Goal: Communication & Community: Answer question/provide support

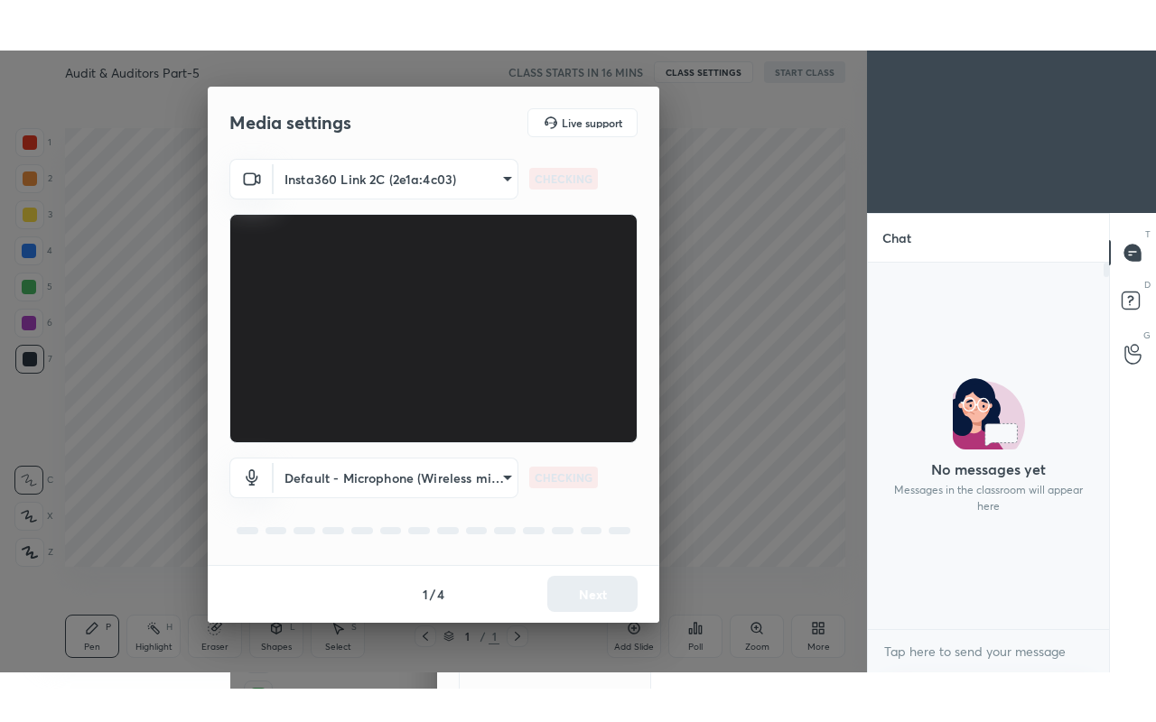
scroll to position [361, 236]
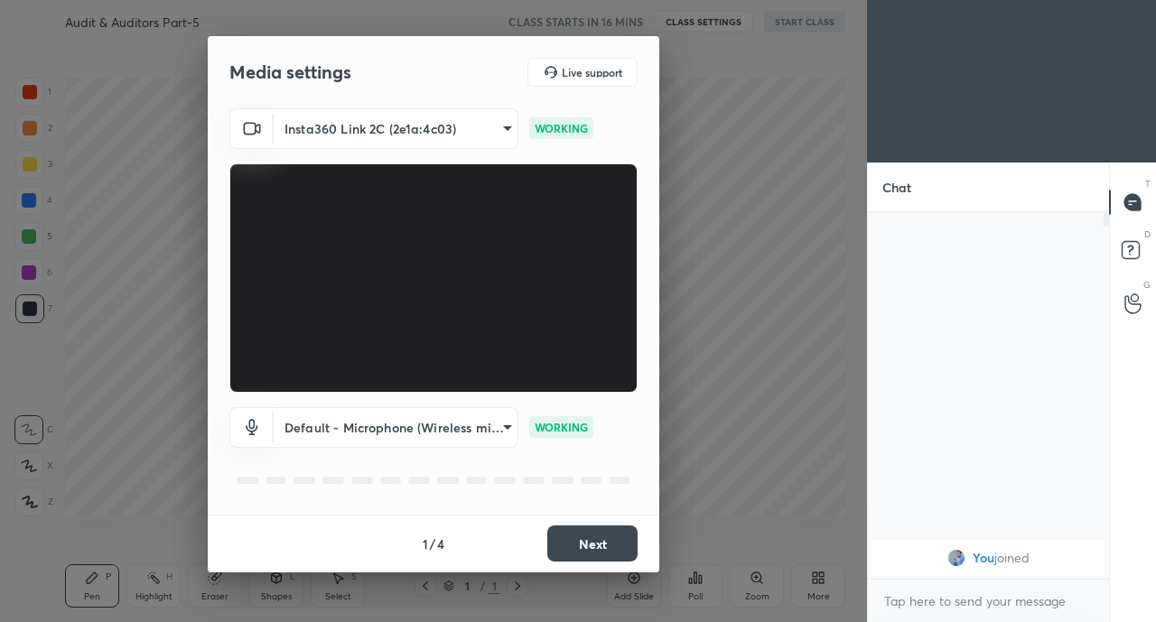
click at [596, 534] on button "Next" at bounding box center [592, 543] width 90 height 36
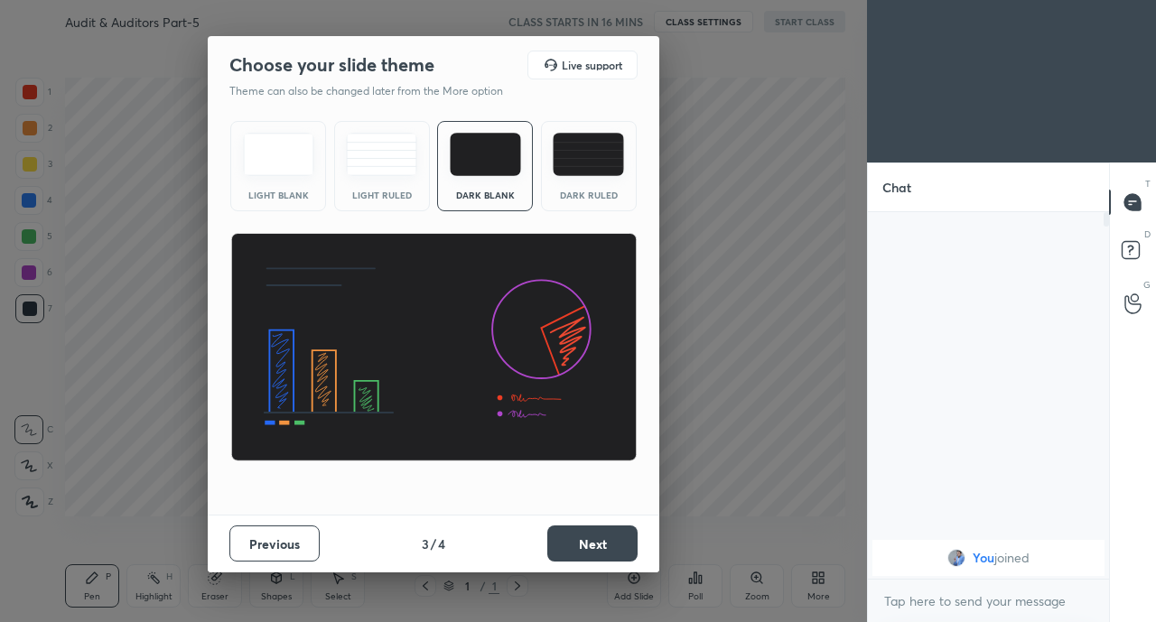
click at [596, 534] on button "Next" at bounding box center [592, 543] width 90 height 36
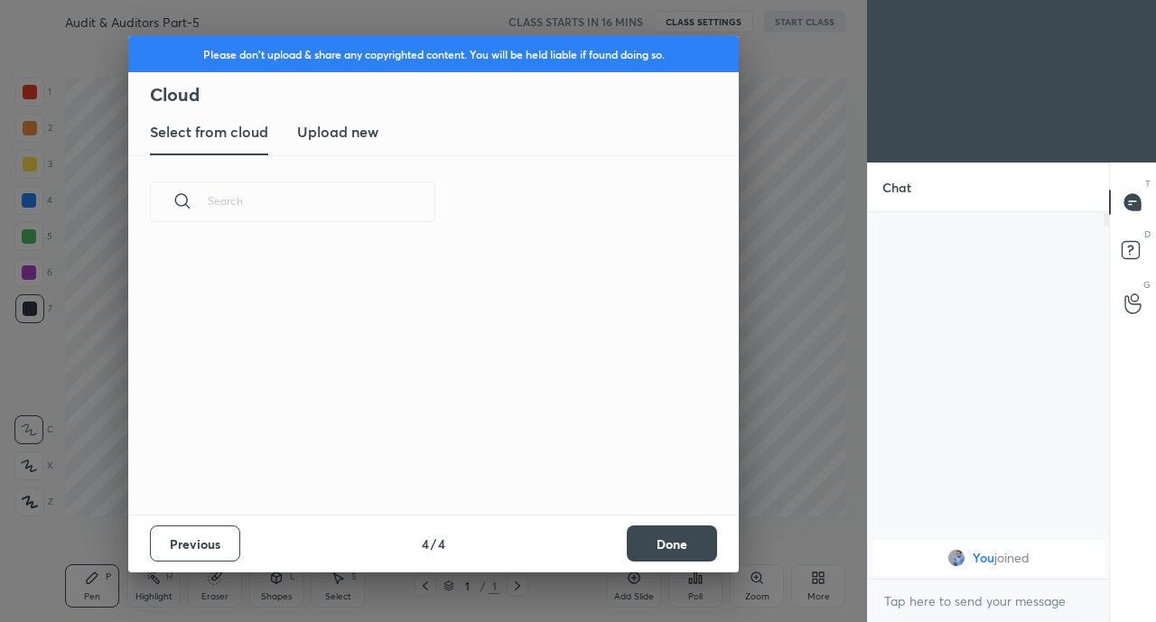
click at [596, 534] on div "Previous 4 / 4 Done" at bounding box center [433, 544] width 610 height 58
click at [660, 534] on button "Done" at bounding box center [672, 543] width 90 height 36
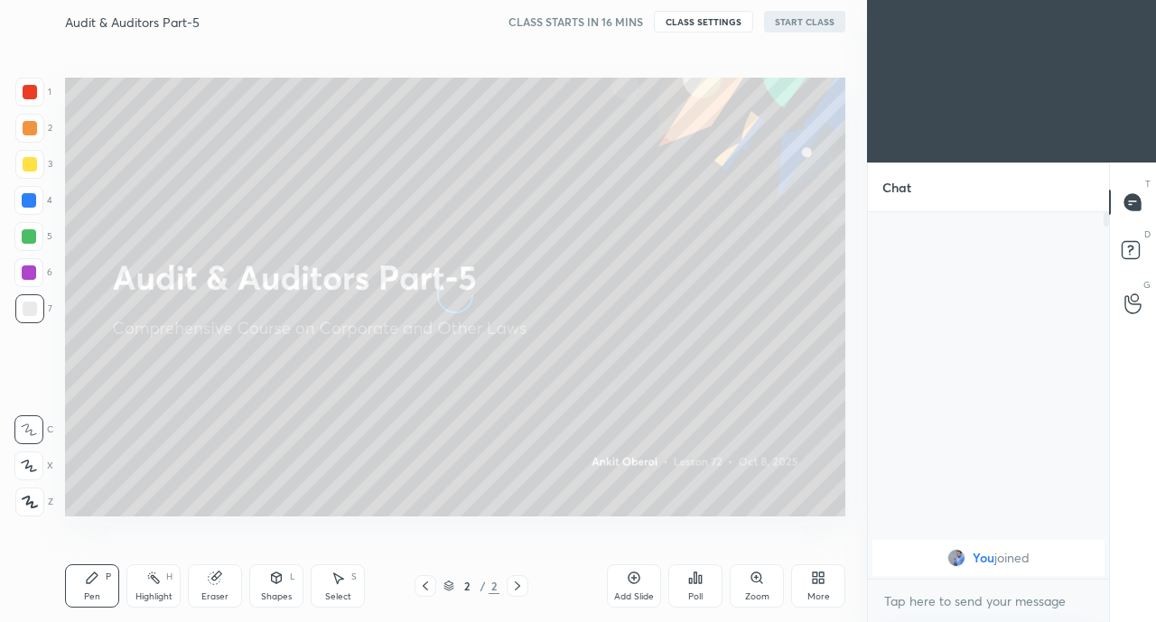
click at [813, 571] on icon at bounding box center [818, 578] width 14 height 14
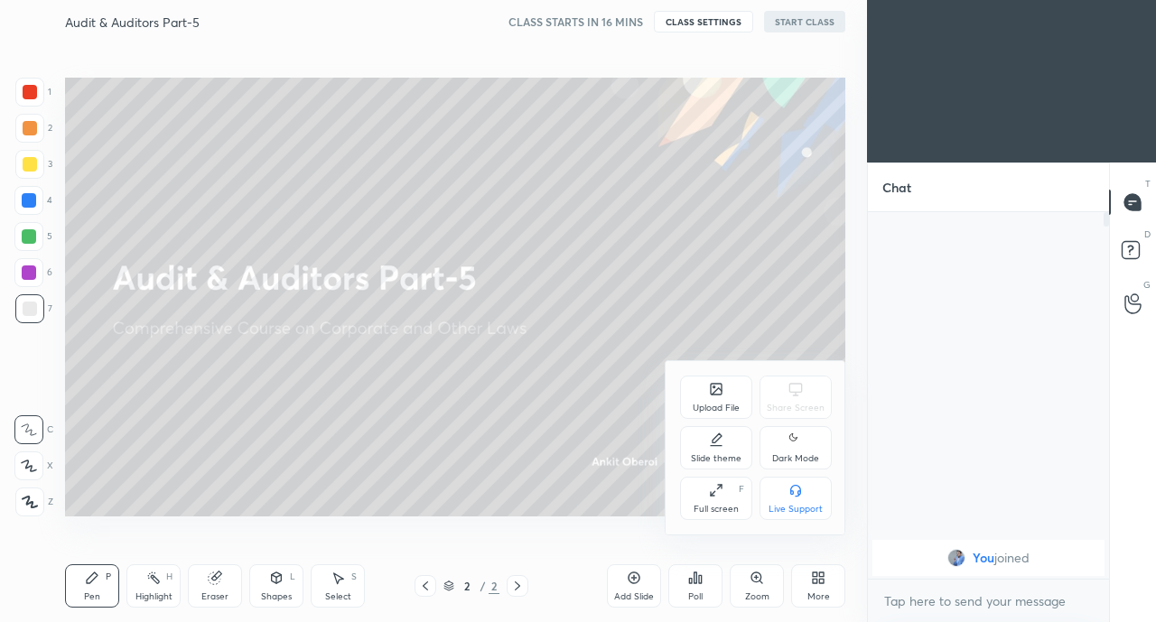
drag, startPoint x: 709, startPoint y: 507, endPoint x: 709, endPoint y: 584, distance: 76.7
click at [709, 506] on div "Full screen" at bounding box center [715, 509] width 45 height 9
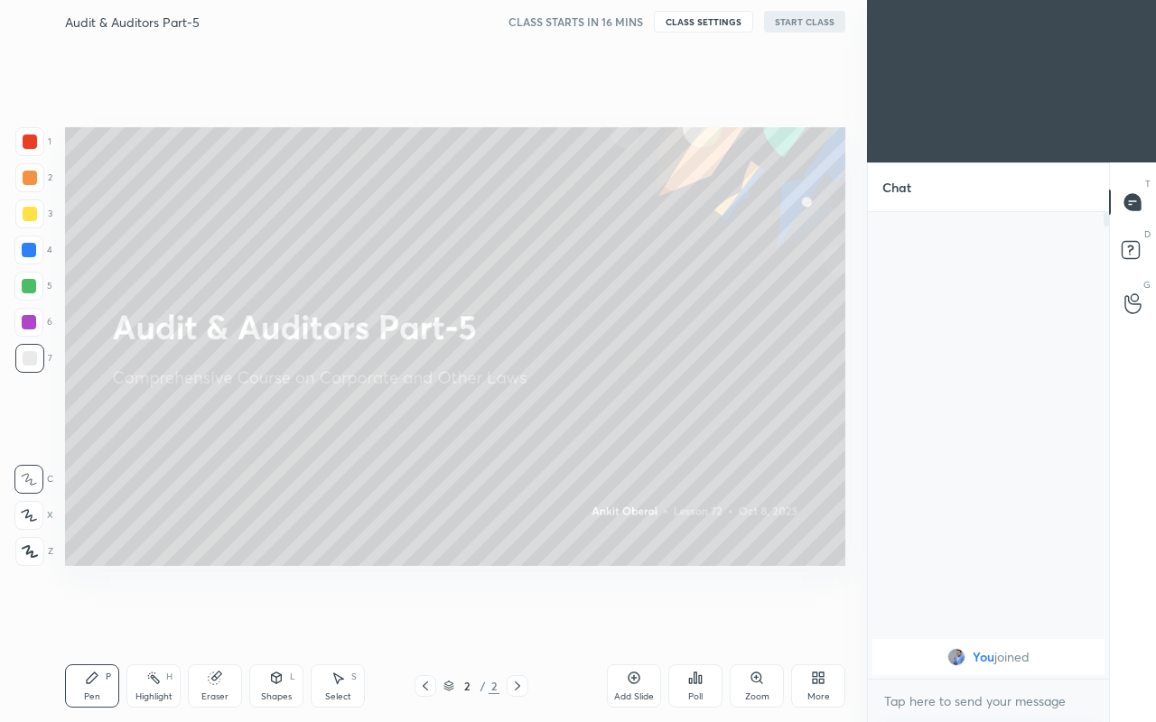
scroll to position [505, 236]
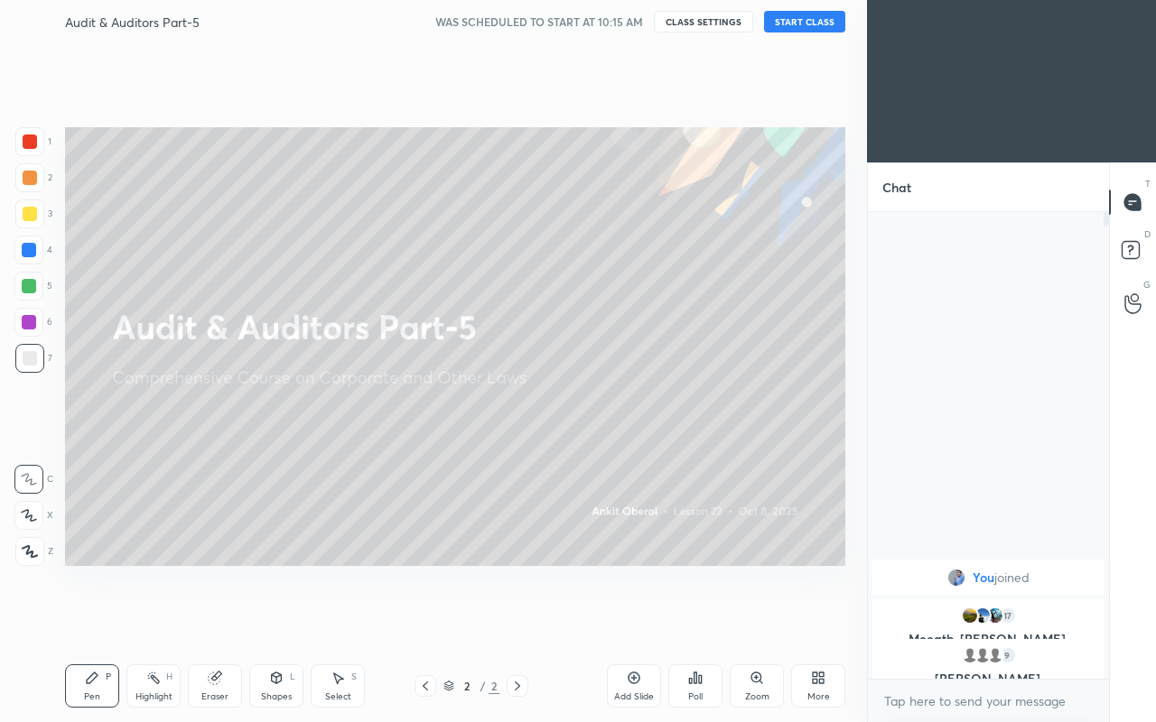
click at [803, 23] on button "START CLASS" at bounding box center [804, 22] width 81 height 22
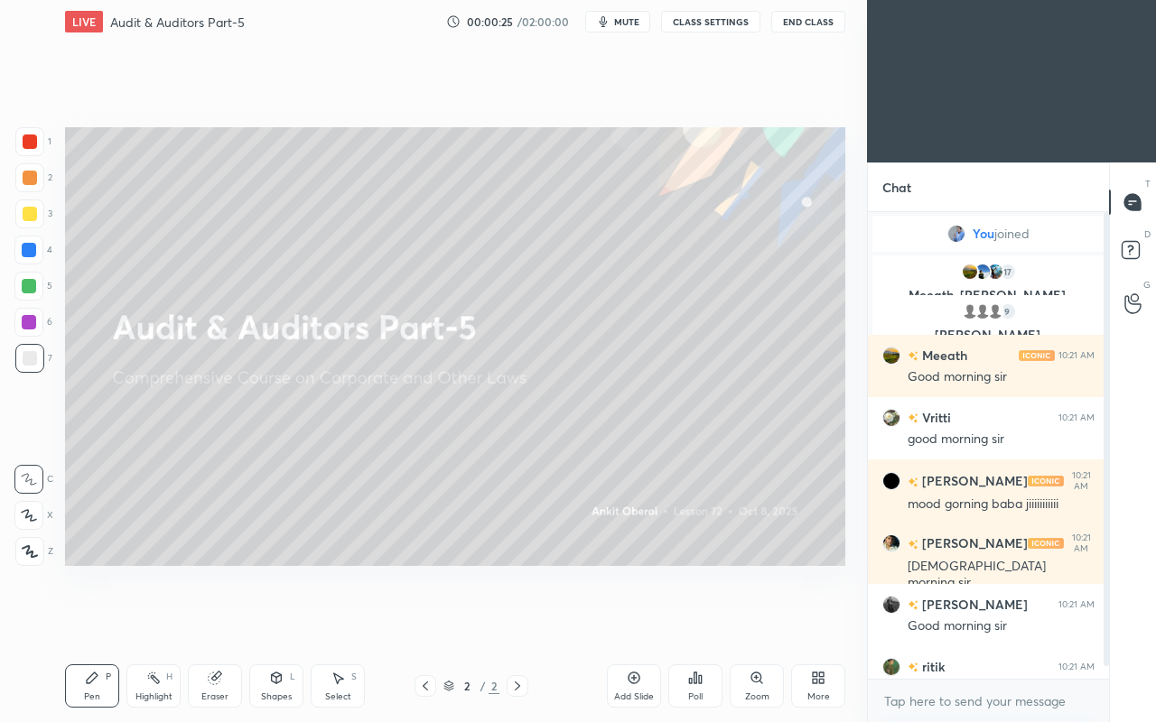
scroll to position [29, 0]
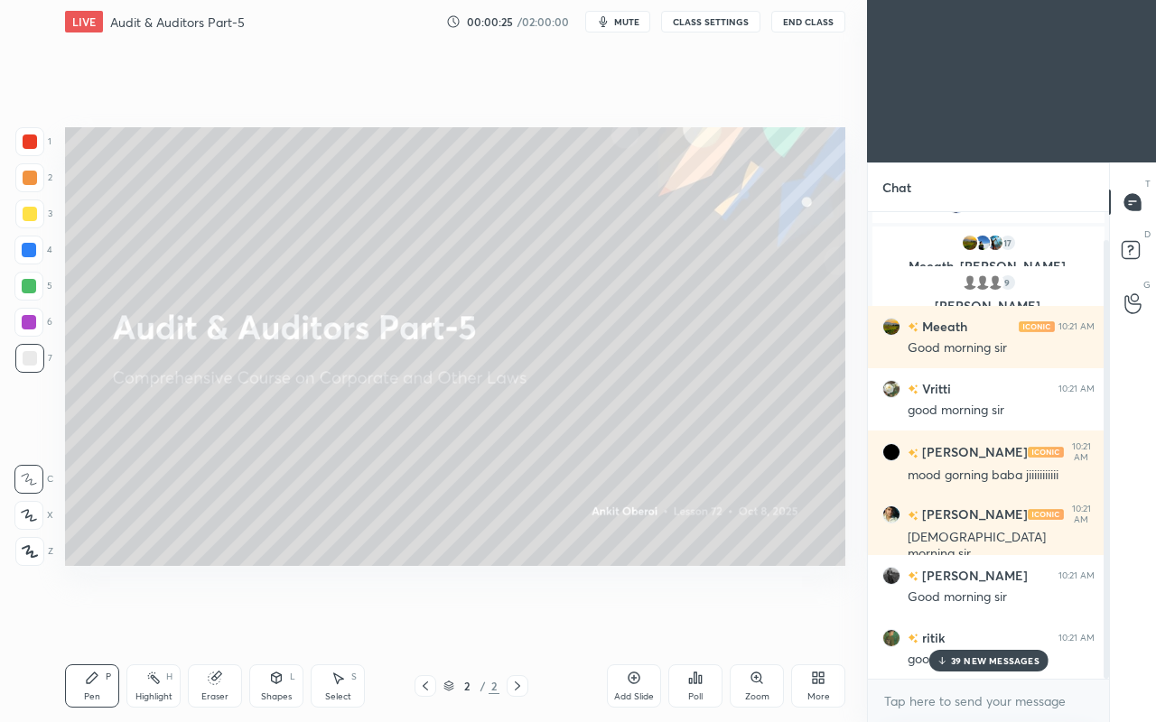
click at [1027, 562] on div "Jigyasa 10:21 AM Good morning sir" at bounding box center [988, 586] width 241 height 62
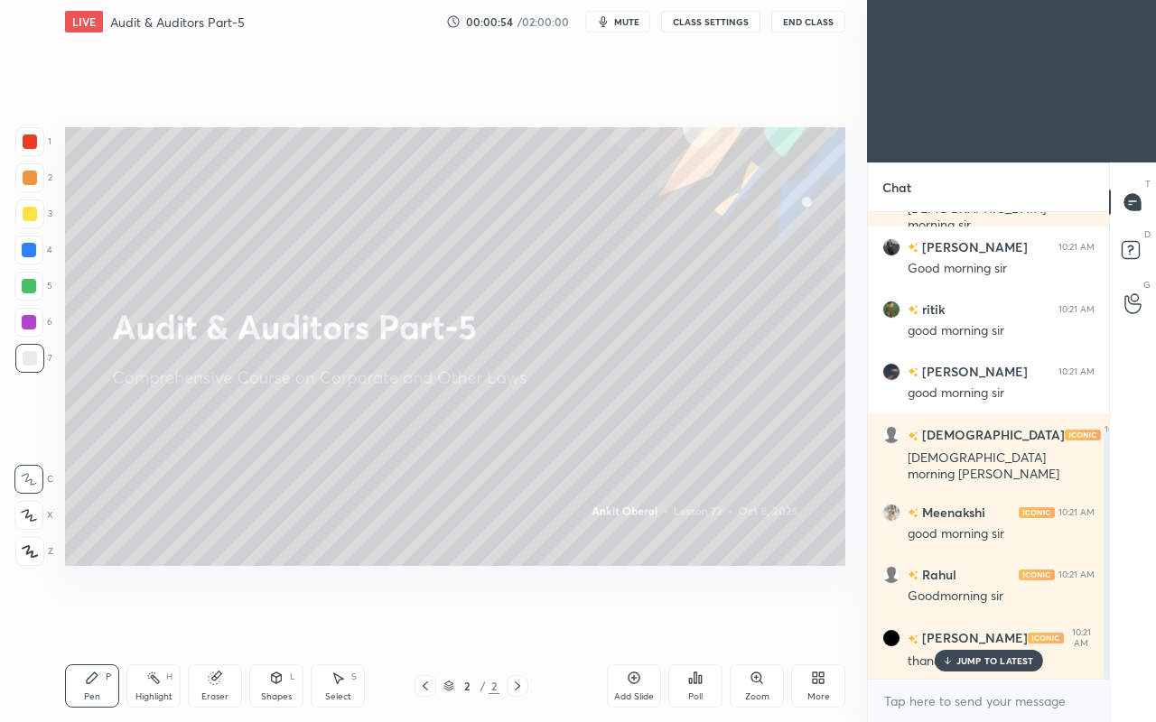
scroll to position [419, 0]
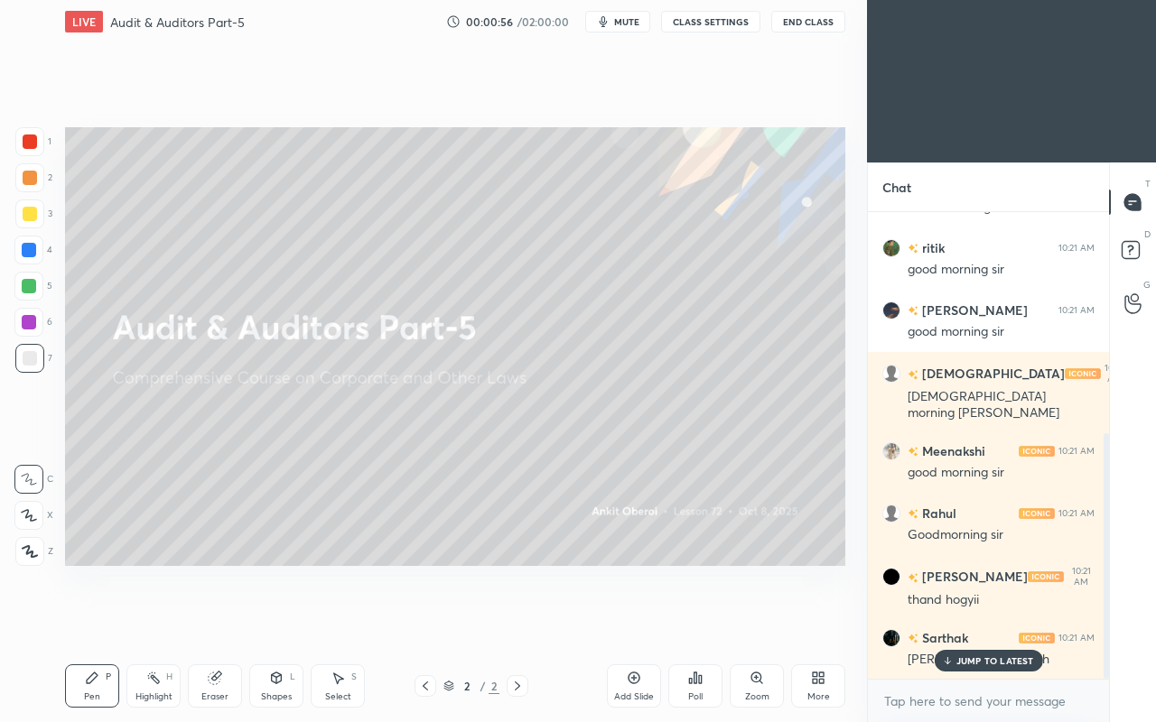
click at [1002, 621] on p "JUMP TO LATEST" at bounding box center [995, 660] width 78 height 11
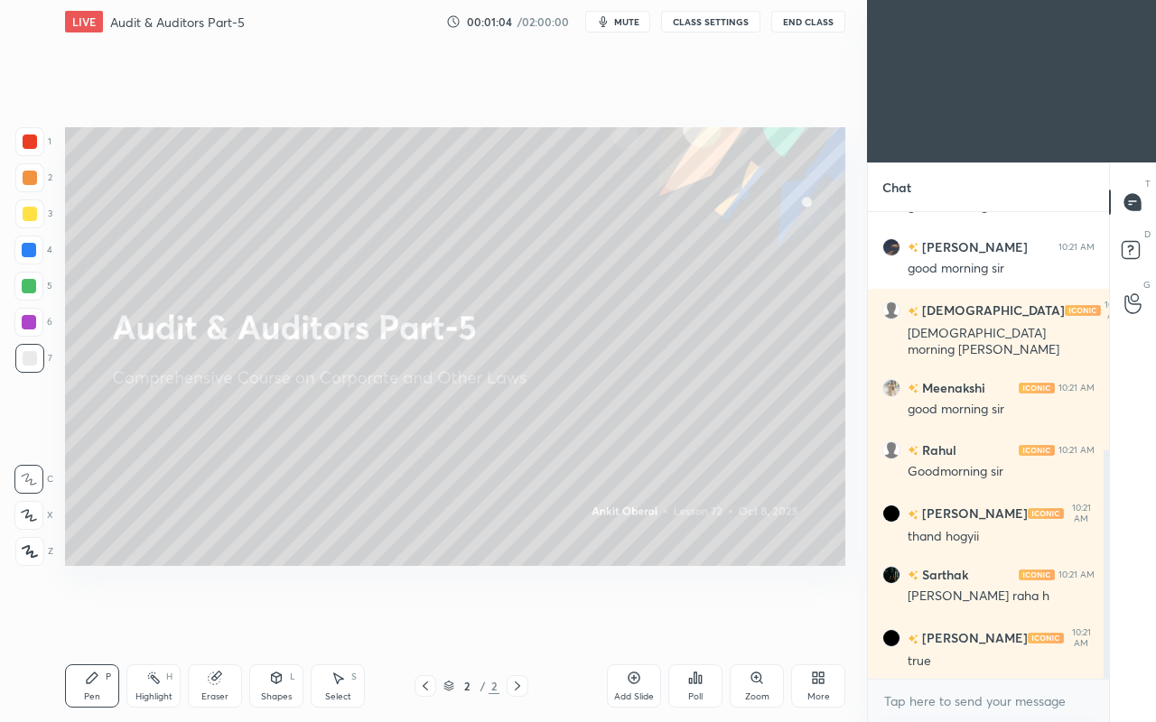
scroll to position [543, 0]
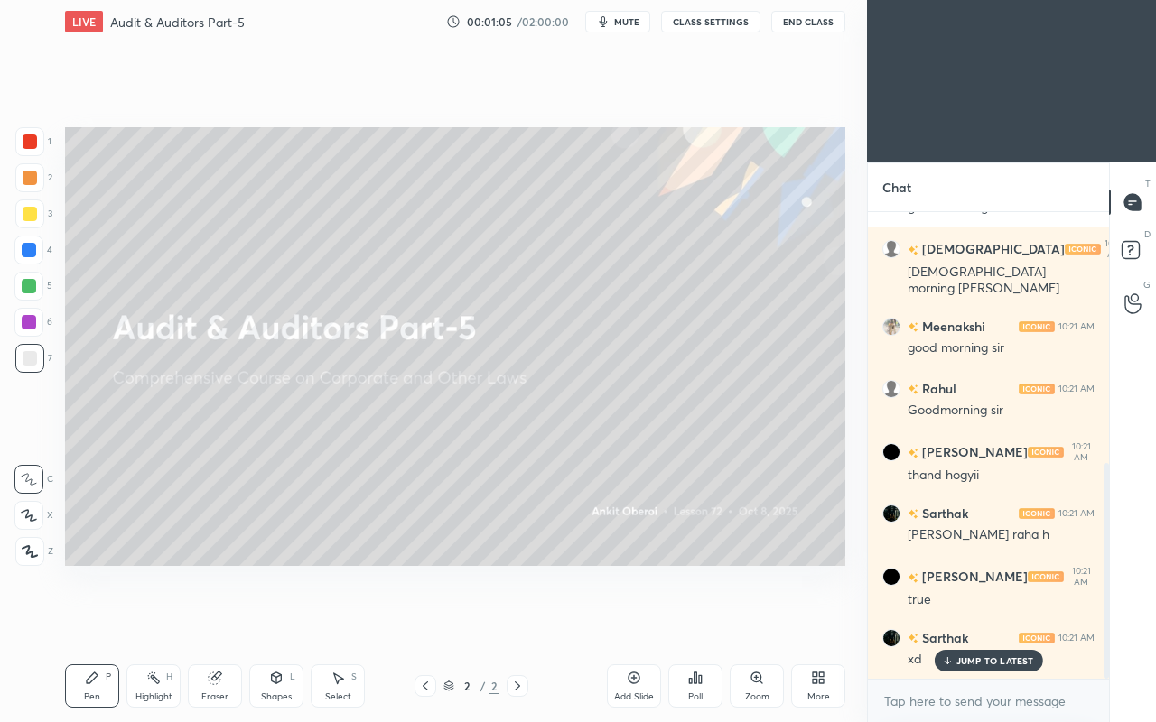
click at [974, 621] on p "JUMP TO LATEST" at bounding box center [995, 660] width 78 height 11
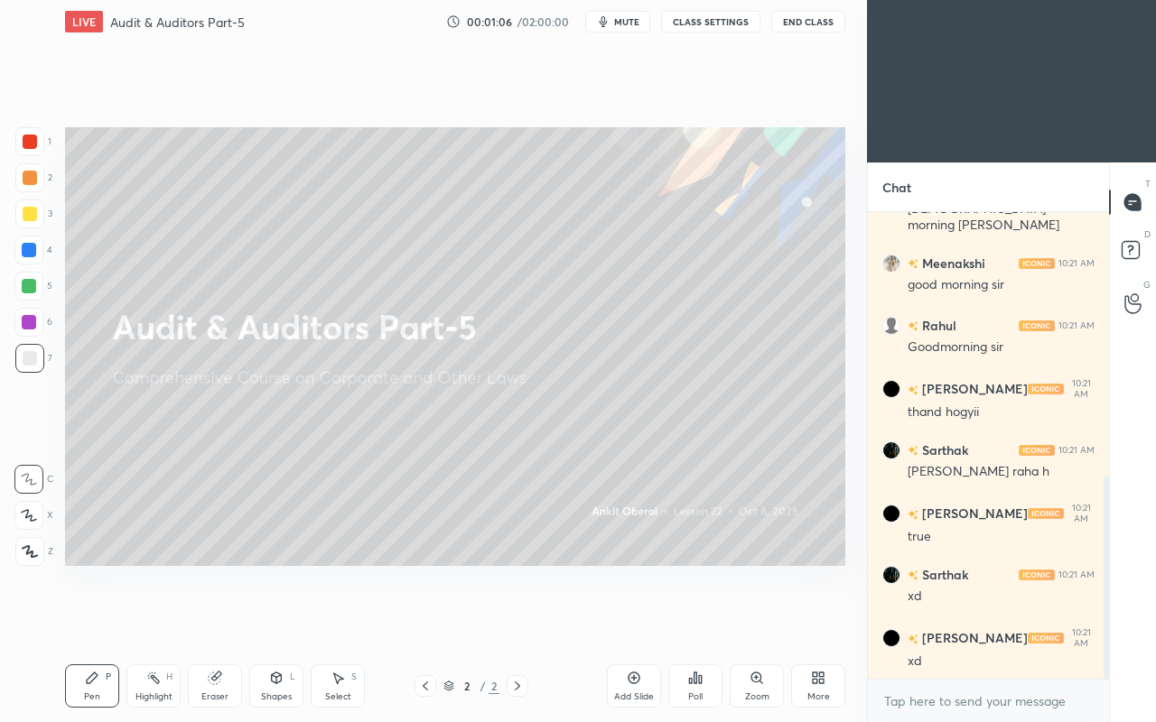
click at [718, 569] on div "Setting up your live class Poll for secs No correct answer Start poll" at bounding box center [455, 346] width 794 height 607
click at [821, 621] on div "More" at bounding box center [818, 685] width 54 height 43
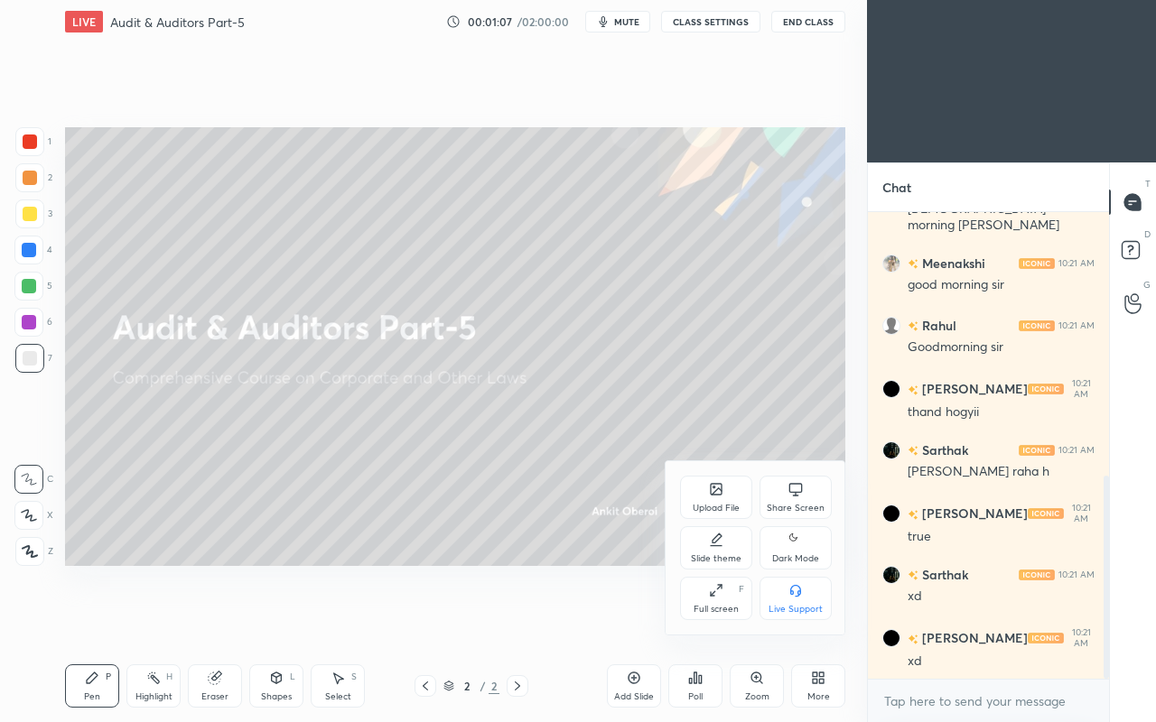
click at [720, 491] on icon at bounding box center [716, 491] width 10 height 6
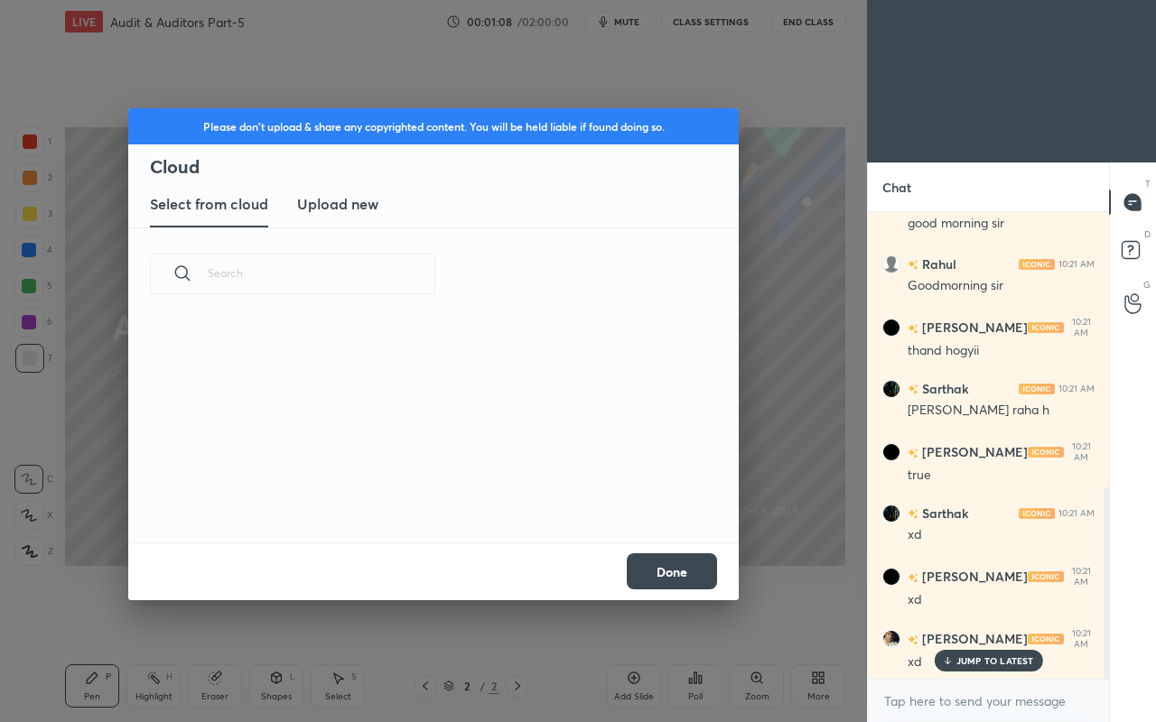
scroll to position [222, 580]
click at [355, 222] on new "Upload new" at bounding box center [337, 204] width 81 height 45
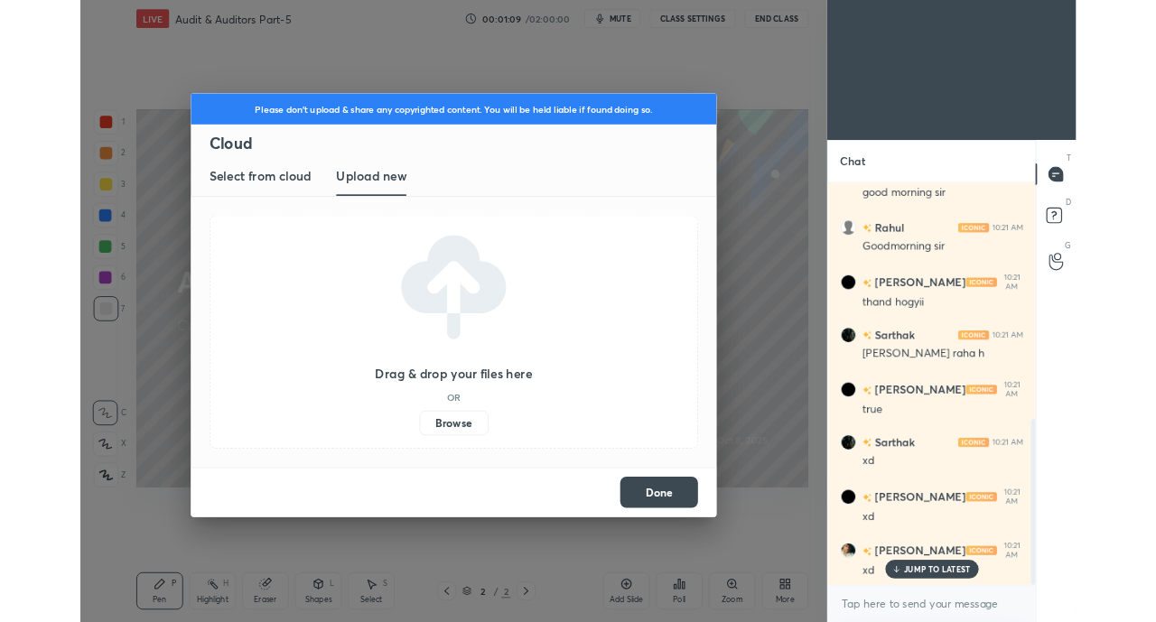
scroll to position [731, 0]
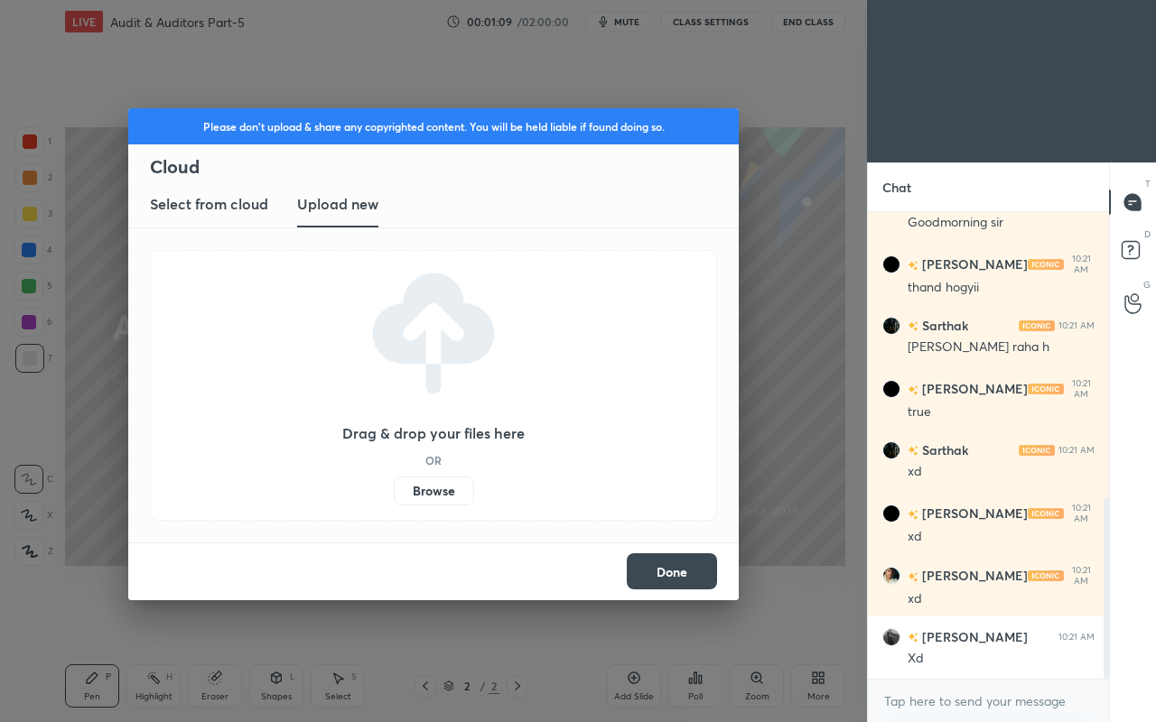
click at [428, 498] on label "Browse" at bounding box center [434, 491] width 80 height 29
click at [394, 498] on input "Browse" at bounding box center [394, 491] width 0 height 29
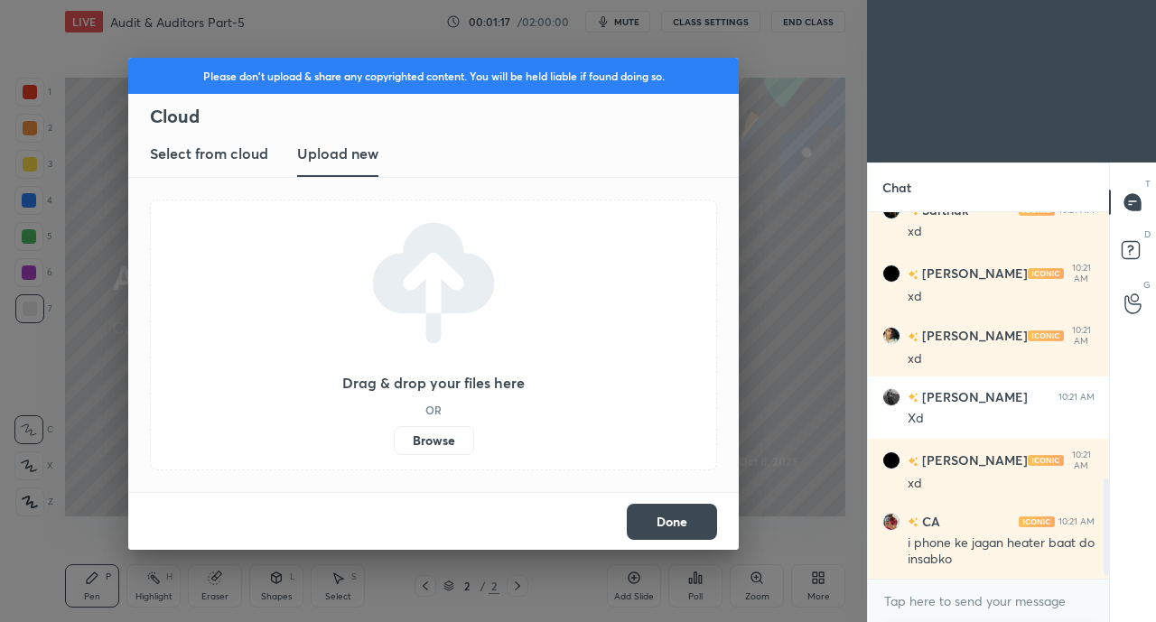
scroll to position [1015, 0]
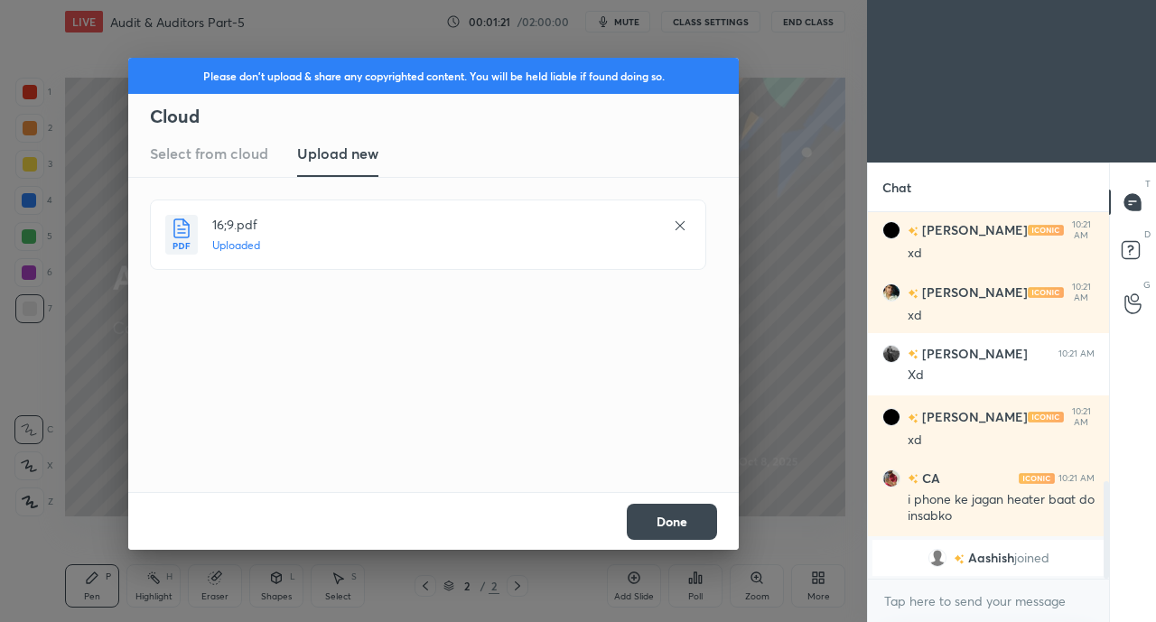
click at [677, 522] on button "Done" at bounding box center [672, 522] width 90 height 36
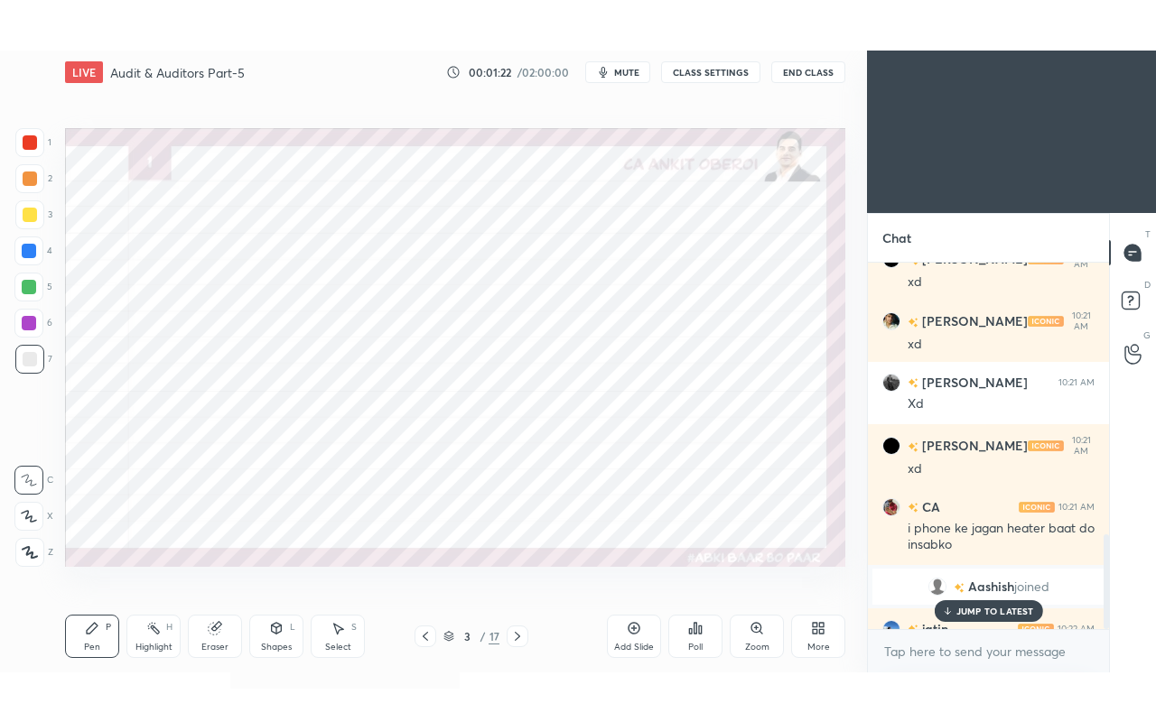
scroll to position [1054, 0]
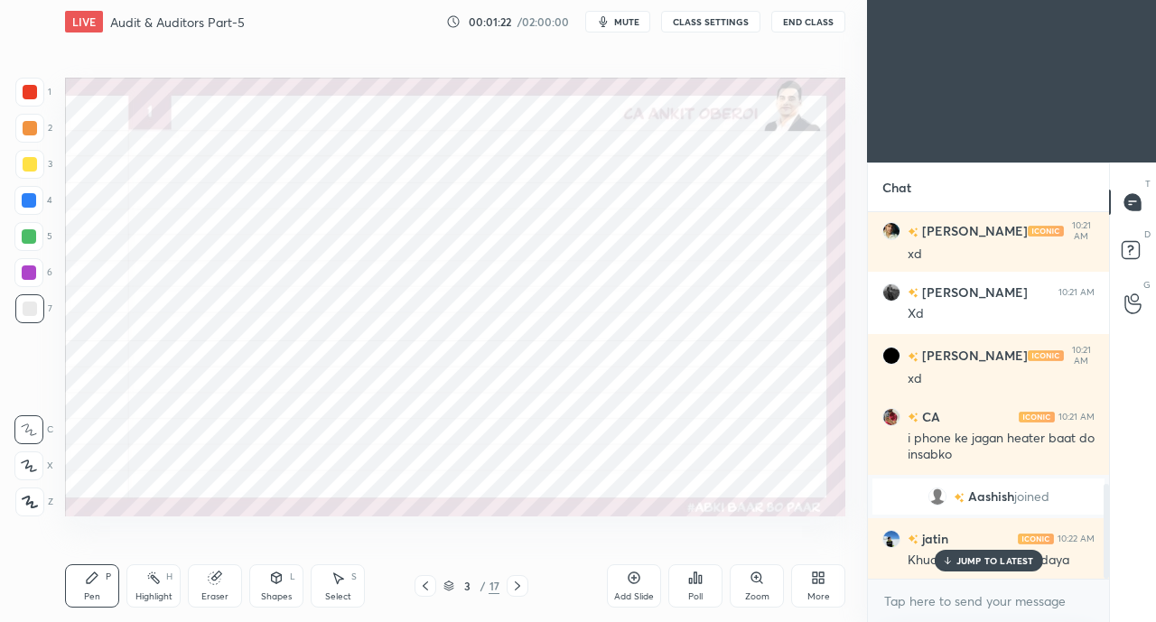
click at [821, 574] on icon at bounding box center [821, 574] width 5 height 5
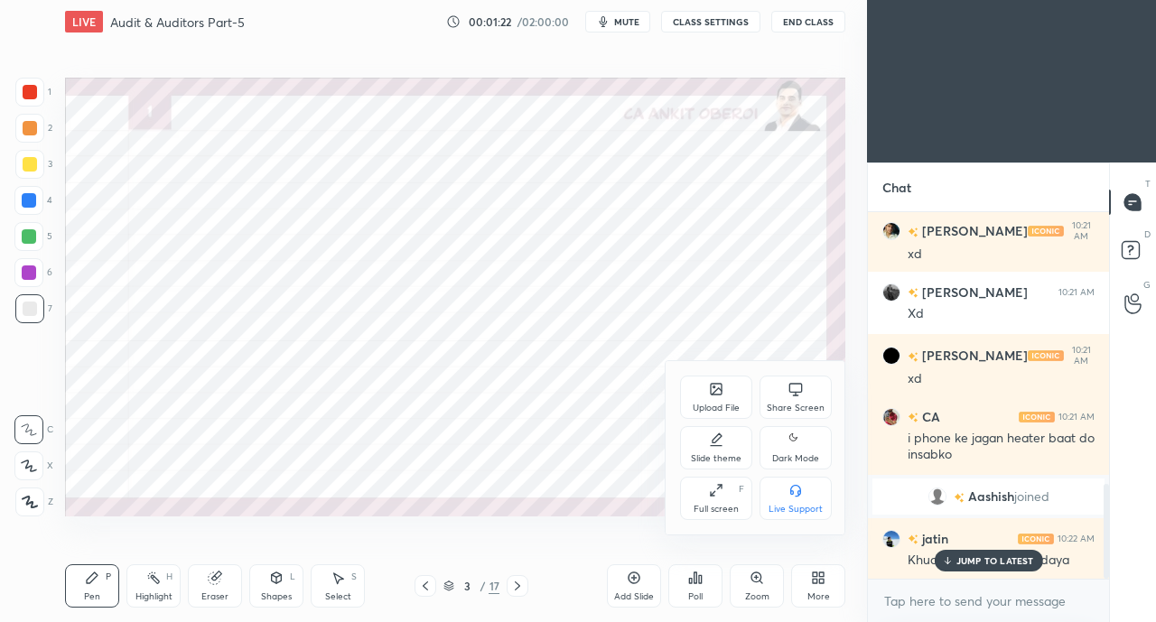
click at [710, 495] on icon at bounding box center [712, 494] width 4 height 4
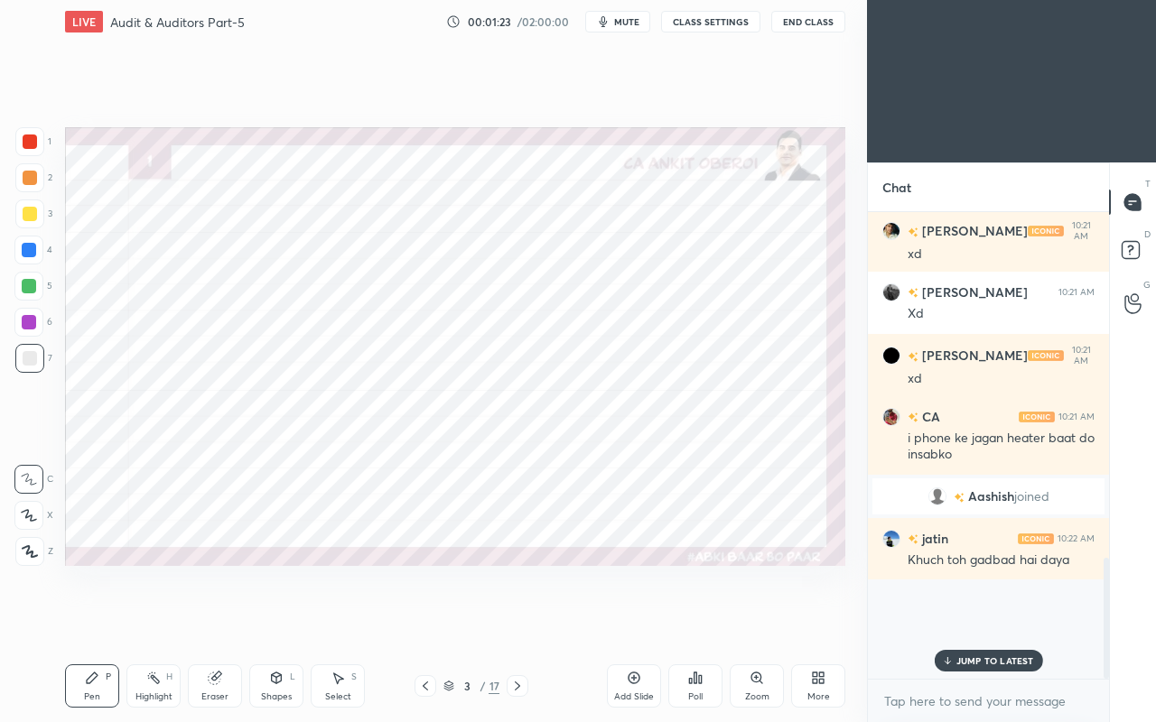
scroll to position [955, 0]
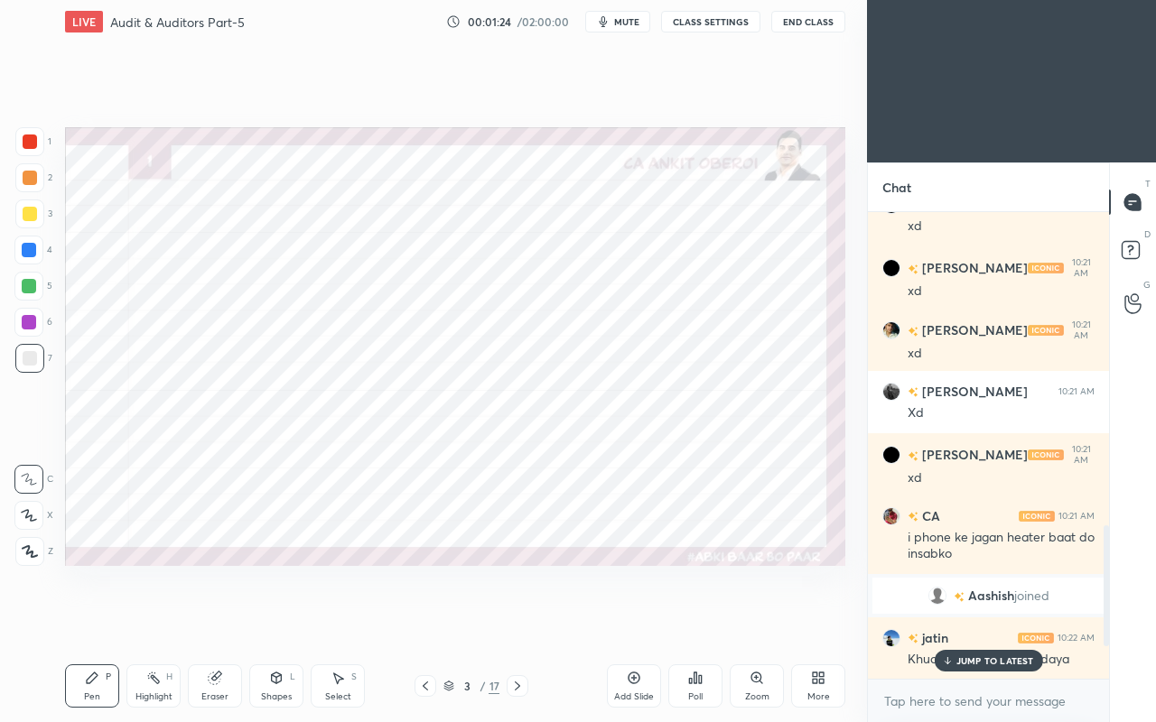
click at [986, 621] on p "JUMP TO LATEST" at bounding box center [995, 660] width 78 height 11
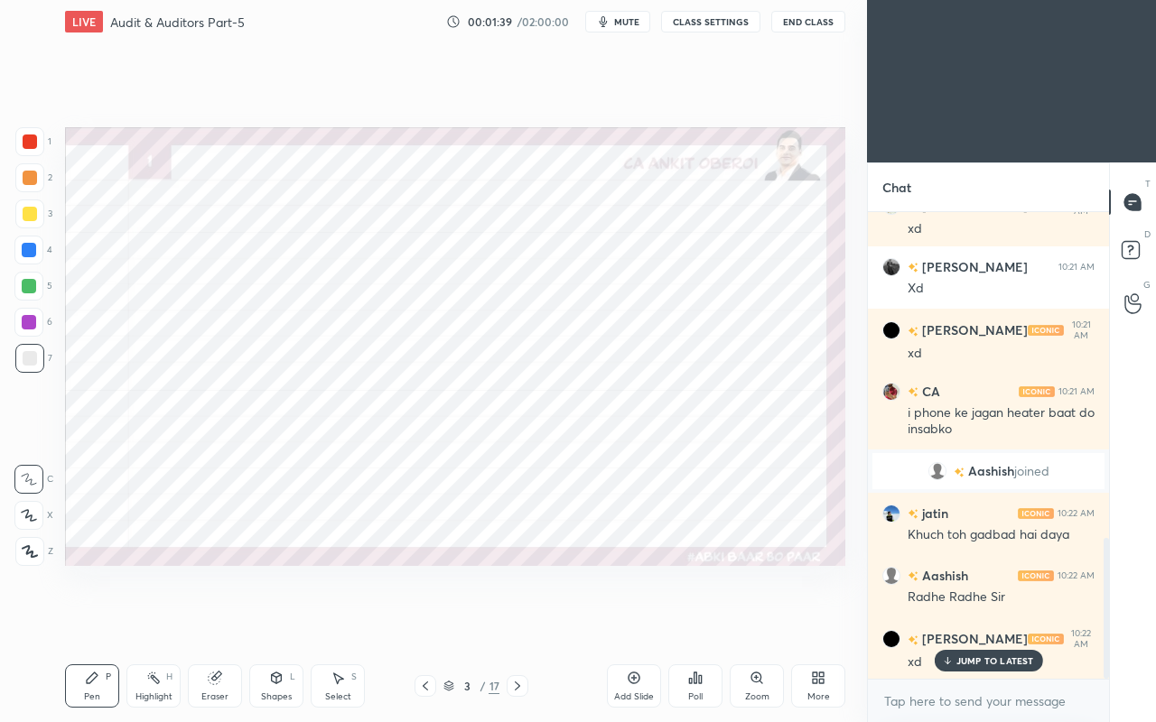
scroll to position [1143, 0]
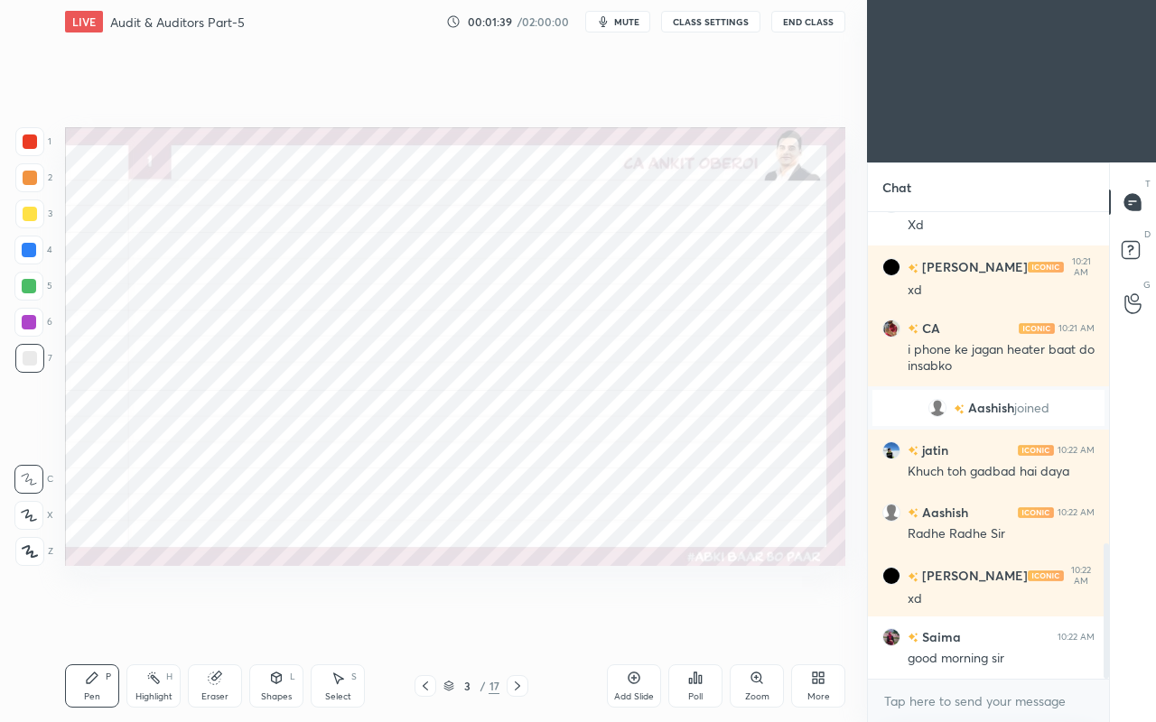
click at [278, 621] on div "Shapes L" at bounding box center [276, 685] width 54 height 43
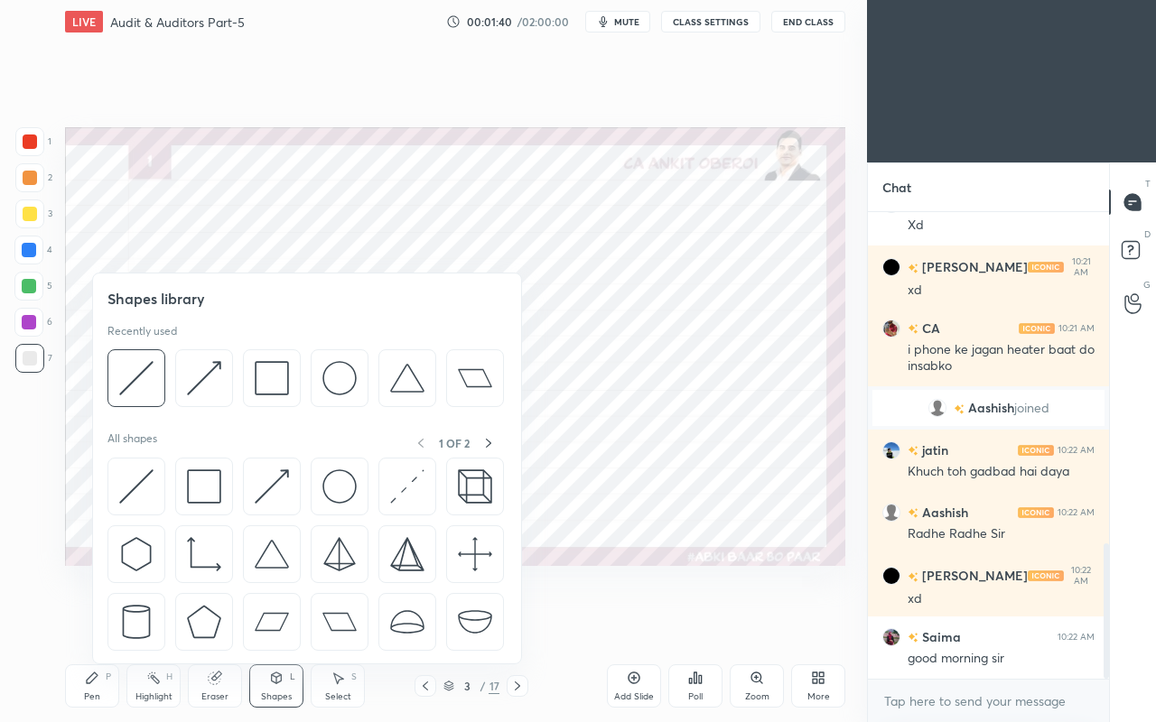
click at [276, 621] on icon at bounding box center [277, 678] width 10 height 11
click at [283, 621] on div "Shapes L" at bounding box center [276, 685] width 54 height 43
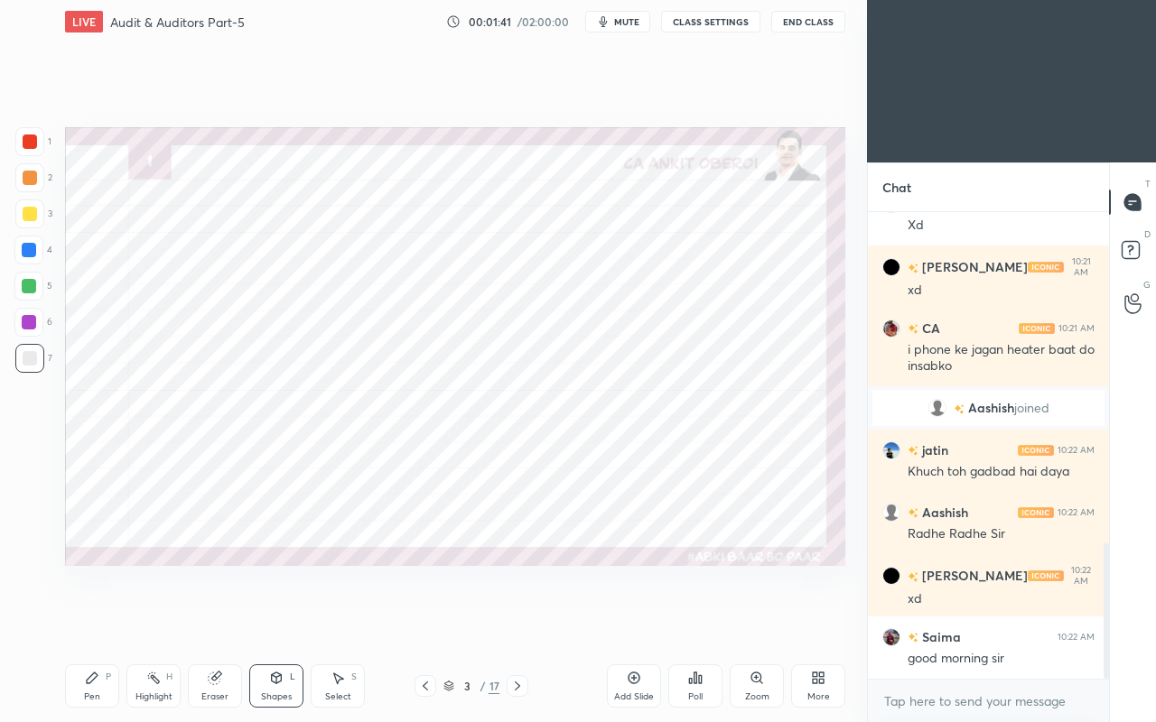
click at [208, 621] on icon at bounding box center [215, 678] width 14 height 14
click at [140, 621] on div "Highlight H" at bounding box center [153, 685] width 54 height 43
click at [98, 621] on icon at bounding box center [92, 678] width 14 height 14
click at [29, 142] on div at bounding box center [30, 142] width 14 height 14
click at [218, 621] on icon at bounding box center [215, 679] width 12 height 12
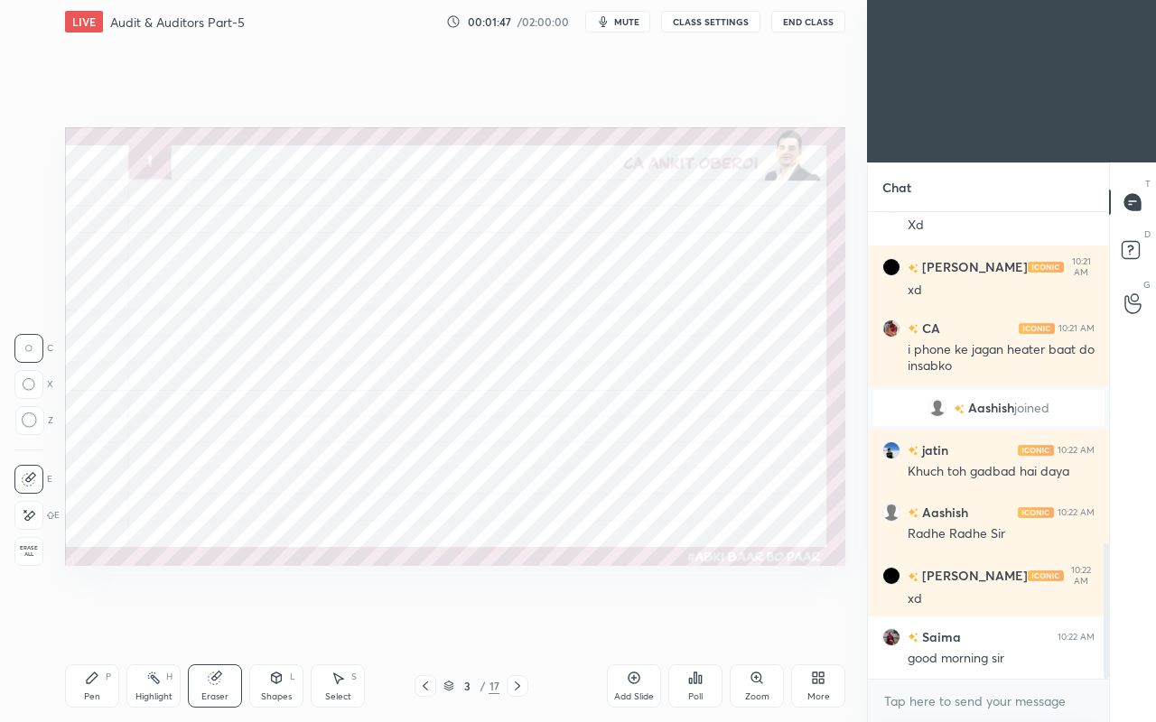
click at [88, 621] on div "Pen P" at bounding box center [92, 685] width 54 height 43
click at [42, 518] on div at bounding box center [28, 515] width 29 height 29
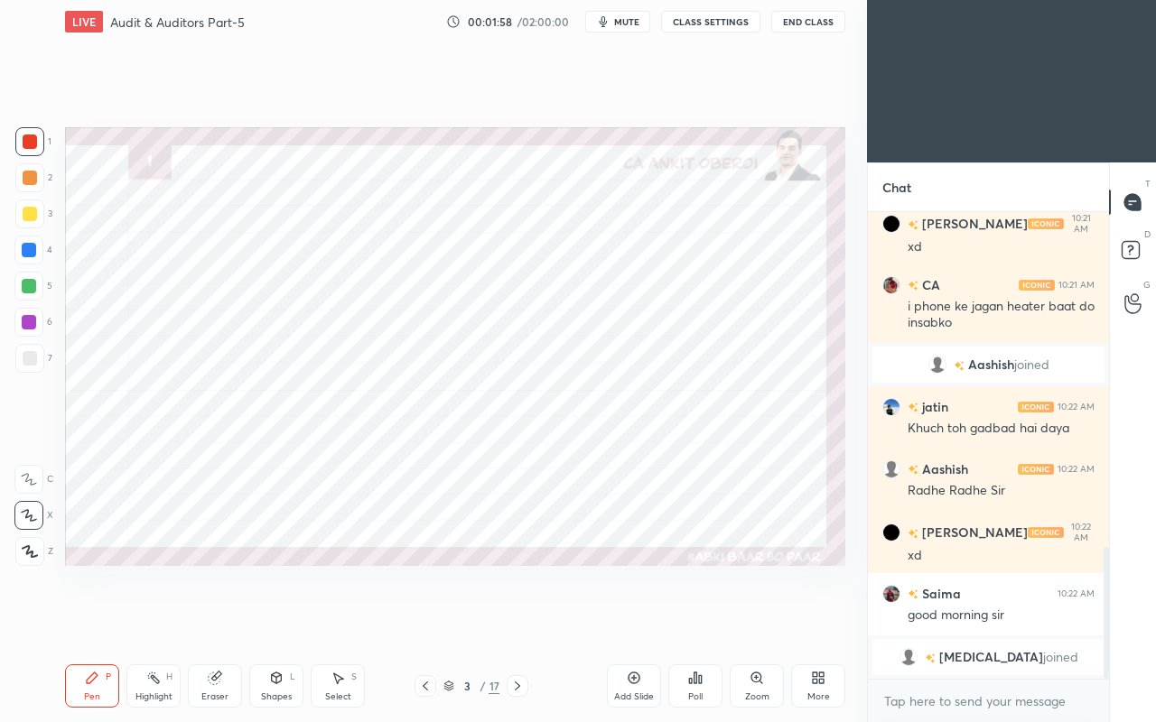
click at [220, 621] on div "Eraser" at bounding box center [215, 685] width 54 height 43
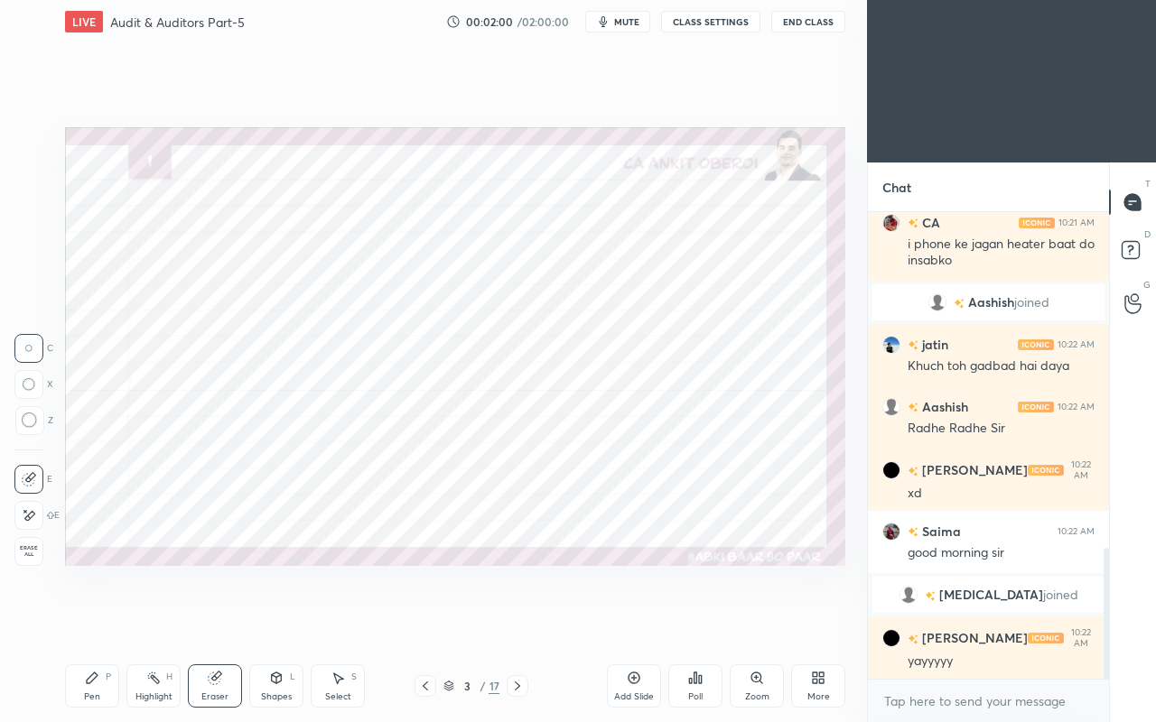
click at [99, 621] on div "Pen P" at bounding box center [92, 685] width 54 height 43
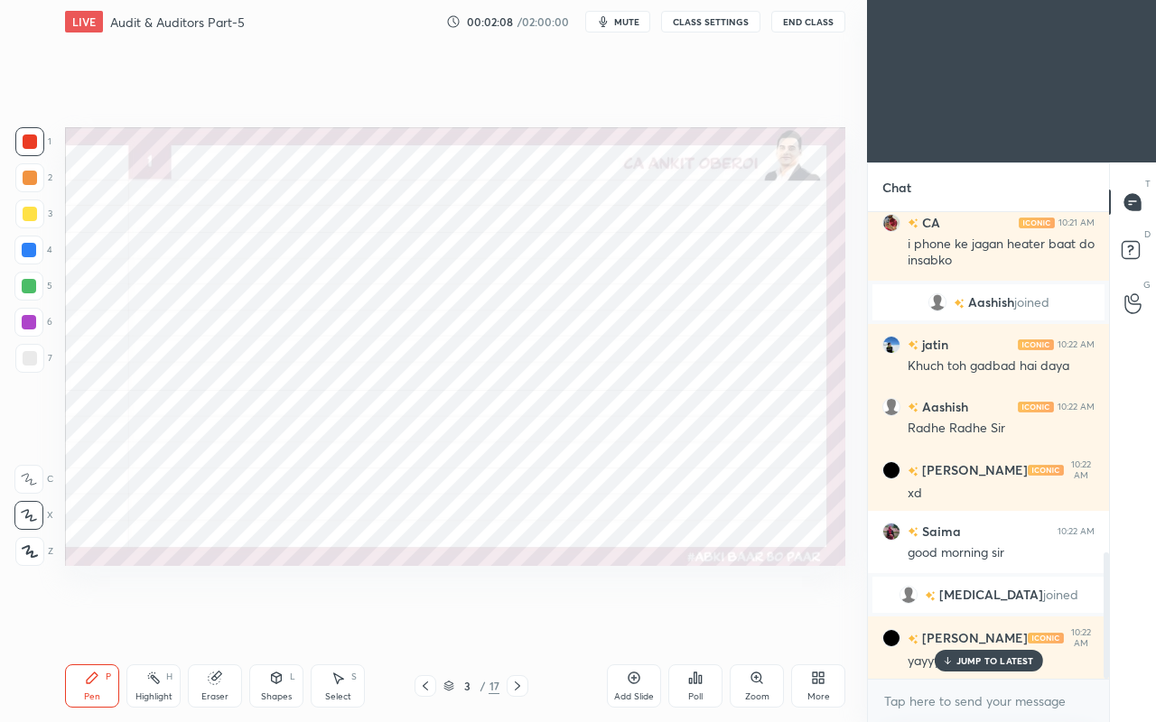
scroll to position [1258, 0]
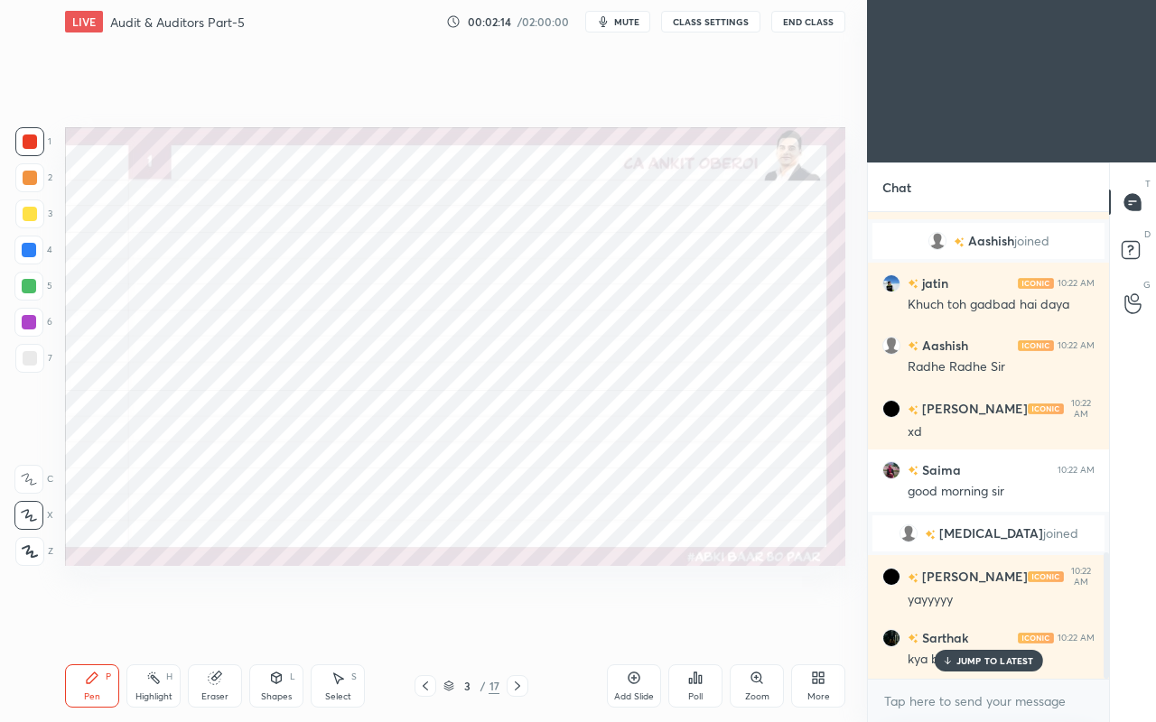
click at [963, 621] on p "JUMP TO LATEST" at bounding box center [995, 660] width 78 height 11
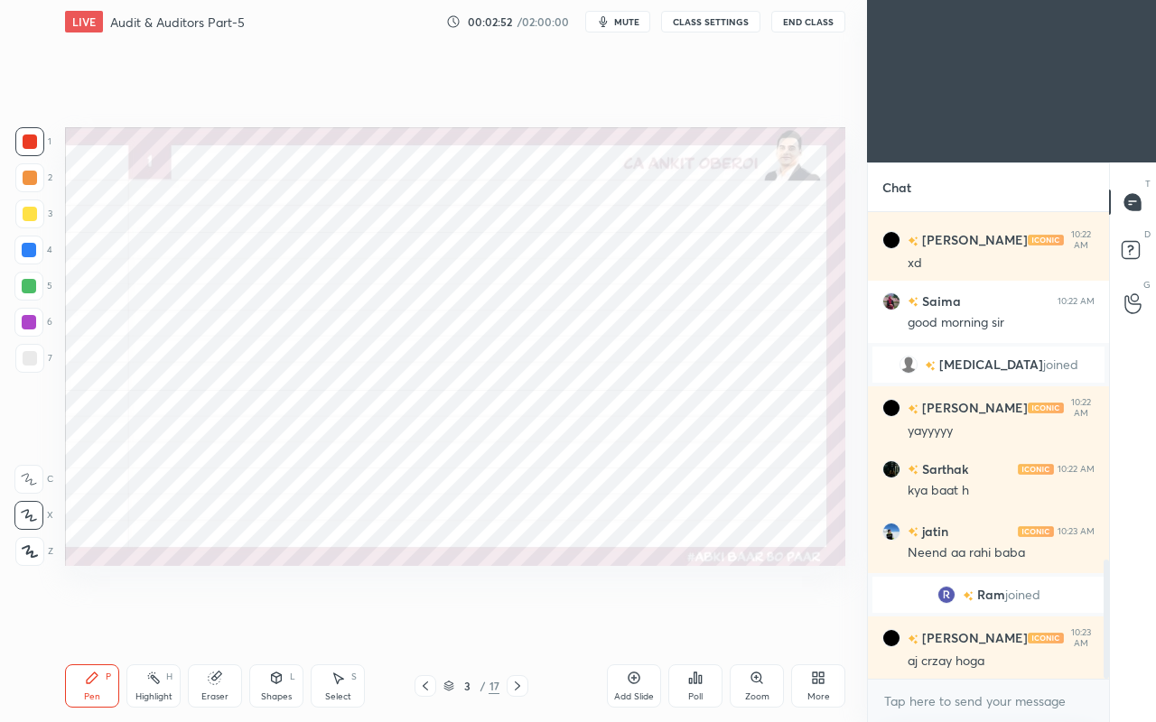
scroll to position [1421, 0]
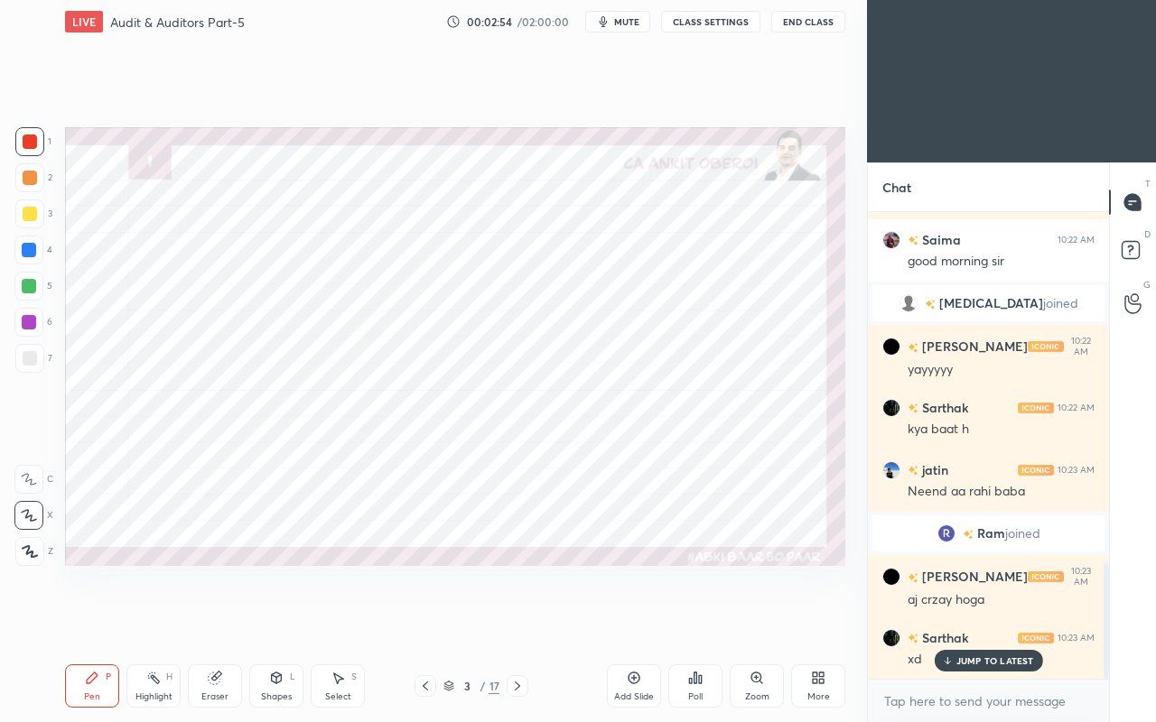
click at [944, 621] on icon at bounding box center [947, 660] width 12 height 11
click at [516, 621] on icon at bounding box center [517, 686] width 14 height 14
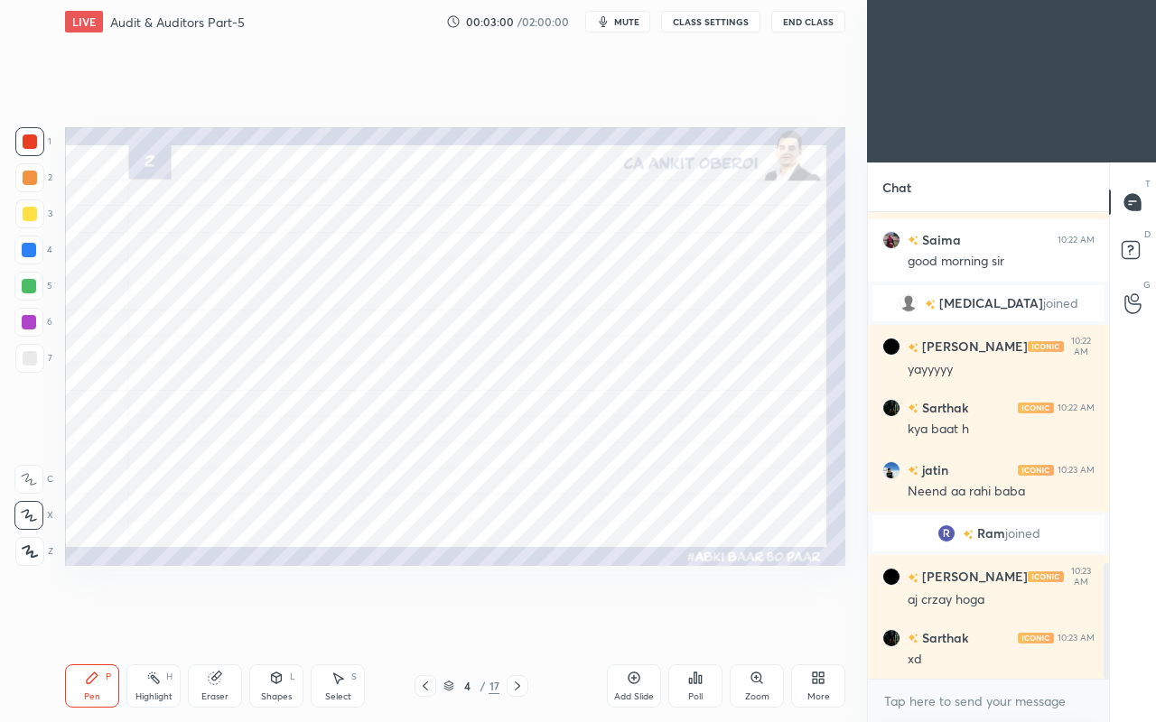
scroll to position [1484, 0]
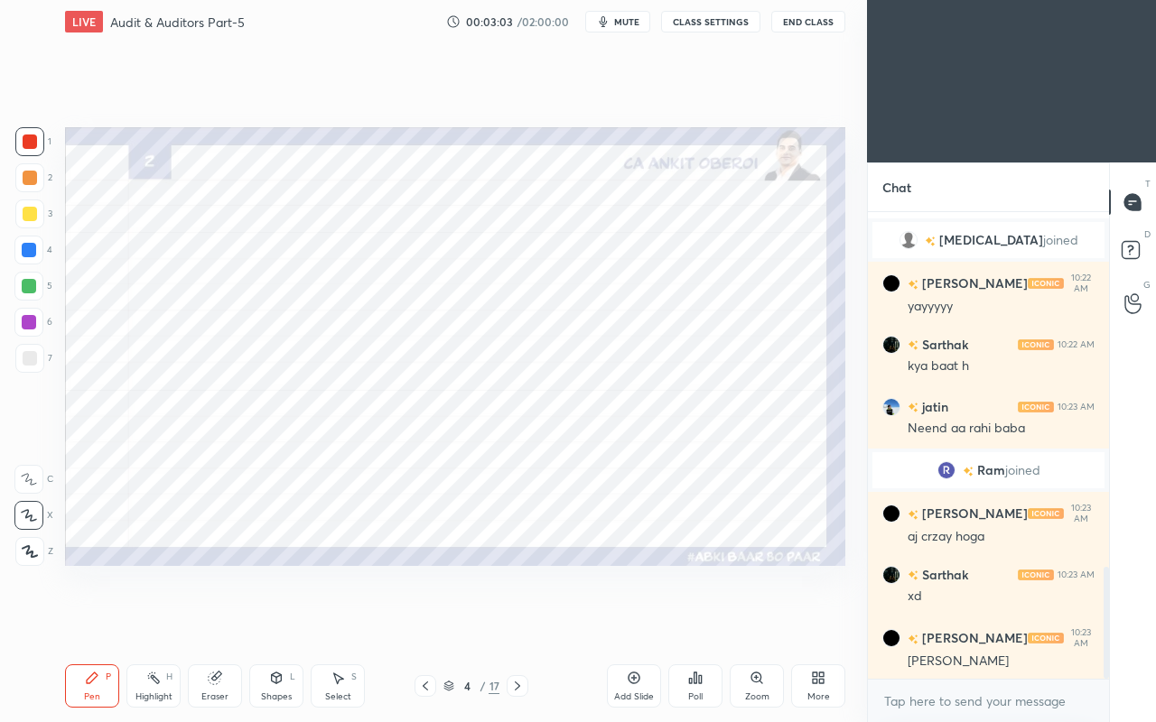
click at [276, 621] on icon at bounding box center [277, 678] width 10 height 11
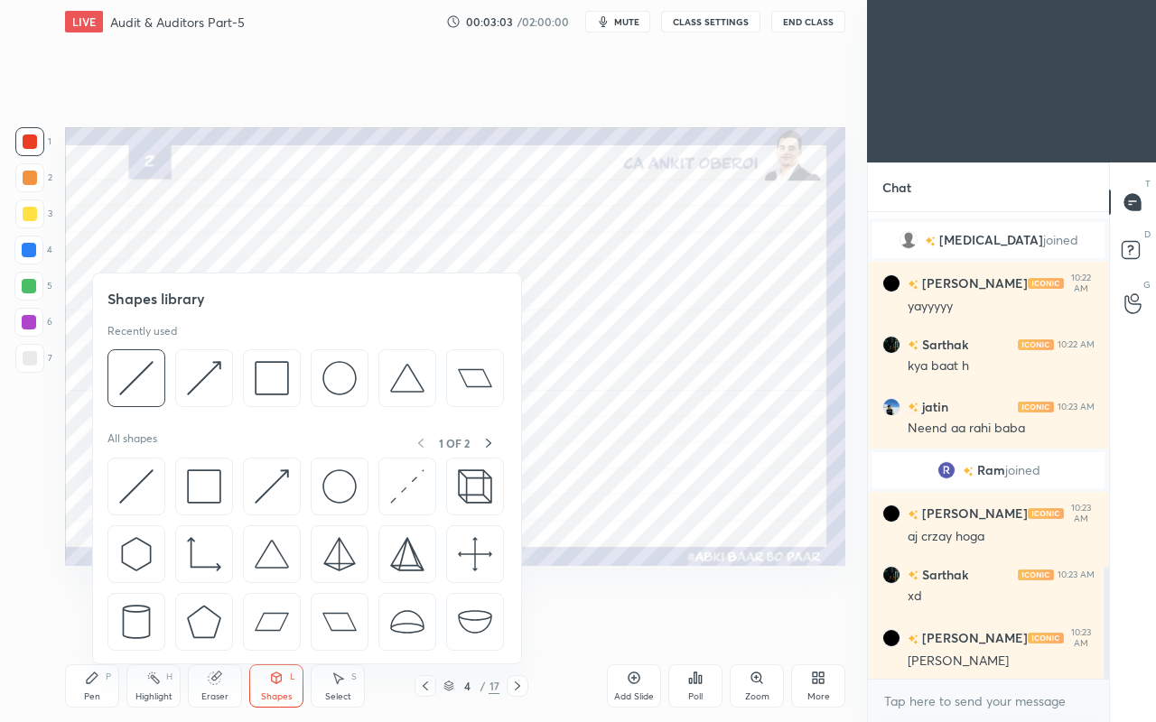
click at [137, 481] on img at bounding box center [136, 486] width 34 height 34
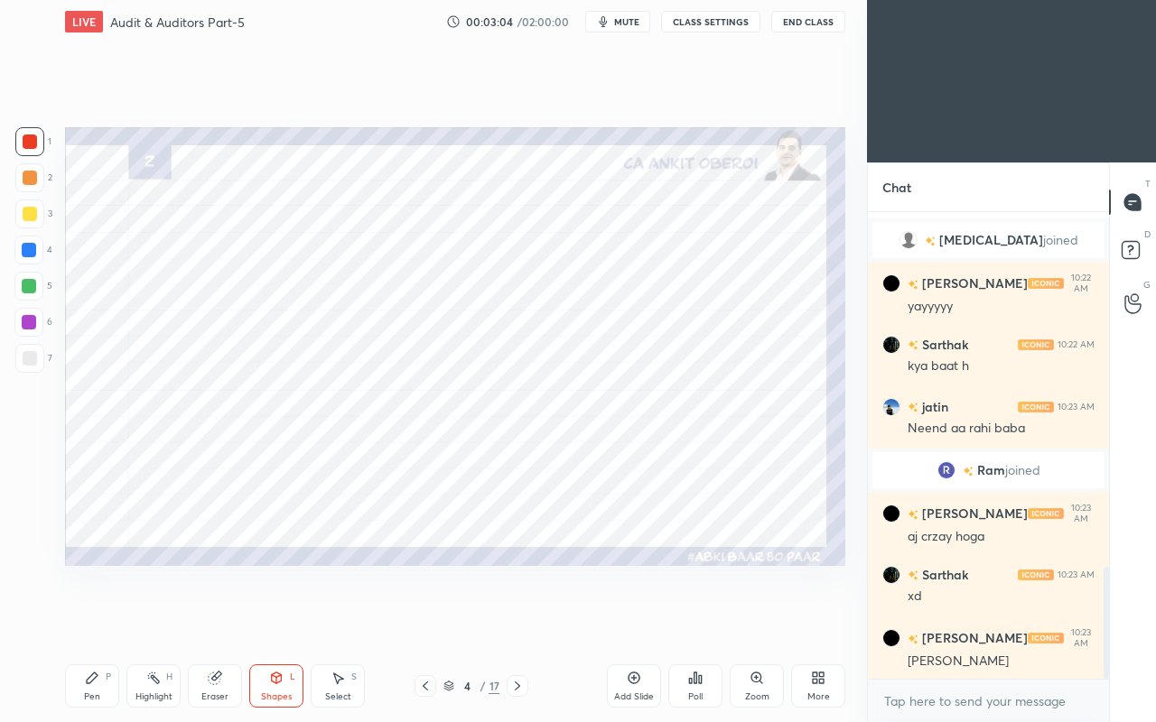
click at [23, 251] on div at bounding box center [29, 250] width 14 height 14
click at [272, 621] on icon at bounding box center [277, 678] width 10 height 11
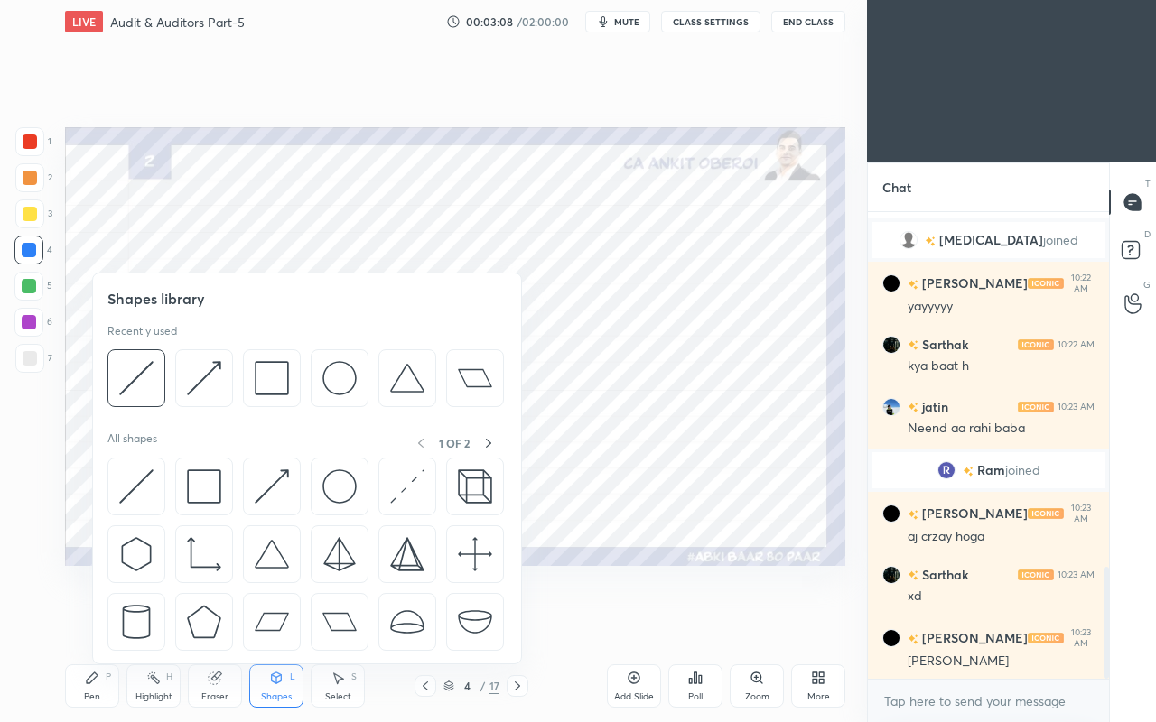
click at [132, 475] on img at bounding box center [136, 486] width 34 height 34
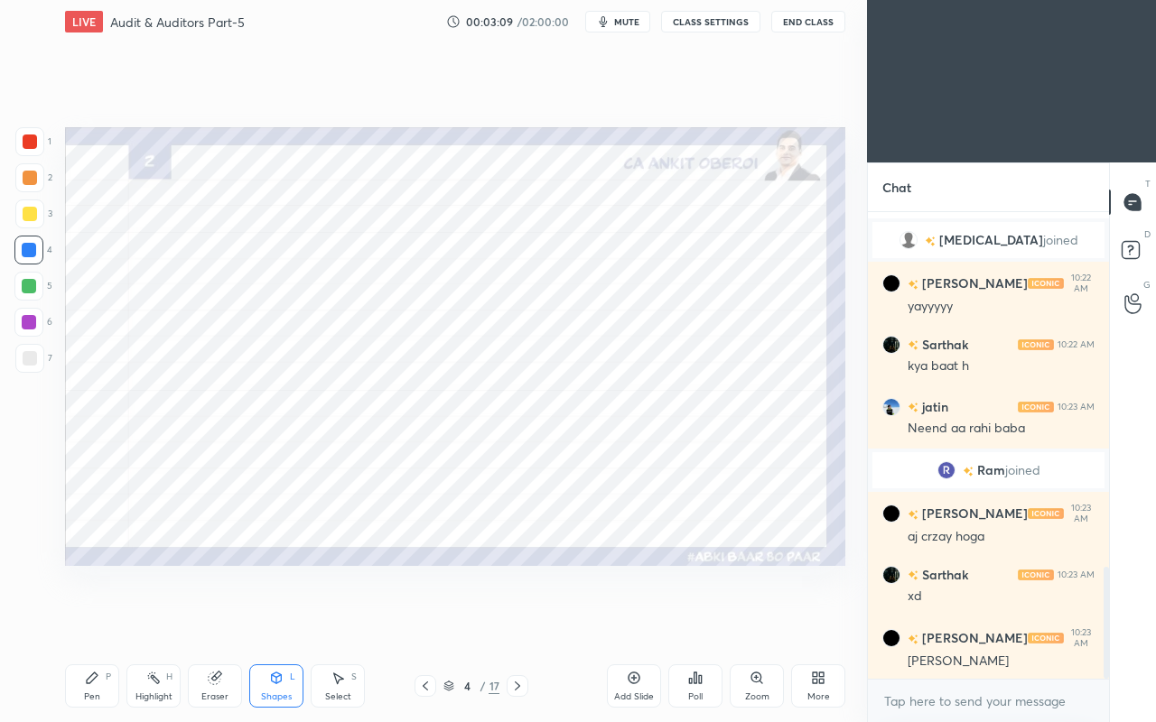
scroll to position [1546, 0]
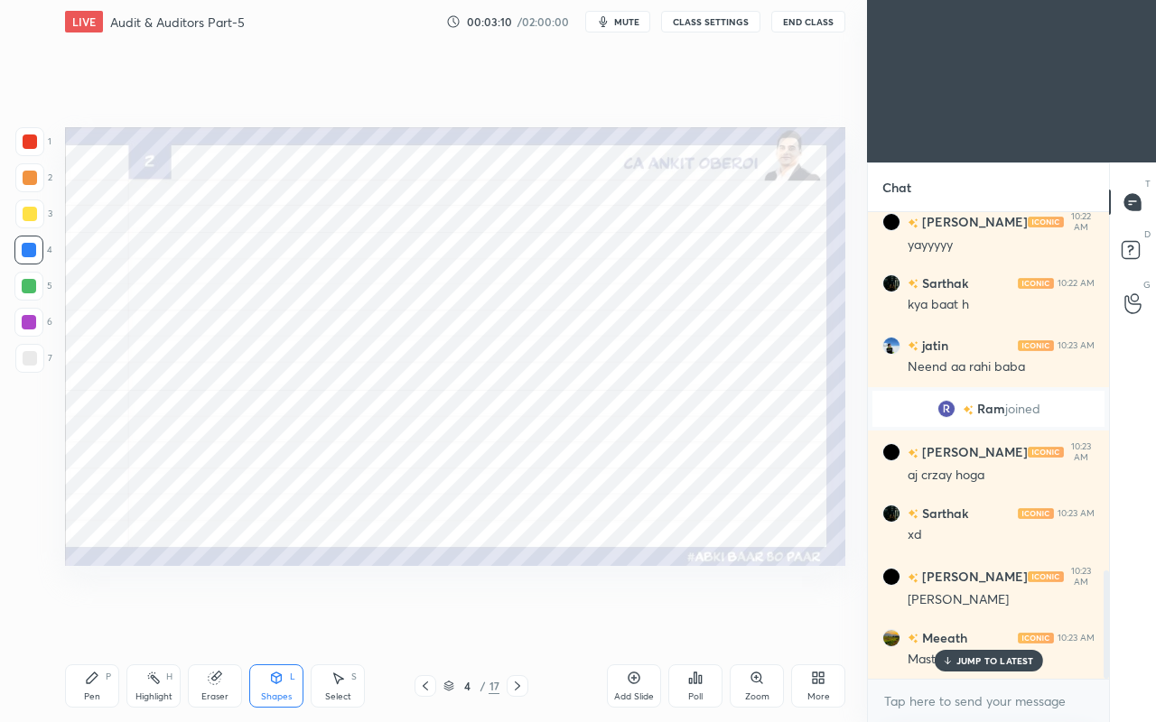
click at [973, 621] on div "JUMP TO LATEST" at bounding box center [987, 661] width 108 height 22
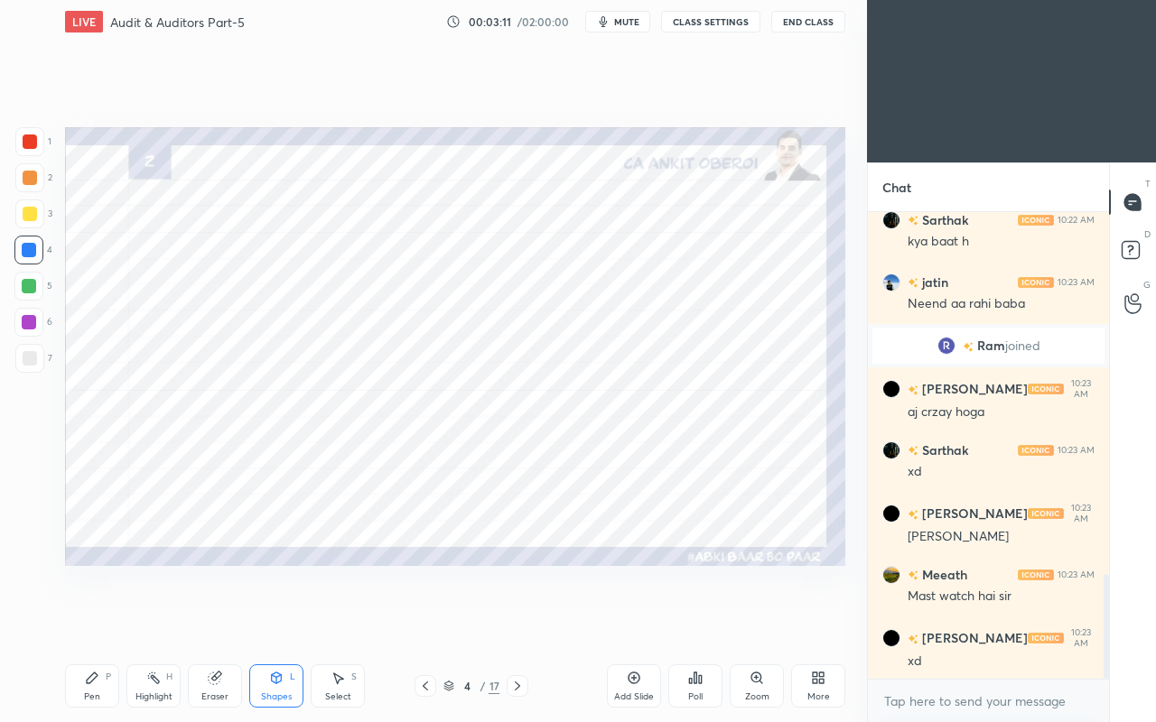
click at [99, 621] on div "Pen P" at bounding box center [92, 685] width 54 height 43
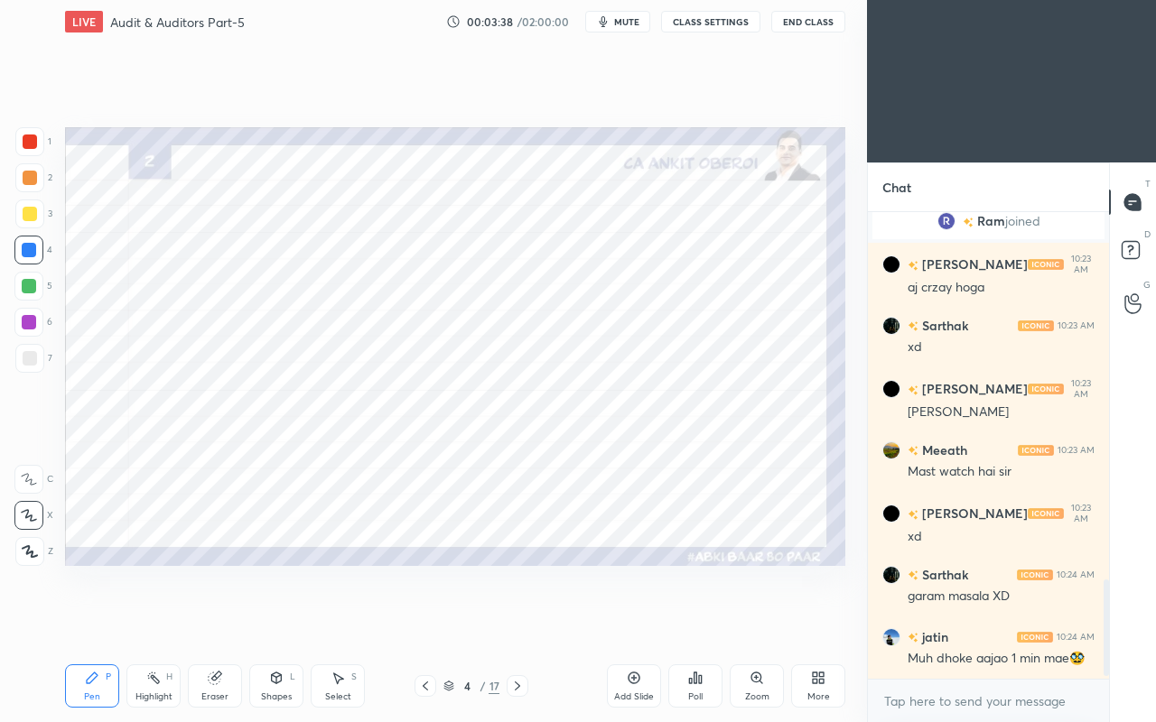
scroll to position [1795, 0]
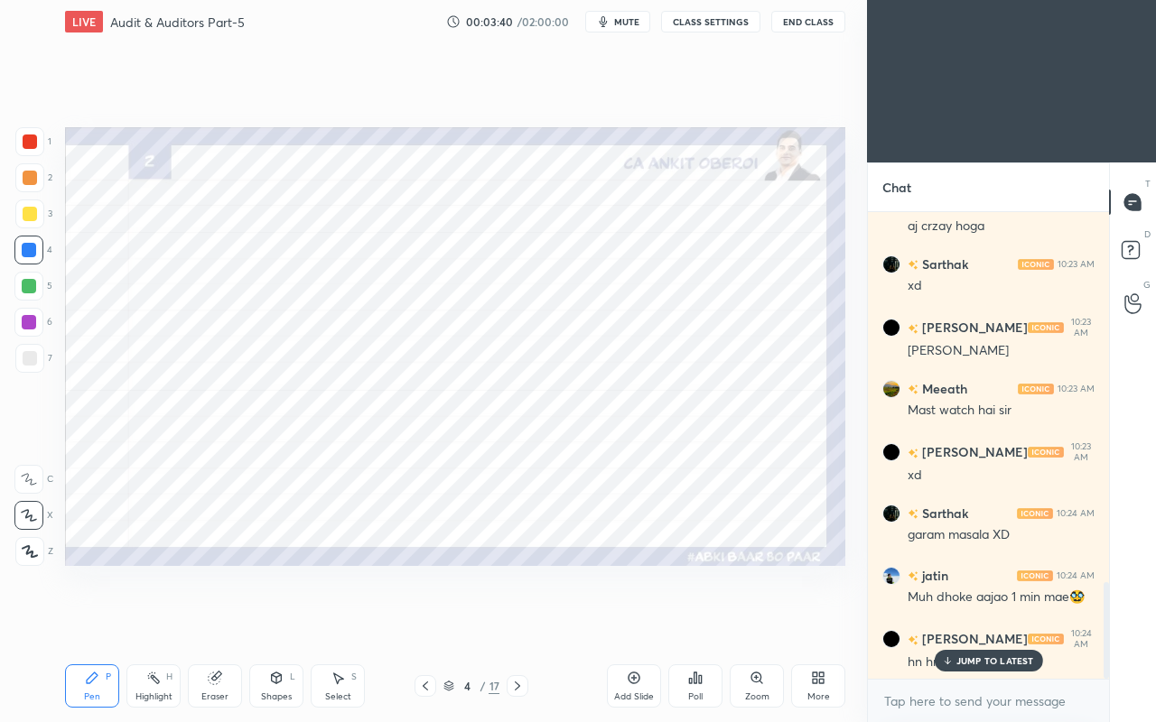
click at [971, 621] on p "JUMP TO LATEST" at bounding box center [995, 660] width 78 height 11
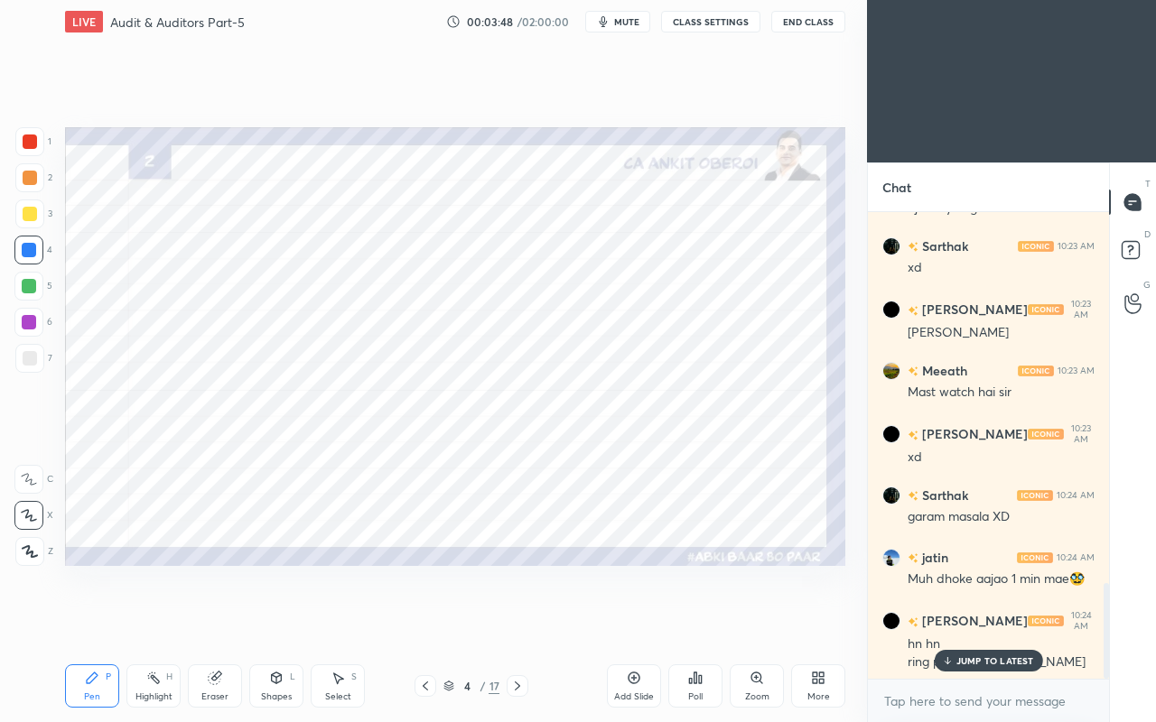
click at [986, 621] on p "JUMP TO LATEST" at bounding box center [995, 660] width 78 height 11
click at [33, 283] on div at bounding box center [29, 286] width 14 height 14
click at [31, 211] on div at bounding box center [30, 214] width 14 height 14
click at [27, 132] on div at bounding box center [29, 141] width 29 height 29
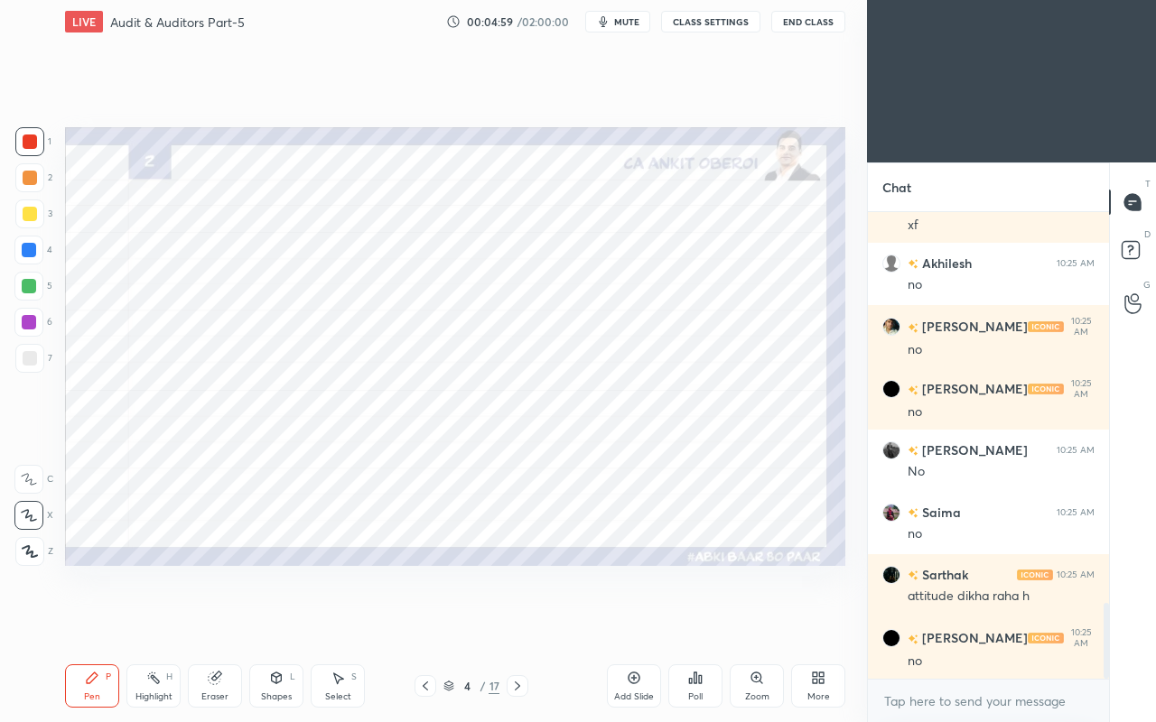
scroll to position [2409, 0]
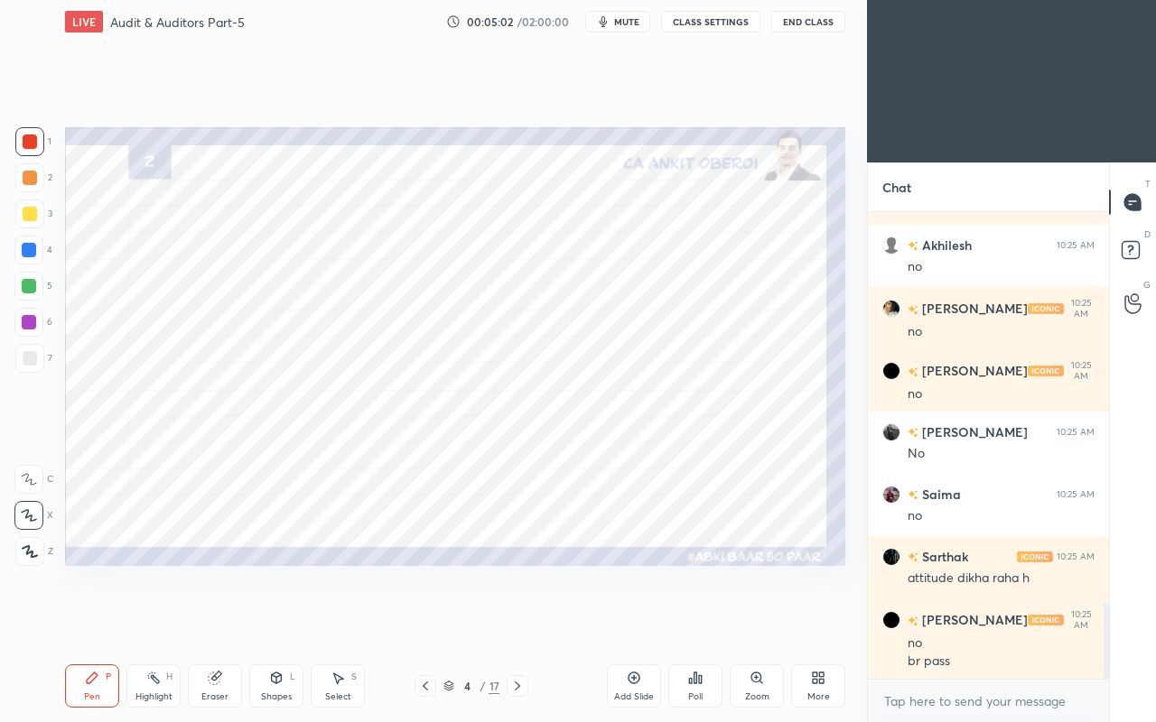
click at [224, 621] on div "Eraser" at bounding box center [215, 685] width 54 height 43
click at [99, 621] on div "Pen P" at bounding box center [92, 685] width 54 height 43
click at [29, 253] on div at bounding box center [29, 250] width 14 height 14
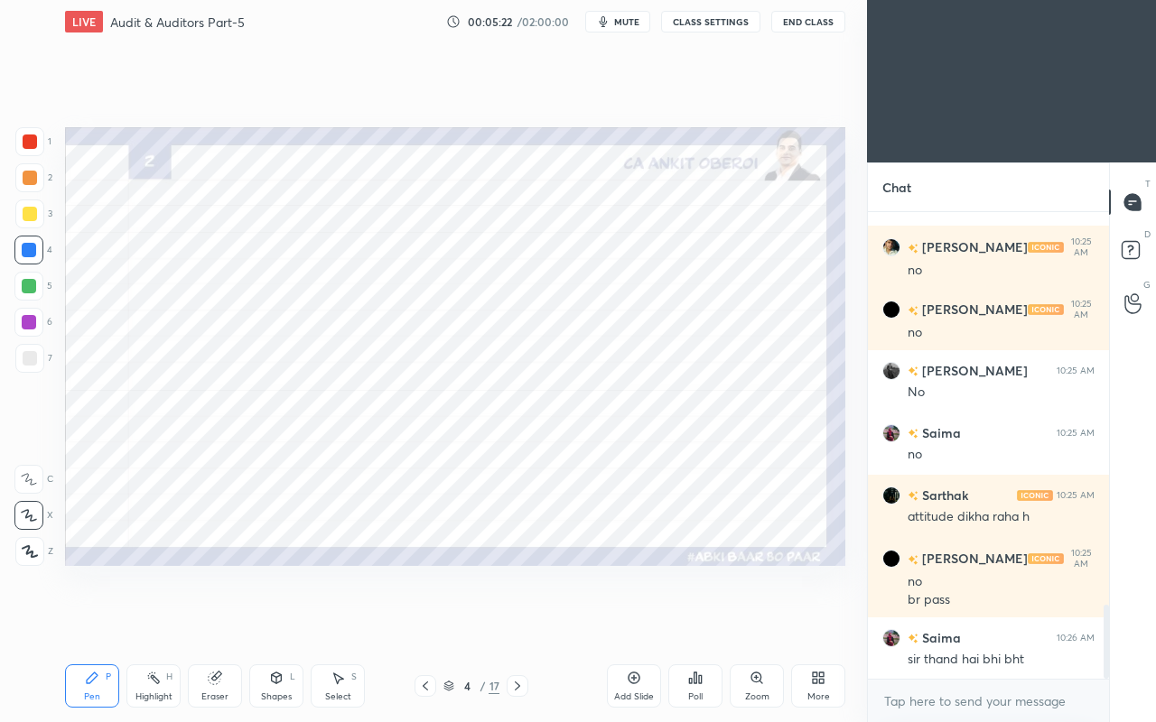
click at [218, 621] on icon at bounding box center [216, 676] width 10 height 9
click at [82, 621] on div "Pen P" at bounding box center [92, 685] width 54 height 43
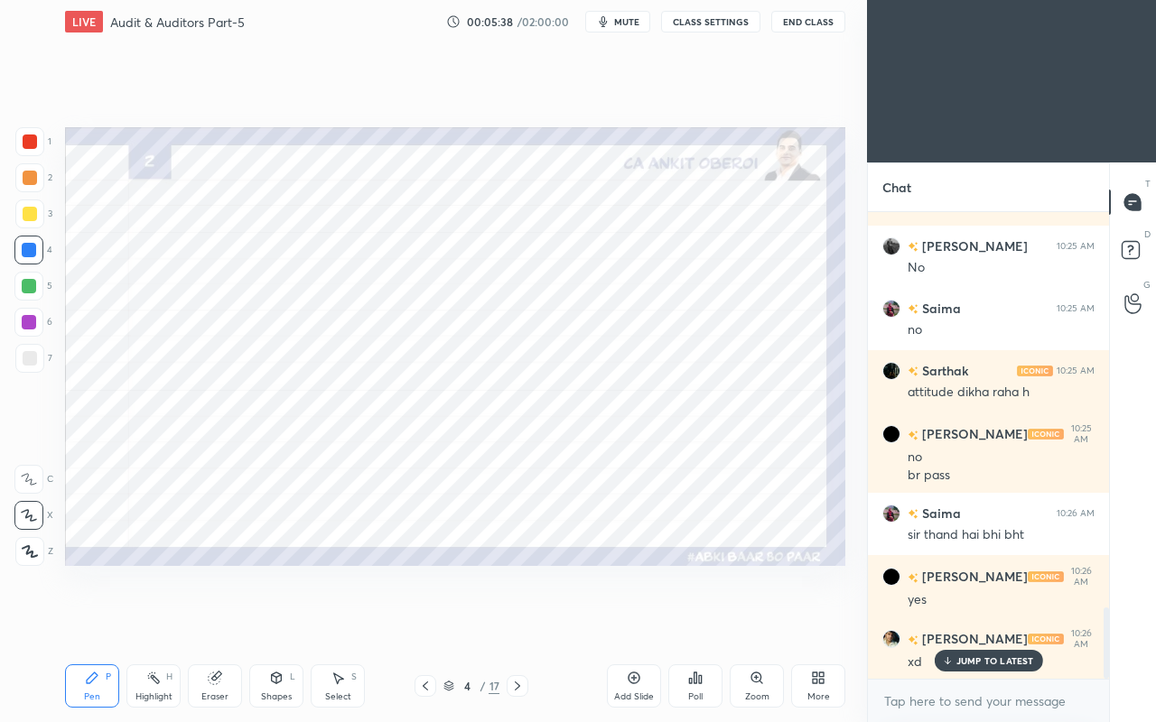
scroll to position [2658, 0]
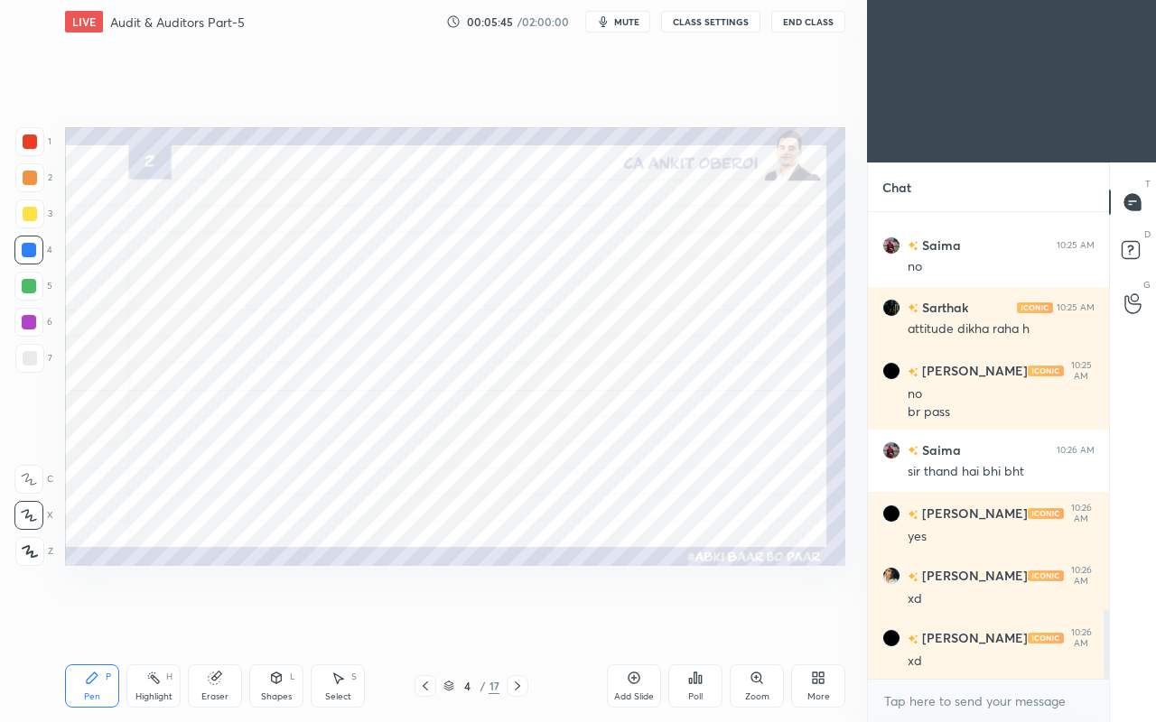
click at [32, 283] on div at bounding box center [29, 286] width 14 height 14
click at [27, 149] on div at bounding box center [29, 141] width 29 height 29
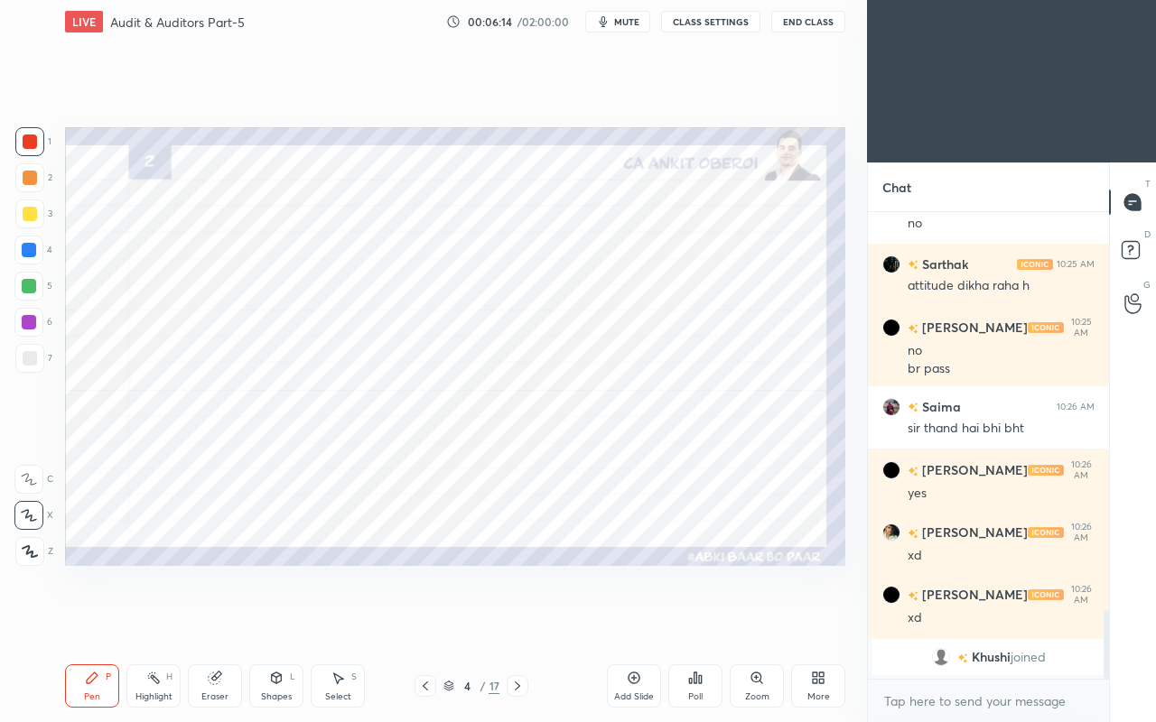
click at [25, 287] on div at bounding box center [29, 286] width 14 height 14
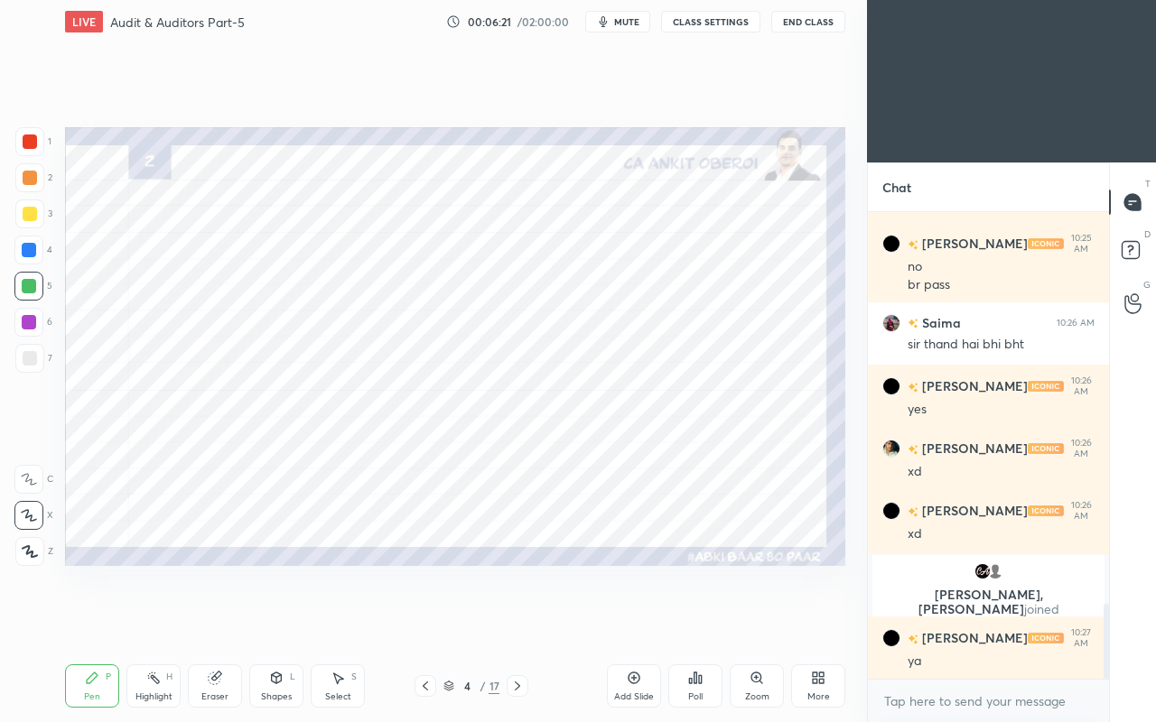
scroll to position [2430, 0]
click at [30, 147] on div at bounding box center [30, 142] width 14 height 14
click at [36, 249] on div at bounding box center [29, 250] width 14 height 14
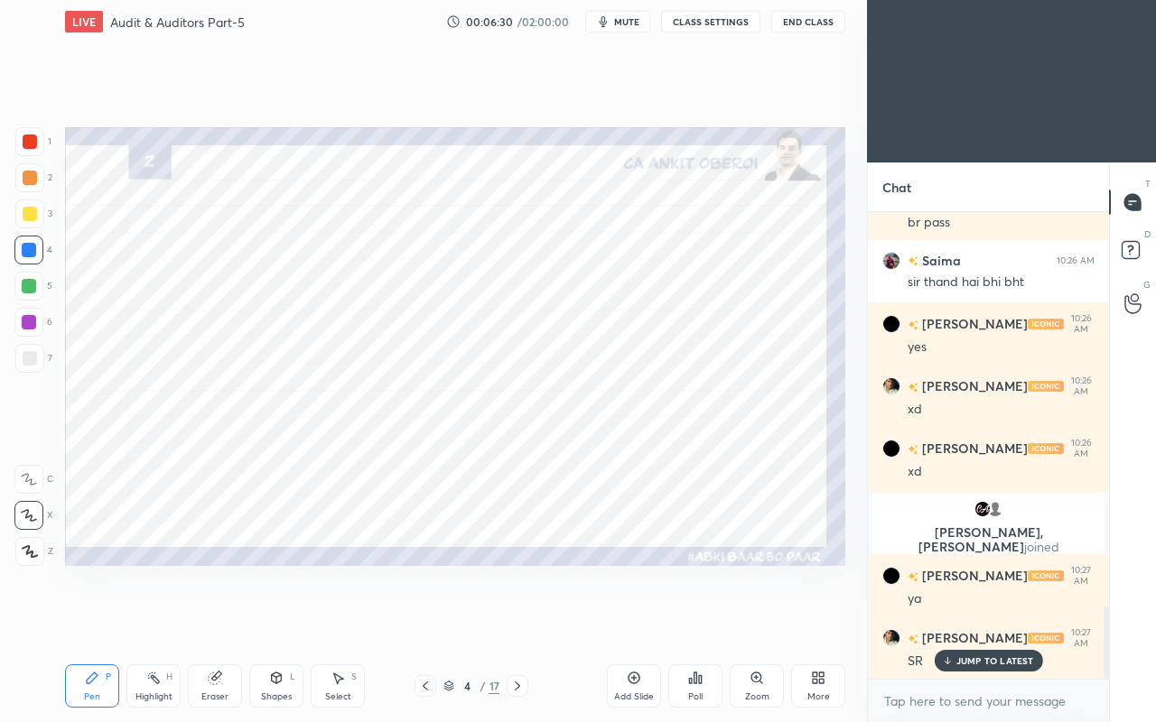
scroll to position [2555, 0]
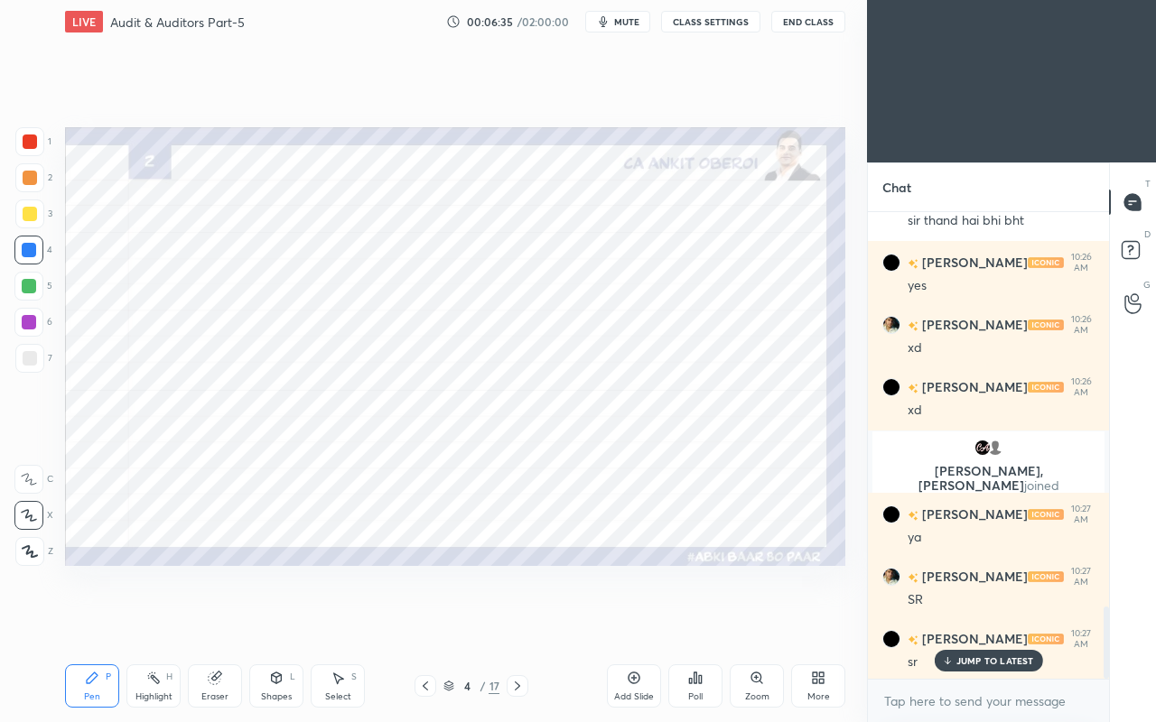
click at [30, 146] on div at bounding box center [30, 142] width 14 height 14
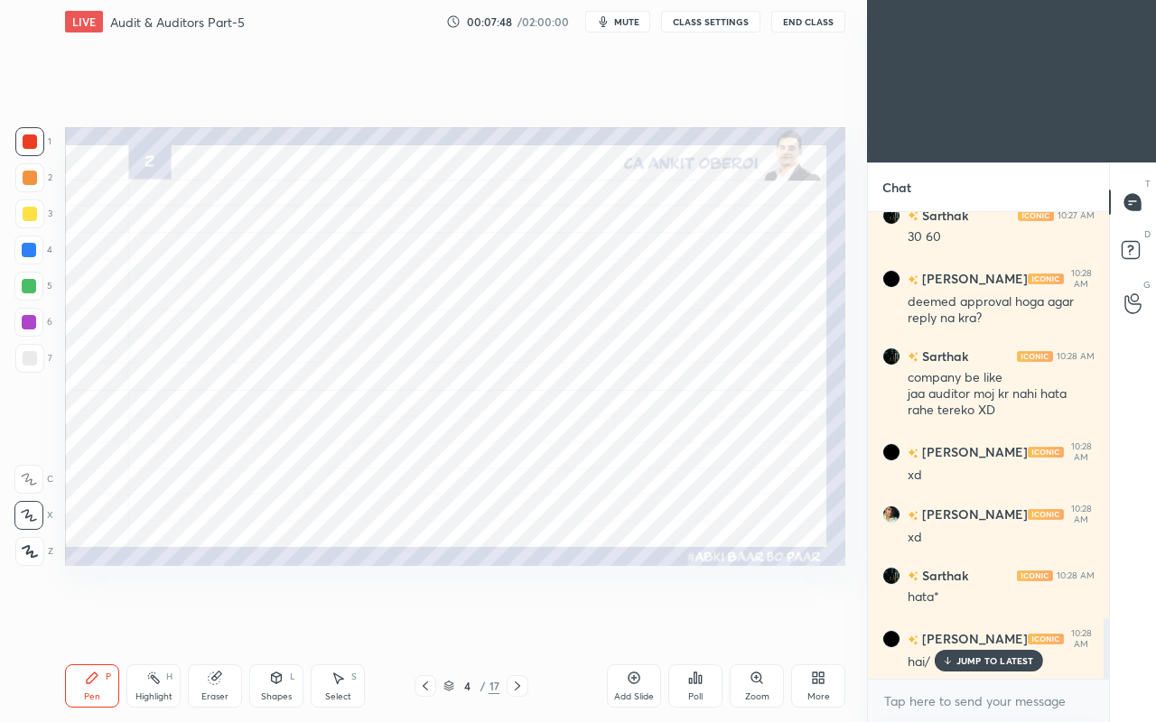
scroll to position [3199, 0]
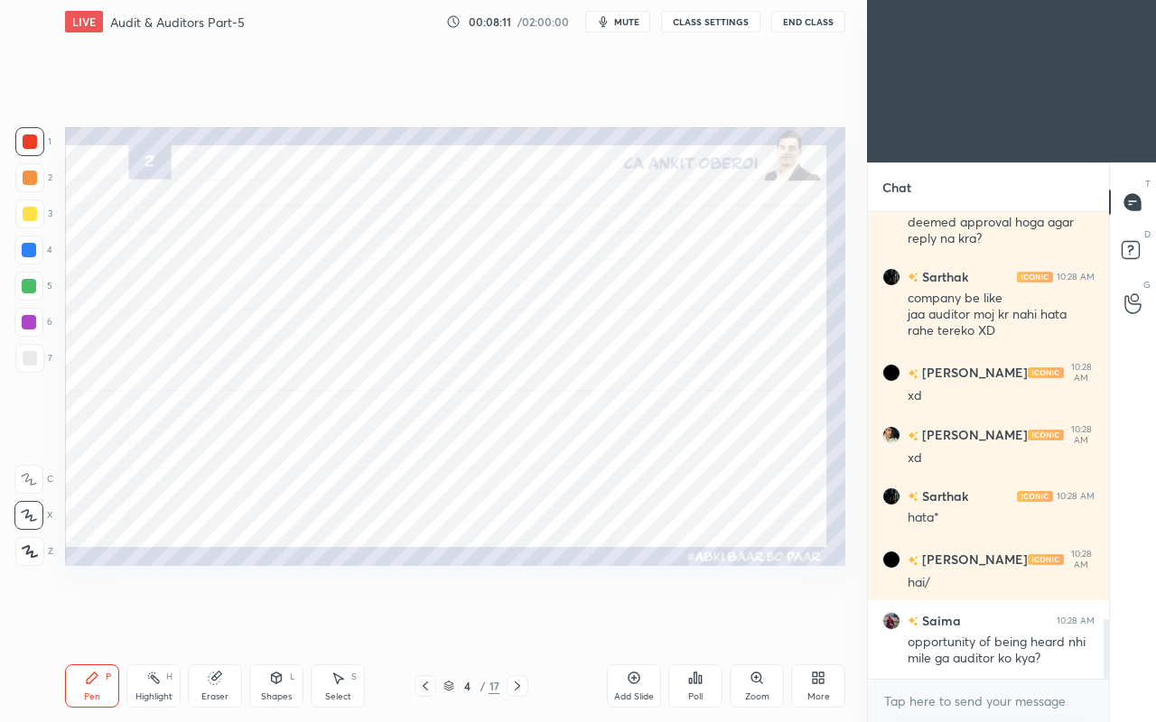
click at [30, 217] on div at bounding box center [30, 214] width 14 height 14
click at [118, 567] on div "Setting up your live class Poll for secs No correct answer Start poll" at bounding box center [455, 346] width 794 height 607
click at [140, 569] on div "Setting up your live class Poll for secs No correct answer Start poll" at bounding box center [455, 346] width 794 height 607
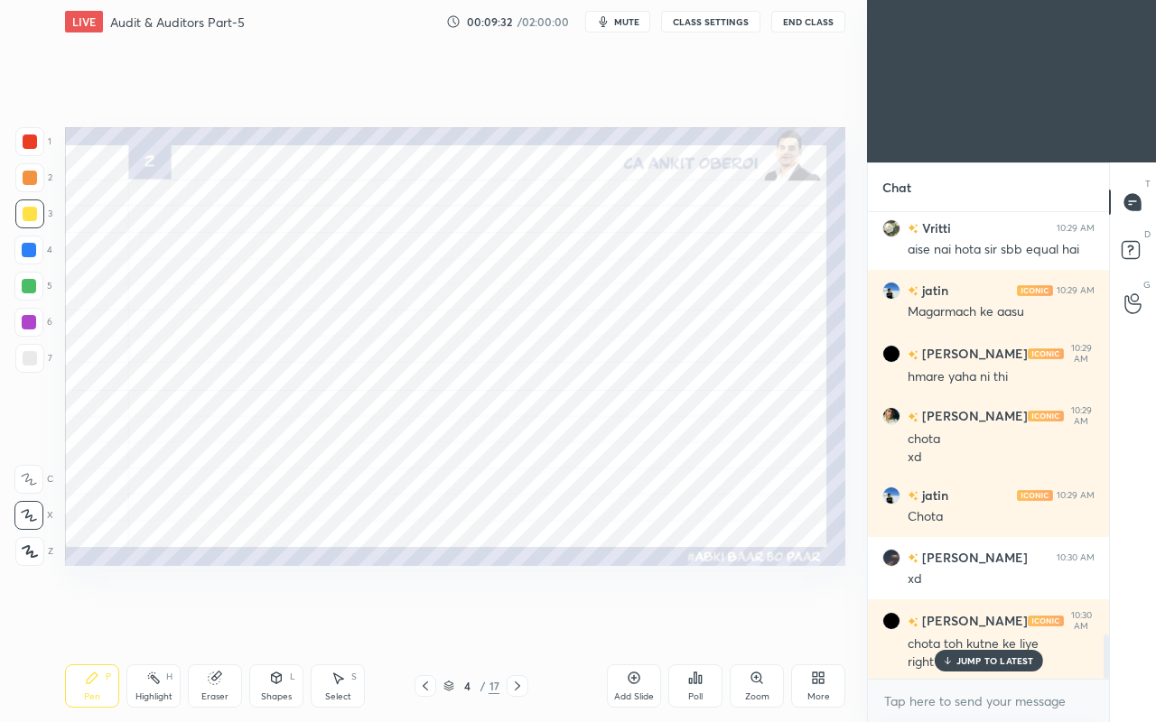
scroll to position [4514, 0]
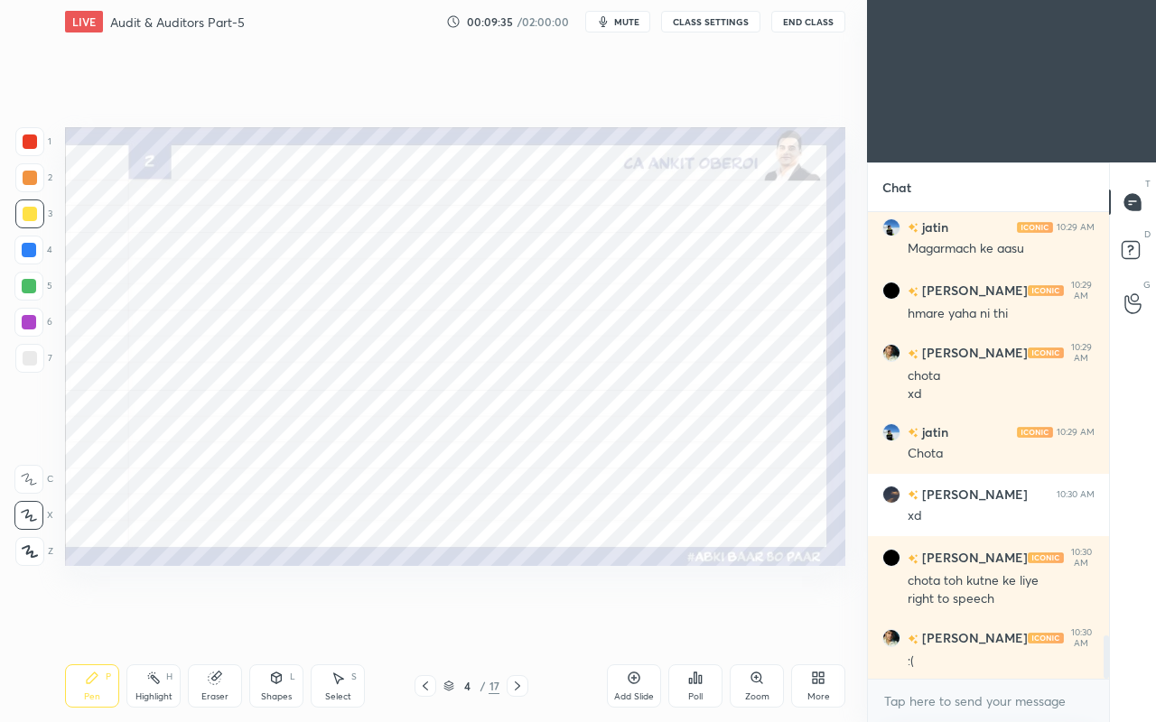
click at [28, 144] on div at bounding box center [30, 142] width 14 height 14
click at [269, 621] on icon at bounding box center [276, 678] width 14 height 14
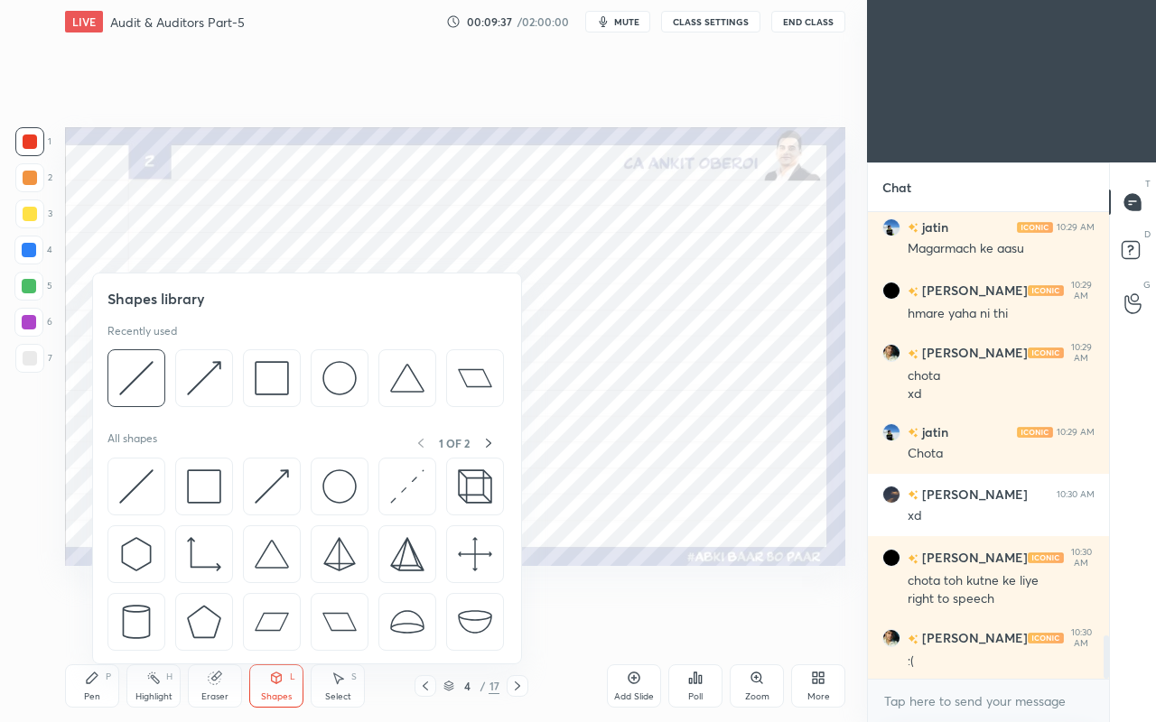
click at [194, 479] on img at bounding box center [204, 486] width 34 height 34
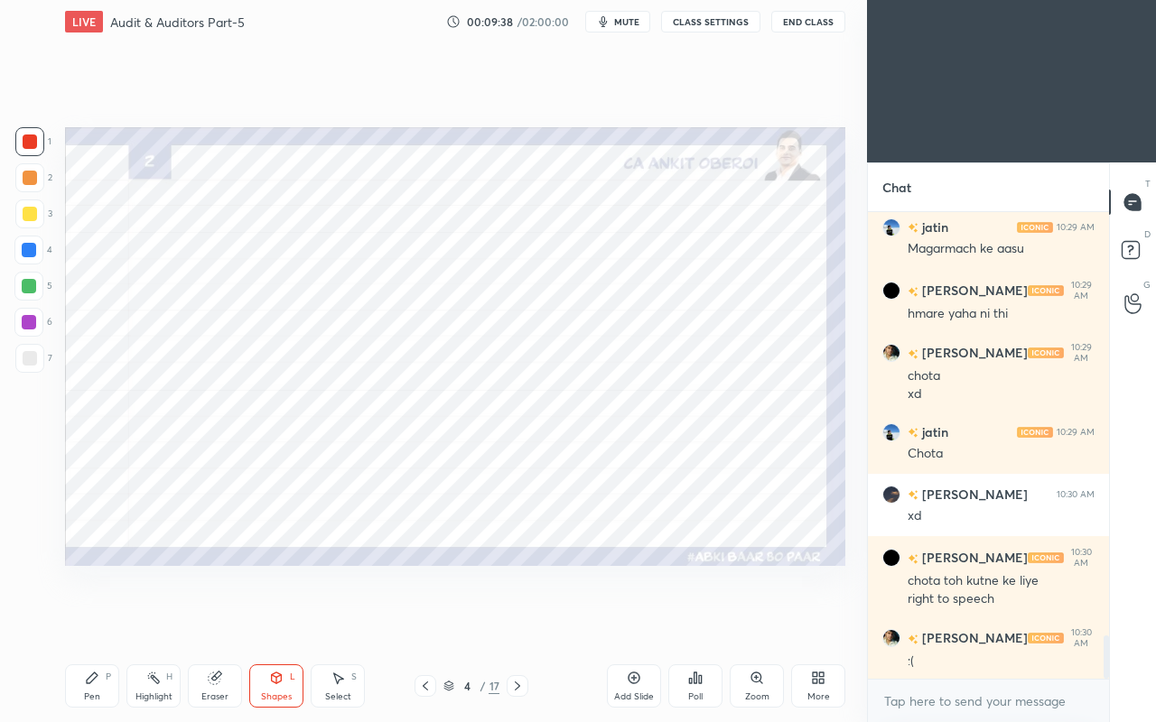
click at [28, 242] on div at bounding box center [28, 250] width 29 height 29
click at [90, 621] on div "Pen P" at bounding box center [92, 685] width 54 height 43
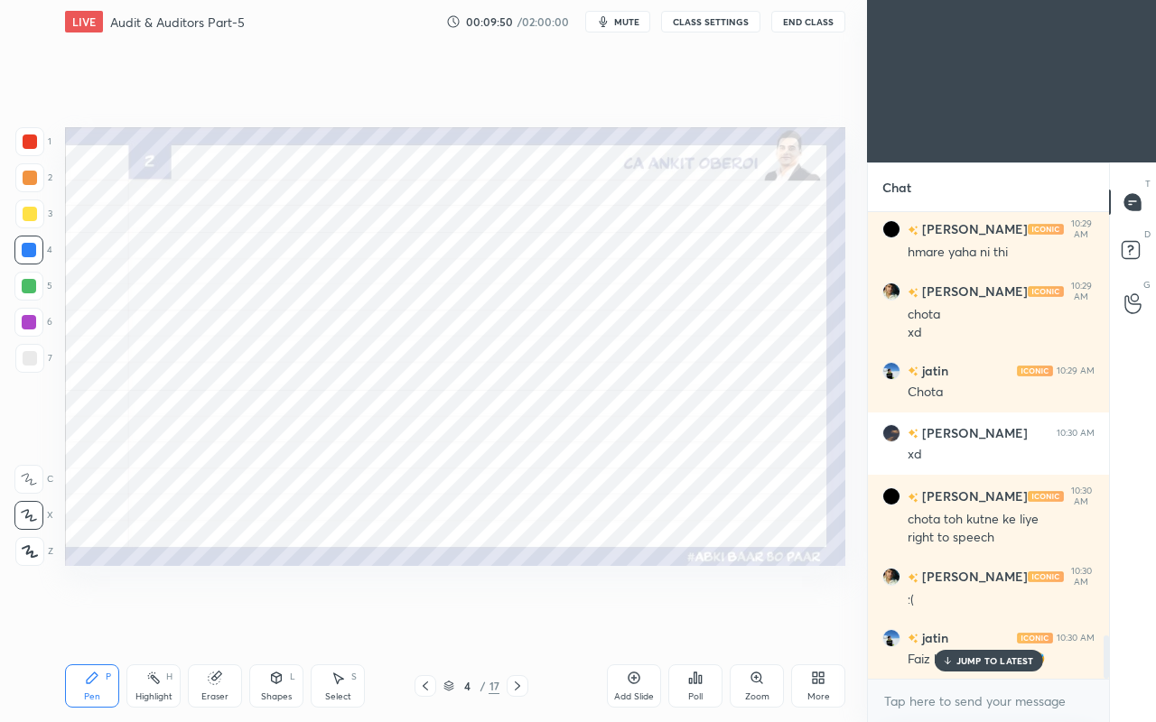
click at [332, 621] on icon at bounding box center [337, 678] width 14 height 14
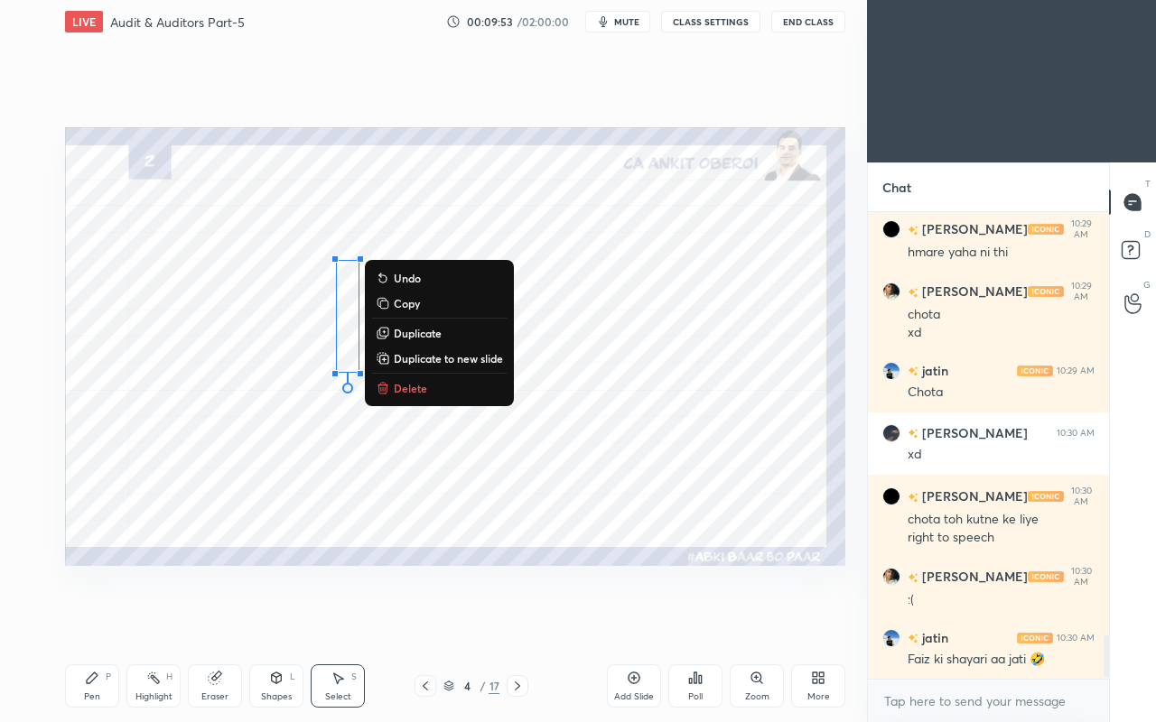
scroll to position [4639, 0]
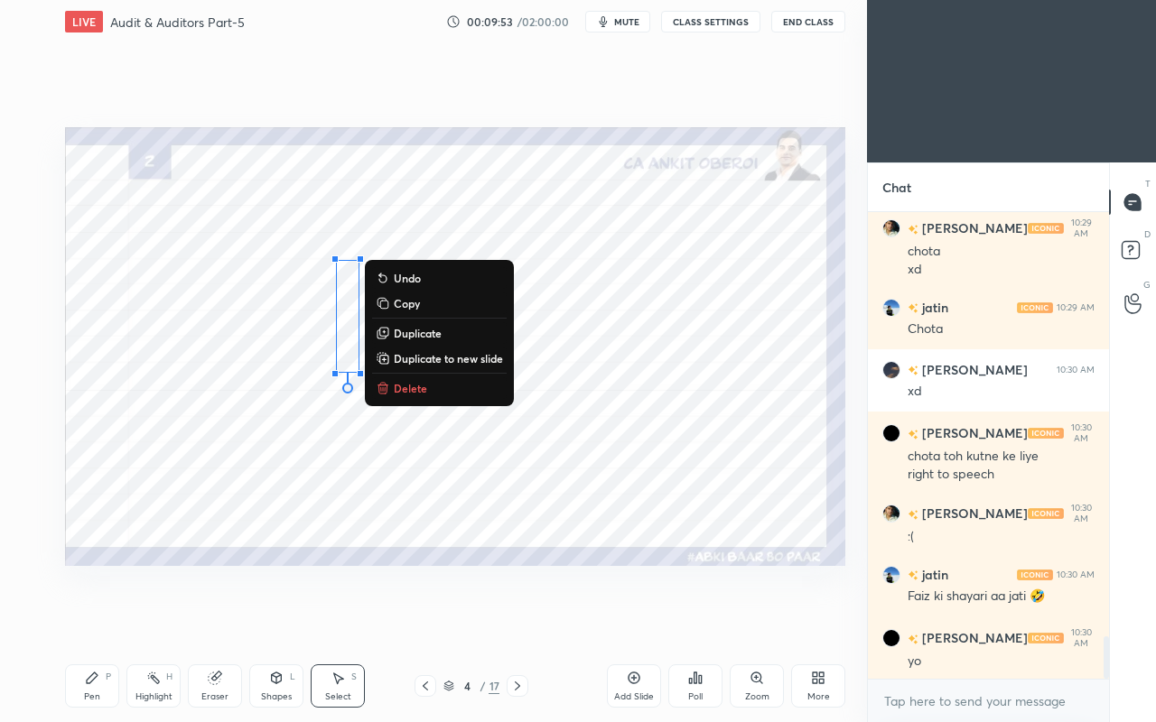
click at [358, 321] on div "0 ° Undo Copy Duplicate Duplicate to new slide Delete" at bounding box center [455, 346] width 780 height 439
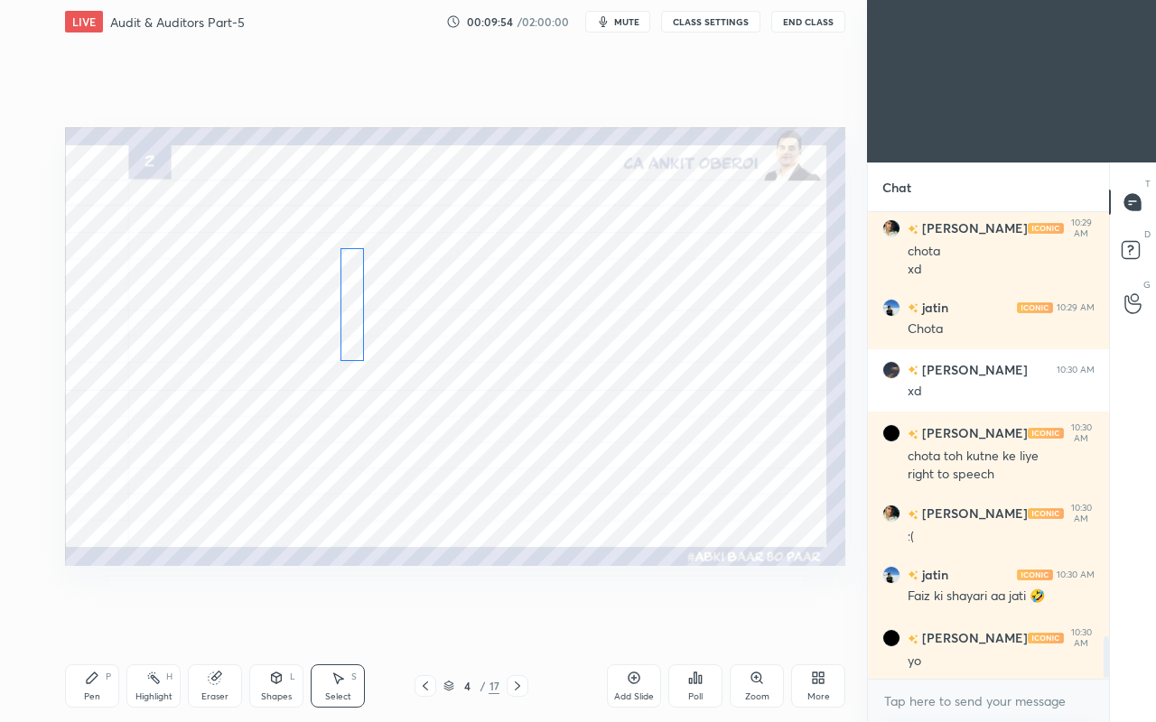
scroll to position [4700, 0]
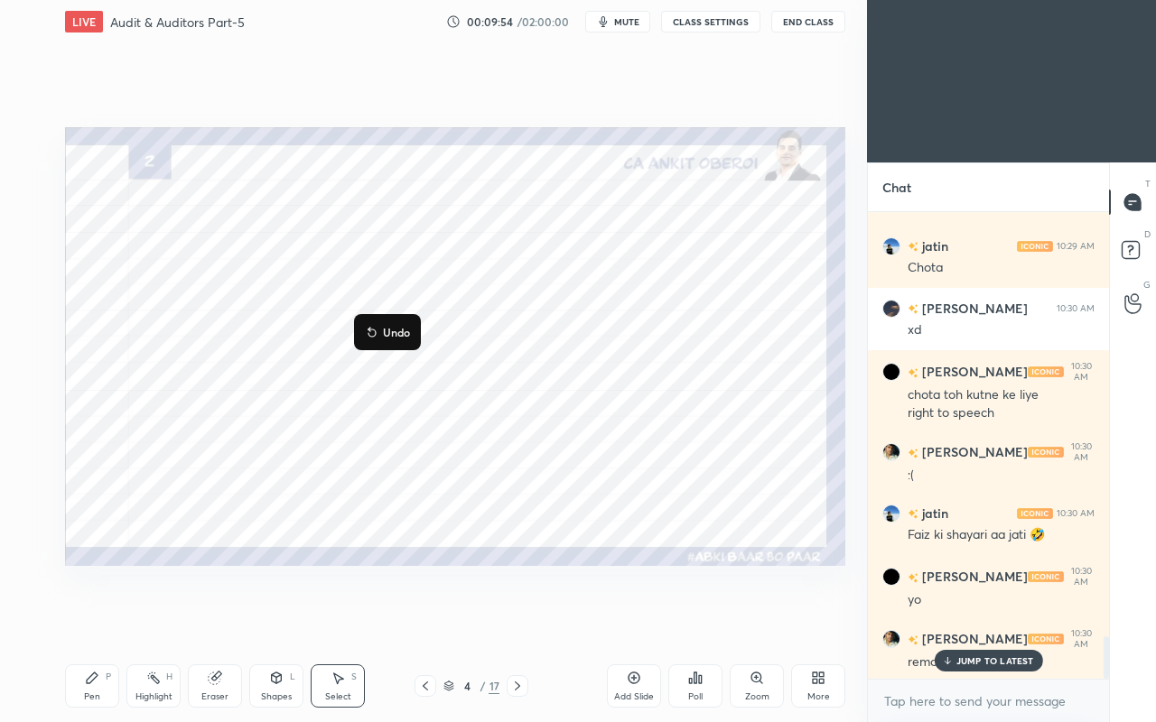
click at [449, 498] on div "0 ° Undo Copy Duplicate Duplicate to new slide Delete" at bounding box center [455, 346] width 780 height 439
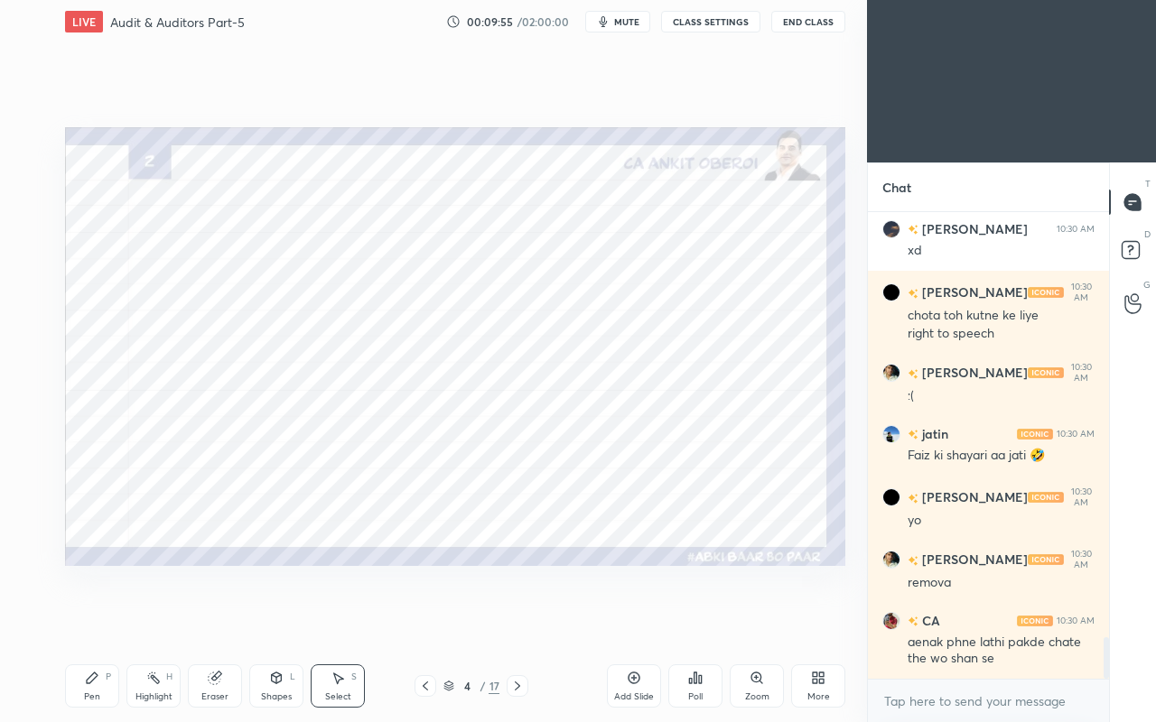
click at [79, 621] on div "Pen P" at bounding box center [92, 685] width 54 height 43
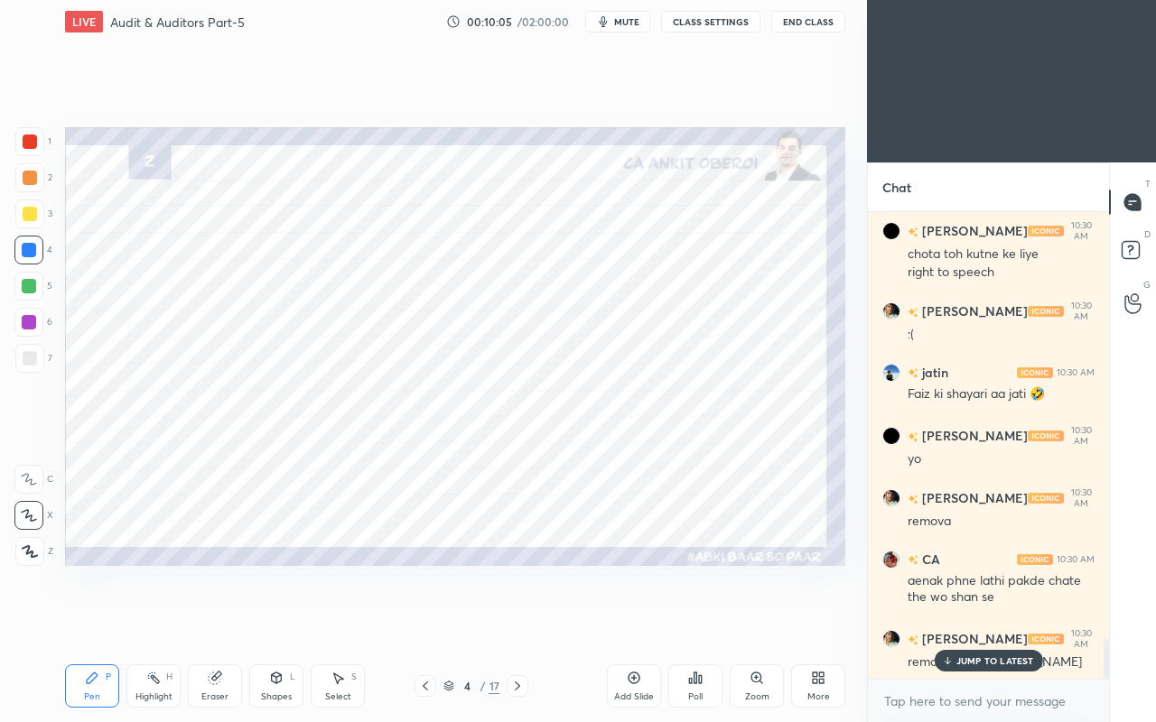
click at [972, 621] on p "JUMP TO LATEST" at bounding box center [995, 660] width 78 height 11
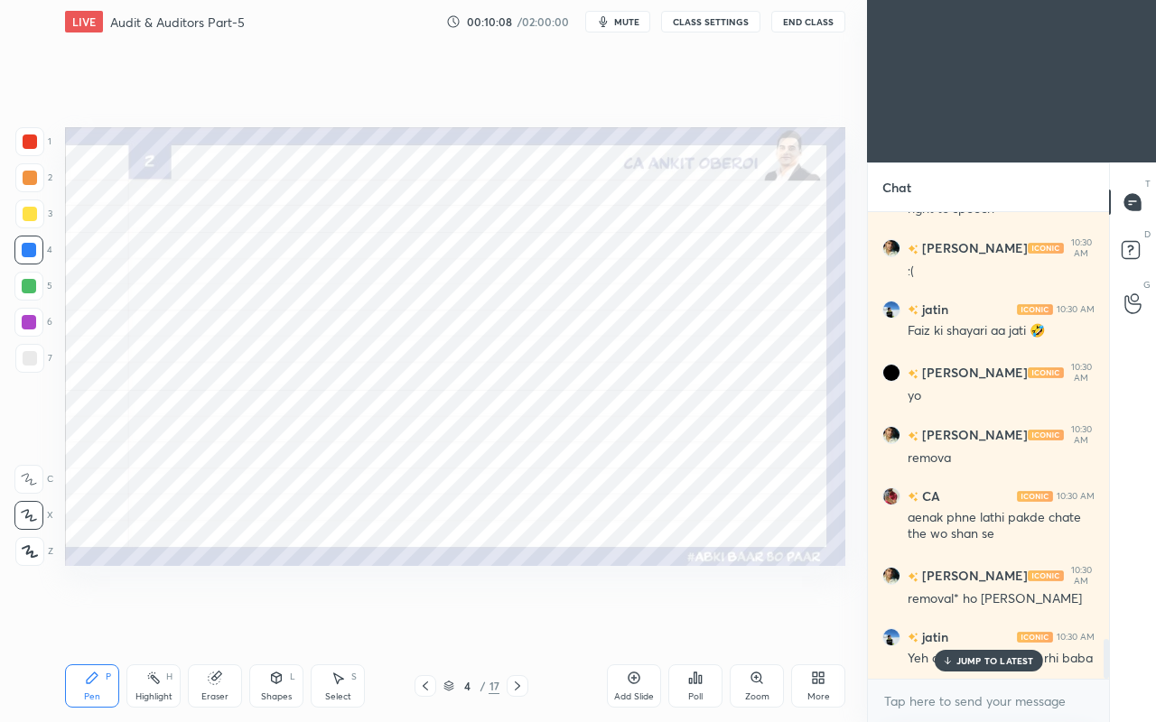
scroll to position [4965, 0]
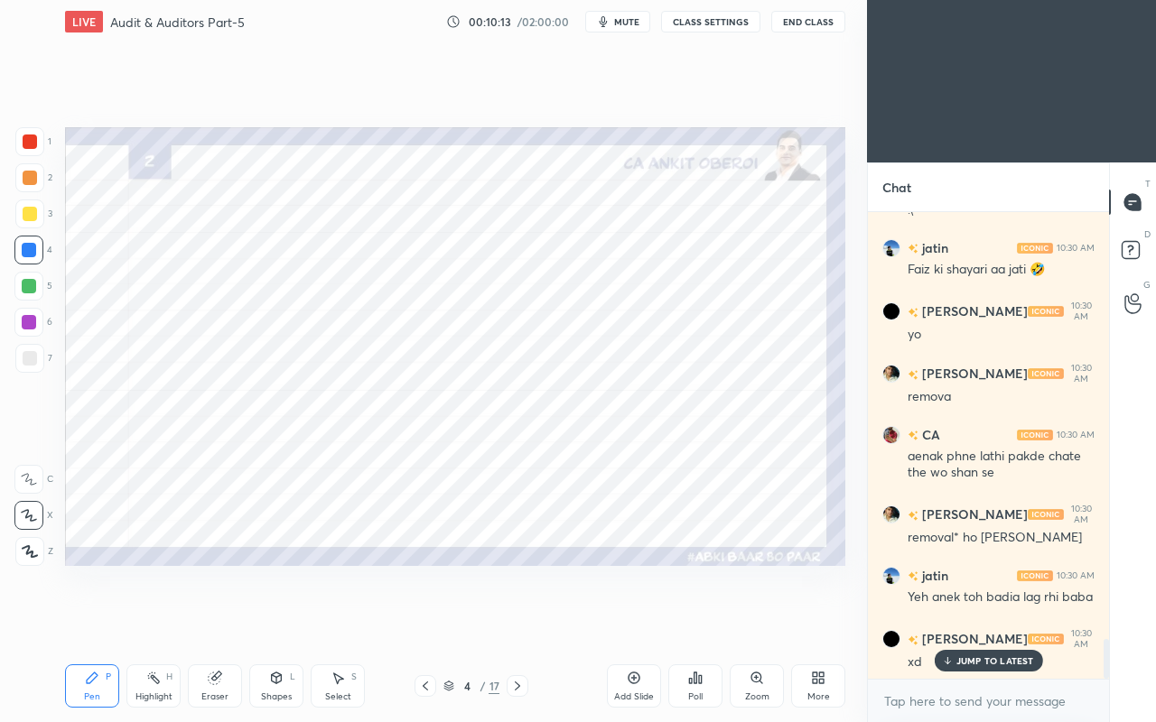
click at [983, 621] on p "JUMP TO LATEST" at bounding box center [995, 660] width 78 height 11
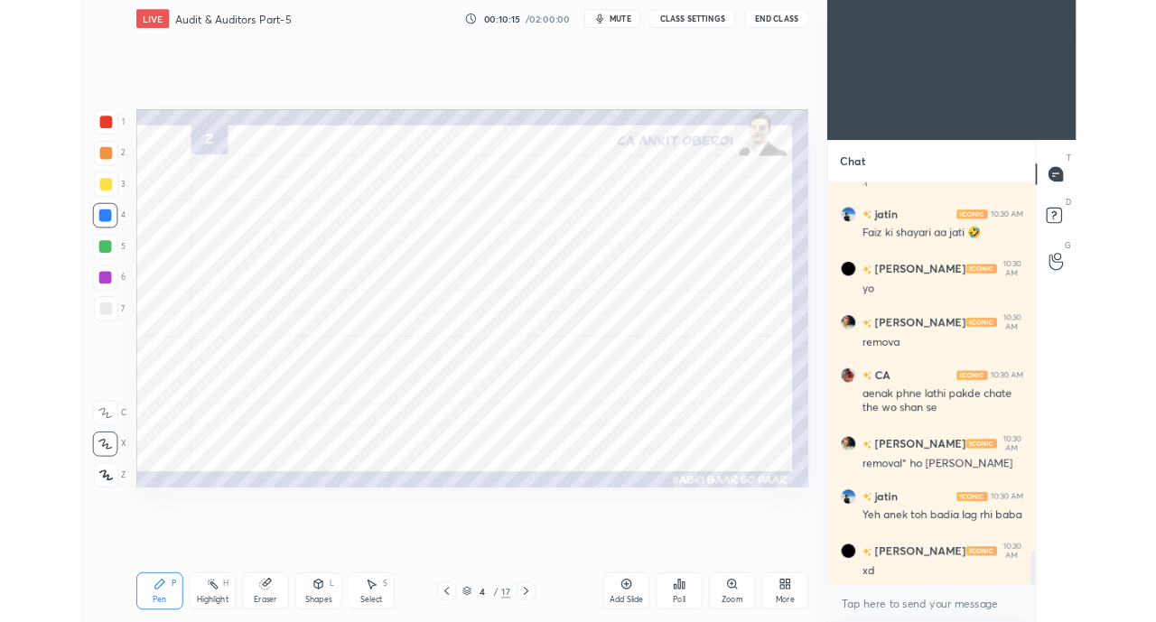
scroll to position [5029, 0]
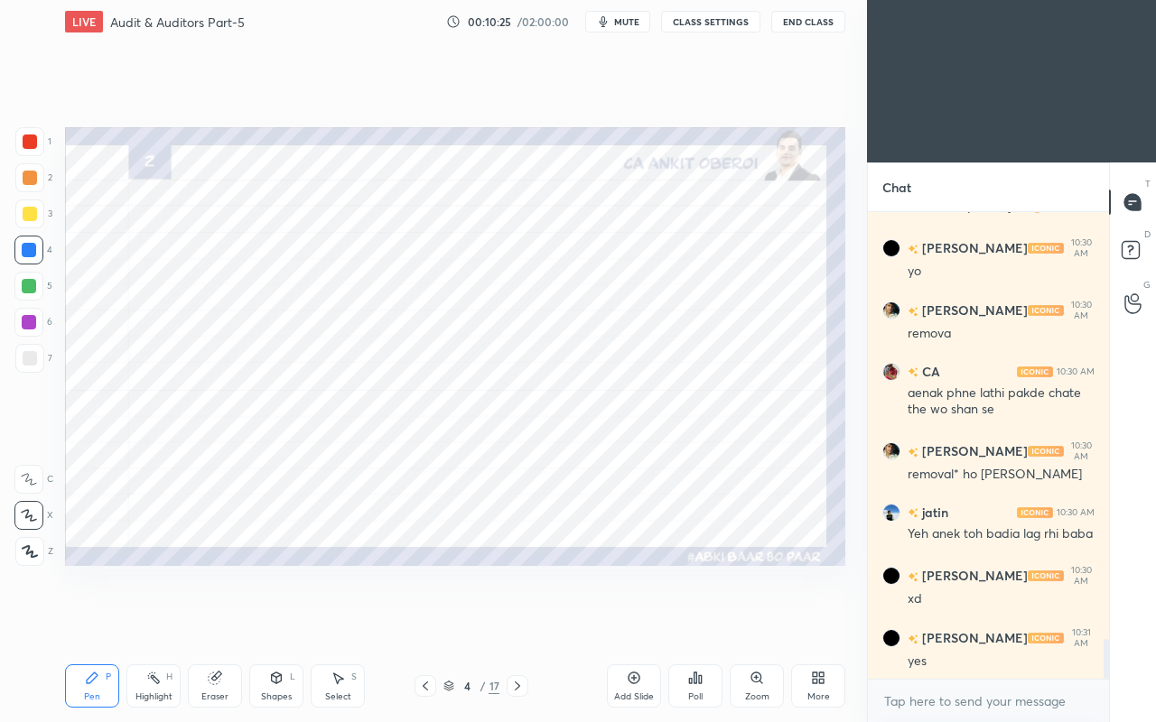
click at [516, 621] on icon at bounding box center [517, 686] width 14 height 14
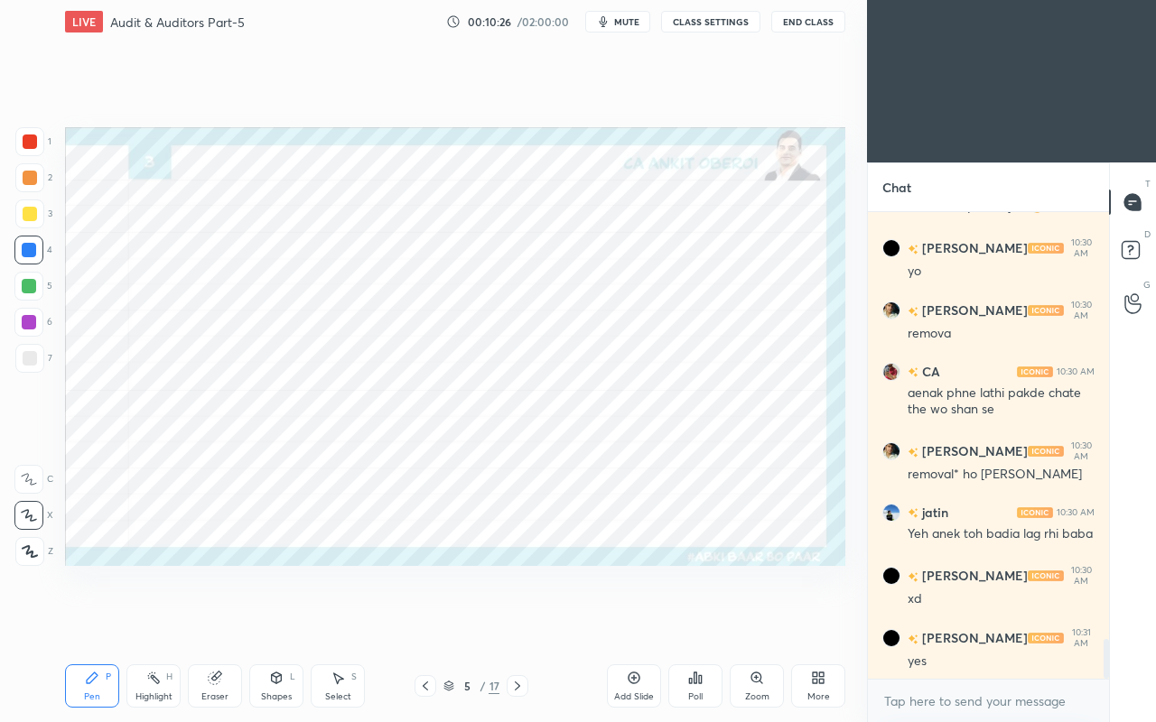
click at [516, 621] on icon at bounding box center [517, 686] width 14 height 14
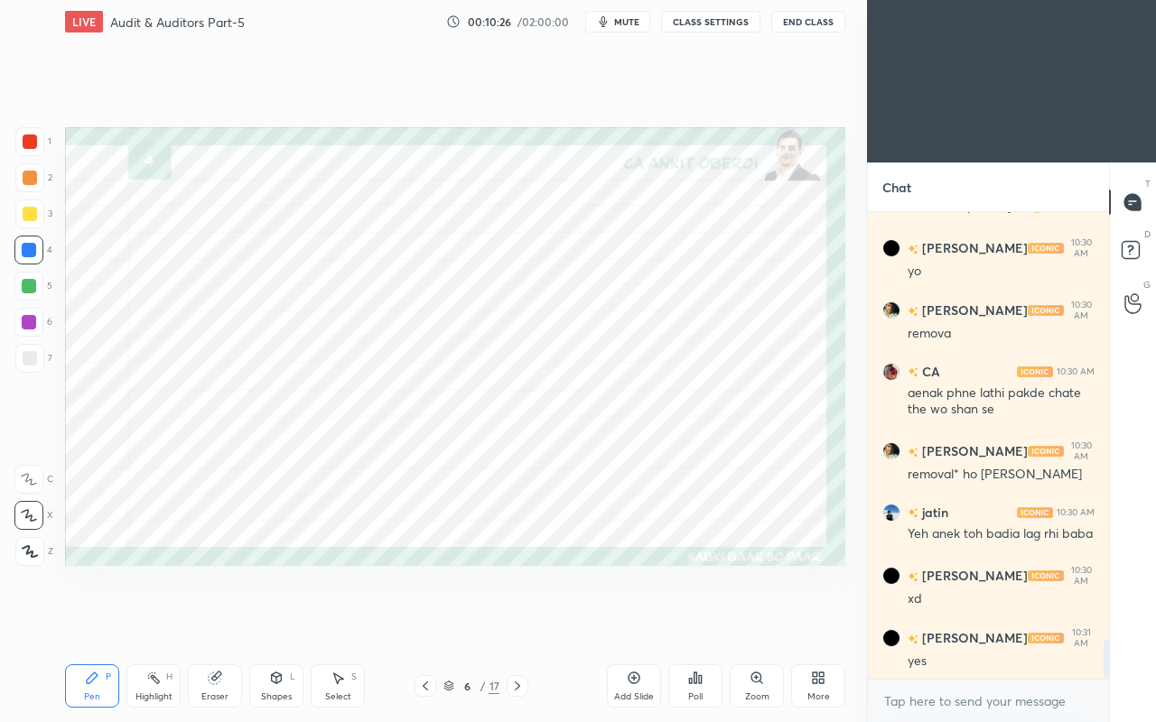
click at [520, 621] on icon at bounding box center [517, 686] width 5 height 9
click at [516, 621] on icon at bounding box center [517, 686] width 14 height 14
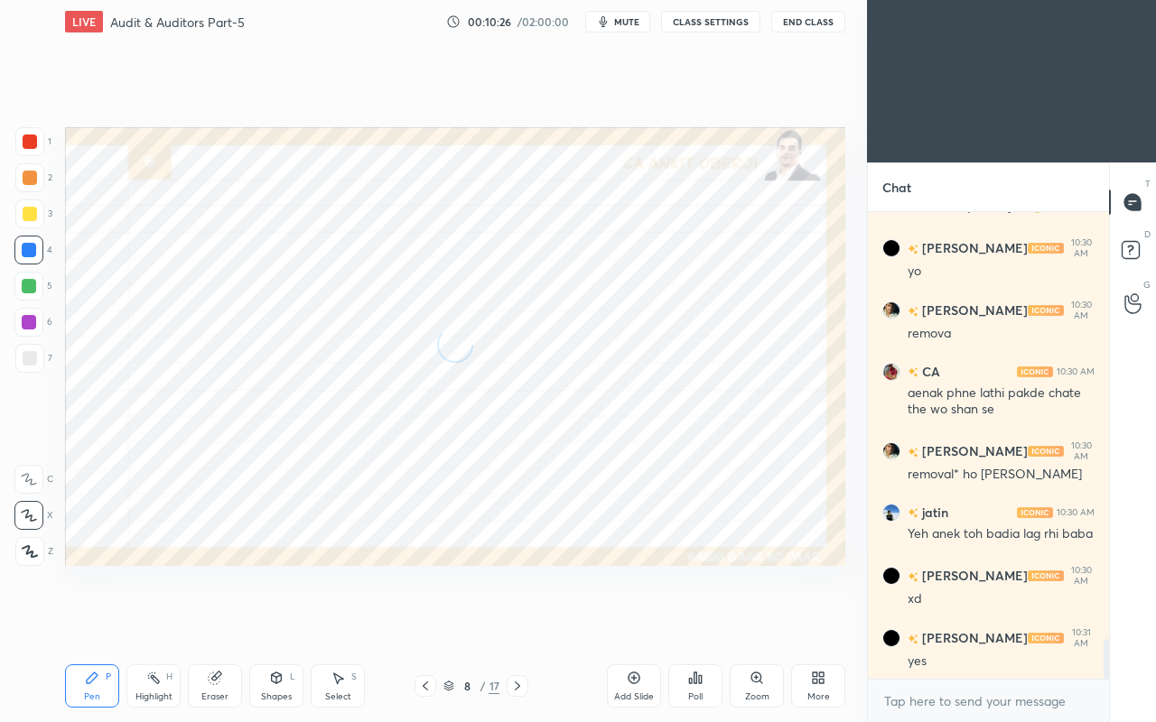
click at [516, 621] on icon at bounding box center [517, 686] width 14 height 14
click at [520, 621] on icon at bounding box center [517, 686] width 14 height 14
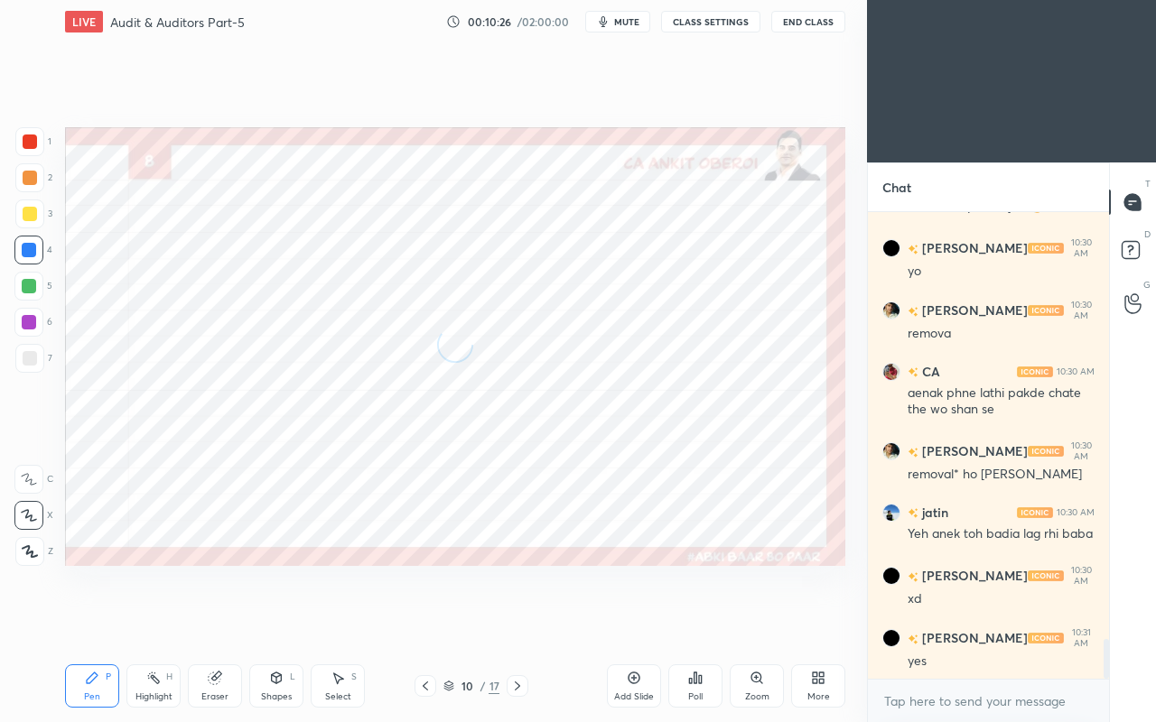
click at [520, 621] on icon at bounding box center [517, 686] width 5 height 9
click at [516, 621] on icon at bounding box center [517, 686] width 14 height 14
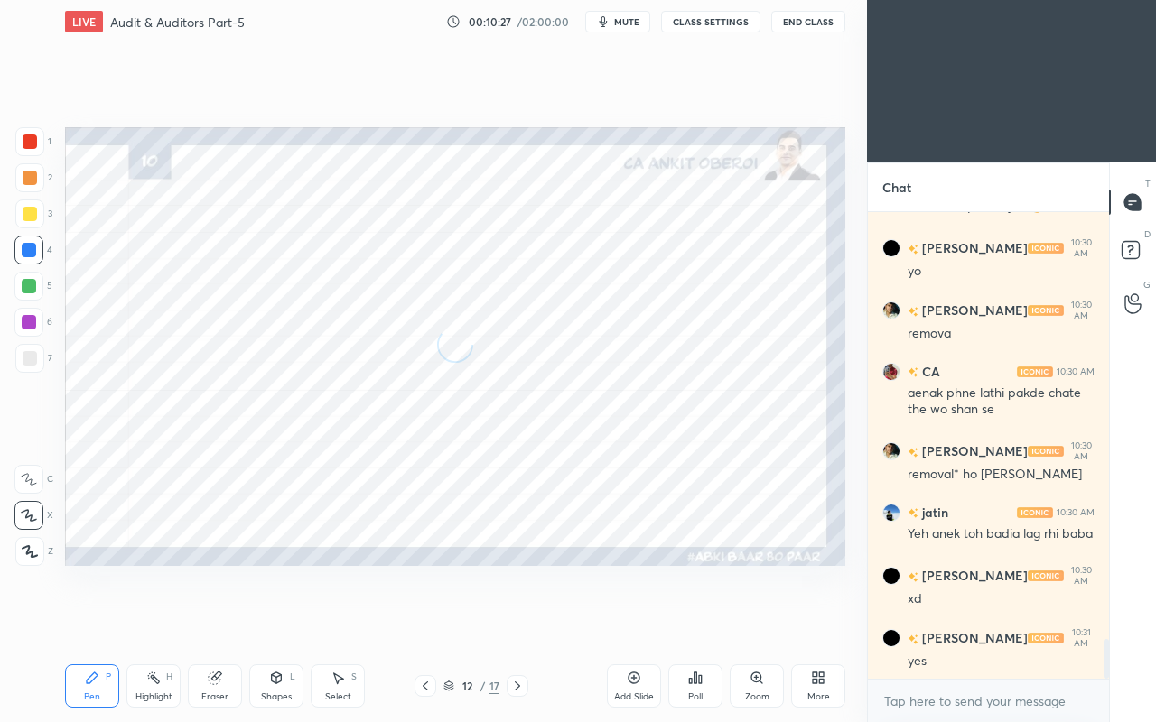
click at [524, 621] on icon at bounding box center [517, 686] width 14 height 14
click at [516, 621] on icon at bounding box center [517, 686] width 14 height 14
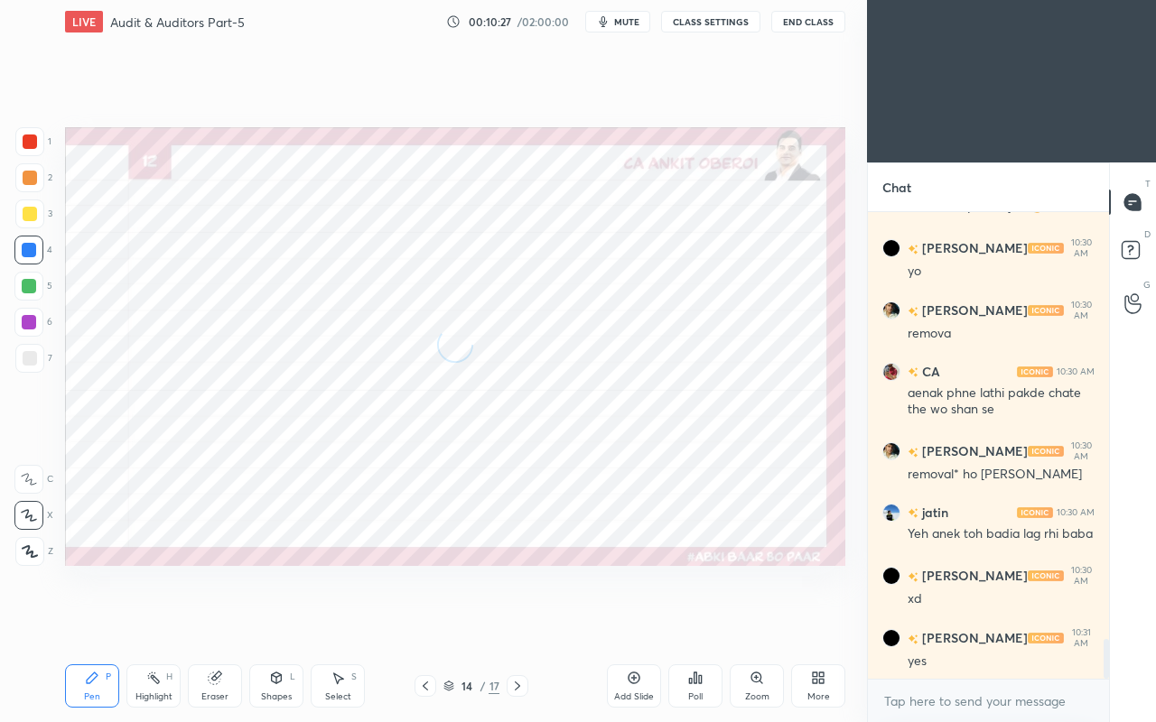
click at [516, 621] on icon at bounding box center [517, 686] width 14 height 14
click at [524, 621] on icon at bounding box center [517, 686] width 14 height 14
click at [516, 621] on icon at bounding box center [517, 686] width 14 height 14
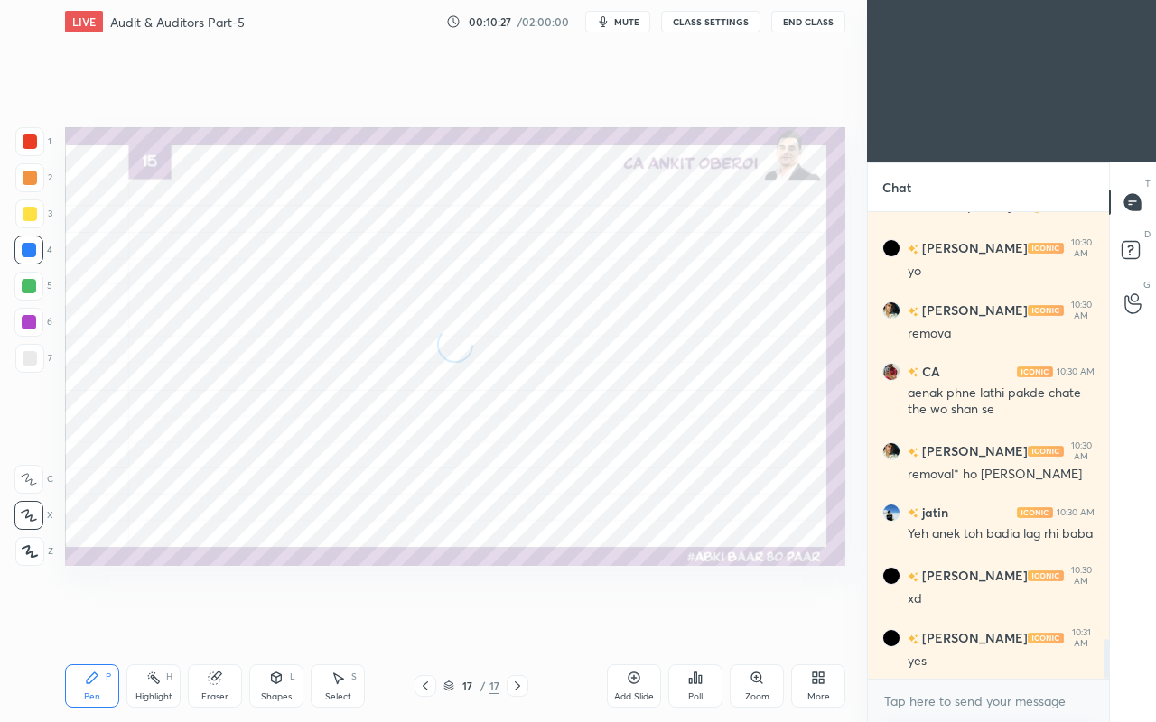
click at [516, 621] on icon at bounding box center [517, 686] width 14 height 14
click at [796, 621] on div "More" at bounding box center [818, 685] width 54 height 43
click at [706, 513] on div "Upload File" at bounding box center [715, 508] width 47 height 9
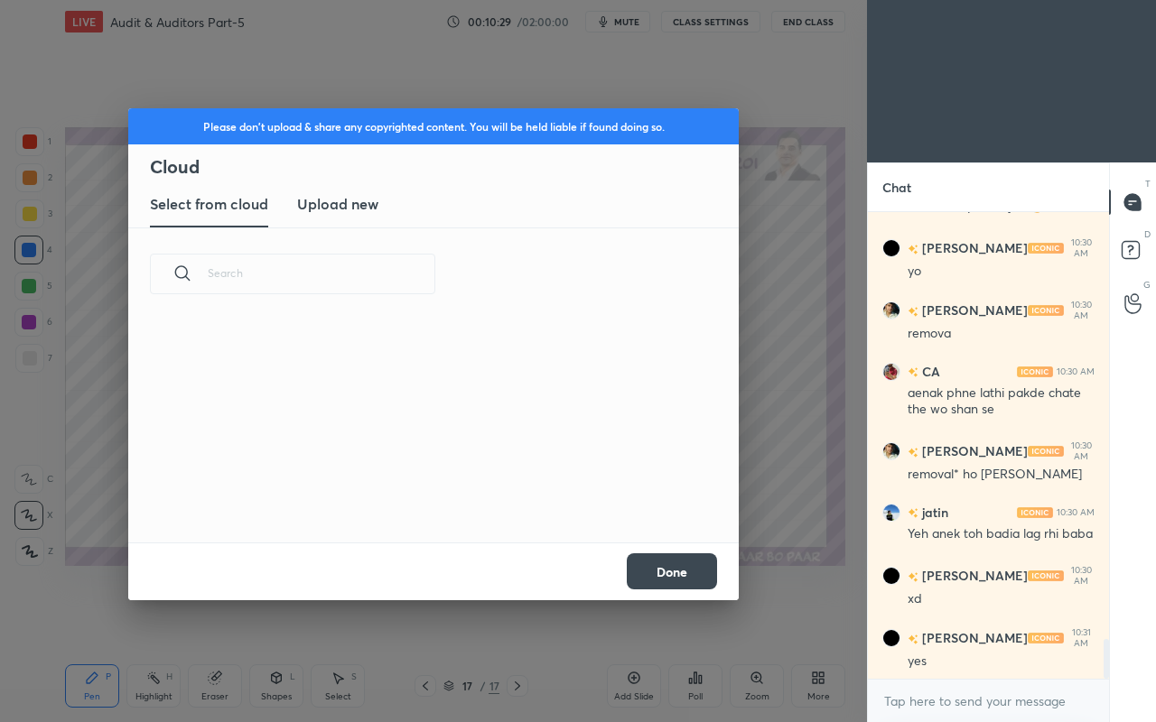
click at [305, 211] on h3 "Upload new" at bounding box center [337, 204] width 81 height 22
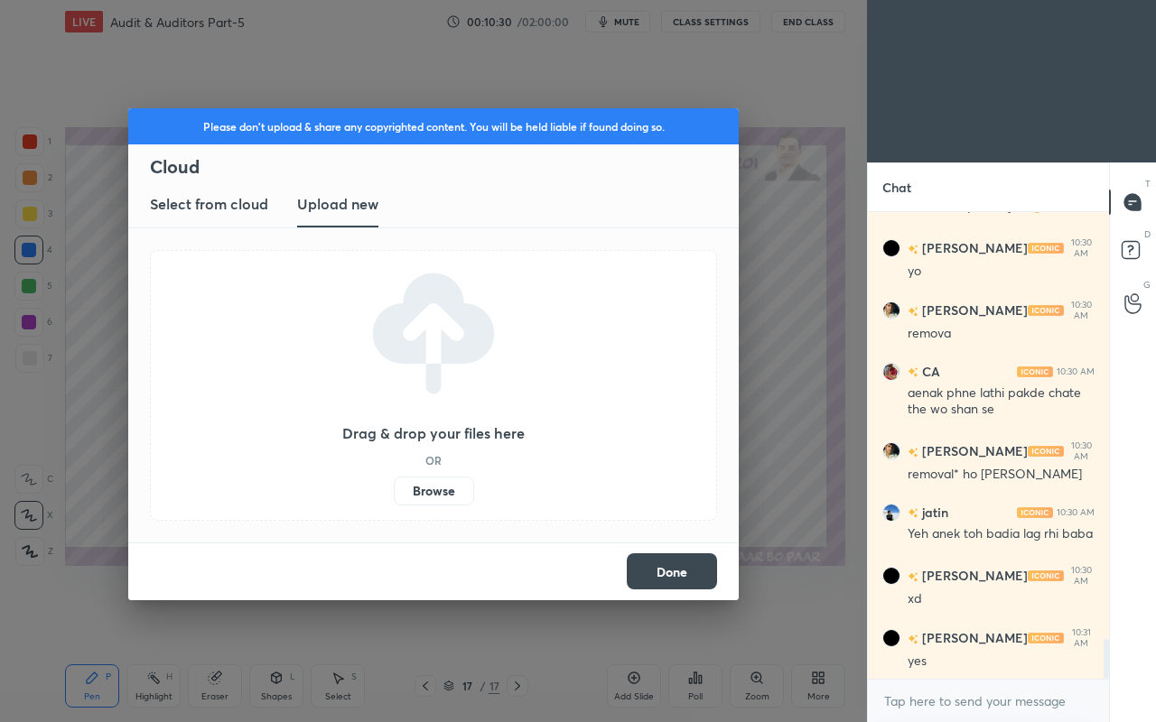
click at [446, 484] on label "Browse" at bounding box center [434, 491] width 80 height 29
click at [394, 484] on input "Browse" at bounding box center [394, 491] width 0 height 29
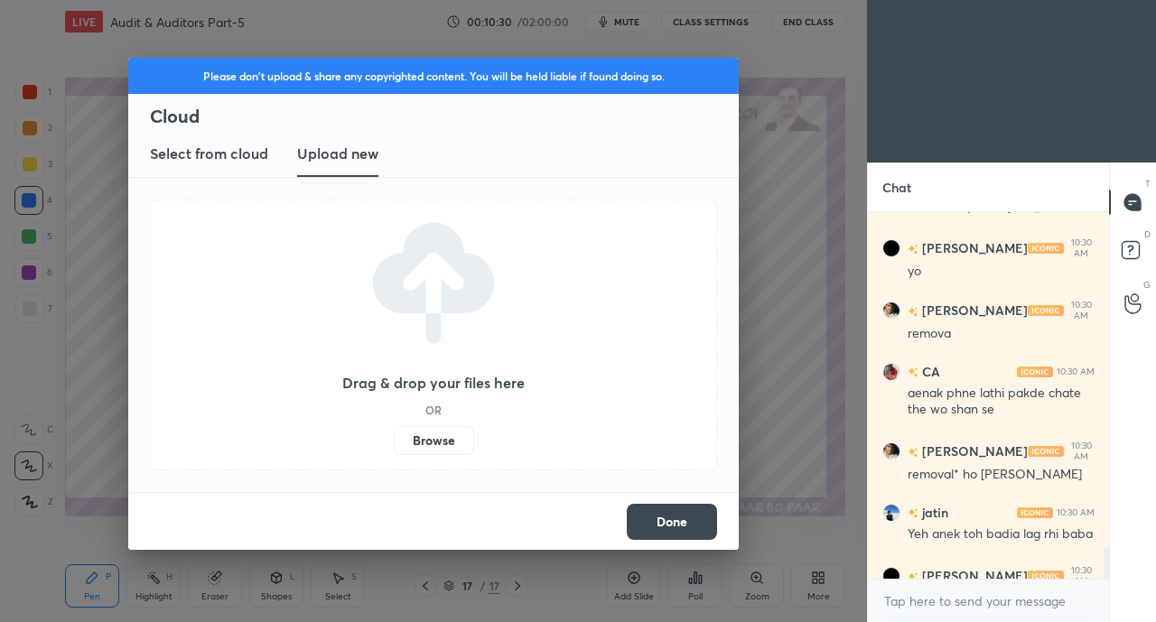
scroll to position [6, 5]
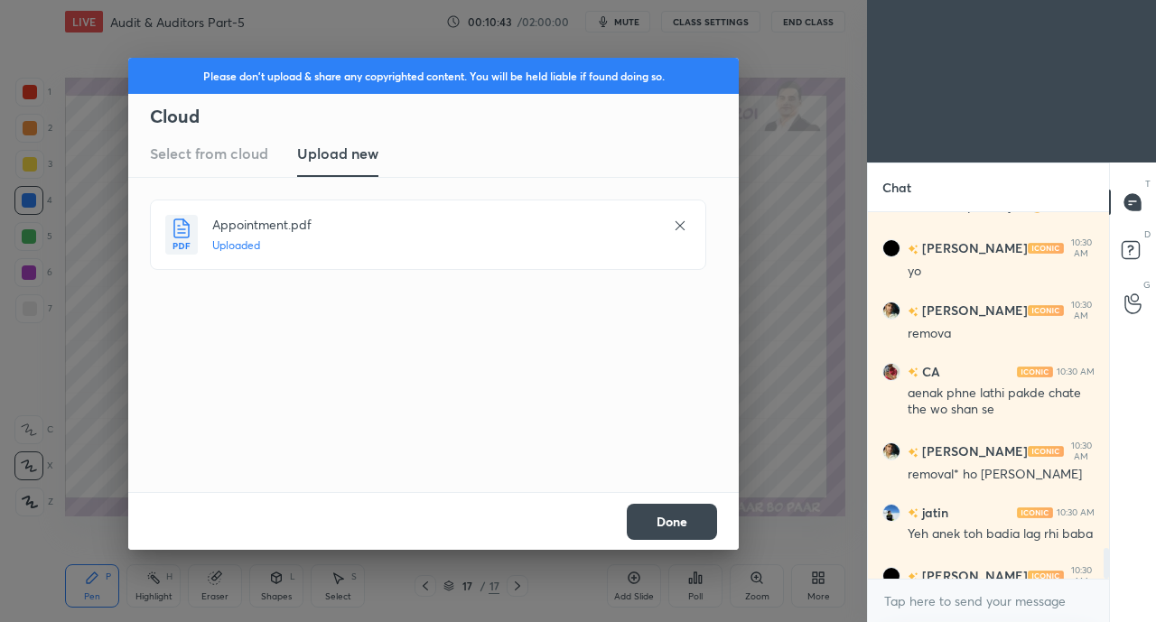
click at [699, 527] on button "Done" at bounding box center [672, 522] width 90 height 36
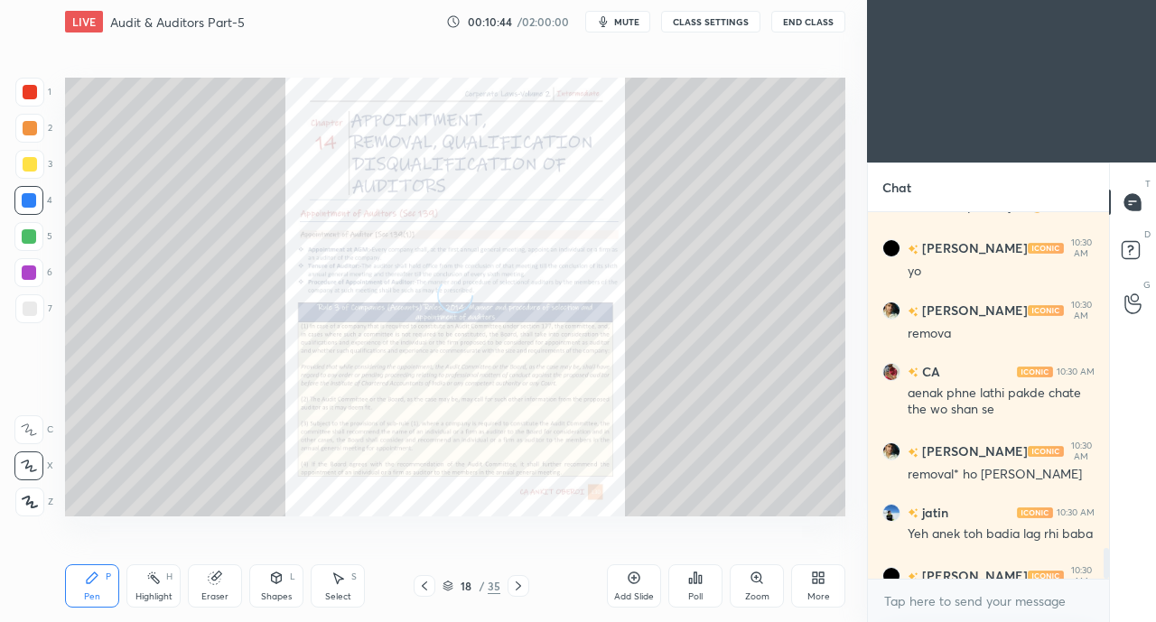
scroll to position [5128, 0]
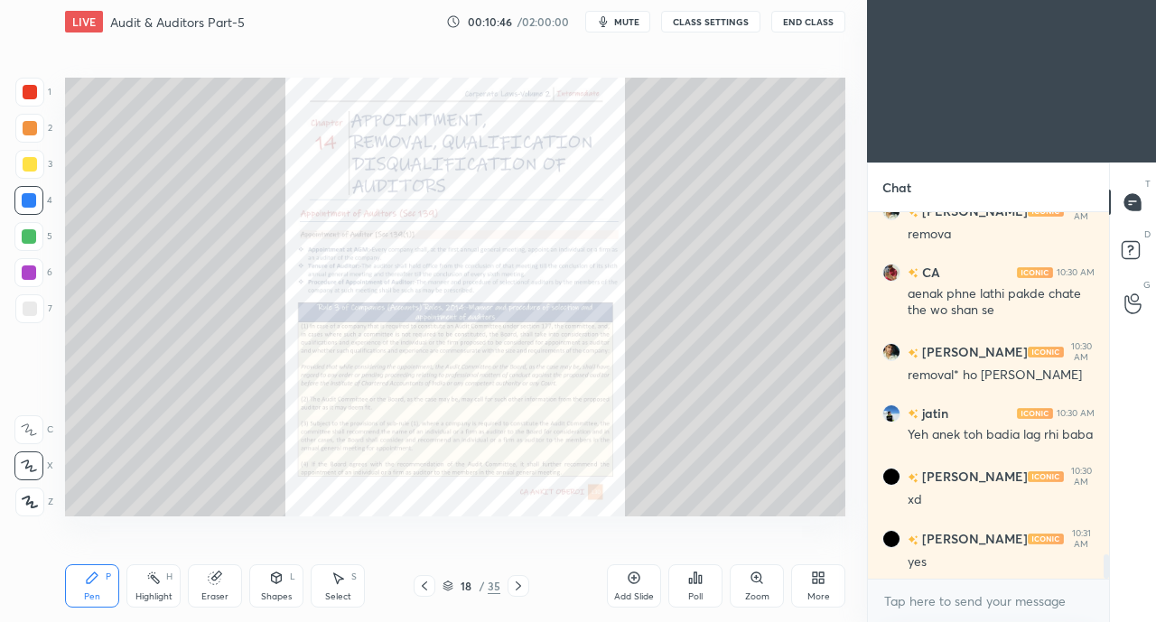
click at [523, 586] on icon at bounding box center [518, 586] width 14 height 14
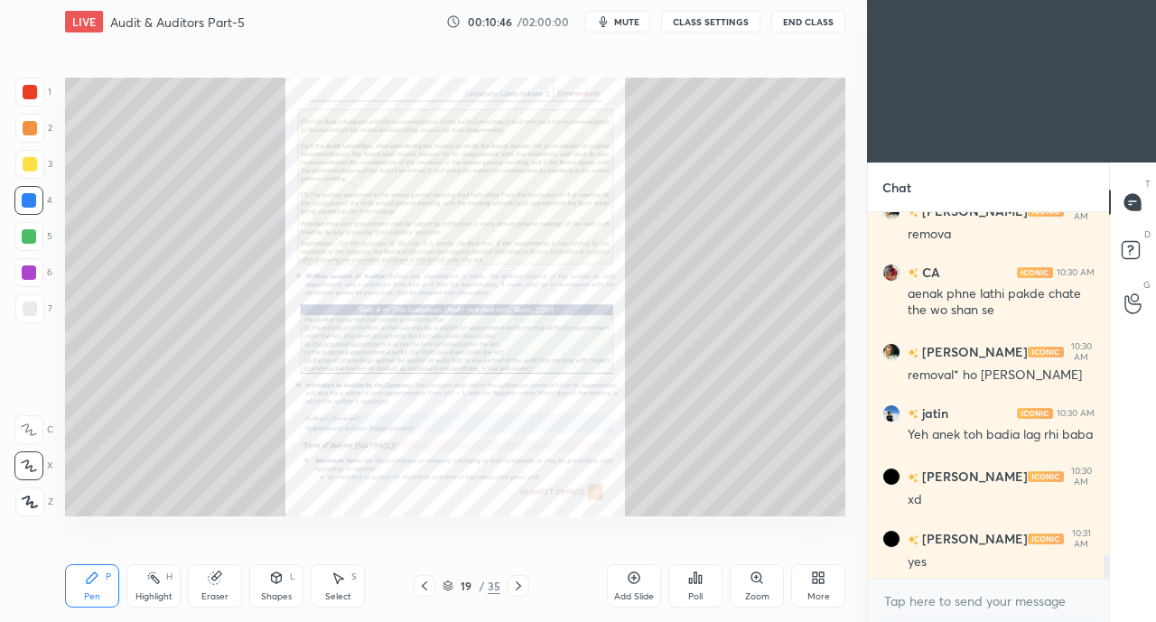
click at [525, 585] on icon at bounding box center [518, 586] width 14 height 14
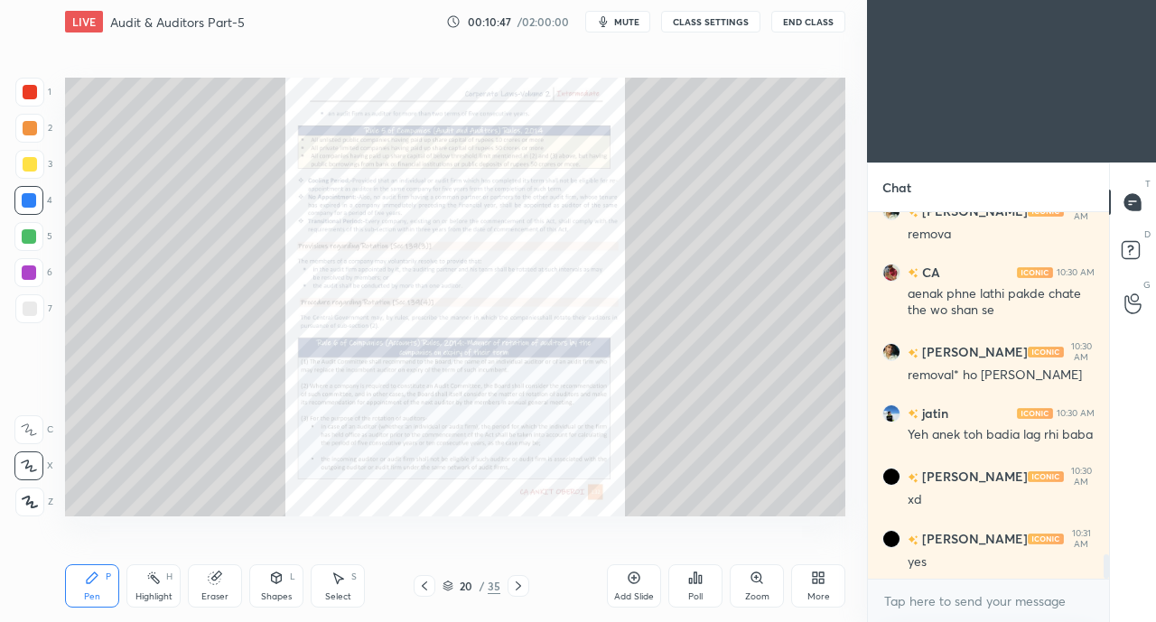
click at [523, 584] on icon at bounding box center [518, 586] width 14 height 14
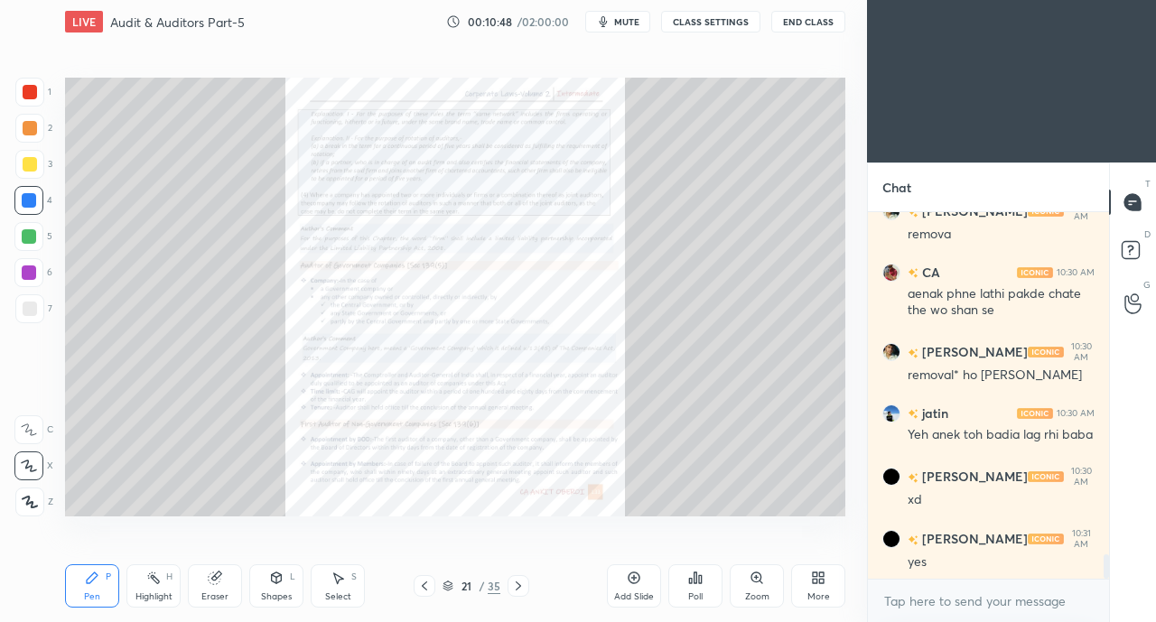
click at [520, 580] on icon at bounding box center [518, 586] width 14 height 14
click at [518, 585] on icon at bounding box center [518, 586] width 14 height 14
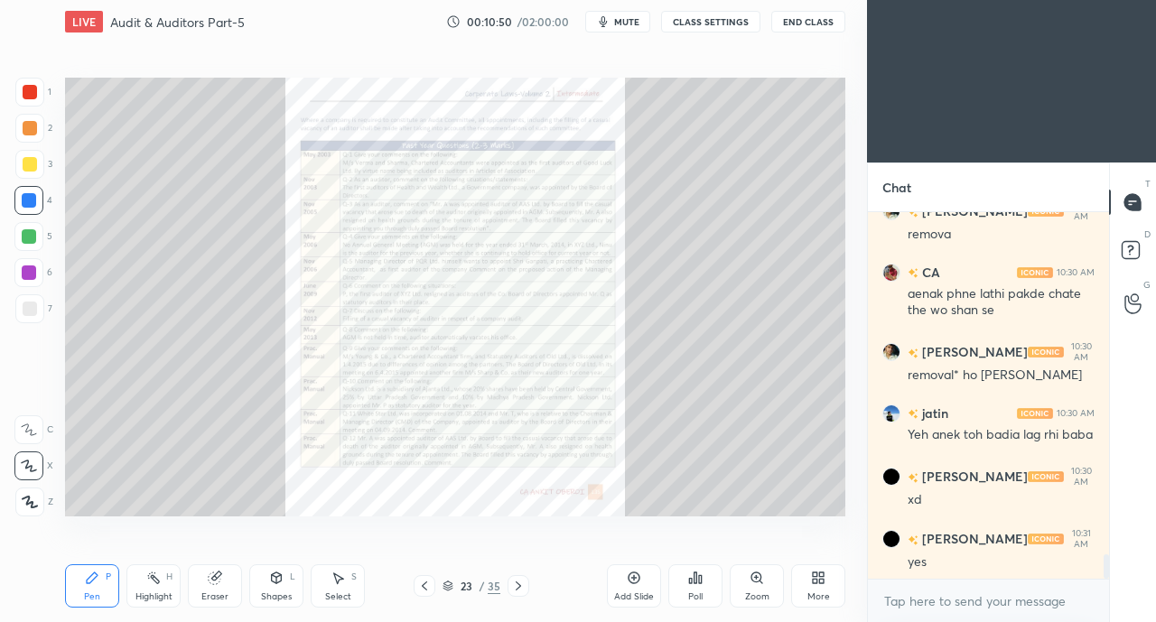
click at [522, 580] on icon at bounding box center [518, 586] width 14 height 14
click at [518, 586] on icon at bounding box center [518, 586] width 14 height 14
click at [522, 585] on icon at bounding box center [518, 586] width 14 height 14
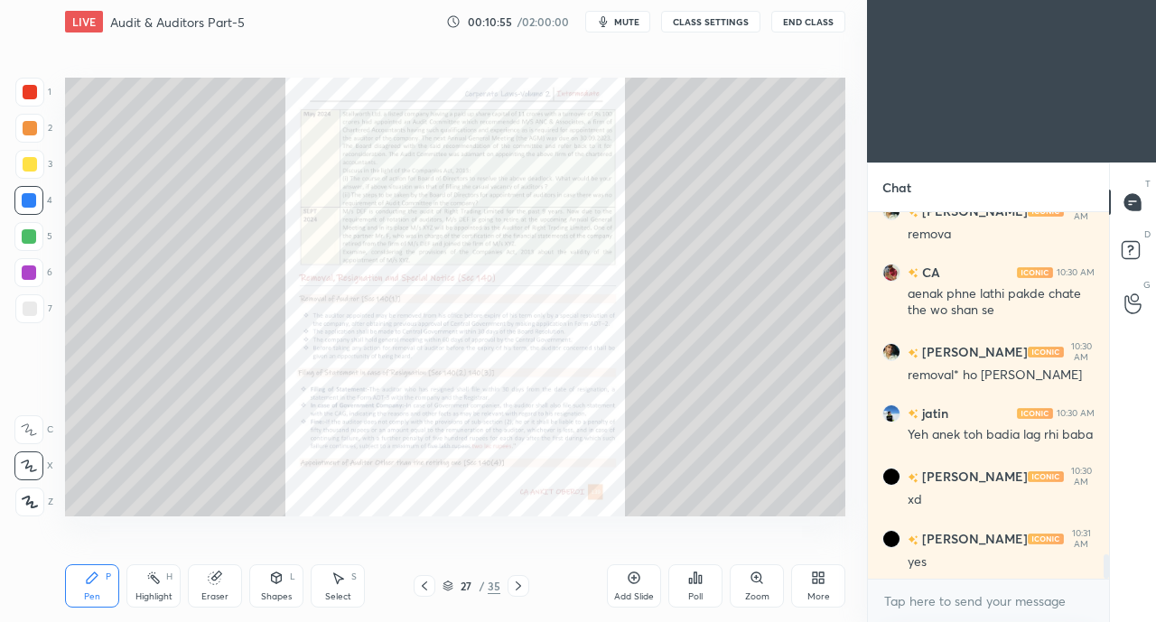
click at [518, 586] on icon at bounding box center [518, 586] width 14 height 14
click at [757, 577] on icon at bounding box center [756, 577] width 4 height 0
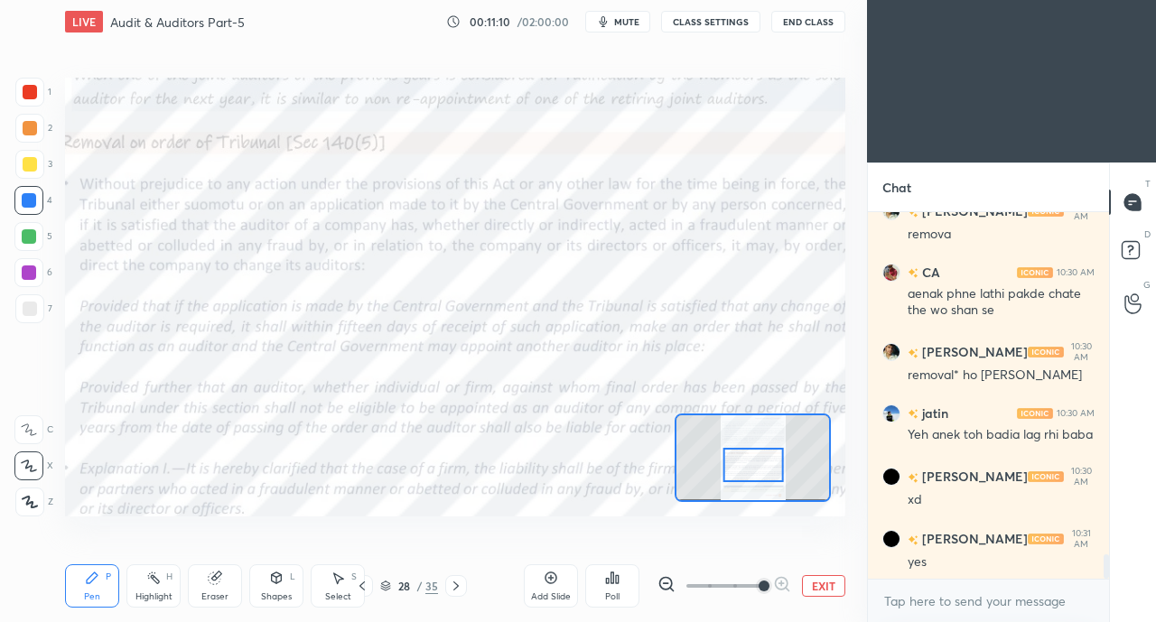
click at [28, 88] on div at bounding box center [30, 92] width 14 height 14
click at [23, 438] on div at bounding box center [28, 429] width 29 height 29
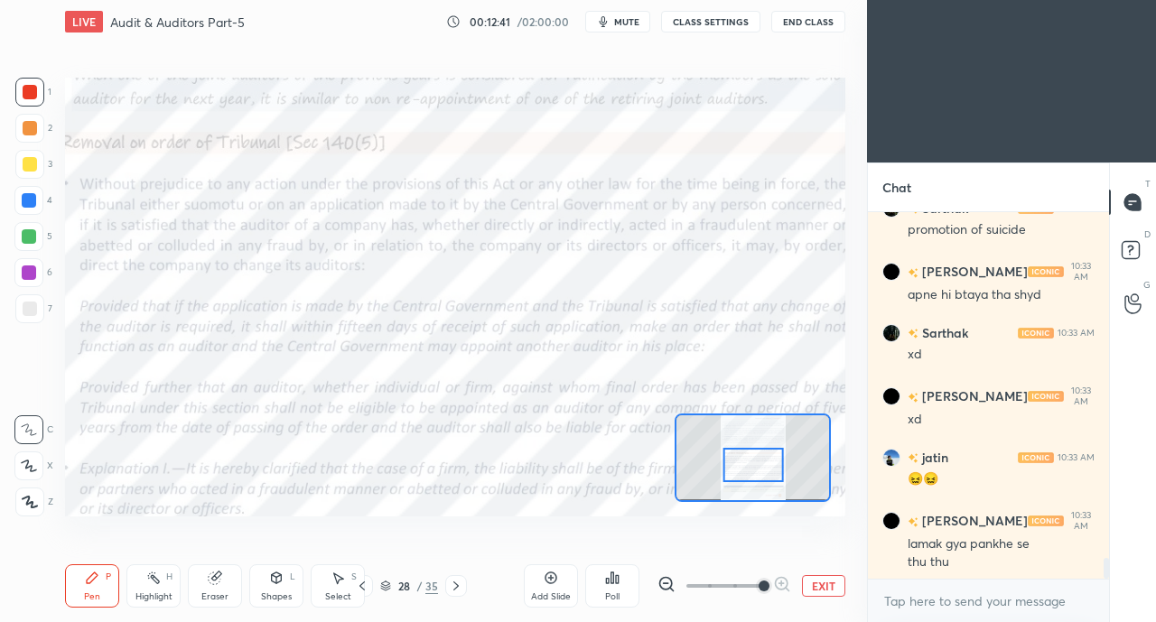
scroll to position [6112, 0]
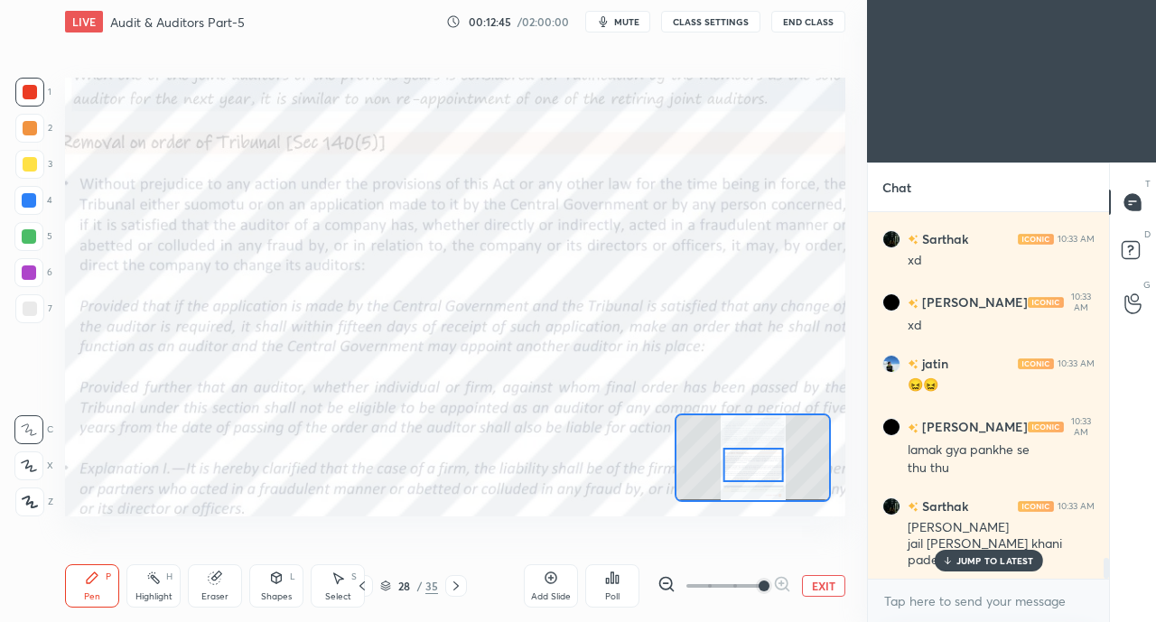
click at [30, 205] on div at bounding box center [29, 200] width 14 height 14
click at [29, 129] on div at bounding box center [30, 128] width 14 height 14
click at [25, 202] on div at bounding box center [29, 200] width 14 height 14
click at [30, 133] on div at bounding box center [30, 128] width 14 height 14
click at [31, 201] on div at bounding box center [29, 200] width 14 height 14
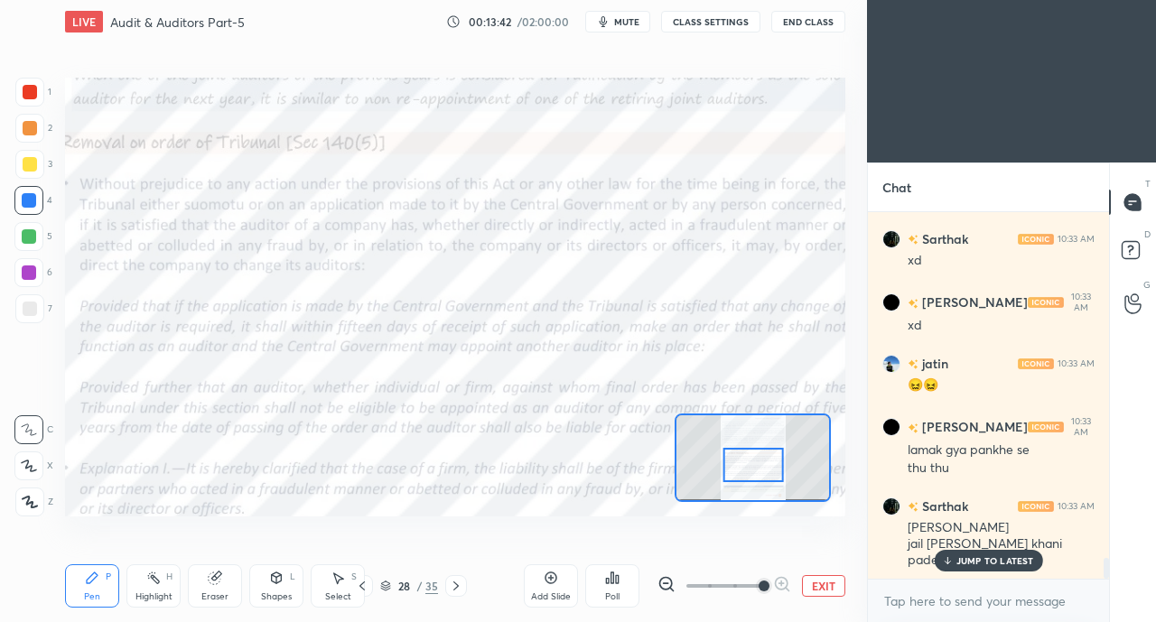
click at [26, 235] on div at bounding box center [29, 236] width 14 height 14
click at [31, 200] on div at bounding box center [29, 200] width 14 height 14
click at [33, 91] on div at bounding box center [30, 92] width 14 height 14
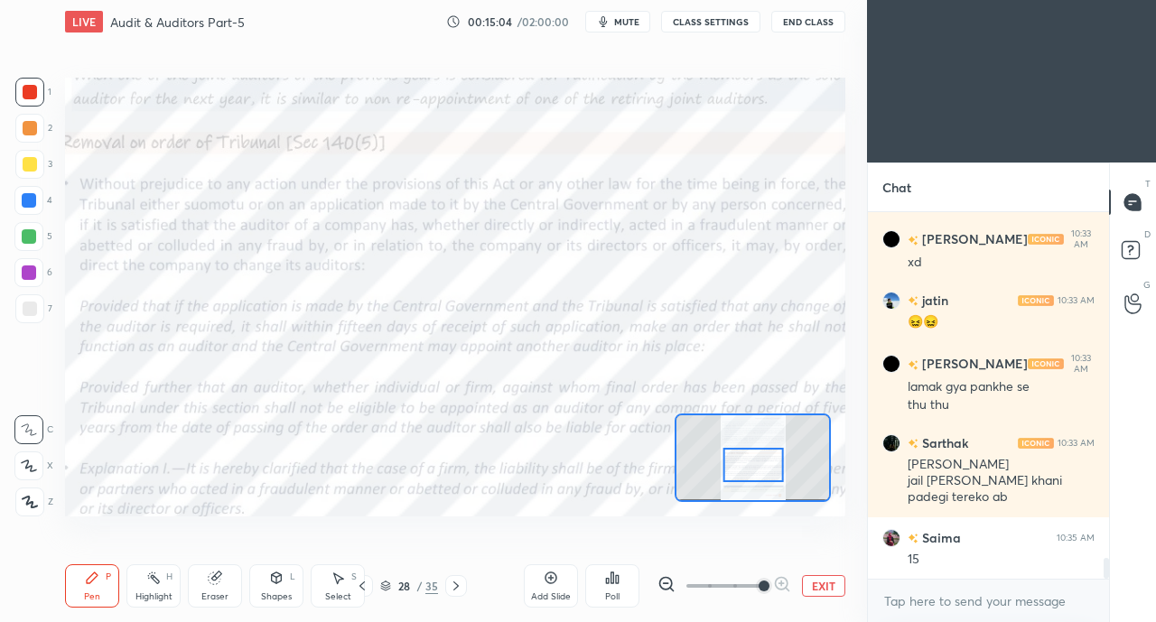
click at [26, 232] on div at bounding box center [29, 236] width 14 height 14
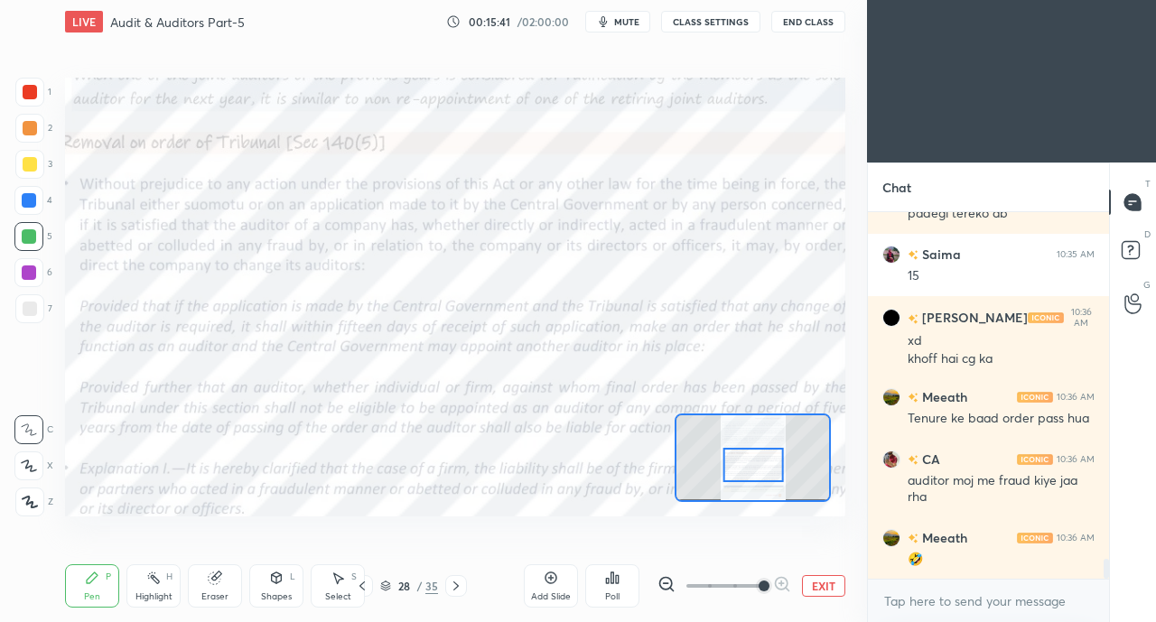
scroll to position [6536, 0]
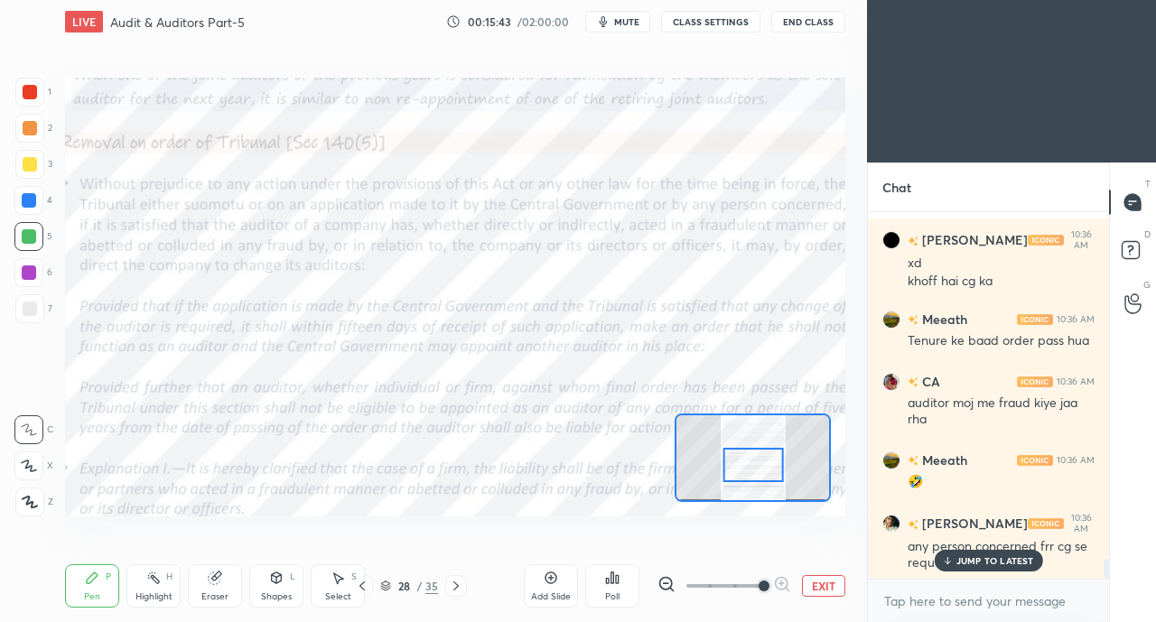
click at [959, 559] on p "JUMP TO LATEST" at bounding box center [995, 560] width 78 height 11
click at [24, 88] on div at bounding box center [30, 92] width 14 height 14
click at [27, 230] on div at bounding box center [29, 236] width 14 height 14
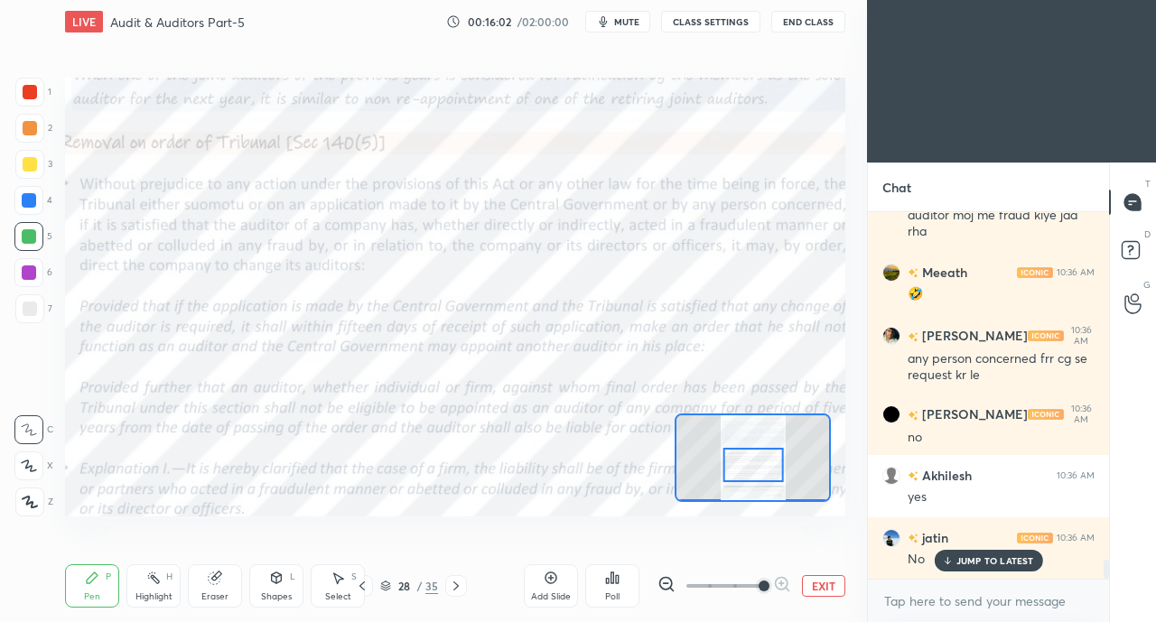
scroll to position [6910, 0]
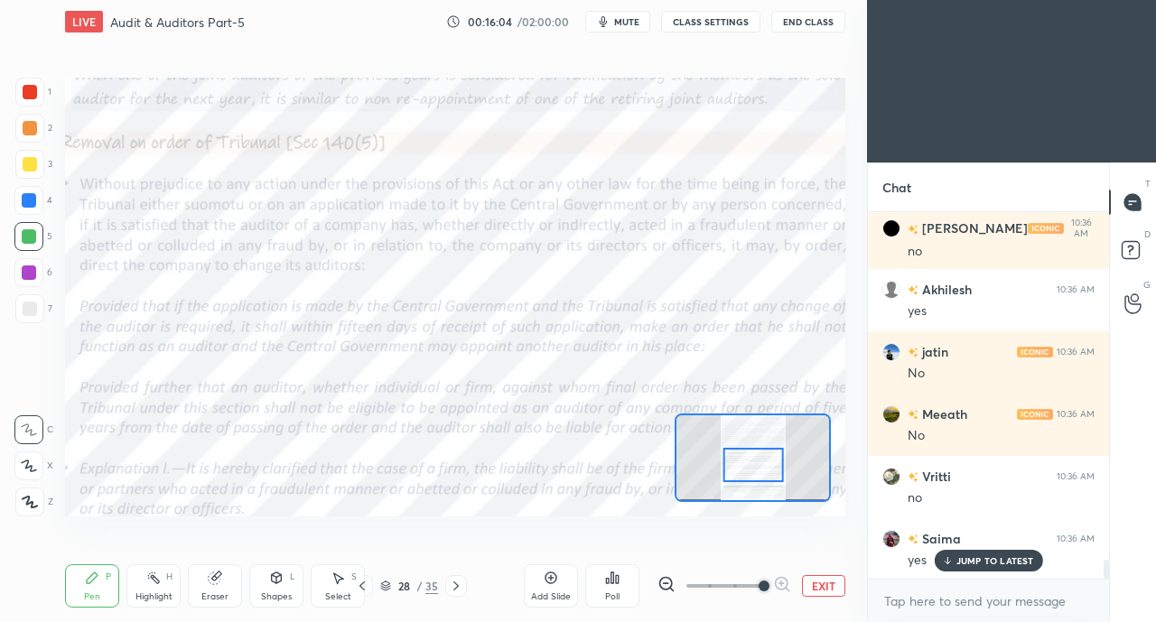
click at [29, 272] on div at bounding box center [29, 272] width 14 height 14
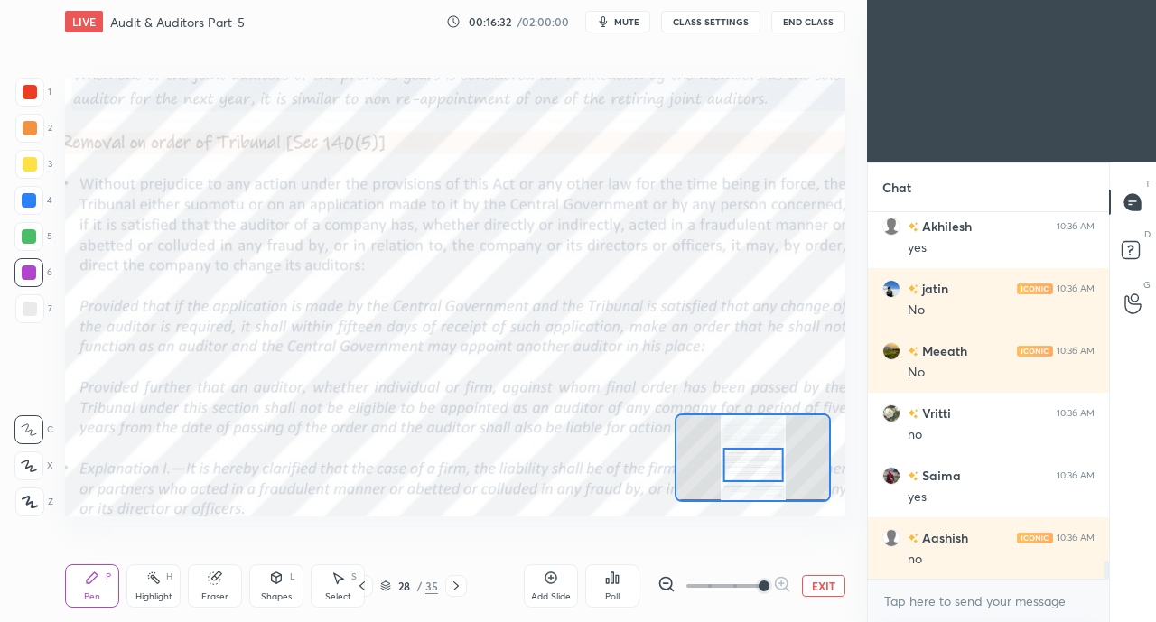
scroll to position [7035, 0]
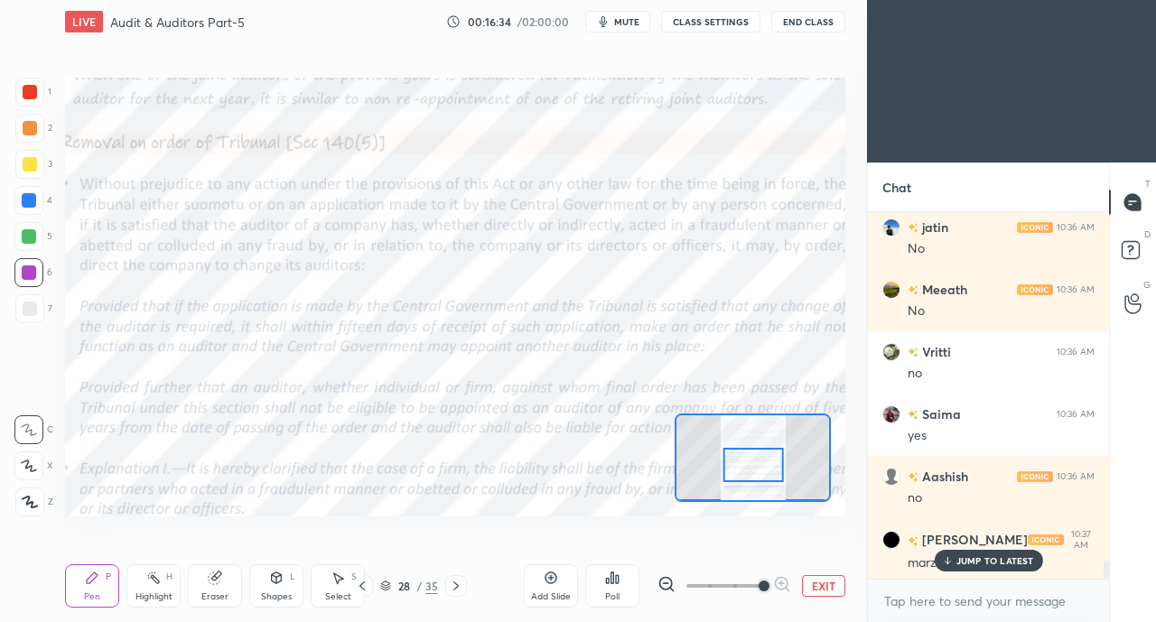
click at [32, 201] on div at bounding box center [29, 200] width 14 height 14
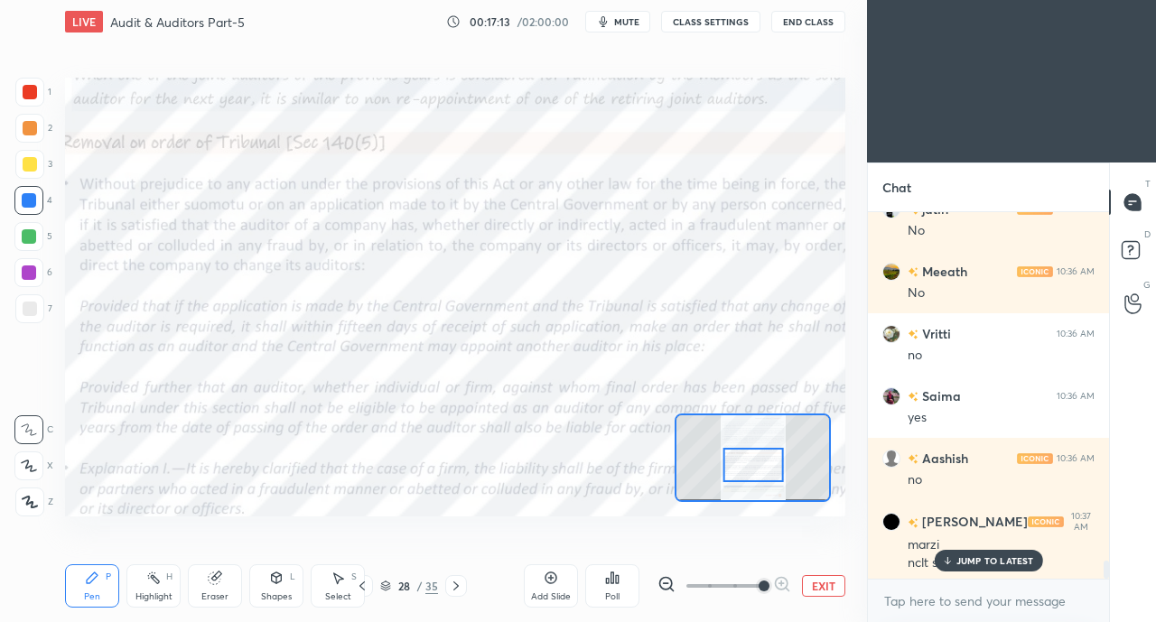
click at [954, 565] on div "JUMP TO LATEST" at bounding box center [987, 561] width 108 height 22
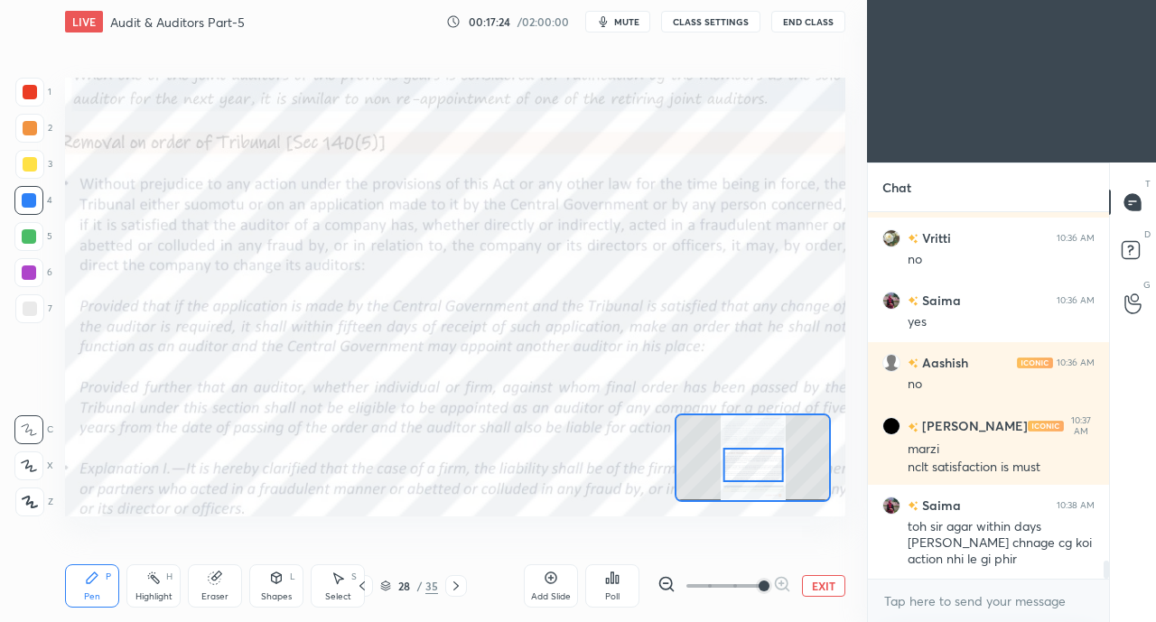
click at [33, 91] on div at bounding box center [30, 92] width 14 height 14
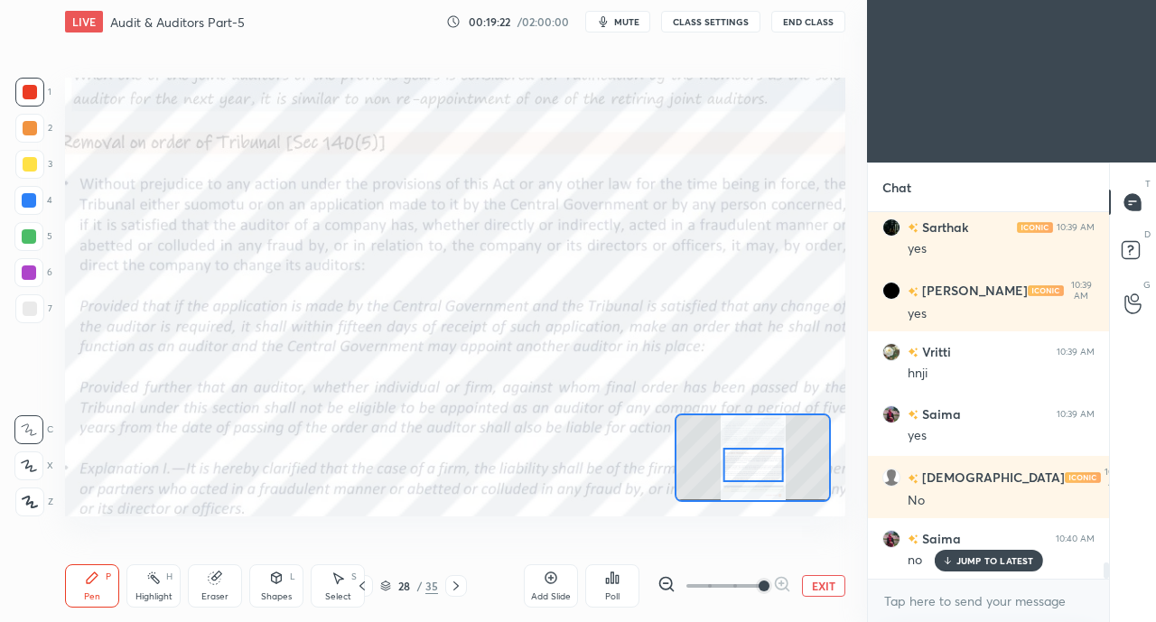
scroll to position [7896, 0]
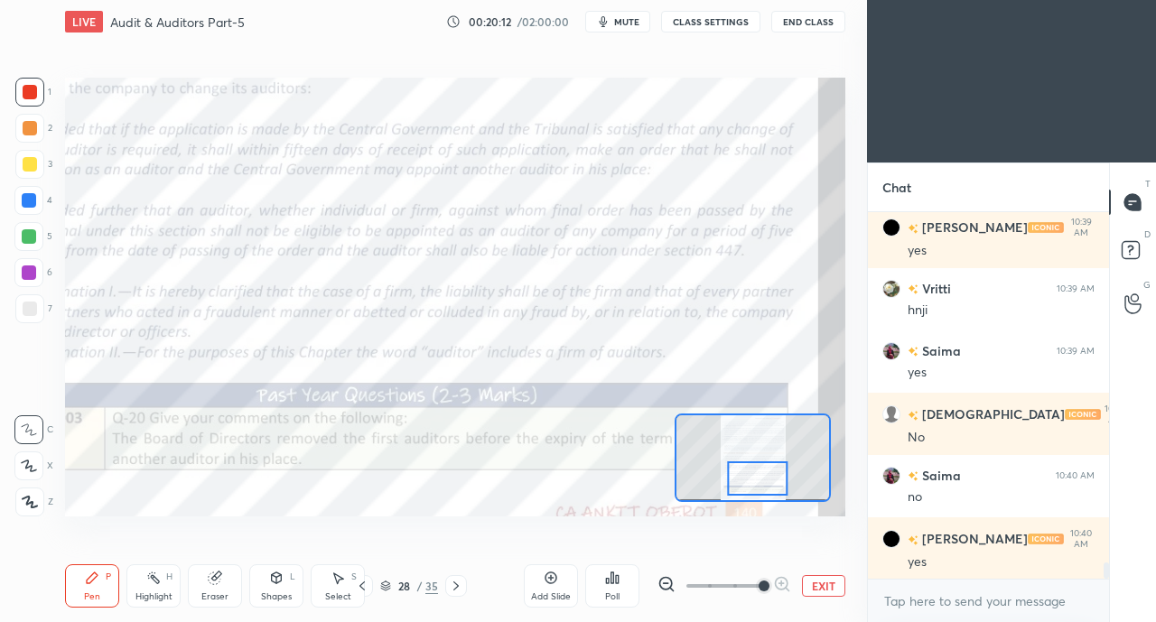
click at [208, 588] on div "Eraser" at bounding box center [215, 585] width 54 height 43
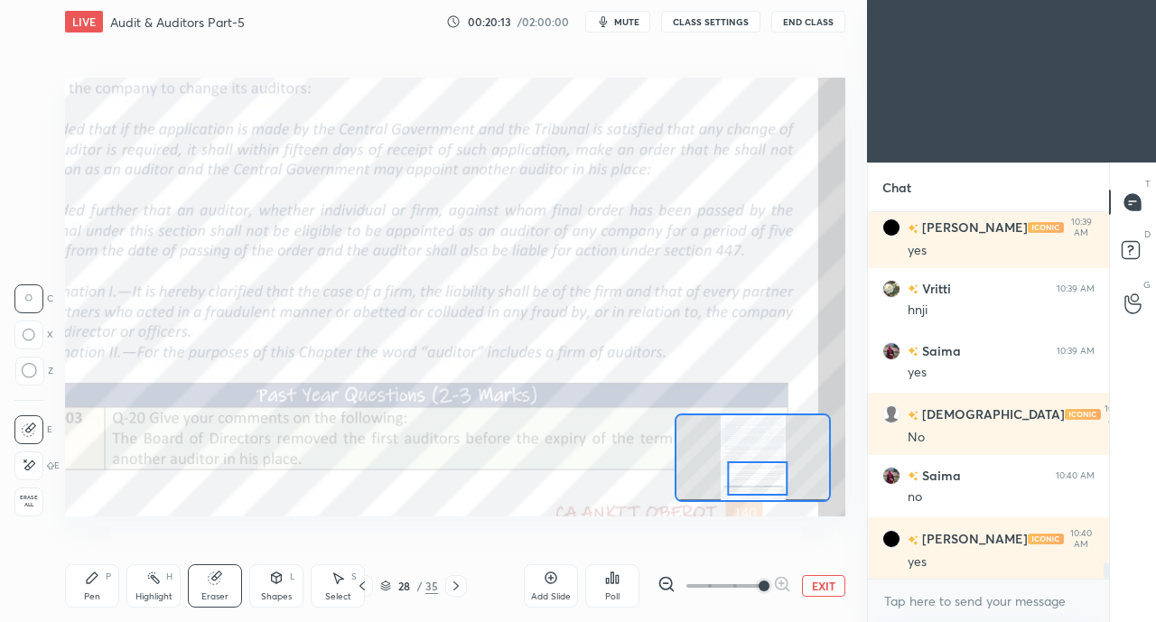
click at [82, 591] on div "Pen P" at bounding box center [92, 585] width 54 height 43
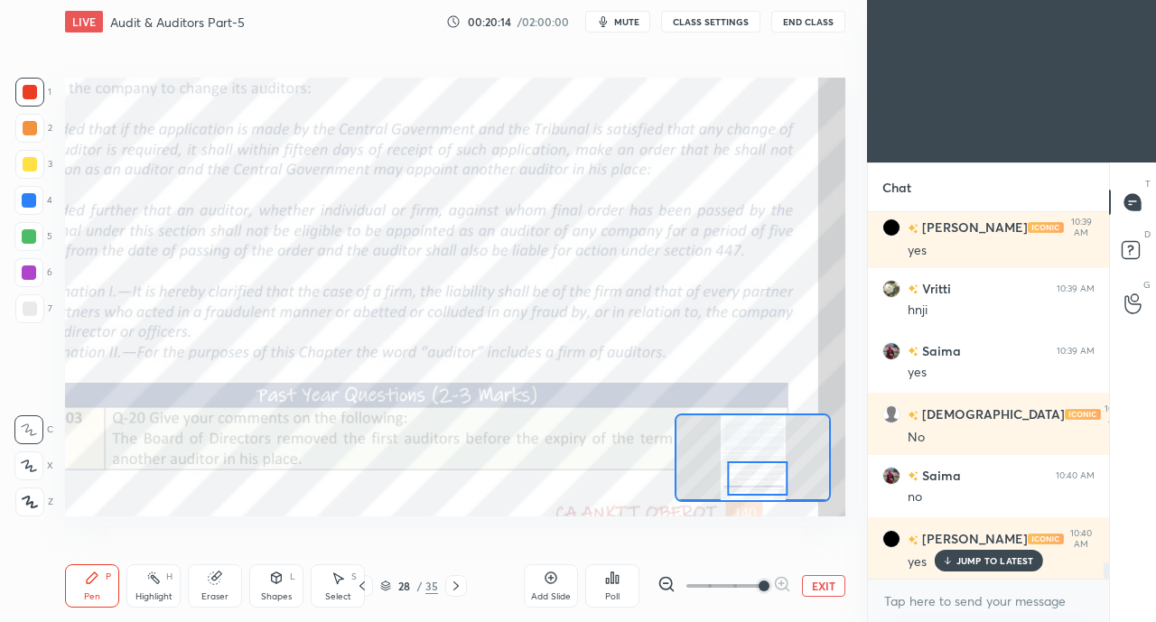
scroll to position [7957, 0]
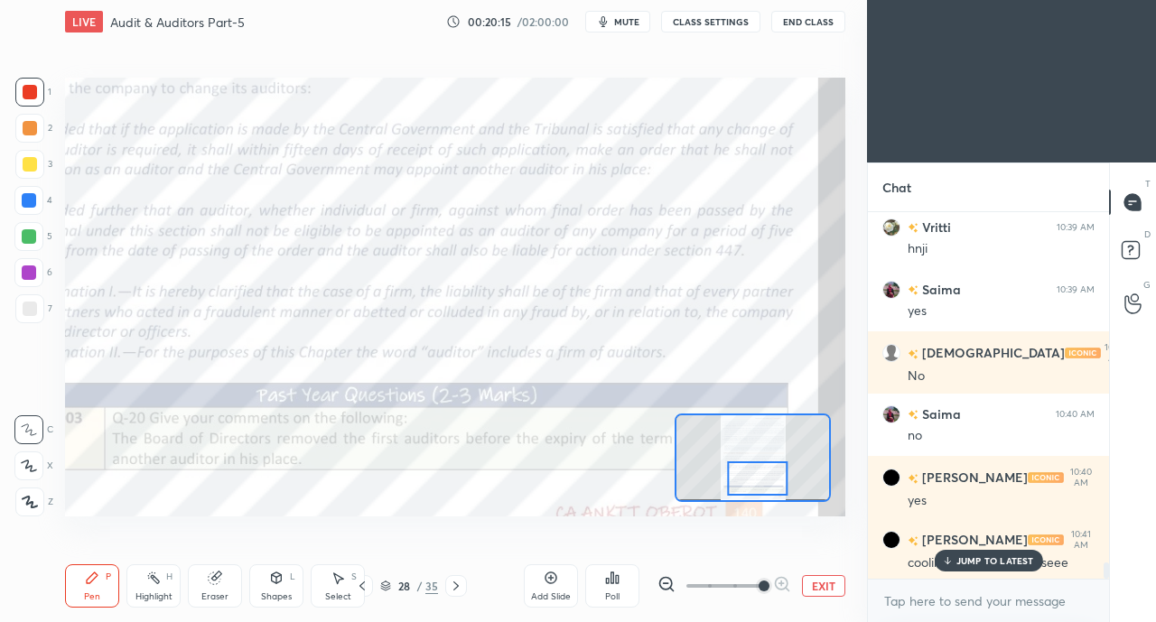
click at [980, 560] on p "JUMP TO LATEST" at bounding box center [995, 560] width 78 height 11
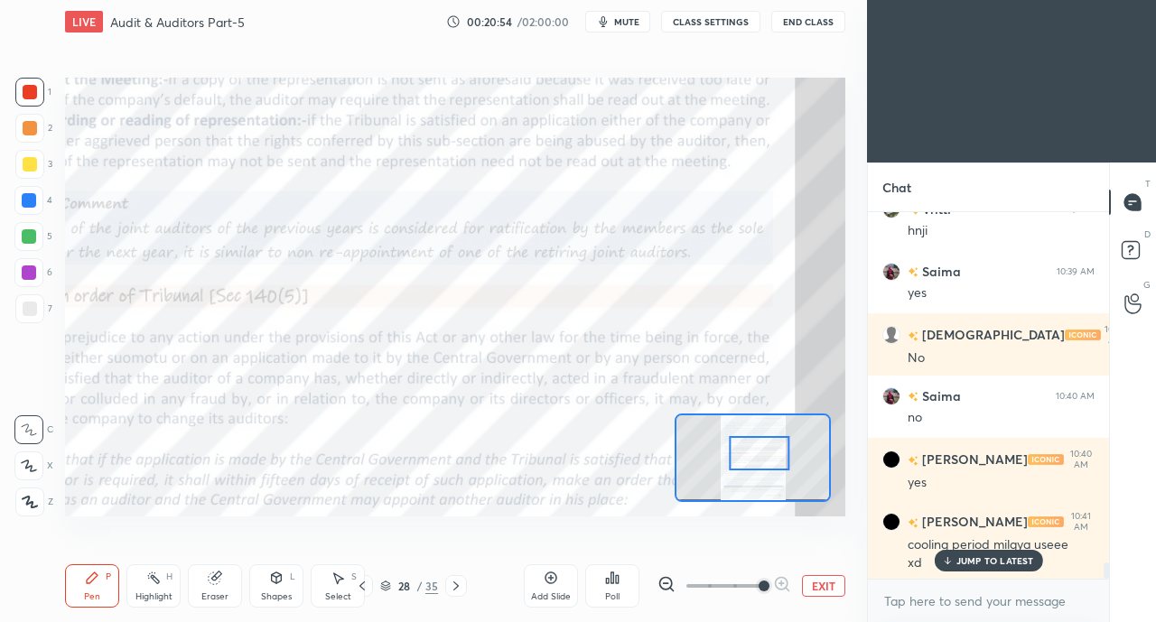
scroll to position [8038, 0]
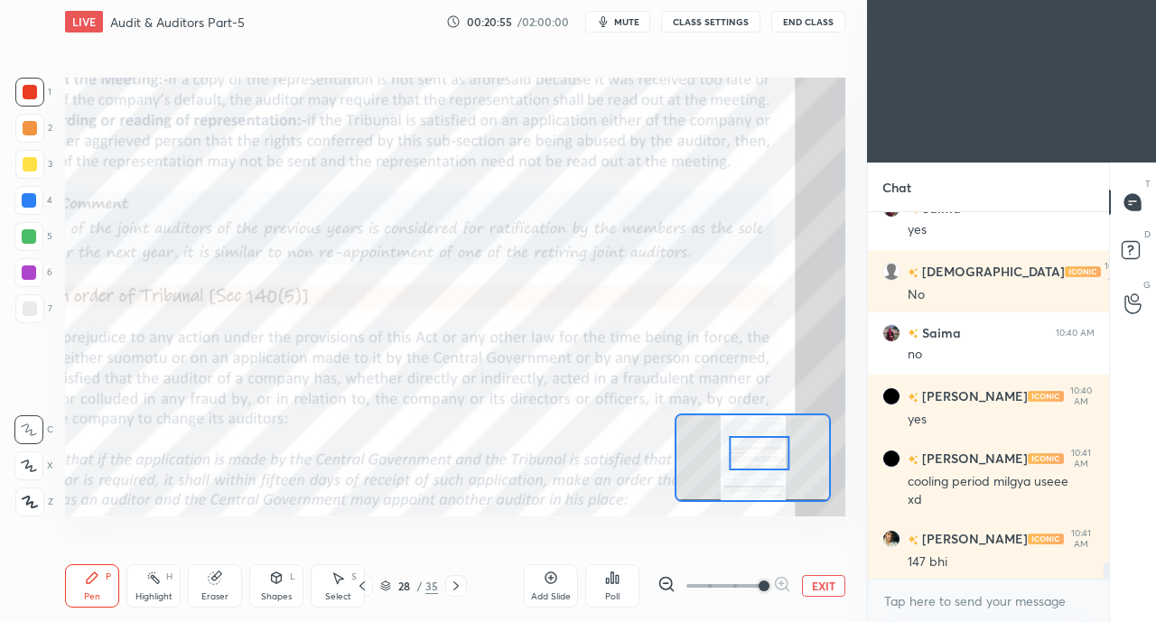
click at [453, 586] on icon at bounding box center [456, 586] width 14 height 14
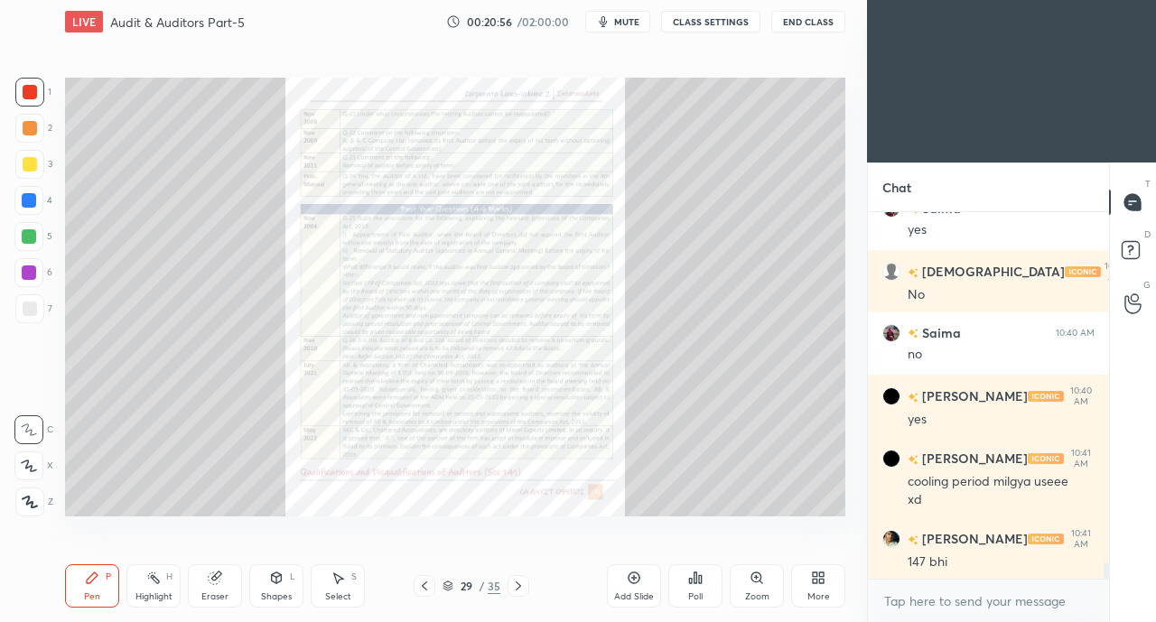
click at [521, 590] on icon at bounding box center [518, 586] width 14 height 14
click at [520, 586] on icon at bounding box center [518, 586] width 14 height 14
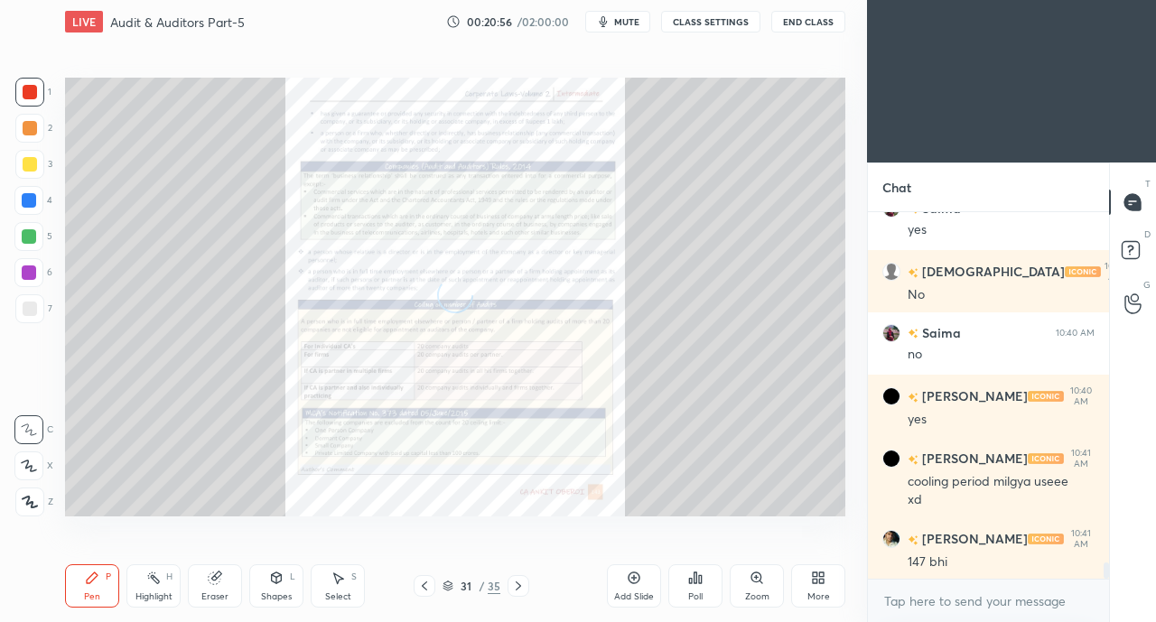
click at [522, 585] on icon at bounding box center [518, 586] width 14 height 14
click at [523, 584] on icon at bounding box center [518, 586] width 14 height 14
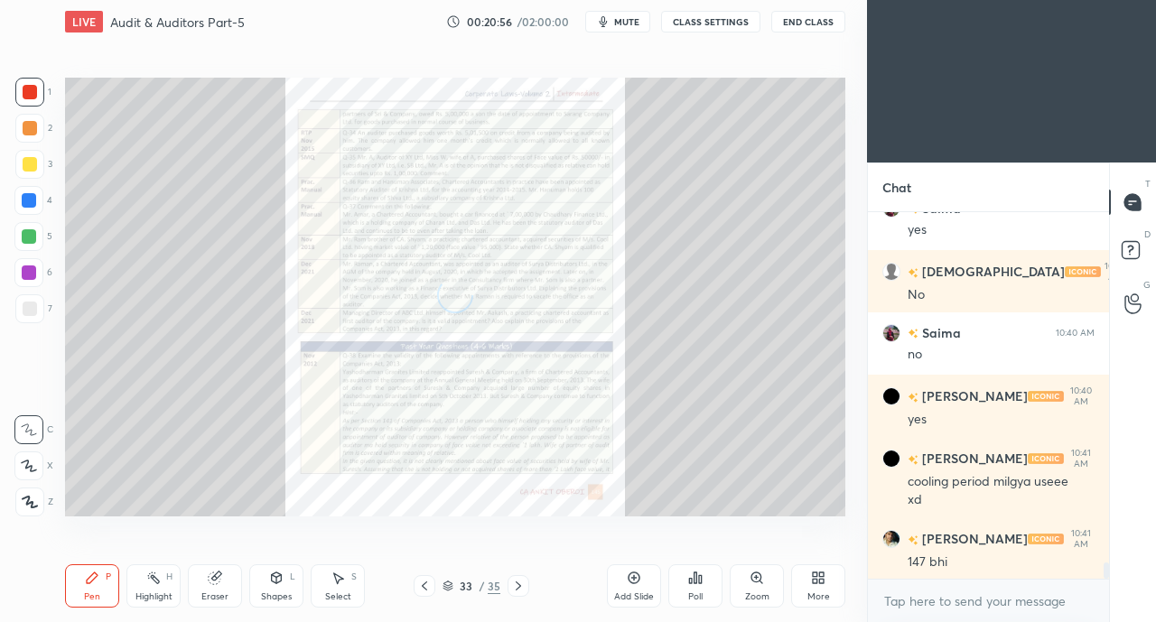
click at [525, 583] on div at bounding box center [518, 586] width 22 height 22
click at [525, 584] on icon at bounding box center [518, 586] width 14 height 14
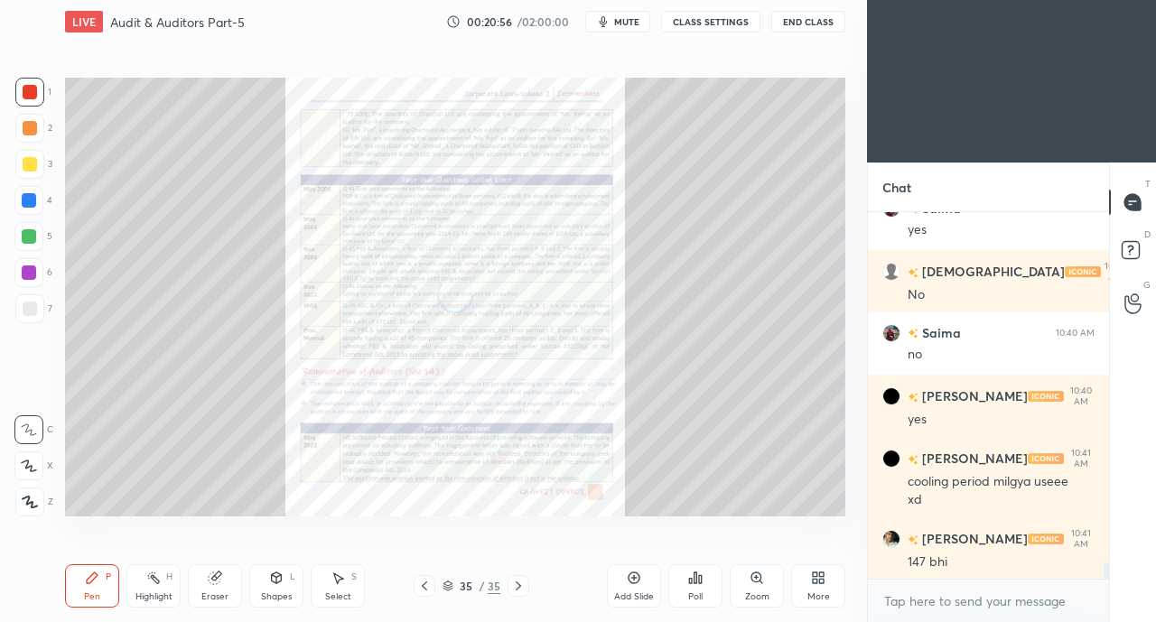
click at [525, 583] on icon at bounding box center [518, 586] width 14 height 14
click at [524, 584] on icon at bounding box center [518, 586] width 14 height 14
click at [522, 585] on icon at bounding box center [518, 586] width 14 height 14
click at [520, 586] on icon at bounding box center [517, 585] width 5 height 9
click at [520, 585] on icon at bounding box center [518, 586] width 14 height 14
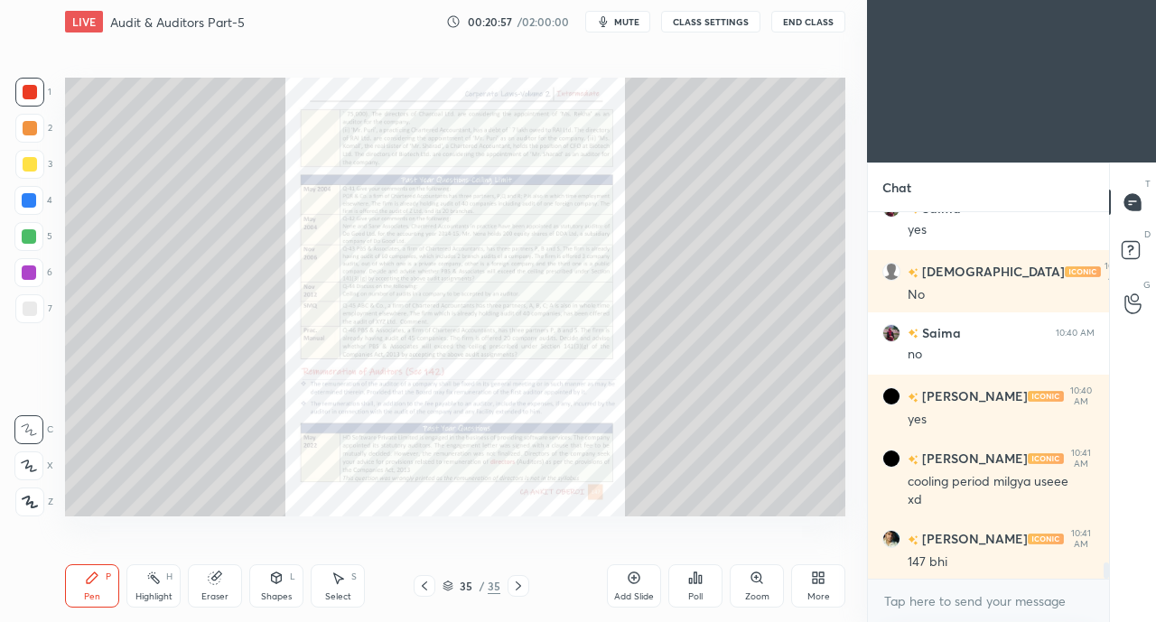
click at [519, 586] on icon at bounding box center [517, 585] width 5 height 9
click at [825, 588] on div "More" at bounding box center [818, 585] width 54 height 43
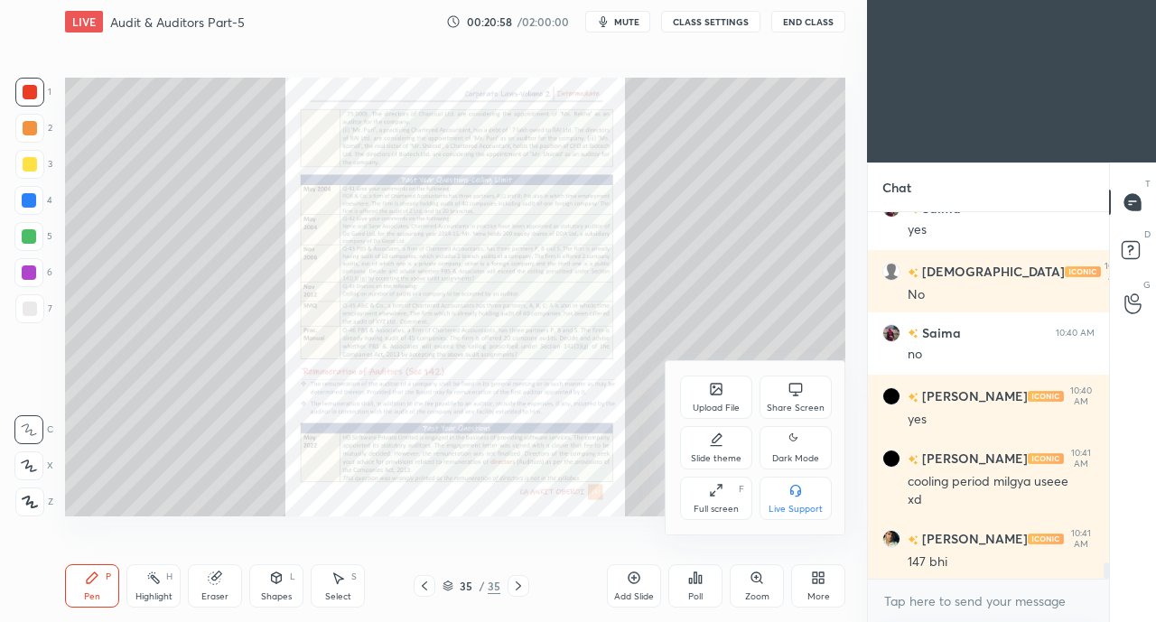
click at [703, 404] on div "Upload File" at bounding box center [715, 408] width 47 height 9
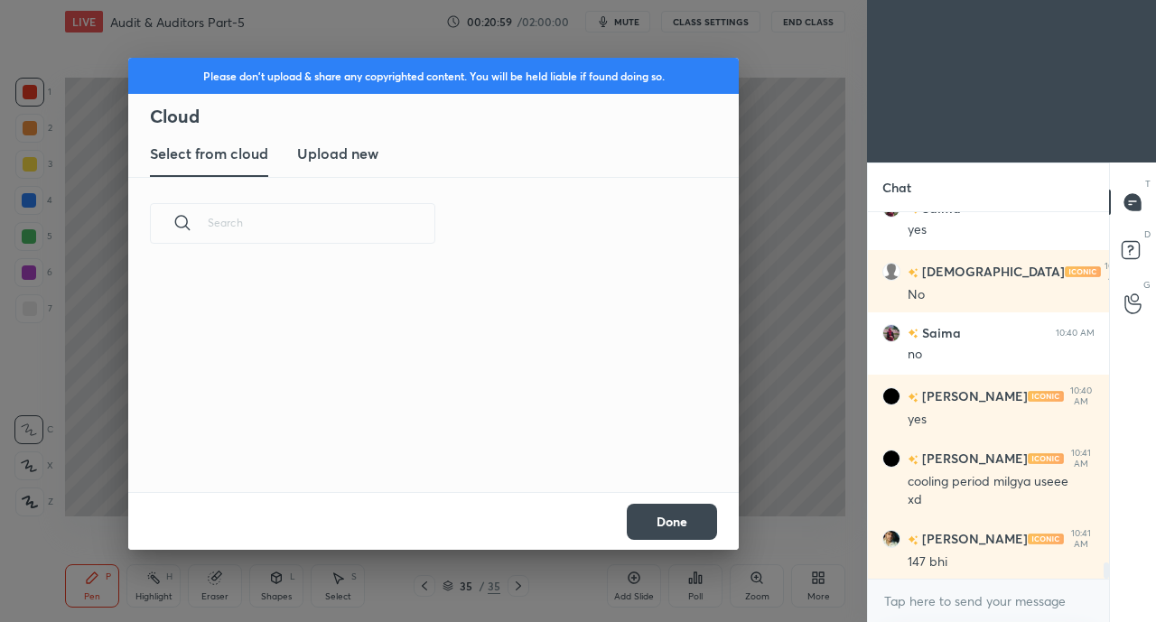
scroll to position [222, 580]
click at [348, 166] on new "Upload new" at bounding box center [337, 154] width 81 height 45
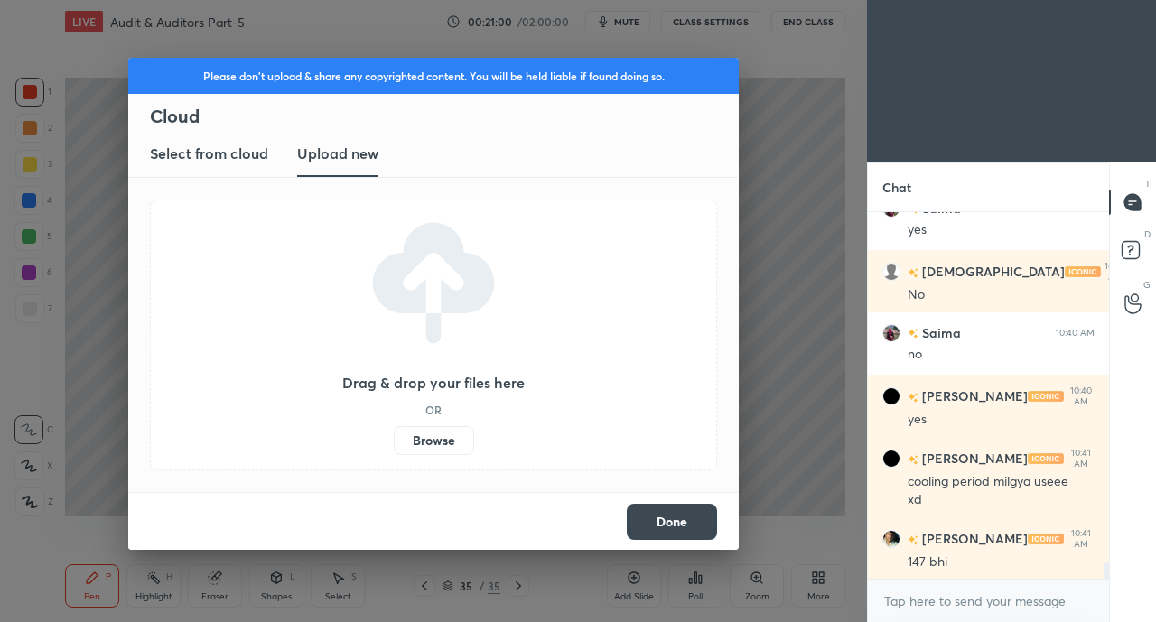
click at [428, 446] on label "Browse" at bounding box center [434, 440] width 80 height 29
click at [394, 446] on input "Browse" at bounding box center [394, 440] width 0 height 29
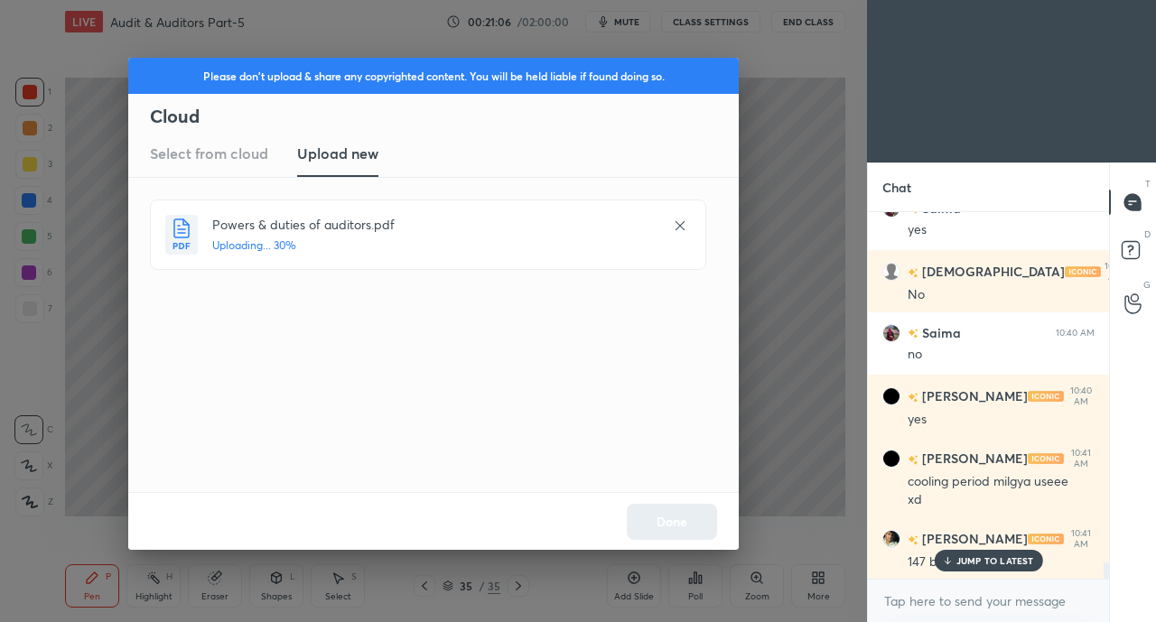
scroll to position [8100, 0]
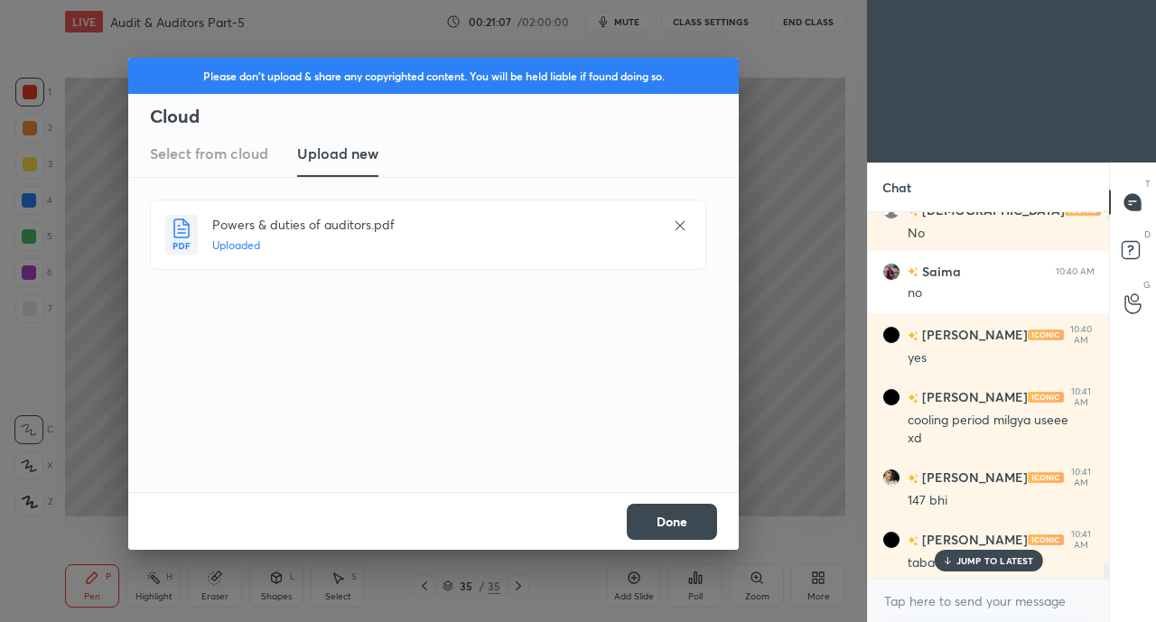
click at [669, 537] on button "Done" at bounding box center [672, 522] width 90 height 36
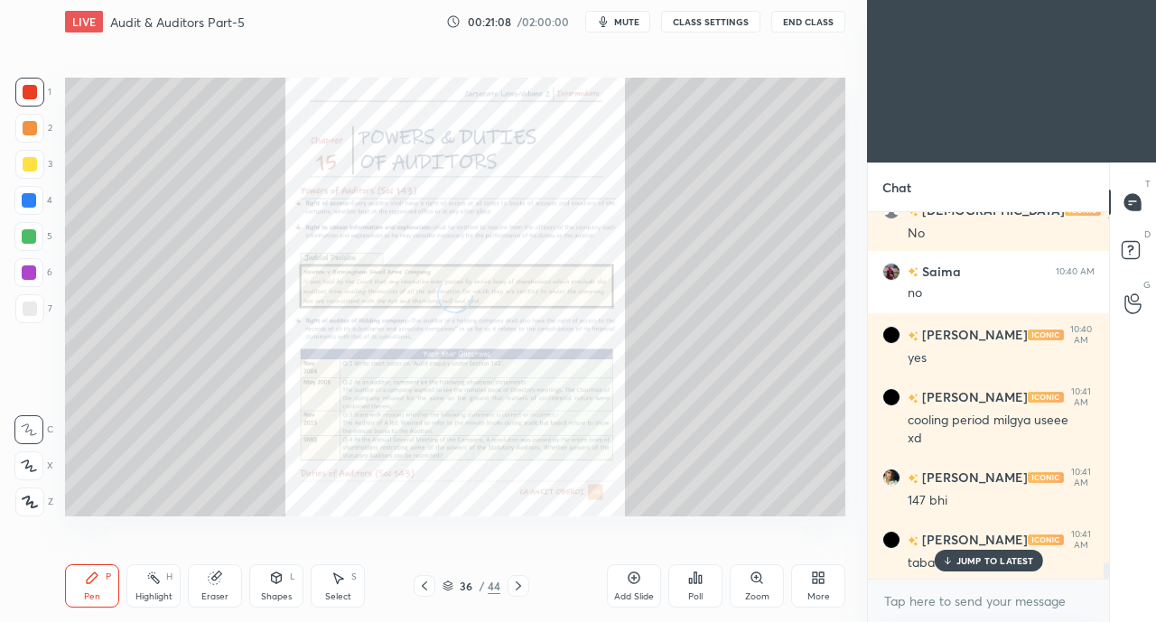
click at [970, 558] on p "JUMP TO LATEST" at bounding box center [995, 560] width 78 height 11
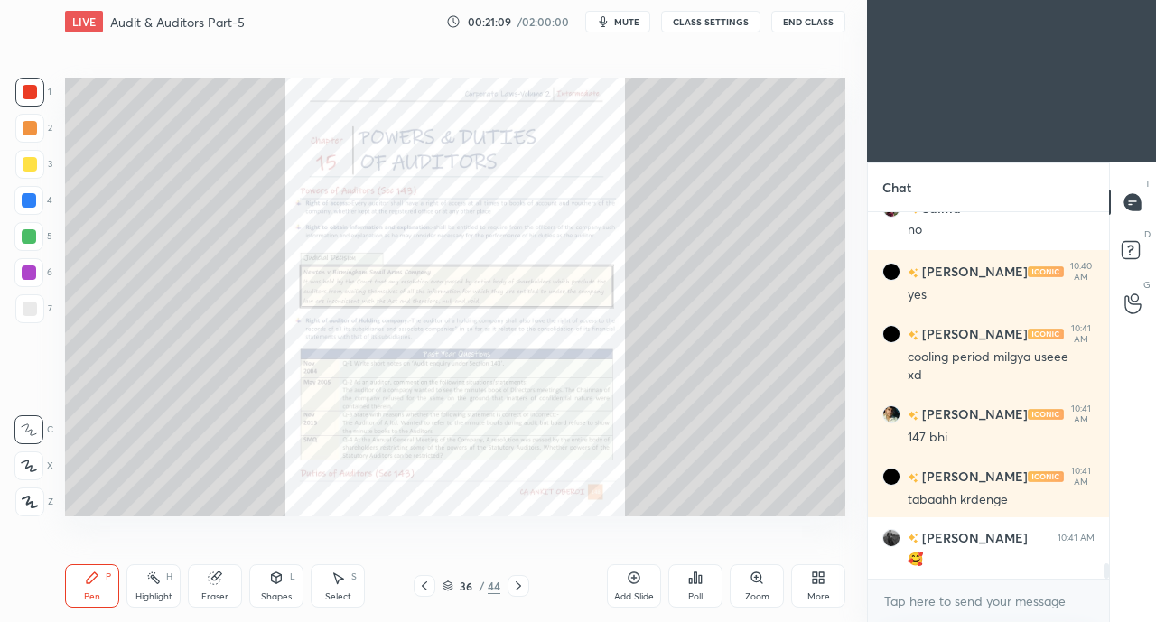
click at [525, 582] on icon at bounding box center [518, 586] width 14 height 14
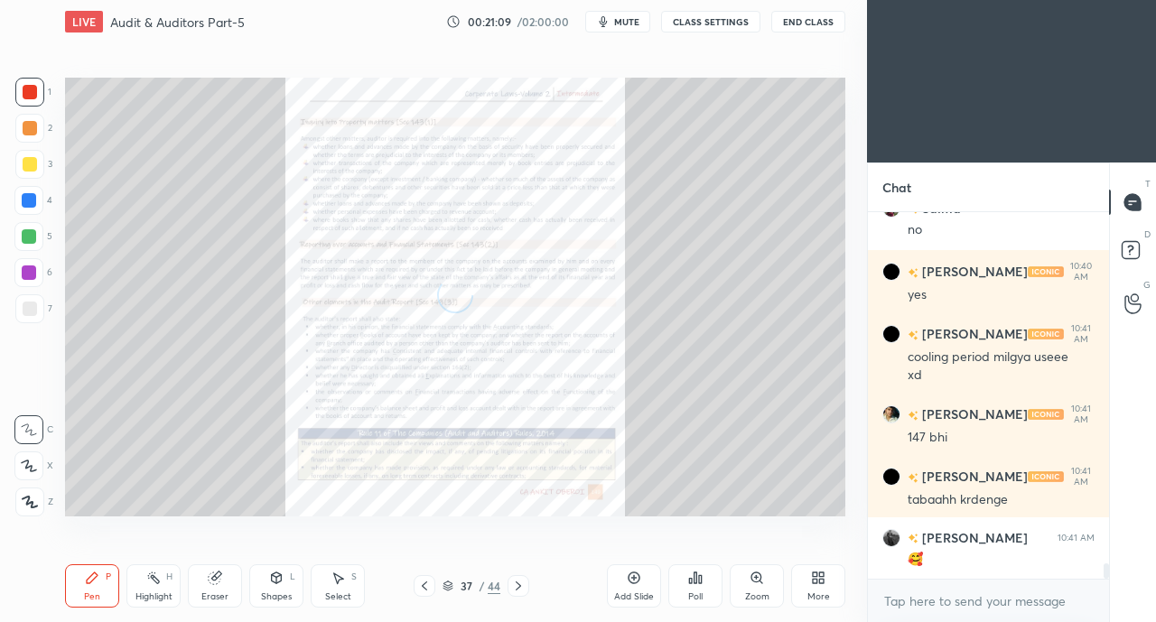
click at [518, 586] on icon at bounding box center [518, 586] width 14 height 14
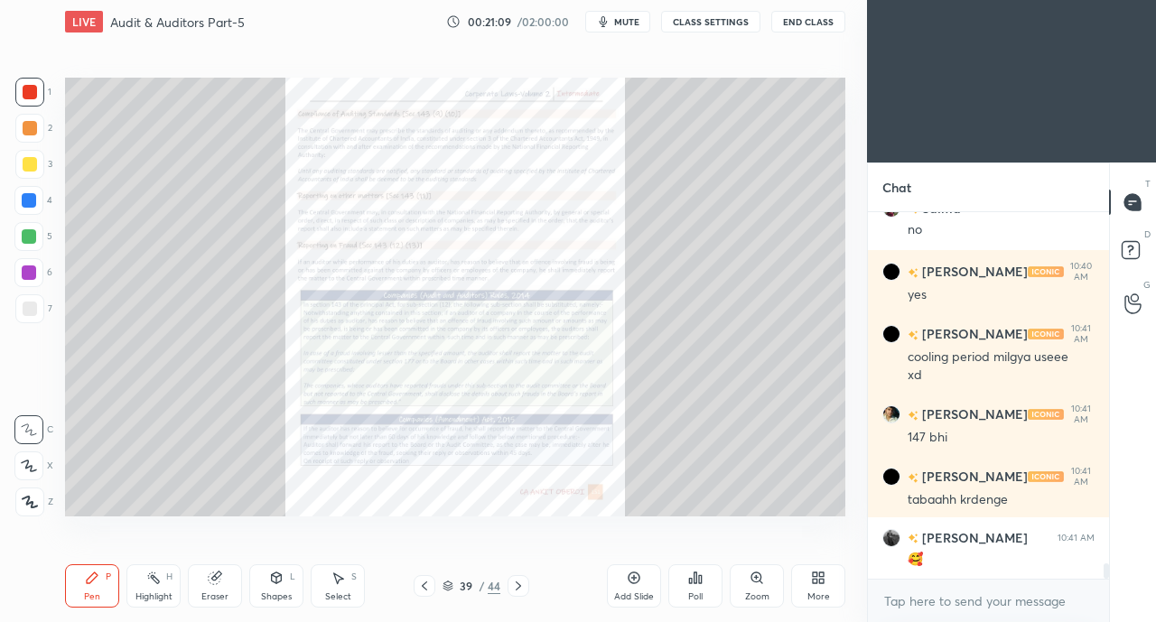
click at [518, 586] on icon at bounding box center [518, 586] width 14 height 14
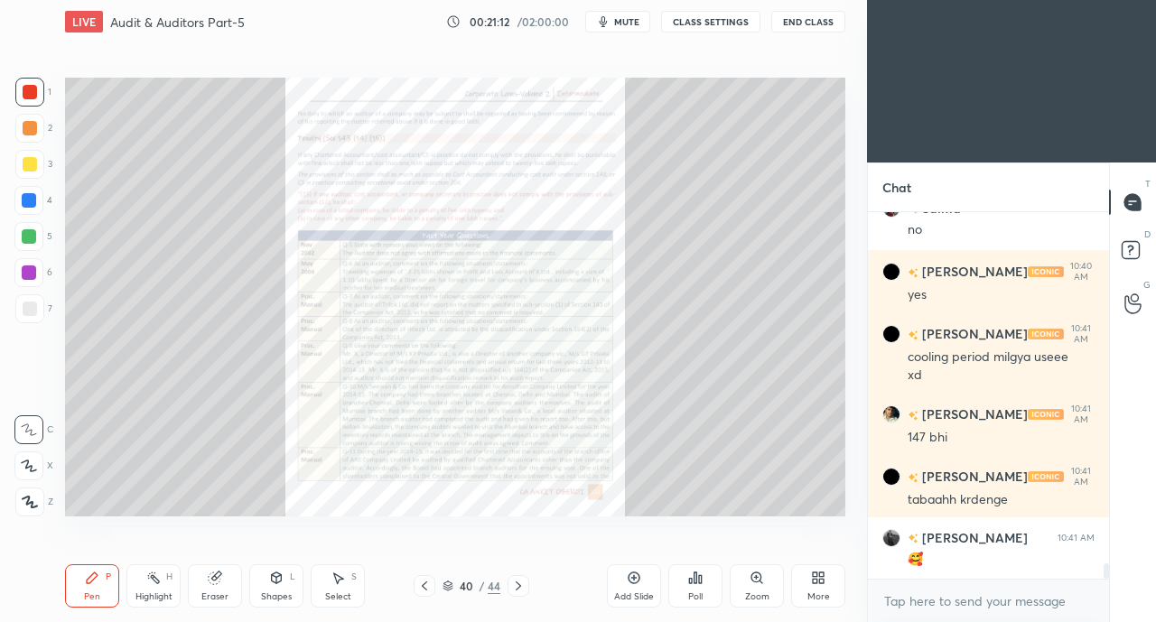
click at [418, 592] on icon at bounding box center [424, 586] width 14 height 14
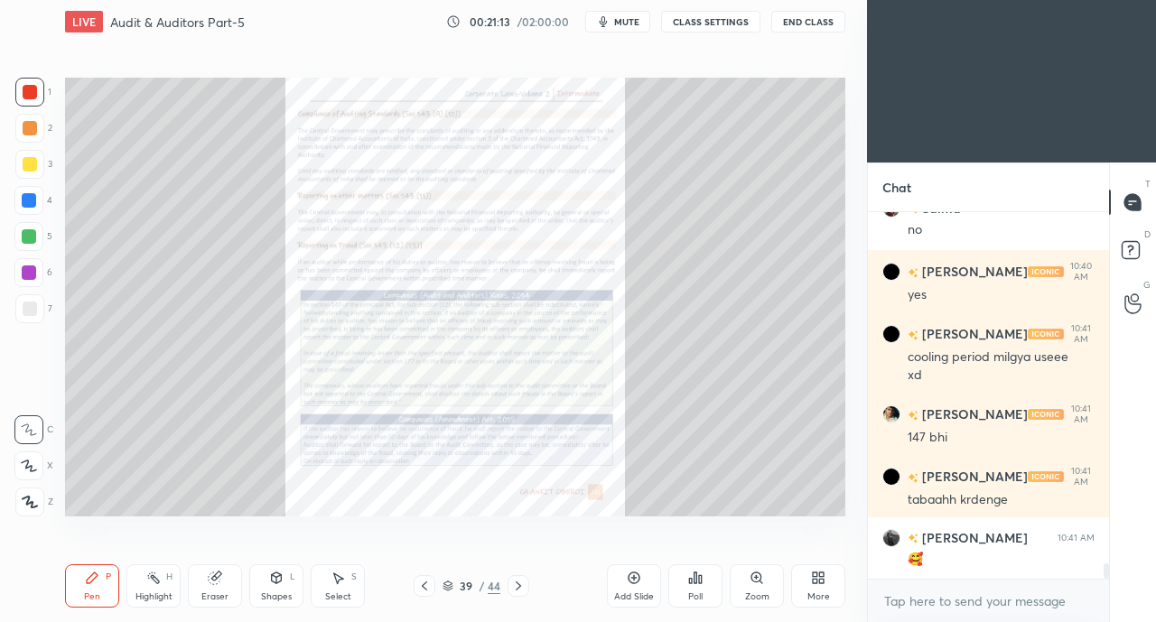
click at [524, 584] on icon at bounding box center [518, 586] width 14 height 14
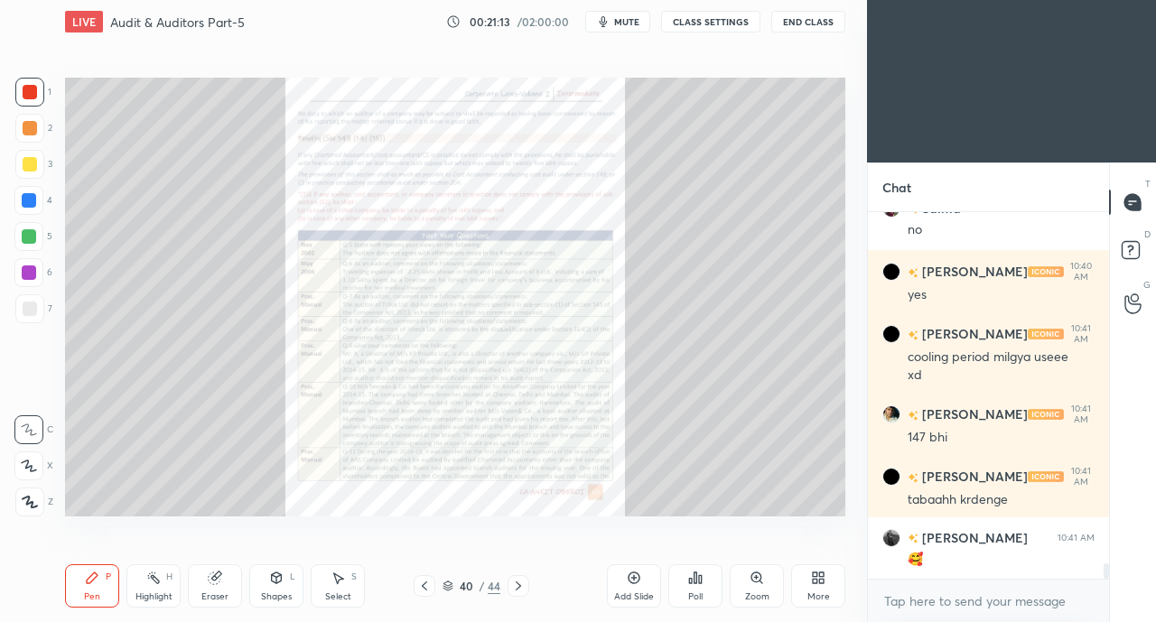
click at [518, 586] on icon at bounding box center [518, 586] width 14 height 14
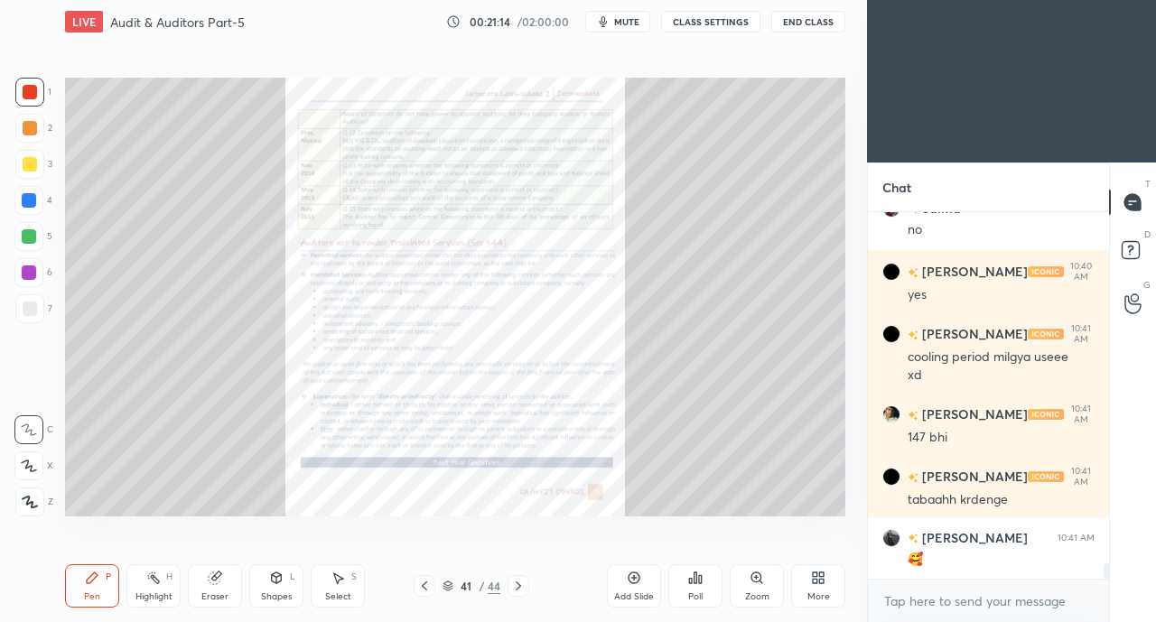
click at [527, 586] on div at bounding box center [518, 586] width 22 height 22
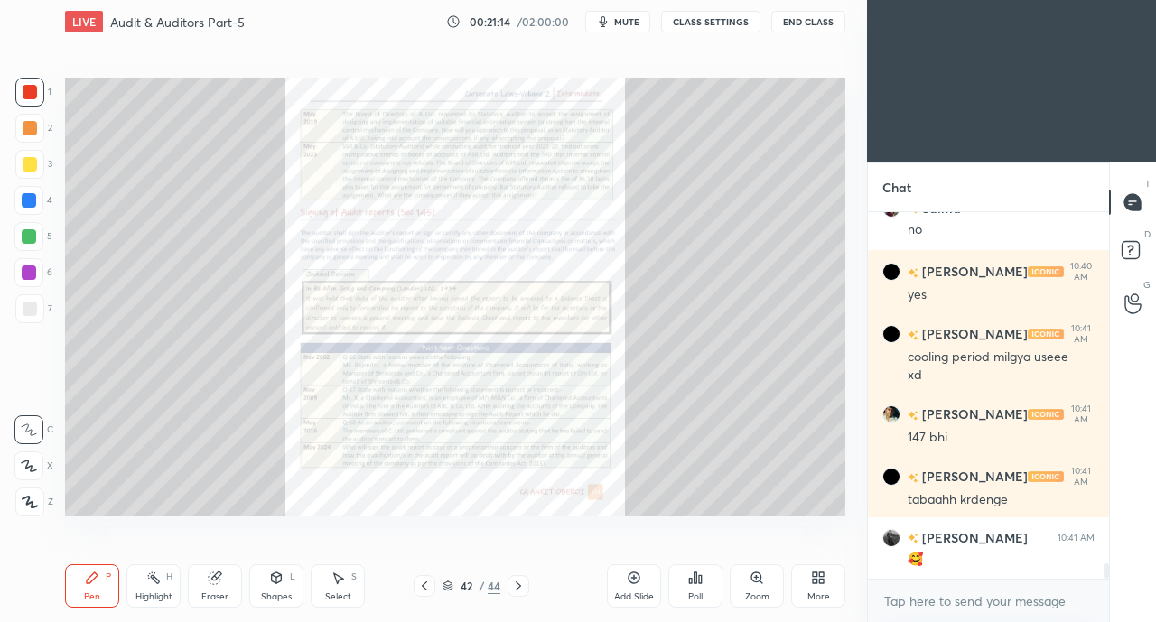
click at [526, 586] on div at bounding box center [518, 586] width 22 height 22
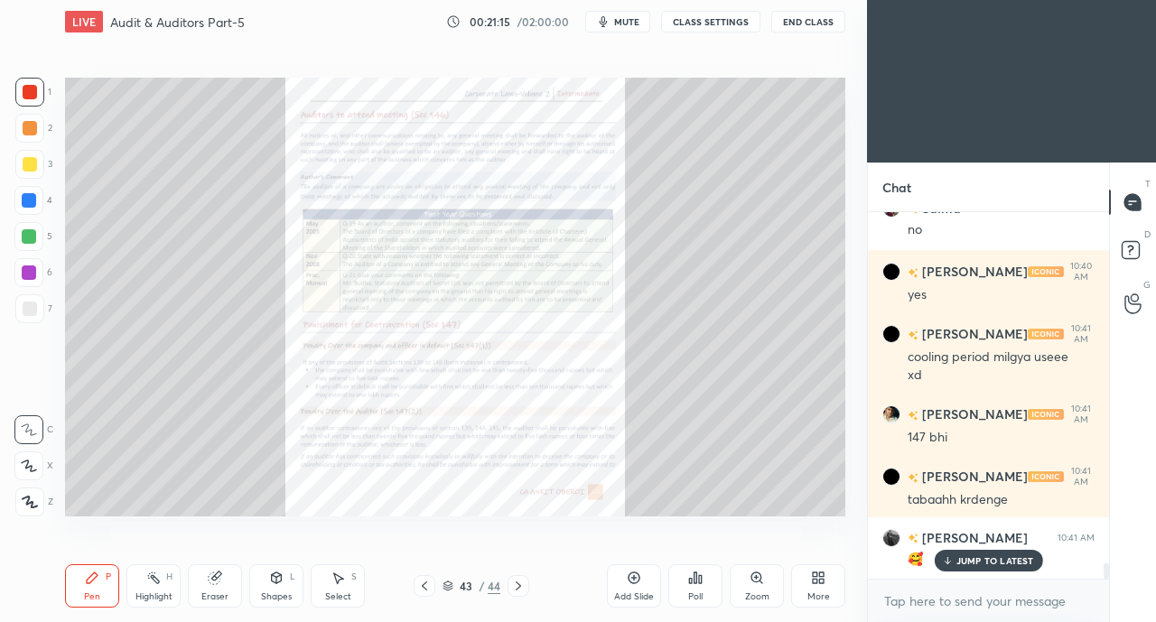
scroll to position [8241, 0]
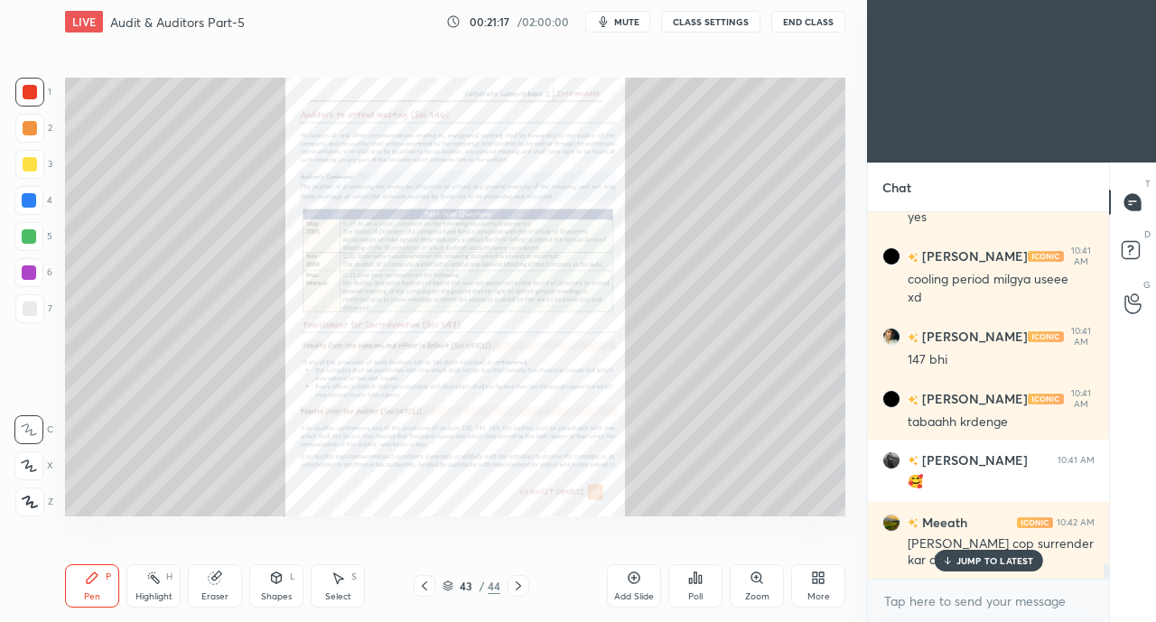
click at [981, 561] on p "JUMP TO LATEST" at bounding box center [995, 560] width 78 height 11
click at [752, 592] on div "Zoom" at bounding box center [757, 596] width 24 height 9
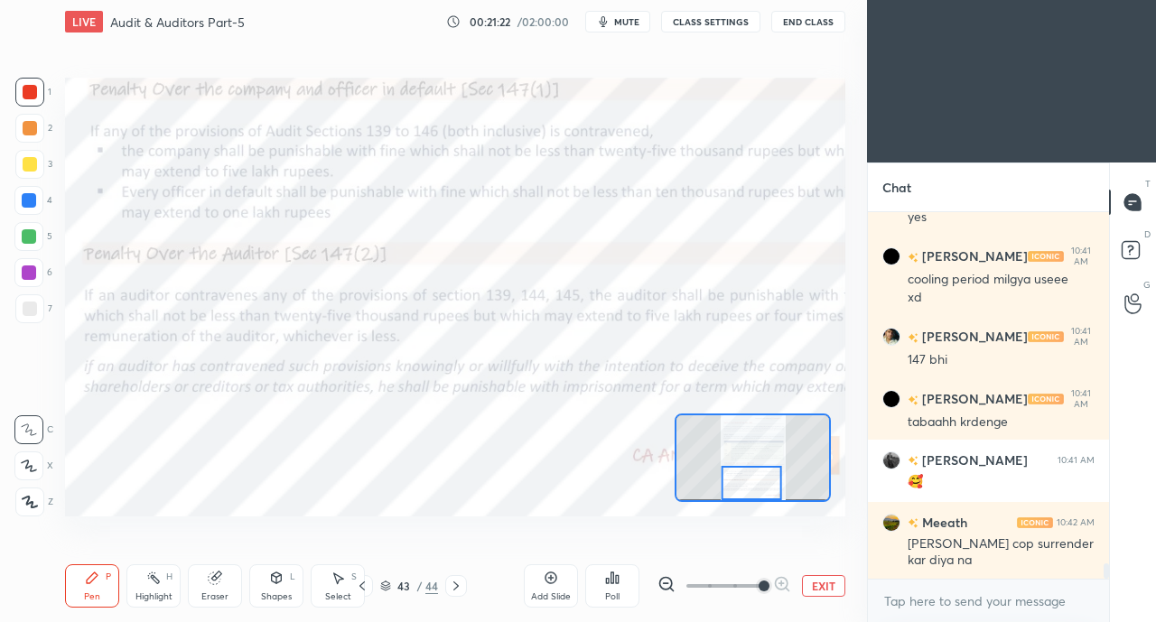
click at [27, 89] on div at bounding box center [30, 92] width 14 height 14
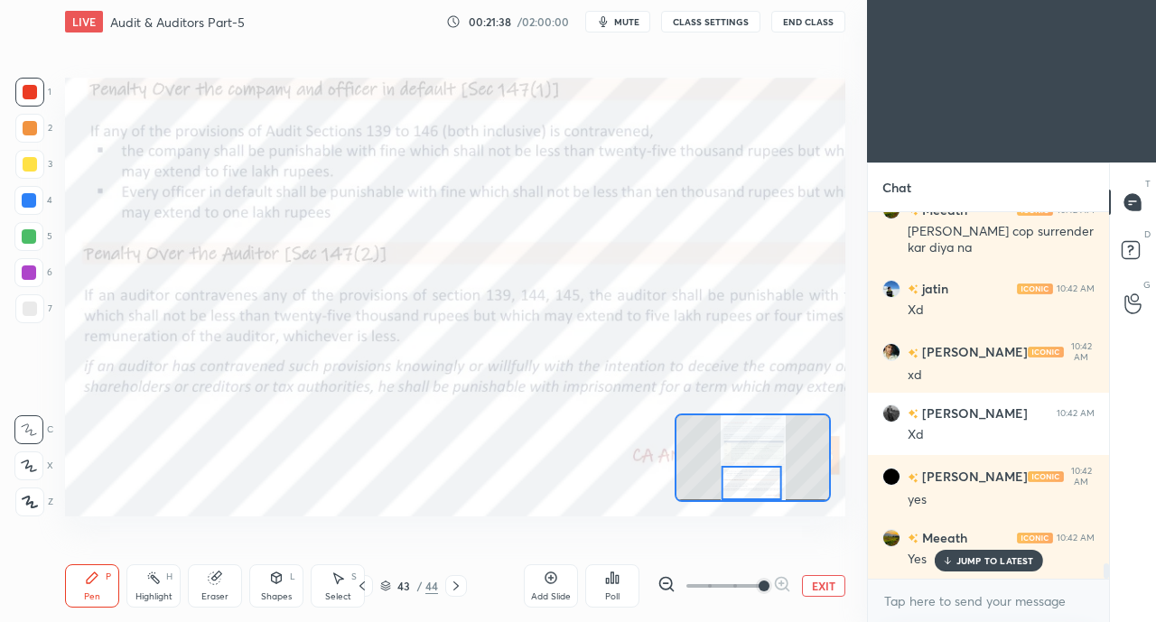
scroll to position [8614, 0]
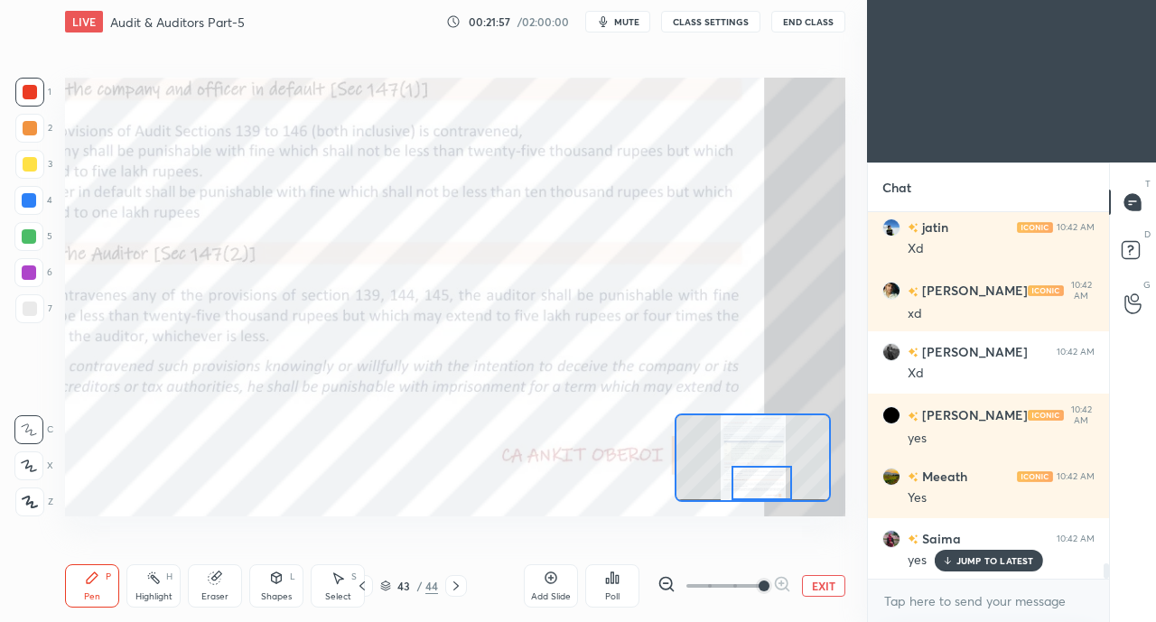
click at [456, 587] on icon at bounding box center [456, 586] width 14 height 14
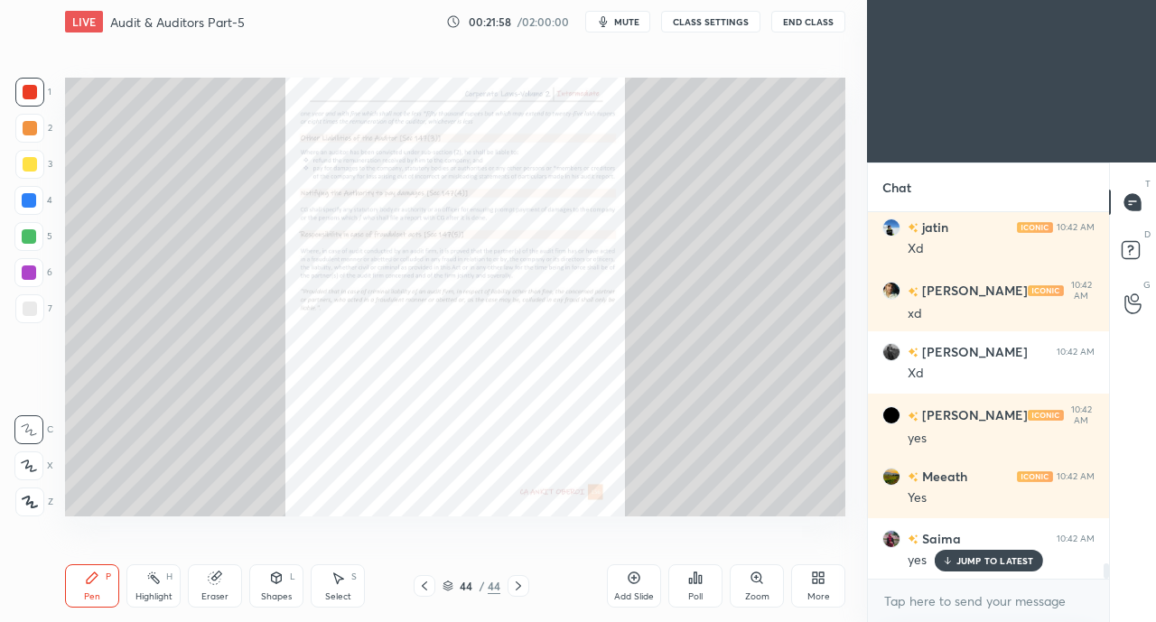
click at [756, 587] on div "Zoom" at bounding box center [756, 585] width 54 height 43
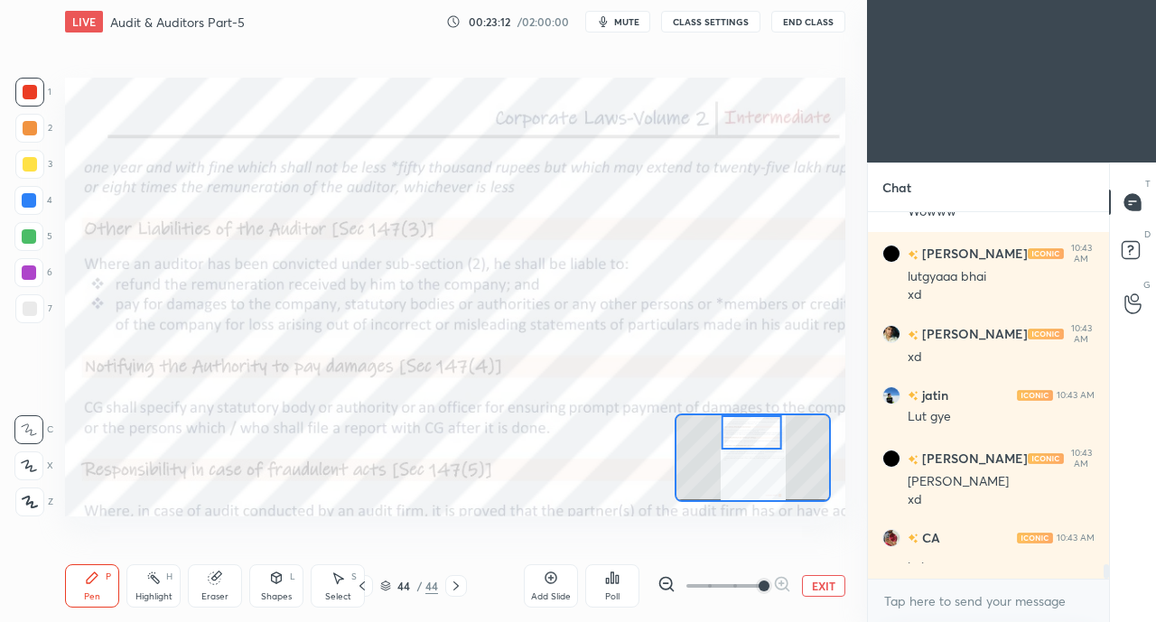
scroll to position [9149, 0]
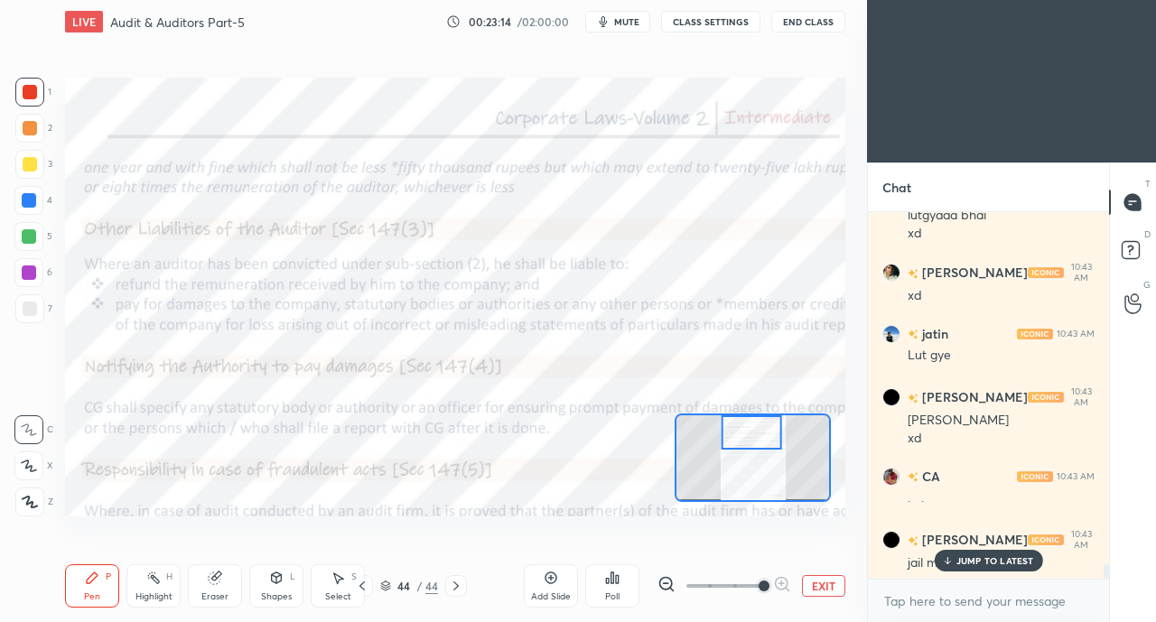
click at [955, 562] on div "JUMP TO LATEST" at bounding box center [987, 561] width 108 height 22
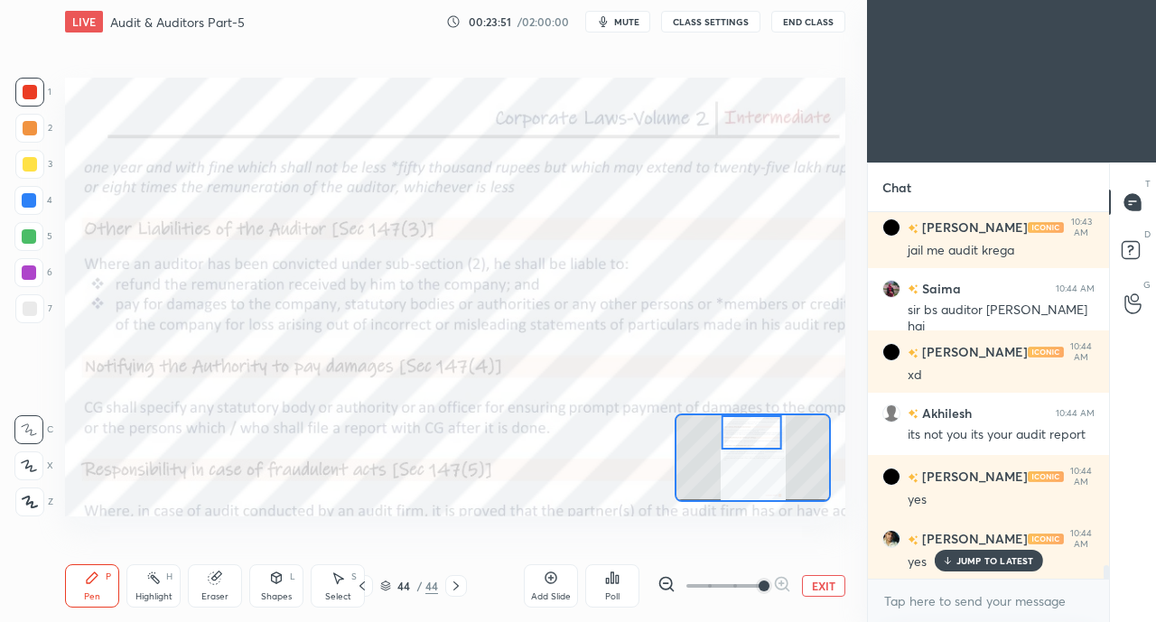
scroll to position [9523, 0]
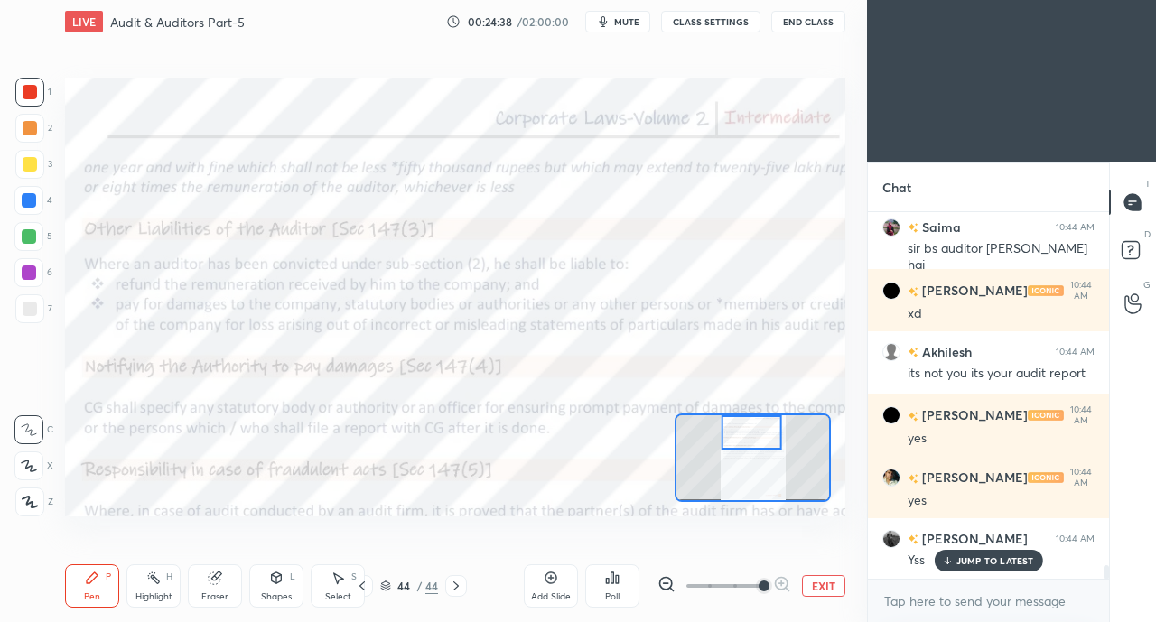
click at [364, 590] on icon at bounding box center [361, 585] width 5 height 9
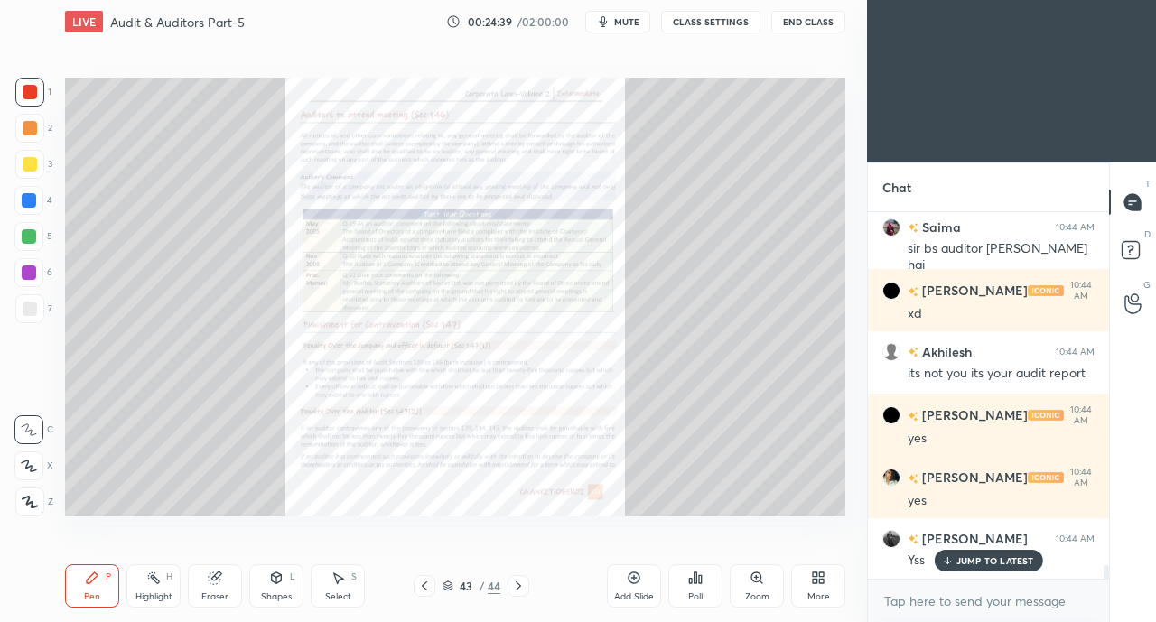
click at [423, 585] on icon at bounding box center [424, 585] width 5 height 9
click at [424, 586] on icon at bounding box center [424, 586] width 14 height 14
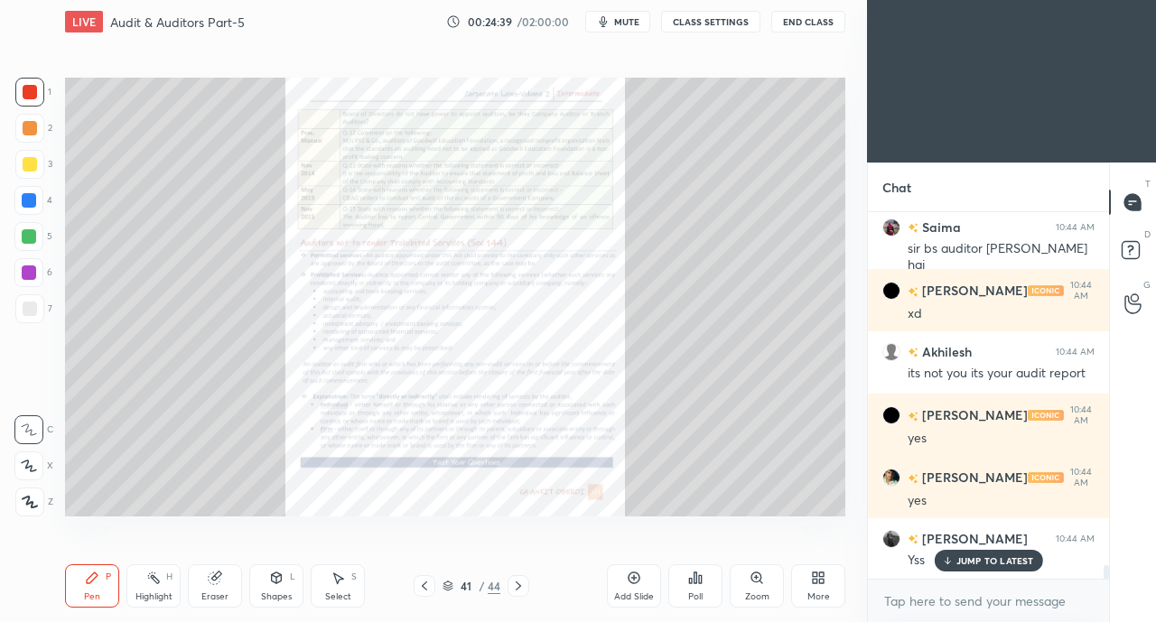
click at [425, 586] on icon at bounding box center [424, 586] width 14 height 14
click at [426, 583] on icon at bounding box center [424, 586] width 14 height 14
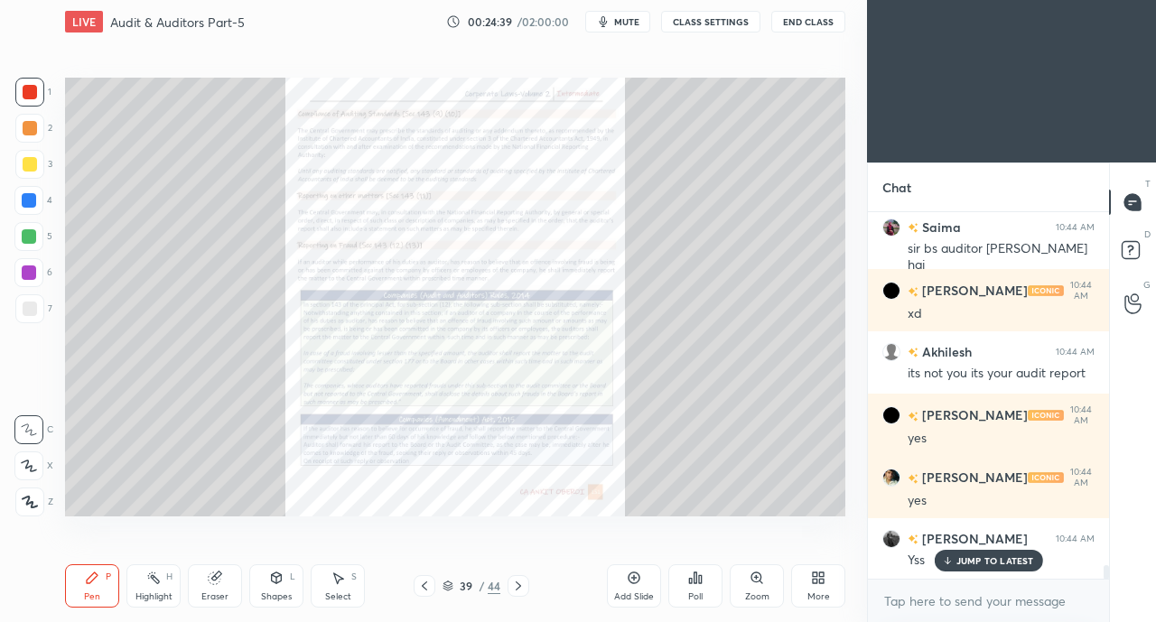
click at [426, 584] on icon at bounding box center [424, 586] width 14 height 14
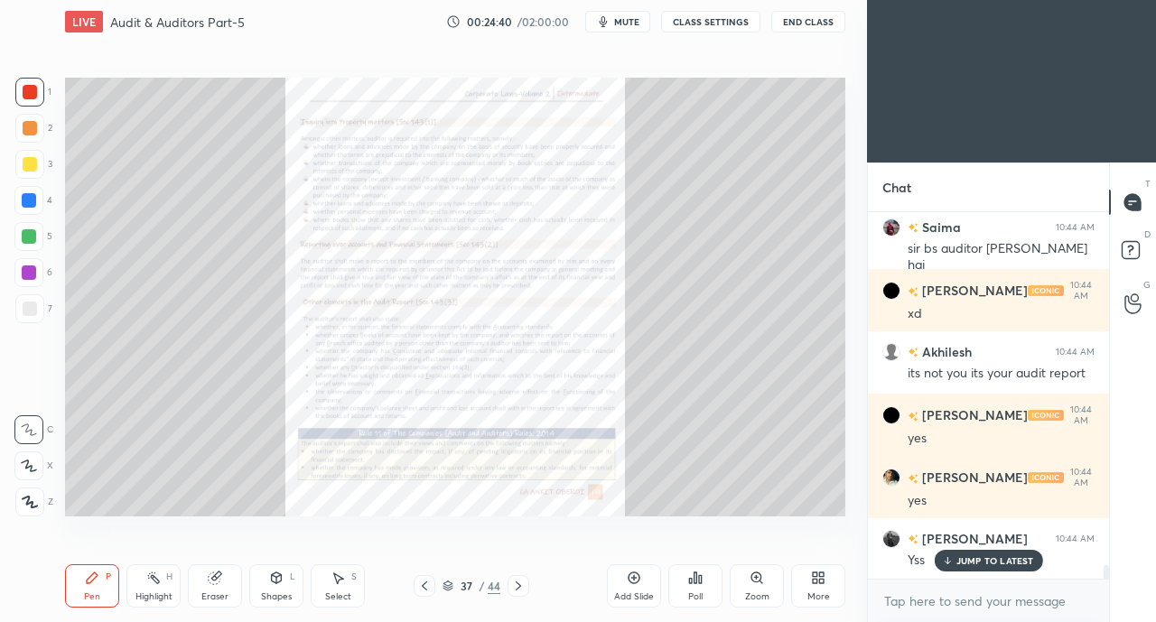
click at [426, 584] on icon at bounding box center [424, 586] width 14 height 14
click at [425, 584] on icon at bounding box center [424, 586] width 14 height 14
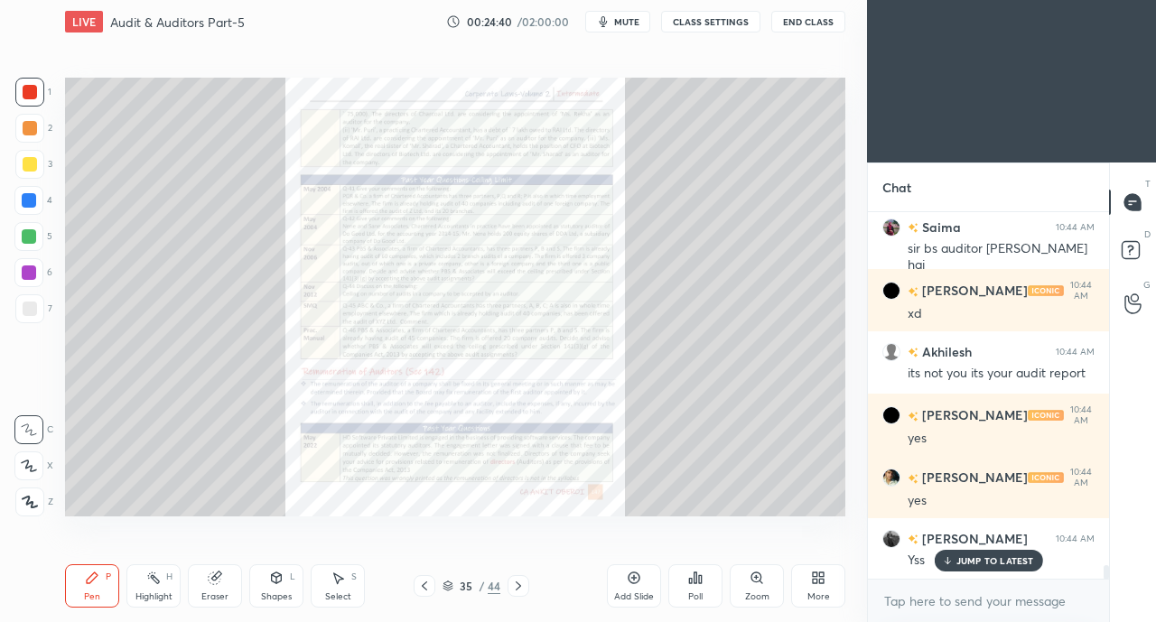
click at [424, 585] on icon at bounding box center [424, 586] width 14 height 14
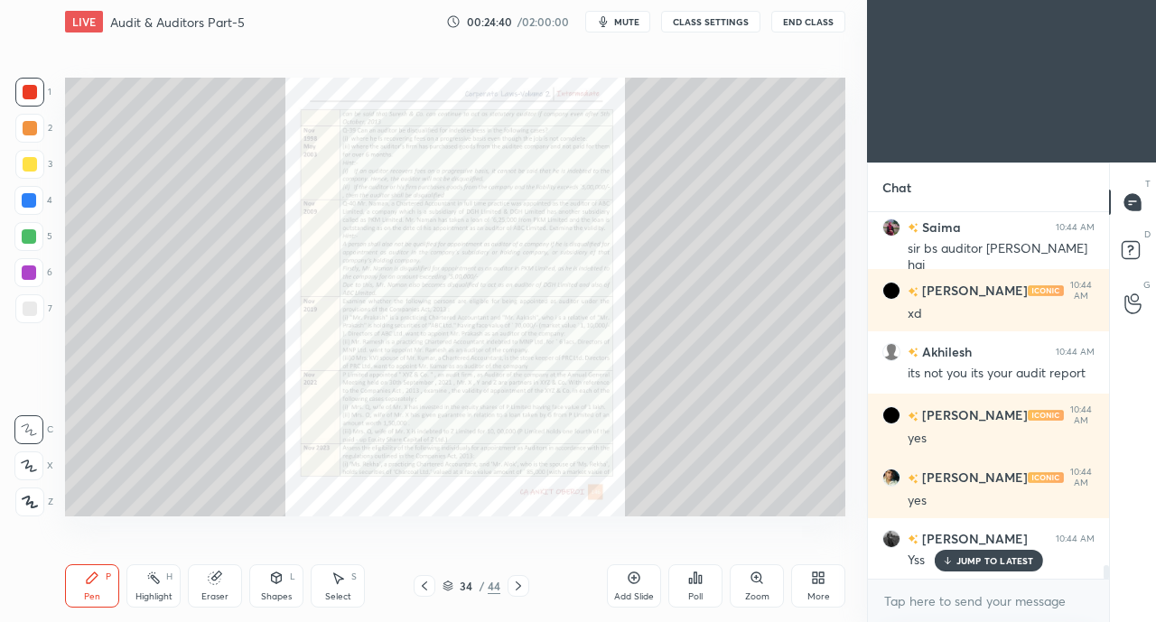
click at [424, 586] on icon at bounding box center [424, 586] width 14 height 14
click at [423, 586] on icon at bounding box center [424, 586] width 14 height 14
click at [426, 586] on icon at bounding box center [424, 586] width 14 height 14
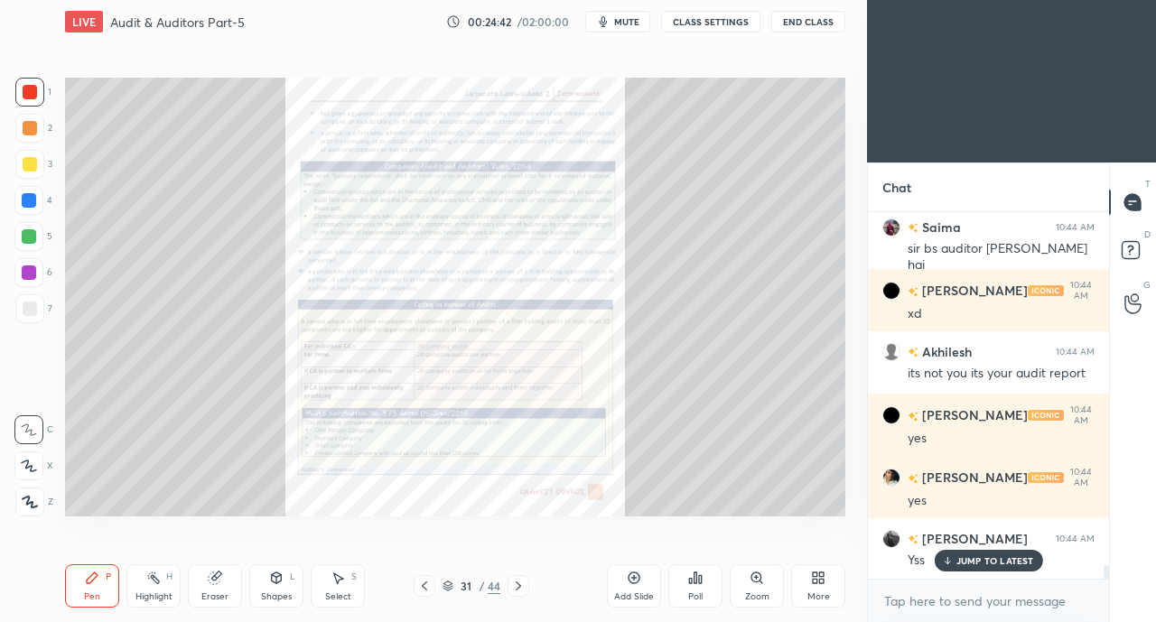
click at [424, 587] on icon at bounding box center [424, 586] width 14 height 14
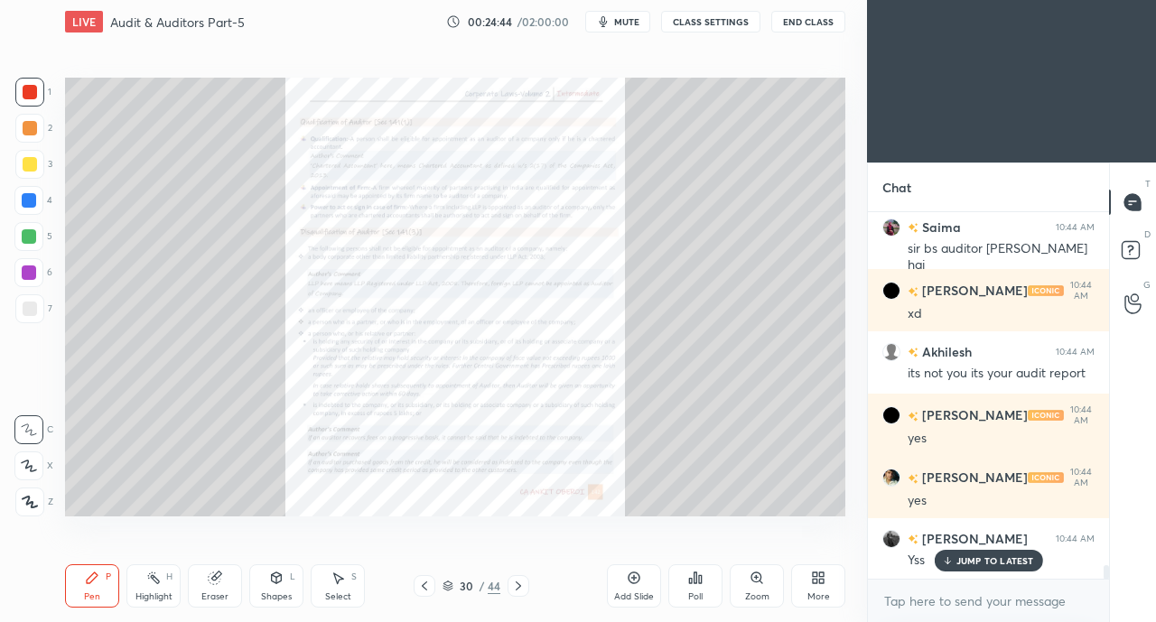
click at [522, 585] on icon at bounding box center [518, 586] width 14 height 14
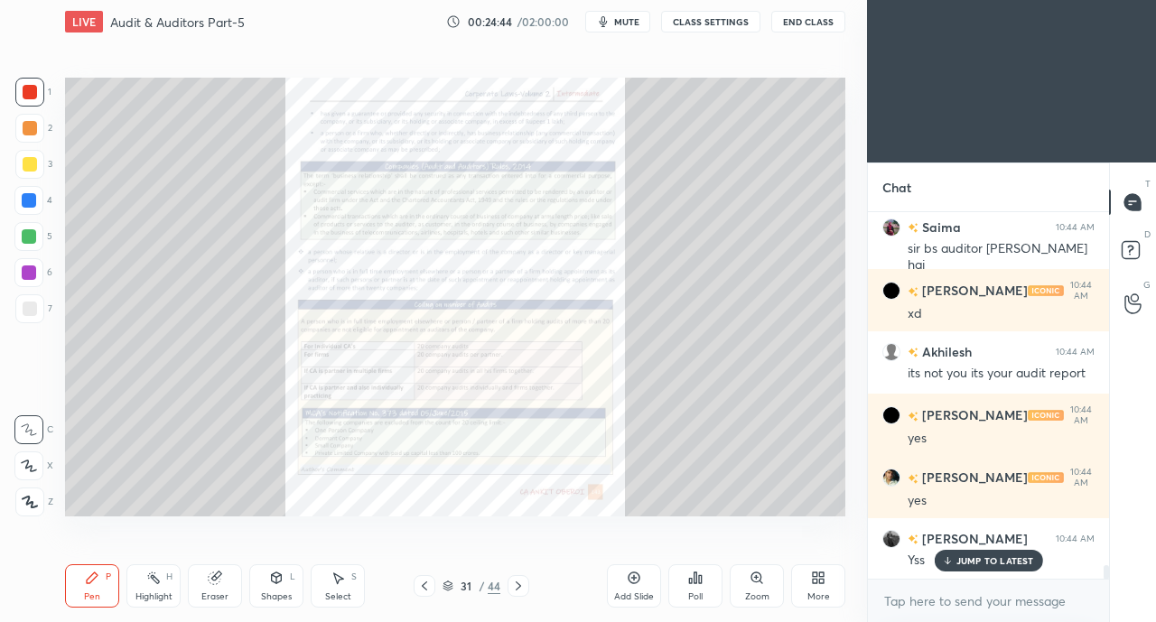
click at [522, 586] on icon at bounding box center [518, 586] width 14 height 14
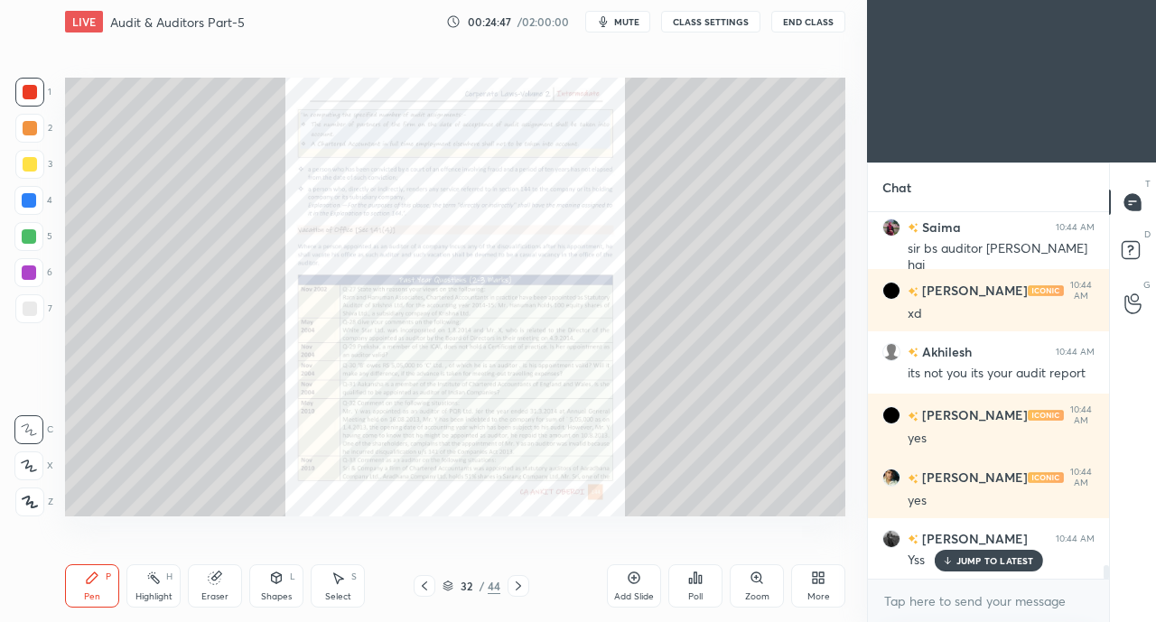
click at [749, 585] on icon at bounding box center [756, 578] width 14 height 14
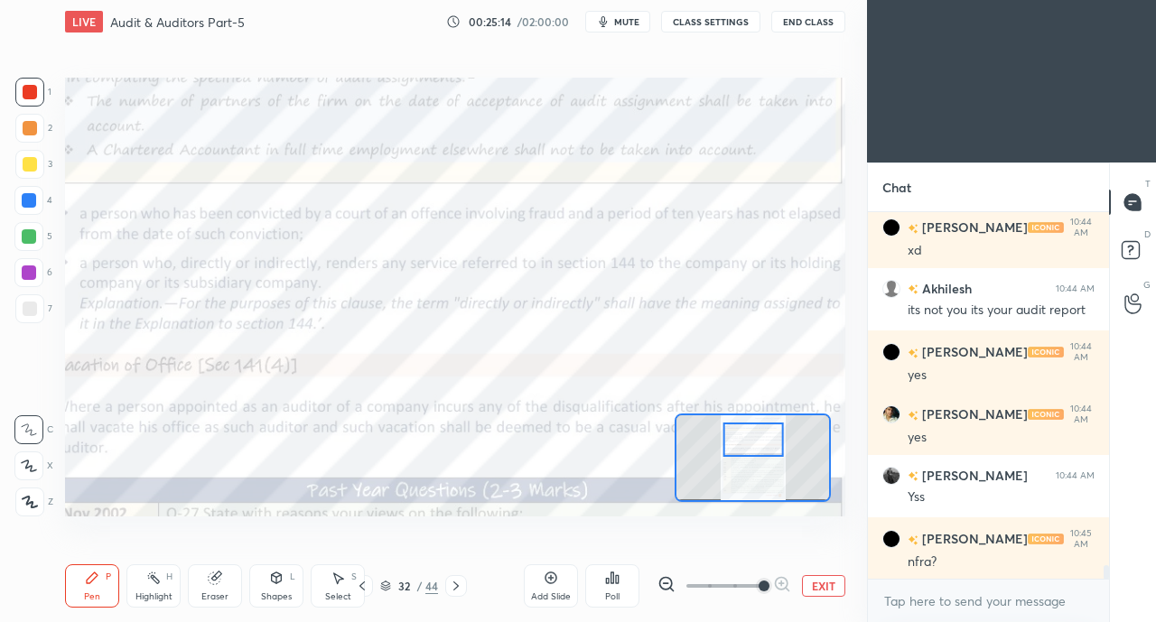
scroll to position [9647, 0]
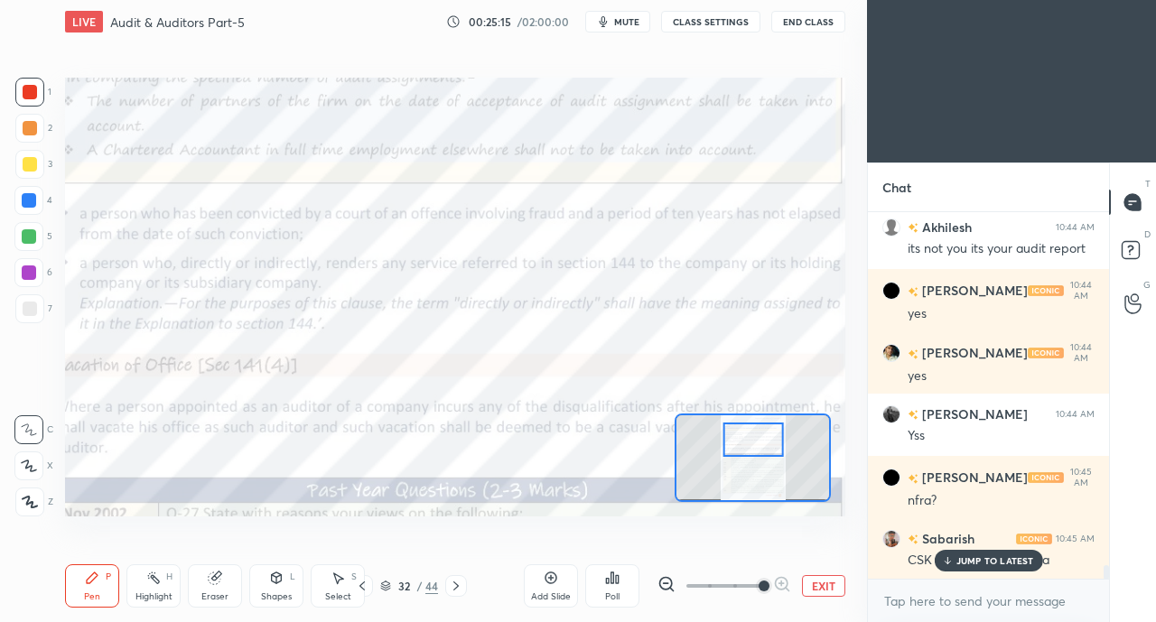
click at [959, 560] on p "JUMP TO LATEST" at bounding box center [995, 560] width 78 height 11
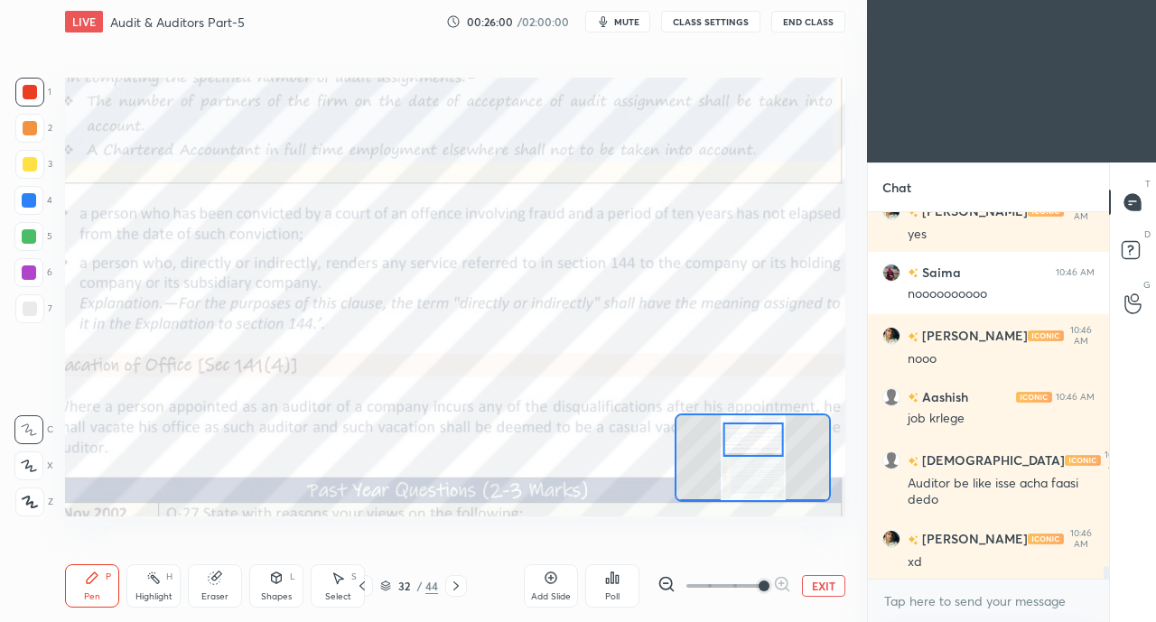
scroll to position [10304, 0]
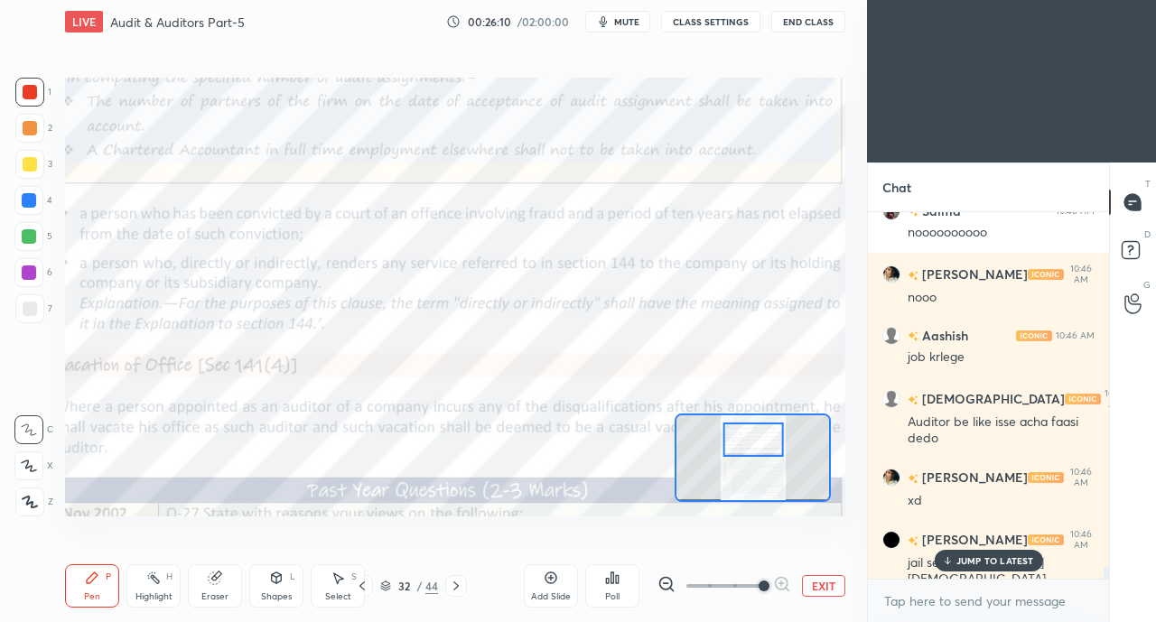
click at [998, 562] on p "JUMP TO LATEST" at bounding box center [995, 560] width 78 height 11
click at [366, 588] on icon at bounding box center [362, 586] width 14 height 14
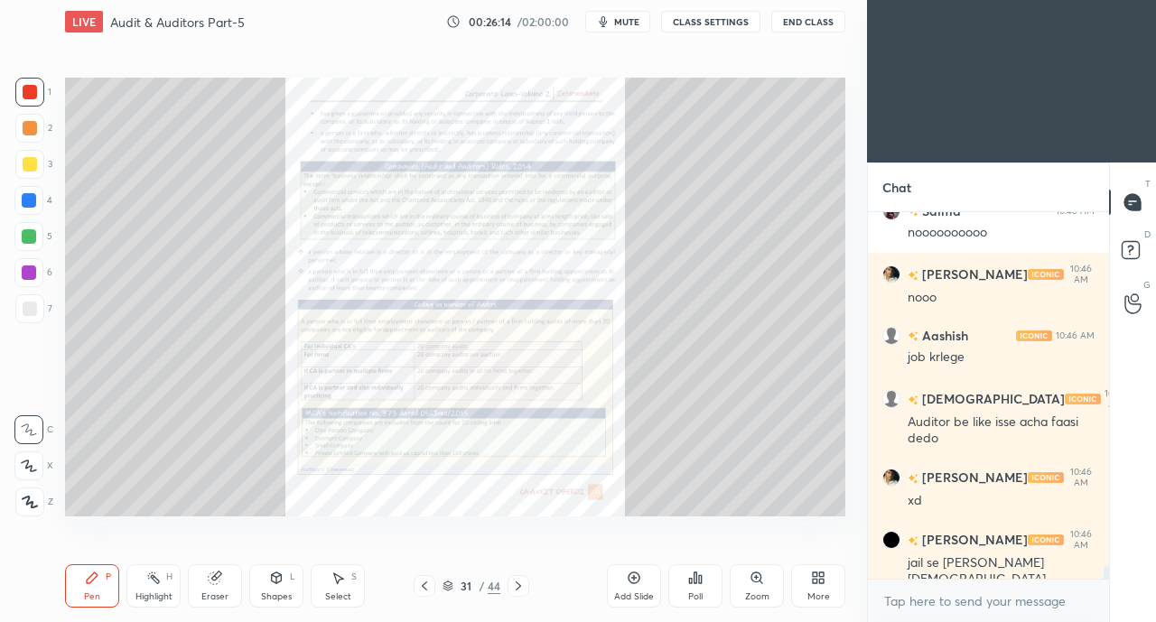
scroll to position [10368, 0]
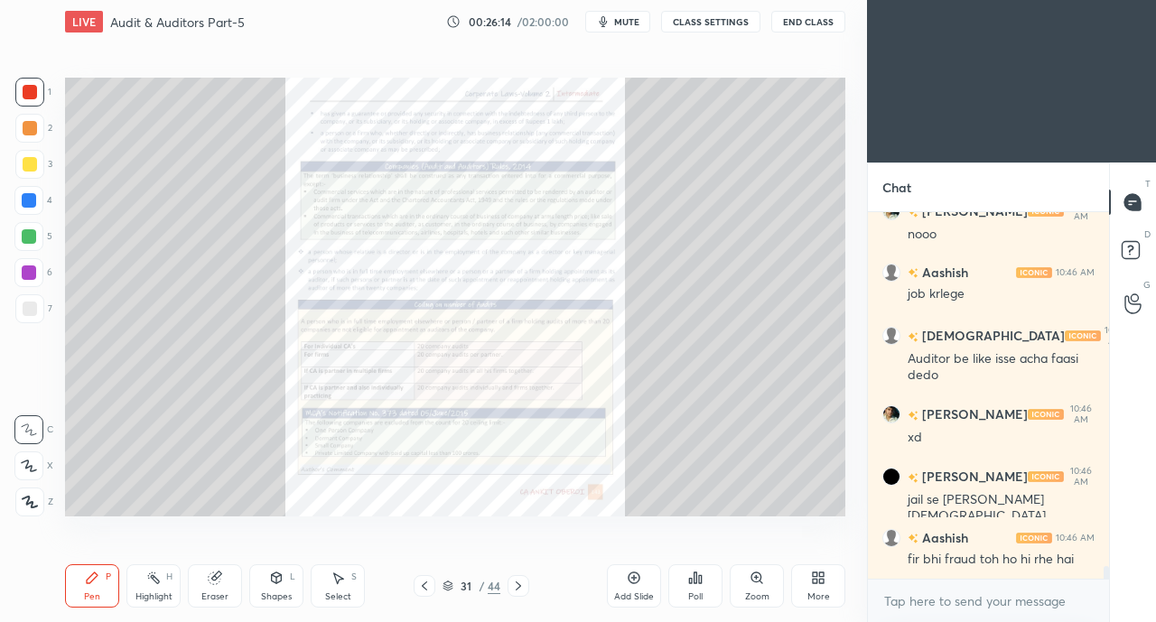
click at [422, 582] on icon at bounding box center [424, 586] width 14 height 14
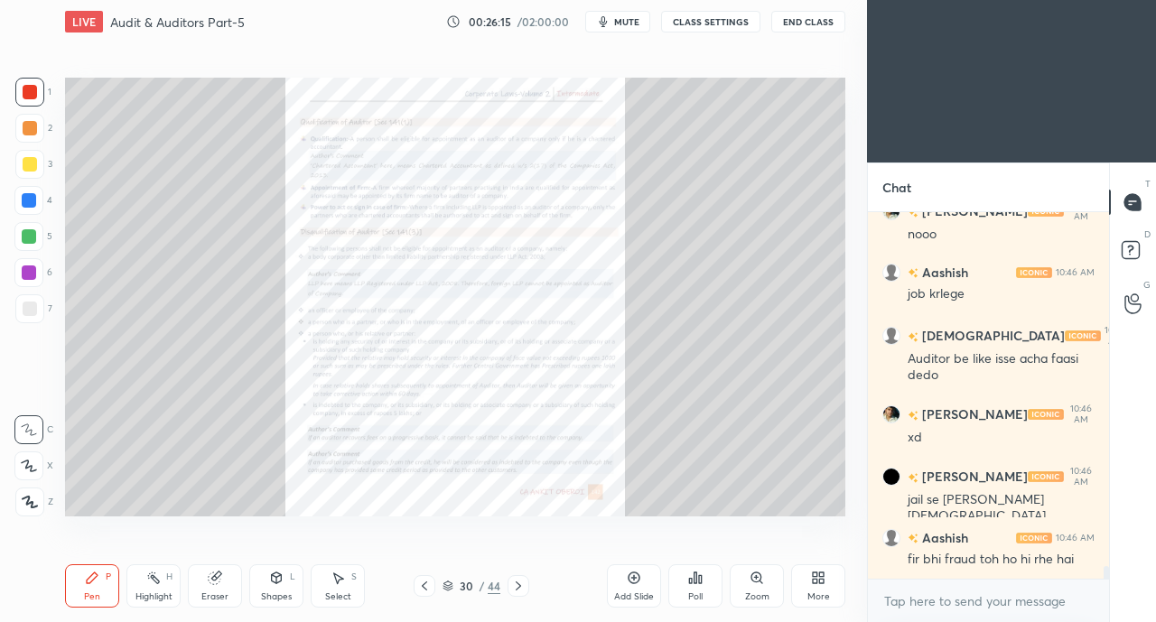
scroll to position [10429, 0]
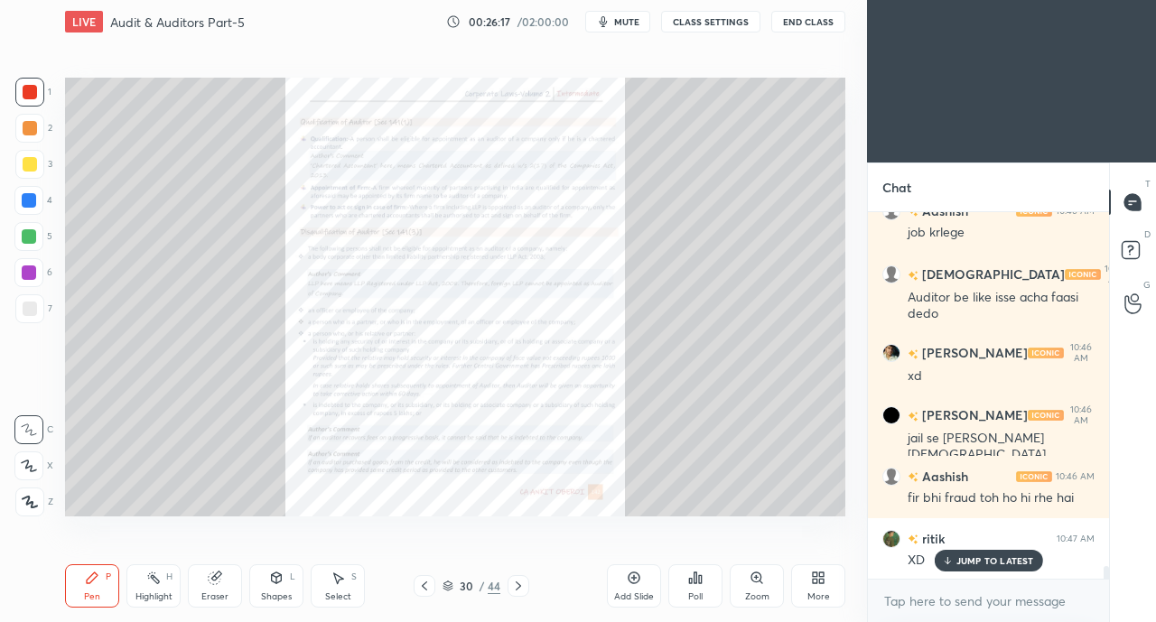
click at [422, 589] on icon at bounding box center [424, 586] width 14 height 14
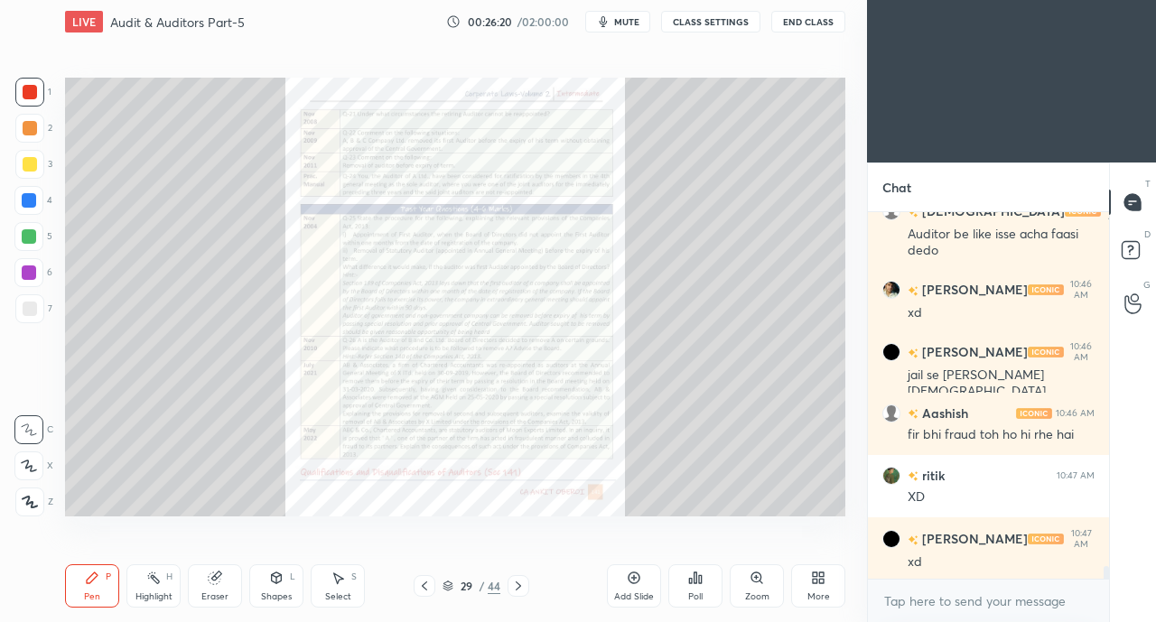
scroll to position [10570, 0]
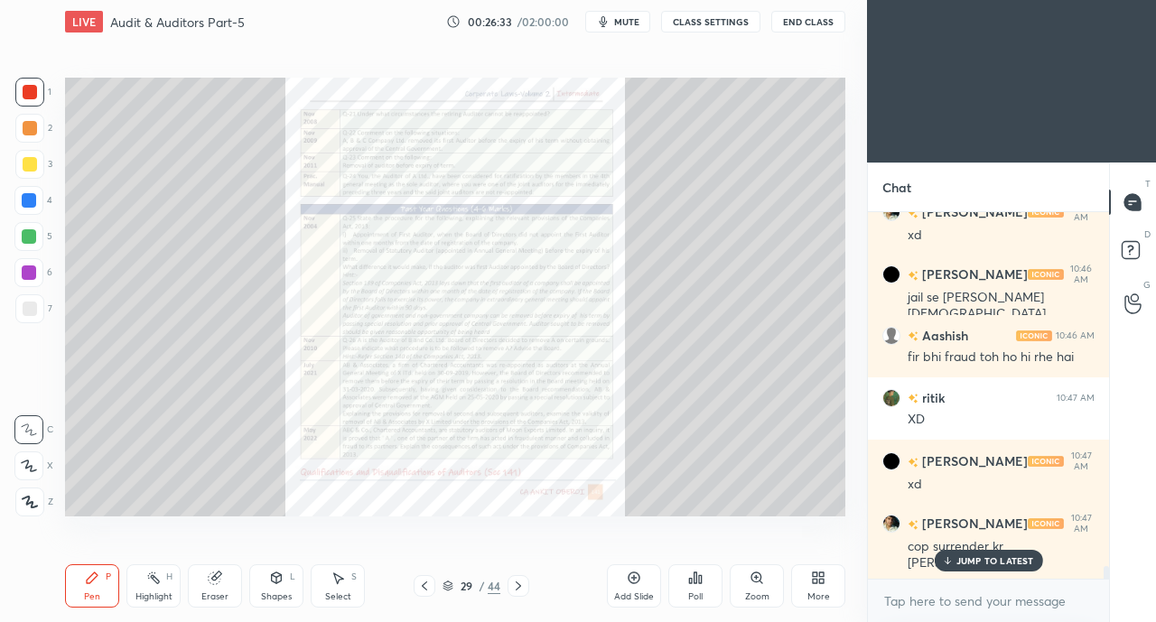
click at [420, 587] on icon at bounding box center [424, 586] width 14 height 14
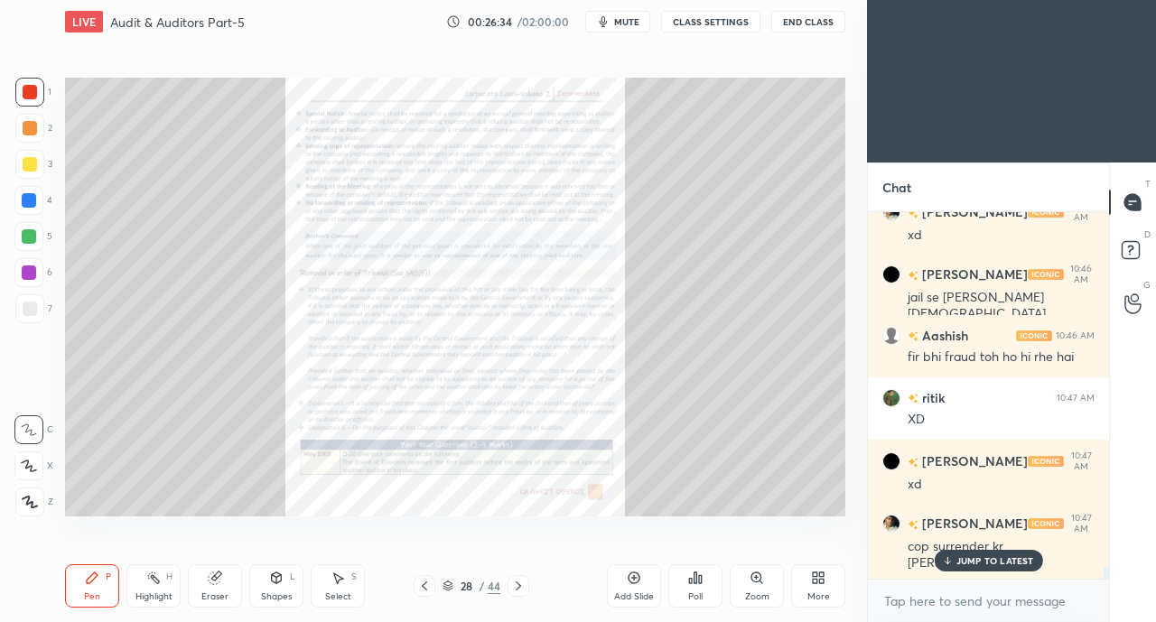
click at [423, 588] on icon at bounding box center [424, 586] width 14 height 14
click at [423, 585] on icon at bounding box center [424, 585] width 5 height 9
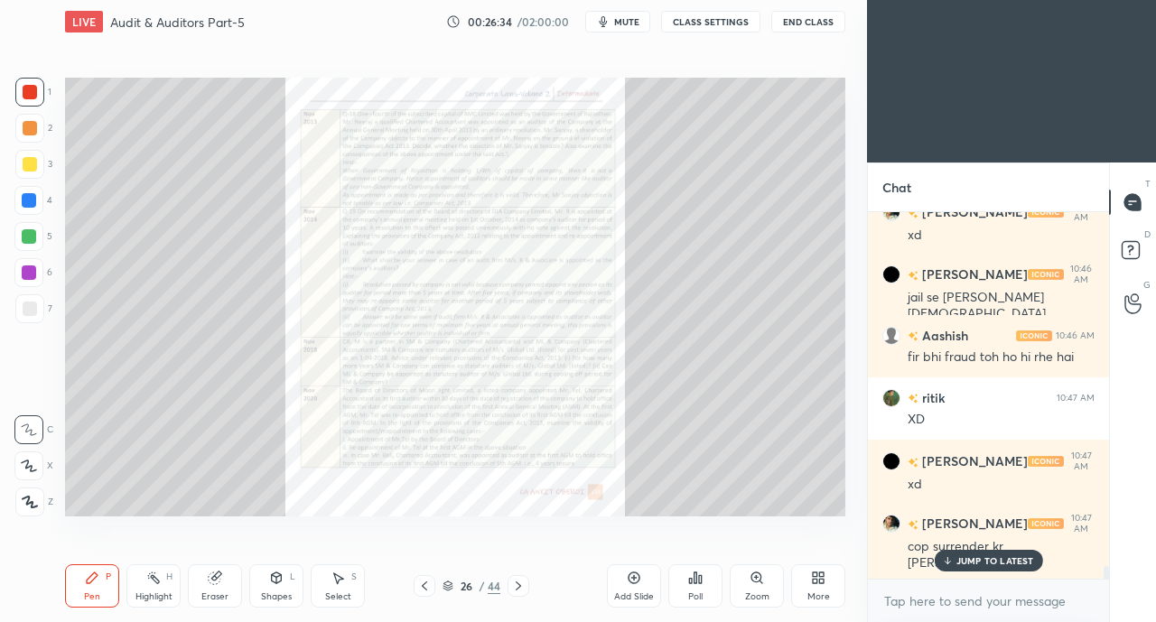
click at [423, 584] on icon at bounding box center [424, 586] width 14 height 14
click at [427, 582] on icon at bounding box center [424, 586] width 14 height 14
click at [426, 583] on icon at bounding box center [424, 586] width 14 height 14
click at [426, 582] on icon at bounding box center [424, 585] width 5 height 9
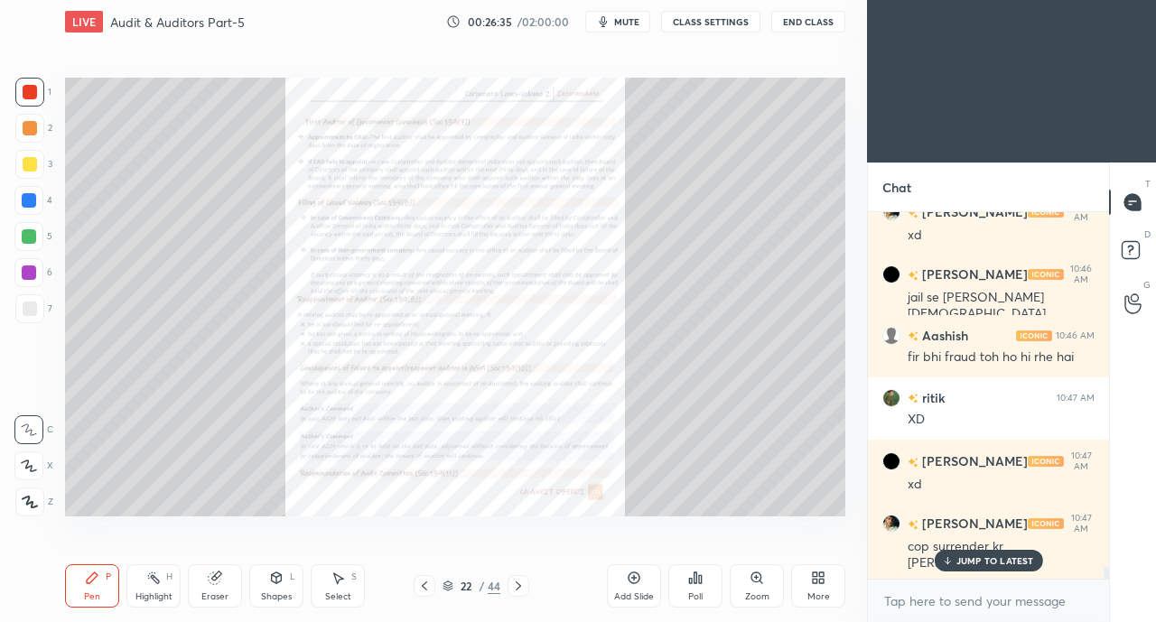
click at [427, 583] on icon at bounding box center [424, 586] width 14 height 14
click at [426, 584] on icon at bounding box center [424, 586] width 14 height 14
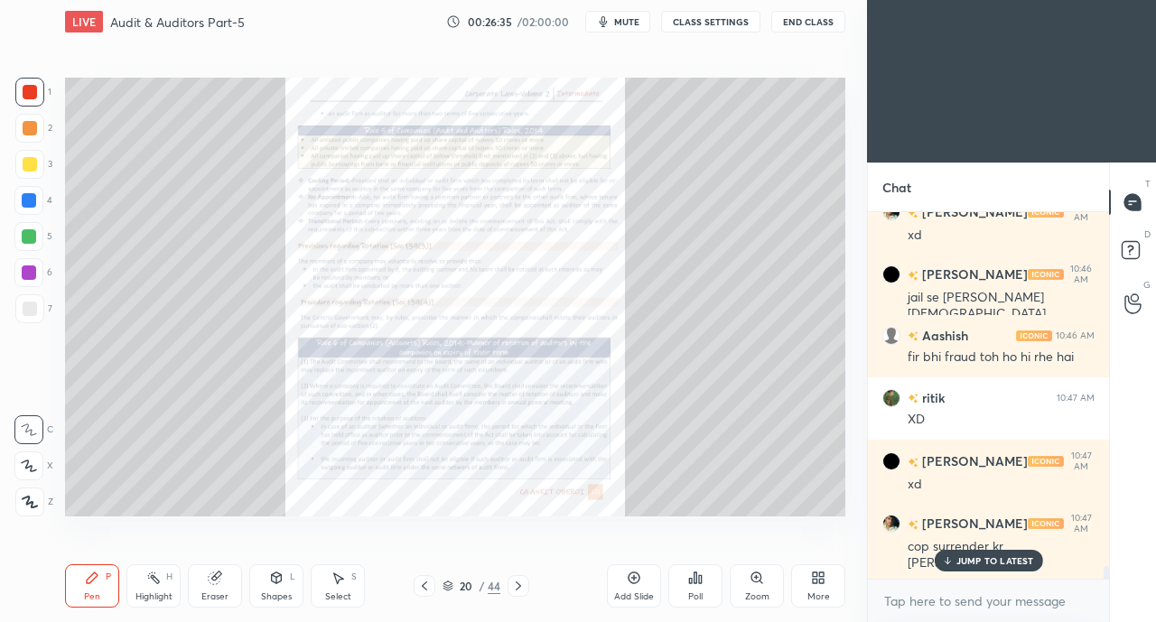
click at [426, 583] on icon at bounding box center [424, 586] width 14 height 14
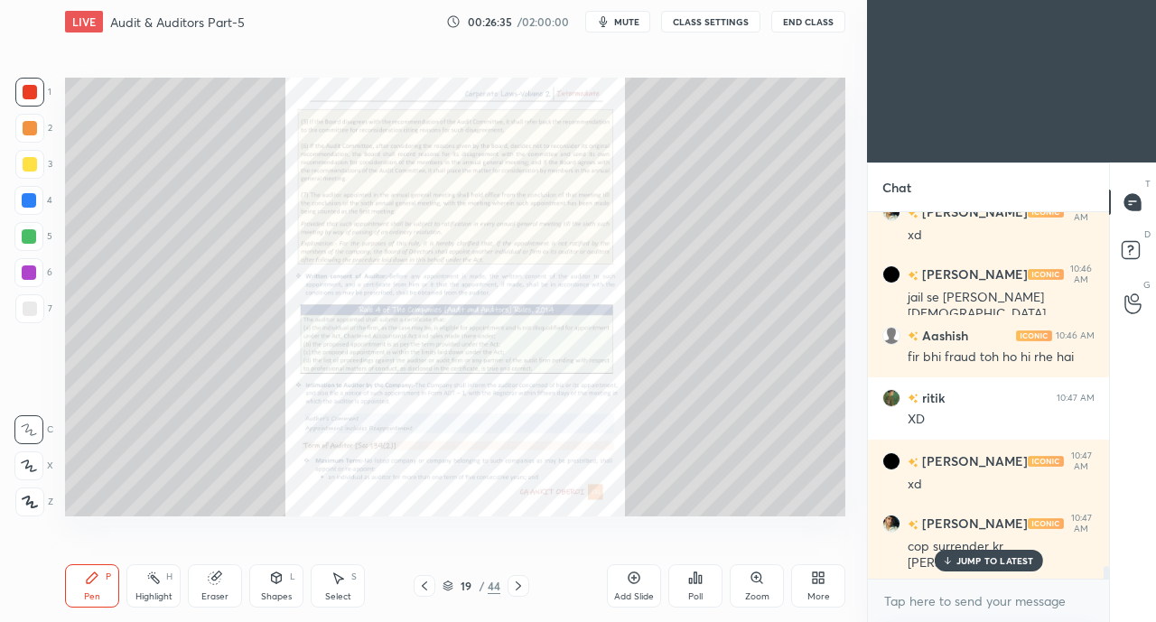
click at [428, 583] on icon at bounding box center [424, 586] width 14 height 14
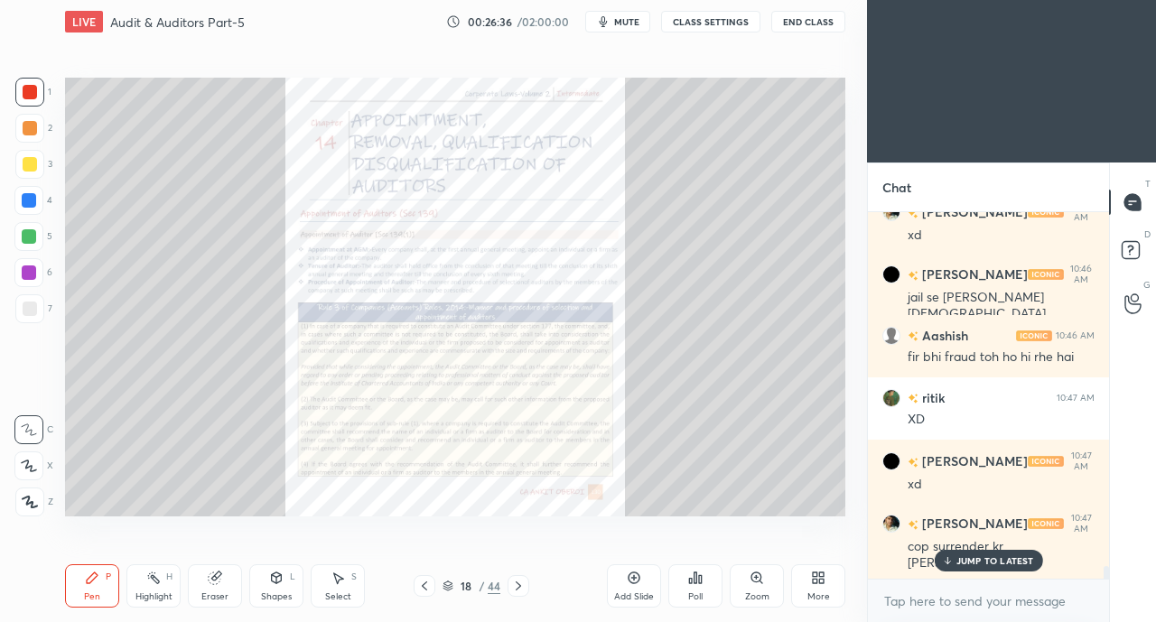
click at [426, 584] on icon at bounding box center [424, 586] width 14 height 14
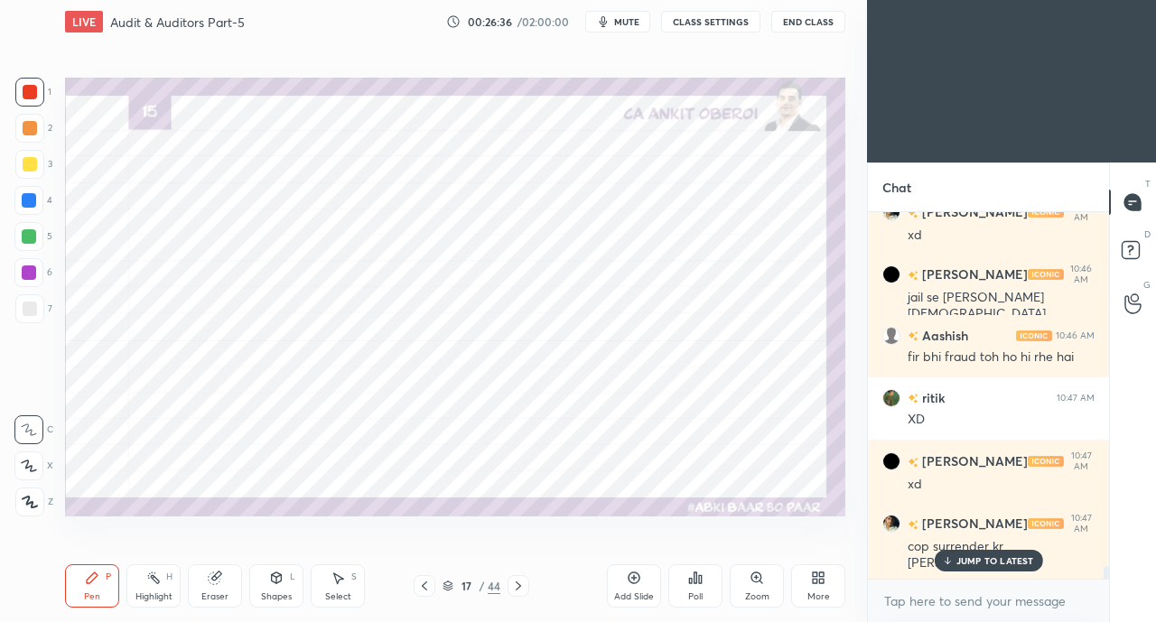
click at [426, 584] on icon at bounding box center [424, 586] width 14 height 14
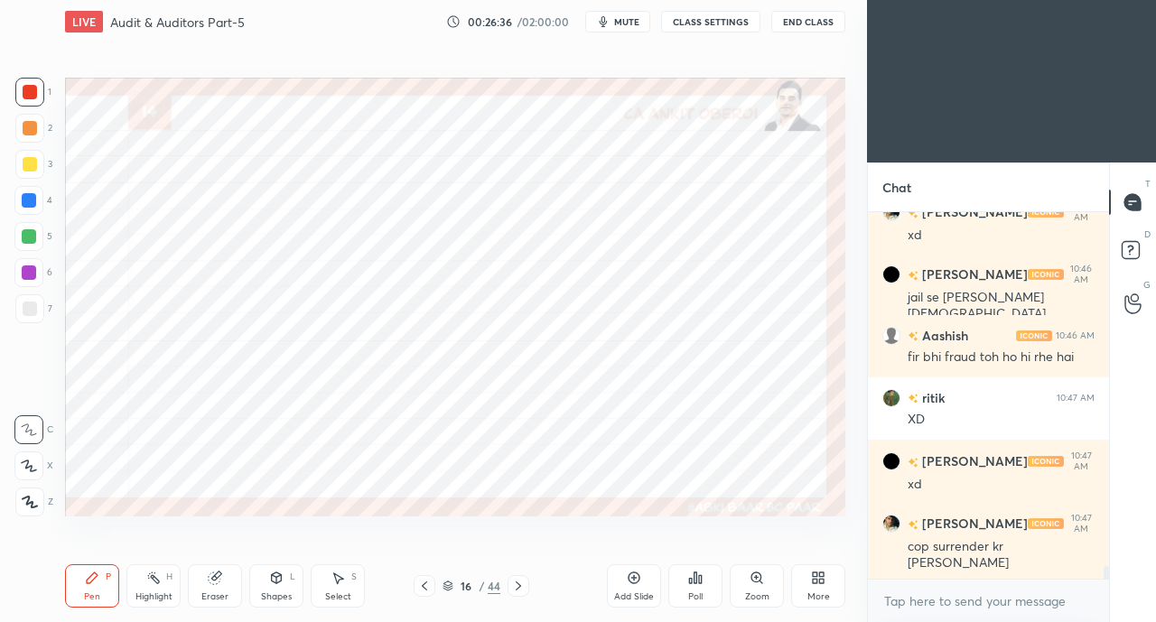
scroll to position [10633, 0]
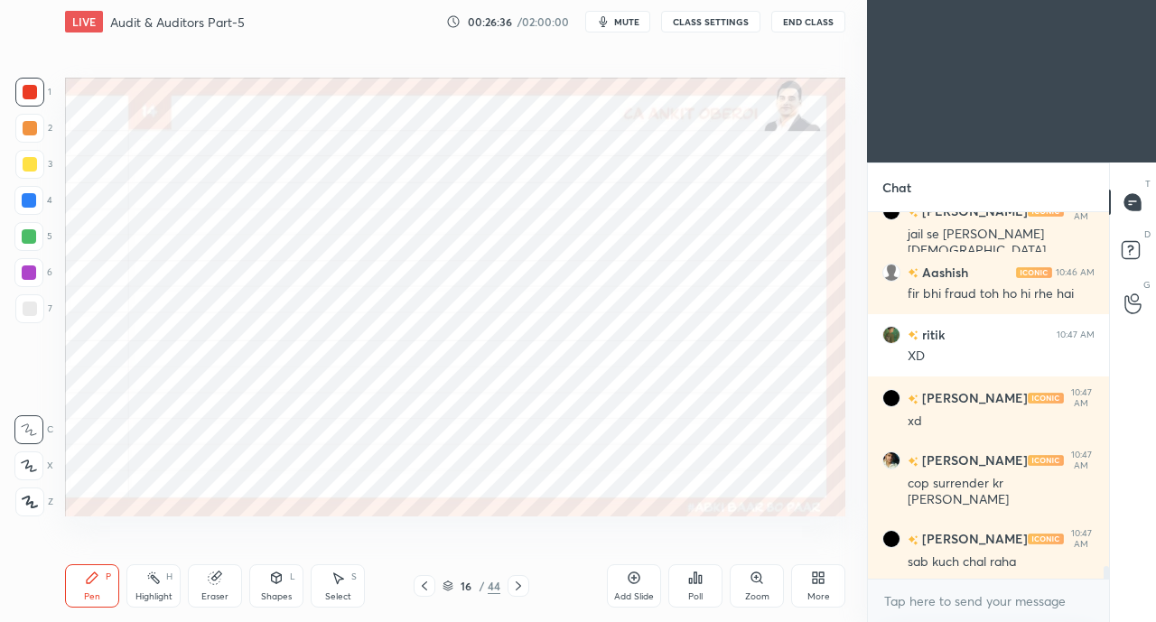
click at [426, 582] on icon at bounding box center [424, 585] width 5 height 9
click at [427, 582] on icon at bounding box center [424, 586] width 14 height 14
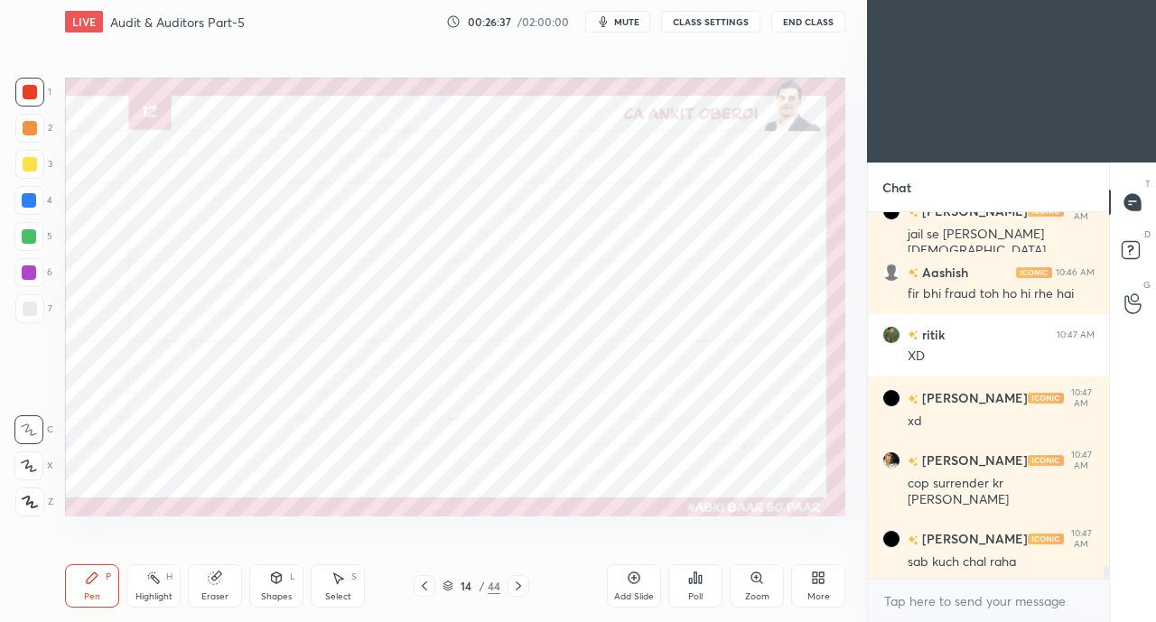
click at [428, 582] on icon at bounding box center [424, 586] width 14 height 14
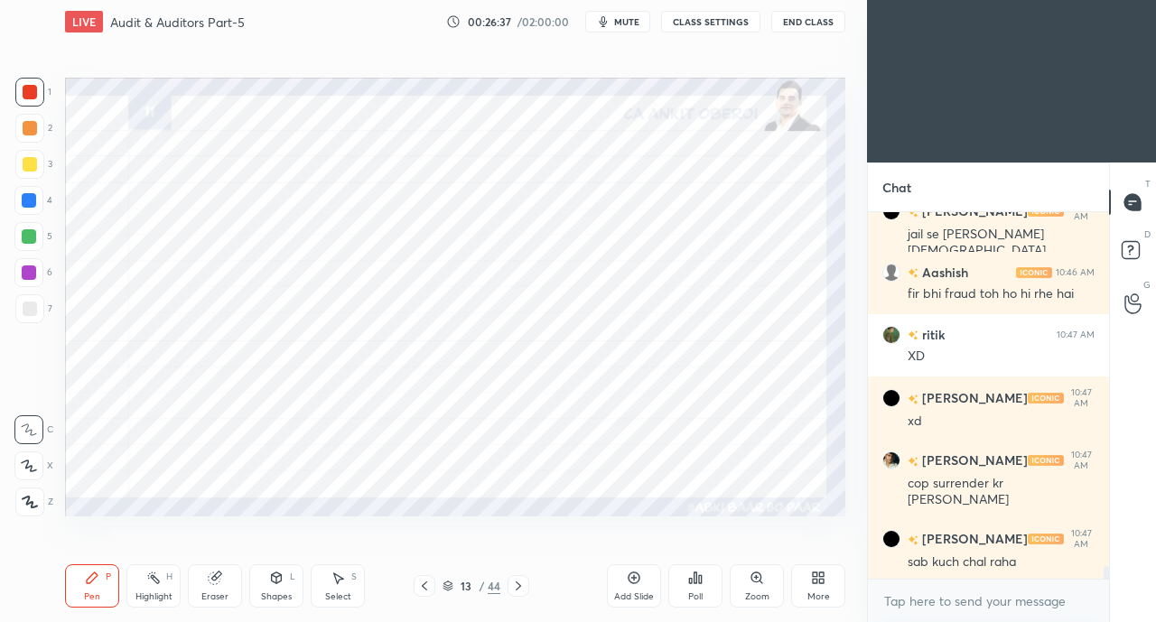
click at [428, 582] on icon at bounding box center [424, 586] width 14 height 14
click at [427, 583] on icon at bounding box center [424, 586] width 14 height 14
click at [428, 580] on icon at bounding box center [424, 586] width 14 height 14
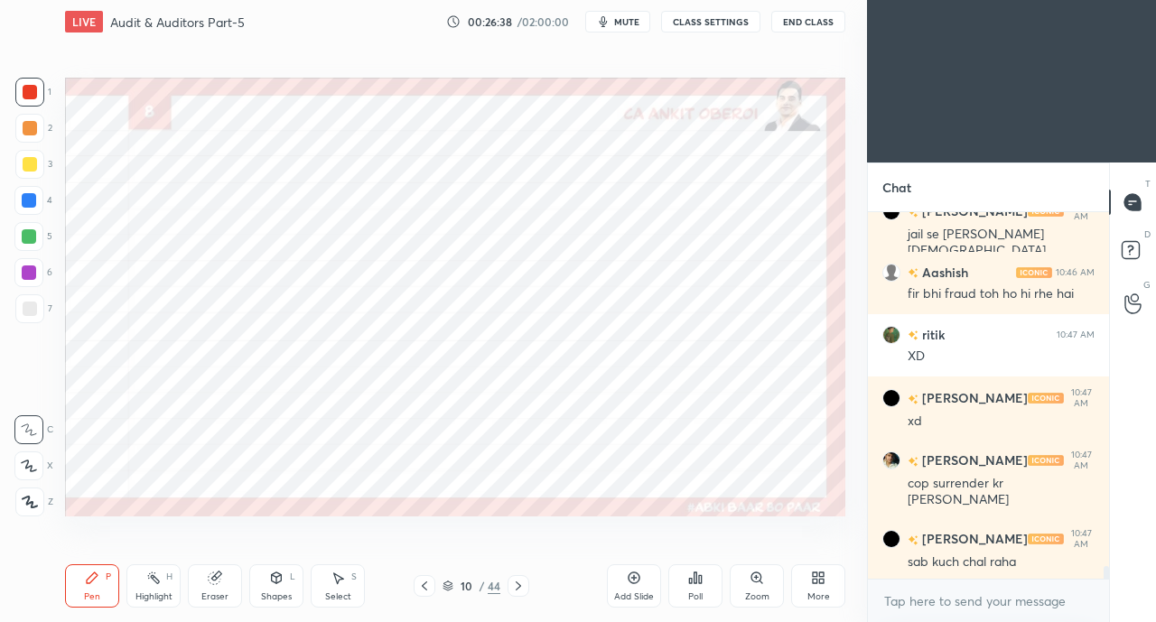
click at [427, 581] on icon at bounding box center [424, 586] width 14 height 14
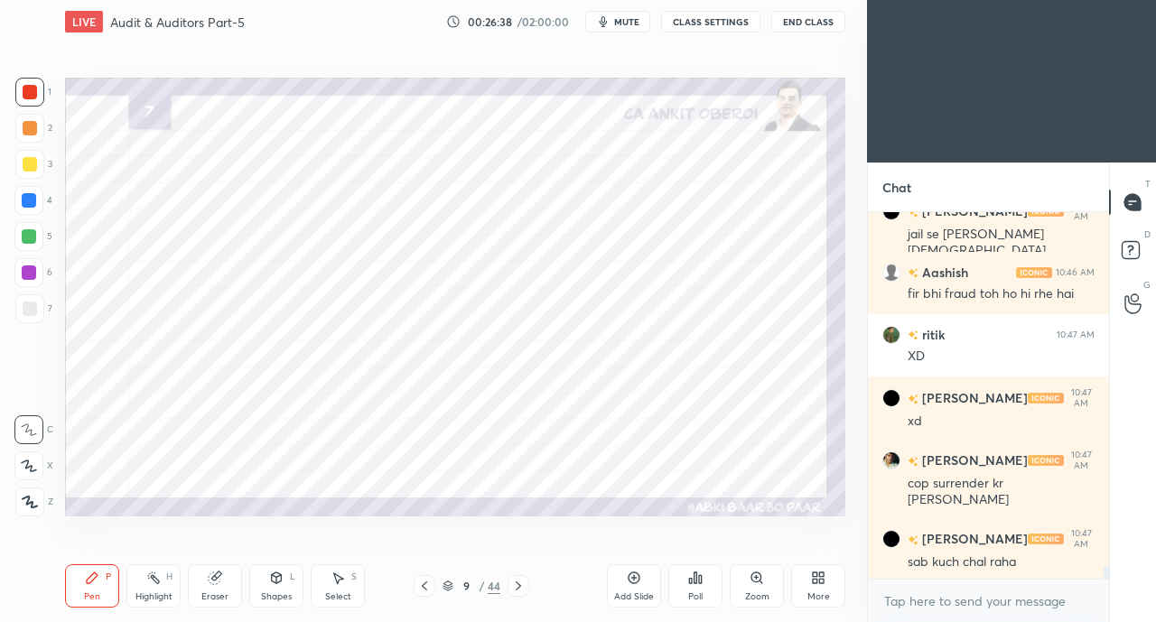
click at [428, 580] on icon at bounding box center [424, 586] width 14 height 14
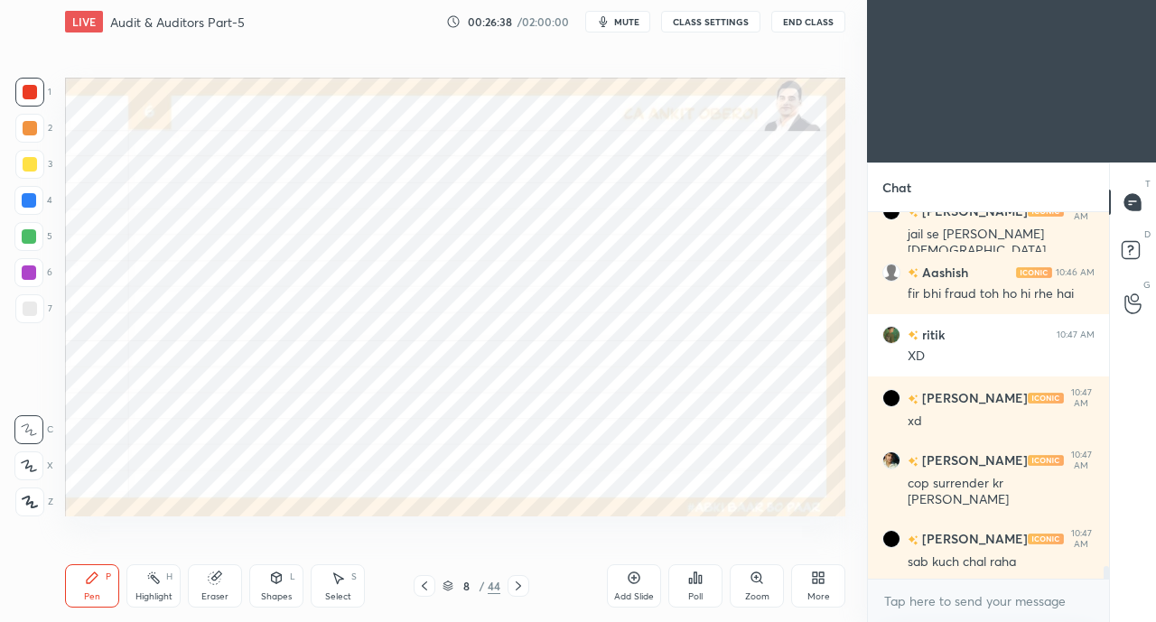
click at [428, 580] on icon at bounding box center [424, 586] width 14 height 14
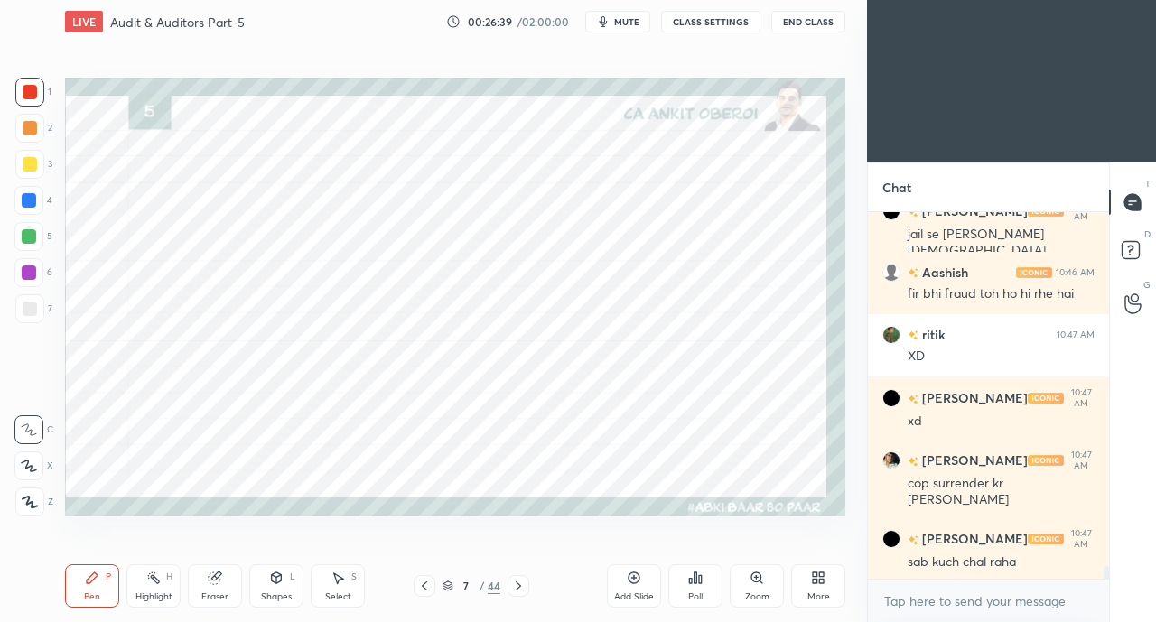
click at [428, 580] on icon at bounding box center [424, 586] width 14 height 14
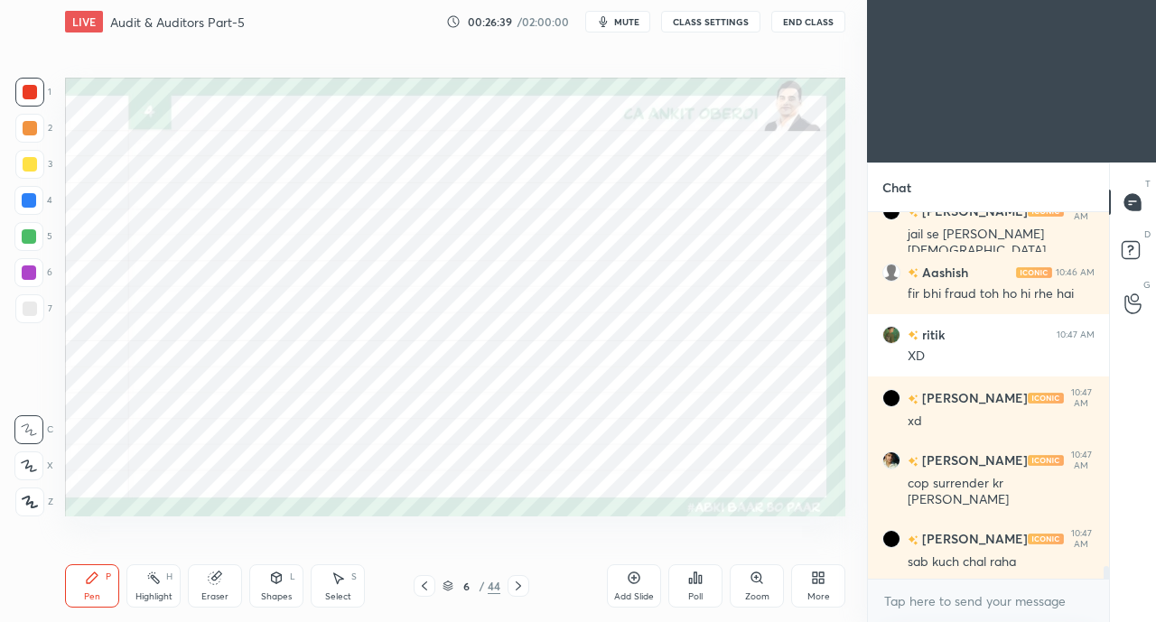
click at [428, 580] on icon at bounding box center [424, 586] width 14 height 14
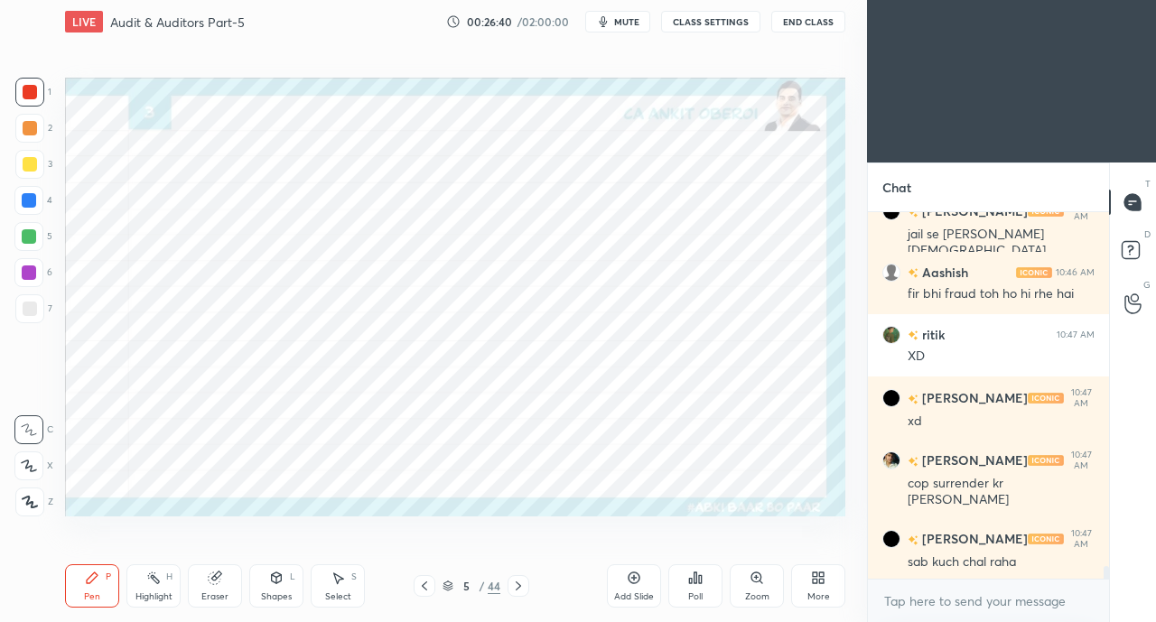
click at [428, 580] on icon at bounding box center [424, 586] width 14 height 14
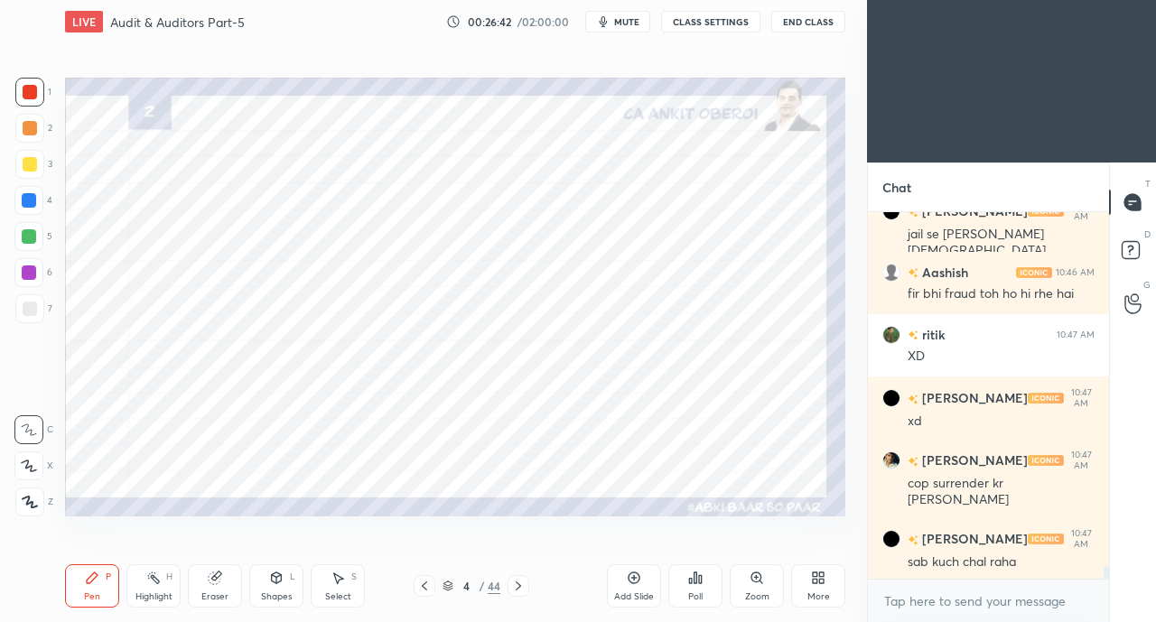
click at [521, 586] on icon at bounding box center [518, 586] width 14 height 14
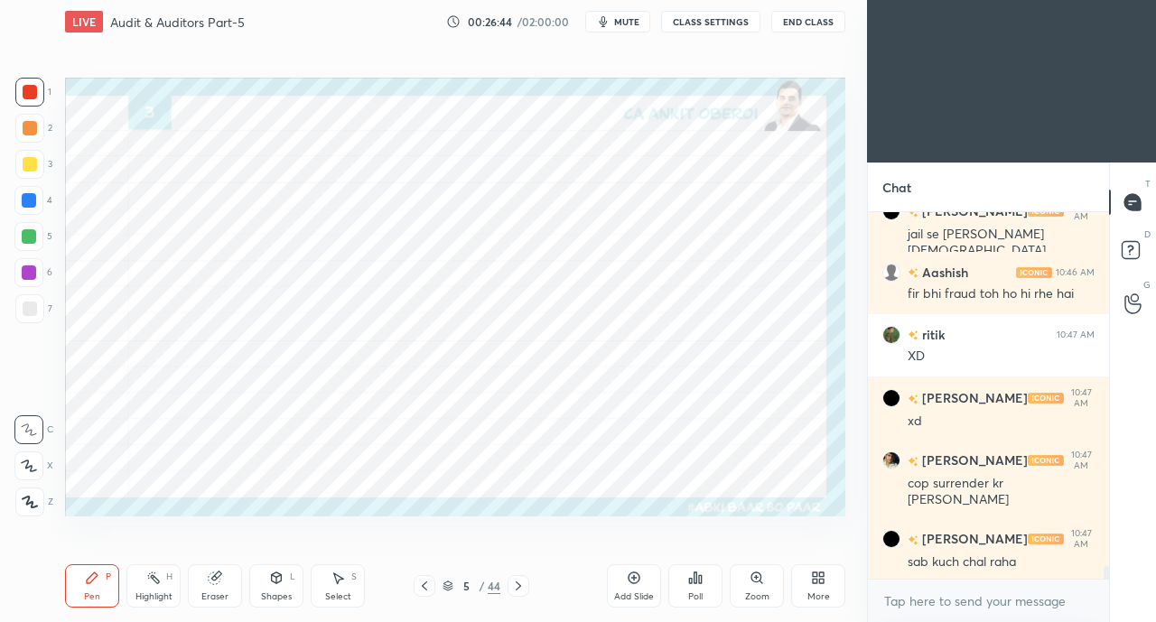
click at [519, 586] on icon at bounding box center [517, 585] width 5 height 9
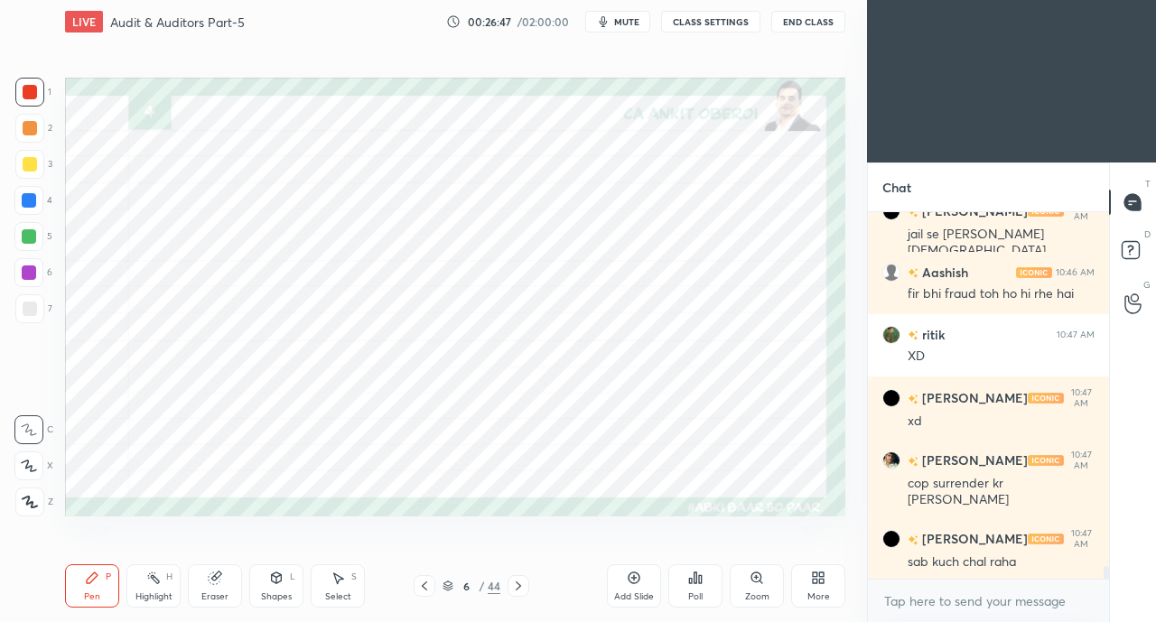
click at [516, 586] on icon at bounding box center [518, 586] width 14 height 14
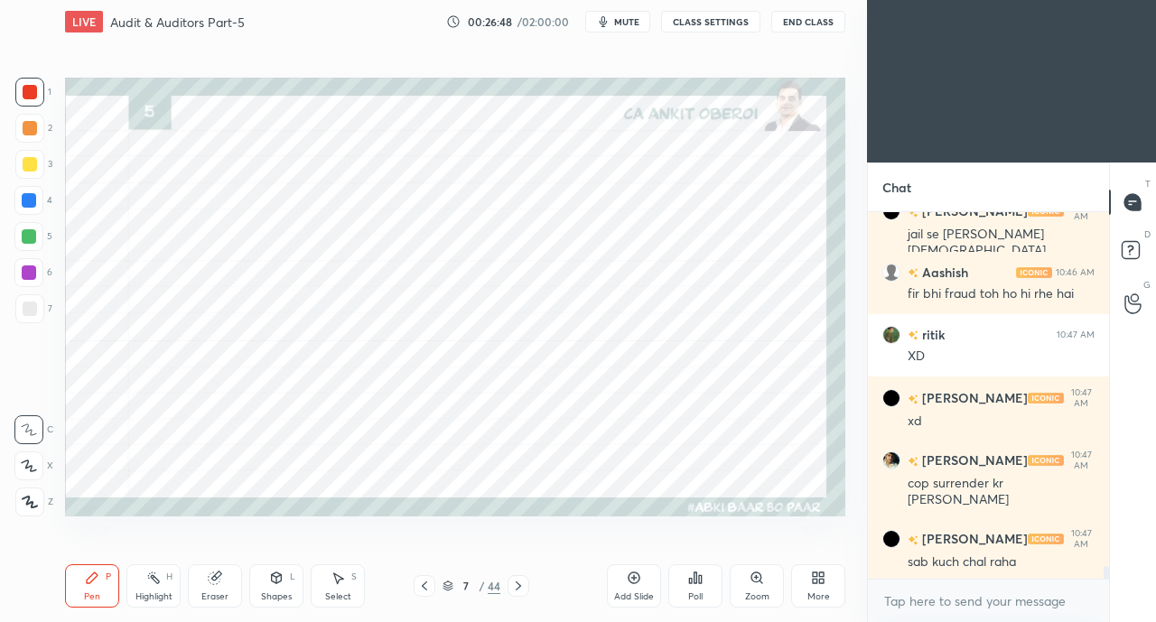
click at [279, 590] on div "Shapes L" at bounding box center [276, 585] width 54 height 43
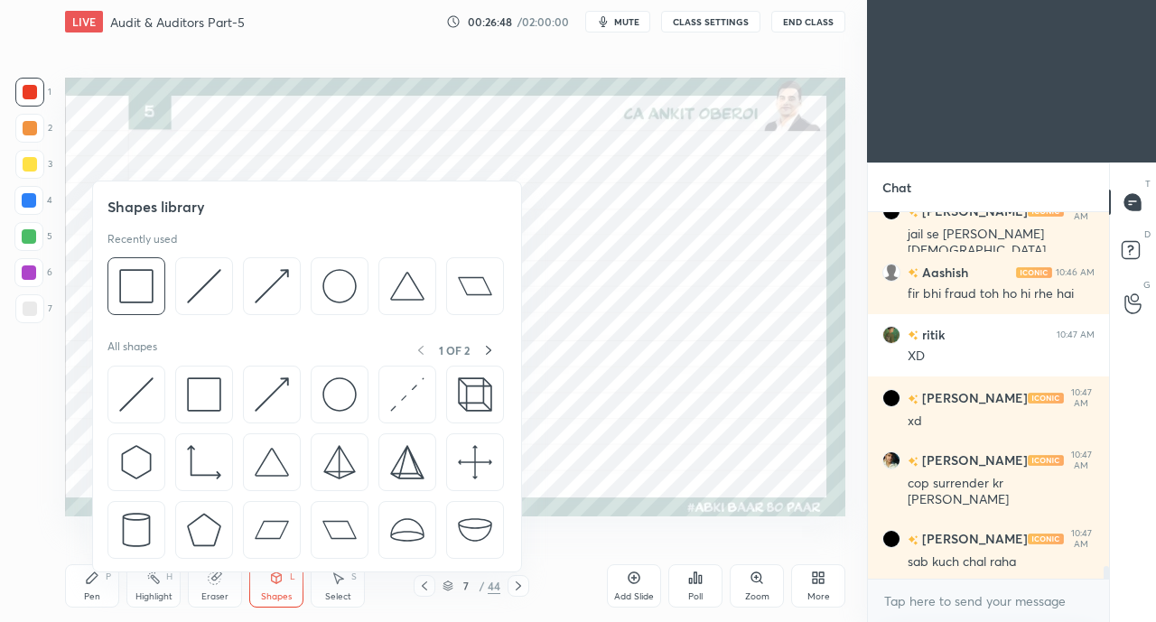
click at [129, 392] on img at bounding box center [136, 394] width 34 height 34
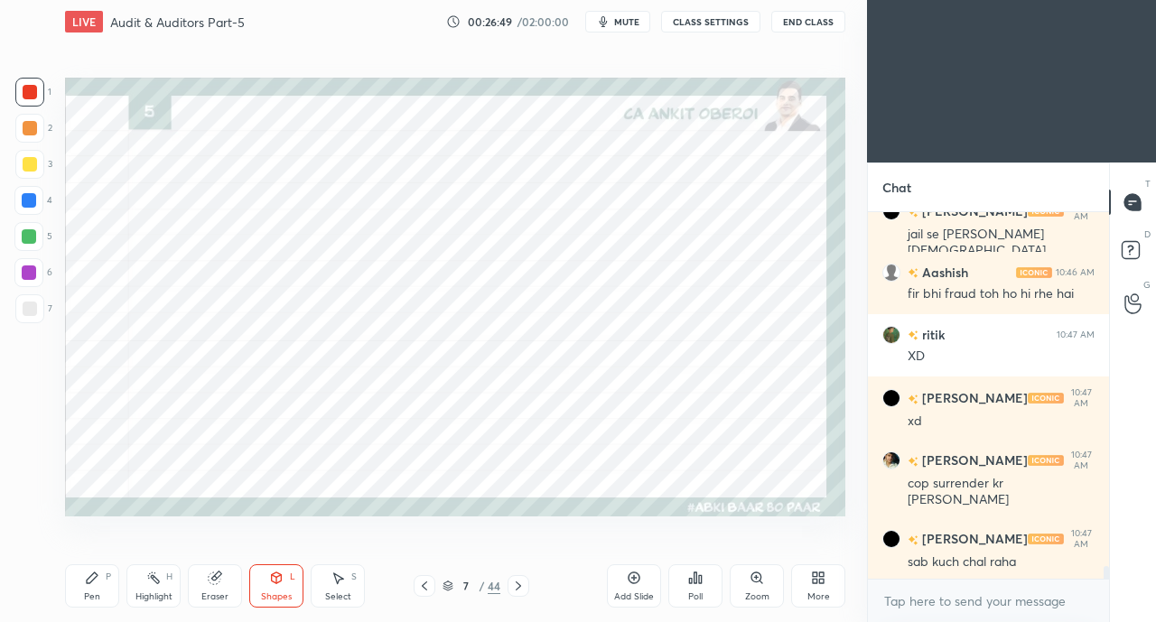
click at [33, 199] on div at bounding box center [29, 200] width 14 height 14
click at [96, 585] on icon at bounding box center [92, 578] width 14 height 14
click at [33, 472] on div at bounding box center [28, 465] width 29 height 29
click at [271, 590] on div "Shapes L" at bounding box center [276, 585] width 54 height 43
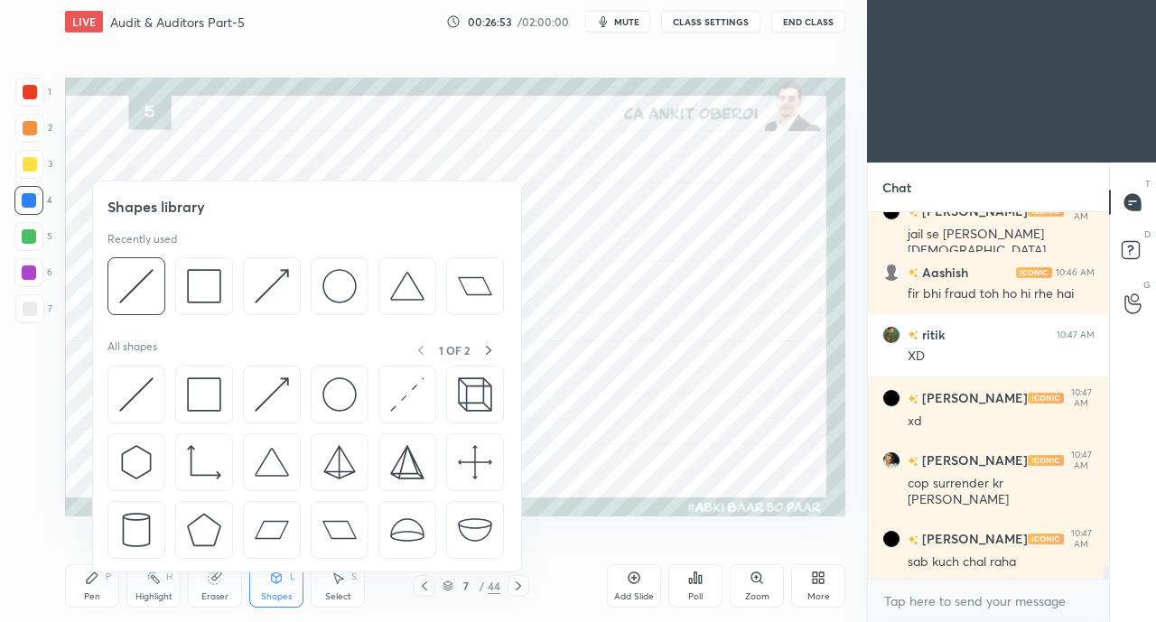
click at [129, 390] on img at bounding box center [136, 394] width 34 height 34
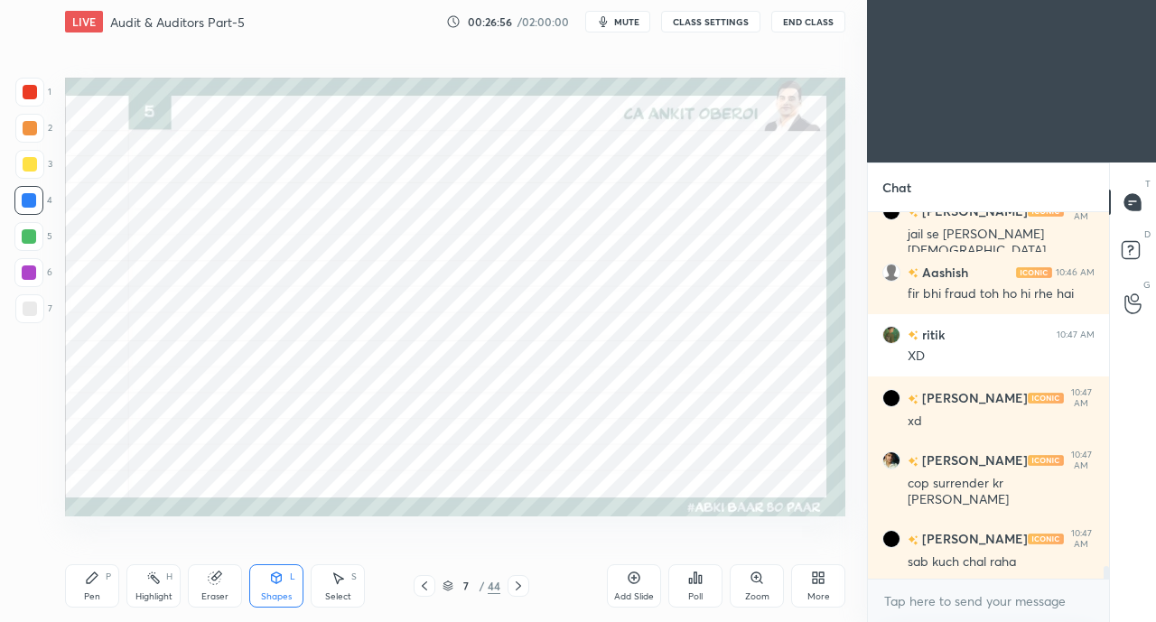
click at [273, 586] on div "Shapes L" at bounding box center [276, 585] width 54 height 43
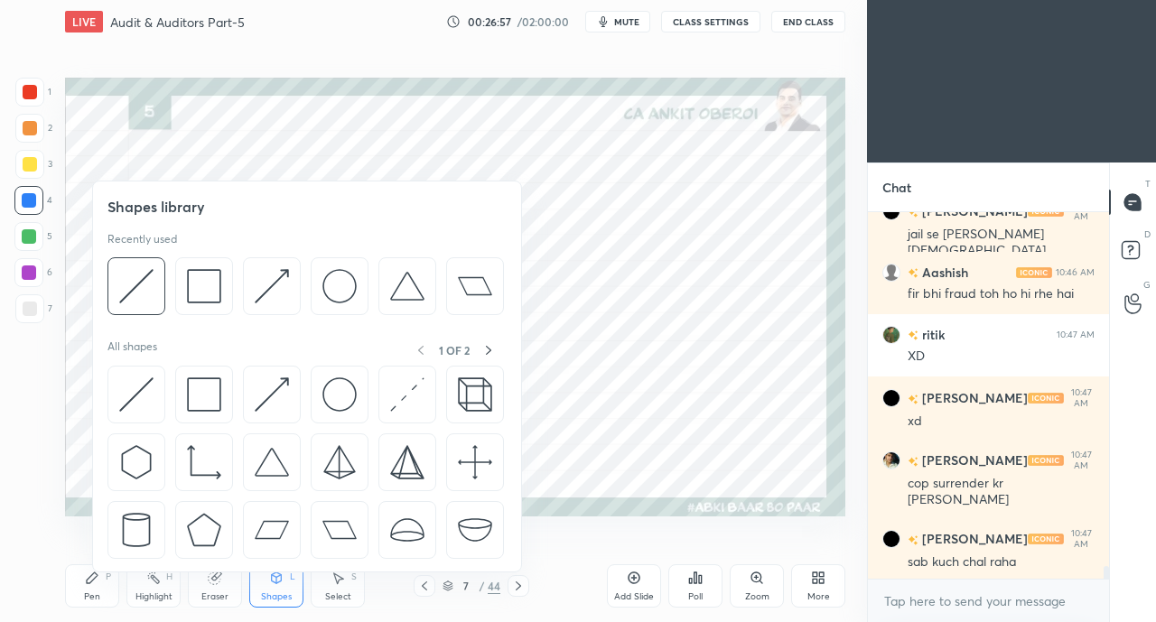
click at [139, 391] on img at bounding box center [136, 394] width 34 height 34
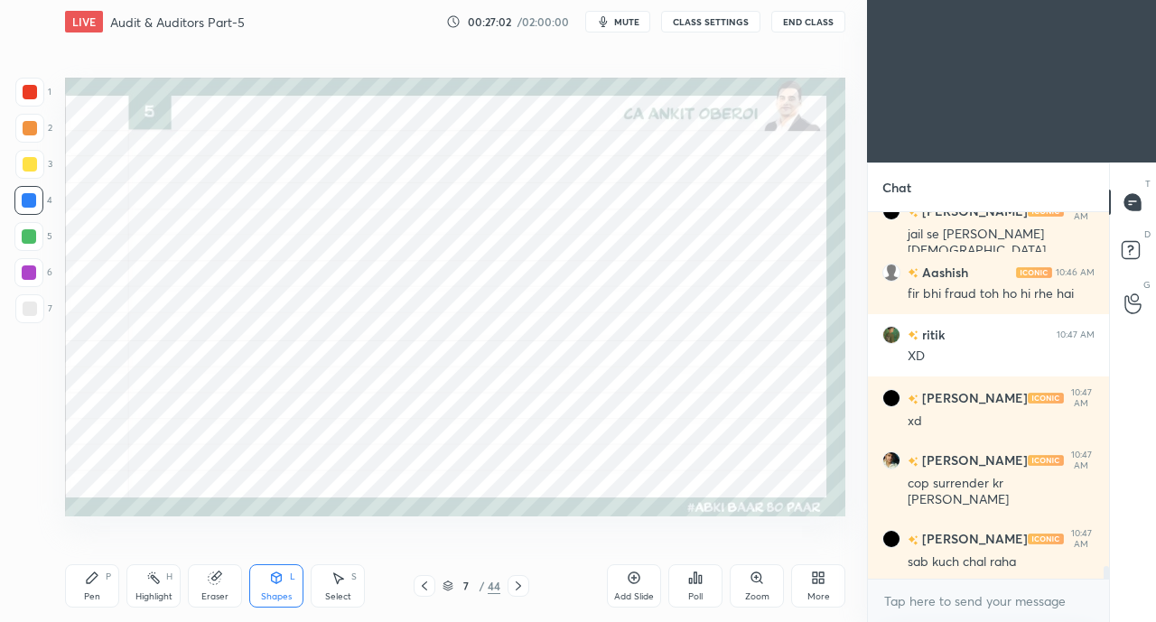
click at [278, 586] on div "Shapes L" at bounding box center [276, 585] width 54 height 43
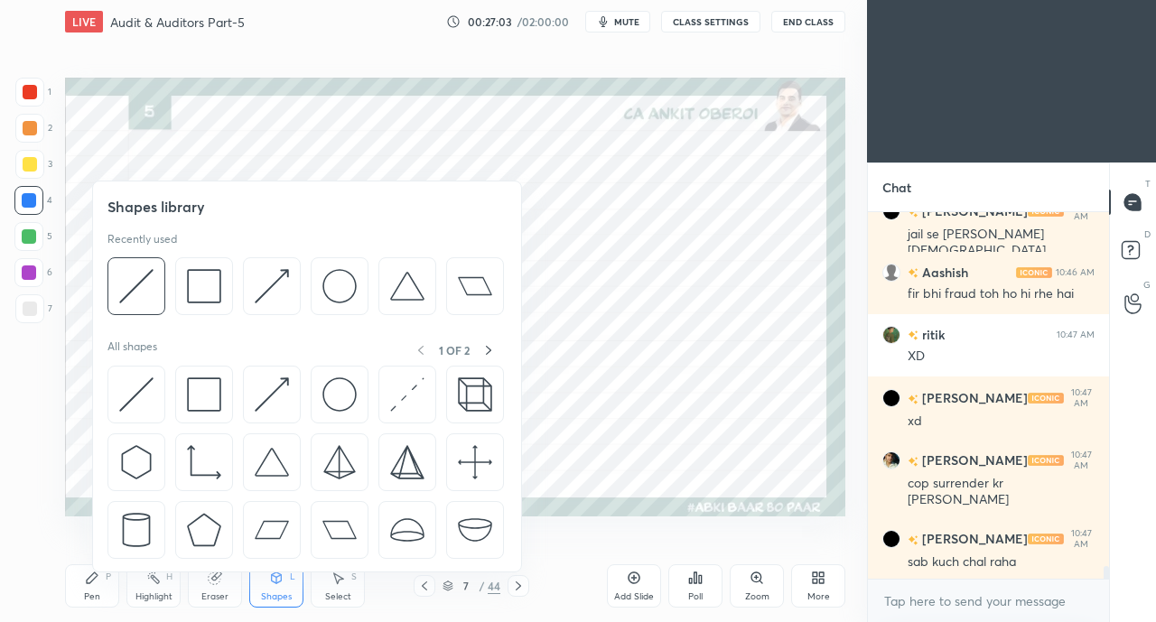
click at [141, 387] on img at bounding box center [136, 394] width 34 height 34
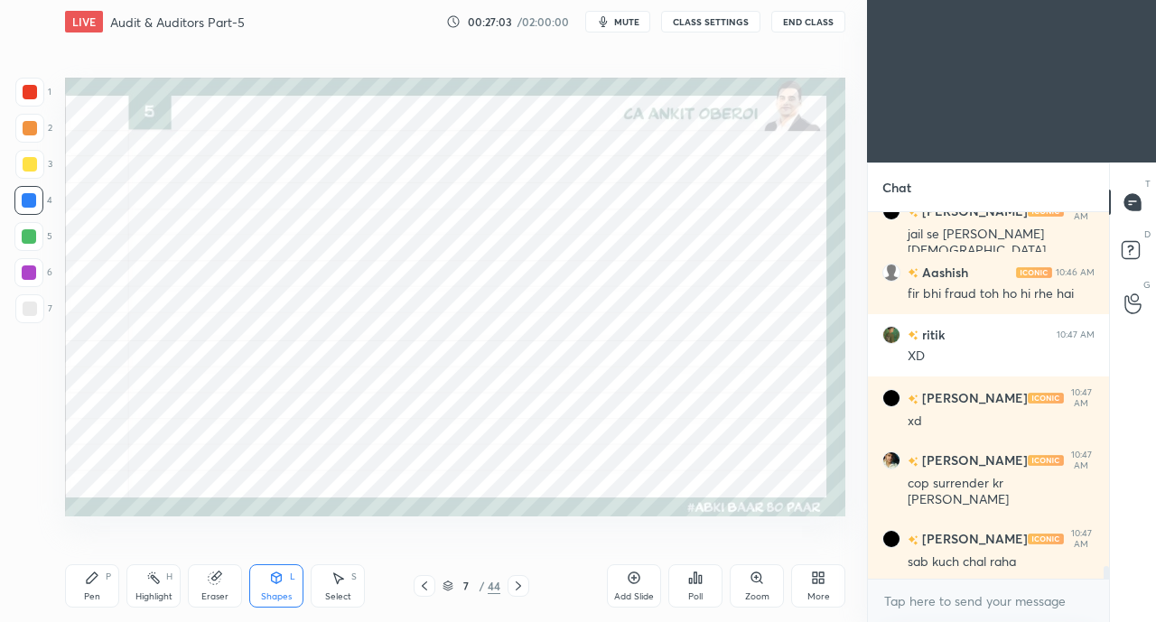
click at [29, 95] on div at bounding box center [30, 92] width 14 height 14
click at [105, 583] on div "Pen P" at bounding box center [92, 585] width 54 height 43
click at [33, 205] on div at bounding box center [29, 200] width 14 height 14
click at [33, 243] on div at bounding box center [29, 236] width 14 height 14
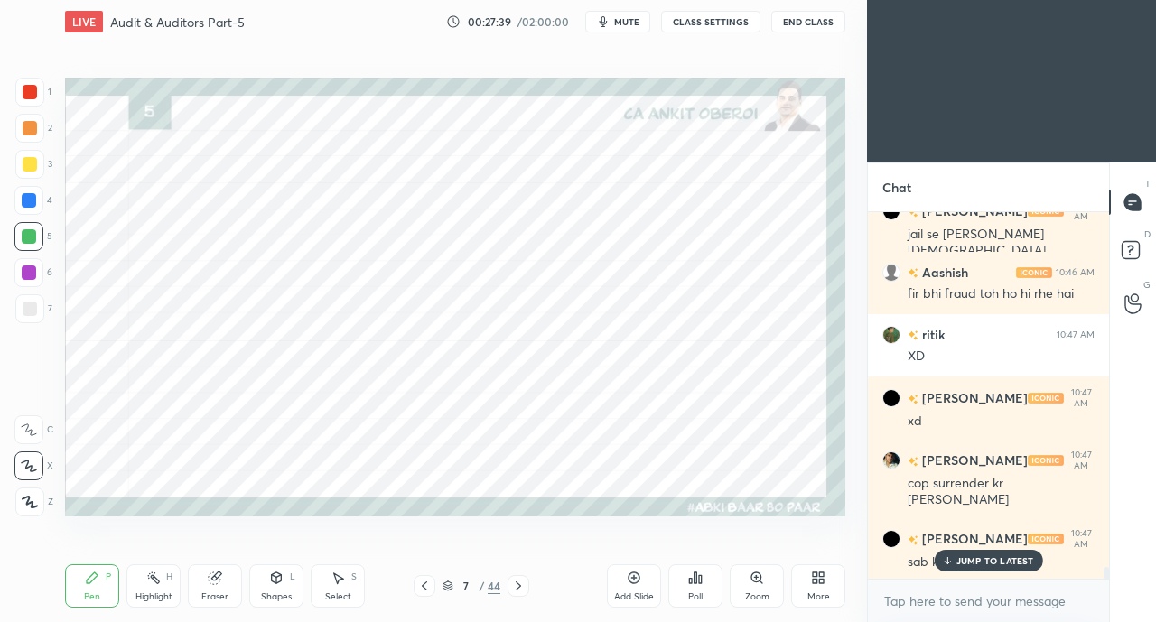
scroll to position [10694, 0]
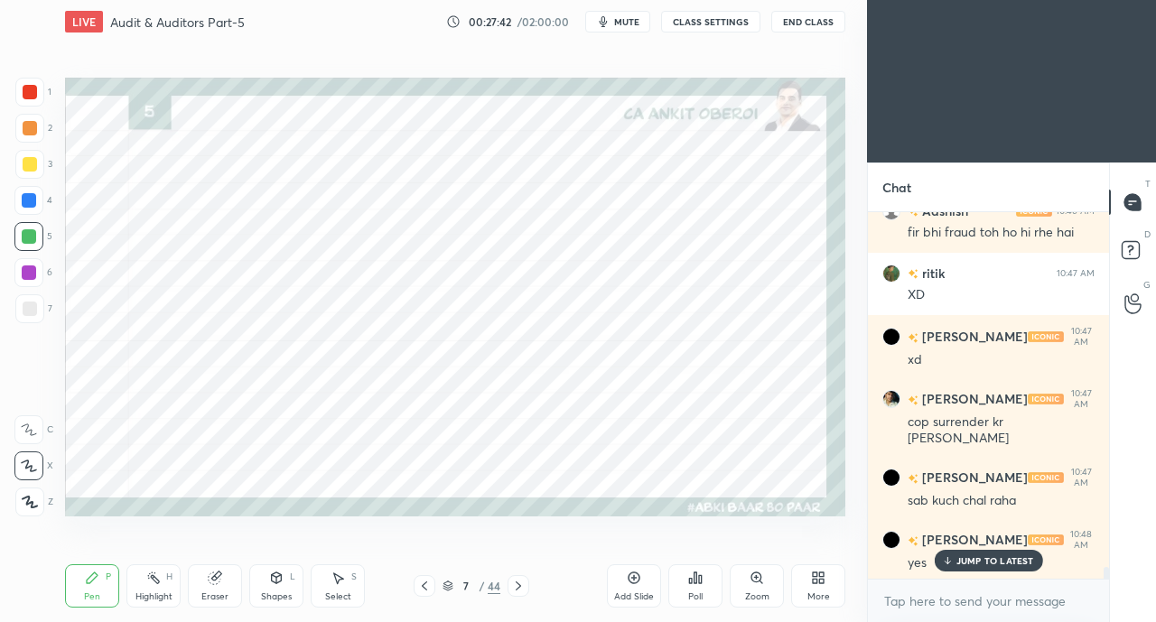
click at [23, 90] on div at bounding box center [30, 92] width 14 height 14
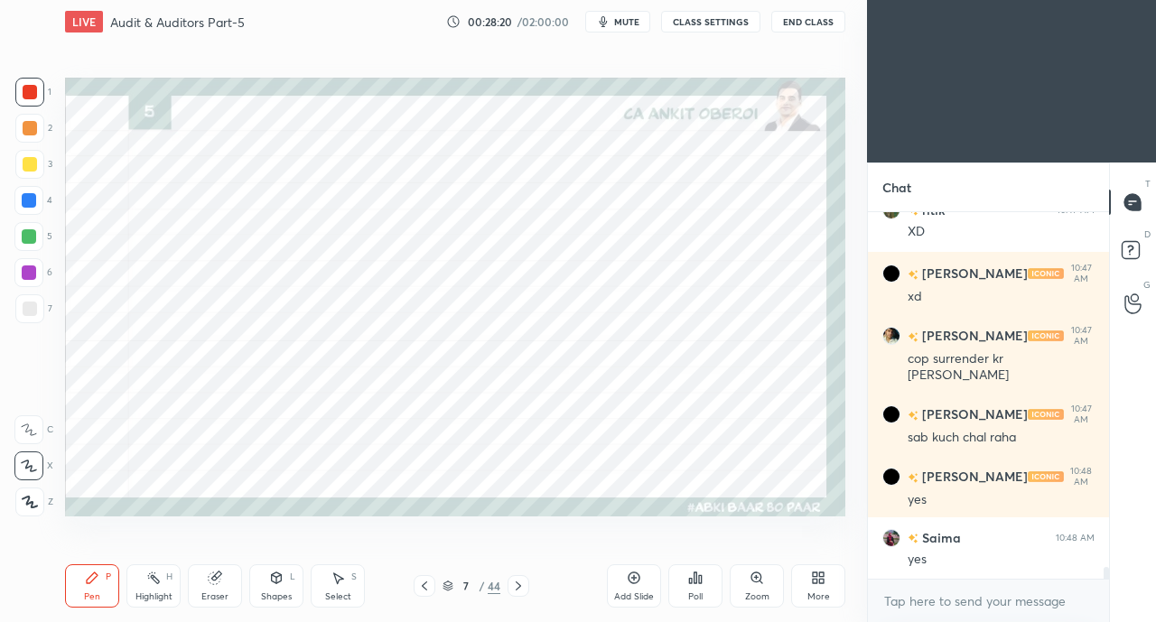
click at [177, 587] on div "Highlight H" at bounding box center [153, 585] width 54 height 43
click at [206, 584] on div "Eraser" at bounding box center [215, 585] width 54 height 43
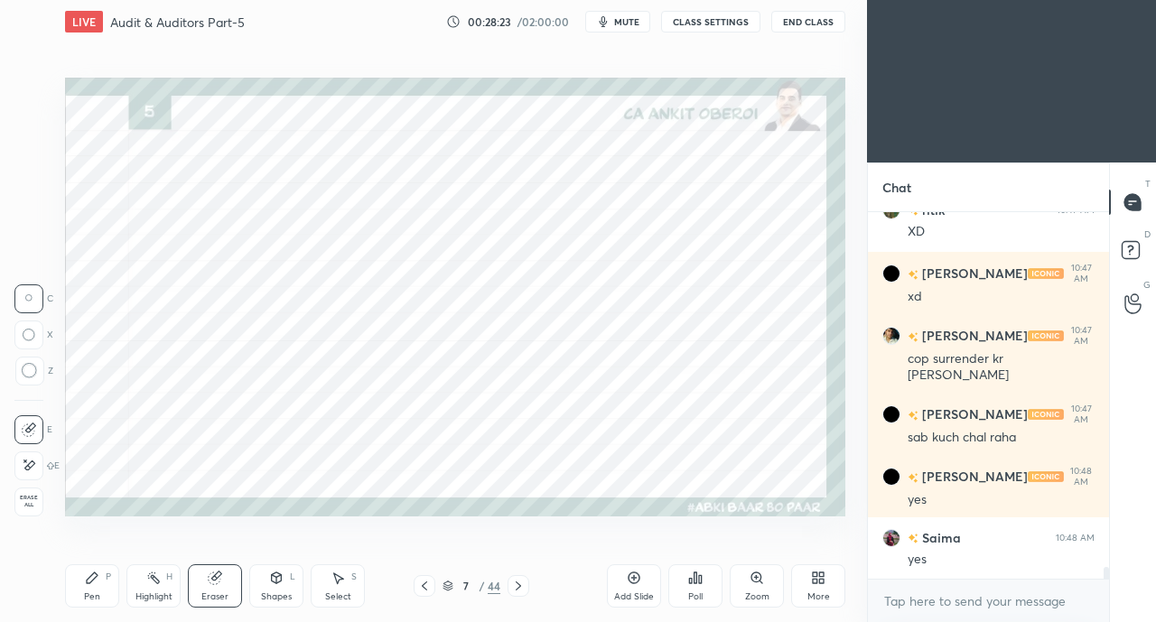
click at [101, 593] on div "Pen P" at bounding box center [92, 585] width 54 height 43
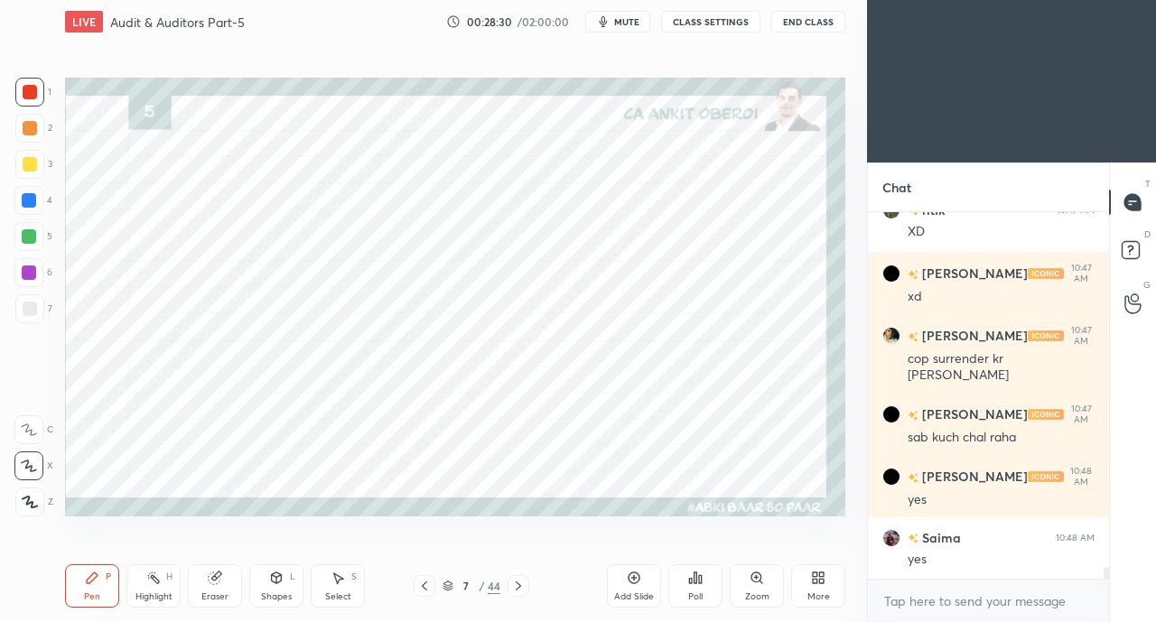
click at [33, 198] on div at bounding box center [29, 200] width 14 height 14
click at [220, 580] on icon at bounding box center [215, 578] width 14 height 14
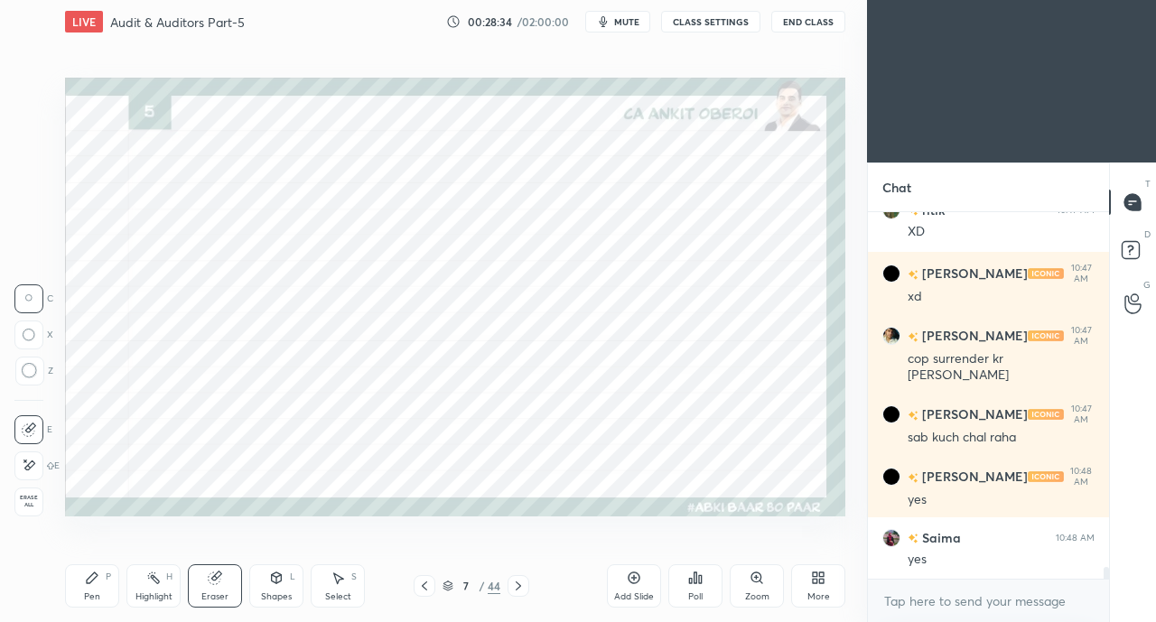
click at [98, 580] on icon at bounding box center [92, 578] width 14 height 14
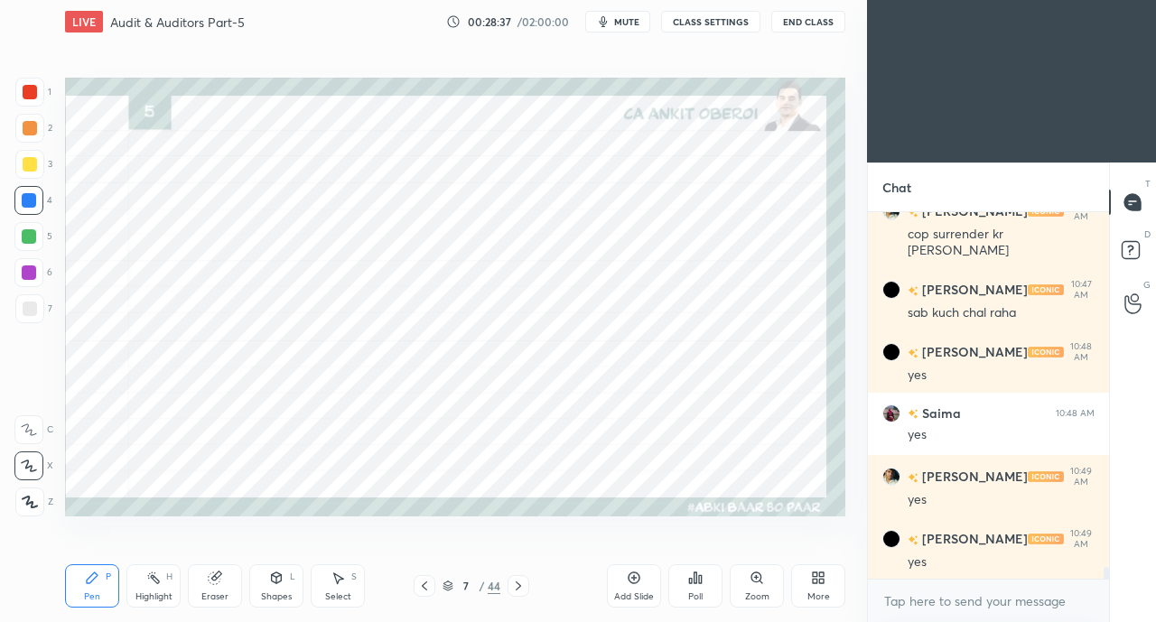
scroll to position [10944, 0]
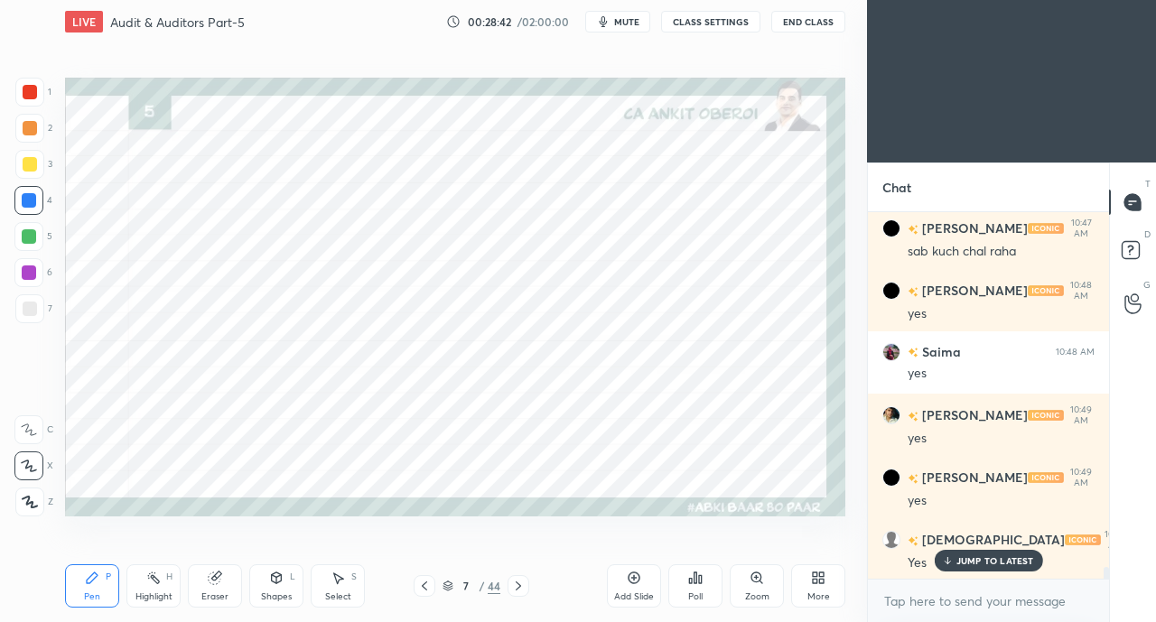
click at [32, 89] on div at bounding box center [30, 92] width 14 height 14
click at [274, 586] on div "Shapes L" at bounding box center [276, 585] width 54 height 43
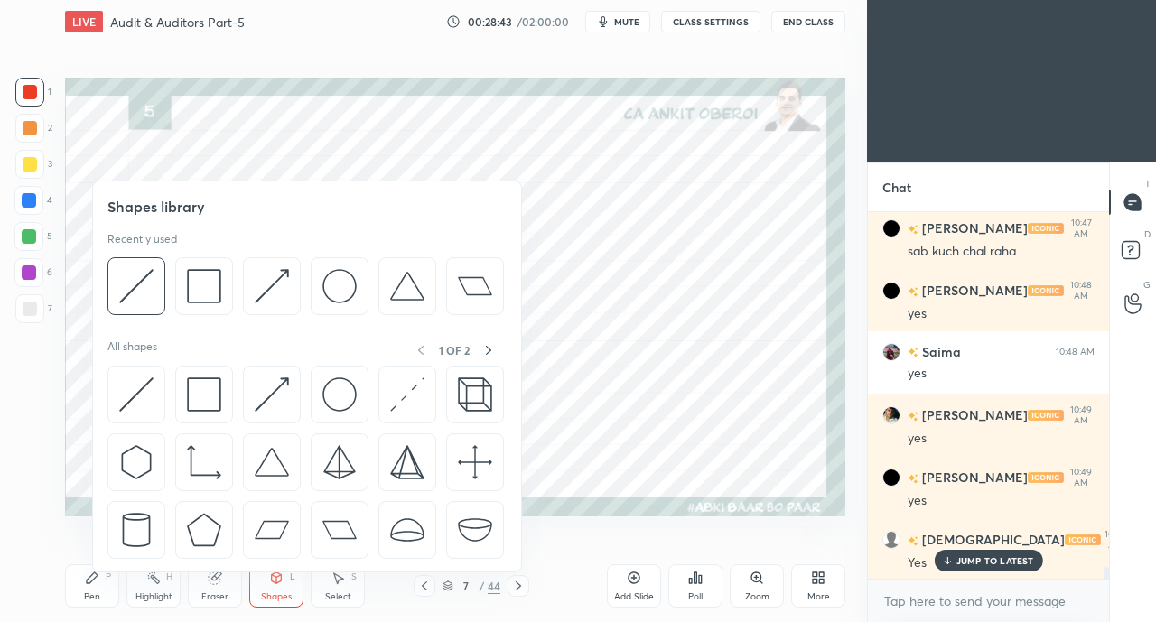
click at [267, 391] on img at bounding box center [272, 394] width 34 height 34
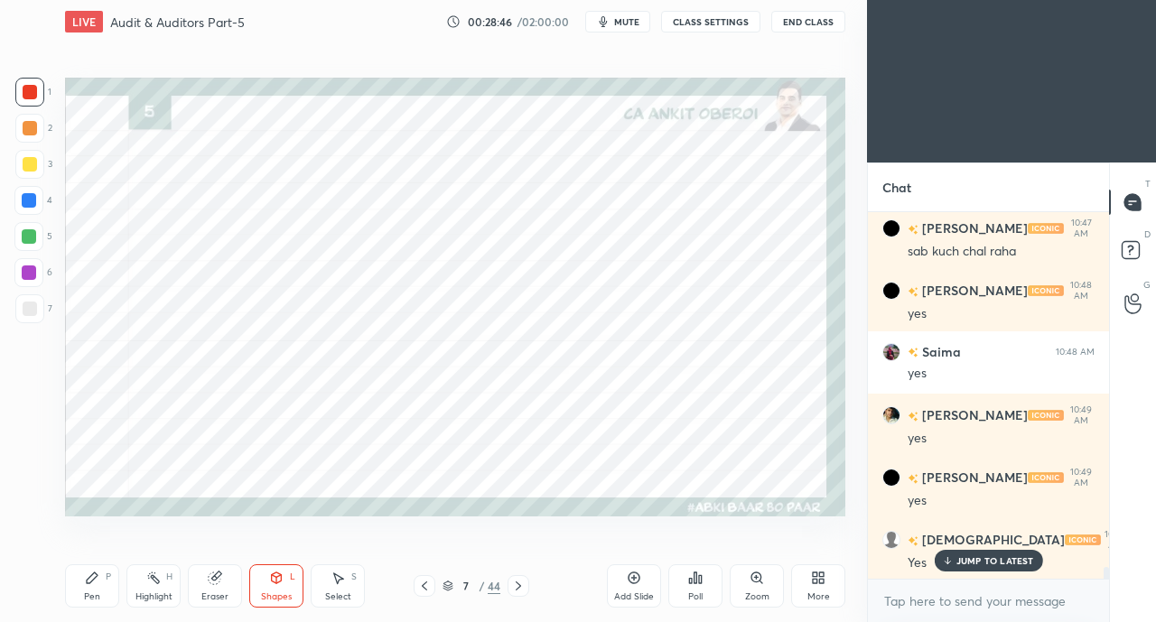
click at [90, 594] on div "Pen" at bounding box center [92, 596] width 16 height 9
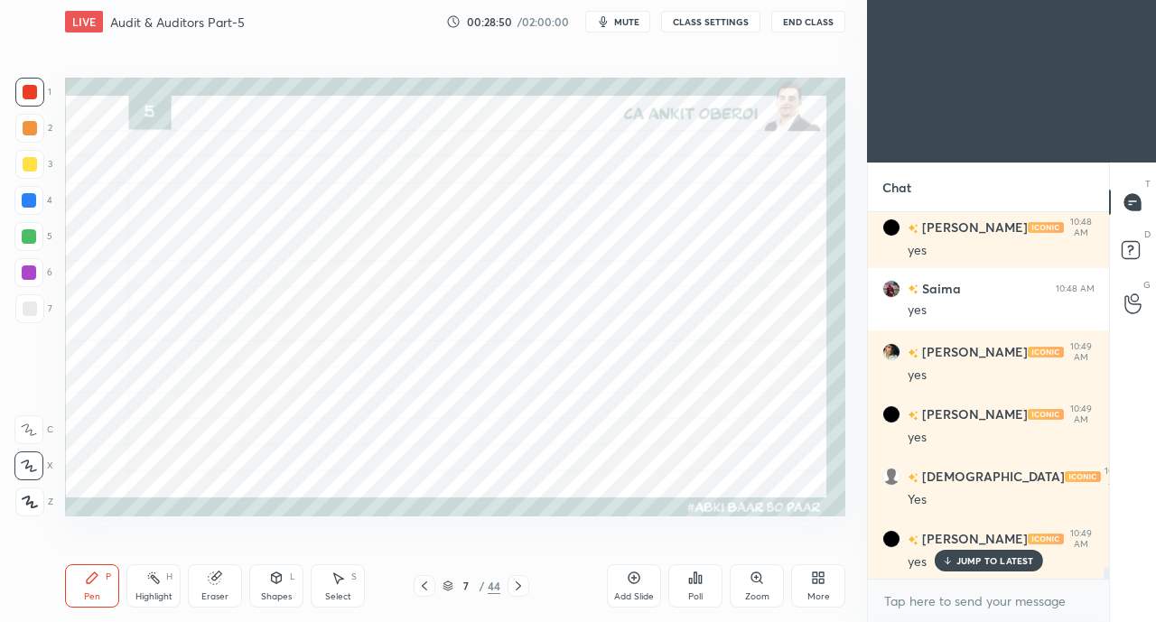
scroll to position [11068, 0]
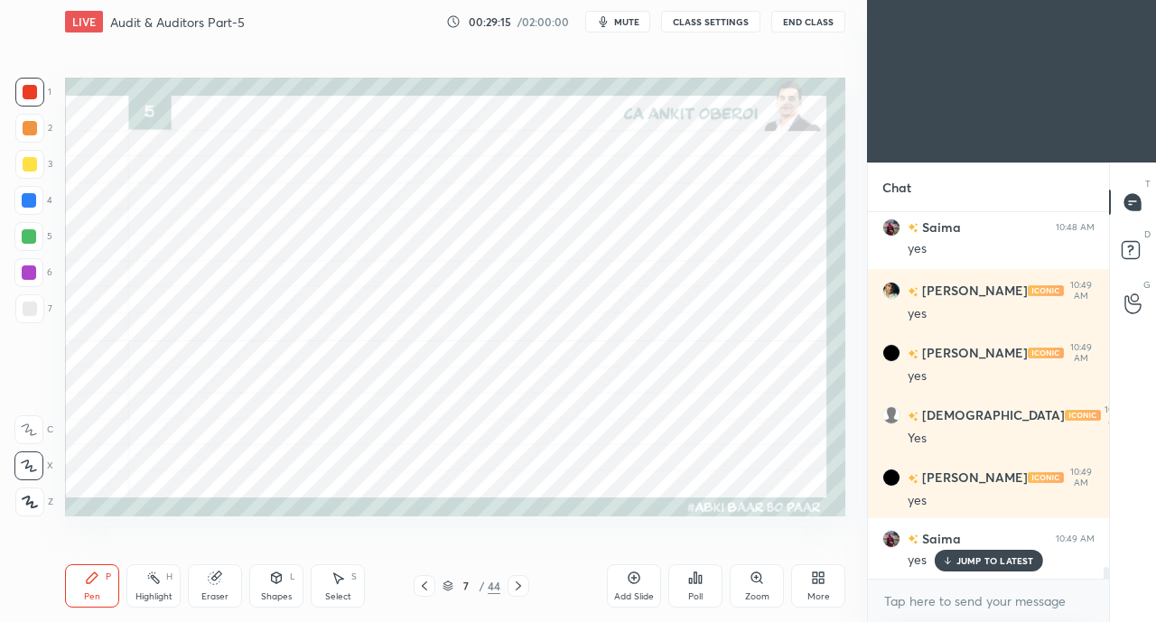
click at [517, 586] on icon at bounding box center [518, 586] width 14 height 14
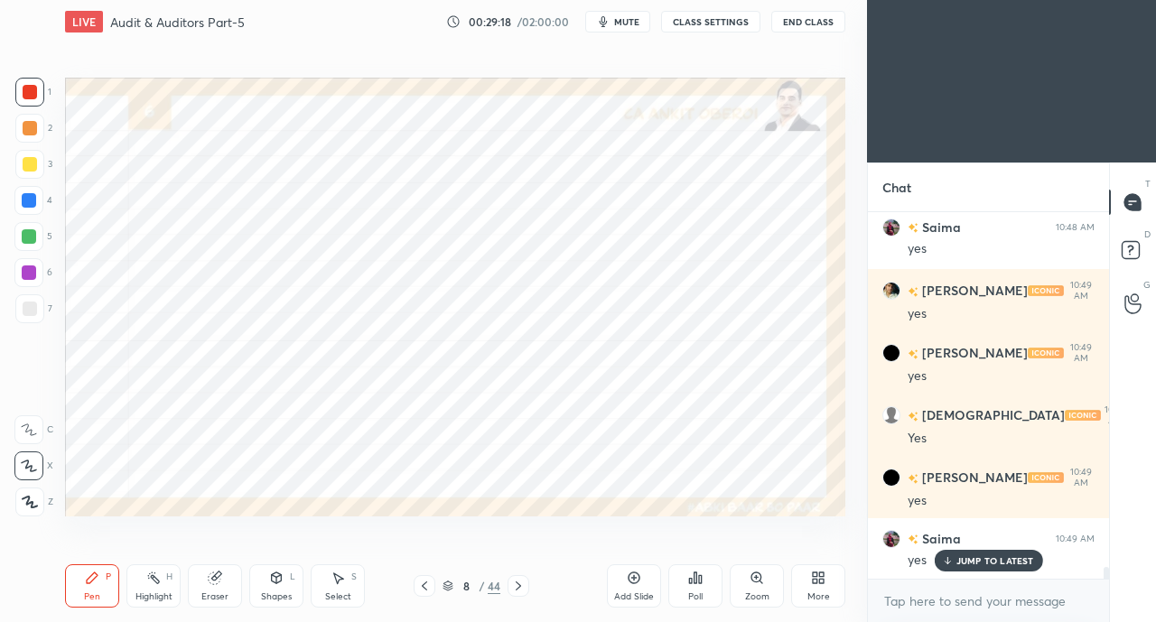
click at [968, 562] on p "JUMP TO LATEST" at bounding box center [995, 560] width 78 height 11
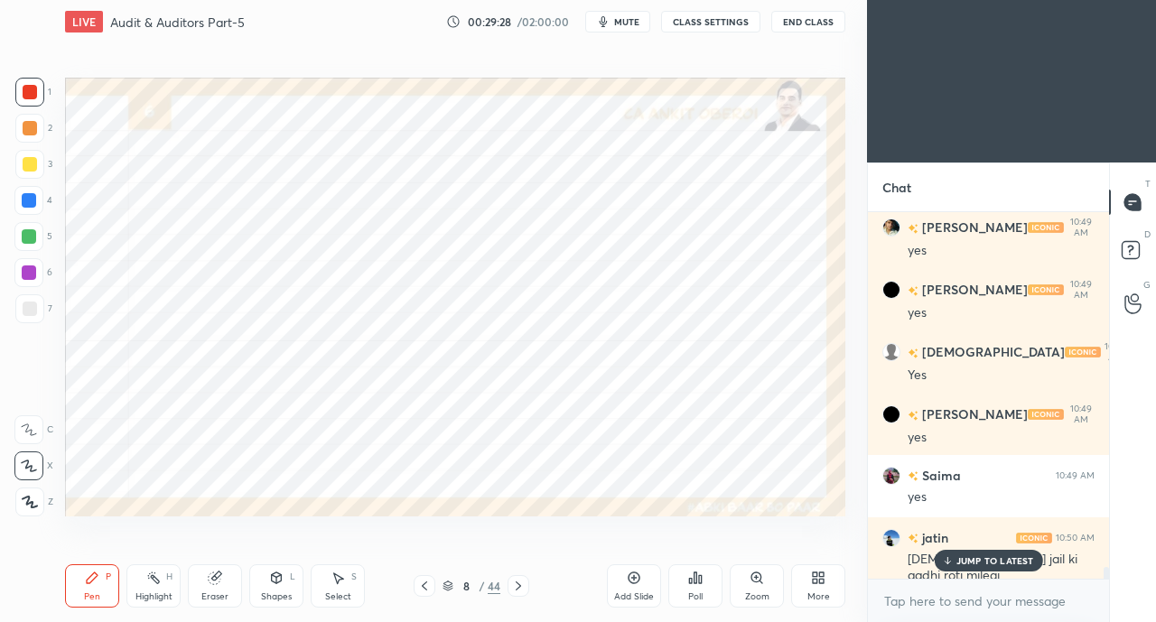
scroll to position [11193, 0]
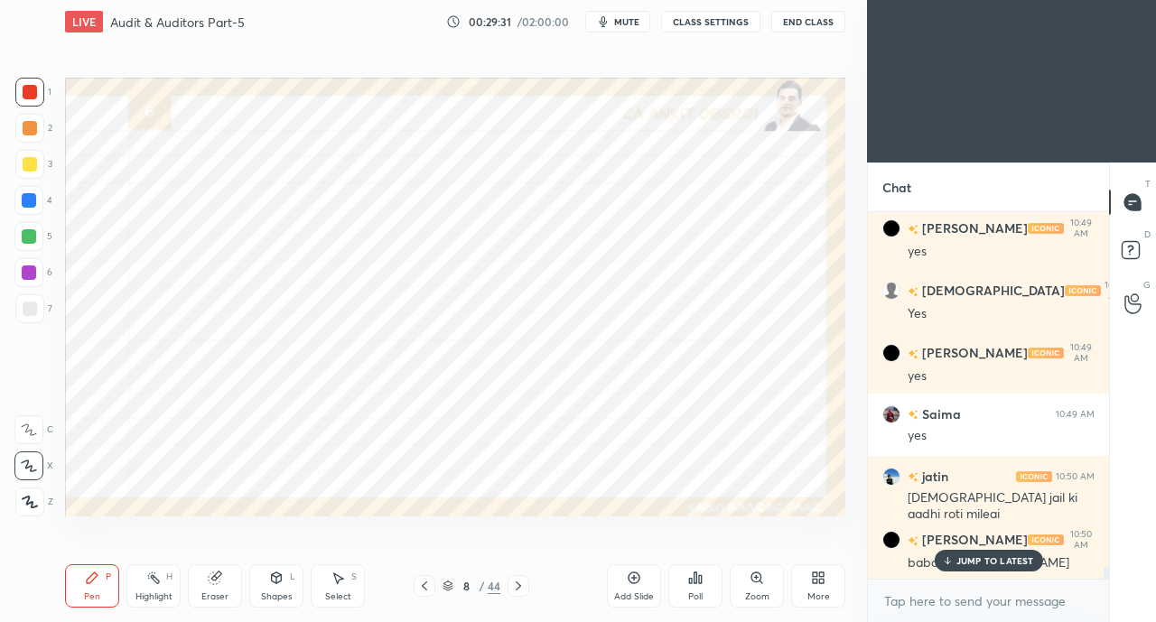
click at [943, 553] on div "JUMP TO LATEST" at bounding box center [987, 561] width 108 height 22
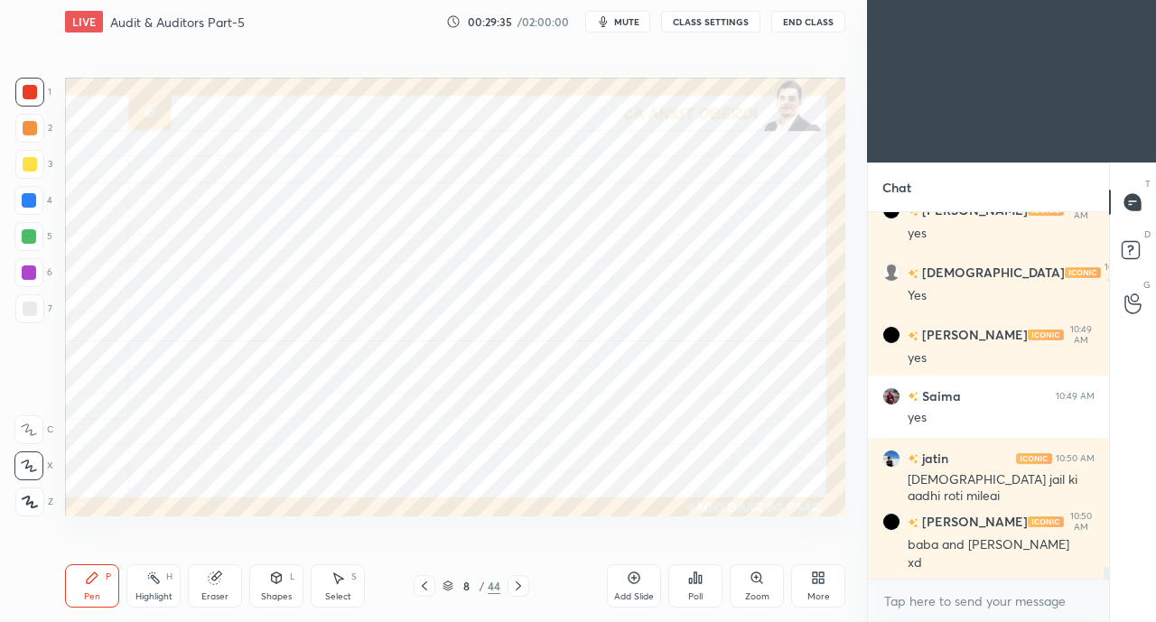
scroll to position [11274, 0]
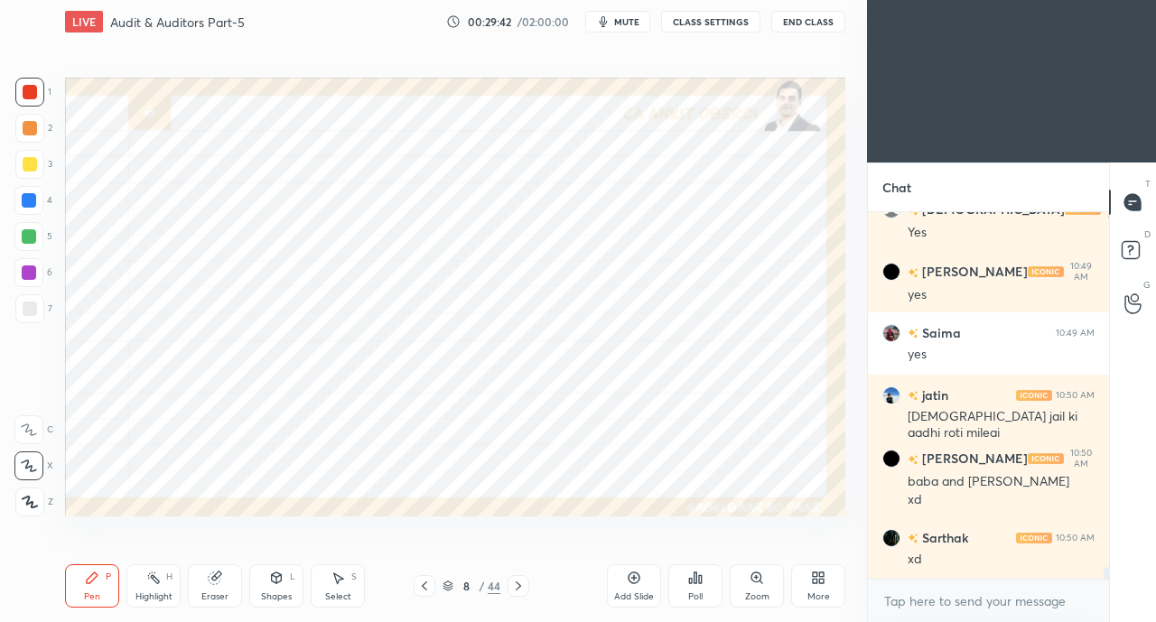
click at [278, 579] on icon at bounding box center [277, 577] width 10 height 11
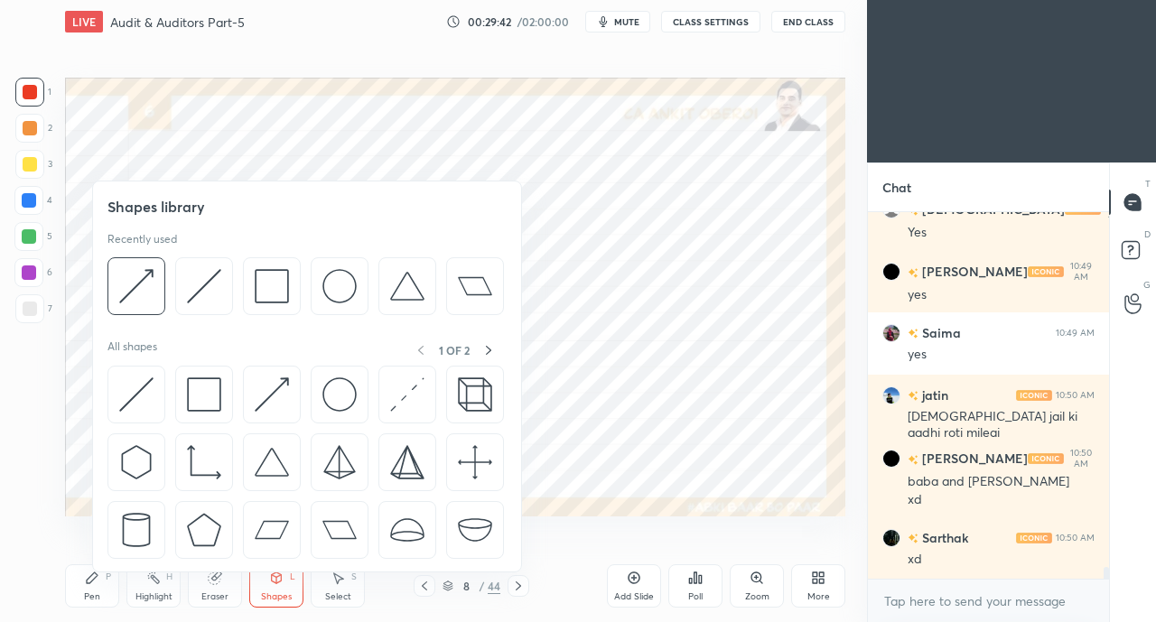
click at [143, 380] on img at bounding box center [136, 394] width 34 height 34
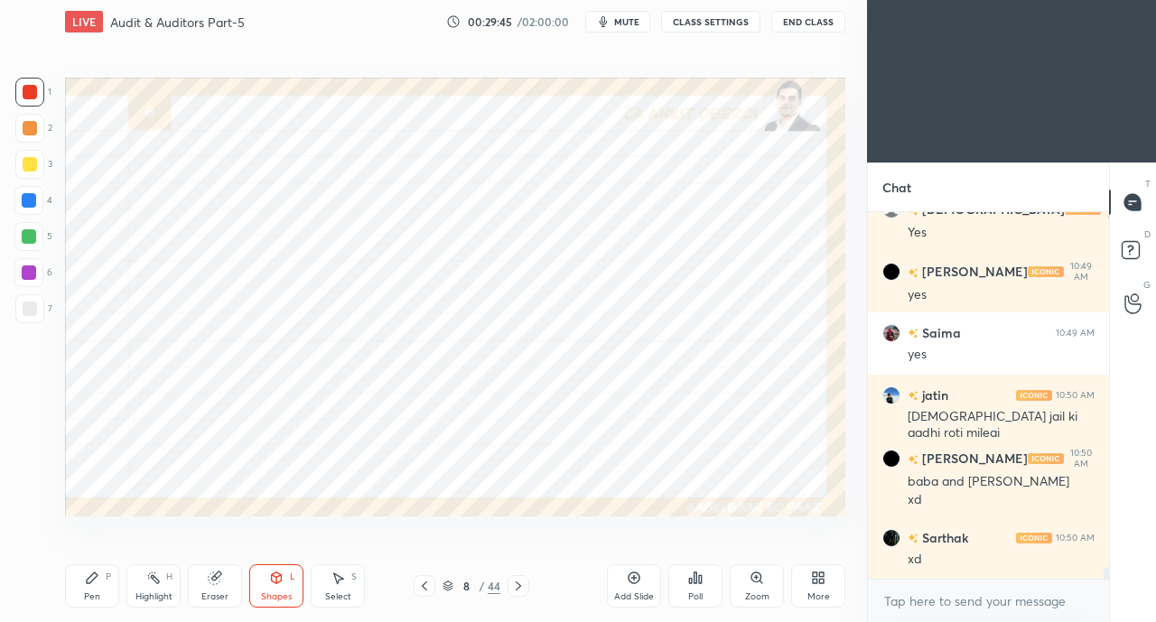
click at [77, 597] on div "Pen P" at bounding box center [92, 585] width 54 height 43
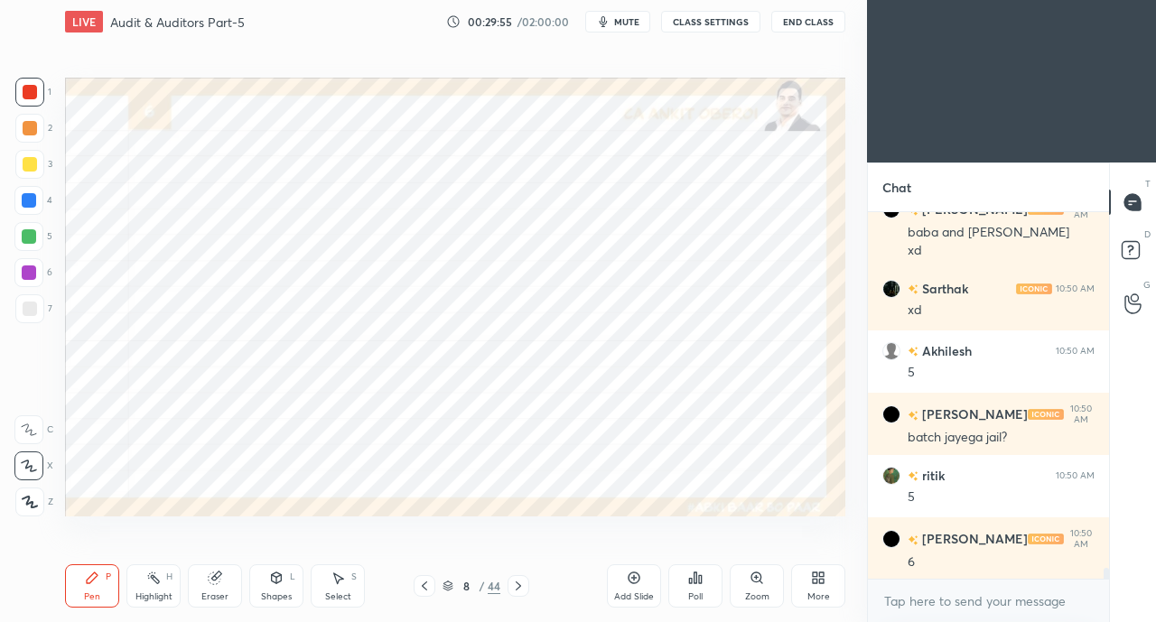
scroll to position [11585, 0]
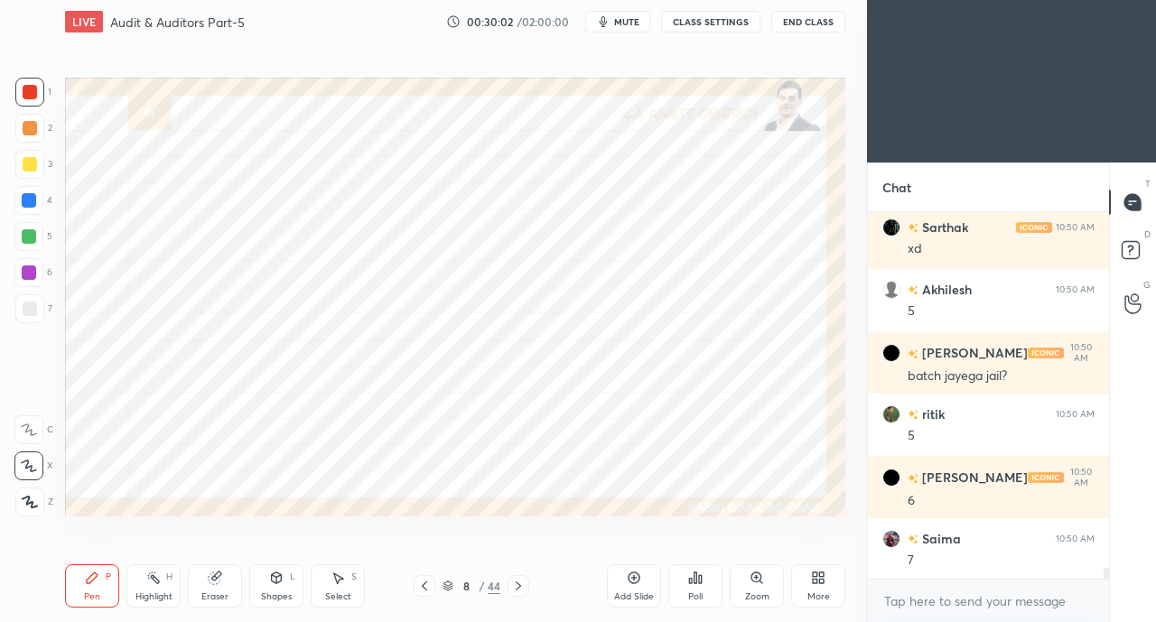
click at [209, 571] on icon at bounding box center [215, 578] width 14 height 14
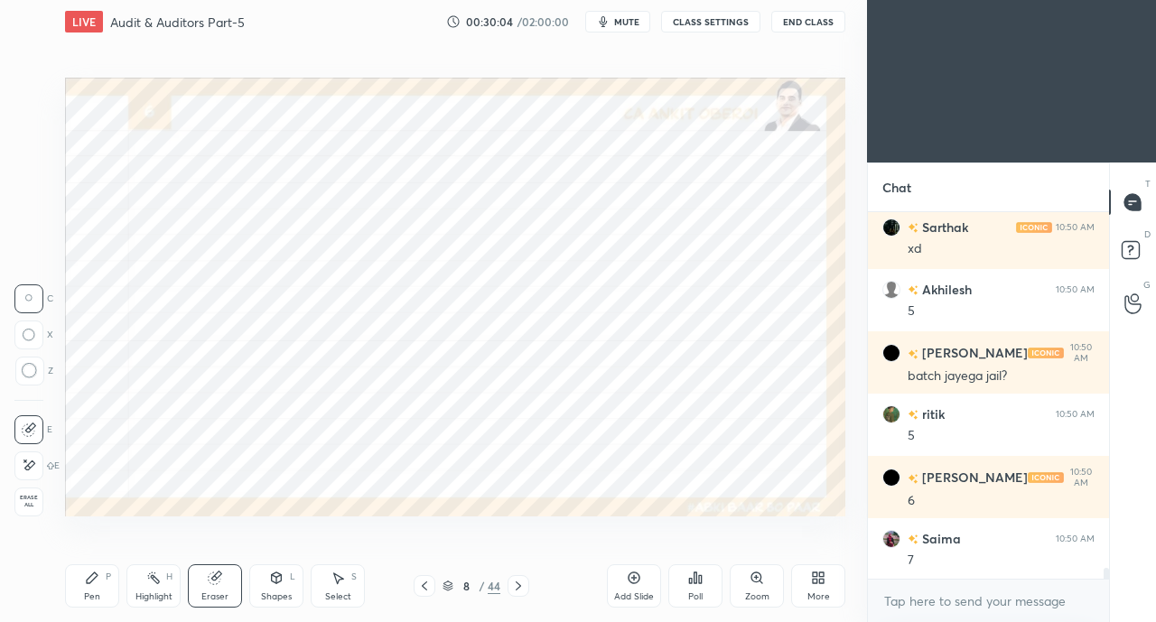
click at [101, 579] on div "Pen P" at bounding box center [92, 585] width 54 height 43
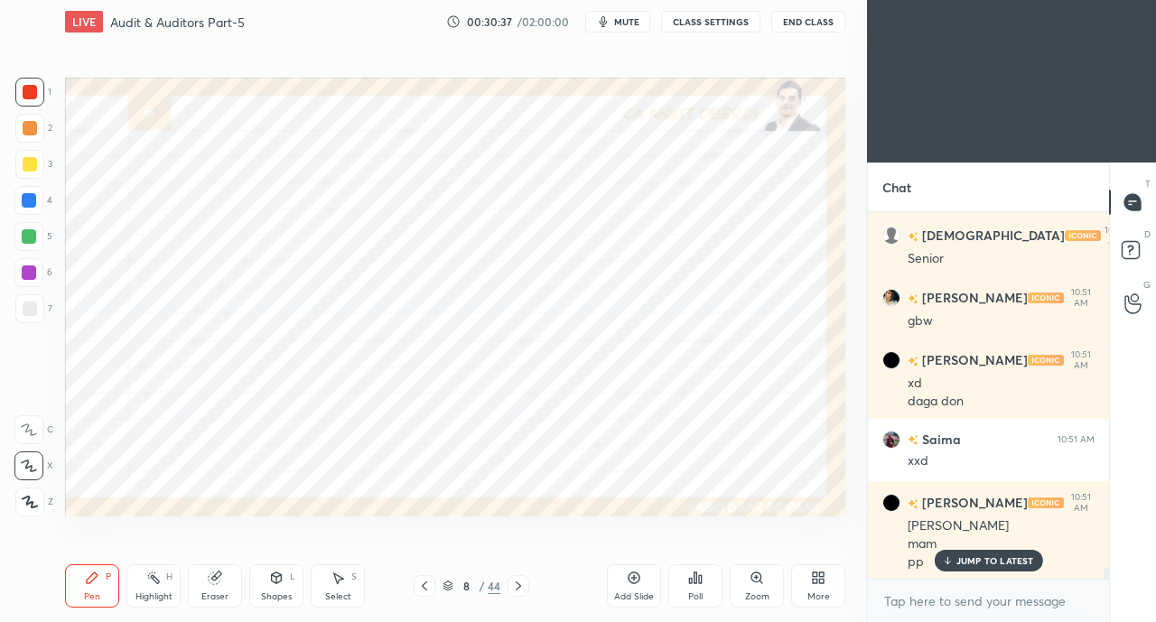
scroll to position [12137, 0]
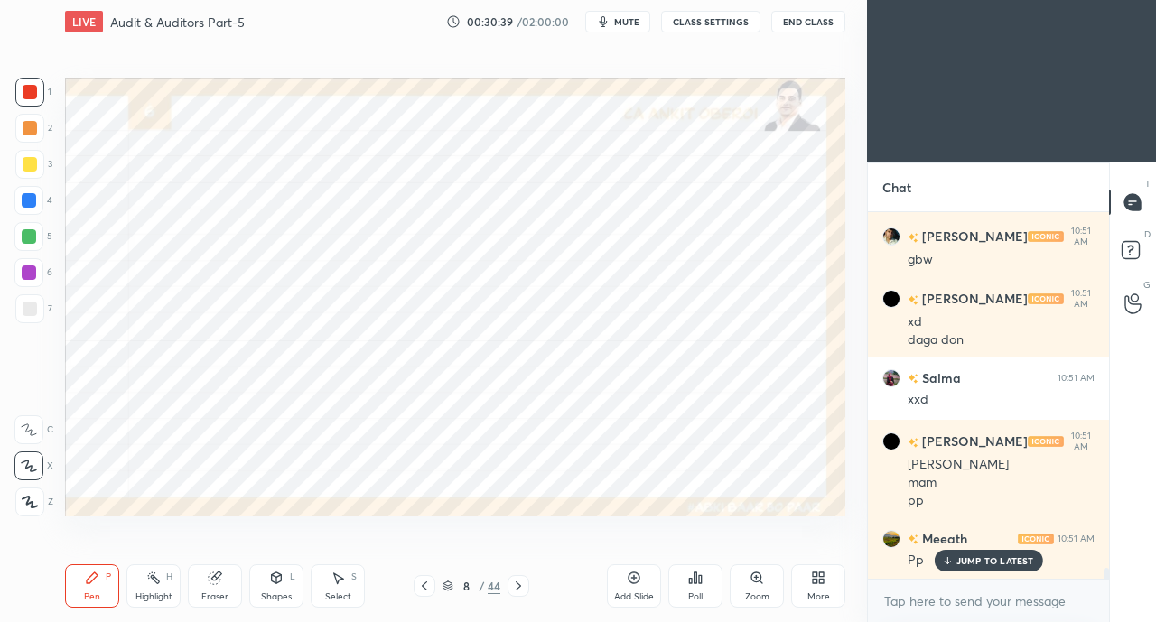
click at [970, 562] on p "JUMP TO LATEST" at bounding box center [995, 560] width 78 height 11
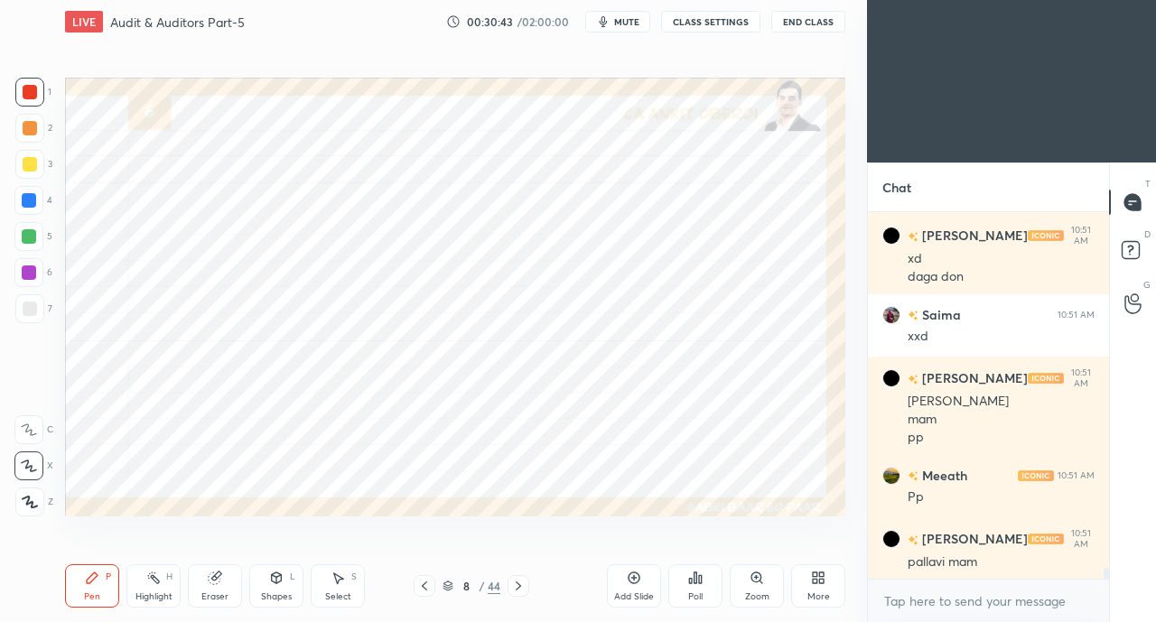
click at [217, 592] on div "Eraser" at bounding box center [214, 596] width 27 height 9
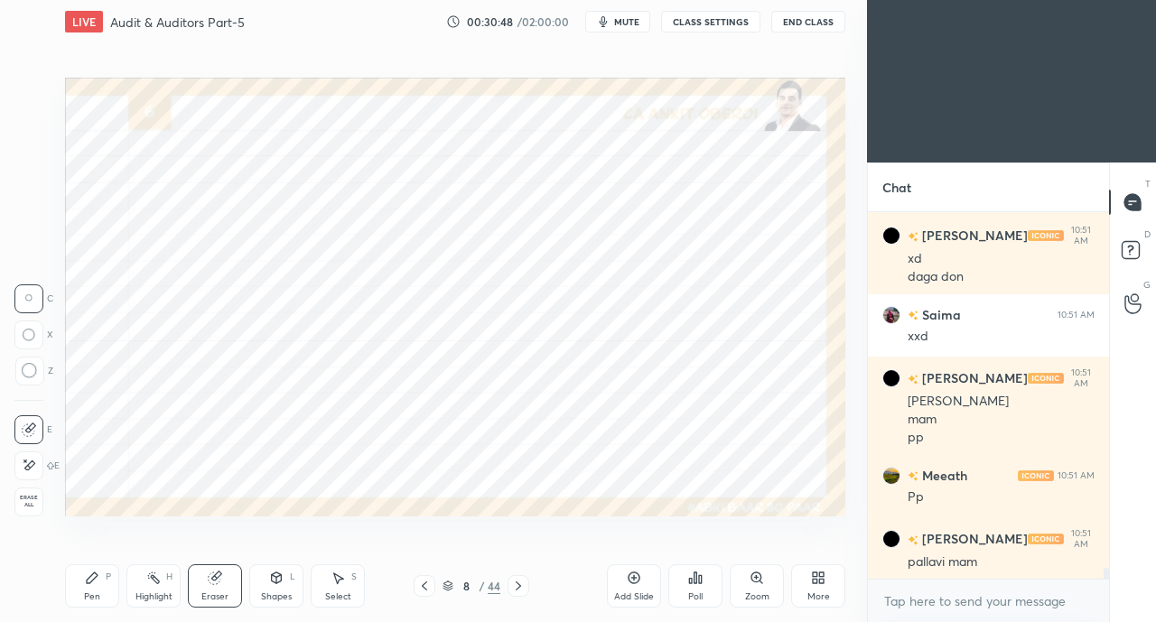
scroll to position [12262, 0]
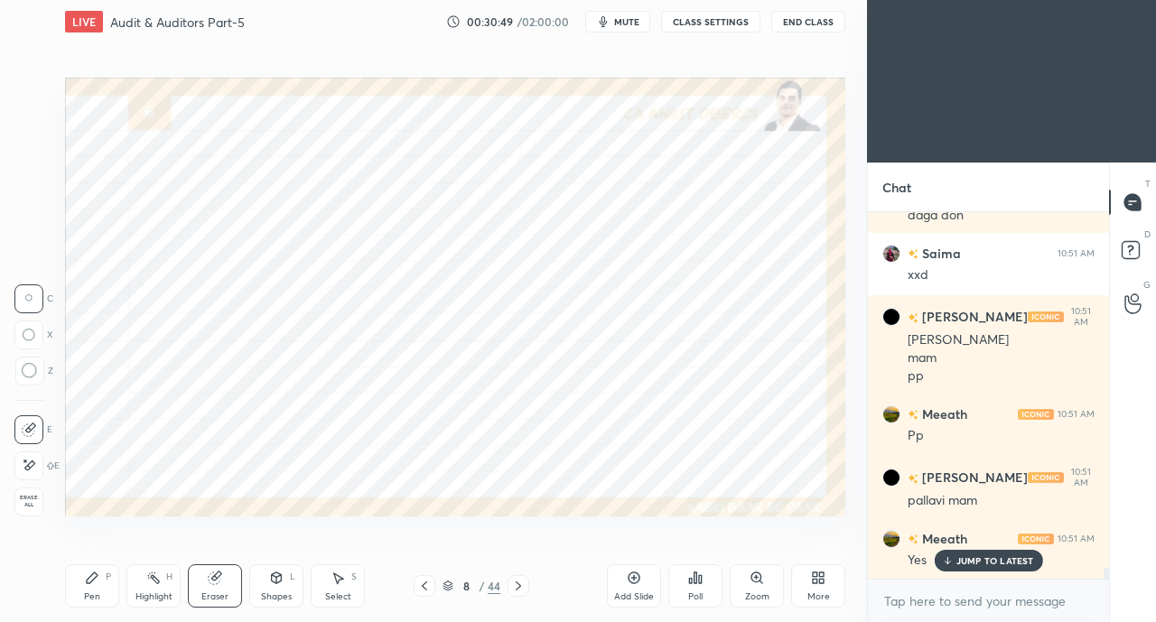
click at [948, 567] on div "JUMP TO LATEST" at bounding box center [987, 561] width 108 height 22
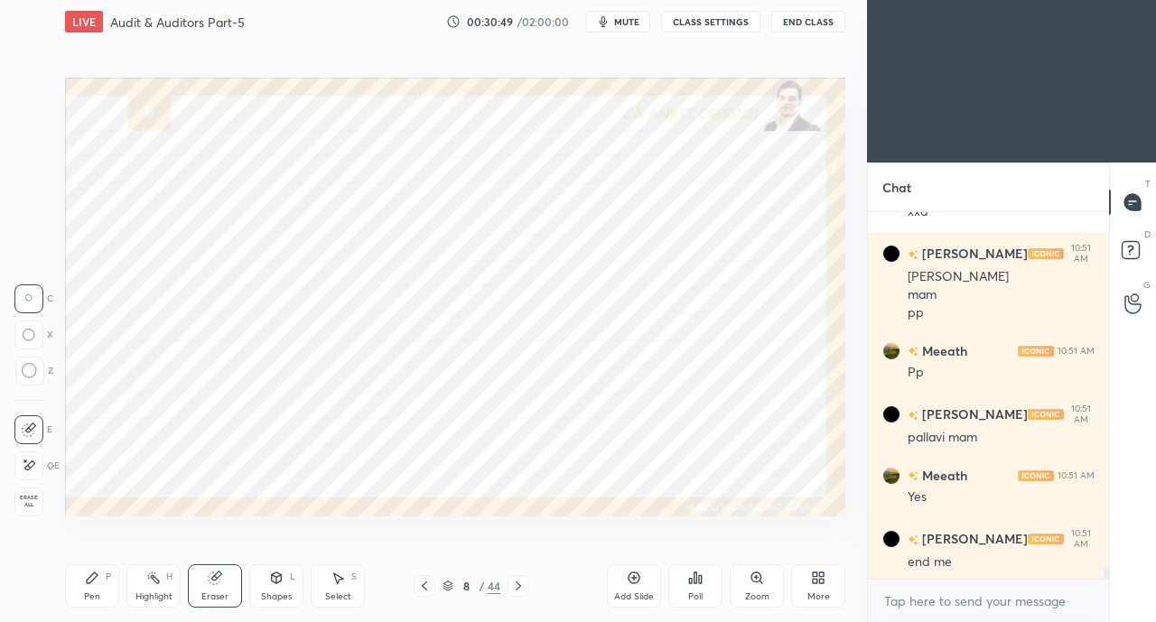
click at [97, 587] on div "Pen P" at bounding box center [92, 585] width 54 height 43
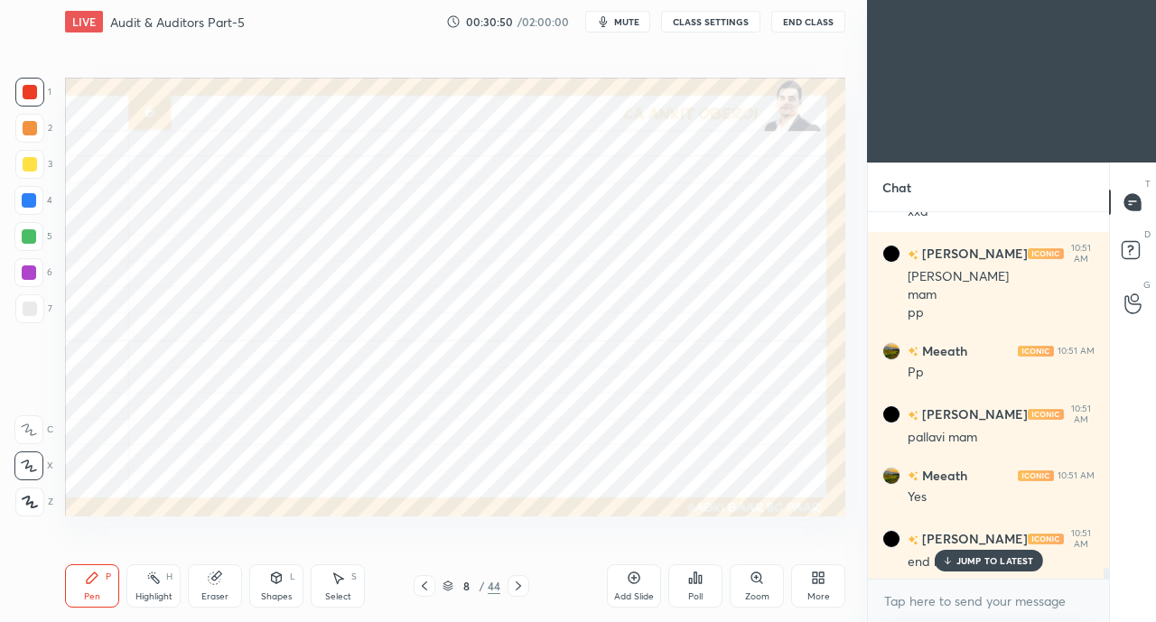
scroll to position [12386, 0]
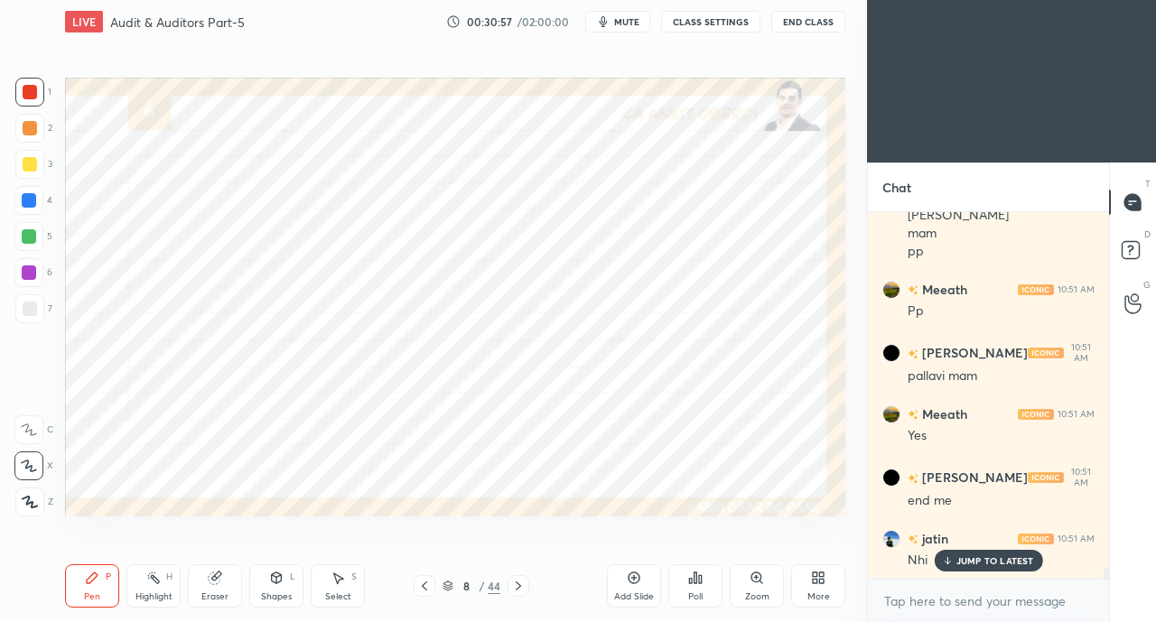
click at [215, 584] on icon at bounding box center [215, 578] width 12 height 12
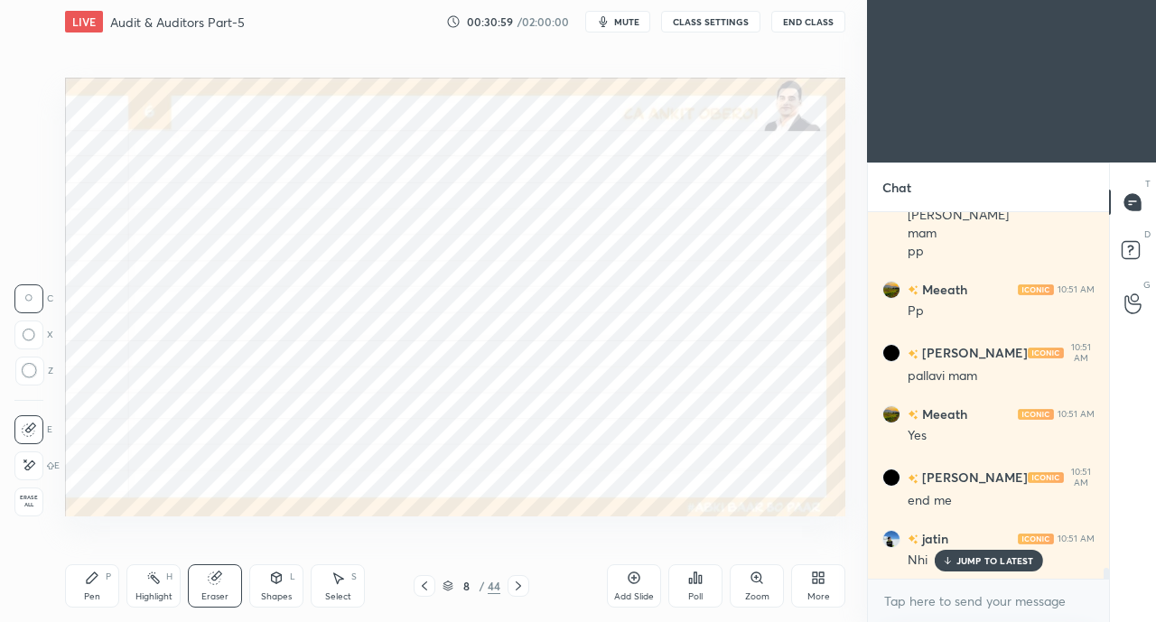
click at [957, 555] on p "JUMP TO LATEST" at bounding box center [995, 560] width 78 height 11
click at [94, 575] on icon at bounding box center [92, 577] width 11 height 11
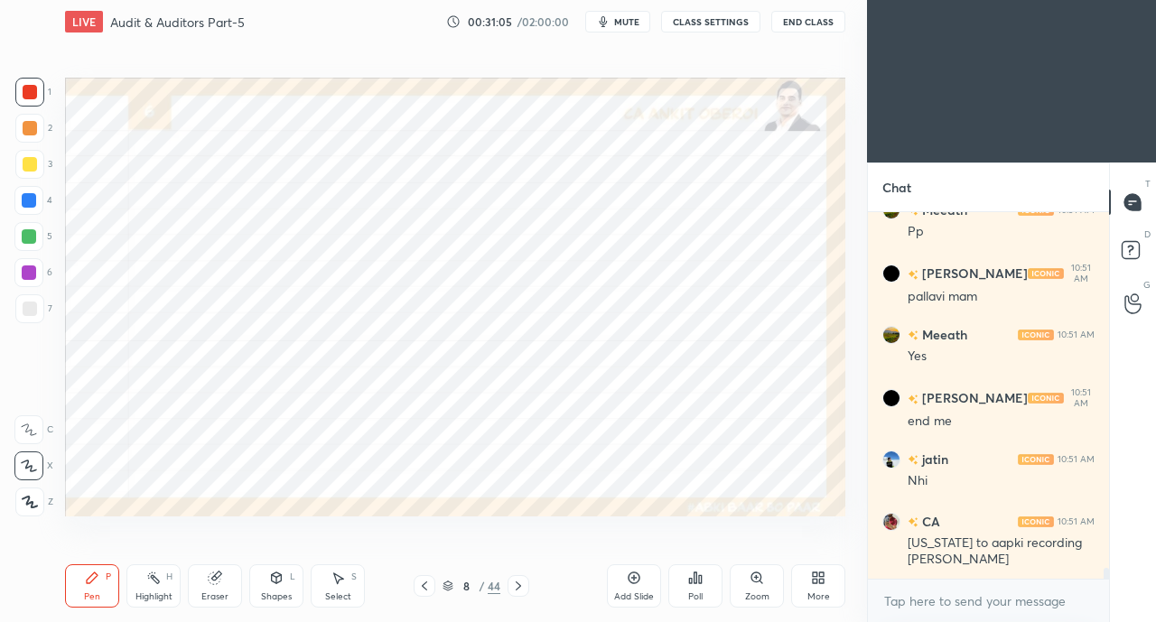
scroll to position [12527, 0]
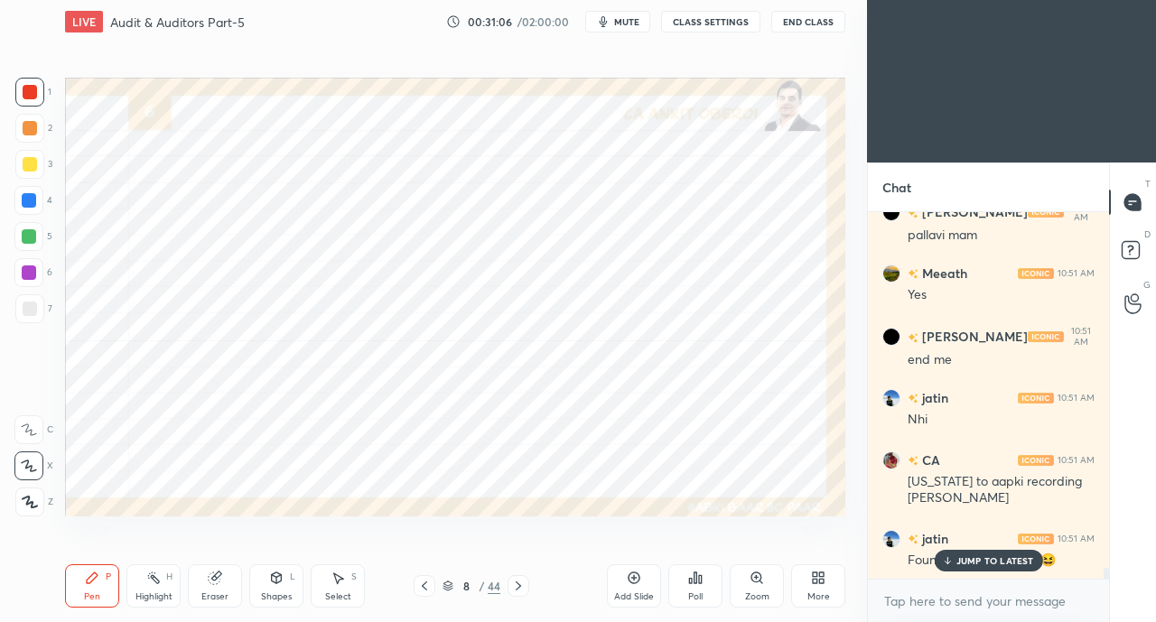
click at [963, 569] on div "JUMP TO LATEST" at bounding box center [987, 561] width 108 height 22
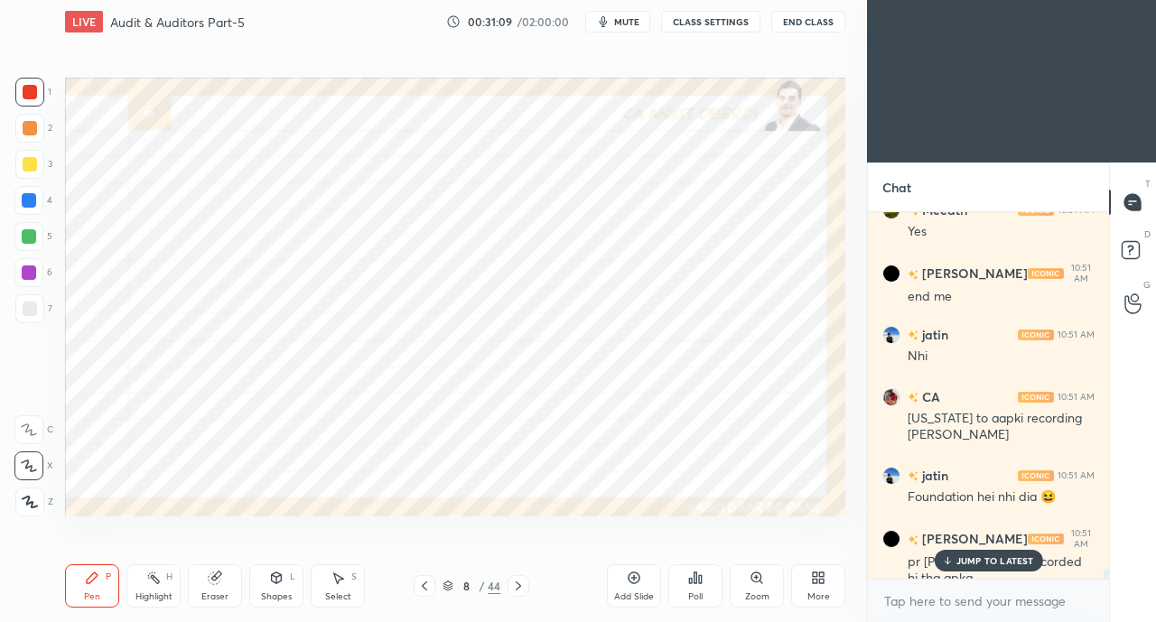
scroll to position [12668, 0]
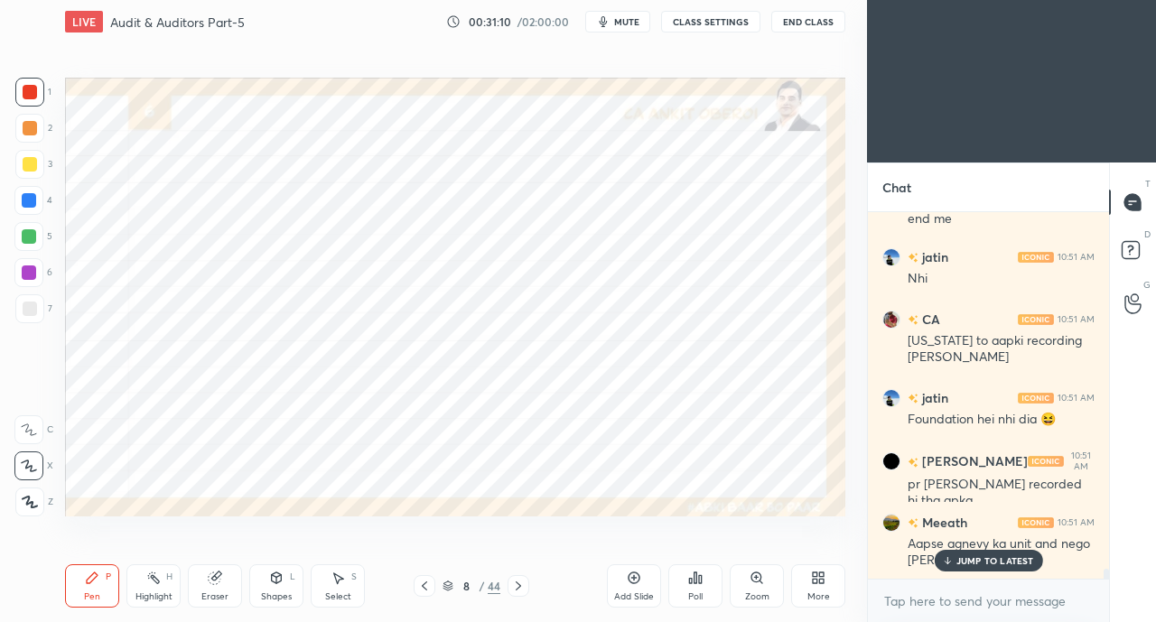
click at [992, 561] on p "JUMP TO LATEST" at bounding box center [995, 560] width 78 height 11
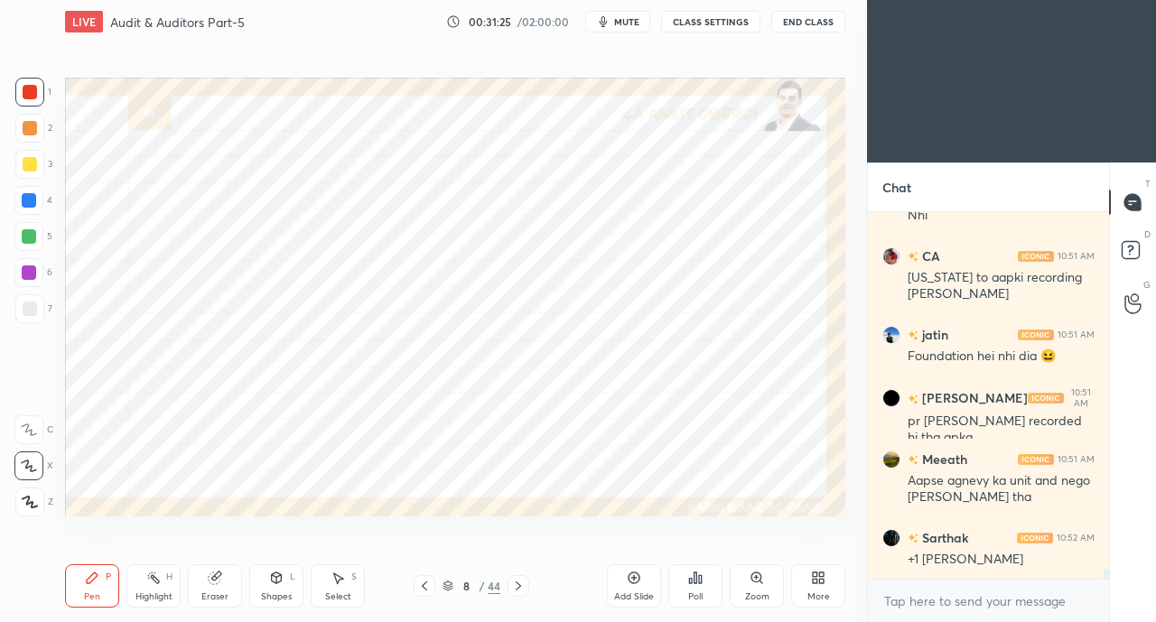
scroll to position [12793, 0]
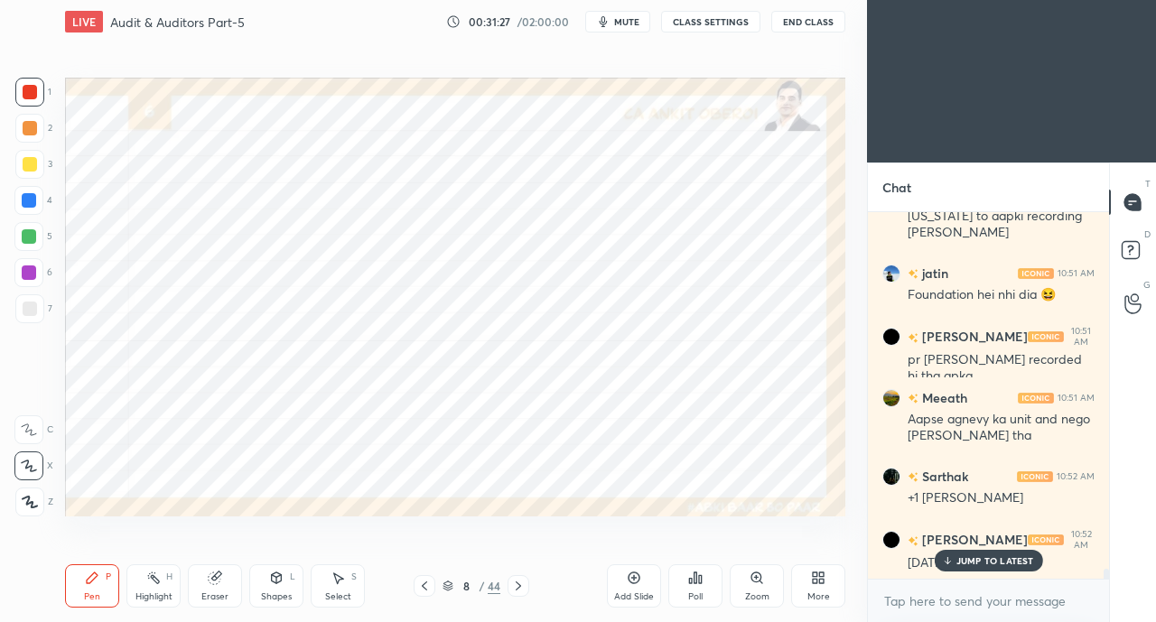
click at [982, 578] on div "Kushal 10:52 AM may 2024 wala tha shyd" at bounding box center [988, 550] width 241 height 65
click at [972, 565] on p "JUMP TO LATEST" at bounding box center [995, 560] width 78 height 11
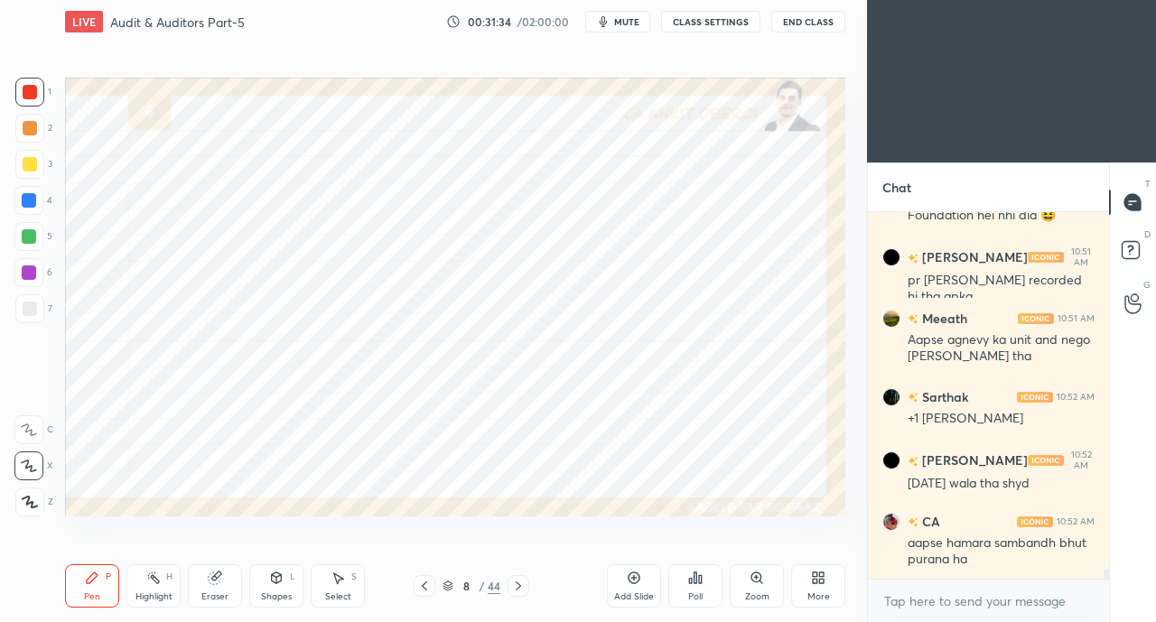
click at [27, 203] on div at bounding box center [29, 200] width 14 height 14
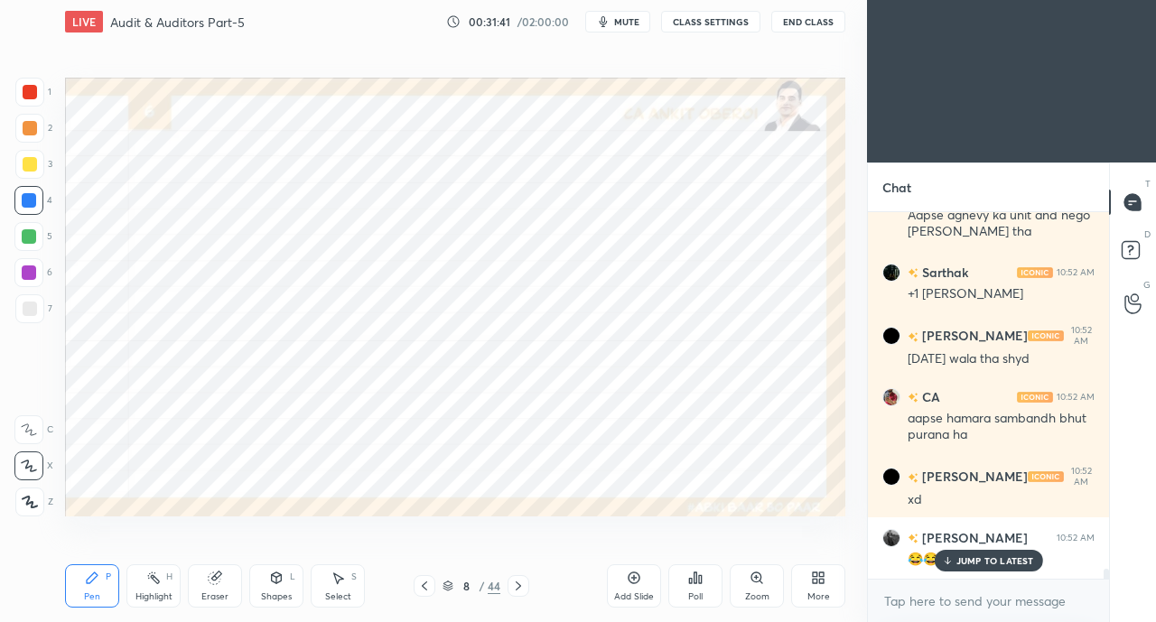
scroll to position [13074, 0]
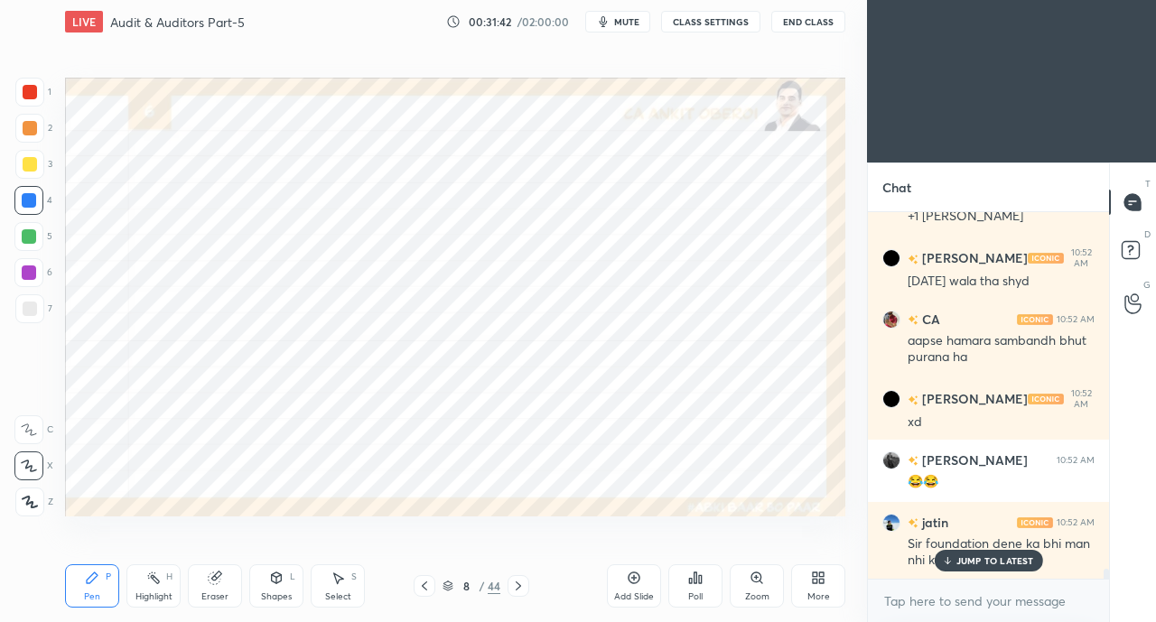
click at [956, 565] on p "JUMP TO LATEST" at bounding box center [995, 560] width 78 height 11
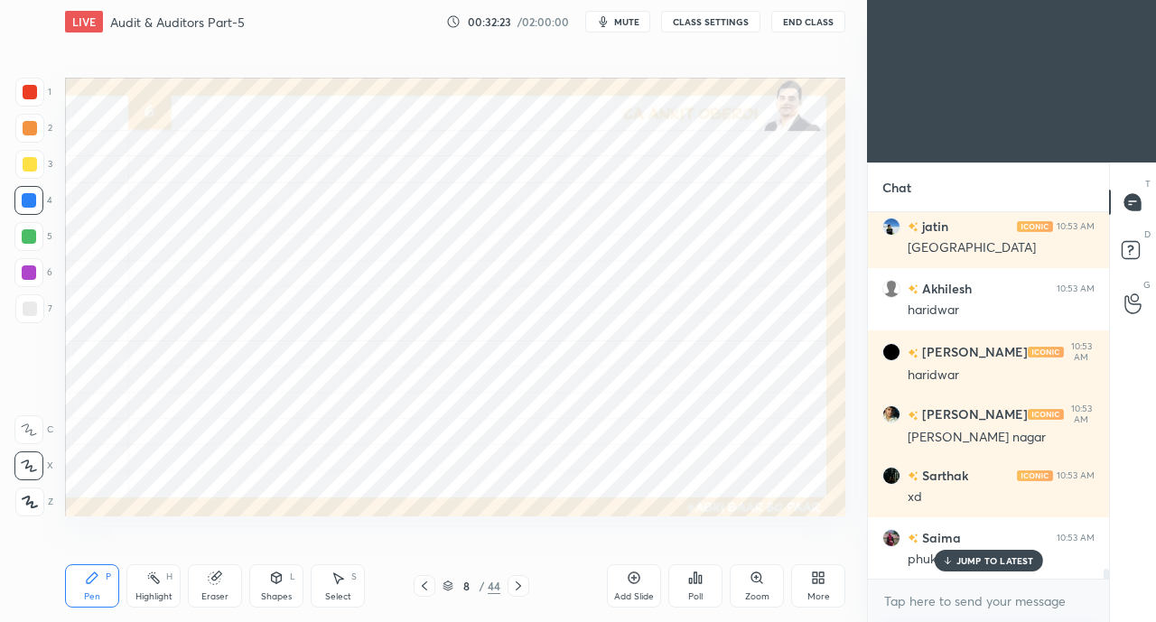
scroll to position [13697, 0]
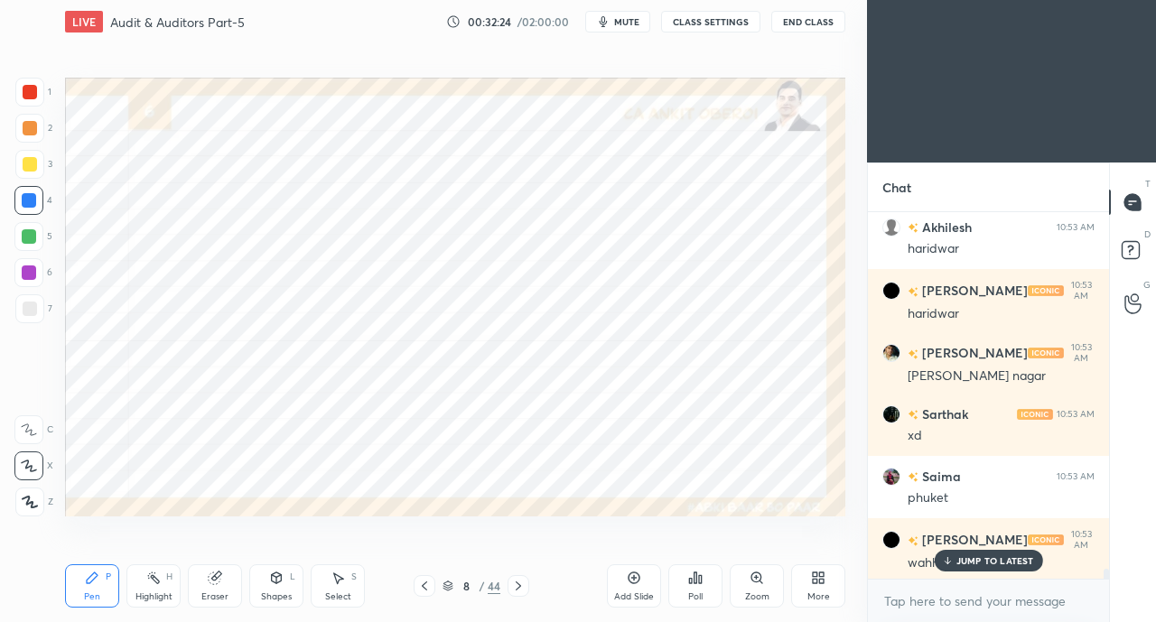
click at [966, 562] on p "JUMP TO LATEST" at bounding box center [995, 560] width 78 height 11
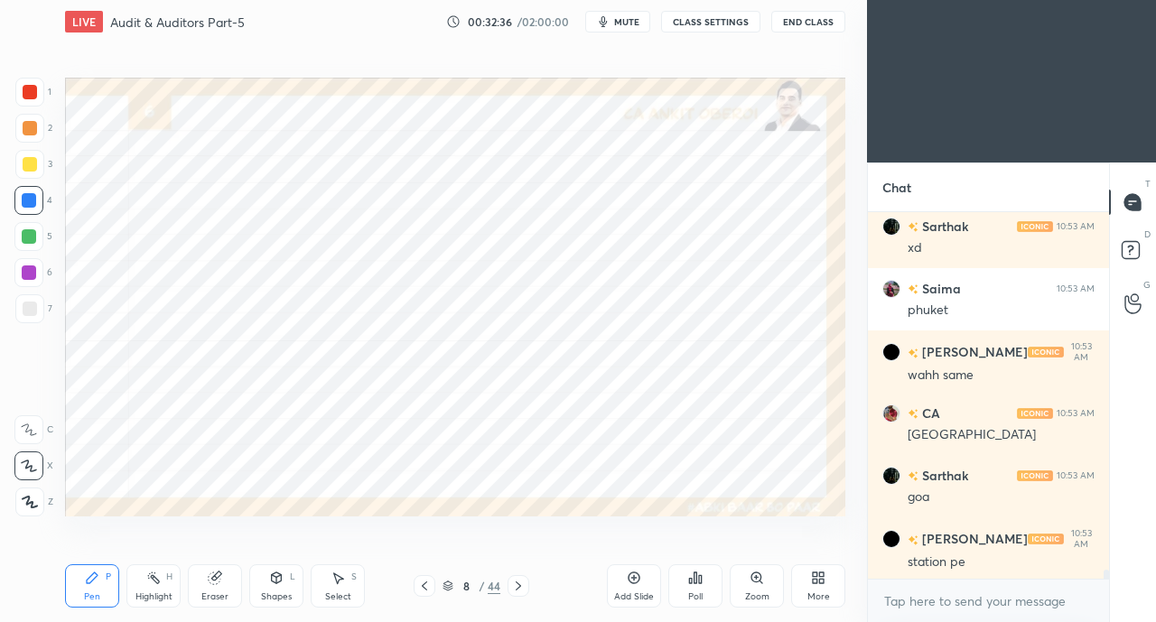
scroll to position [13946, 0]
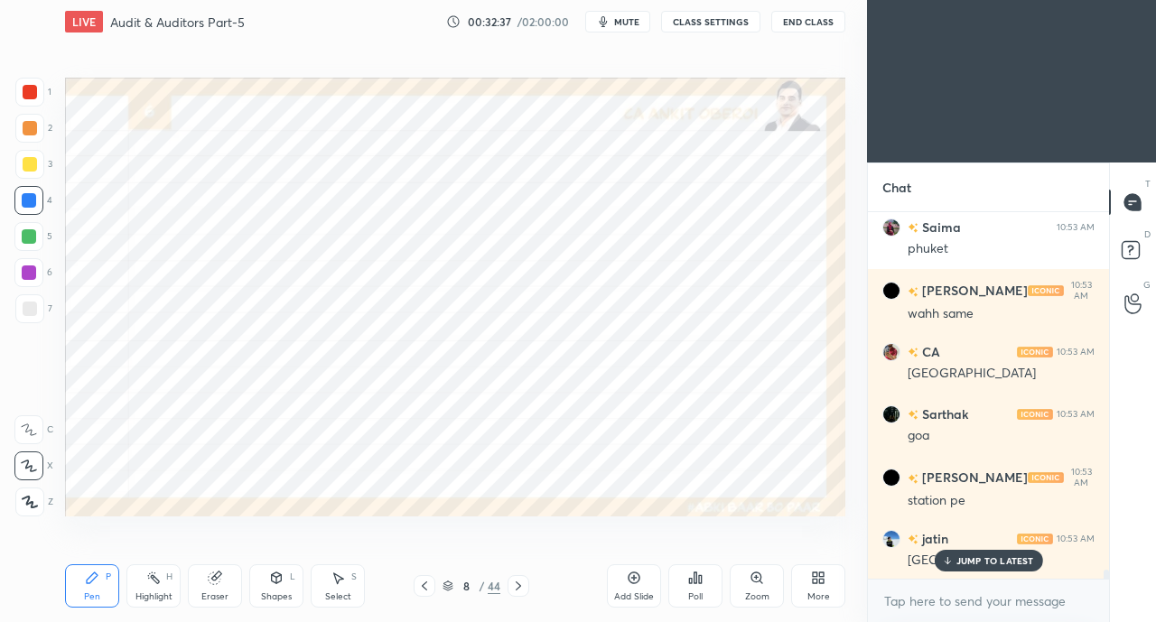
click at [953, 559] on div "JUMP TO LATEST" at bounding box center [987, 561] width 108 height 22
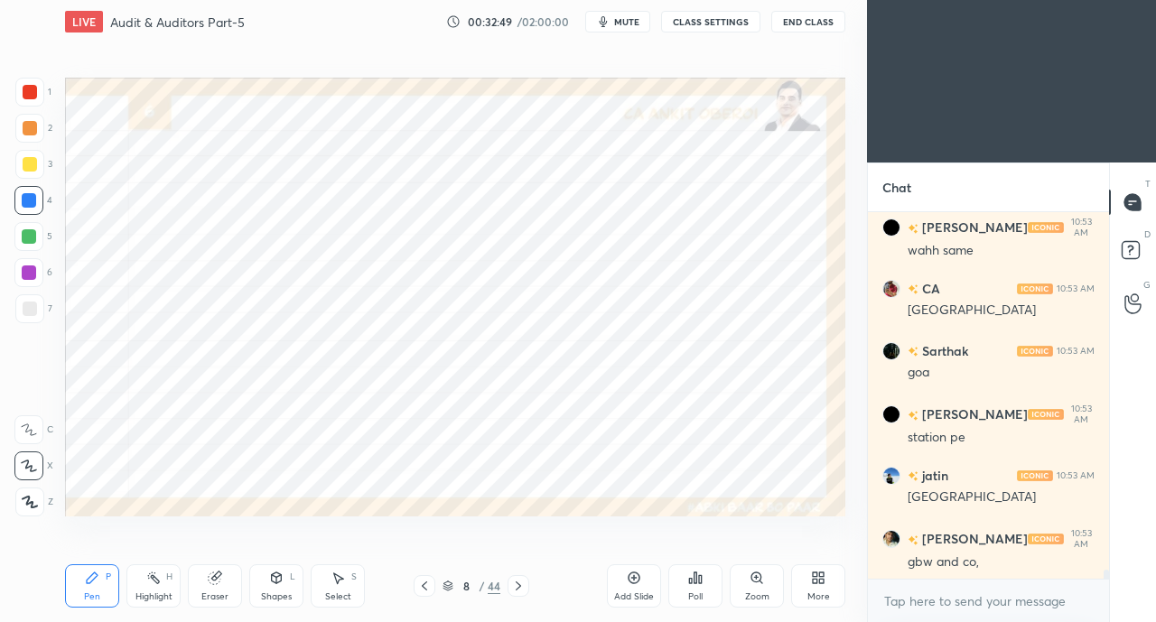
scroll to position [14071, 0]
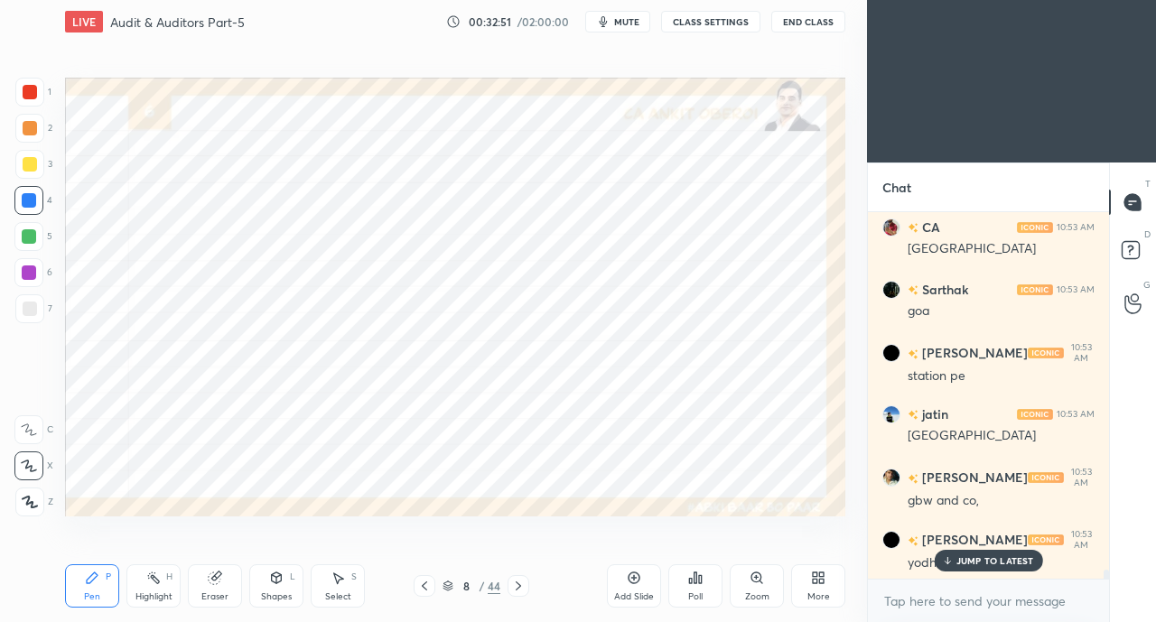
click at [973, 566] on p "JUMP TO LATEST" at bounding box center [995, 560] width 78 height 11
click at [37, 95] on div at bounding box center [29, 92] width 29 height 29
click at [31, 203] on div at bounding box center [29, 200] width 14 height 14
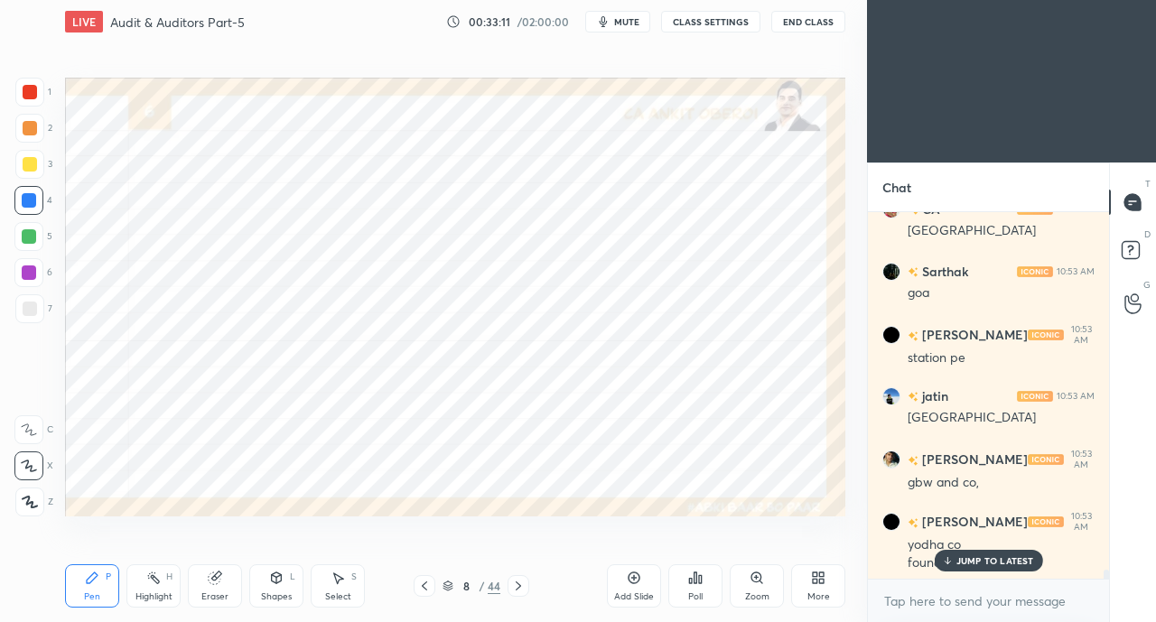
click at [954, 559] on div "JUMP TO LATEST" at bounding box center [987, 561] width 108 height 22
click at [244, 593] on div "Pen P Highlight H Eraser Shapes L Select S" at bounding box center [200, 585] width 271 height 43
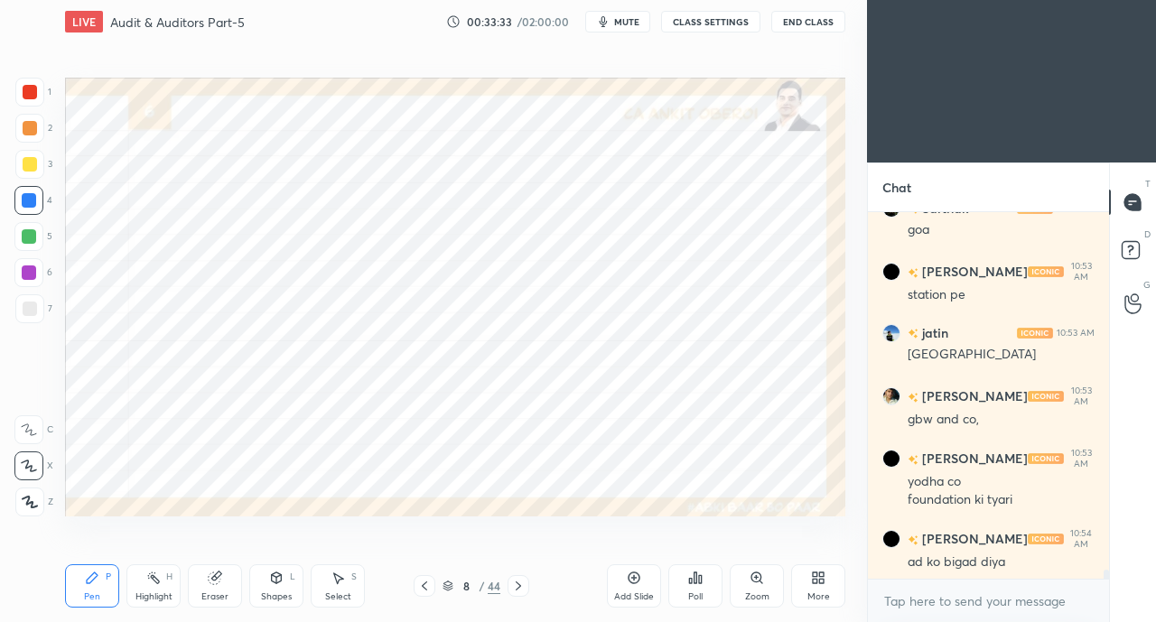
click at [216, 589] on div "Eraser" at bounding box center [215, 585] width 54 height 43
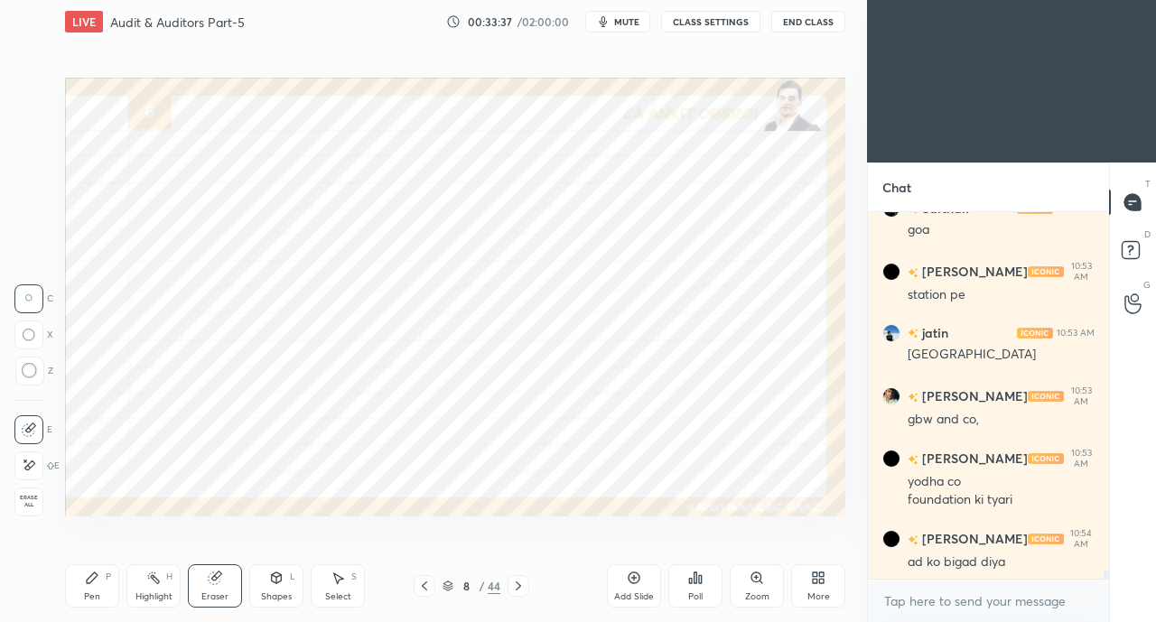
click at [105, 583] on div "Pen P" at bounding box center [92, 585] width 54 height 43
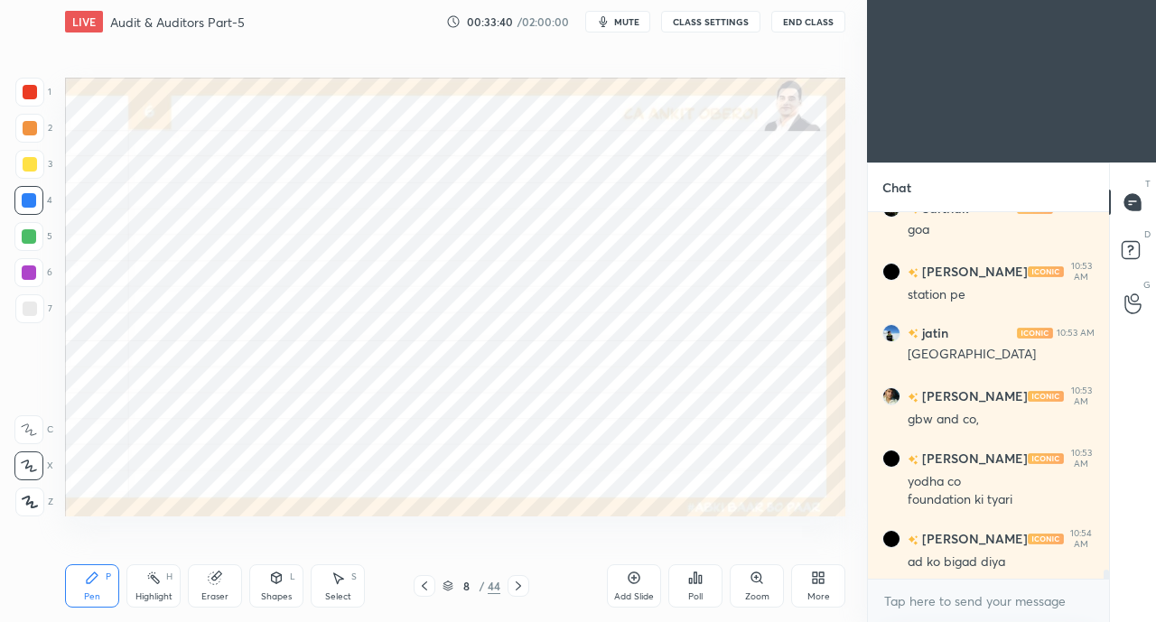
click at [210, 586] on div "Eraser" at bounding box center [215, 585] width 54 height 43
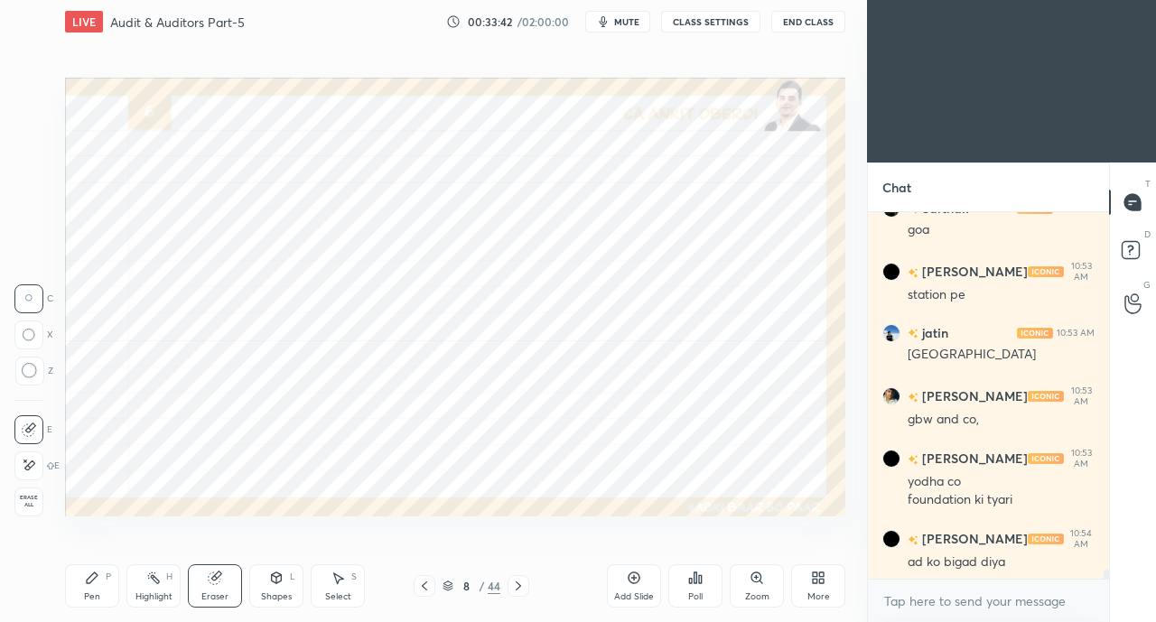
click at [339, 592] on div "Select" at bounding box center [338, 596] width 26 height 9
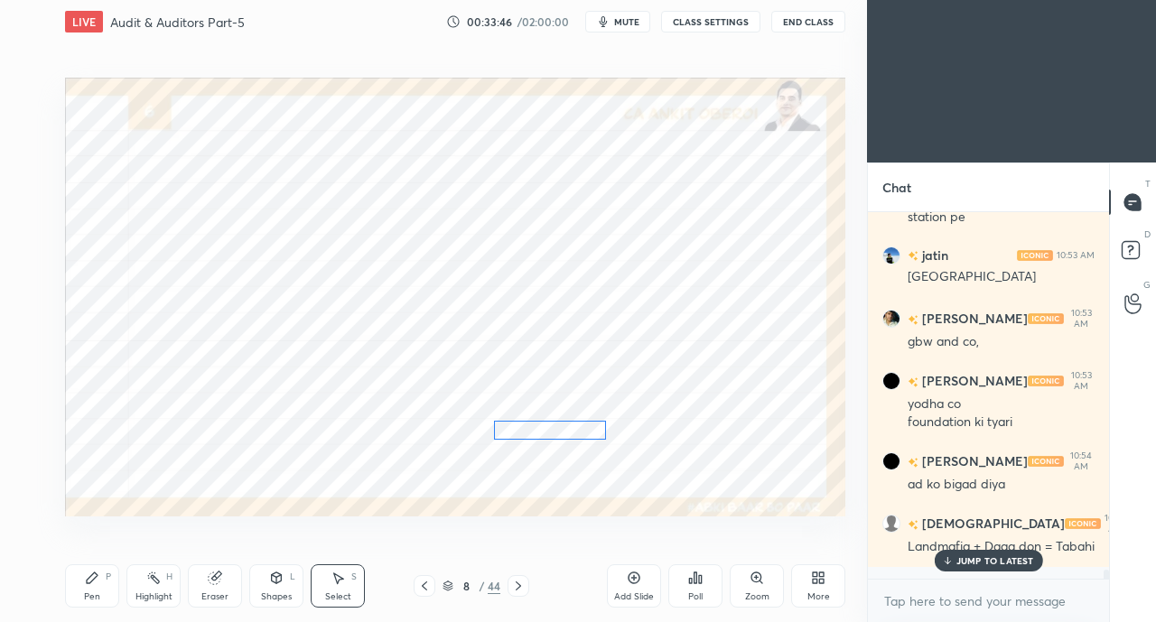
scroll to position [14309, 0]
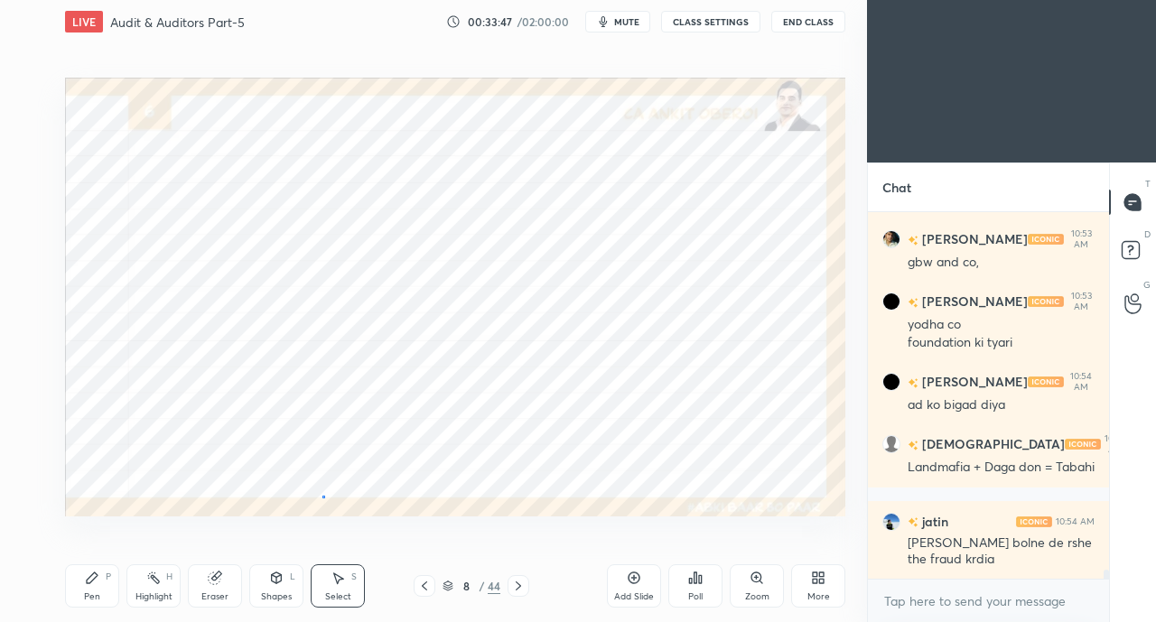
click at [323, 497] on div "0 ° Undo Copy Duplicate Duplicate to new slide Delete" at bounding box center [455, 297] width 780 height 439
click at [98, 593] on div "Pen" at bounding box center [92, 596] width 16 height 9
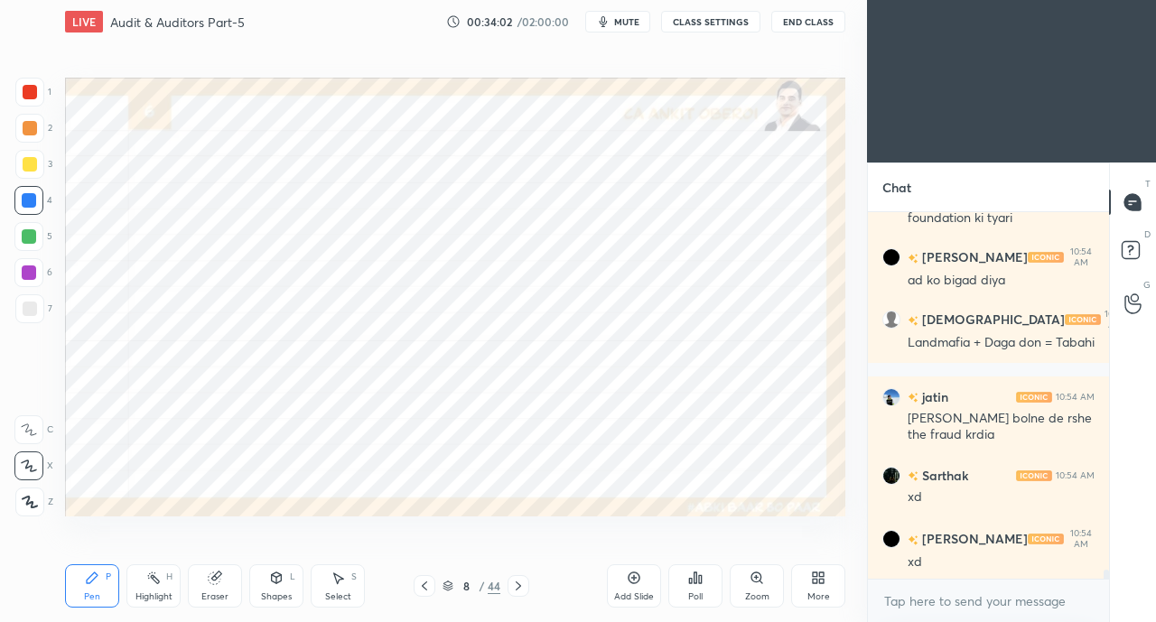
scroll to position [14495, 0]
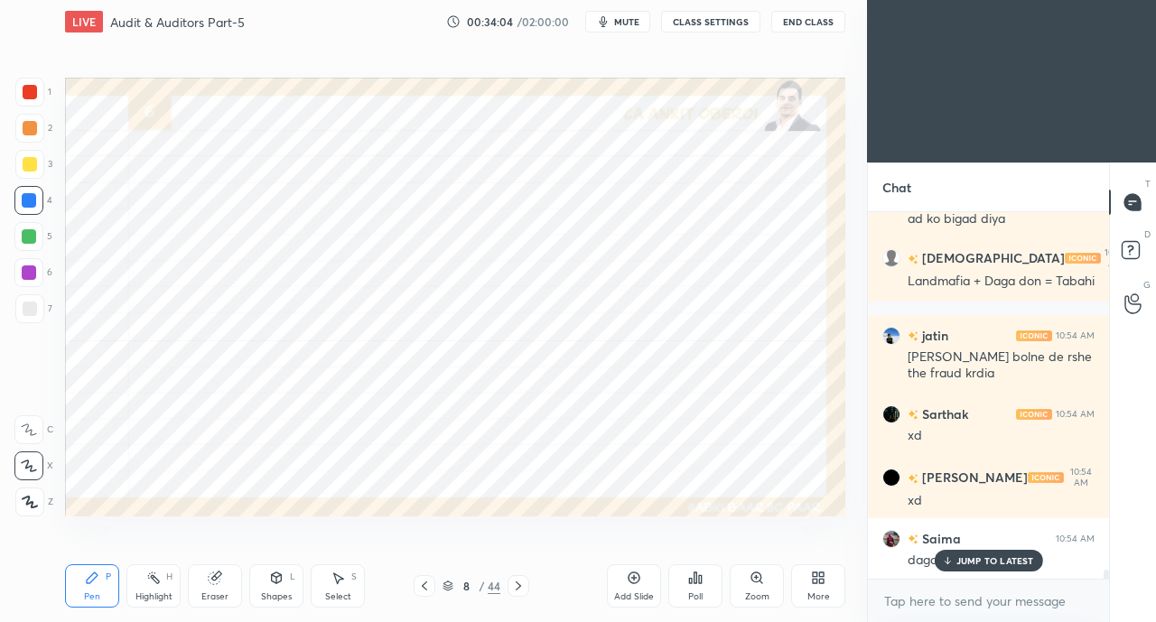
click at [971, 562] on p "JUMP TO LATEST" at bounding box center [995, 560] width 78 height 11
click at [209, 588] on div "Eraser" at bounding box center [215, 585] width 54 height 43
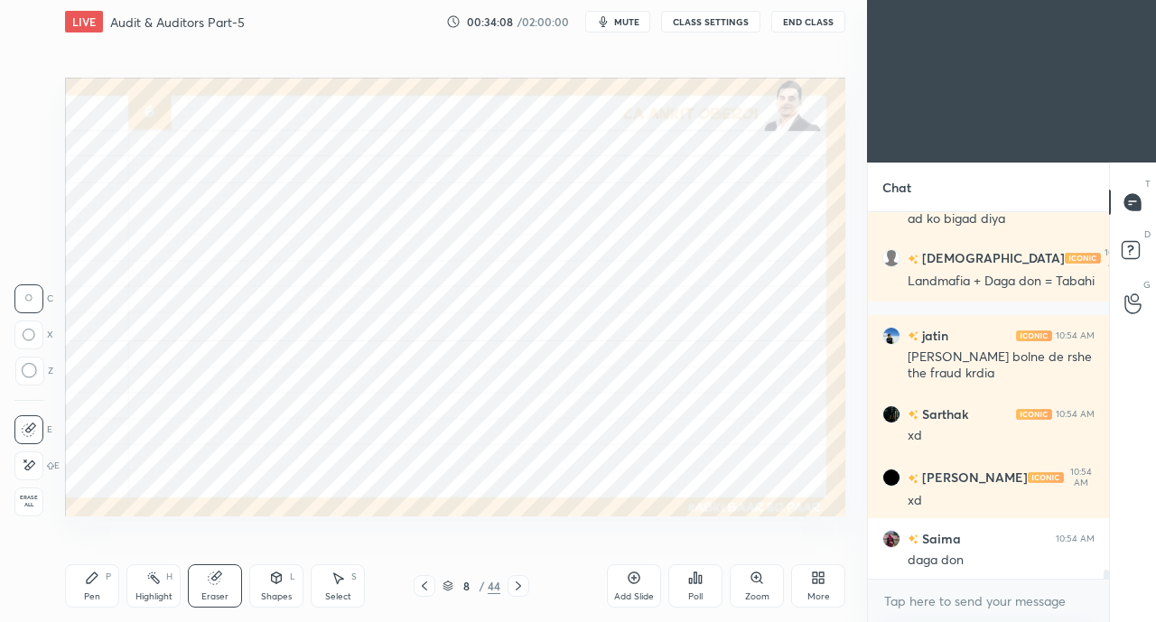
scroll to position [14558, 0]
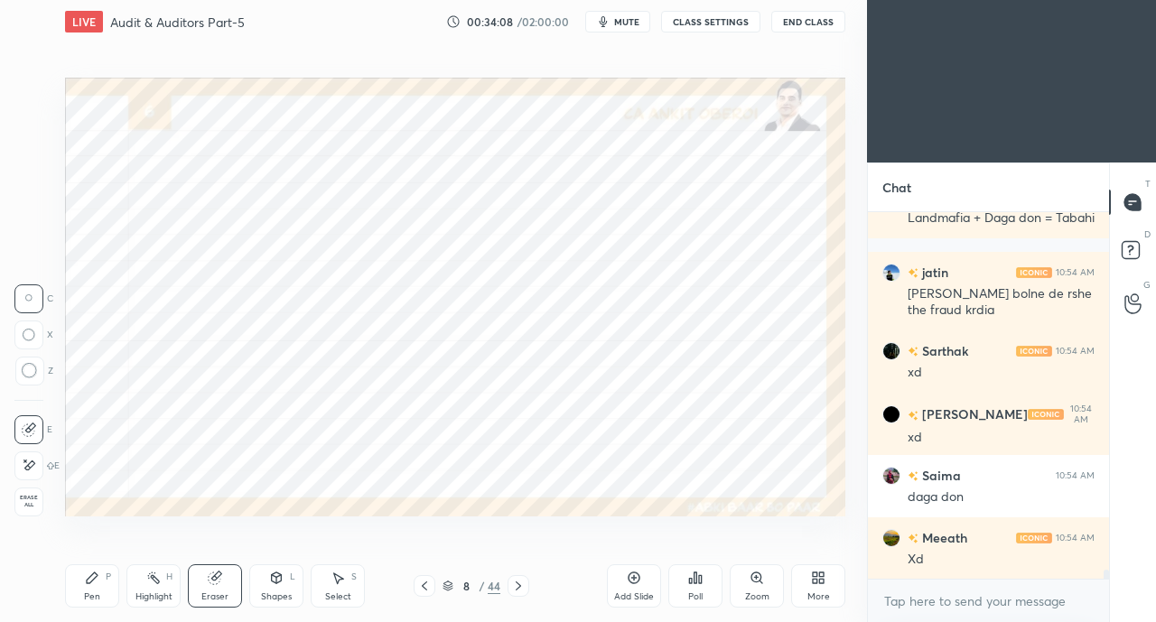
click at [119, 587] on div "Pen P Highlight H Eraser Shapes L Select S" at bounding box center [200, 585] width 271 height 43
click at [98, 569] on div "Pen P" at bounding box center [92, 585] width 54 height 43
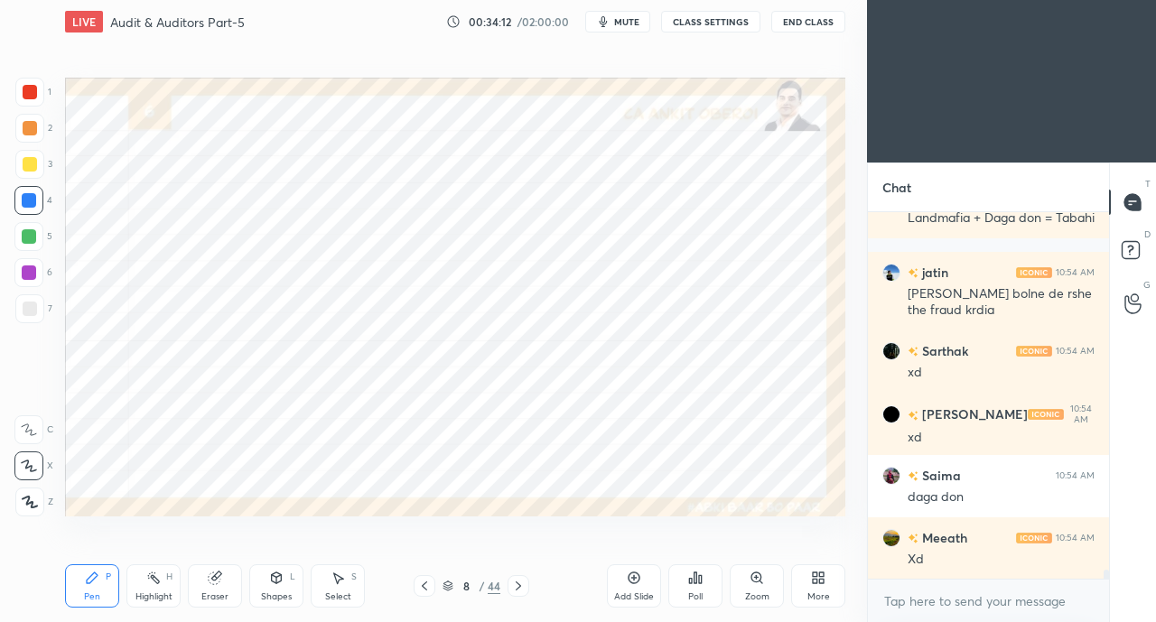
scroll to position [14620, 0]
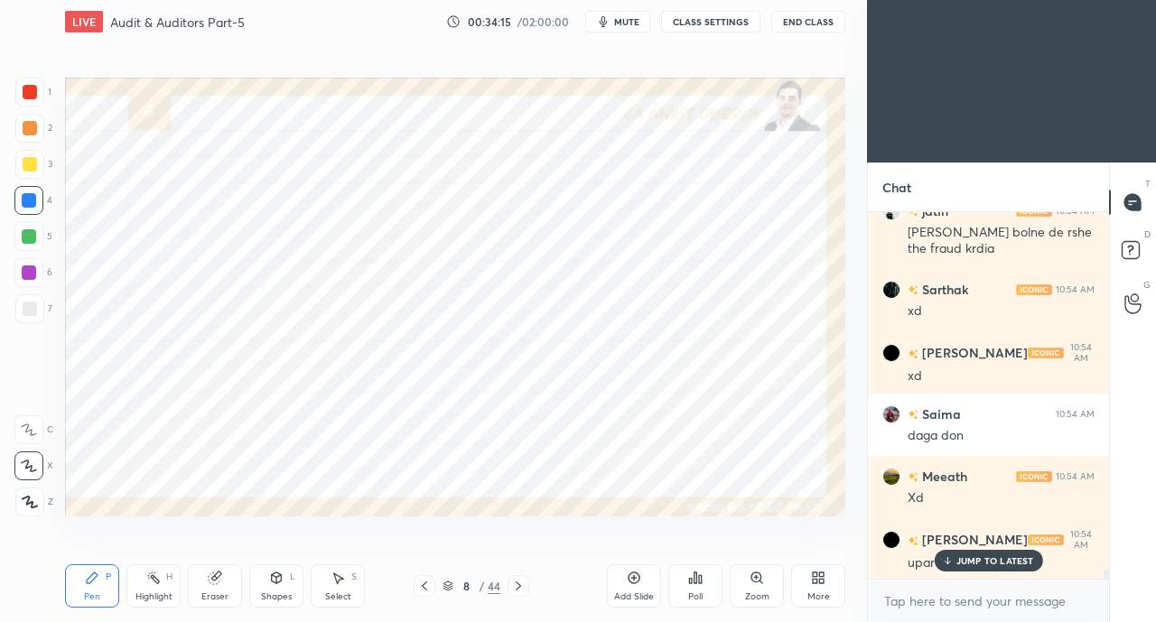
click at [997, 559] on p "JUMP TO LATEST" at bounding box center [995, 560] width 78 height 11
click at [33, 101] on div at bounding box center [29, 92] width 29 height 29
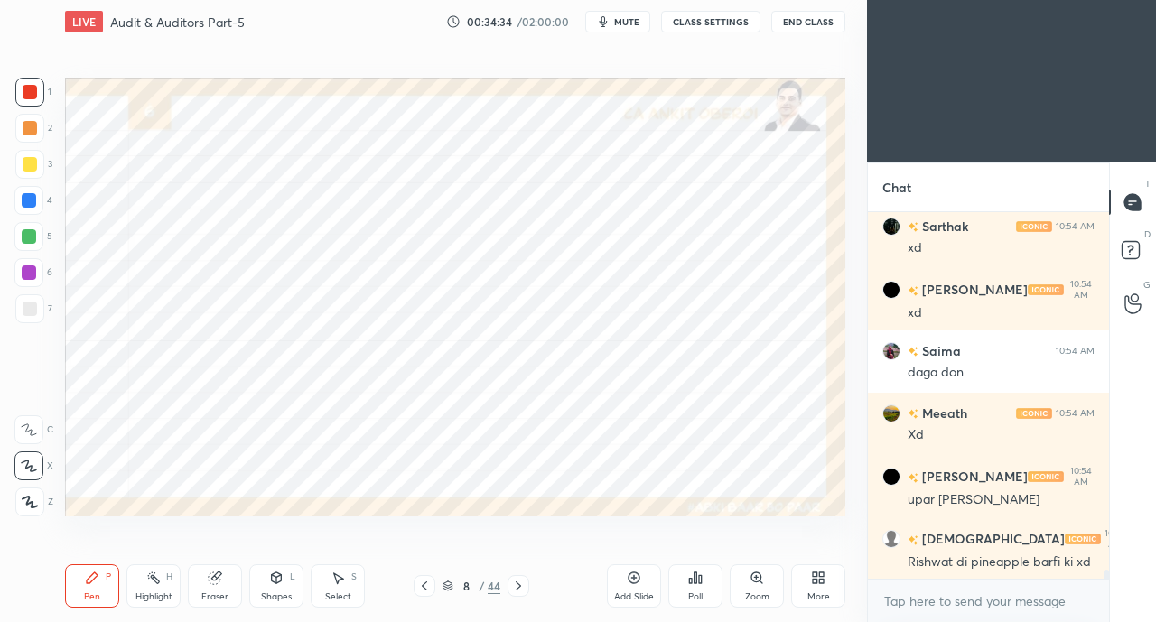
scroll to position [14744, 0]
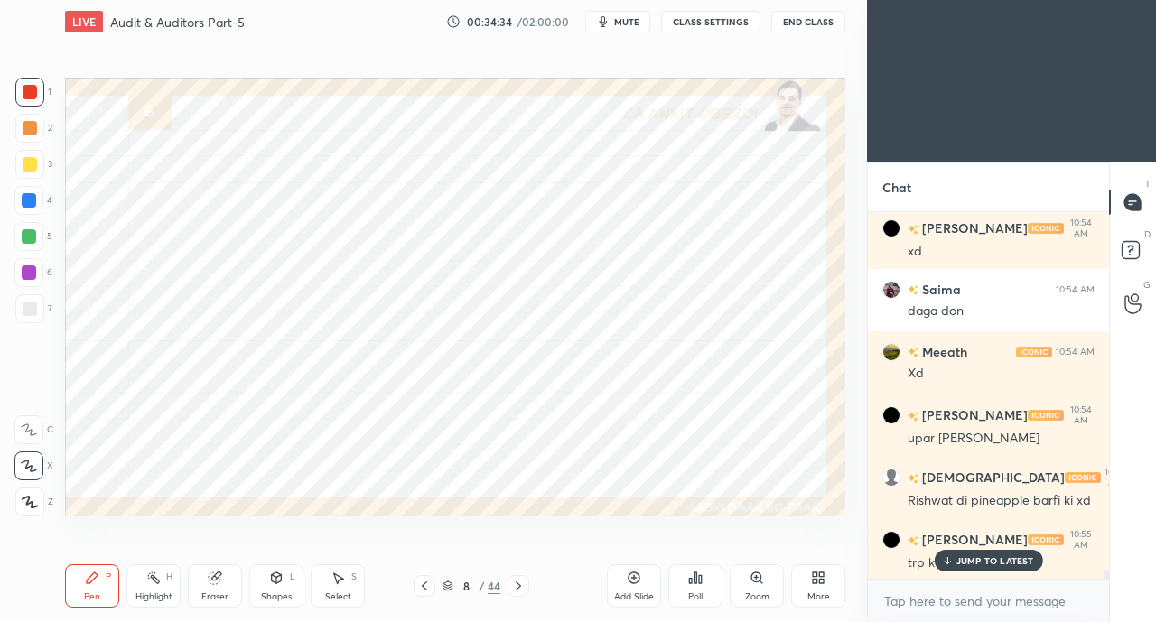
click at [516, 587] on icon at bounding box center [518, 586] width 14 height 14
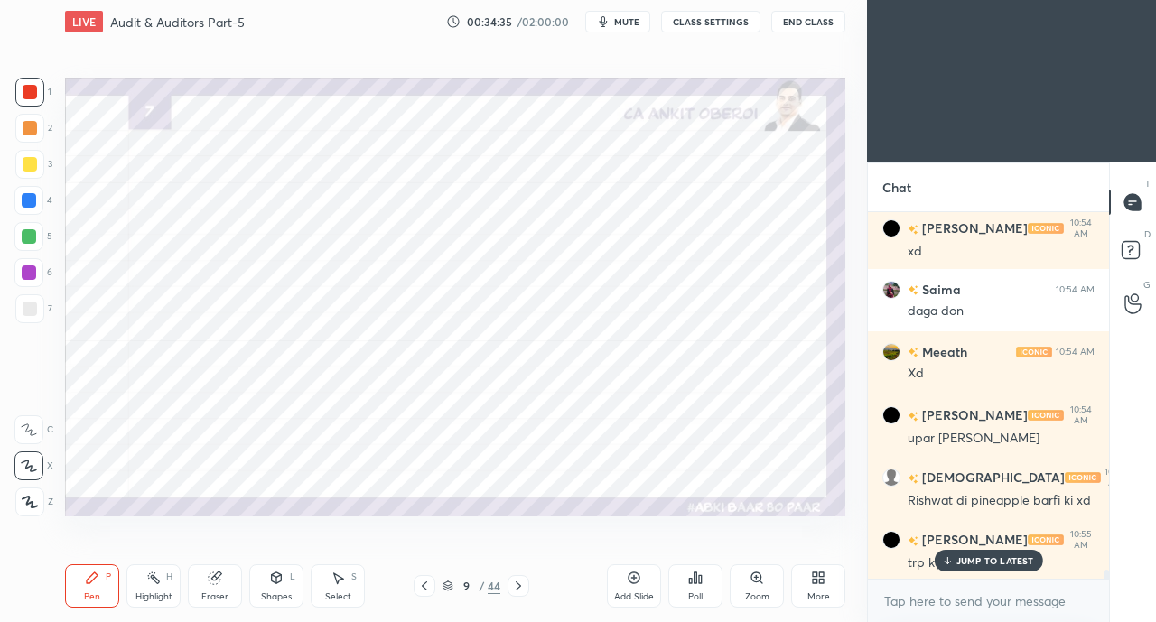
click at [970, 562] on p "JUMP TO LATEST" at bounding box center [995, 560] width 78 height 11
click at [422, 586] on icon at bounding box center [424, 585] width 5 height 9
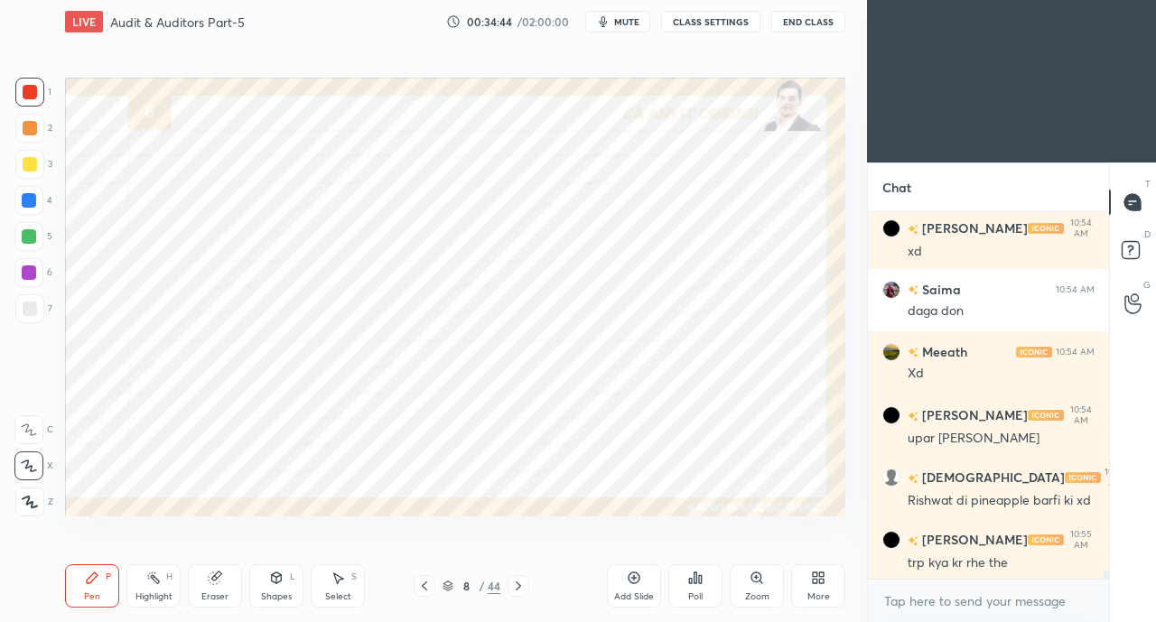
click at [213, 588] on div "Eraser" at bounding box center [215, 585] width 54 height 43
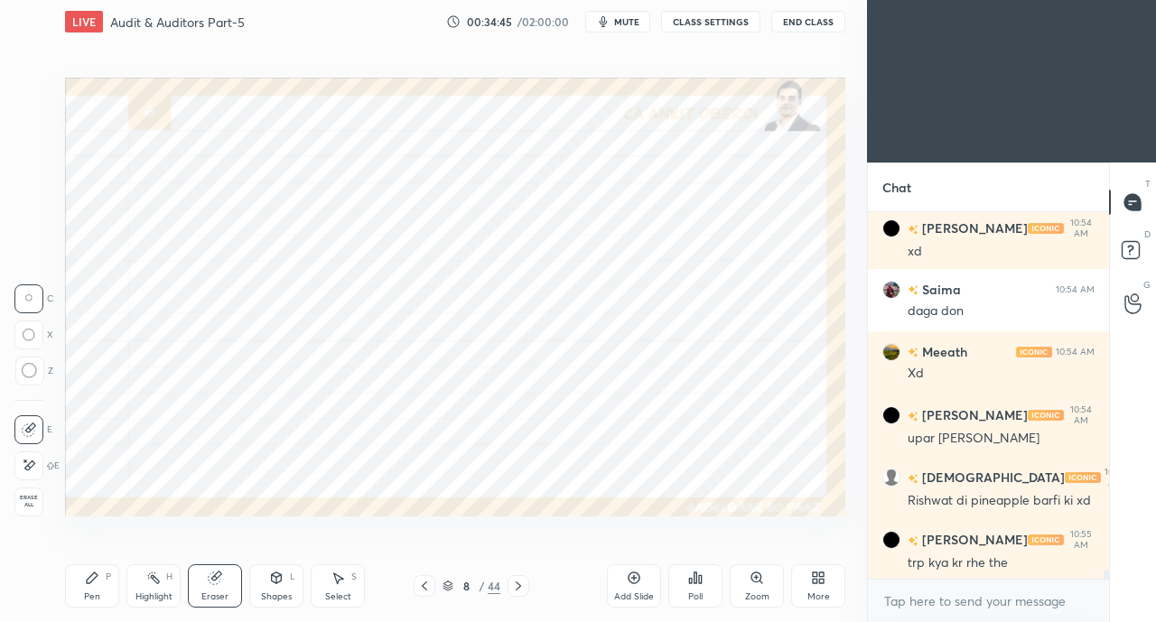
click at [93, 592] on div "Pen" at bounding box center [92, 596] width 16 height 9
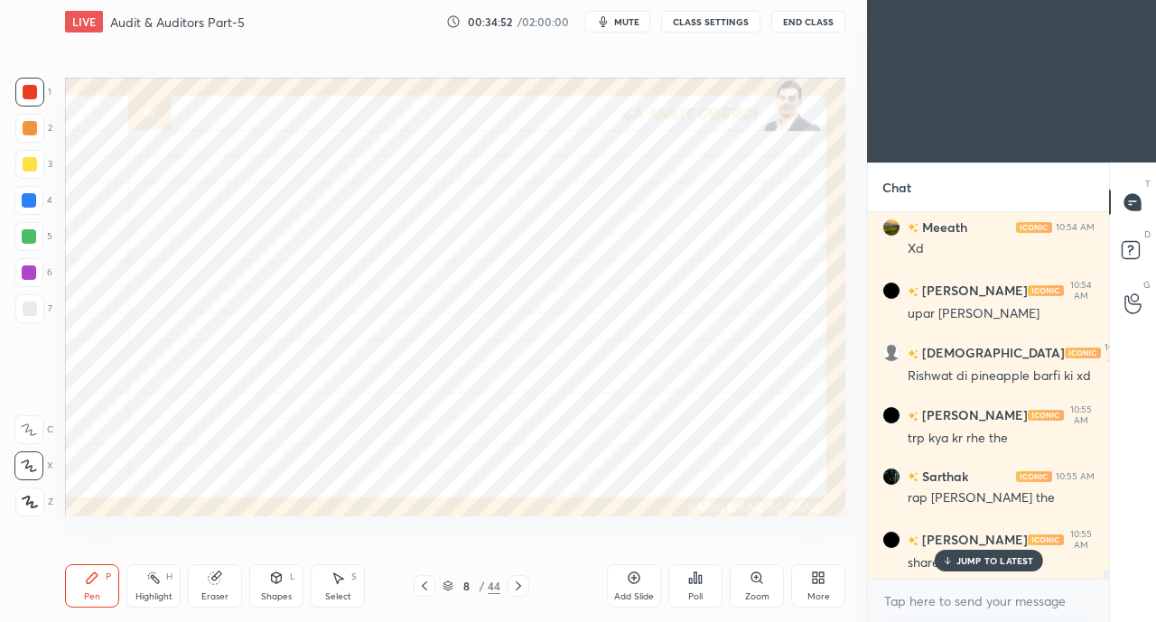
scroll to position [14932, 0]
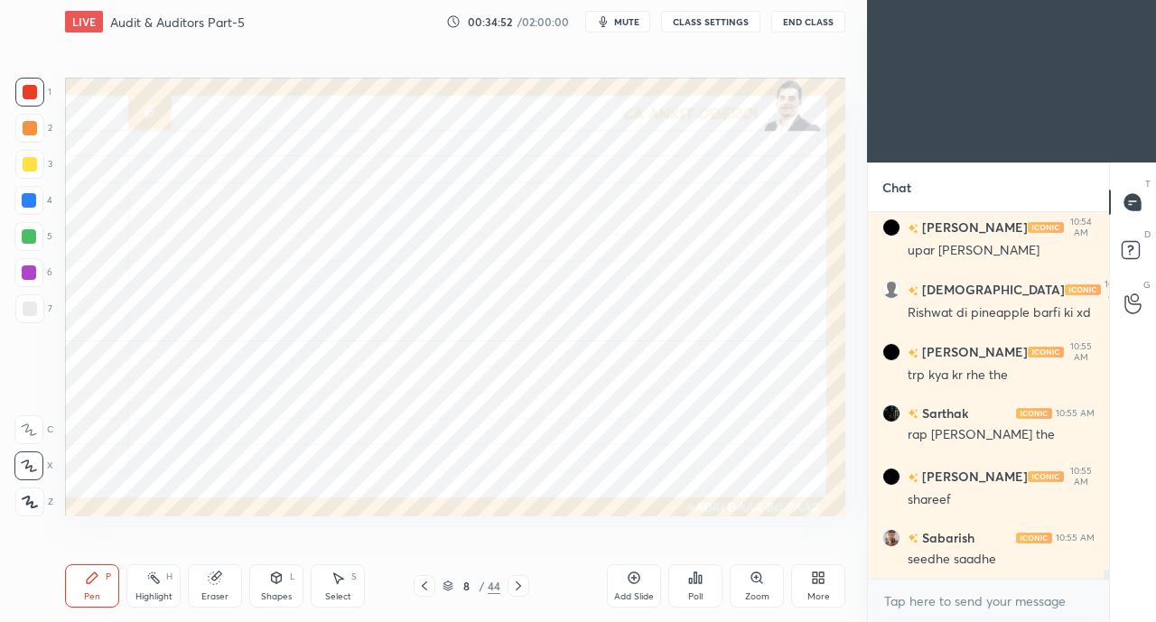
click at [208, 584] on icon at bounding box center [215, 578] width 14 height 14
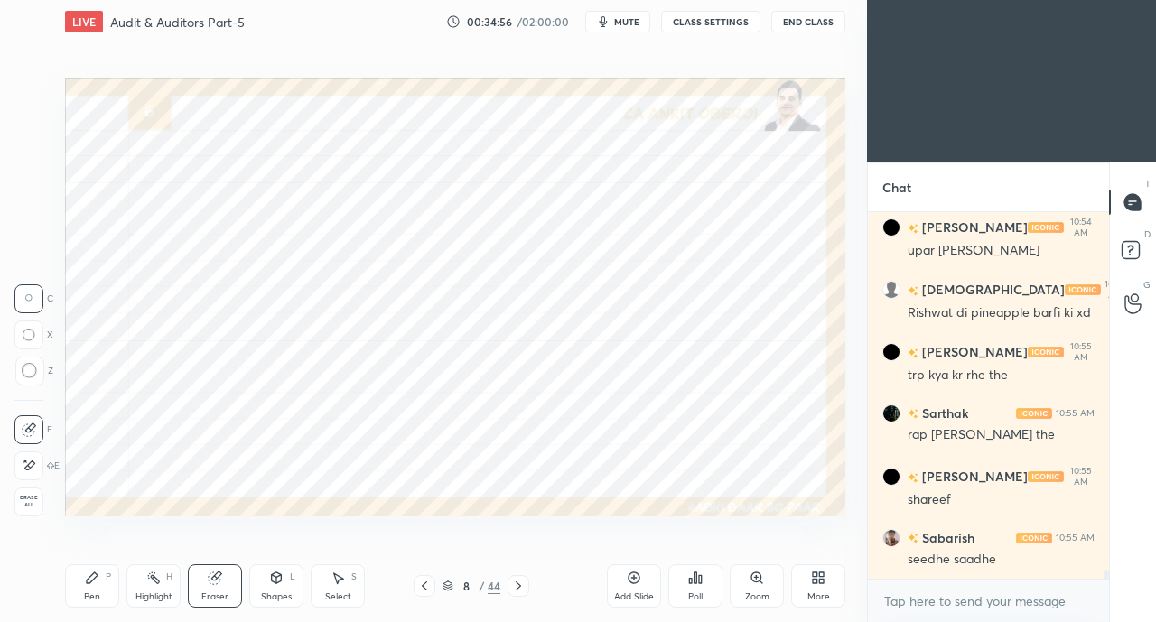
click at [88, 574] on icon at bounding box center [92, 578] width 14 height 14
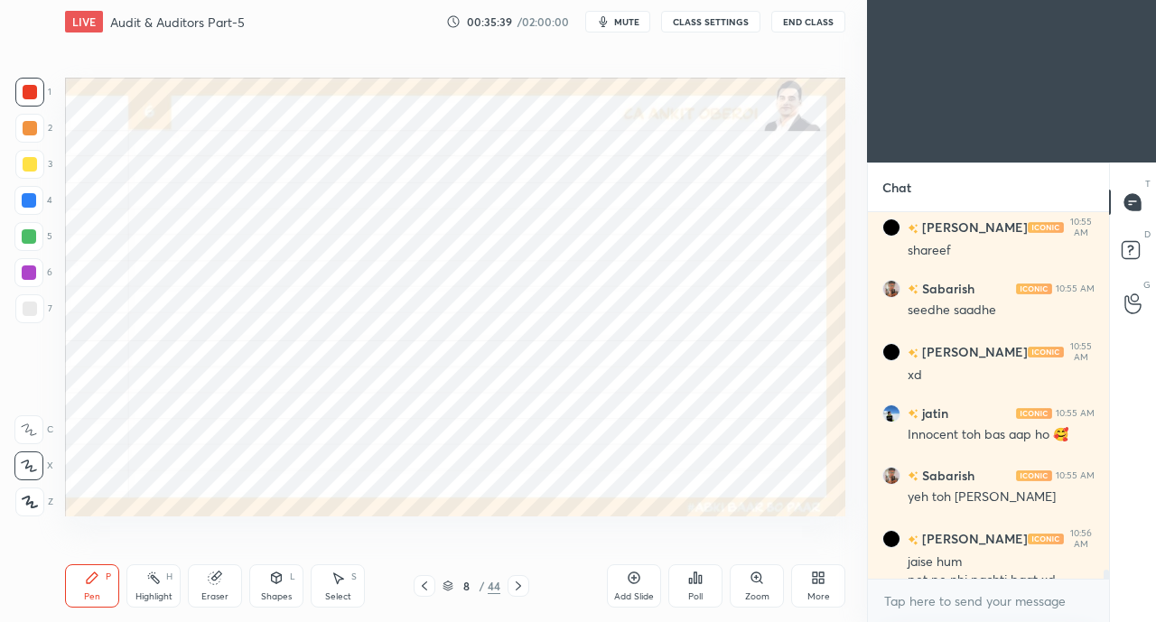
scroll to position [15199, 0]
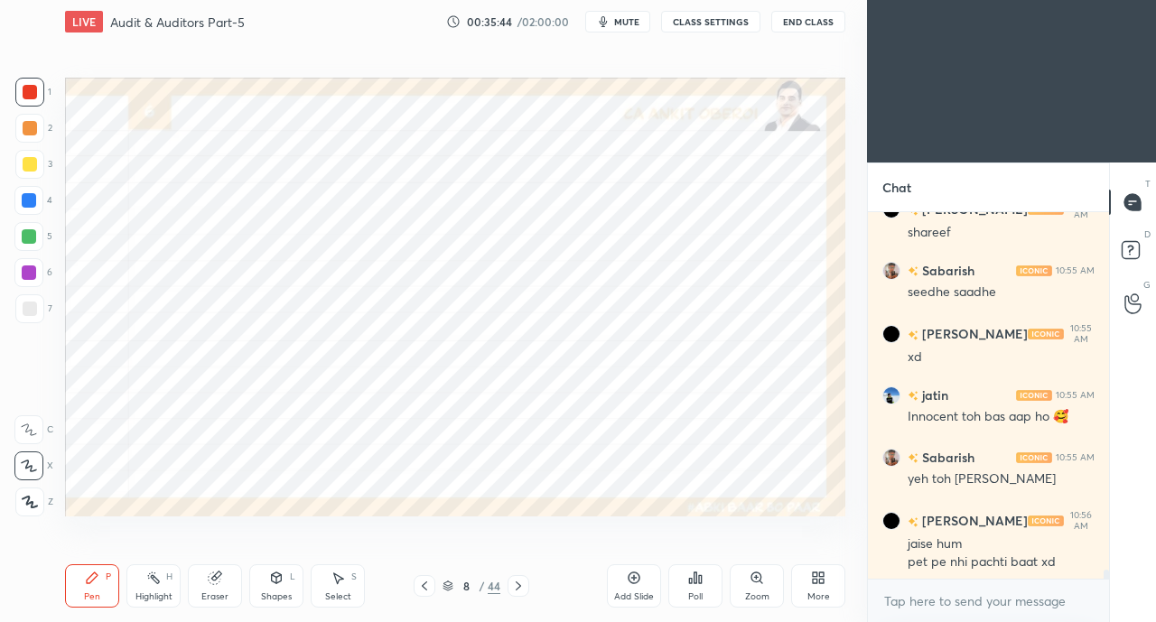
click at [27, 201] on div at bounding box center [29, 200] width 14 height 14
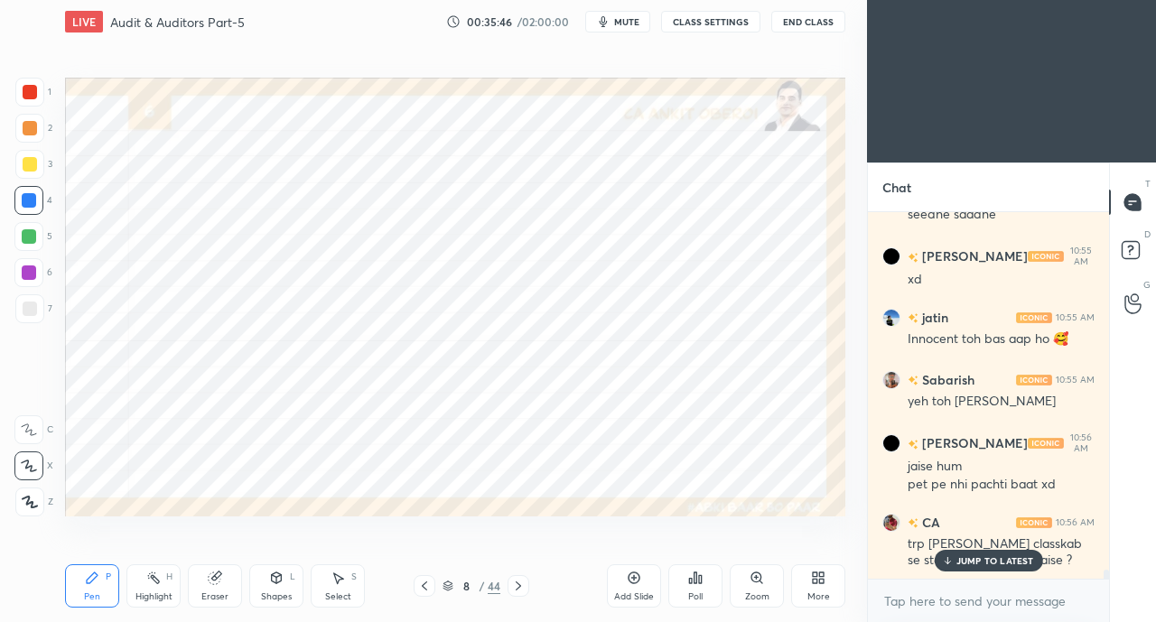
click at [981, 564] on p "JUMP TO LATEST" at bounding box center [995, 560] width 78 height 11
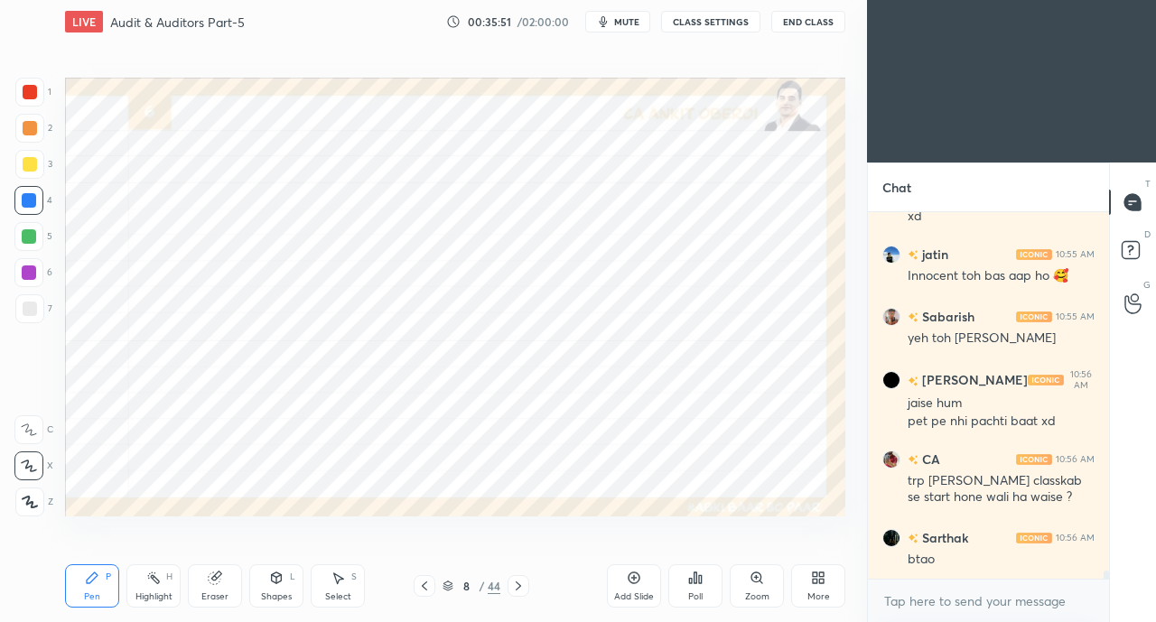
scroll to position [15402, 0]
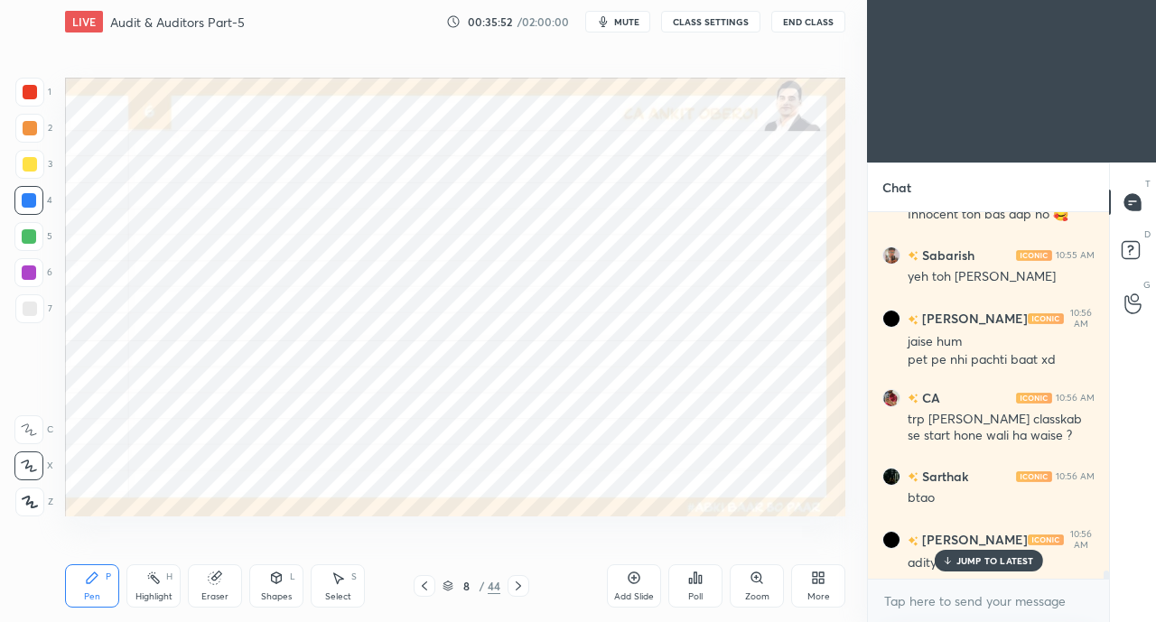
click at [952, 568] on div "JUMP TO LATEST" at bounding box center [987, 561] width 108 height 22
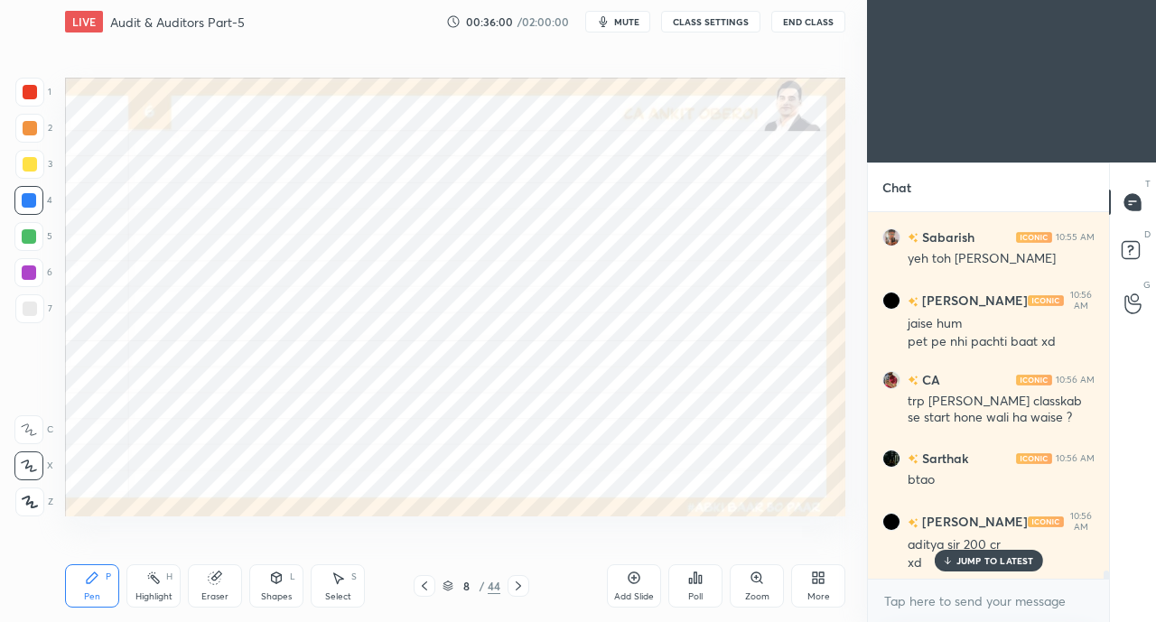
click at [970, 564] on p "JUMP TO LATEST" at bounding box center [995, 560] width 78 height 11
click at [520, 585] on icon at bounding box center [518, 586] width 14 height 14
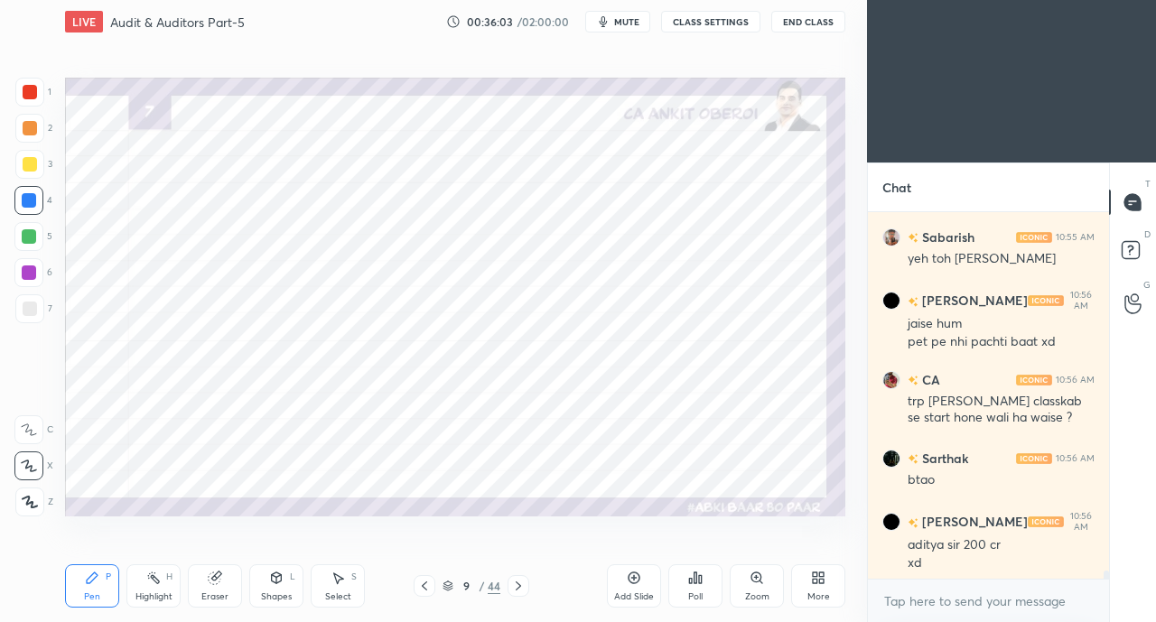
click at [211, 586] on div "Eraser" at bounding box center [215, 585] width 54 height 43
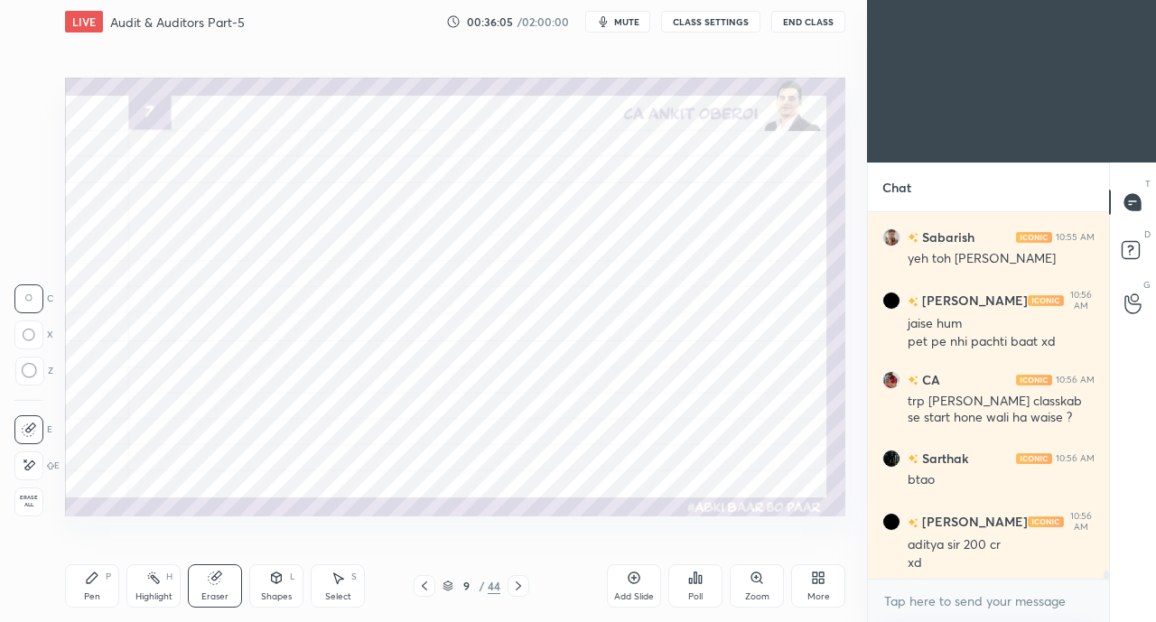
click at [99, 589] on div "Pen P" at bounding box center [92, 585] width 54 height 43
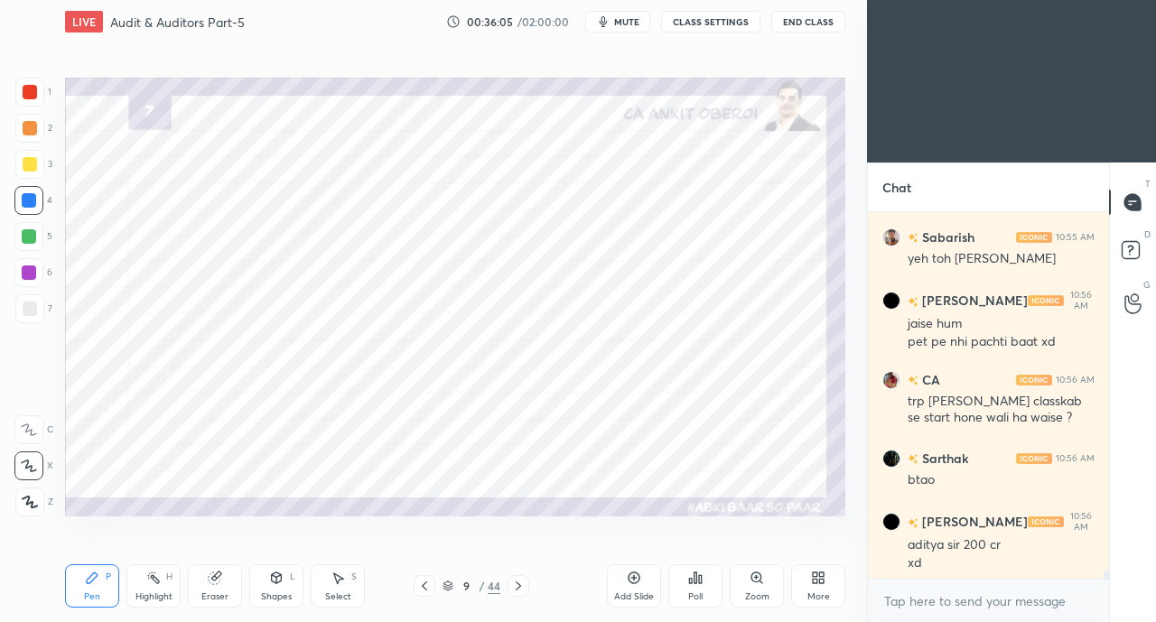
click at [32, 90] on div at bounding box center [30, 92] width 14 height 14
click at [208, 584] on icon at bounding box center [215, 578] width 14 height 14
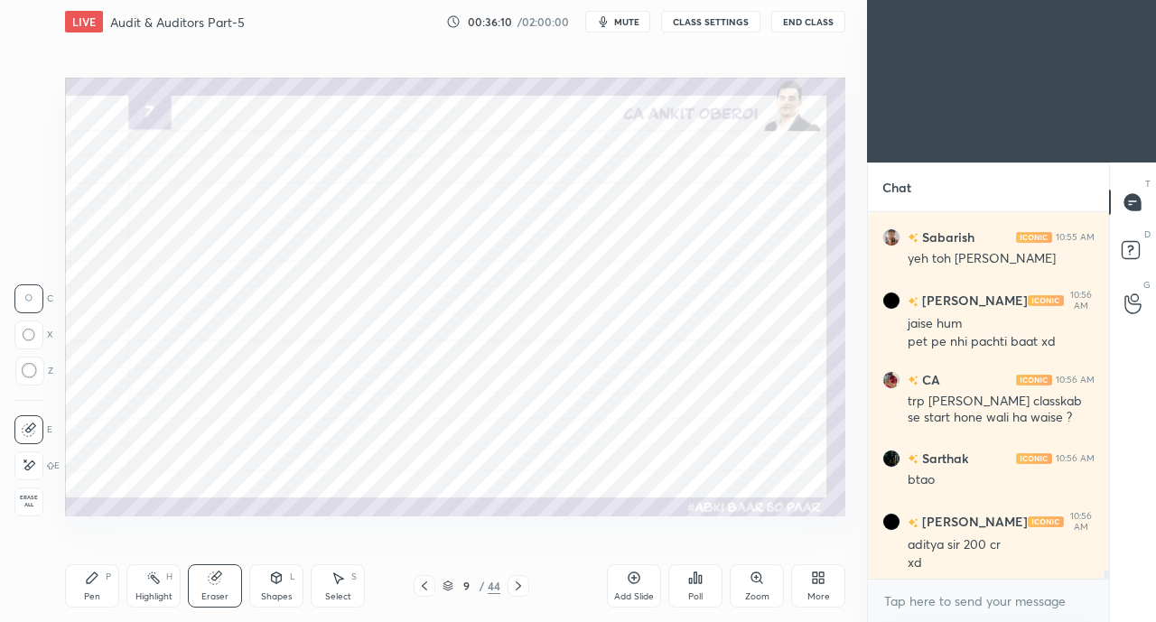
click at [87, 599] on div "Pen" at bounding box center [92, 596] width 16 height 9
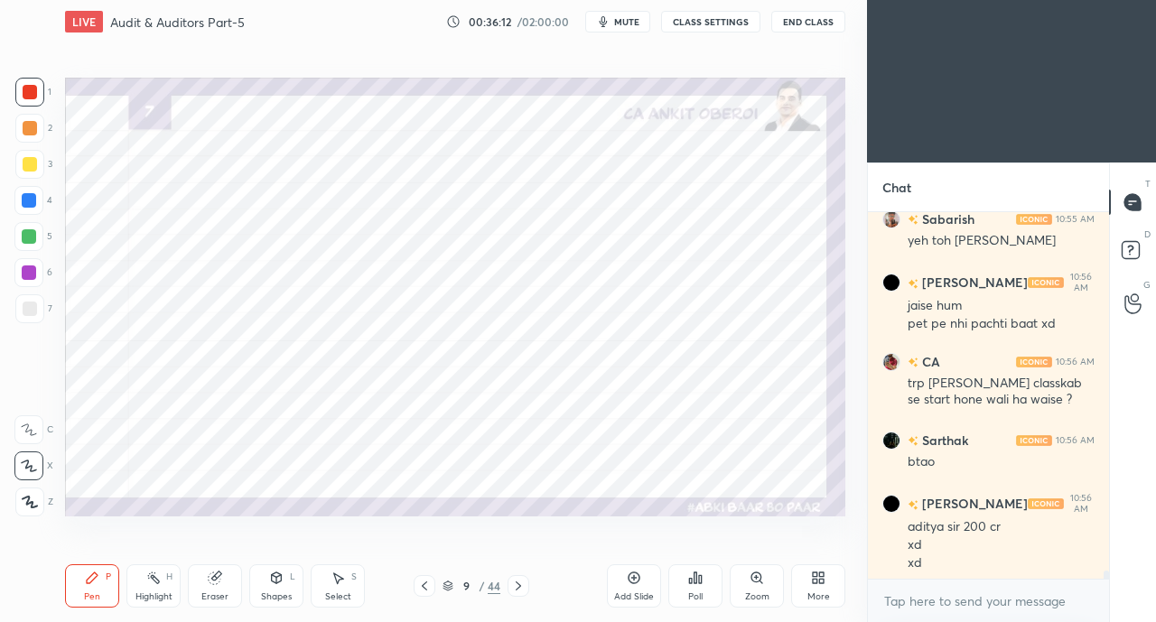
scroll to position [15501, 0]
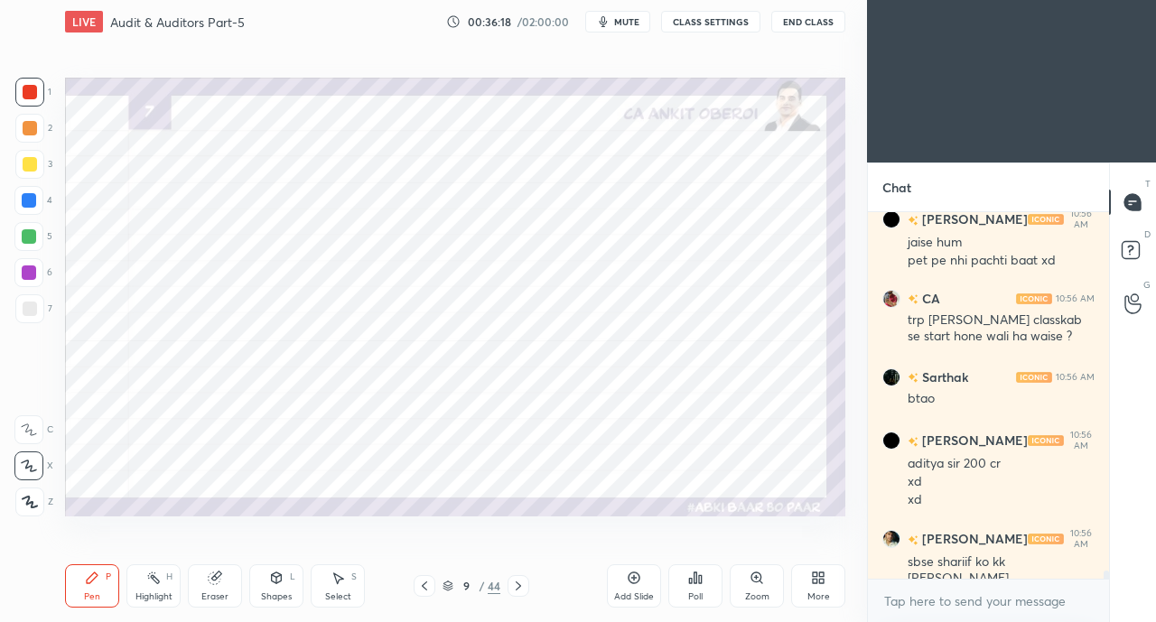
click at [423, 587] on icon at bounding box center [424, 585] width 5 height 9
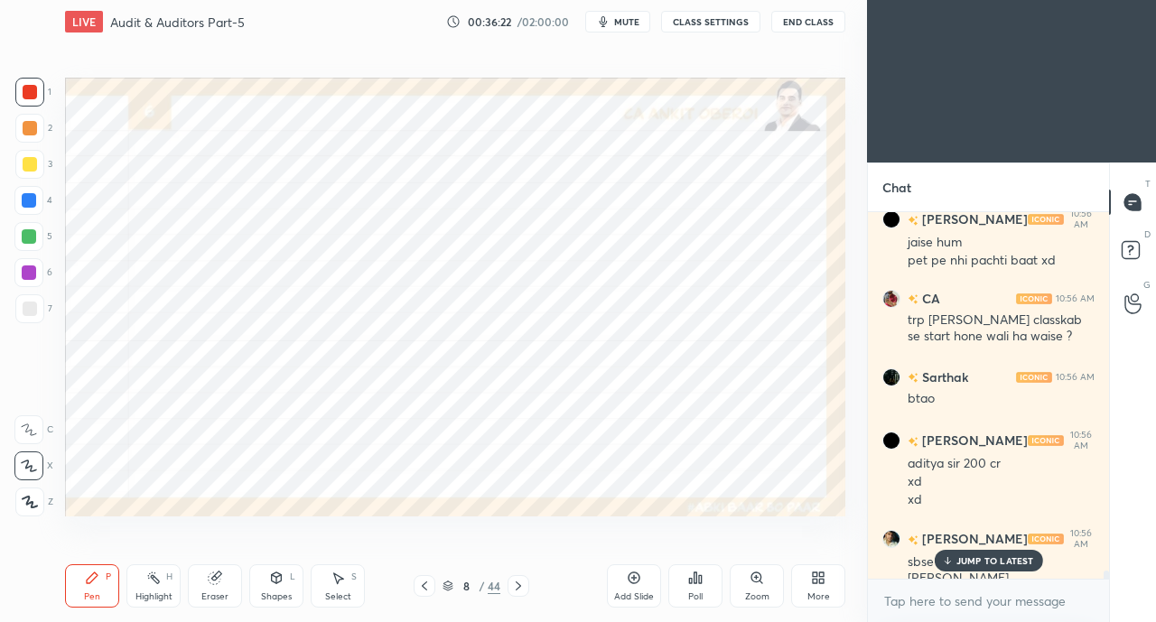
scroll to position [15562, 0]
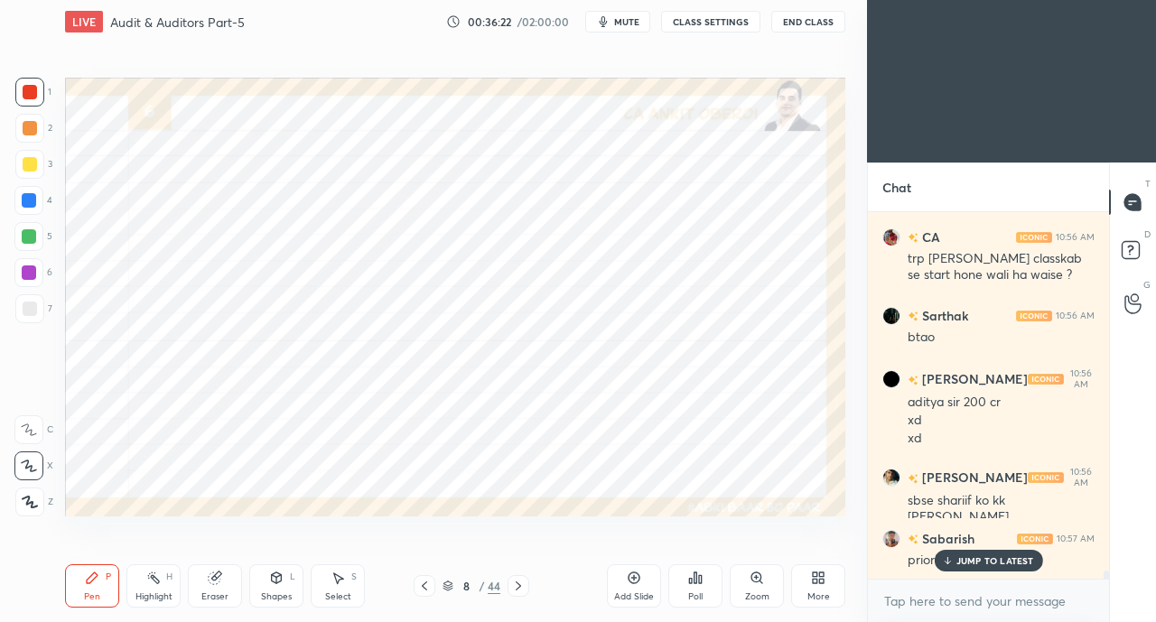
click at [520, 580] on icon at bounding box center [518, 586] width 14 height 14
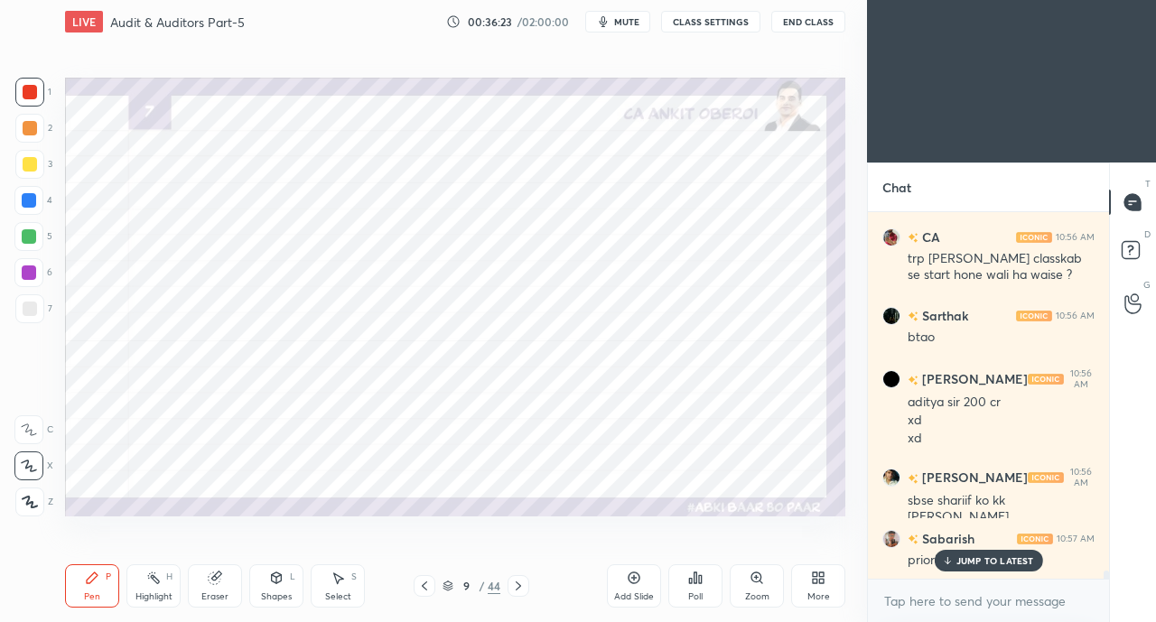
click at [959, 559] on p "JUMP TO LATEST" at bounding box center [995, 560] width 78 height 11
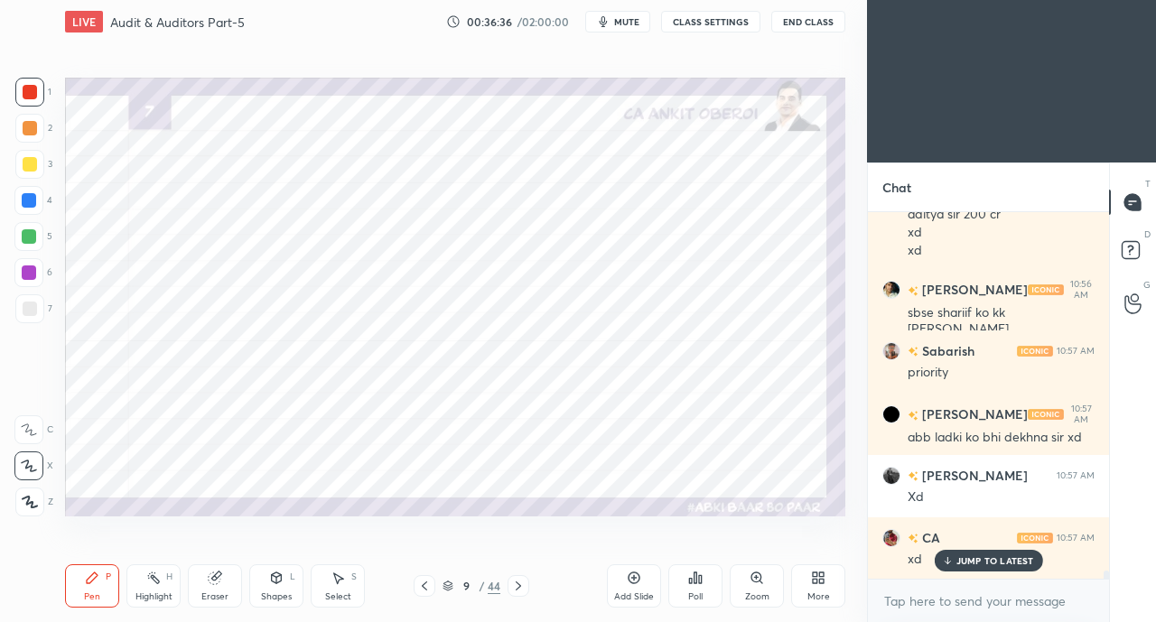
scroll to position [15811, 0]
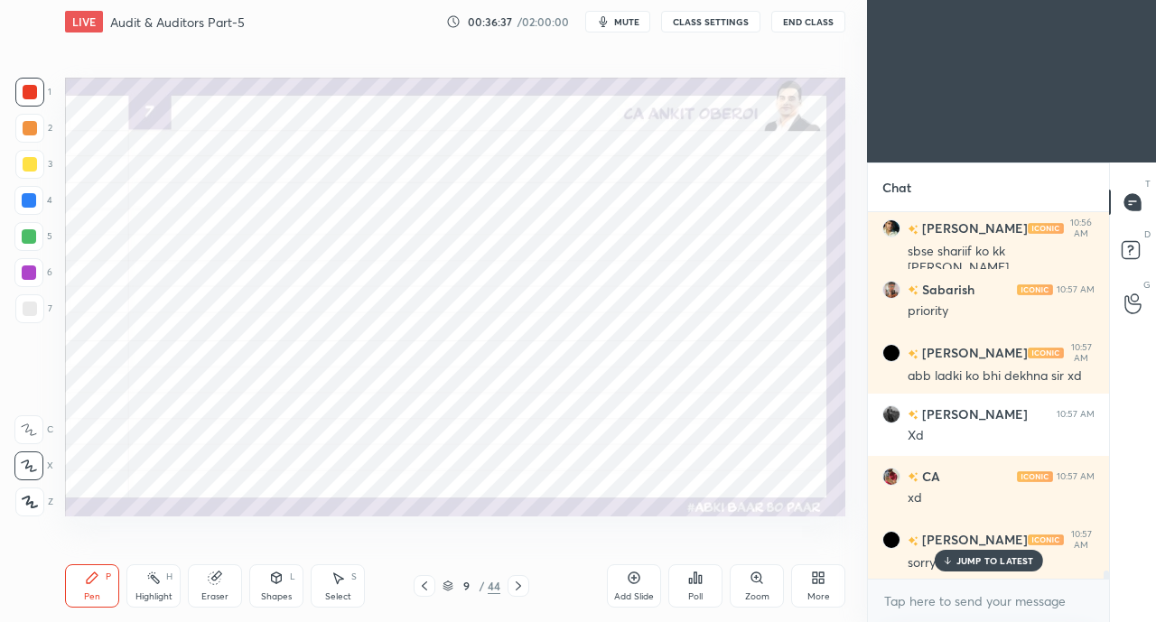
click at [961, 571] on div "Kushal 10:57 AM sorry" at bounding box center [988, 550] width 241 height 65
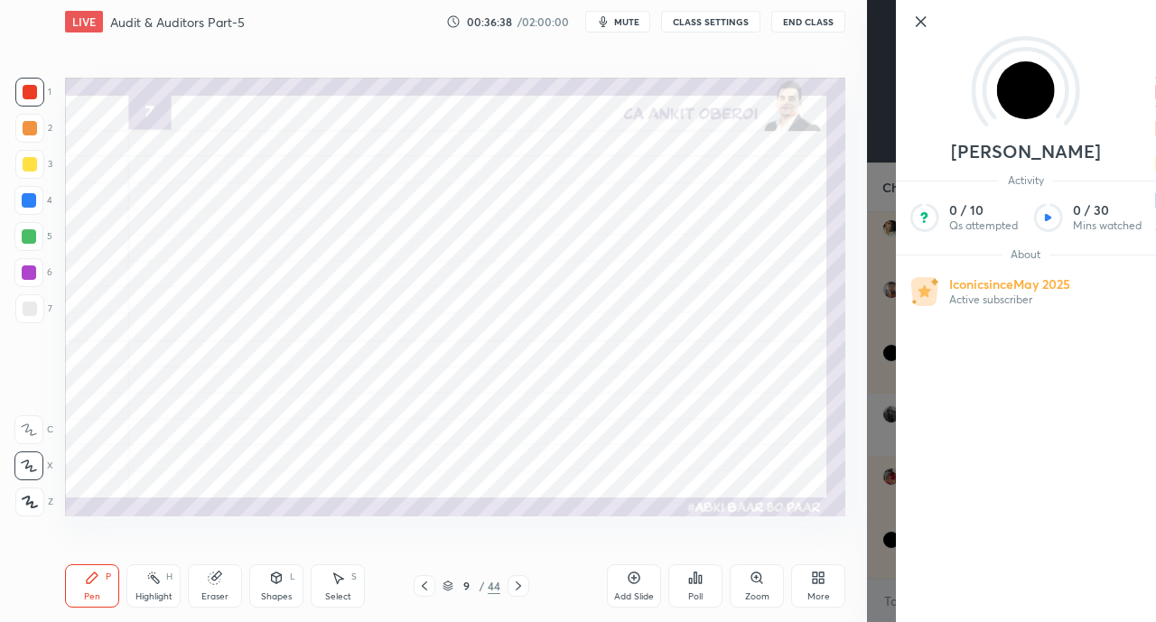
click at [850, 553] on div "LIVE Audit & Auditors Part-5 00:36:38 / 02:00:00 mute CLASS SETTINGS End Class …" at bounding box center [455, 311] width 794 height 622
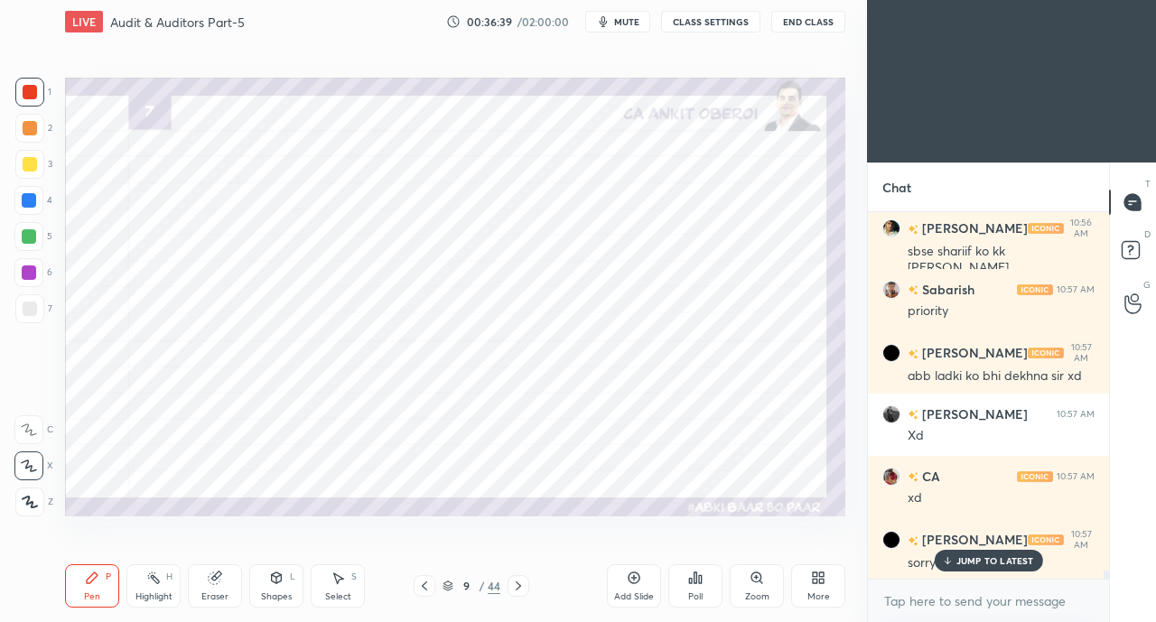
click at [945, 562] on icon at bounding box center [946, 563] width 5 height 3
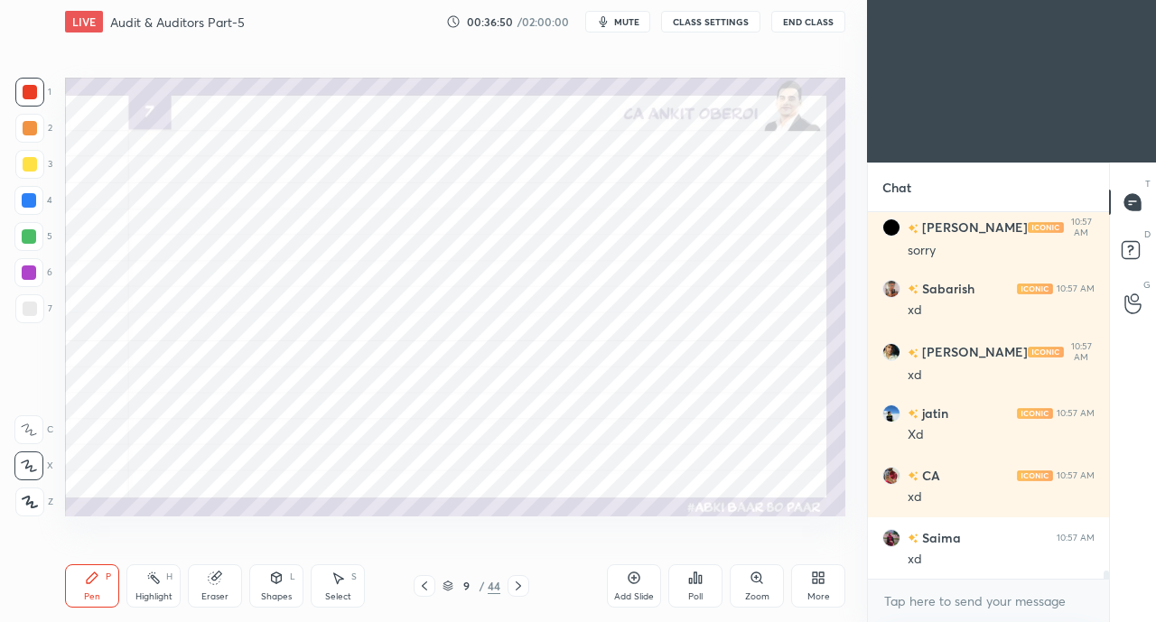
scroll to position [16185, 0]
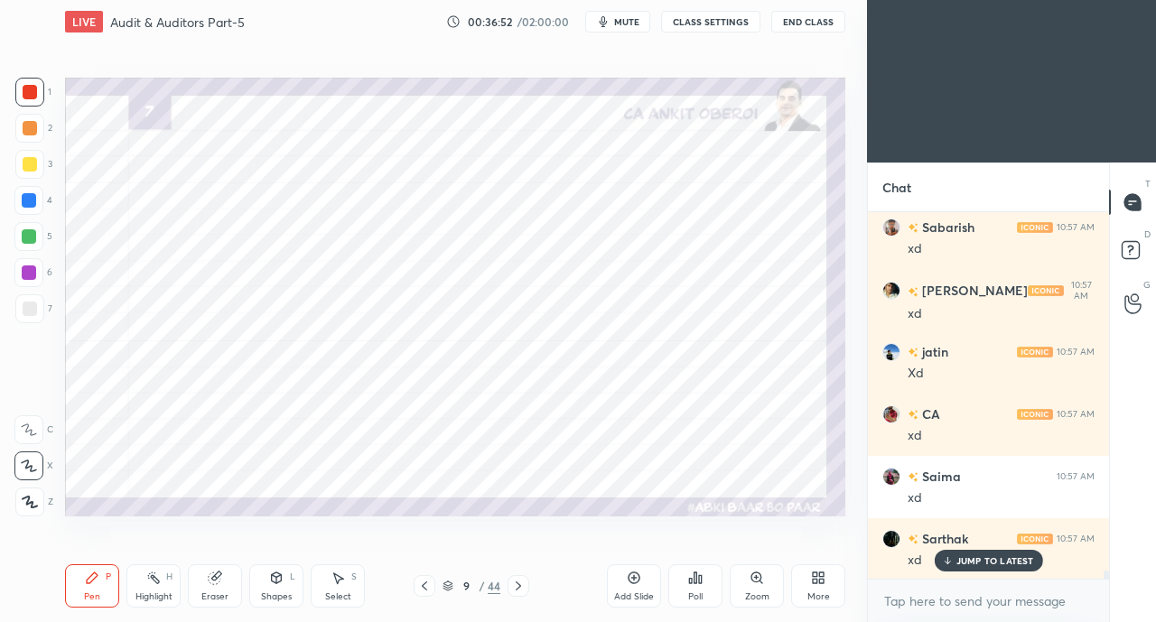
click at [946, 561] on icon at bounding box center [947, 560] width 12 height 11
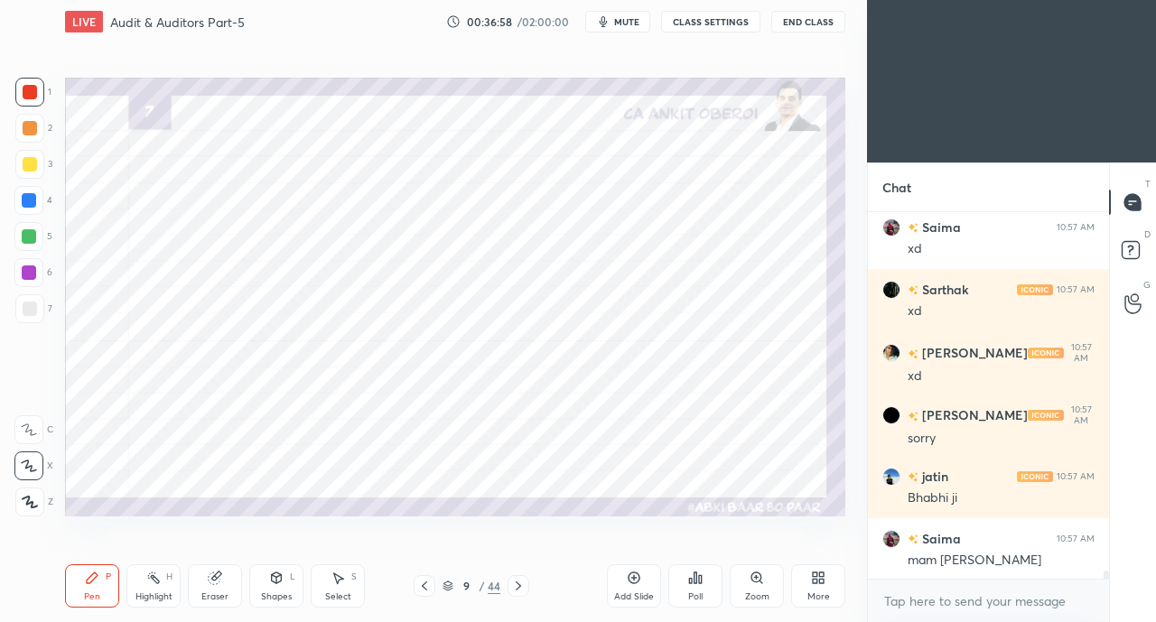
scroll to position [16498, 0]
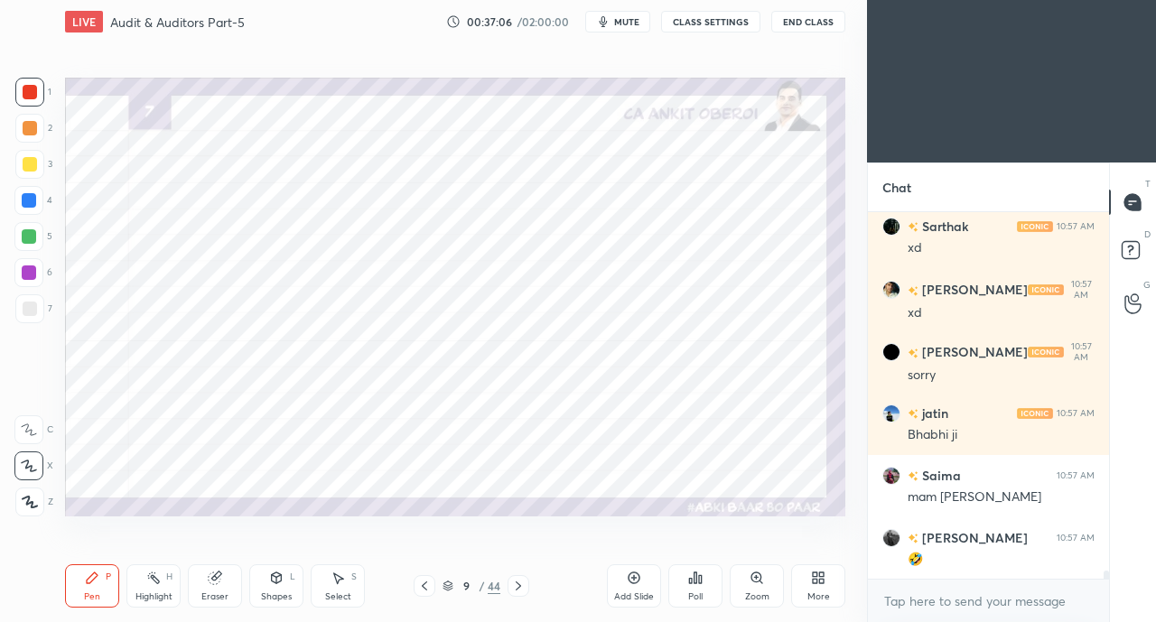
click at [218, 586] on div "Eraser" at bounding box center [215, 585] width 54 height 43
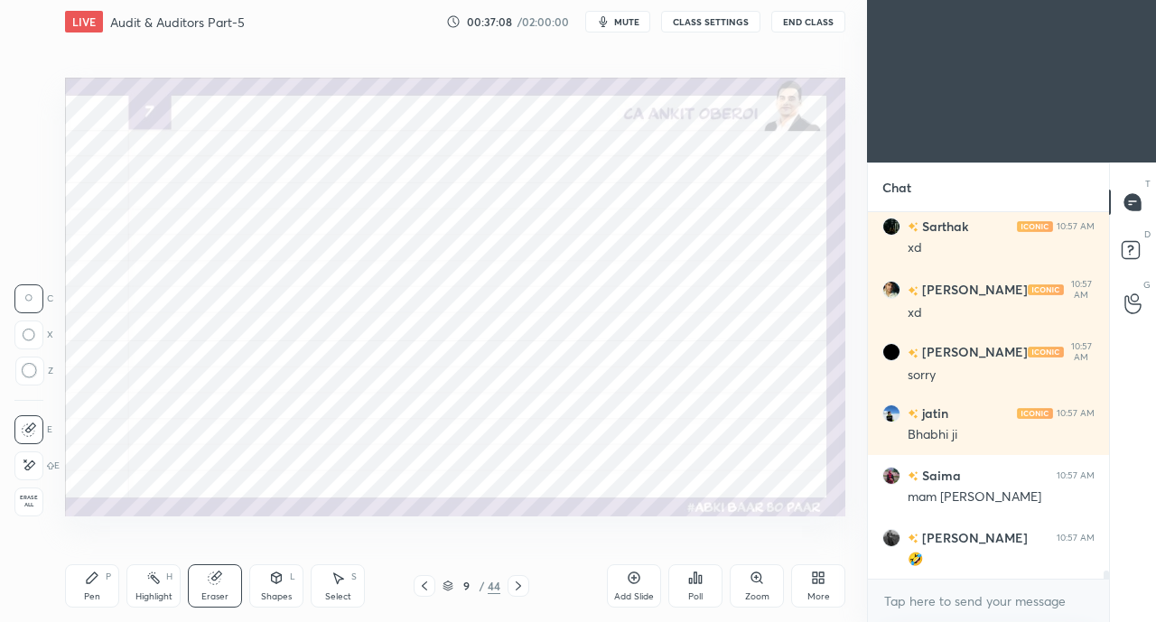
click at [99, 590] on div "Pen P" at bounding box center [92, 585] width 54 height 43
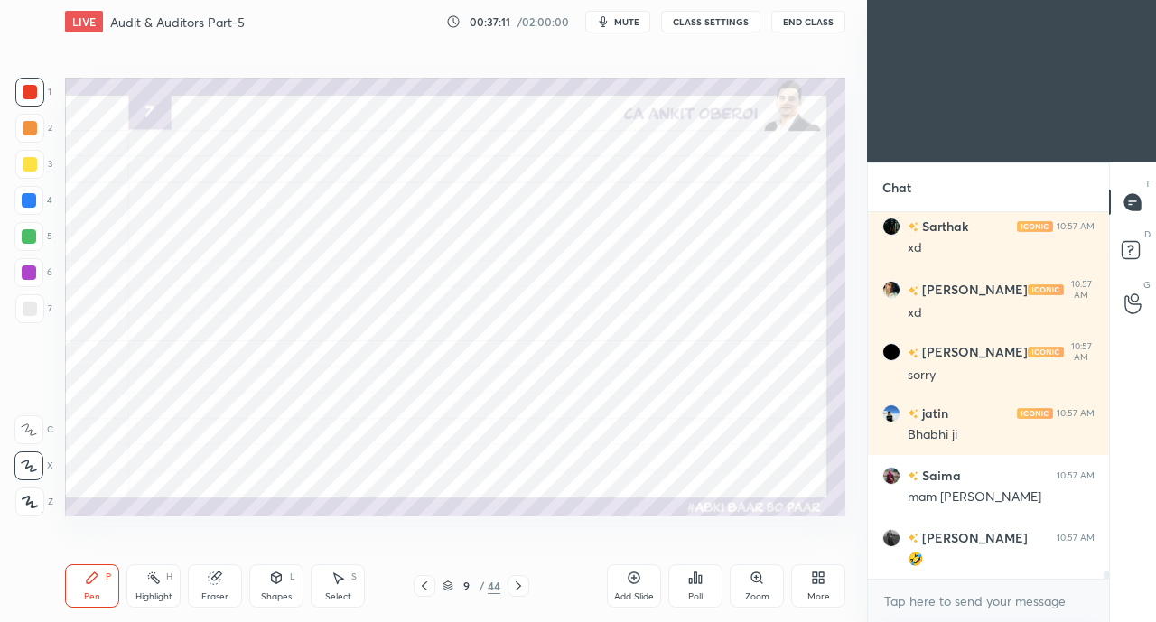
click at [277, 586] on div "Shapes L" at bounding box center [276, 585] width 54 height 43
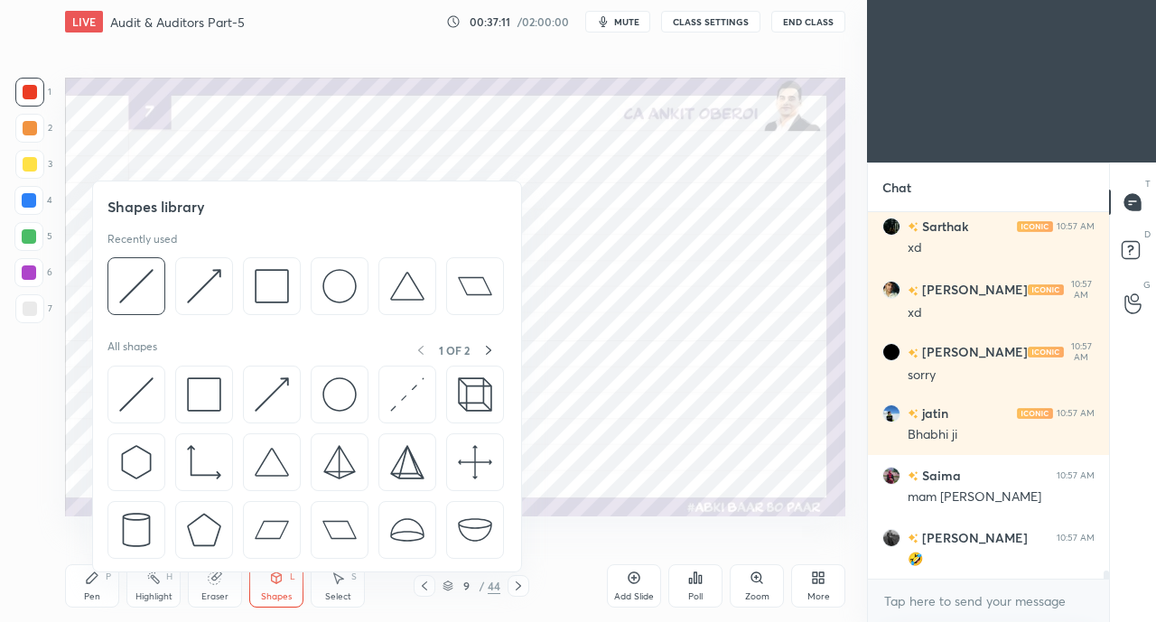
click at [143, 393] on img at bounding box center [136, 394] width 34 height 34
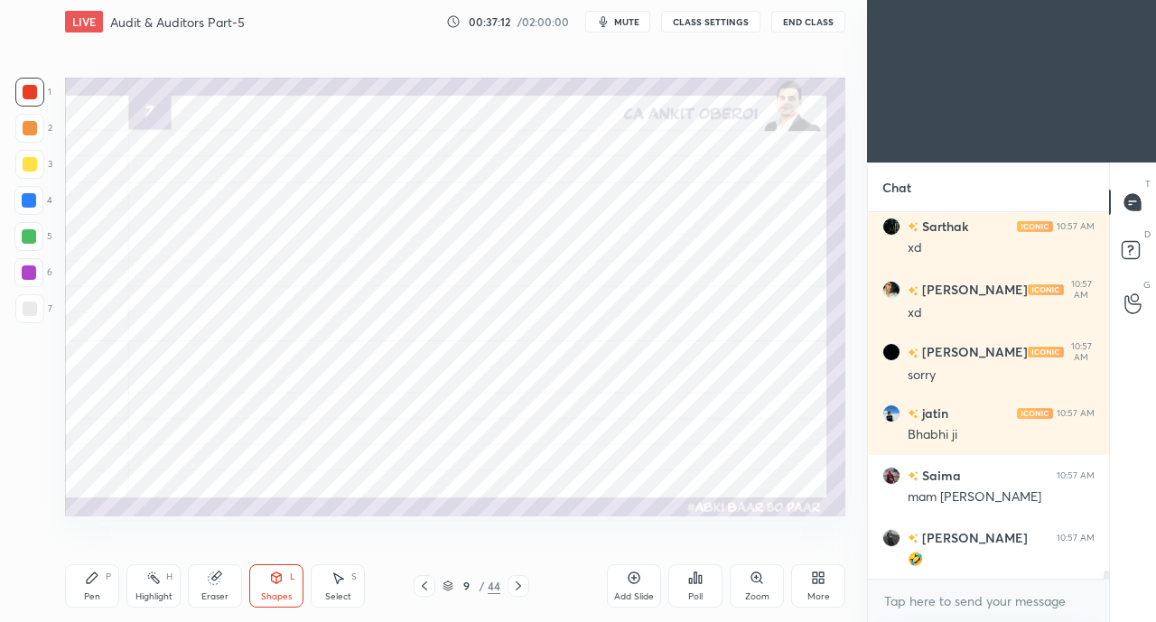
click at [31, 194] on div at bounding box center [29, 200] width 14 height 14
click at [98, 585] on icon at bounding box center [92, 578] width 14 height 14
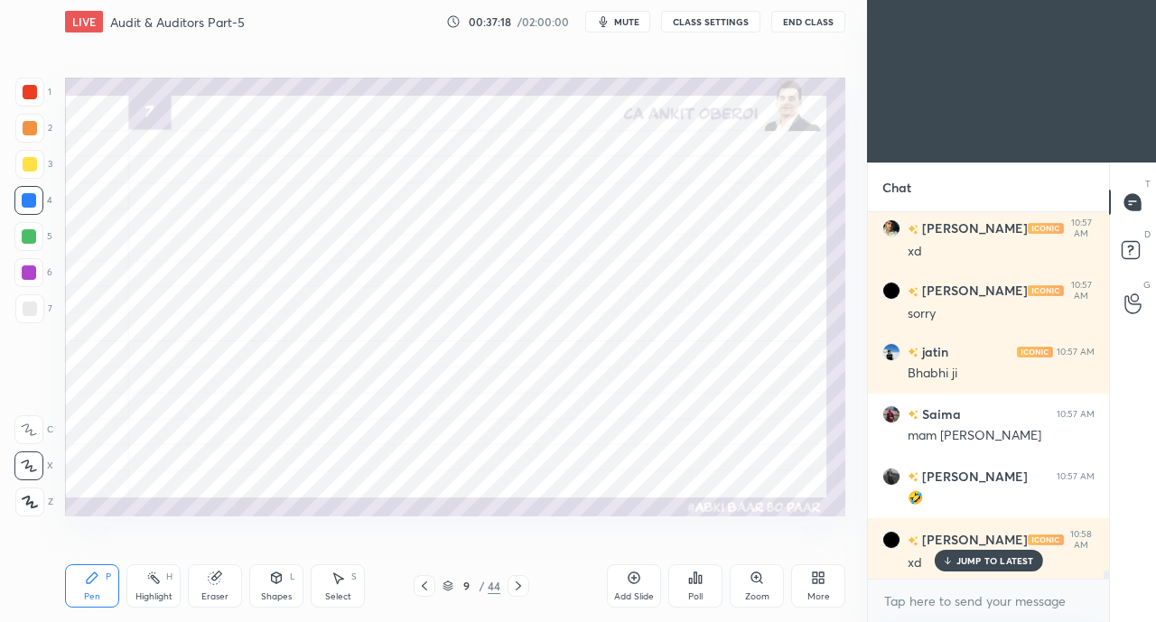
scroll to position [16622, 0]
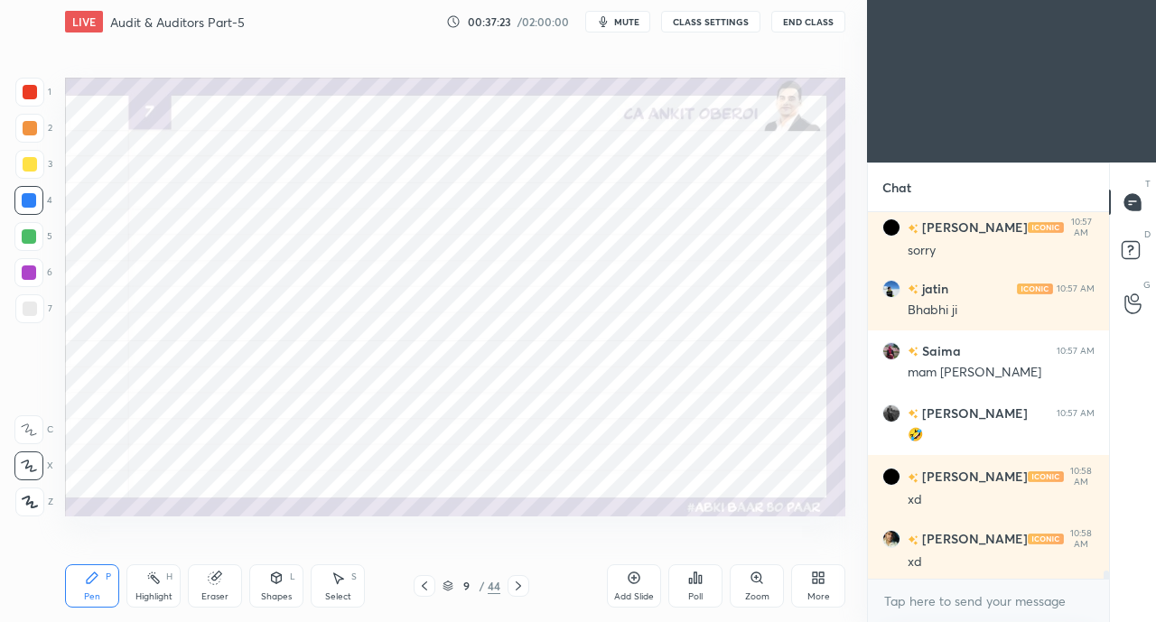
click at [33, 98] on div at bounding box center [30, 92] width 14 height 14
click at [27, 201] on div at bounding box center [29, 200] width 14 height 14
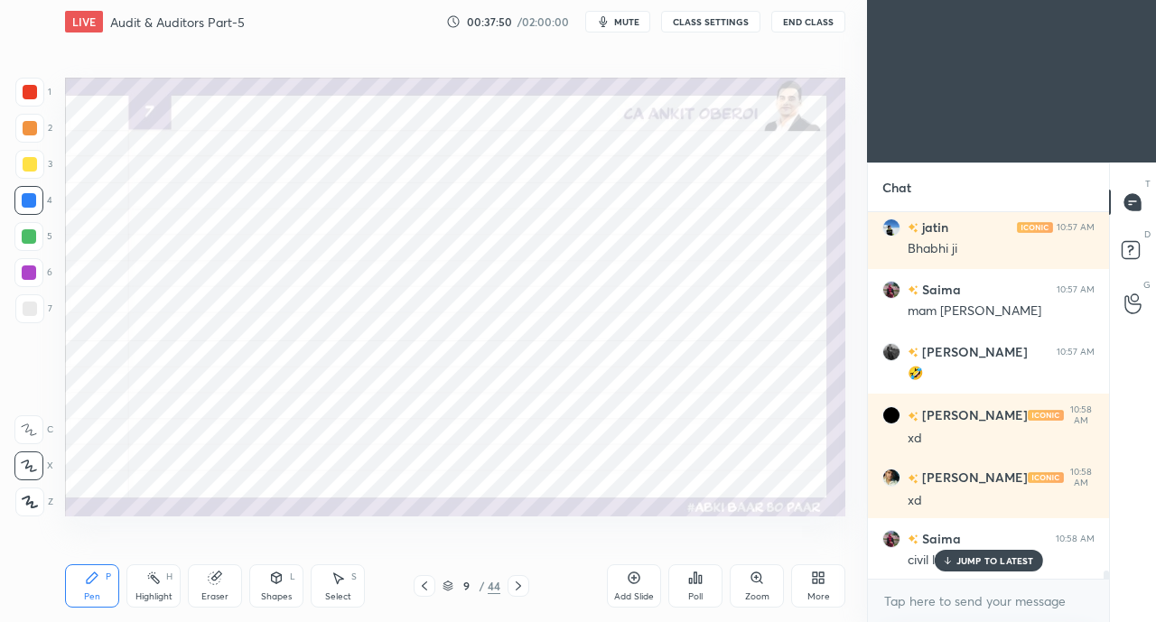
click at [958, 561] on p "JUMP TO LATEST" at bounding box center [995, 560] width 78 height 11
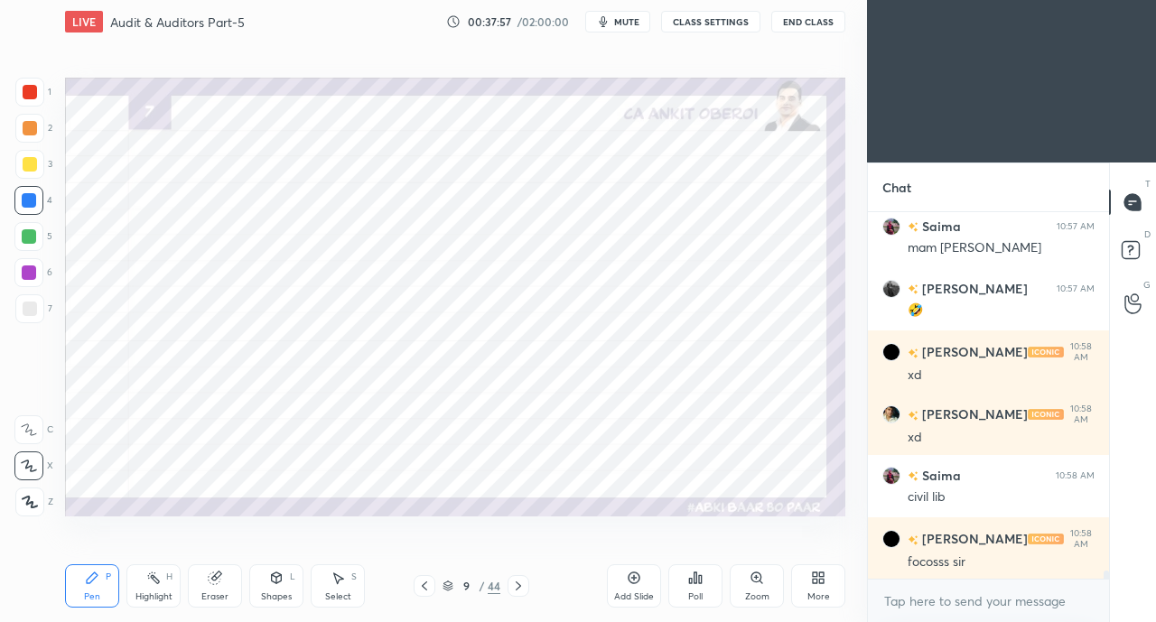
click at [29, 85] on div at bounding box center [30, 92] width 14 height 14
click at [269, 582] on icon at bounding box center [276, 578] width 14 height 14
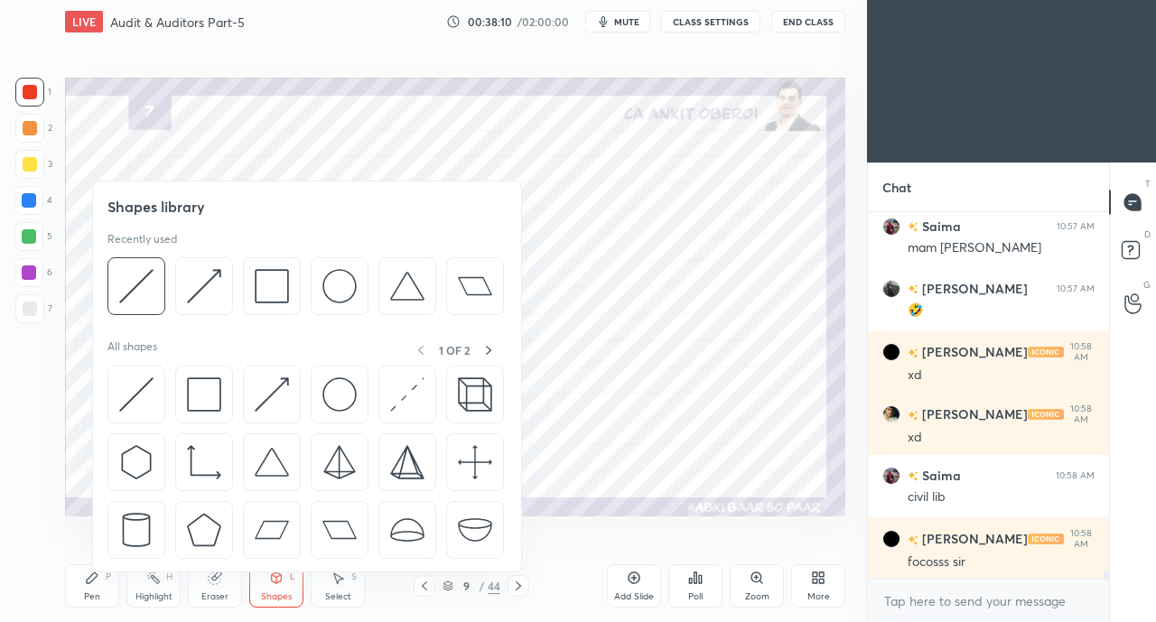
click at [130, 395] on img at bounding box center [136, 394] width 34 height 34
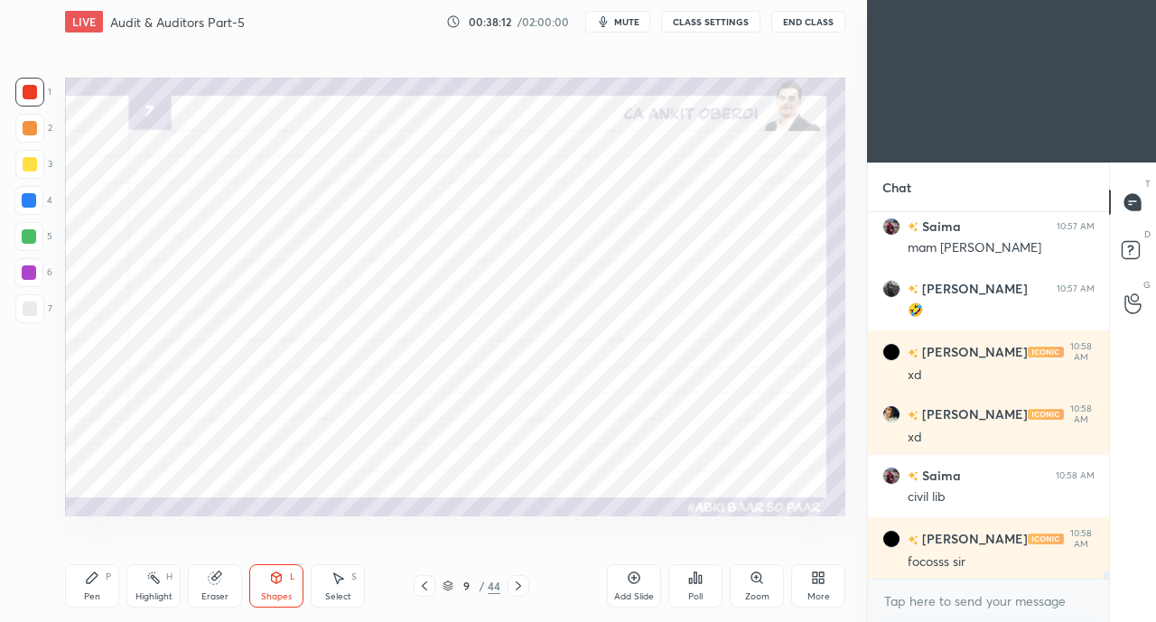
scroll to position [16808, 0]
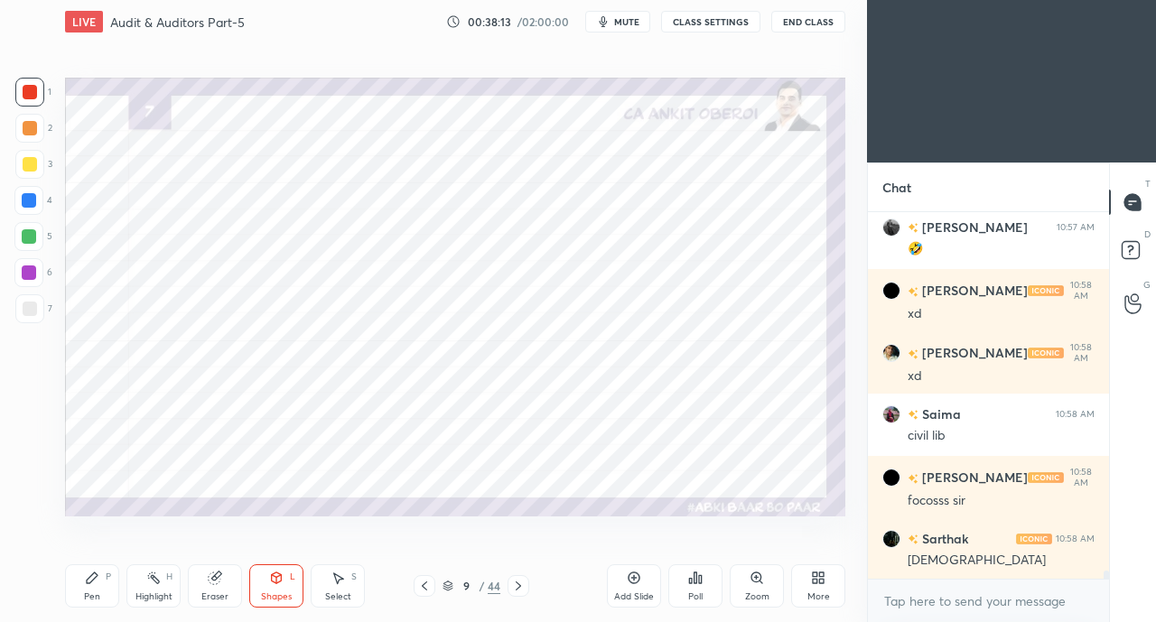
click at [84, 588] on div "Pen P" at bounding box center [92, 585] width 54 height 43
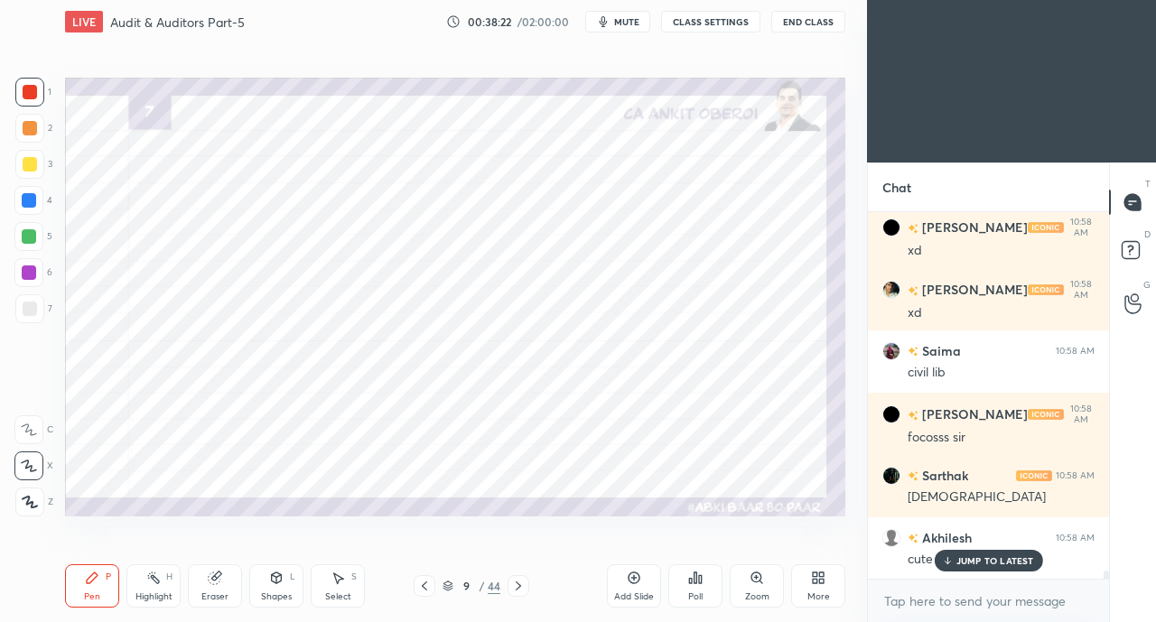
scroll to position [16933, 0]
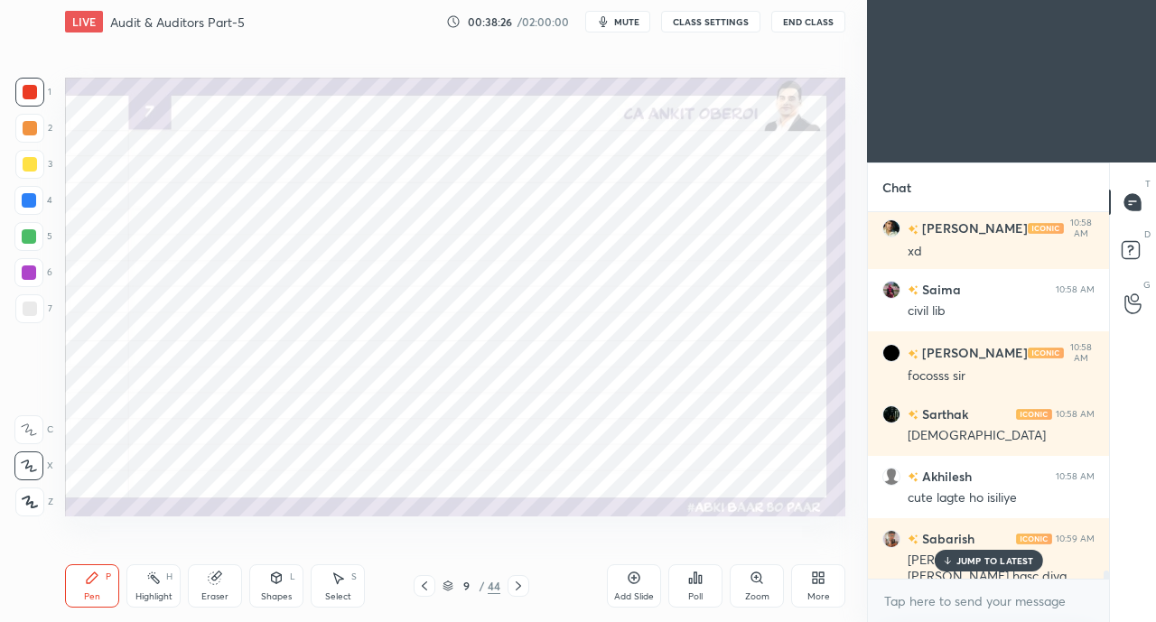
click at [956, 566] on p "JUMP TO LATEST" at bounding box center [995, 560] width 78 height 11
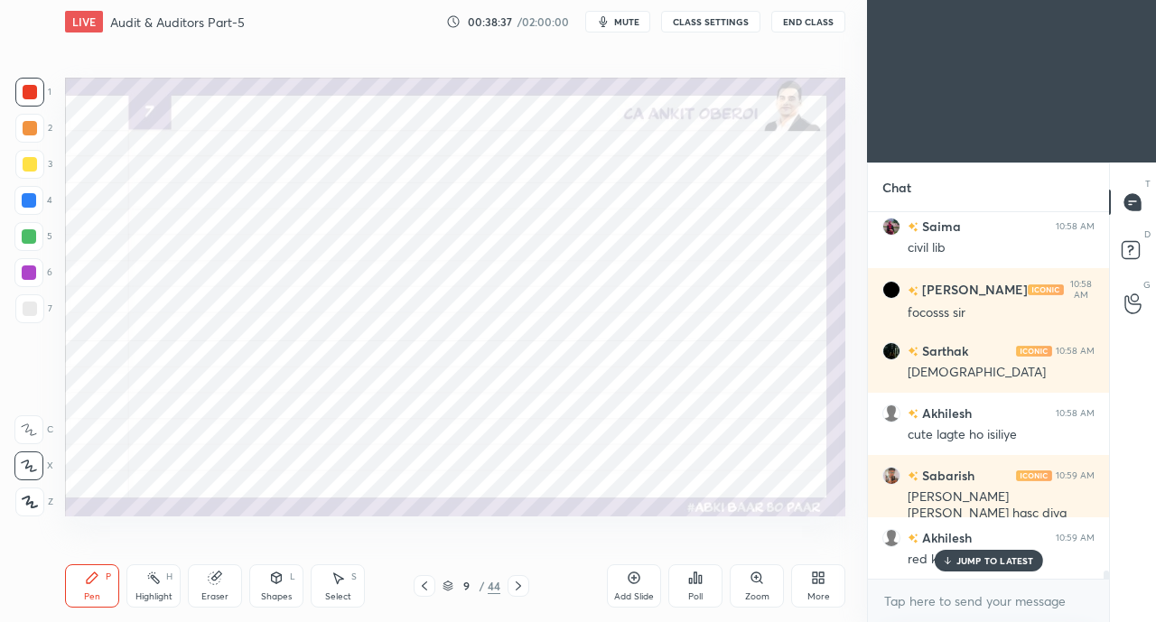
scroll to position [17074, 0]
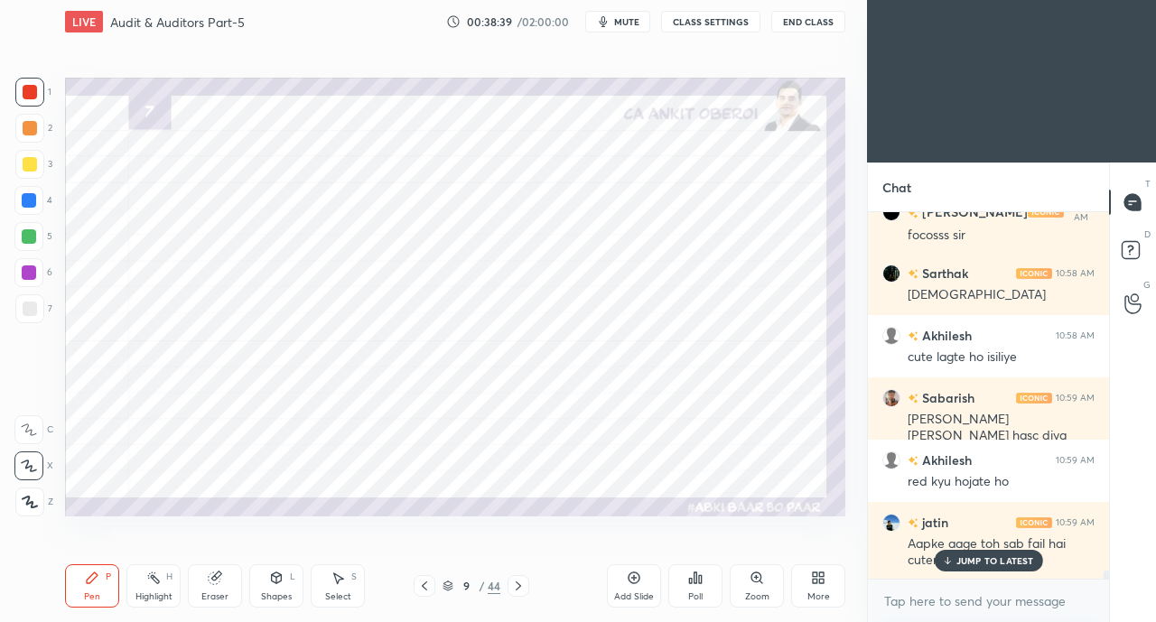
click at [977, 565] on p "JUMP TO LATEST" at bounding box center [995, 560] width 78 height 11
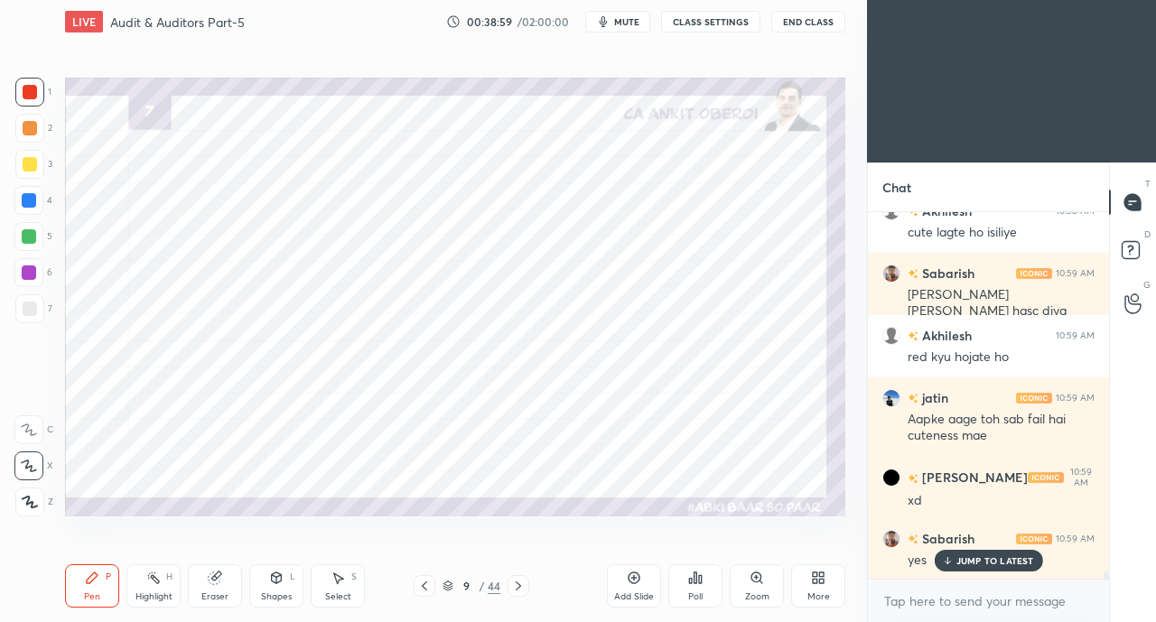
scroll to position [17261, 0]
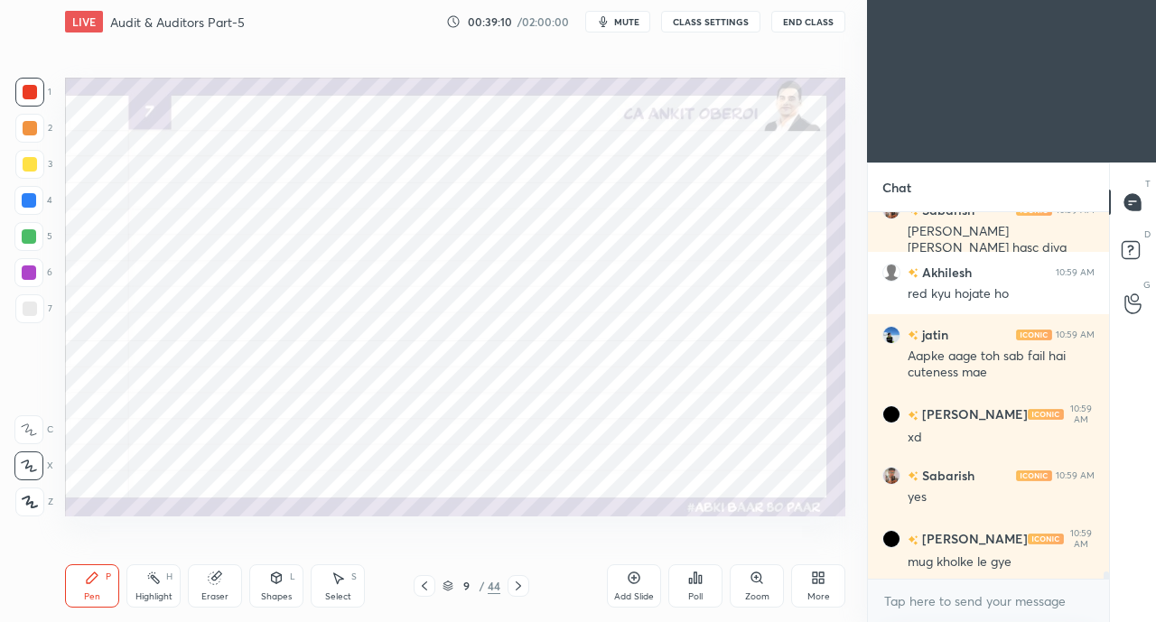
click at [29, 200] on div at bounding box center [29, 200] width 14 height 14
click at [218, 600] on div "Eraser" at bounding box center [214, 596] width 27 height 9
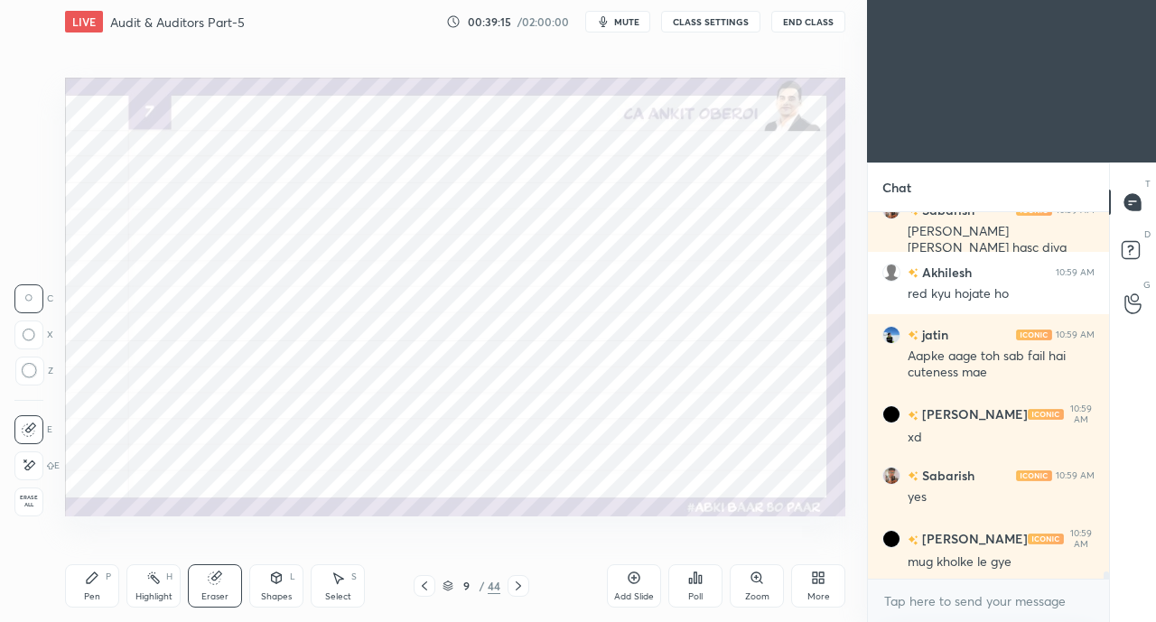
click at [110, 590] on div "Pen P" at bounding box center [92, 585] width 54 height 43
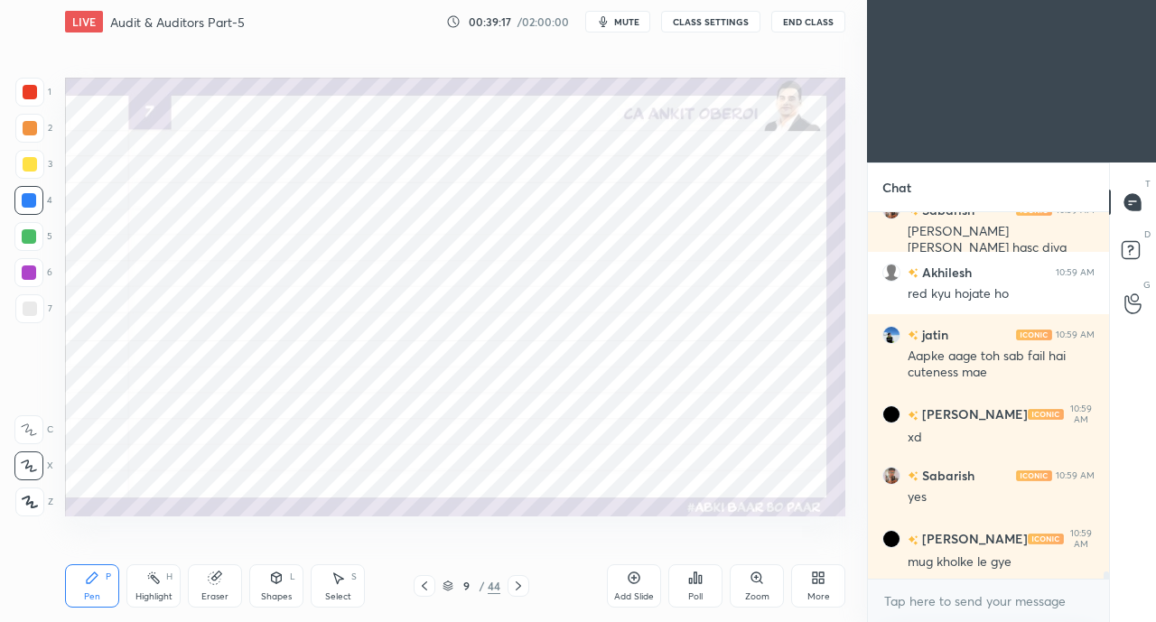
click at [274, 587] on div "Shapes L" at bounding box center [276, 585] width 54 height 43
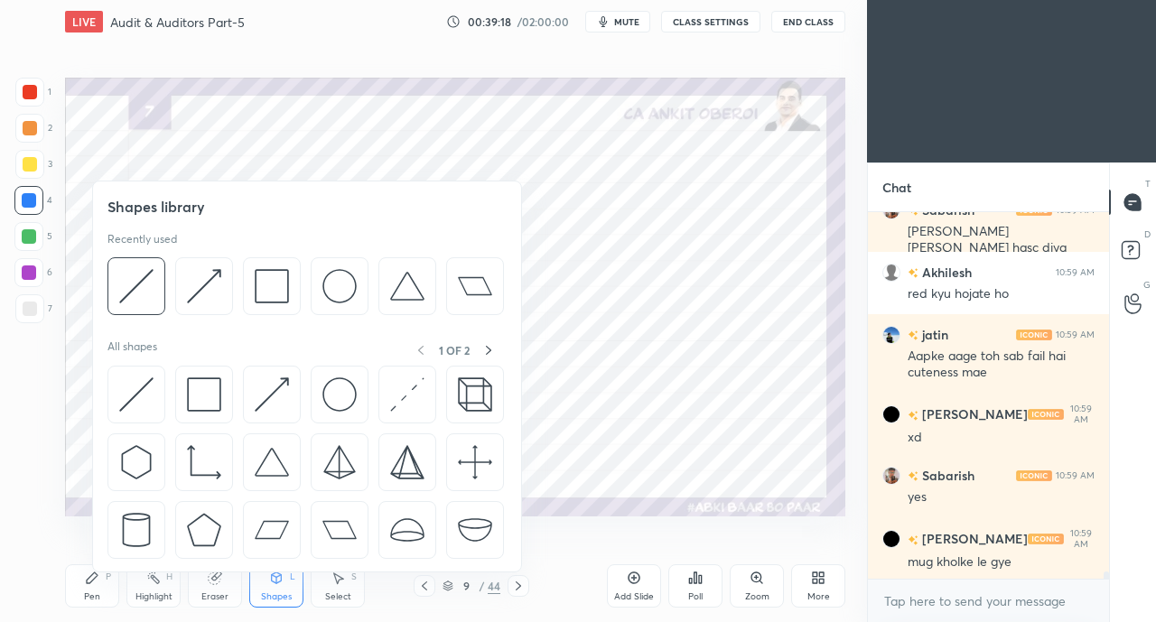
click at [128, 395] on img at bounding box center [136, 394] width 34 height 34
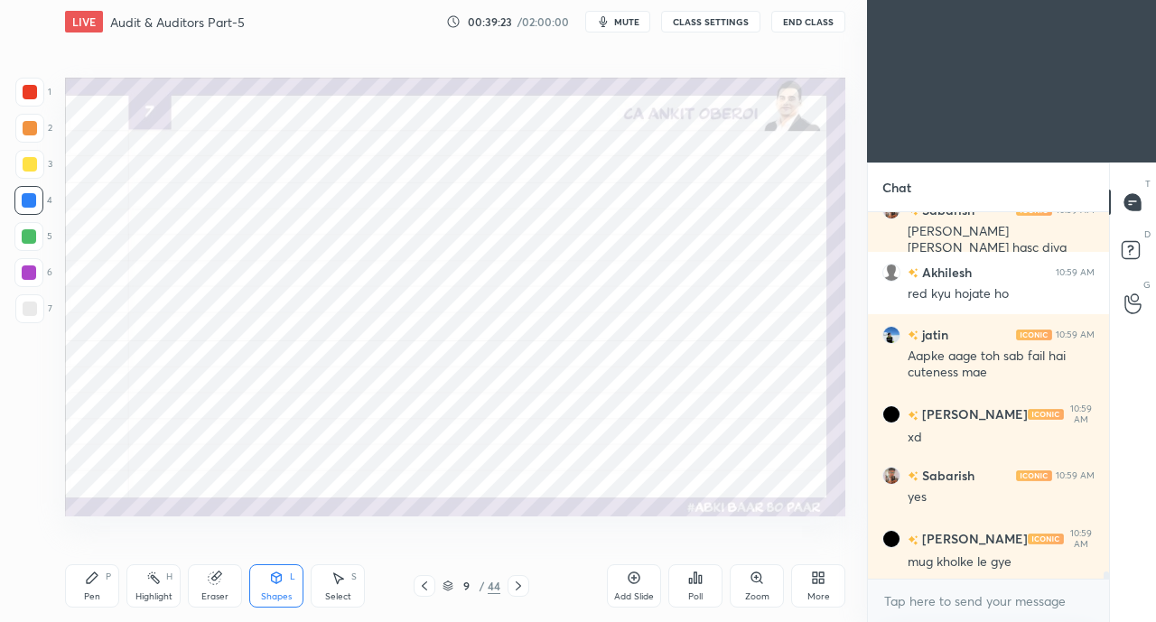
click at [88, 580] on icon at bounding box center [92, 577] width 11 height 11
click at [421, 585] on icon at bounding box center [424, 586] width 14 height 14
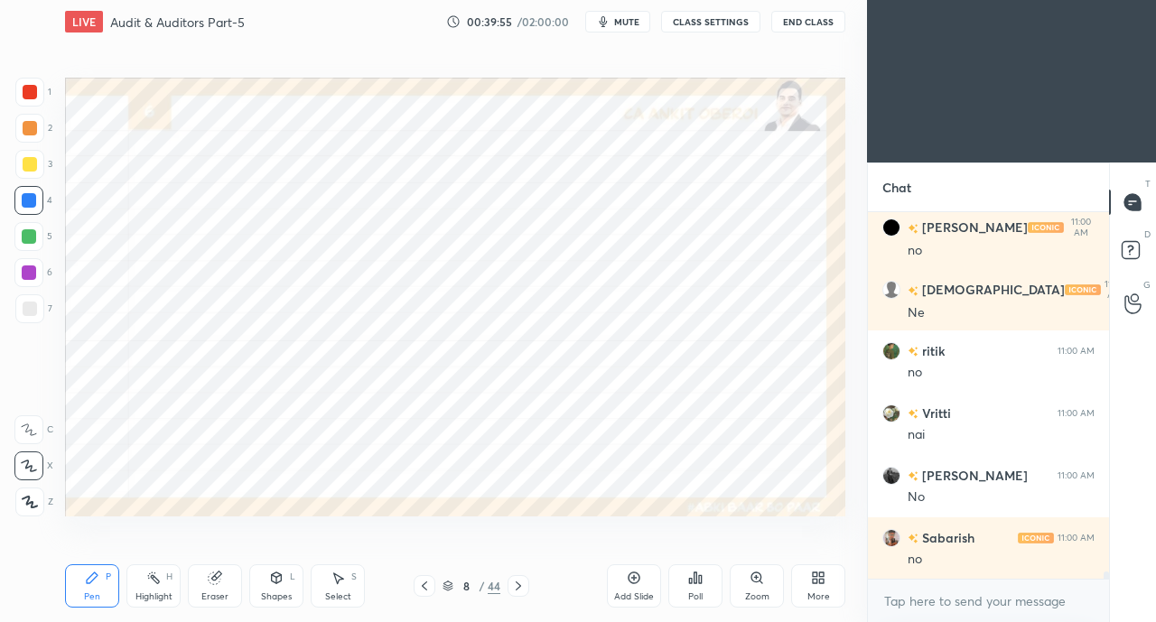
scroll to position [18693, 0]
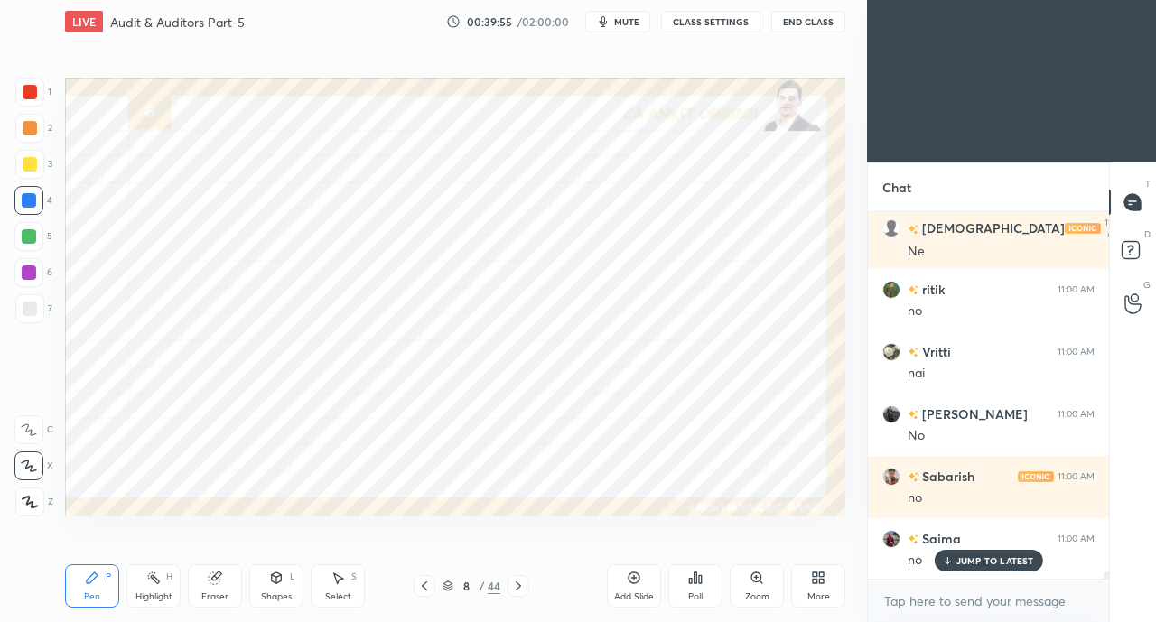
click at [520, 593] on icon at bounding box center [518, 586] width 14 height 14
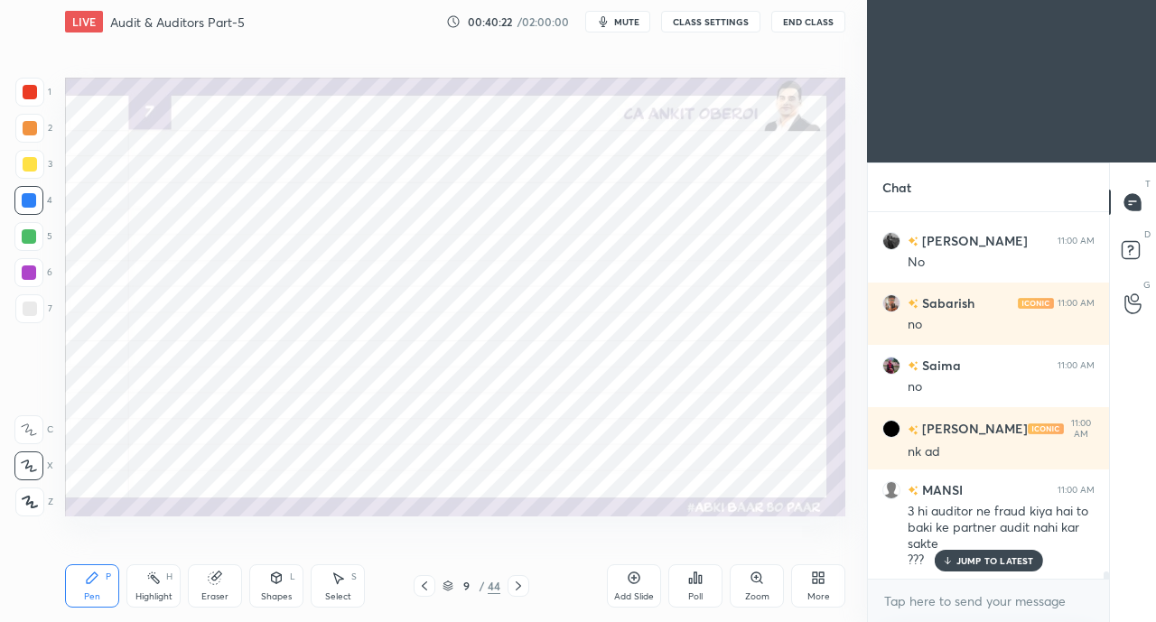
scroll to position [18930, 0]
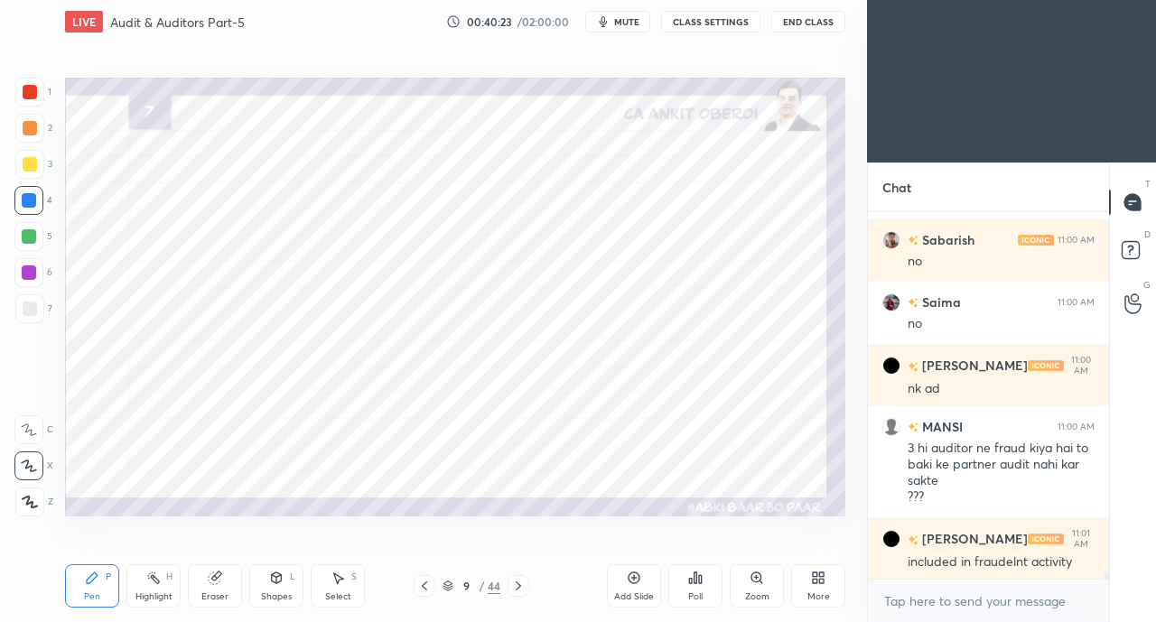
click at [428, 586] on icon at bounding box center [424, 586] width 14 height 14
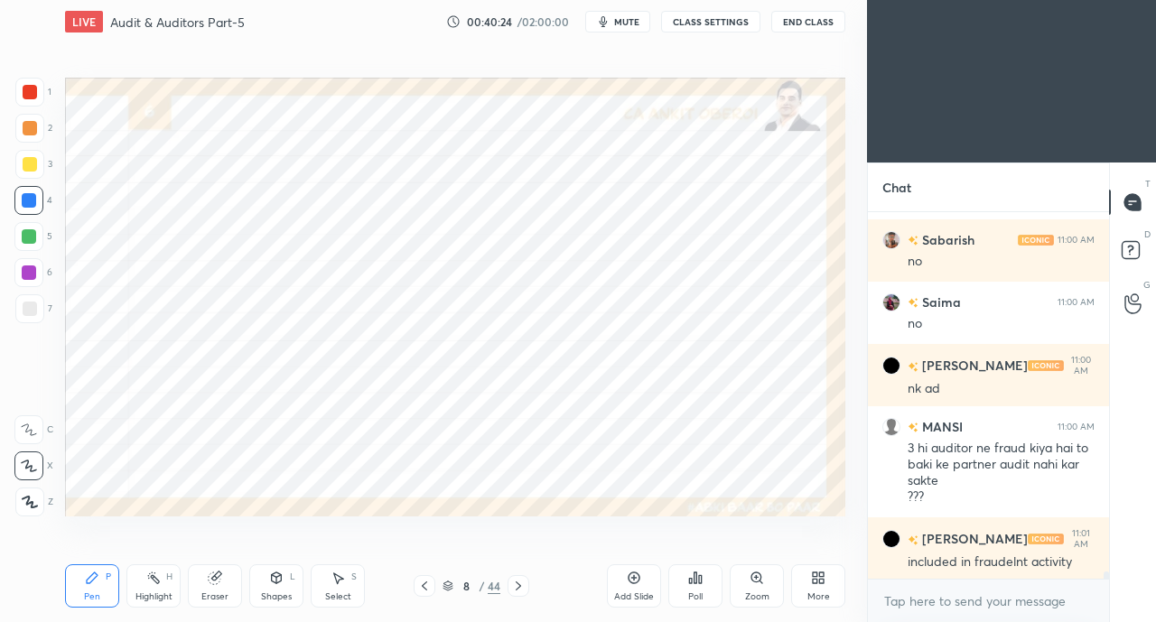
click at [30, 100] on div at bounding box center [29, 92] width 29 height 29
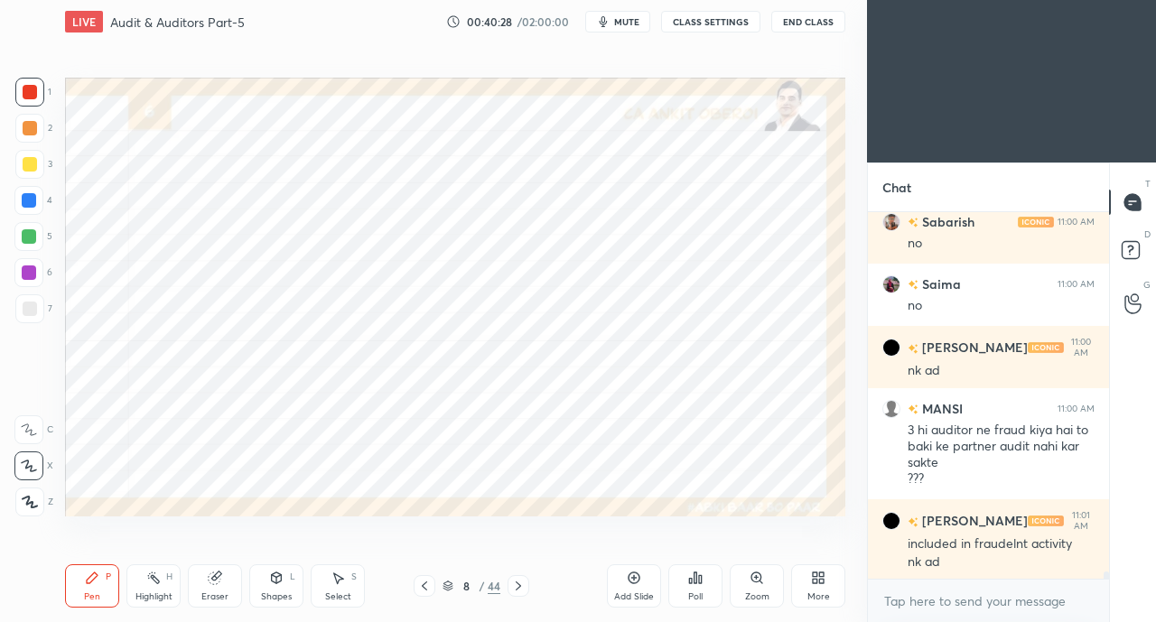
click at [515, 579] on icon at bounding box center [518, 586] width 14 height 14
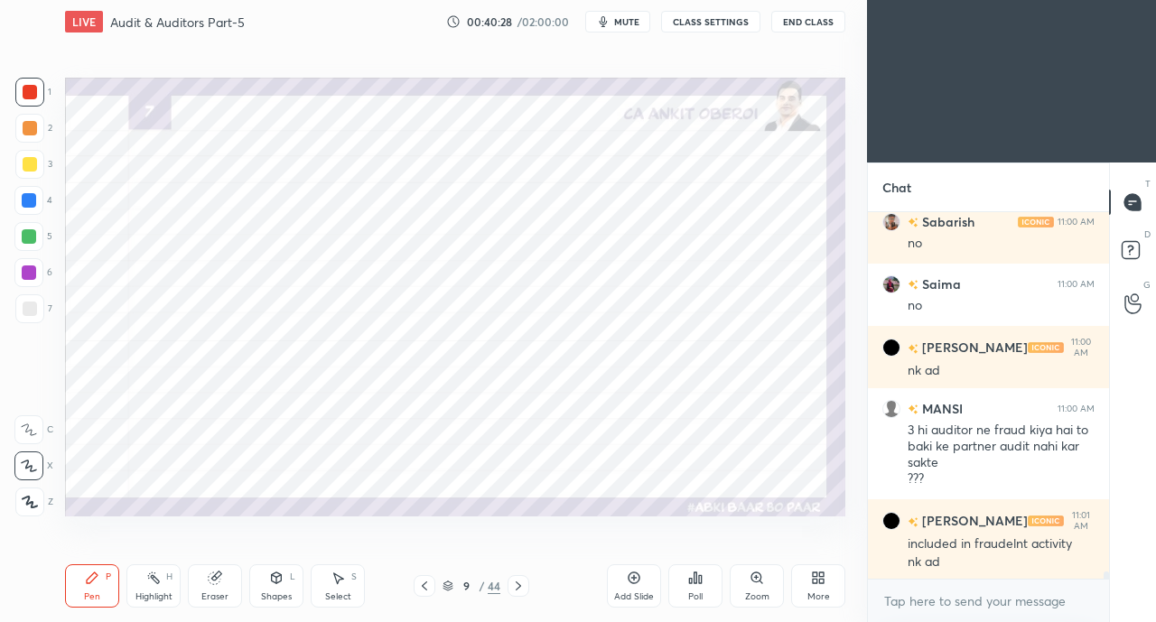
scroll to position [19009, 0]
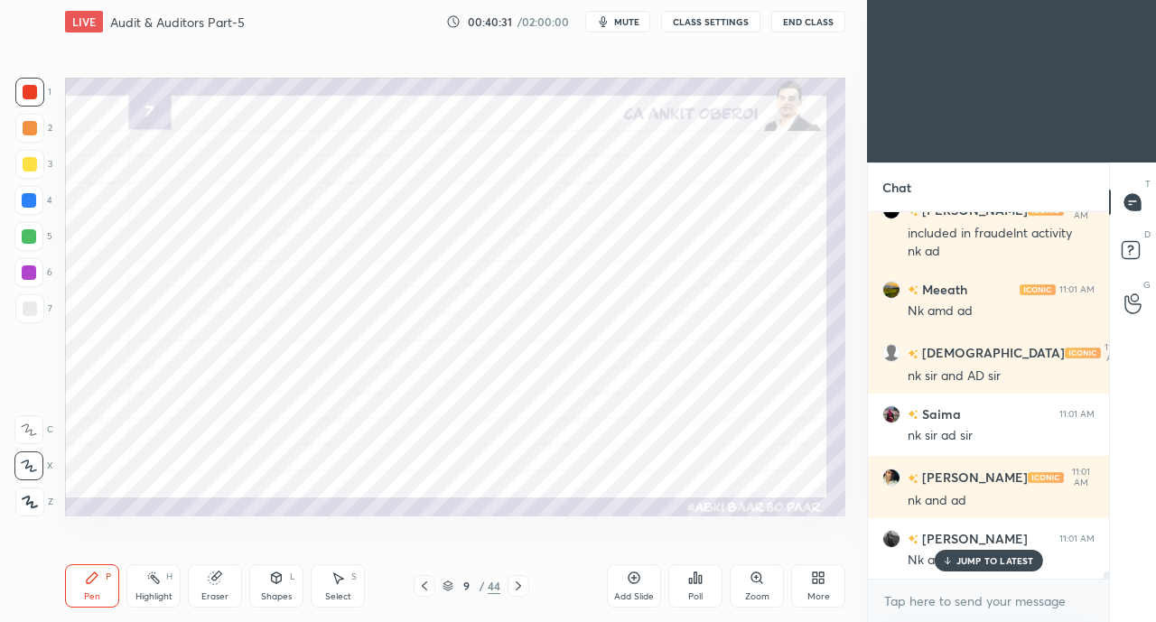
click at [234, 601] on div "Eraser" at bounding box center [215, 585] width 54 height 43
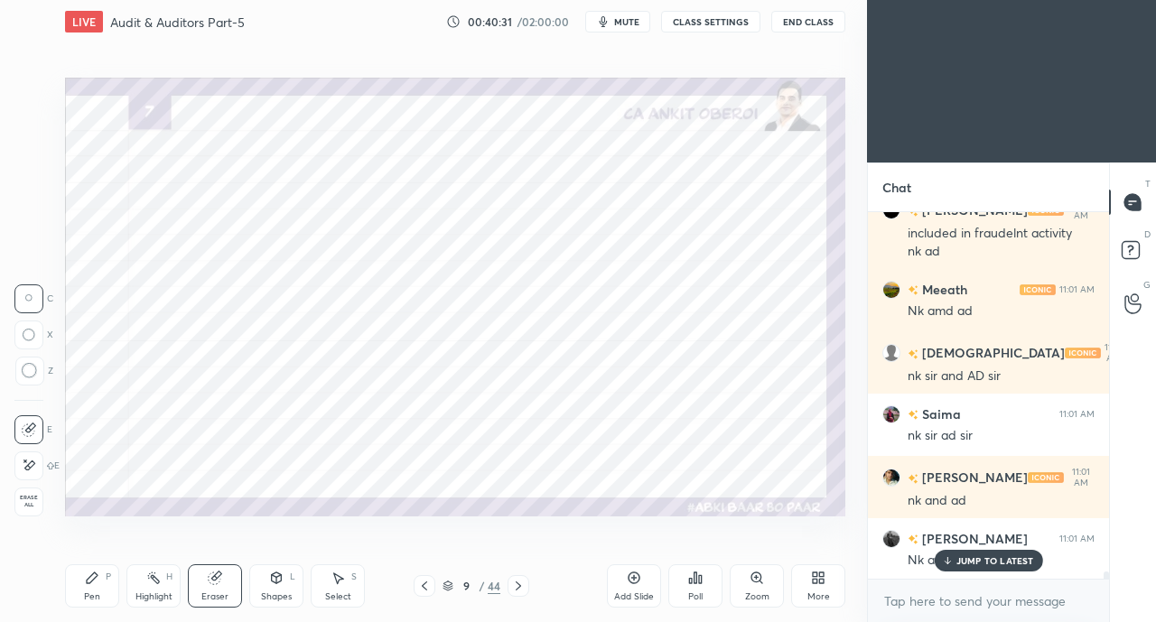
click at [214, 586] on div "Eraser" at bounding box center [215, 585] width 54 height 43
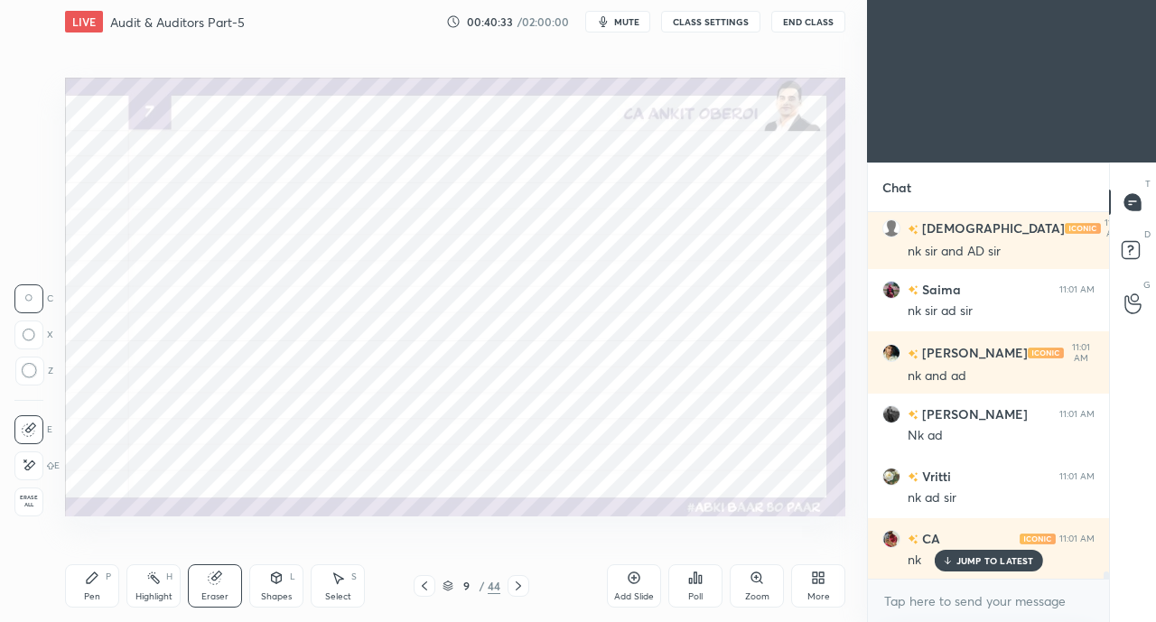
click at [90, 581] on icon at bounding box center [92, 577] width 11 height 11
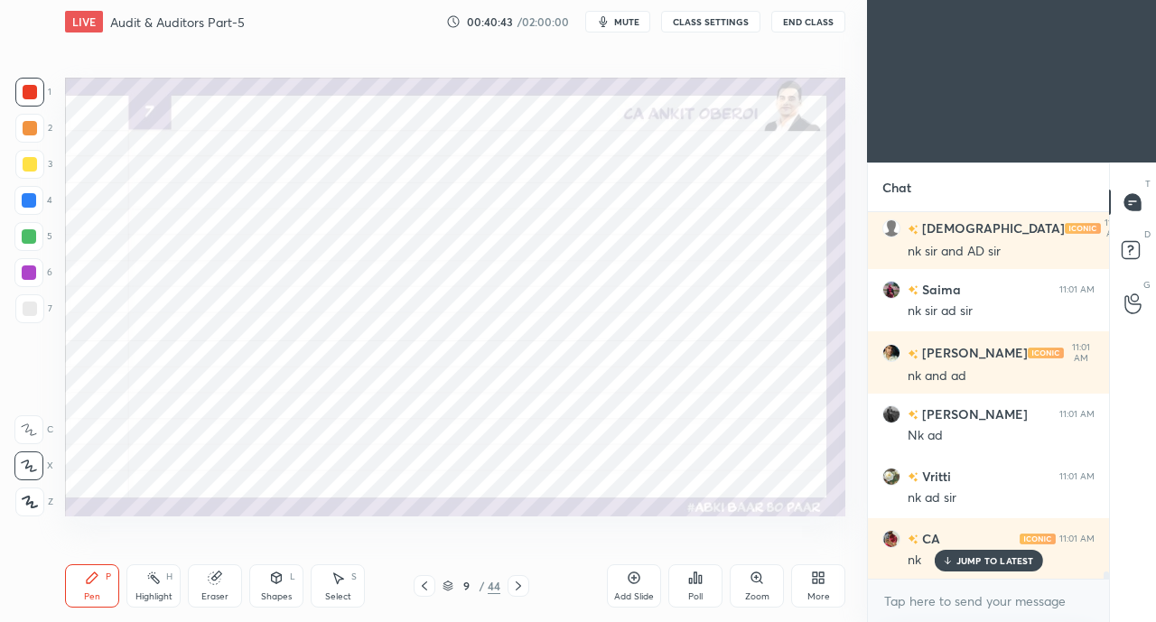
scroll to position [19446, 0]
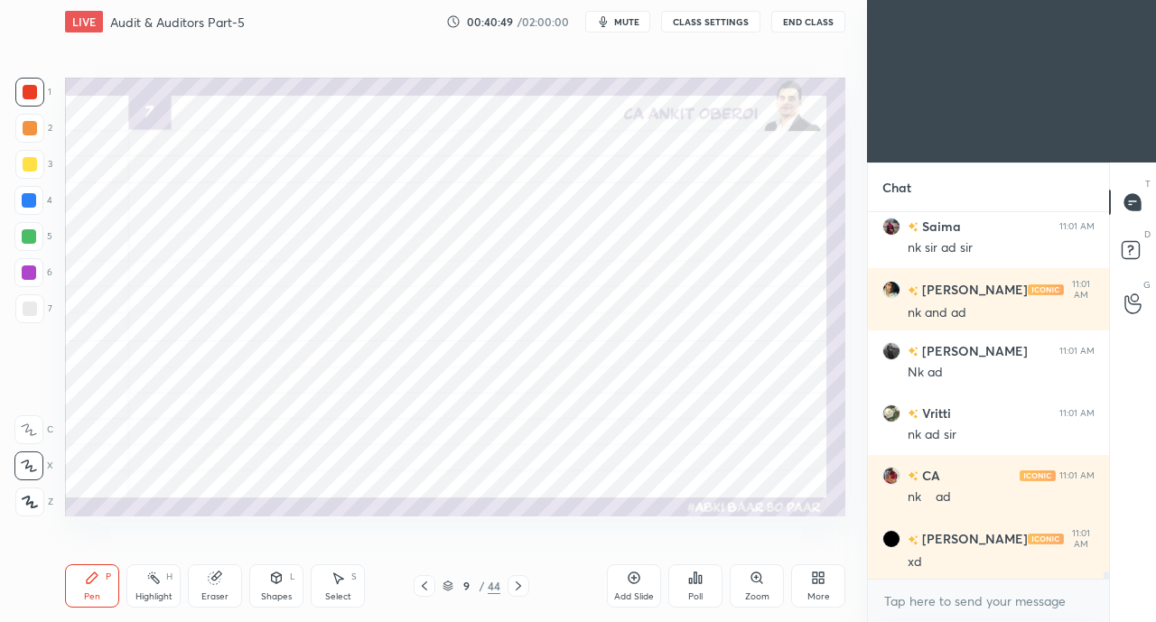
click at [24, 192] on div at bounding box center [28, 200] width 29 height 29
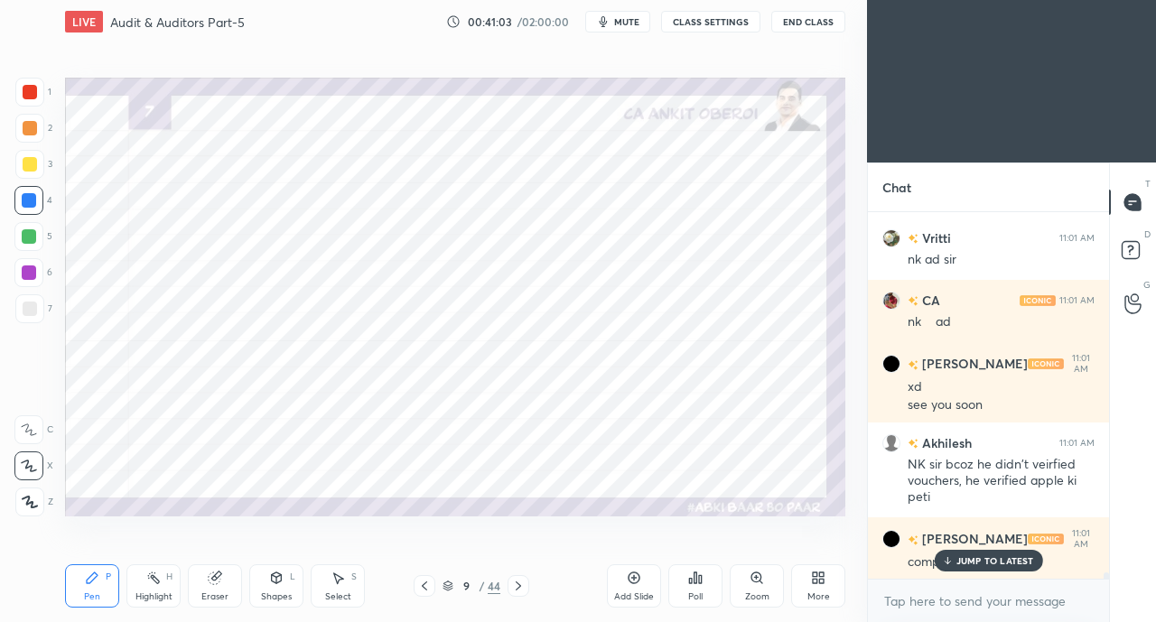
scroll to position [19683, 0]
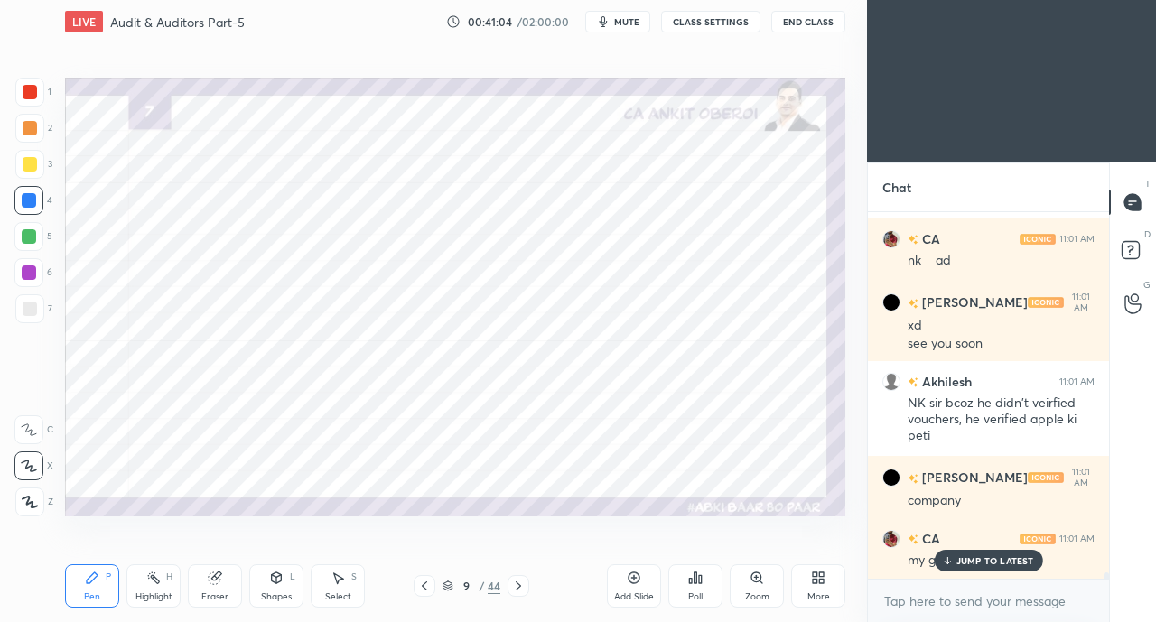
click at [952, 566] on div "JUMP TO LATEST" at bounding box center [987, 561] width 108 height 22
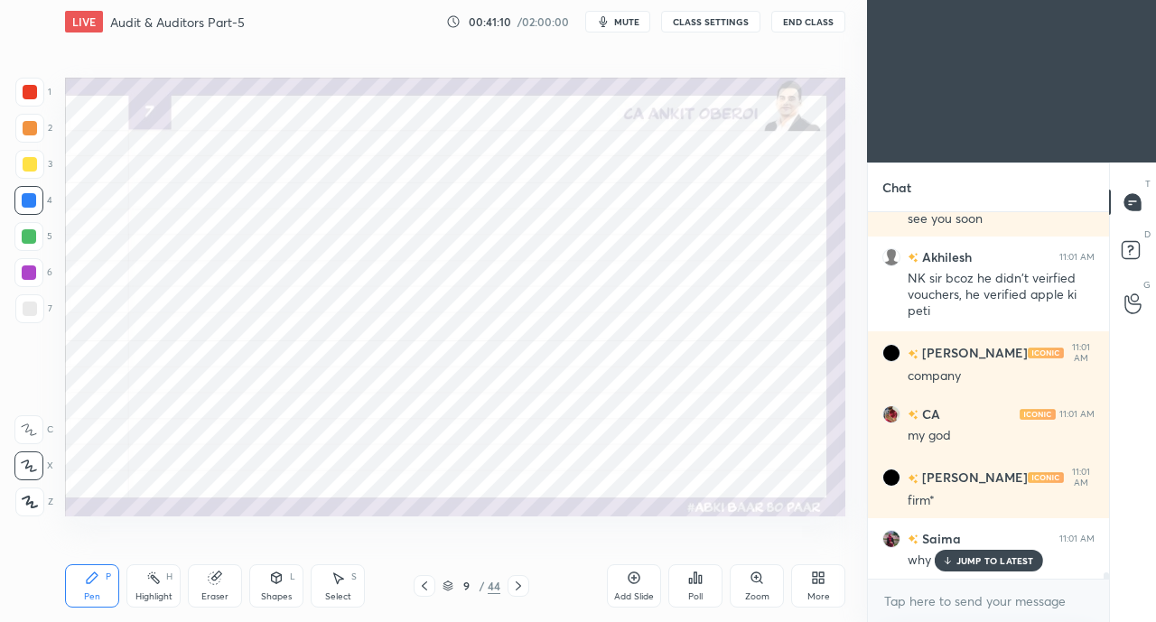
scroll to position [19870, 0]
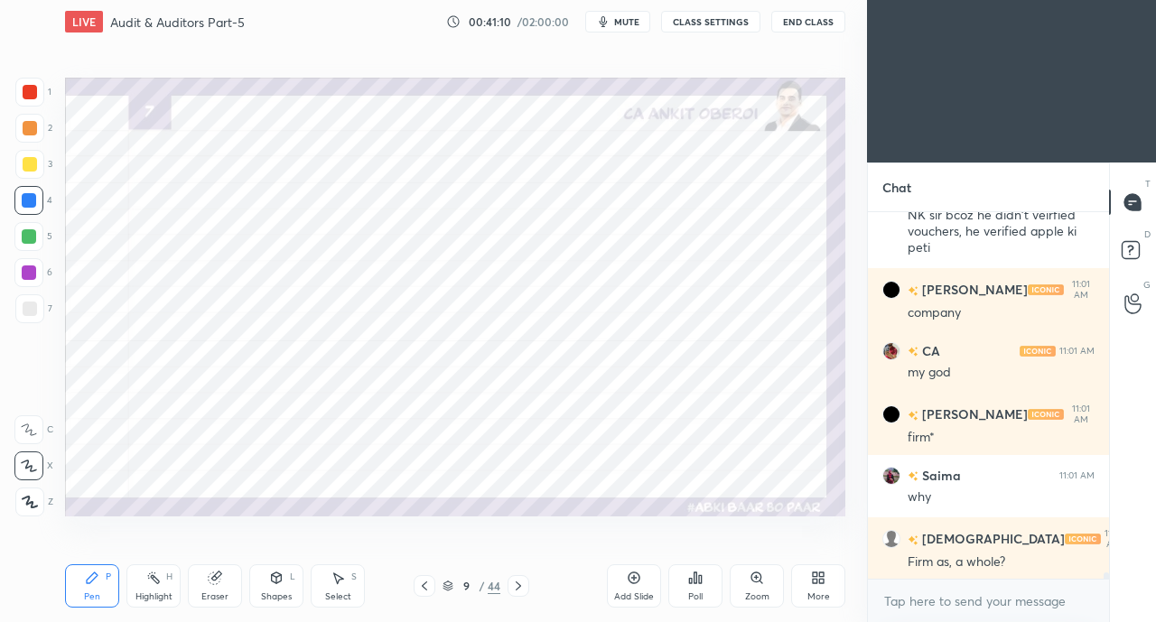
click at [959, 553] on div "Firm as, a whole?" at bounding box center [1000, 562] width 187 height 18
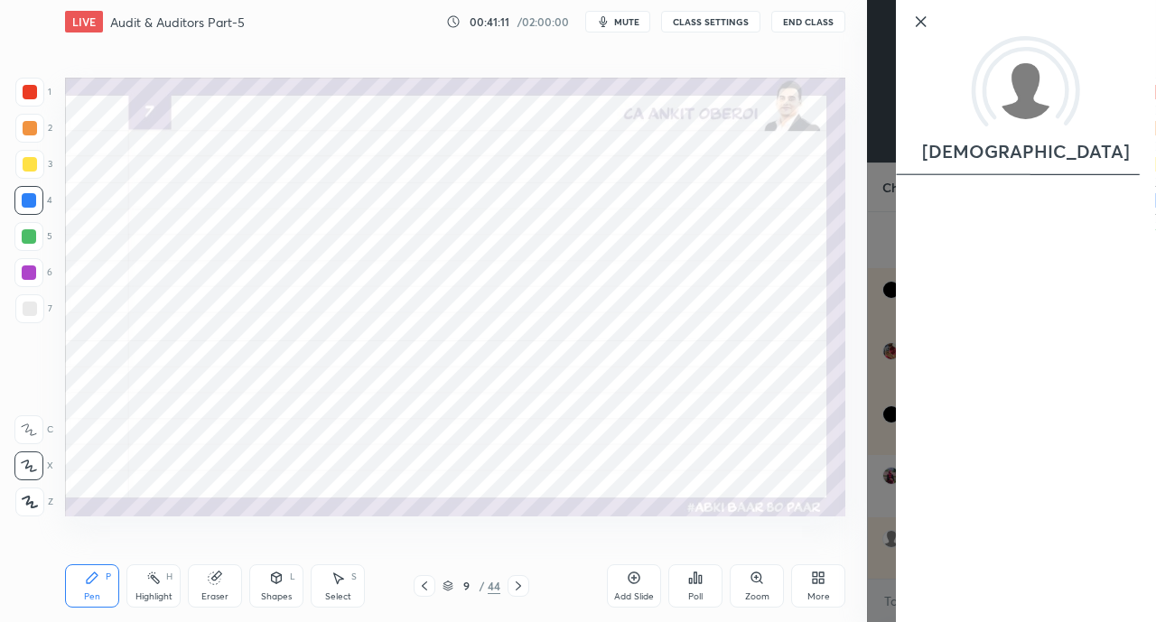
click at [804, 535] on div "Setting up your live class Poll for secs No correct answer Start poll" at bounding box center [455, 296] width 794 height 506
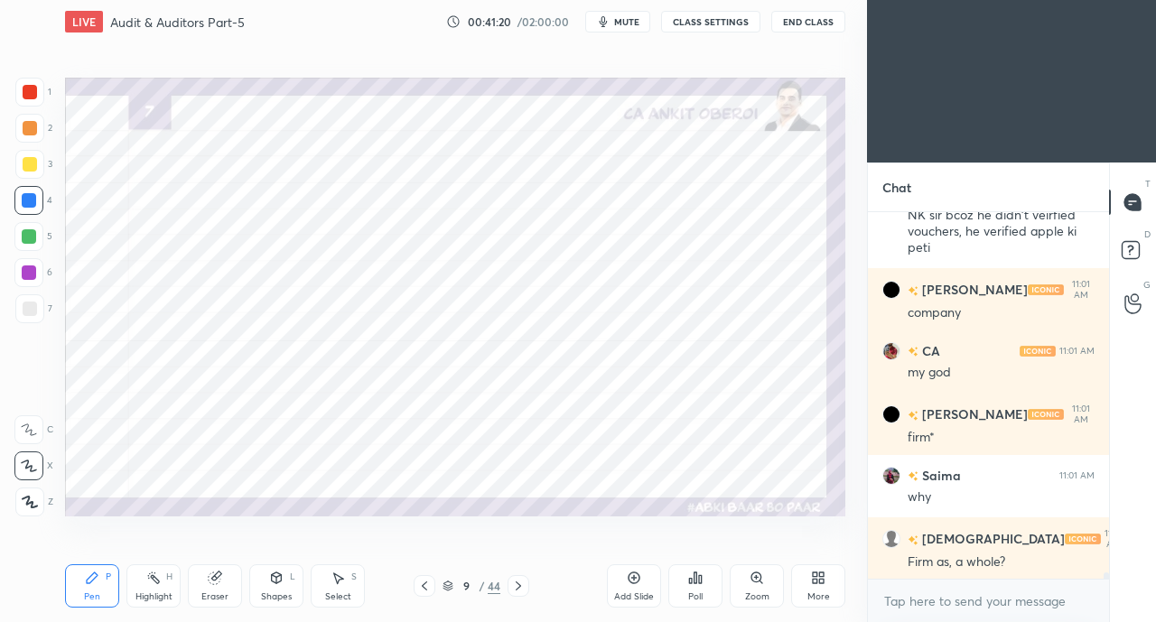
click at [218, 586] on div "Eraser" at bounding box center [215, 585] width 54 height 43
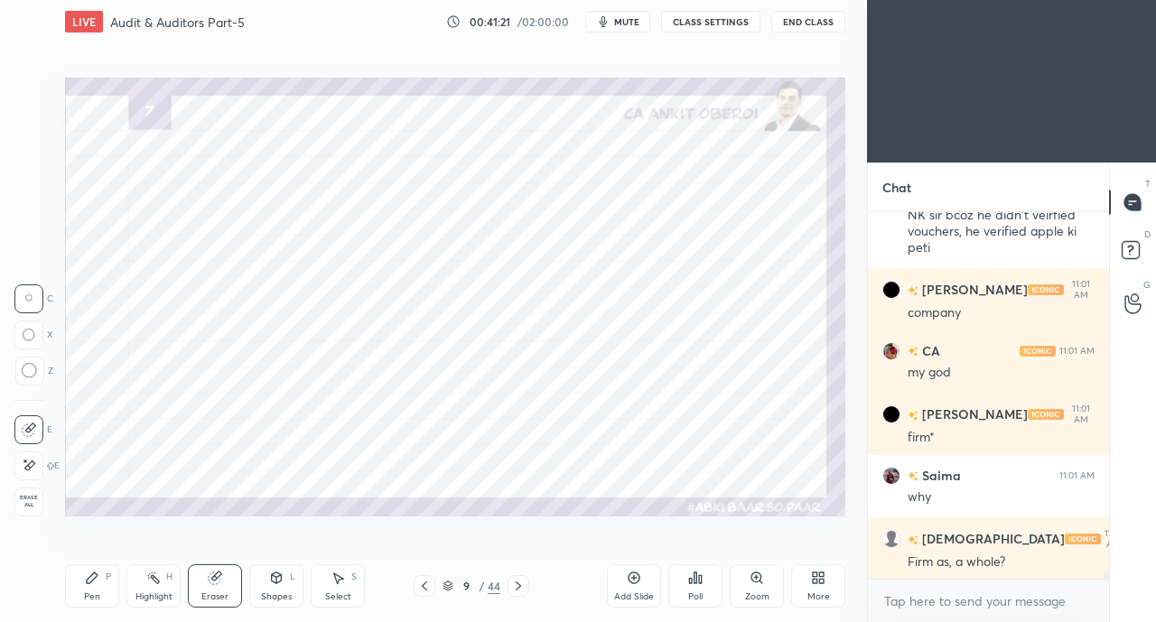
click at [125, 582] on div "Pen P Highlight H Eraser Shapes L Select S" at bounding box center [200, 585] width 271 height 43
click at [101, 588] on div "Pen P" at bounding box center [92, 585] width 54 height 43
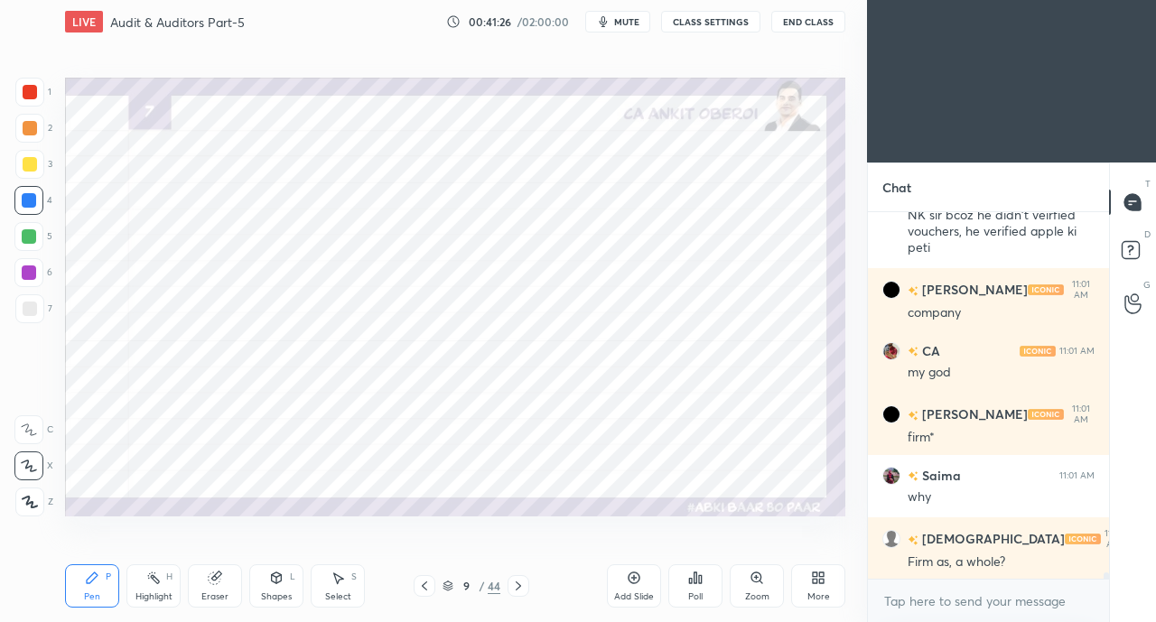
click at [29, 102] on div at bounding box center [29, 92] width 29 height 29
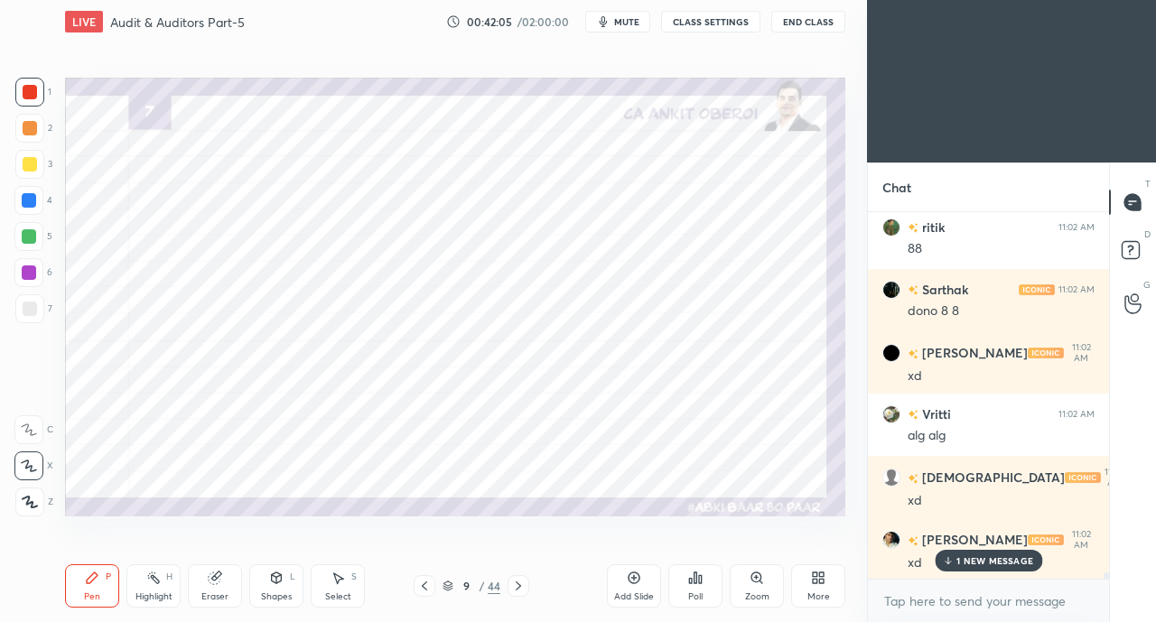
scroll to position [20493, 0]
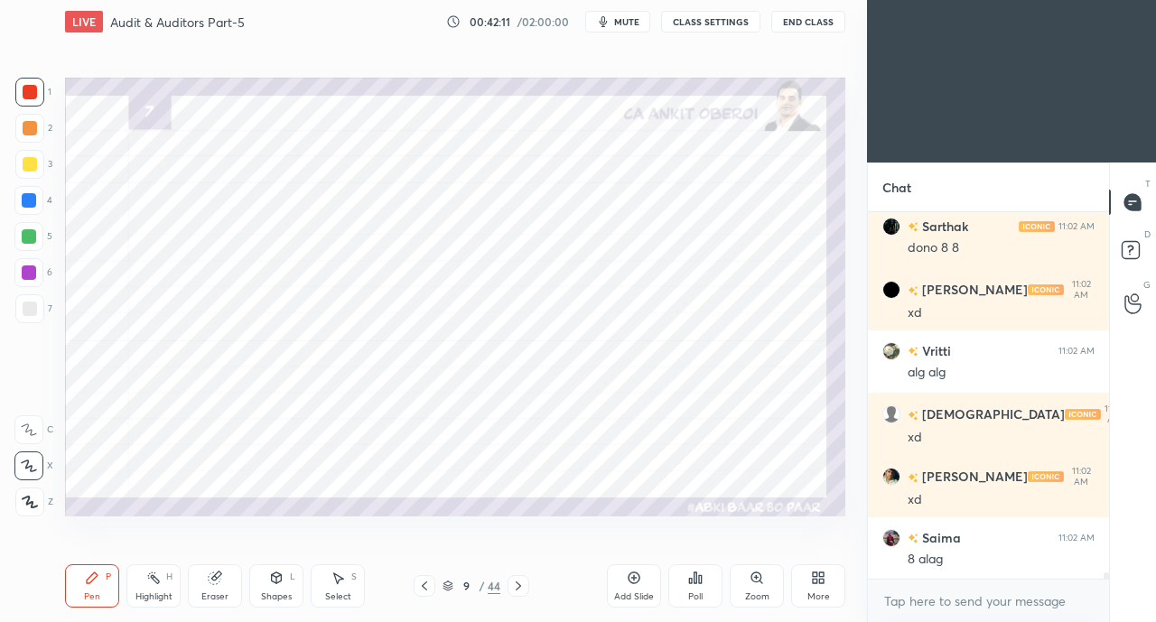
click at [433, 579] on div at bounding box center [424, 586] width 22 height 22
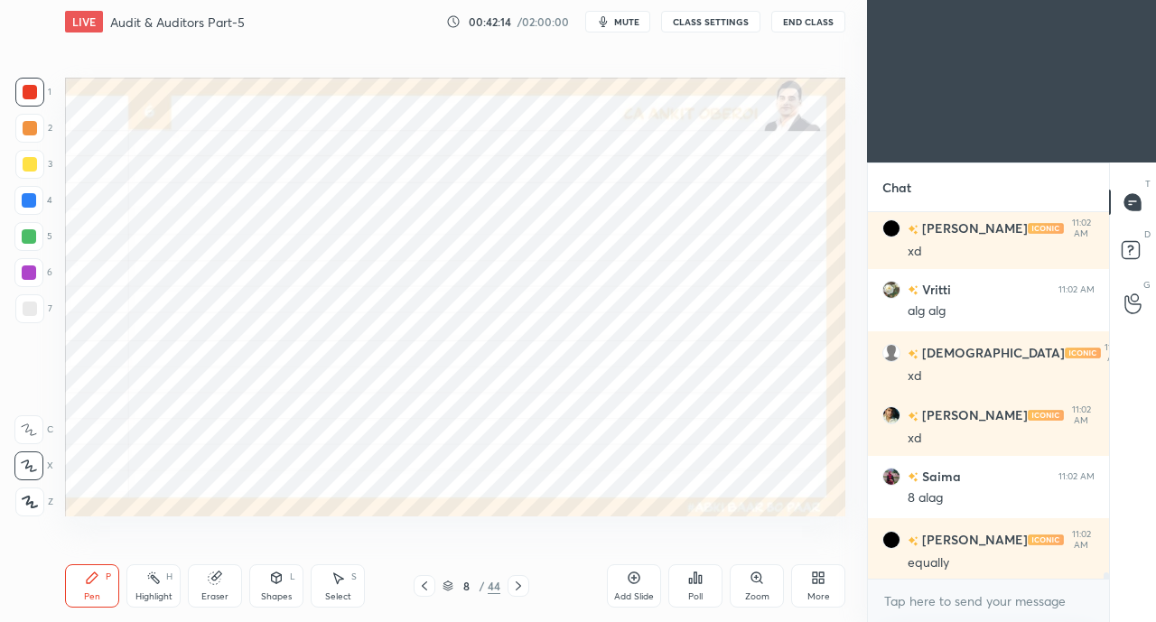
scroll to position [20618, 0]
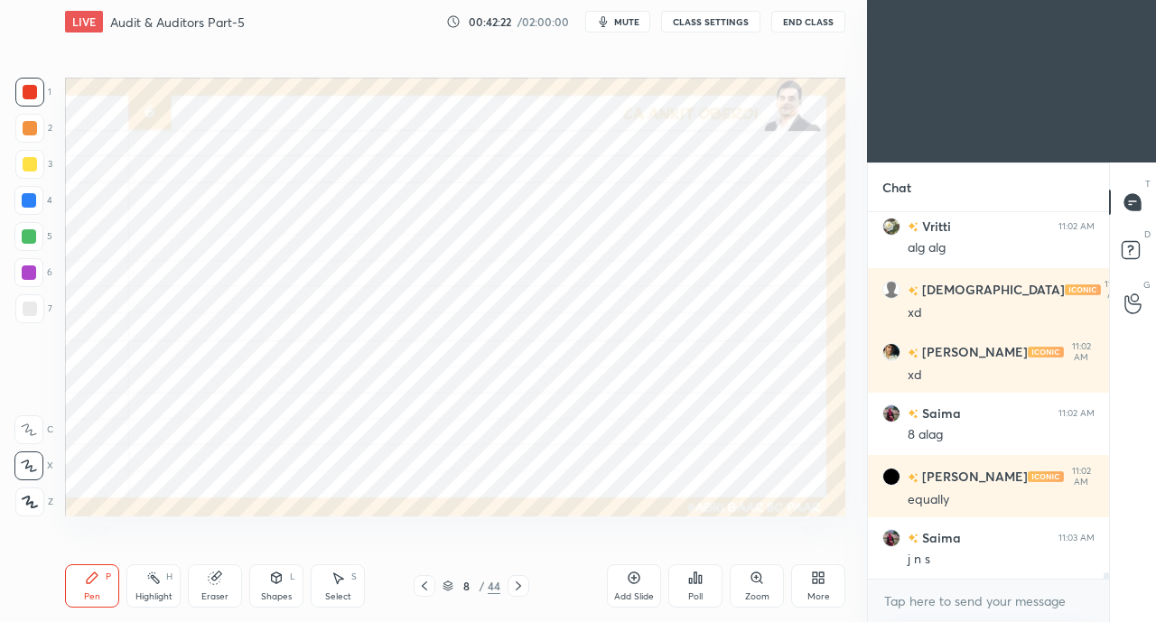
click at [513, 580] on icon at bounding box center [518, 586] width 14 height 14
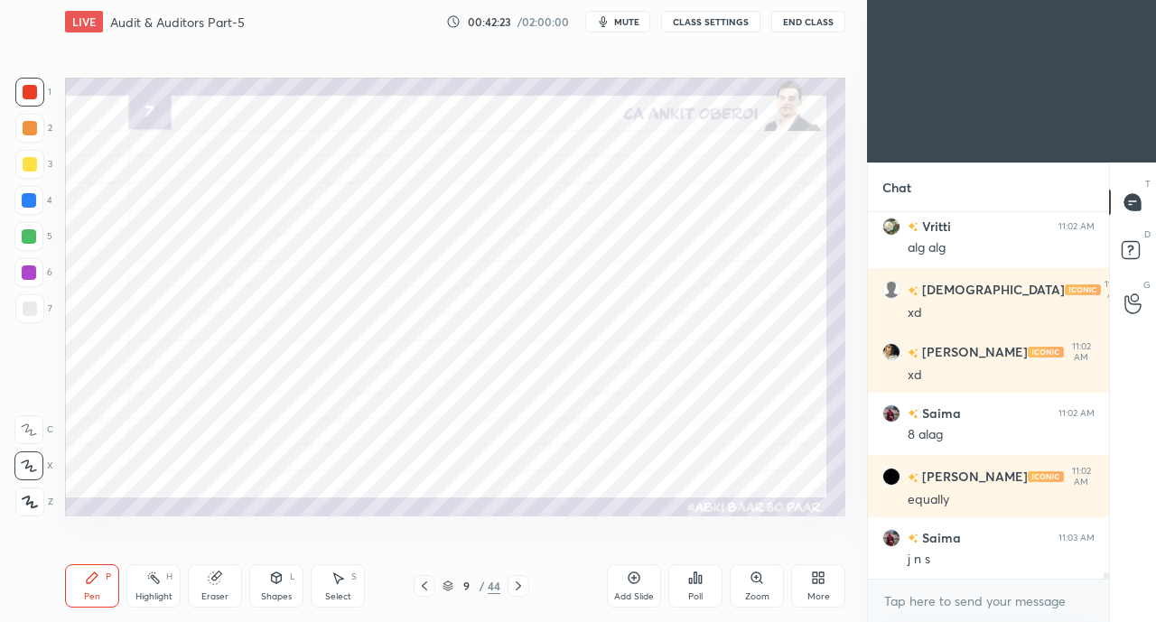
scroll to position [20679, 0]
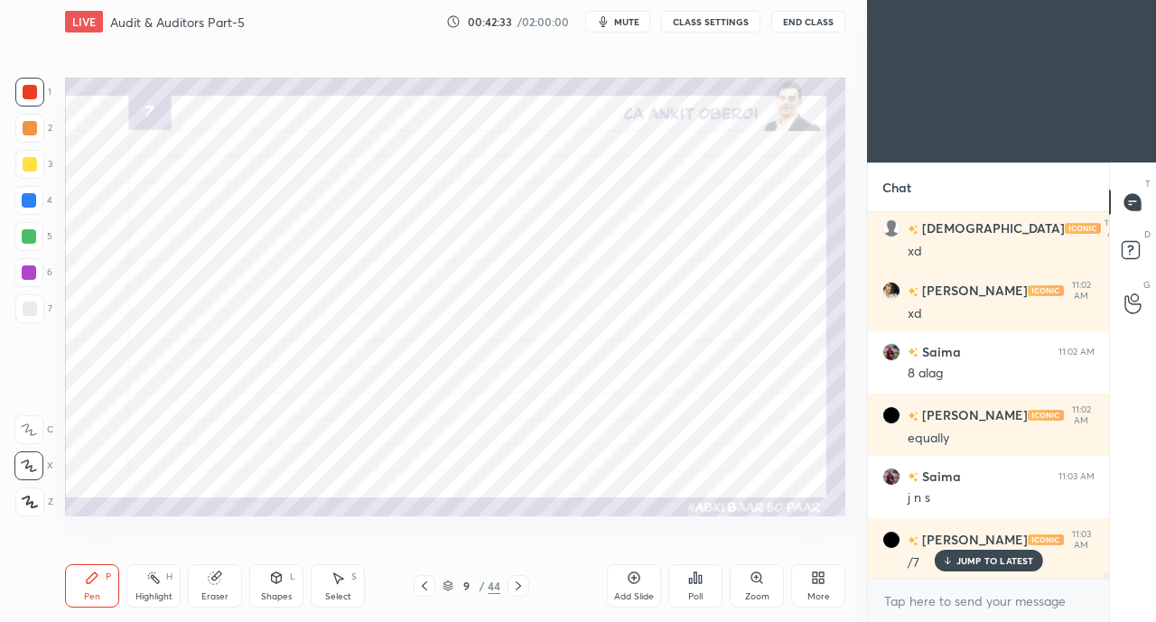
click at [424, 584] on icon at bounding box center [424, 585] width 5 height 9
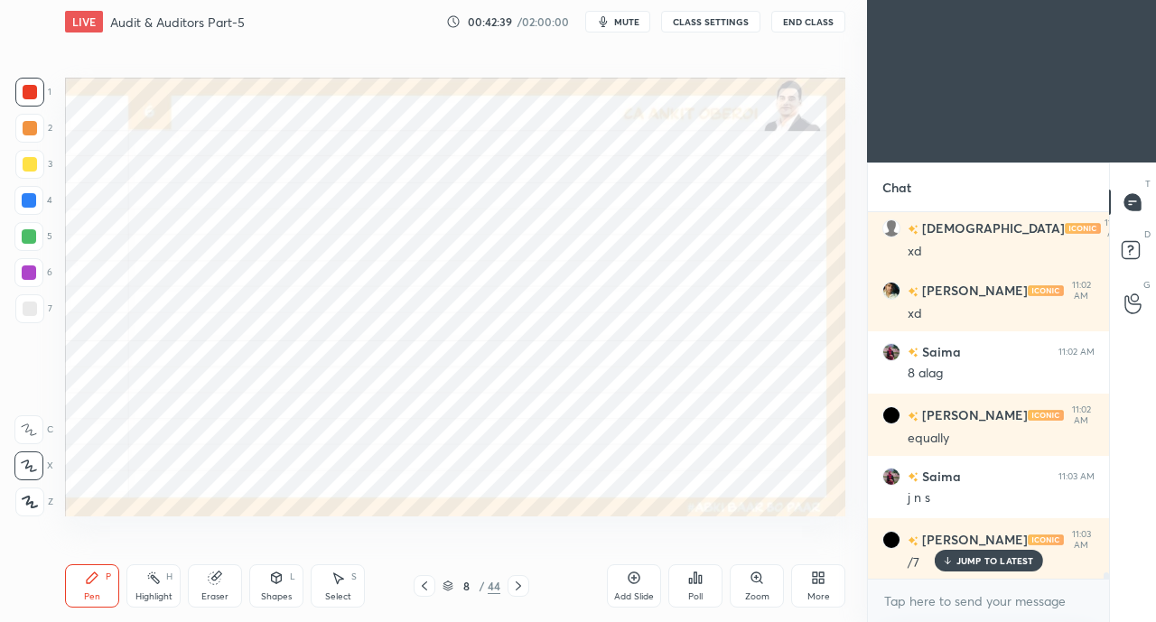
scroll to position [20742, 0]
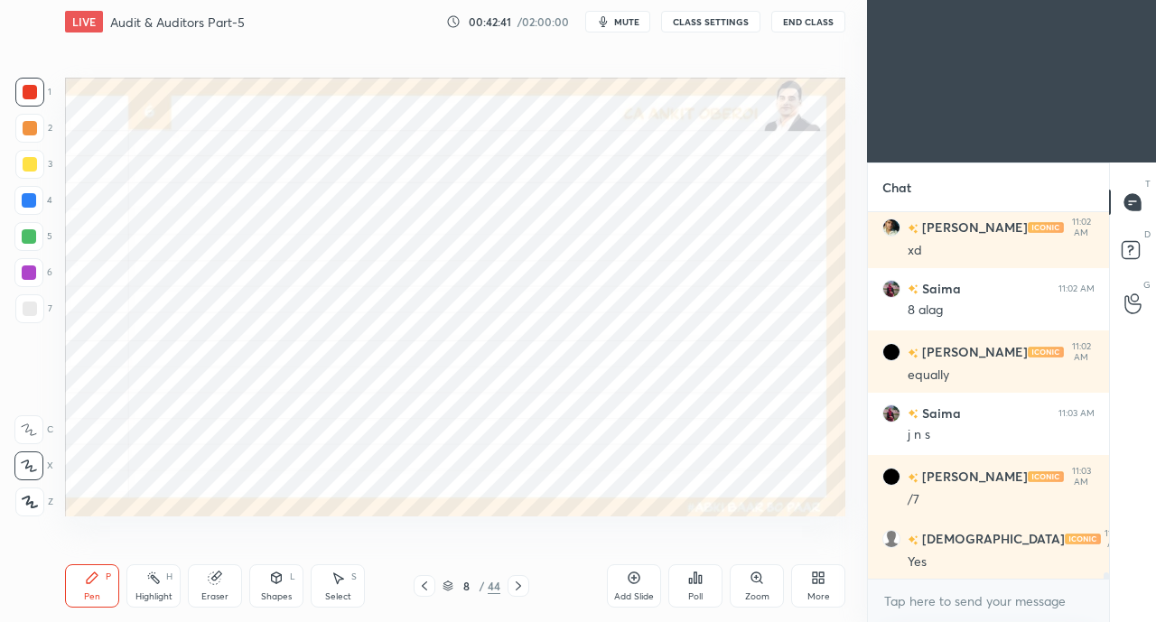
click at [518, 585] on icon at bounding box center [518, 586] width 14 height 14
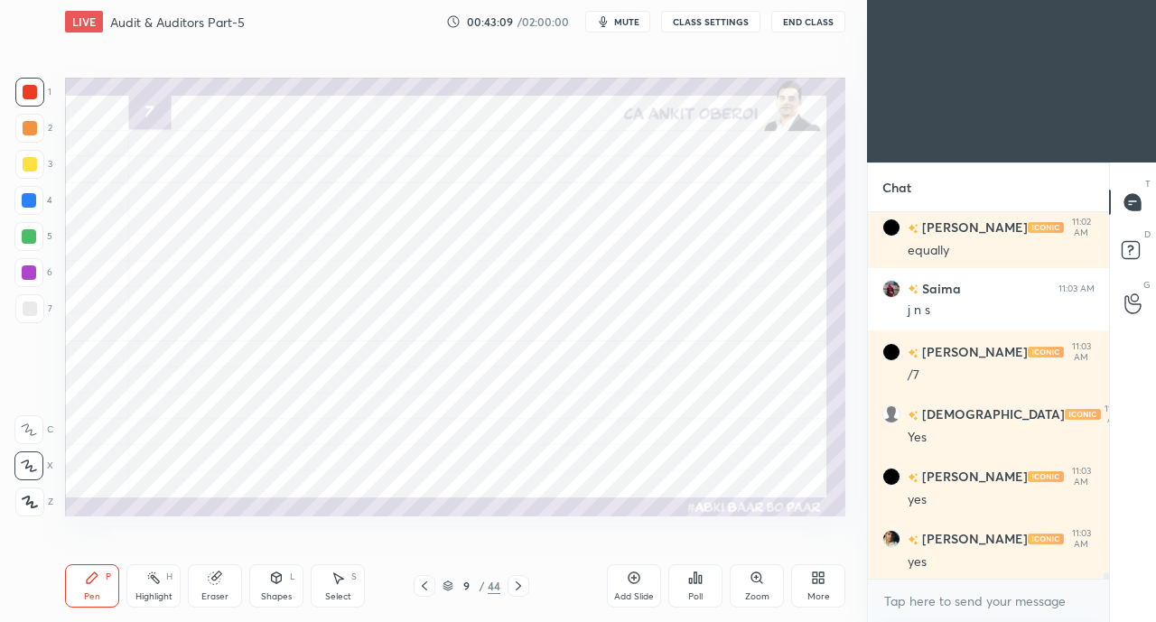
scroll to position [20945, 0]
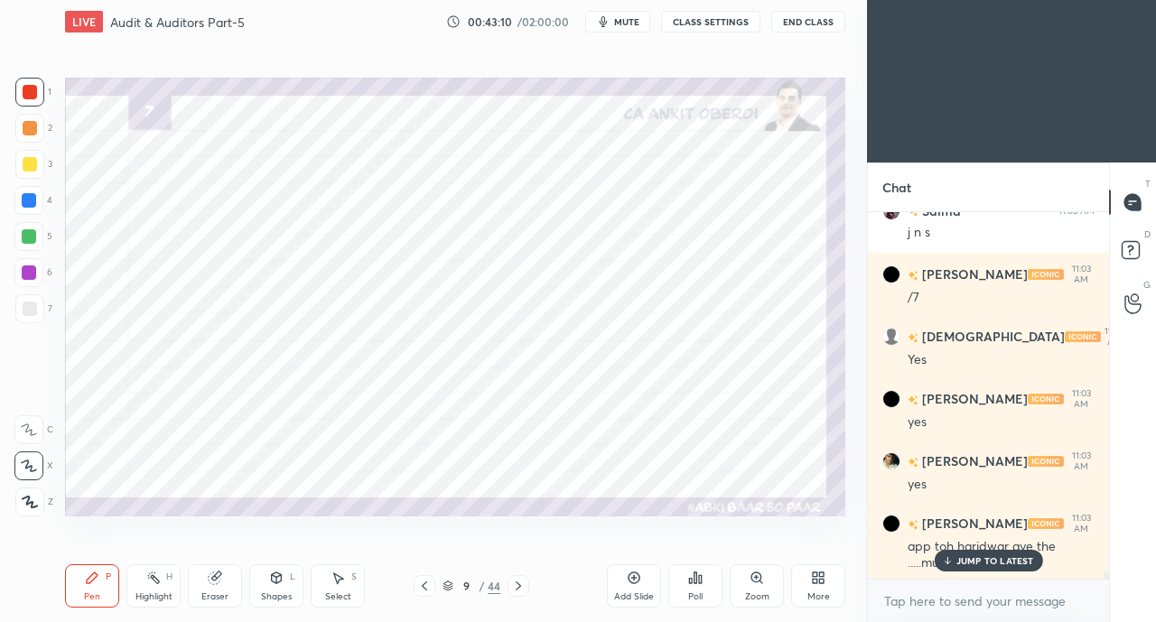
click at [989, 560] on p "JUMP TO LATEST" at bounding box center [995, 560] width 78 height 11
click at [430, 581] on icon at bounding box center [424, 586] width 14 height 14
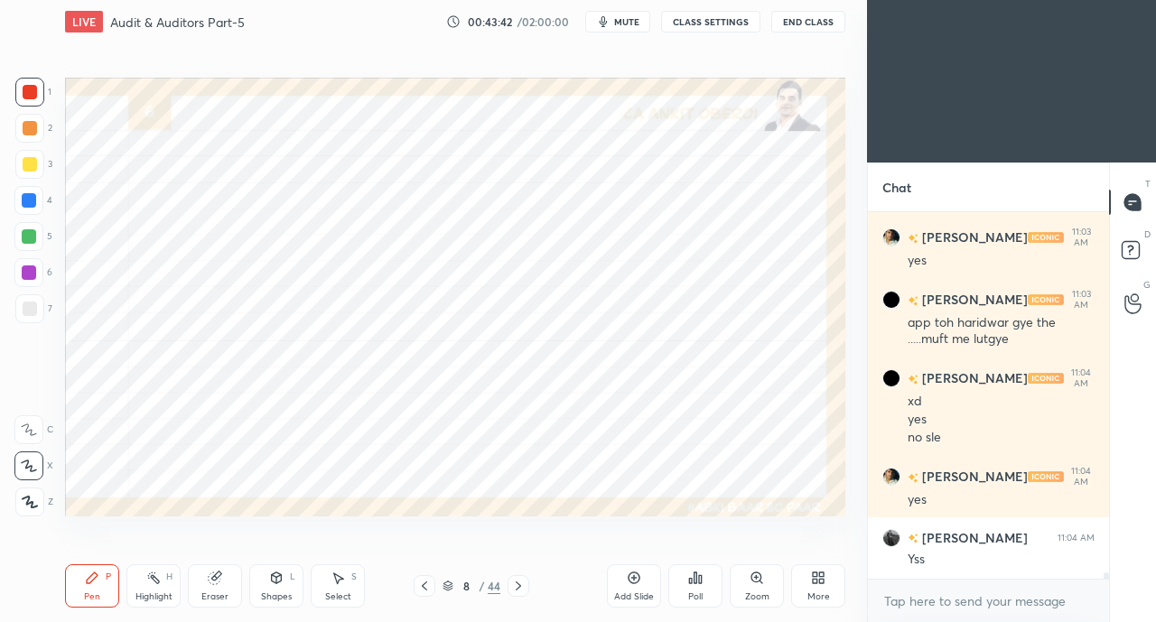
scroll to position [21230, 0]
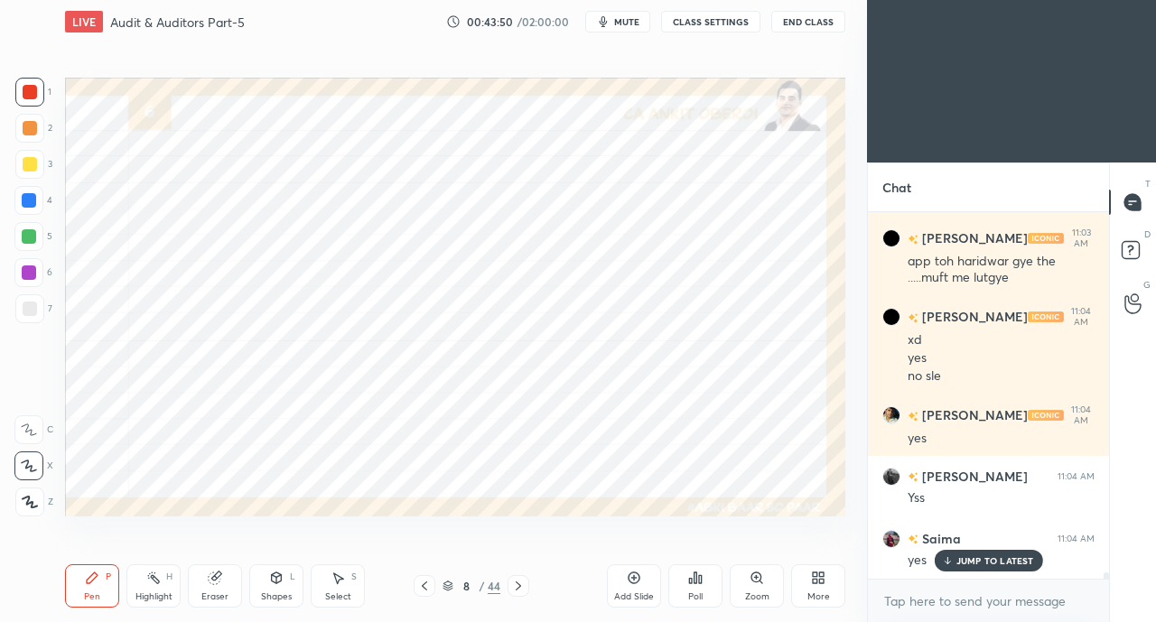
click at [423, 587] on icon at bounding box center [424, 586] width 14 height 14
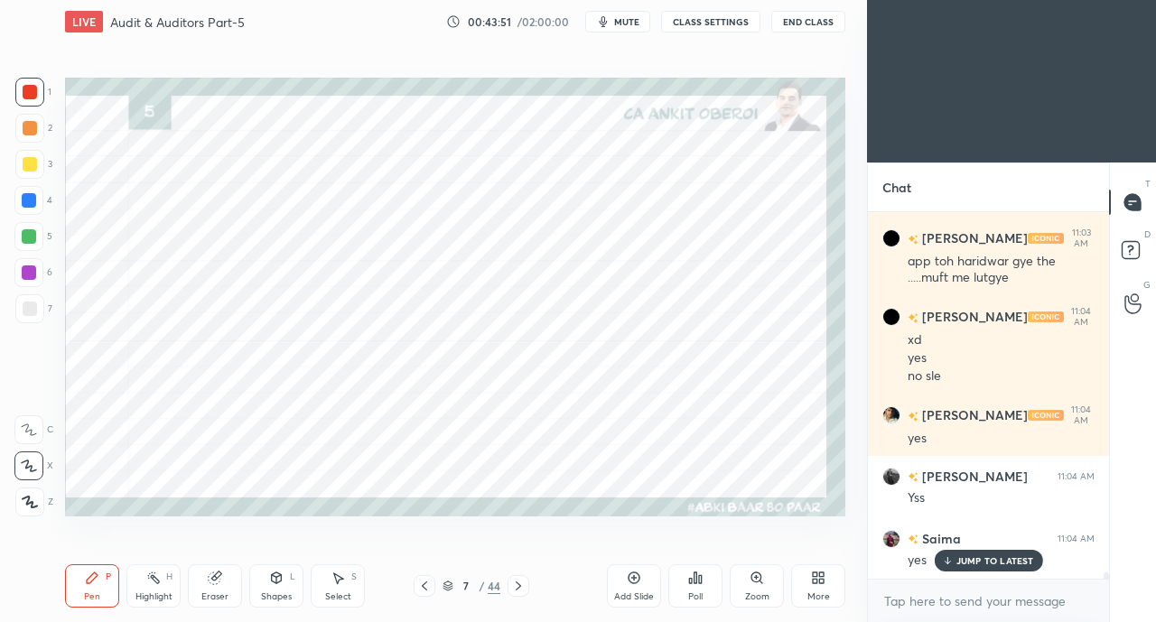
click at [425, 584] on icon at bounding box center [424, 586] width 14 height 14
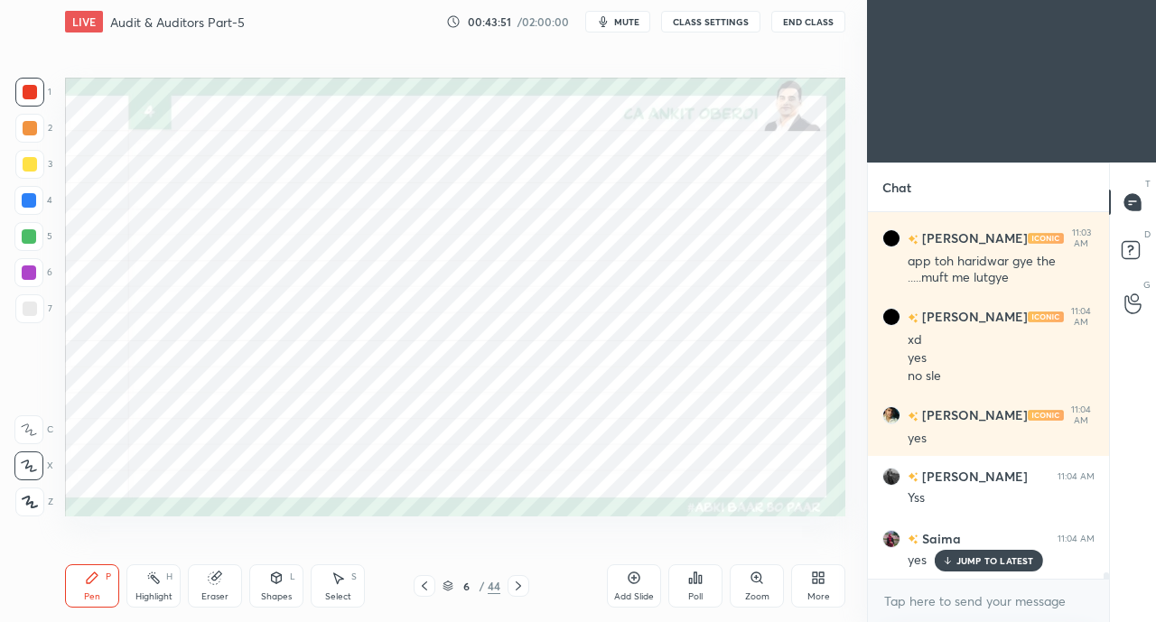
click at [426, 585] on icon at bounding box center [424, 586] width 14 height 14
click at [429, 584] on icon at bounding box center [424, 586] width 14 height 14
click at [428, 584] on icon at bounding box center [424, 586] width 14 height 14
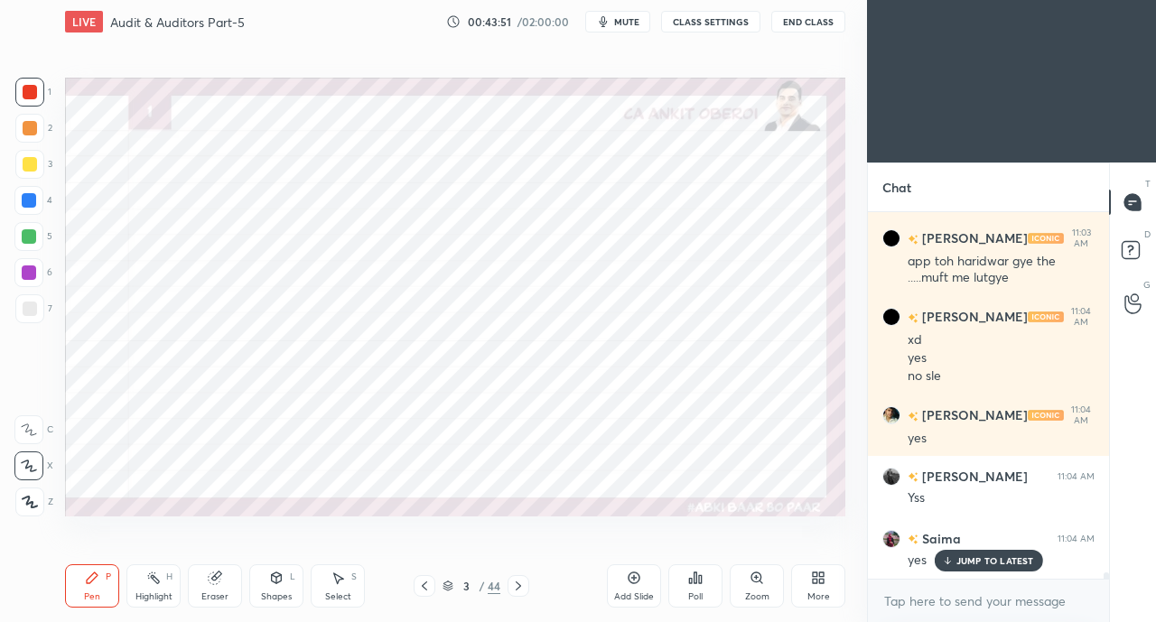
click at [429, 585] on icon at bounding box center [424, 586] width 14 height 14
click at [430, 586] on icon at bounding box center [424, 586] width 14 height 14
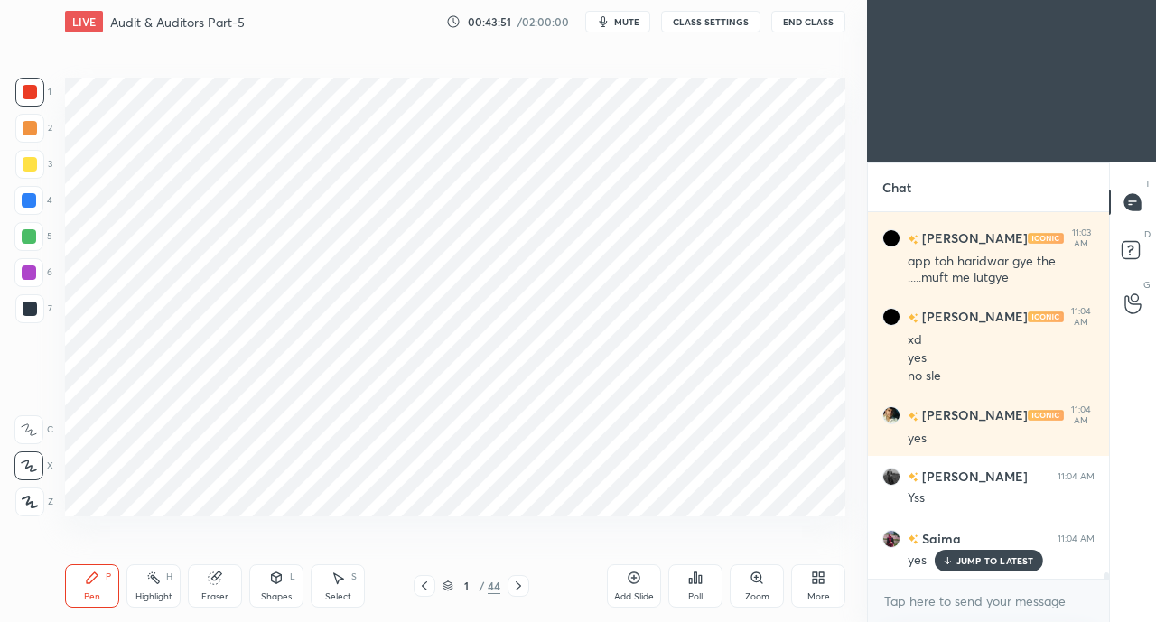
click at [430, 584] on icon at bounding box center [424, 586] width 14 height 14
click at [430, 586] on icon at bounding box center [424, 586] width 14 height 14
click at [429, 586] on icon at bounding box center [424, 586] width 14 height 14
click at [516, 587] on icon at bounding box center [518, 586] width 14 height 14
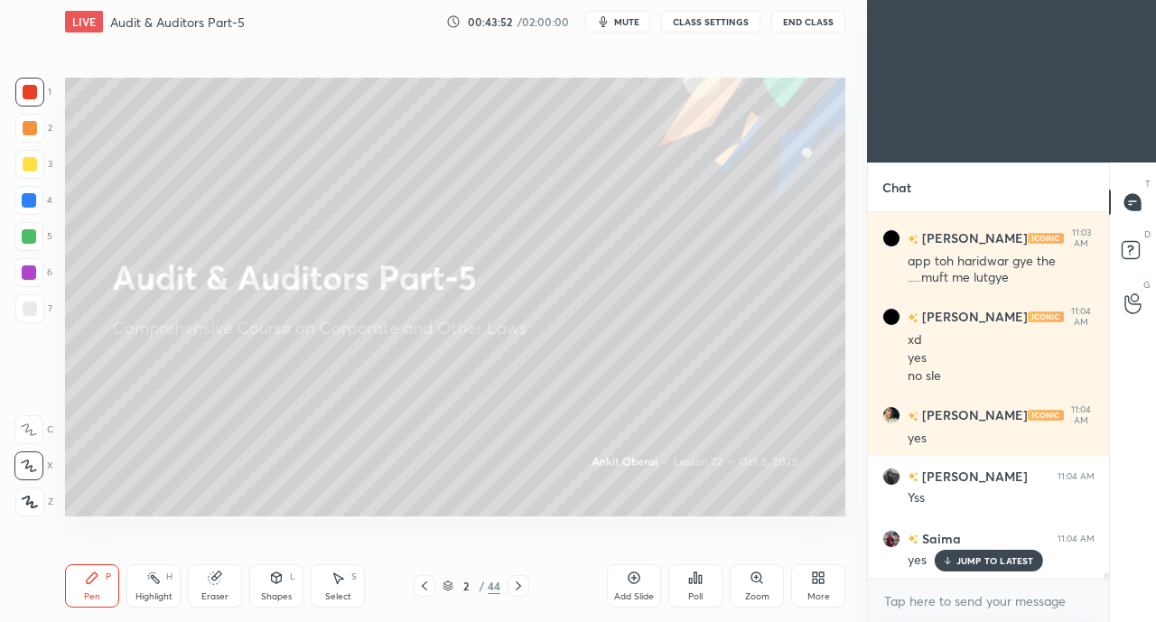
click at [522, 586] on icon at bounding box center [518, 586] width 14 height 14
click at [521, 587] on icon at bounding box center [518, 586] width 14 height 14
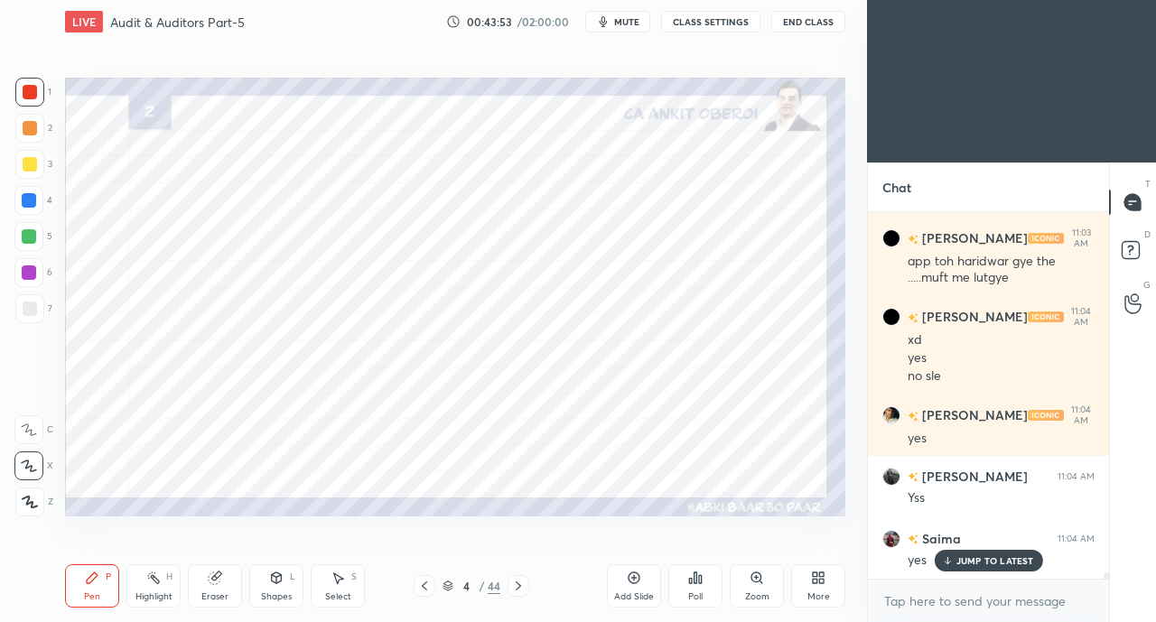
click at [521, 587] on icon at bounding box center [518, 586] width 14 height 14
click at [520, 588] on icon at bounding box center [518, 586] width 14 height 14
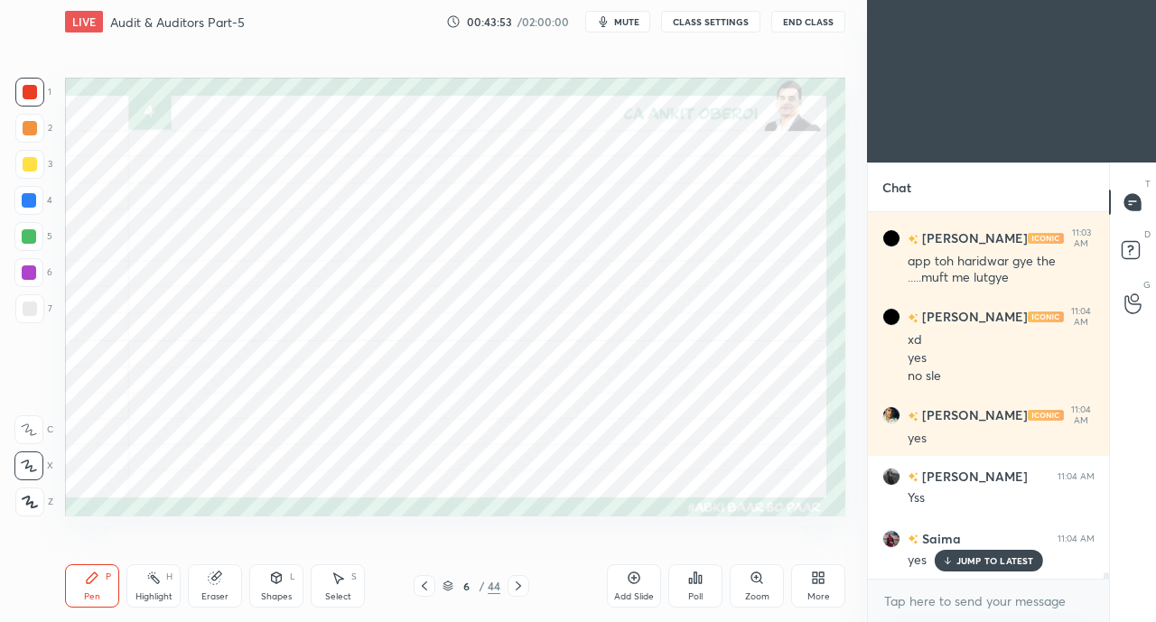
click at [521, 589] on icon at bounding box center [518, 586] width 14 height 14
click at [522, 588] on icon at bounding box center [518, 586] width 14 height 14
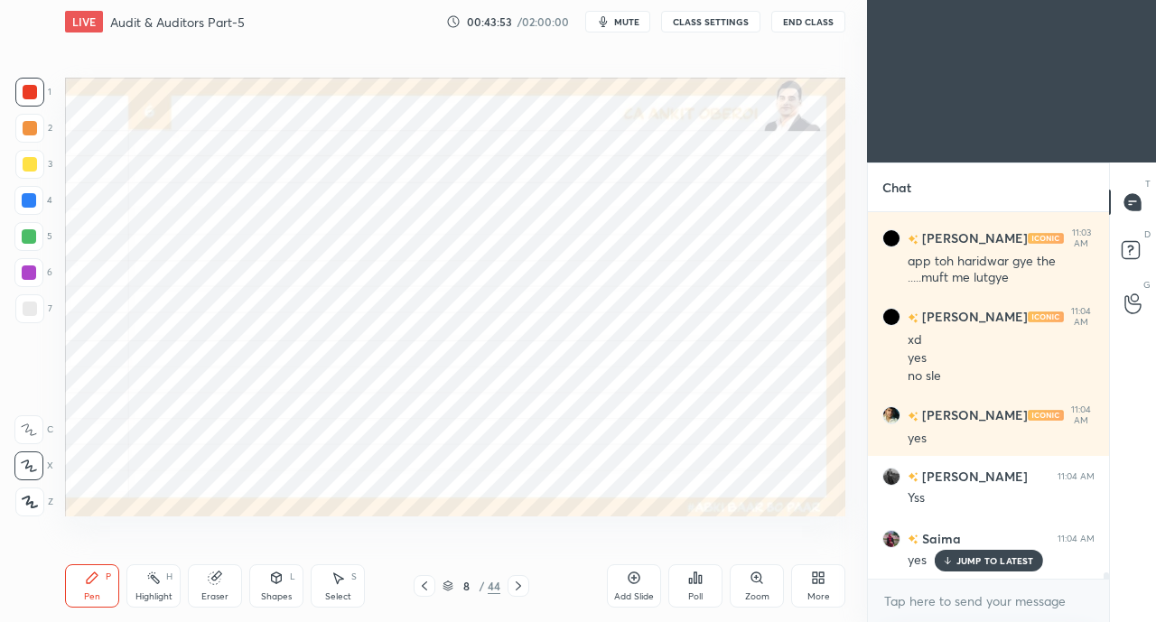
click at [522, 587] on icon at bounding box center [518, 586] width 14 height 14
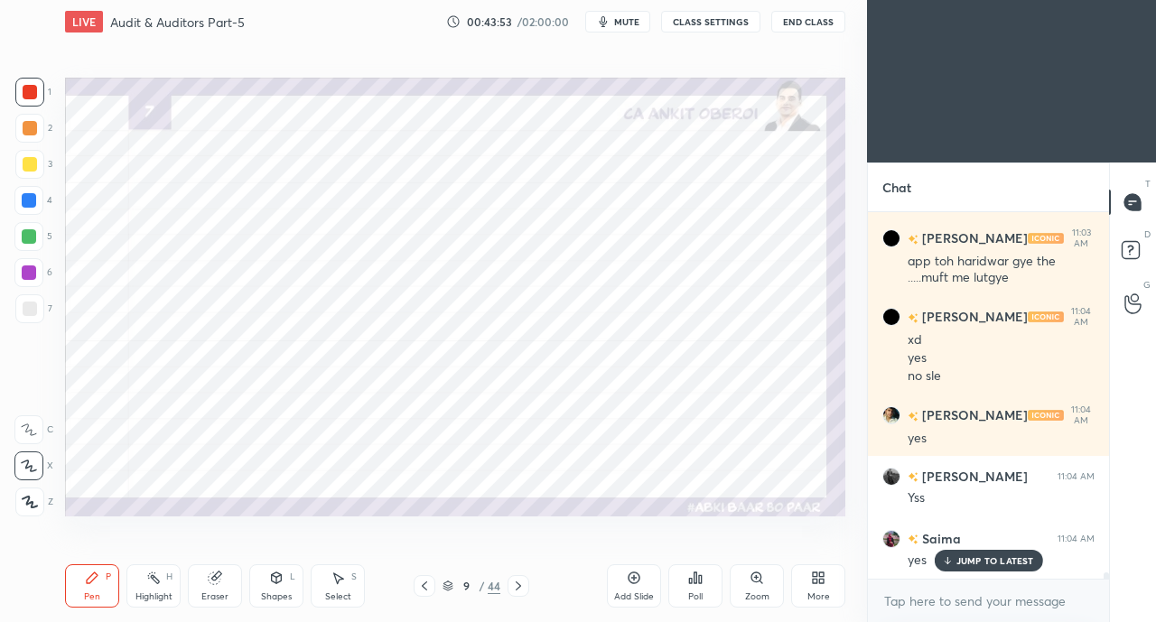
click at [522, 587] on icon at bounding box center [518, 586] width 14 height 14
click at [521, 586] on icon at bounding box center [518, 586] width 14 height 14
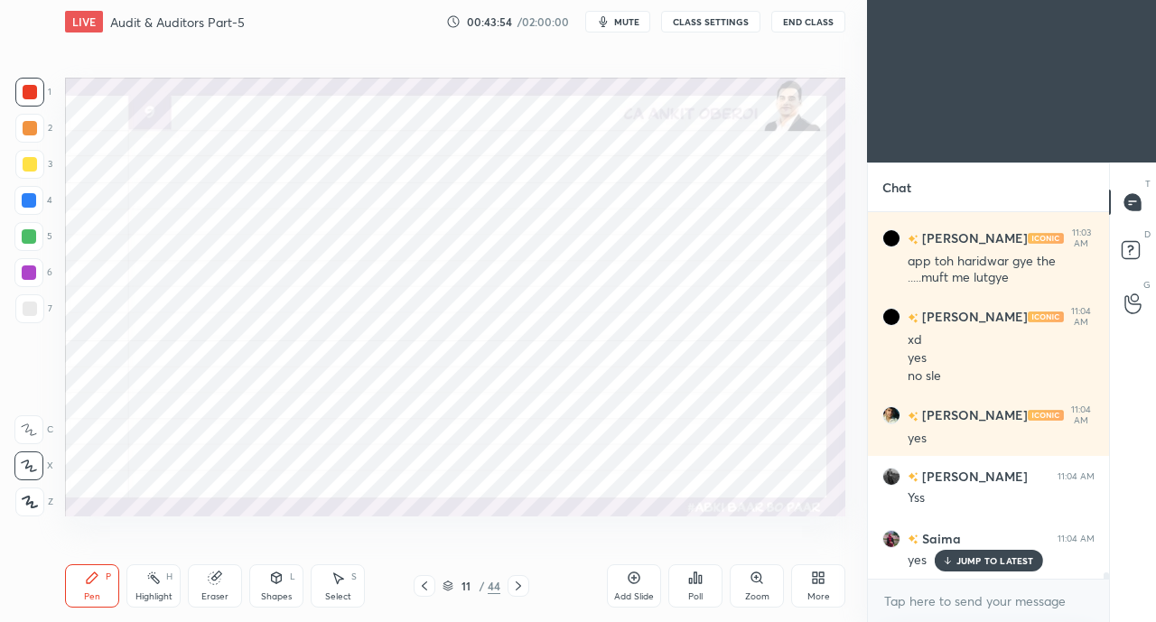
click at [521, 586] on icon at bounding box center [518, 586] width 14 height 14
click at [520, 586] on icon at bounding box center [517, 585] width 5 height 9
click at [519, 587] on icon at bounding box center [517, 585] width 5 height 9
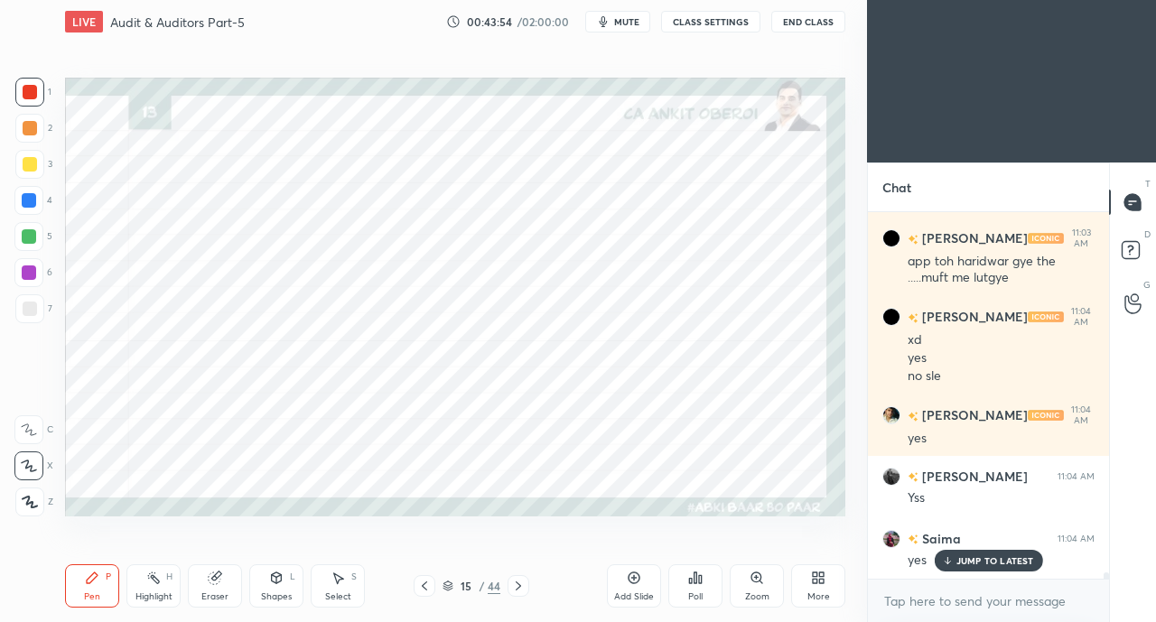
click at [518, 588] on icon at bounding box center [518, 586] width 14 height 14
click at [518, 586] on icon at bounding box center [518, 586] width 14 height 14
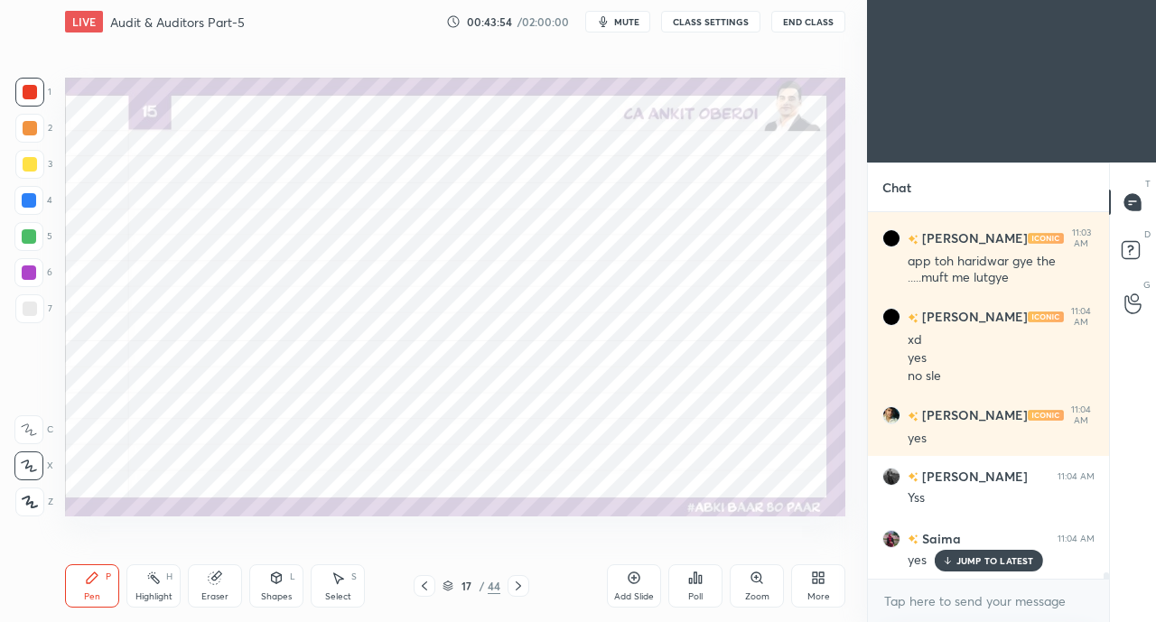
click at [518, 587] on icon at bounding box center [518, 586] width 14 height 14
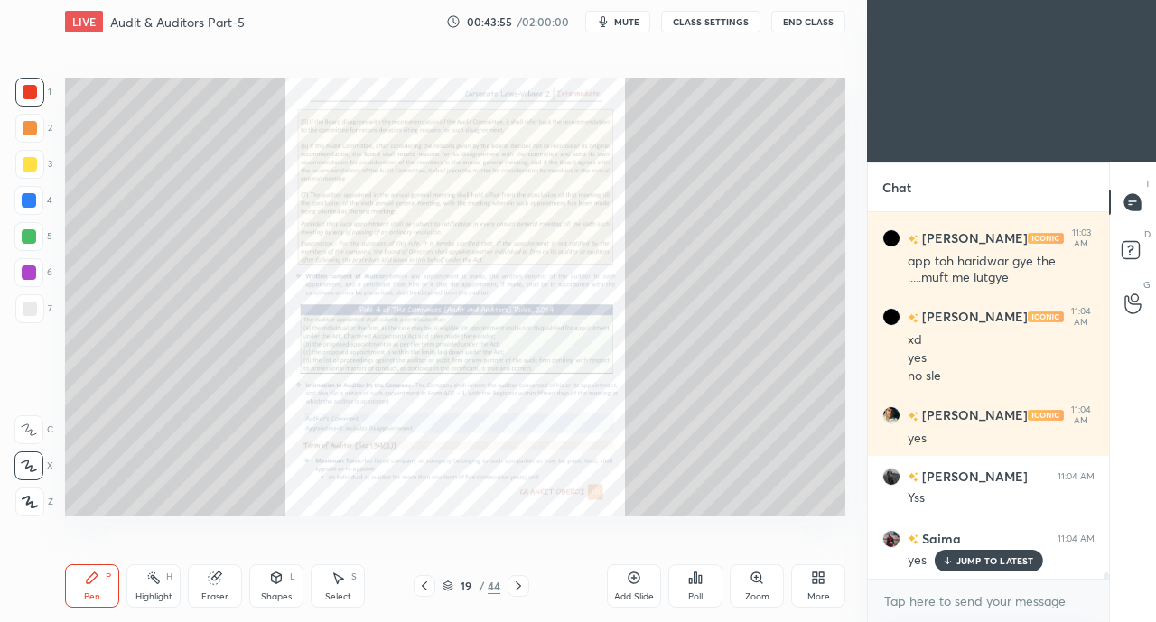
click at [518, 586] on icon at bounding box center [518, 586] width 14 height 14
click at [516, 587] on icon at bounding box center [518, 586] width 14 height 14
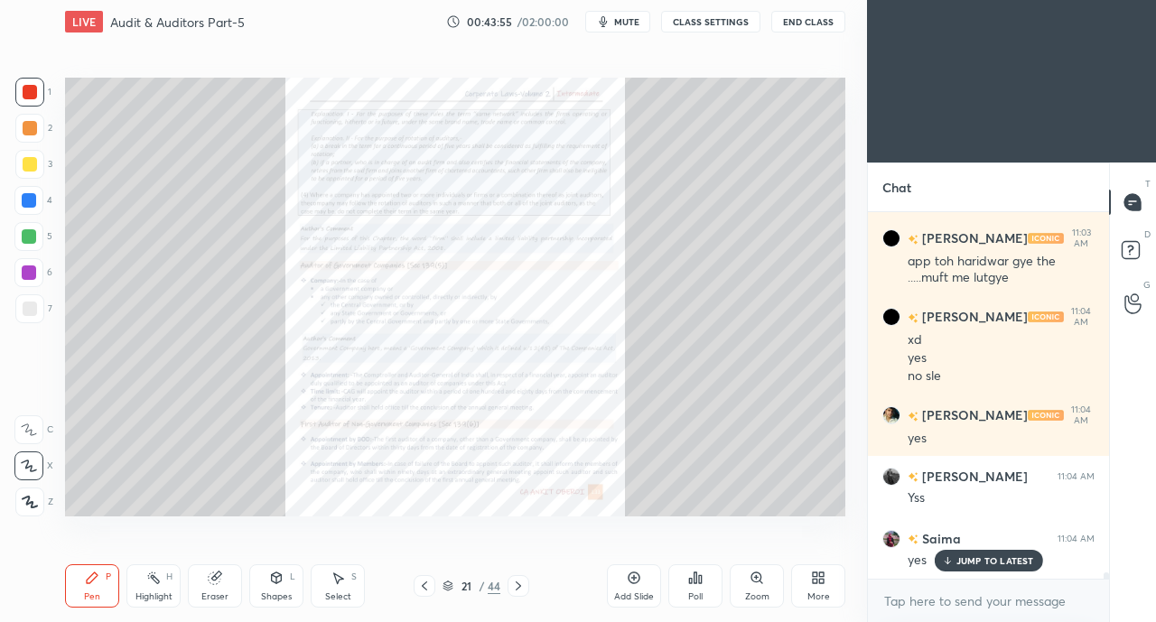
click at [518, 586] on icon at bounding box center [518, 586] width 14 height 14
click at [517, 586] on icon at bounding box center [518, 586] width 14 height 14
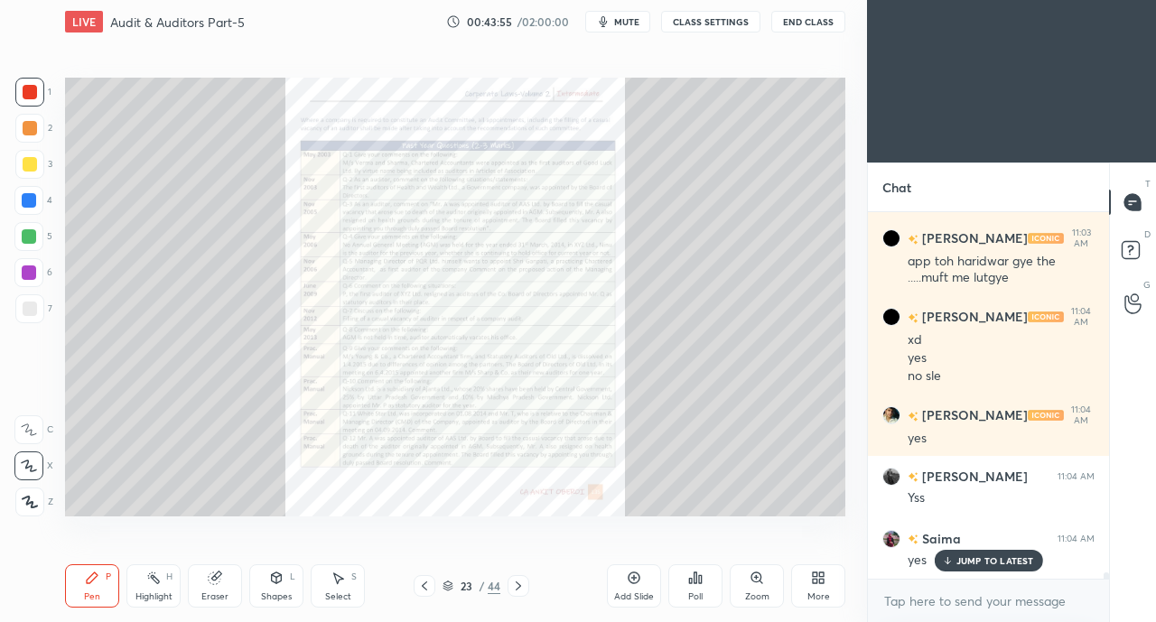
click at [516, 585] on icon at bounding box center [518, 586] width 14 height 14
click at [518, 580] on icon at bounding box center [518, 586] width 14 height 14
click at [517, 584] on icon at bounding box center [517, 585] width 5 height 9
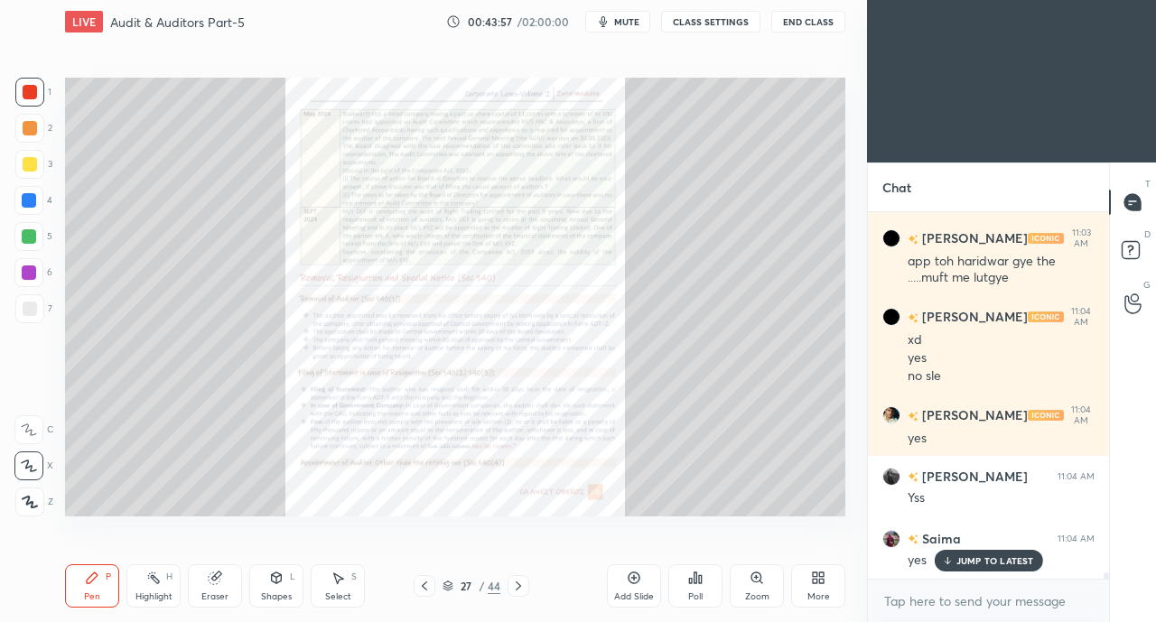
click at [517, 583] on icon at bounding box center [517, 585] width 5 height 9
click at [742, 582] on div "Zoom" at bounding box center [756, 585] width 54 height 43
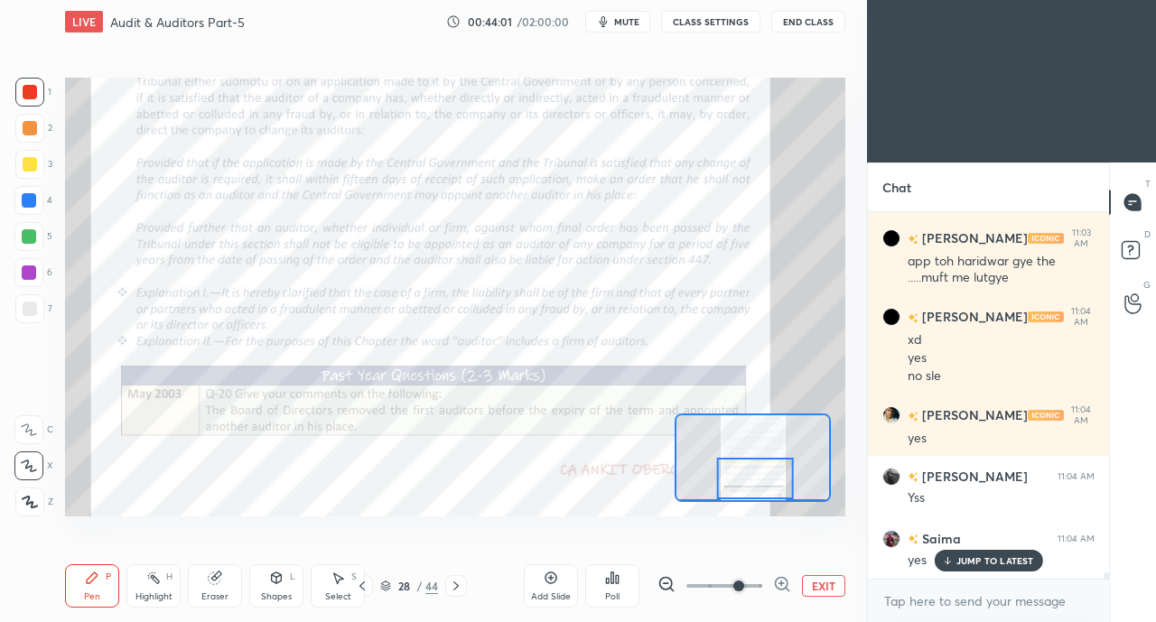
click at [106, 577] on div "P" at bounding box center [108, 576] width 5 height 9
click at [29, 89] on div at bounding box center [30, 92] width 14 height 14
click at [455, 588] on icon at bounding box center [455, 585] width 5 height 9
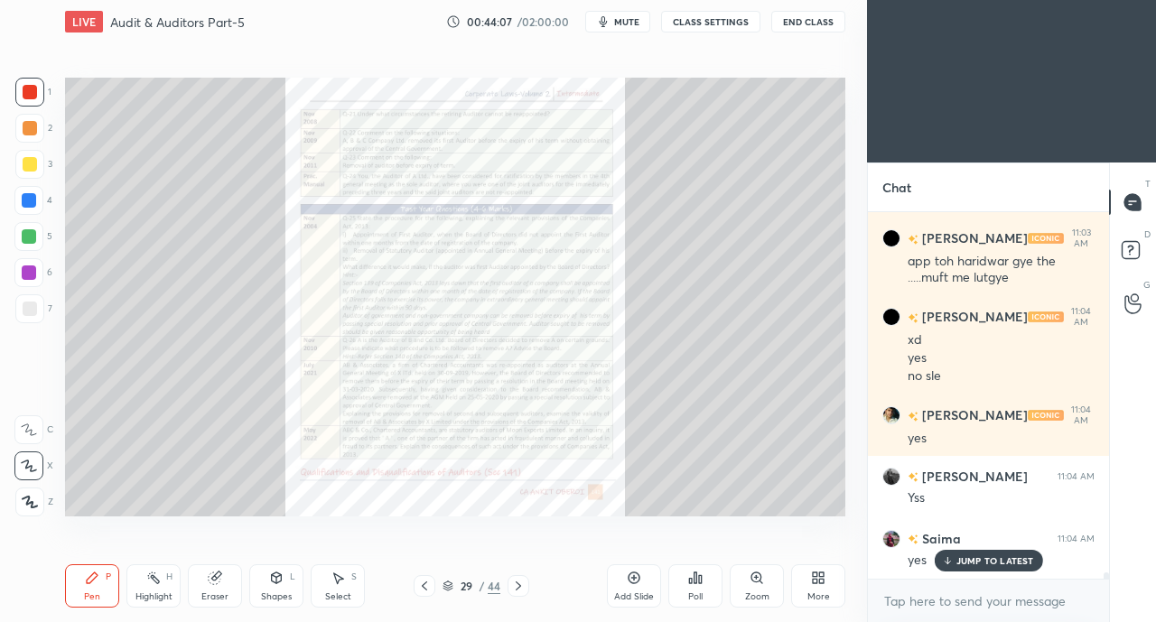
click at [460, 587] on div "29" at bounding box center [466, 585] width 18 height 11
click at [463, 588] on div "29" at bounding box center [466, 585] width 18 height 11
click at [505, 586] on div "29 / 44" at bounding box center [471, 586] width 116 height 22
click at [514, 589] on icon at bounding box center [518, 586] width 14 height 14
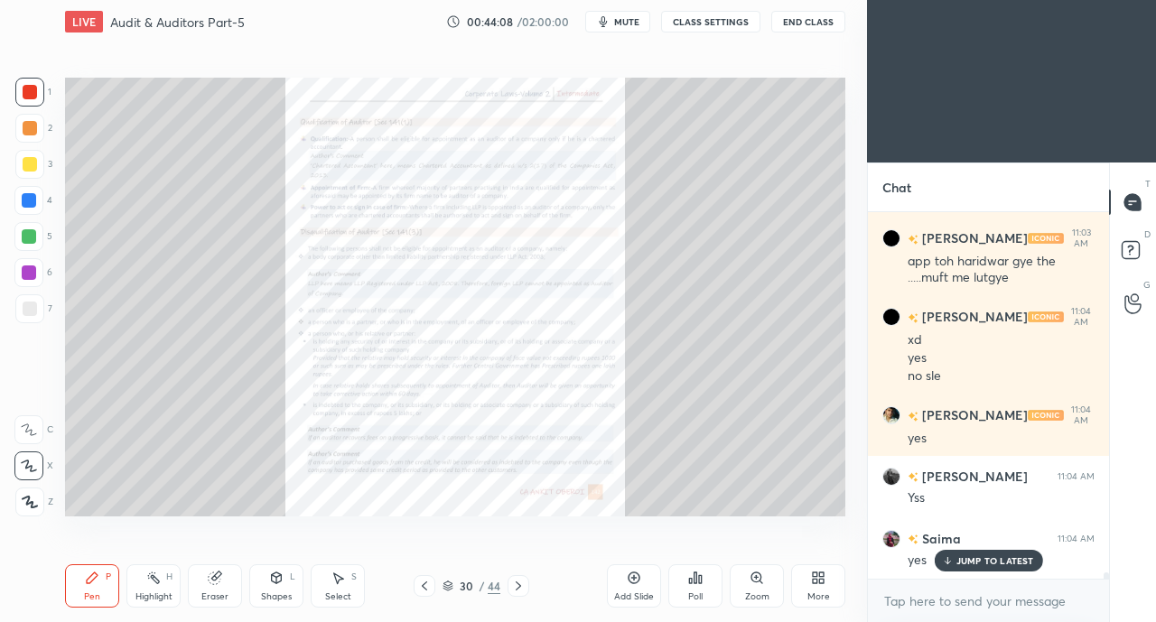
click at [516, 588] on icon at bounding box center [518, 586] width 14 height 14
click at [520, 587] on icon at bounding box center [518, 586] width 14 height 14
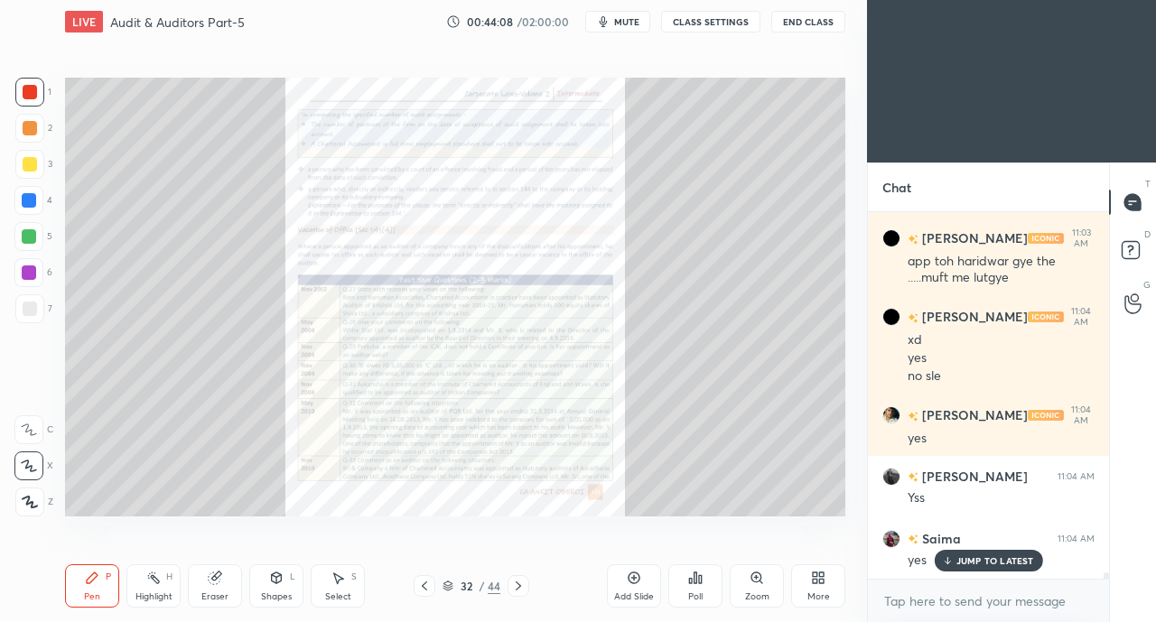
click at [520, 586] on icon at bounding box center [517, 585] width 5 height 9
click at [520, 584] on icon at bounding box center [518, 586] width 14 height 14
click at [520, 586] on icon at bounding box center [517, 585] width 5 height 9
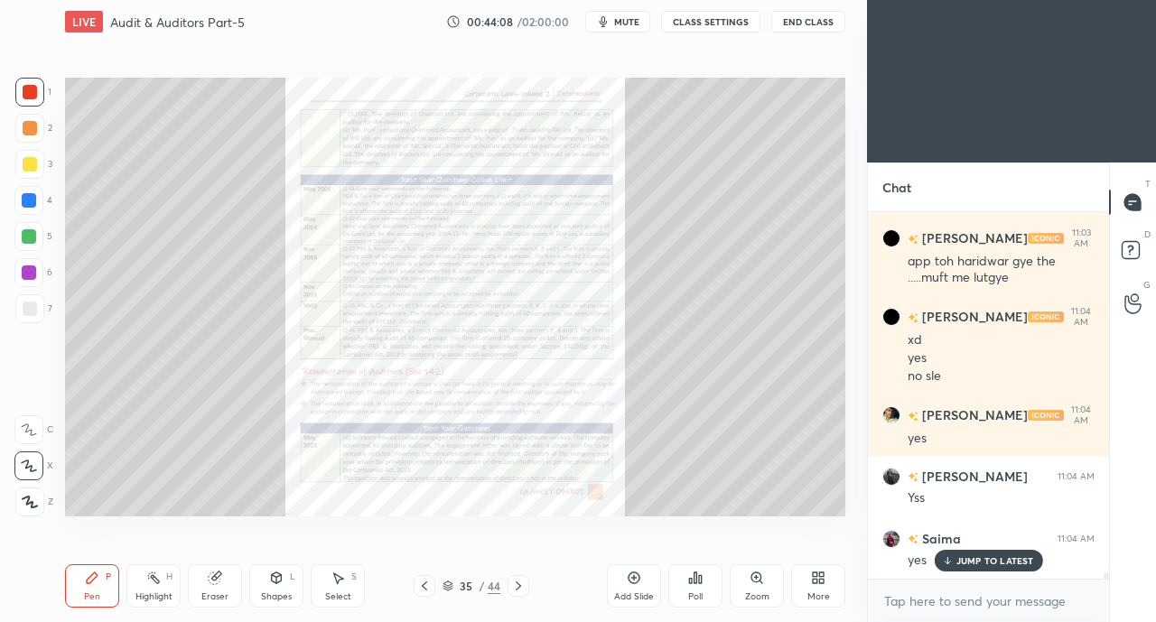
click at [520, 584] on icon at bounding box center [518, 586] width 14 height 14
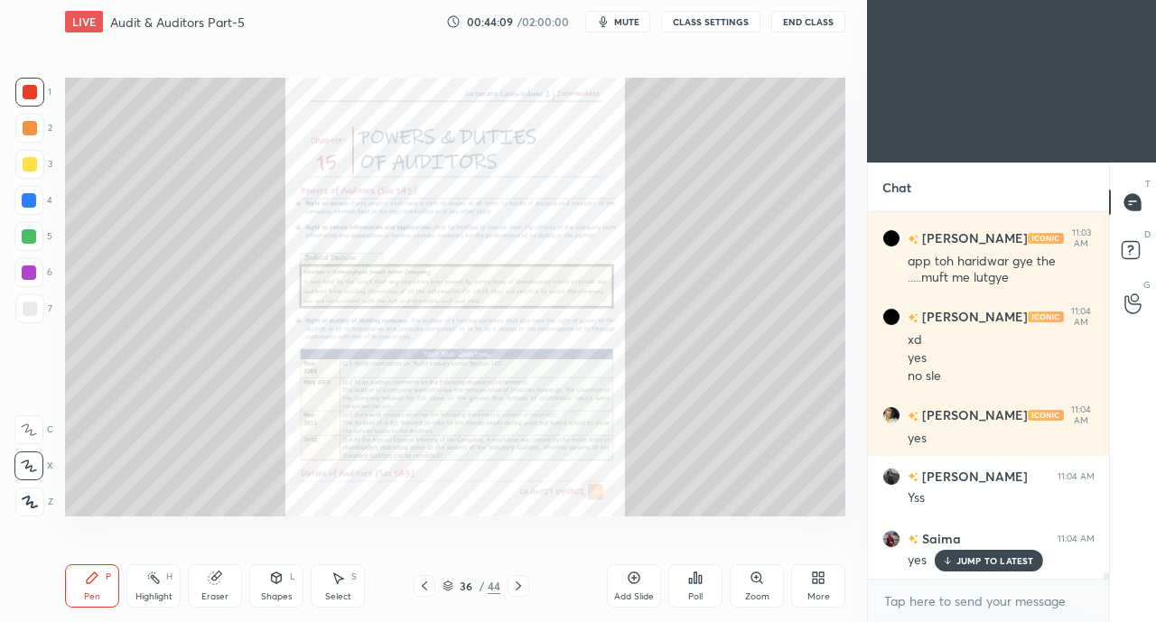
click at [522, 582] on icon at bounding box center [518, 586] width 14 height 14
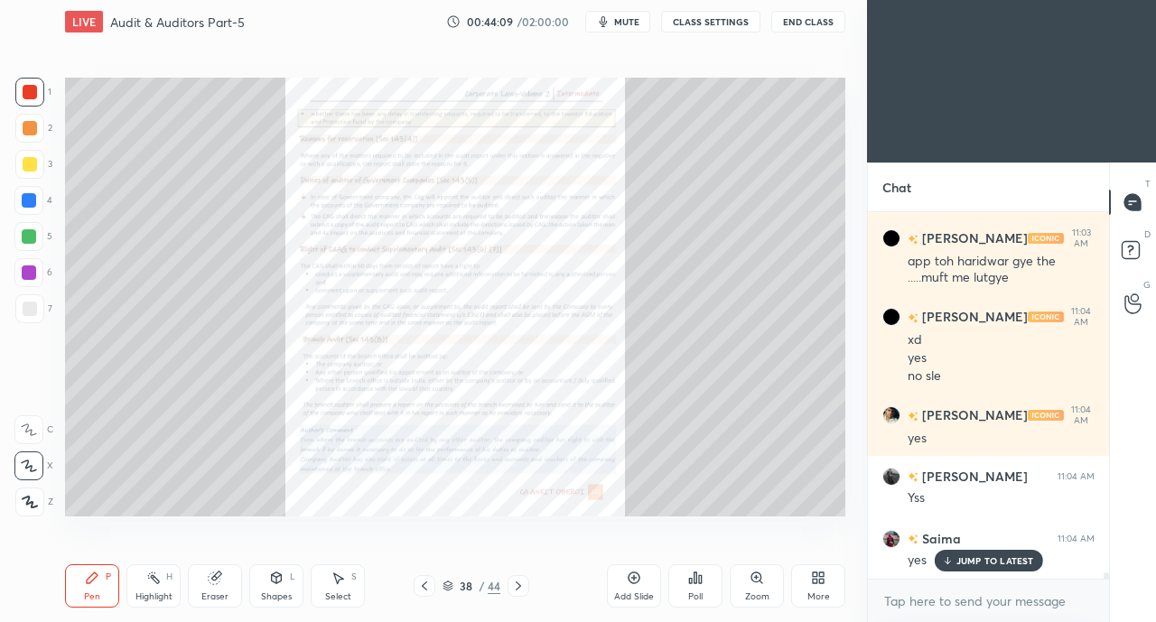
click at [522, 582] on icon at bounding box center [518, 586] width 14 height 14
click at [521, 584] on icon at bounding box center [518, 586] width 14 height 14
click at [521, 582] on icon at bounding box center [518, 586] width 14 height 14
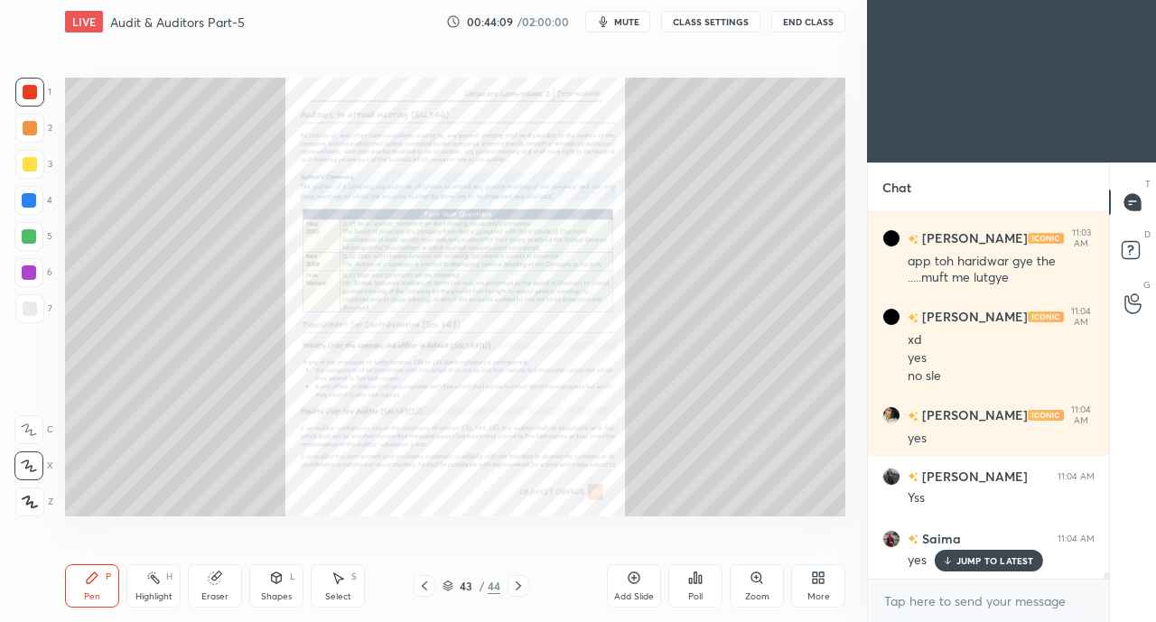
click at [520, 582] on icon at bounding box center [518, 586] width 14 height 14
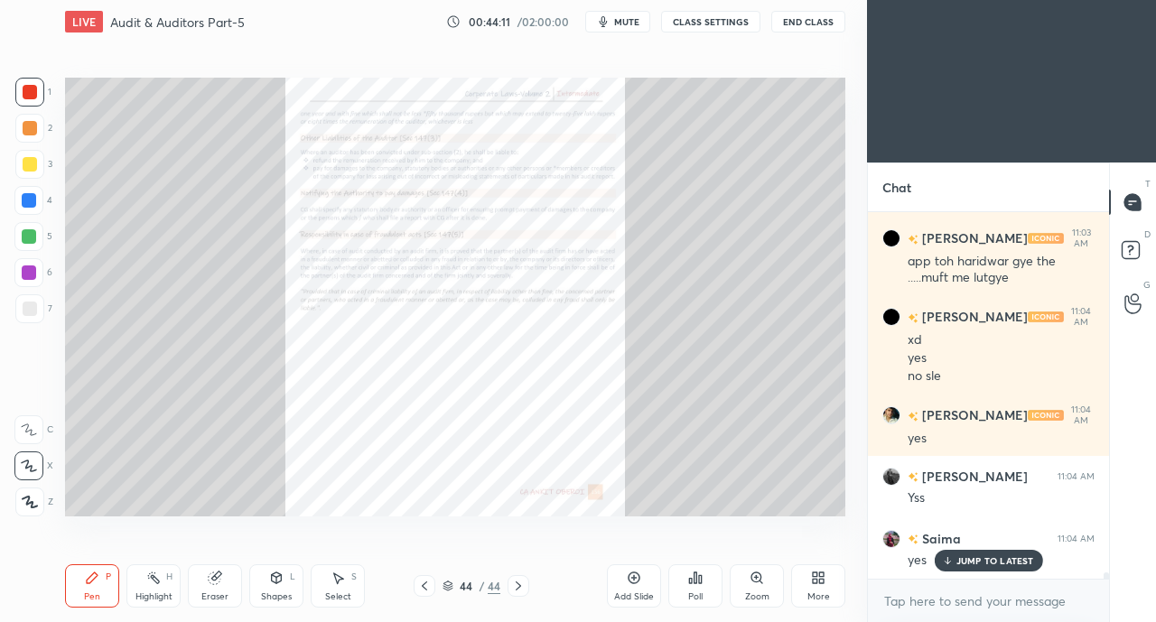
click at [738, 582] on div "Zoom" at bounding box center [756, 585] width 54 height 43
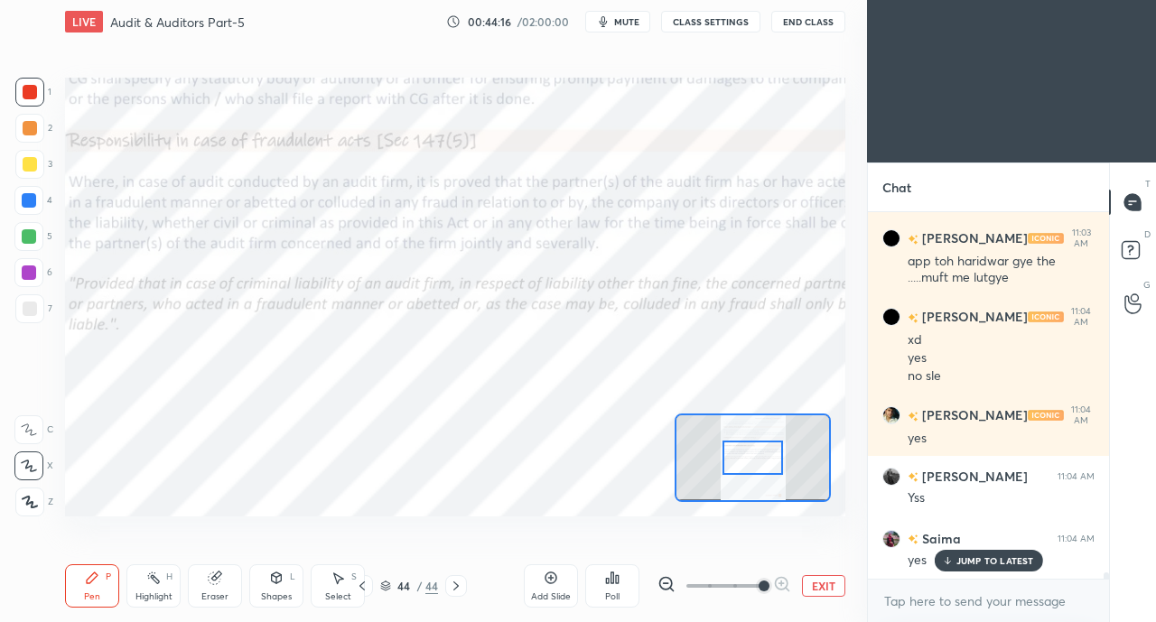
click at [957, 561] on p "JUMP TO LATEST" at bounding box center [995, 560] width 78 height 11
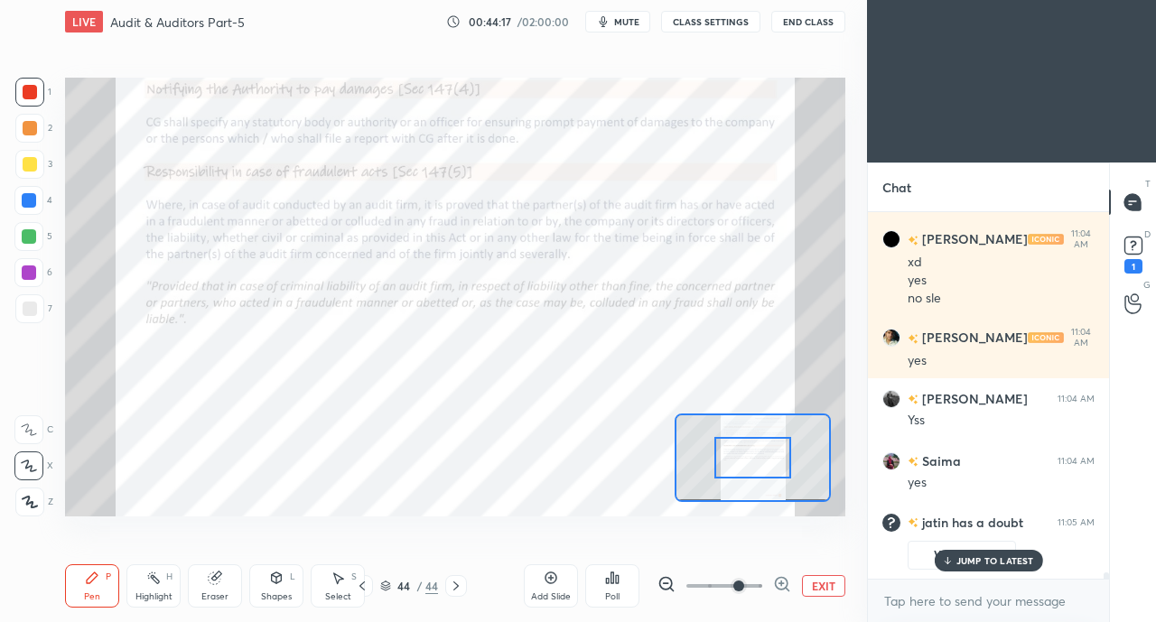
click at [967, 555] on p "JUMP TO LATEST" at bounding box center [995, 560] width 78 height 11
click at [34, 97] on div at bounding box center [30, 92] width 14 height 14
click at [34, 201] on div at bounding box center [29, 200] width 14 height 14
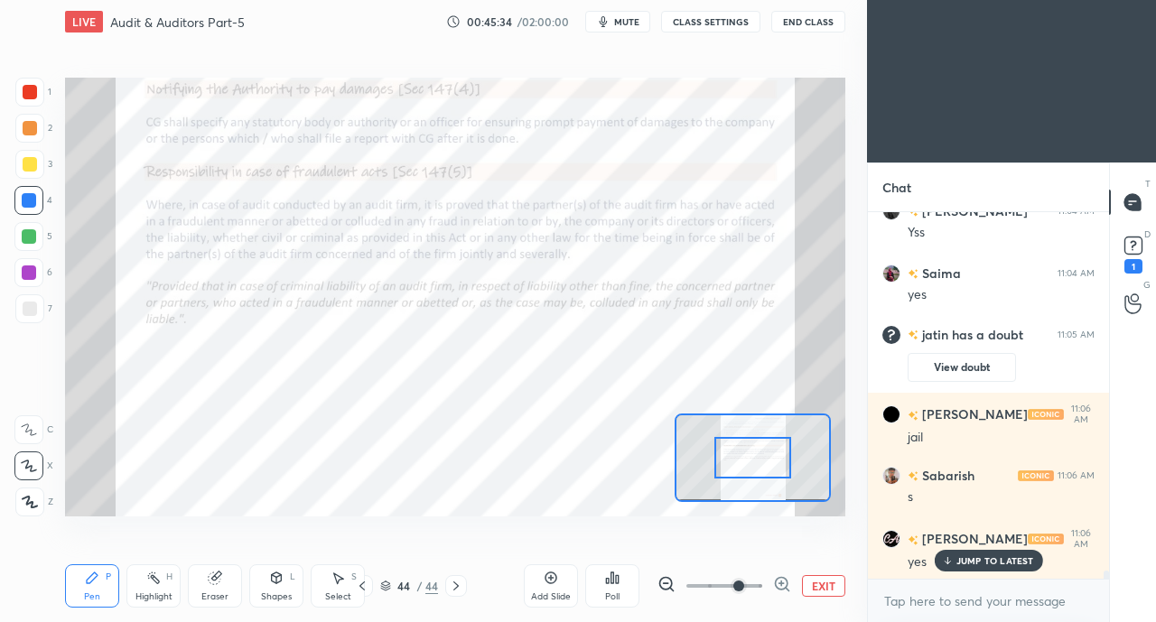
scroll to position [15678, 0]
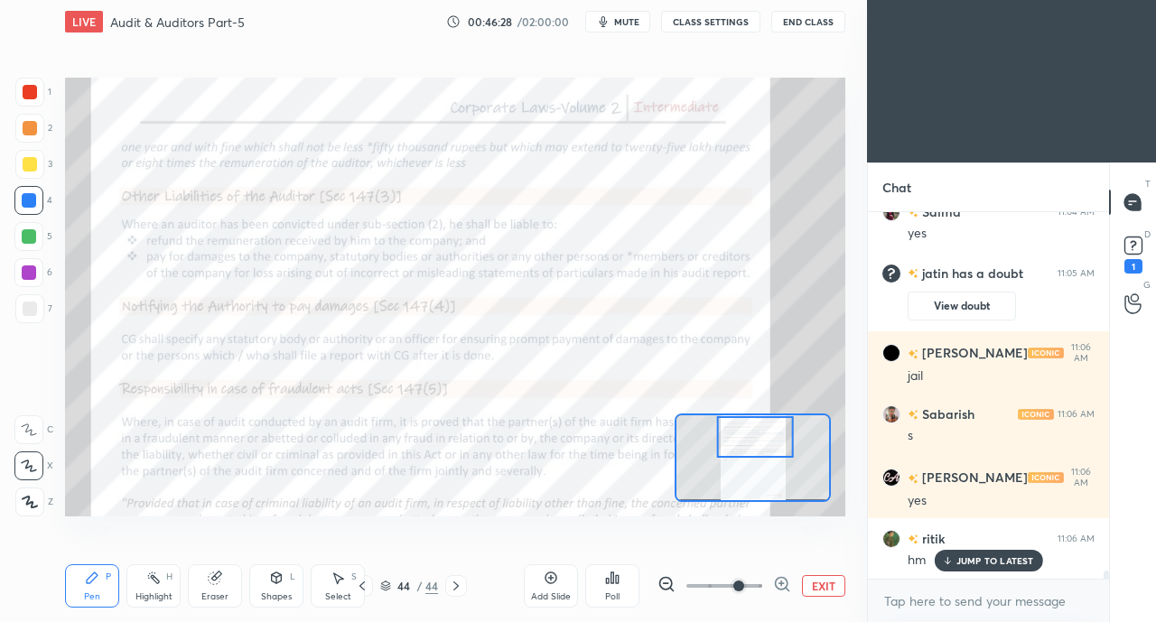
click at [364, 586] on icon at bounding box center [362, 586] width 14 height 14
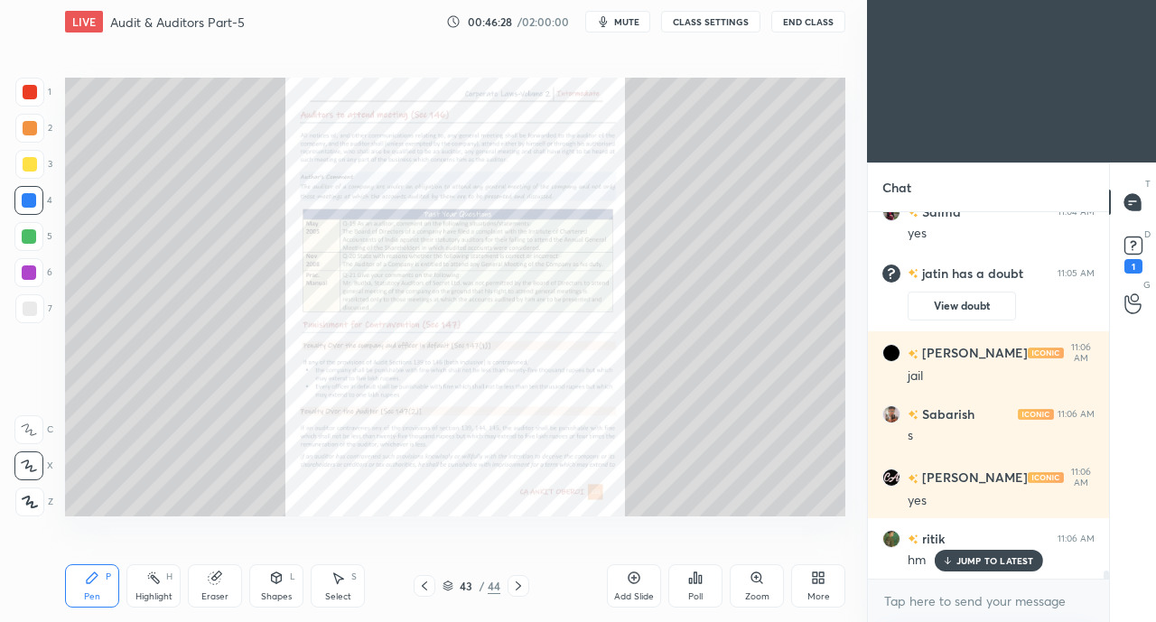
click at [748, 580] on div "Zoom" at bounding box center [756, 585] width 54 height 43
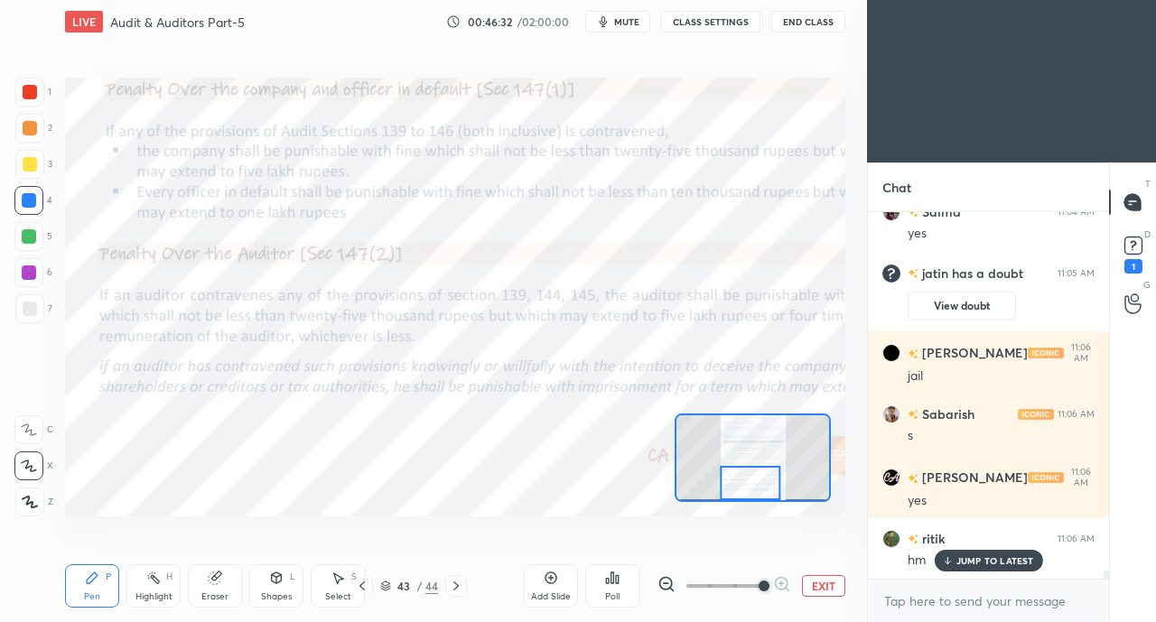
click at [37, 91] on div at bounding box center [29, 92] width 29 height 29
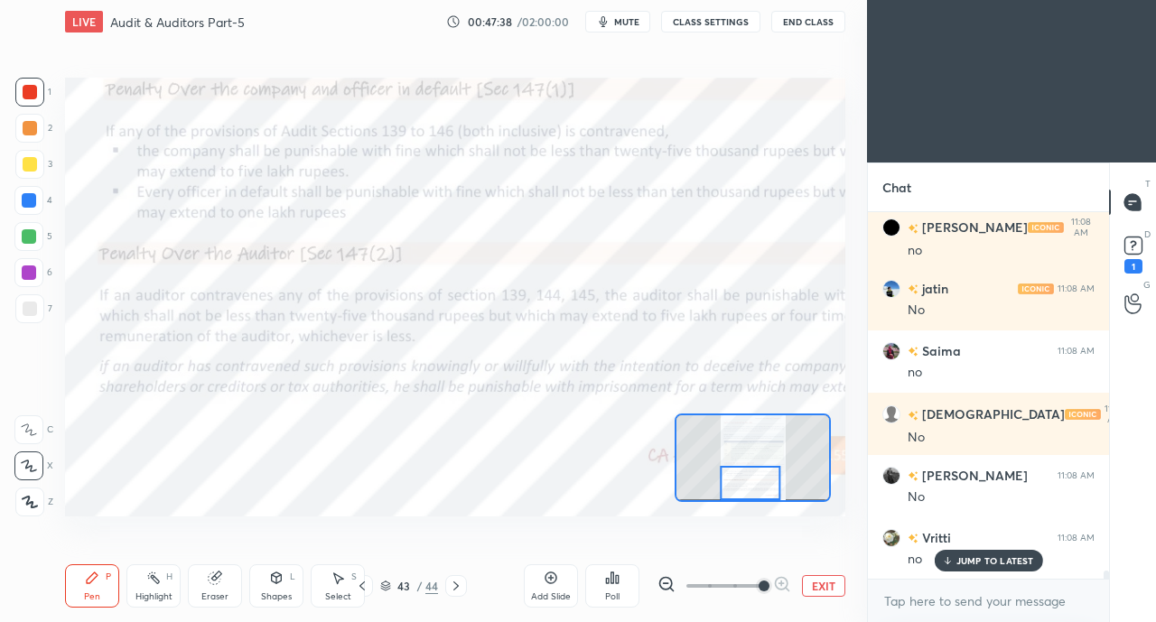
scroll to position [16176, 0]
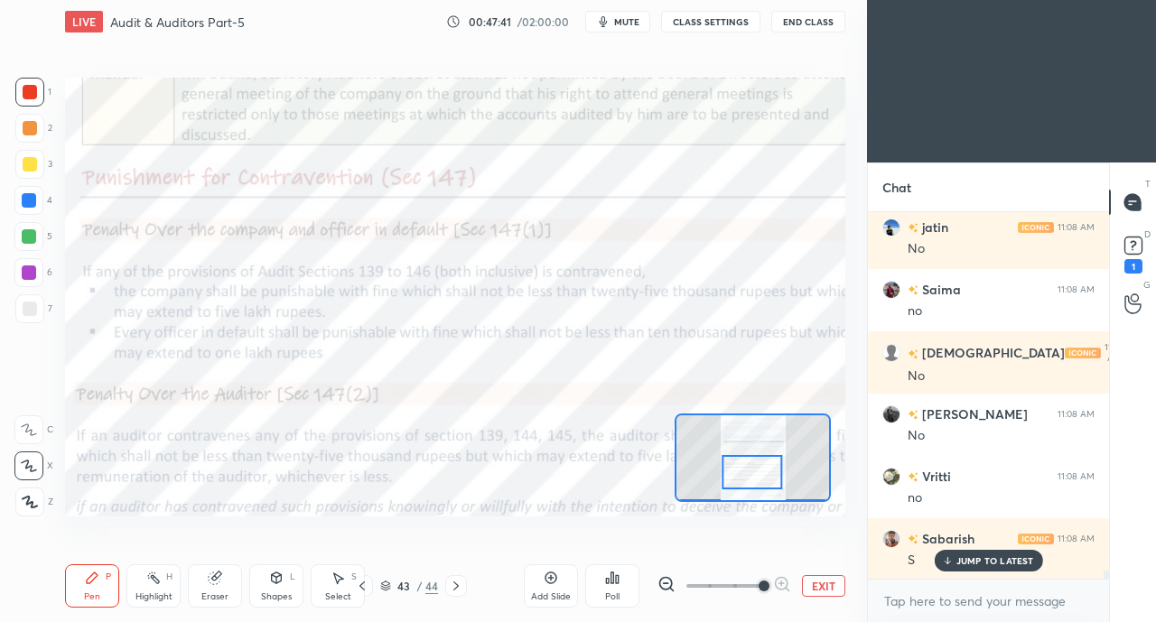
click at [966, 561] on p "JUMP TO LATEST" at bounding box center [995, 560] width 78 height 11
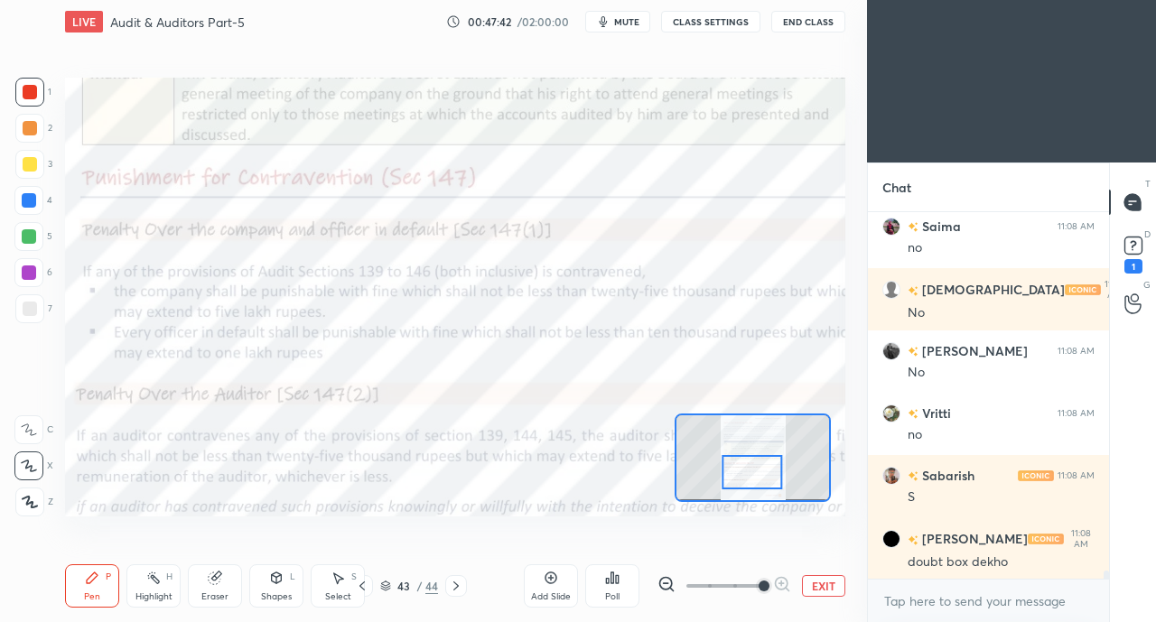
click at [29, 196] on div at bounding box center [29, 200] width 14 height 14
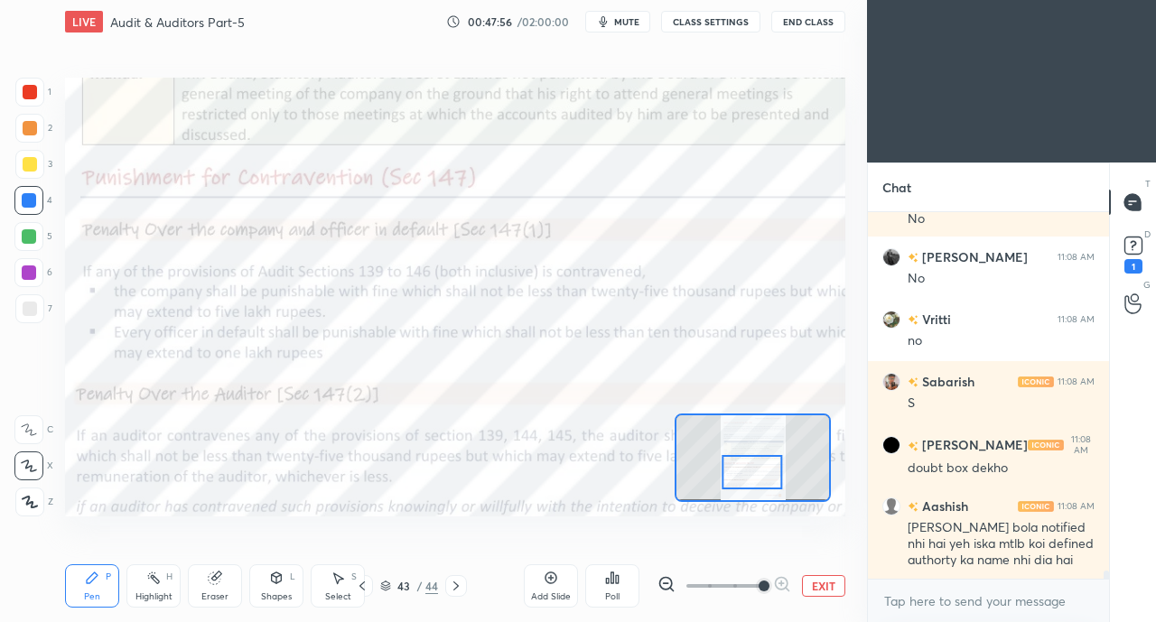
click at [37, 97] on div at bounding box center [29, 92] width 29 height 29
click at [37, 428] on div at bounding box center [28, 429] width 29 height 29
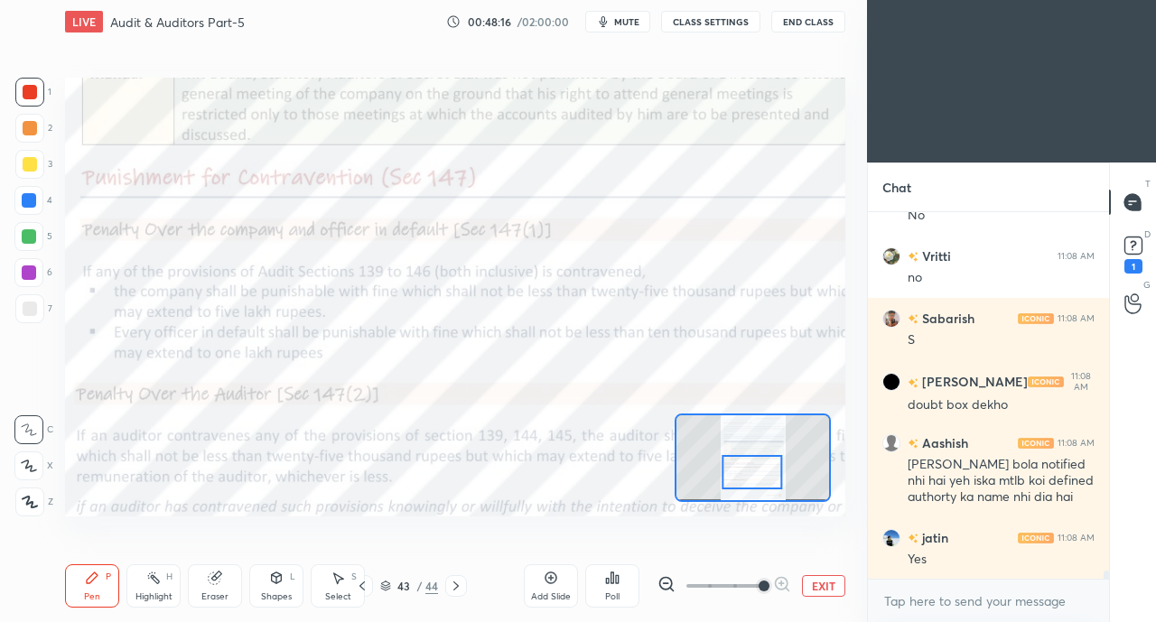
click at [633, 20] on span "mute" at bounding box center [626, 21] width 25 height 13
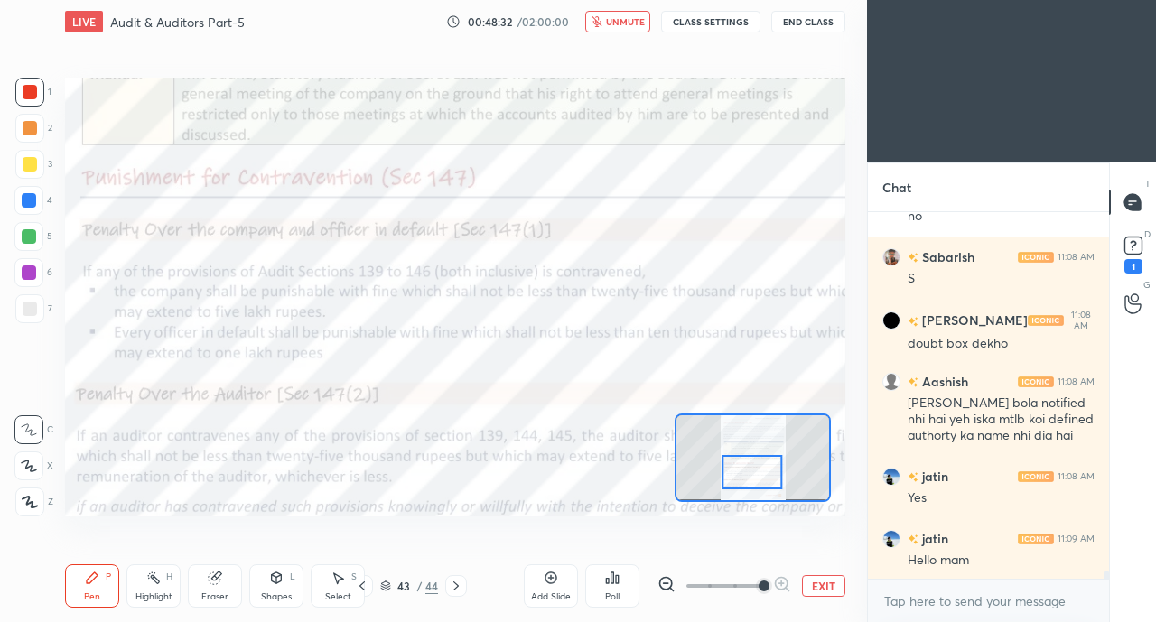
scroll to position [16521, 0]
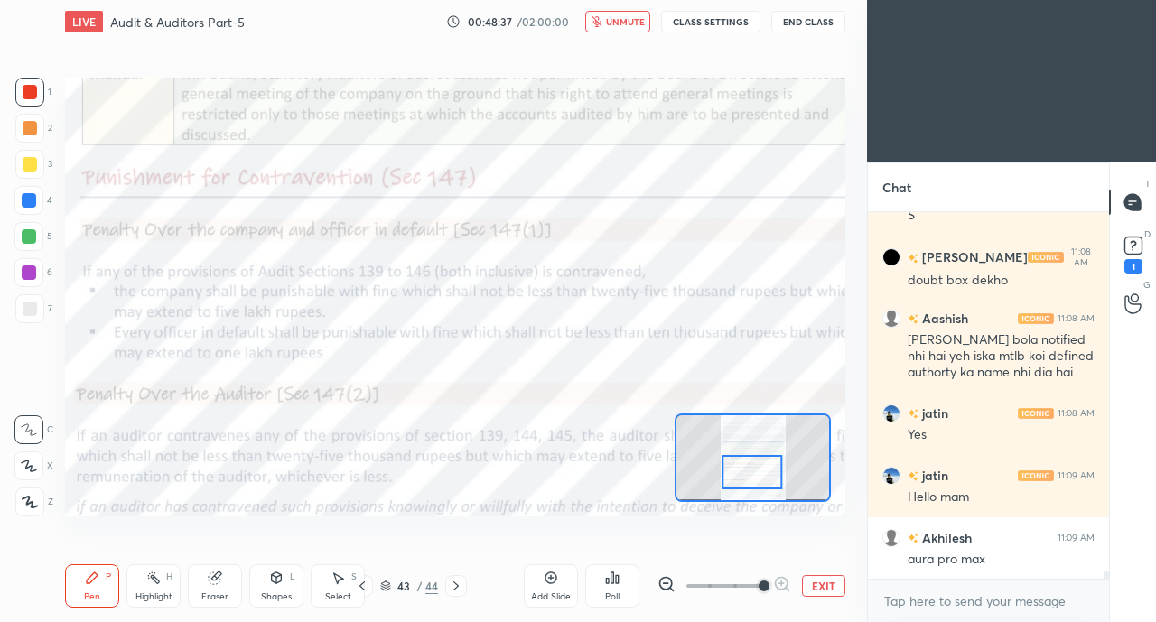
click at [624, 25] on span "unmute" at bounding box center [625, 21] width 39 height 13
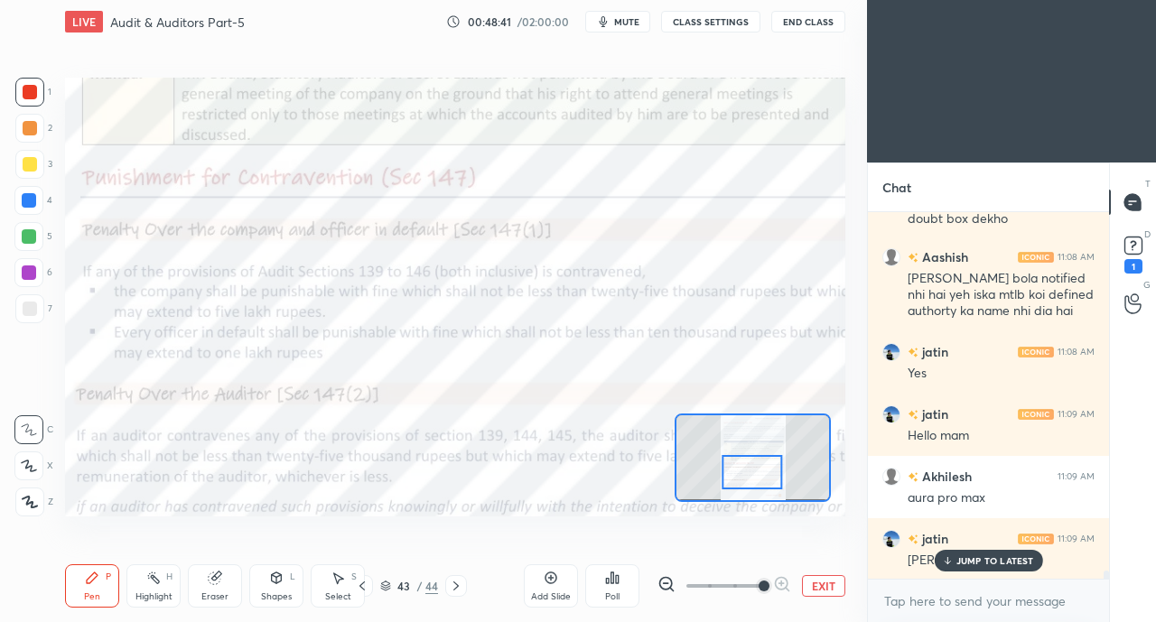
click at [968, 562] on p "JUMP TO LATEST" at bounding box center [995, 560] width 78 height 11
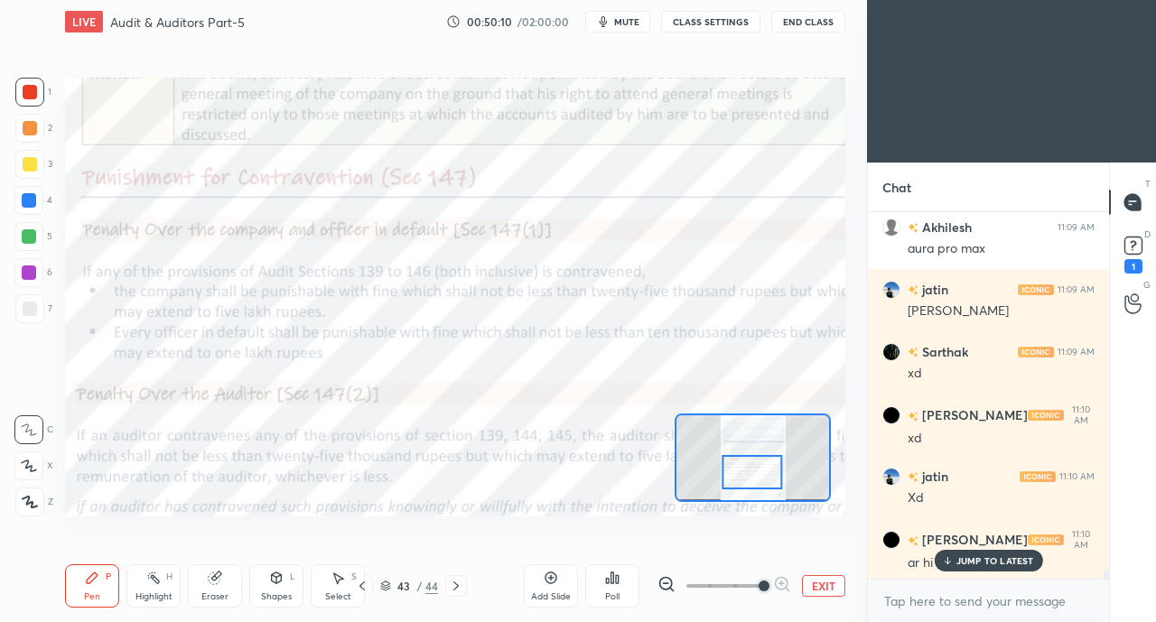
scroll to position [16895, 0]
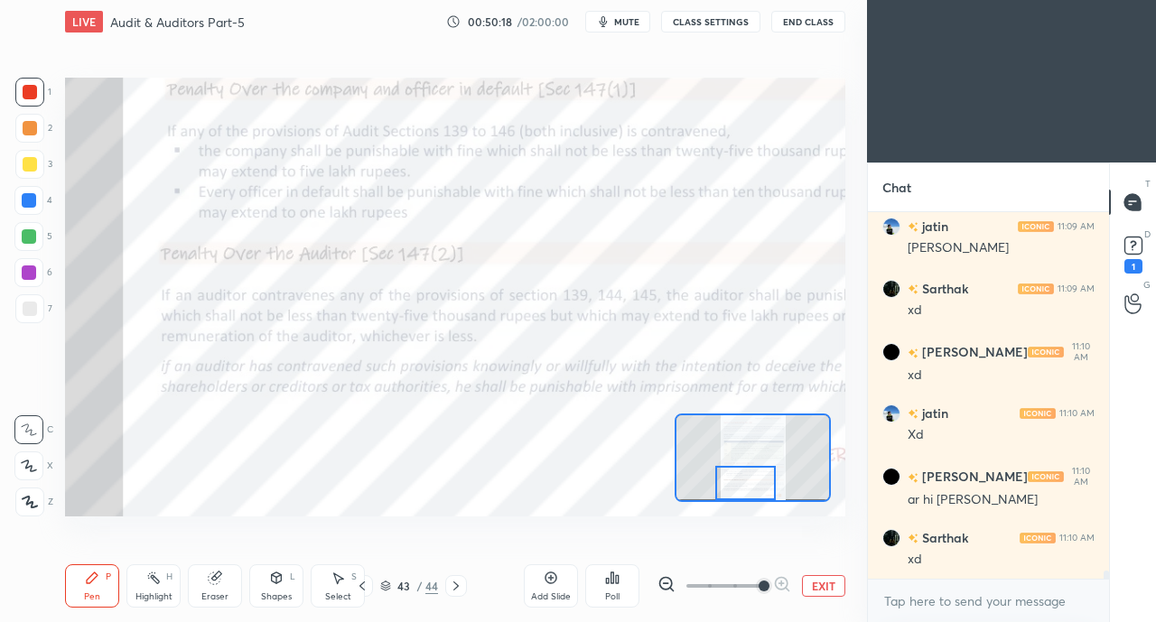
click at [365, 585] on icon at bounding box center [362, 586] width 14 height 14
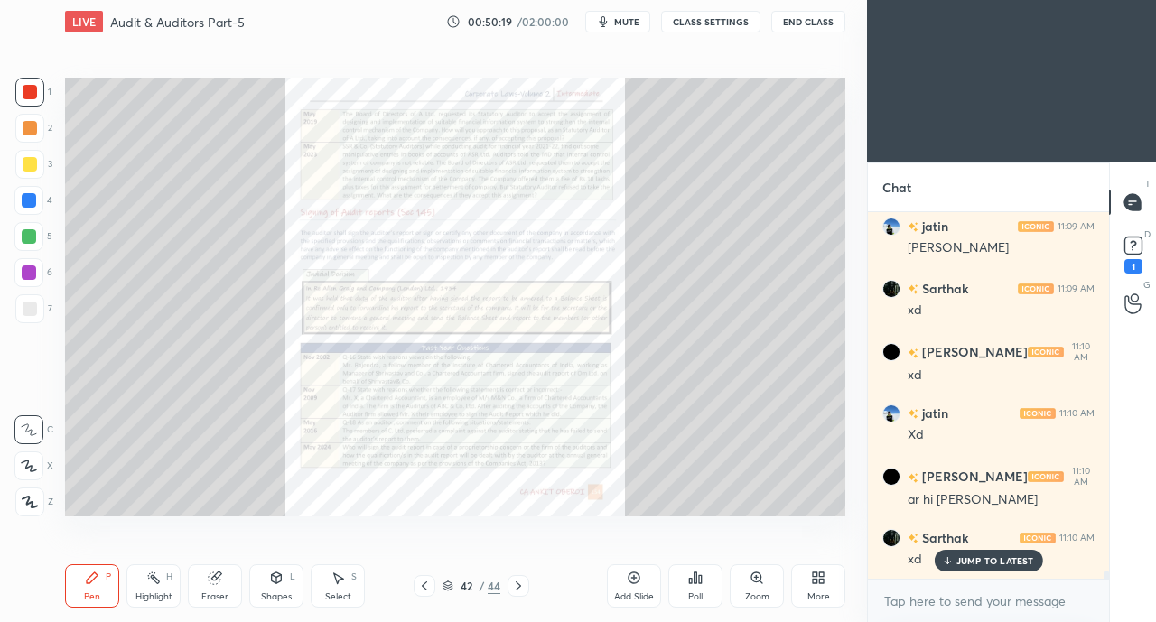
scroll to position [16972, 0]
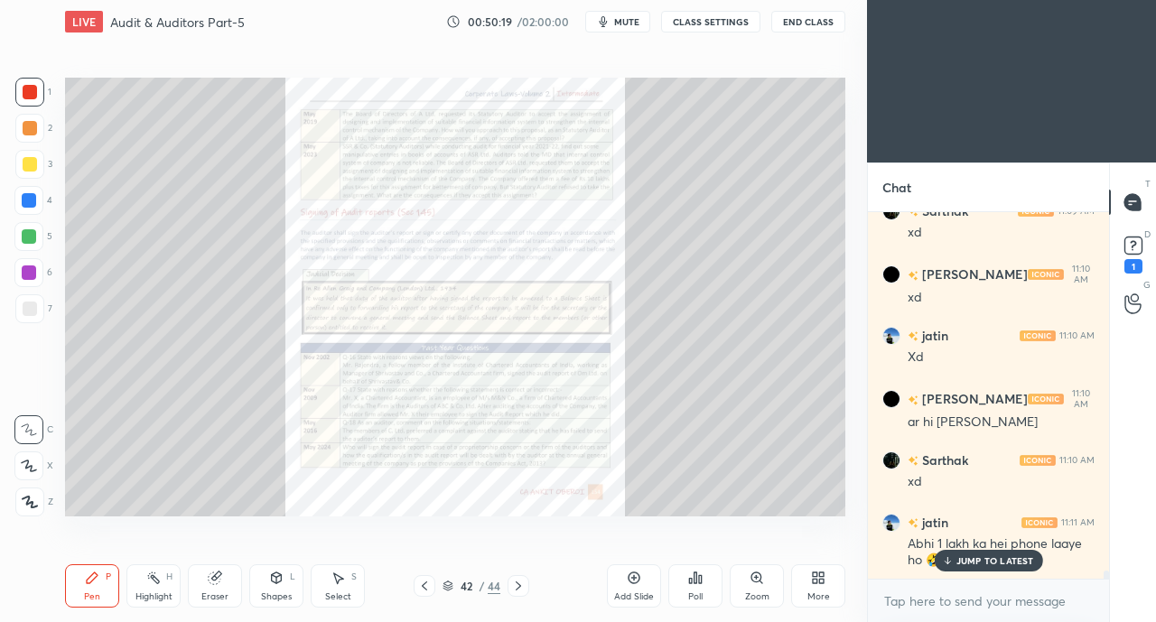
click at [426, 585] on icon at bounding box center [424, 586] width 14 height 14
click at [424, 584] on icon at bounding box center [424, 586] width 14 height 14
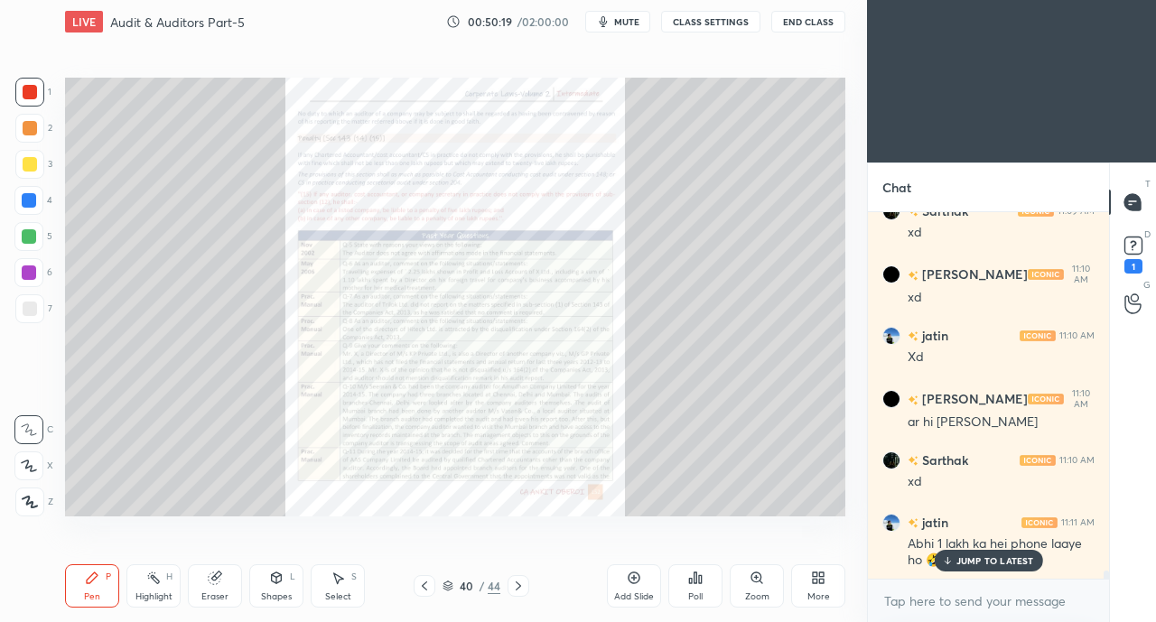
click at [426, 584] on icon at bounding box center [424, 586] width 14 height 14
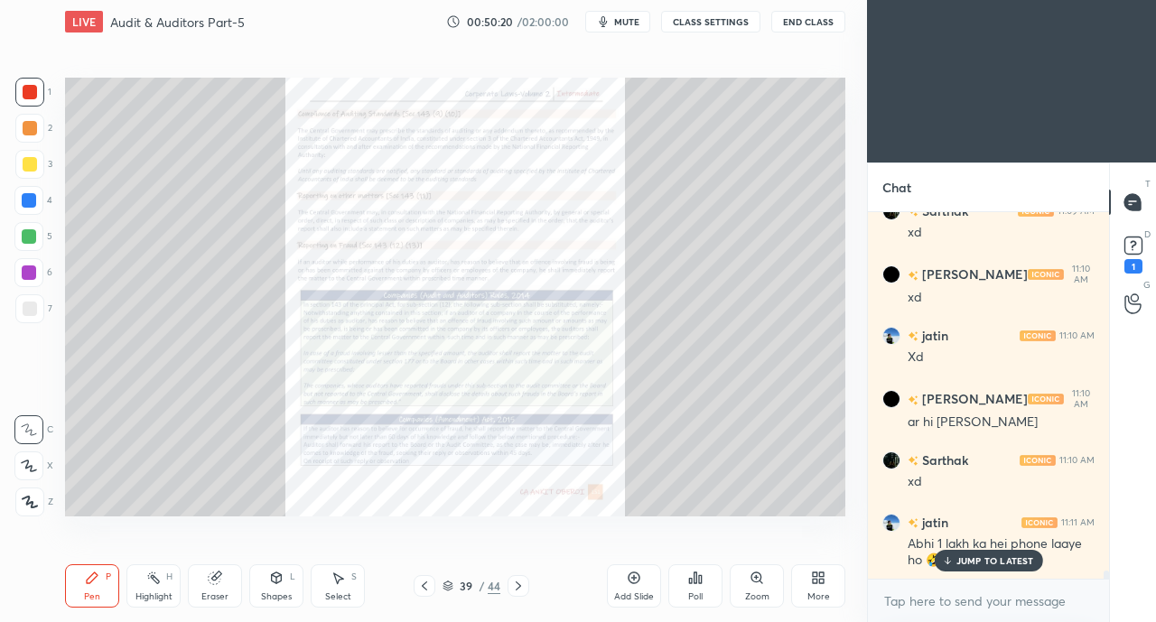
click at [965, 561] on p "JUMP TO LATEST" at bounding box center [995, 560] width 78 height 11
click at [423, 586] on icon at bounding box center [424, 585] width 5 height 9
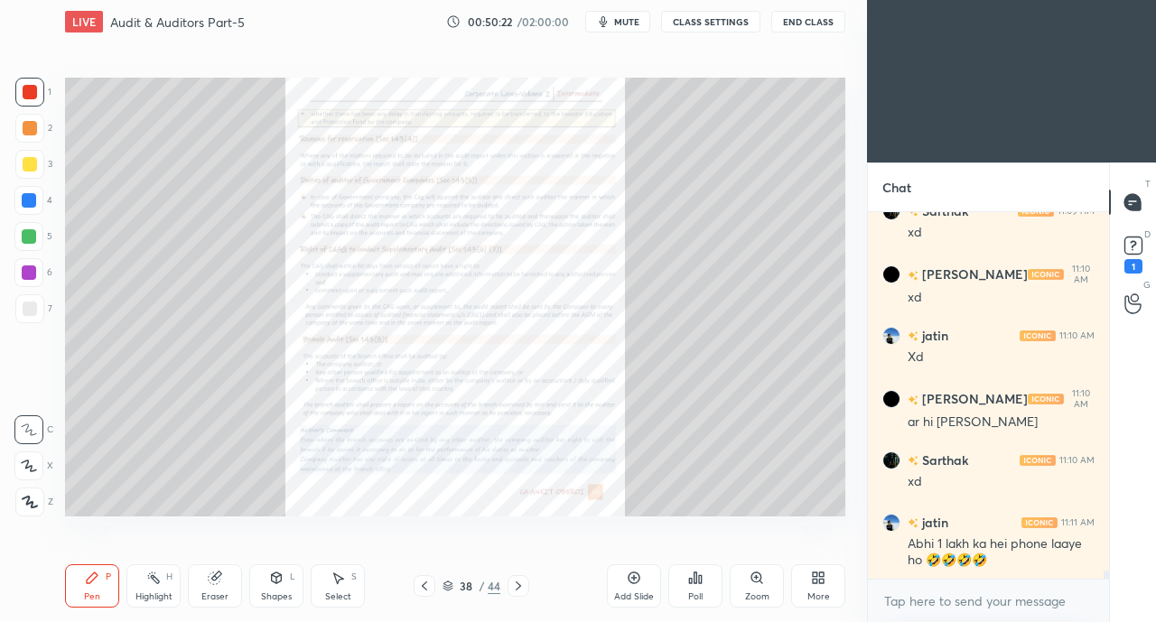
click at [423, 584] on icon at bounding box center [424, 586] width 14 height 14
click at [424, 586] on icon at bounding box center [424, 586] width 14 height 14
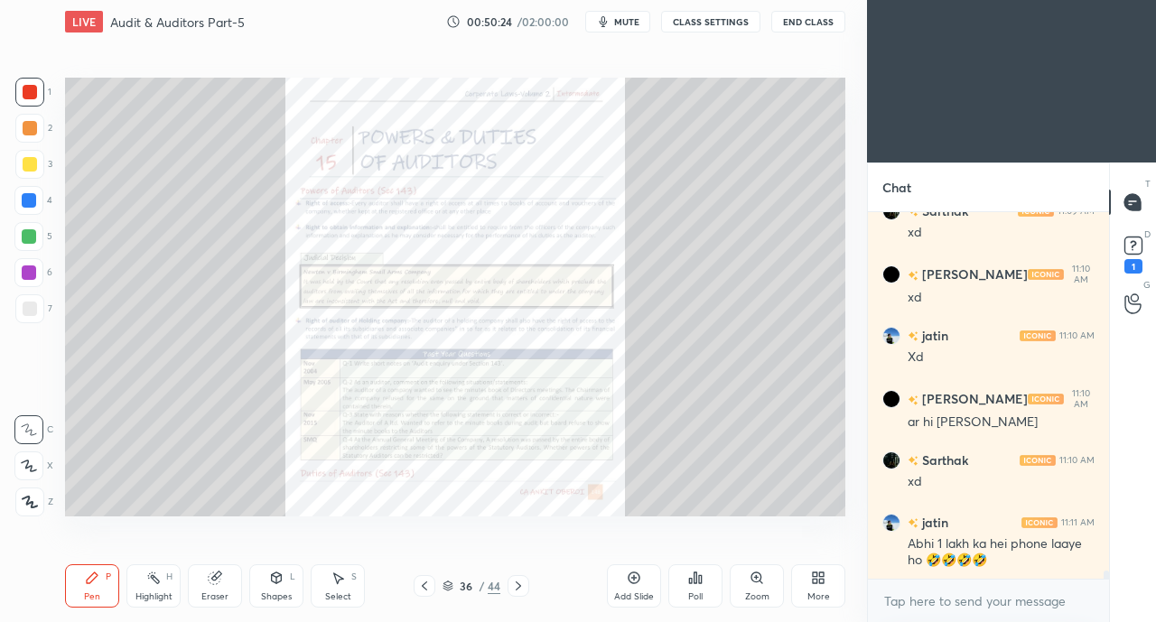
click at [424, 588] on icon at bounding box center [424, 586] width 14 height 14
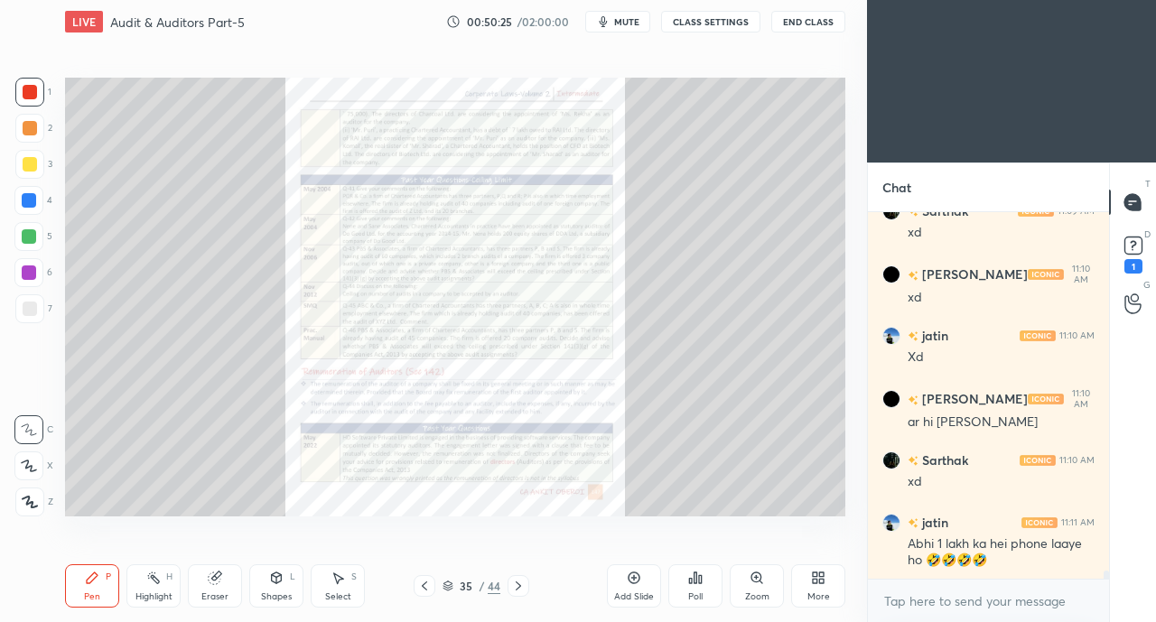
click at [424, 588] on icon at bounding box center [424, 586] width 14 height 14
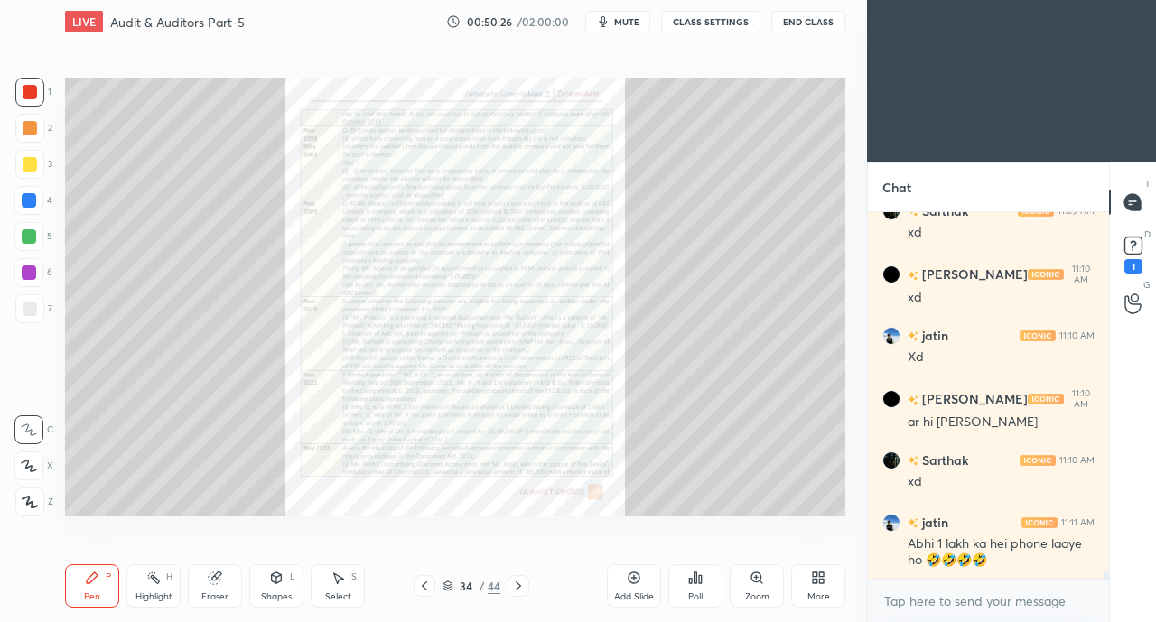
click at [423, 590] on icon at bounding box center [424, 586] width 14 height 14
click at [426, 588] on icon at bounding box center [424, 586] width 14 height 14
click at [423, 587] on icon at bounding box center [424, 586] width 14 height 14
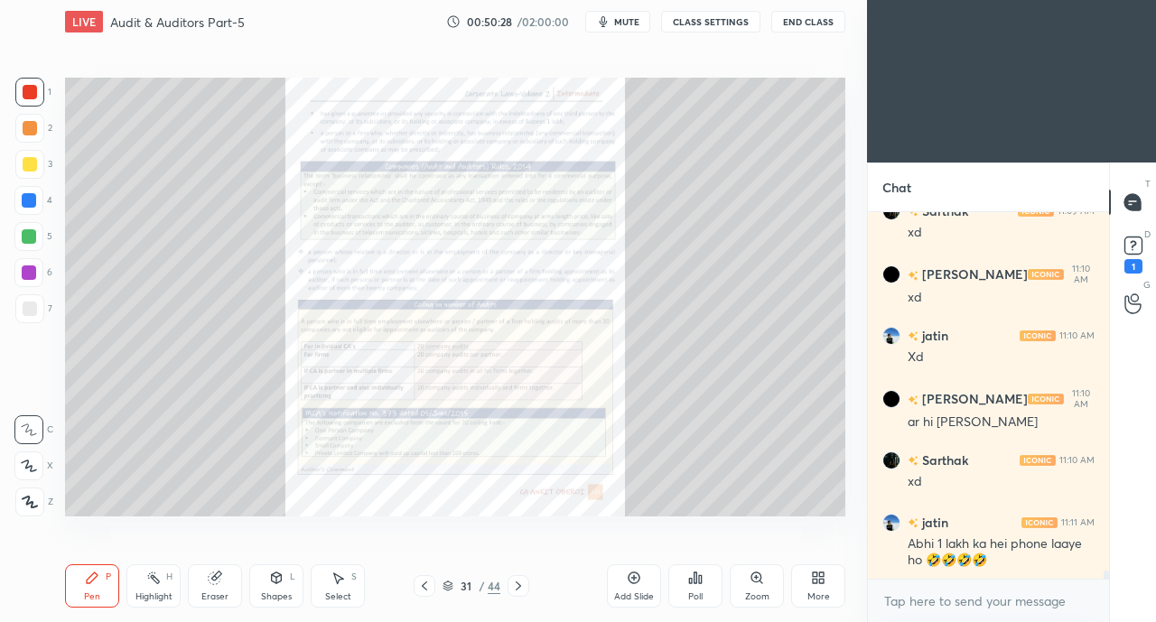
click at [430, 587] on icon at bounding box center [424, 586] width 14 height 14
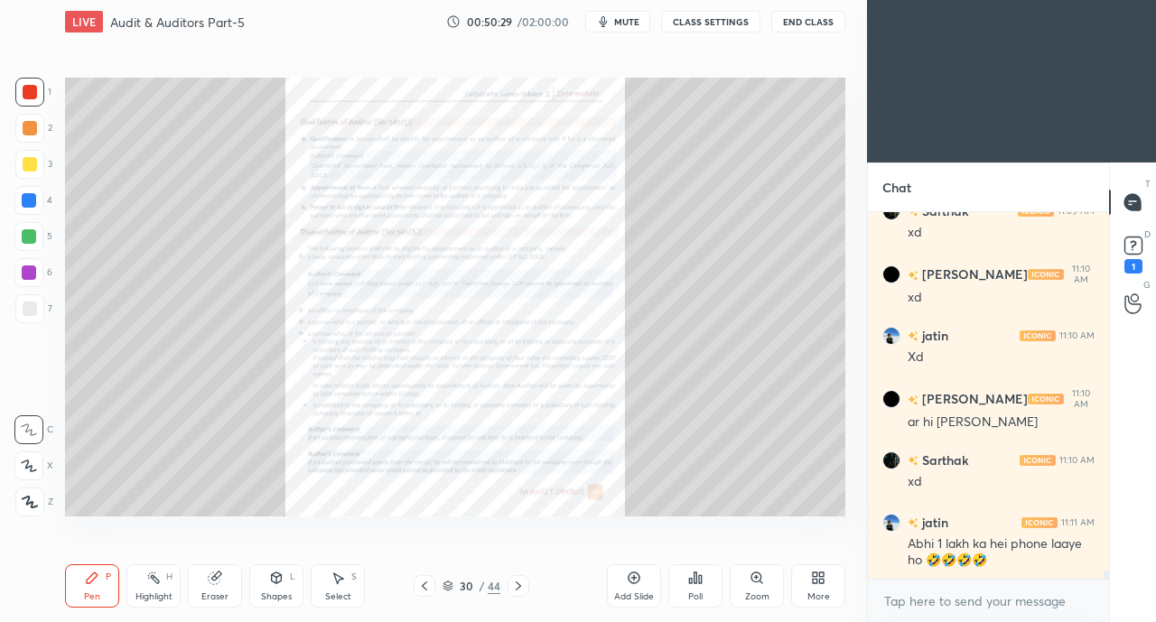
click at [423, 586] on icon at bounding box center [424, 585] width 5 height 9
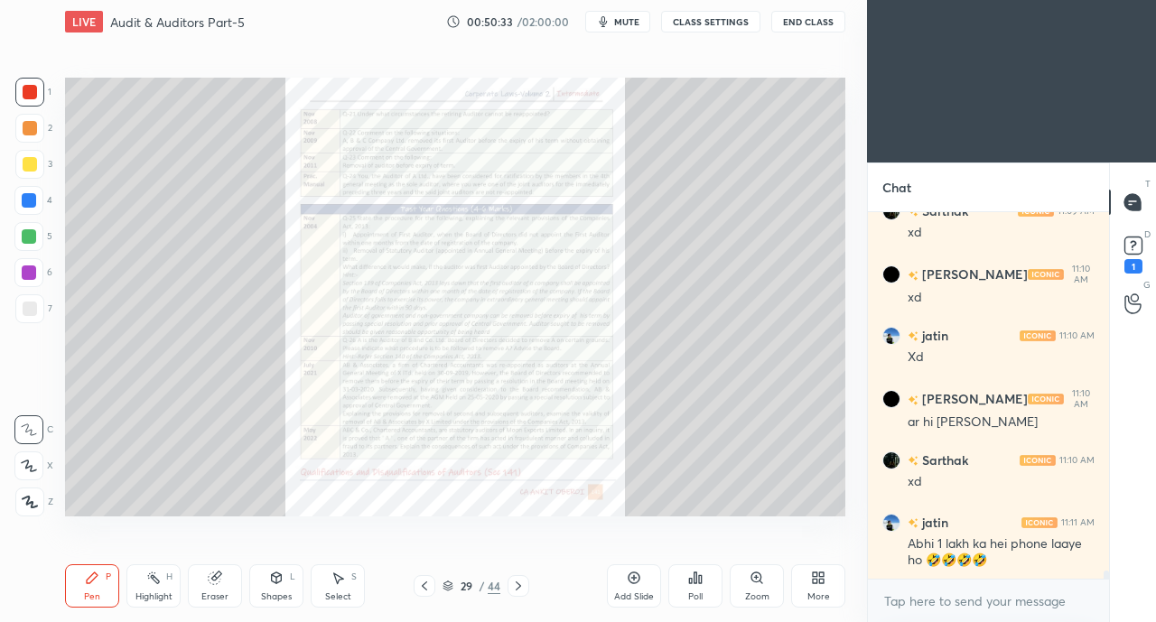
click at [424, 582] on icon at bounding box center [424, 586] width 14 height 14
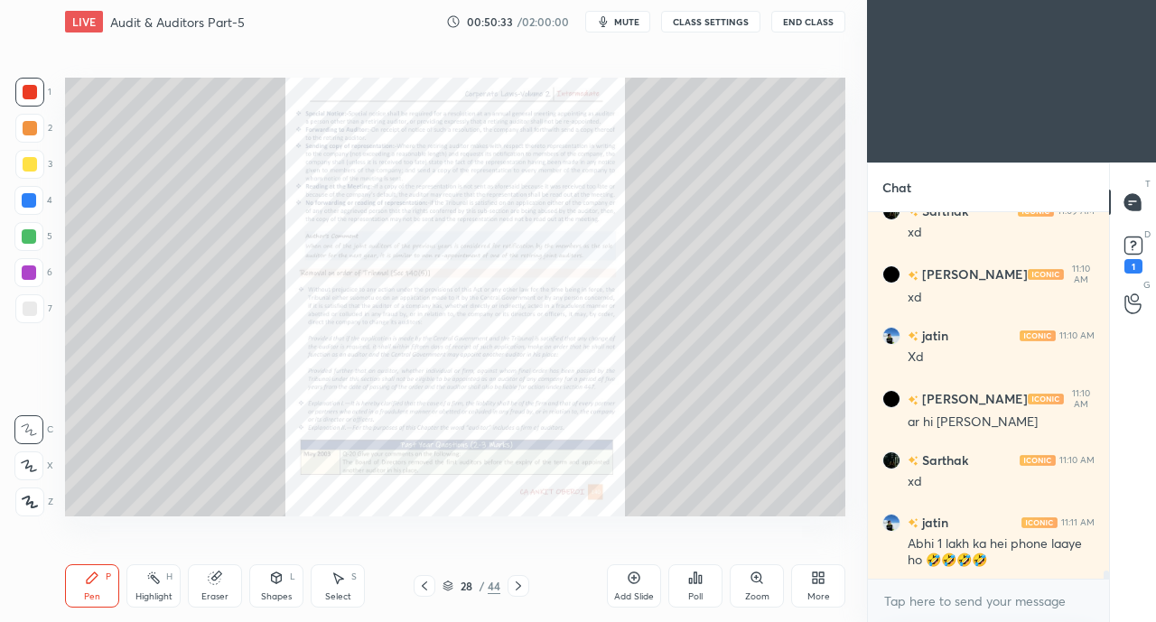
scroll to position [17036, 0]
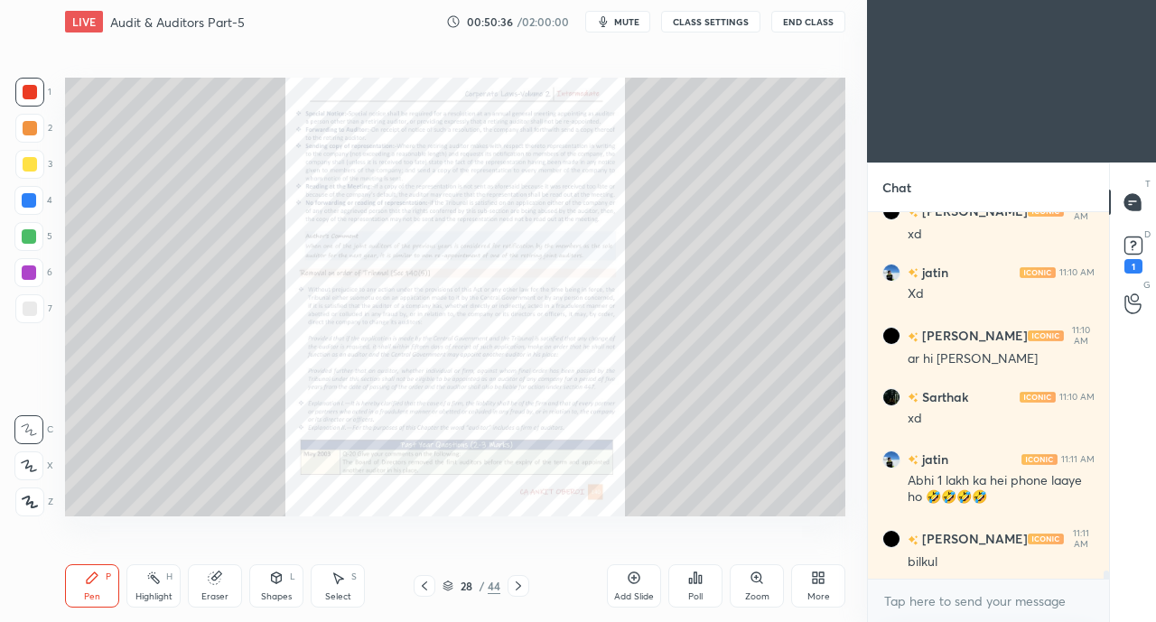
click at [740, 574] on div "Zoom" at bounding box center [756, 585] width 54 height 43
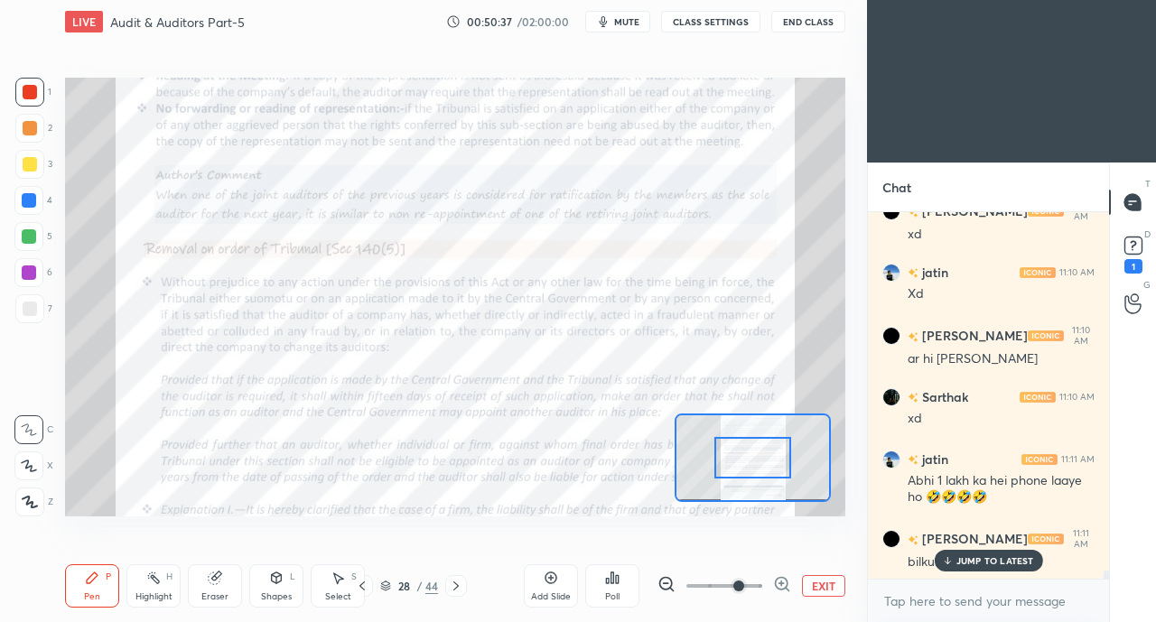
scroll to position [17113, 0]
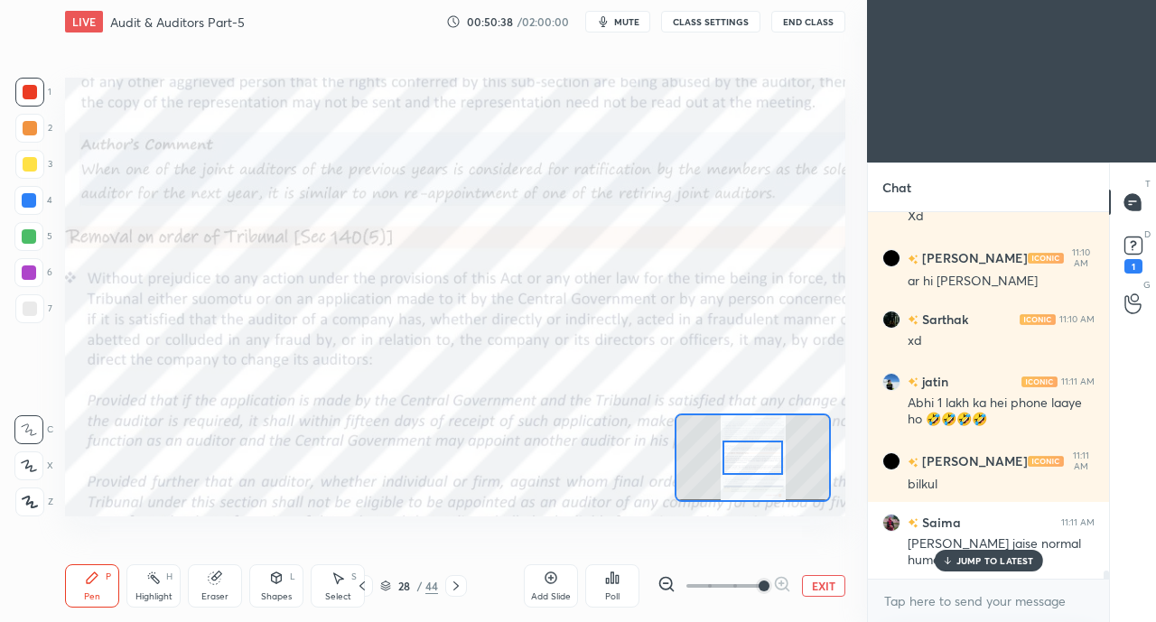
click at [937, 564] on div "JUMP TO LATEST" at bounding box center [987, 561] width 108 height 22
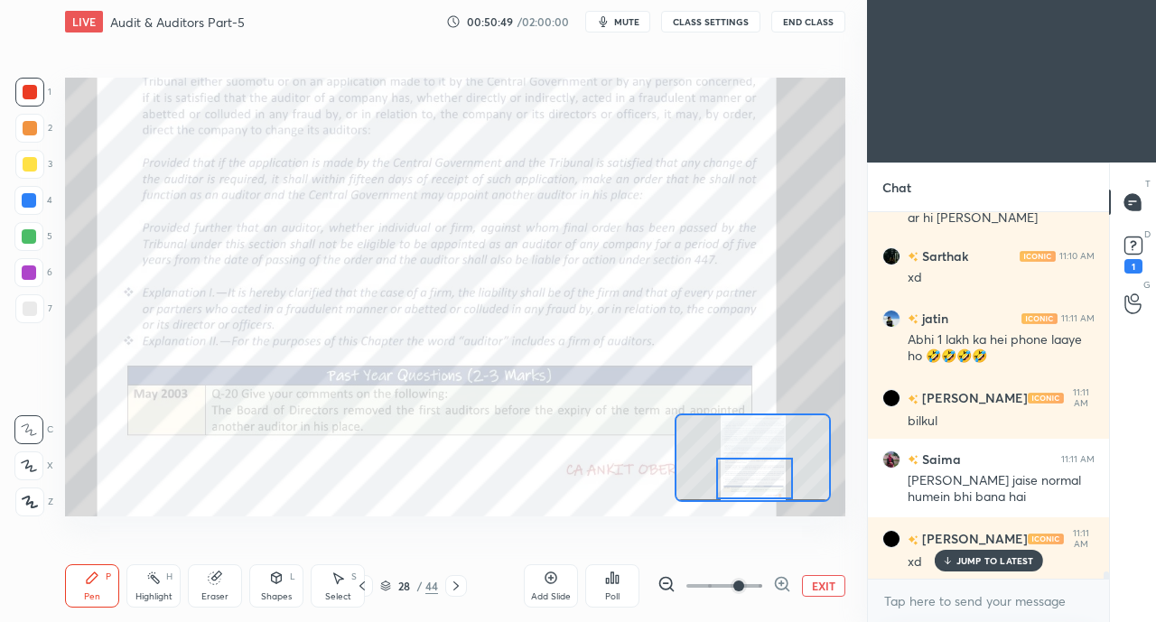
scroll to position [17238, 0]
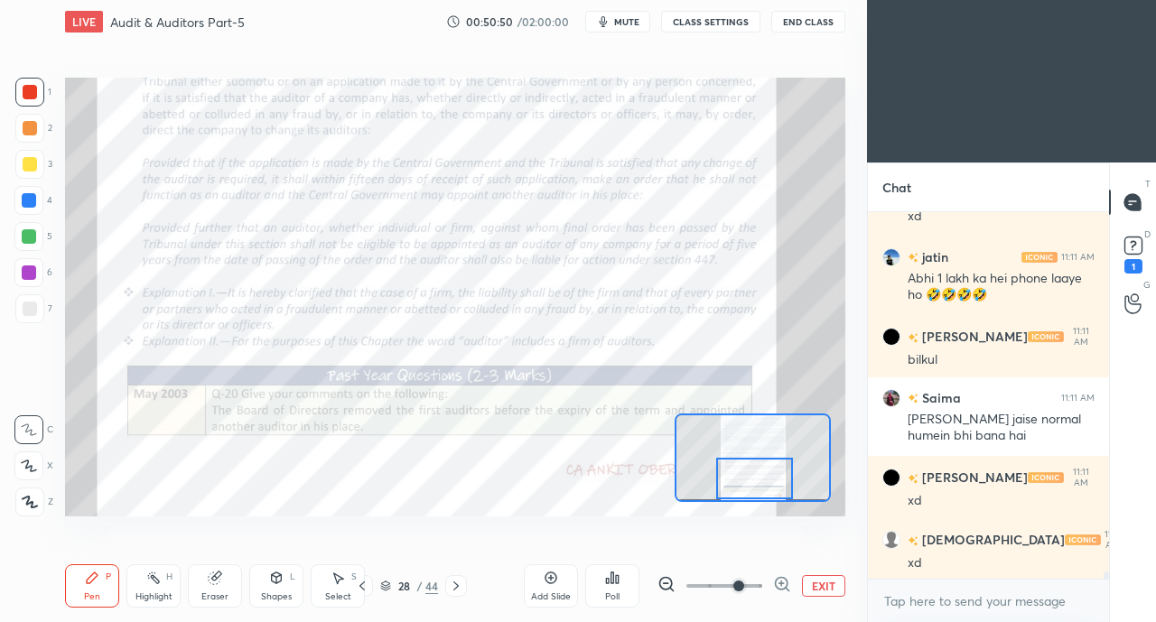
click at [973, 614] on div "Mam ke maike har mahine jaoge matlsb" at bounding box center [1000, 631] width 187 height 34
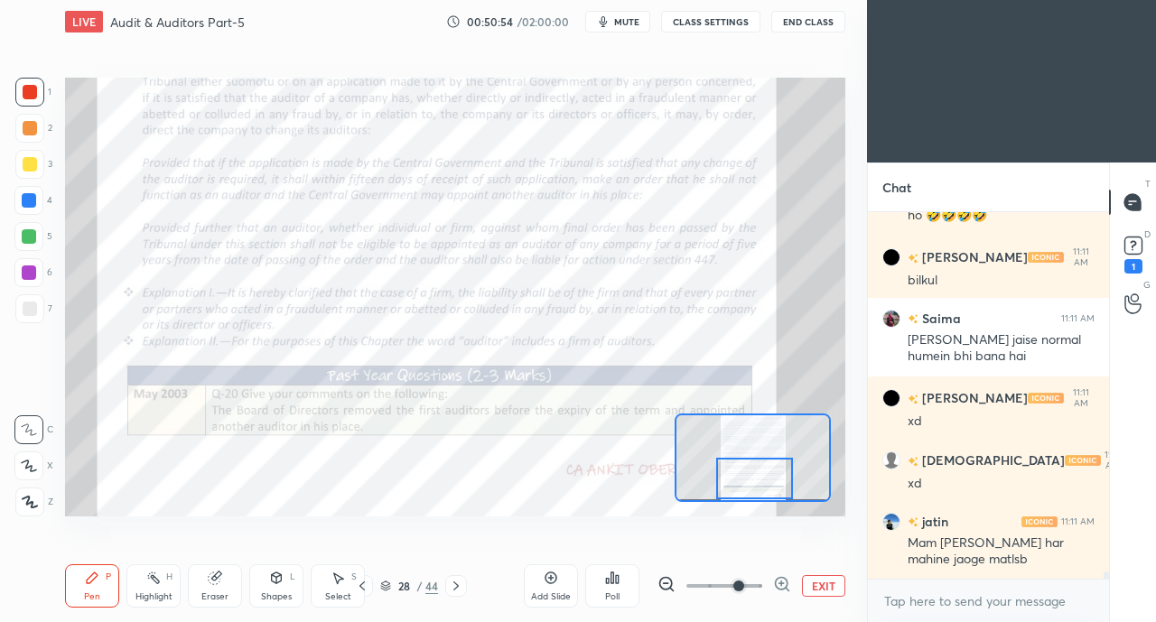
click at [34, 95] on div at bounding box center [30, 92] width 14 height 14
click at [35, 430] on icon at bounding box center [29, 429] width 16 height 13
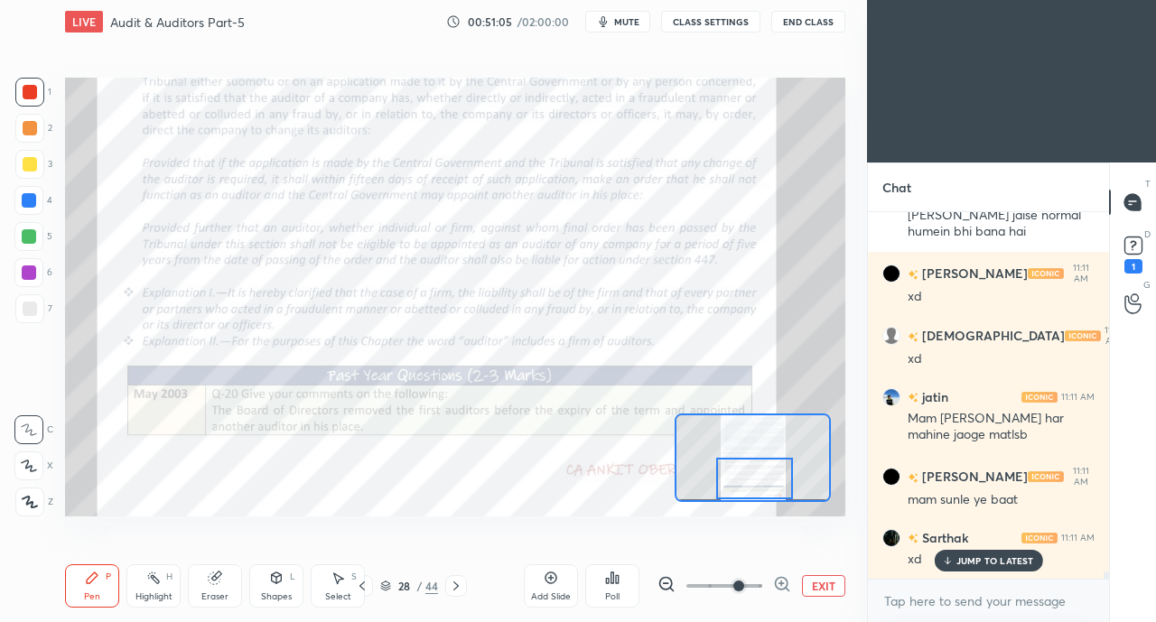
scroll to position [17536, 0]
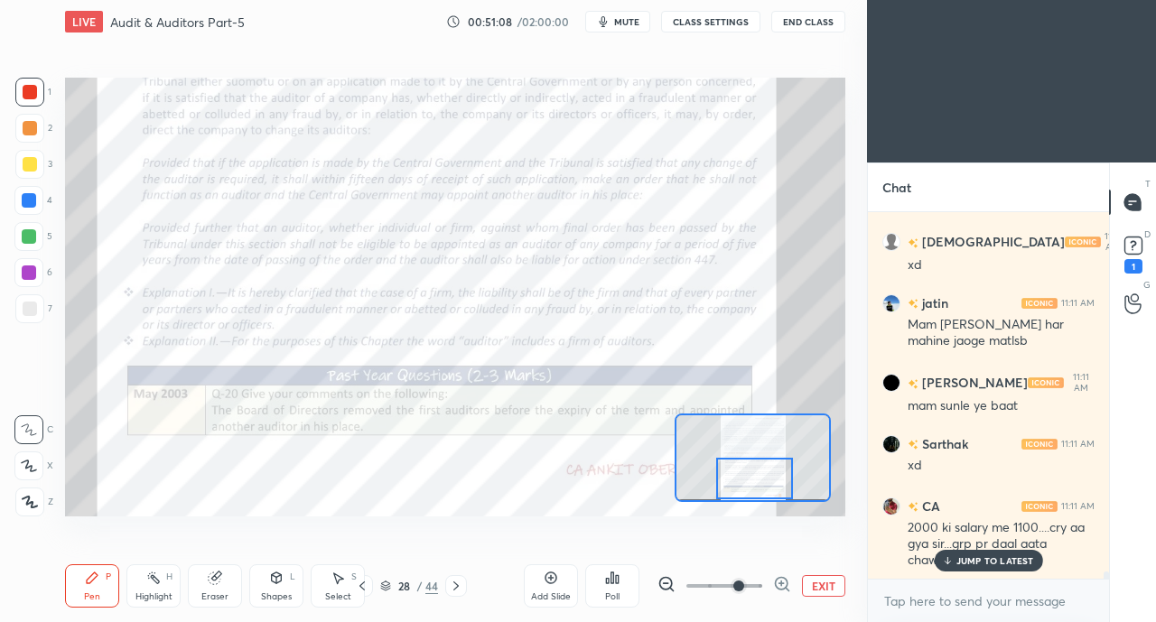
click at [952, 561] on icon at bounding box center [947, 560] width 12 height 11
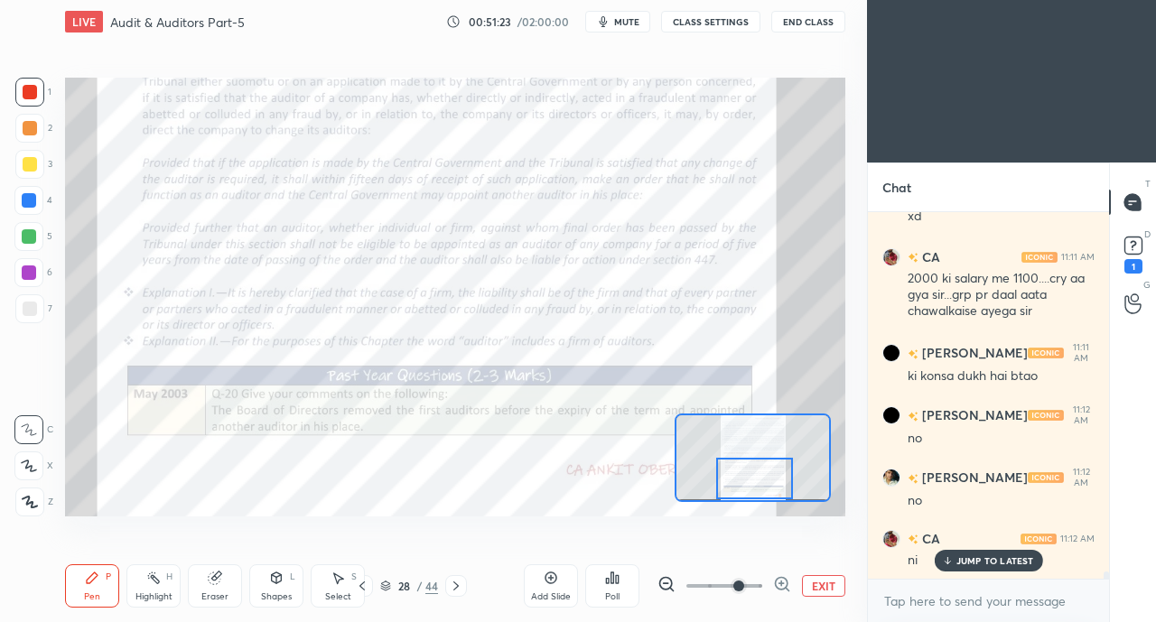
scroll to position [17848, 0]
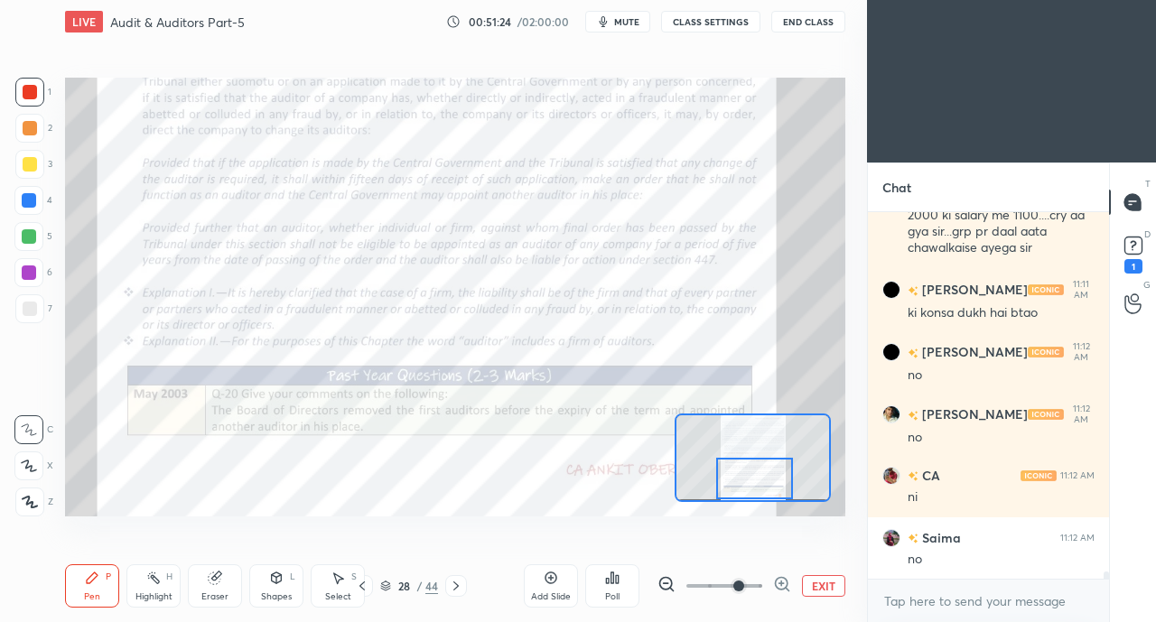
click at [455, 588] on icon at bounding box center [456, 586] width 14 height 14
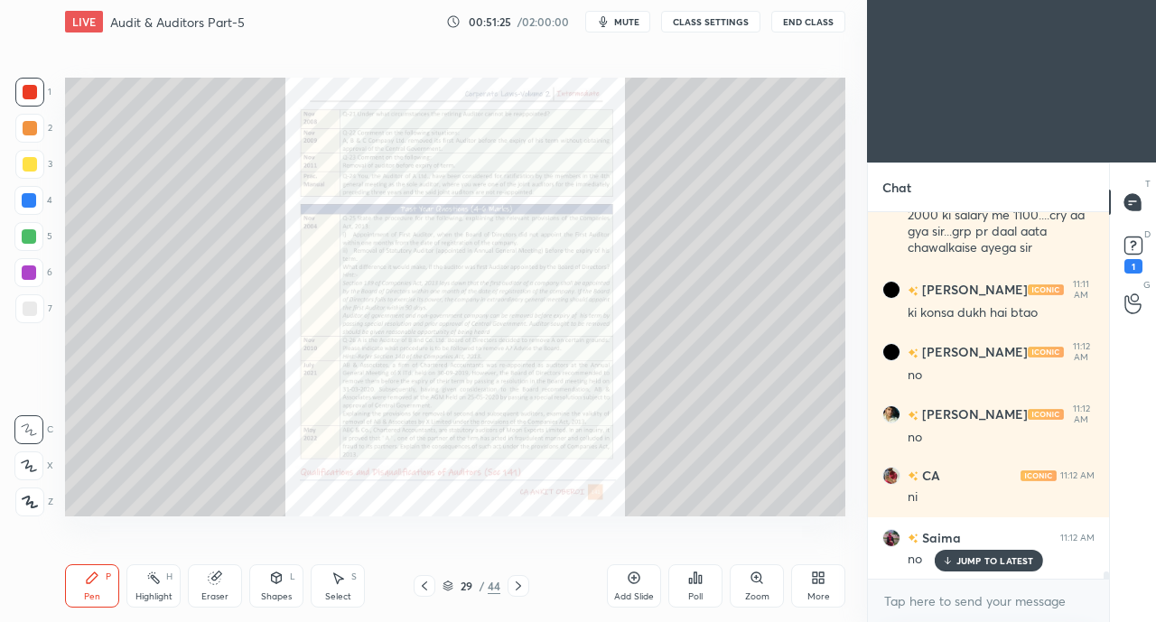
scroll to position [17910, 0]
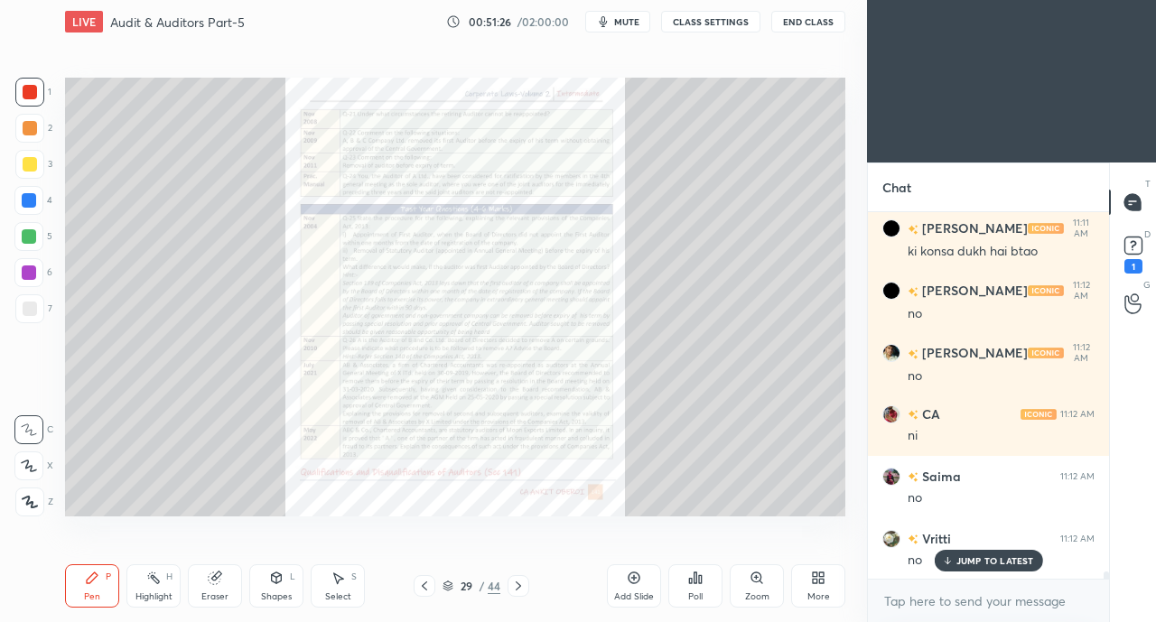
click at [752, 577] on icon at bounding box center [756, 577] width 10 height 10
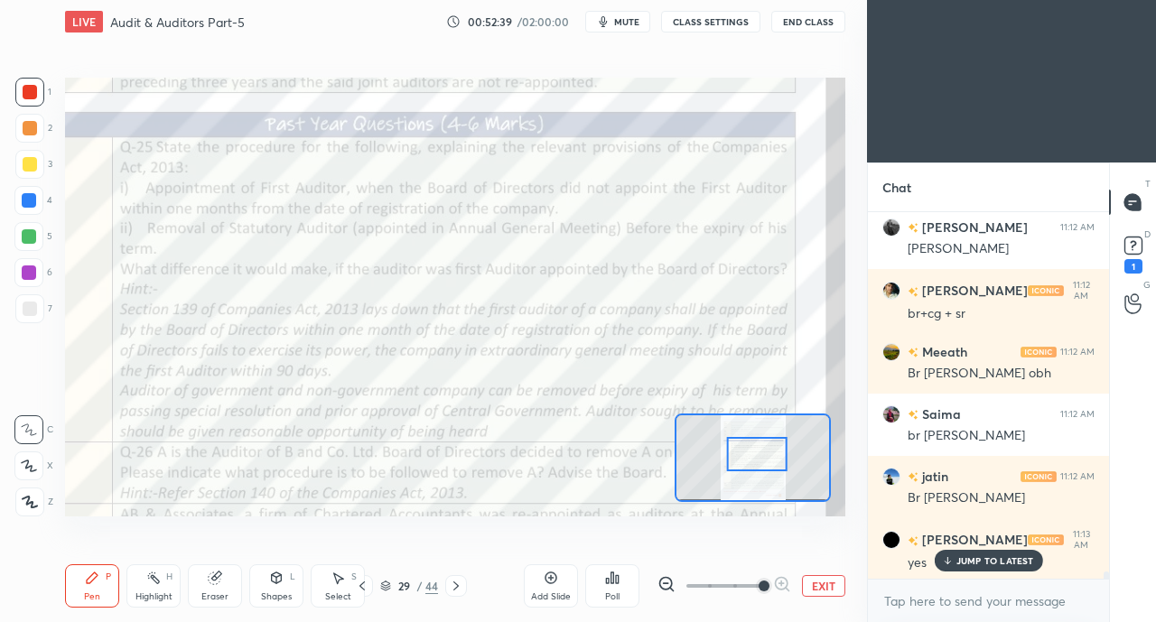
scroll to position [19441, 0]
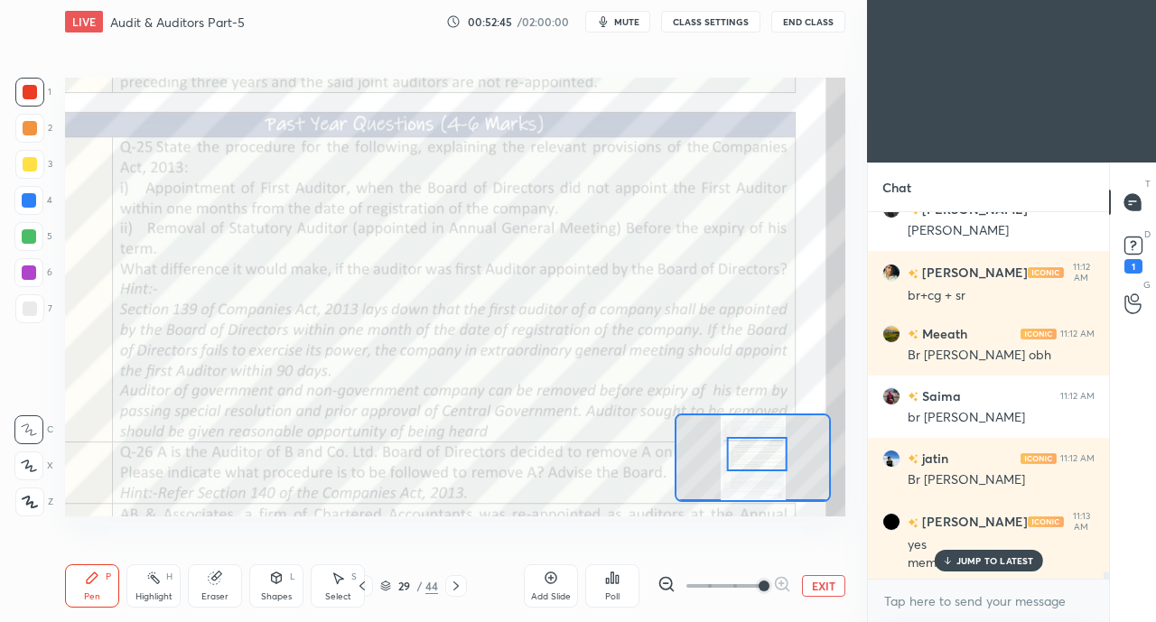
click at [964, 564] on p "JUMP TO LATEST" at bounding box center [995, 560] width 78 height 11
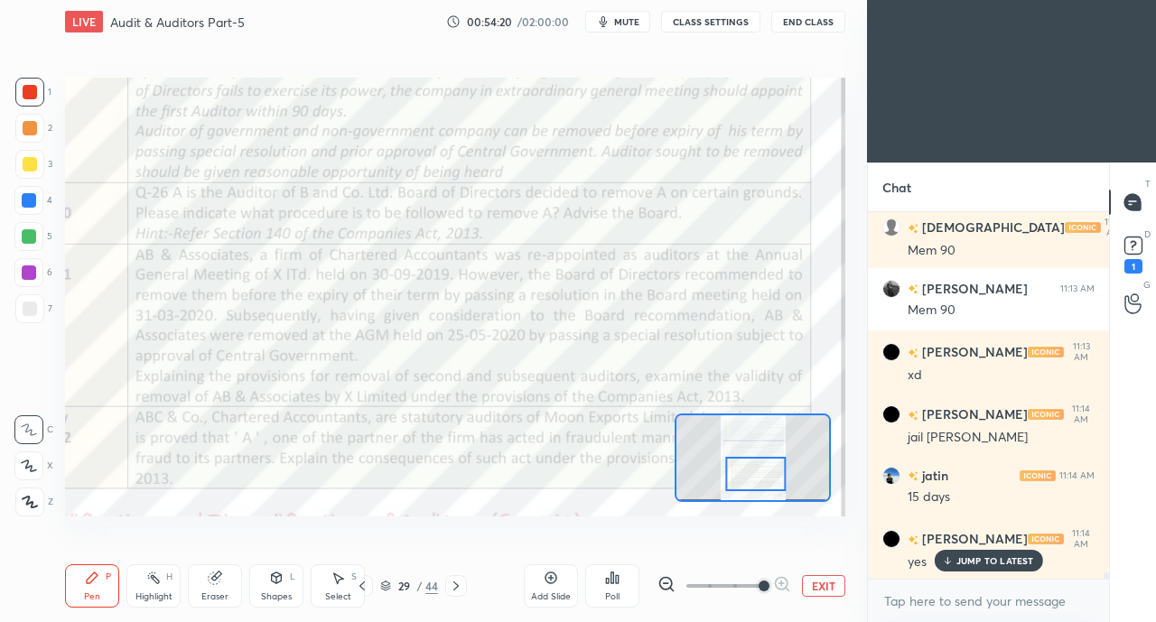
scroll to position [20064, 0]
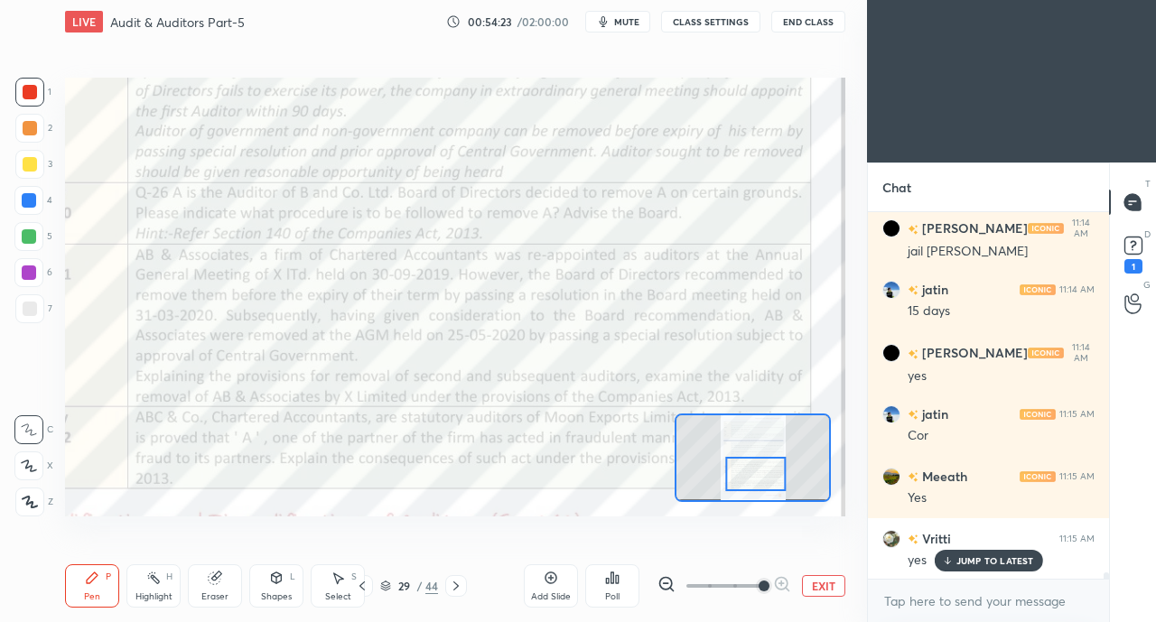
click at [396, 525] on div "Setting up your live class Poll for secs No correct answer Start poll" at bounding box center [455, 296] width 794 height 506
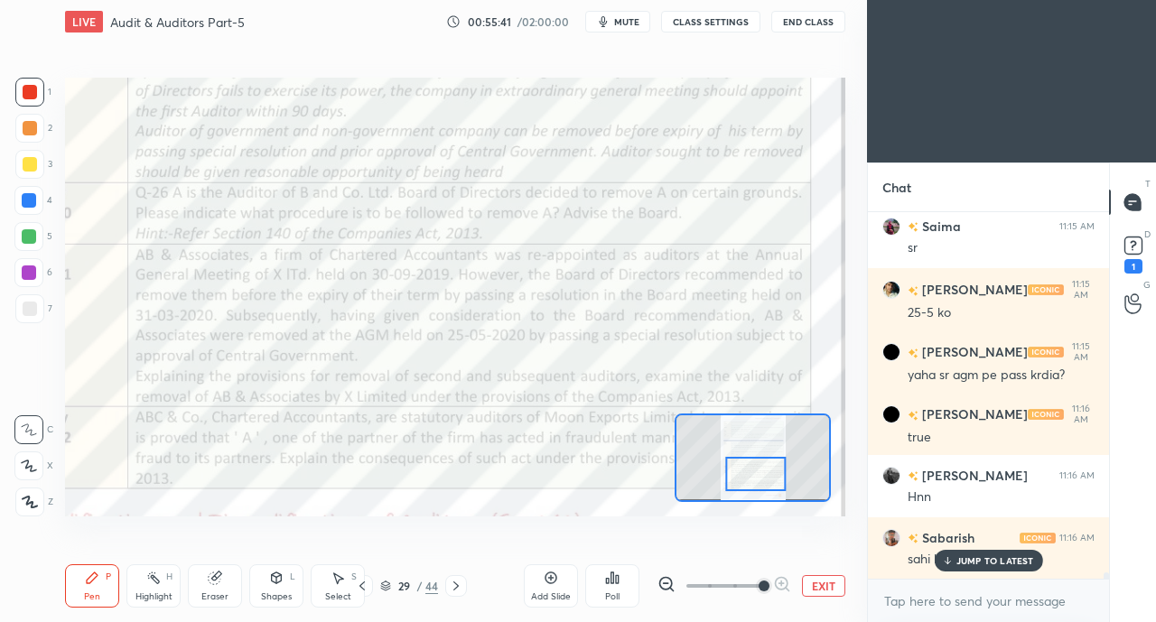
scroll to position [20936, 0]
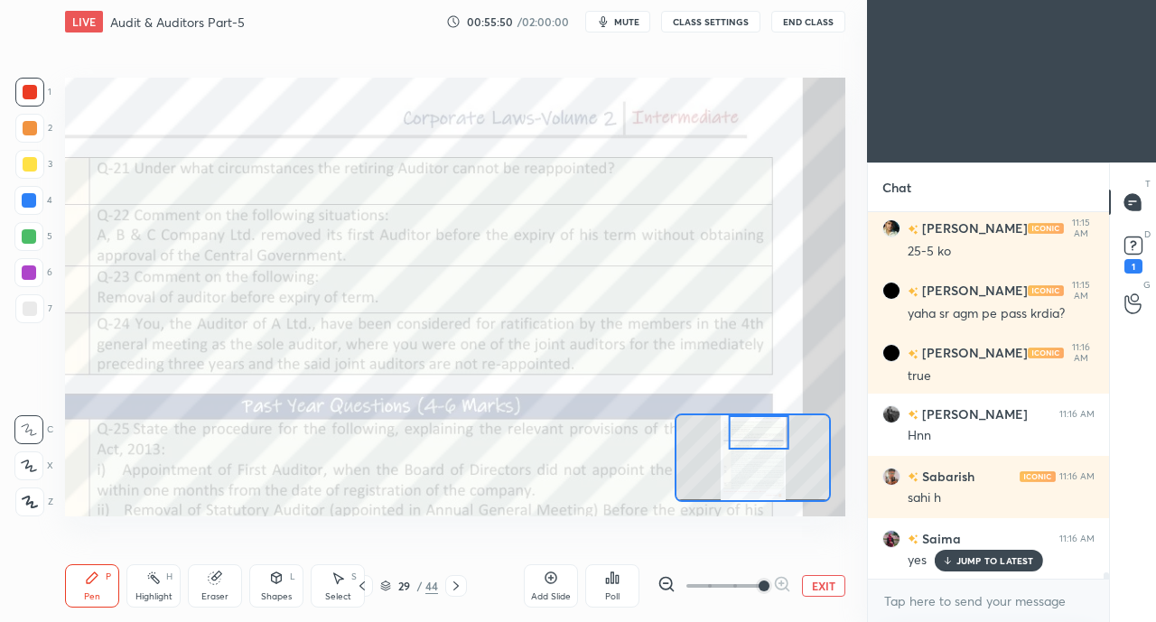
click at [363, 586] on icon at bounding box center [362, 586] width 14 height 14
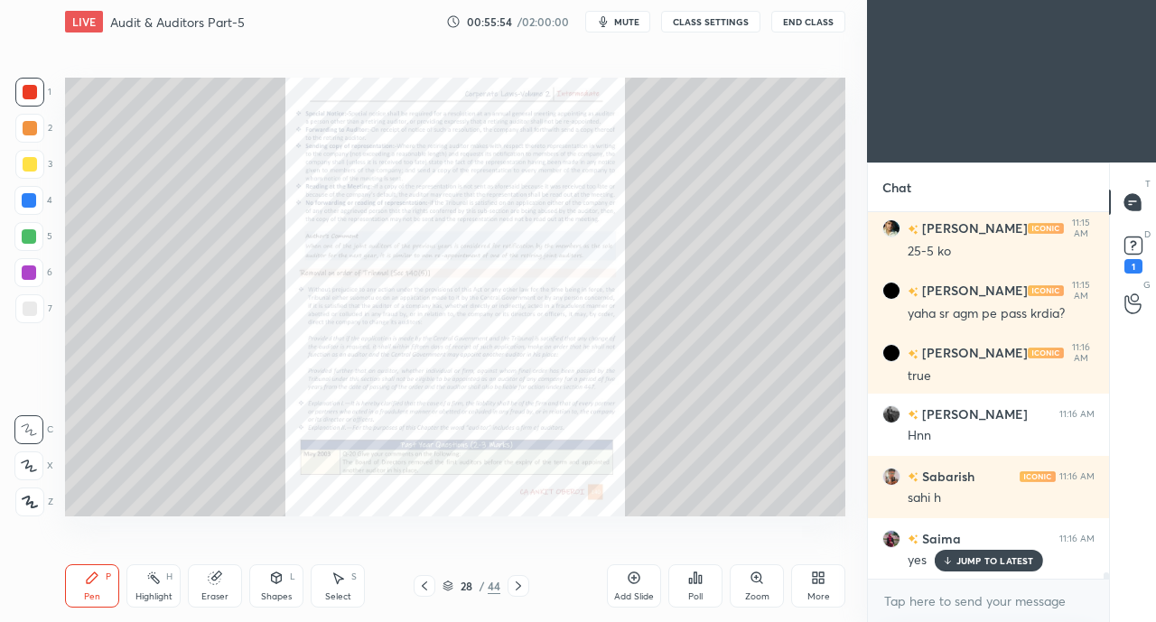
scroll to position [20999, 0]
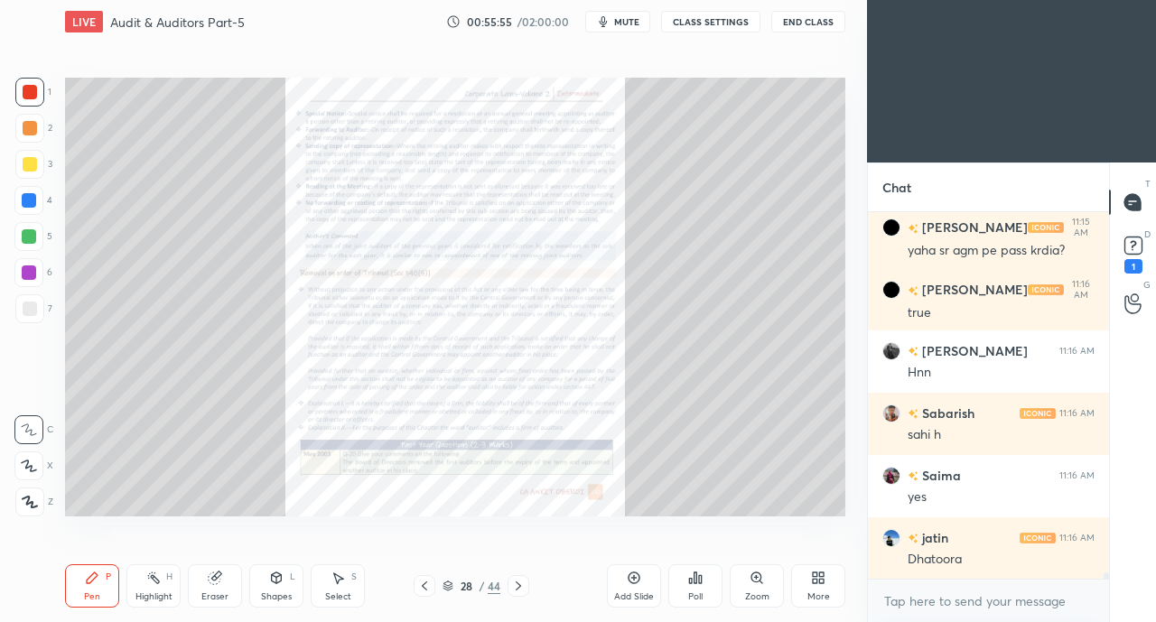
click at [522, 585] on icon at bounding box center [518, 586] width 14 height 14
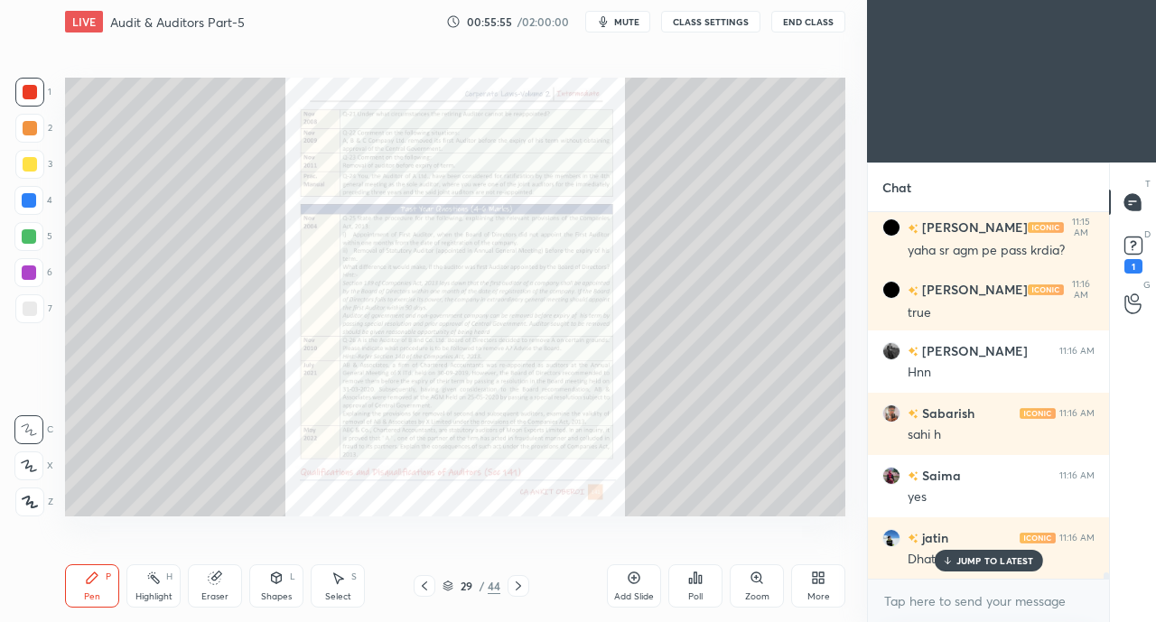
scroll to position [21060, 0]
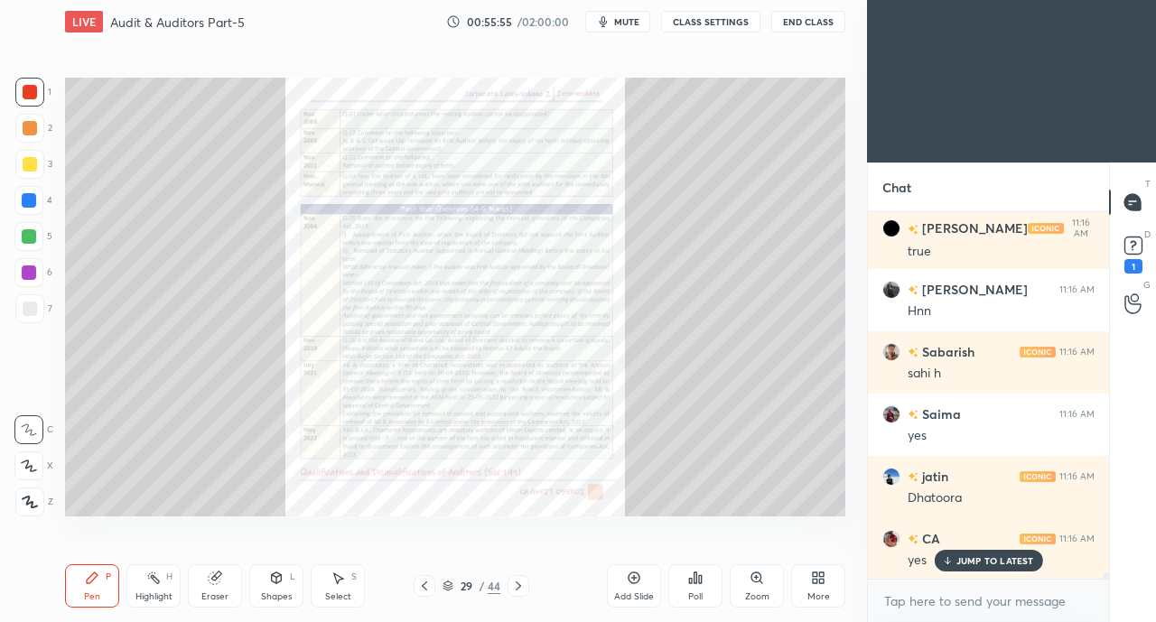
click at [526, 586] on div at bounding box center [518, 586] width 22 height 22
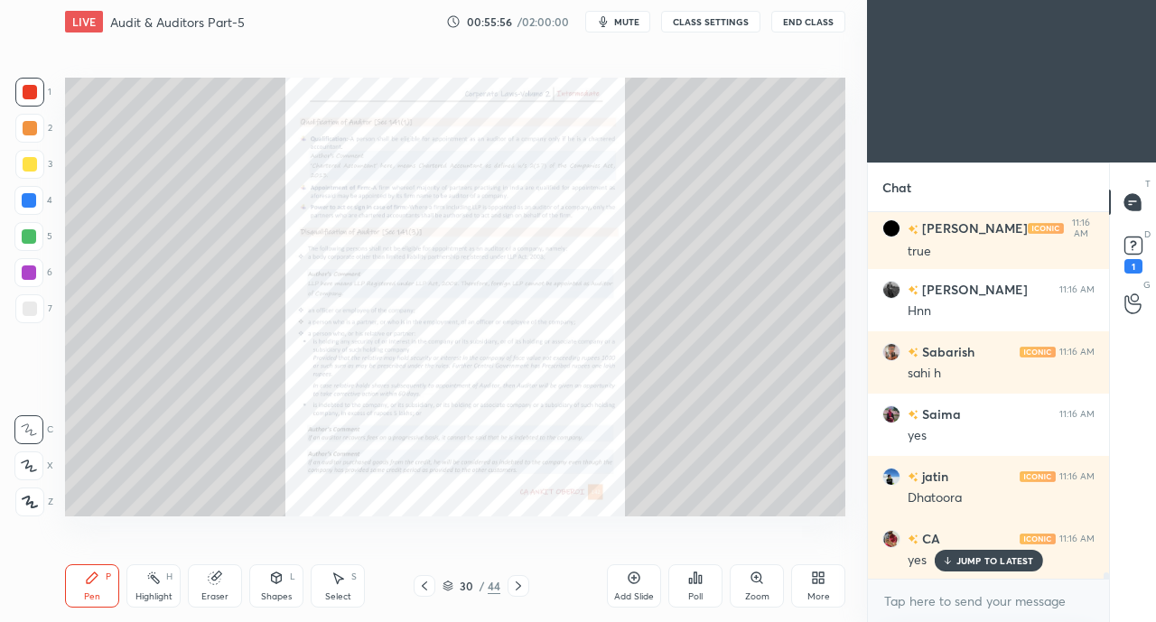
scroll to position [21123, 0]
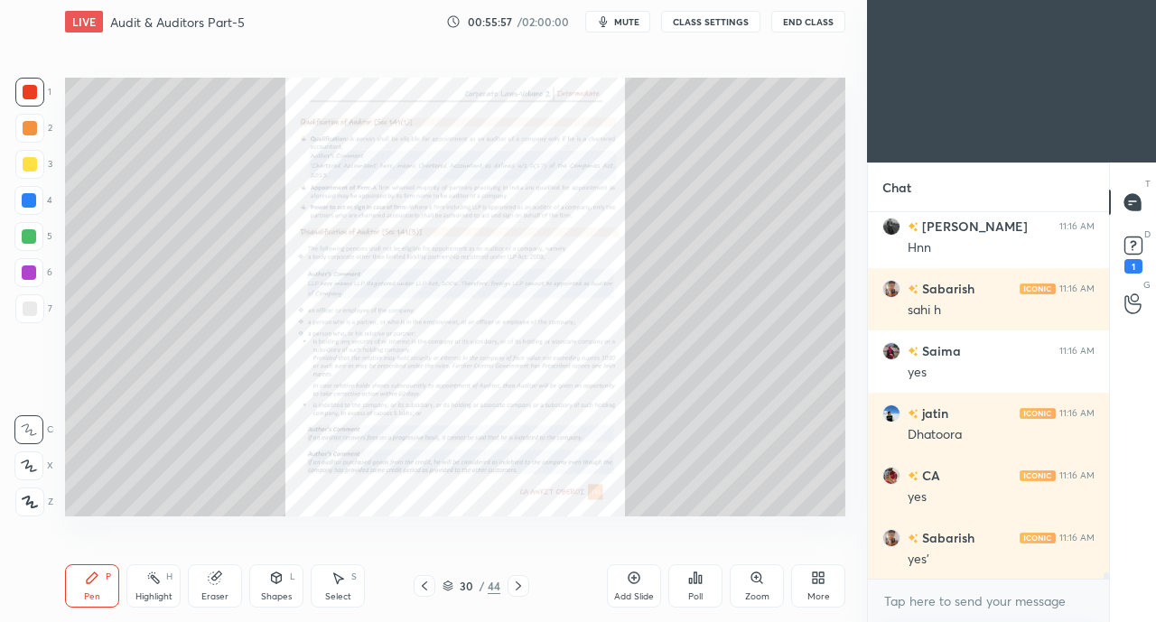
click at [421, 583] on icon at bounding box center [424, 586] width 14 height 14
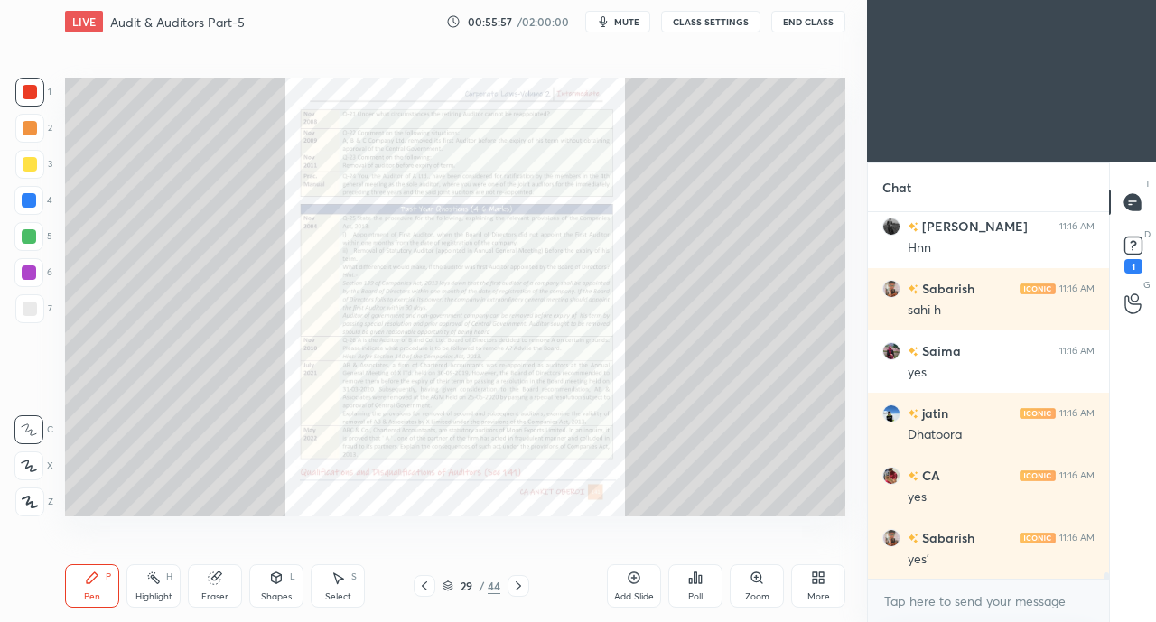
click at [421, 582] on icon at bounding box center [424, 586] width 14 height 14
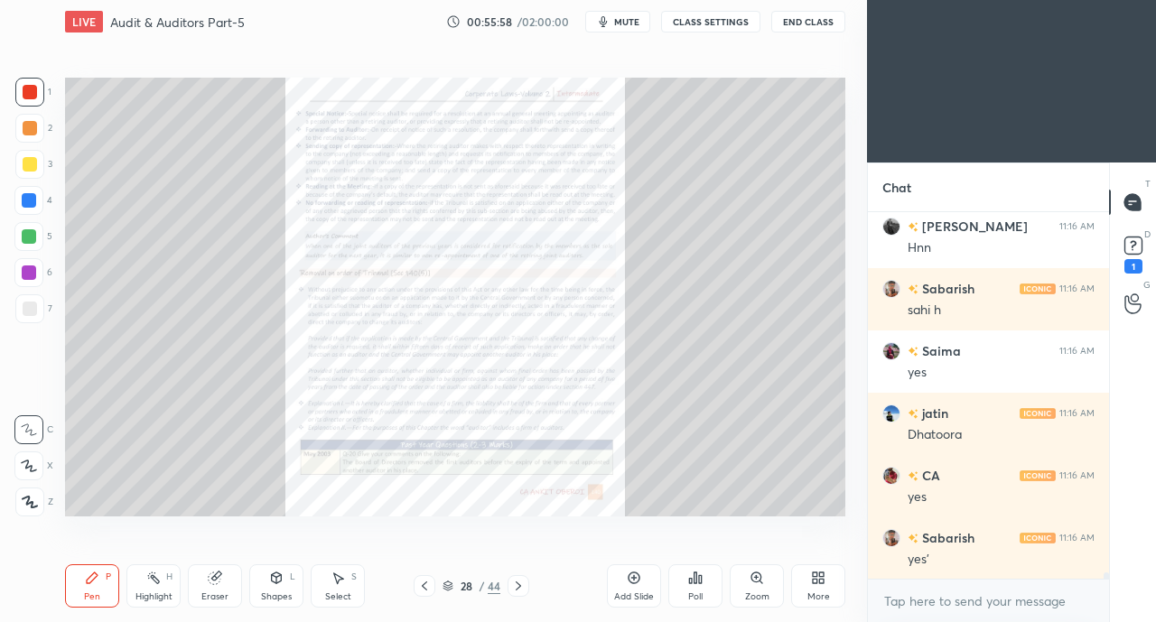
click at [423, 584] on icon at bounding box center [424, 586] width 14 height 14
click at [423, 582] on icon at bounding box center [424, 586] width 14 height 14
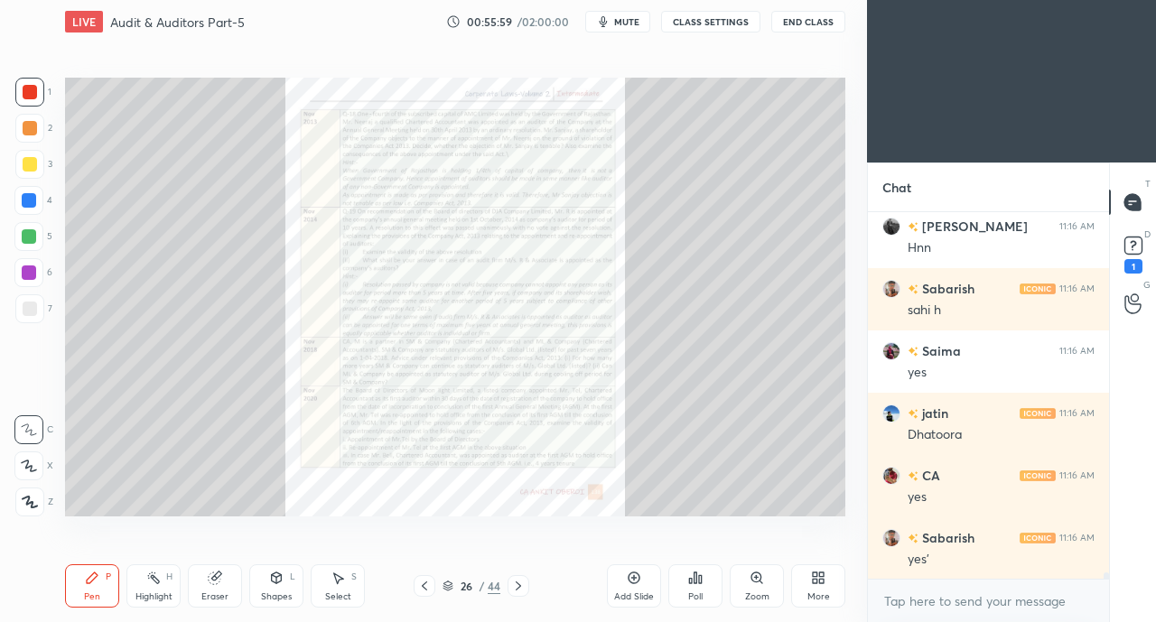
click at [423, 580] on icon at bounding box center [424, 586] width 14 height 14
click at [425, 579] on icon at bounding box center [424, 586] width 14 height 14
click at [426, 582] on icon at bounding box center [424, 585] width 5 height 9
click at [426, 576] on div at bounding box center [424, 586] width 22 height 22
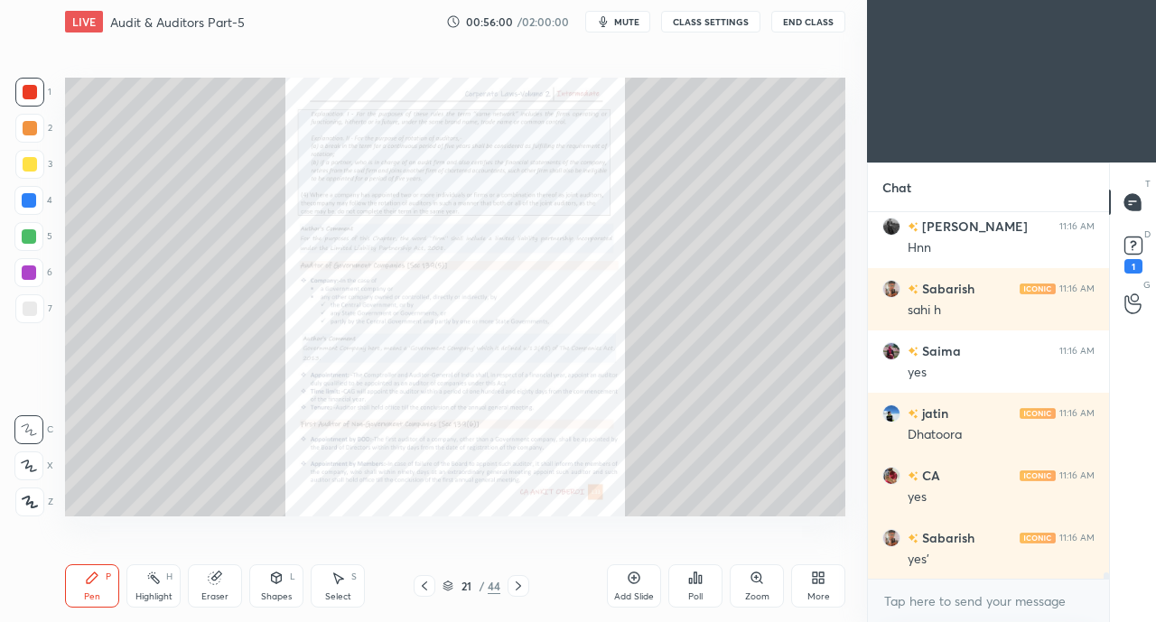
click at [426, 575] on div at bounding box center [424, 586] width 22 height 22
click at [432, 577] on div at bounding box center [424, 586] width 22 height 22
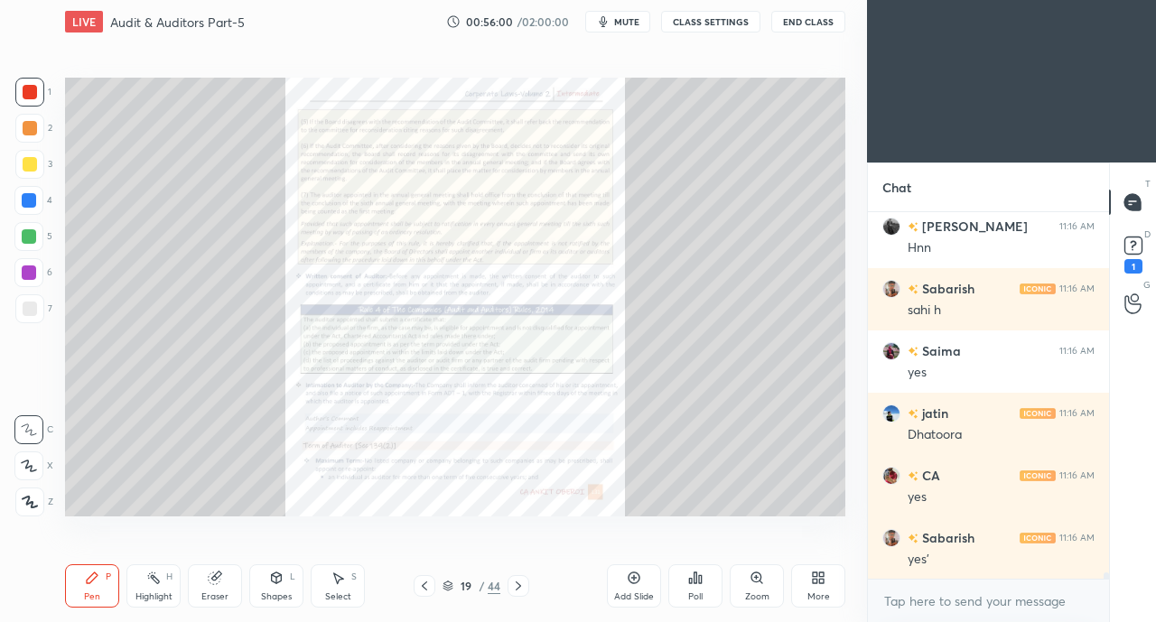
click at [433, 573] on div "Pen P Highlight H Eraser Shapes L Select S 19 / 44 Add Slide Poll Zoom More" at bounding box center [455, 586] width 780 height 72
click at [432, 575] on div "Pen P Highlight H Eraser Shapes L Select S 19 / 44 Add Slide Poll Zoom More" at bounding box center [455, 586] width 780 height 72
click at [430, 577] on div at bounding box center [424, 586] width 22 height 22
click at [432, 576] on div at bounding box center [424, 586] width 22 height 22
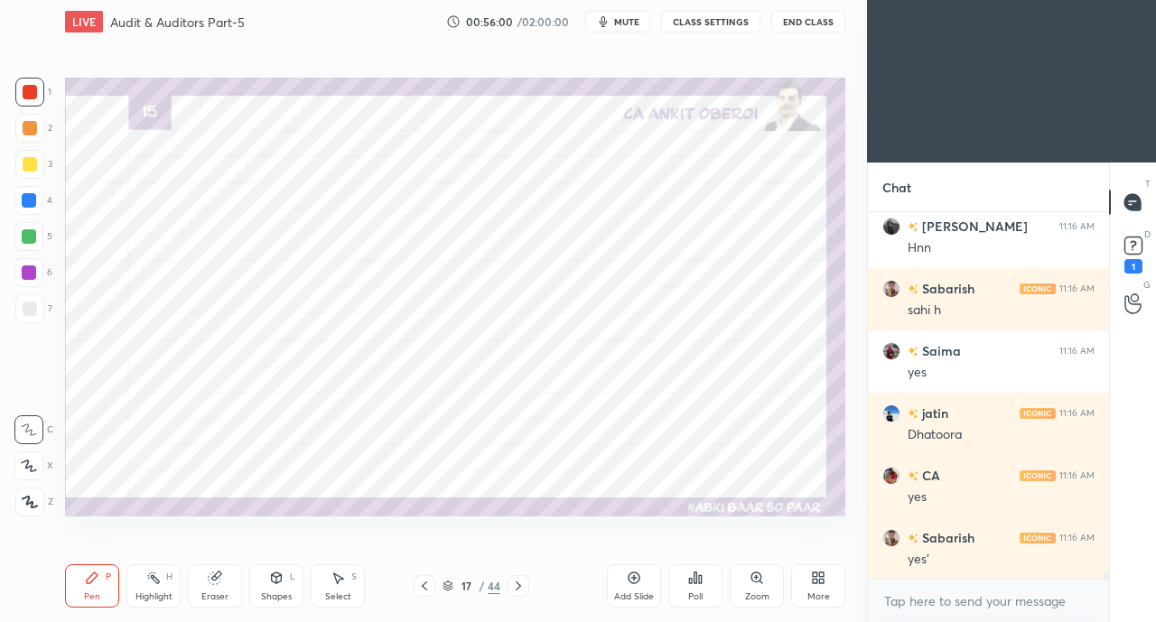
click at [432, 578] on div at bounding box center [424, 586] width 22 height 22
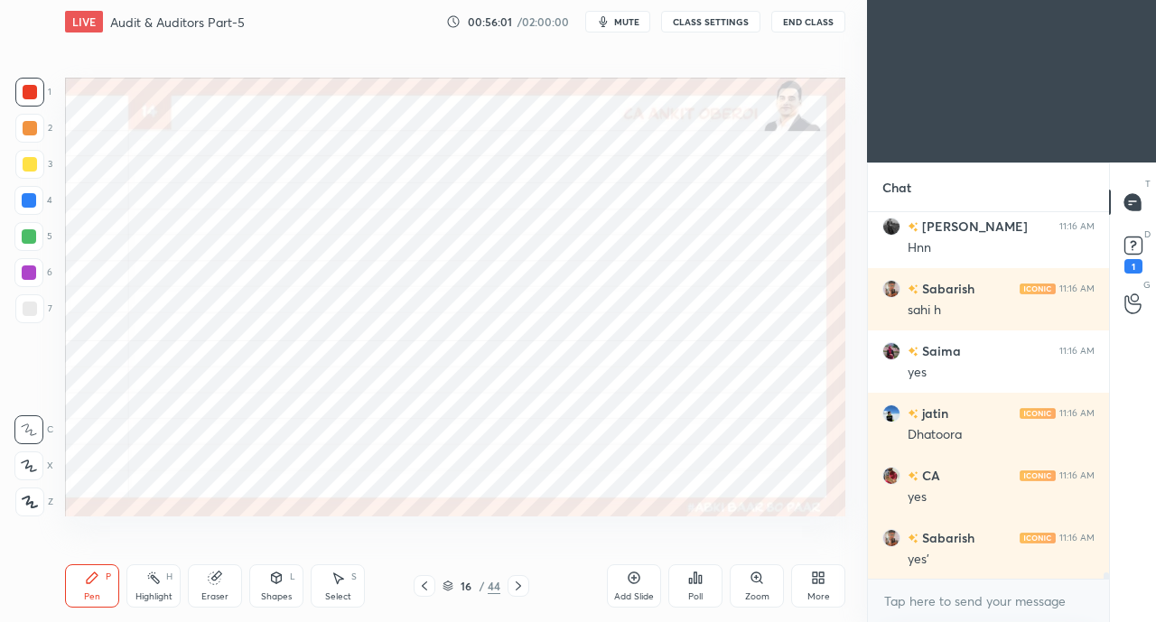
click at [423, 582] on icon at bounding box center [424, 586] width 14 height 14
click at [423, 584] on icon at bounding box center [424, 586] width 14 height 14
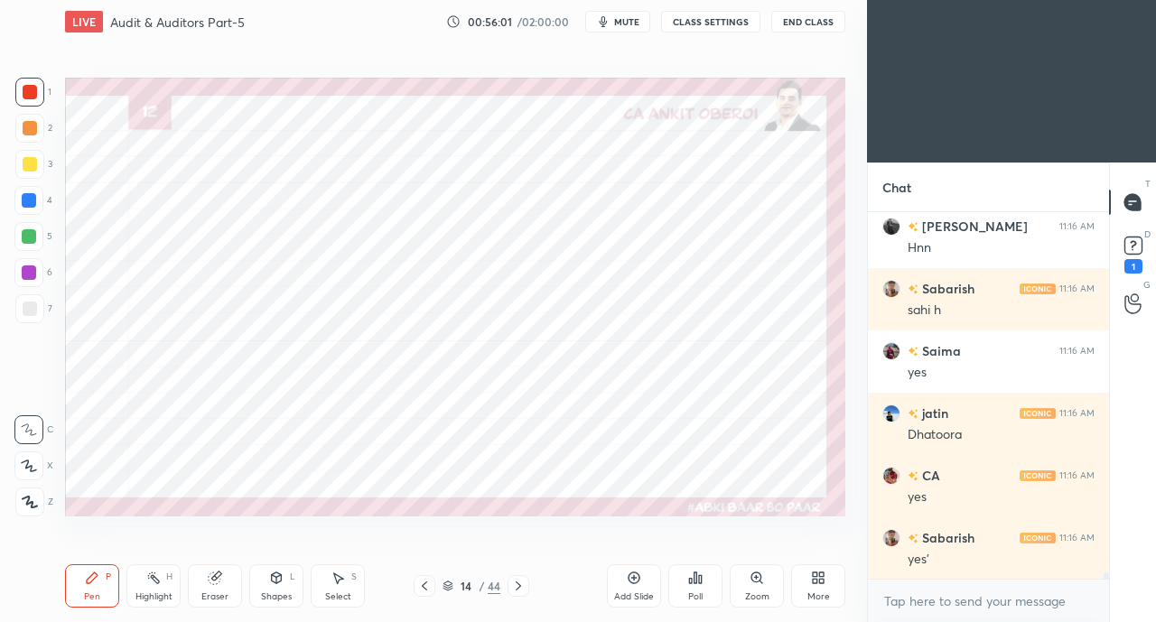
click at [423, 580] on icon at bounding box center [424, 586] width 14 height 14
click at [422, 581] on icon at bounding box center [424, 586] width 14 height 14
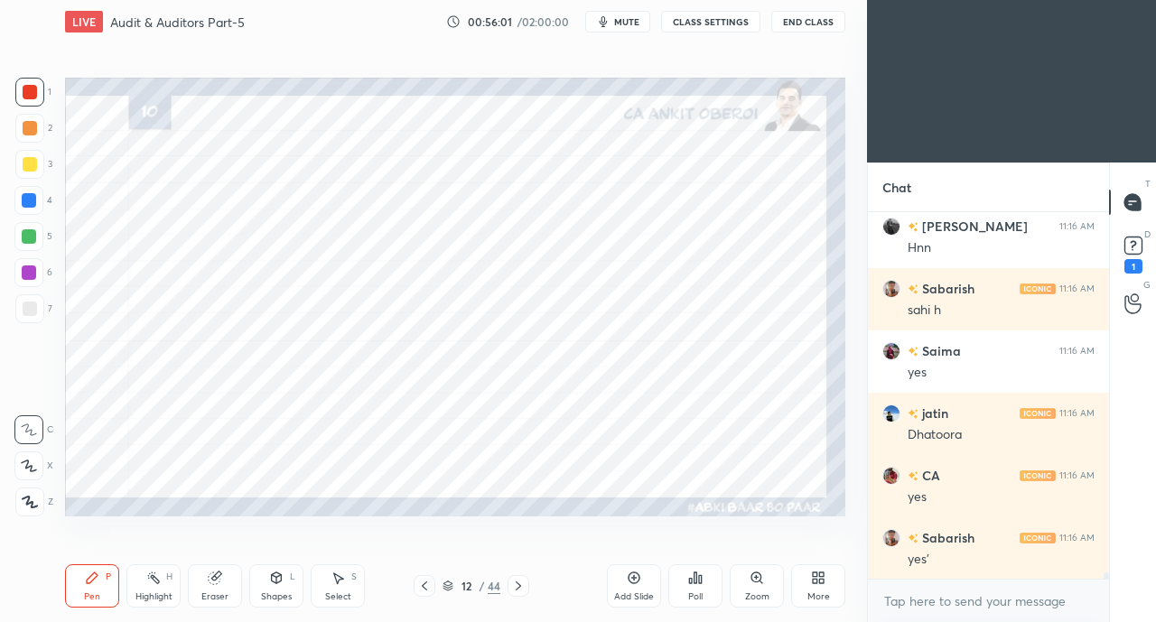
click at [419, 581] on icon at bounding box center [424, 586] width 14 height 14
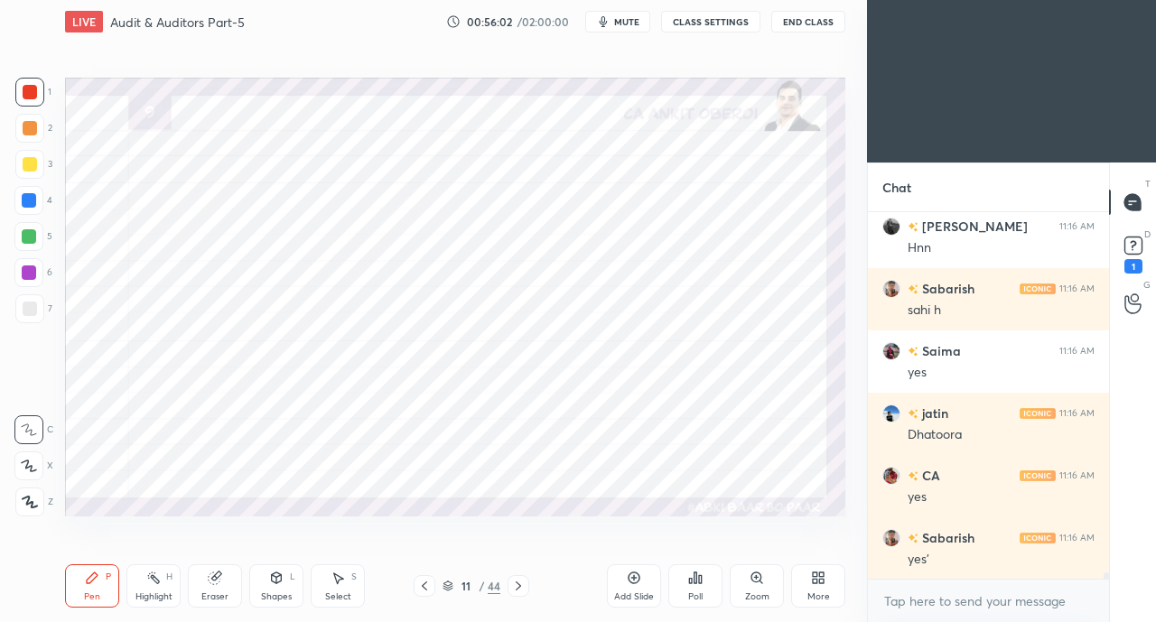
click at [421, 580] on icon at bounding box center [424, 586] width 14 height 14
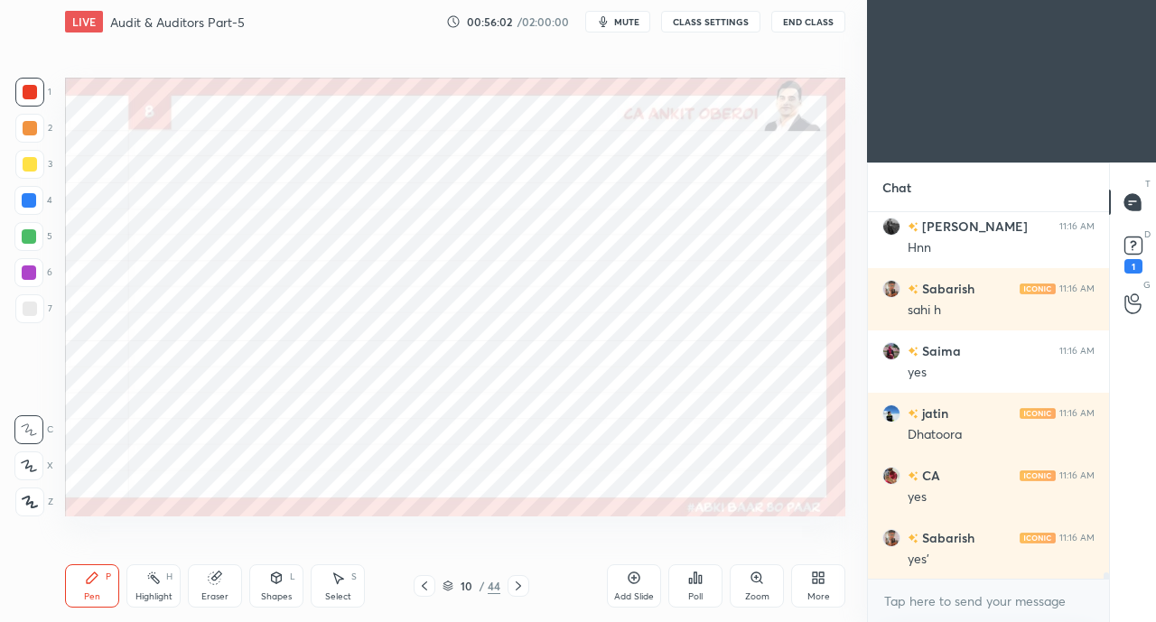
click at [422, 582] on icon at bounding box center [424, 586] width 14 height 14
click at [419, 580] on icon at bounding box center [424, 586] width 14 height 14
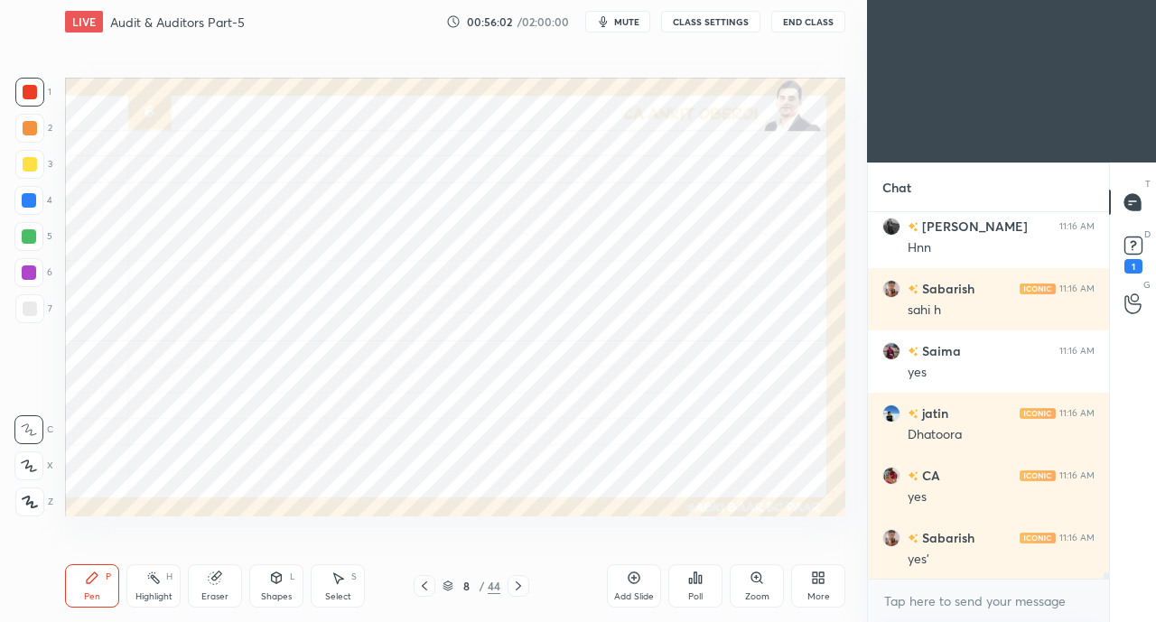
click at [420, 579] on icon at bounding box center [424, 586] width 14 height 14
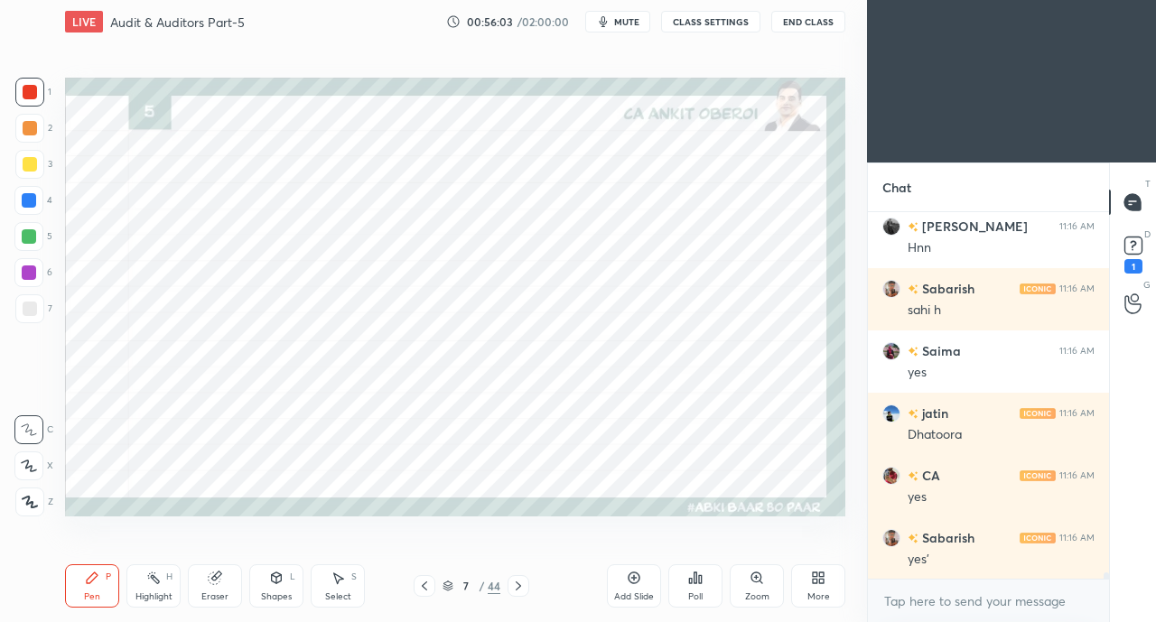
click at [421, 580] on icon at bounding box center [424, 586] width 14 height 14
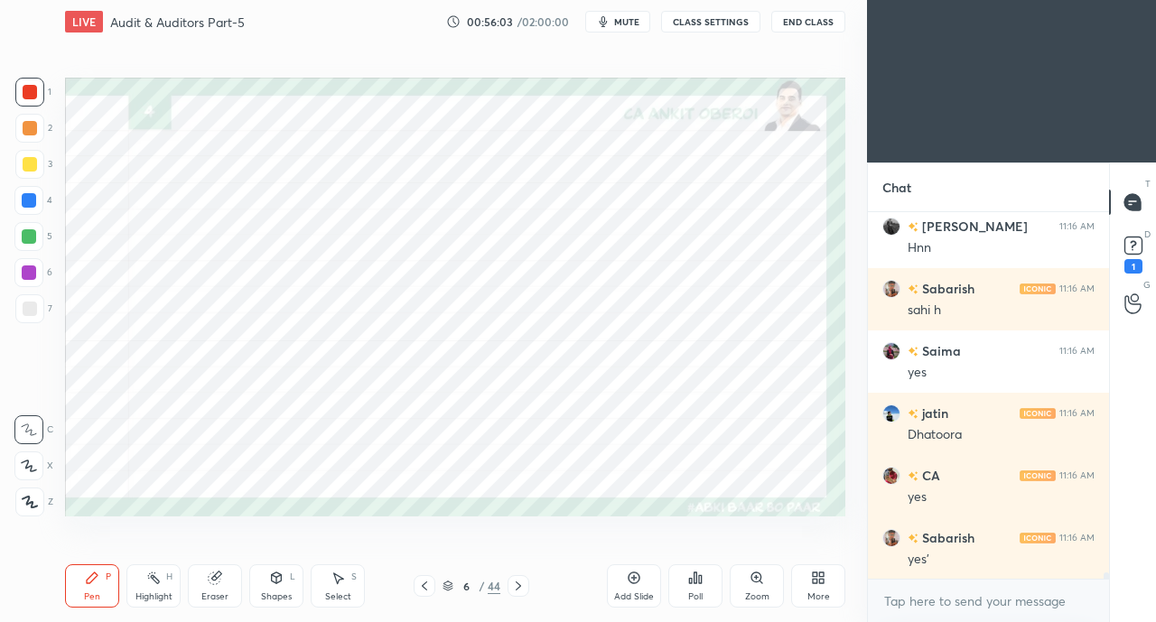
click at [424, 580] on icon at bounding box center [424, 586] width 14 height 14
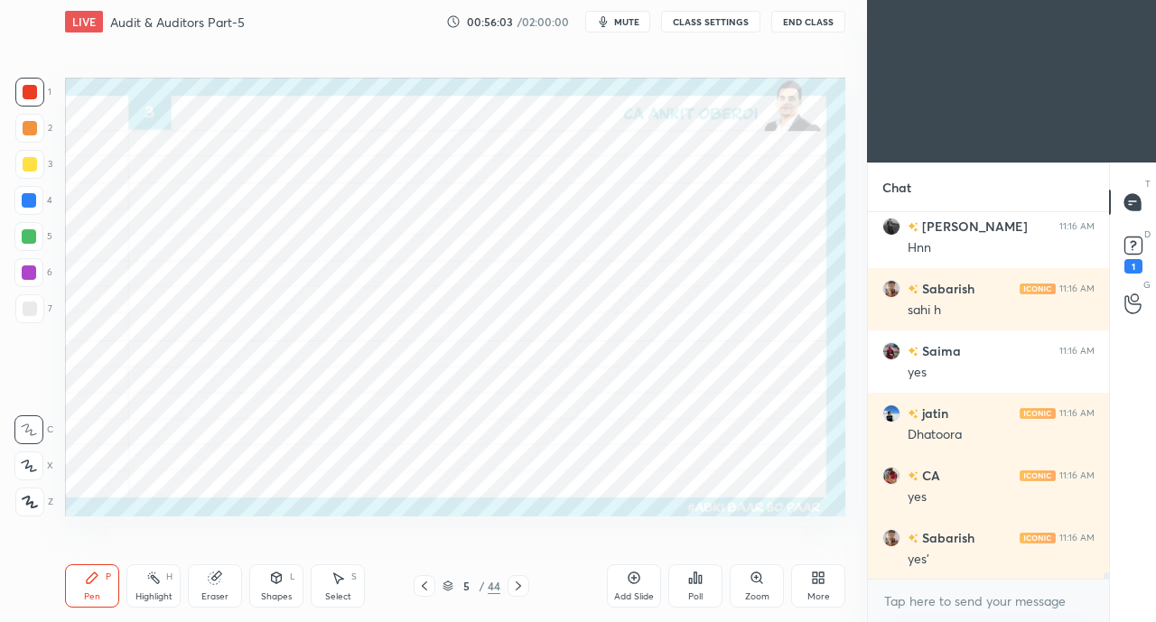
click at [425, 580] on icon at bounding box center [424, 586] width 14 height 14
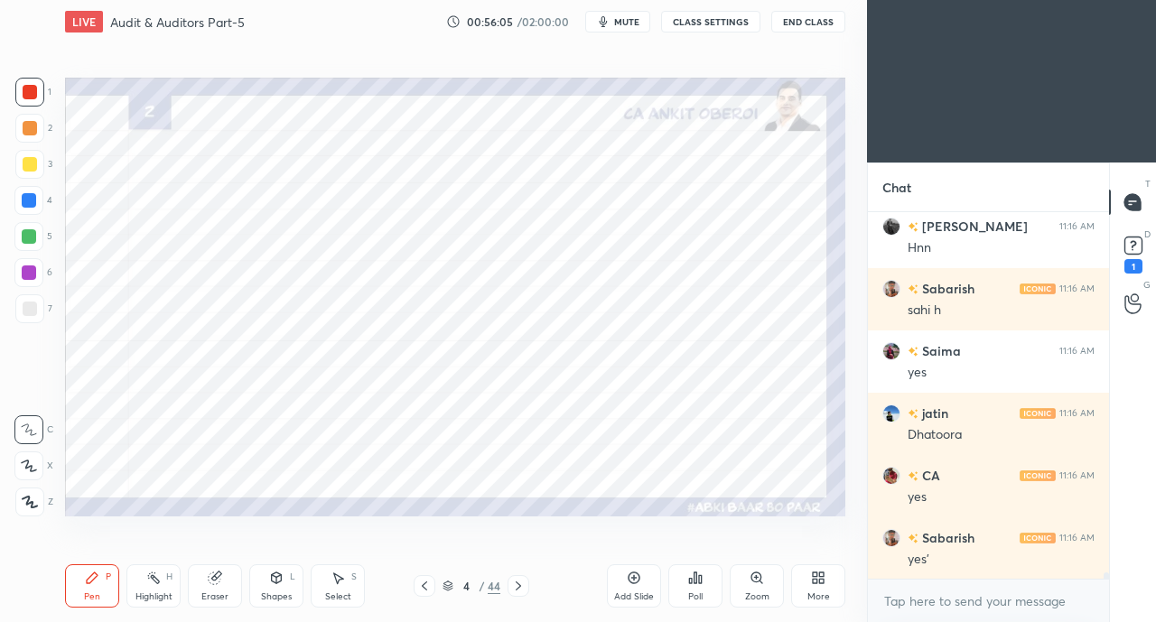
click at [516, 582] on icon at bounding box center [517, 585] width 5 height 9
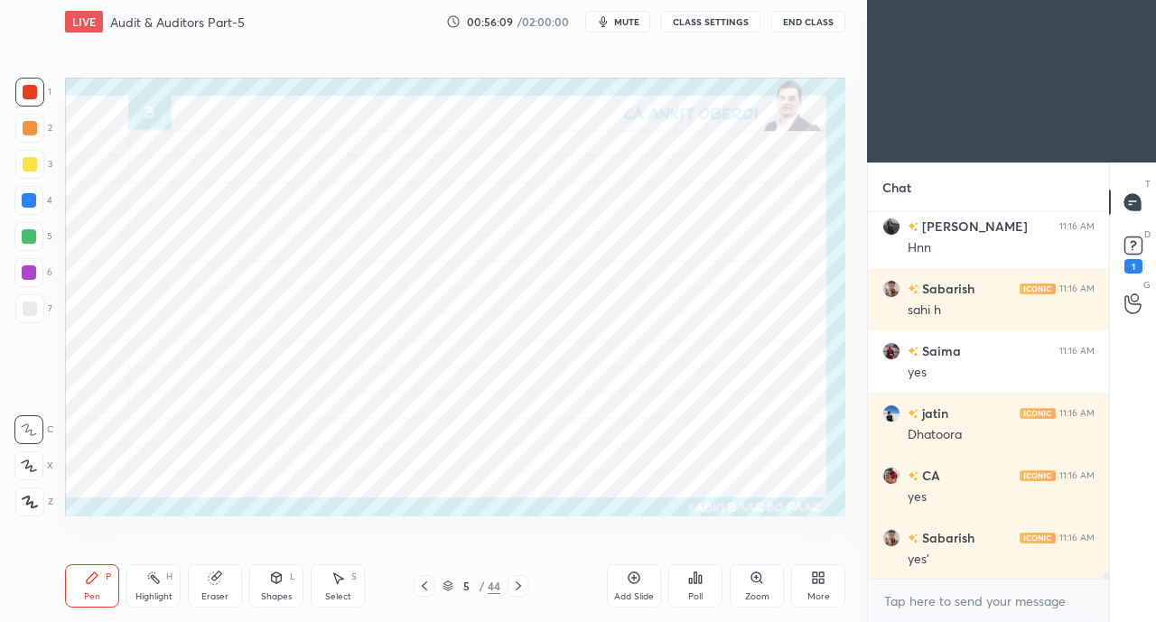
click at [31, 467] on icon at bounding box center [29, 466] width 16 height 13
click at [23, 197] on div at bounding box center [29, 200] width 14 height 14
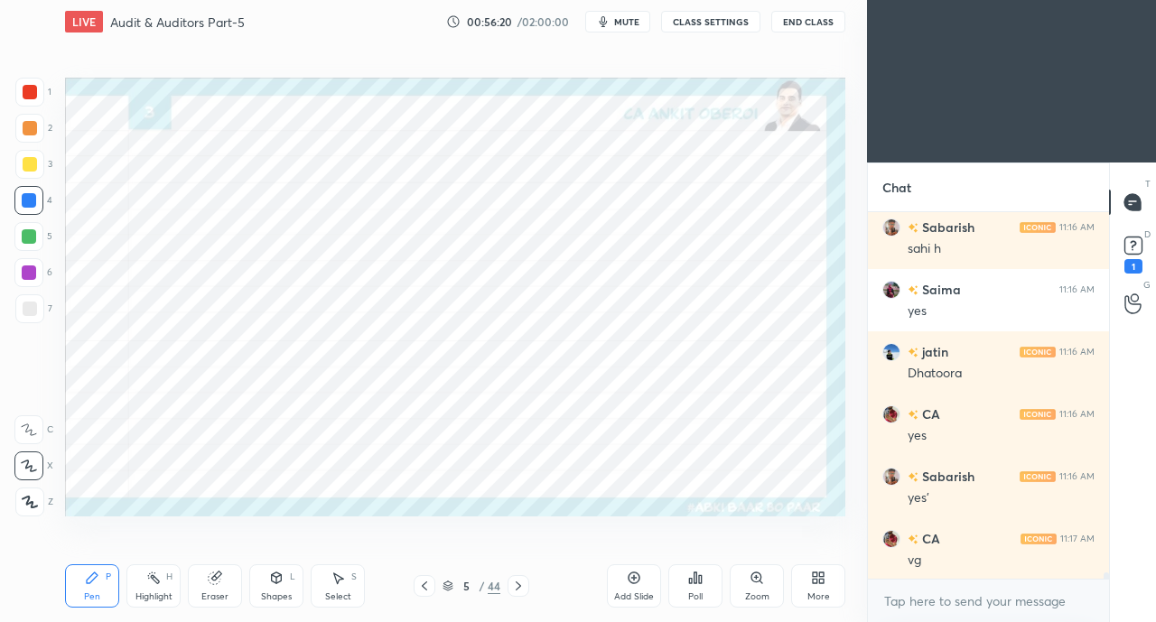
scroll to position [21248, 0]
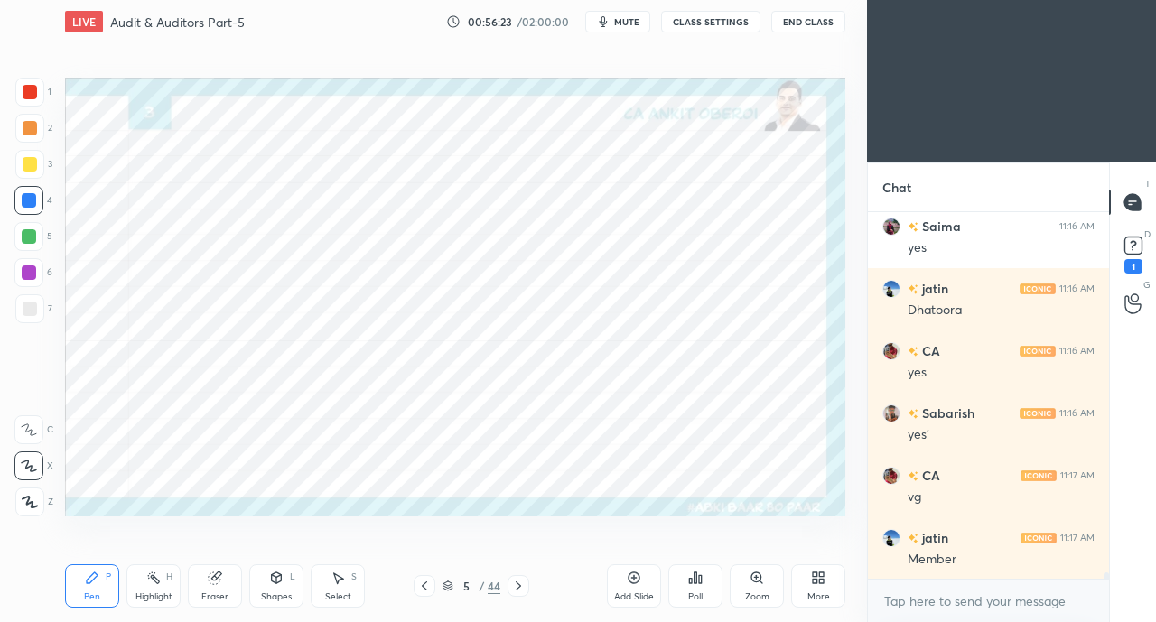
click at [274, 580] on icon at bounding box center [277, 577] width 10 height 11
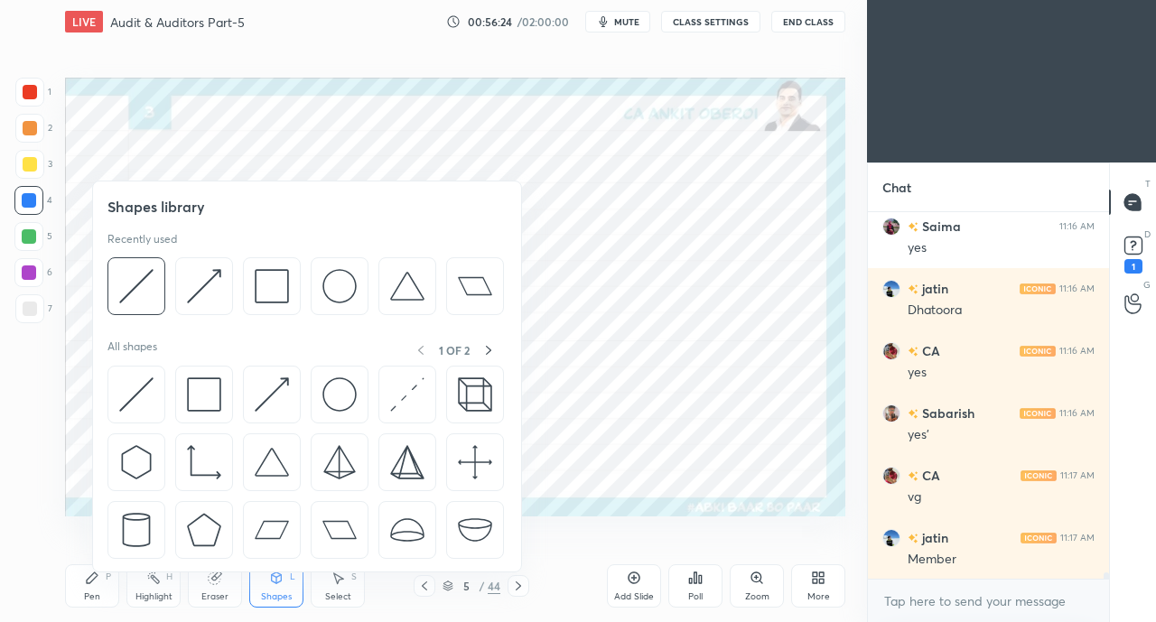
click at [256, 388] on img at bounding box center [272, 394] width 34 height 34
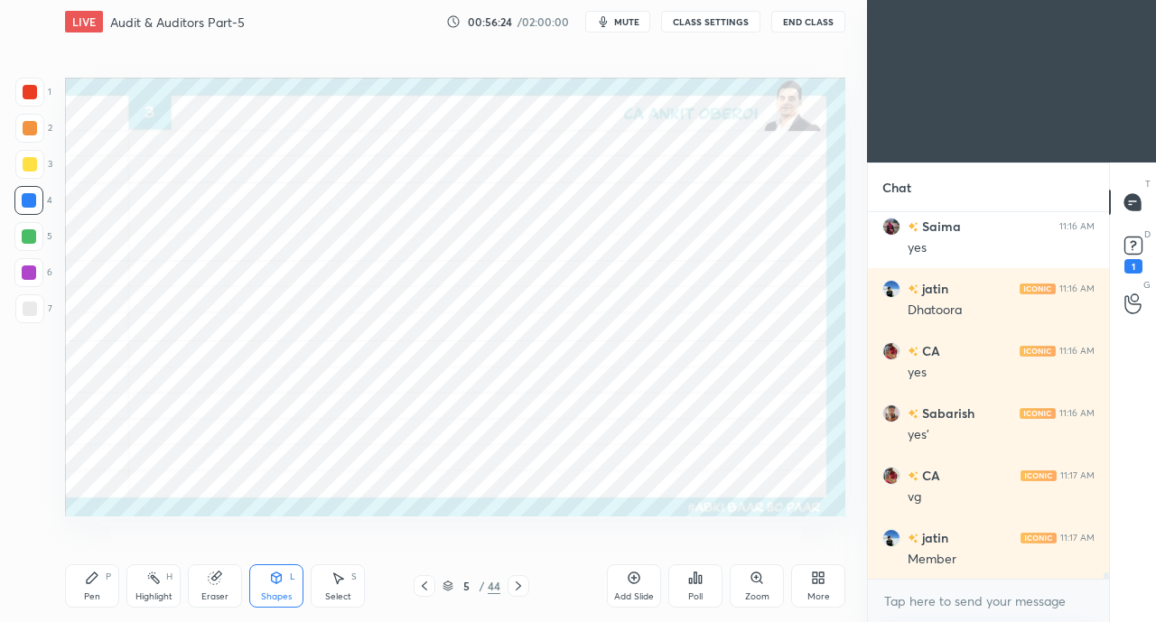
click at [41, 97] on div at bounding box center [29, 92] width 29 height 29
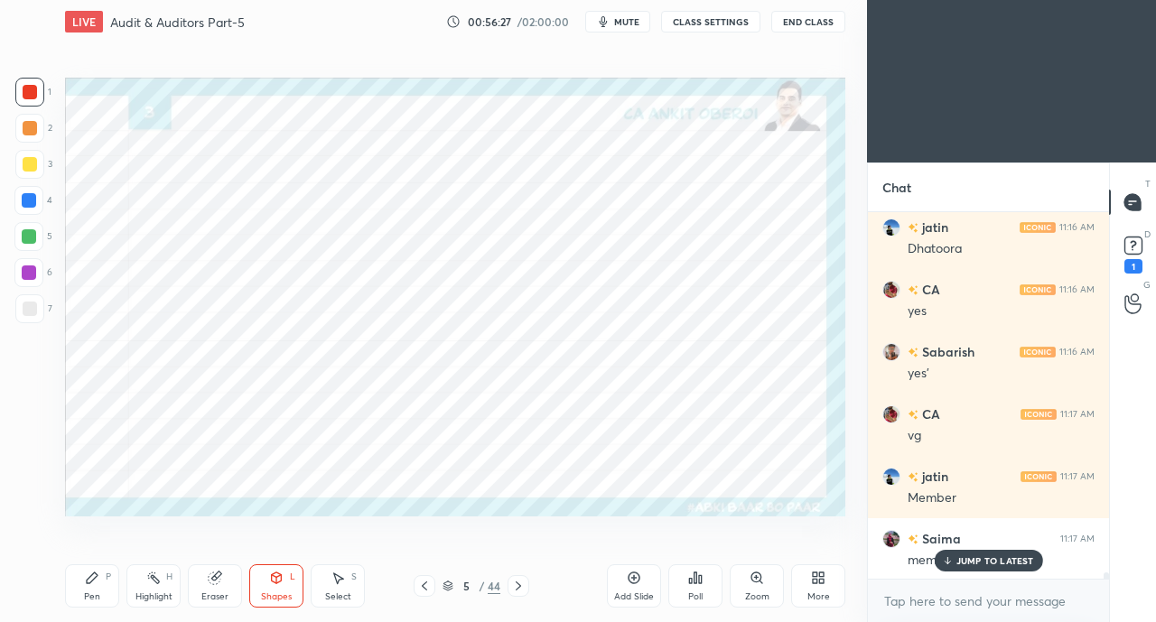
click at [206, 586] on div "Eraser" at bounding box center [215, 585] width 54 height 43
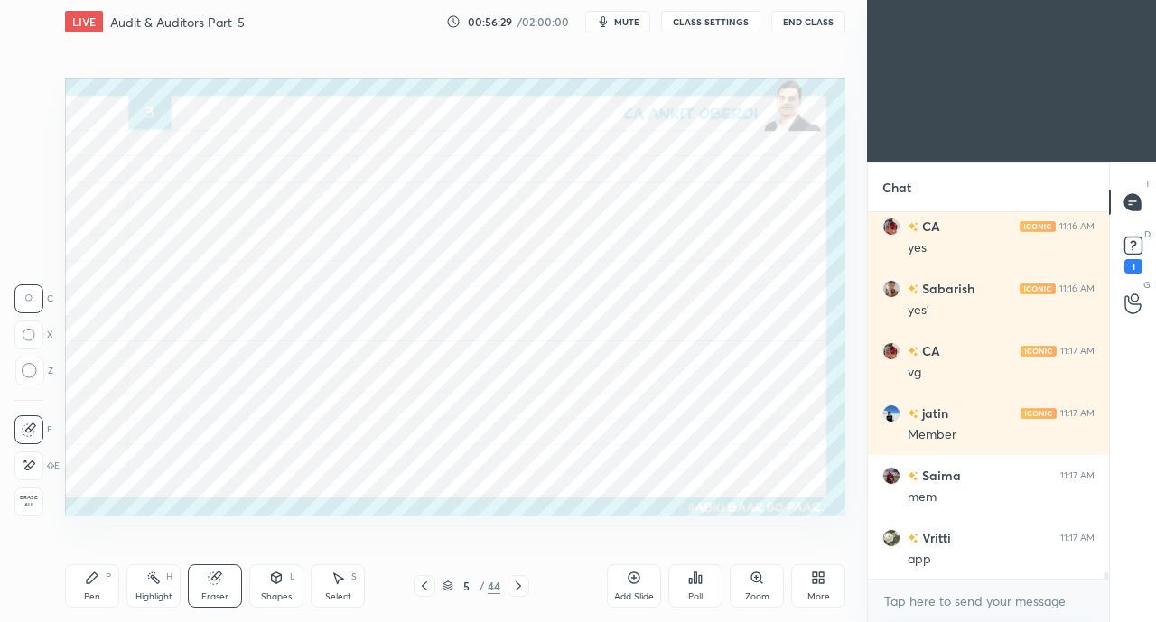
scroll to position [21434, 0]
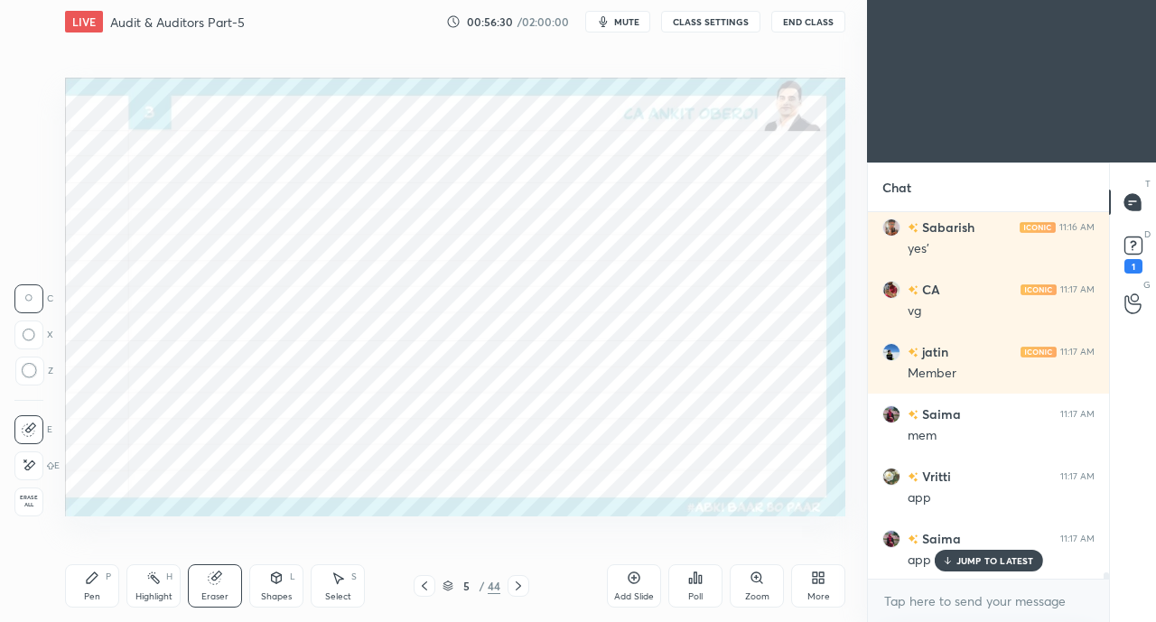
click at [31, 497] on span "Erase all" at bounding box center [28, 501] width 27 height 13
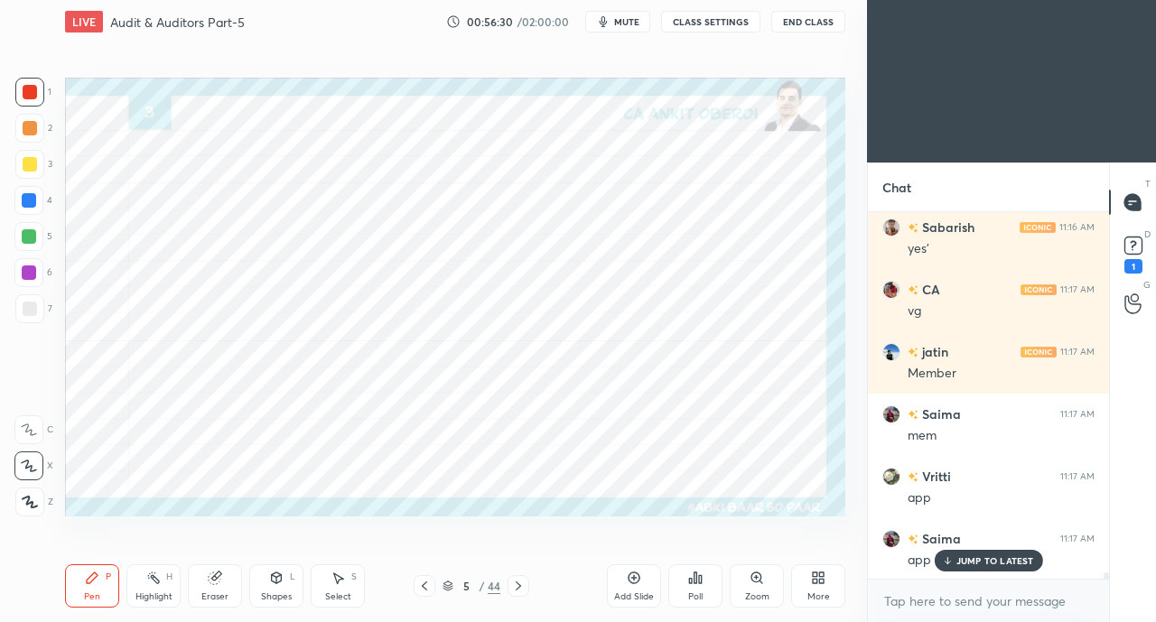
click at [108, 585] on div "Pen P" at bounding box center [92, 585] width 54 height 43
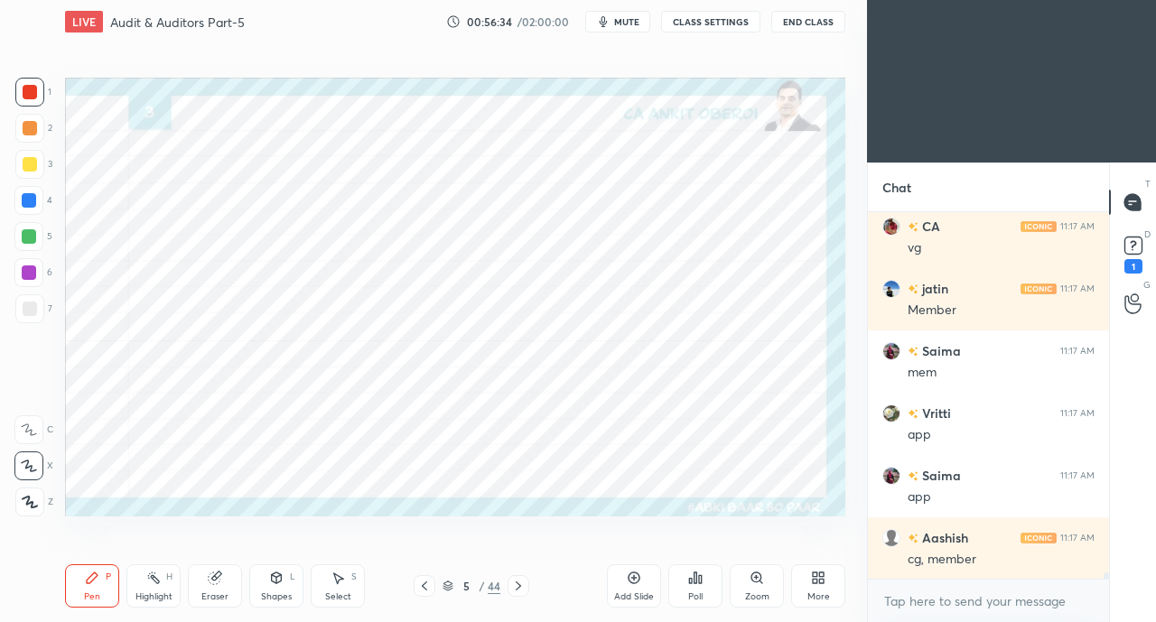
click at [274, 588] on div "Shapes L" at bounding box center [276, 585] width 54 height 43
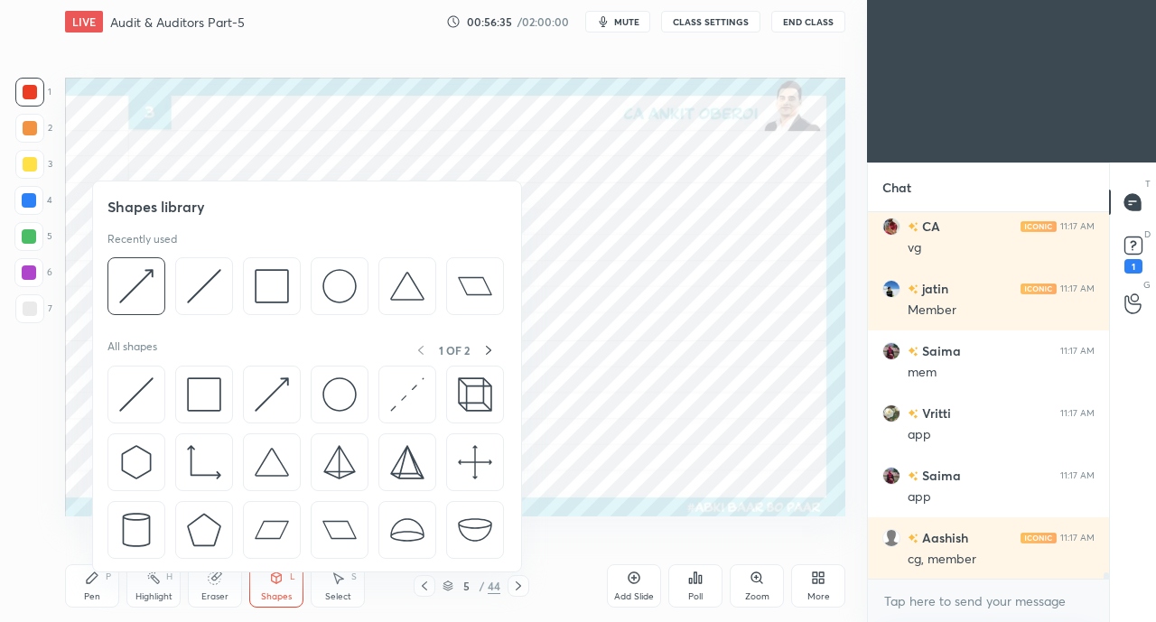
click at [268, 389] on img at bounding box center [272, 394] width 34 height 34
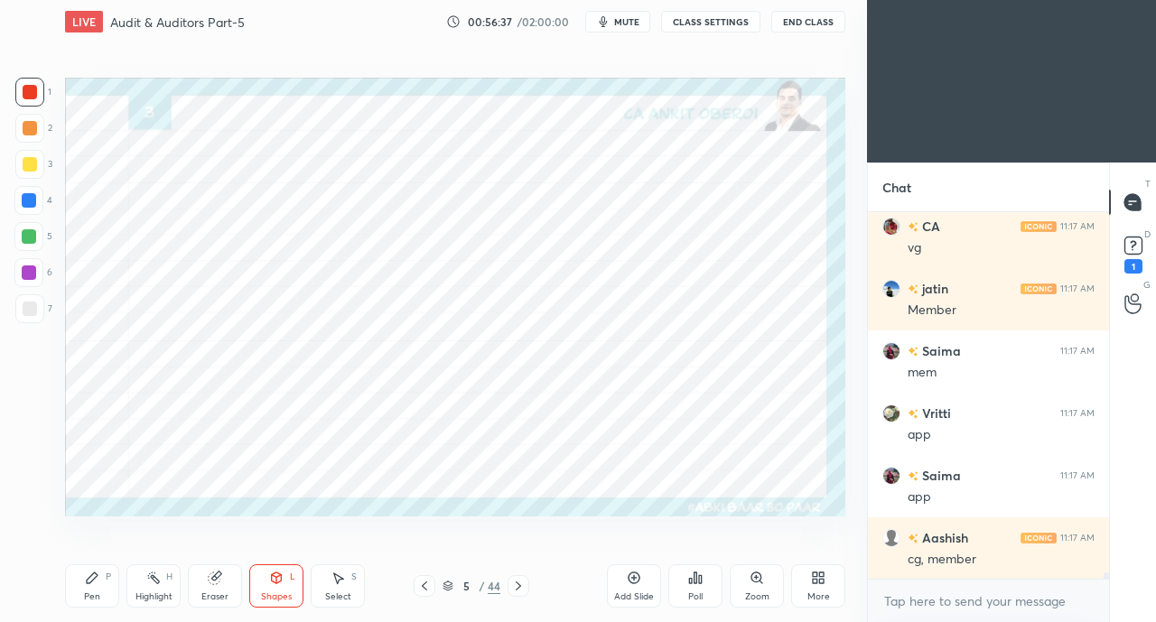
click at [101, 590] on div "Pen P" at bounding box center [92, 585] width 54 height 43
click at [24, 198] on div at bounding box center [29, 200] width 14 height 14
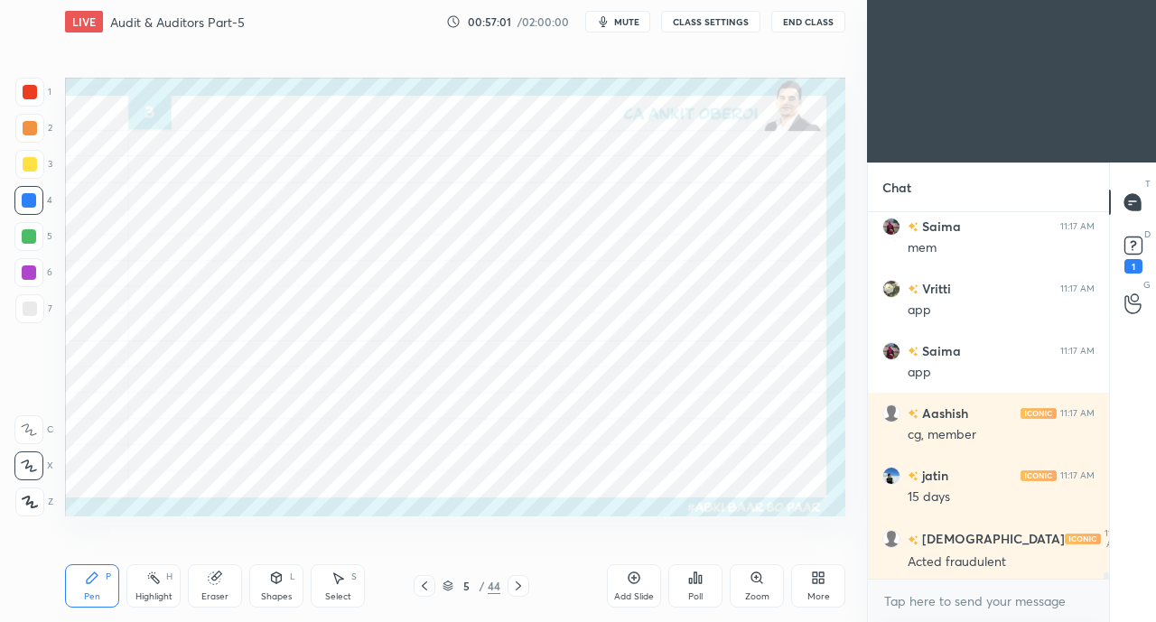
scroll to position [21683, 0]
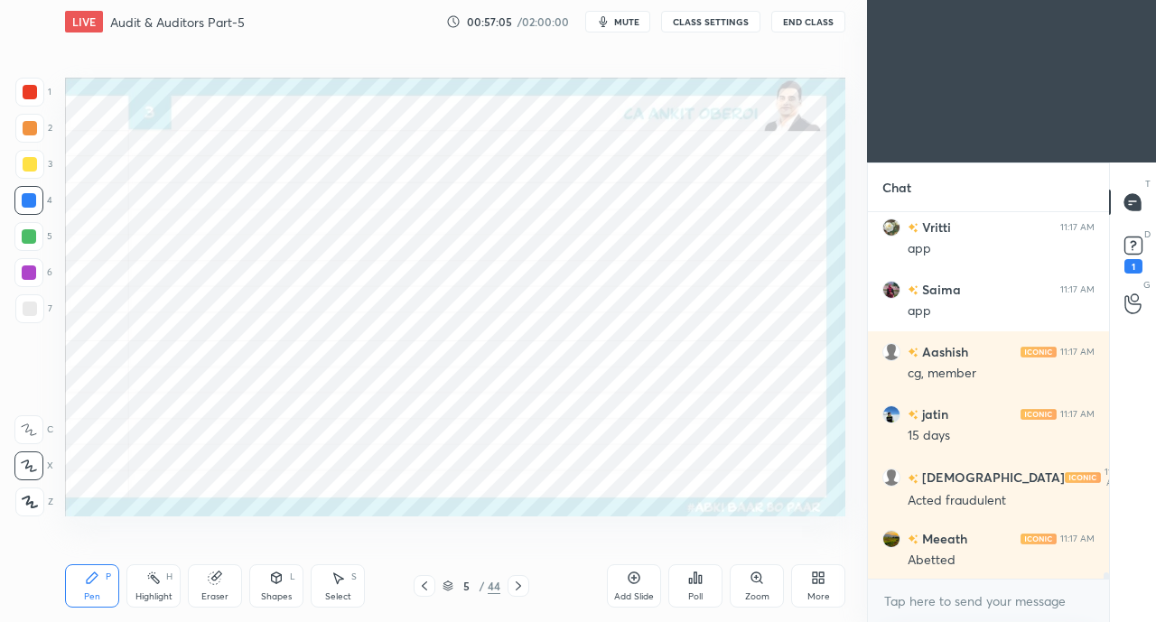
click at [35, 234] on div at bounding box center [29, 236] width 14 height 14
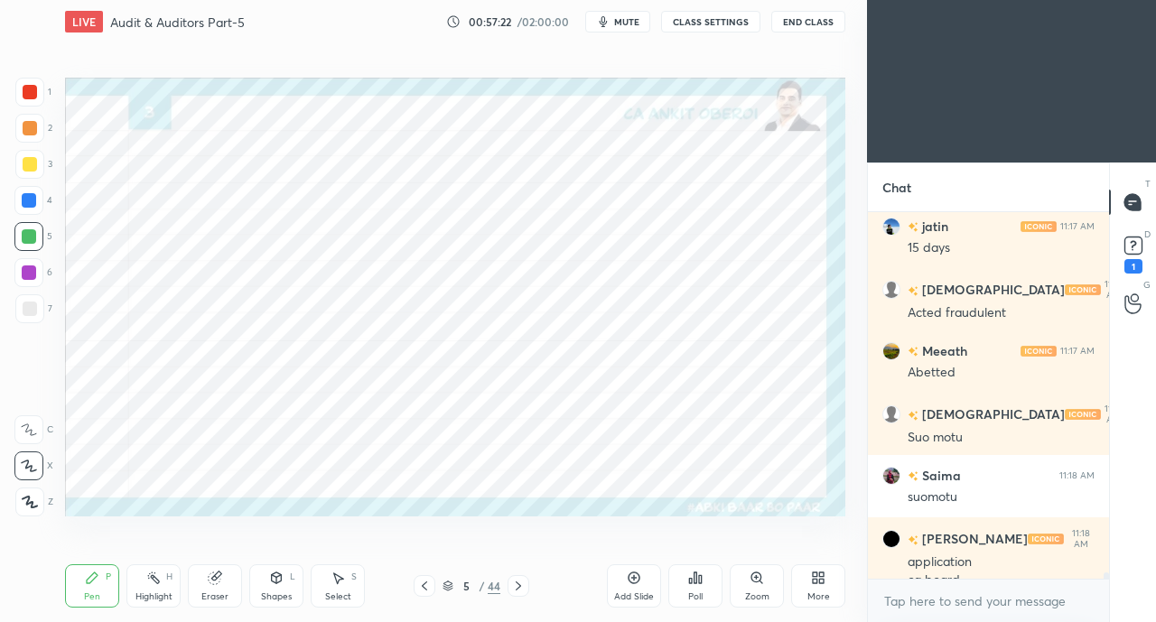
scroll to position [21889, 0]
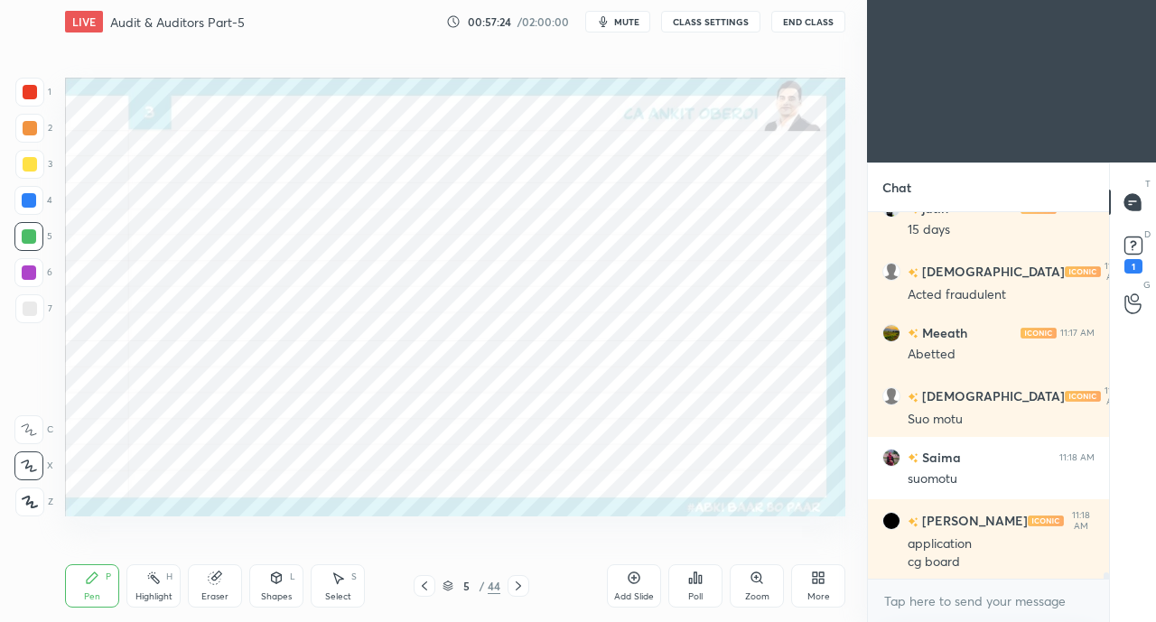
click at [25, 97] on div at bounding box center [30, 92] width 14 height 14
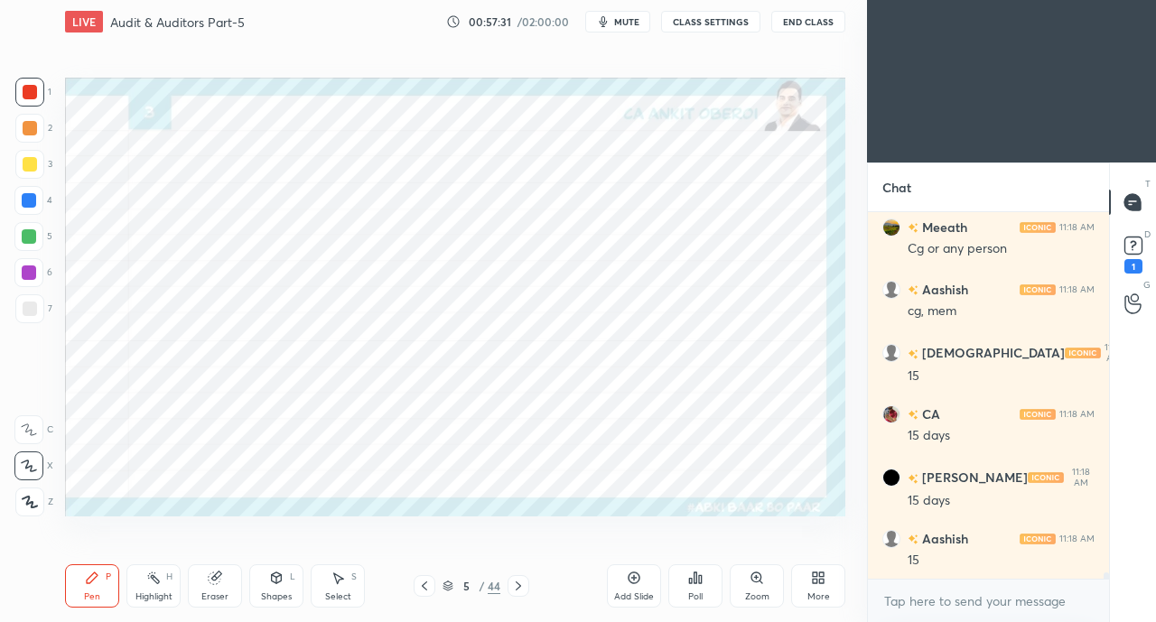
scroll to position [22387, 0]
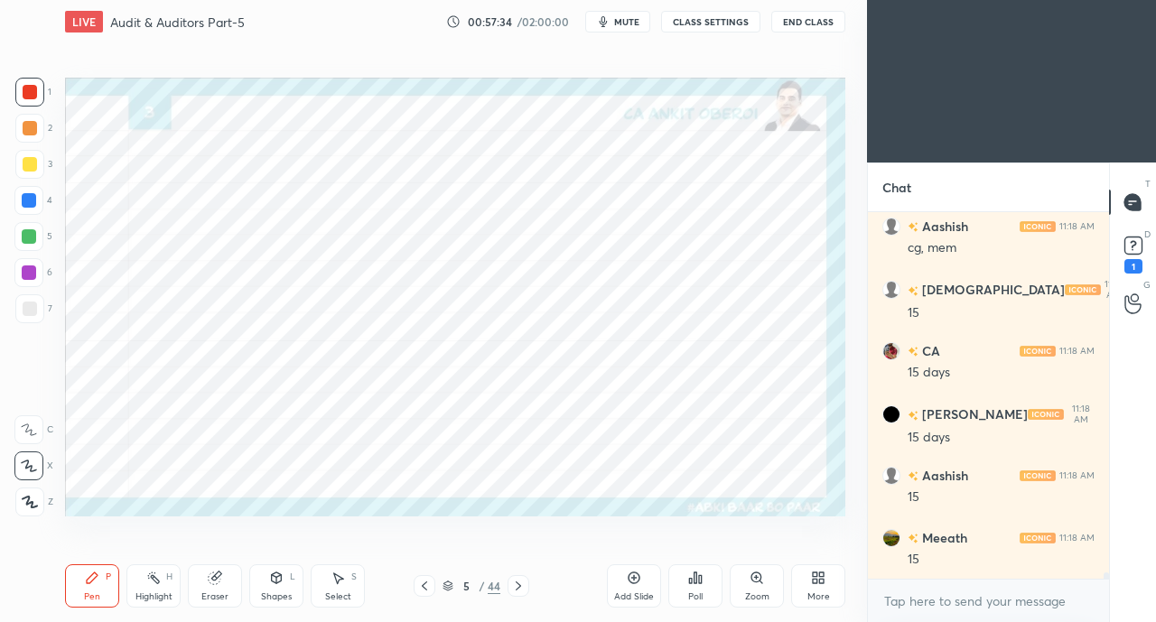
click at [209, 586] on div "Eraser" at bounding box center [215, 585] width 54 height 43
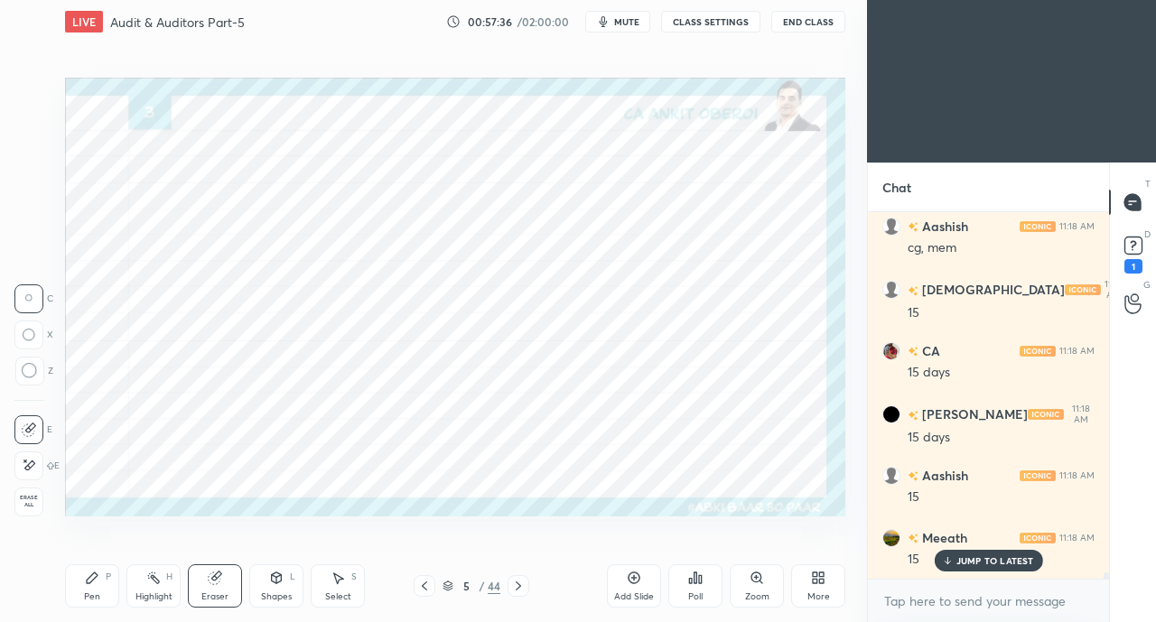
scroll to position [22449, 0]
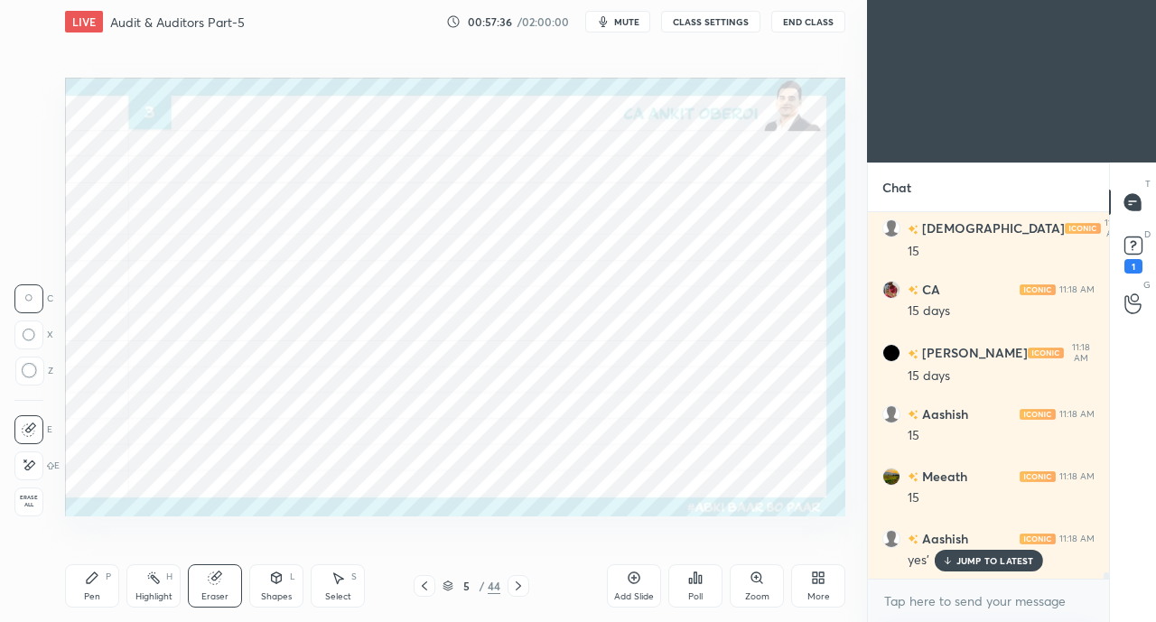
click at [84, 581] on div "Pen P" at bounding box center [92, 585] width 54 height 43
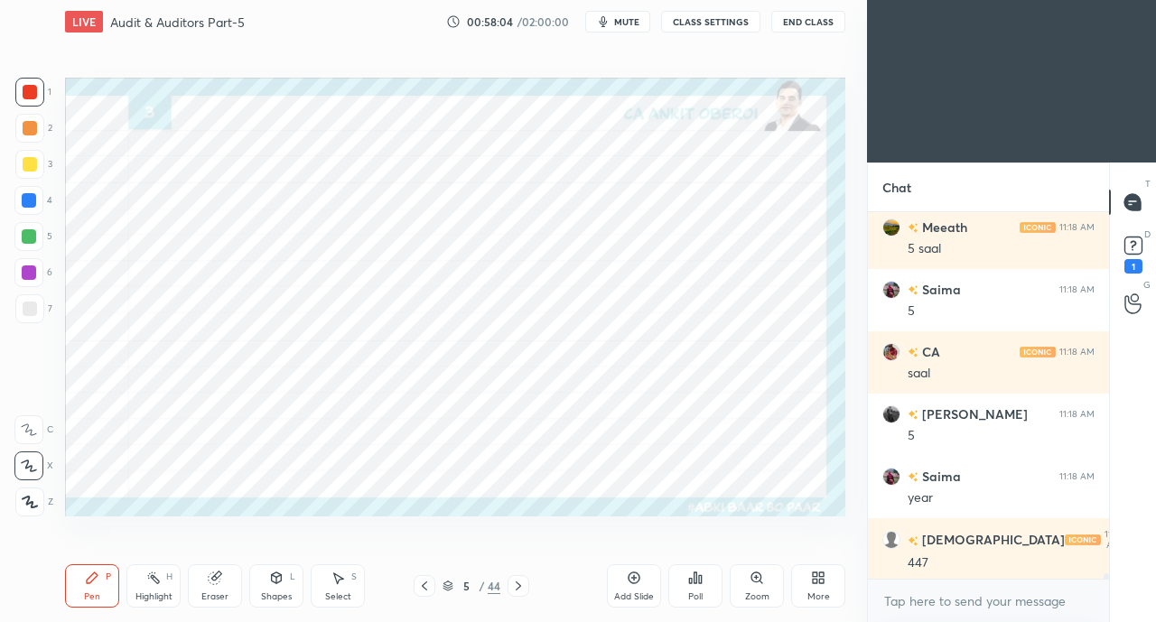
scroll to position [23135, 0]
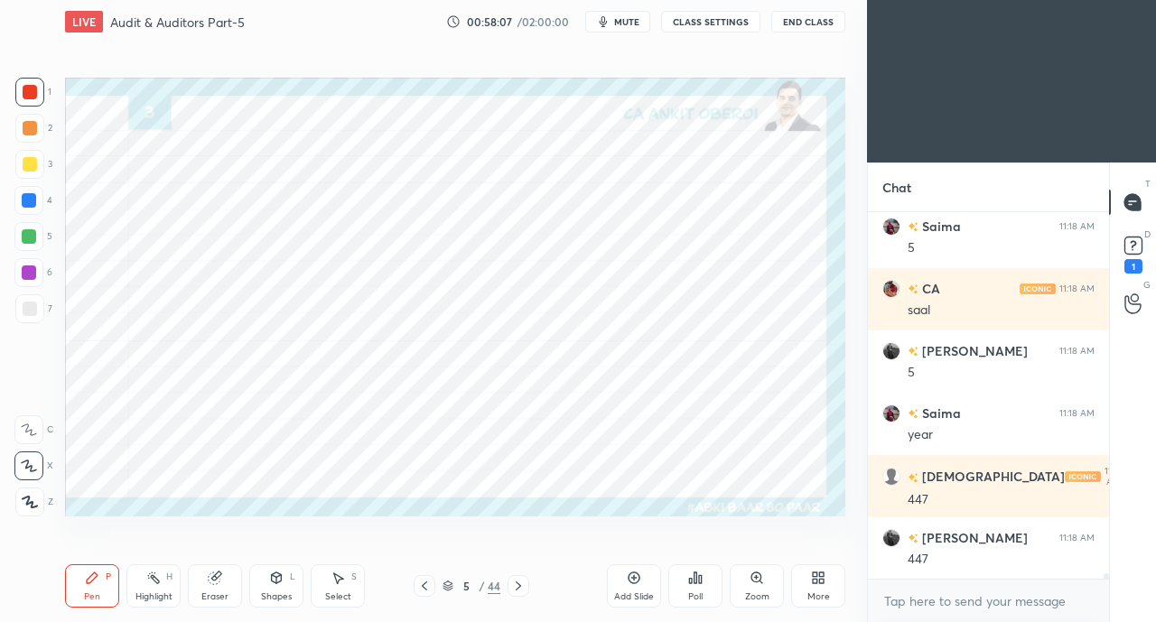
click at [22, 200] on div at bounding box center [29, 200] width 14 height 14
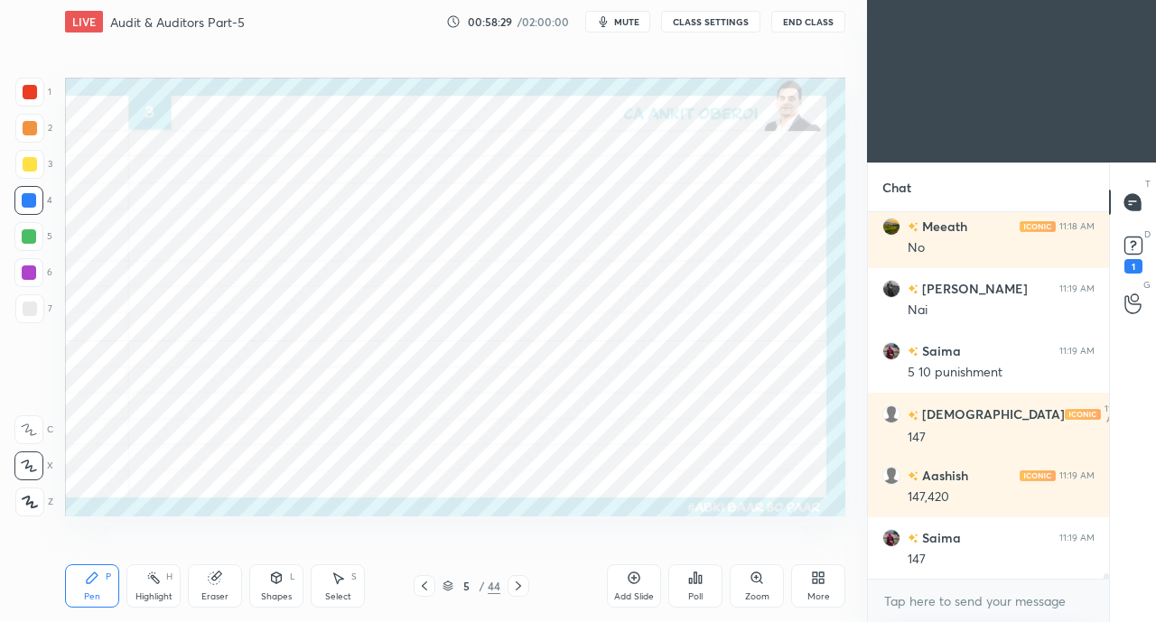
scroll to position [23695, 0]
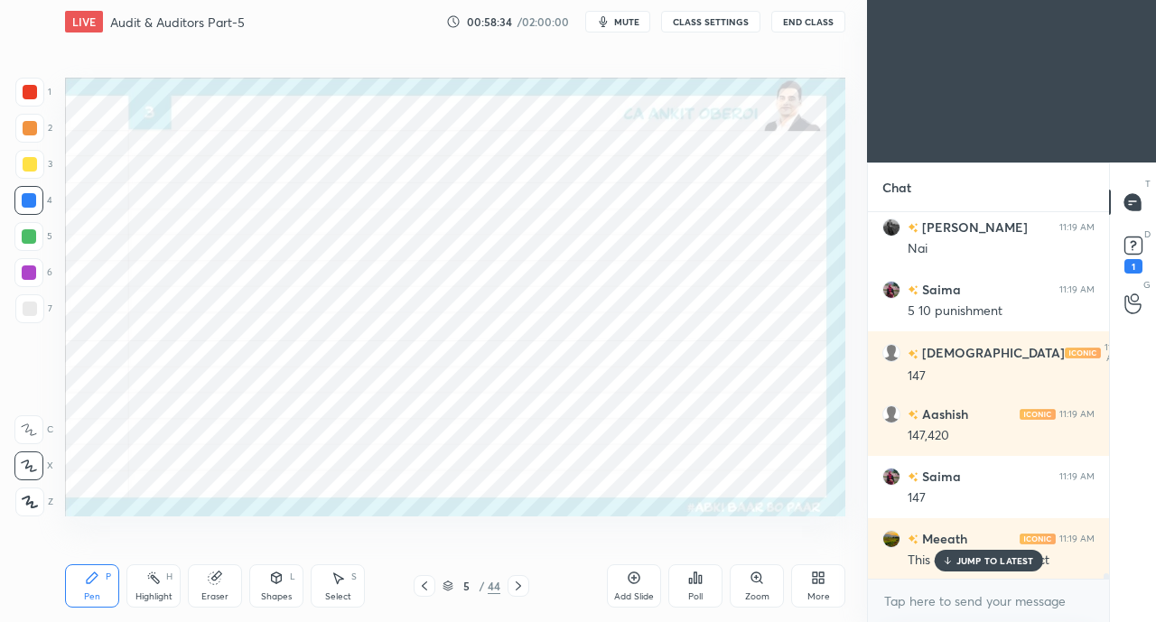
click at [970, 561] on p "JUMP TO LATEST" at bounding box center [995, 560] width 78 height 11
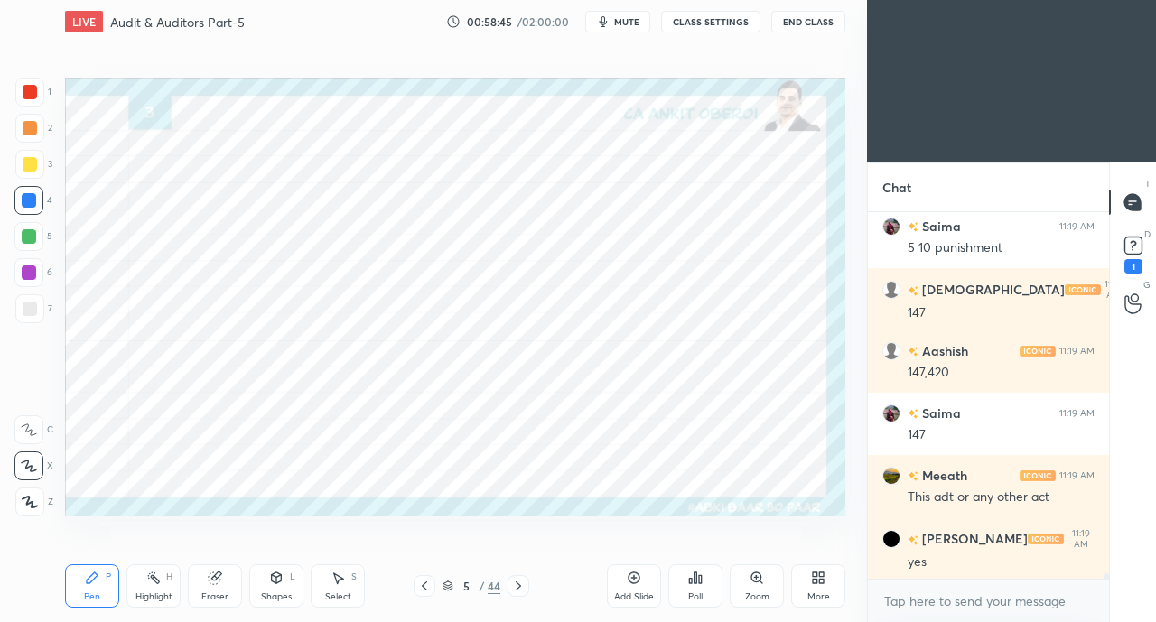
scroll to position [23819, 0]
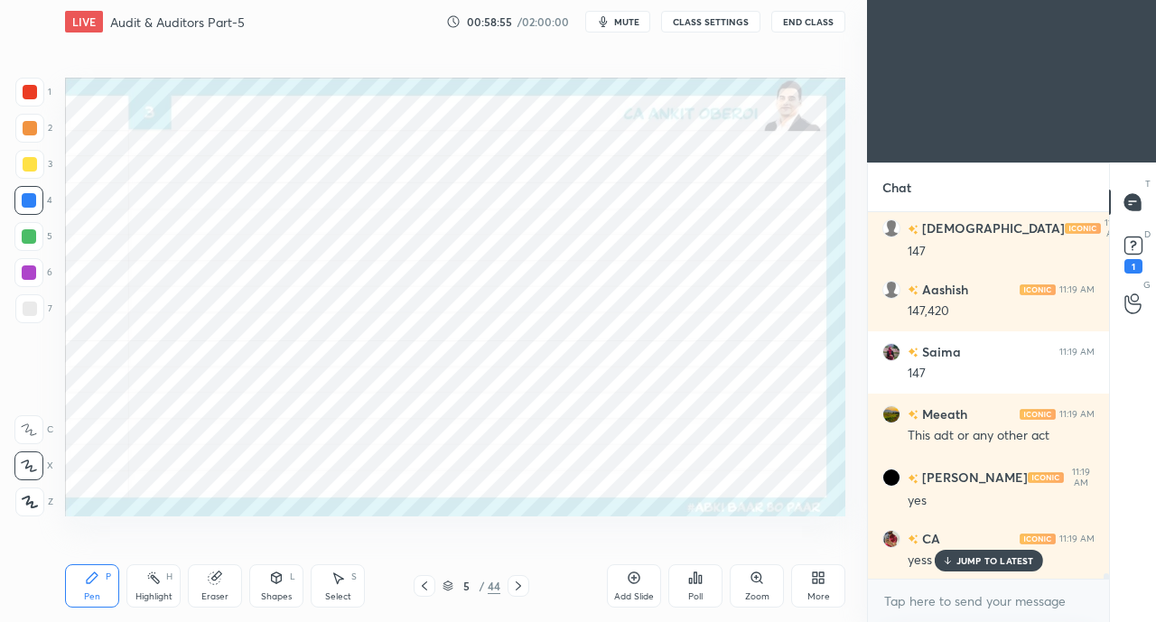
click at [516, 586] on icon at bounding box center [518, 586] width 14 height 14
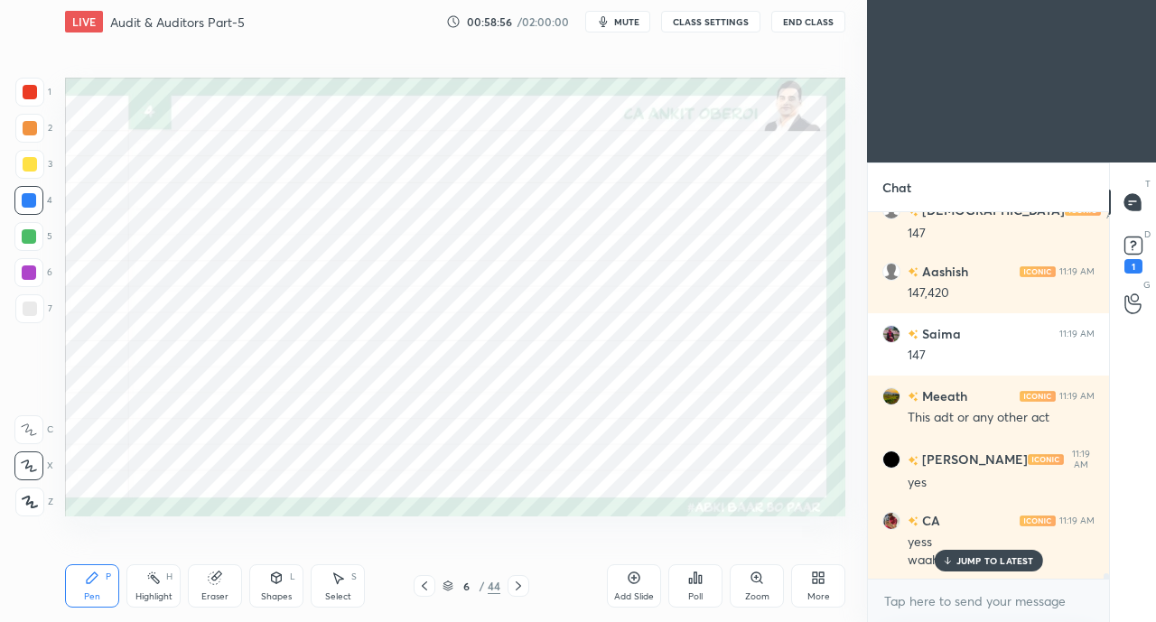
click at [421, 584] on icon at bounding box center [424, 586] width 14 height 14
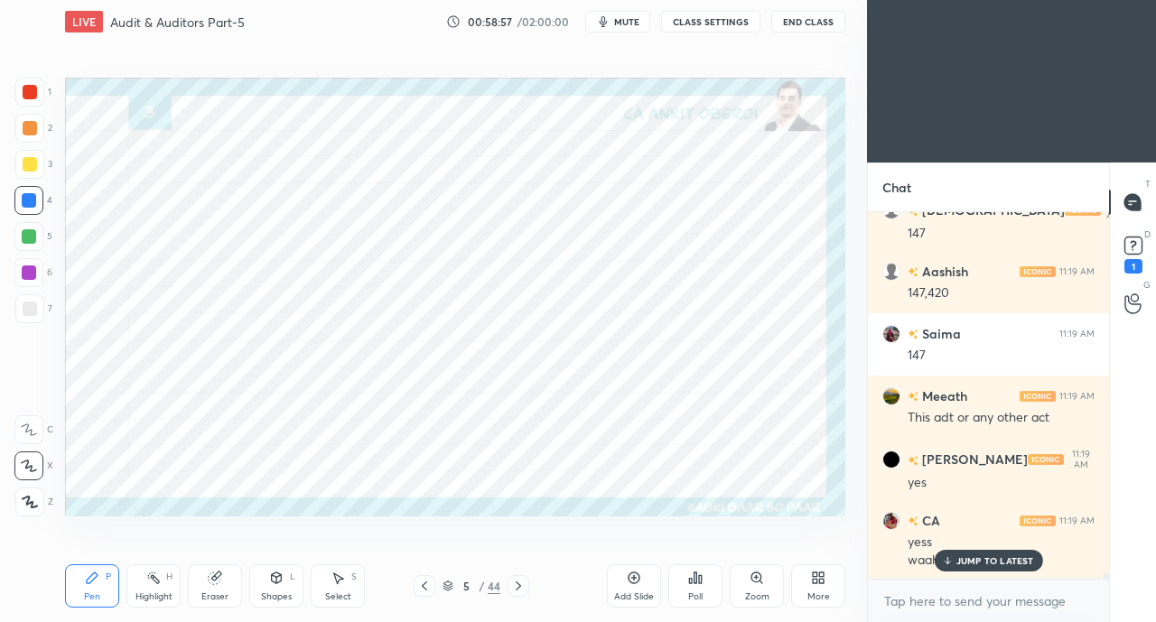
click at [957, 554] on div "JUMP TO LATEST" at bounding box center [987, 561] width 108 height 22
click at [519, 580] on icon at bounding box center [518, 586] width 14 height 14
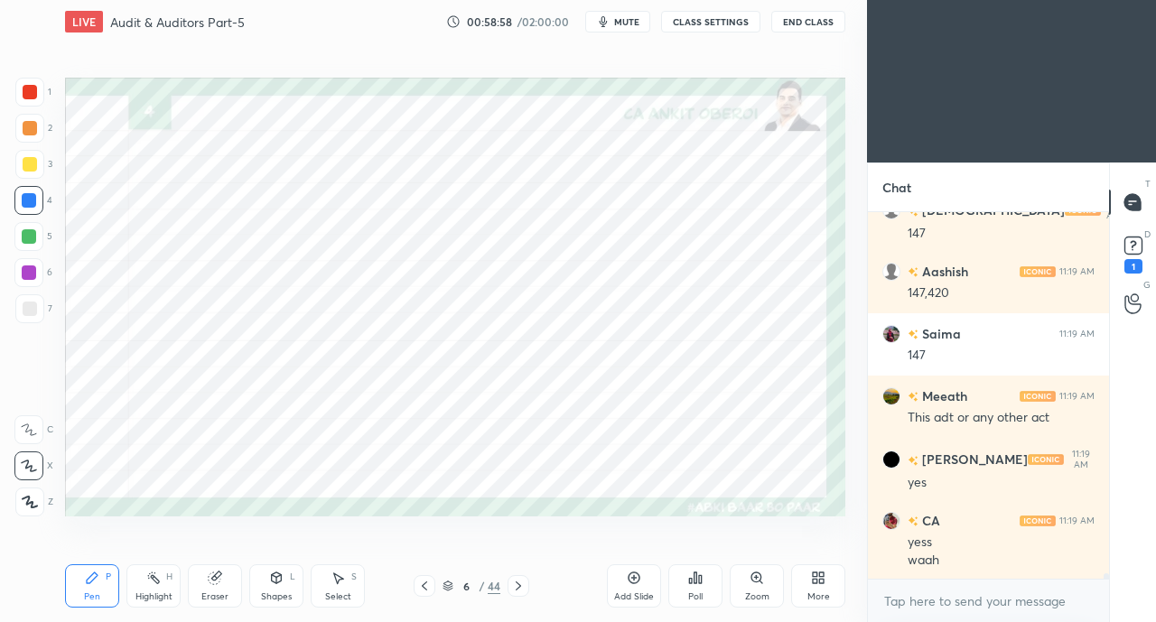
click at [419, 588] on icon at bounding box center [424, 586] width 14 height 14
click at [423, 585] on icon at bounding box center [424, 586] width 14 height 14
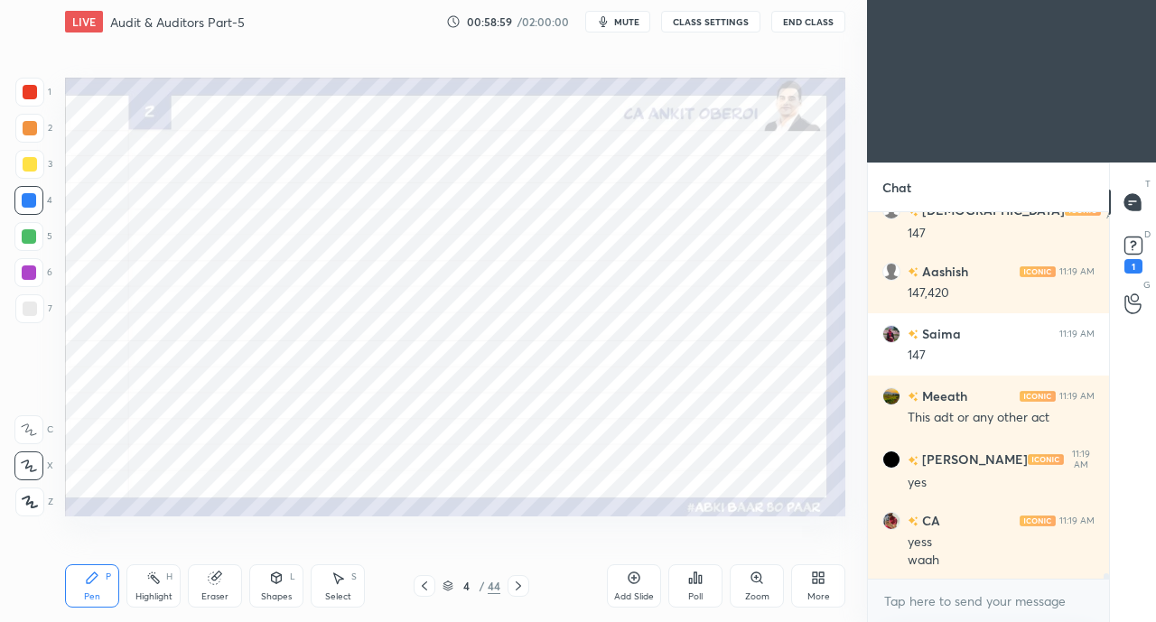
click at [424, 586] on icon at bounding box center [424, 586] width 14 height 14
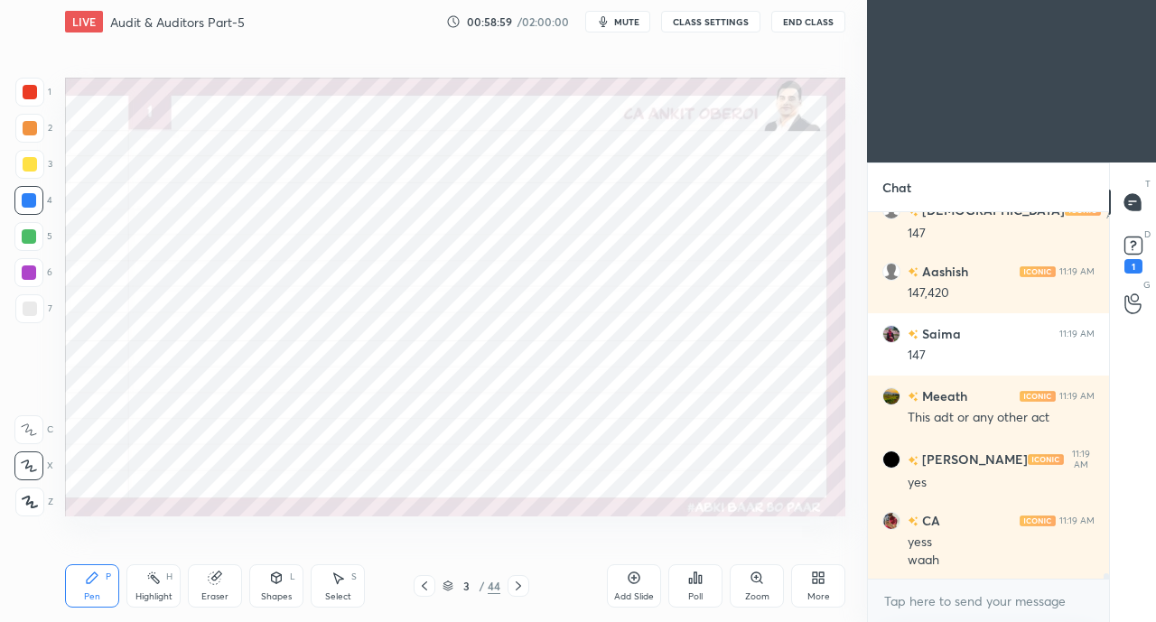
click at [426, 586] on icon at bounding box center [424, 586] width 14 height 14
click at [426, 587] on icon at bounding box center [424, 586] width 14 height 14
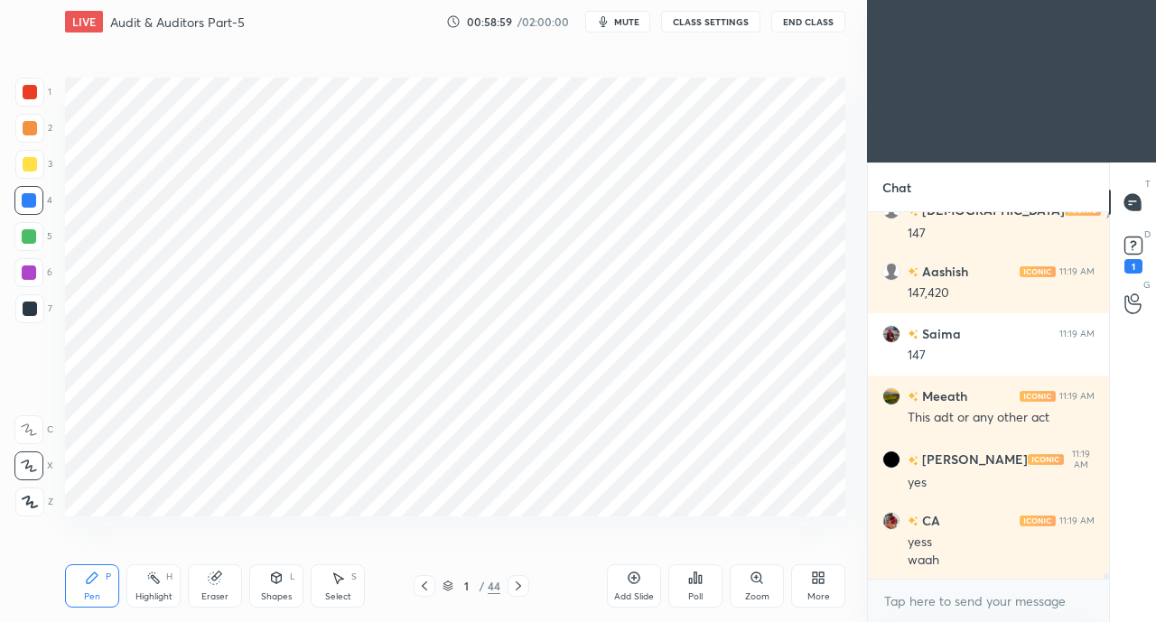
click at [424, 587] on icon at bounding box center [424, 586] width 14 height 14
click at [513, 584] on icon at bounding box center [518, 586] width 14 height 14
click at [517, 584] on icon at bounding box center [517, 585] width 5 height 9
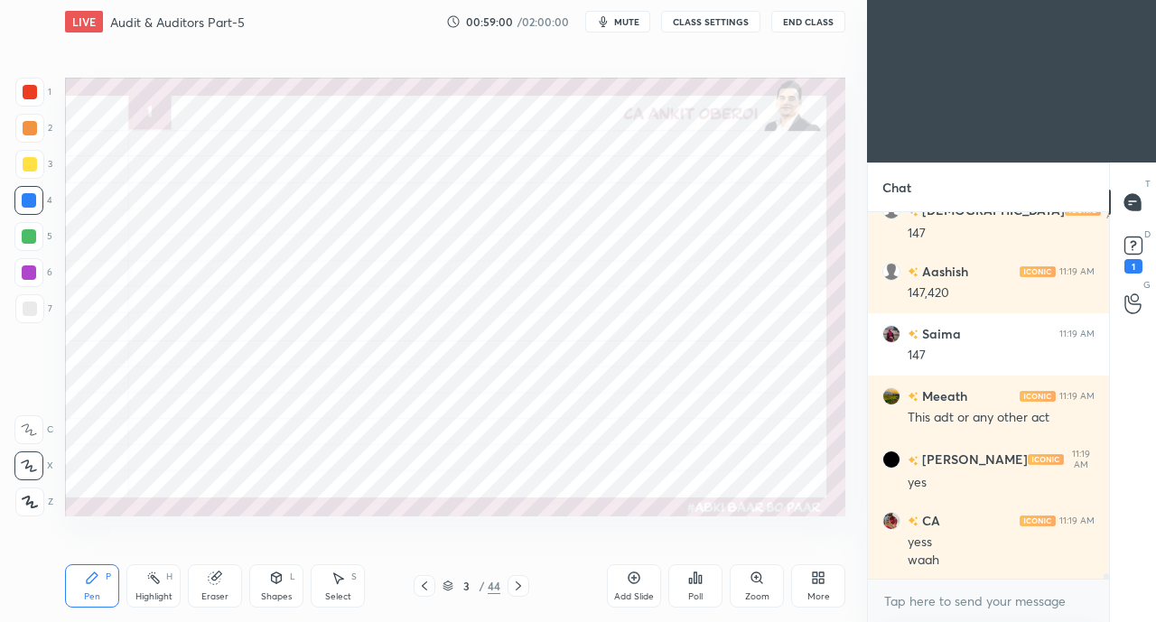
click at [518, 585] on icon at bounding box center [518, 586] width 14 height 14
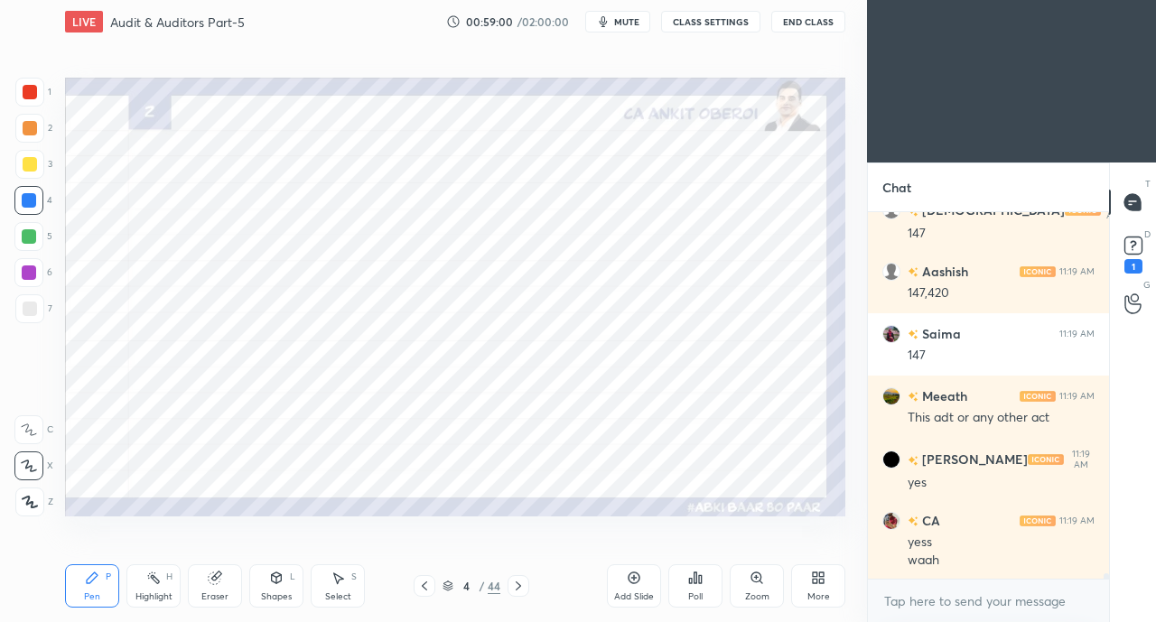
click at [426, 587] on icon at bounding box center [424, 586] width 14 height 14
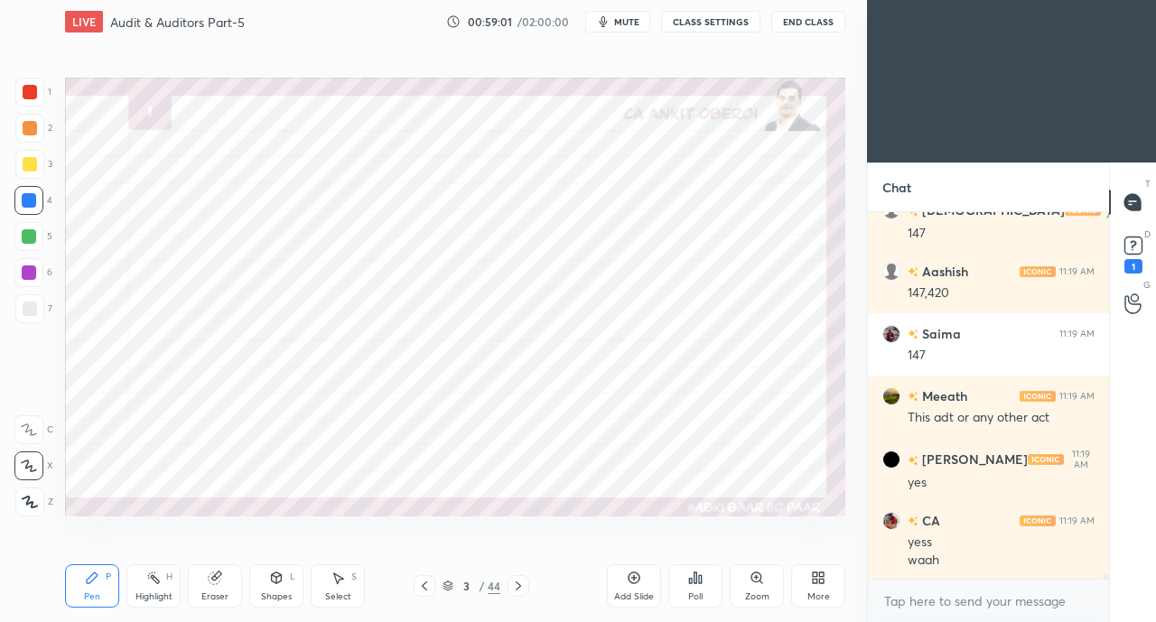
scroll to position [23917, 0]
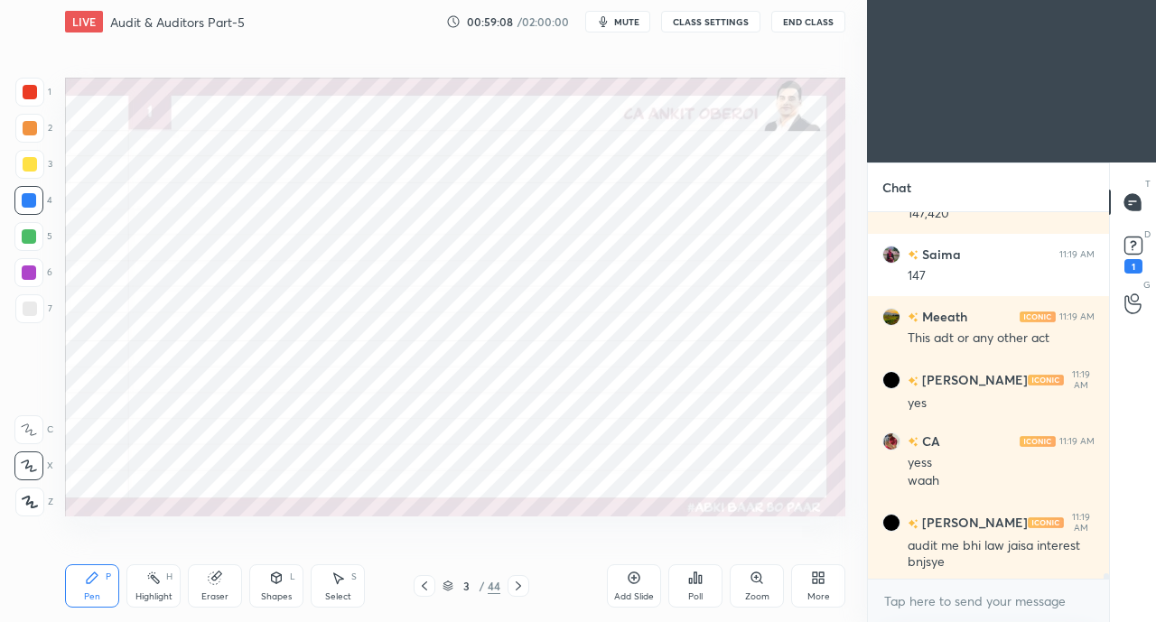
click at [206, 588] on div "Eraser" at bounding box center [215, 585] width 54 height 43
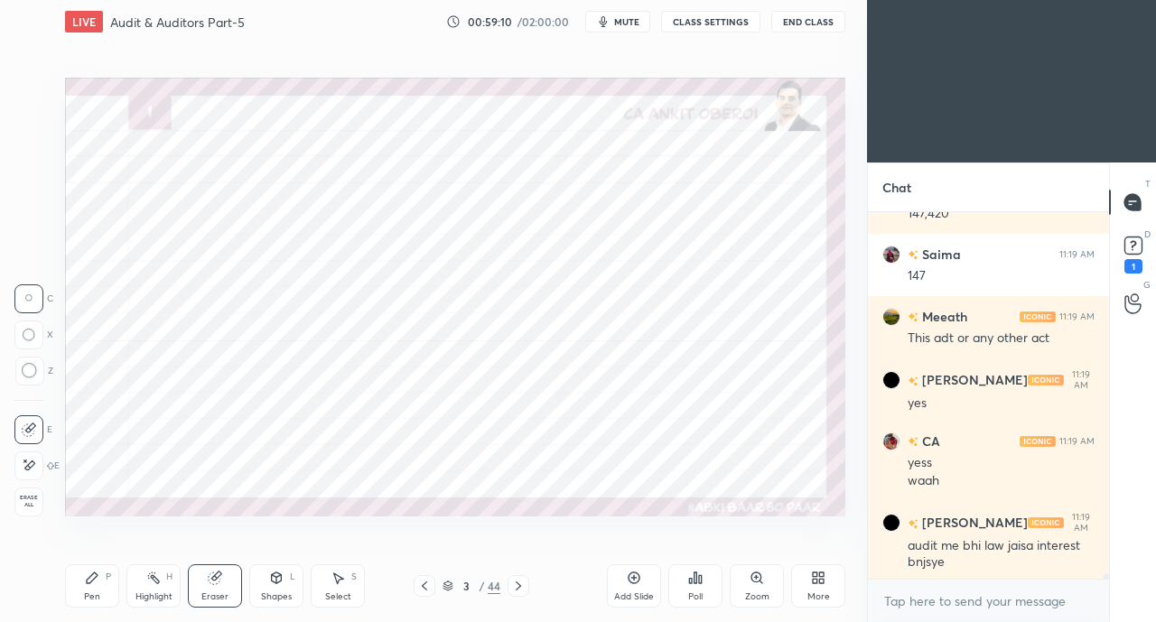
click at [96, 590] on div "Pen P" at bounding box center [92, 585] width 54 height 43
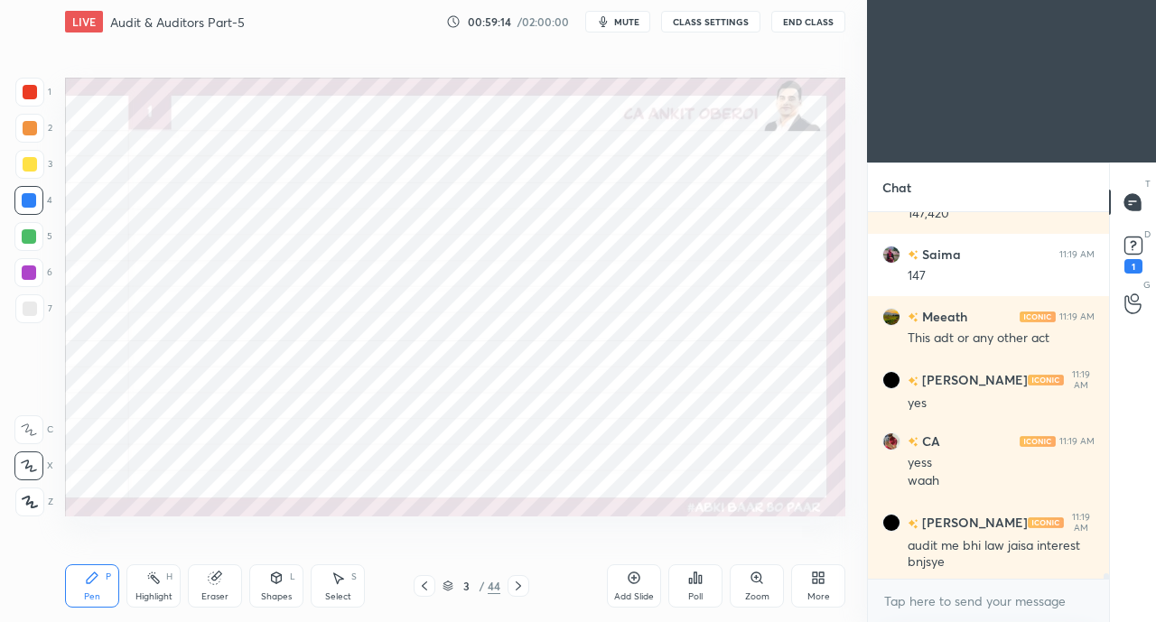
click at [25, 236] on div at bounding box center [29, 236] width 14 height 14
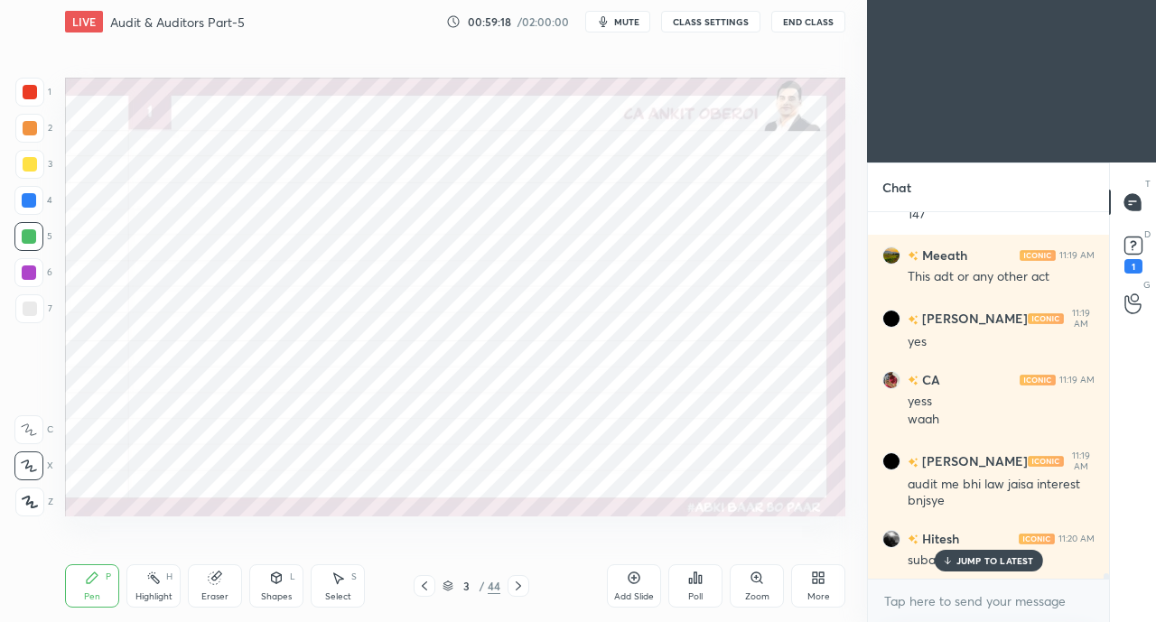
click at [968, 568] on div "JUMP TO LATEST" at bounding box center [987, 561] width 108 height 22
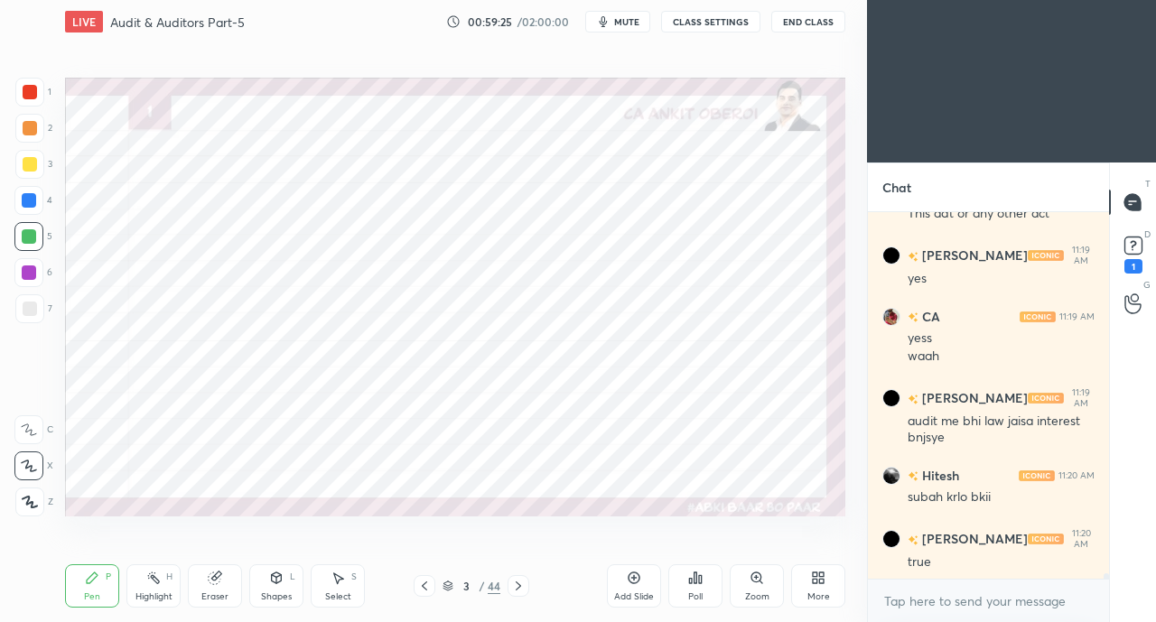
click at [189, 581] on div "Eraser" at bounding box center [215, 585] width 54 height 43
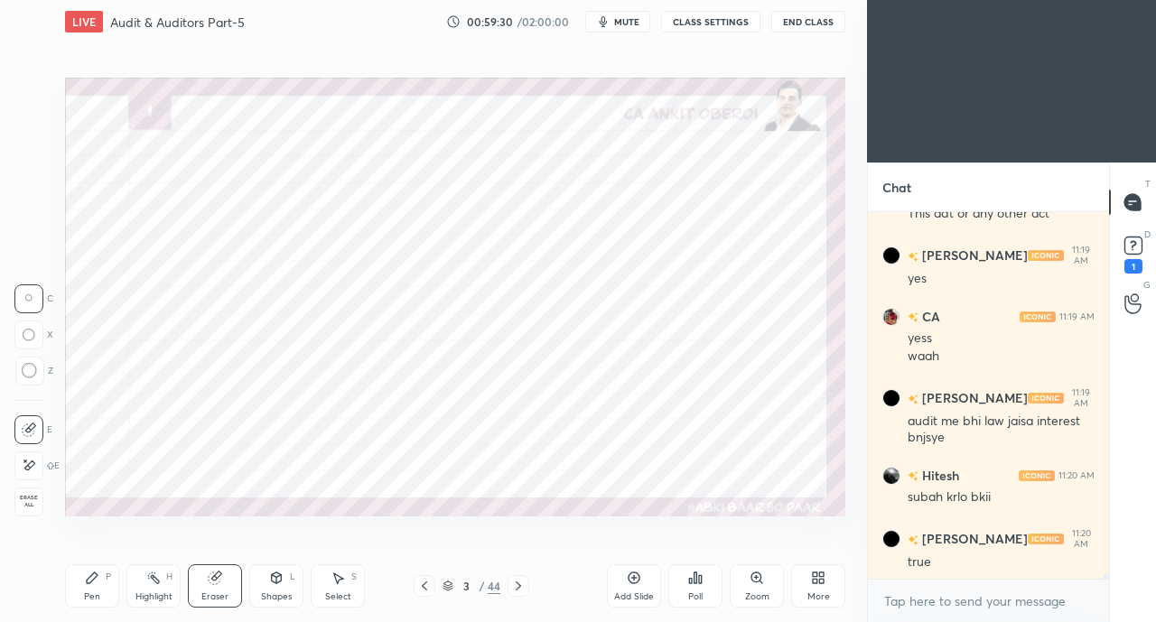
click at [95, 589] on div "Pen P" at bounding box center [92, 585] width 54 height 43
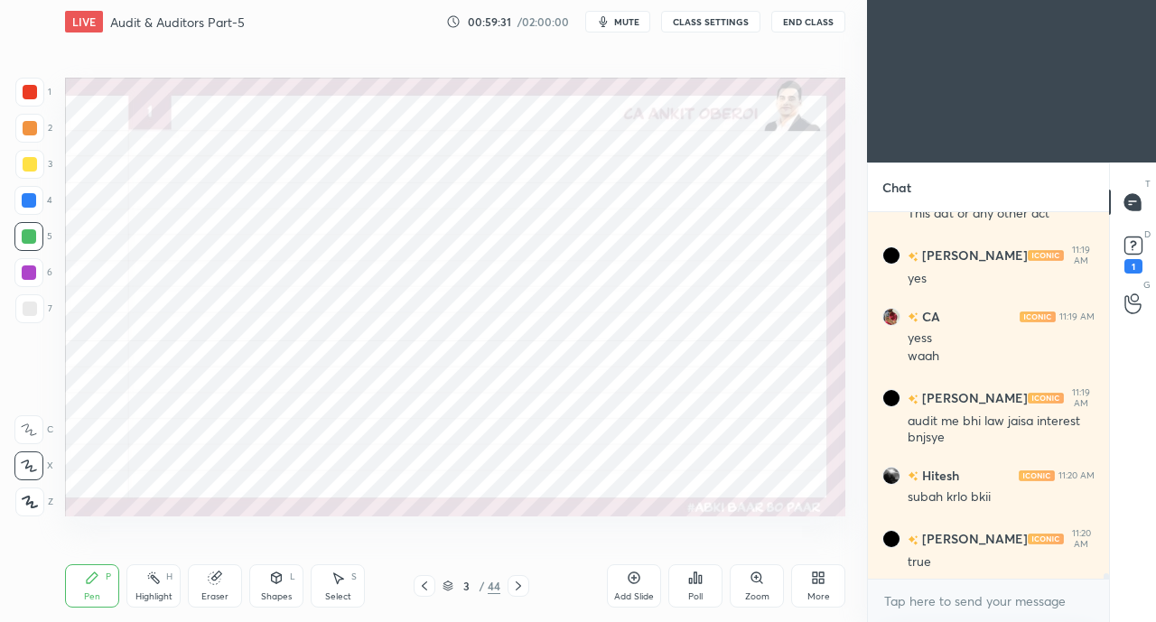
click at [27, 191] on div at bounding box center [28, 200] width 29 height 29
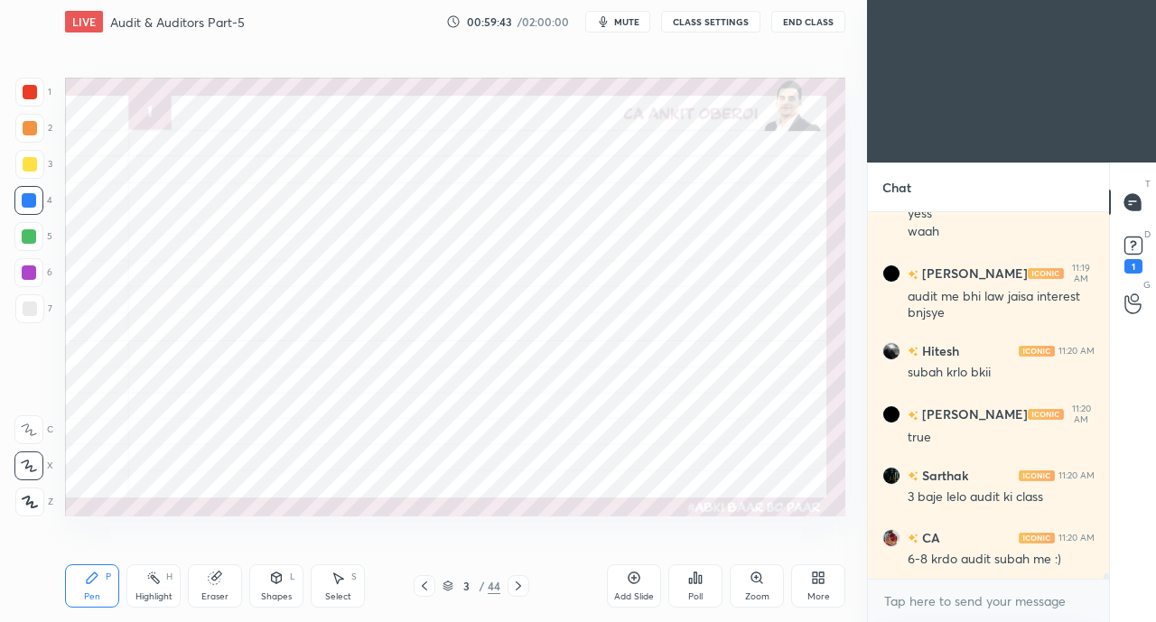
scroll to position [24227, 0]
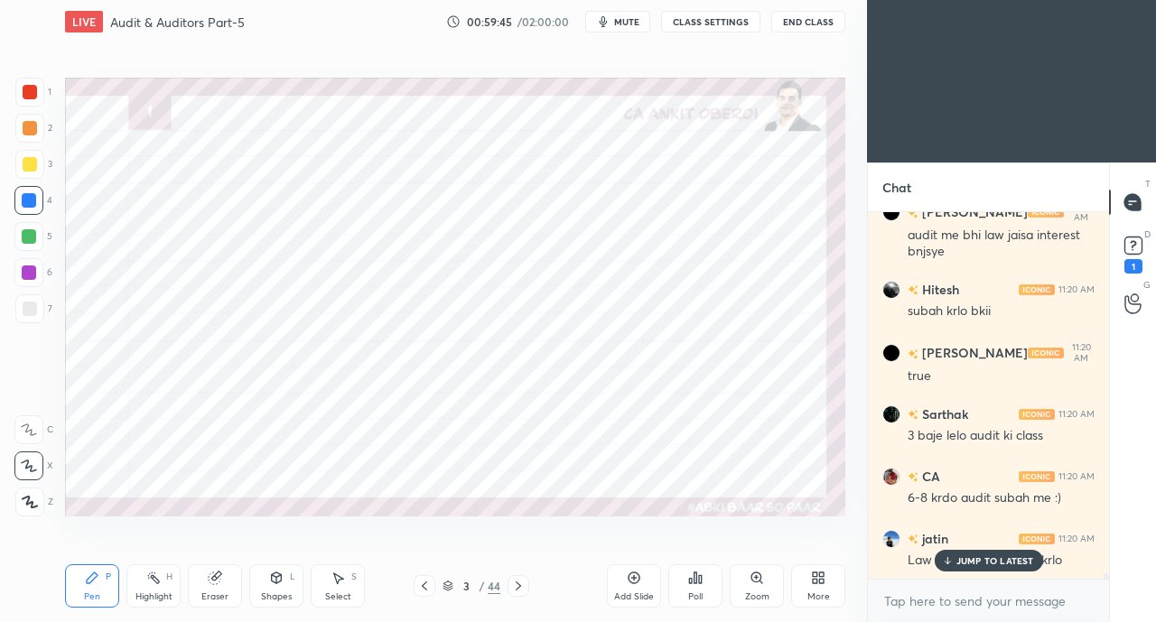
click at [957, 566] on p "JUMP TO LATEST" at bounding box center [995, 560] width 78 height 11
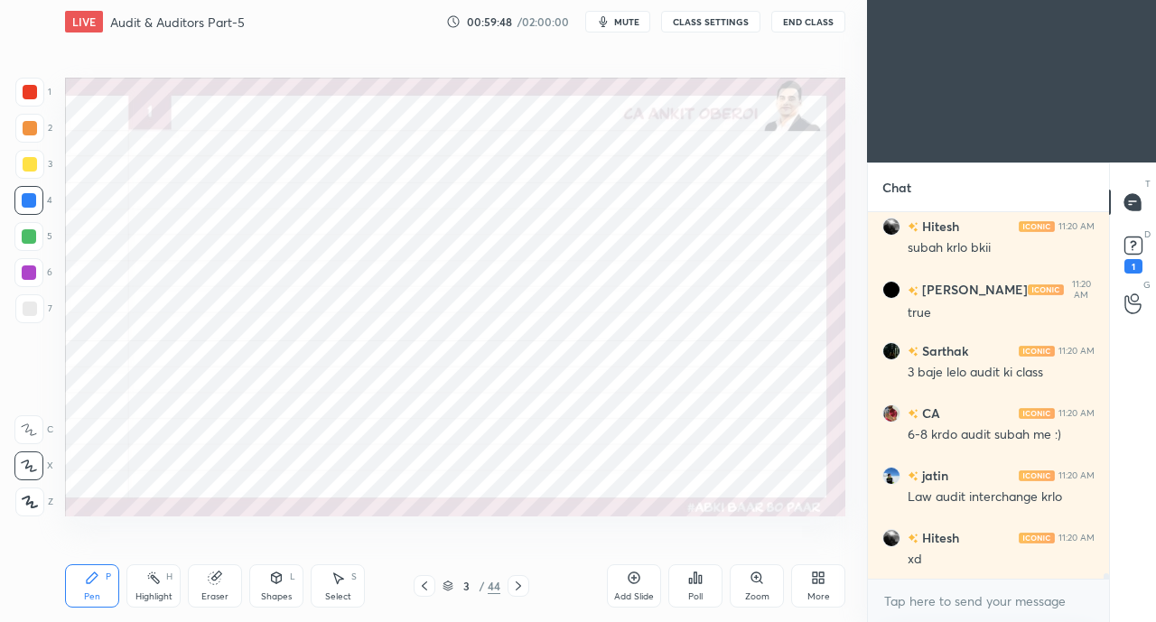
click at [216, 579] on icon at bounding box center [215, 578] width 12 height 12
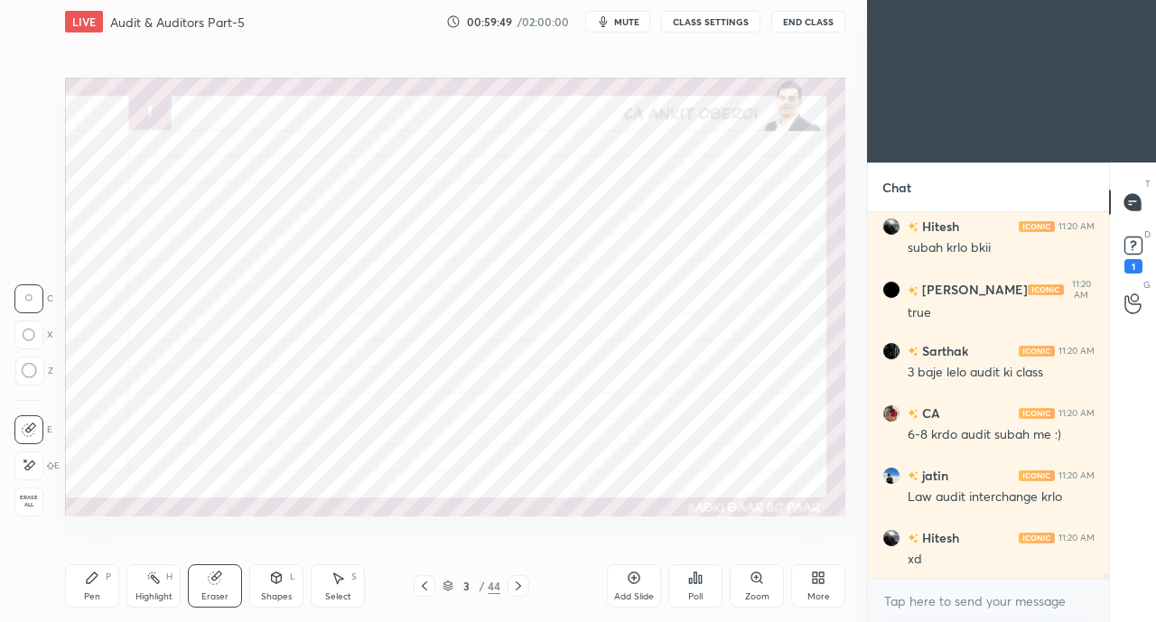
scroll to position [24352, 0]
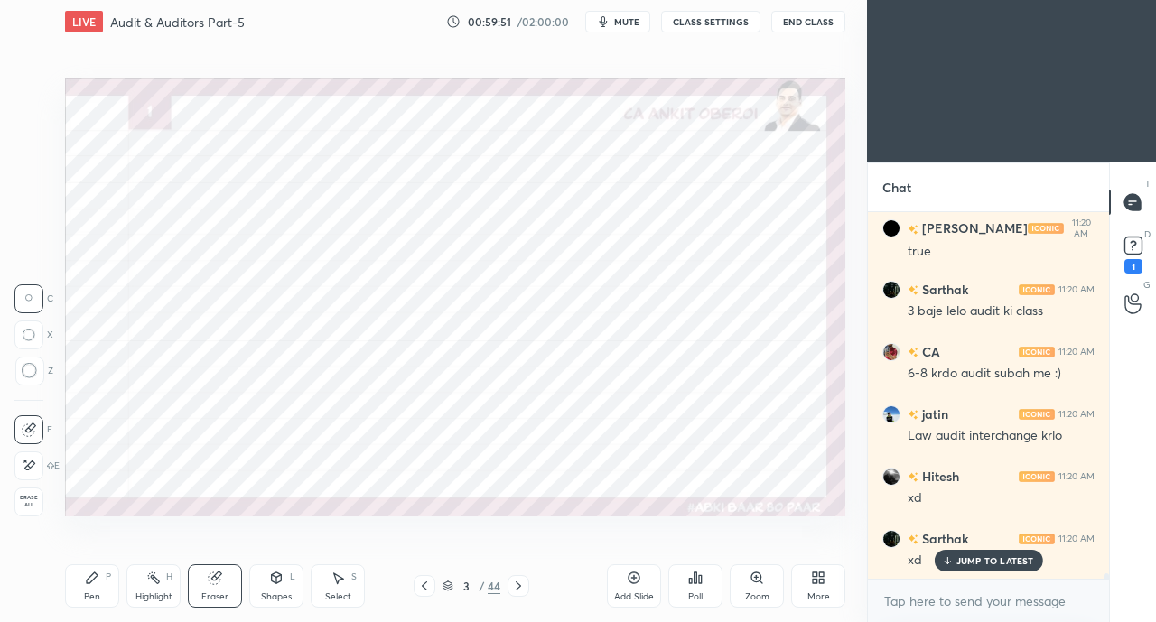
click at [81, 580] on div "Pen P" at bounding box center [92, 585] width 54 height 43
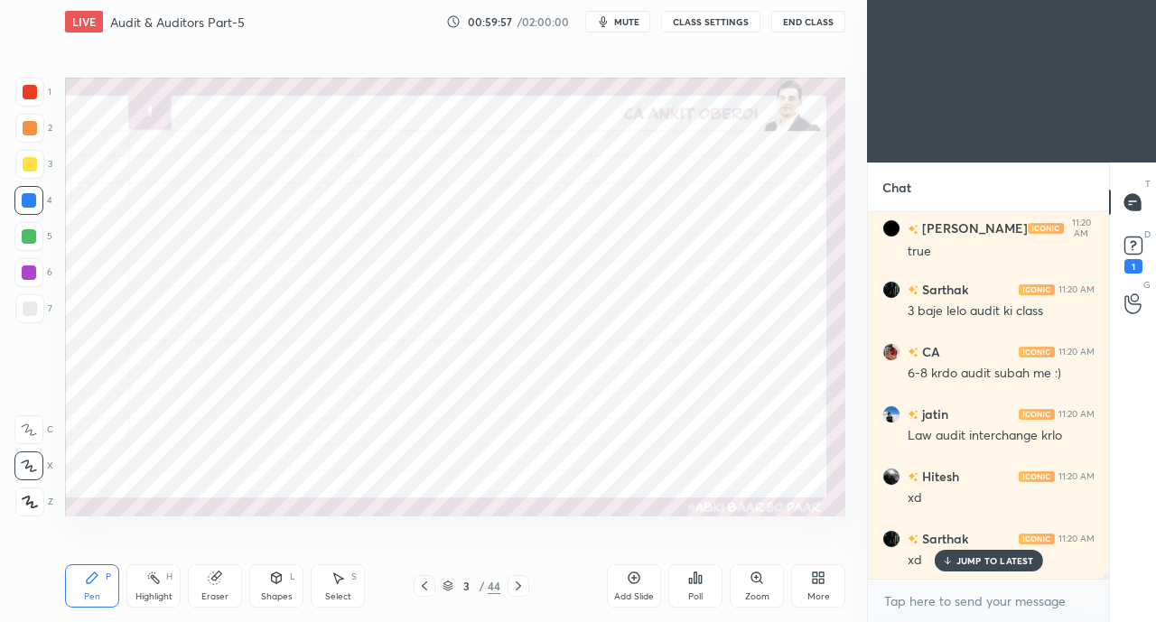
click at [523, 577] on div at bounding box center [518, 586] width 22 height 22
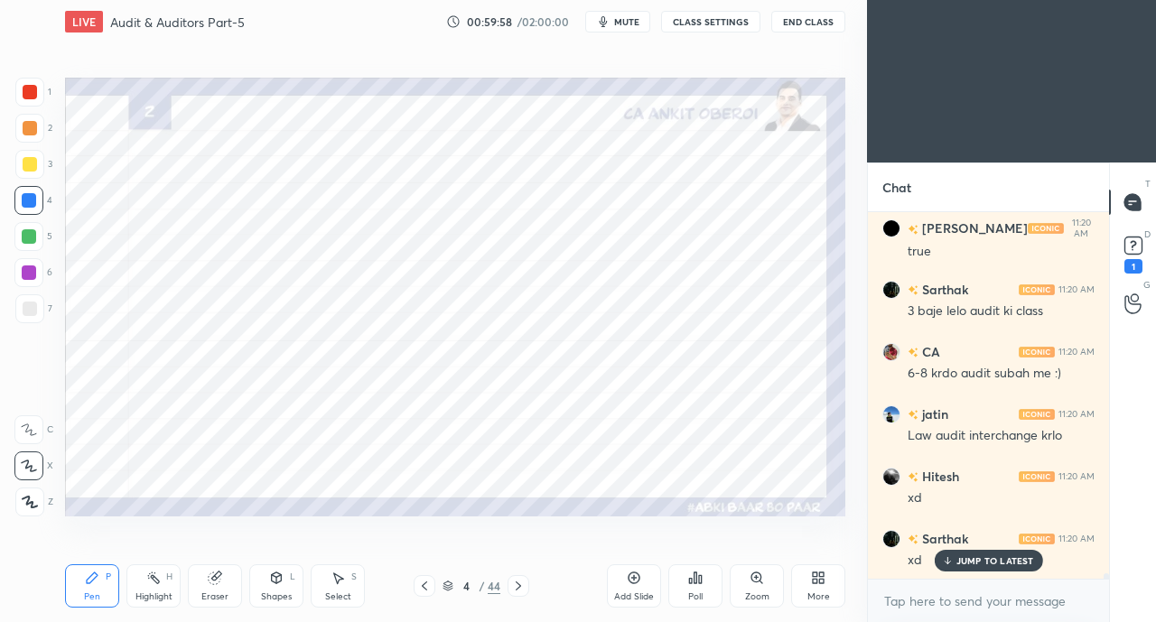
click at [516, 578] on div at bounding box center [518, 586] width 22 height 22
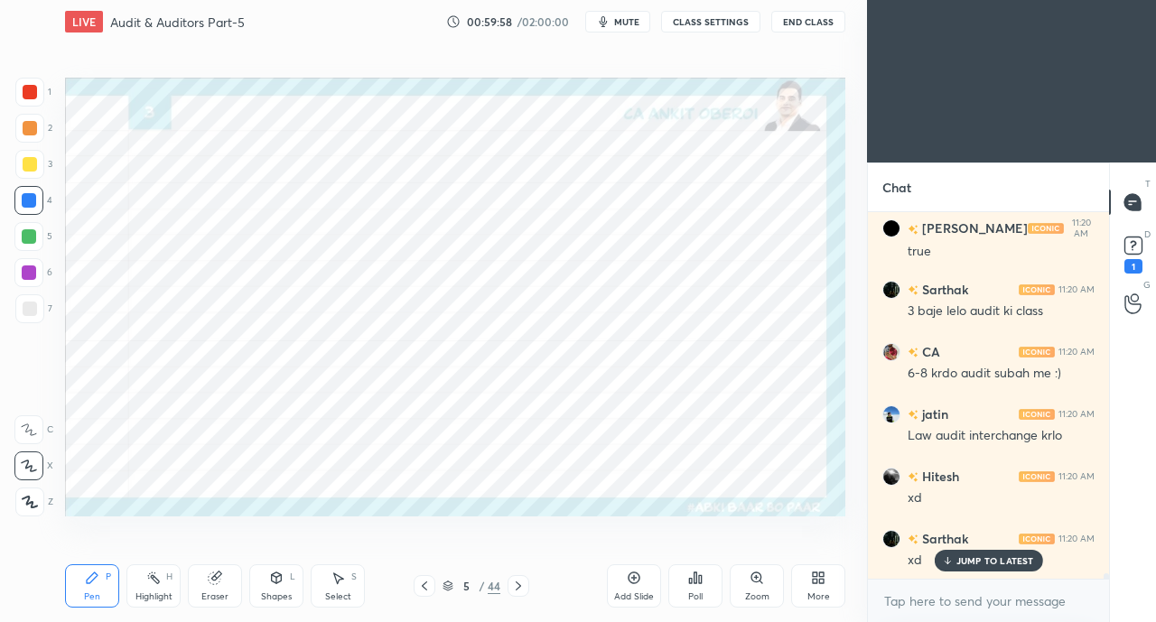
click at [520, 577] on div at bounding box center [518, 586] width 22 height 22
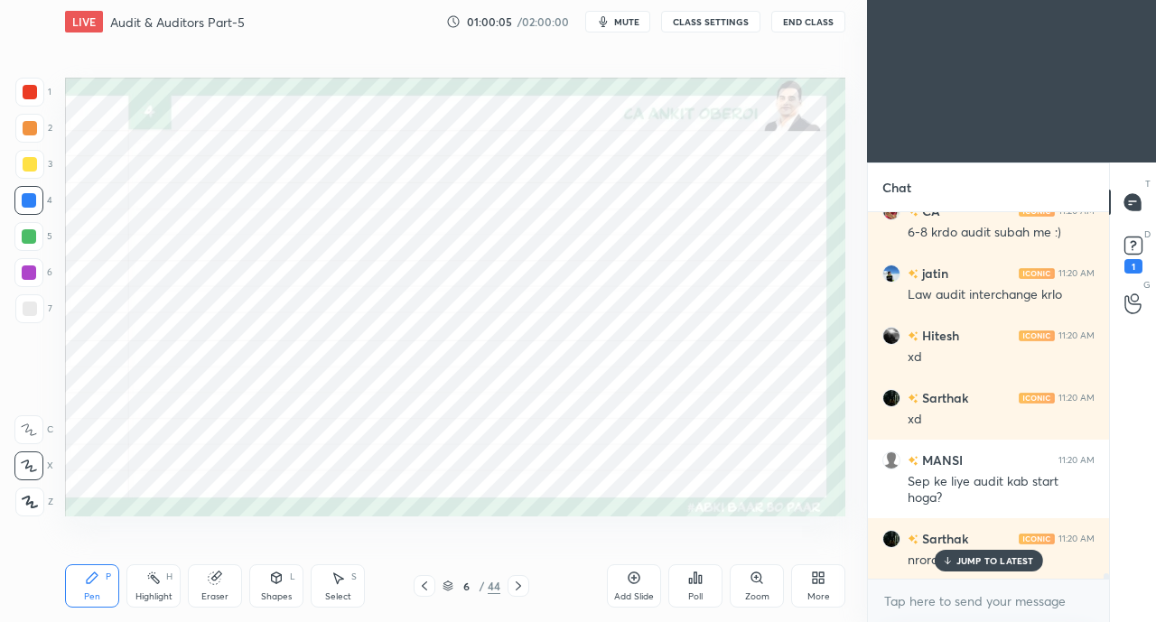
scroll to position [24556, 0]
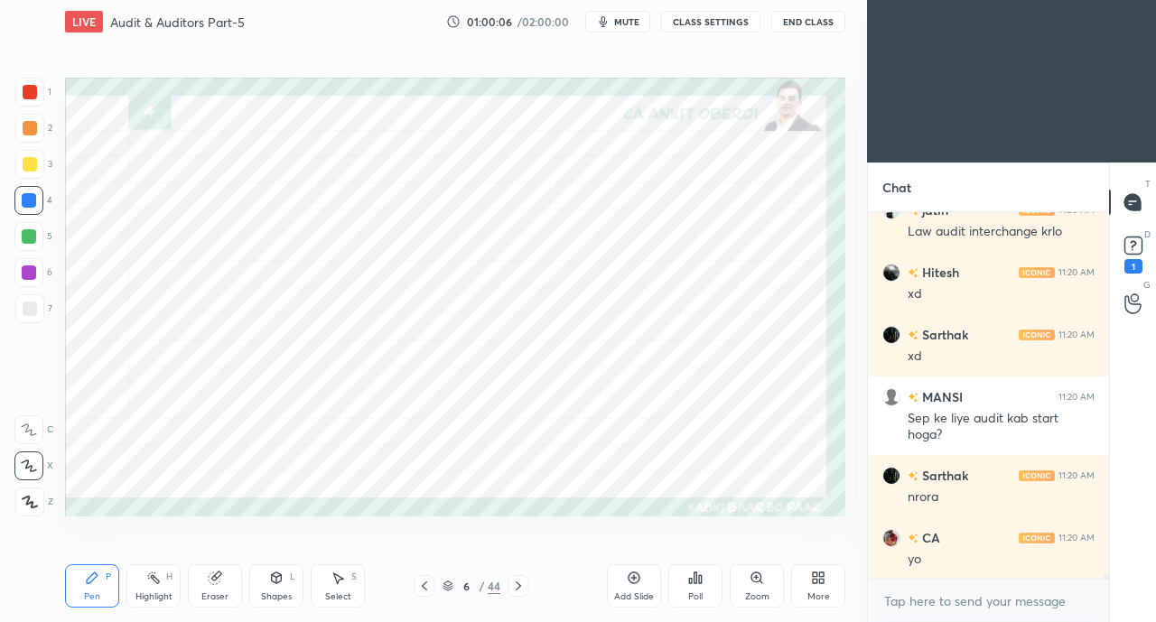
click at [32, 91] on div at bounding box center [30, 92] width 14 height 14
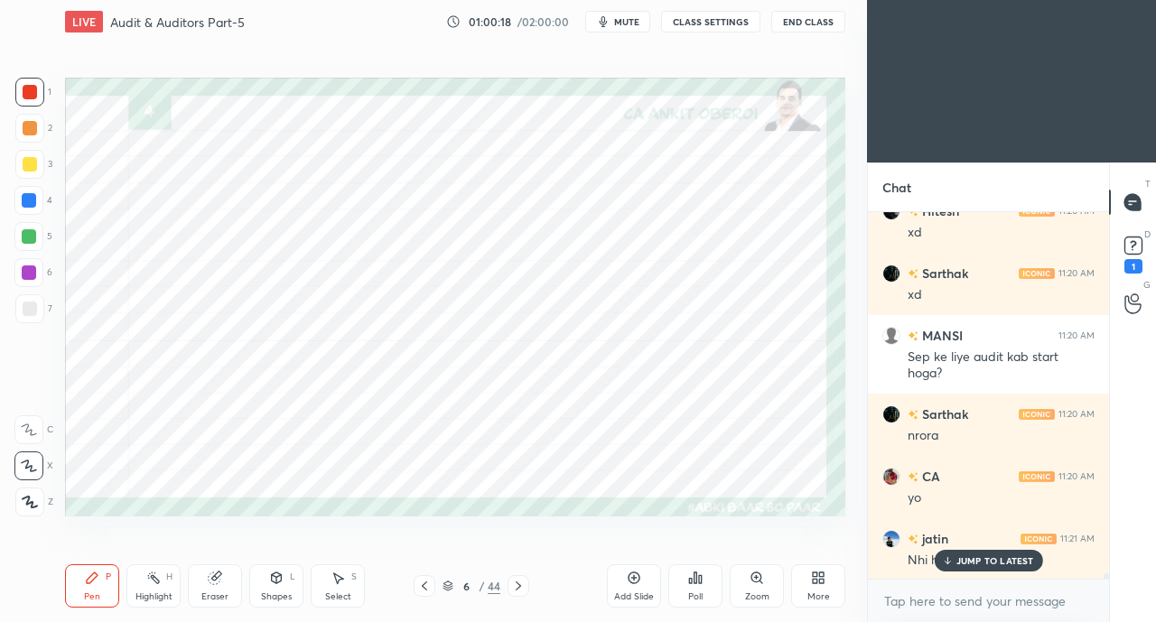
click at [953, 554] on div "JUMP TO LATEST" at bounding box center [987, 561] width 108 height 22
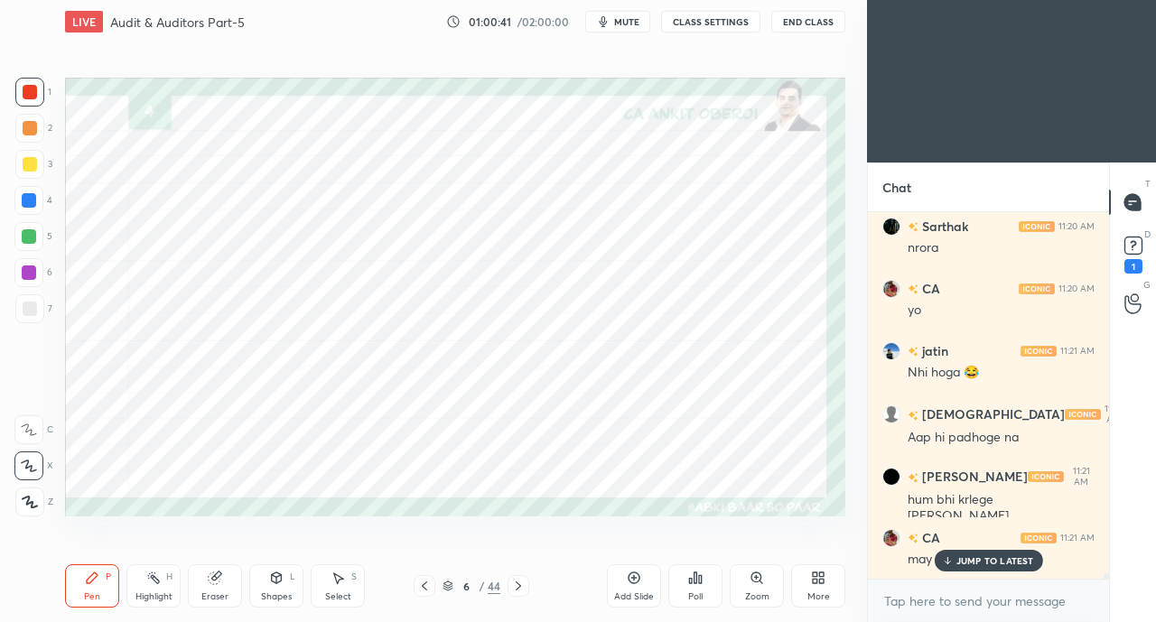
scroll to position [24866, 0]
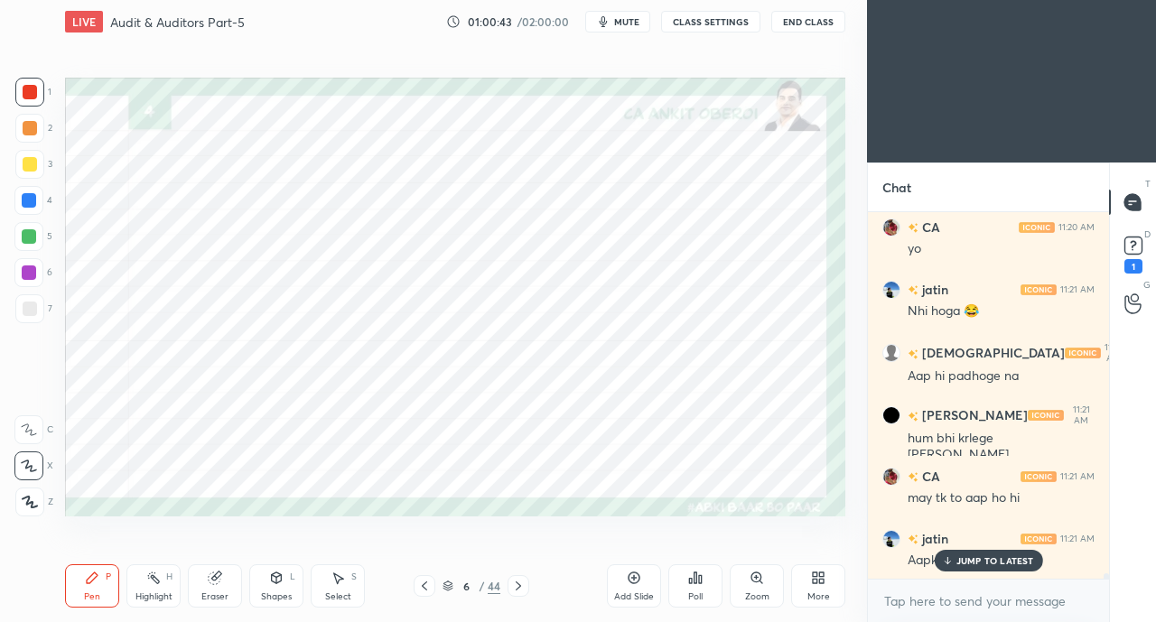
click at [971, 563] on p "JUMP TO LATEST" at bounding box center [995, 560] width 78 height 11
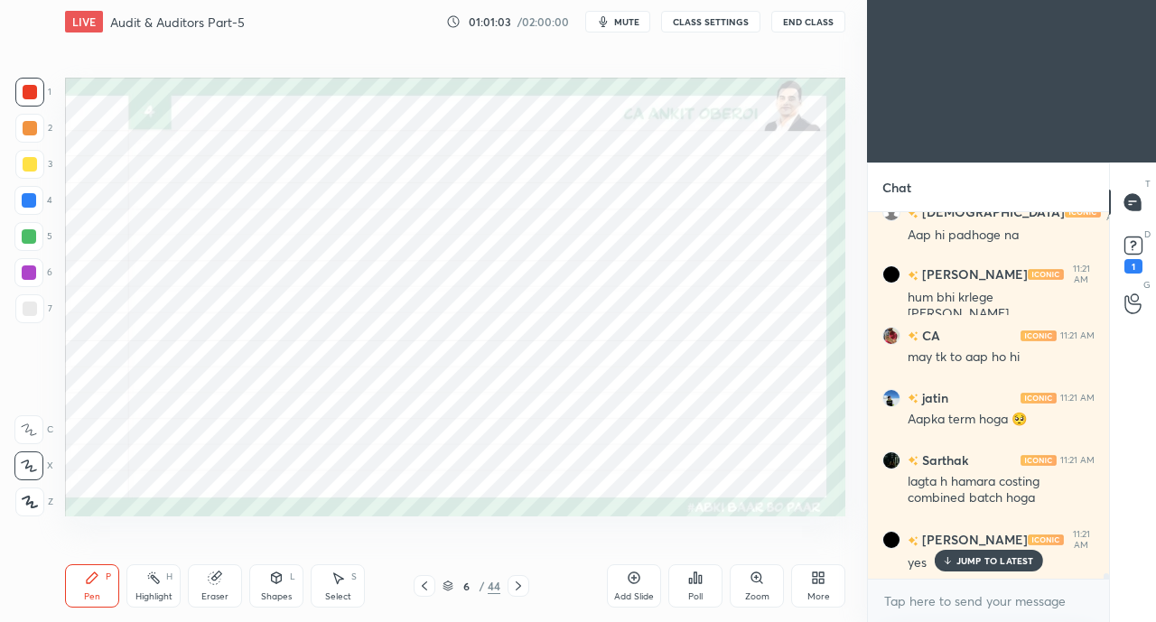
scroll to position [25025, 0]
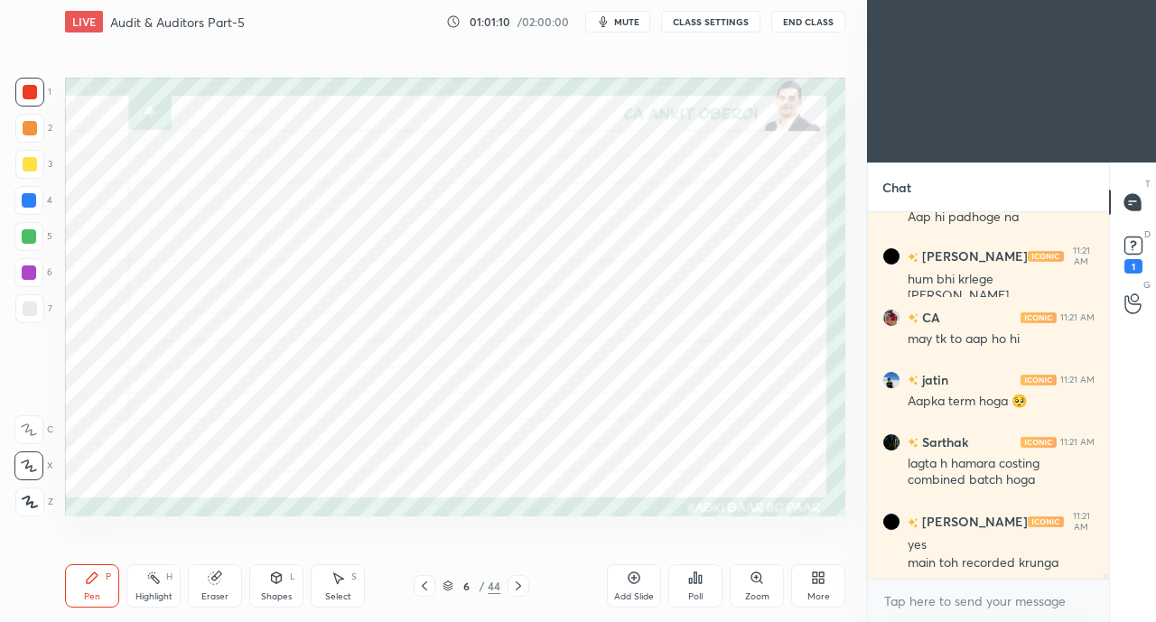
click at [23, 201] on div at bounding box center [29, 200] width 14 height 14
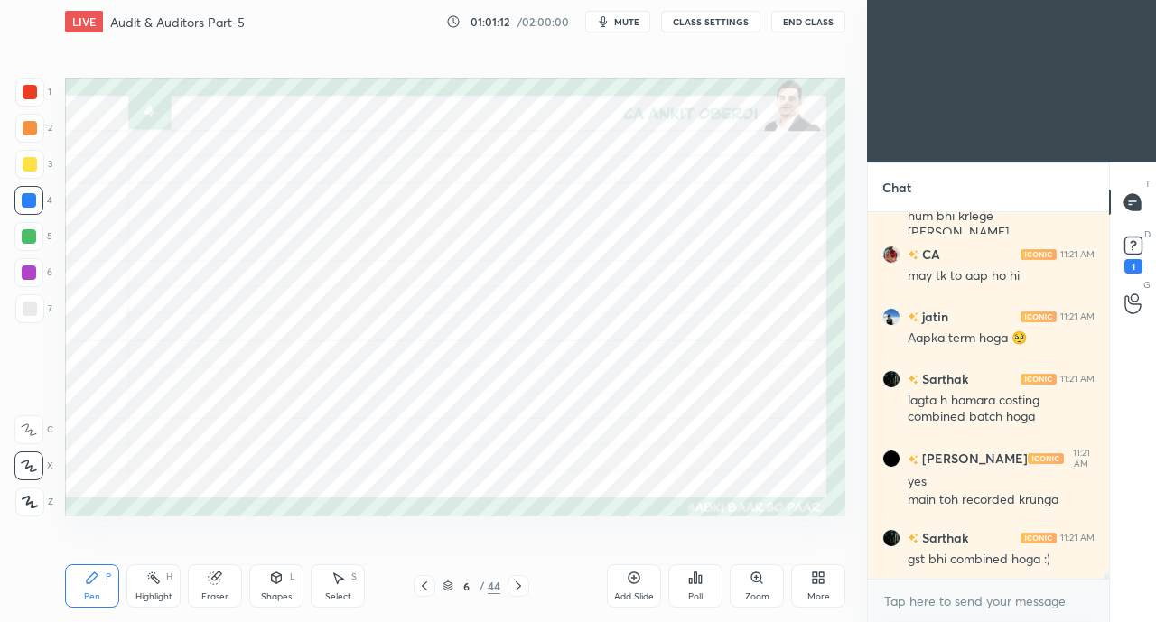
scroll to position [25166, 0]
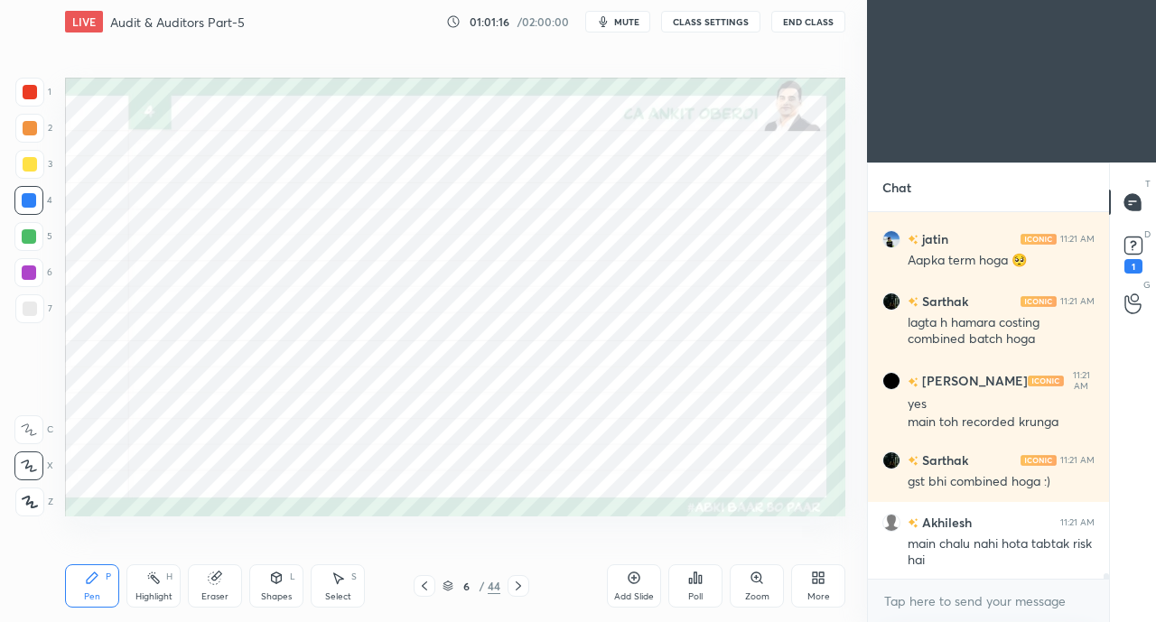
click at [282, 584] on icon at bounding box center [276, 578] width 14 height 14
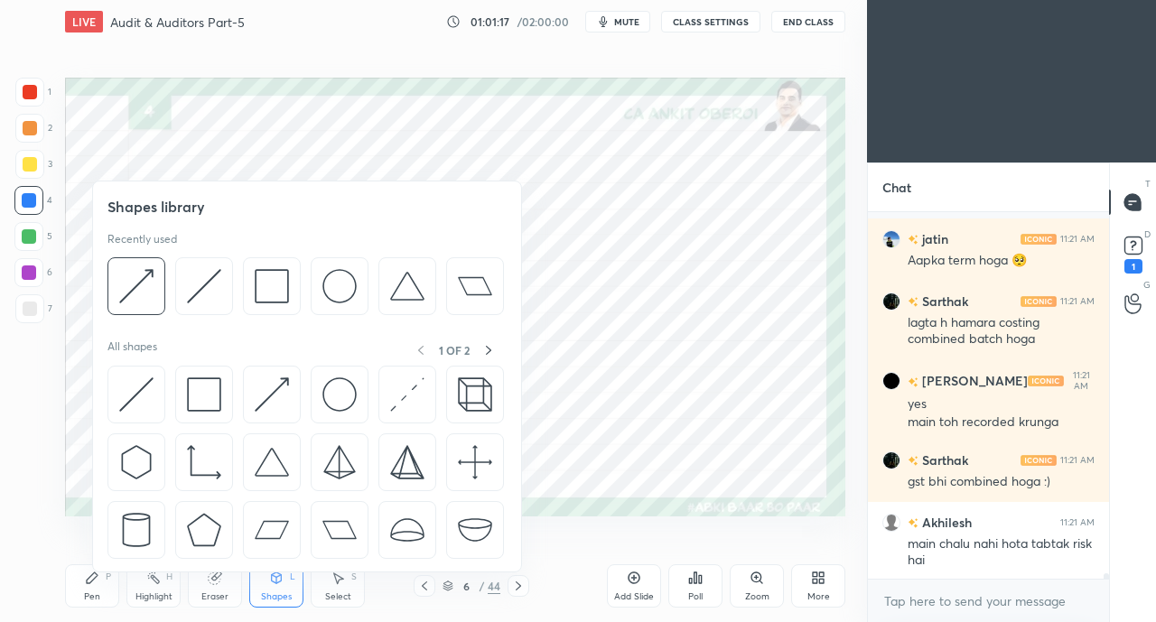
scroll to position [25246, 0]
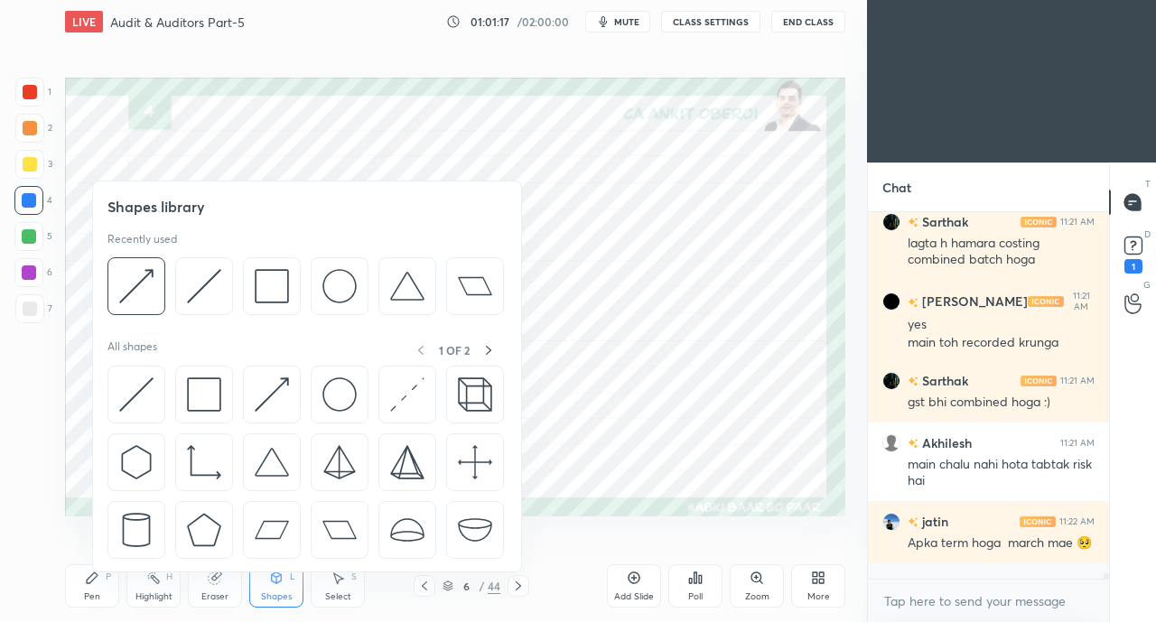
click at [270, 388] on img at bounding box center [272, 394] width 34 height 34
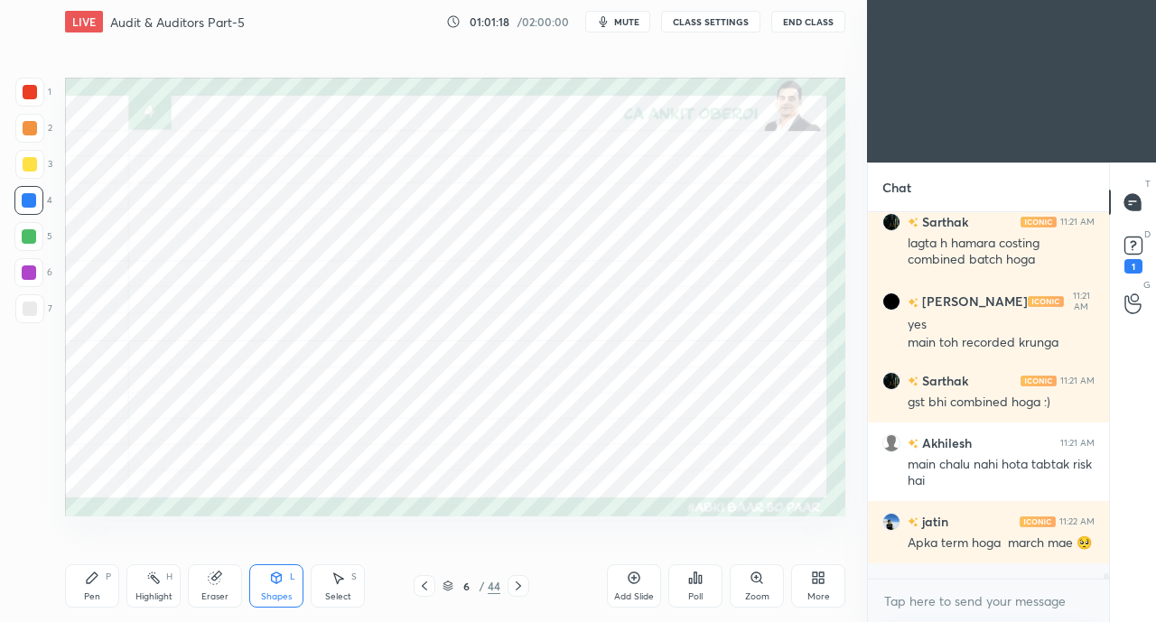
click at [29, 92] on div at bounding box center [30, 92] width 14 height 14
click at [101, 590] on div "Pen P" at bounding box center [92, 585] width 54 height 43
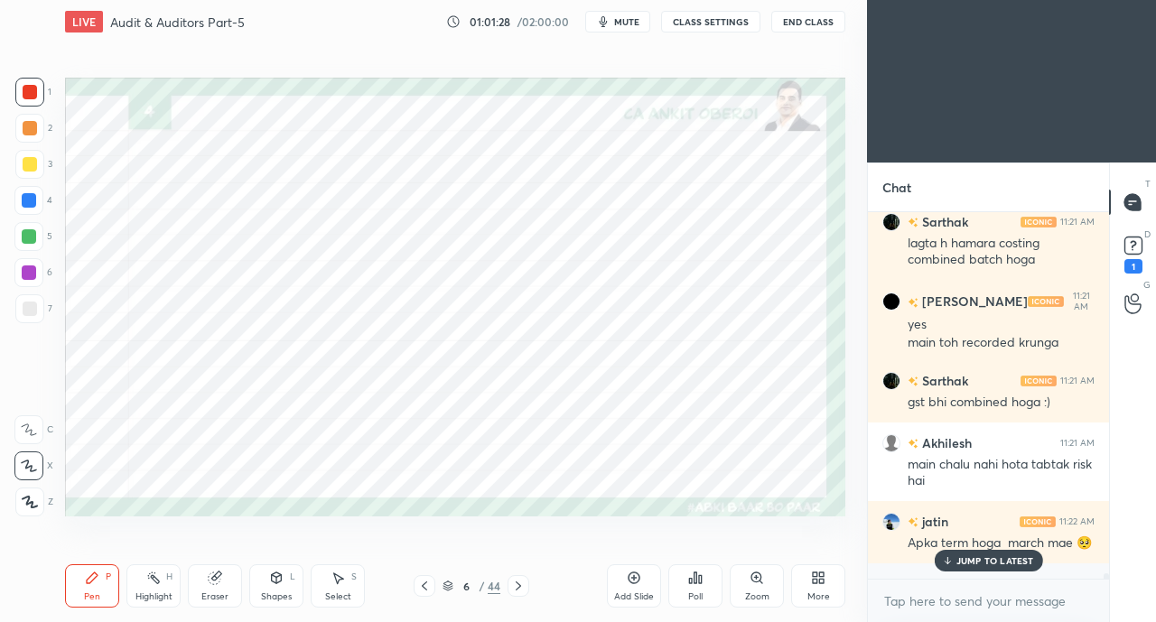
scroll to position [25307, 0]
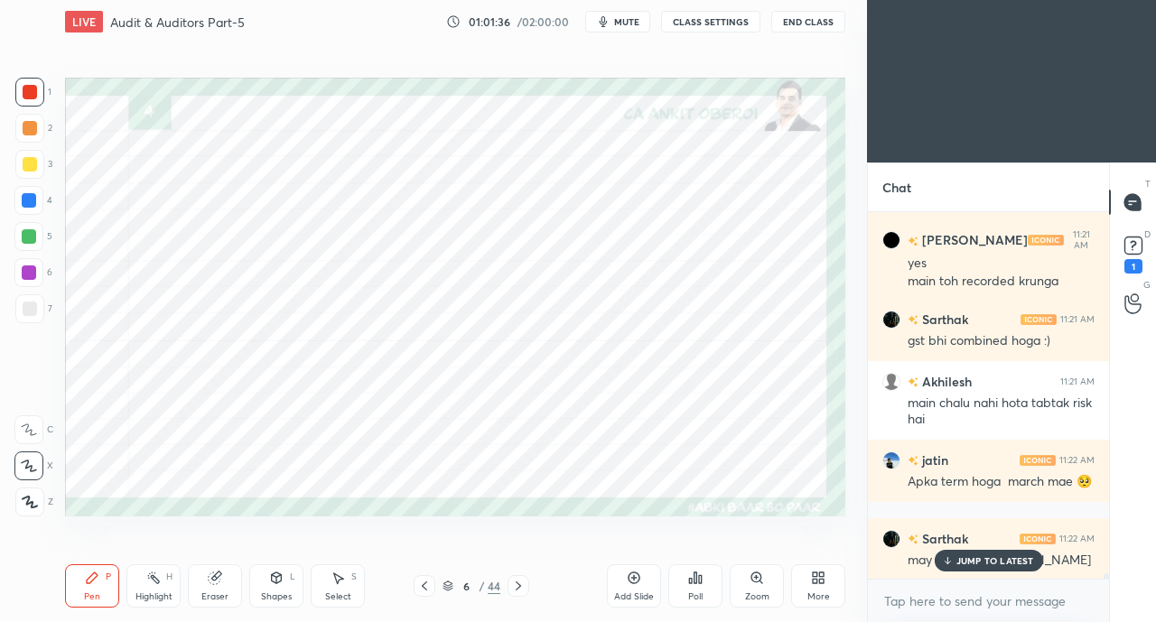
click at [33, 200] on div at bounding box center [29, 200] width 14 height 14
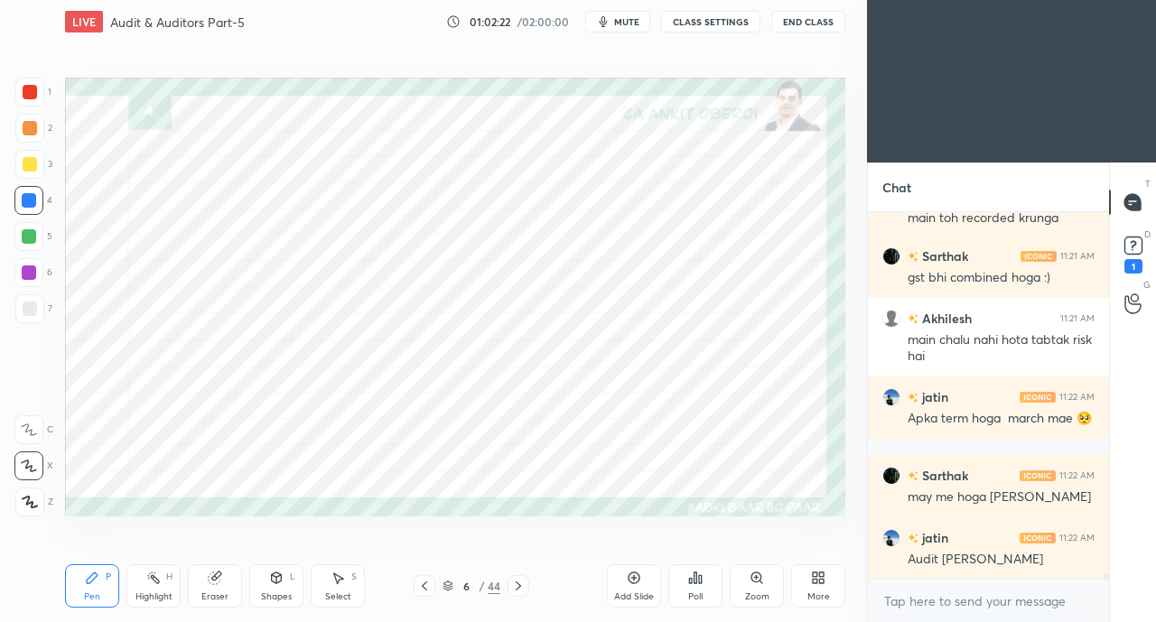
click at [26, 93] on div at bounding box center [30, 92] width 14 height 14
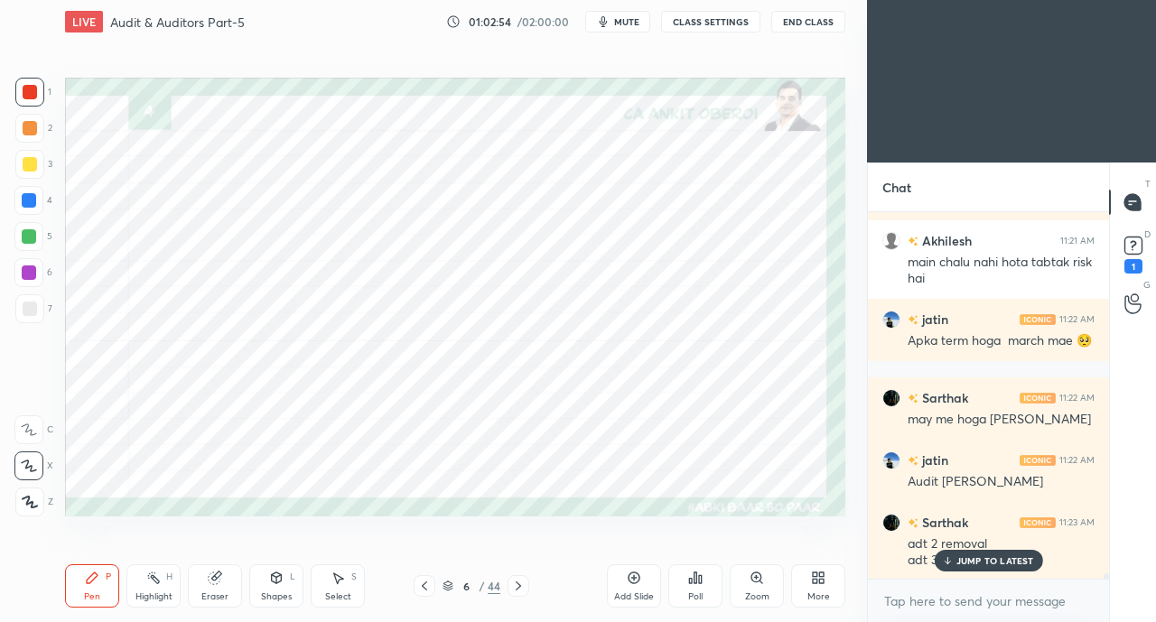
click at [937, 560] on div "JUMP TO LATEST" at bounding box center [987, 561] width 108 height 22
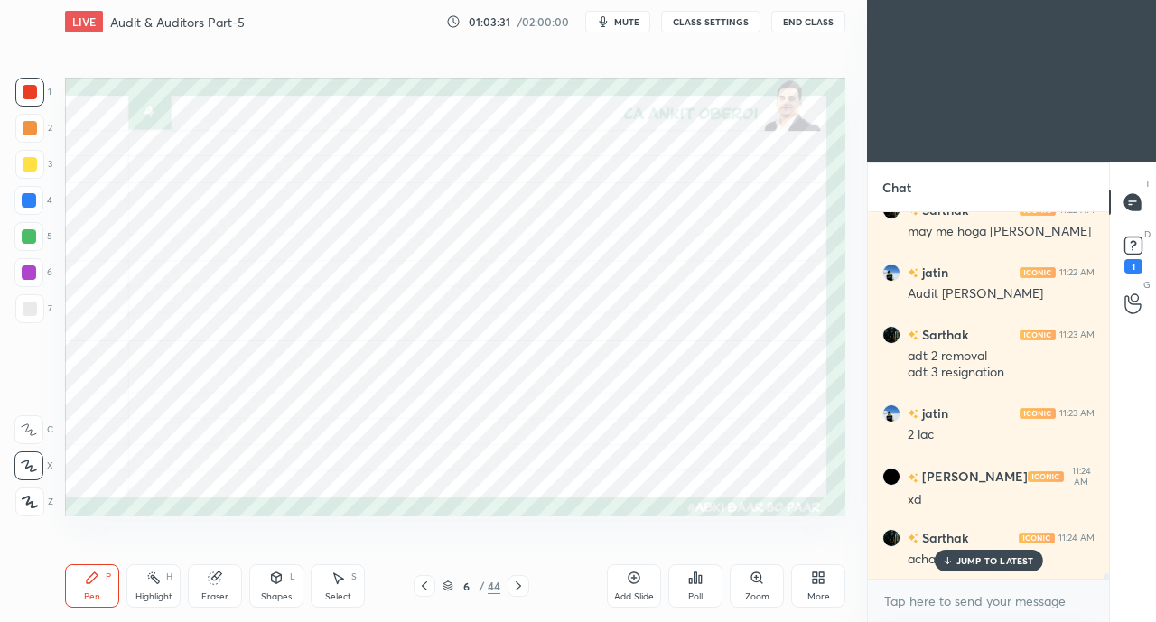
scroll to position [25697, 0]
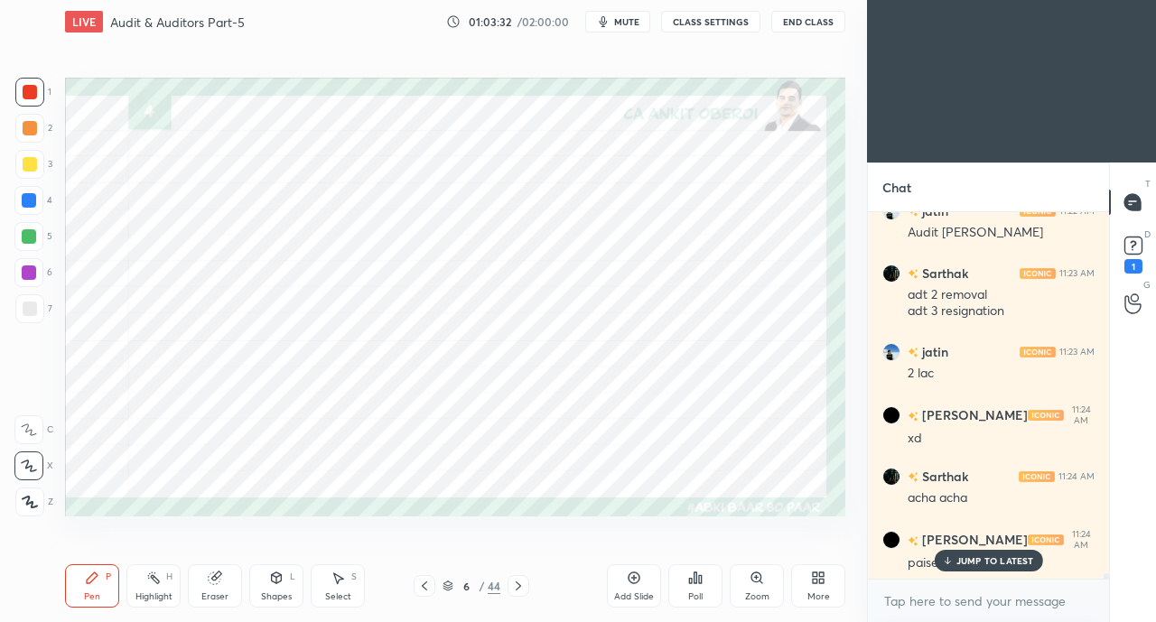
click at [961, 563] on p "JUMP TO LATEST" at bounding box center [995, 560] width 78 height 11
click at [214, 587] on div "Eraser" at bounding box center [215, 585] width 54 height 43
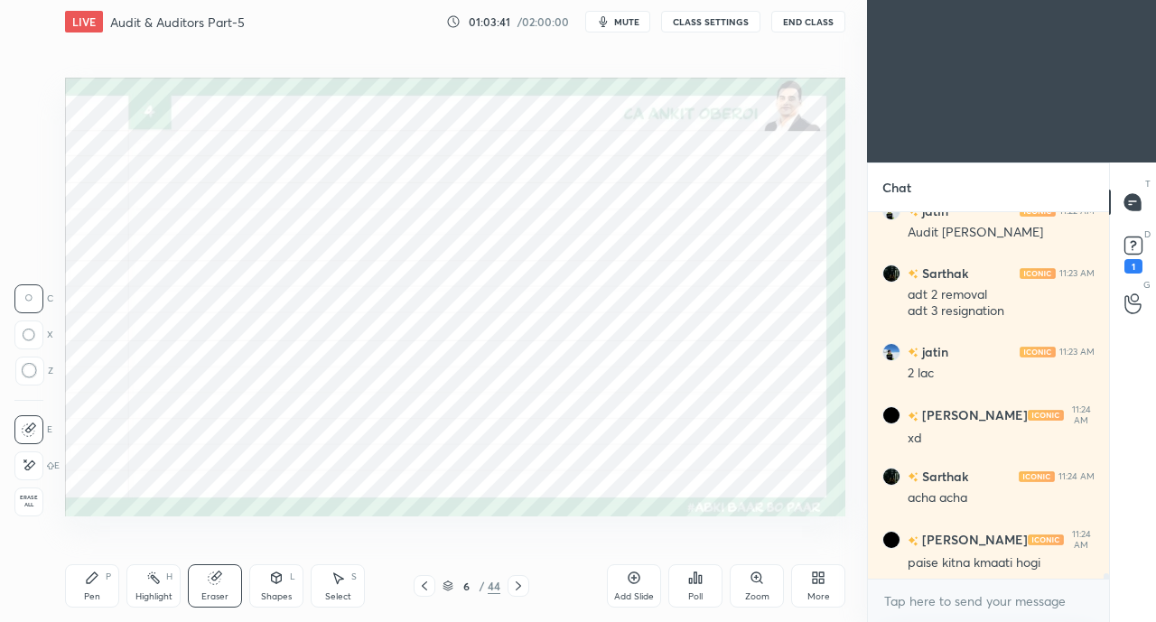
click at [520, 587] on icon at bounding box center [518, 586] width 14 height 14
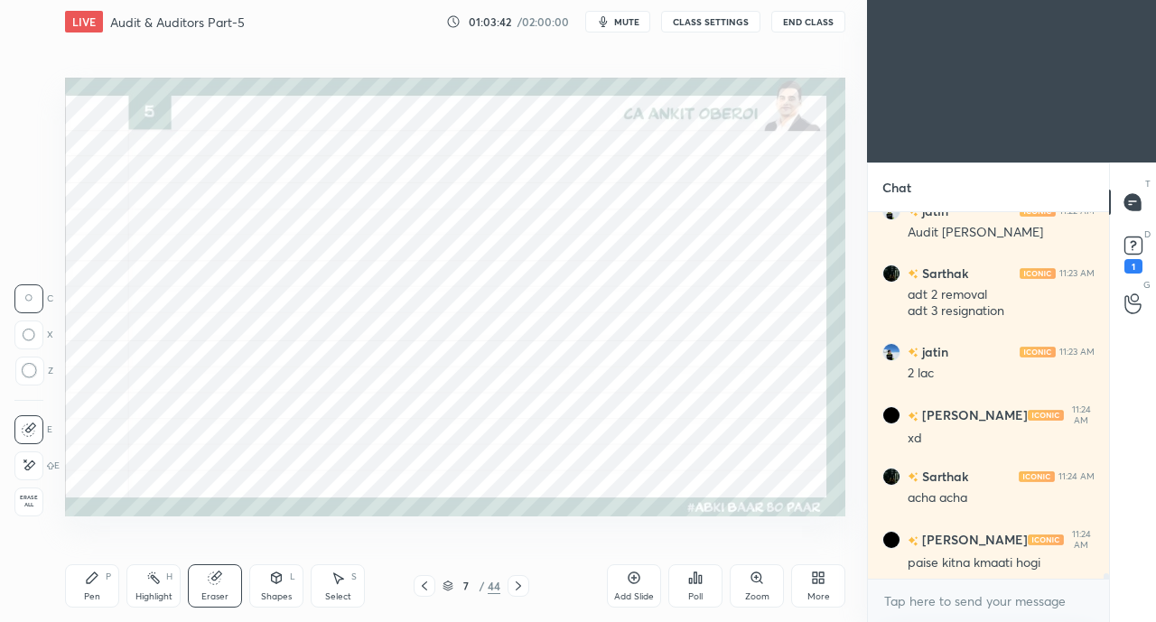
click at [518, 586] on icon at bounding box center [518, 586] width 14 height 14
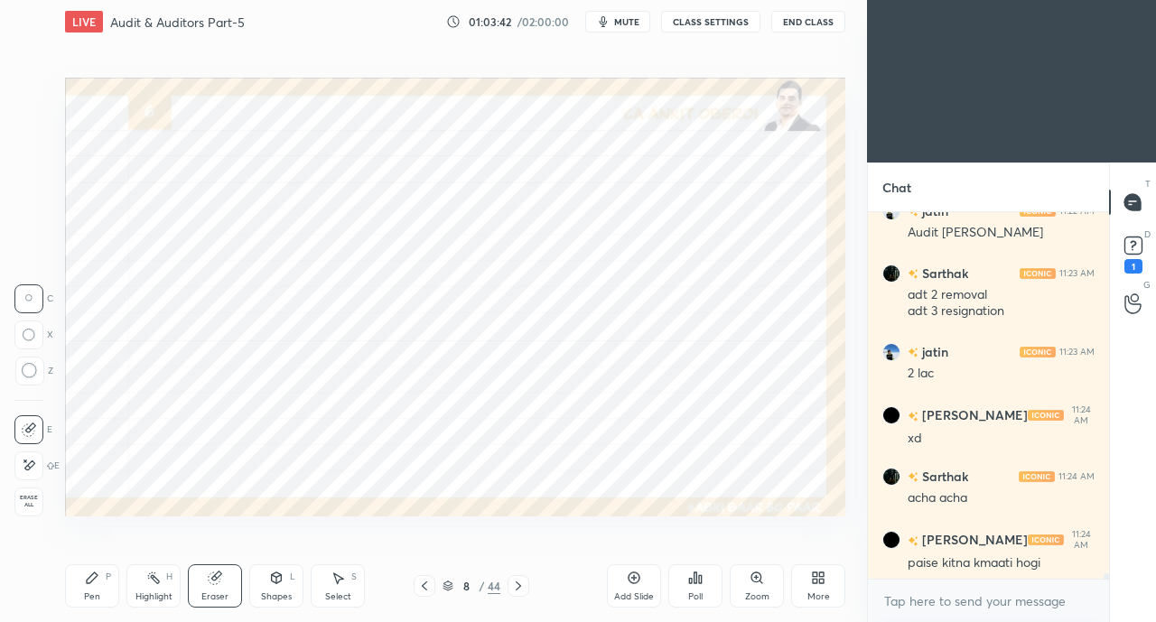
click at [516, 589] on icon at bounding box center [517, 585] width 5 height 9
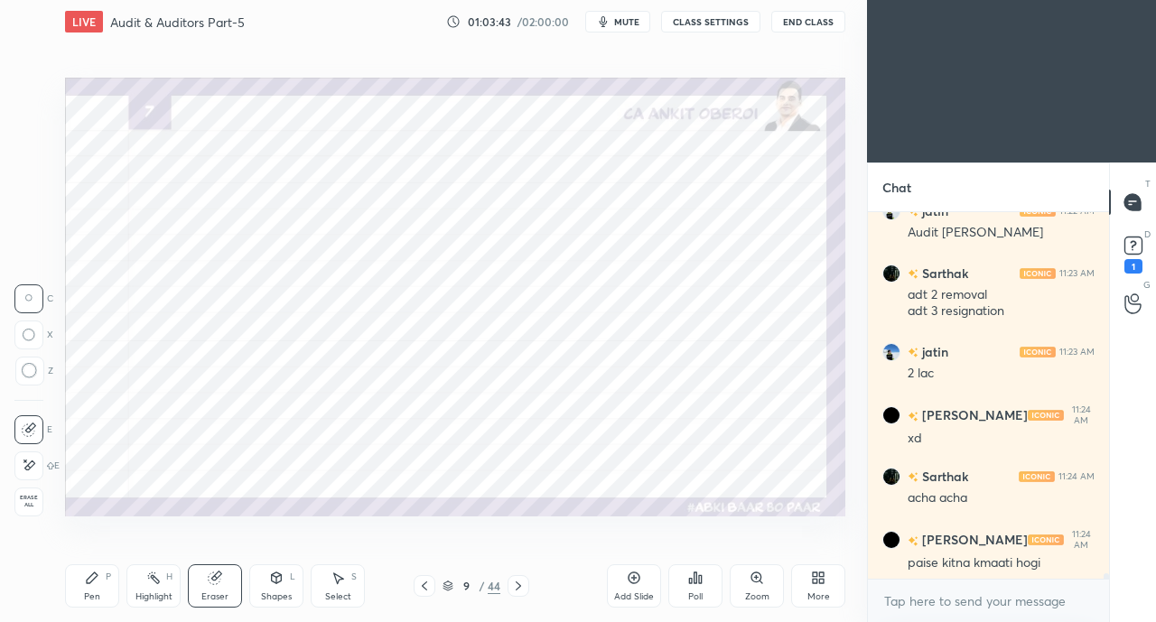
click at [515, 588] on icon at bounding box center [518, 586] width 14 height 14
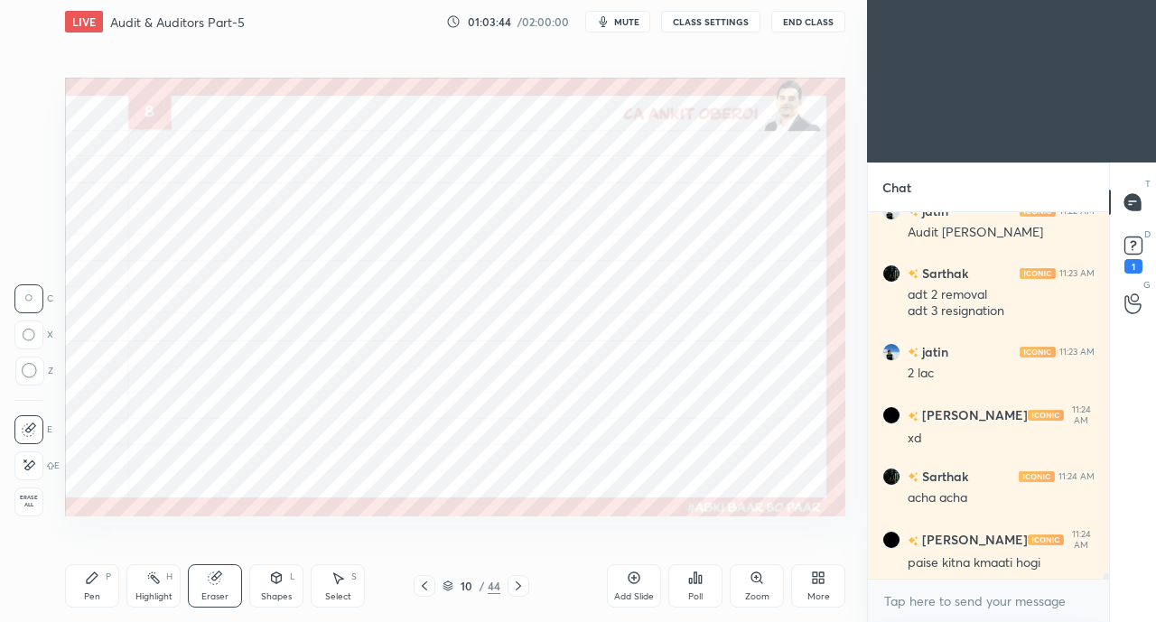
scroll to position [25760, 0]
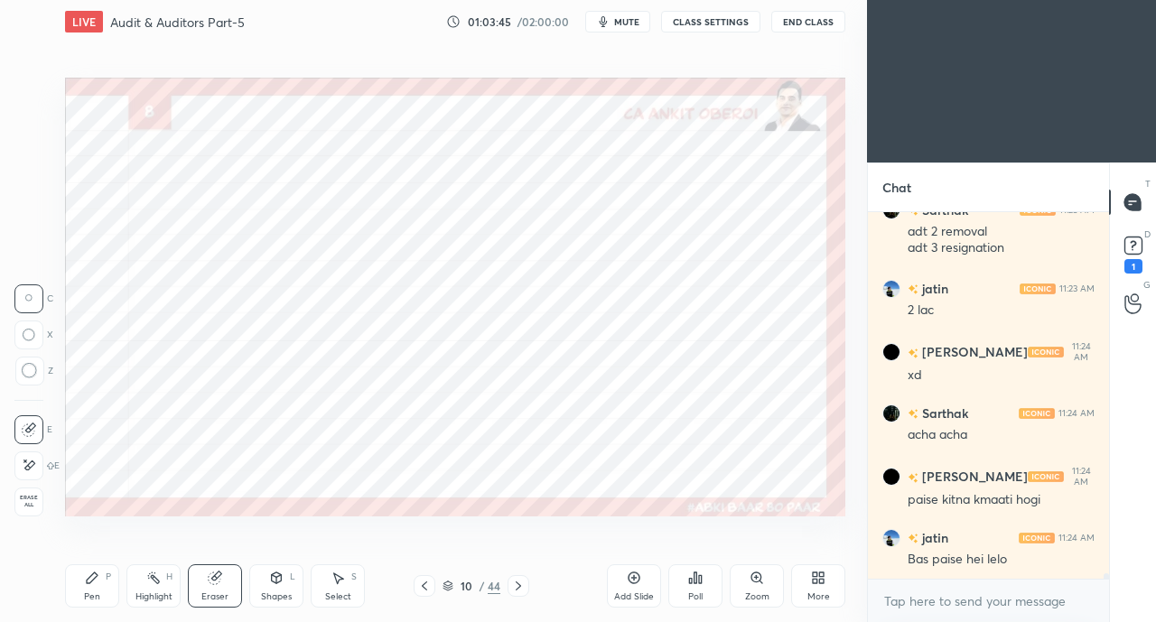
click at [98, 580] on icon at bounding box center [92, 578] width 14 height 14
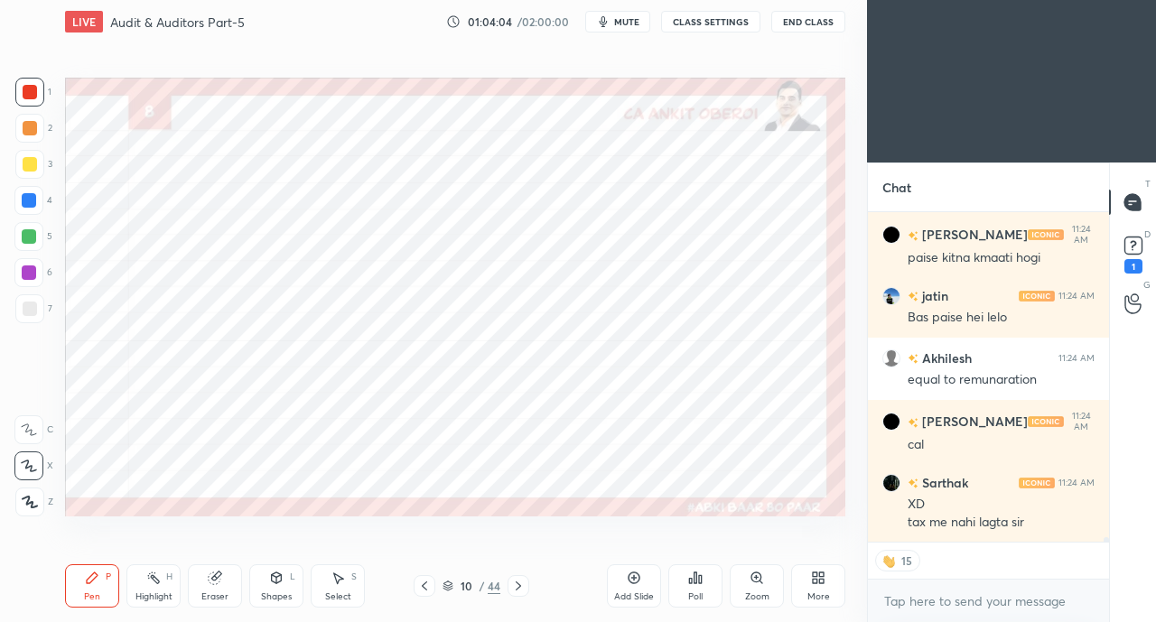
scroll to position [26064, 0]
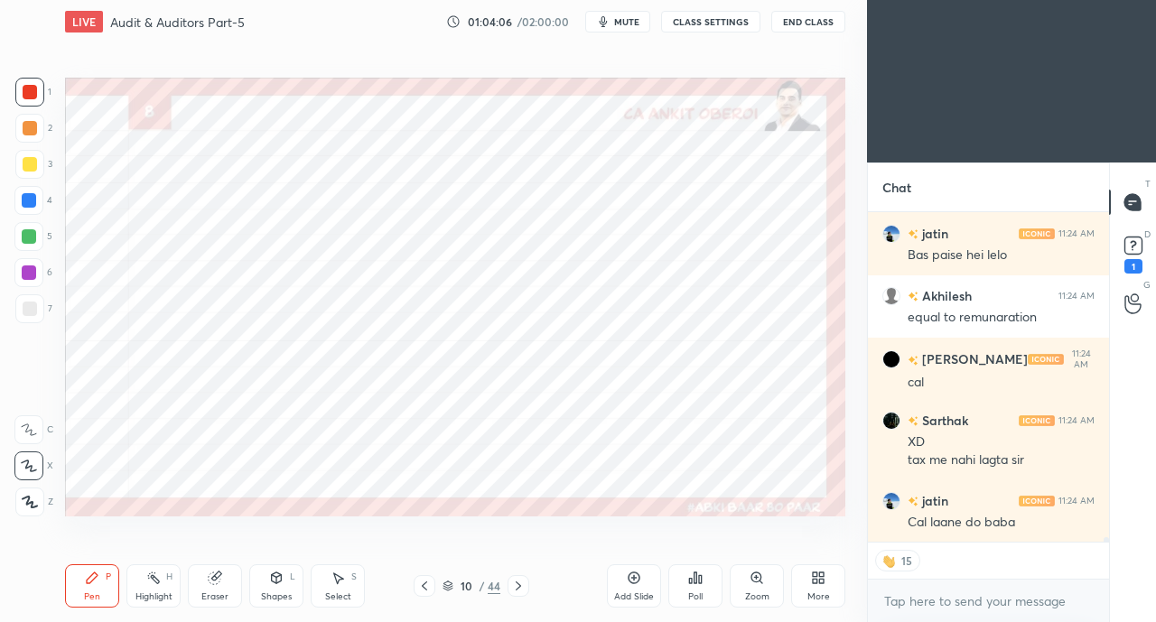
click at [19, 195] on div at bounding box center [28, 200] width 29 height 29
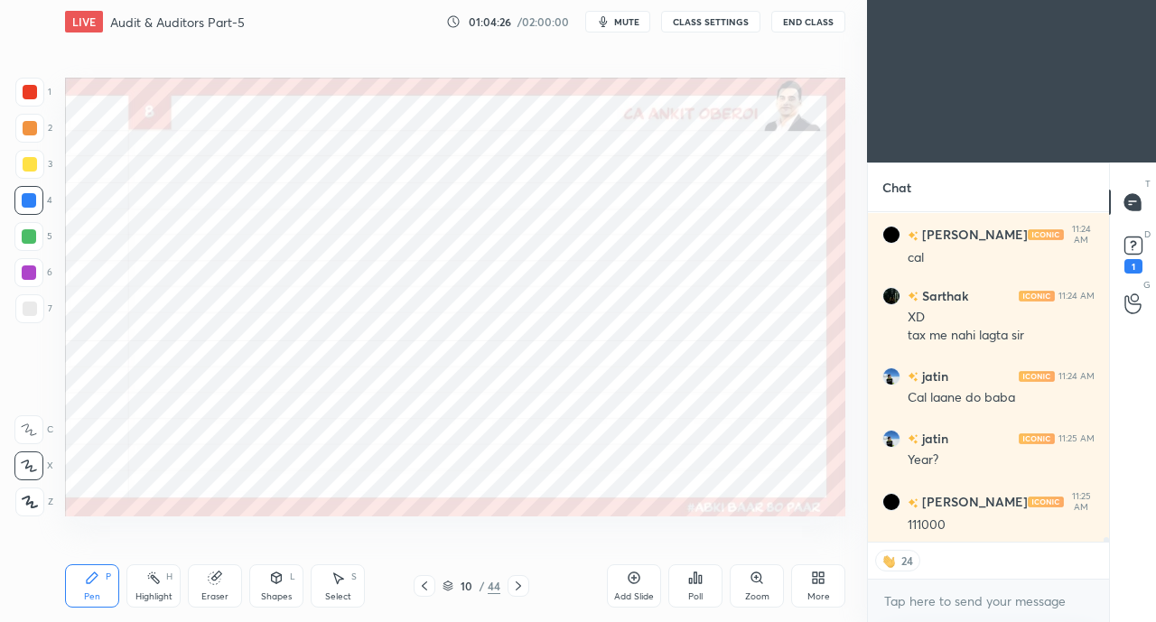
scroll to position [26251, 0]
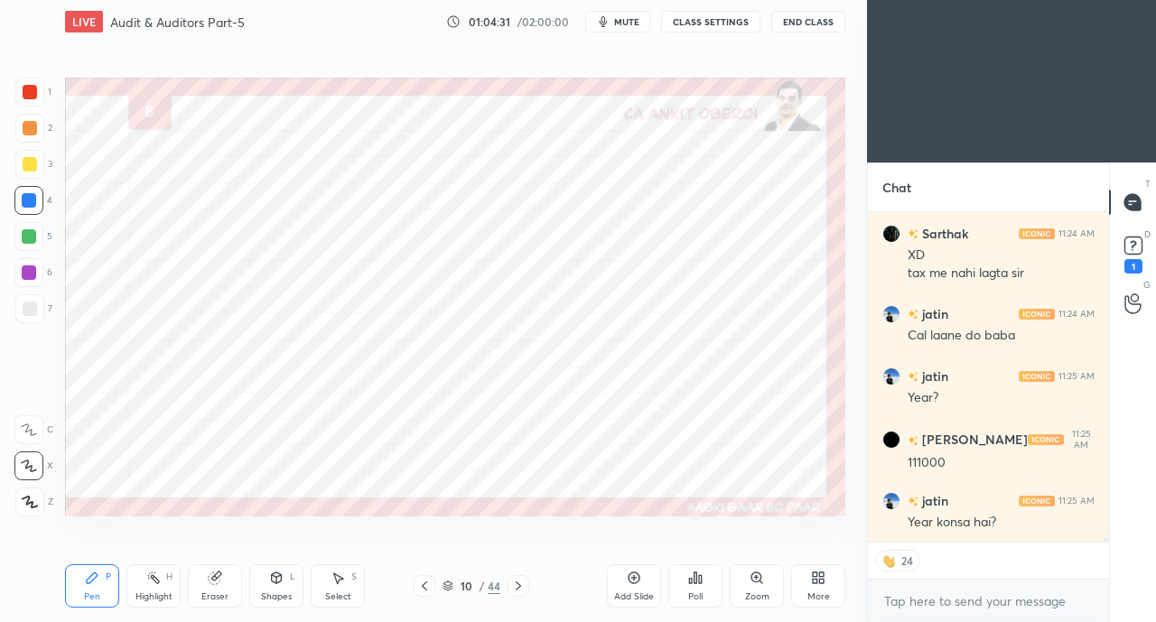
click at [30, 90] on div at bounding box center [30, 92] width 14 height 14
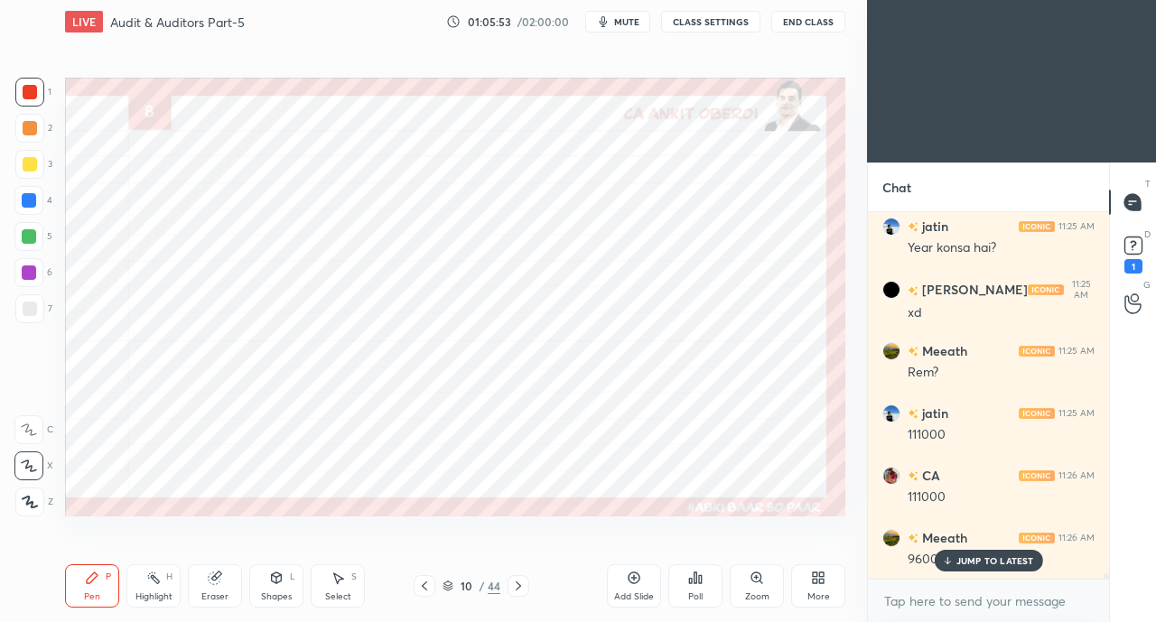
scroll to position [26587, 0]
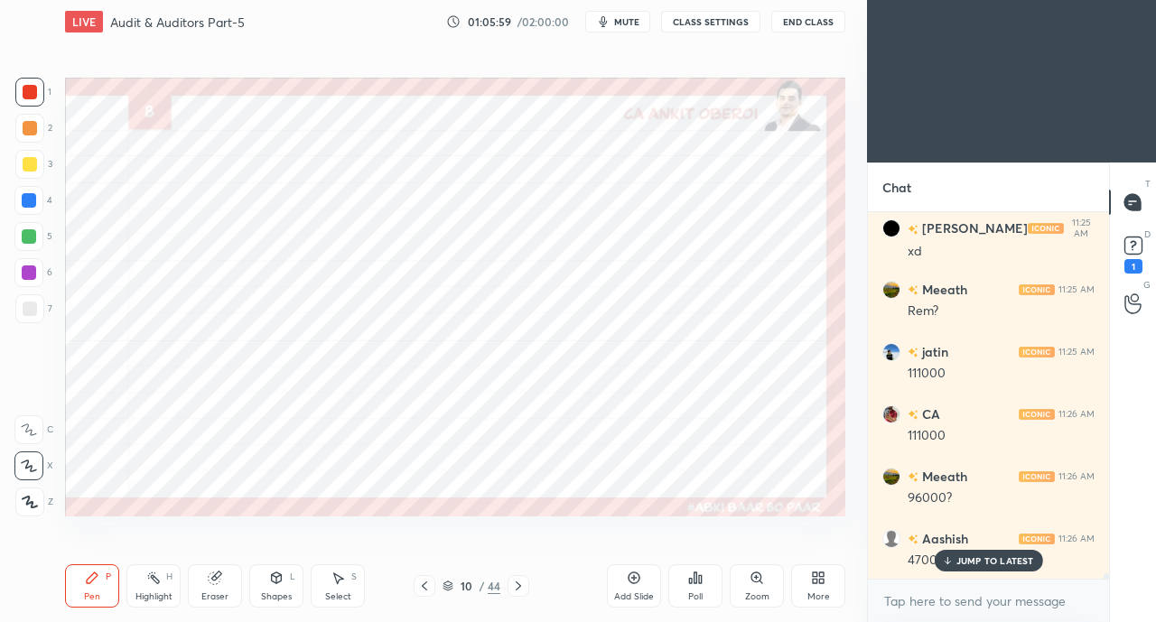
click at [966, 568] on div "JUMP TO LATEST" at bounding box center [987, 561] width 108 height 22
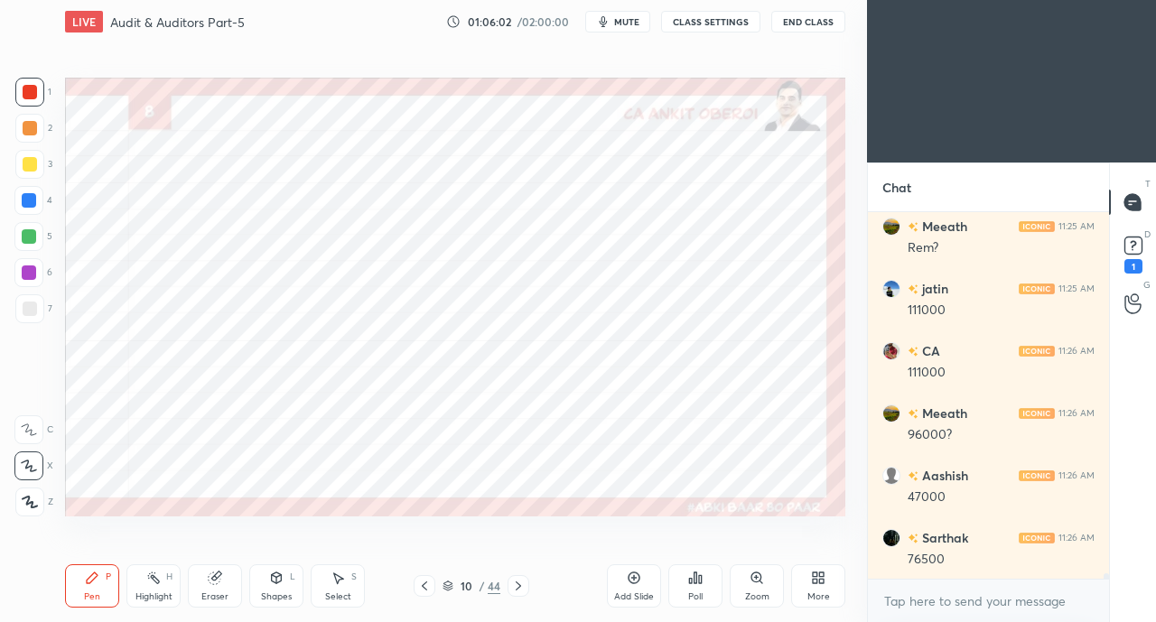
click at [280, 587] on div "Shapes L" at bounding box center [276, 585] width 54 height 43
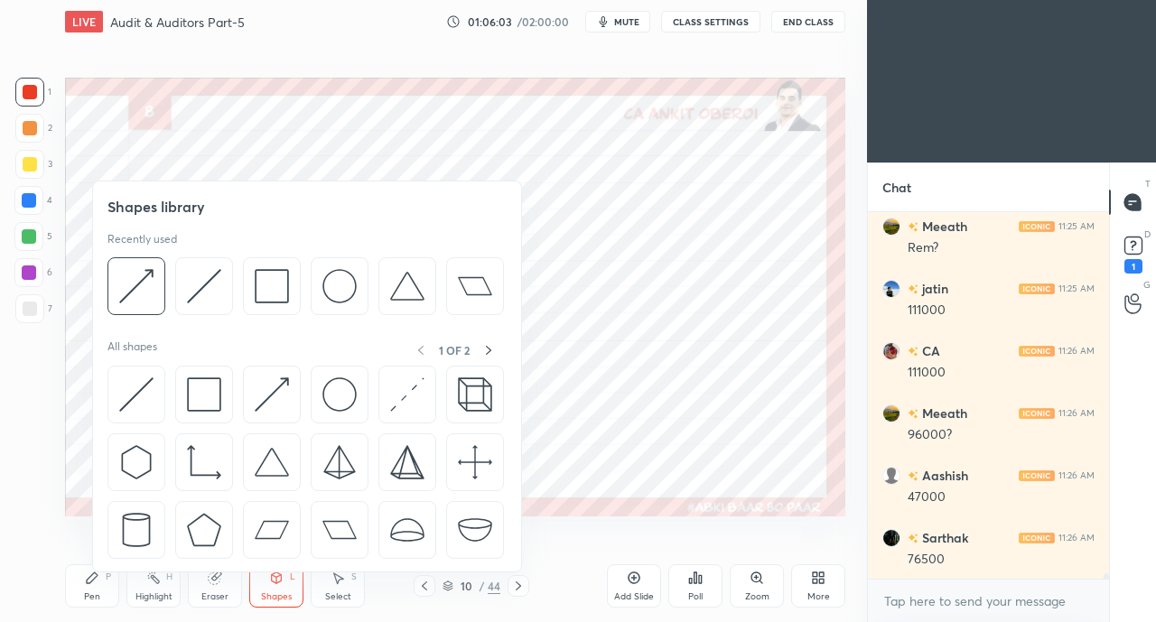
click at [140, 385] on img at bounding box center [136, 394] width 34 height 34
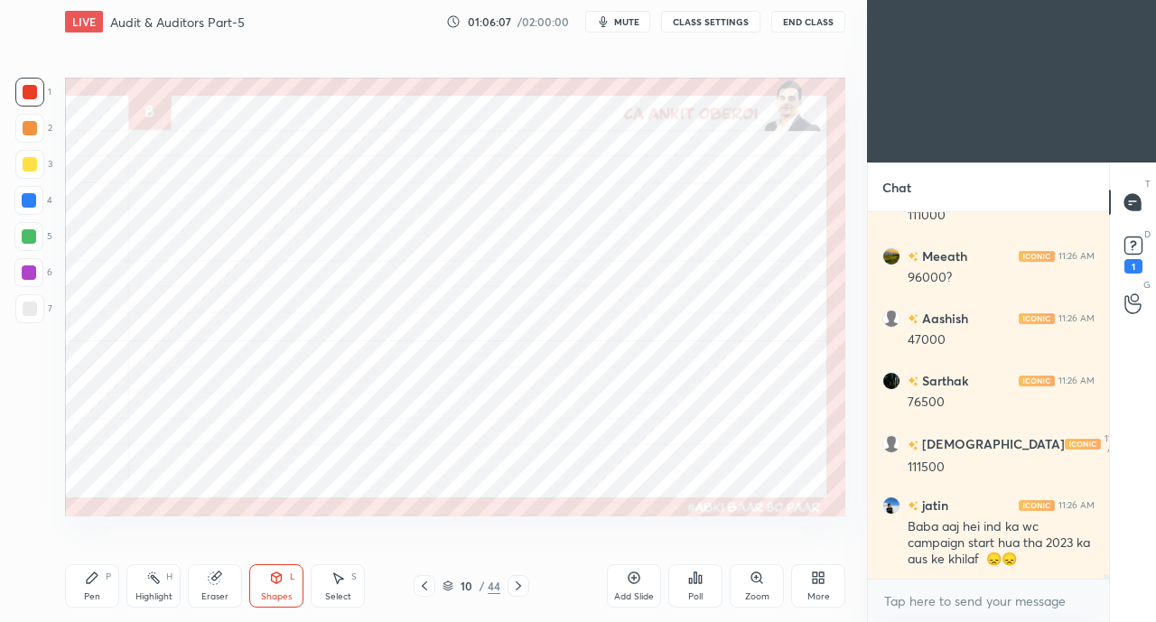
scroll to position [26869, 0]
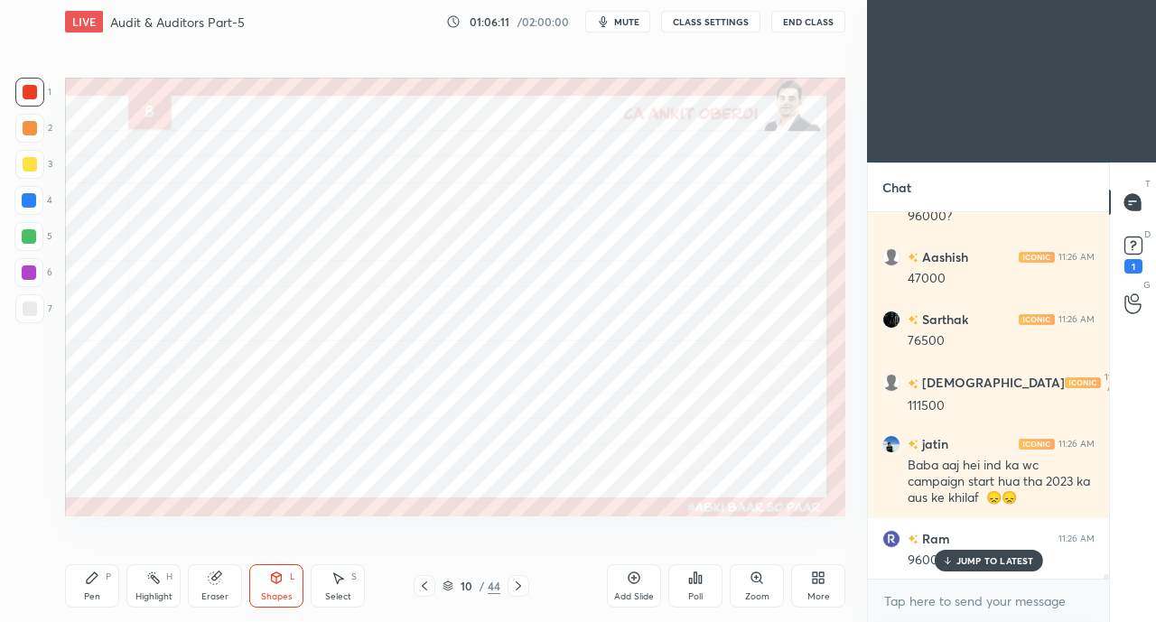
click at [964, 564] on p "JUMP TO LATEST" at bounding box center [995, 560] width 78 height 11
click at [85, 580] on icon at bounding box center [92, 578] width 14 height 14
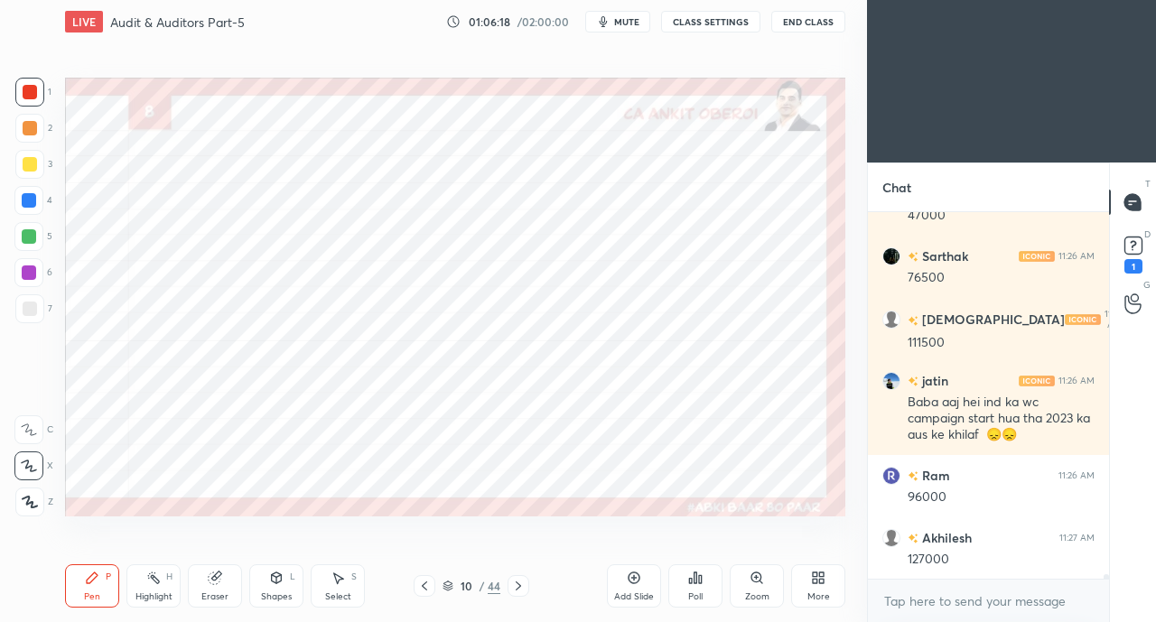
scroll to position [26993, 0]
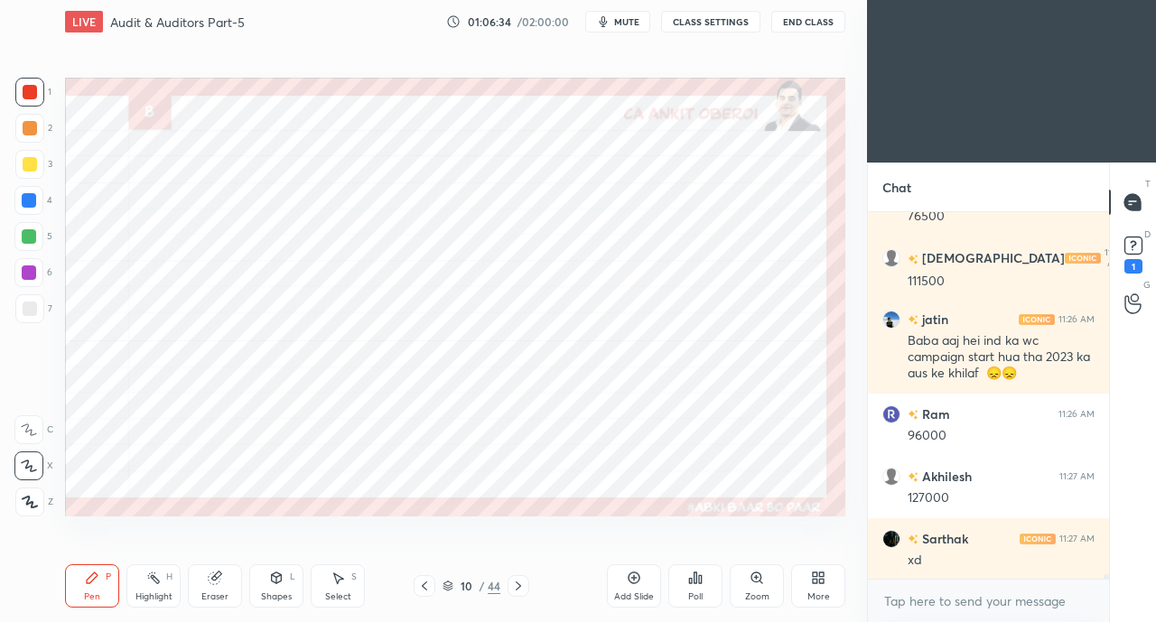
click at [274, 579] on icon at bounding box center [277, 577] width 10 height 11
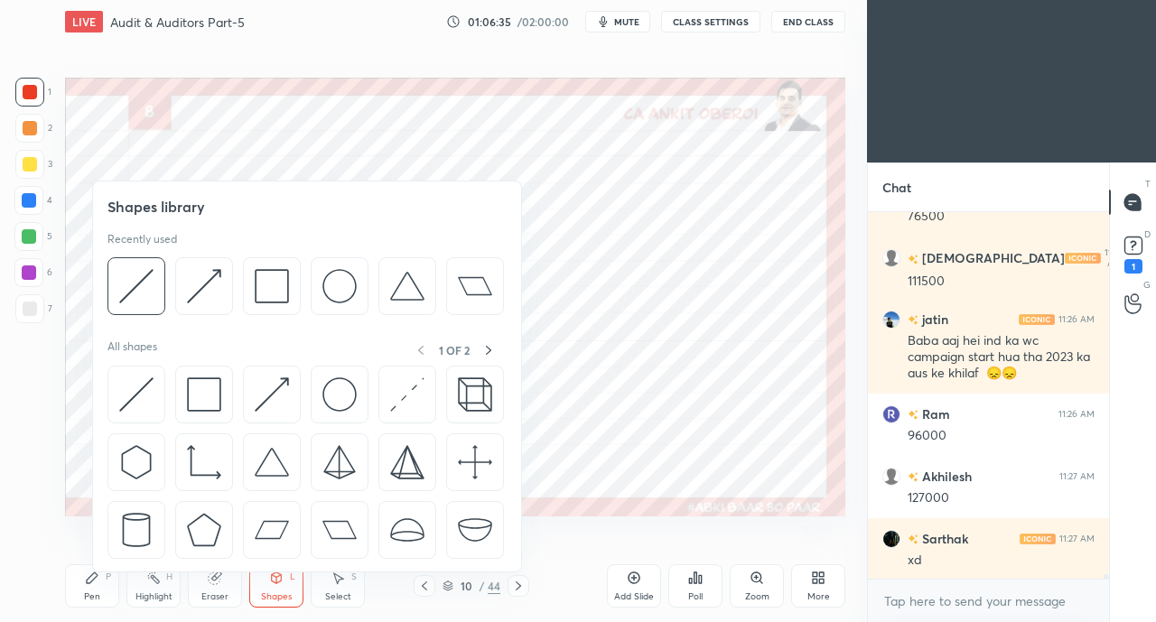
click at [134, 396] on img at bounding box center [136, 394] width 34 height 34
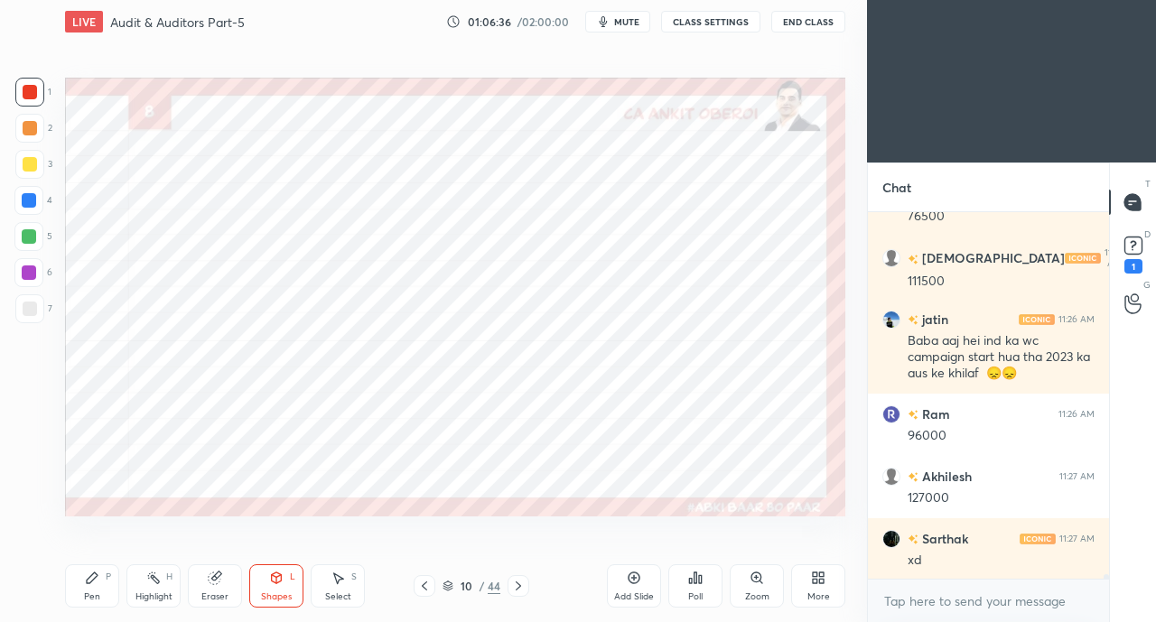
click at [93, 595] on div "Pen" at bounding box center [92, 596] width 16 height 9
click at [29, 204] on div at bounding box center [29, 200] width 14 height 14
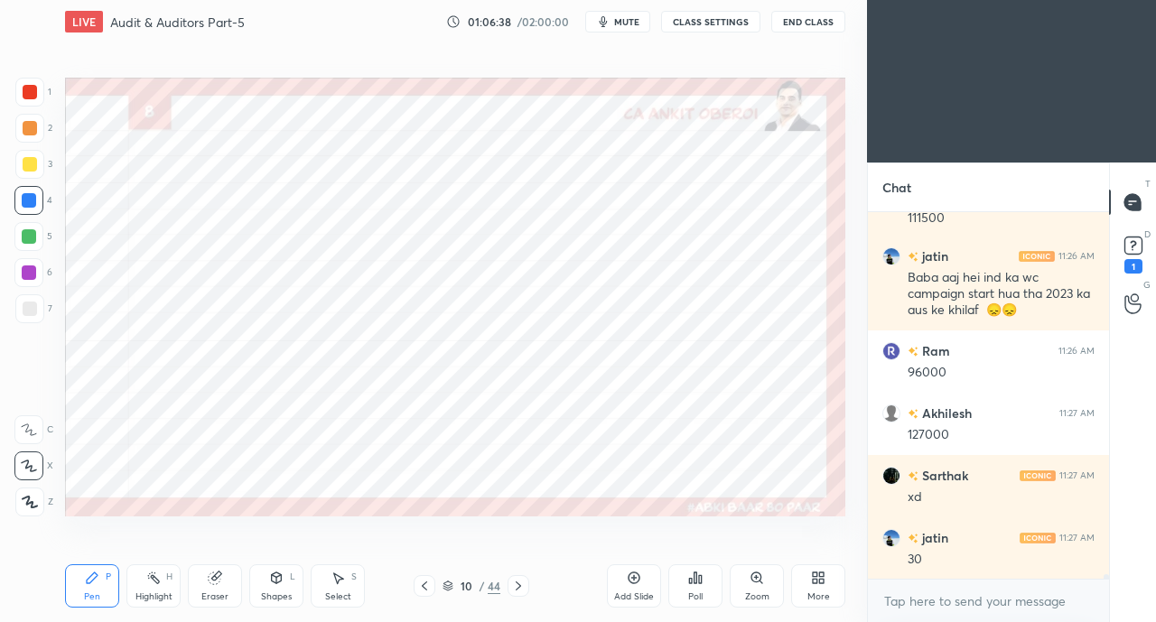
click at [33, 235] on div at bounding box center [29, 236] width 14 height 14
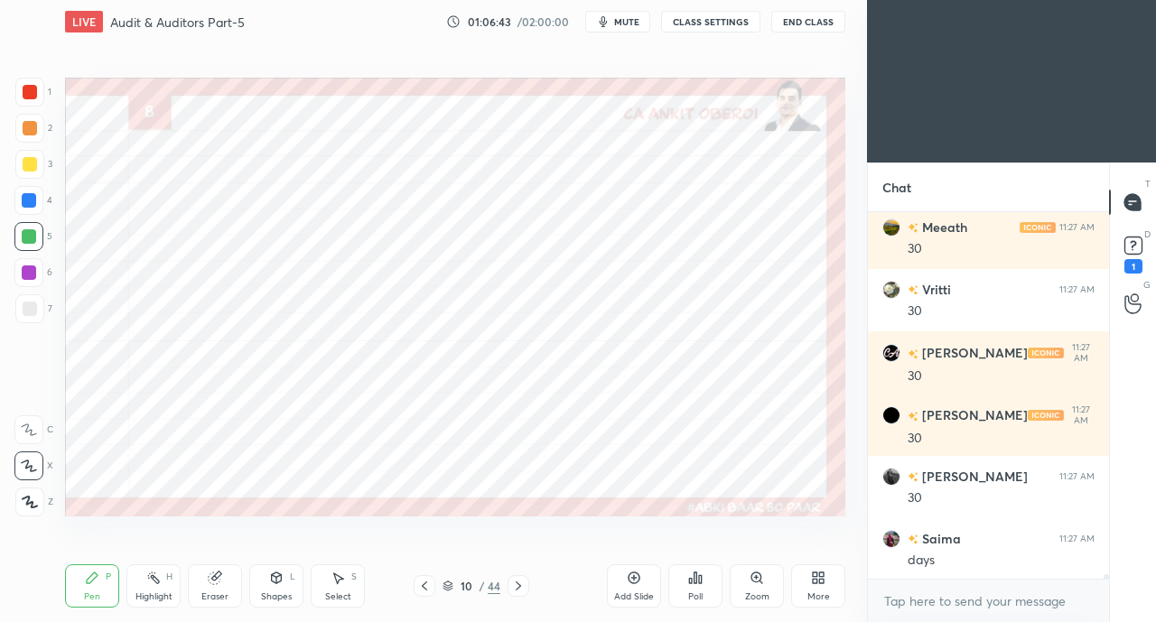
scroll to position [27555, 0]
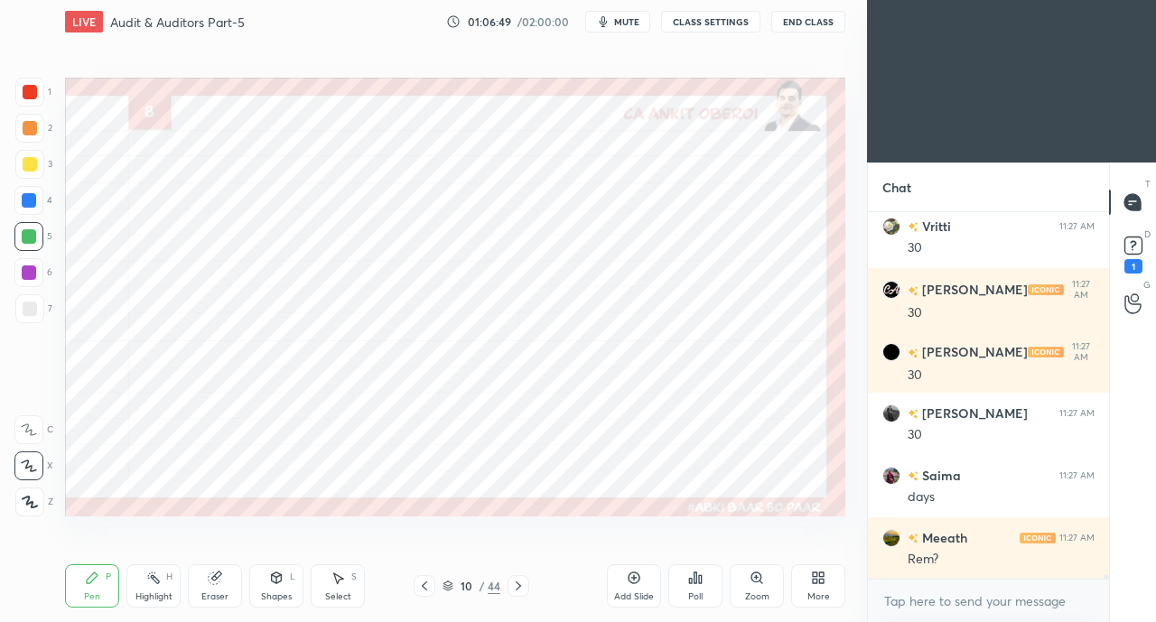
click at [36, 102] on div at bounding box center [29, 92] width 29 height 29
click at [277, 597] on div "Shapes" at bounding box center [276, 596] width 31 height 9
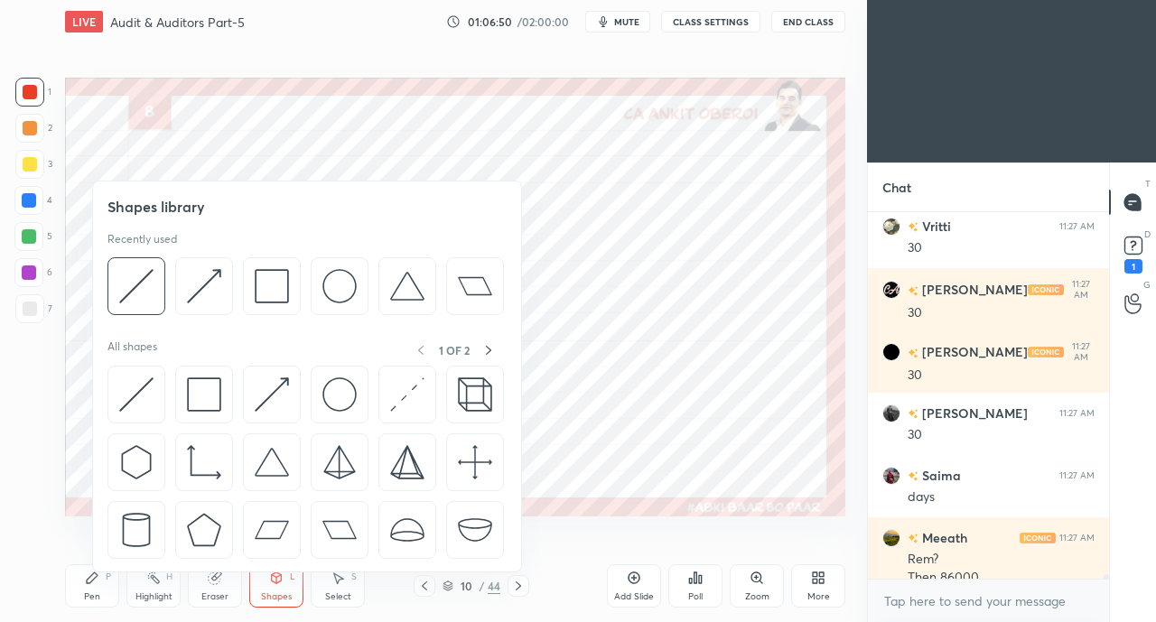
scroll to position [27573, 0]
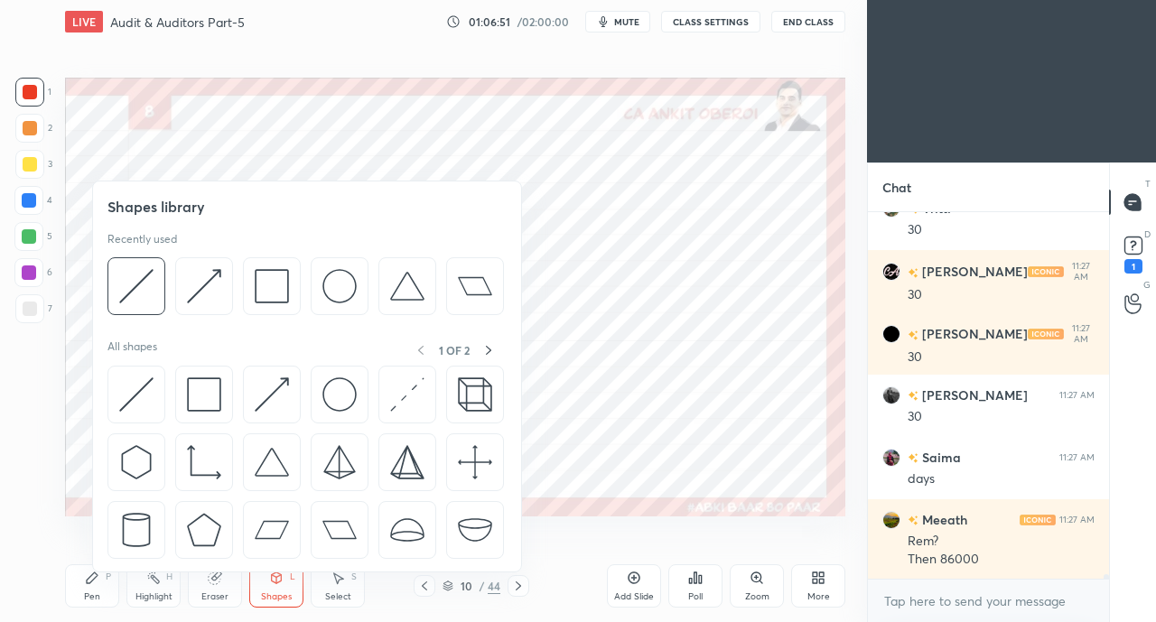
click at [132, 396] on img at bounding box center [136, 394] width 34 height 34
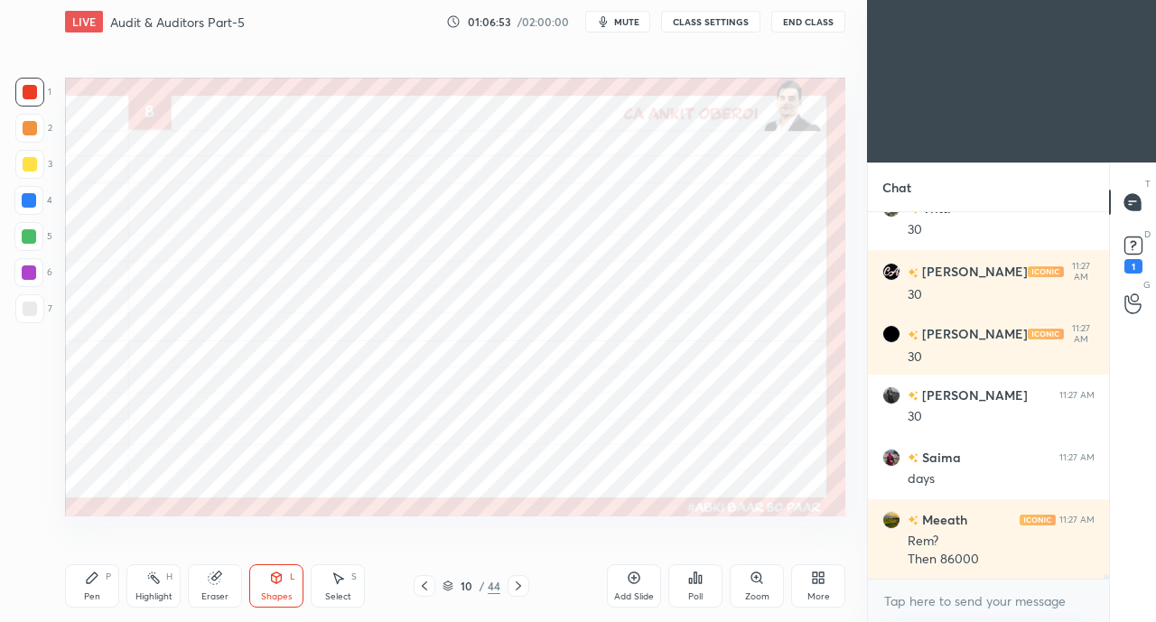
scroll to position [27634, 0]
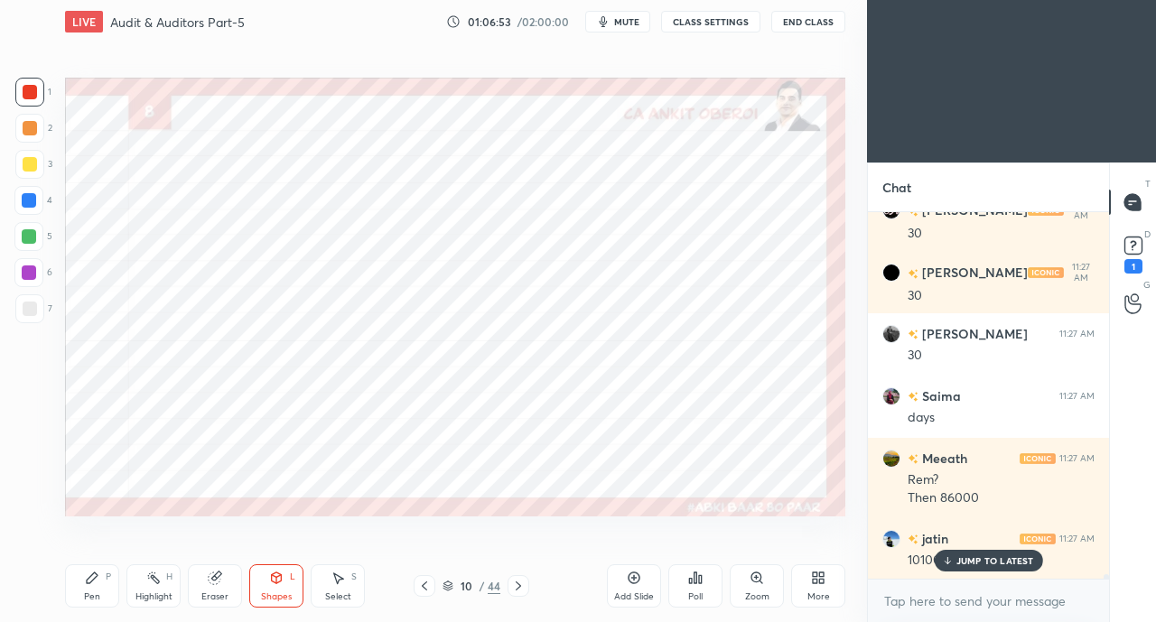
click at [274, 566] on div "Shapes L" at bounding box center [276, 585] width 54 height 43
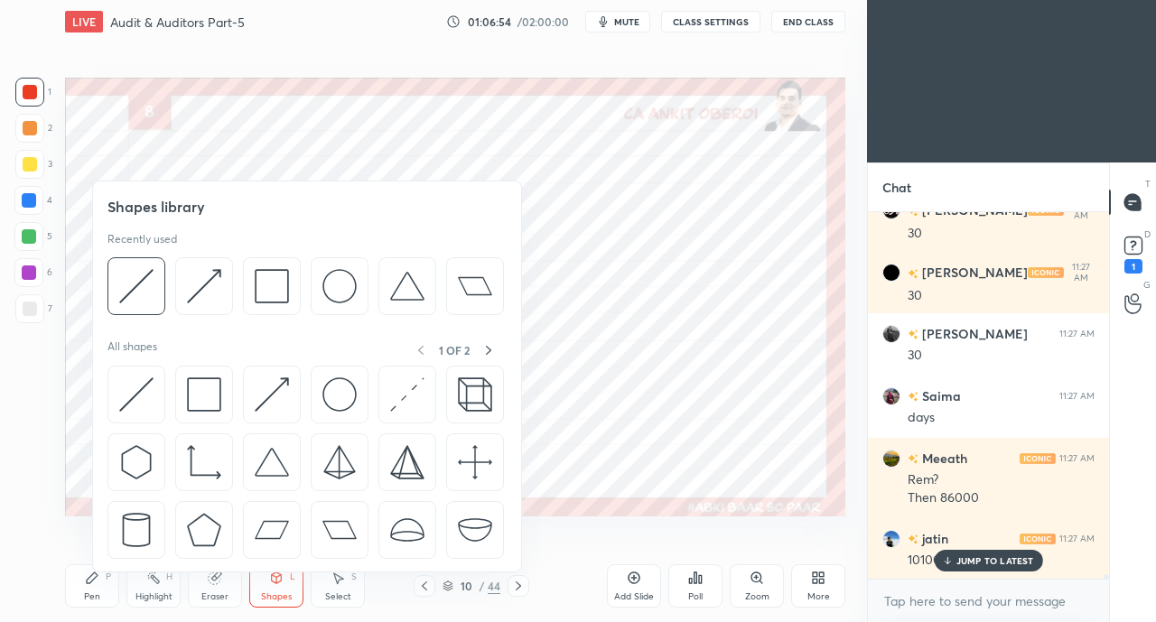
click at [260, 400] on img at bounding box center [272, 394] width 34 height 34
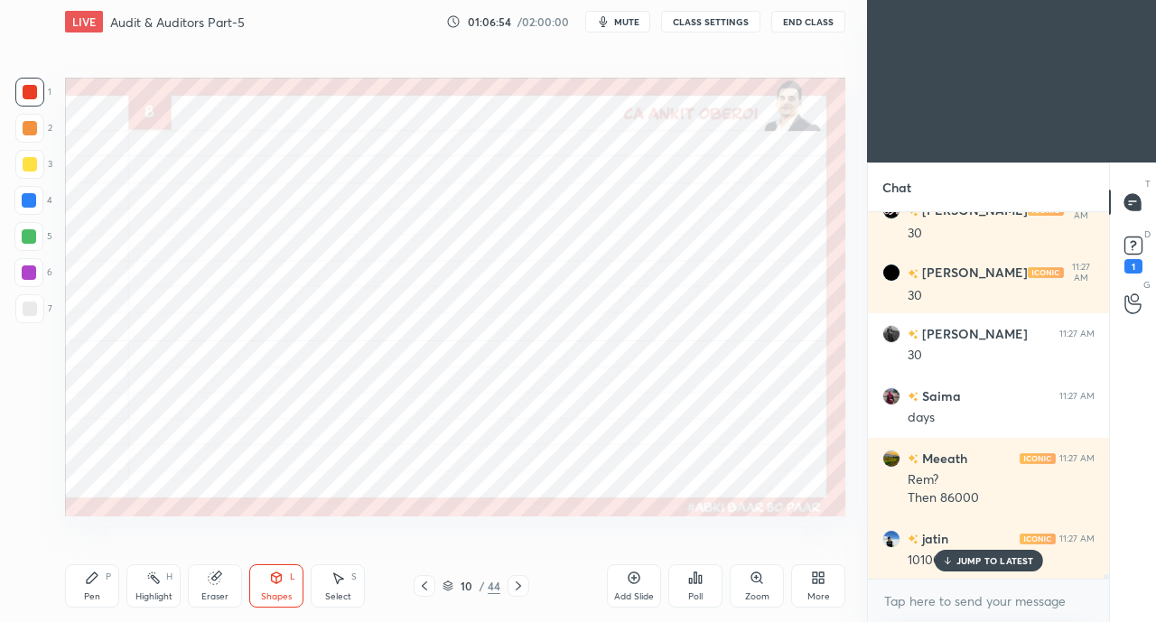
scroll to position [27698, 0]
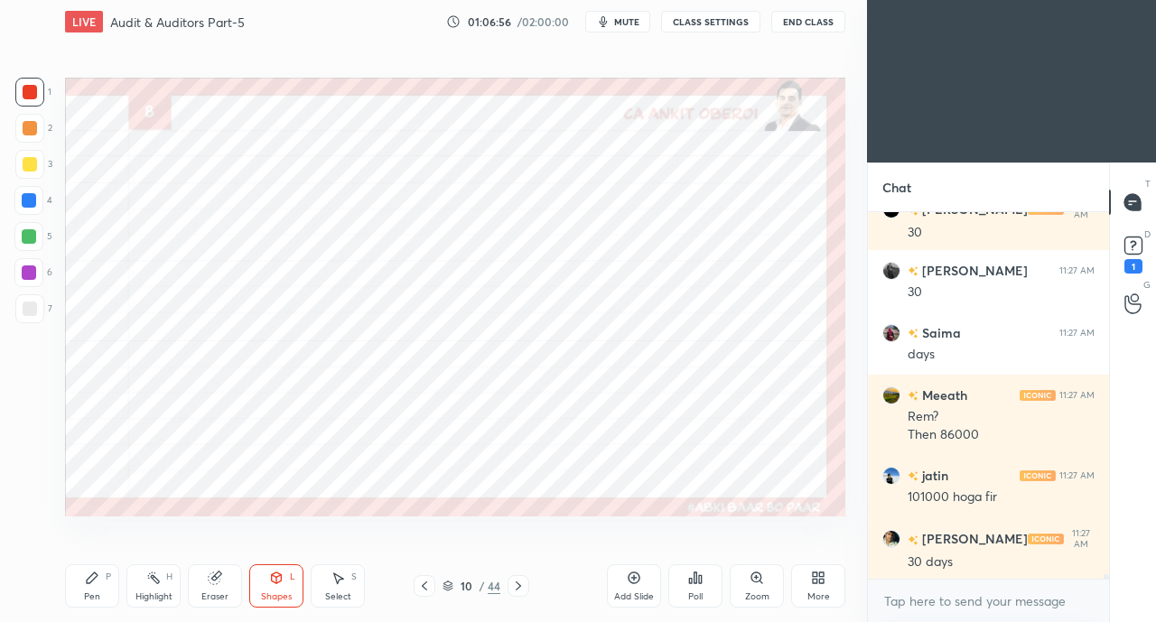
click at [106, 576] on div "P" at bounding box center [108, 576] width 5 height 9
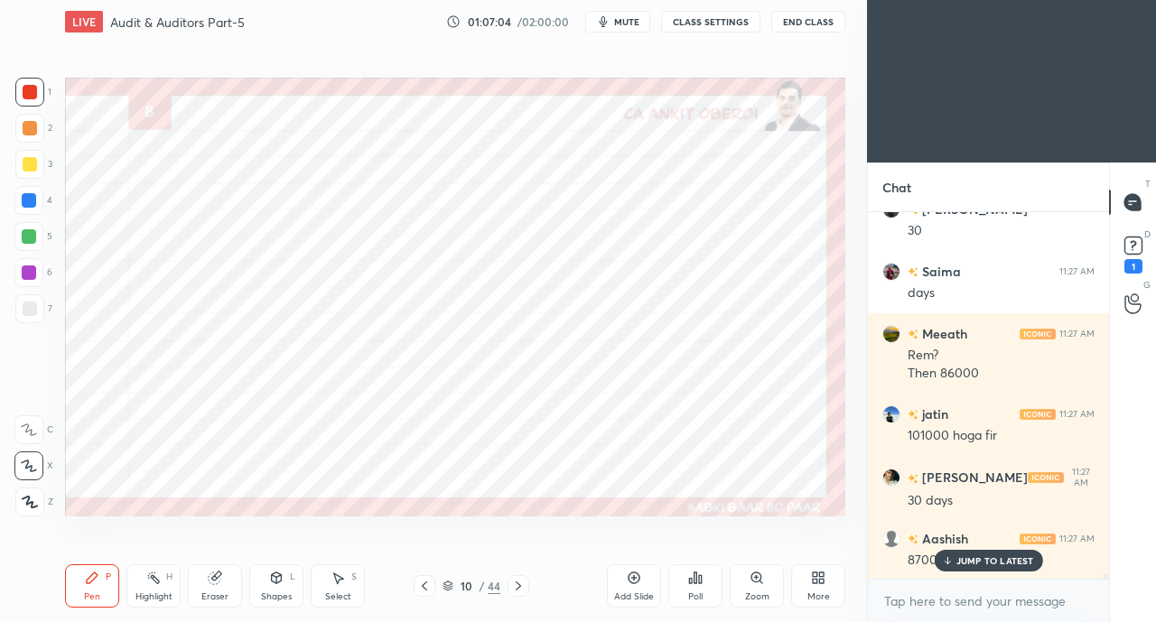
click at [985, 560] on p "JUMP TO LATEST" at bounding box center [995, 560] width 78 height 11
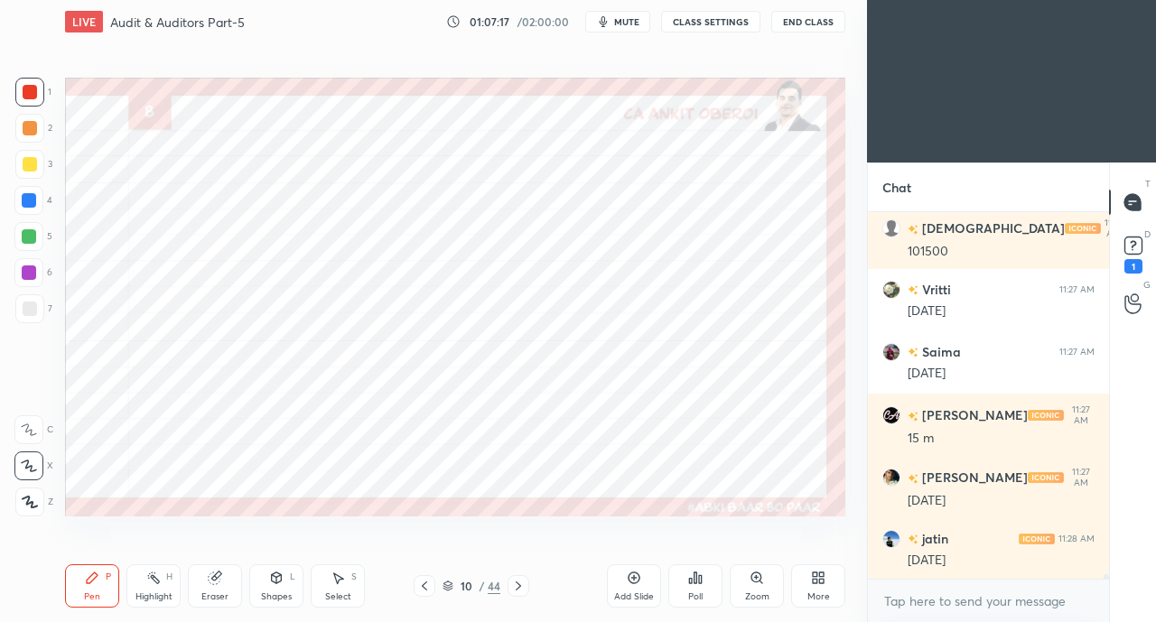
scroll to position [28320, 0]
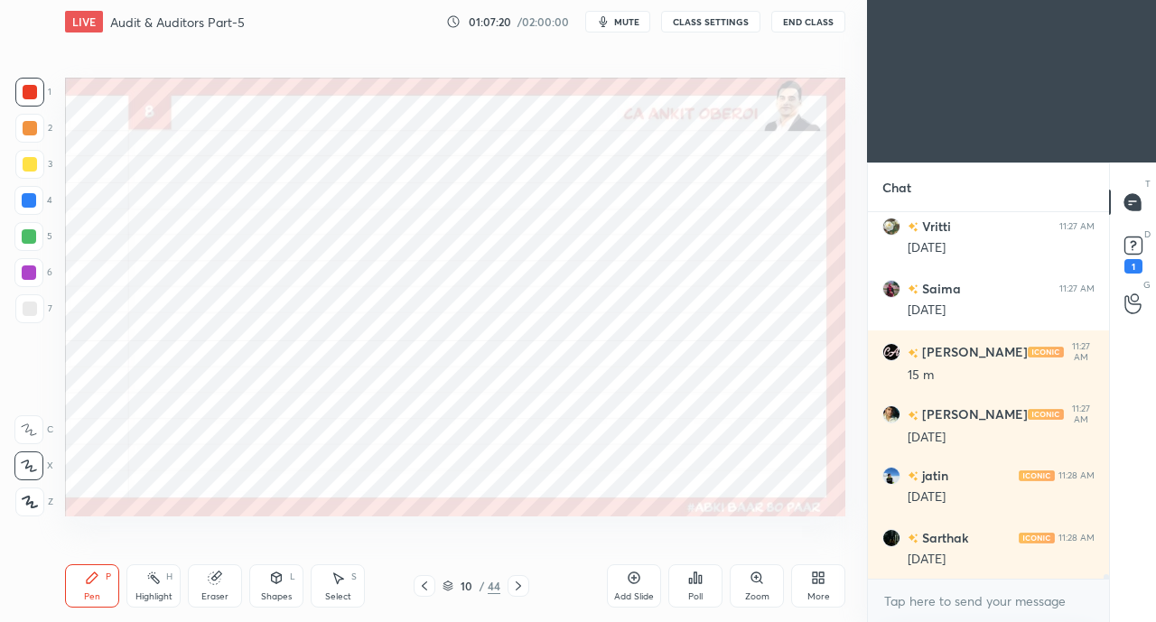
click at [27, 191] on div at bounding box center [28, 200] width 29 height 29
click at [218, 580] on icon at bounding box center [215, 578] width 12 height 12
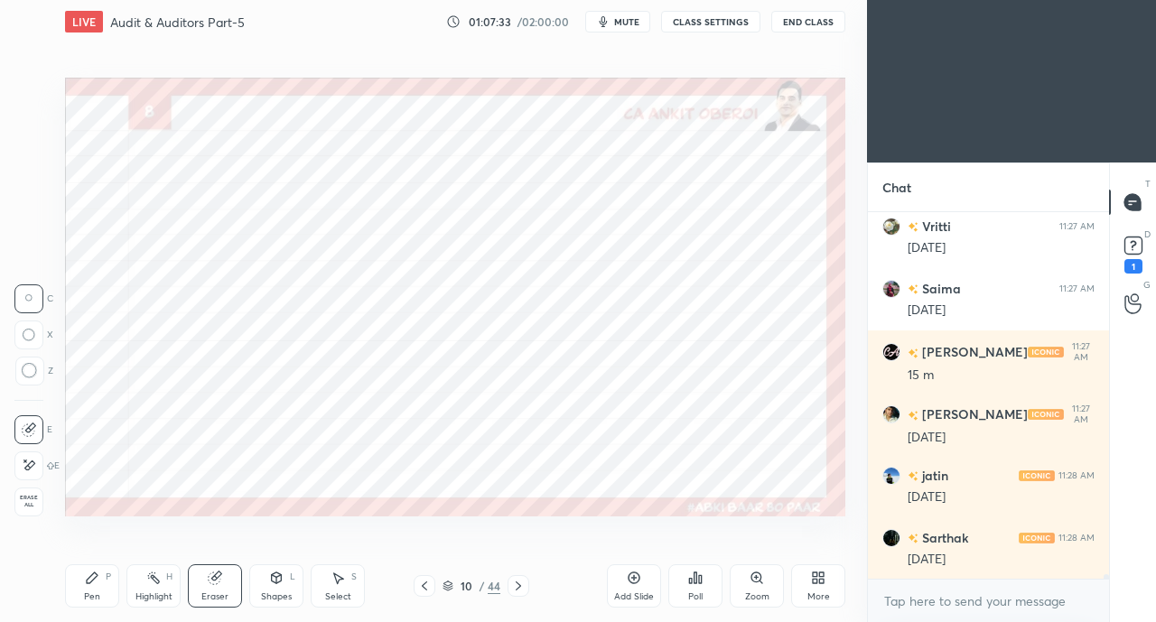
click at [83, 575] on div "Pen P" at bounding box center [92, 585] width 54 height 43
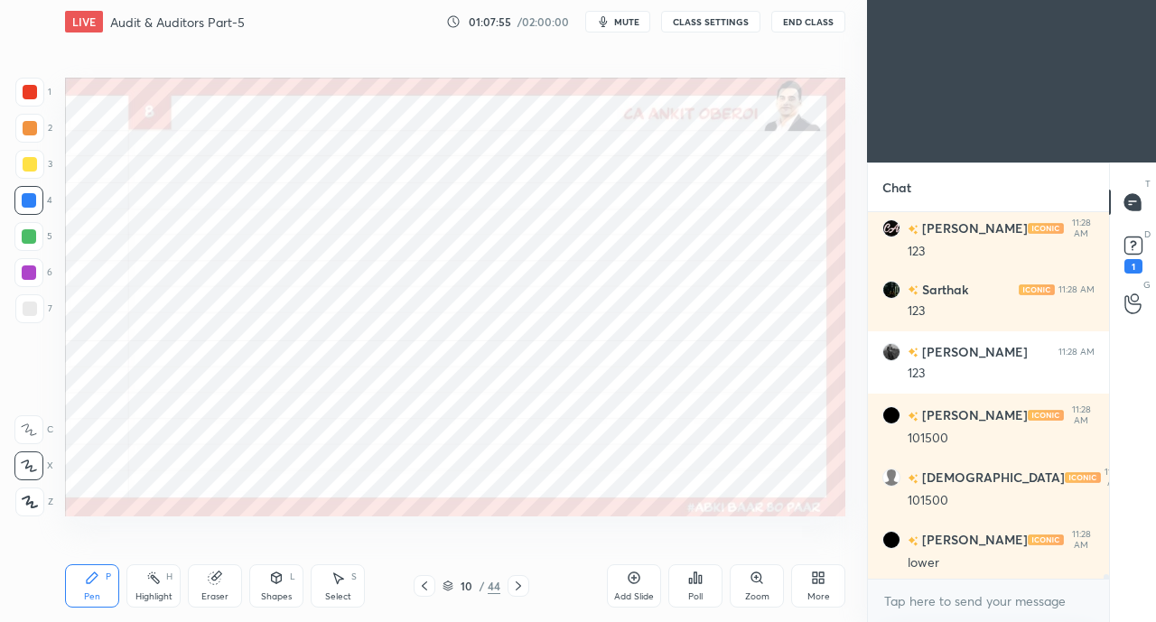
scroll to position [28943, 0]
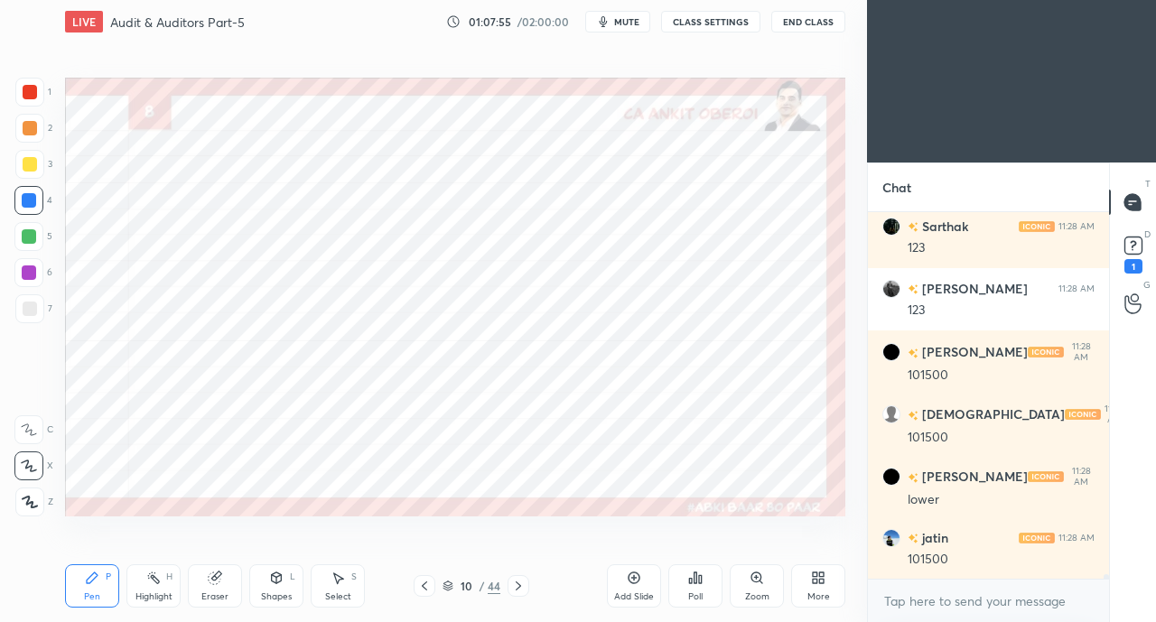
click at [214, 590] on div "Eraser" at bounding box center [215, 585] width 54 height 43
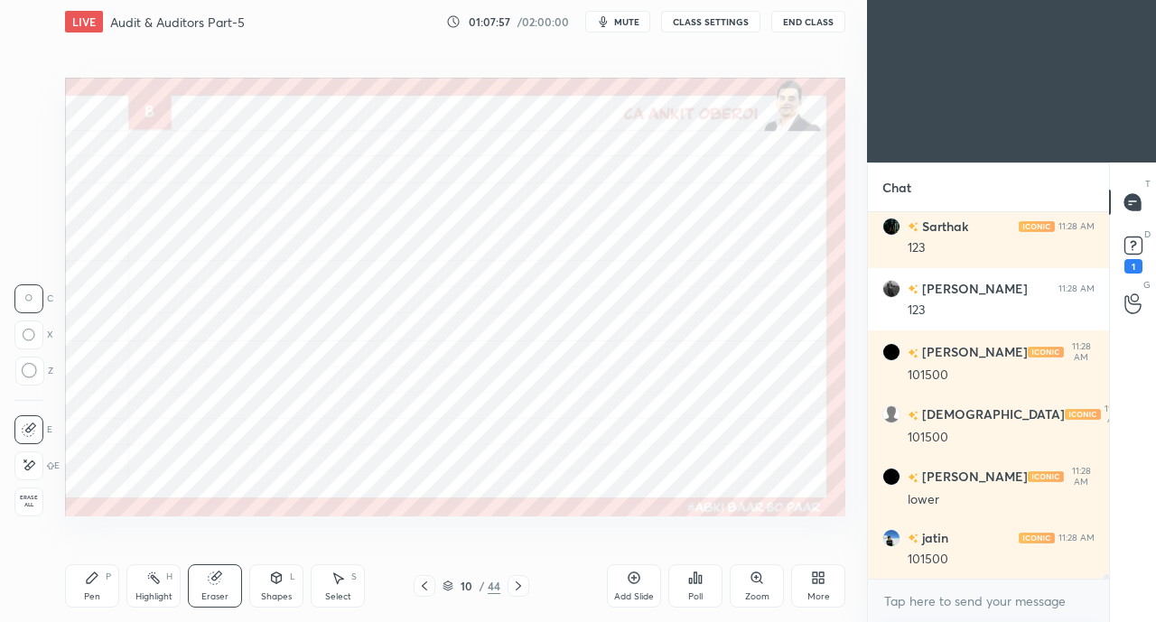
click at [94, 588] on div "Pen P" at bounding box center [92, 585] width 54 height 43
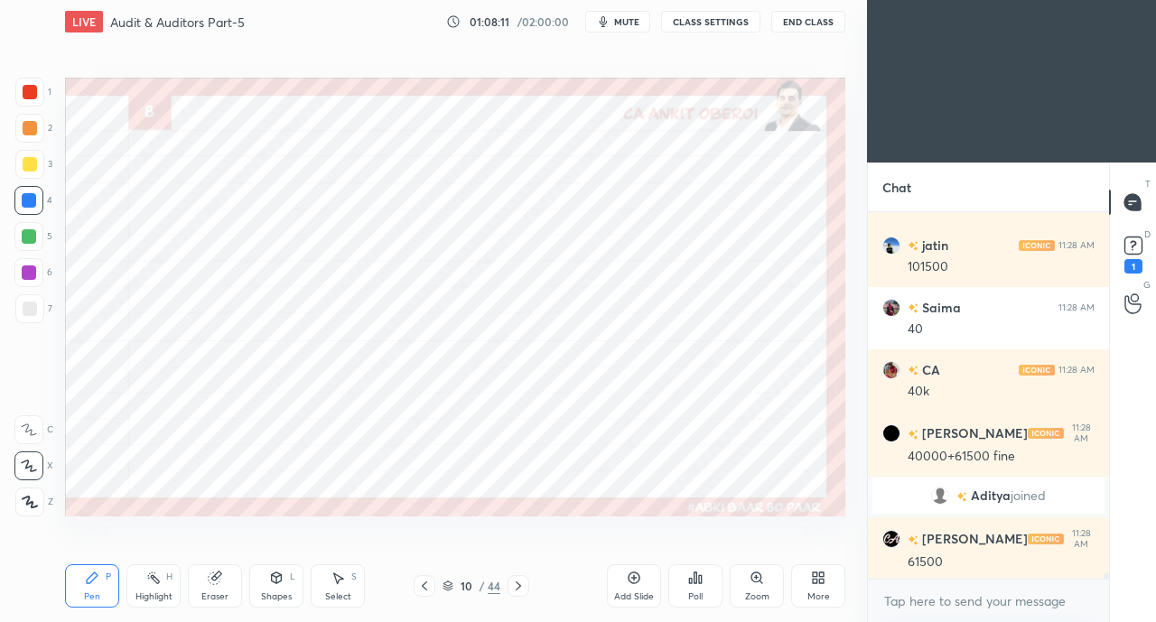
scroll to position [25172, 0]
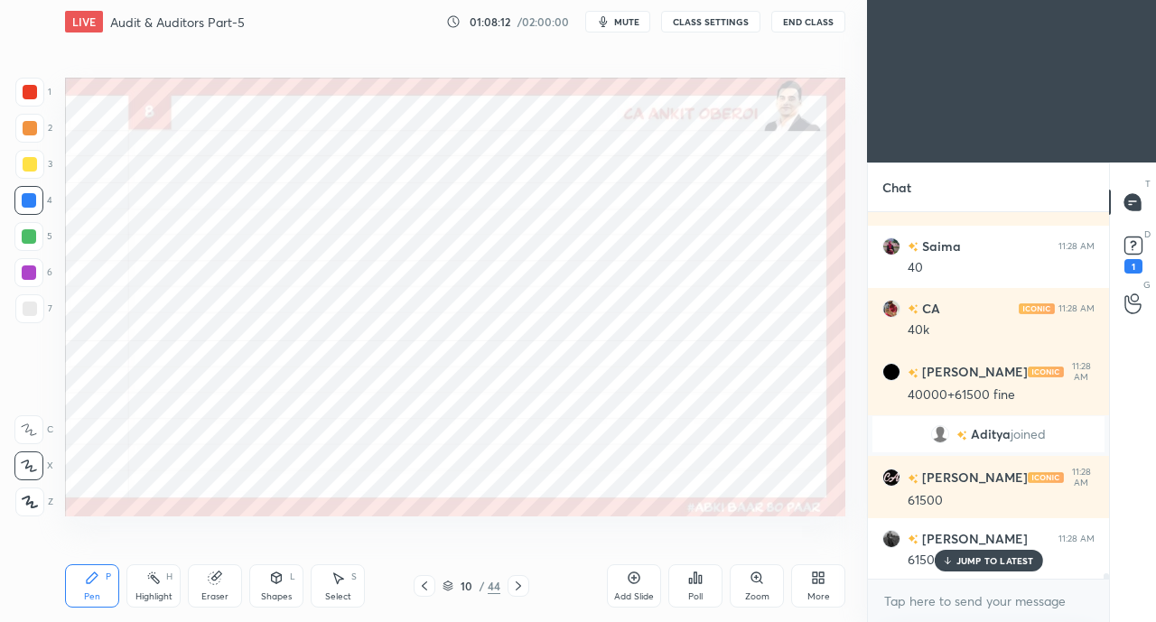
click at [200, 584] on div "Eraser" at bounding box center [215, 585] width 54 height 43
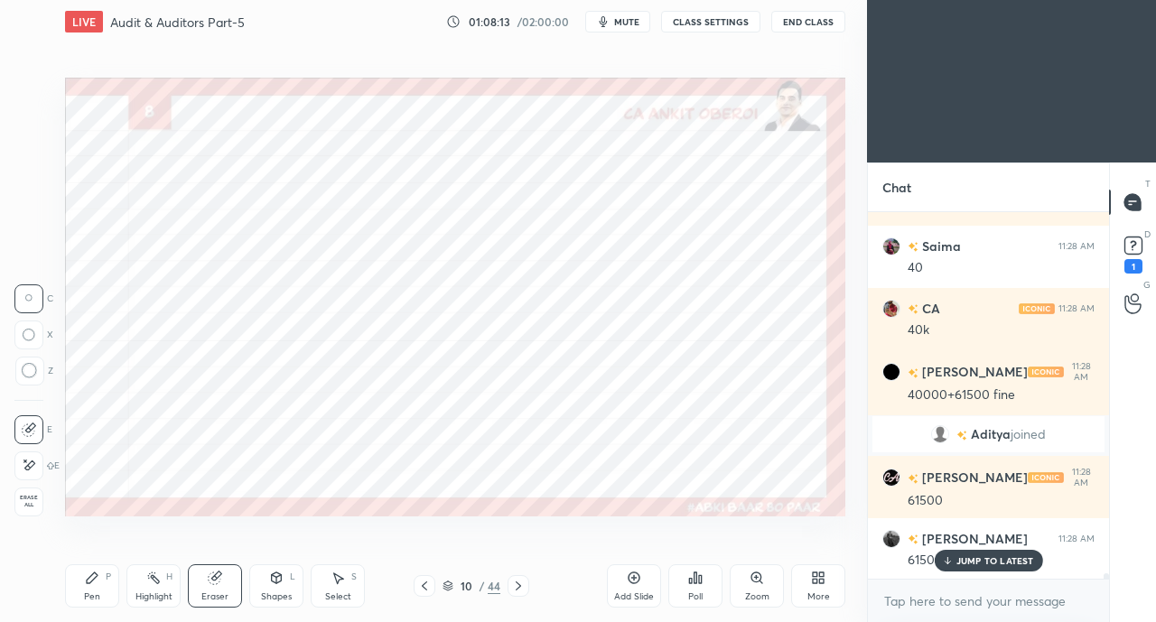
scroll to position [25235, 0]
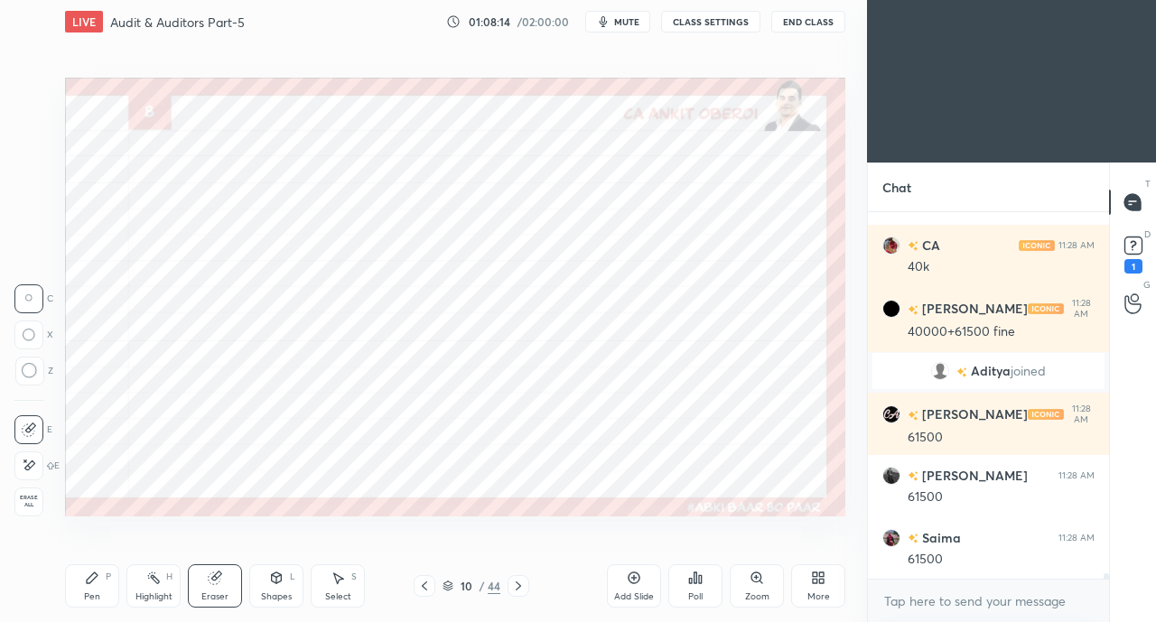
click at [87, 579] on icon at bounding box center [92, 578] width 14 height 14
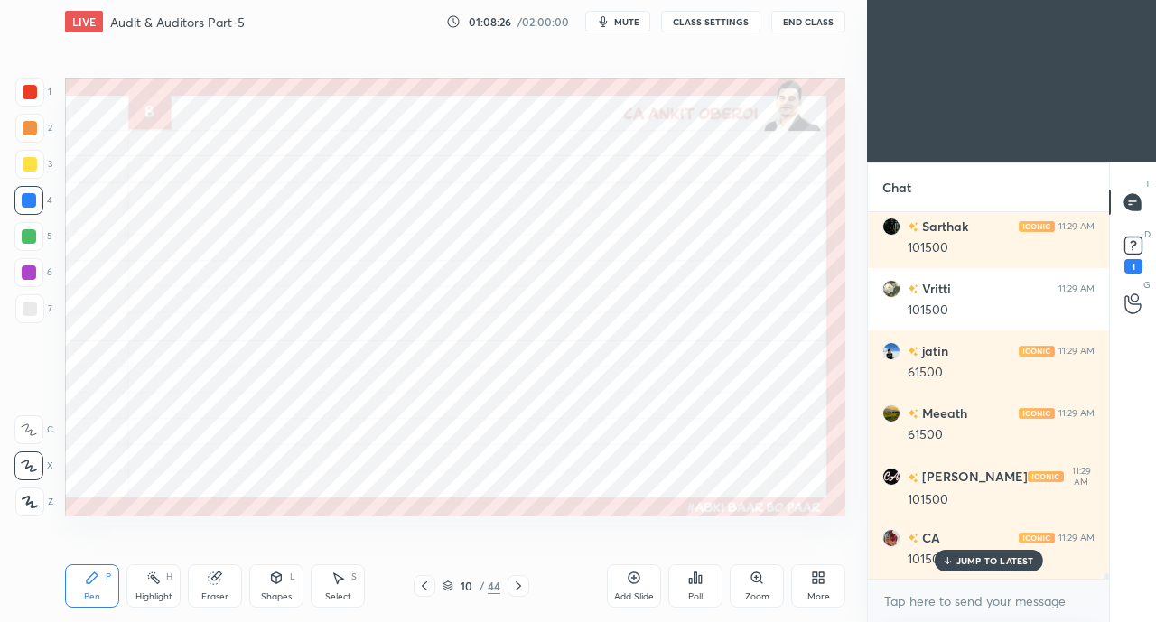
scroll to position [25670, 0]
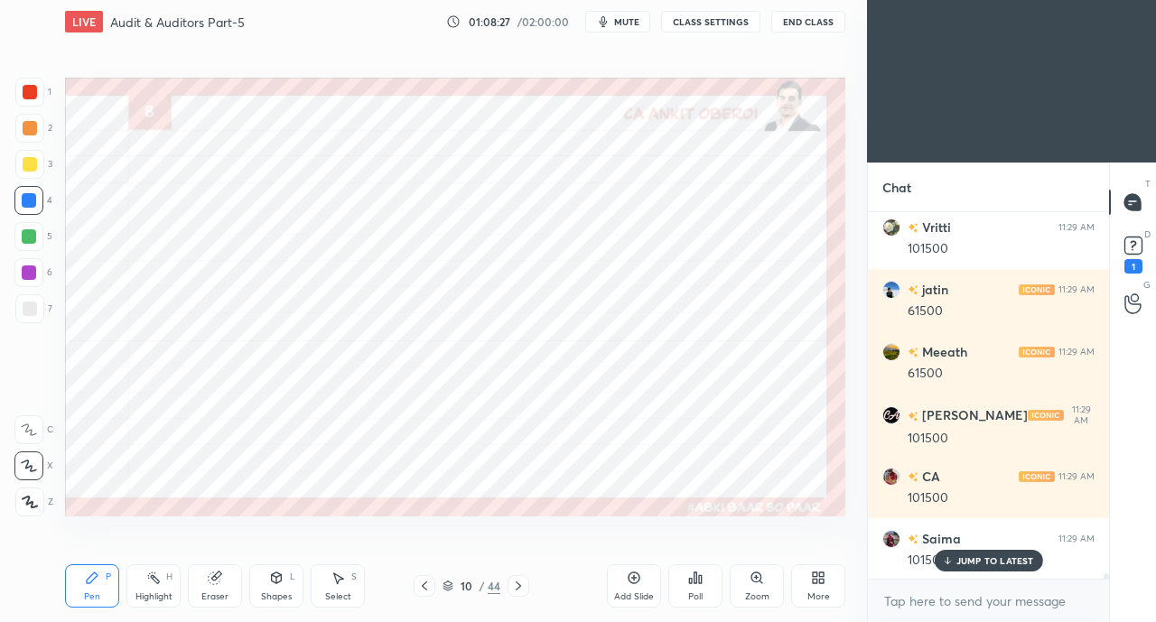
click at [982, 560] on p "JUMP TO LATEST" at bounding box center [995, 560] width 78 height 11
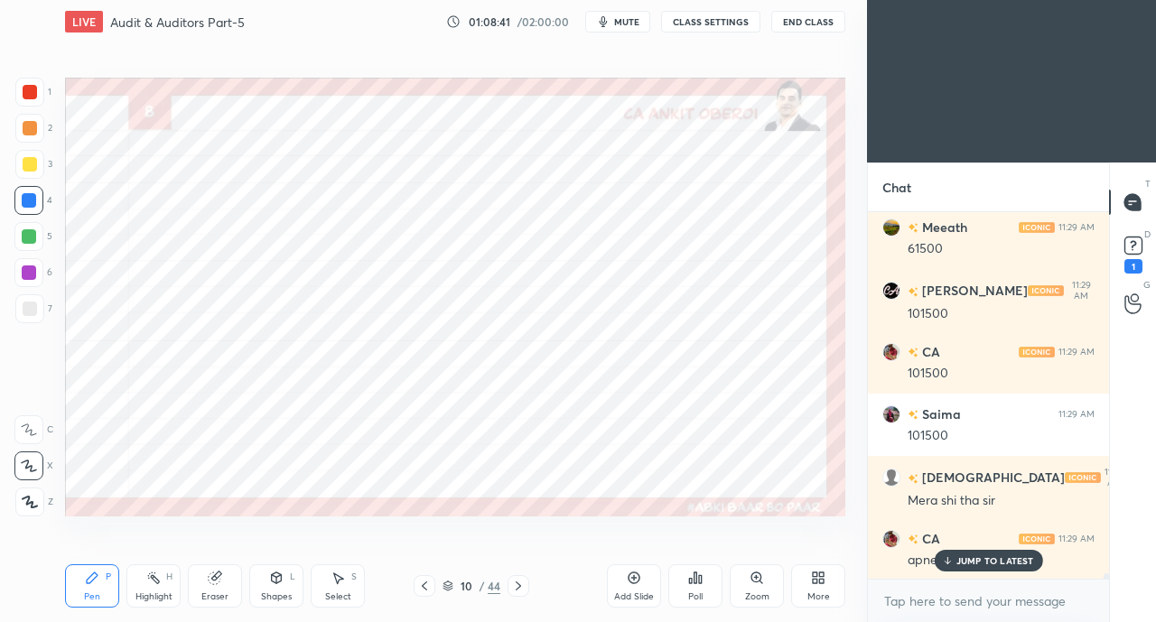
scroll to position [25858, 0]
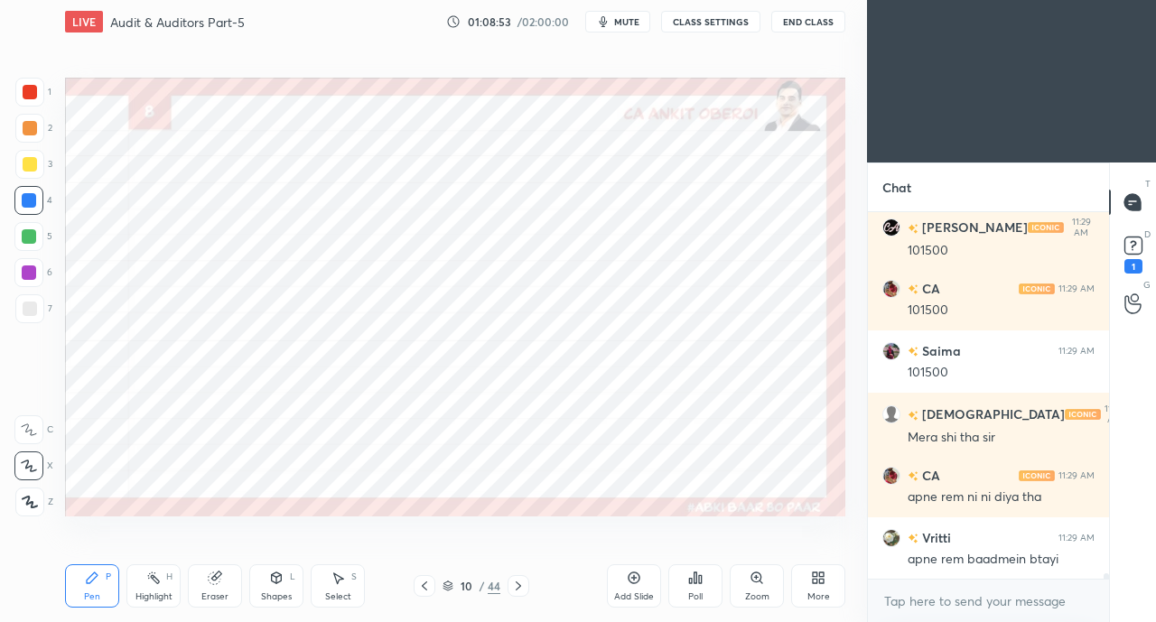
click at [425, 590] on icon at bounding box center [424, 586] width 14 height 14
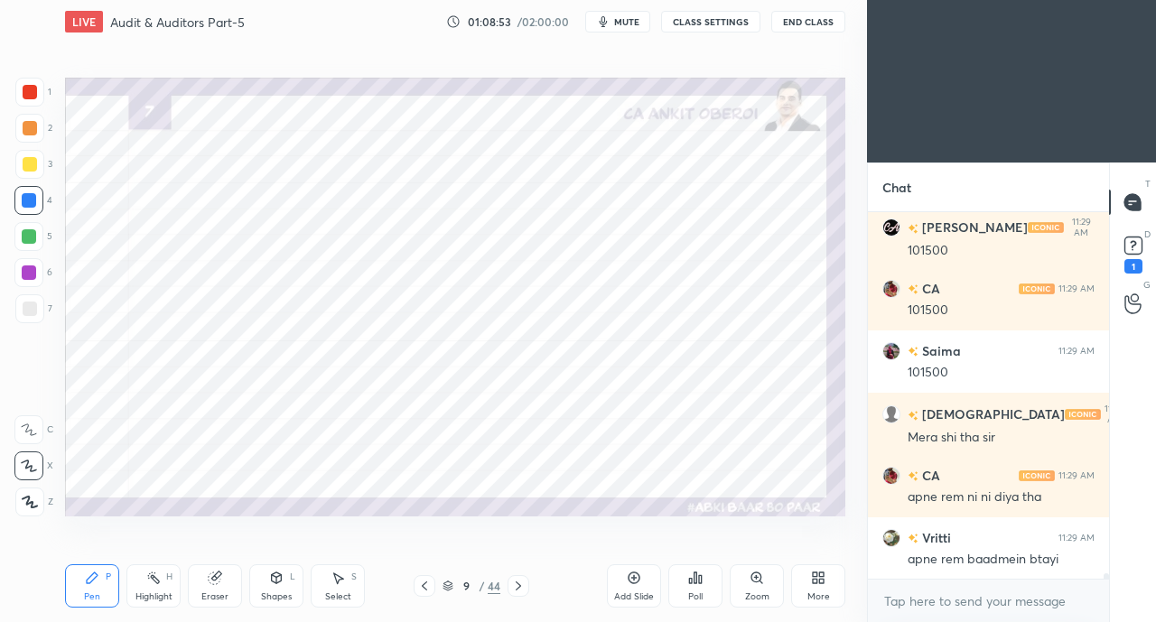
click at [424, 586] on icon at bounding box center [424, 586] width 14 height 14
click at [424, 585] on icon at bounding box center [424, 586] width 14 height 14
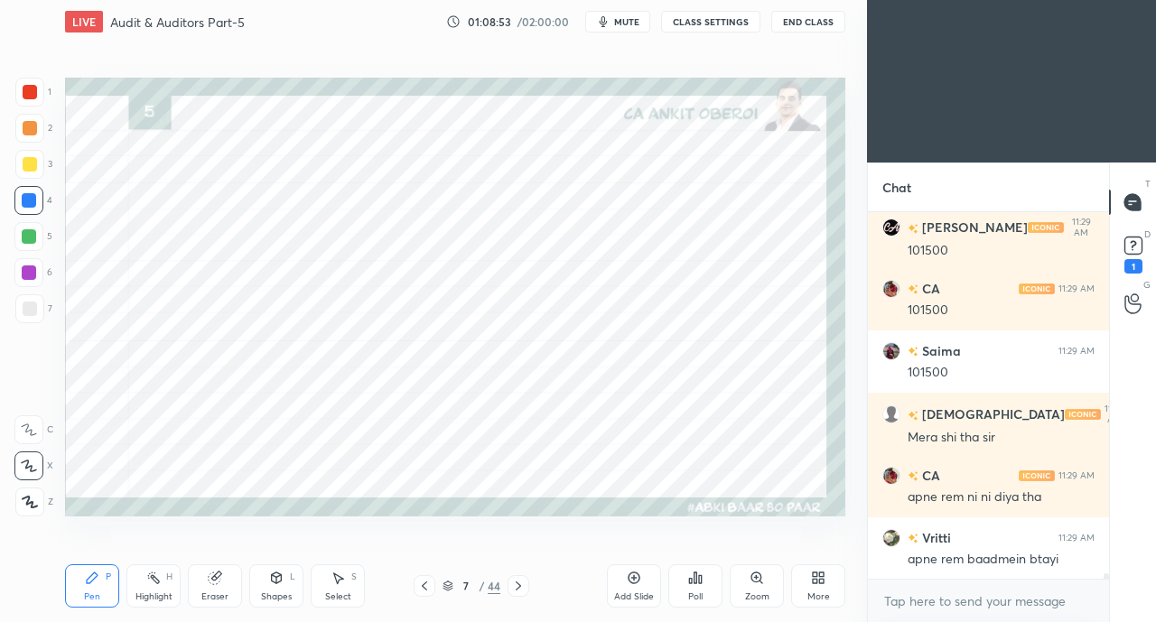
click at [424, 583] on icon at bounding box center [424, 585] width 5 height 9
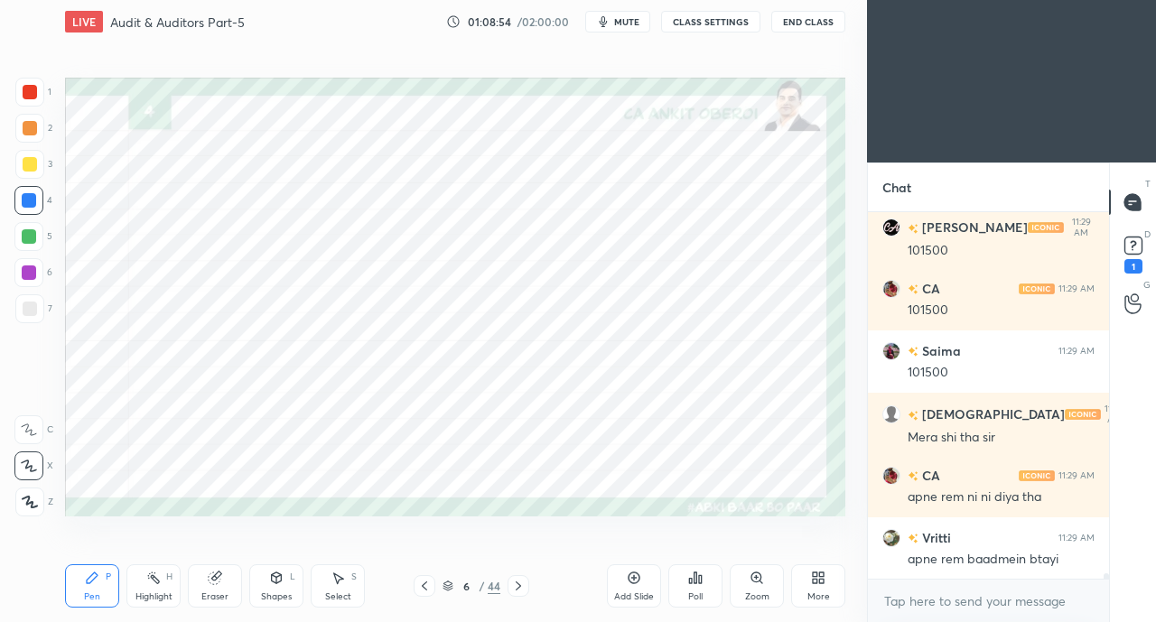
click at [424, 585] on icon at bounding box center [424, 586] width 14 height 14
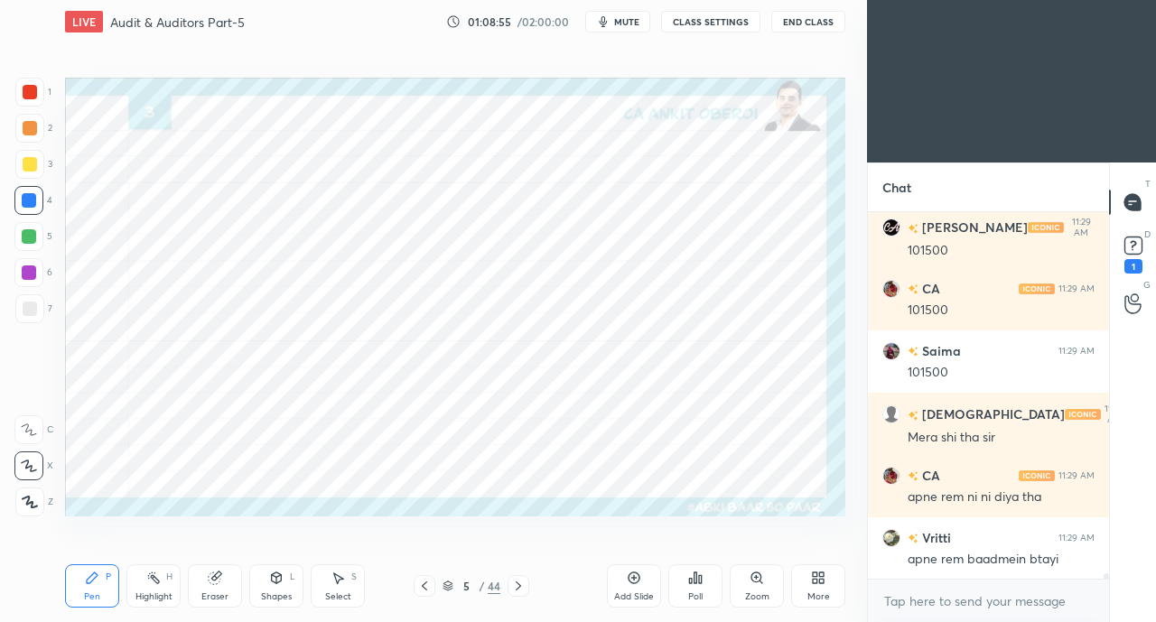
click at [419, 586] on icon at bounding box center [424, 586] width 14 height 14
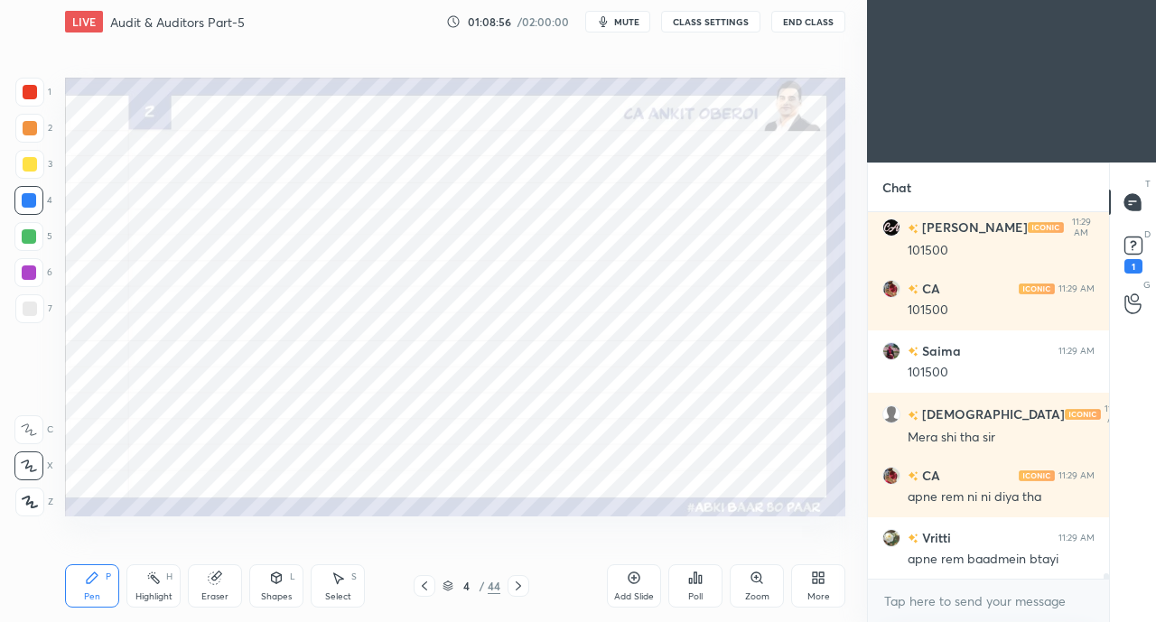
click at [424, 586] on icon at bounding box center [424, 586] width 14 height 14
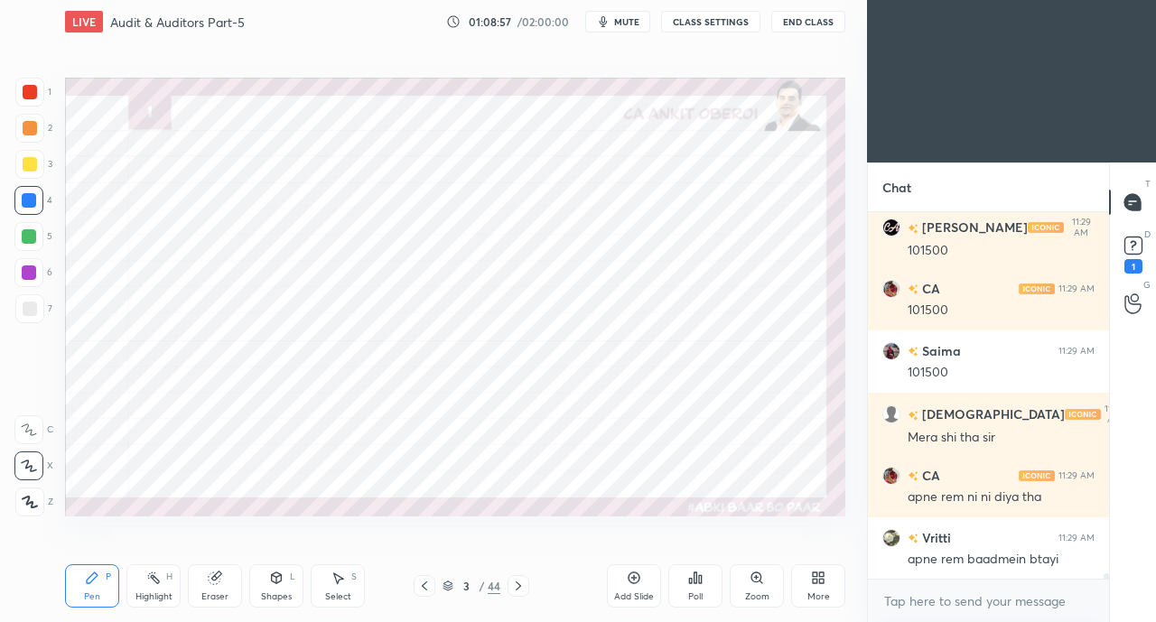
click at [28, 201] on div at bounding box center [29, 200] width 14 height 14
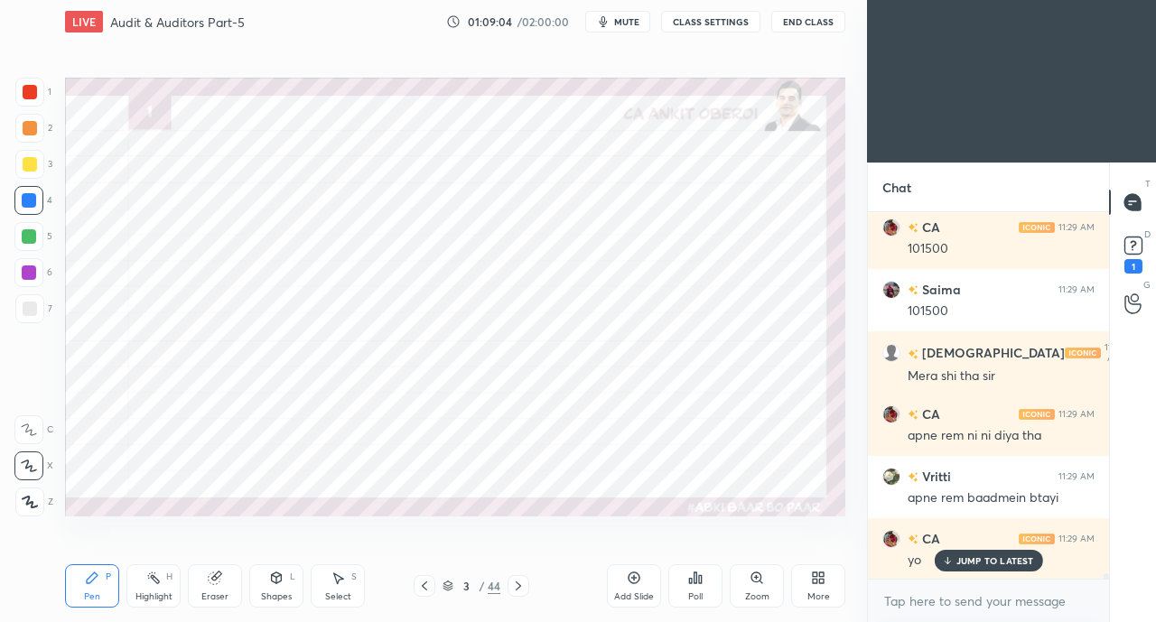
click at [975, 570] on div "JUMP TO LATEST" at bounding box center [987, 561] width 108 height 22
click at [473, 586] on div "3" at bounding box center [466, 585] width 18 height 11
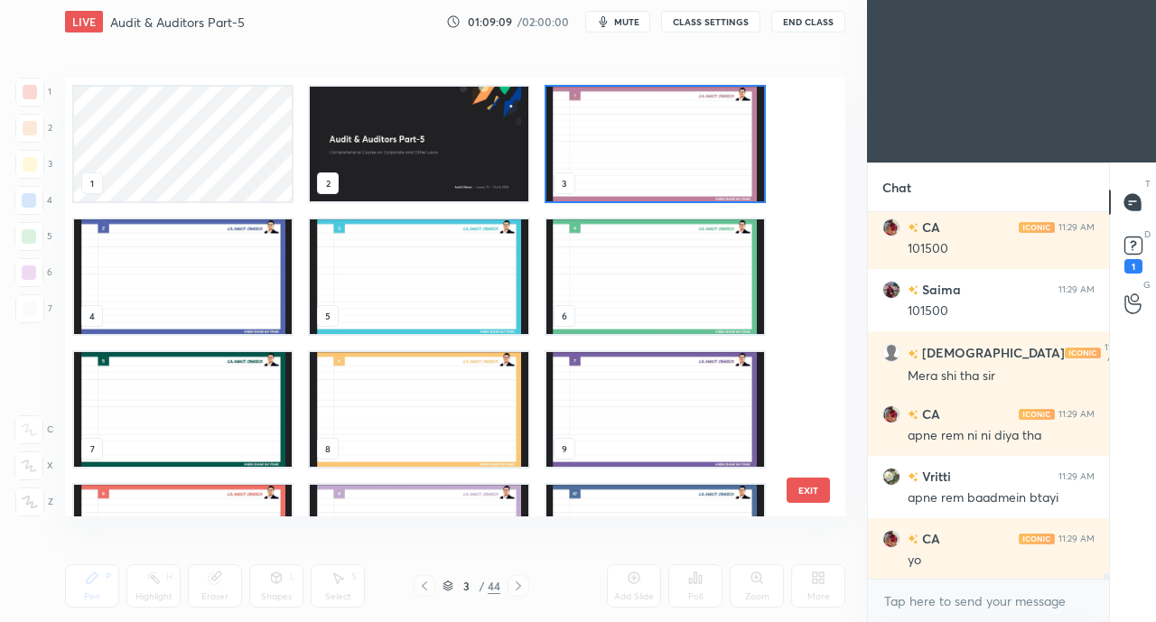
scroll to position [433, 771]
click at [455, 418] on img "grid" at bounding box center [419, 409] width 218 height 115
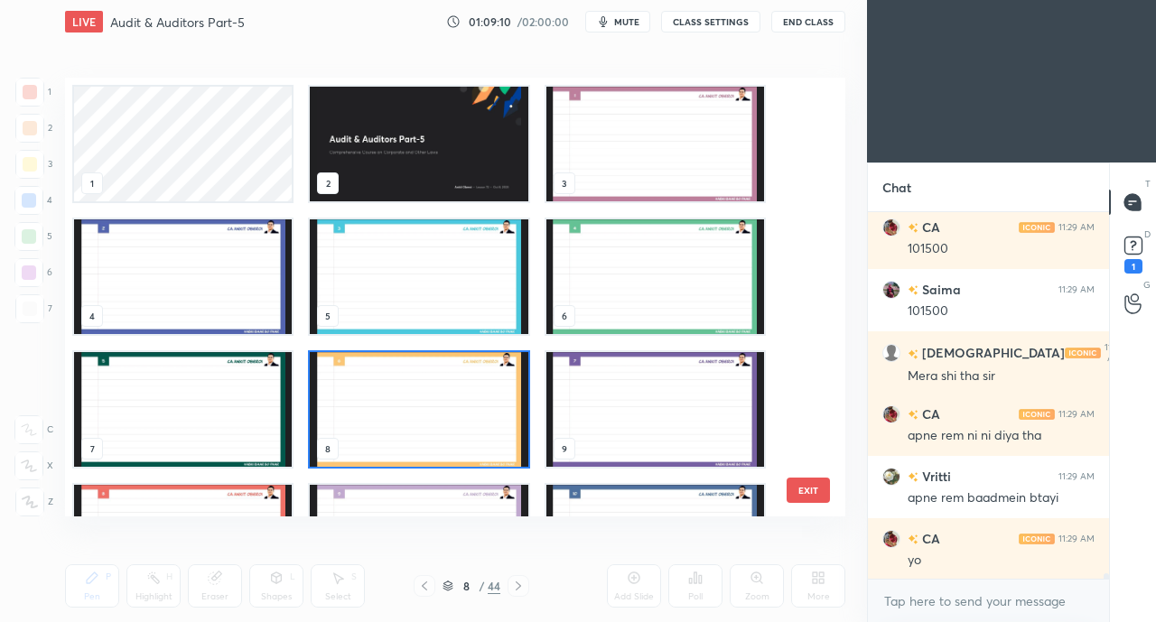
click at [461, 422] on img "grid" at bounding box center [419, 409] width 218 height 115
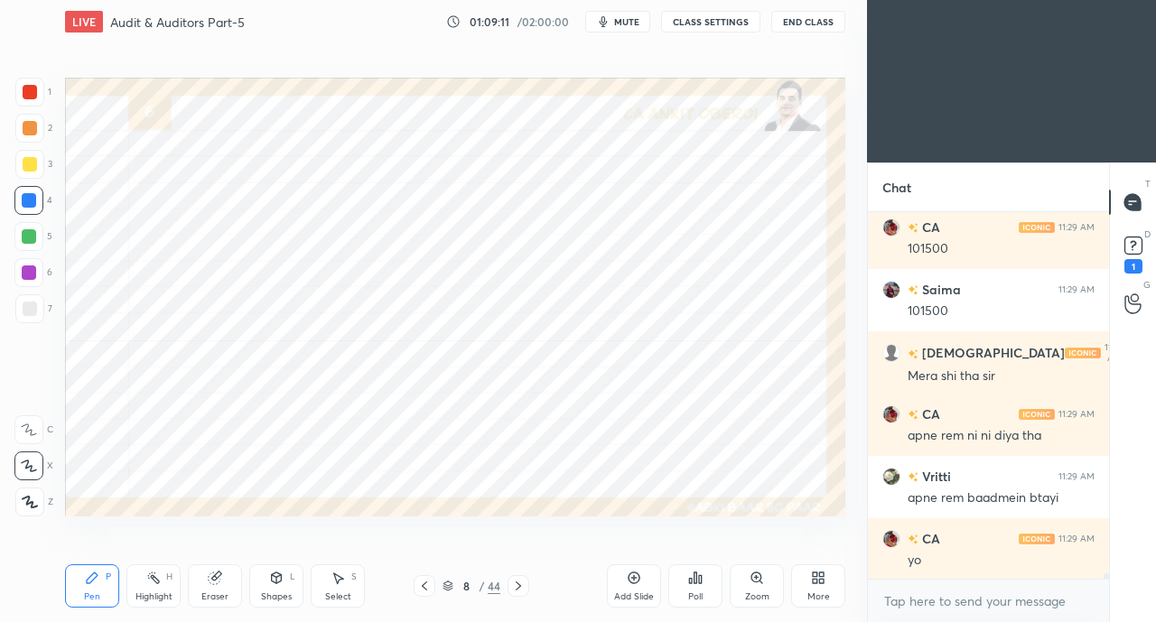
click at [518, 582] on icon at bounding box center [518, 586] width 14 height 14
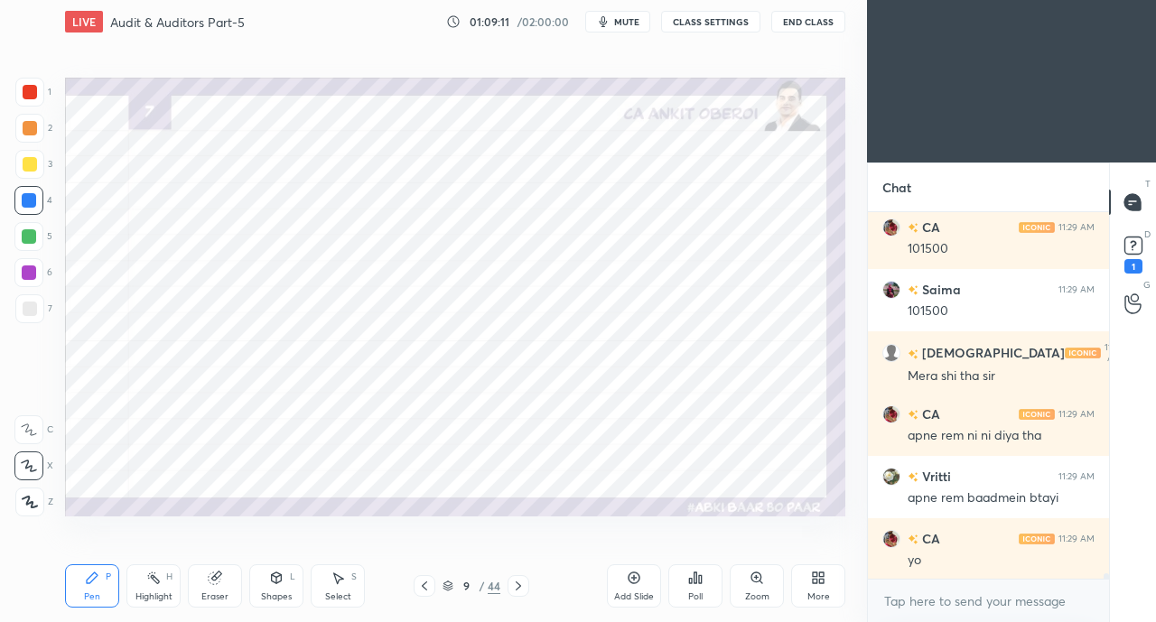
click at [520, 580] on icon at bounding box center [518, 586] width 14 height 14
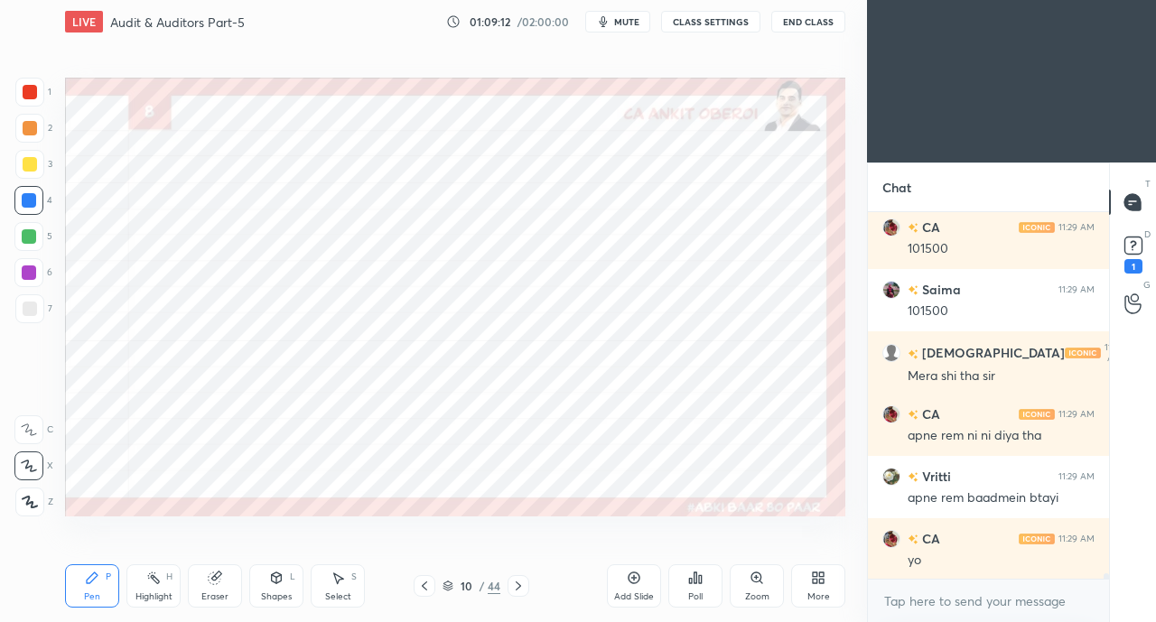
click at [522, 580] on icon at bounding box center [518, 586] width 14 height 14
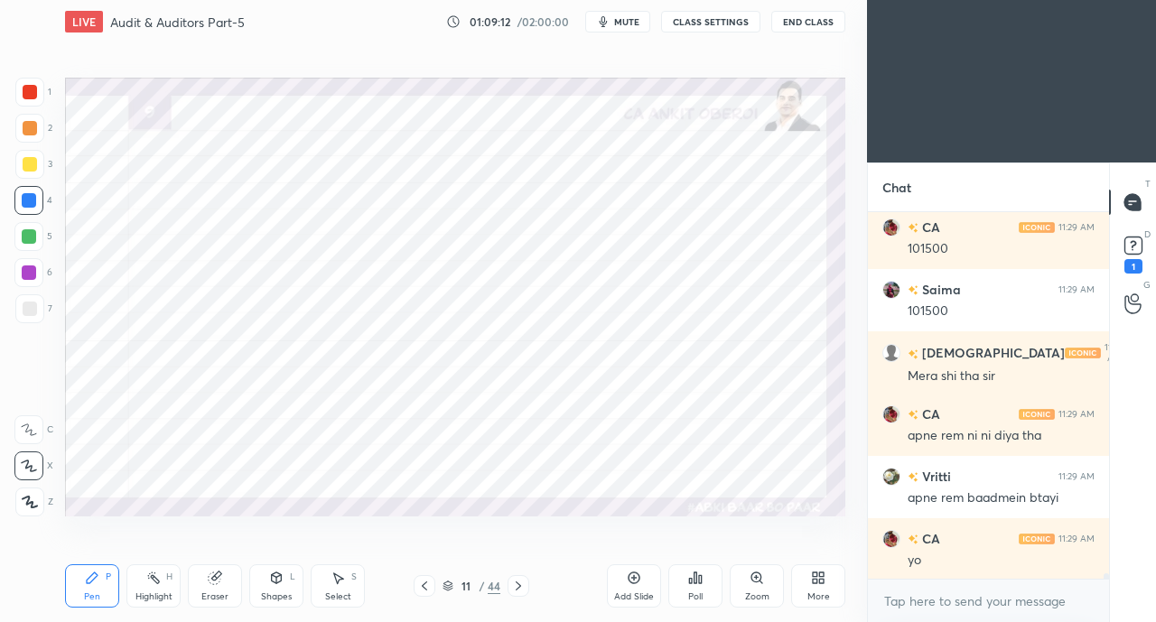
click at [521, 580] on icon at bounding box center [518, 586] width 14 height 14
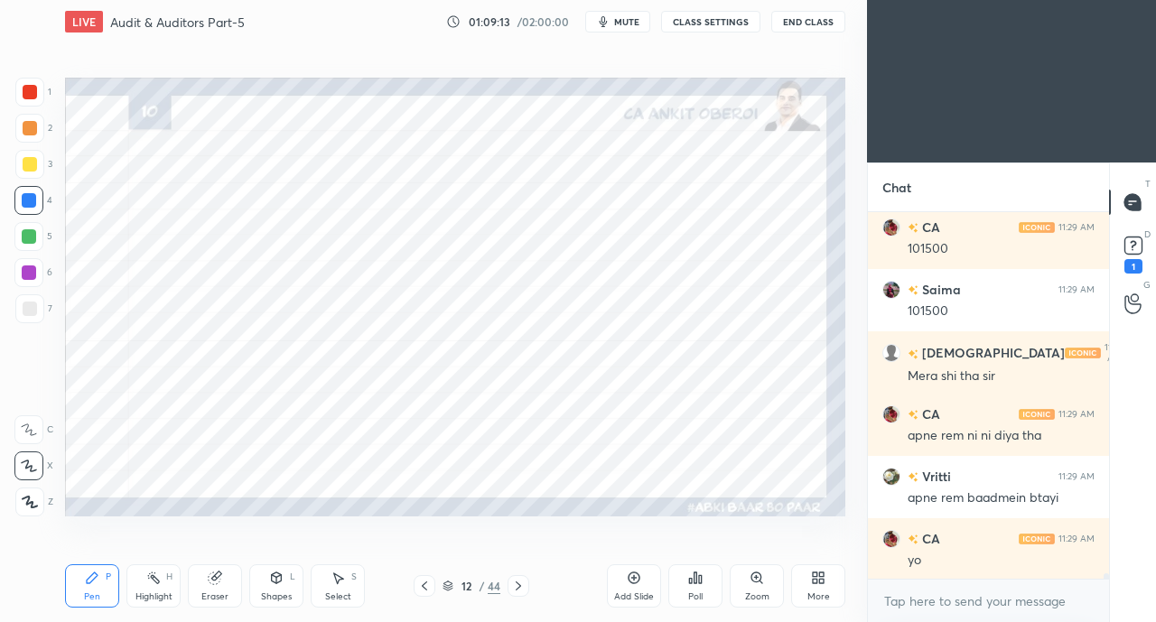
click at [419, 581] on icon at bounding box center [424, 586] width 14 height 14
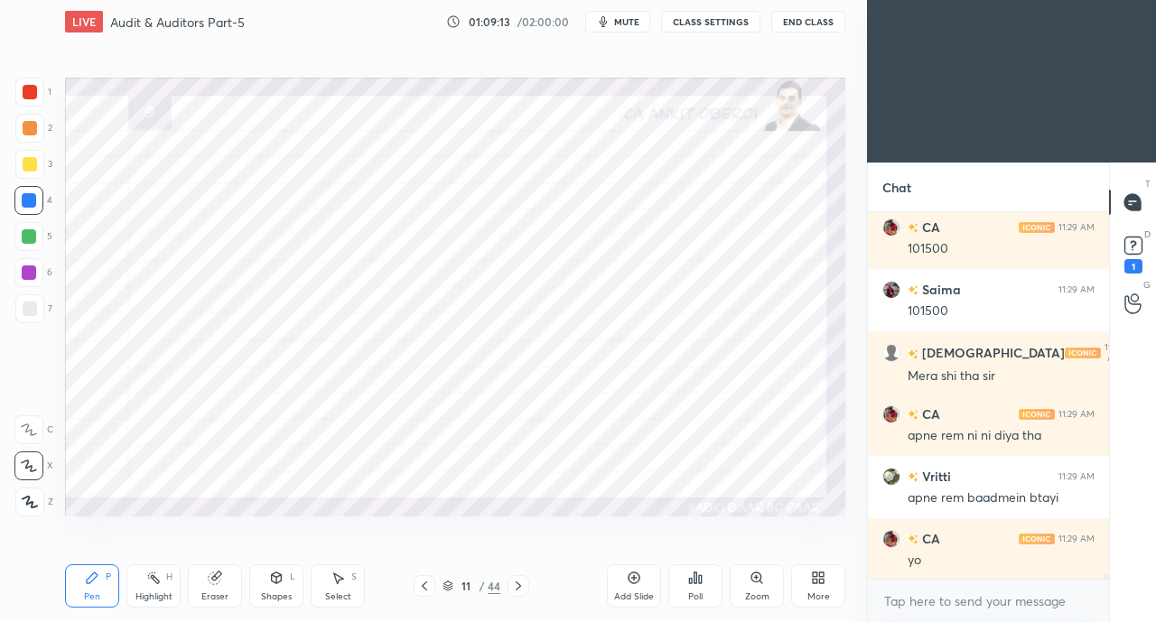
click at [420, 586] on icon at bounding box center [424, 586] width 14 height 14
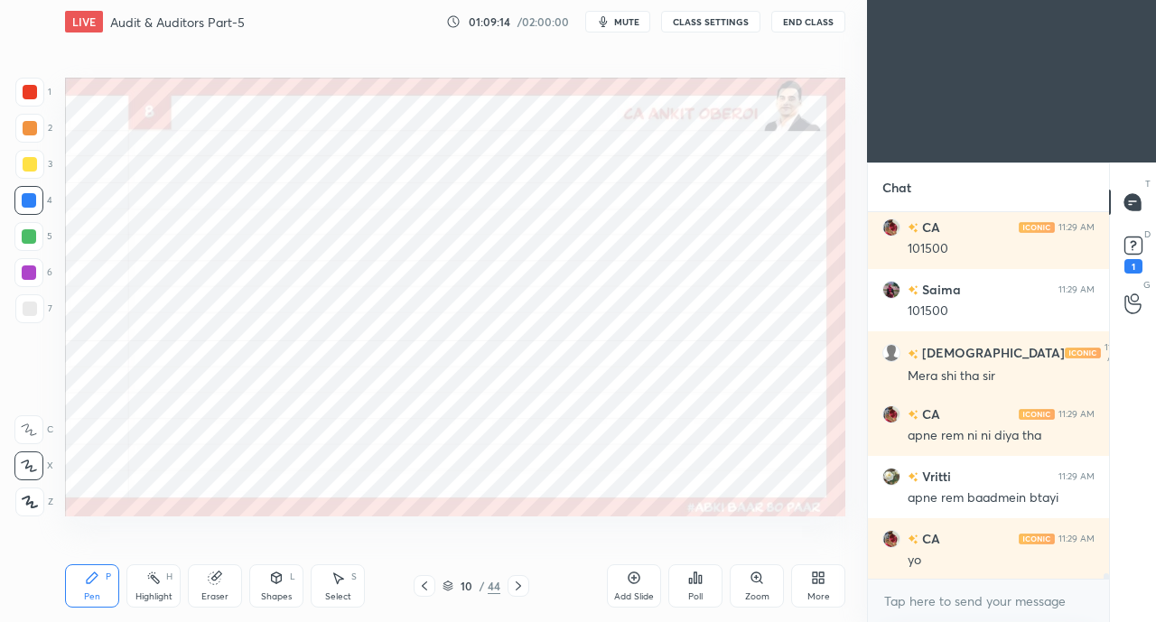
click at [513, 579] on div at bounding box center [518, 586] width 22 height 22
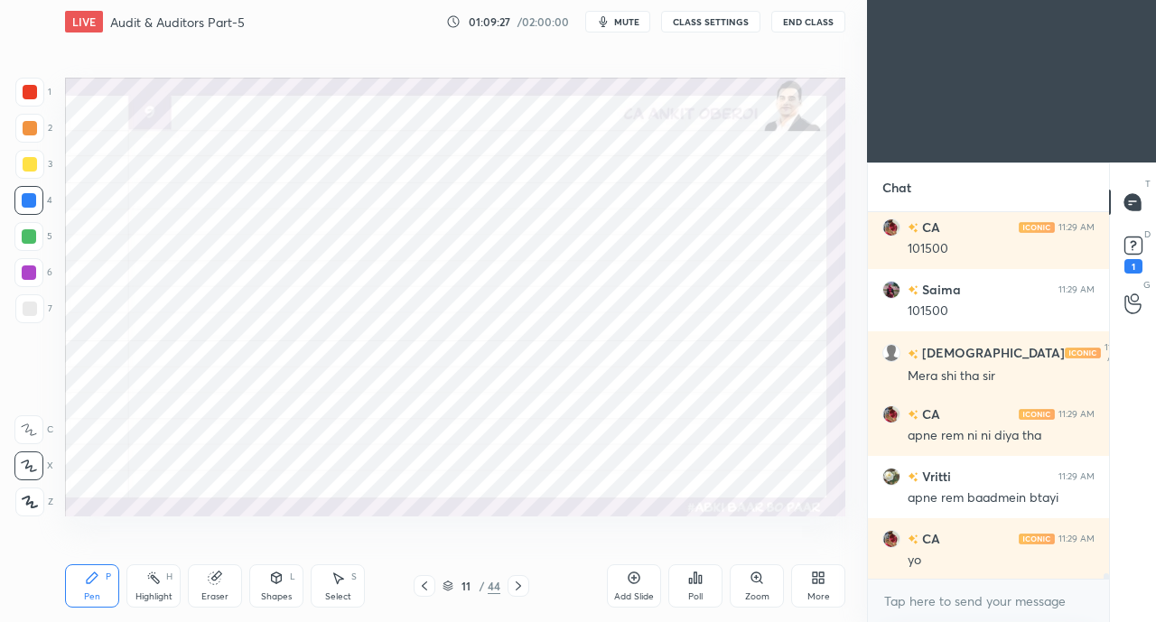
click at [282, 584] on icon at bounding box center [276, 578] width 14 height 14
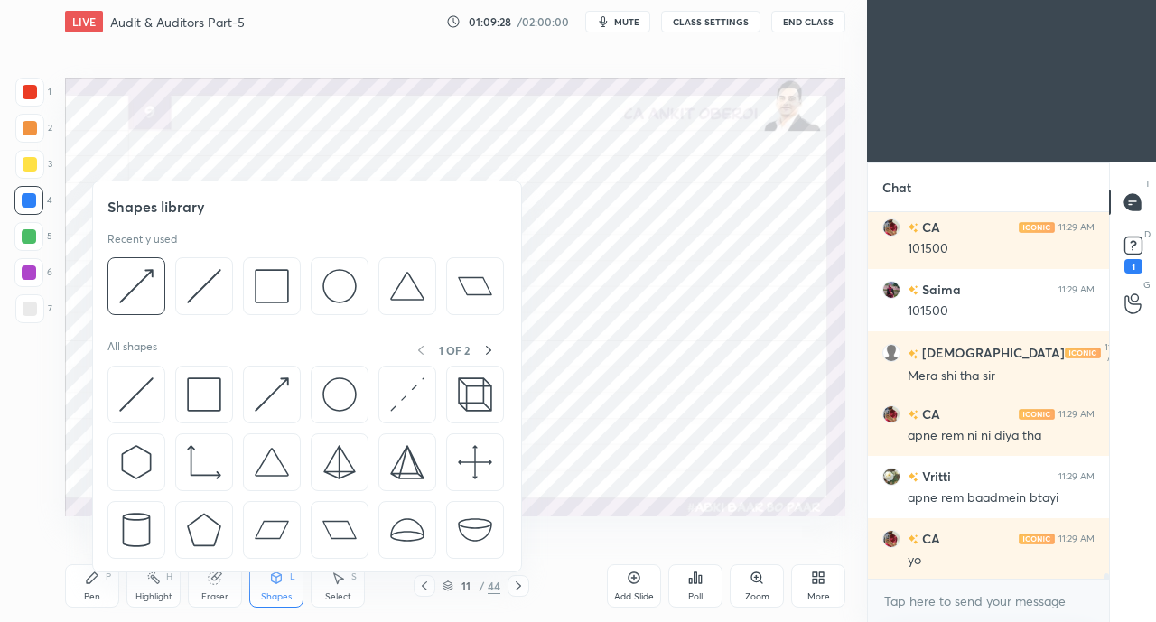
click at [204, 393] on img at bounding box center [204, 394] width 34 height 34
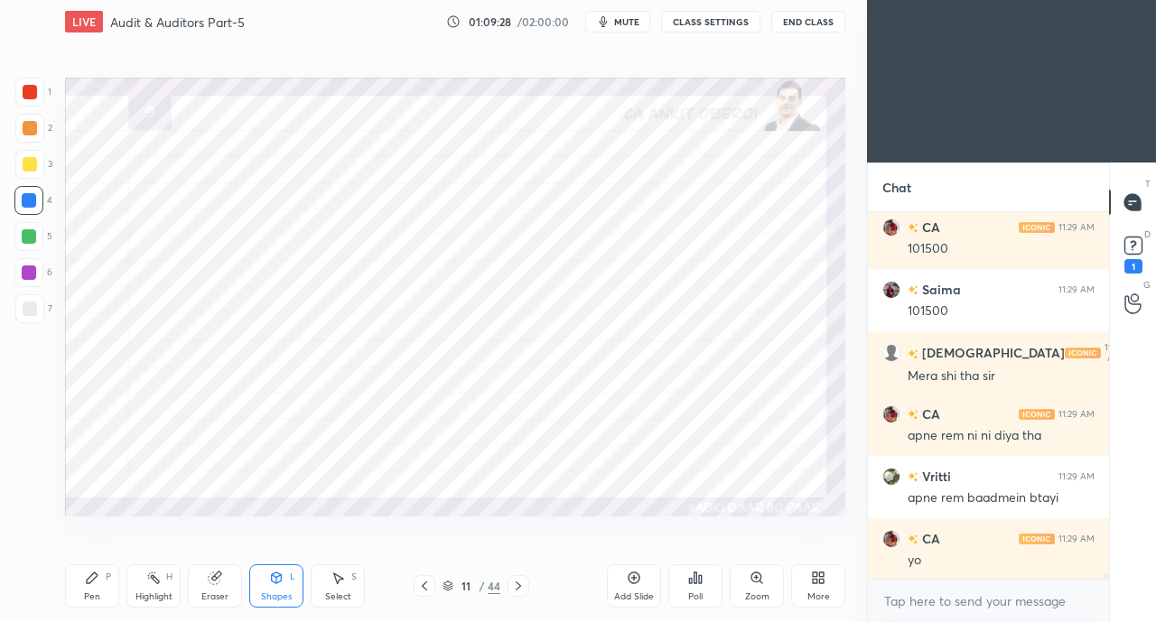
click at [26, 82] on div at bounding box center [29, 92] width 29 height 29
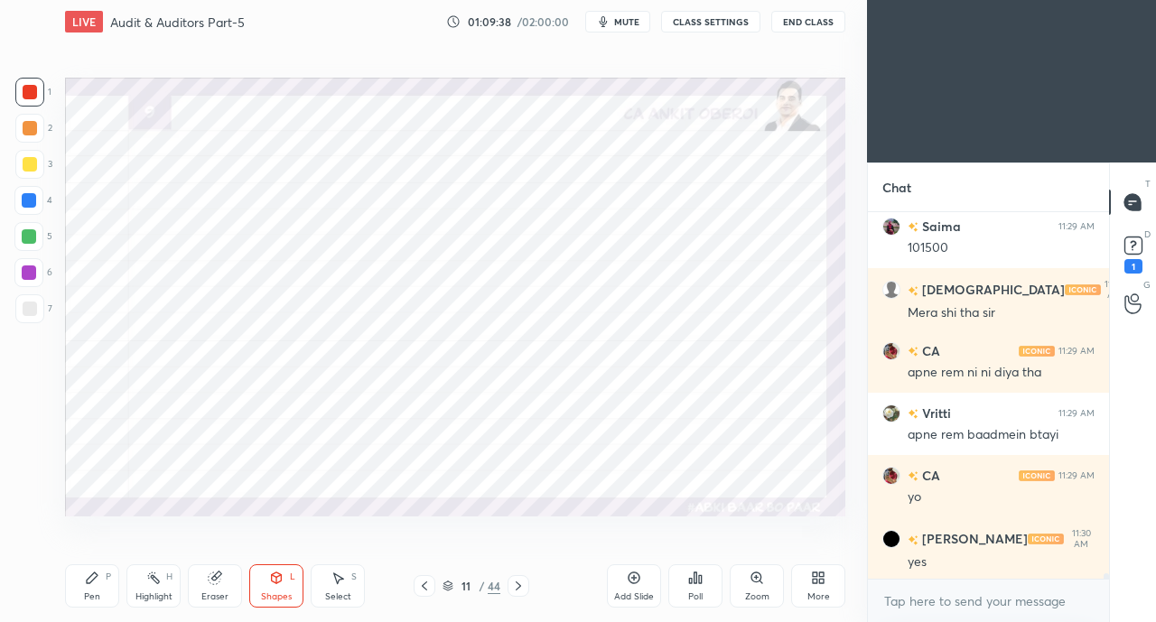
click at [275, 582] on icon at bounding box center [277, 577] width 10 height 11
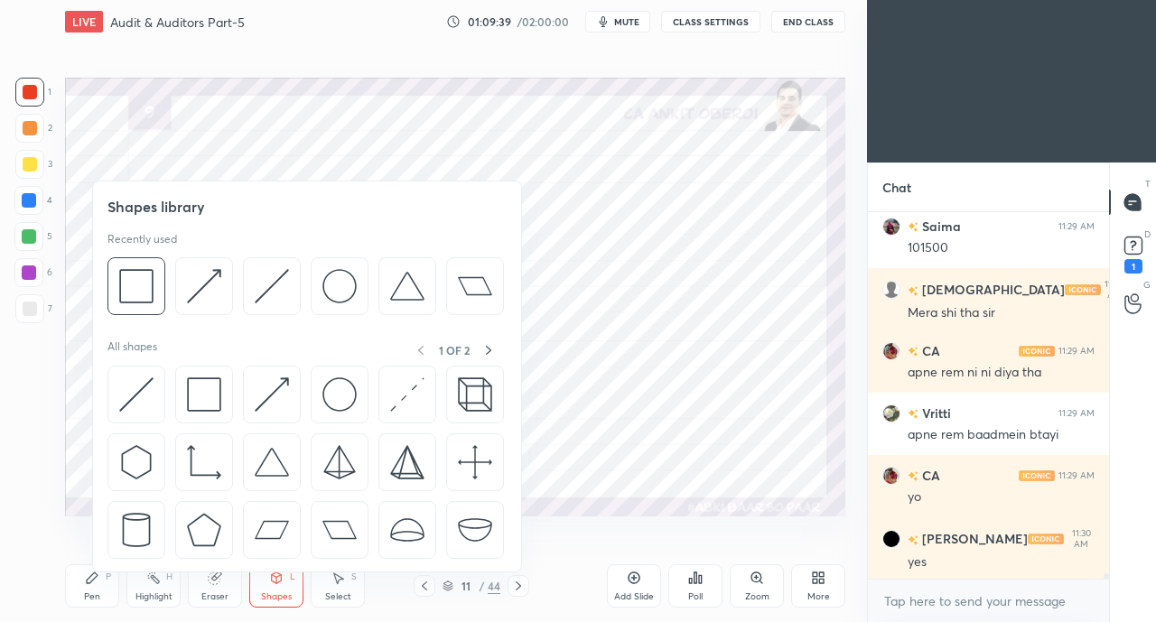
click at [138, 393] on img at bounding box center [136, 394] width 34 height 34
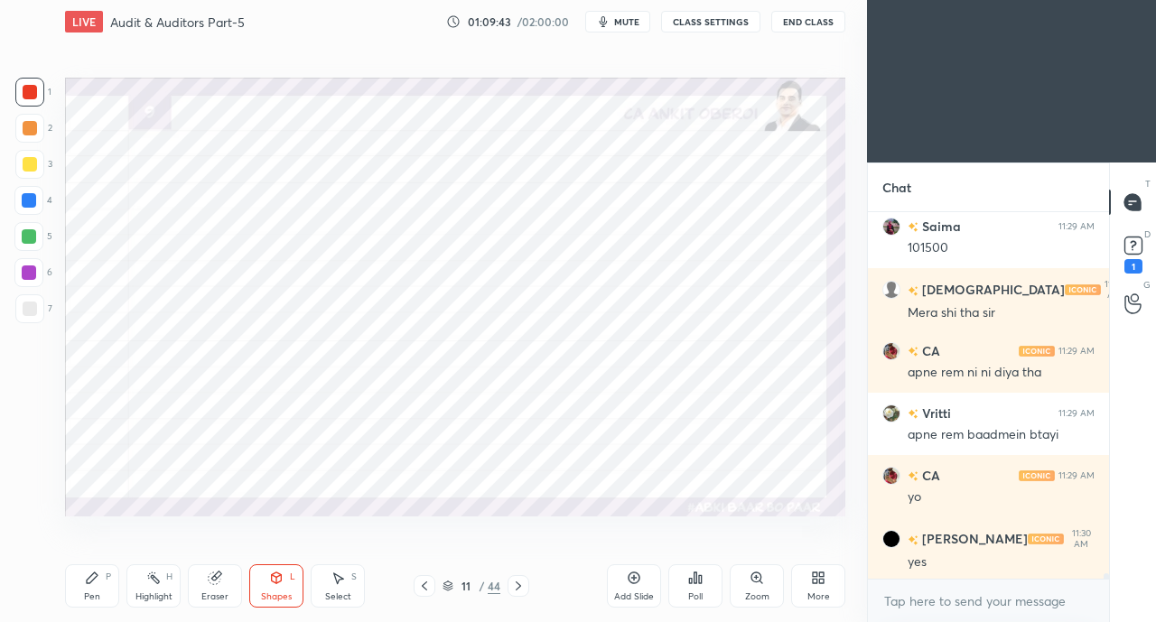
click at [107, 586] on div "Pen P" at bounding box center [92, 585] width 54 height 43
click at [220, 582] on icon at bounding box center [215, 578] width 14 height 14
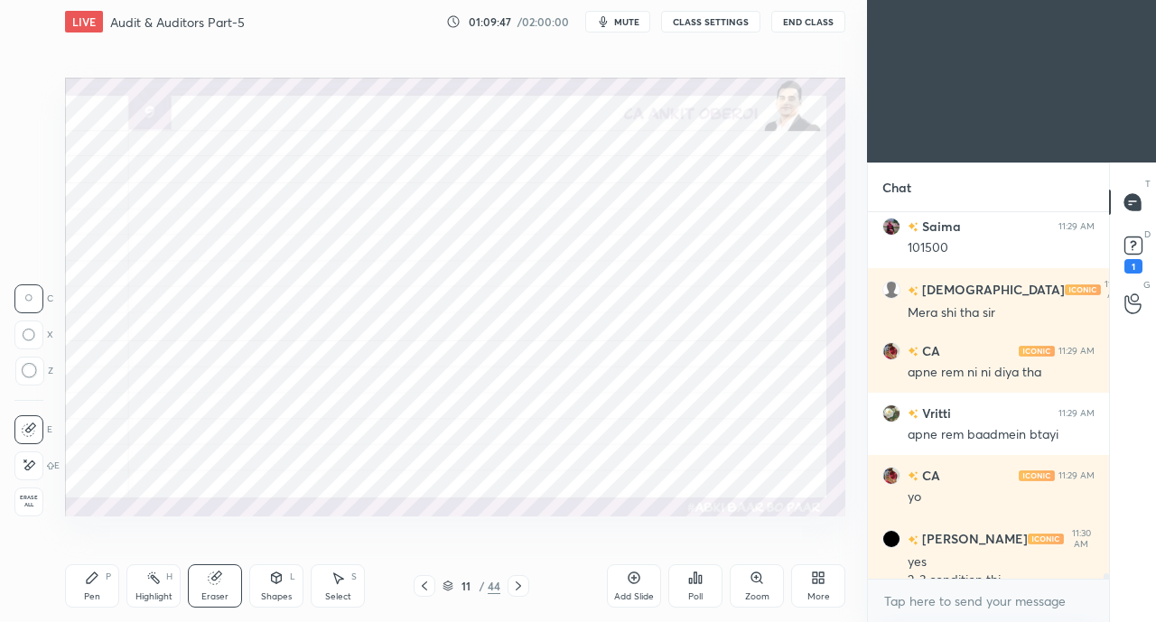
scroll to position [26000, 0]
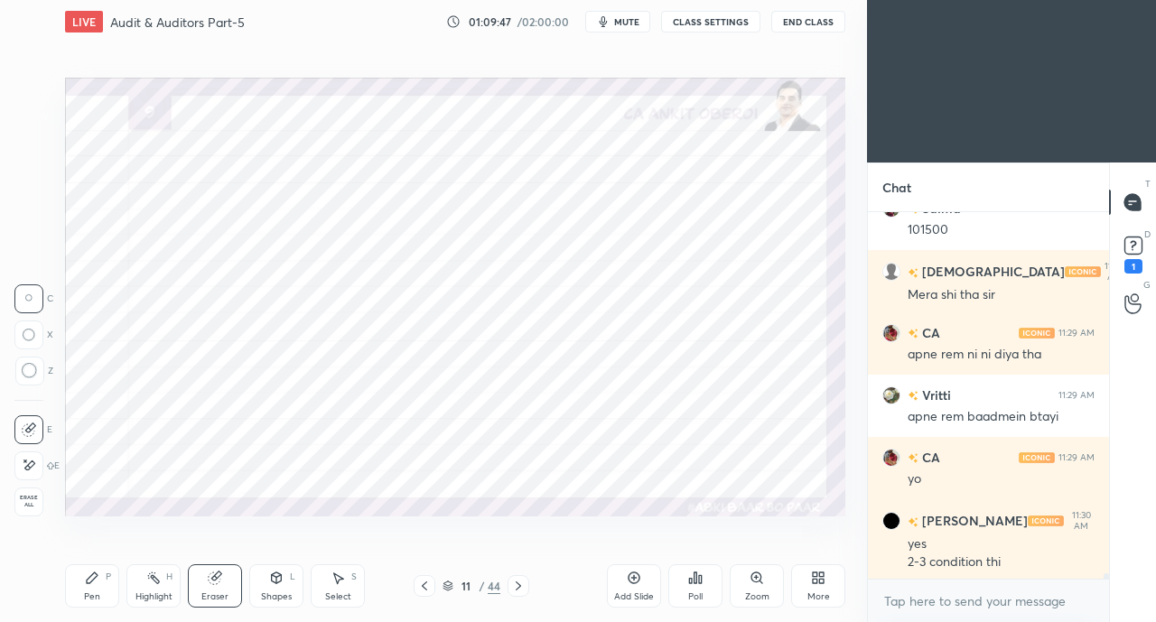
click at [35, 470] on icon at bounding box center [29, 465] width 14 height 15
click at [271, 589] on div "Shapes L" at bounding box center [276, 585] width 54 height 43
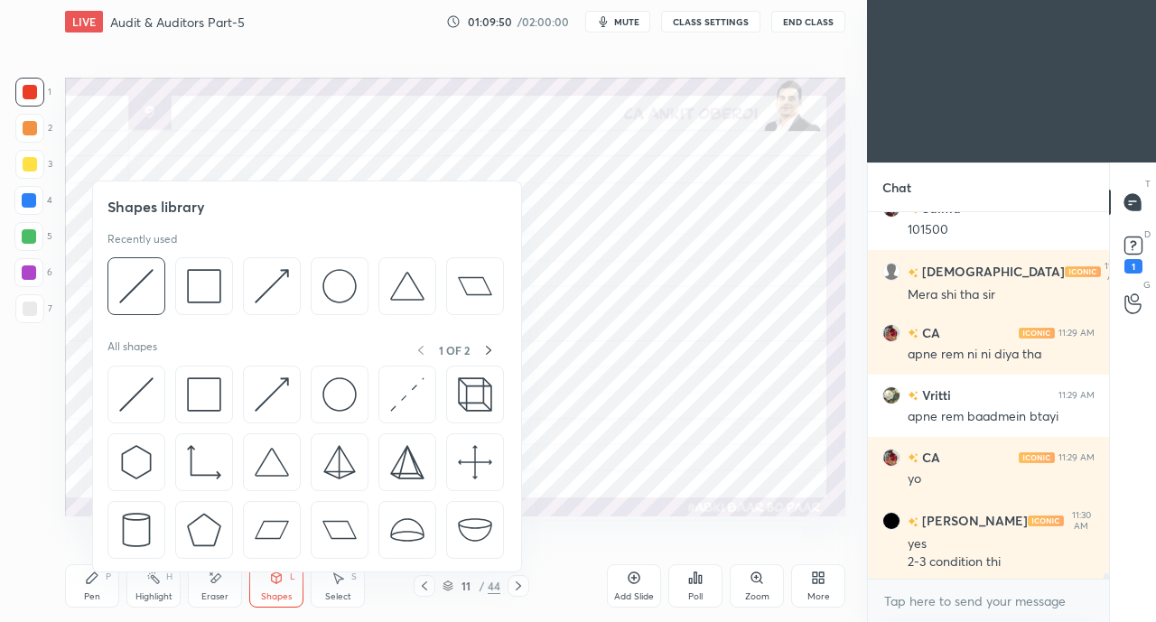
click at [271, 391] on img at bounding box center [272, 394] width 34 height 34
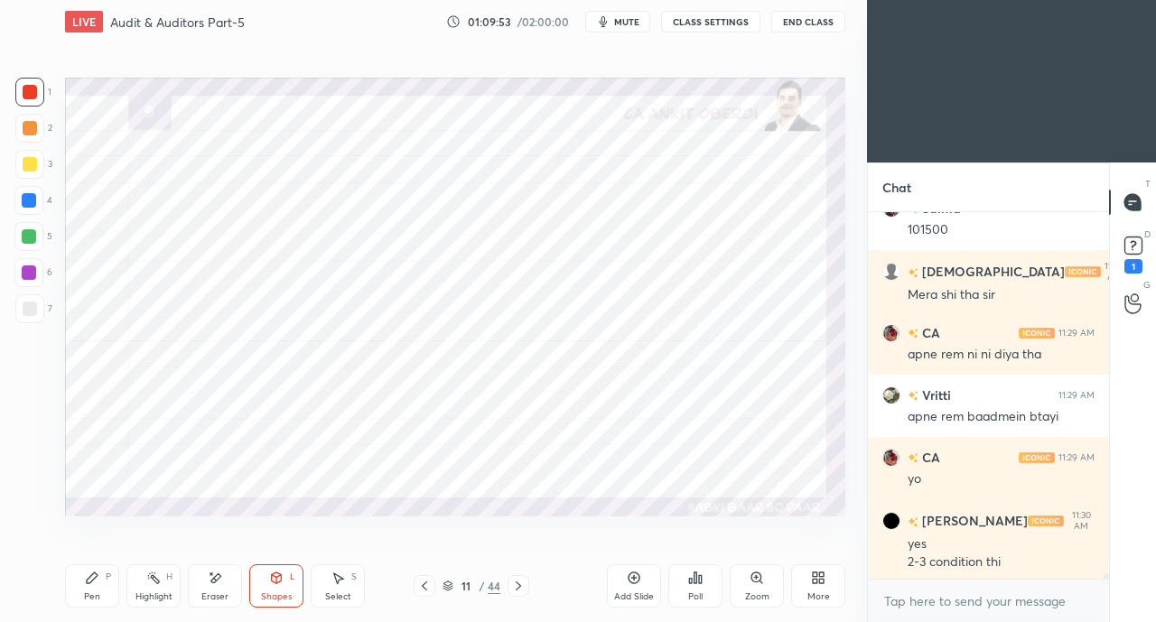
click at [215, 583] on icon at bounding box center [215, 578] width 14 height 15
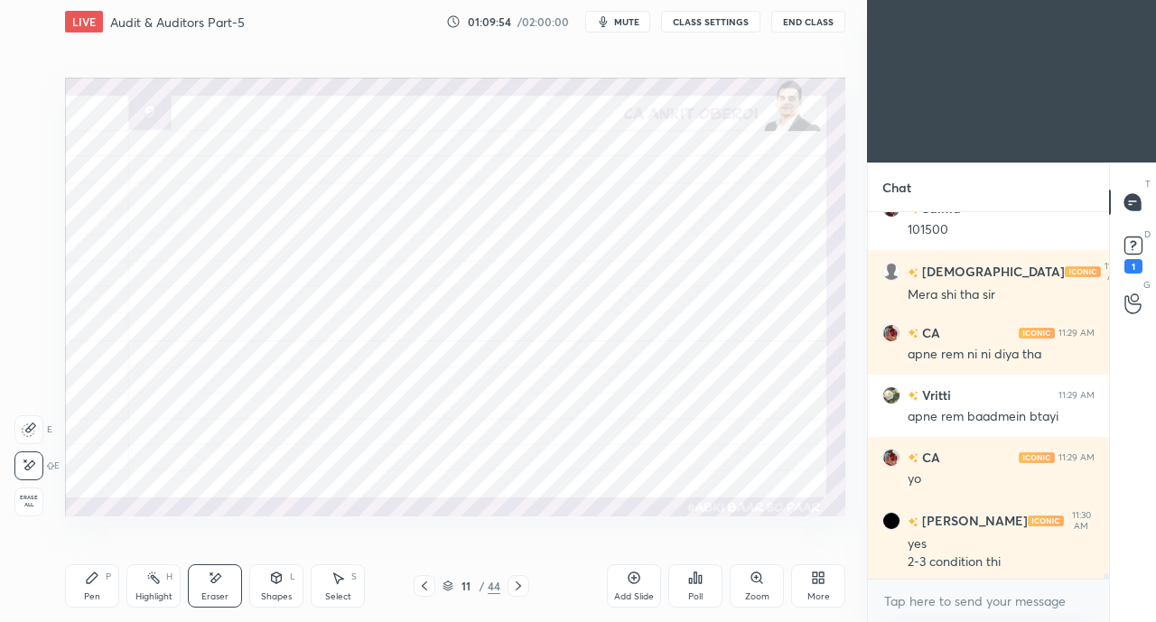
click at [282, 584] on icon at bounding box center [276, 578] width 14 height 14
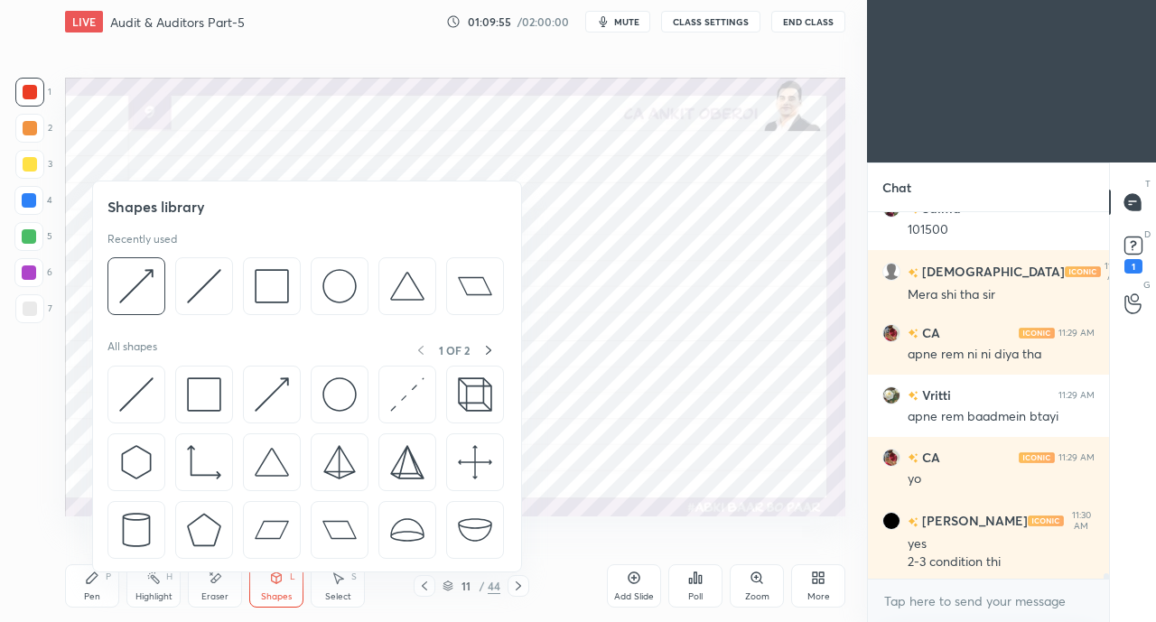
click at [273, 385] on img at bounding box center [272, 394] width 34 height 34
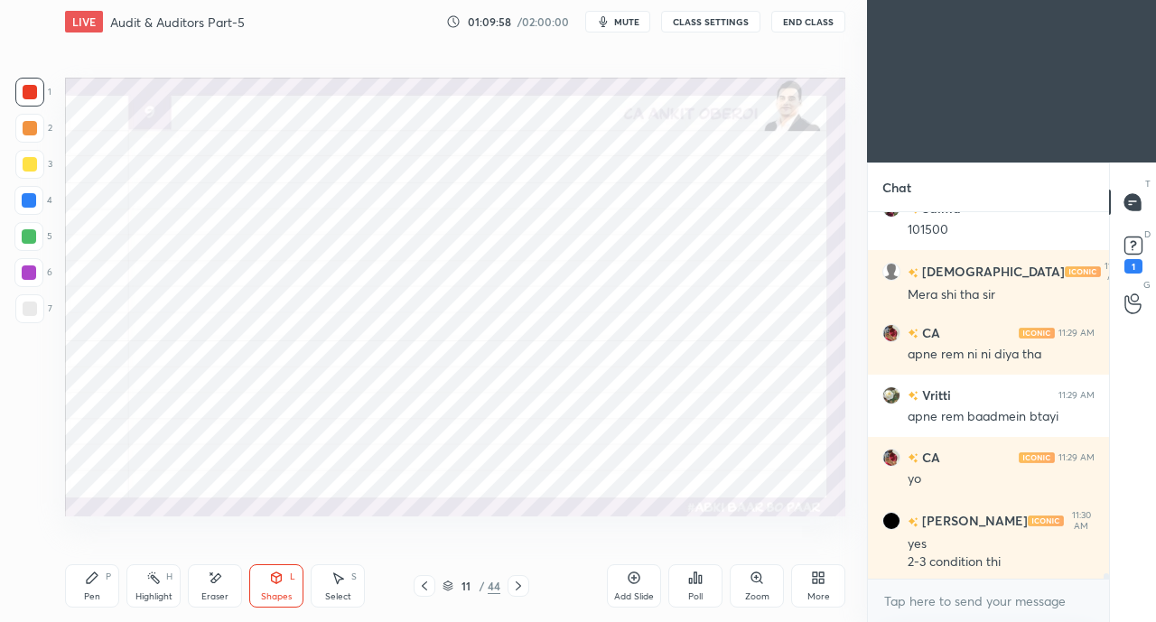
click at [98, 590] on div "Pen P" at bounding box center [92, 585] width 54 height 43
click at [20, 205] on div at bounding box center [28, 200] width 29 height 29
click at [31, 102] on div at bounding box center [29, 92] width 29 height 29
click at [34, 202] on div at bounding box center [29, 200] width 14 height 14
click at [533, 556] on div "Pen P Highlight H Eraser Shapes L Select S 11 / 44 Add Slide Poll Zoom More" at bounding box center [455, 586] width 780 height 72
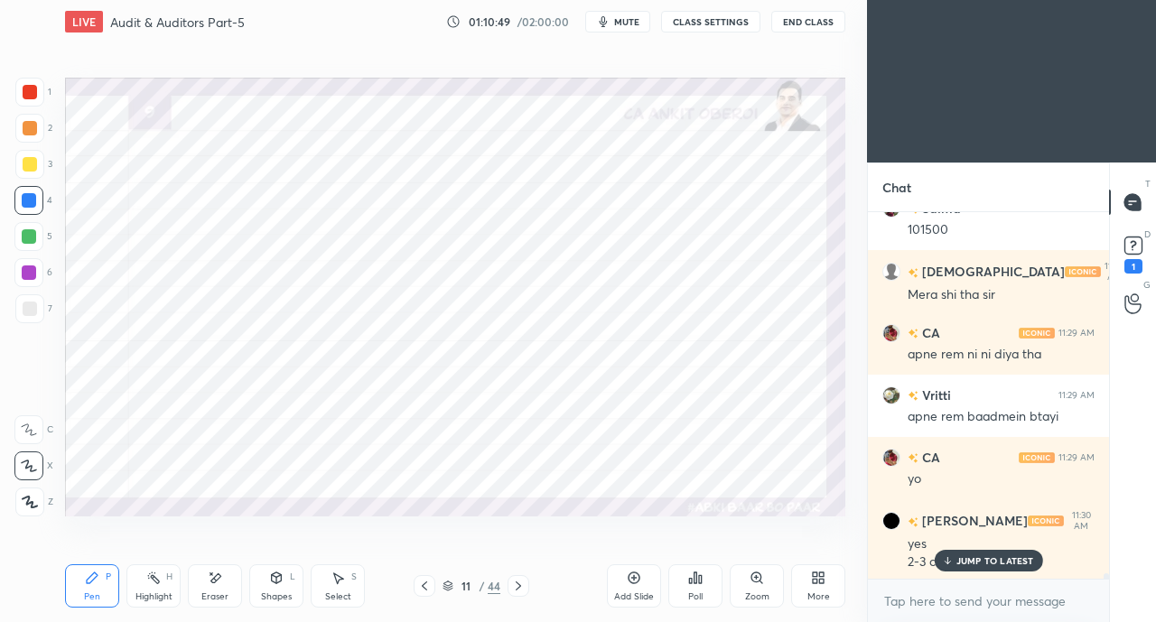
scroll to position [26062, 0]
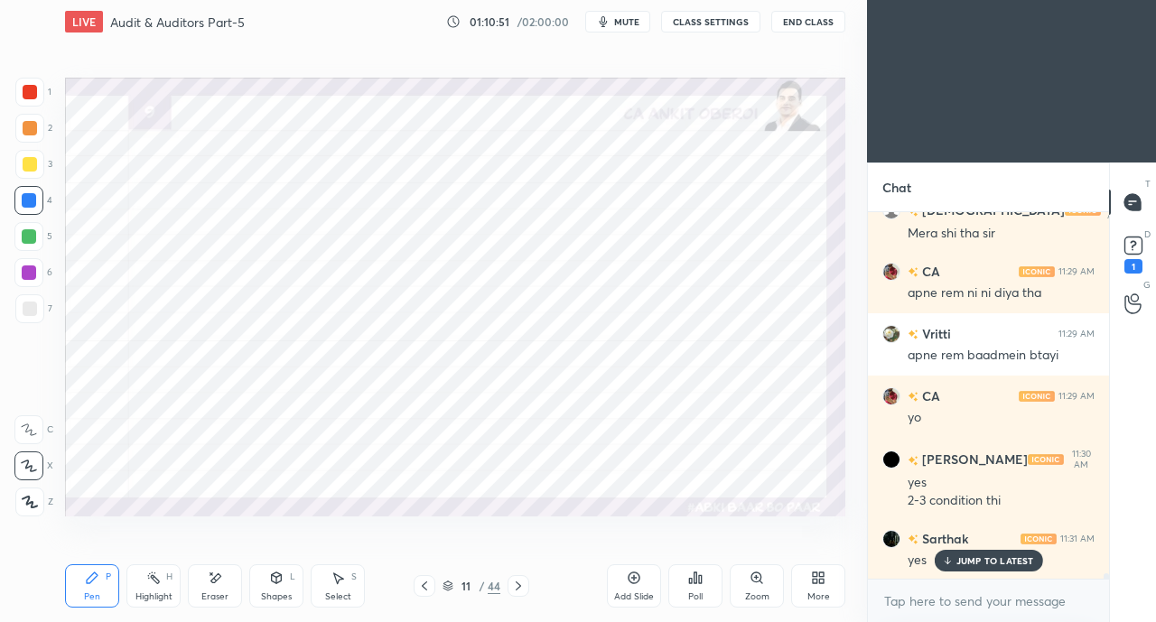
click at [31, 89] on div at bounding box center [30, 92] width 14 height 14
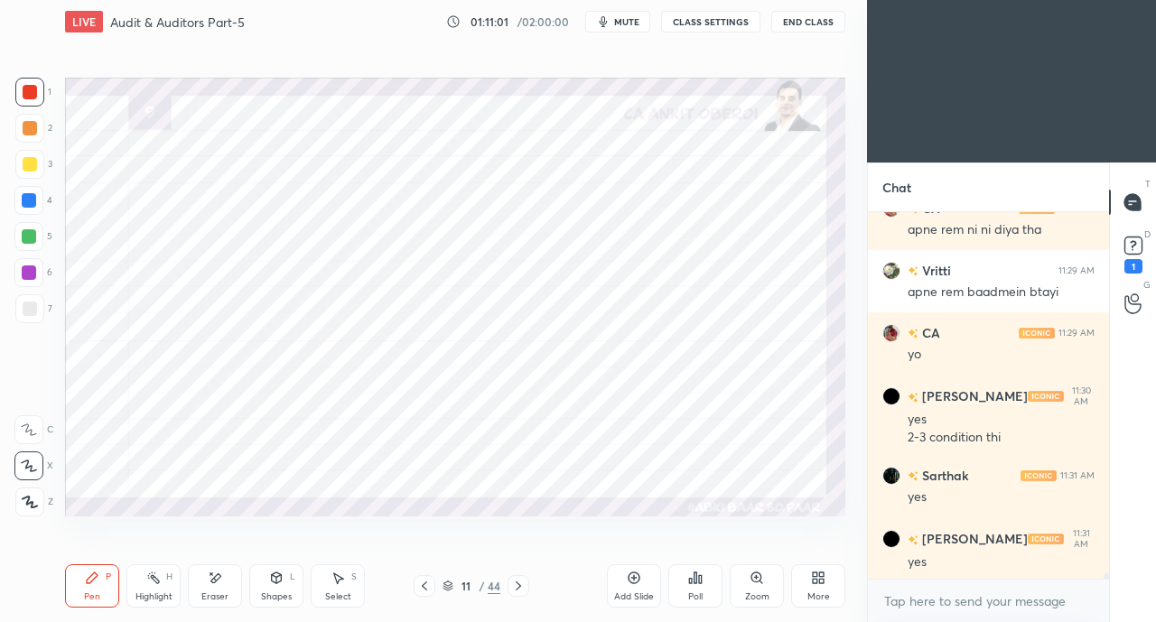
click at [228, 590] on div "Eraser" at bounding box center [215, 585] width 54 height 43
click at [277, 584] on icon at bounding box center [276, 578] width 14 height 14
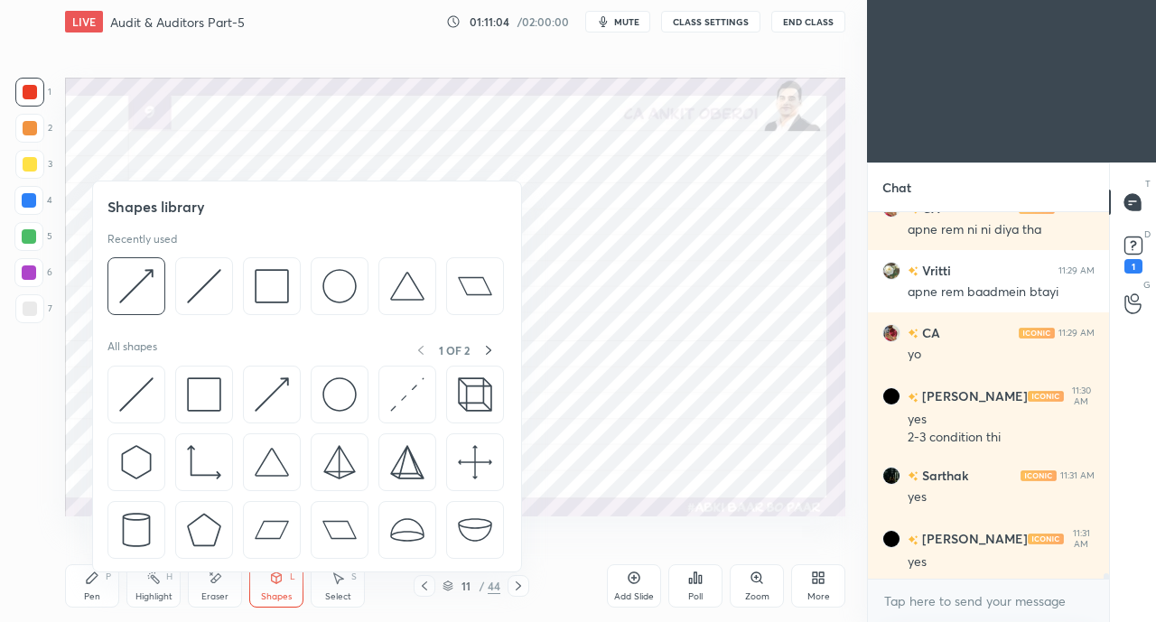
click at [137, 384] on img at bounding box center [136, 394] width 34 height 34
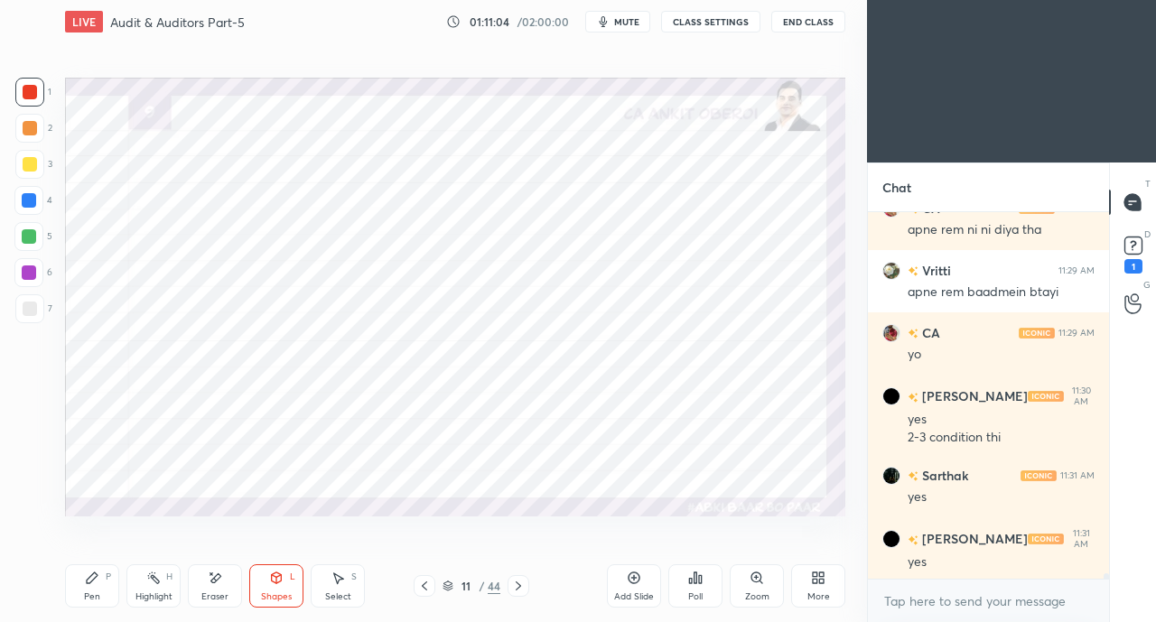
click at [270, 597] on div "Shapes" at bounding box center [276, 596] width 31 height 9
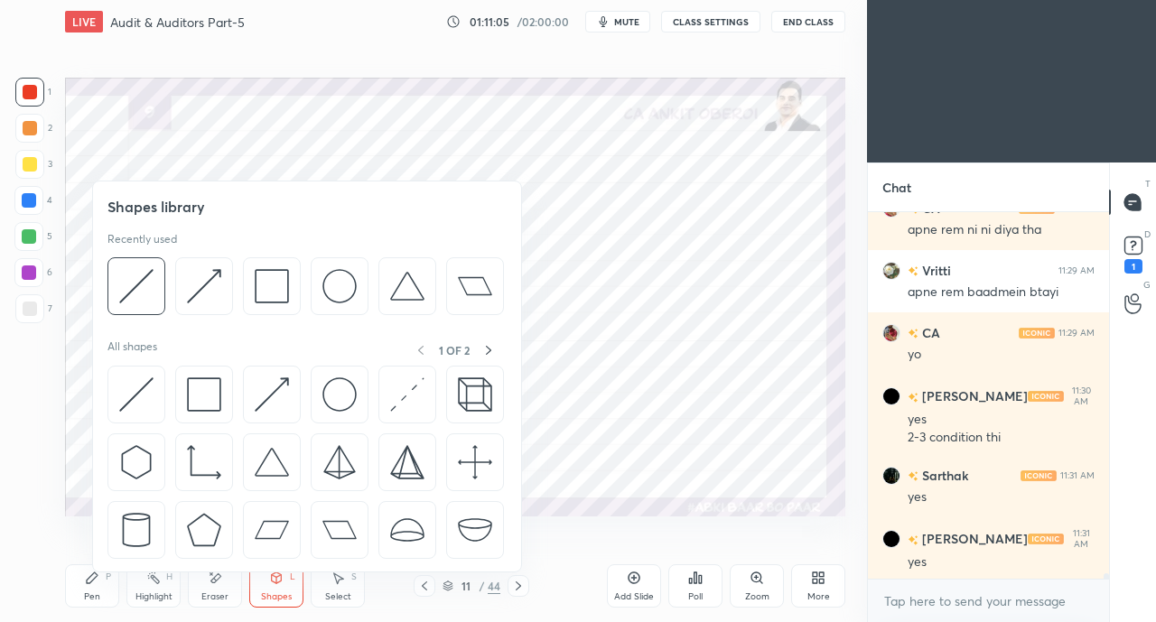
click at [200, 378] on img at bounding box center [204, 394] width 34 height 34
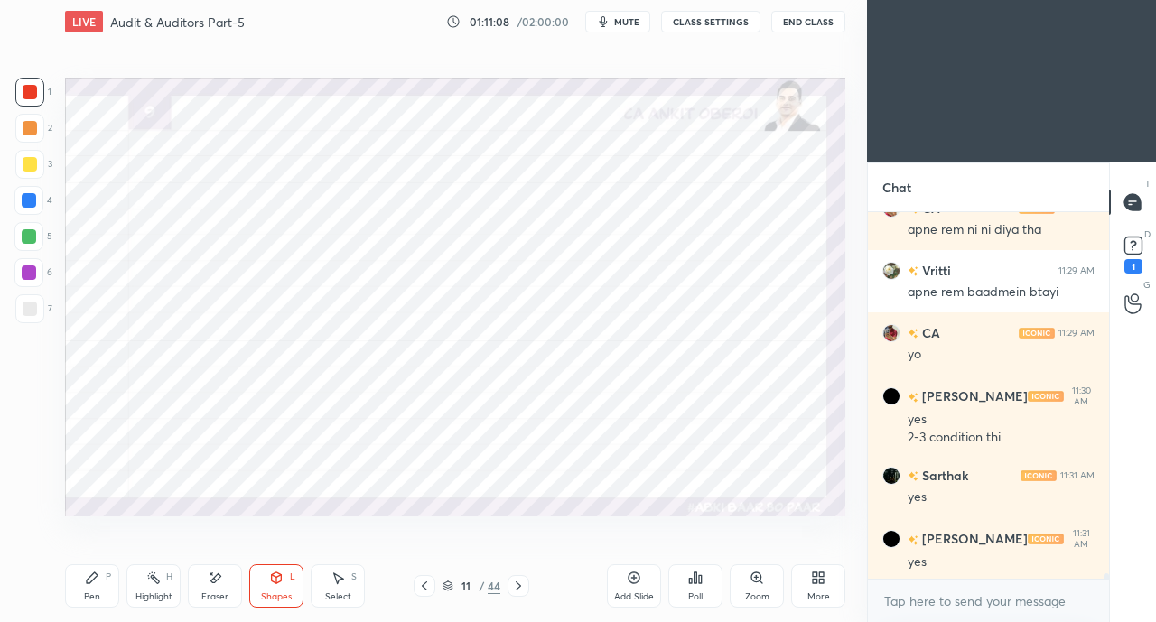
click at [336, 588] on div "Select S" at bounding box center [338, 585] width 54 height 43
click at [608, 432] on div "0 ° Undo Copy Duplicate Duplicate to new slide Delete" at bounding box center [455, 297] width 780 height 439
click at [282, 587] on div "Shapes L" at bounding box center [276, 585] width 54 height 43
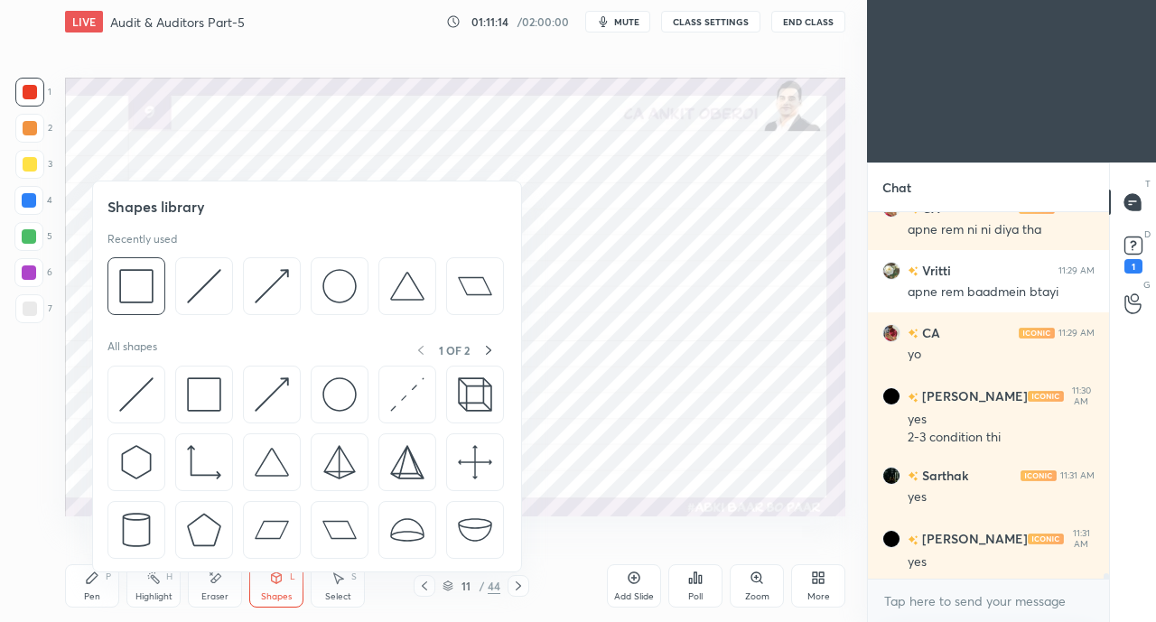
click at [121, 385] on img at bounding box center [136, 394] width 34 height 34
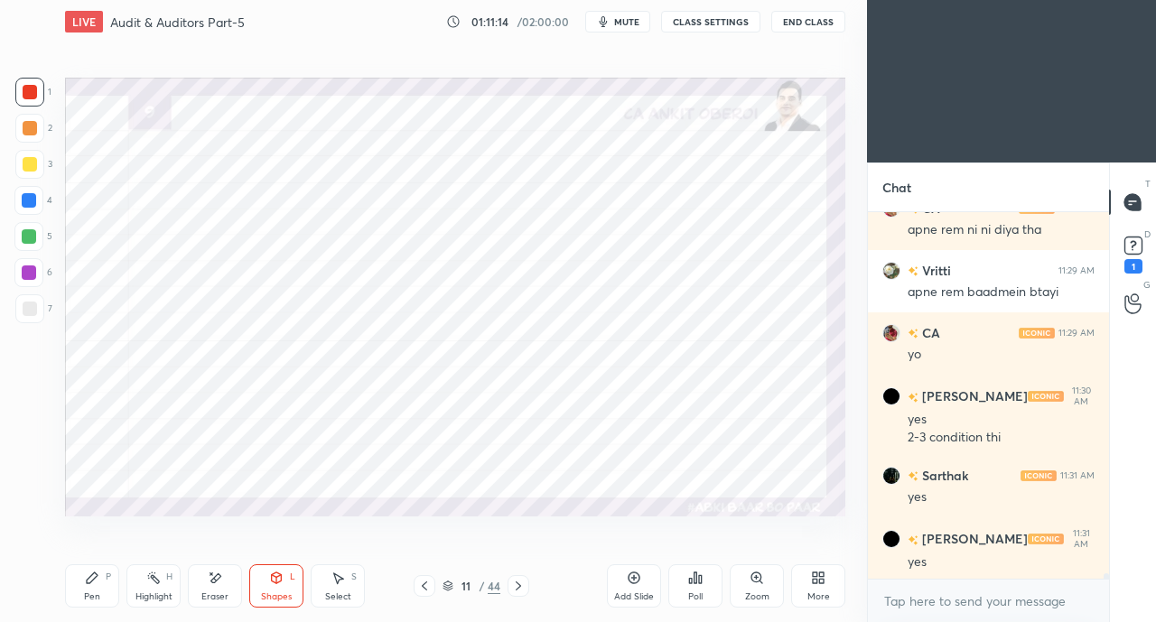
click at [33, 205] on div at bounding box center [29, 200] width 14 height 14
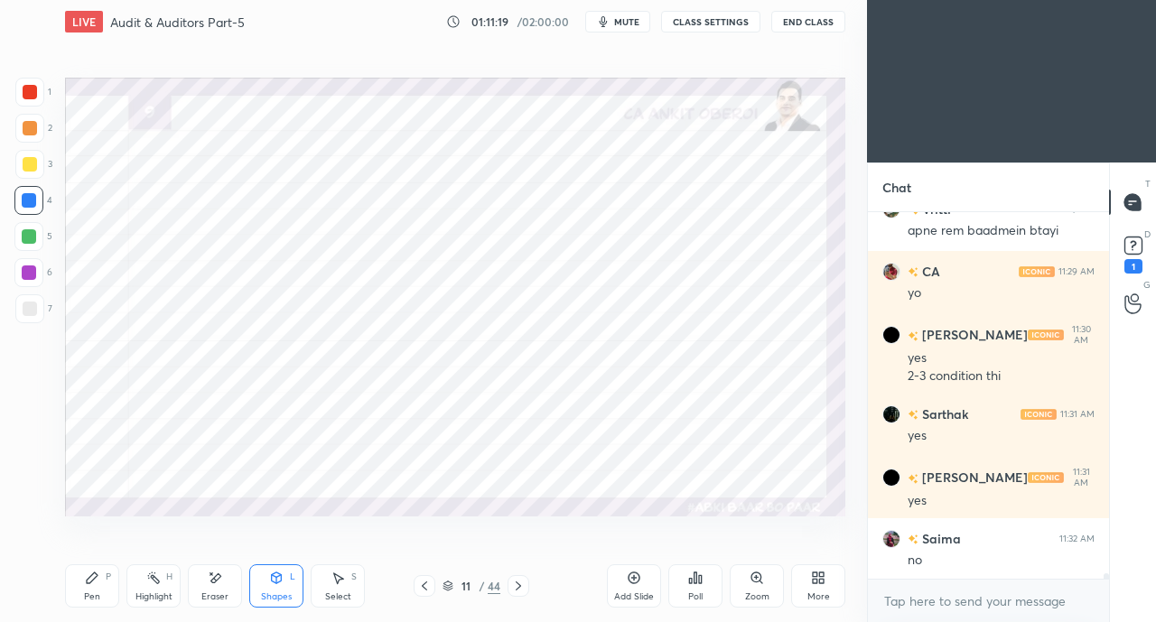
click at [120, 575] on div "Pen P Highlight H Eraser Shapes L Select S" at bounding box center [200, 585] width 271 height 43
click at [101, 582] on div "Pen P" at bounding box center [92, 585] width 54 height 43
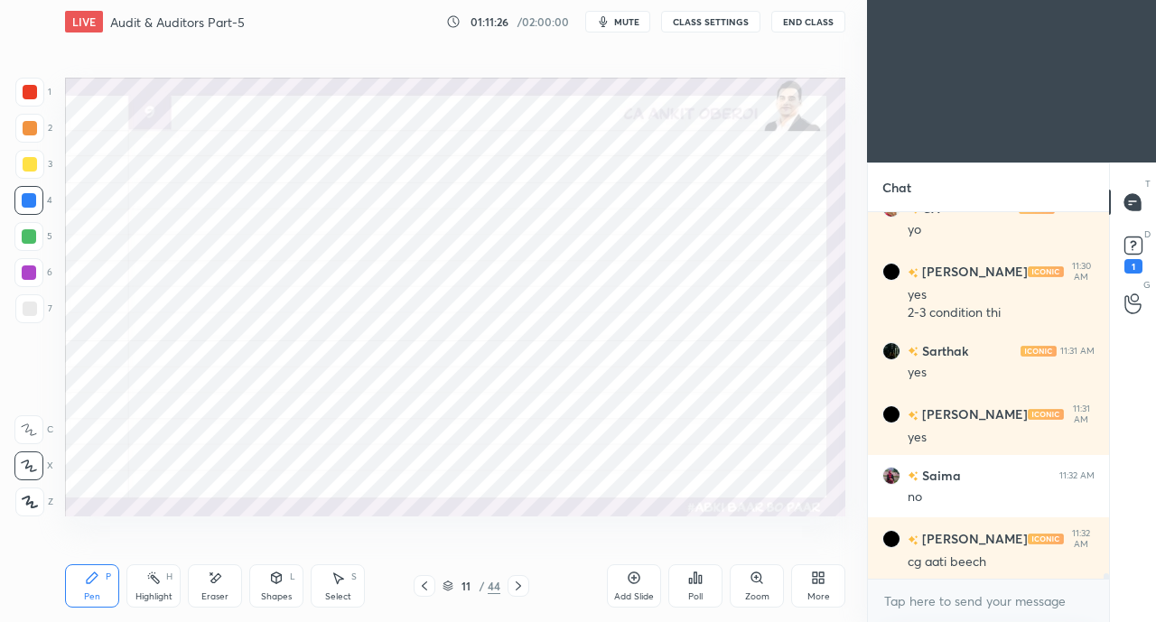
scroll to position [26268, 0]
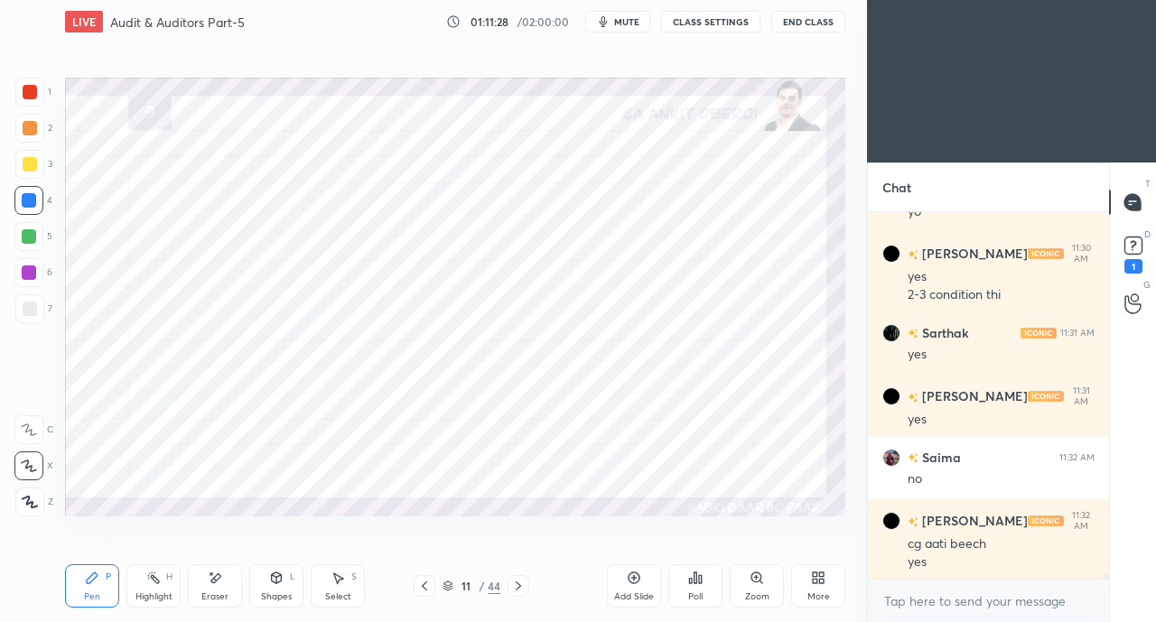
click at [742, 601] on div "Zoom" at bounding box center [756, 585] width 54 height 43
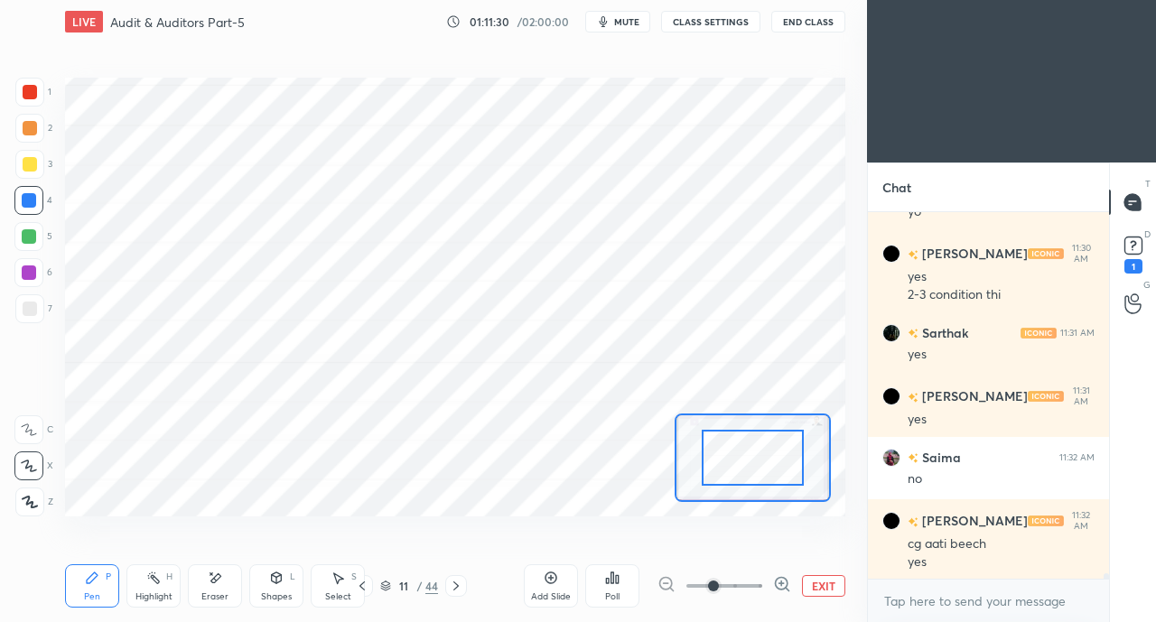
click at [456, 584] on icon at bounding box center [456, 586] width 14 height 14
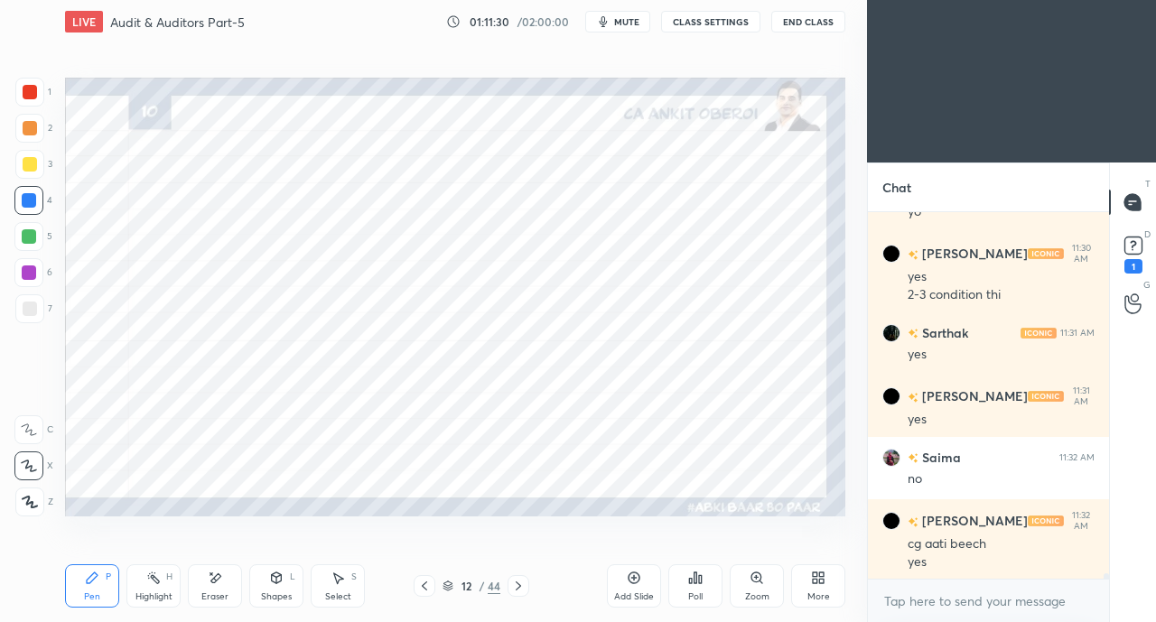
click at [418, 584] on icon at bounding box center [424, 586] width 14 height 14
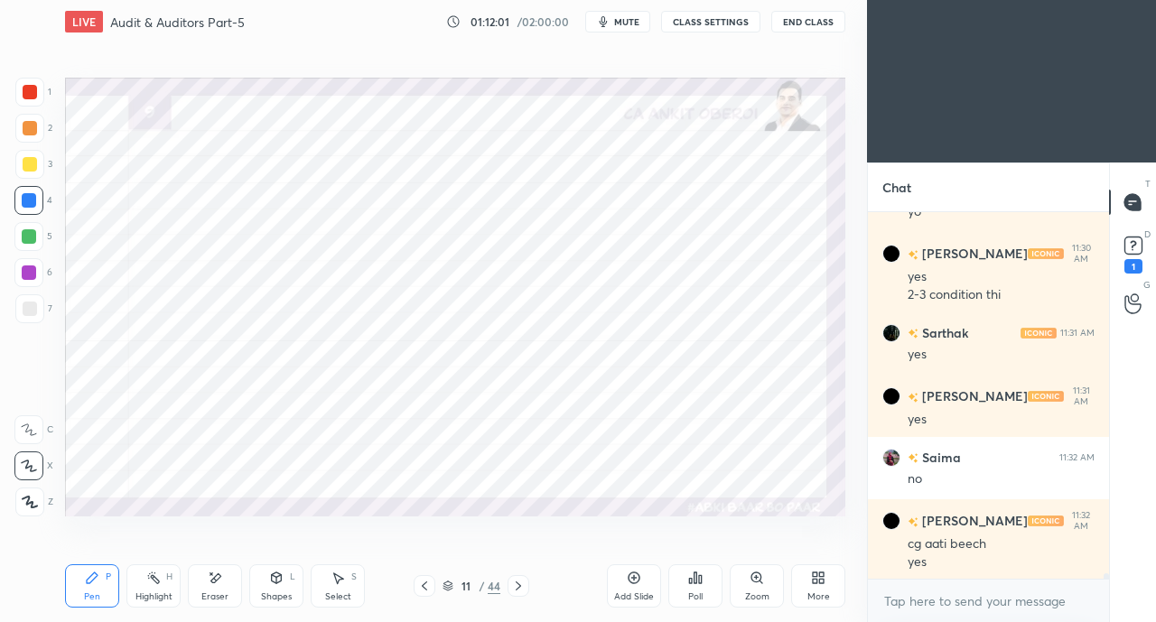
scroll to position [26329, 0]
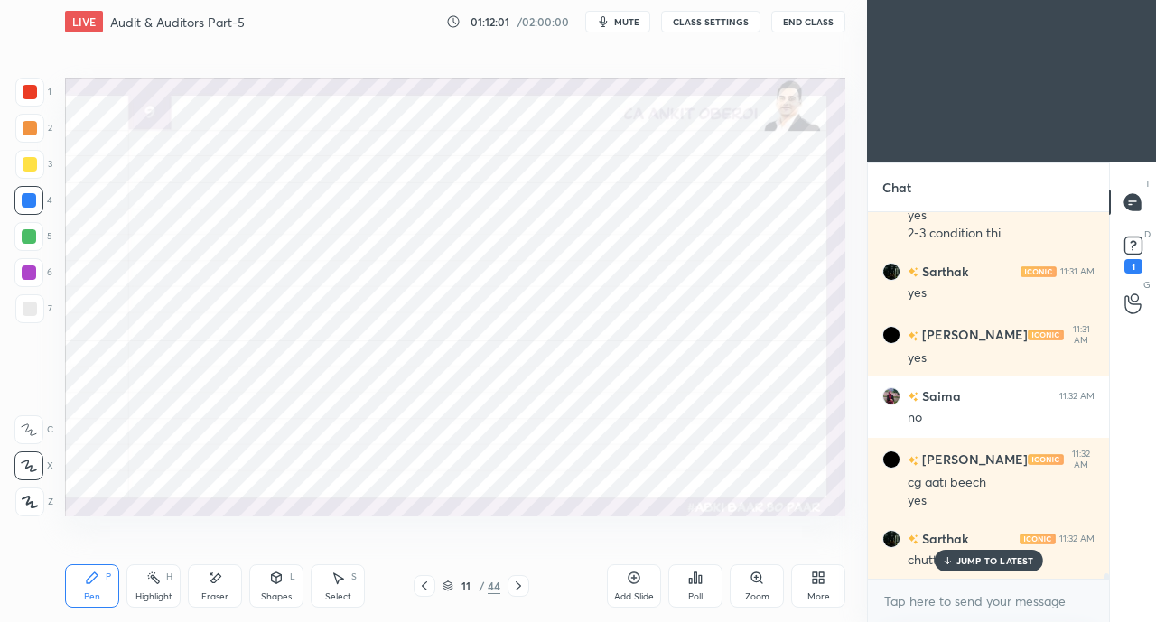
click at [33, 87] on div at bounding box center [30, 92] width 14 height 14
click at [961, 566] on p "JUMP TO LATEST" at bounding box center [995, 560] width 78 height 11
click at [280, 587] on div "Shapes L" at bounding box center [276, 585] width 54 height 43
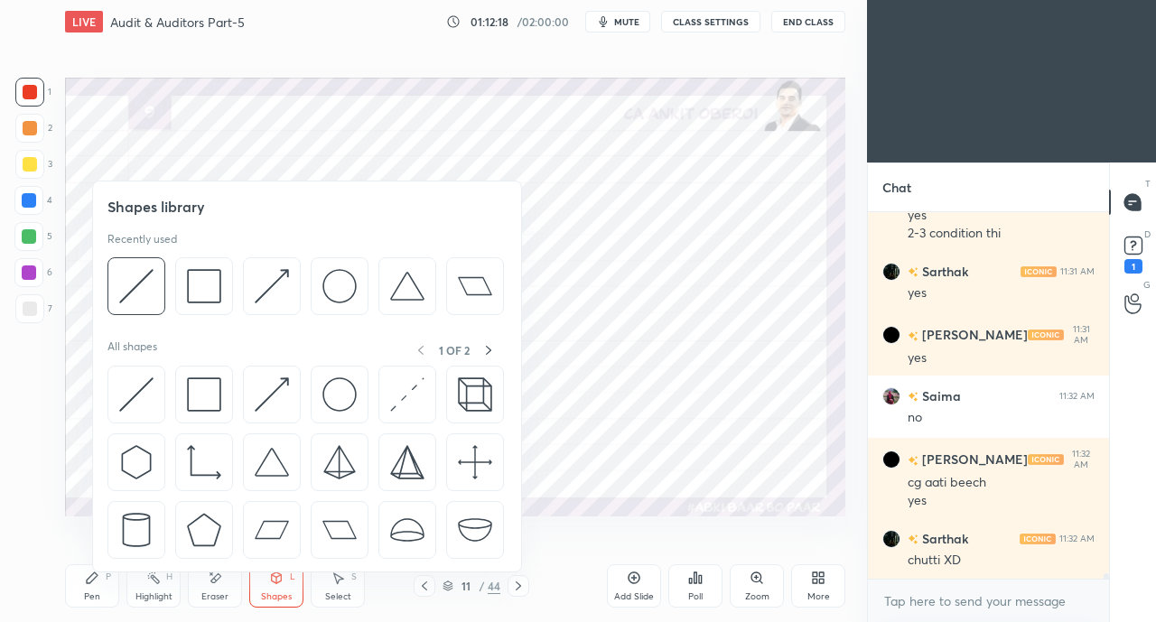
click at [128, 387] on img at bounding box center [136, 394] width 34 height 34
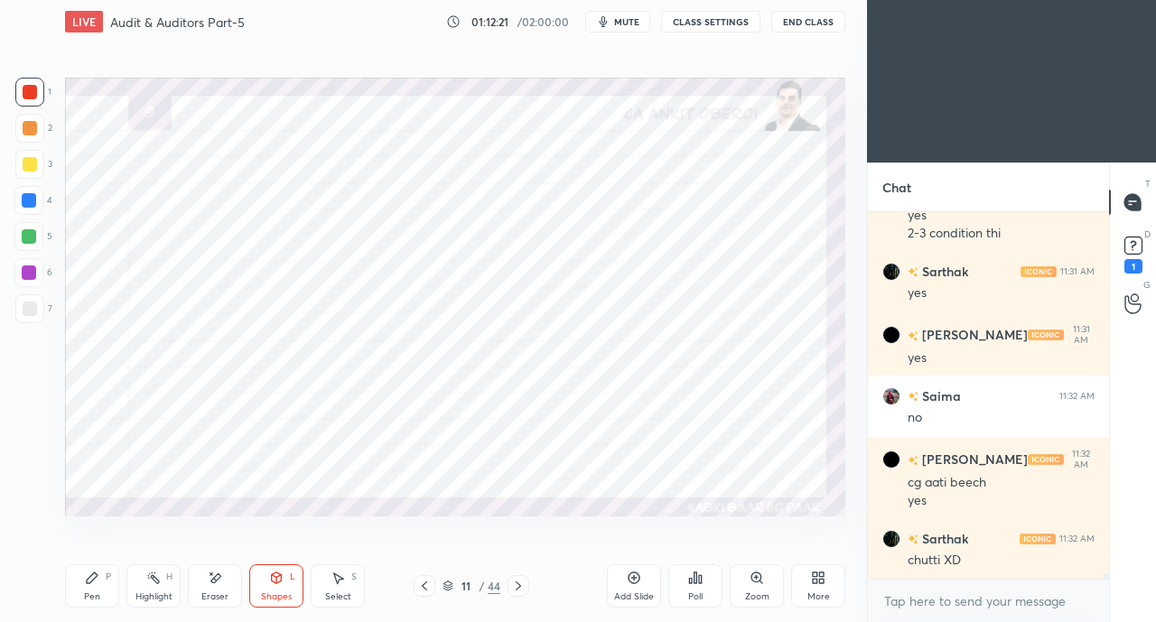
click at [90, 590] on div "Pen P" at bounding box center [92, 585] width 54 height 43
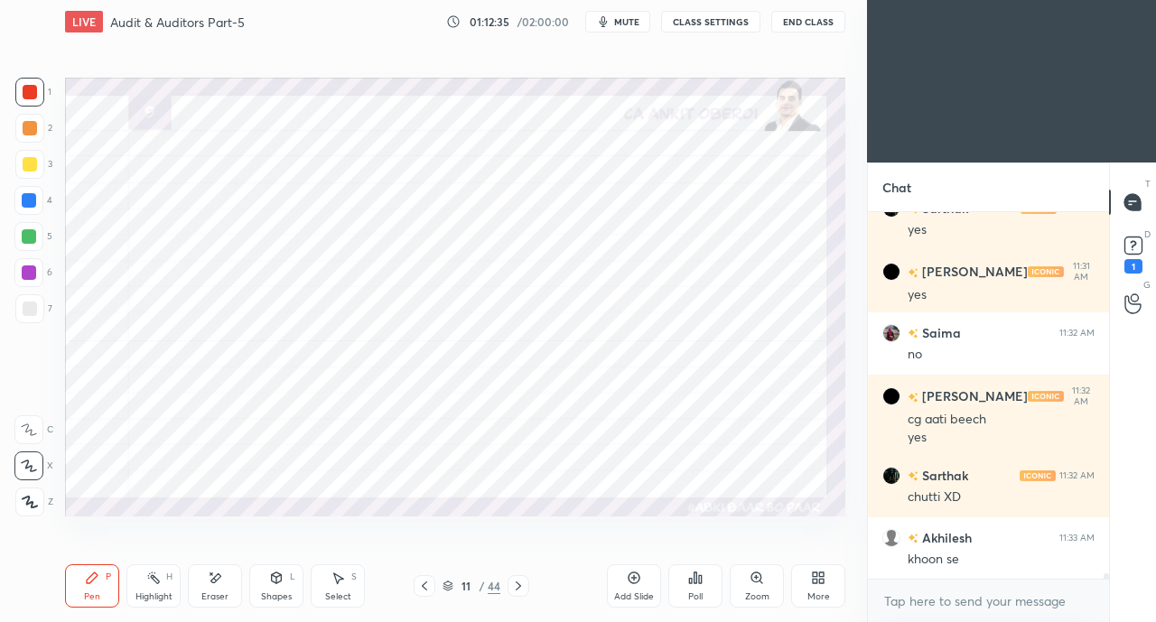
click at [271, 590] on div "Shapes L" at bounding box center [276, 585] width 54 height 43
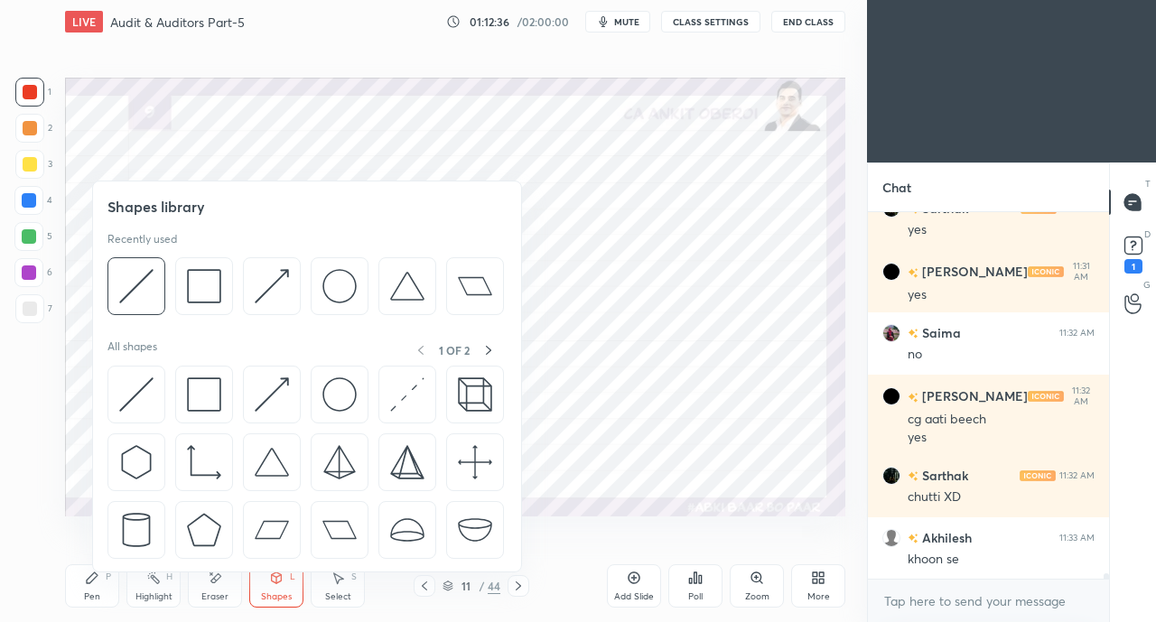
click at [138, 395] on img at bounding box center [136, 394] width 34 height 34
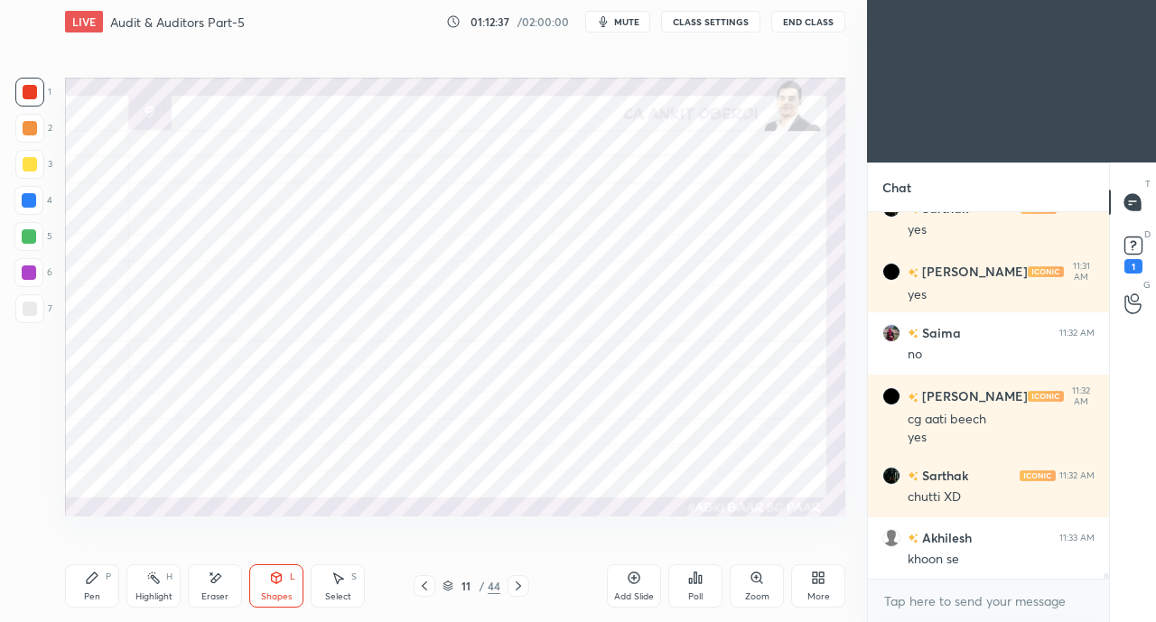
click at [32, 201] on div at bounding box center [29, 200] width 14 height 14
click at [99, 579] on div "Pen P" at bounding box center [92, 585] width 54 height 43
click at [276, 583] on icon at bounding box center [276, 580] width 0 height 6
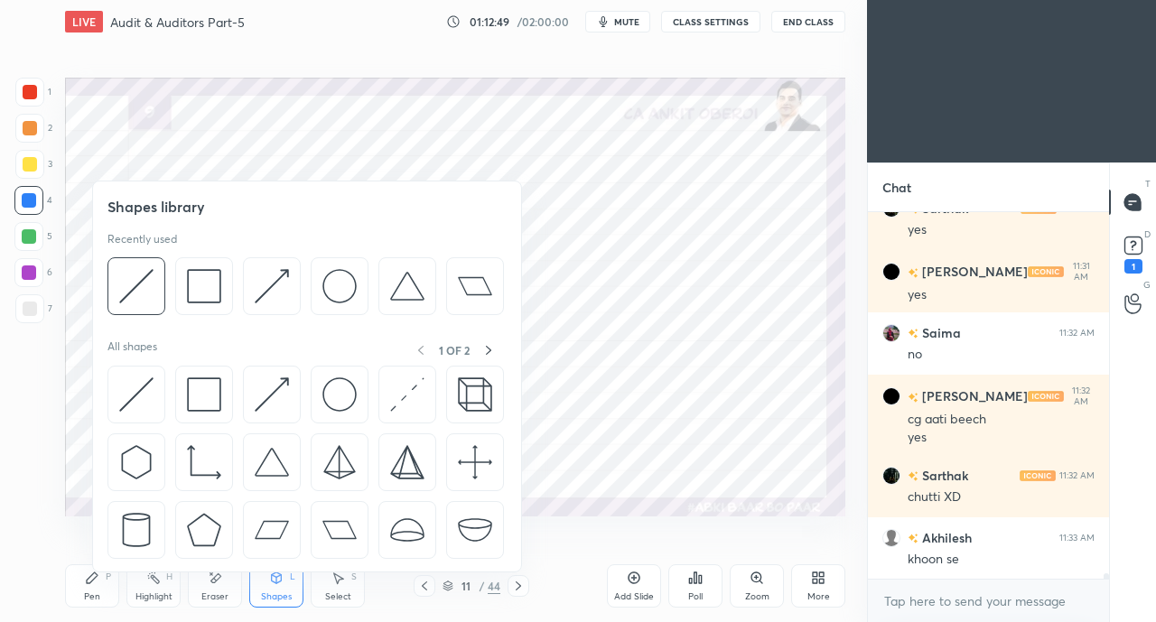
click at [124, 399] on img at bounding box center [136, 394] width 34 height 34
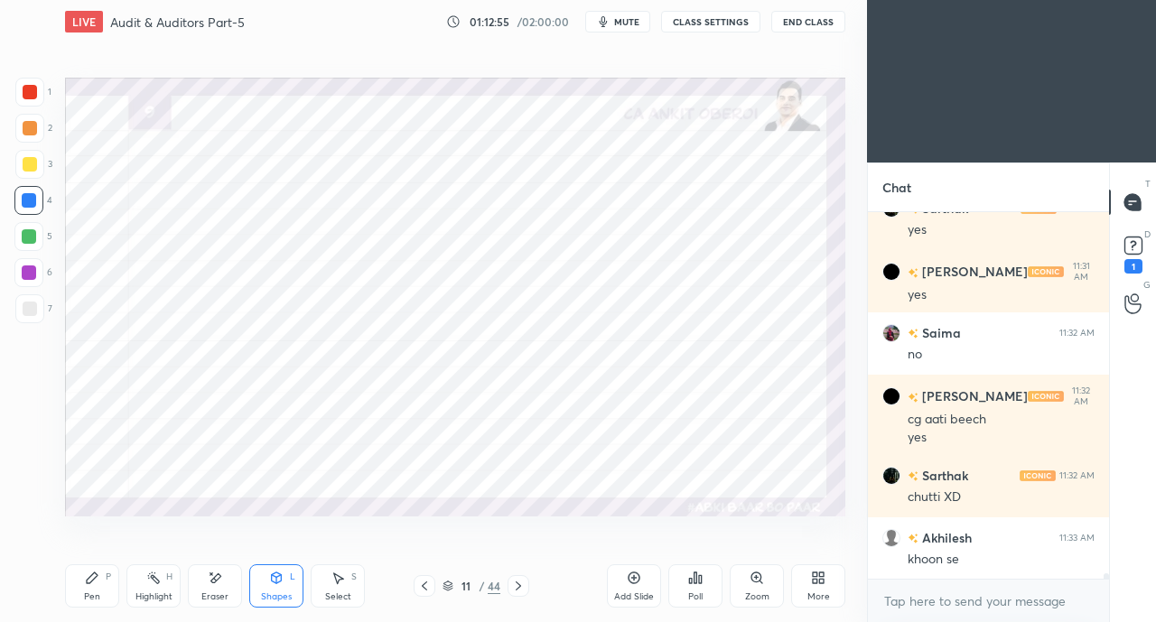
click at [96, 592] on div "Pen" at bounding box center [92, 596] width 16 height 9
click at [31, 98] on div at bounding box center [30, 92] width 14 height 14
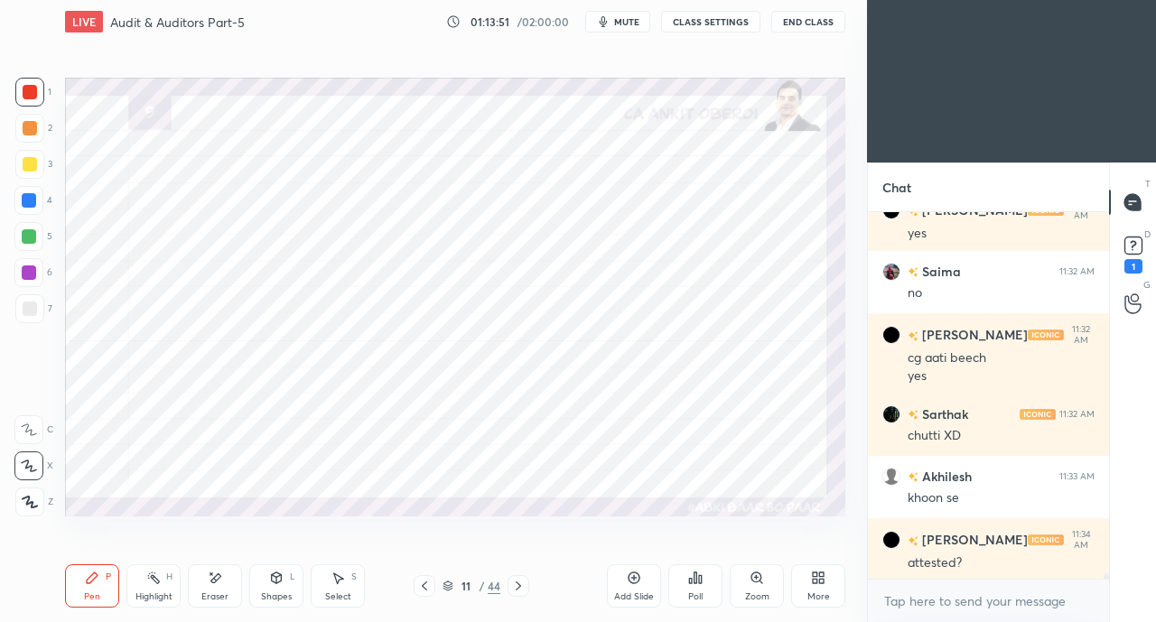
scroll to position [26517, 0]
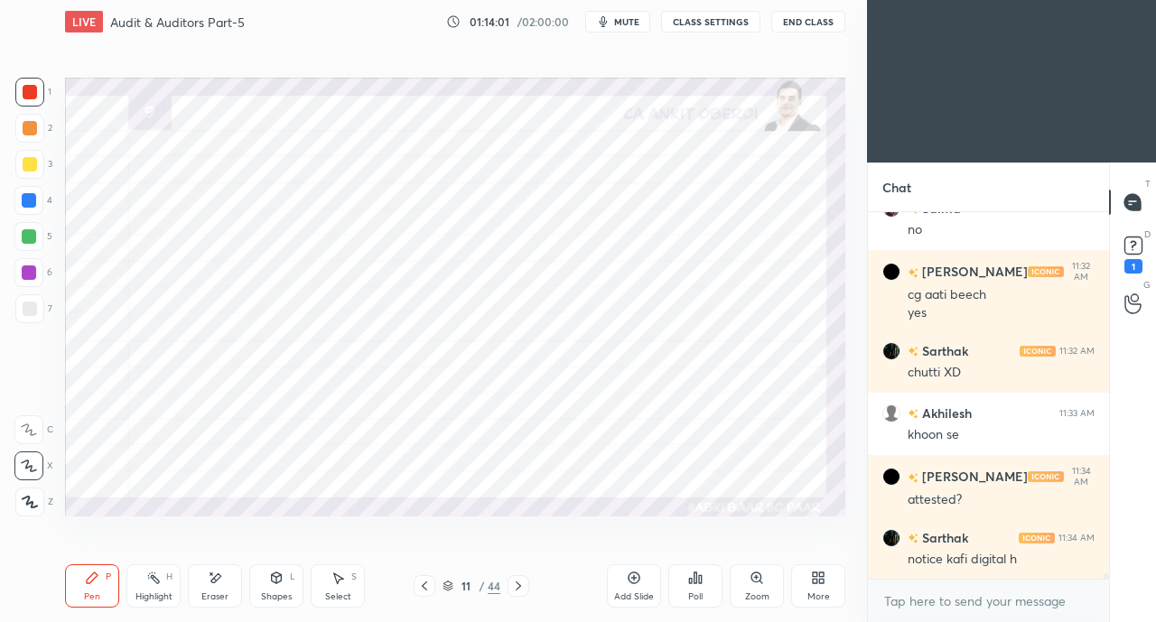
click at [156, 588] on div "Highlight H" at bounding box center [153, 585] width 54 height 43
click at [98, 583] on icon at bounding box center [92, 578] width 14 height 14
click at [209, 593] on div "Eraser" at bounding box center [214, 596] width 27 height 9
click at [283, 577] on icon at bounding box center [276, 578] width 14 height 14
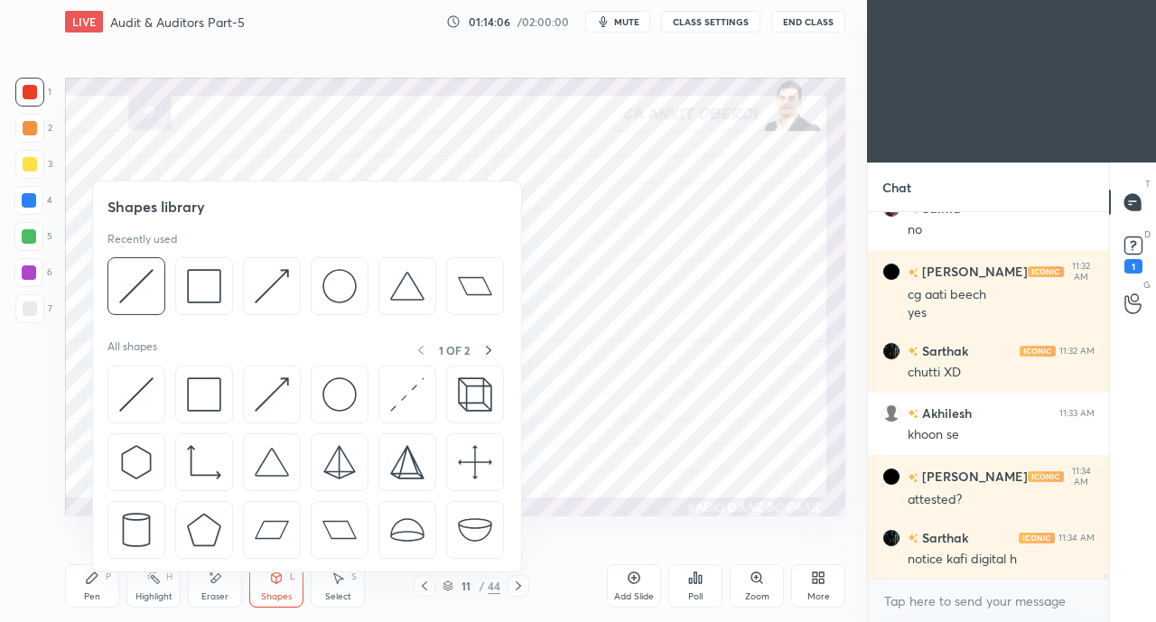
click at [148, 389] on img at bounding box center [136, 394] width 34 height 34
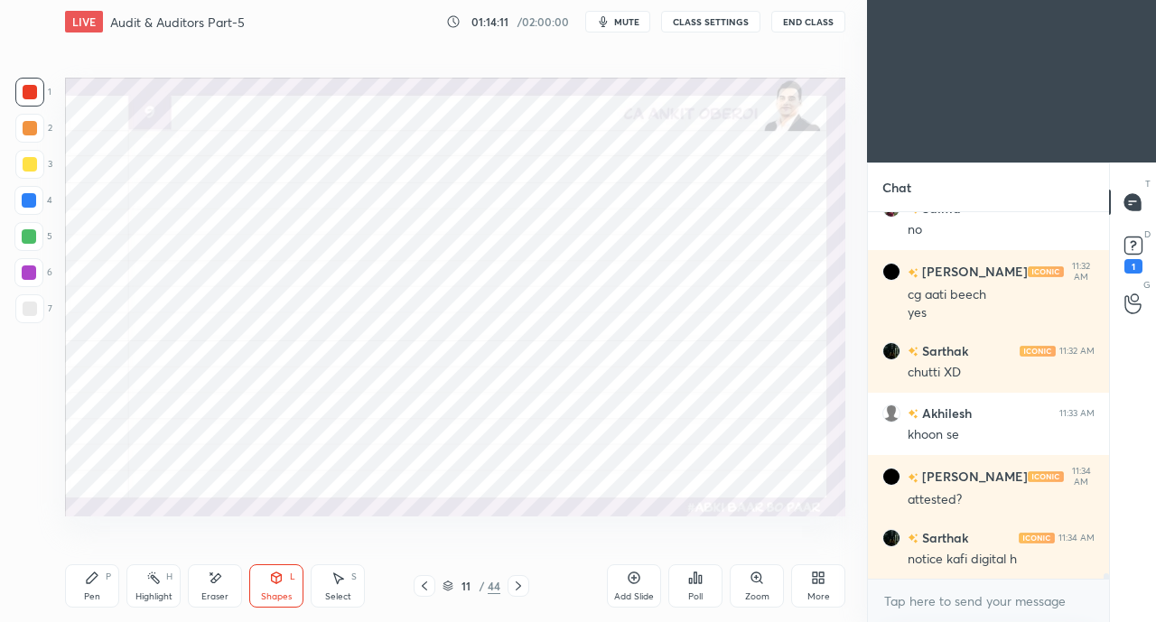
click at [88, 588] on div "Pen P" at bounding box center [92, 585] width 54 height 43
click at [31, 191] on div at bounding box center [28, 200] width 29 height 29
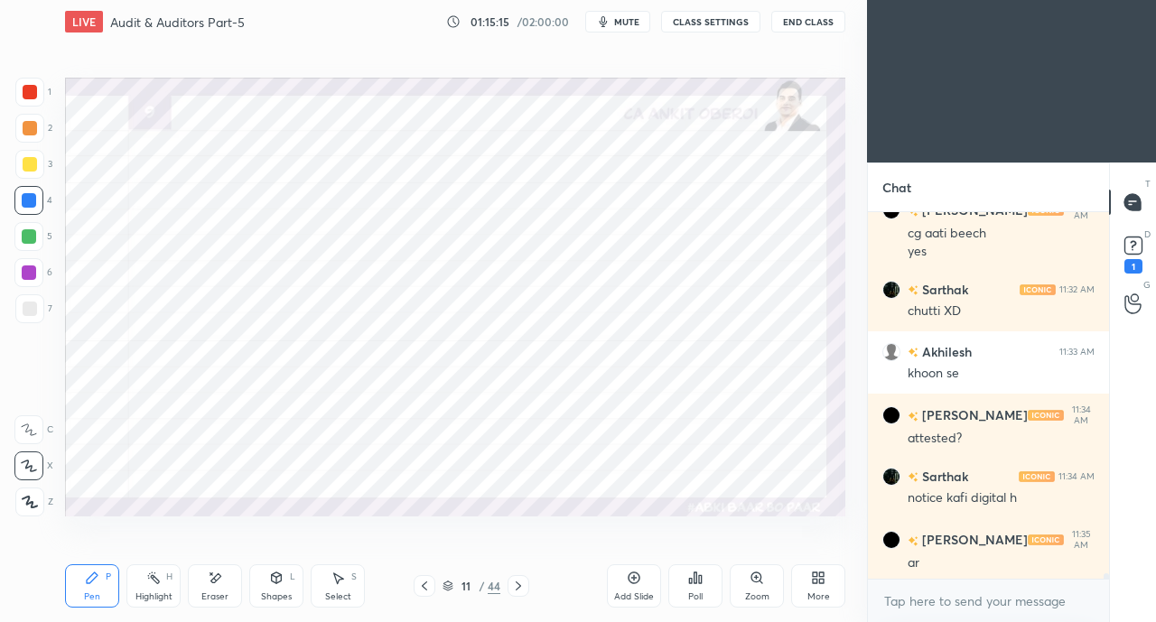
click at [229, 594] on div "Eraser" at bounding box center [215, 585] width 54 height 43
click at [96, 599] on div "Pen" at bounding box center [92, 596] width 16 height 9
click at [27, 96] on div at bounding box center [30, 92] width 14 height 14
click at [337, 577] on icon at bounding box center [339, 578] width 10 height 11
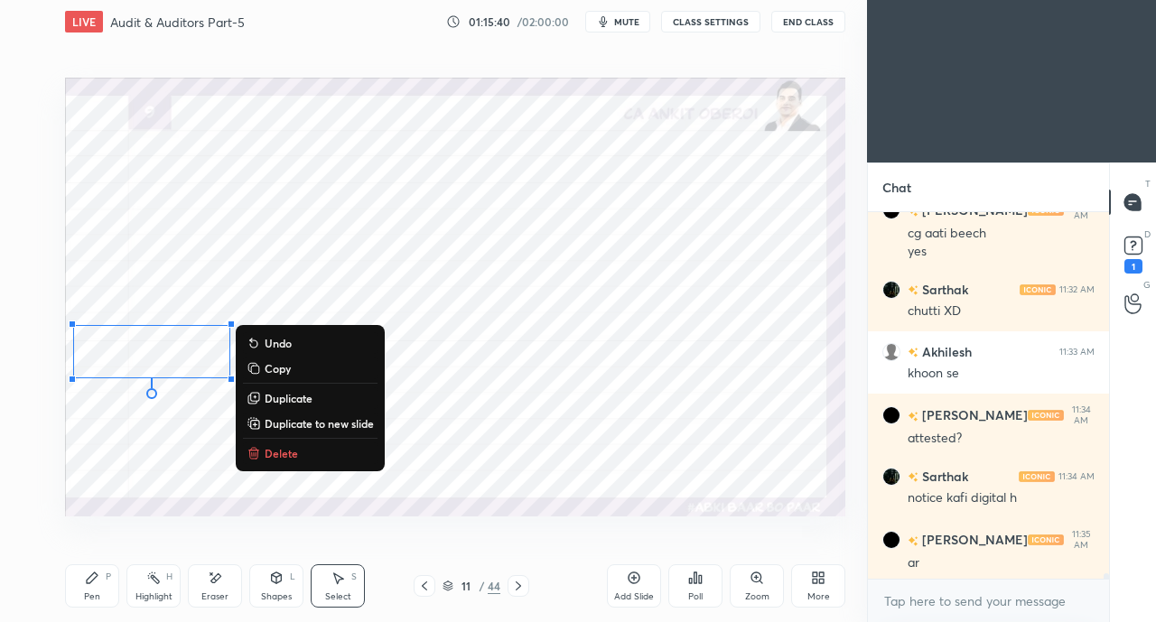
click at [172, 448] on div "0 ° Undo Copy Duplicate Duplicate to new slide Delete" at bounding box center [455, 297] width 780 height 439
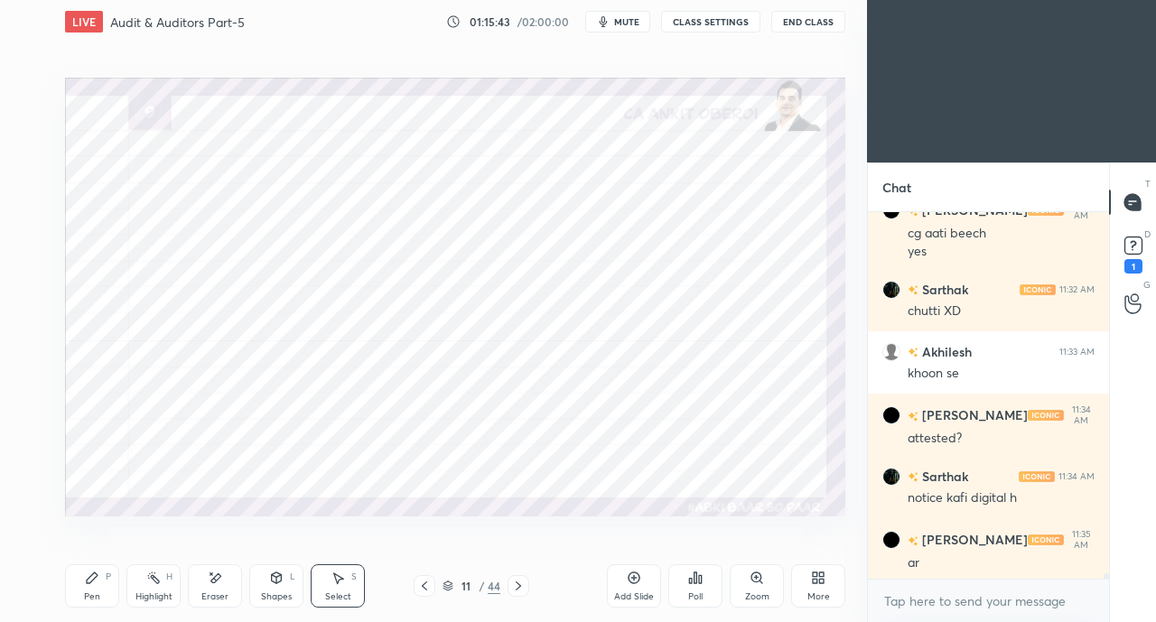
click at [88, 583] on icon at bounding box center [92, 577] width 11 height 11
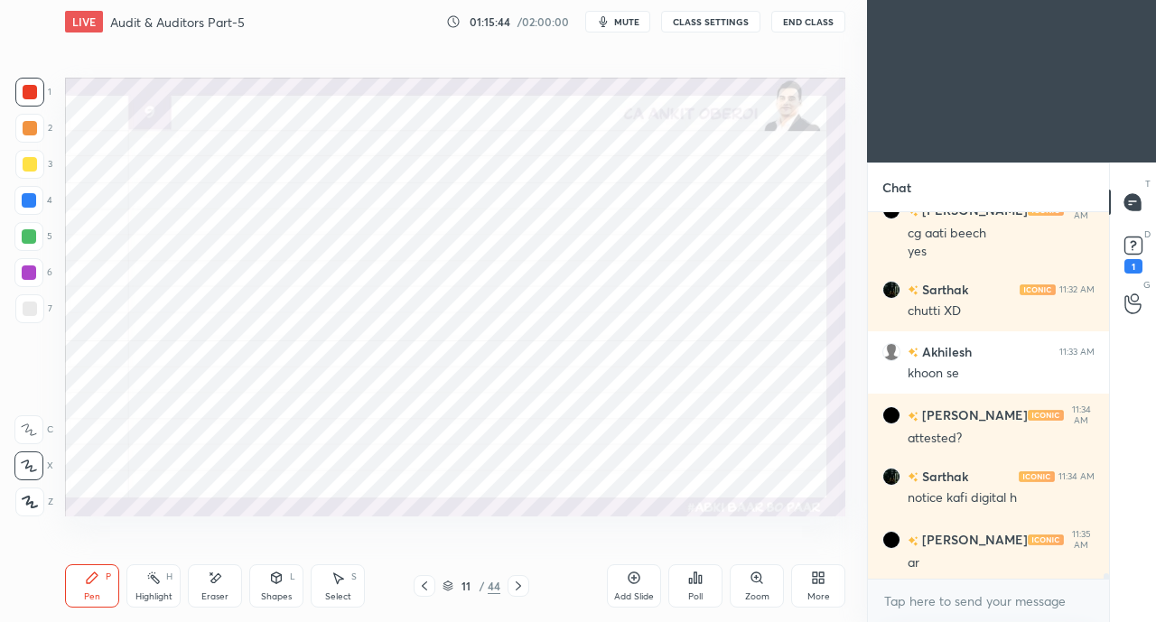
click at [33, 239] on div at bounding box center [29, 236] width 14 height 14
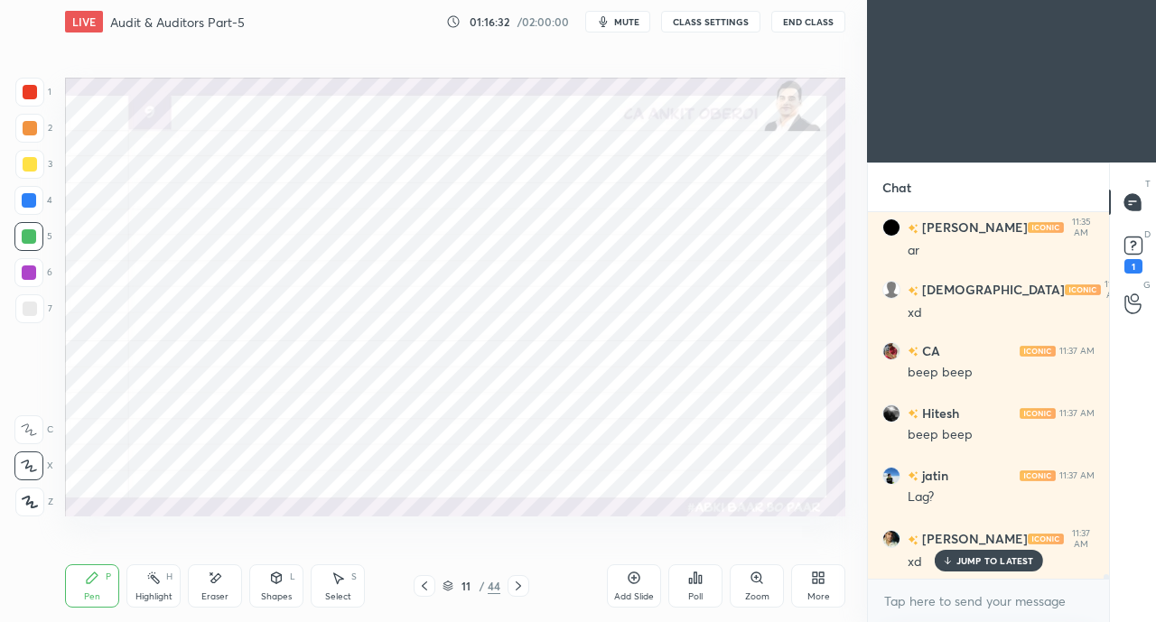
scroll to position [26952, 0]
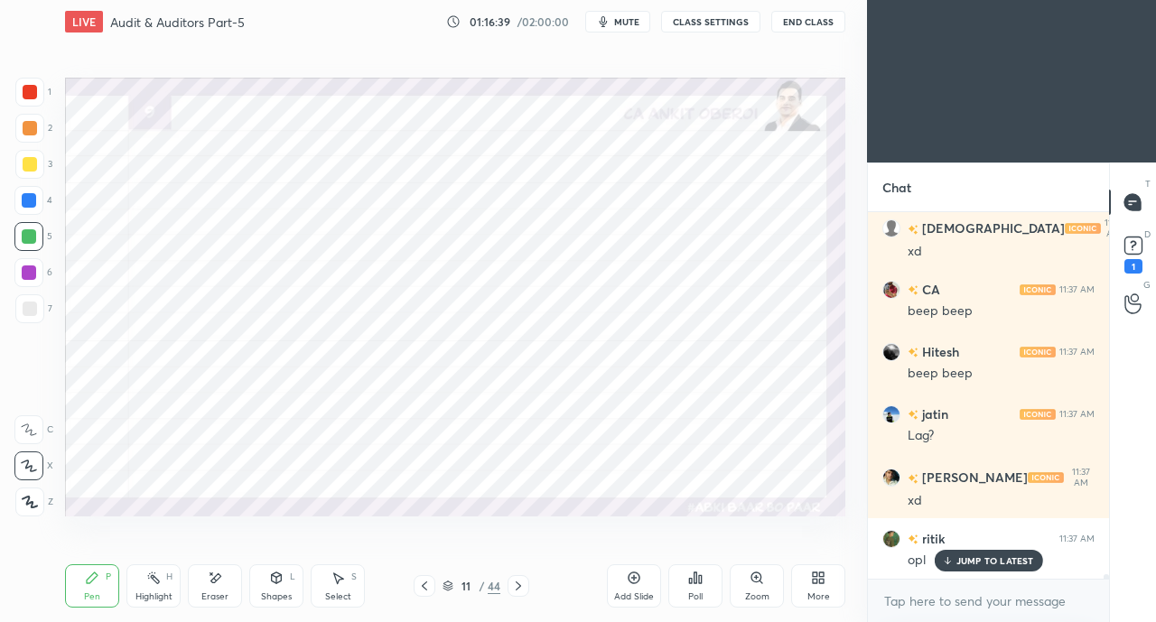
click at [966, 561] on p "JUMP TO LATEST" at bounding box center [995, 560] width 78 height 11
click at [32, 201] on div at bounding box center [29, 200] width 14 height 14
click at [211, 586] on div "Eraser" at bounding box center [215, 585] width 54 height 43
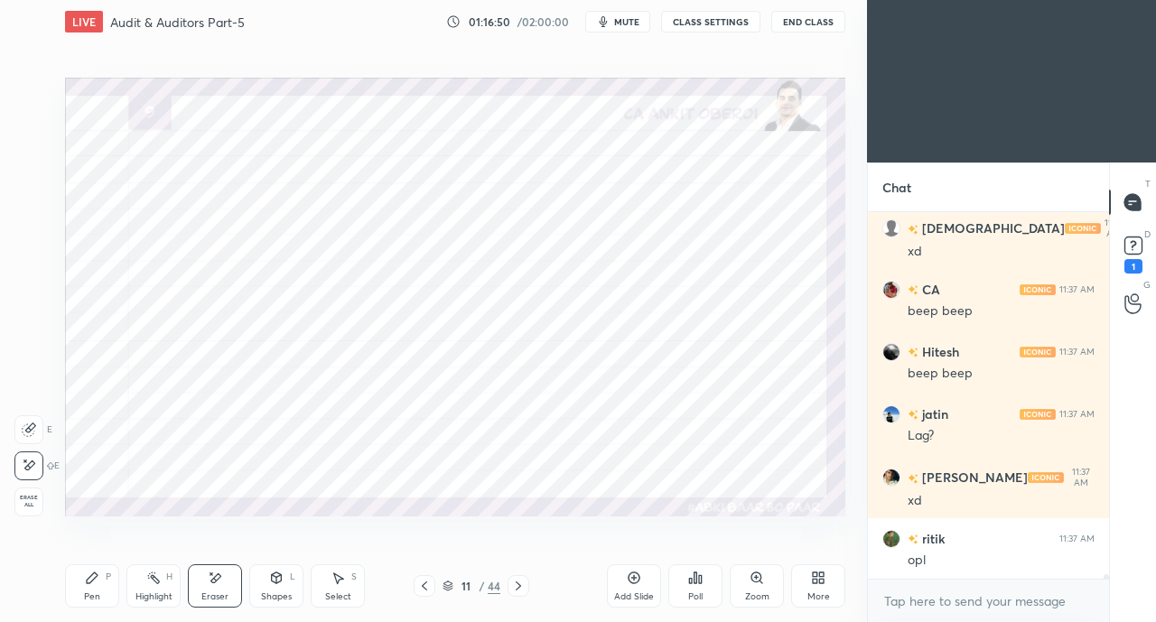
click at [88, 590] on div "Pen P" at bounding box center [92, 585] width 54 height 43
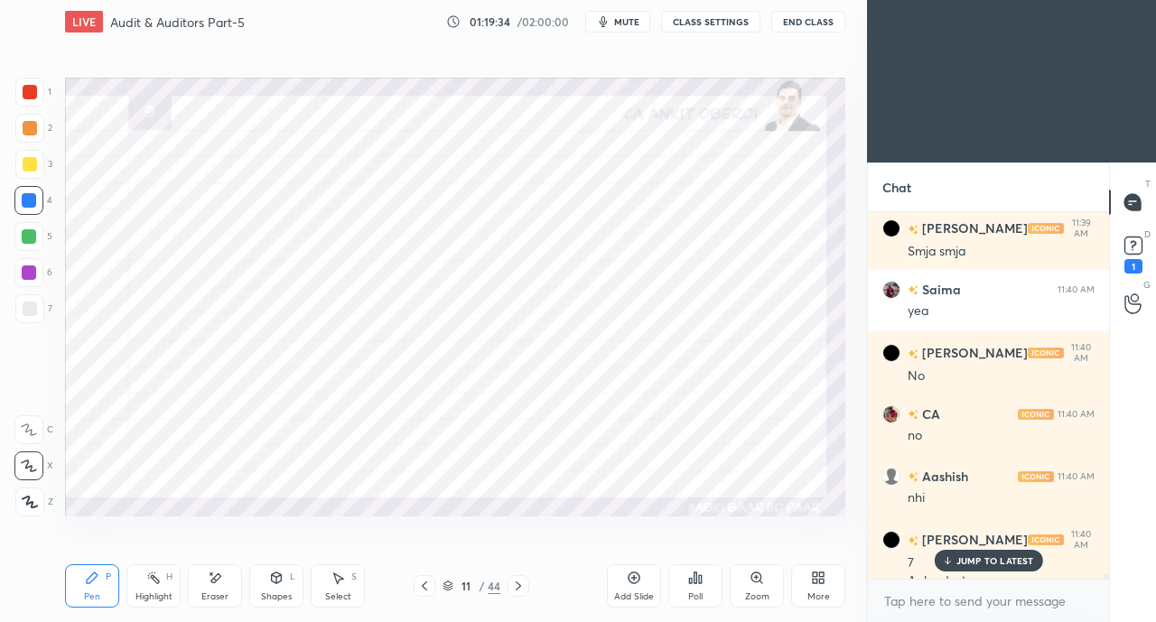
scroll to position [28833, 0]
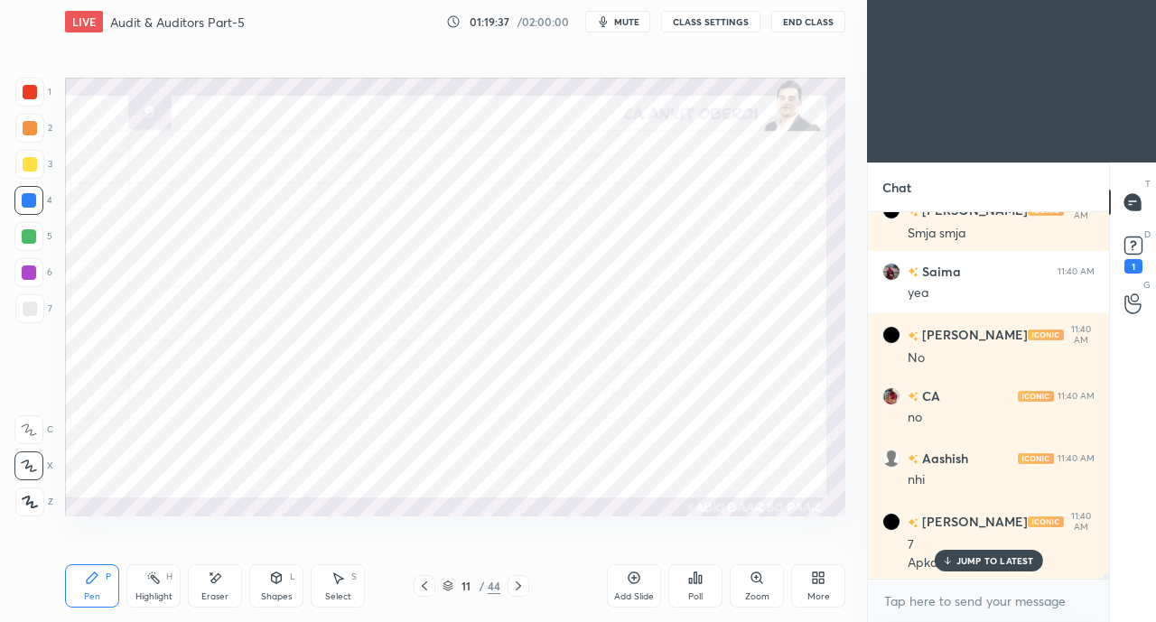
click at [947, 562] on icon at bounding box center [947, 560] width 0 height 6
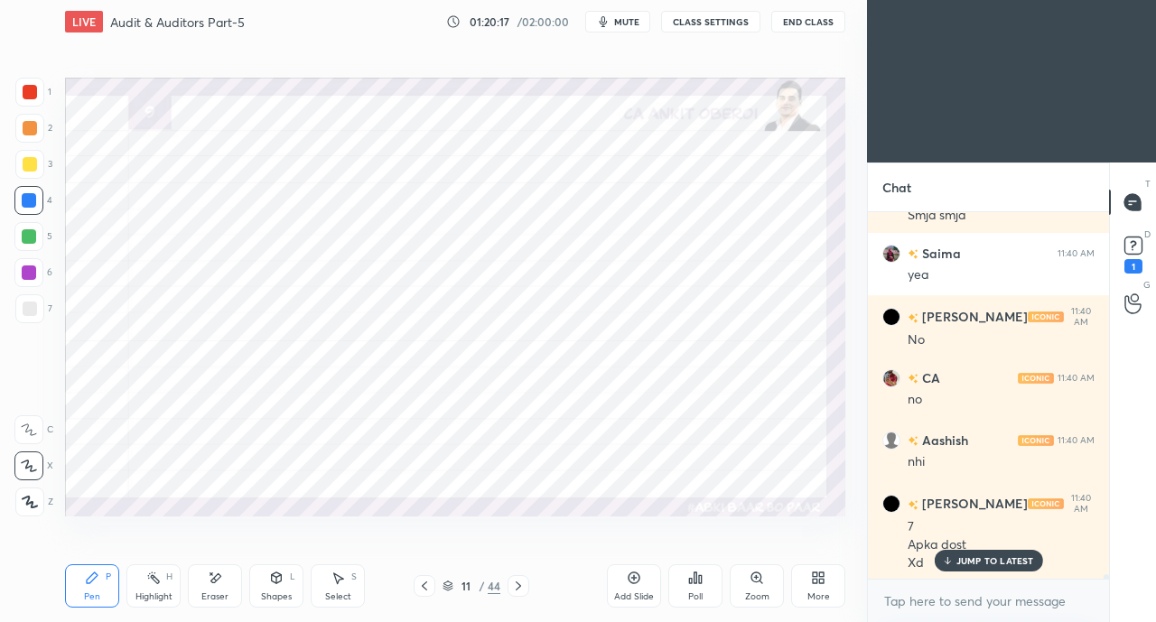
click at [821, 576] on icon at bounding box center [821, 574] width 5 height 5
click at [782, 385] on div "Share Screen" at bounding box center [795, 397] width 72 height 43
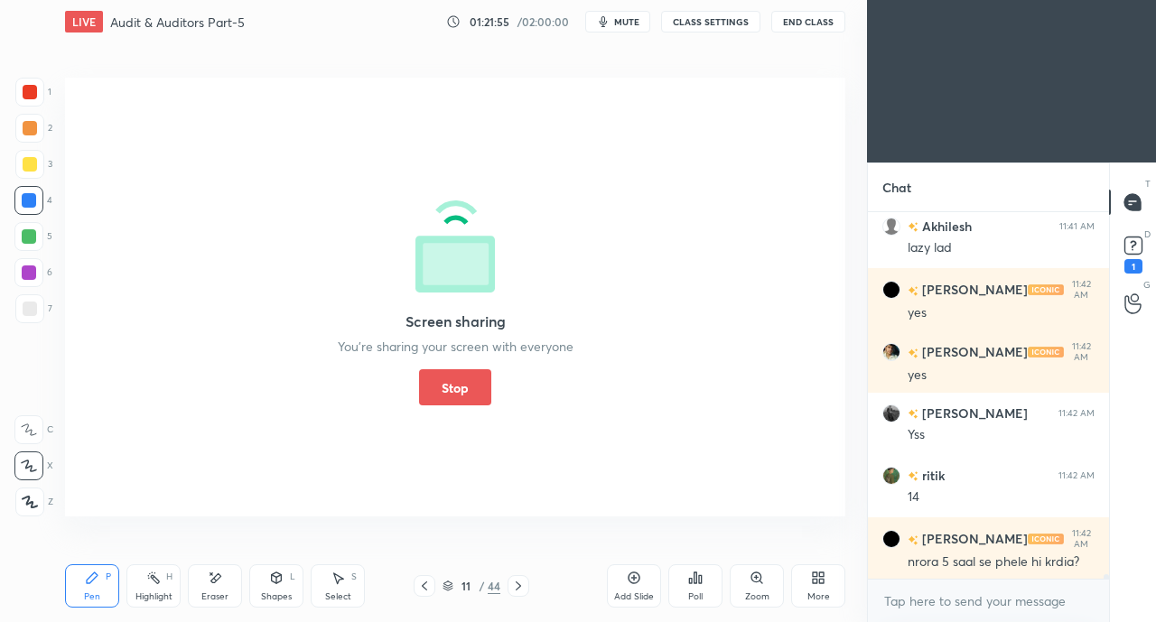
scroll to position [29366, 0]
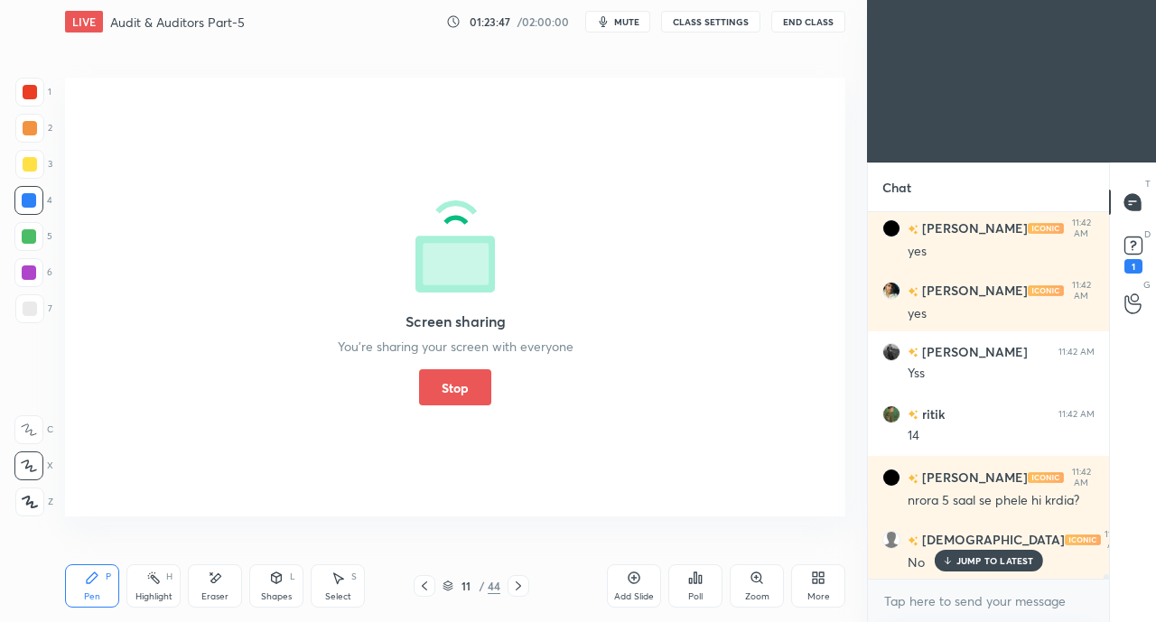
click at [1011, 553] on div "JUMP TO LATEST" at bounding box center [987, 561] width 108 height 22
click at [452, 400] on button "Stop" at bounding box center [455, 387] width 72 height 36
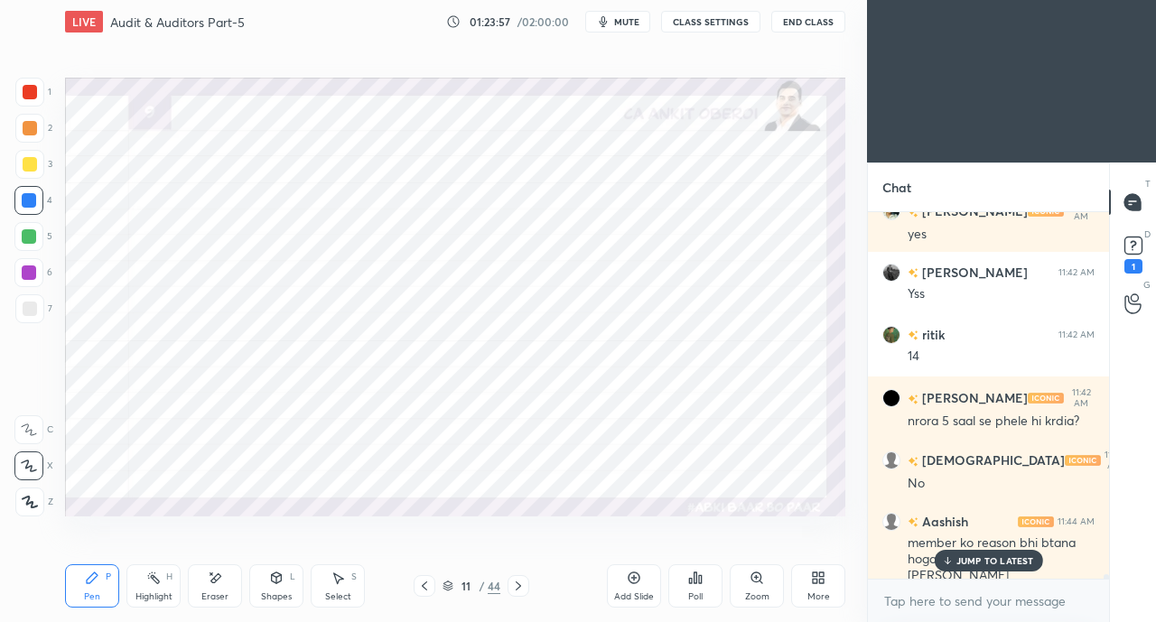
scroll to position [29507, 0]
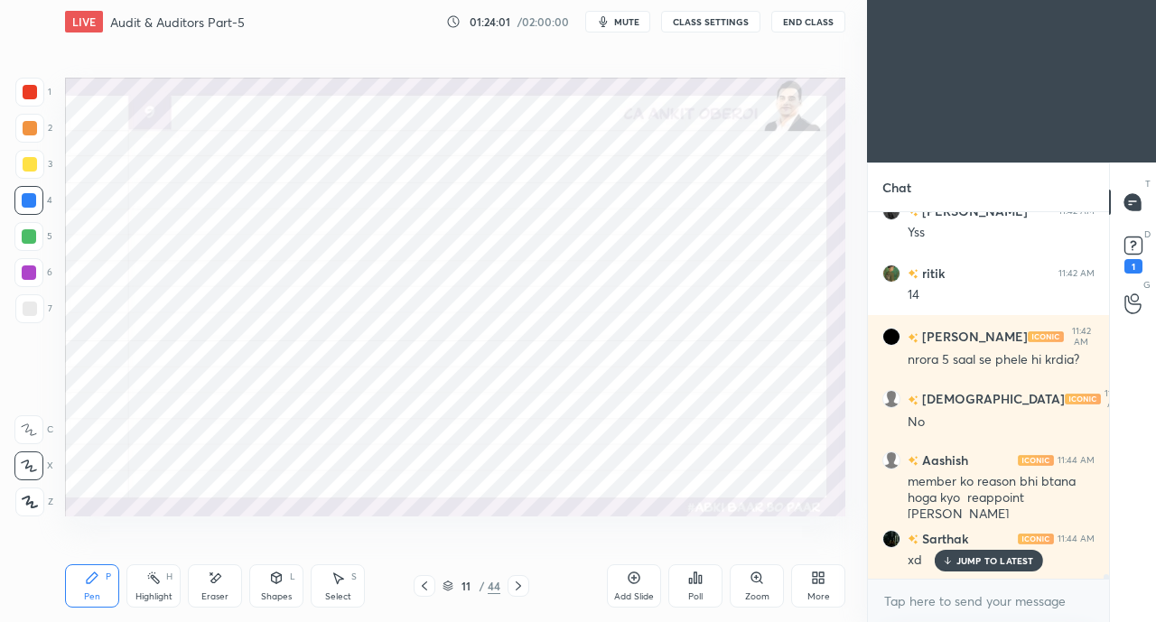
click at [991, 559] on p "JUMP TO LATEST" at bounding box center [995, 560] width 78 height 11
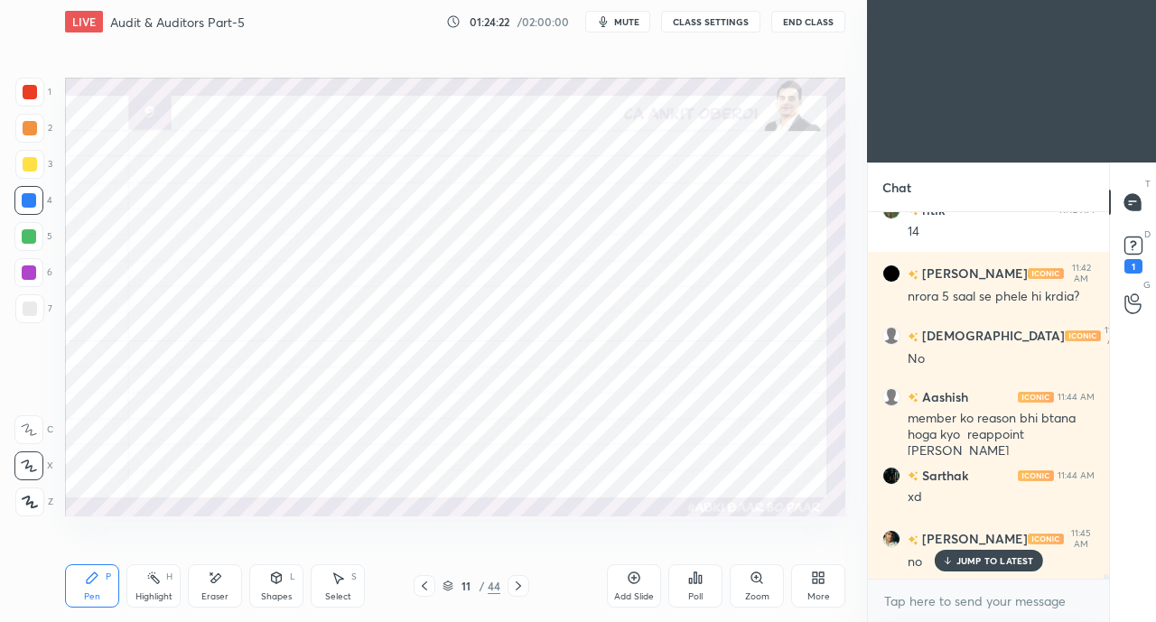
scroll to position [29631, 0]
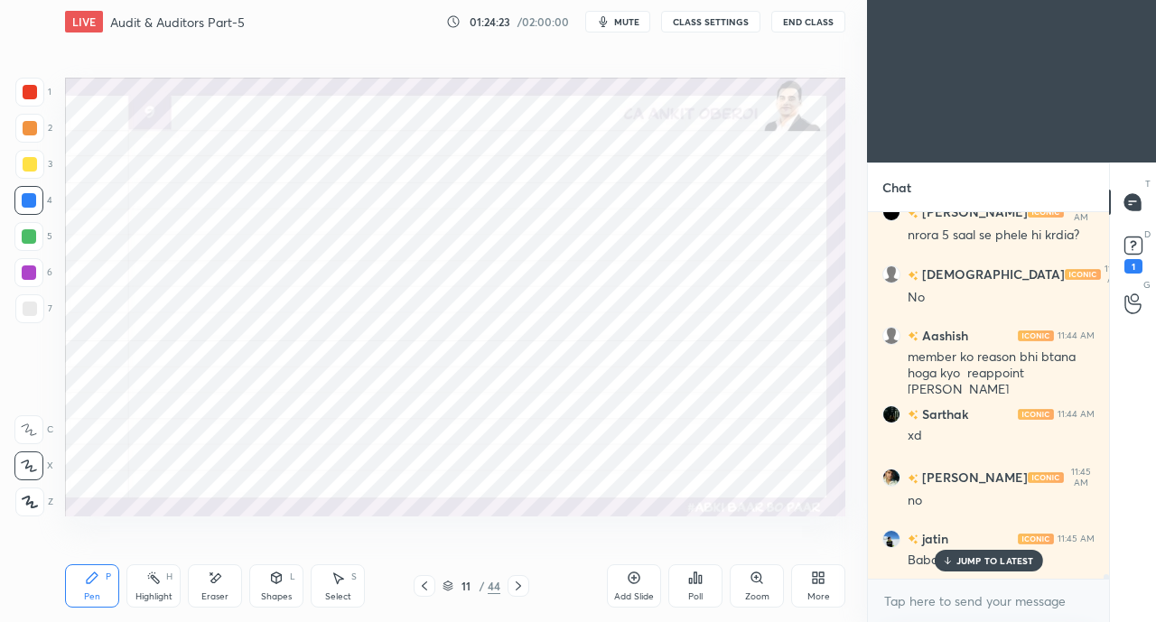
click at [1017, 562] on p "JUMP TO LATEST" at bounding box center [995, 560] width 78 height 11
click at [1119, 266] on div "1" at bounding box center [1132, 253] width 27 height 42
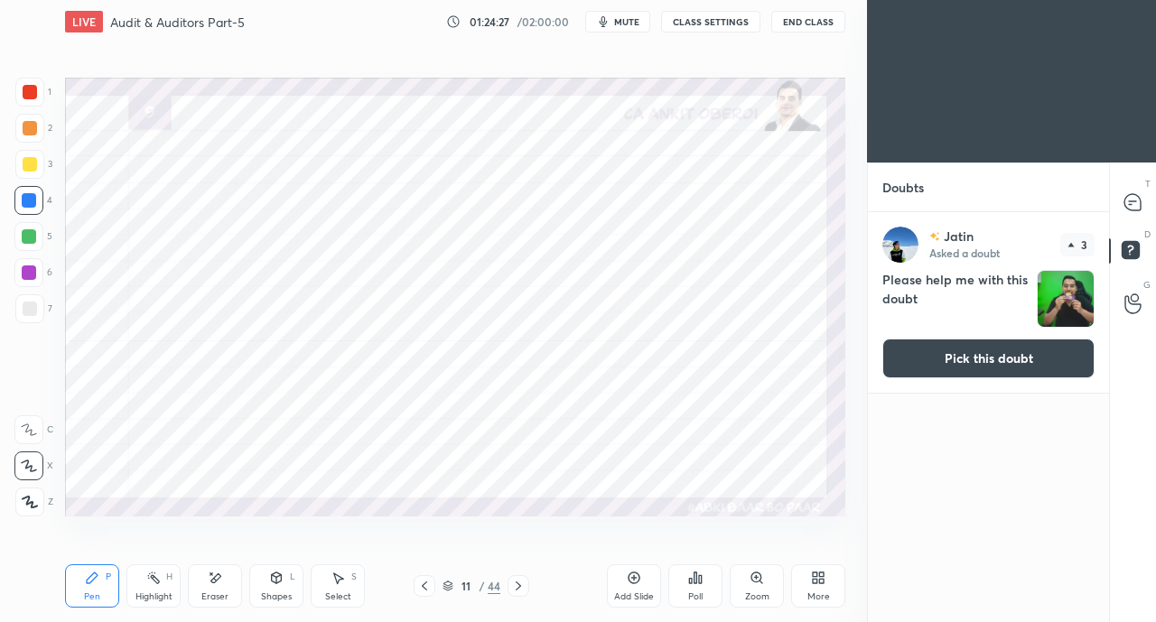
click at [522, 586] on icon at bounding box center [518, 586] width 14 height 14
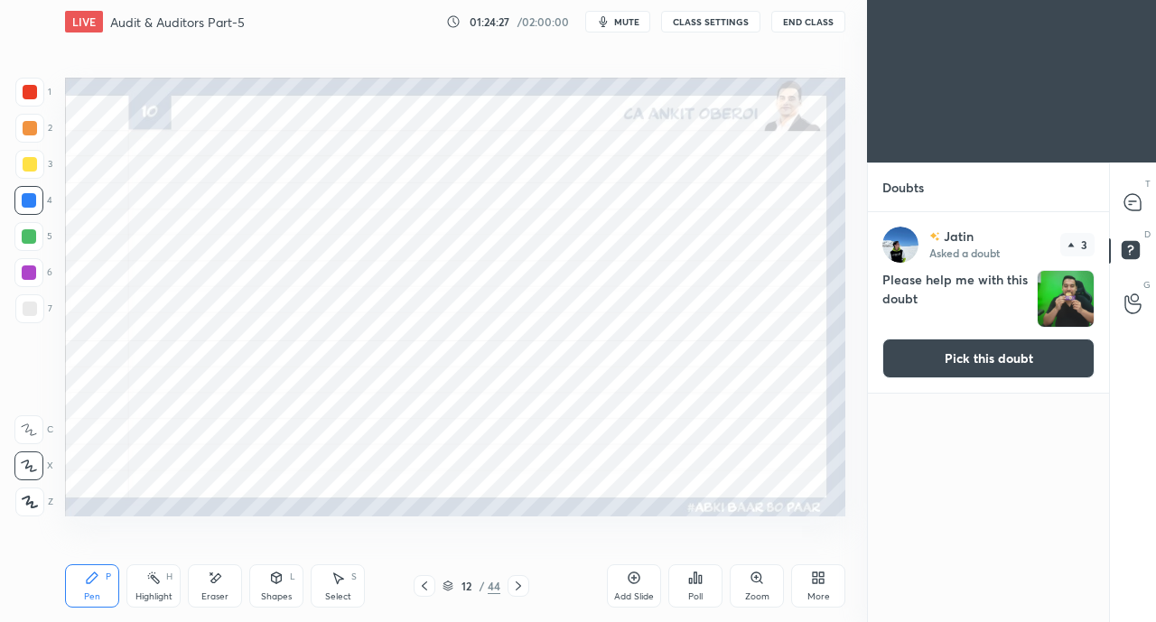
click at [522, 586] on icon at bounding box center [518, 586] width 14 height 14
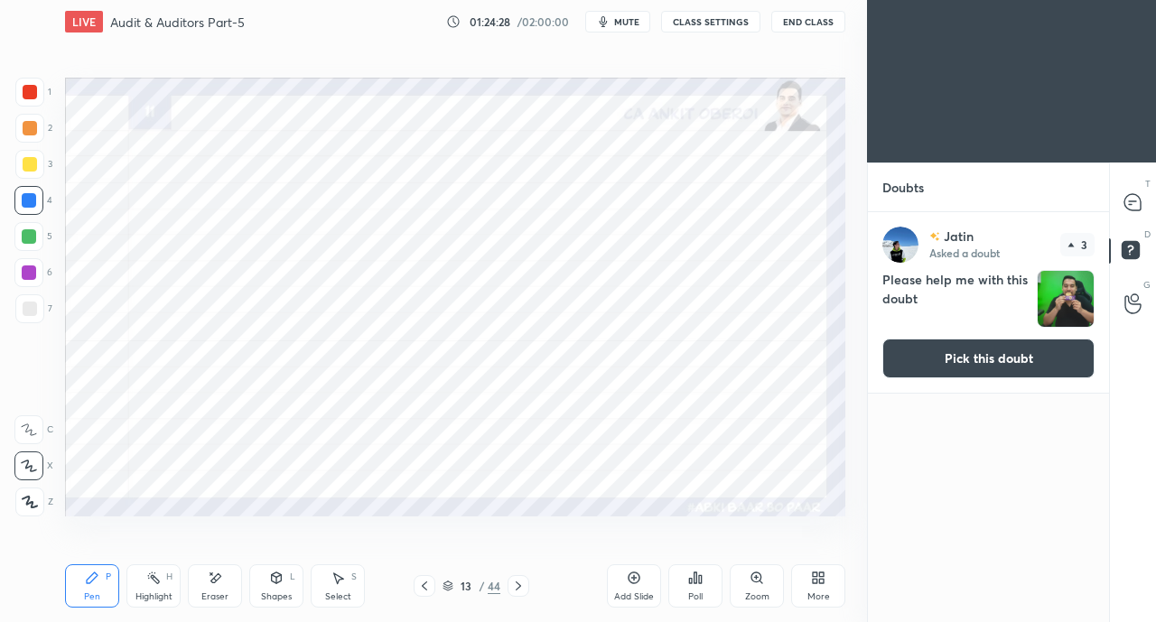
click at [523, 586] on icon at bounding box center [518, 586] width 14 height 14
click at [525, 586] on icon at bounding box center [518, 586] width 14 height 14
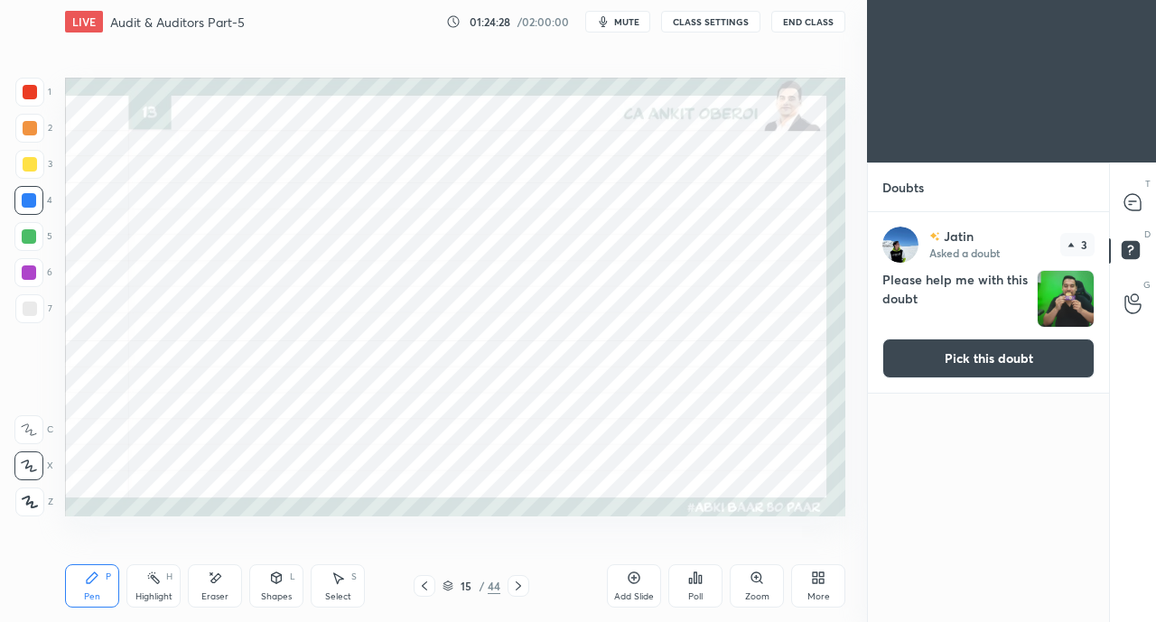
click at [525, 586] on icon at bounding box center [518, 586] width 14 height 14
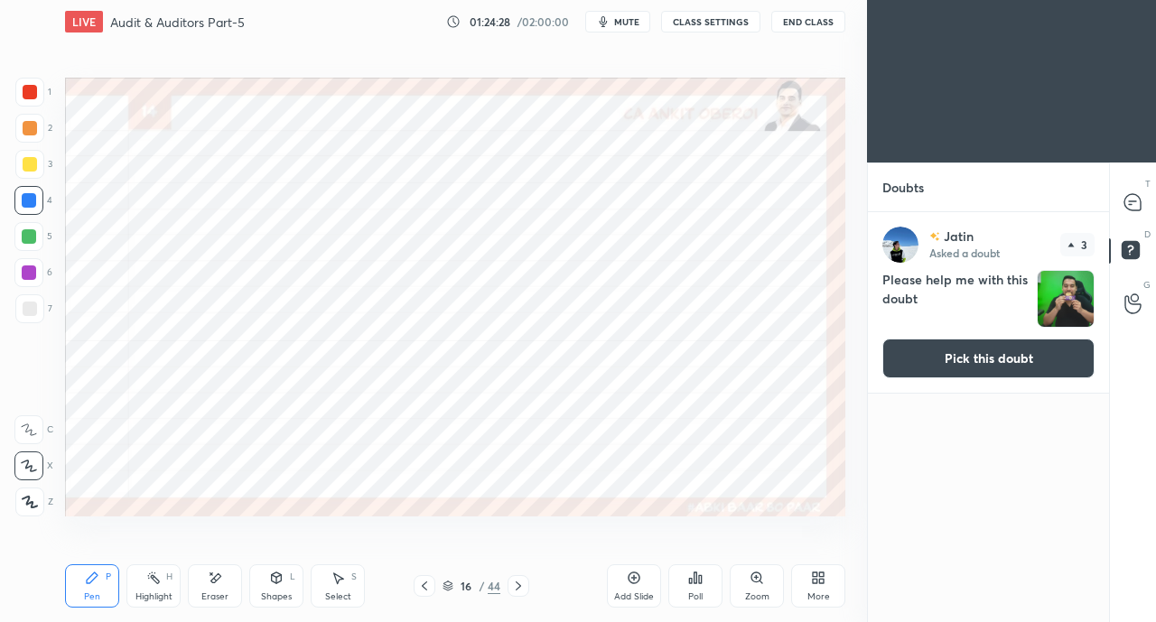
click at [525, 586] on icon at bounding box center [518, 586] width 14 height 14
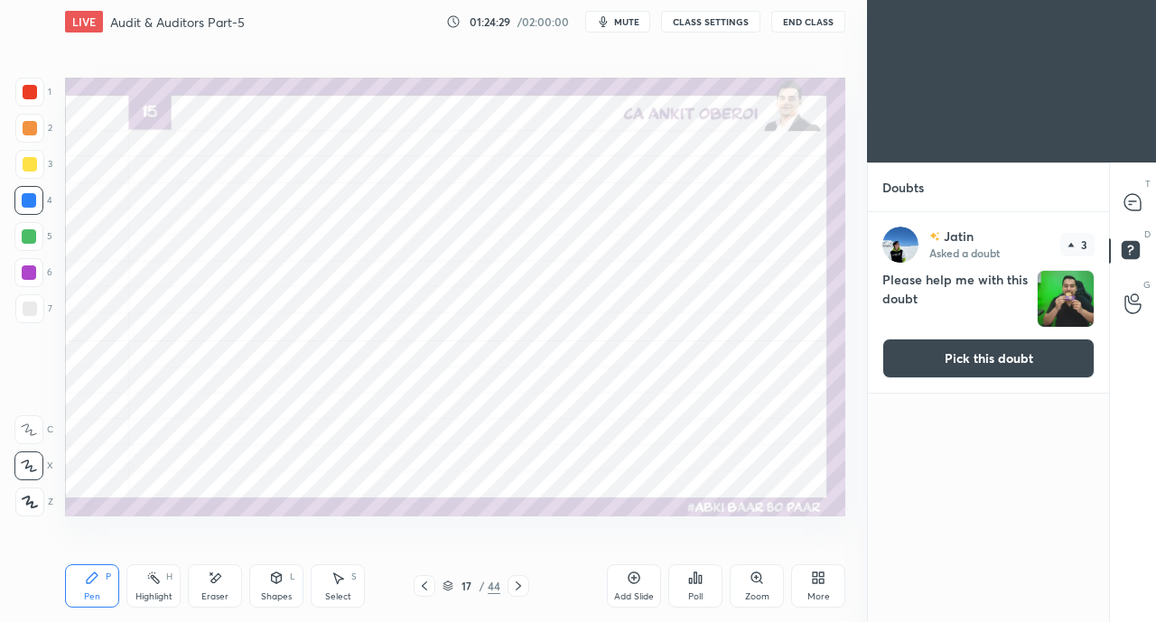
click at [998, 364] on button "Pick this doubt" at bounding box center [988, 359] width 212 height 40
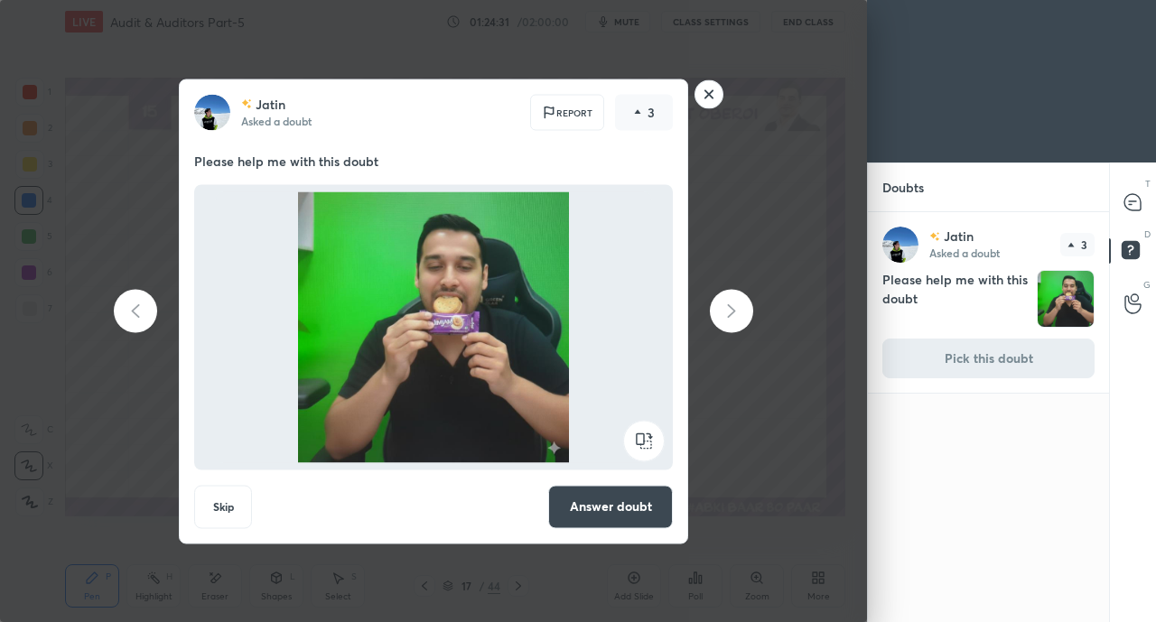
click at [629, 491] on button "Answer doubt" at bounding box center [610, 506] width 125 height 43
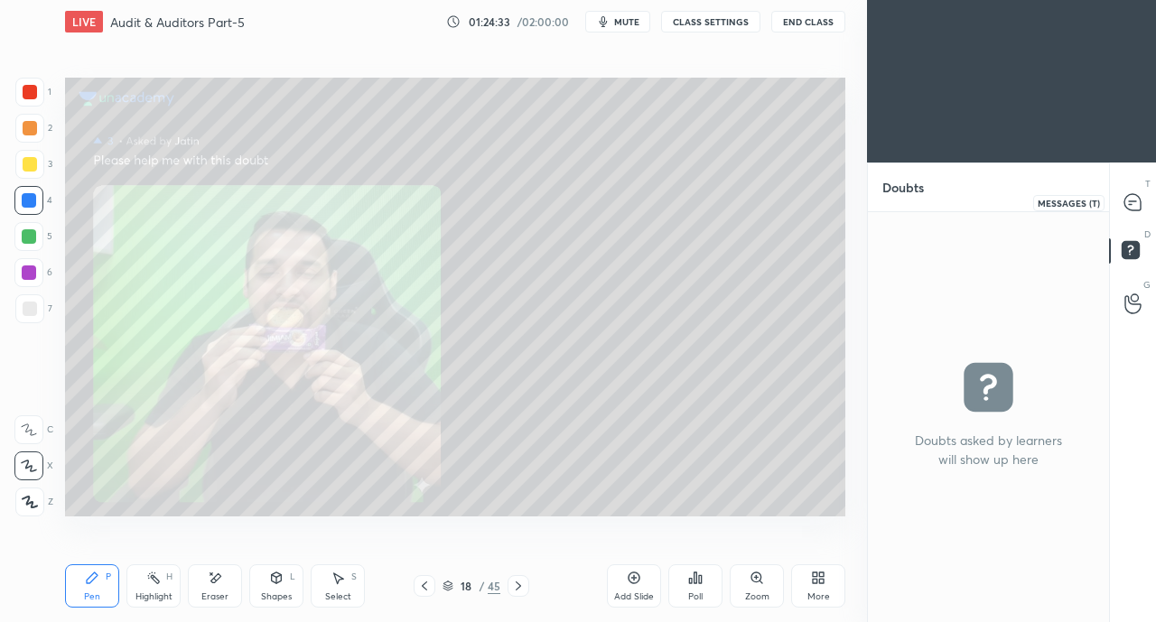
click at [1136, 196] on icon at bounding box center [1132, 202] width 16 height 16
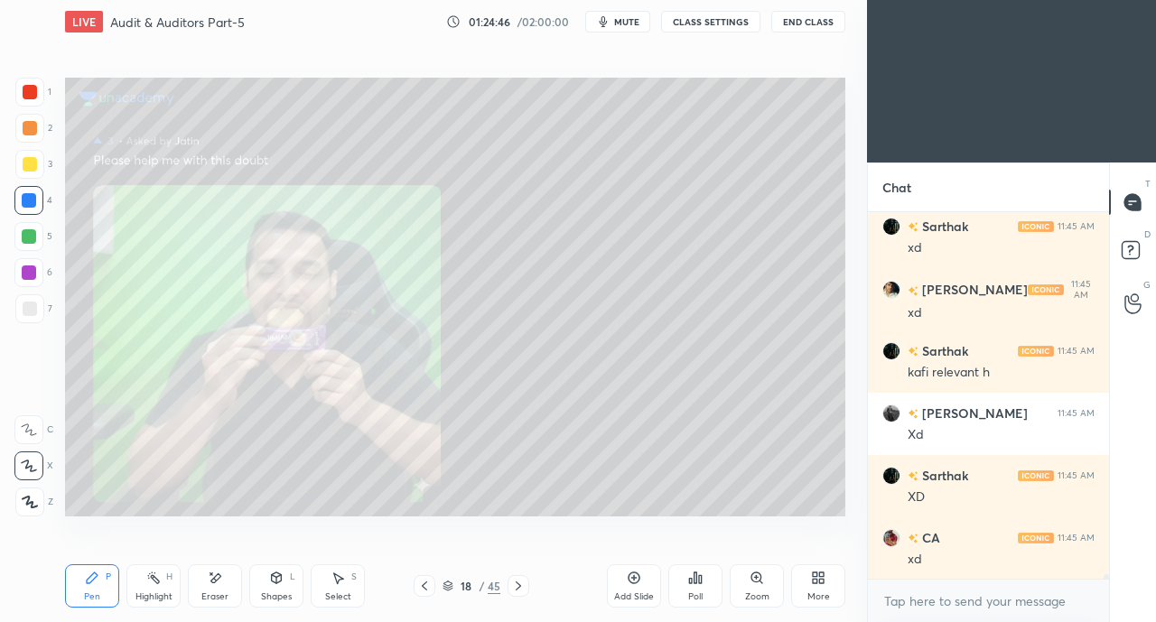
scroll to position [30469, 0]
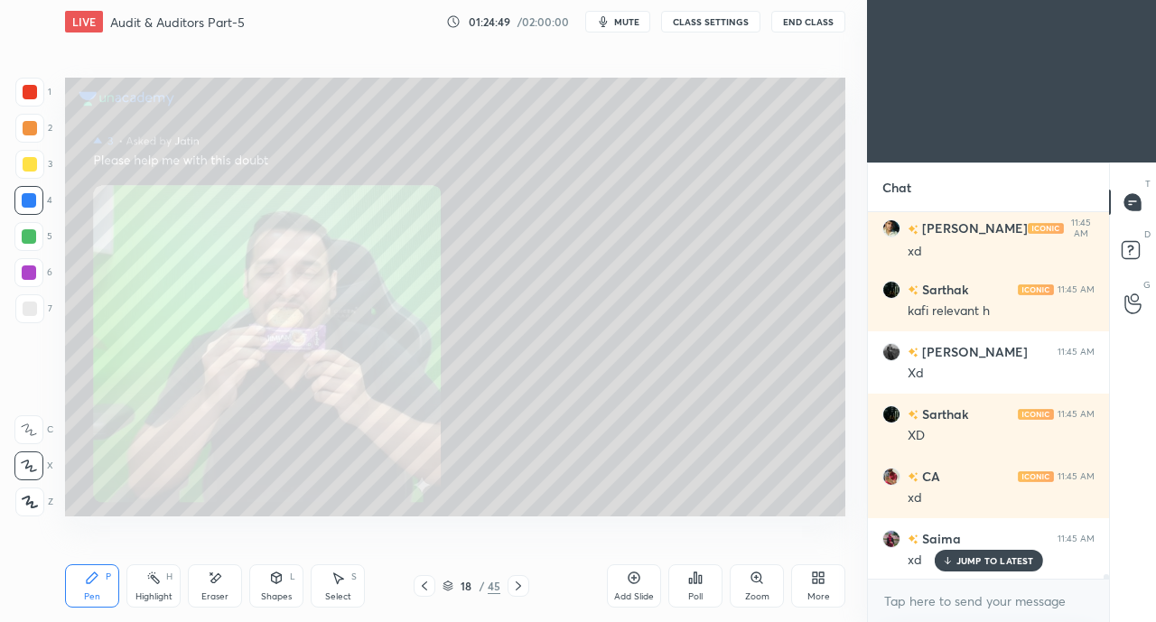
click at [30, 92] on div at bounding box center [30, 92] width 14 height 14
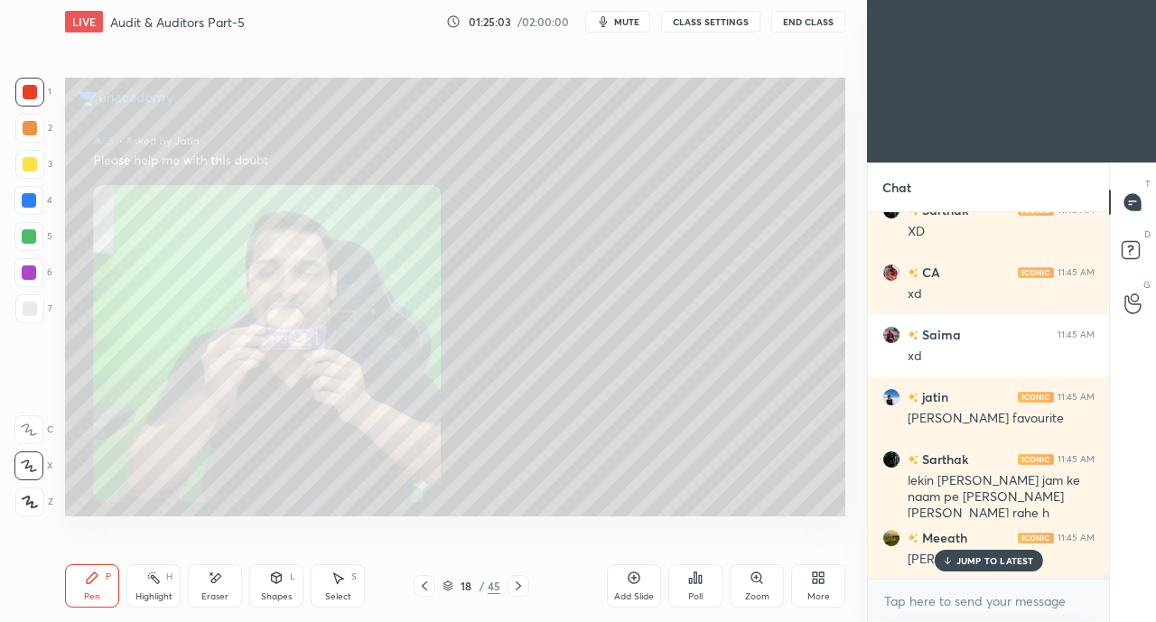
scroll to position [30735, 0]
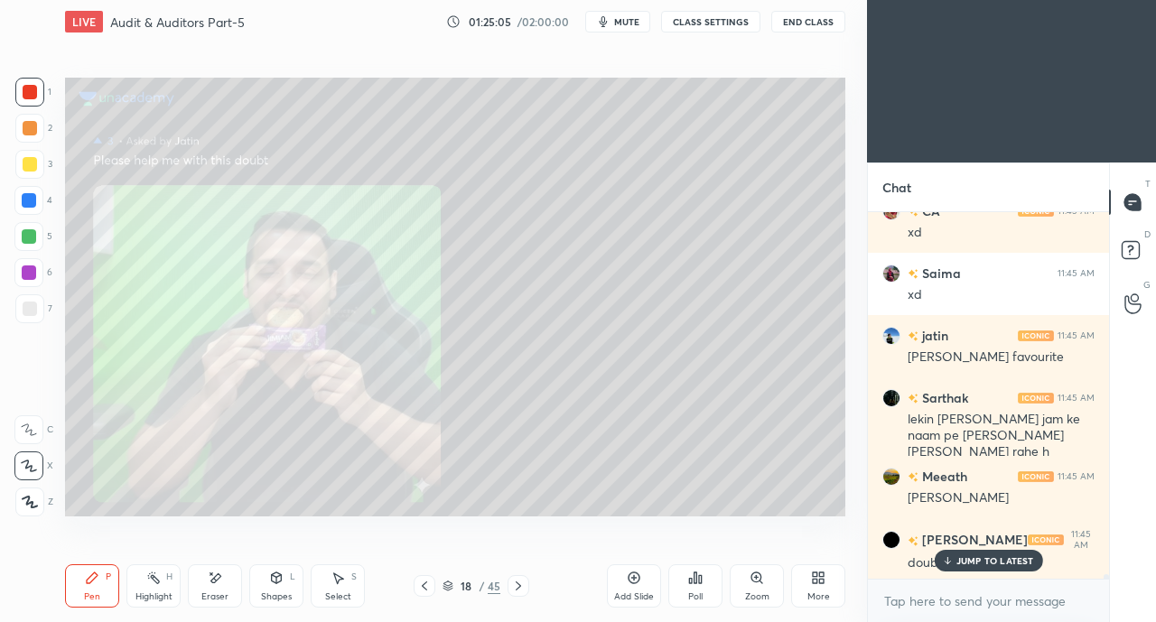
click at [979, 562] on p "JUMP TO LATEST" at bounding box center [995, 560] width 78 height 11
click at [1138, 243] on rect at bounding box center [1129, 250] width 17 height 17
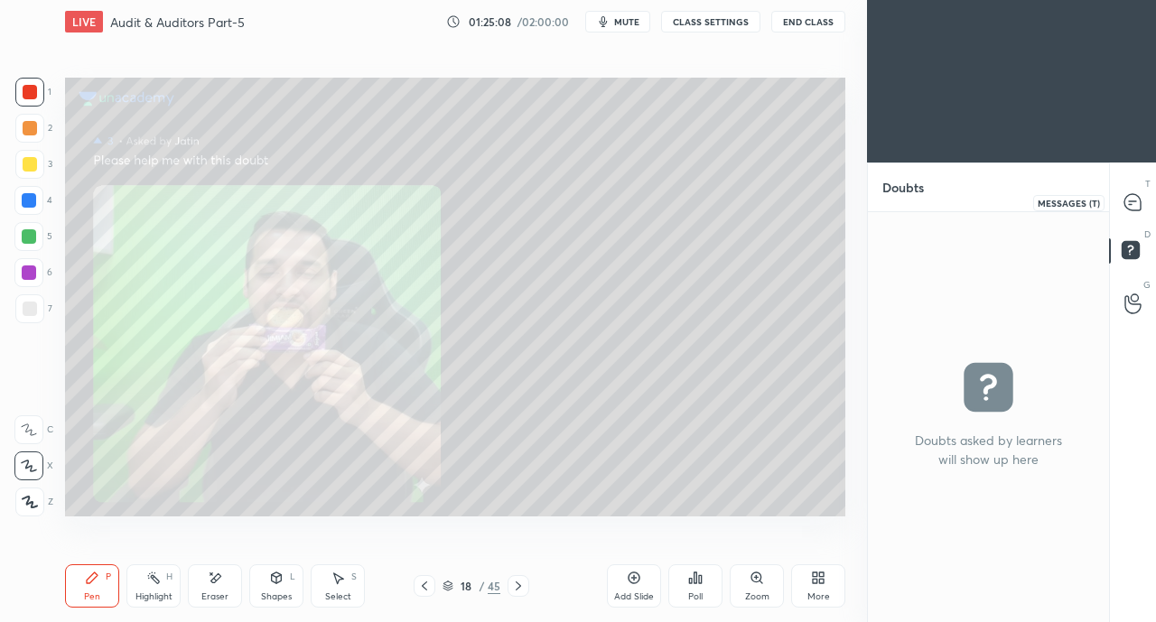
click at [1137, 205] on icon at bounding box center [1132, 202] width 16 height 16
type textarea "x"
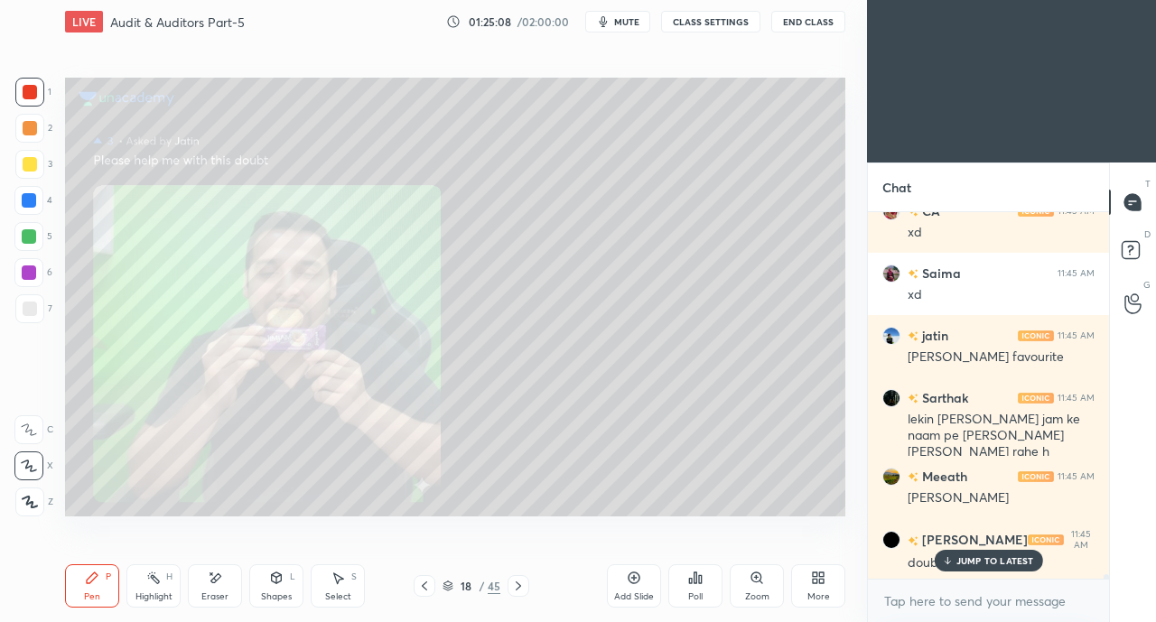
scroll to position [361, 236]
click at [957, 550] on div "JUMP TO LATEST" at bounding box center [987, 561] width 108 height 22
click at [426, 582] on icon at bounding box center [424, 586] width 14 height 14
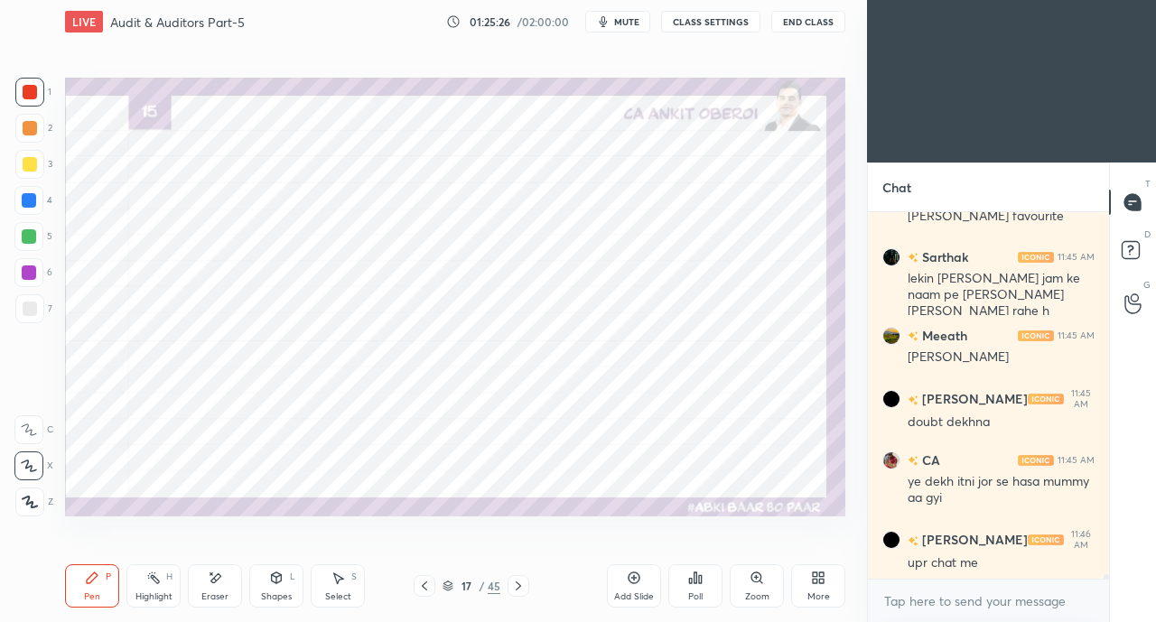
scroll to position [30939, 0]
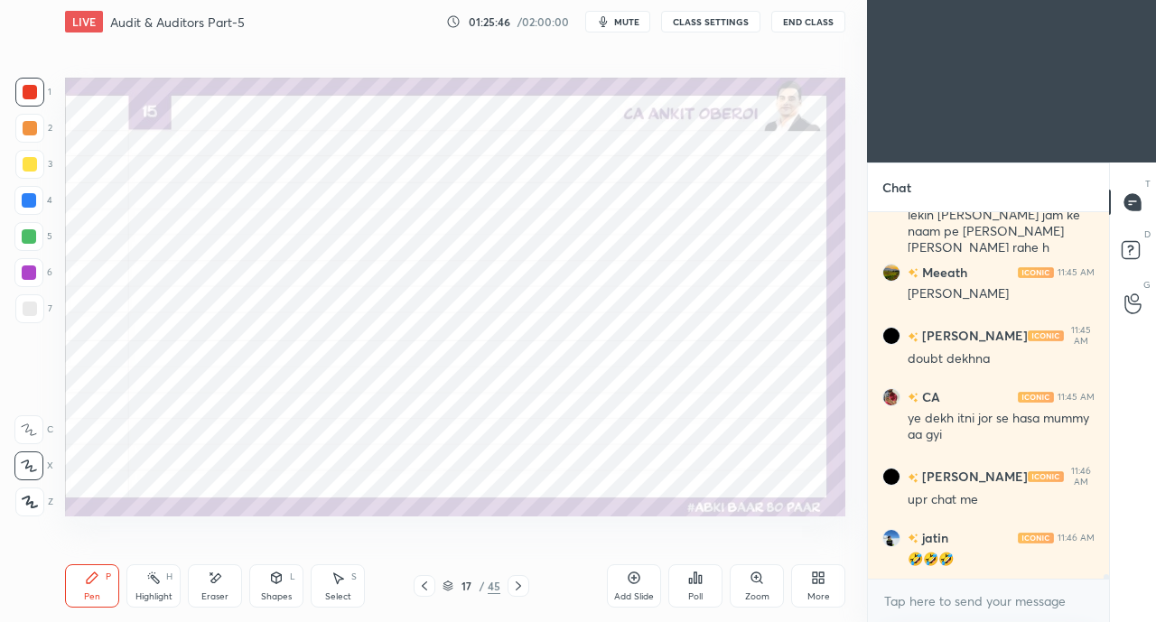
click at [817, 579] on icon at bounding box center [818, 578] width 14 height 14
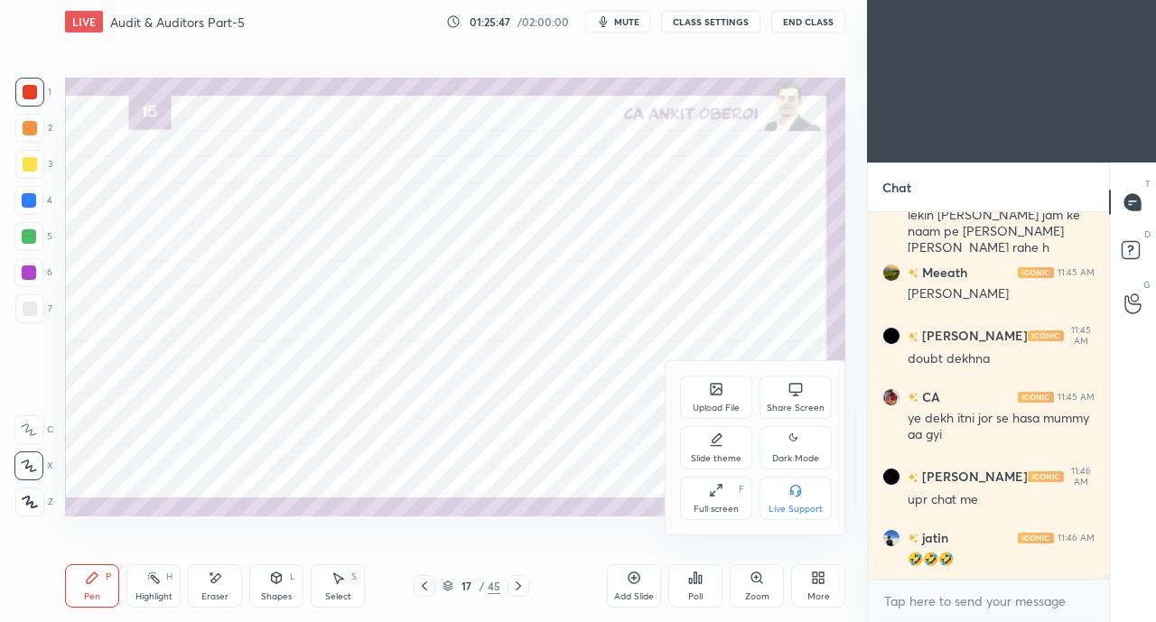
click at [823, 393] on div "Share Screen" at bounding box center [795, 397] width 72 height 43
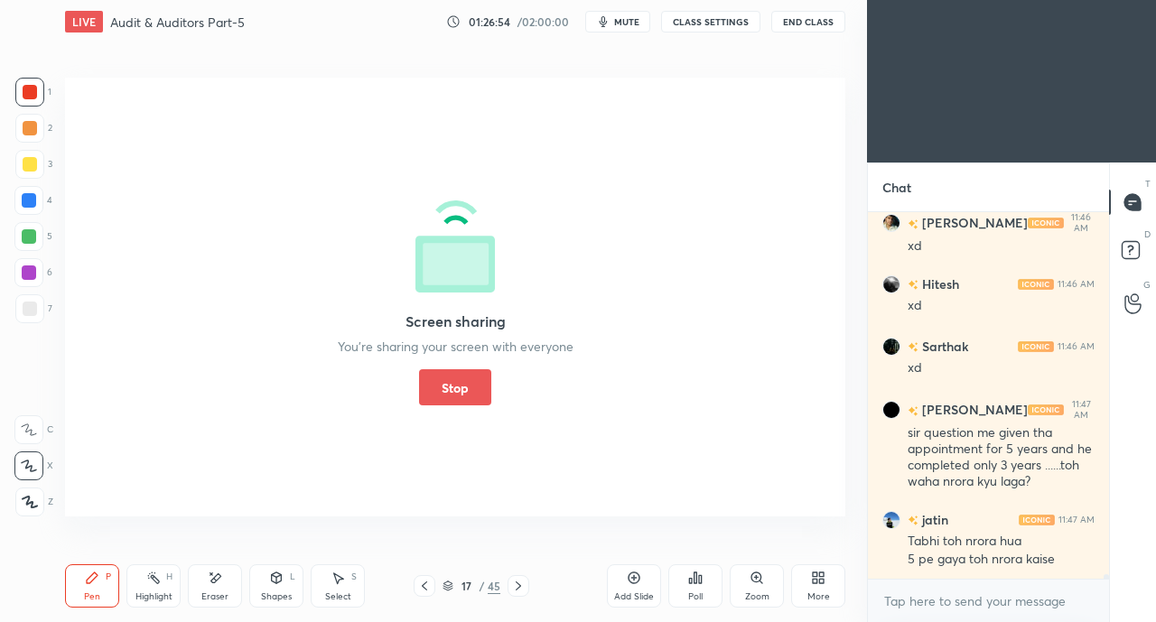
scroll to position [31473, 0]
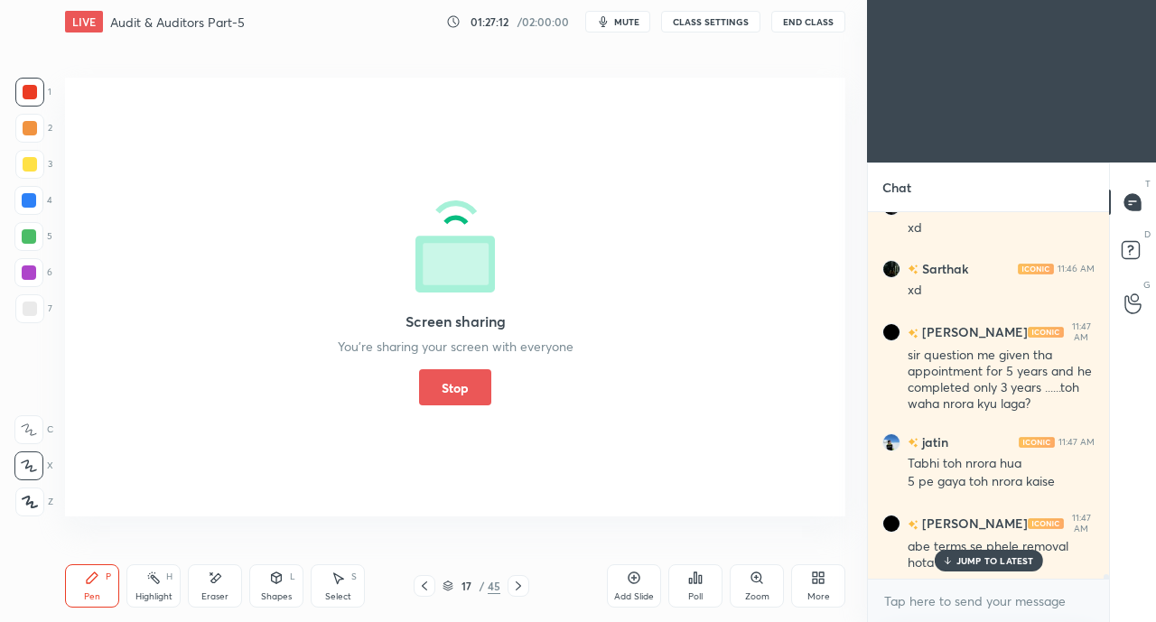
click at [443, 374] on button "Stop" at bounding box center [455, 387] width 72 height 36
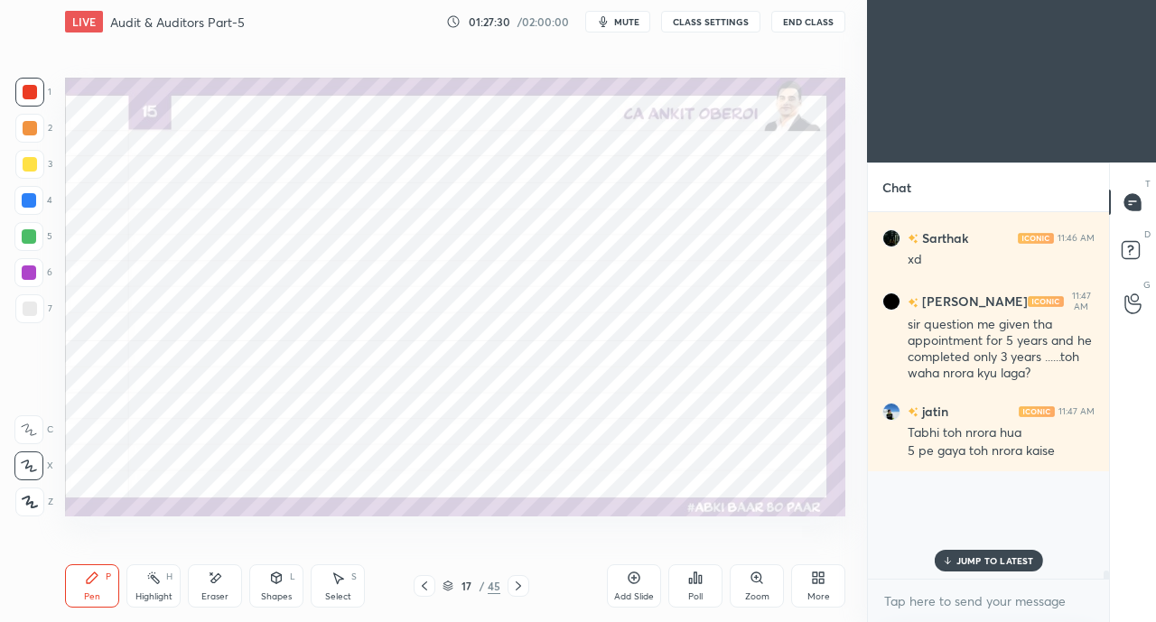
scroll to position [31536, 0]
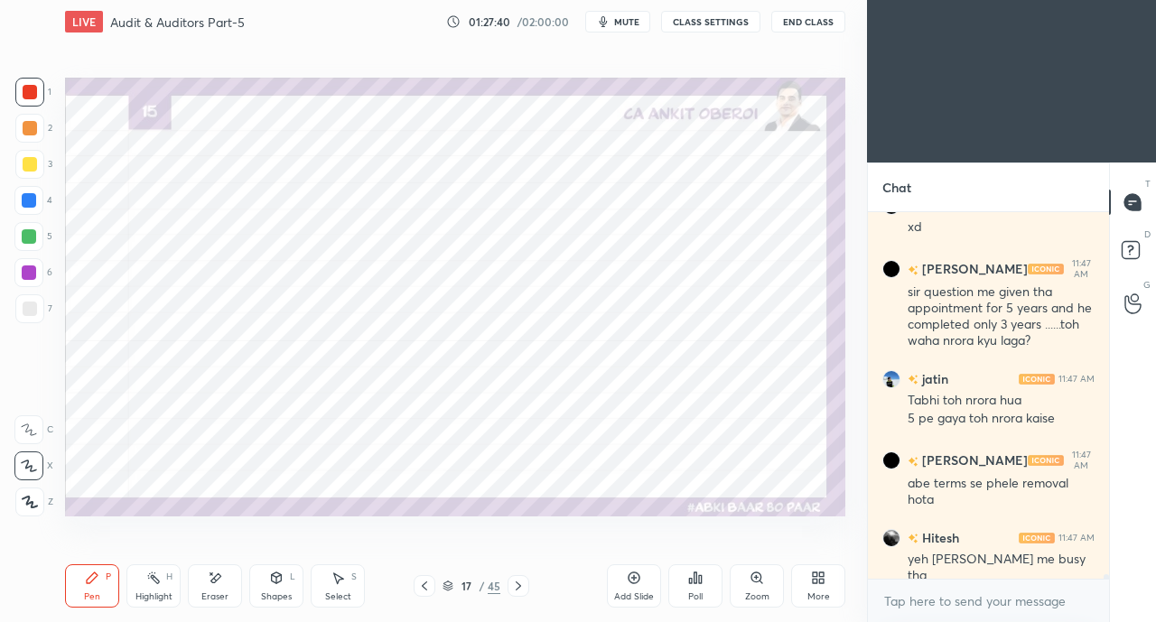
click at [27, 200] on div at bounding box center [29, 200] width 14 height 14
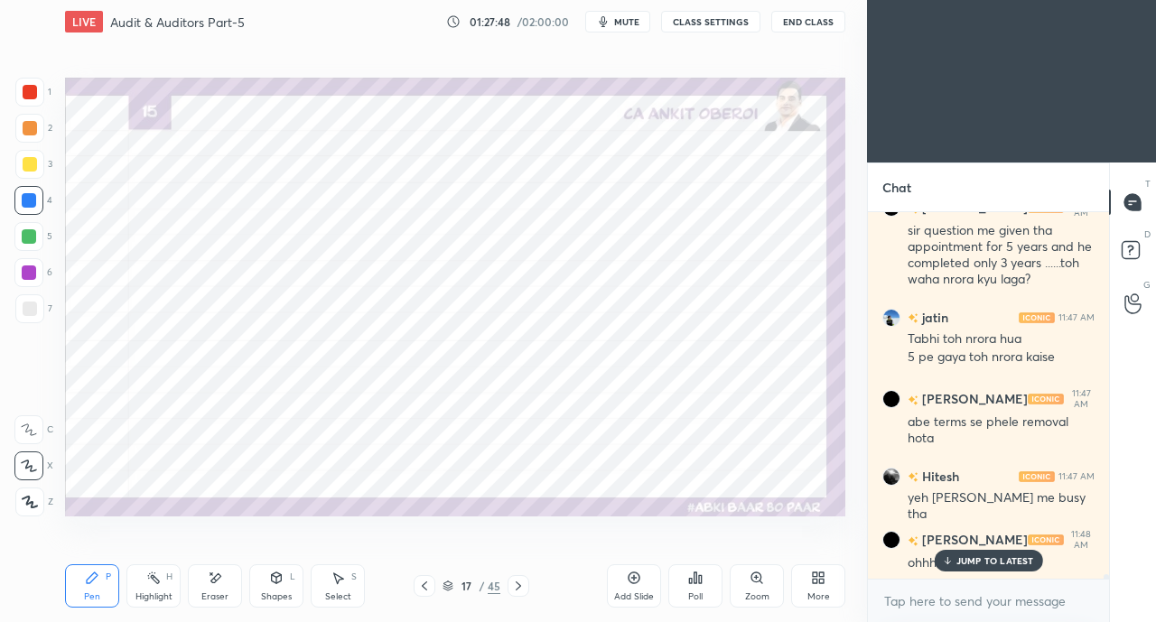
click at [967, 562] on p "JUMP TO LATEST" at bounding box center [995, 560] width 78 height 11
click at [522, 580] on icon at bounding box center [518, 586] width 14 height 14
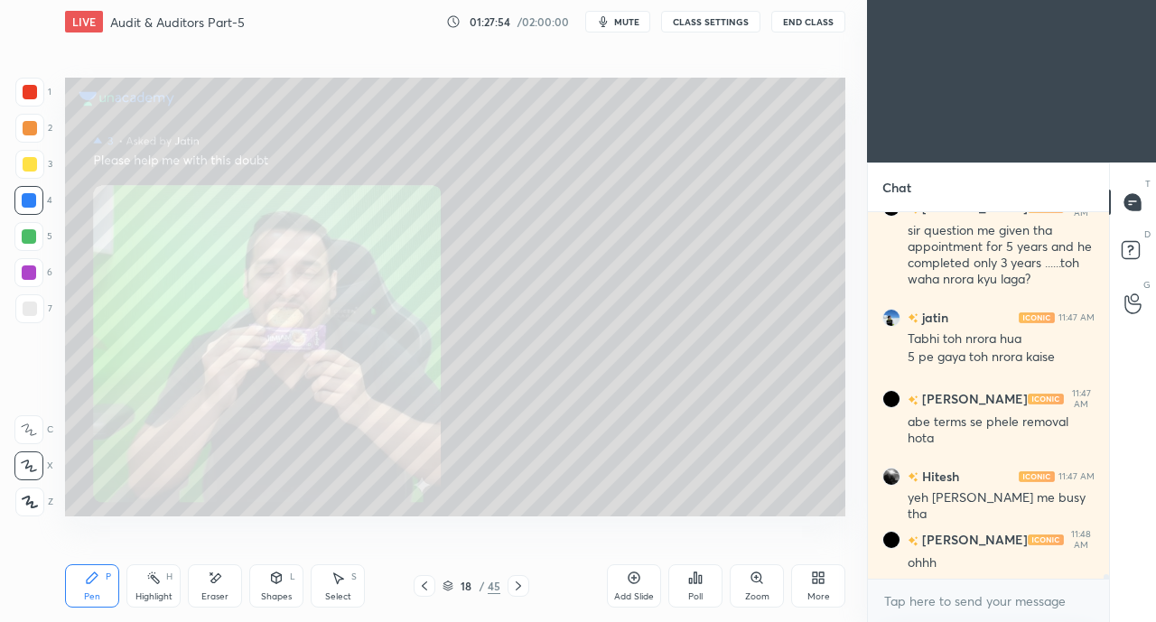
click at [427, 581] on icon at bounding box center [424, 586] width 14 height 14
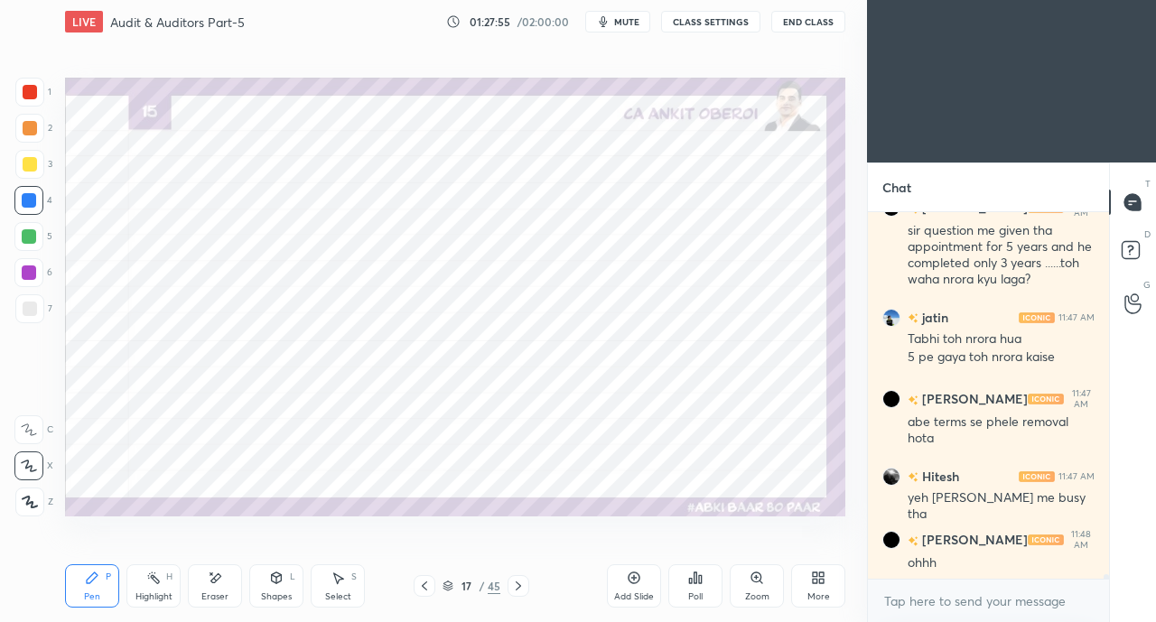
click at [634, 581] on icon at bounding box center [634, 578] width 14 height 14
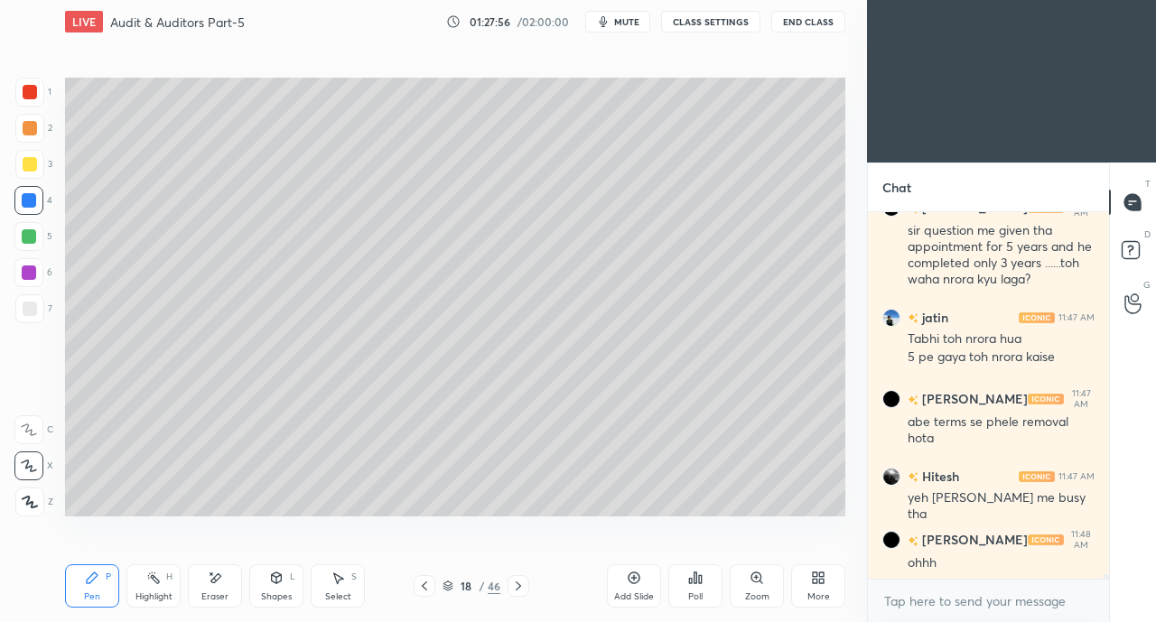
click at [30, 163] on div at bounding box center [30, 164] width 14 height 14
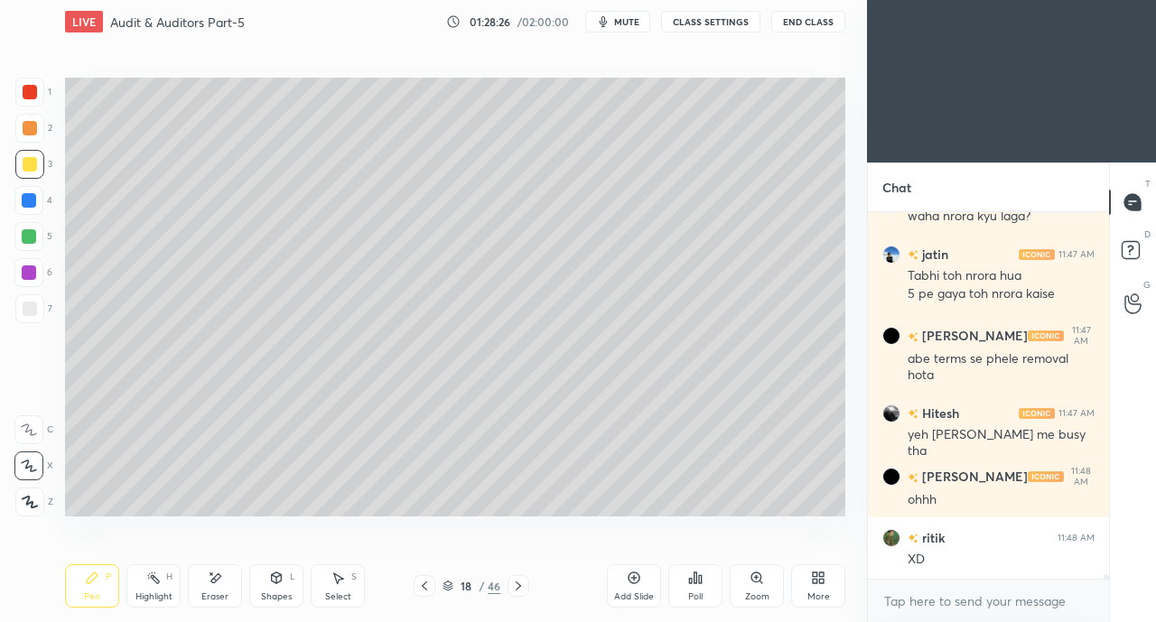
click at [27, 313] on div at bounding box center [30, 309] width 14 height 14
click at [426, 589] on icon at bounding box center [424, 586] width 14 height 14
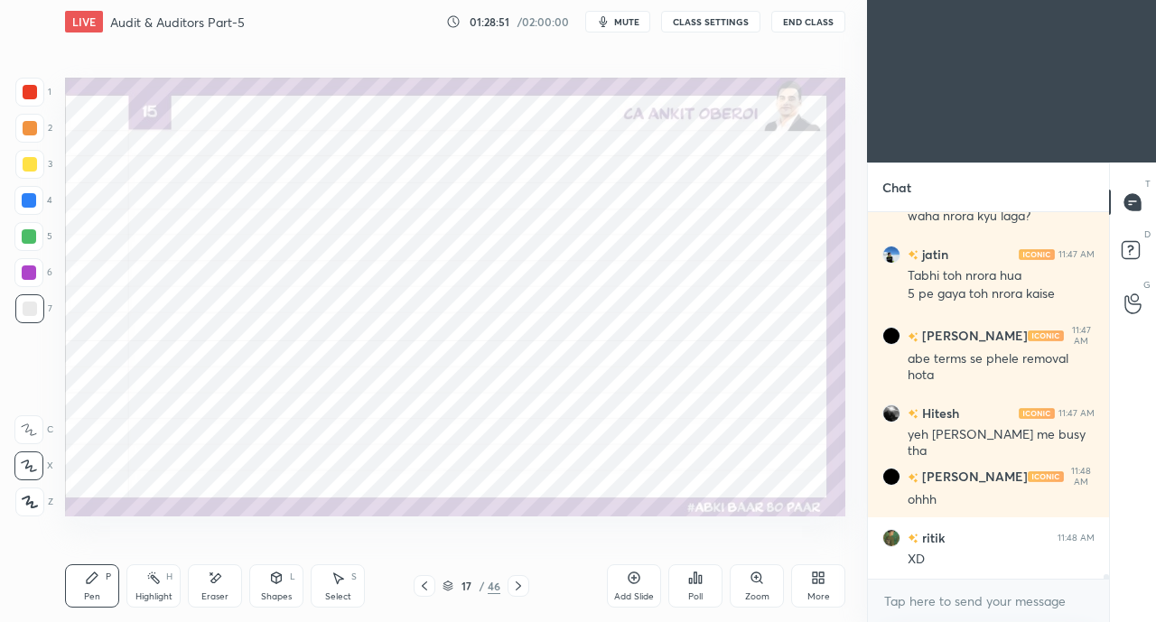
click at [31, 195] on div at bounding box center [29, 200] width 14 height 14
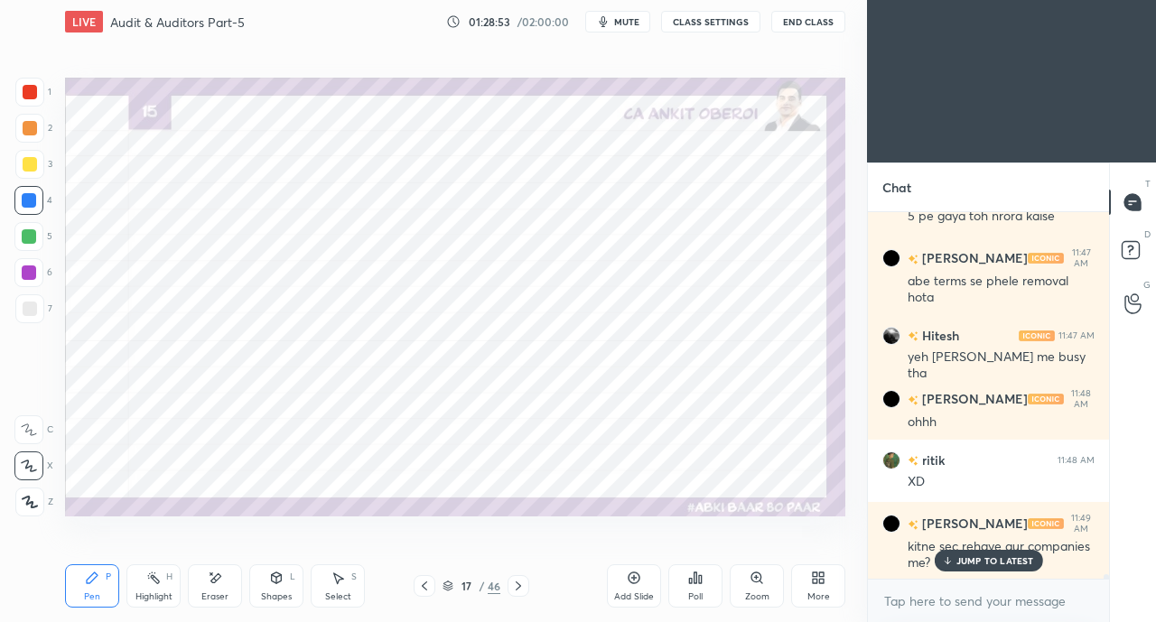
click at [971, 557] on p "JUMP TO LATEST" at bounding box center [995, 560] width 78 height 11
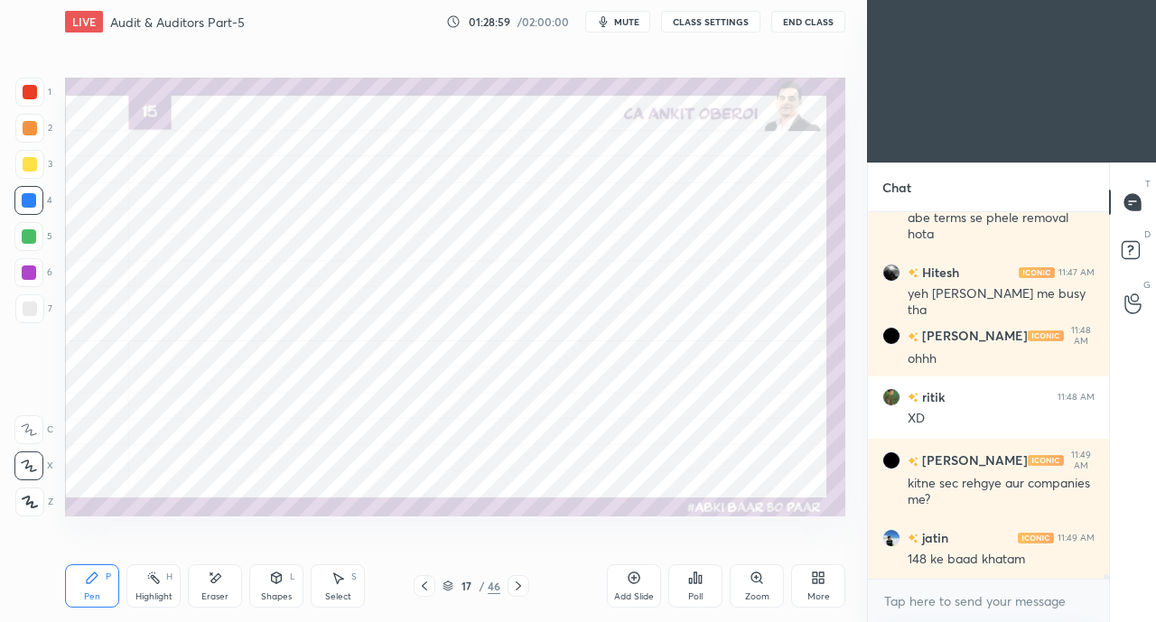
scroll to position [31863, 0]
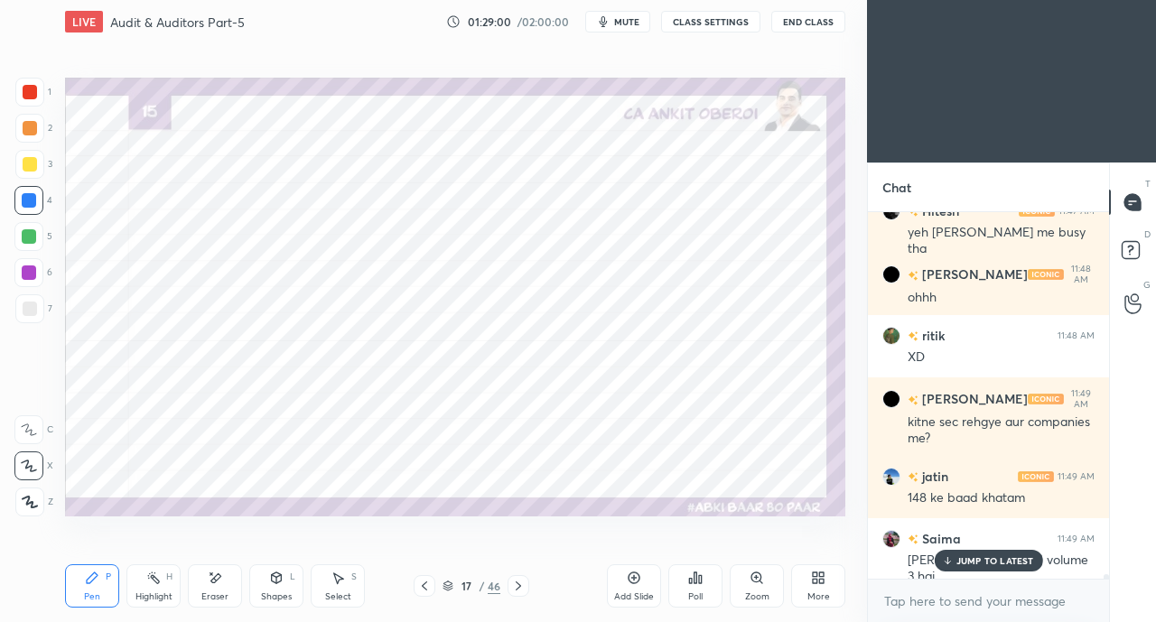
click at [969, 561] on p "JUMP TO LATEST" at bounding box center [995, 560] width 78 height 11
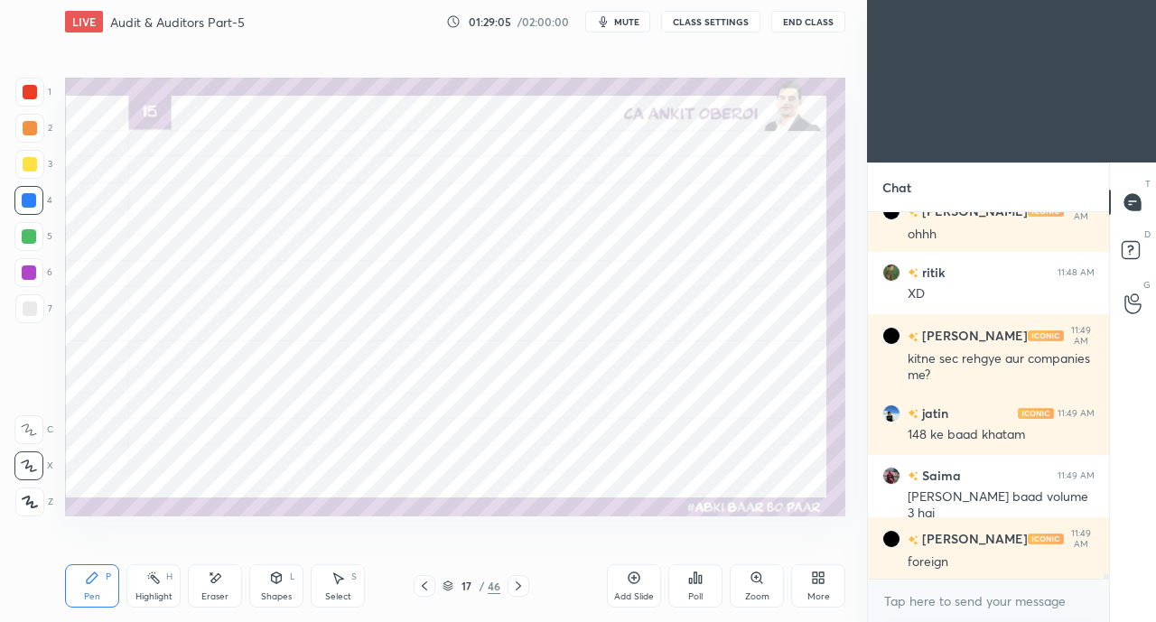
scroll to position [31988, 0]
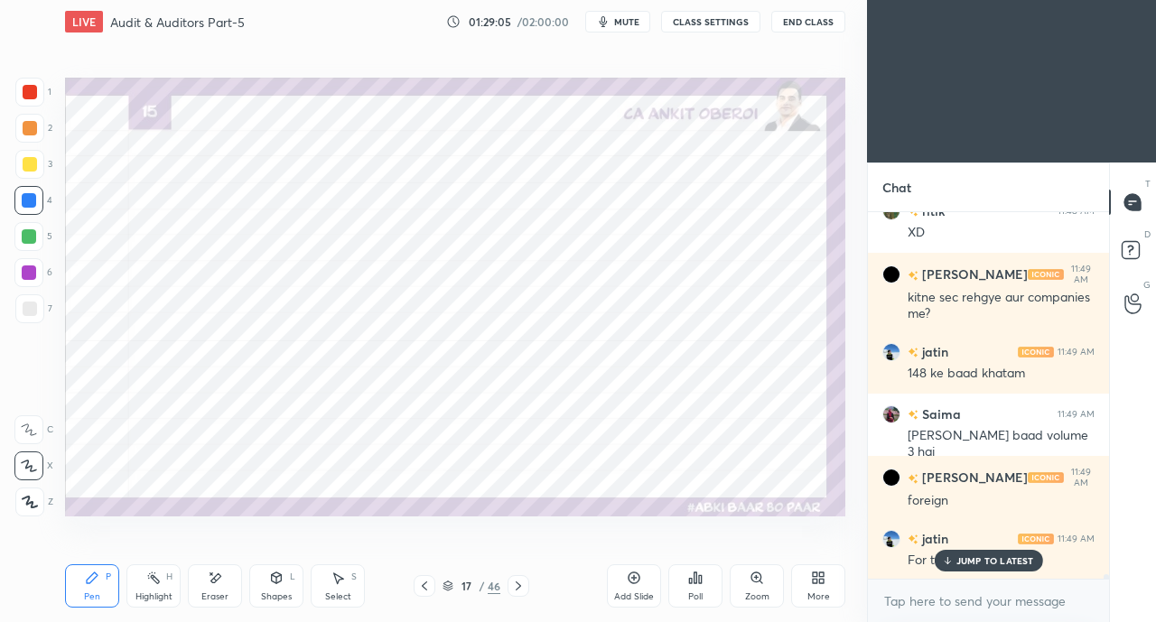
click at [213, 582] on icon at bounding box center [216, 577] width 10 height 9
click at [971, 568] on div "JUMP TO LATEST" at bounding box center [987, 561] width 108 height 22
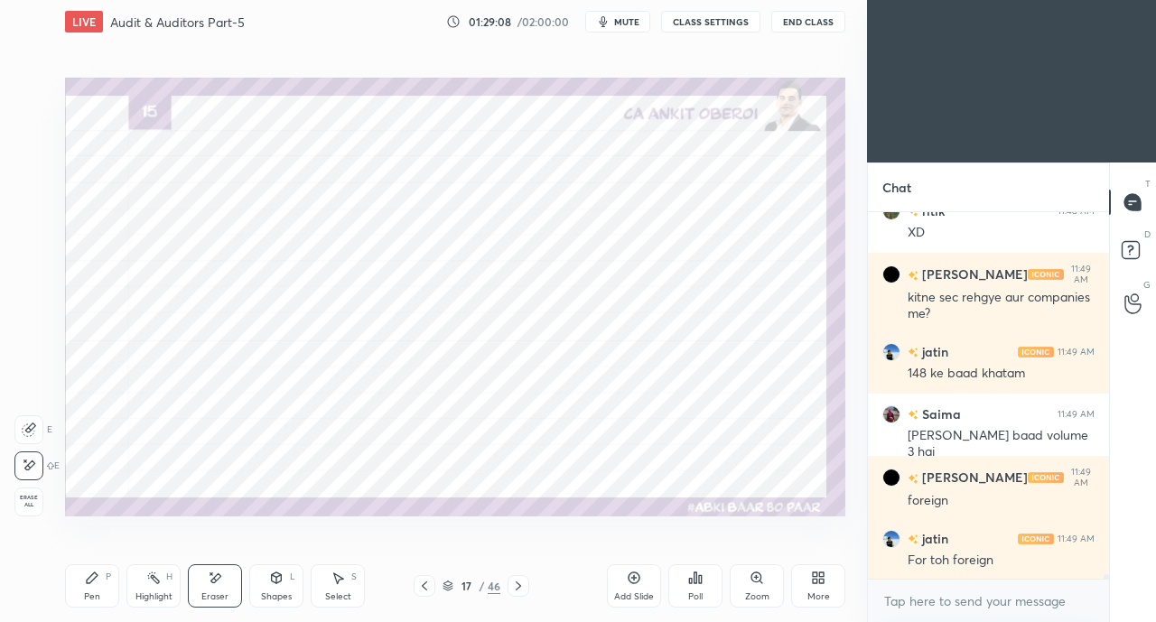
click at [92, 588] on div "Pen P" at bounding box center [92, 585] width 54 height 43
click at [222, 579] on div "Eraser" at bounding box center [215, 585] width 54 height 43
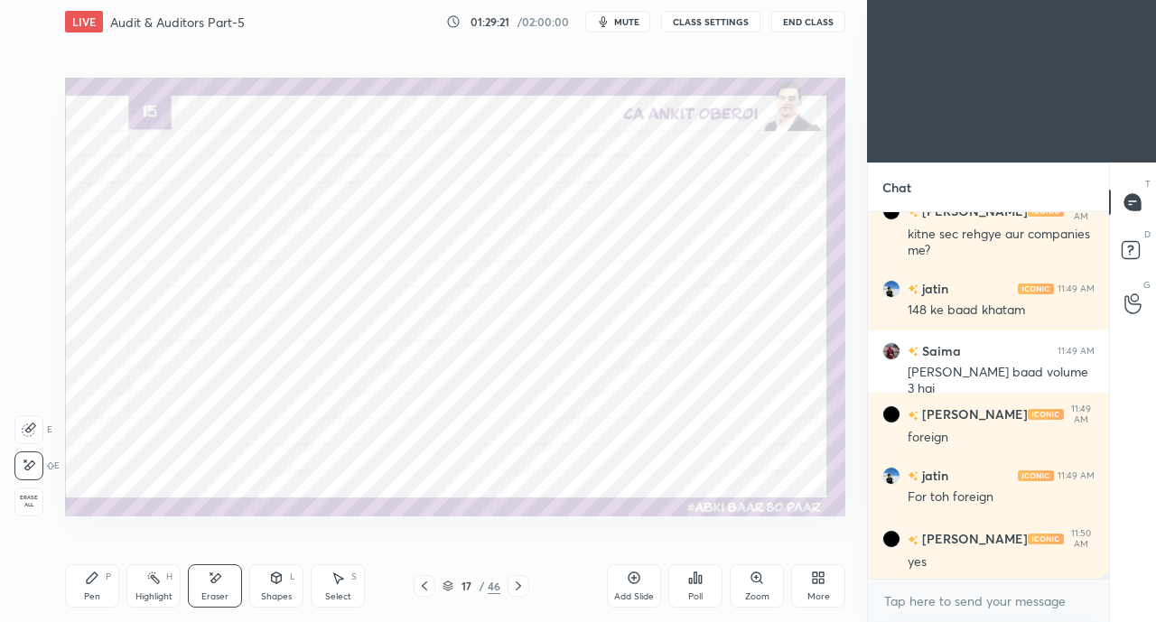
click at [70, 571] on div "Pen P" at bounding box center [92, 585] width 54 height 43
click at [29, 96] on div at bounding box center [30, 92] width 14 height 14
click at [282, 584] on icon at bounding box center [276, 578] width 14 height 14
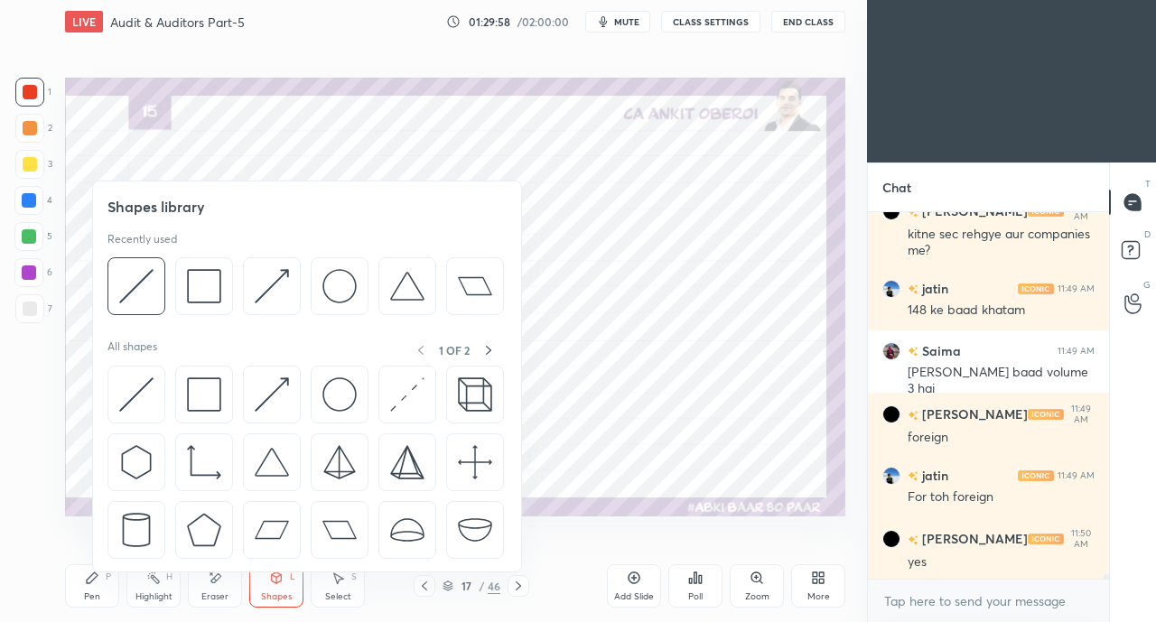
click at [276, 387] on img at bounding box center [272, 394] width 34 height 34
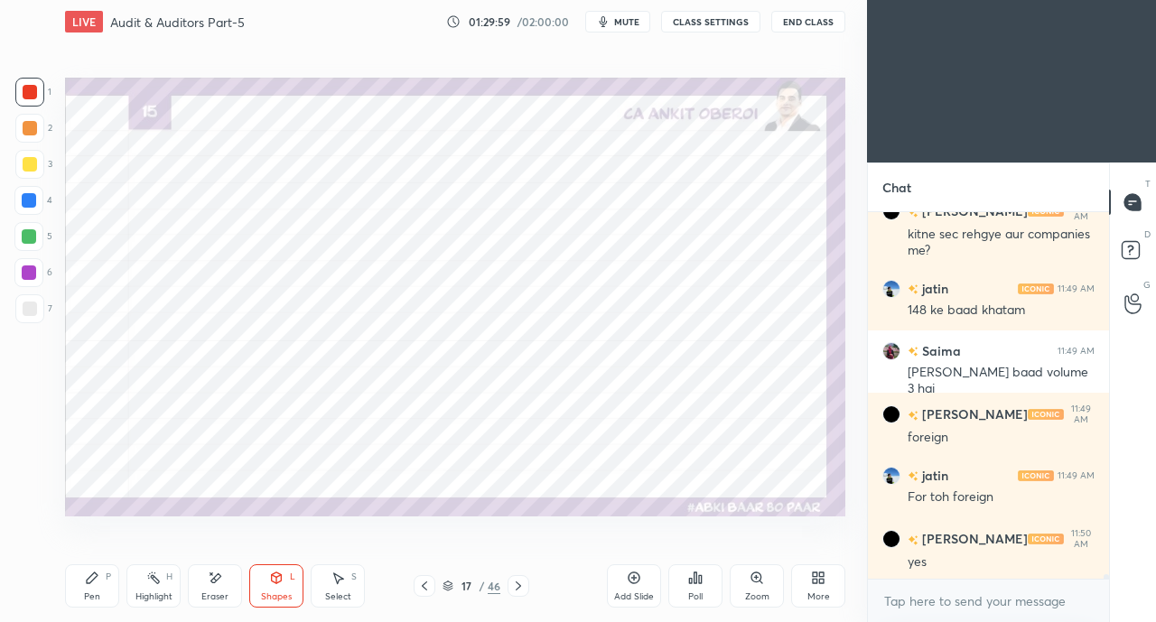
click at [33, 198] on div at bounding box center [29, 200] width 14 height 14
click at [85, 590] on div "Pen P" at bounding box center [92, 585] width 54 height 43
click at [23, 243] on div at bounding box center [29, 236] width 14 height 14
click at [343, 585] on icon at bounding box center [337, 578] width 14 height 14
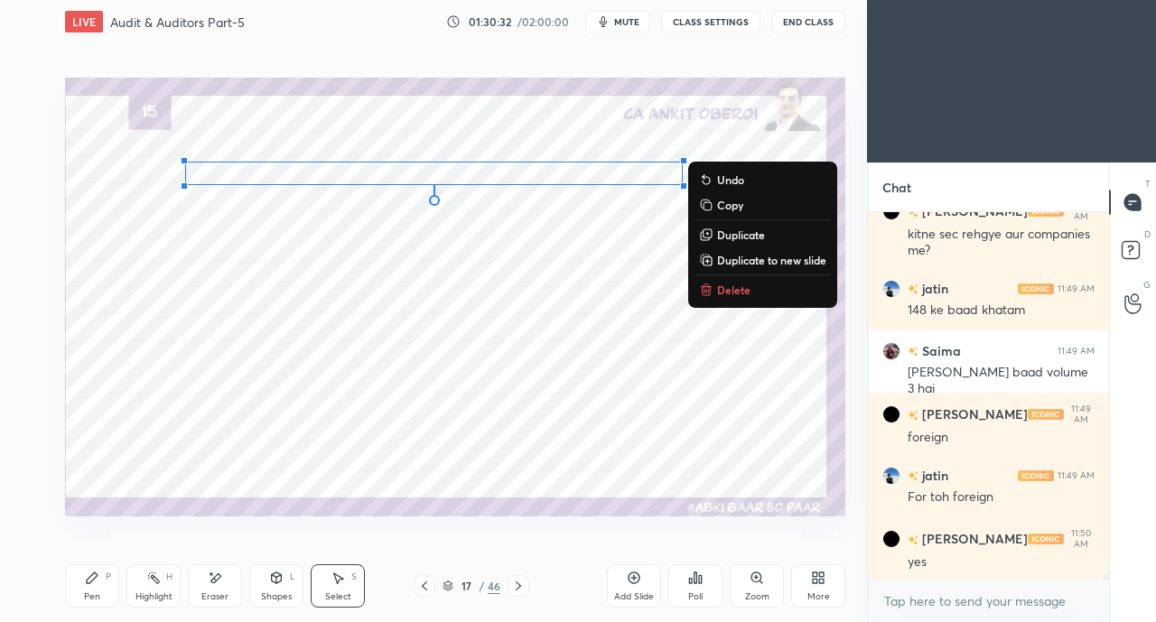
click at [407, 430] on div "0 ° Undo Copy Duplicate Duplicate to new slide Delete" at bounding box center [455, 297] width 780 height 439
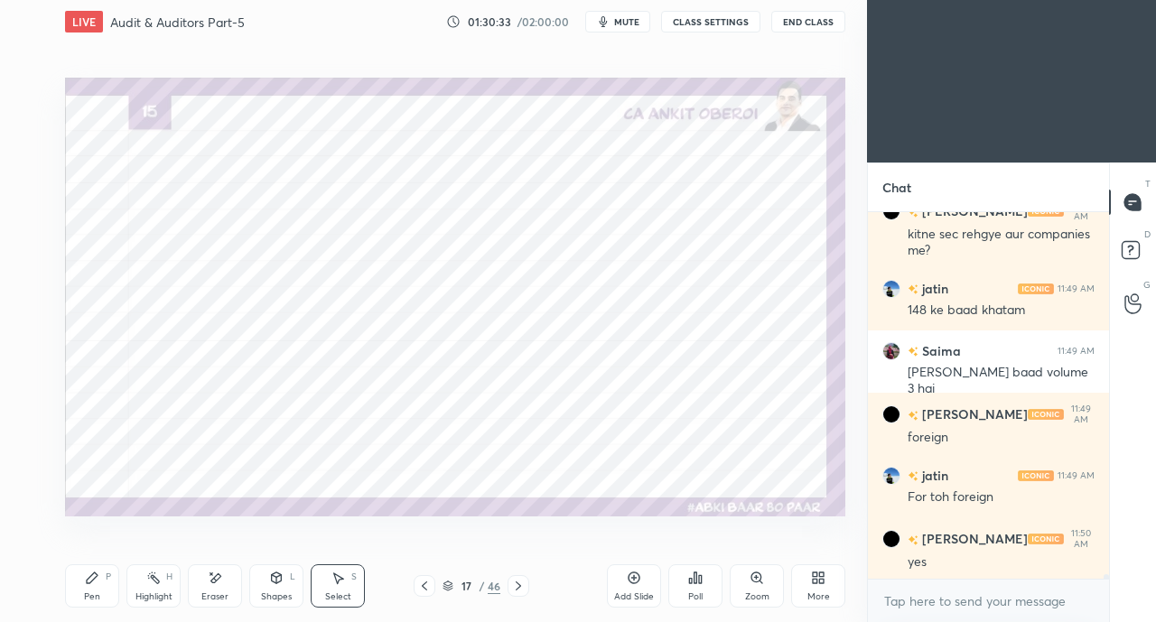
click at [99, 578] on div "Pen P" at bounding box center [92, 585] width 54 height 43
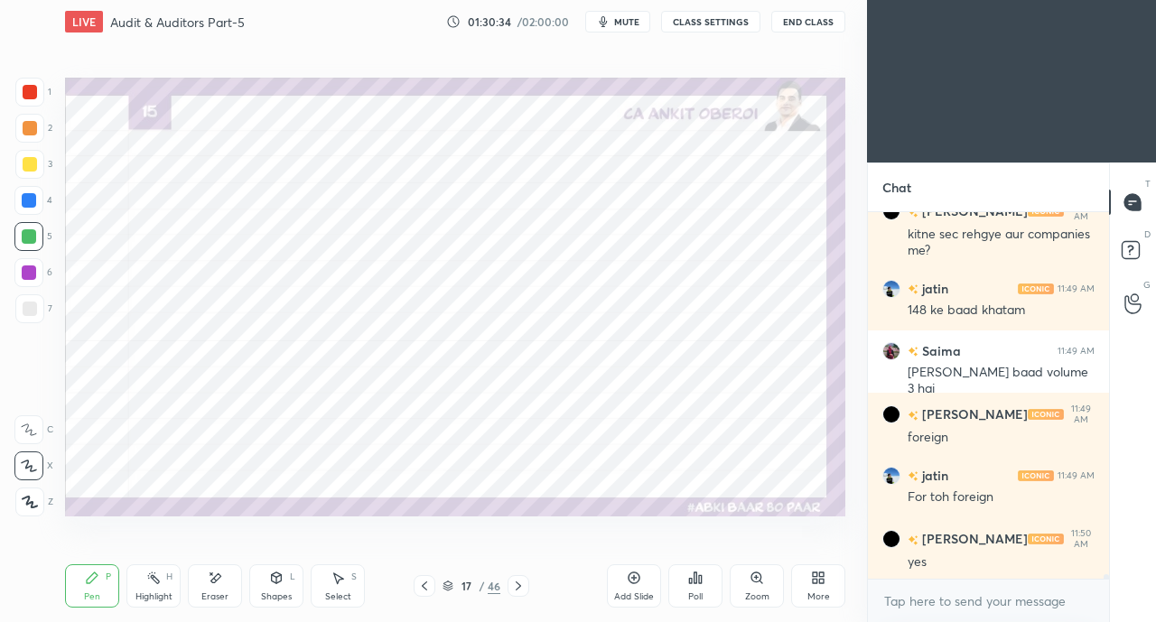
click at [34, 98] on div at bounding box center [30, 92] width 14 height 14
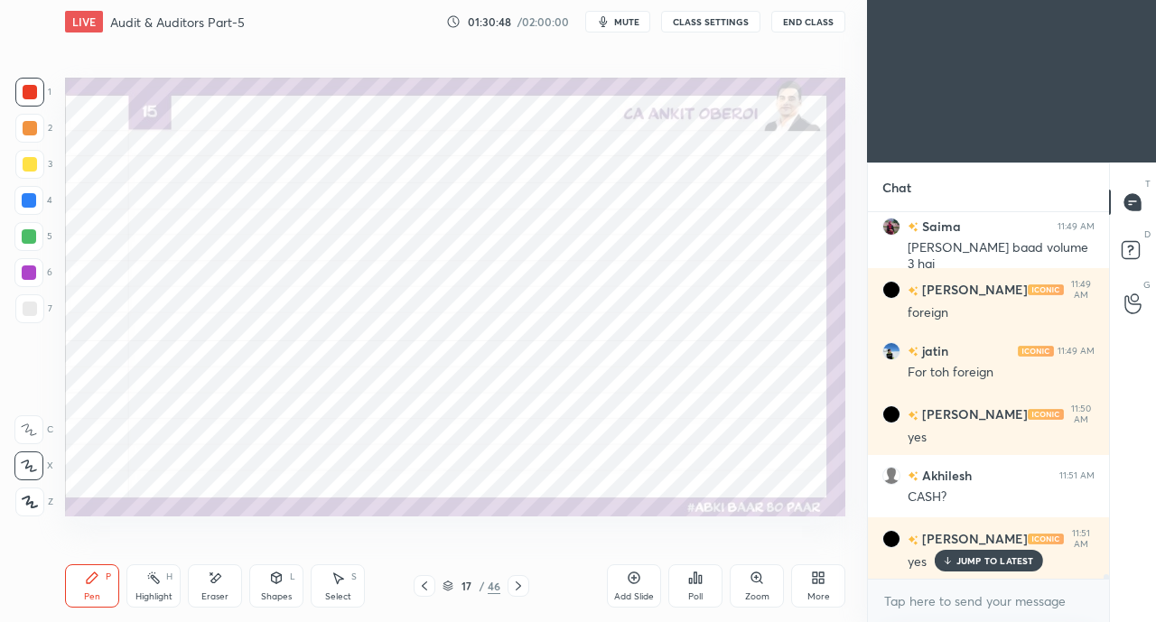
scroll to position [32237, 0]
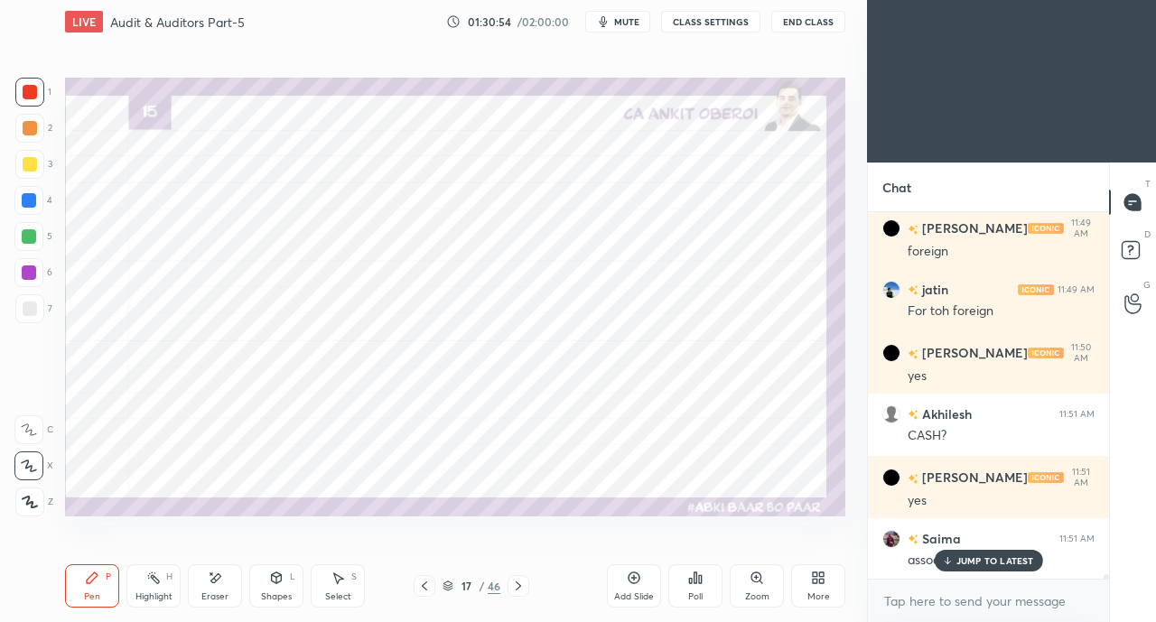
click at [979, 561] on p "JUMP TO LATEST" at bounding box center [995, 560] width 78 height 11
click at [25, 203] on div at bounding box center [29, 200] width 14 height 14
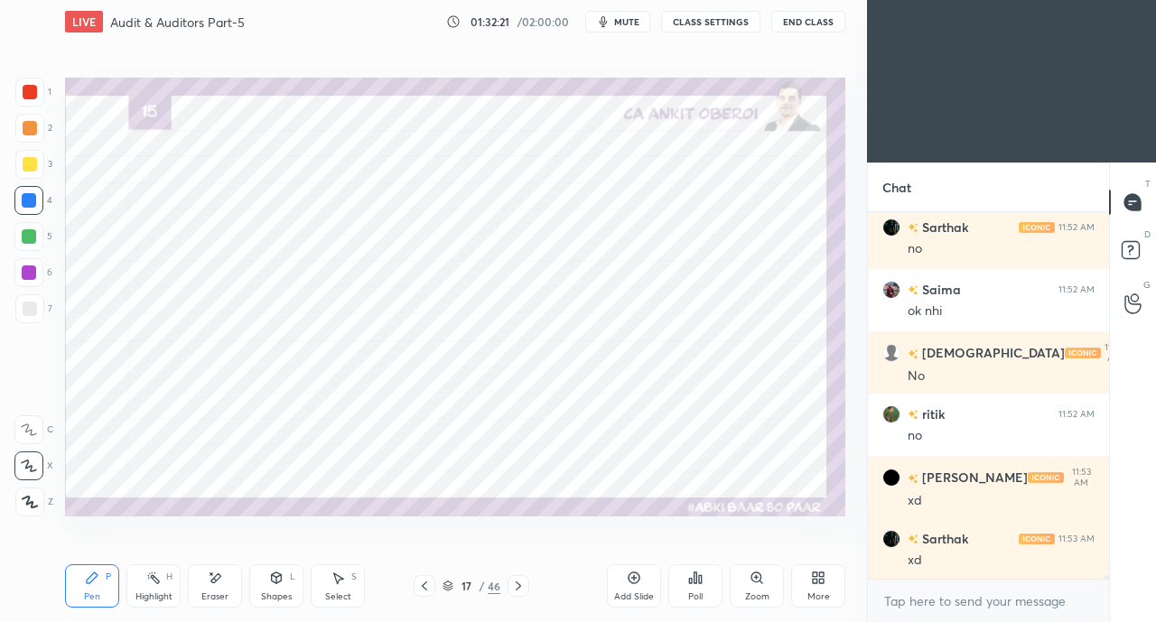
scroll to position [32923, 0]
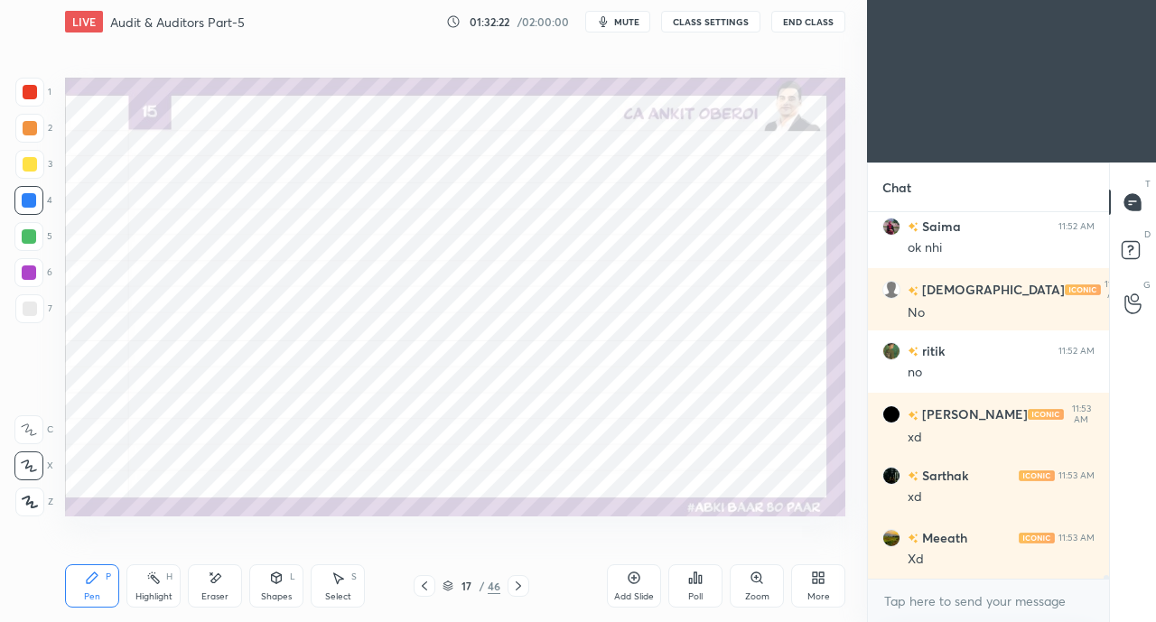
click at [33, 97] on div at bounding box center [30, 92] width 14 height 14
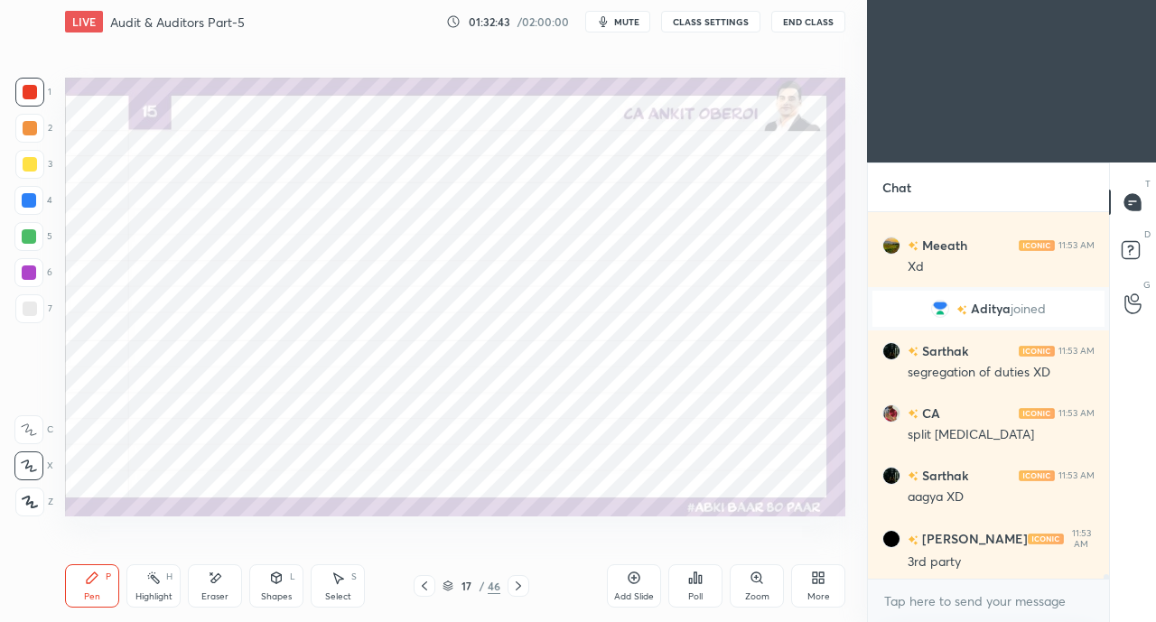
scroll to position [30567, 0]
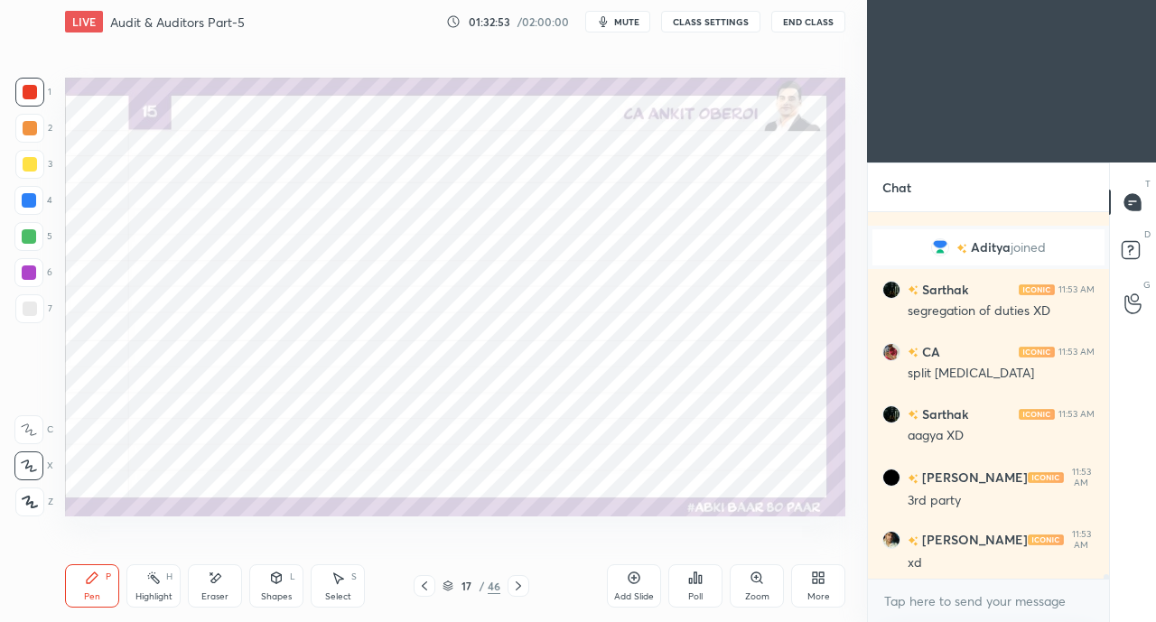
click at [518, 586] on icon at bounding box center [518, 586] width 14 height 14
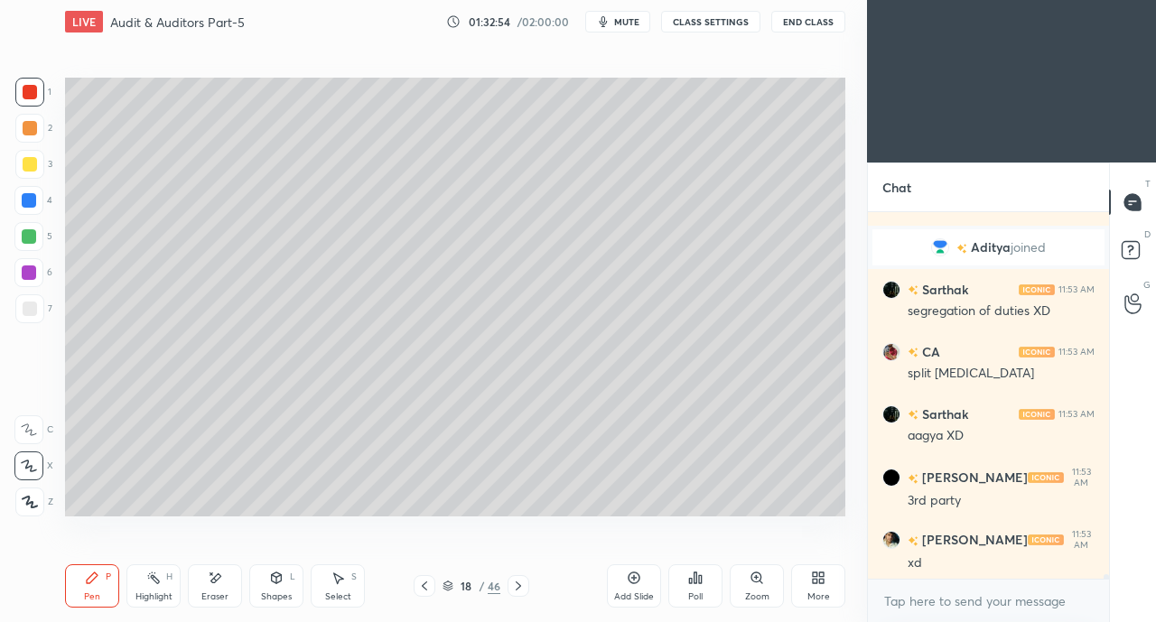
click at [518, 589] on icon at bounding box center [518, 586] width 14 height 14
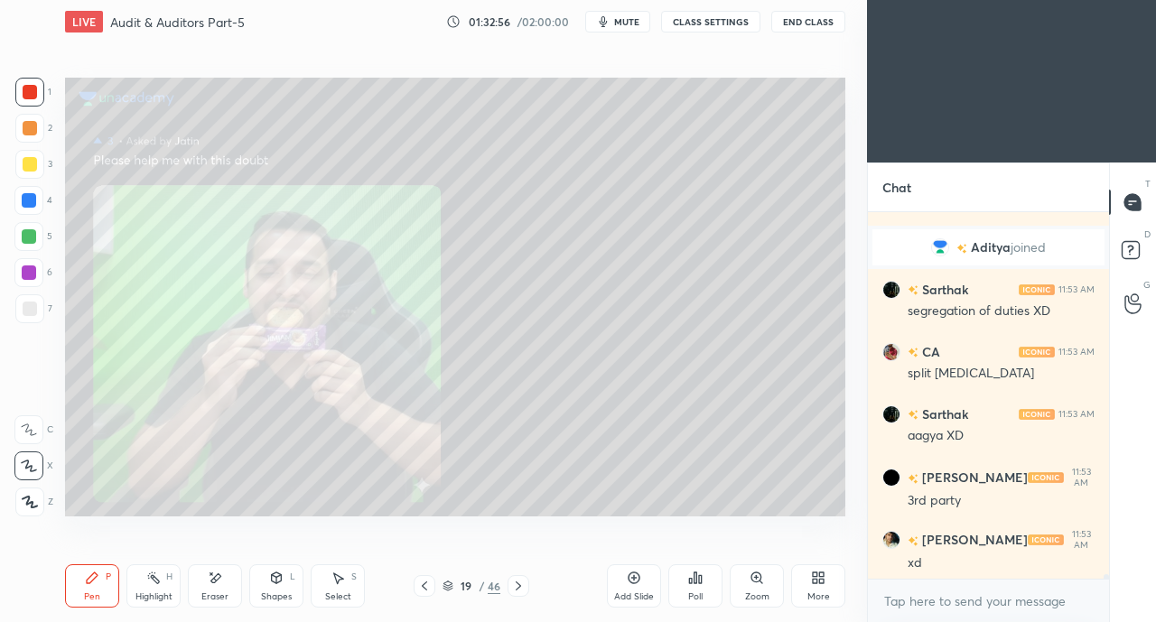
click at [426, 585] on icon at bounding box center [424, 586] width 14 height 14
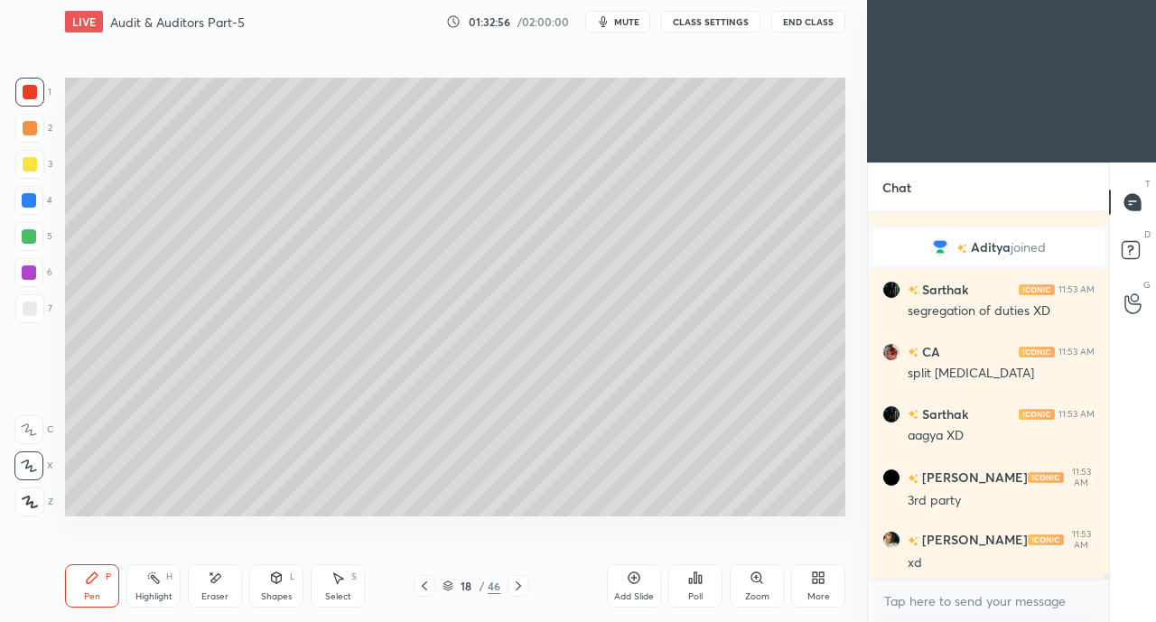
click at [426, 586] on icon at bounding box center [424, 586] width 14 height 14
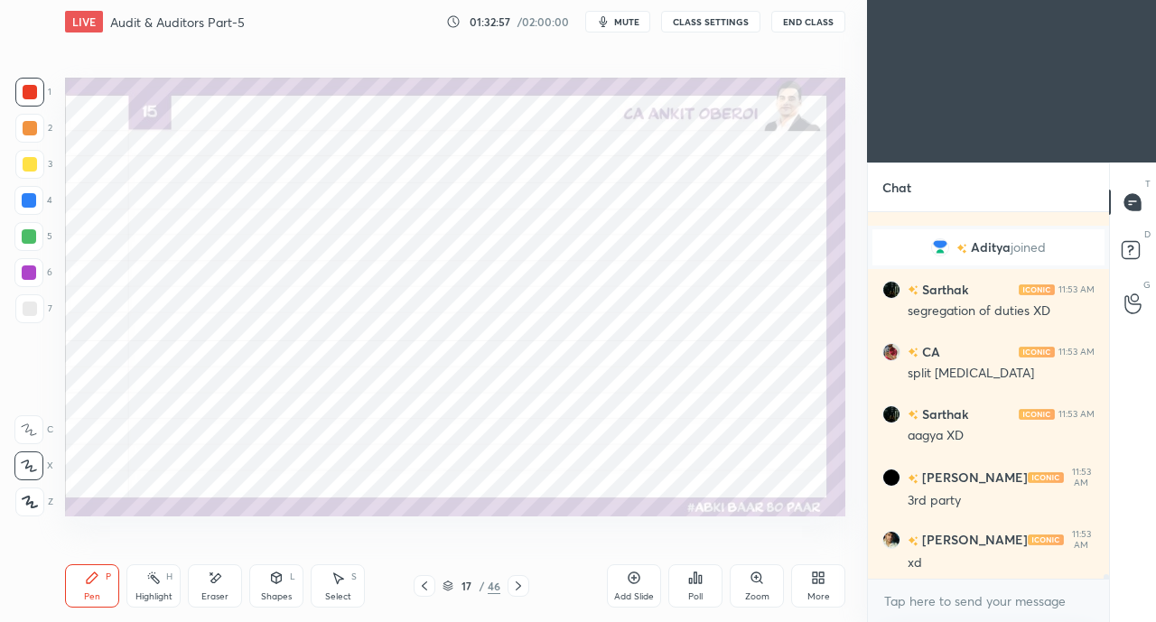
click at [625, 583] on div "Add Slide" at bounding box center [634, 585] width 54 height 43
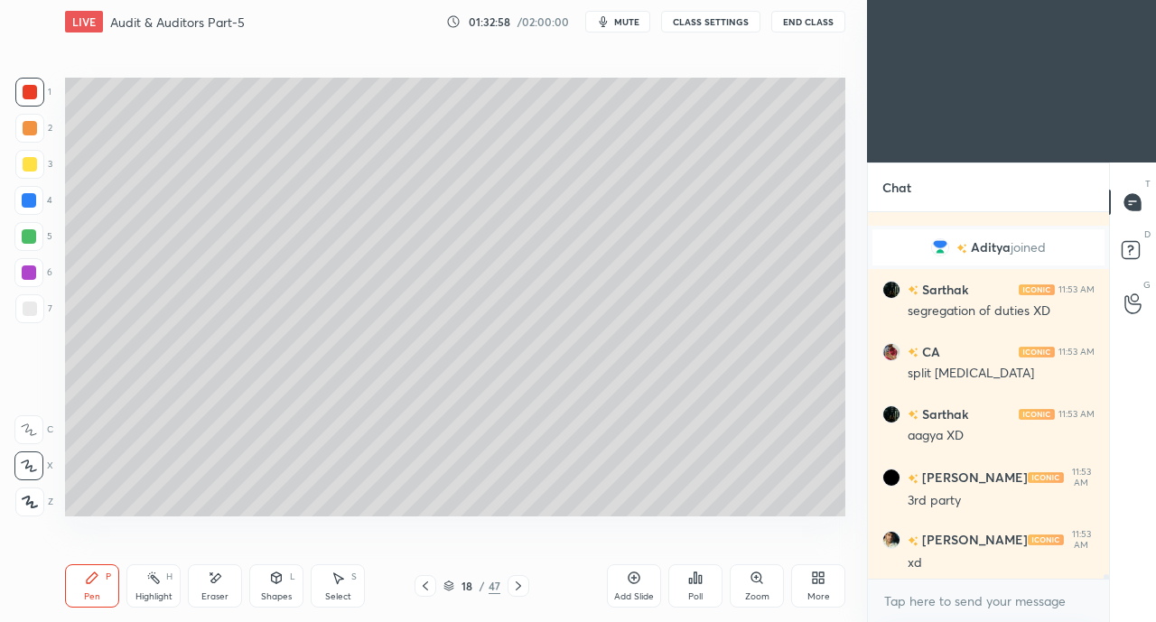
click at [30, 161] on div at bounding box center [30, 164] width 14 height 14
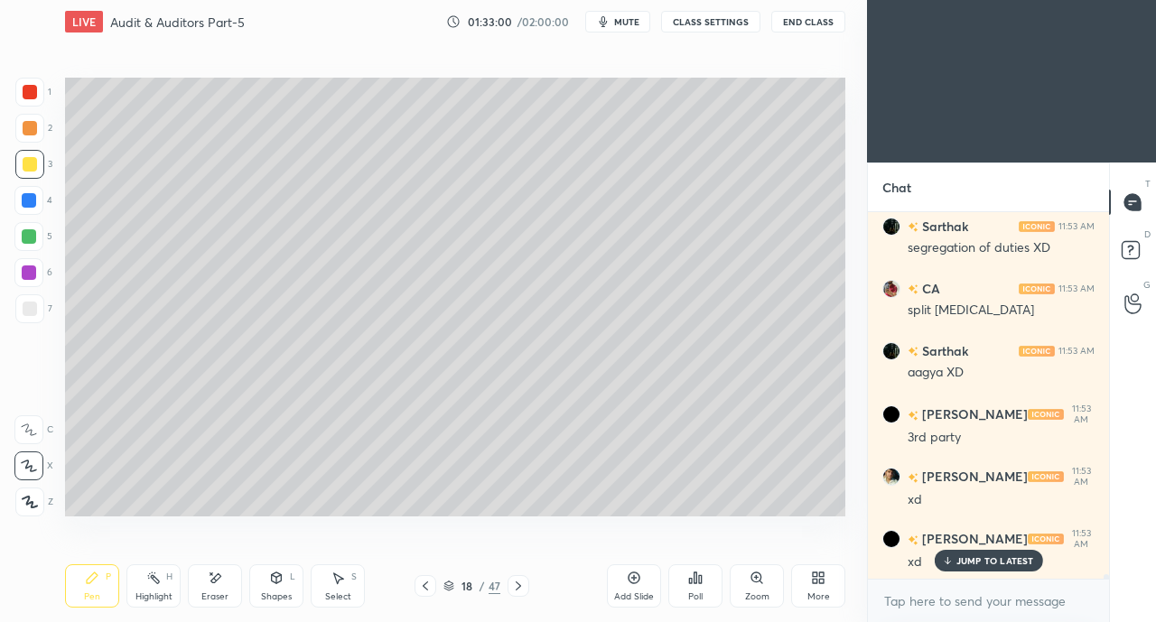
scroll to position [30691, 0]
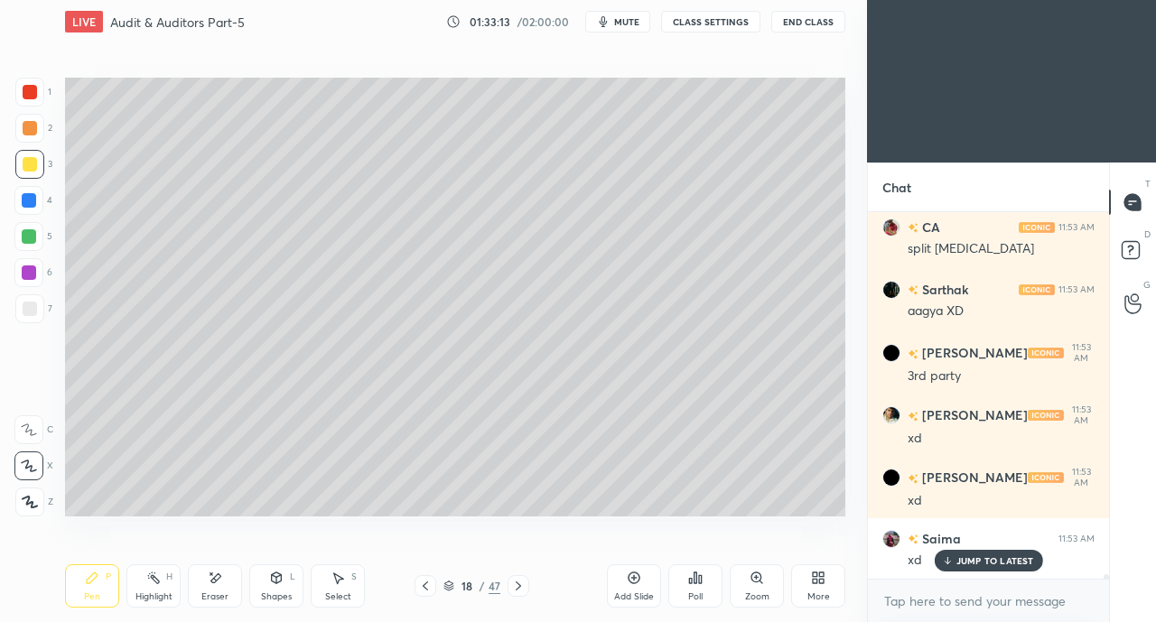
click at [275, 580] on icon at bounding box center [277, 577] width 10 height 11
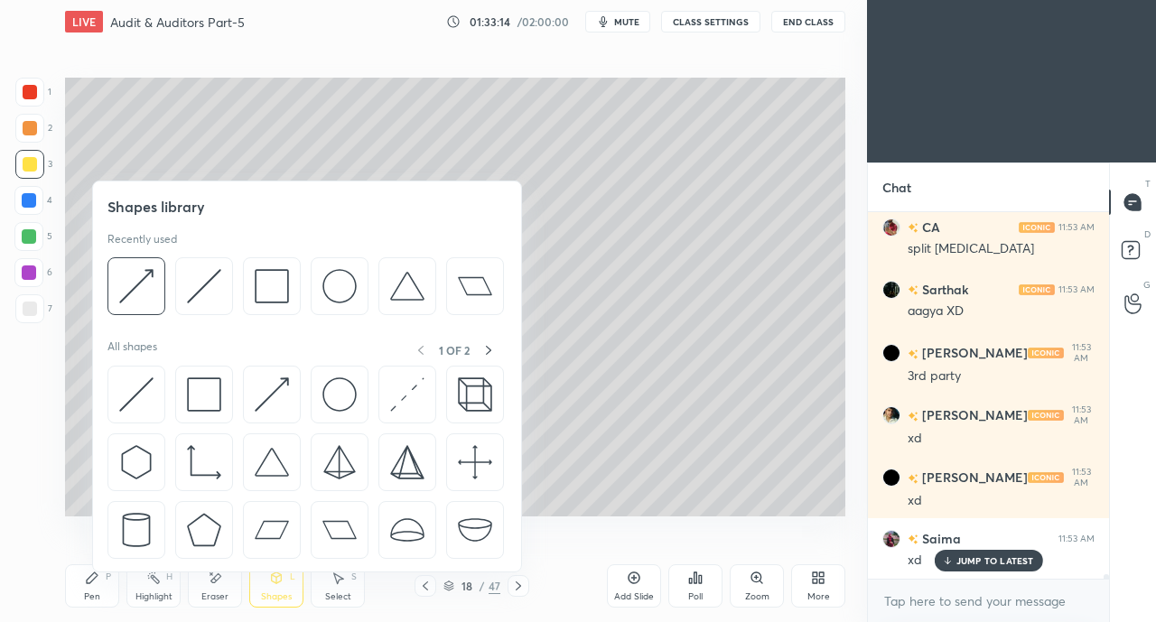
click at [274, 393] on img at bounding box center [272, 394] width 34 height 34
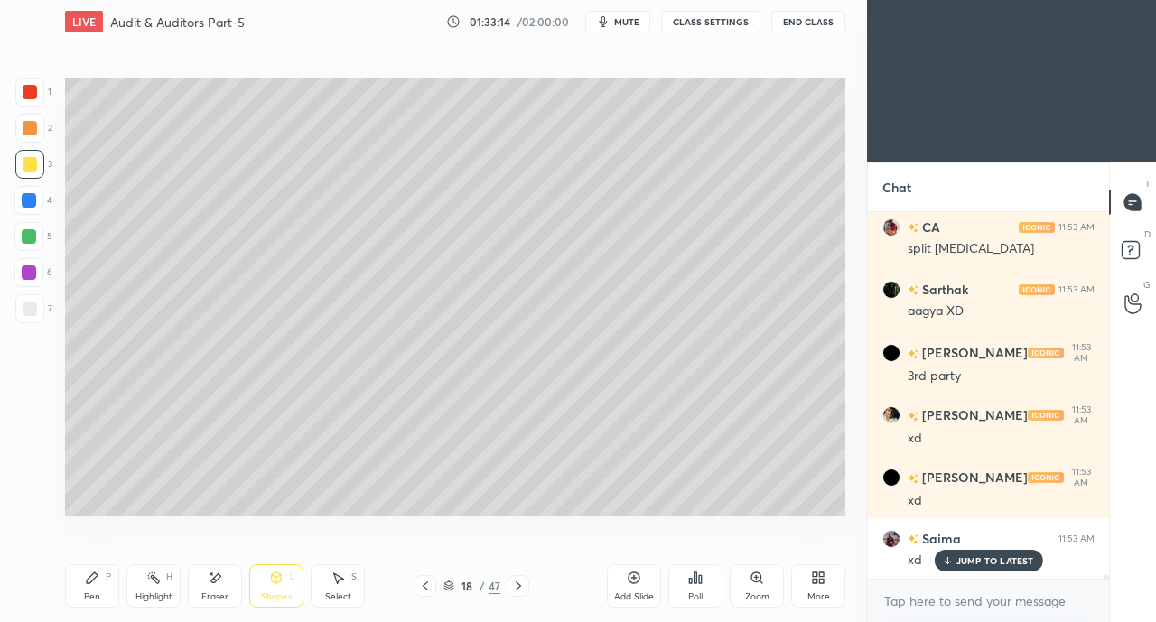
click at [35, 302] on div at bounding box center [30, 309] width 14 height 14
click at [327, 588] on div "Select S" at bounding box center [338, 585] width 54 height 43
click at [281, 585] on icon at bounding box center [276, 578] width 14 height 14
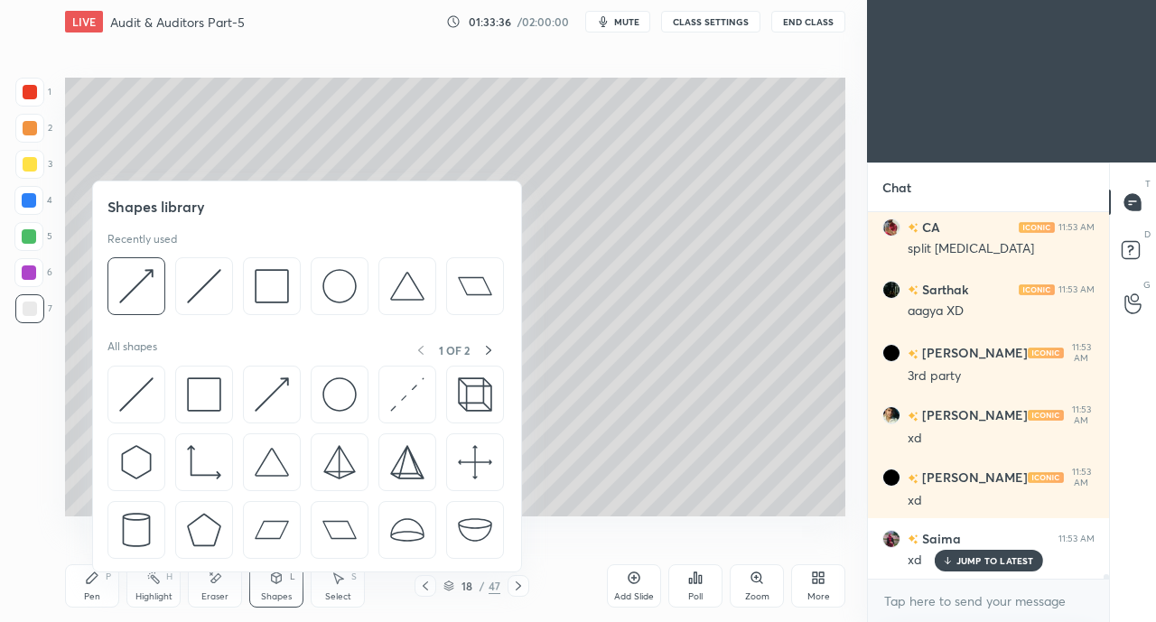
click at [271, 384] on img at bounding box center [272, 394] width 34 height 34
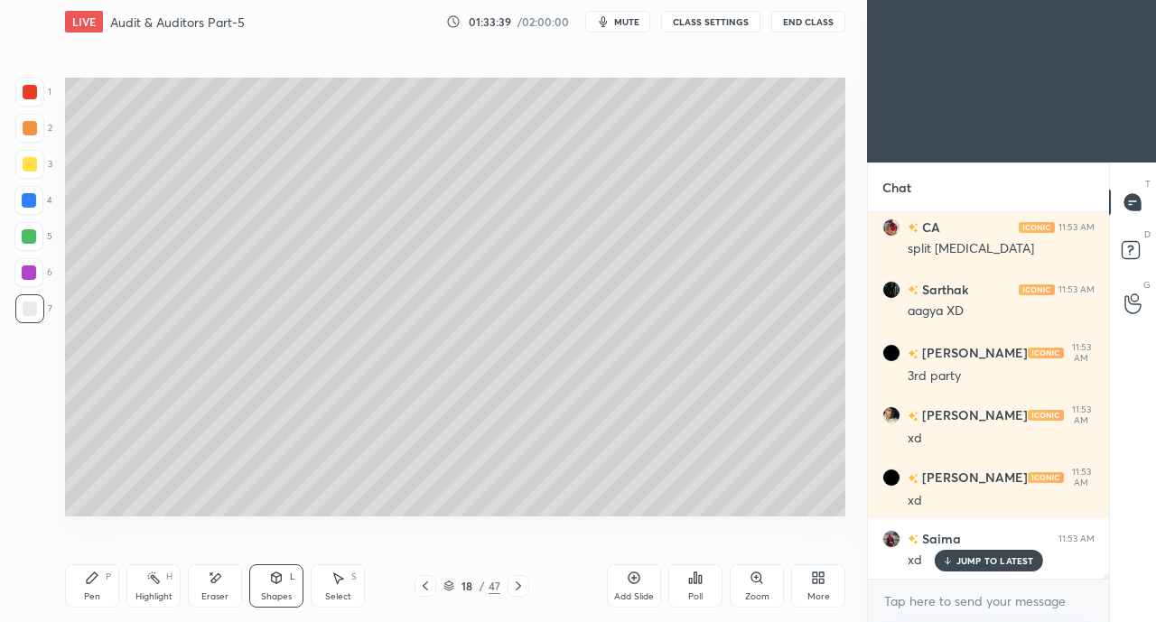
click at [103, 575] on div "Pen P" at bounding box center [92, 585] width 54 height 43
click at [31, 198] on div at bounding box center [29, 200] width 14 height 14
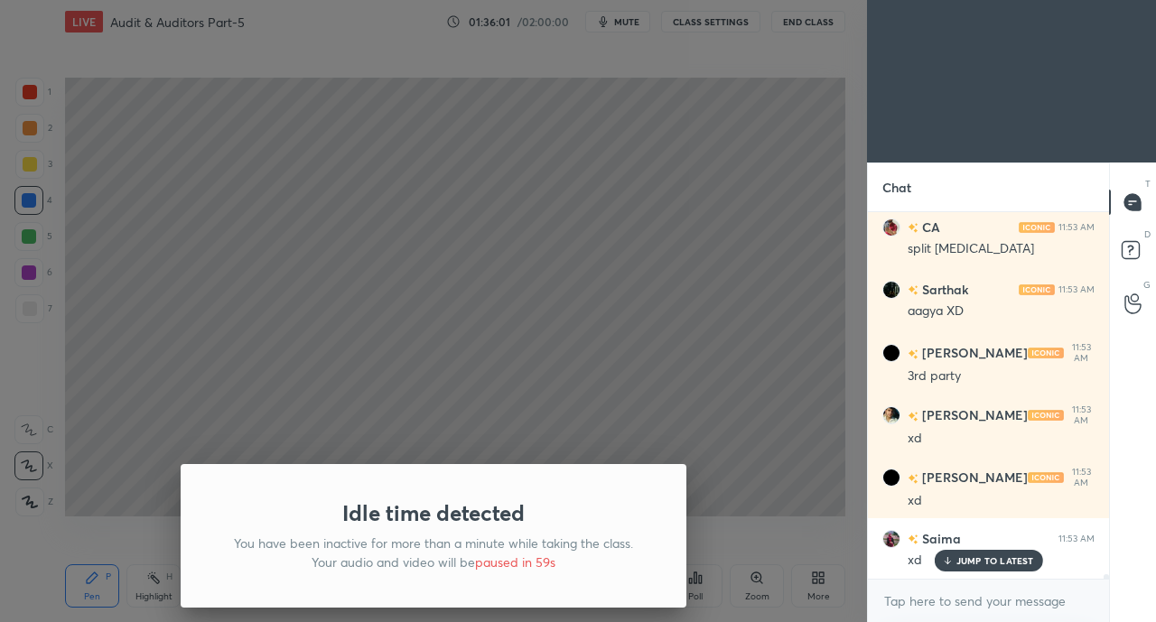
click at [821, 226] on div "Idle time detected You have been inactive for more than a minute while taking t…" at bounding box center [433, 311] width 867 height 622
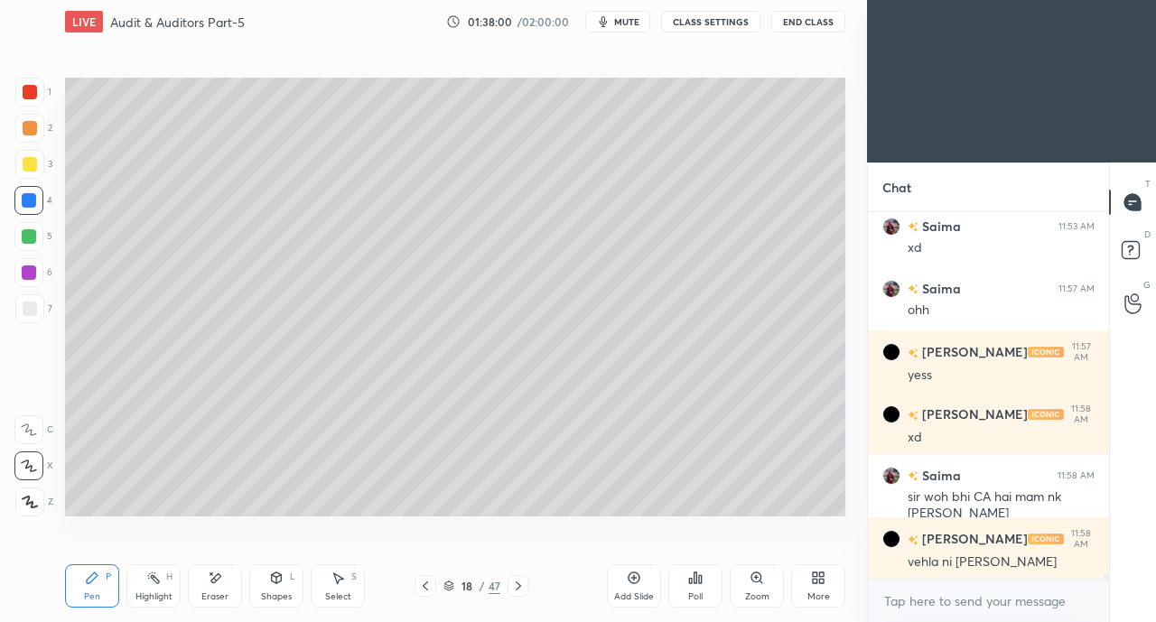
scroll to position [31022, 0]
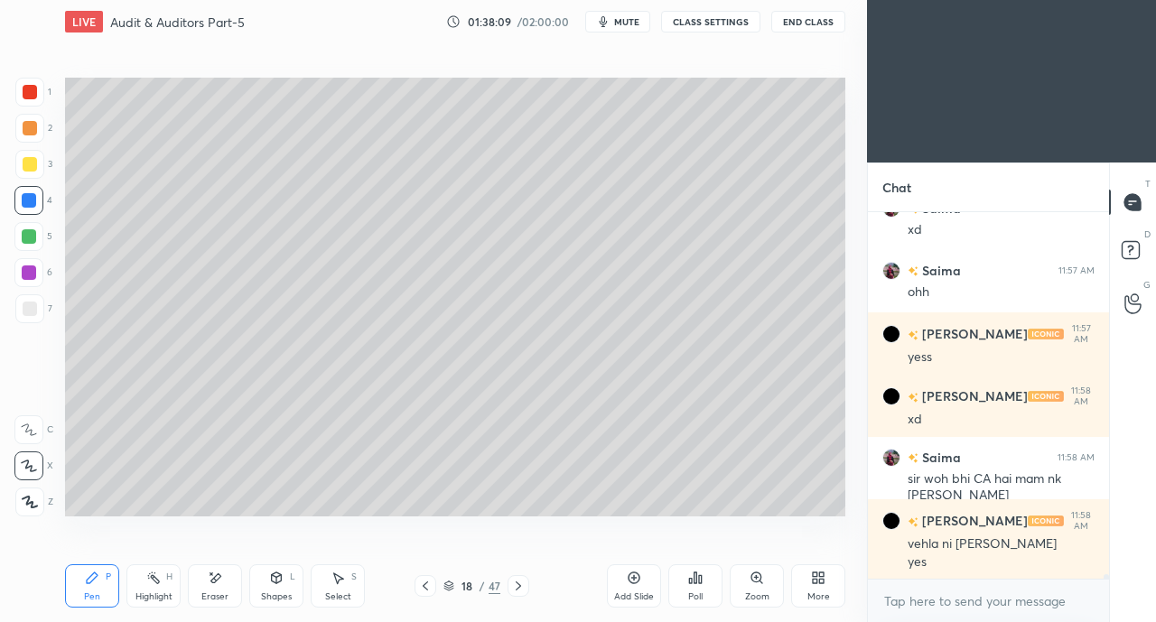
click at [88, 588] on div "Pen P" at bounding box center [92, 585] width 54 height 43
click at [33, 297] on div at bounding box center [29, 308] width 29 height 29
click at [435, 582] on div at bounding box center [425, 586] width 22 height 22
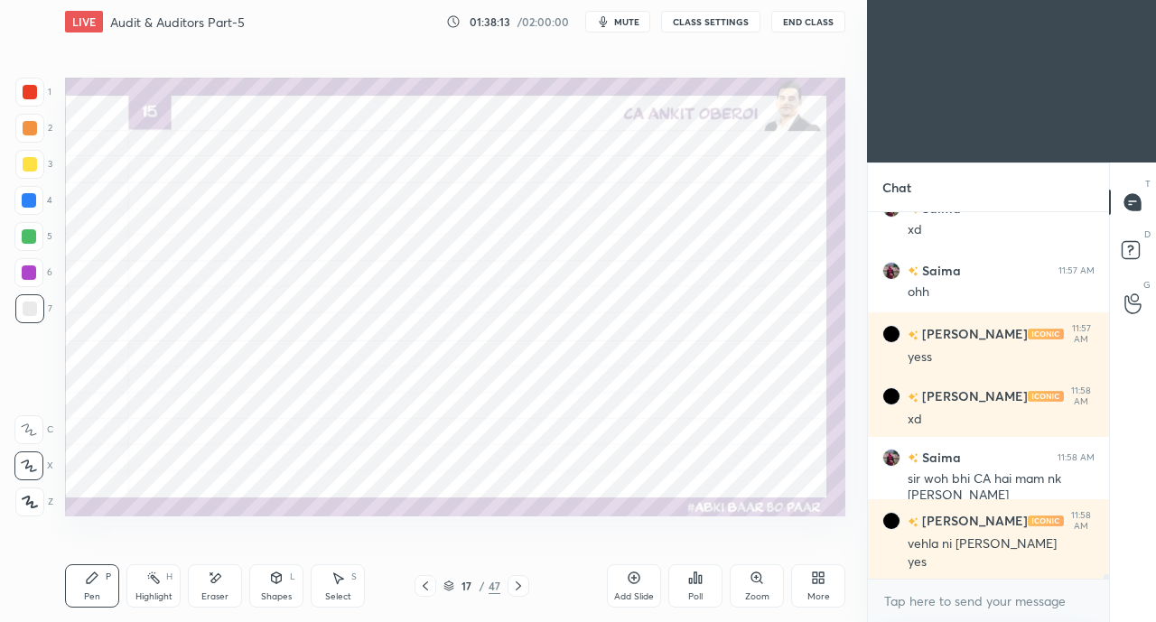
click at [526, 581] on div at bounding box center [518, 586] width 22 height 22
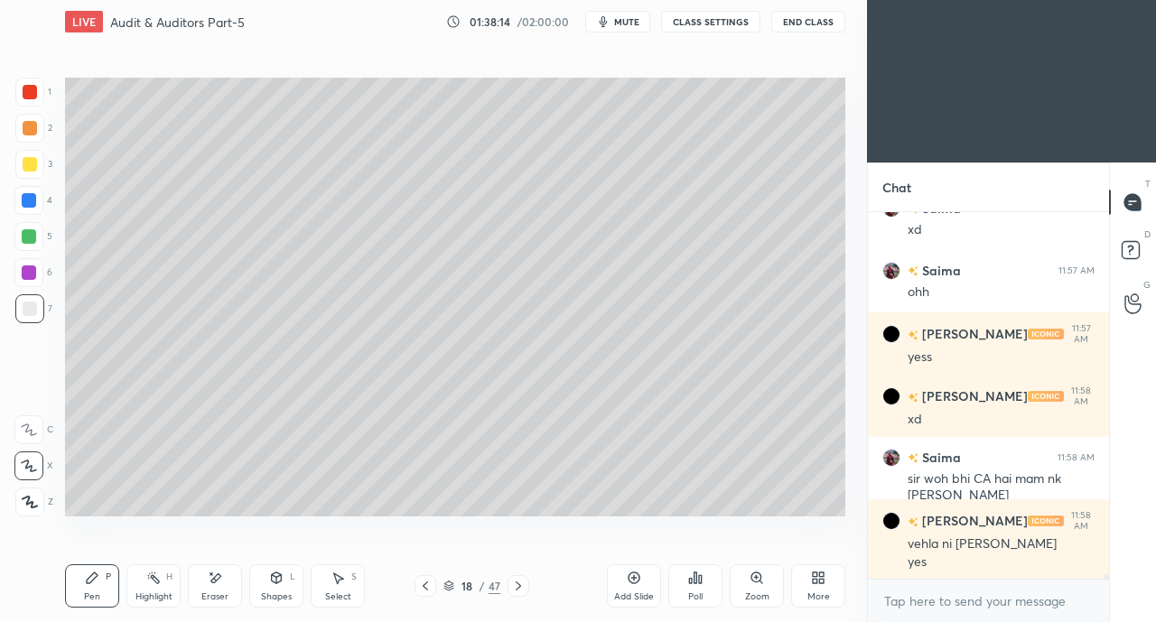
click at [277, 584] on icon at bounding box center [276, 578] width 14 height 14
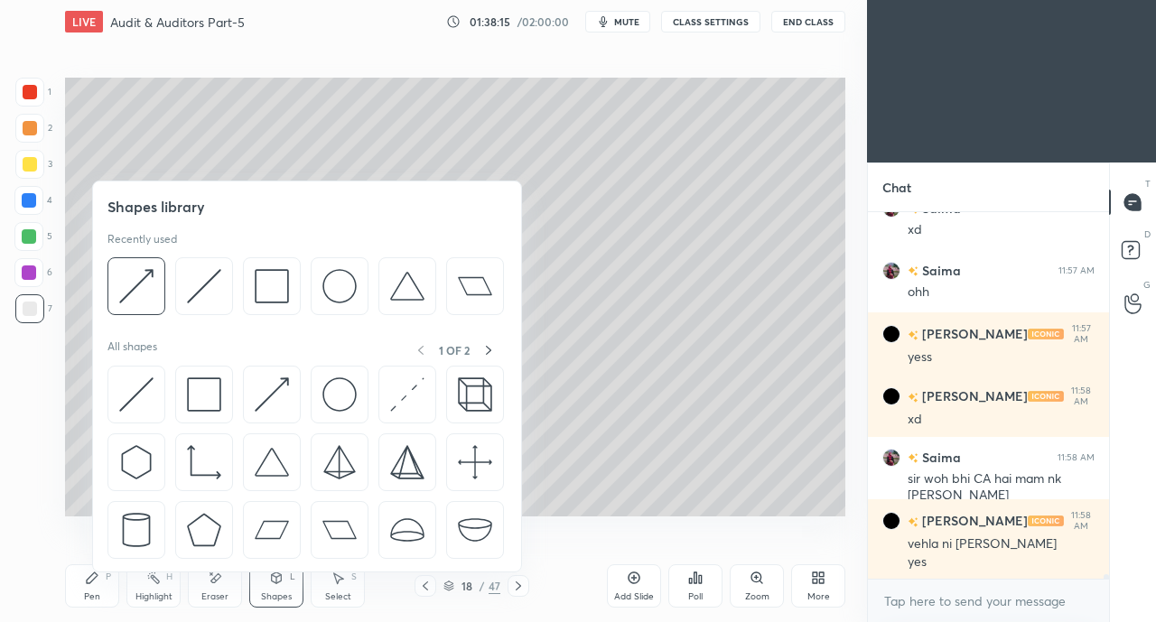
click at [263, 384] on img at bounding box center [272, 394] width 34 height 34
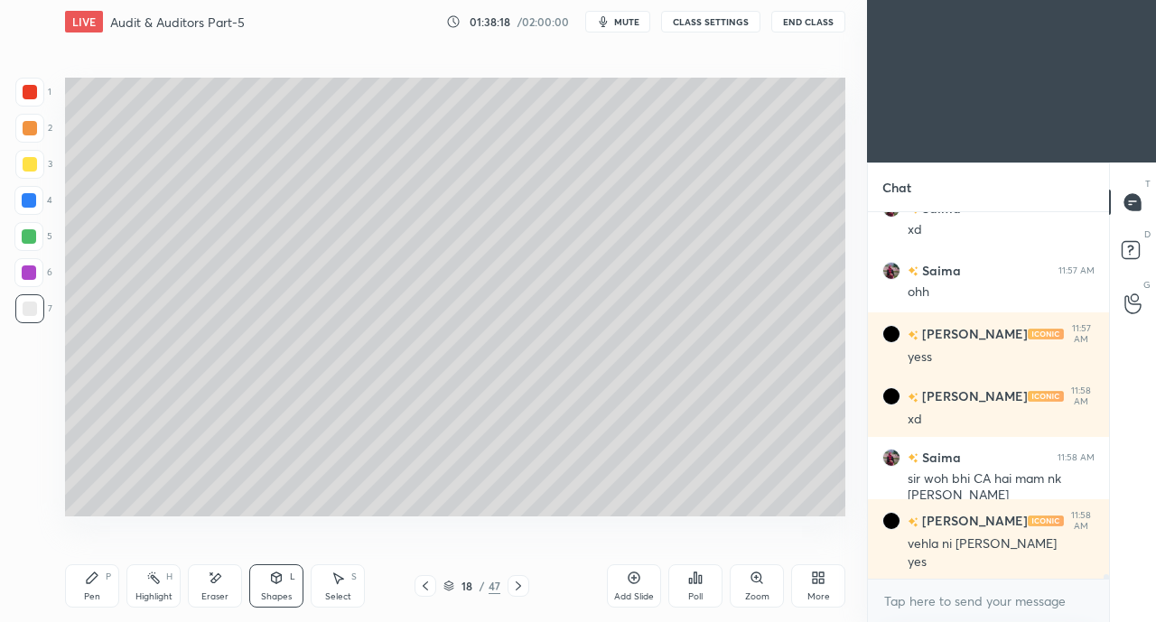
click at [94, 575] on icon at bounding box center [92, 577] width 11 height 11
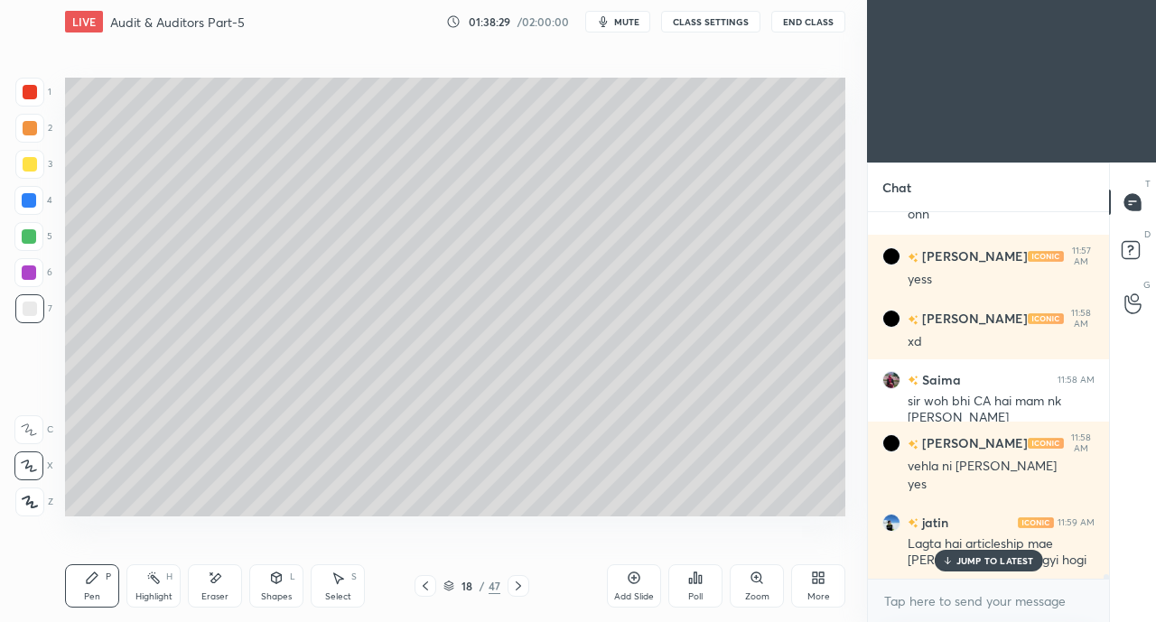
click at [23, 166] on div at bounding box center [30, 164] width 14 height 14
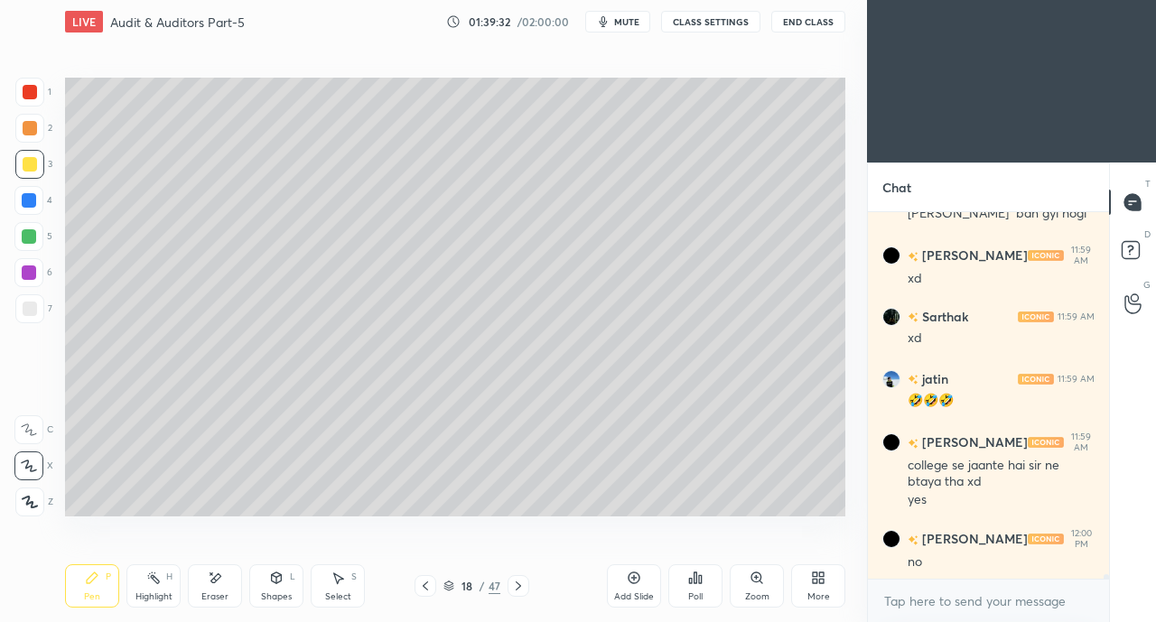
scroll to position [31507, 0]
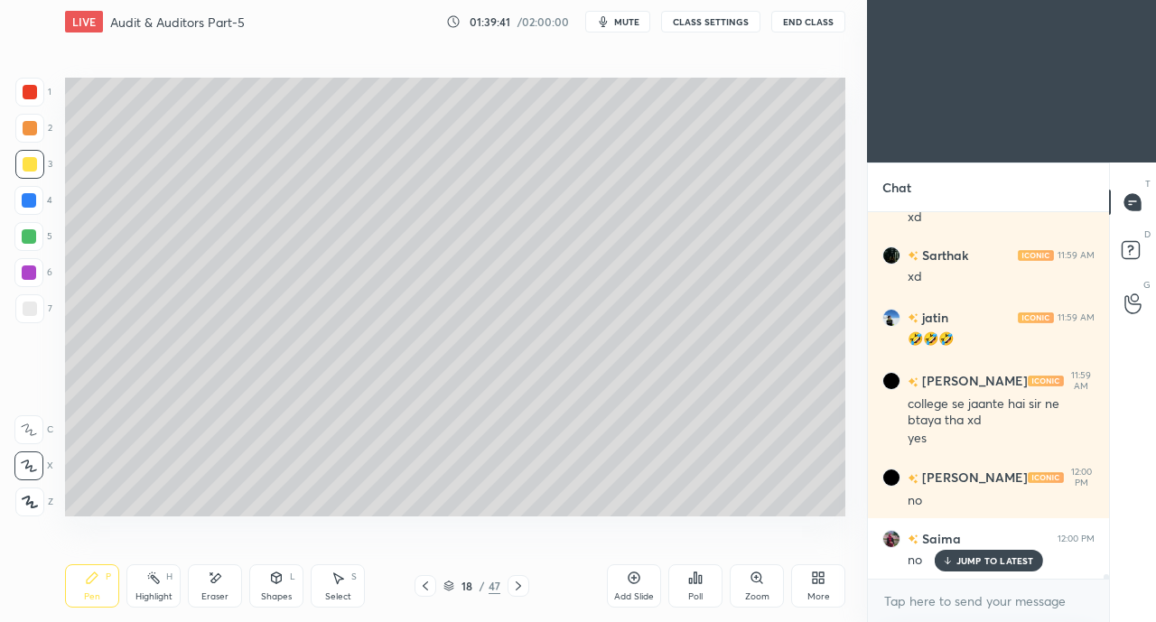
click at [517, 586] on icon at bounding box center [518, 586] width 14 height 14
click at [557, 575] on div "19 / 47" at bounding box center [471, 586] width 271 height 22
click at [423, 582] on icon at bounding box center [425, 586] width 14 height 14
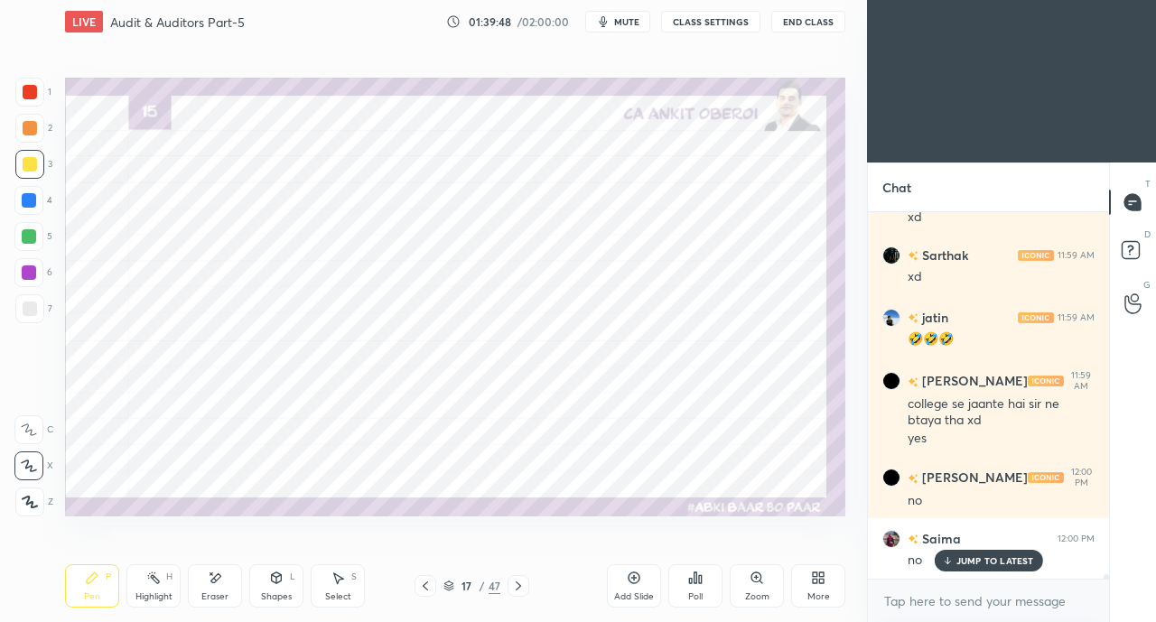
click at [27, 201] on div at bounding box center [29, 200] width 14 height 14
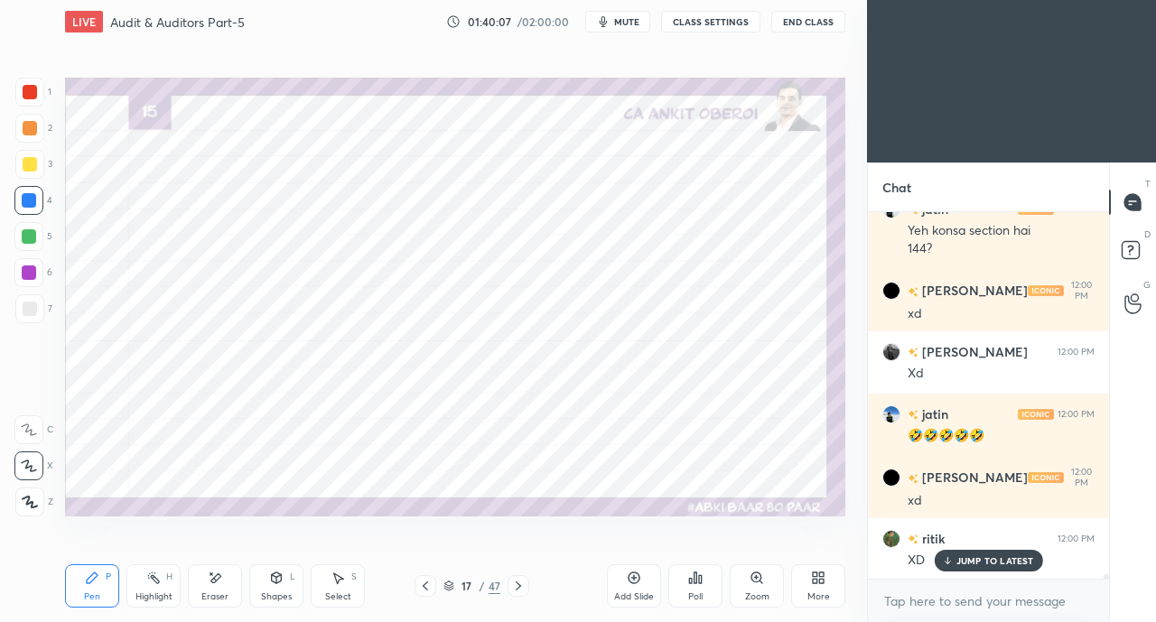
scroll to position [32024, 0]
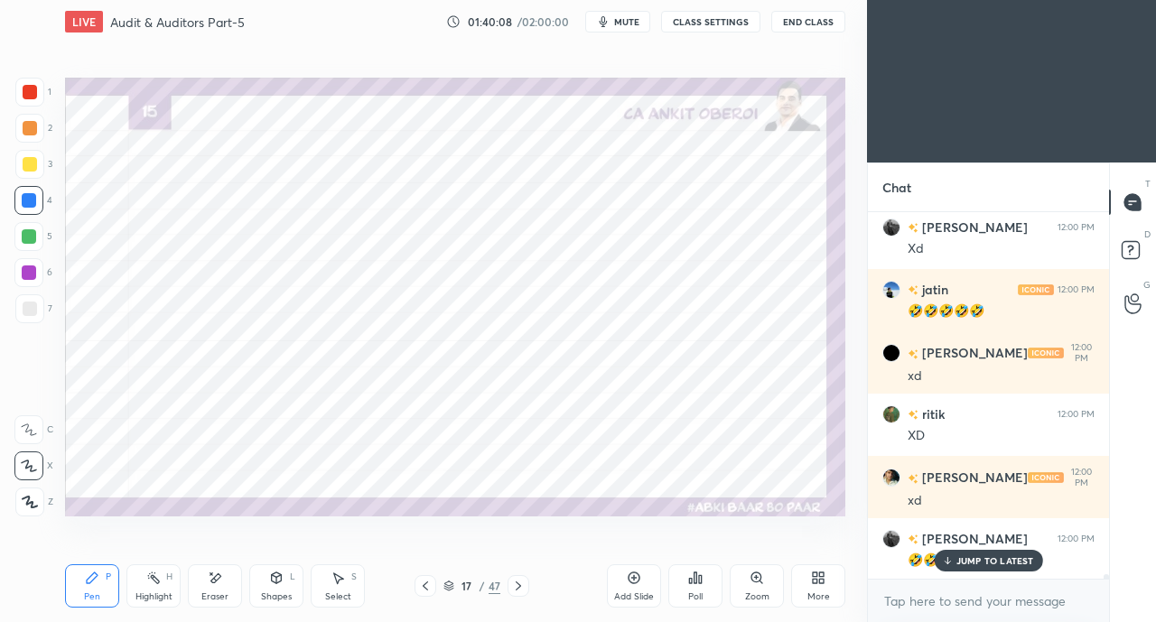
click at [163, 592] on div "Highlight" at bounding box center [153, 596] width 37 height 9
click at [155, 590] on div "Highlight H" at bounding box center [153, 585] width 54 height 43
click at [88, 590] on div "Pen P" at bounding box center [92, 585] width 54 height 43
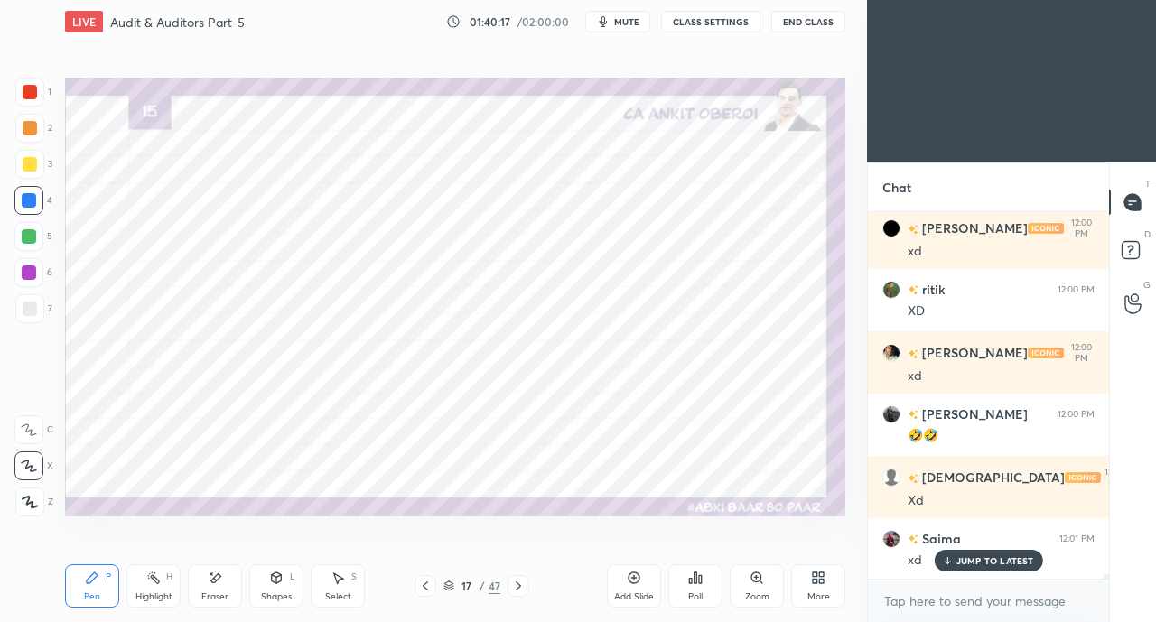
scroll to position [32211, 0]
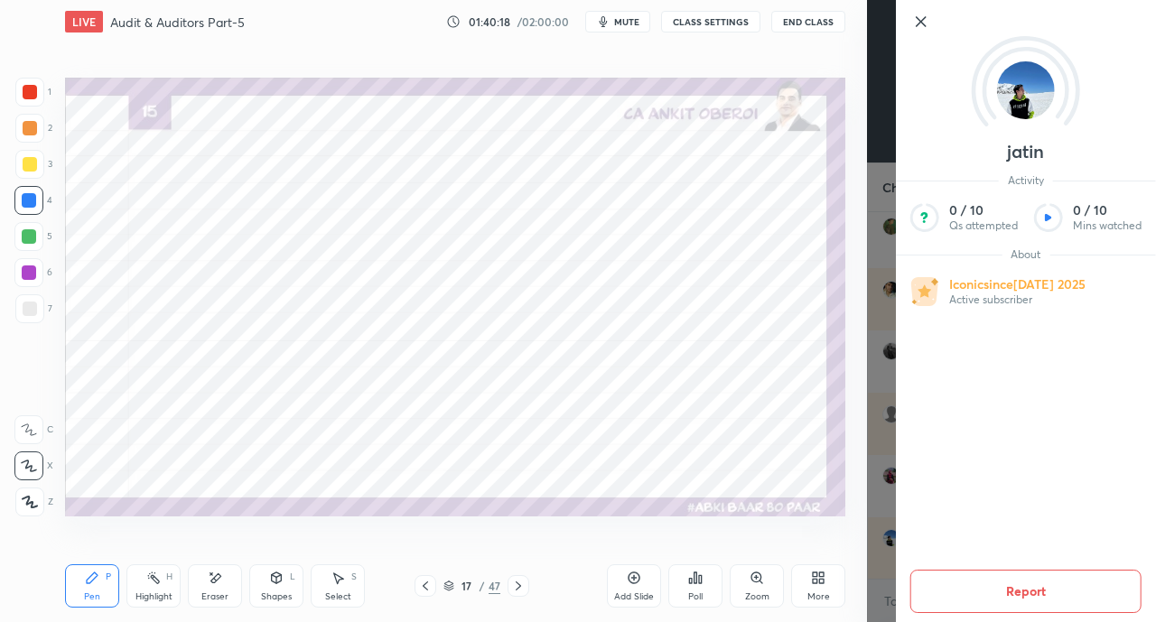
click at [786, 528] on div "Setting up your live class Poll for secs No correct answer Start poll" at bounding box center [455, 296] width 794 height 506
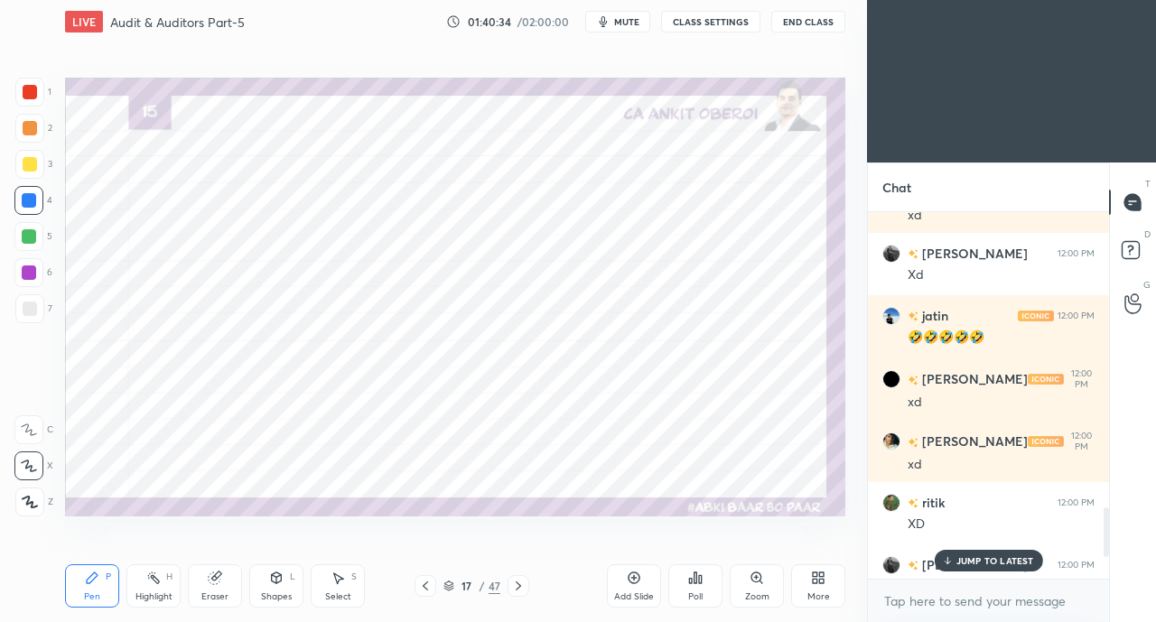
scroll to position [89771, 89484]
click at [980, 560] on p "JUMP TO LATEST" at bounding box center [995, 560] width 78 height 11
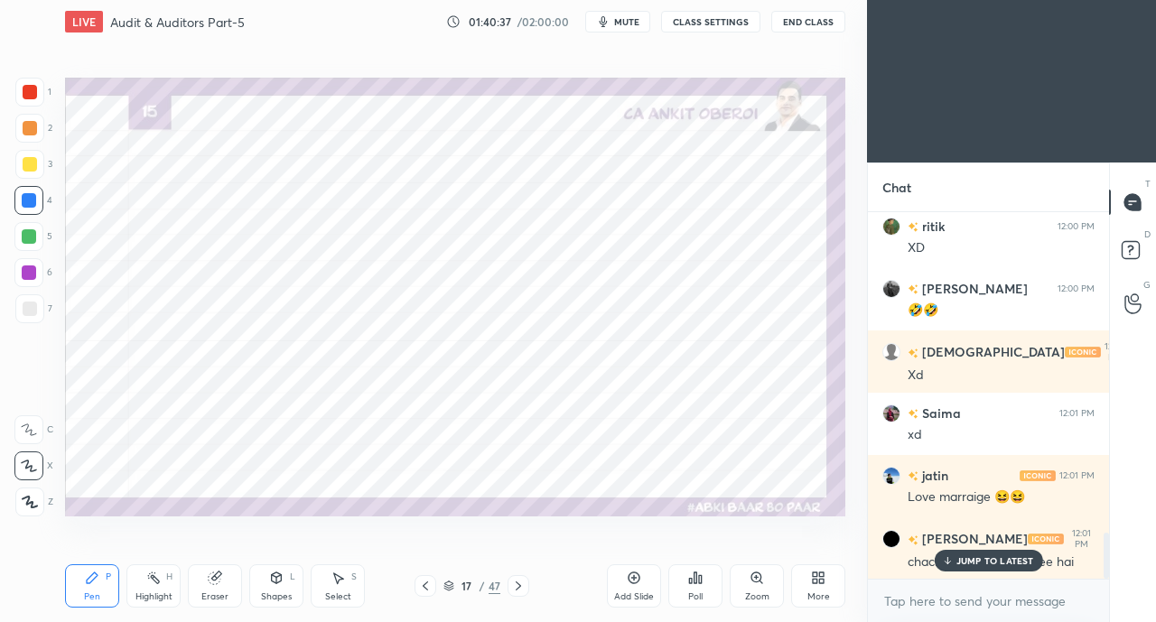
scroll to position [2586, 0]
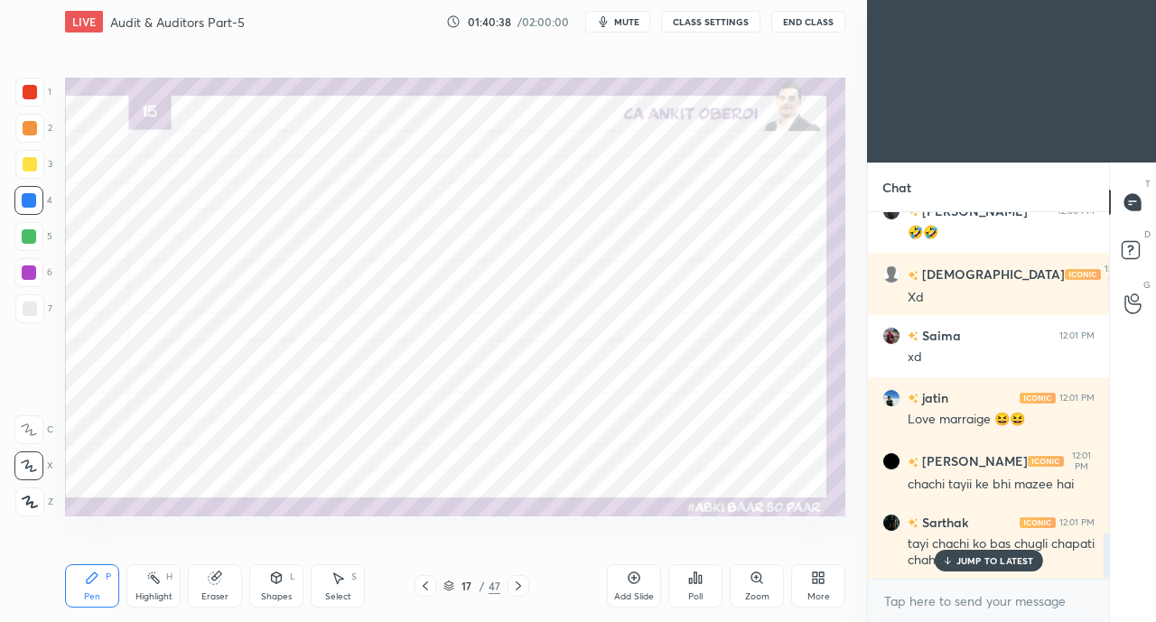
click at [989, 563] on p "JUMP TO LATEST" at bounding box center [995, 560] width 78 height 11
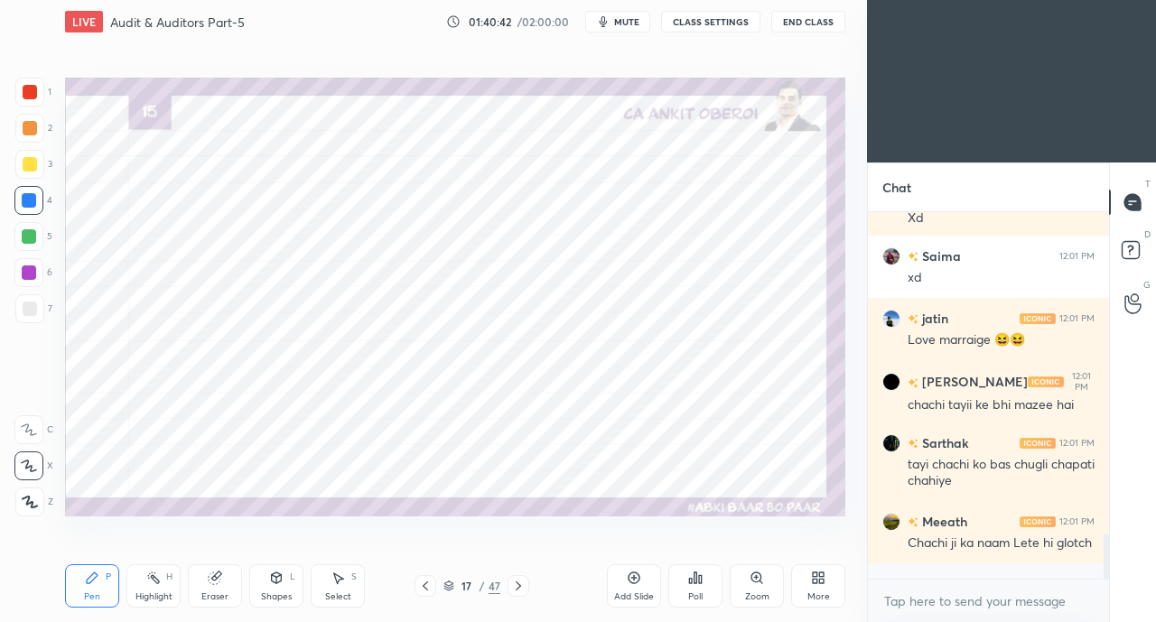
click at [27, 126] on div at bounding box center [30, 128] width 14 height 14
click at [36, 95] on div at bounding box center [30, 92] width 14 height 14
click at [28, 200] on div at bounding box center [29, 200] width 14 height 14
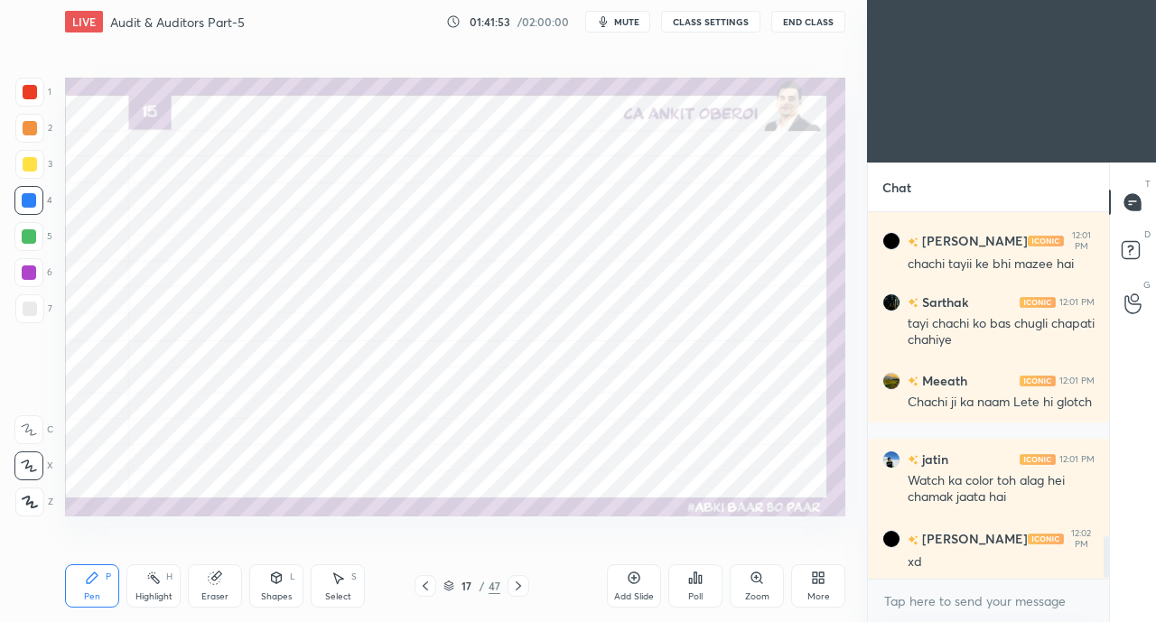
scroll to position [2867, 0]
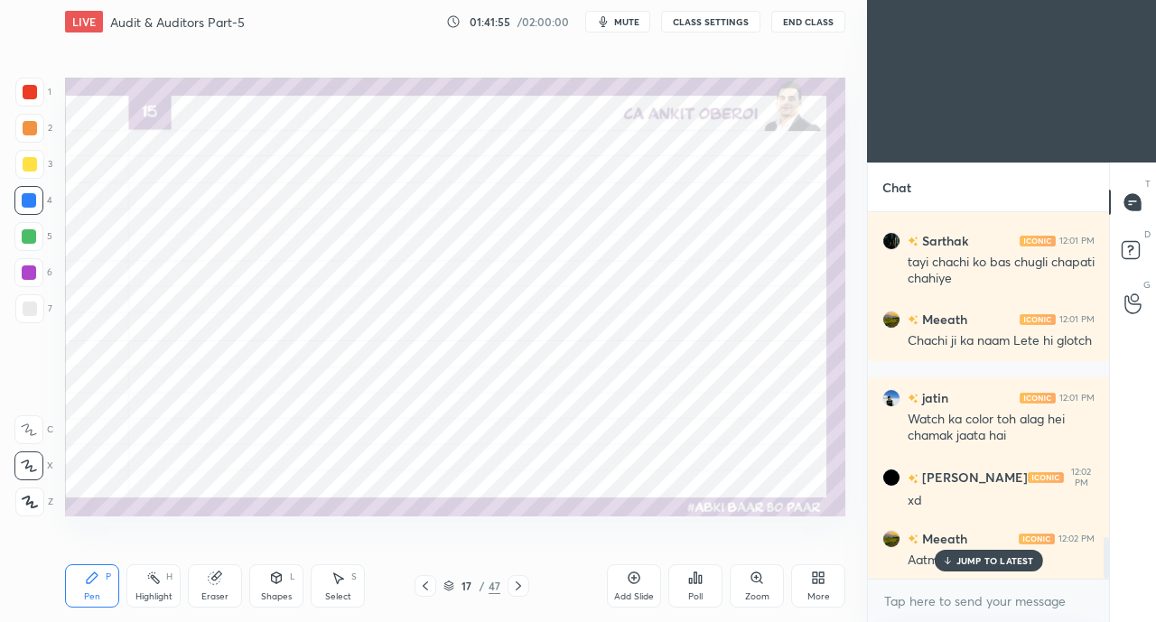
click at [965, 561] on p "JUMP TO LATEST" at bounding box center [995, 560] width 78 height 11
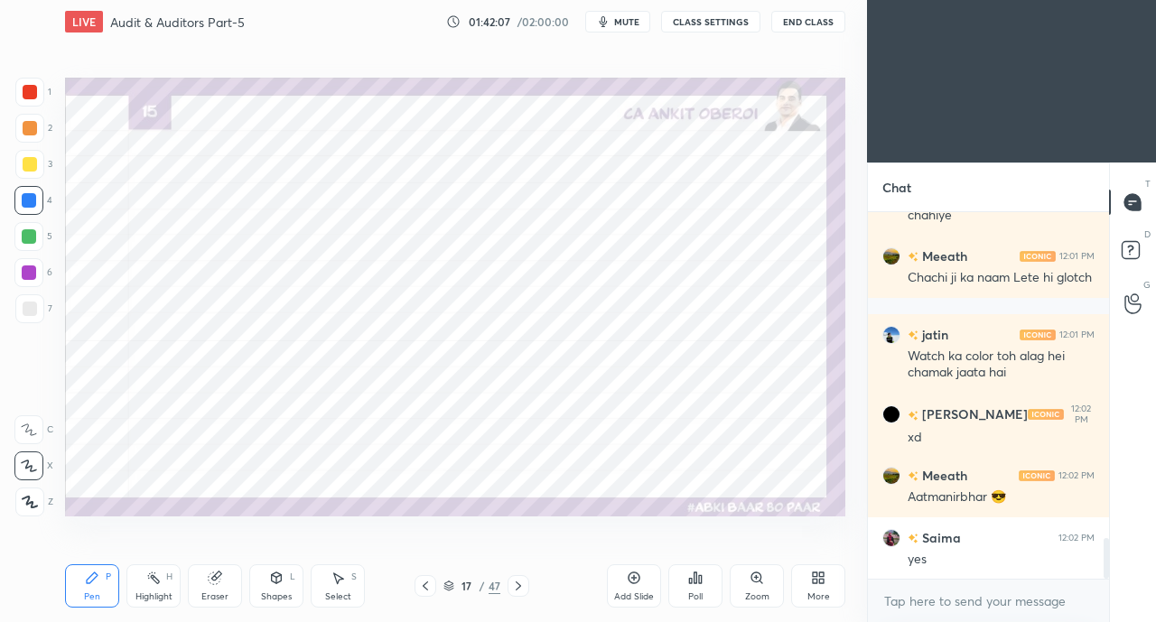
click at [39, 106] on div at bounding box center [29, 92] width 29 height 29
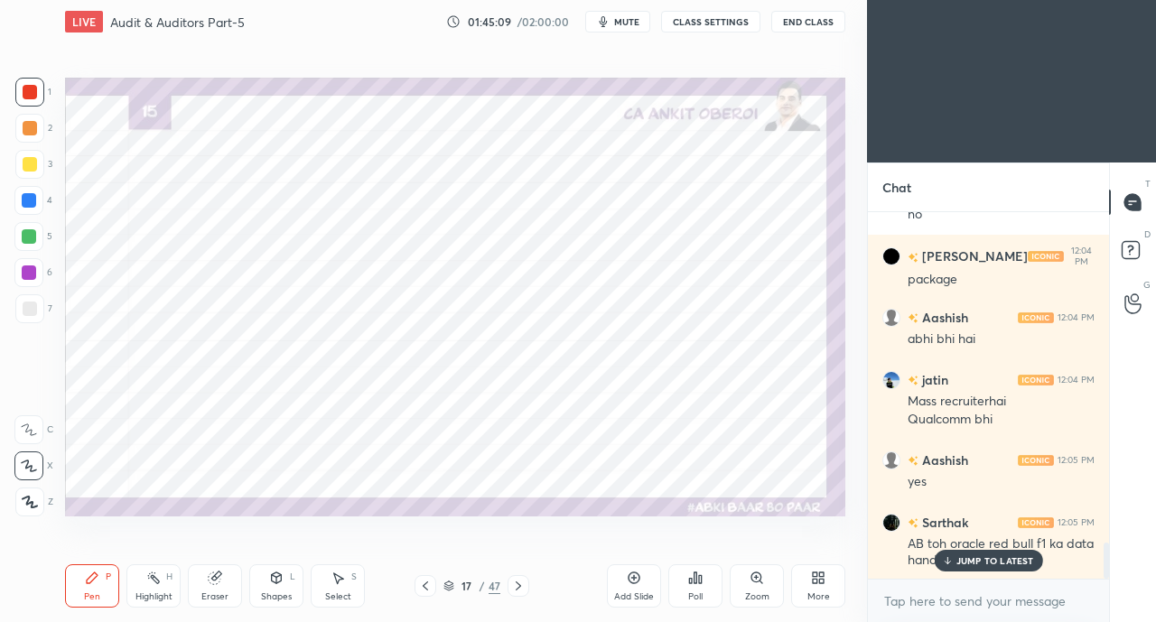
scroll to position [3463, 0]
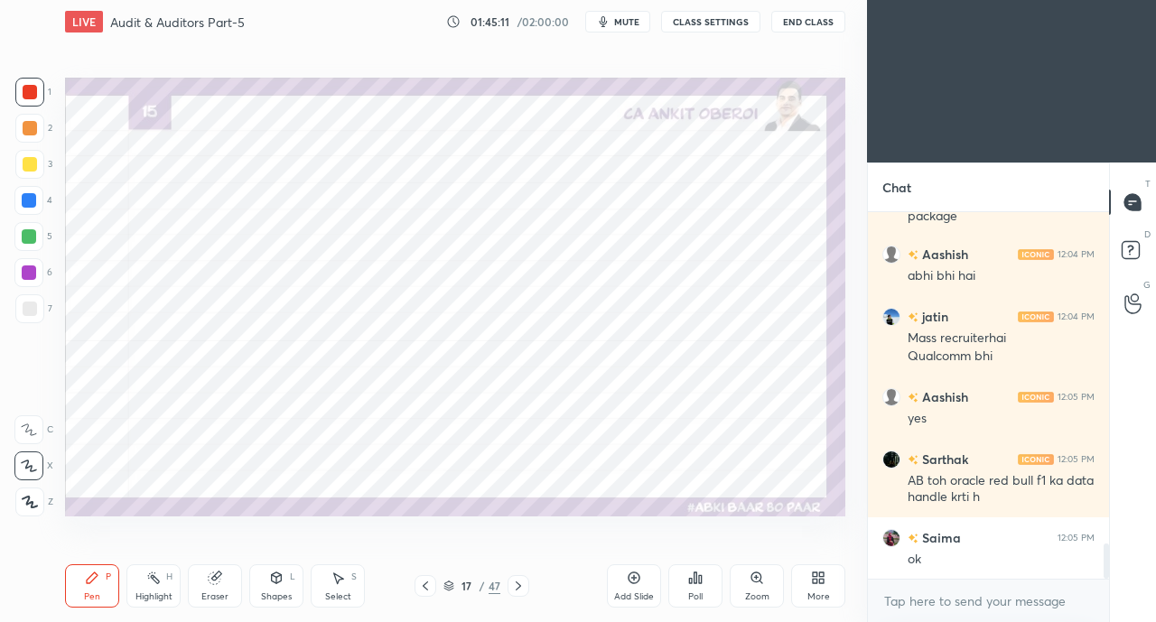
click at [27, 203] on div at bounding box center [29, 200] width 14 height 14
click at [29, 237] on div at bounding box center [29, 236] width 14 height 14
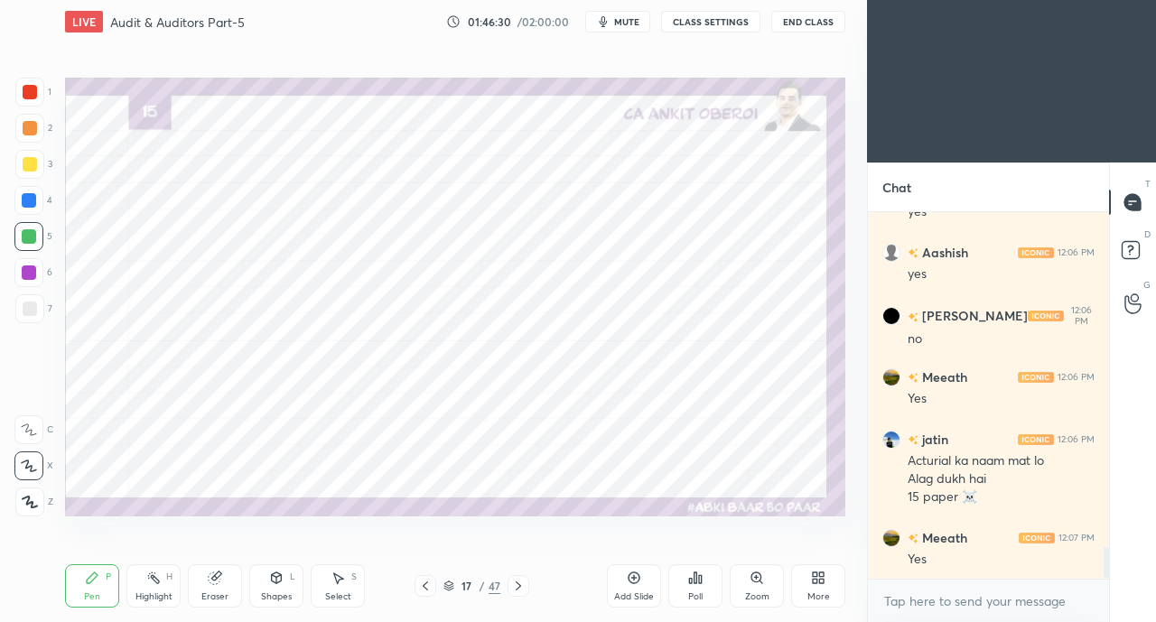
scroll to position [3934, 0]
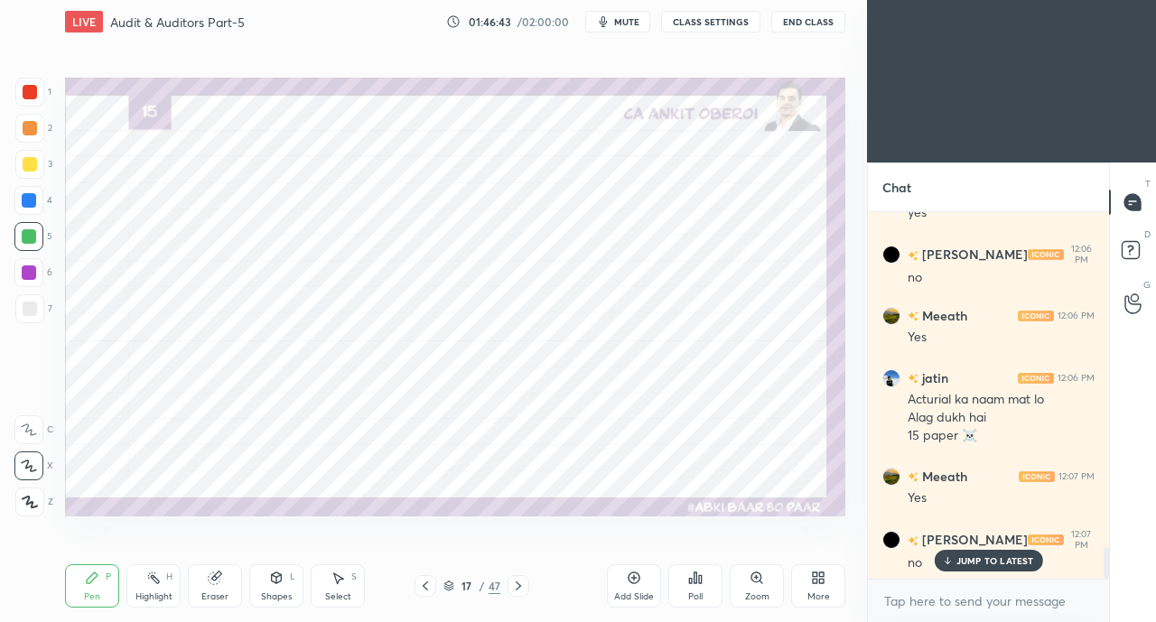
click at [959, 559] on p "JUMP TO LATEST" at bounding box center [995, 560] width 78 height 11
click at [33, 195] on div at bounding box center [29, 200] width 14 height 14
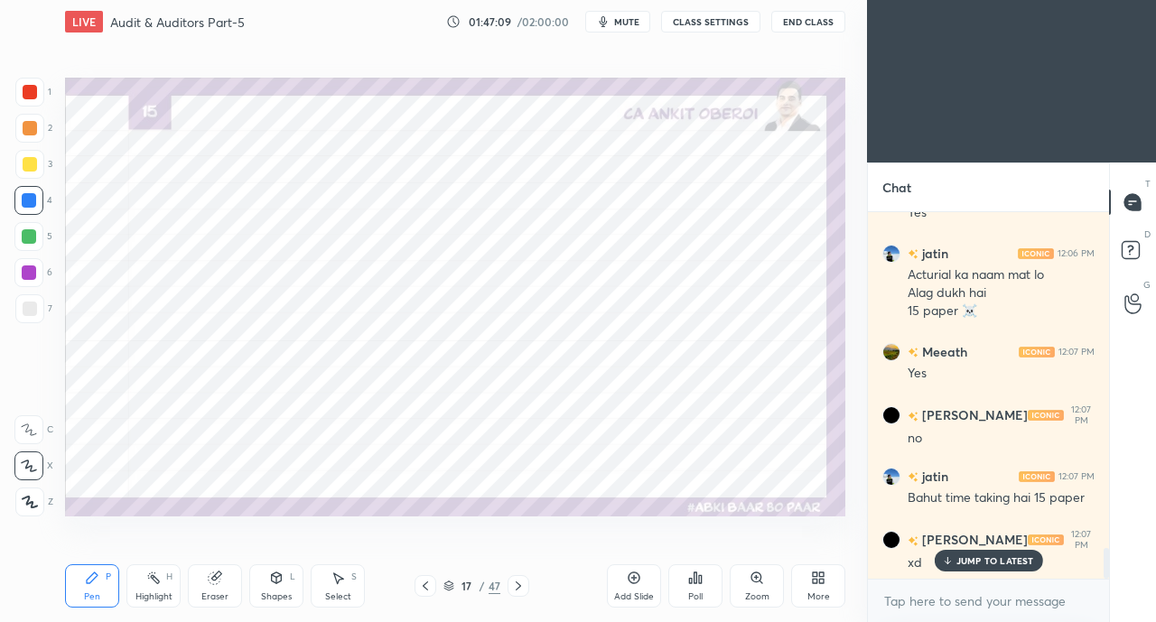
scroll to position [4077, 0]
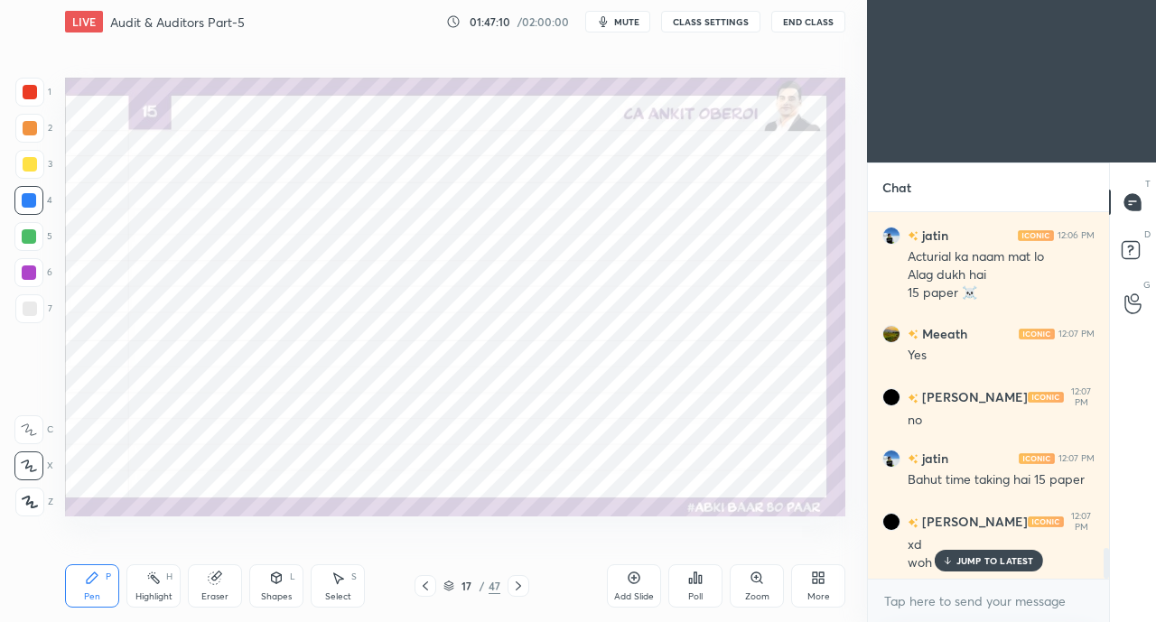
click at [955, 560] on div "JUMP TO LATEST" at bounding box center [987, 561] width 108 height 22
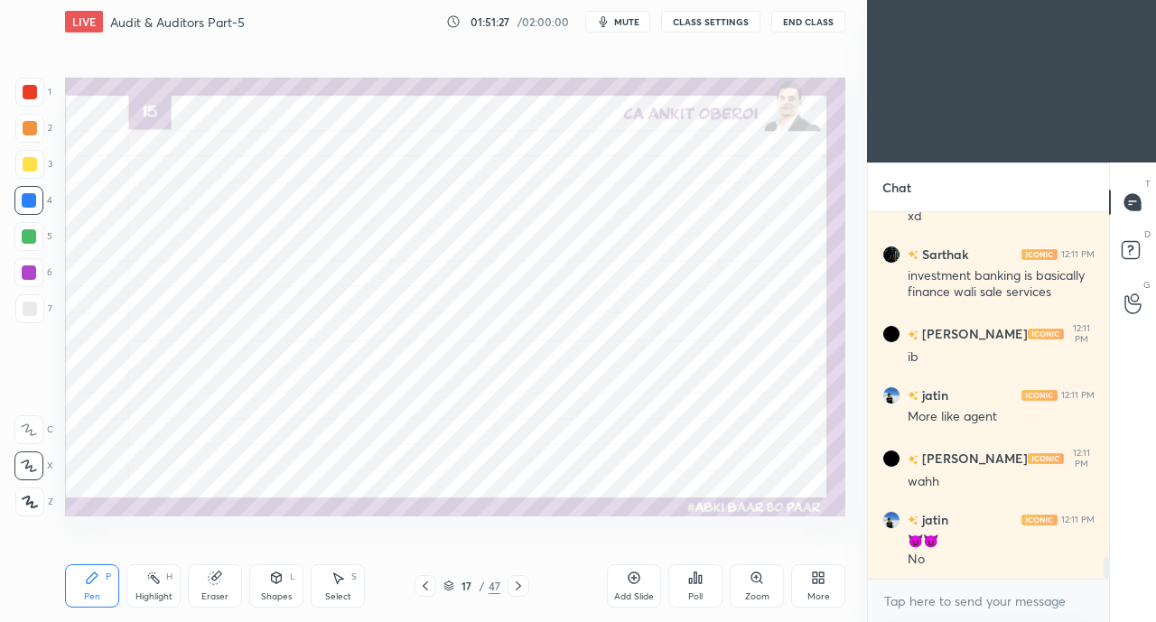
scroll to position [5955, 0]
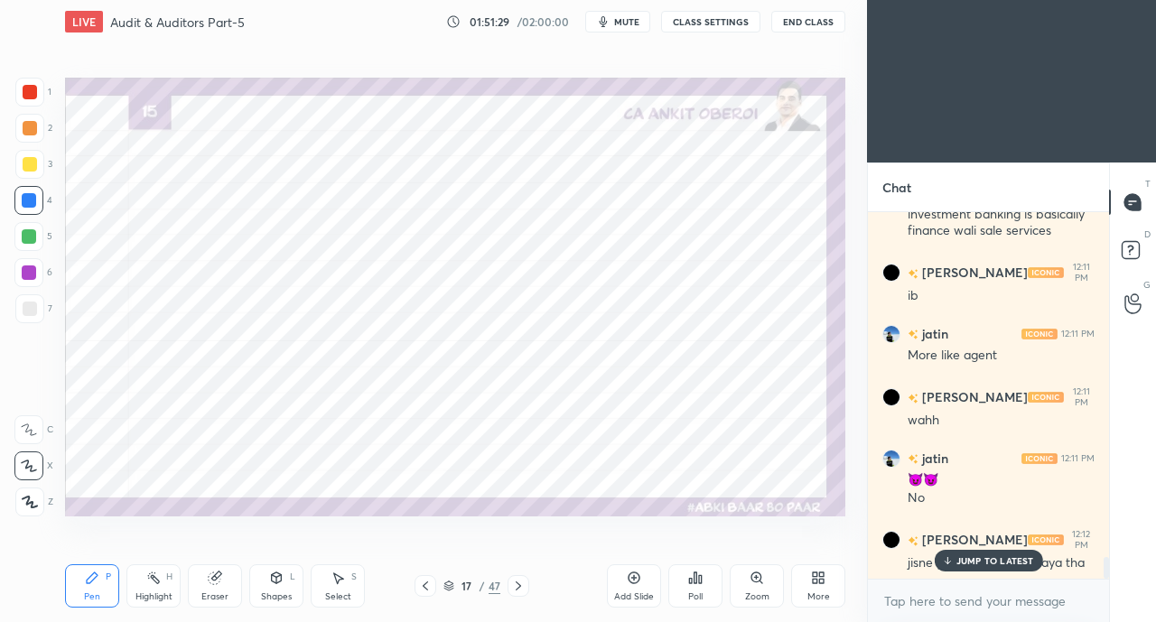
click at [999, 553] on div "JUMP TO LATEST" at bounding box center [987, 561] width 108 height 22
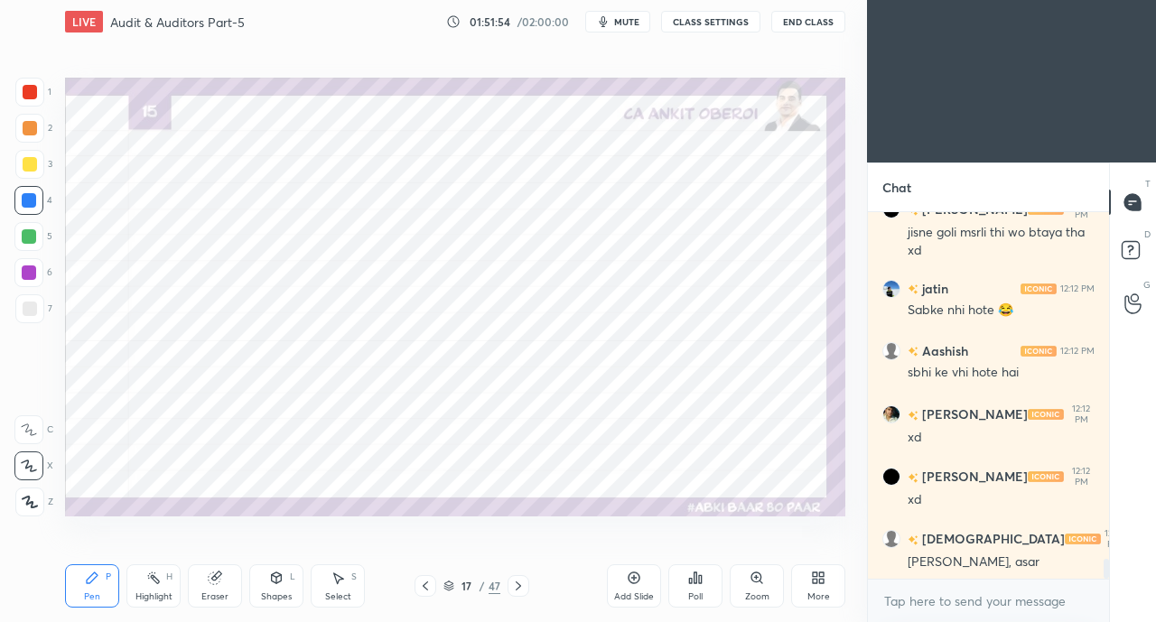
scroll to position [6347, 0]
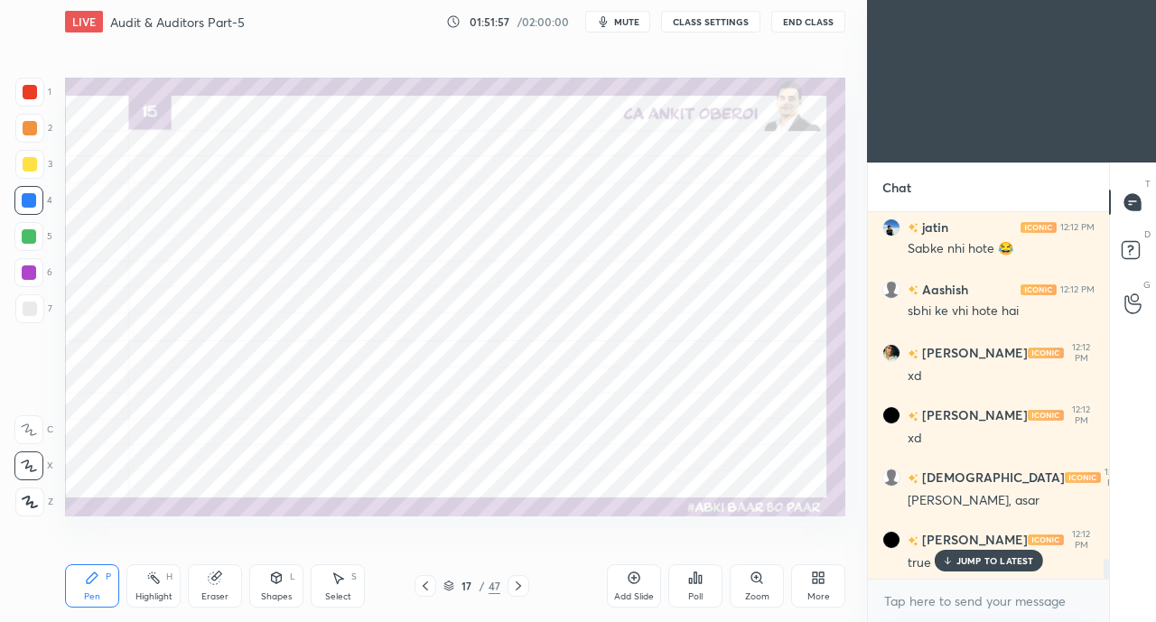
click at [968, 567] on div "JUMP TO LATEST" at bounding box center [987, 561] width 108 height 22
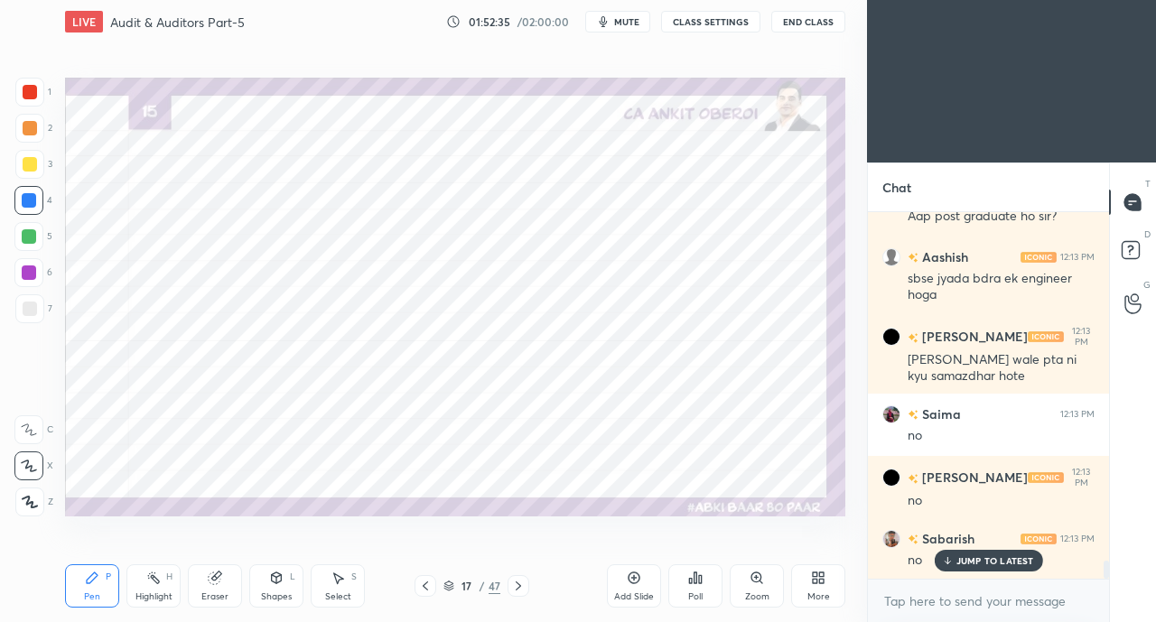
scroll to position [7020, 0]
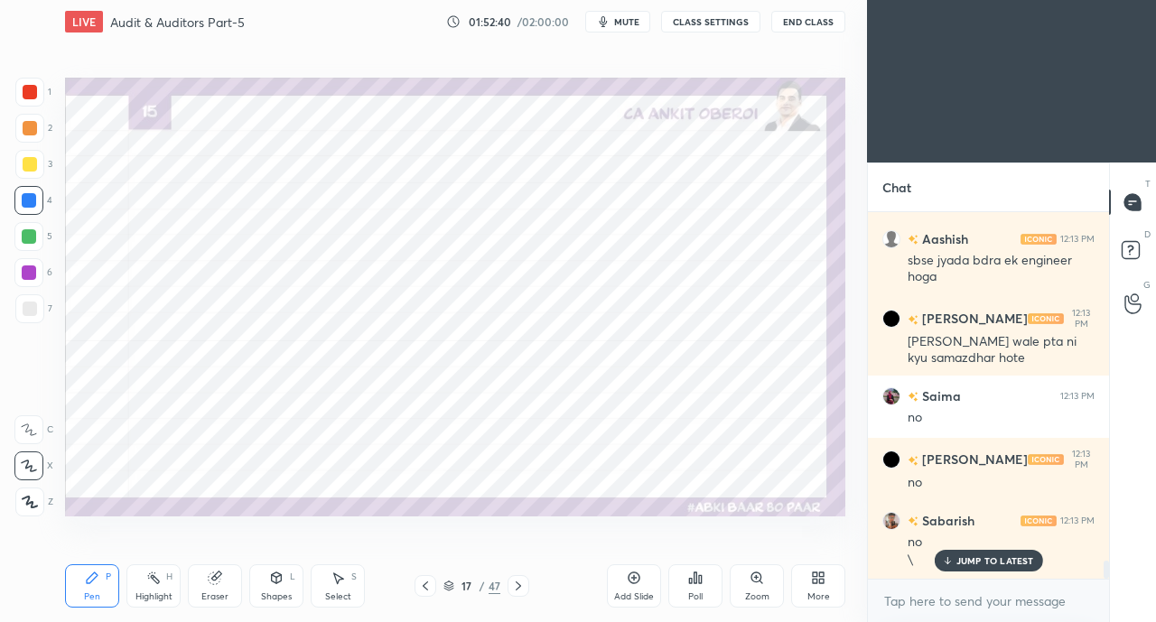
click at [34, 237] on div at bounding box center [29, 236] width 14 height 14
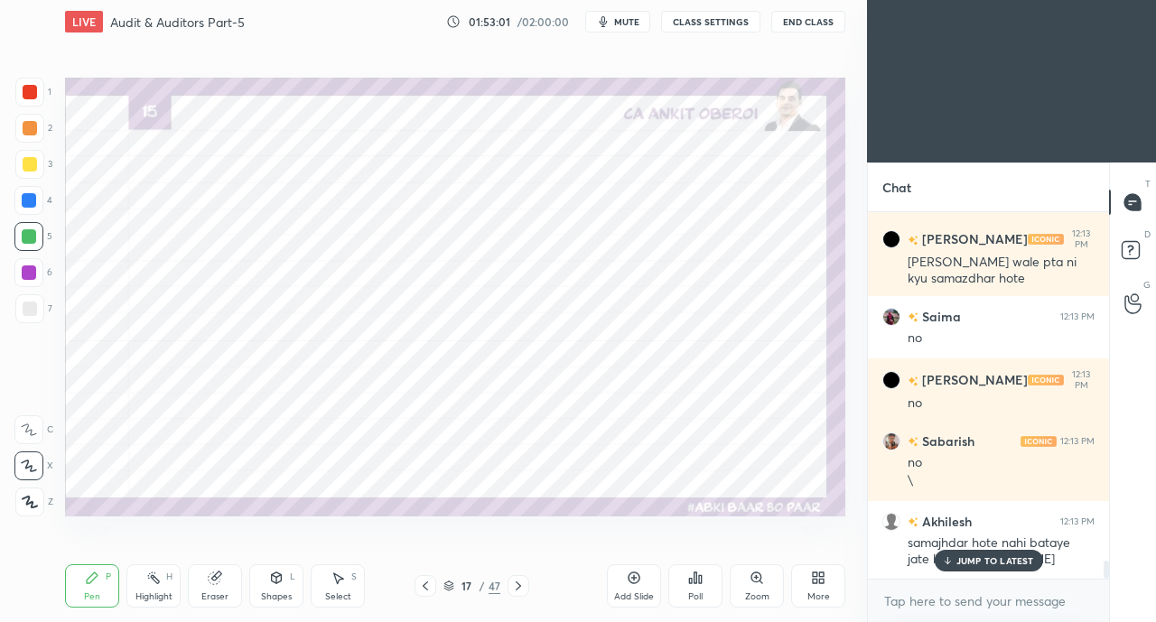
scroll to position [7161, 0]
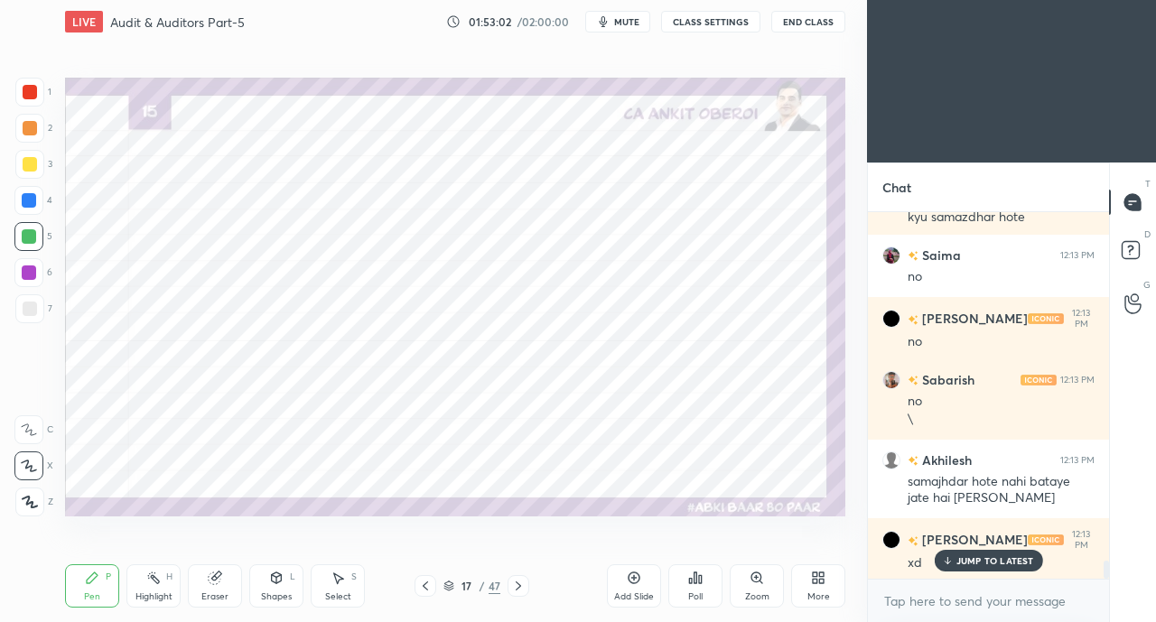
click at [946, 561] on icon at bounding box center [947, 560] width 12 height 11
click at [32, 91] on div at bounding box center [30, 92] width 14 height 14
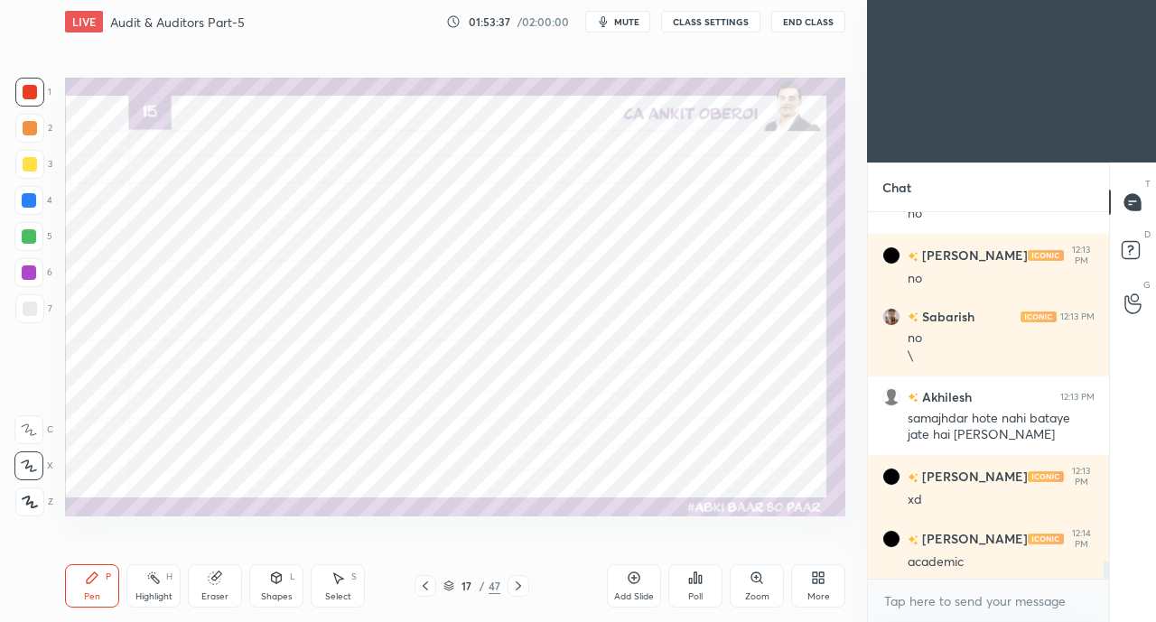
scroll to position [7286, 0]
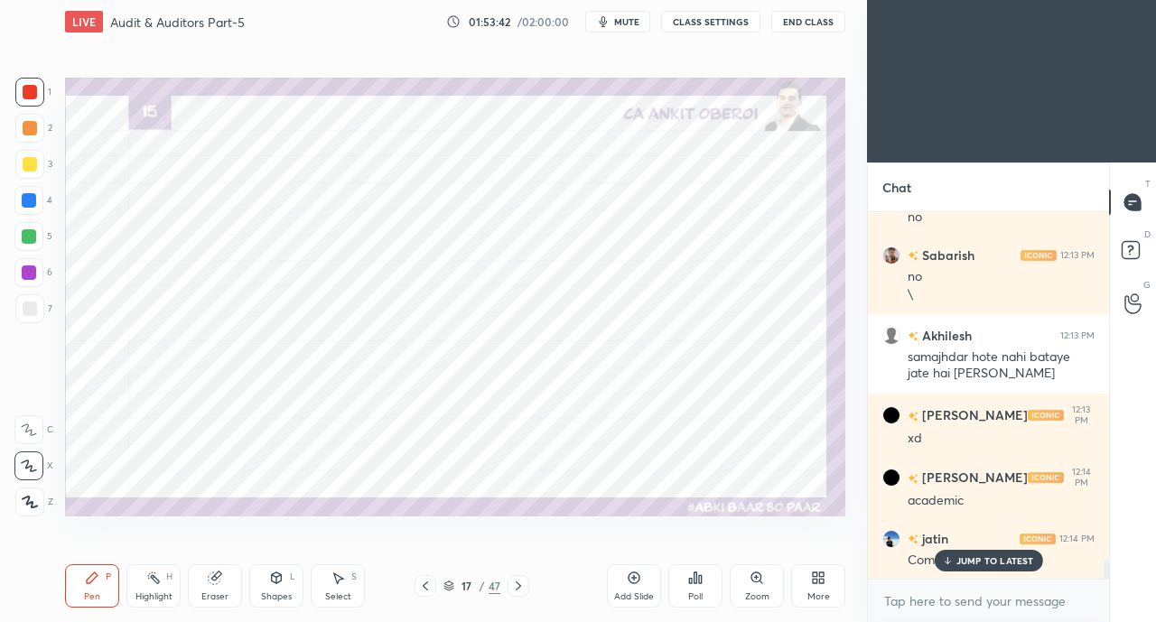
click at [979, 572] on div "[PERSON_NAME] 12:14 PM Comeback when" at bounding box center [988, 549] width 241 height 62
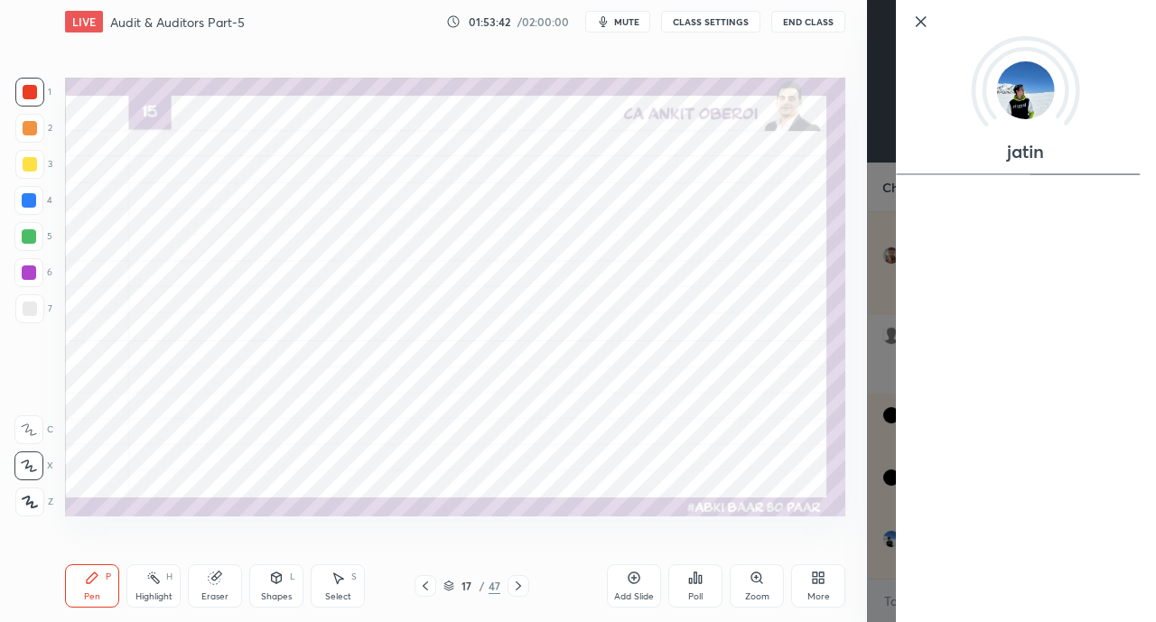
click at [796, 529] on div "Setting up your live class Poll for secs No correct answer Start poll" at bounding box center [455, 296] width 794 height 506
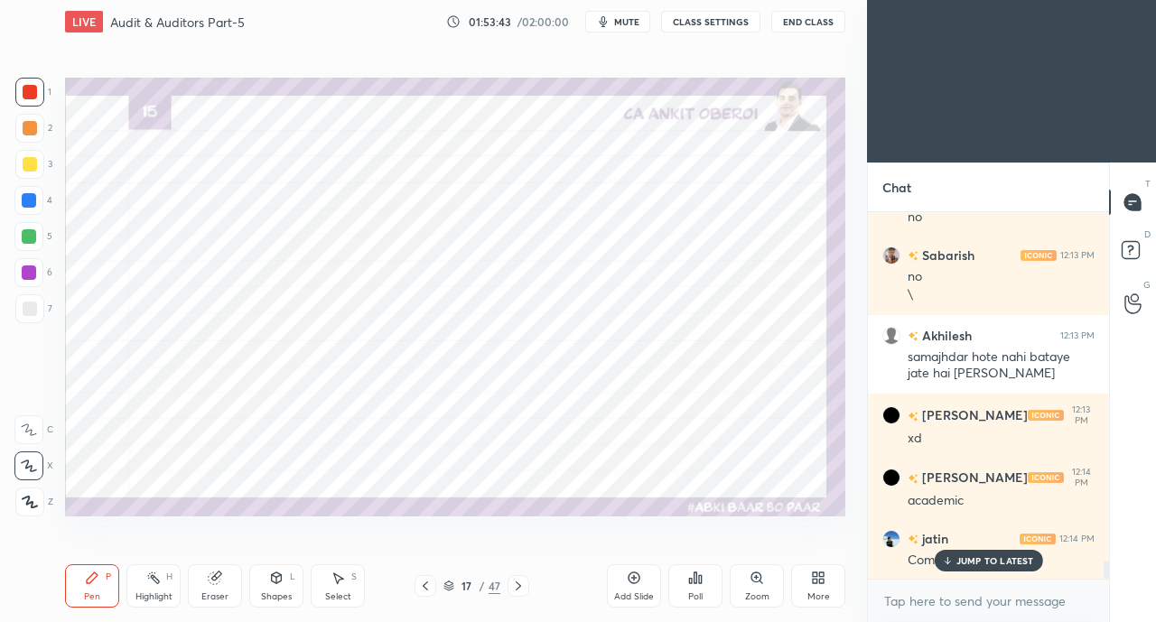
click at [957, 569] on div "JUMP TO LATEST" at bounding box center [987, 561] width 108 height 22
click at [31, 166] on div at bounding box center [30, 164] width 14 height 14
click at [29, 195] on div at bounding box center [29, 200] width 14 height 14
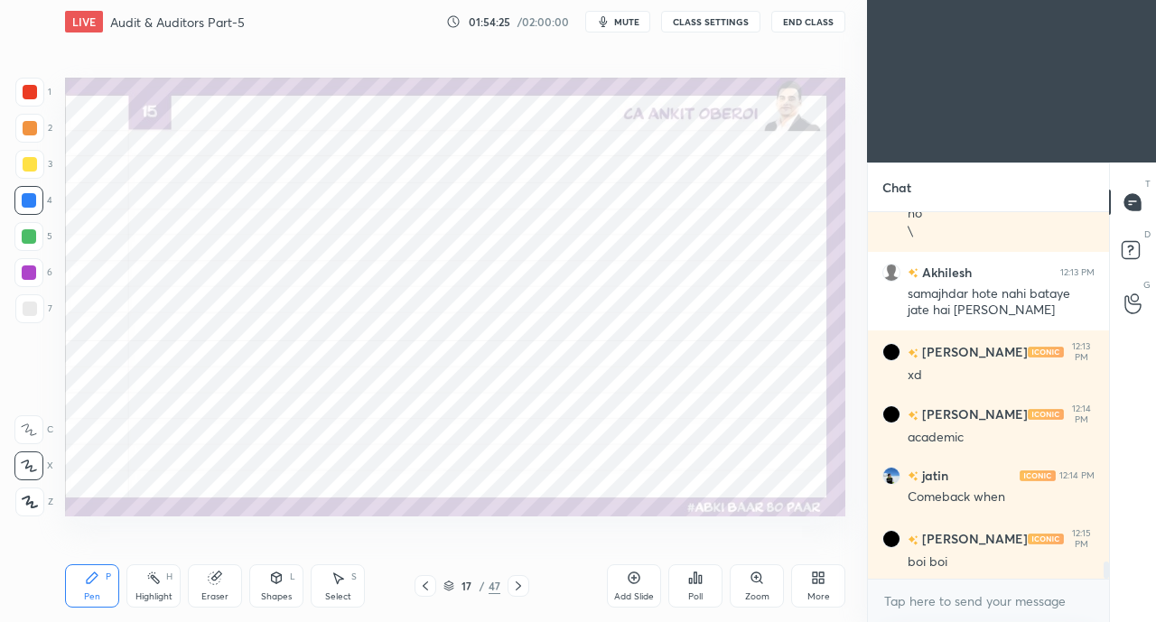
scroll to position [7410, 0]
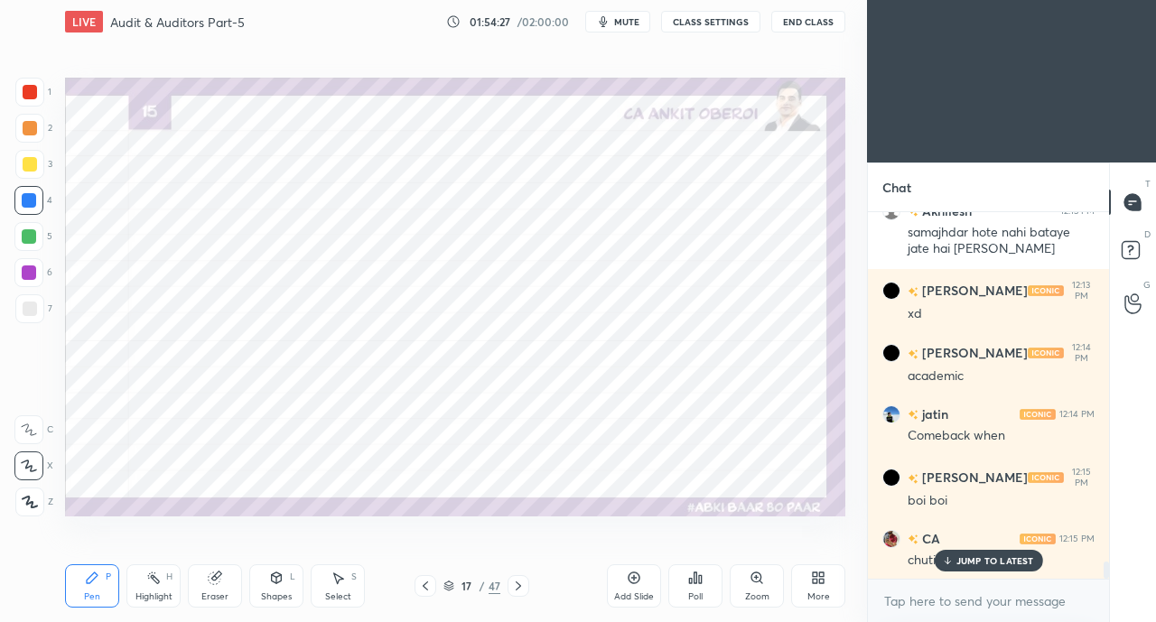
click at [951, 562] on icon at bounding box center [947, 560] width 12 height 11
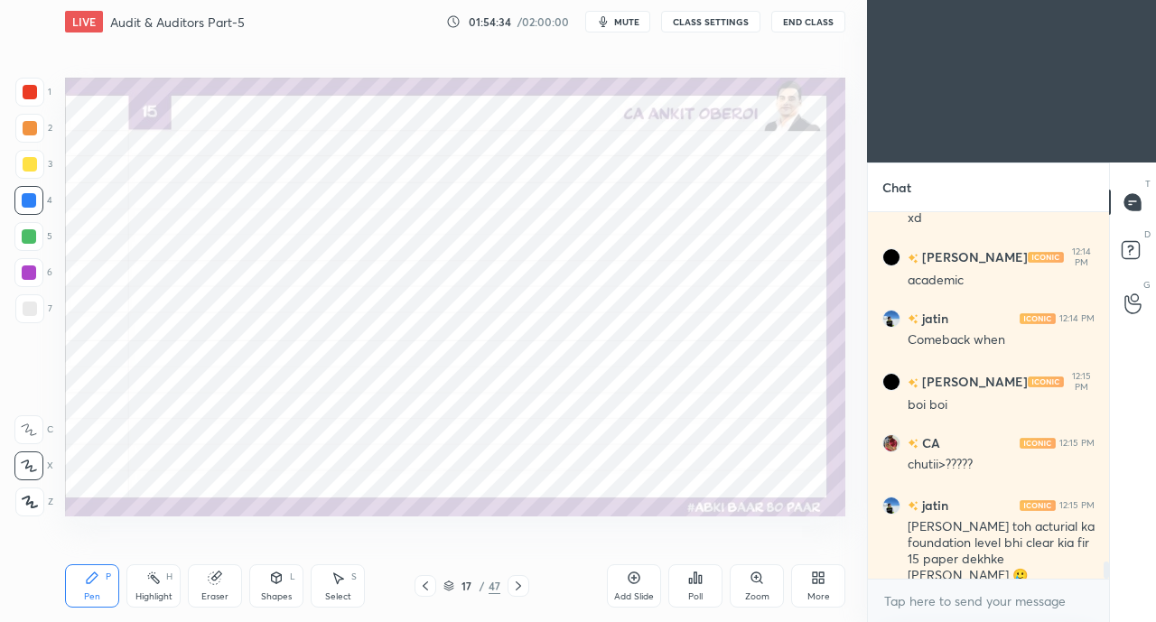
scroll to position [7583, 0]
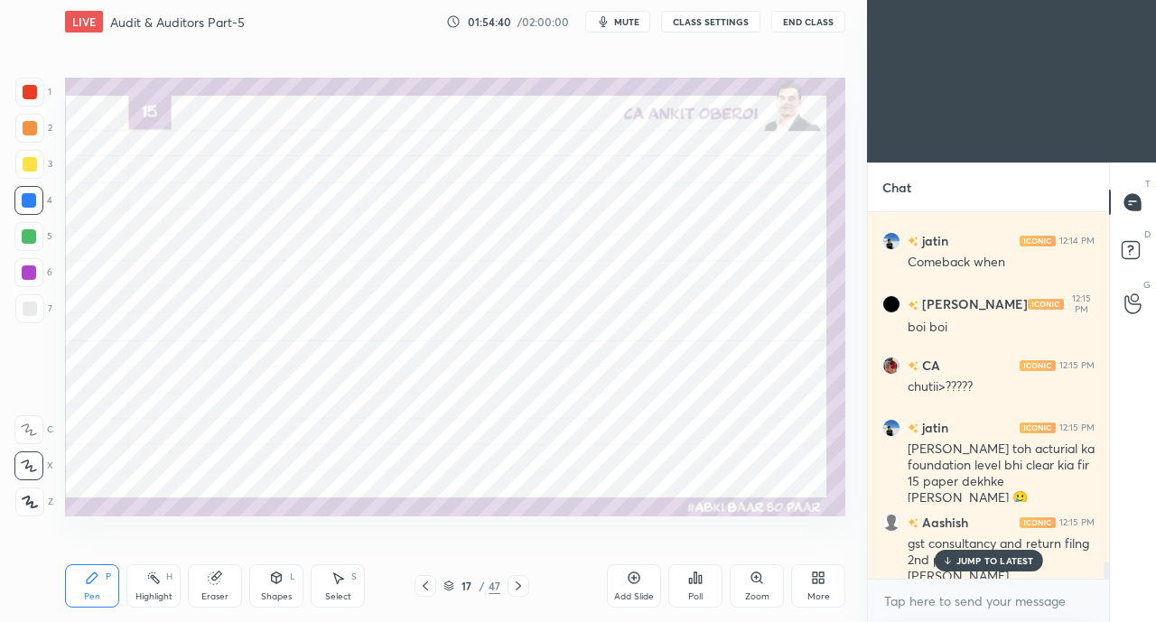
click at [1004, 556] on p "JUMP TO LATEST" at bounding box center [995, 560] width 78 height 11
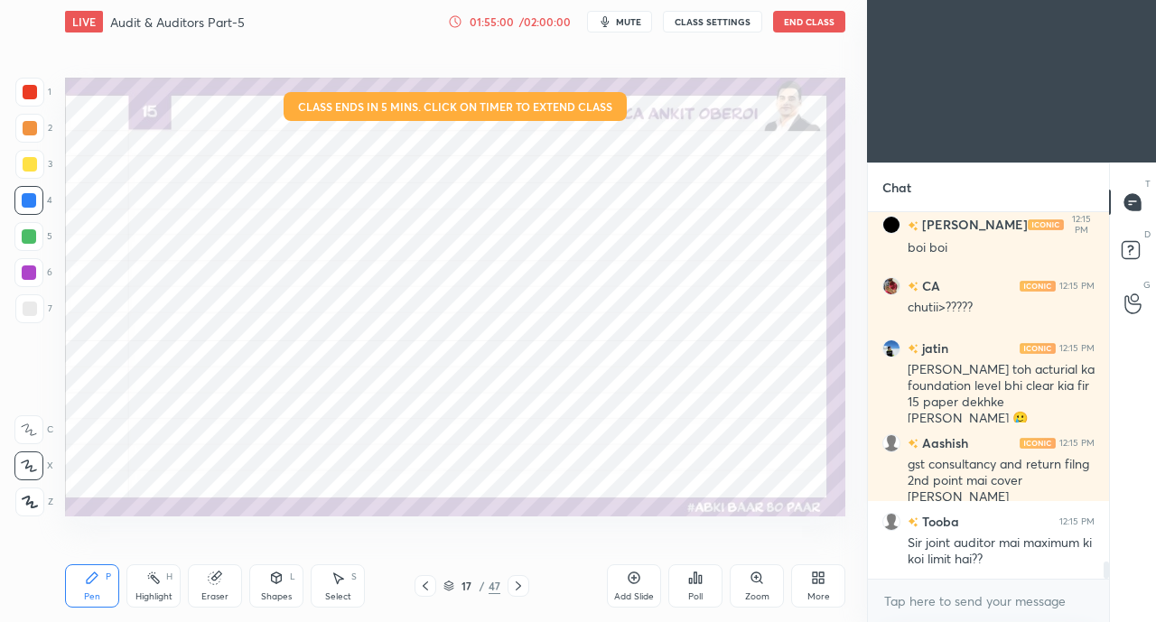
scroll to position [7724, 0]
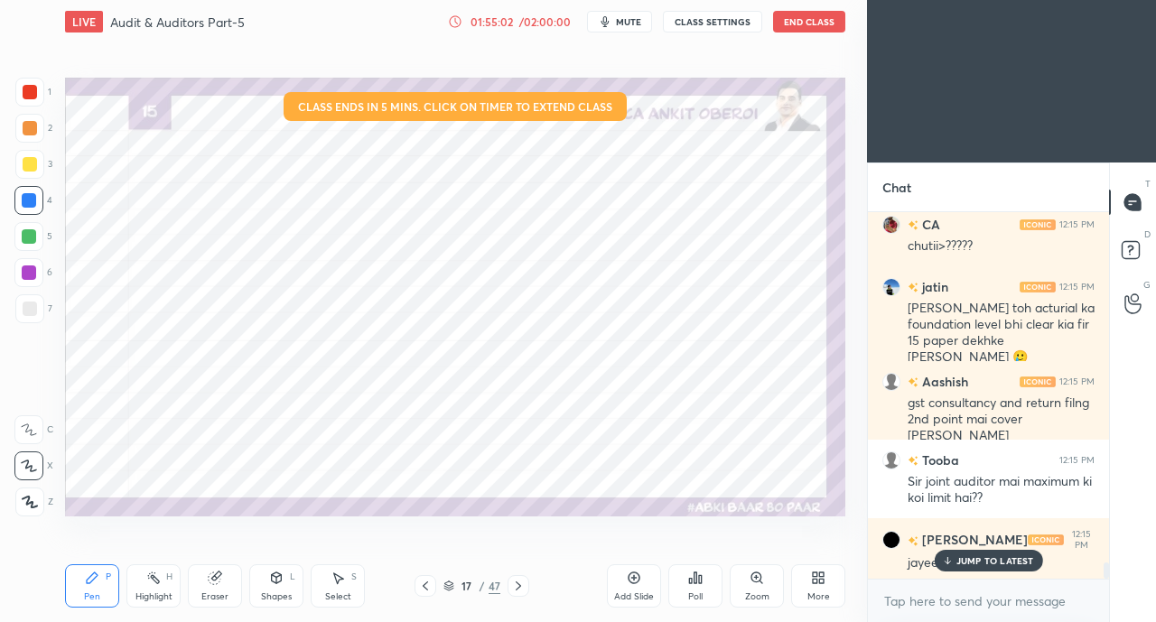
click at [971, 572] on div "[PERSON_NAME] 12:15 PM jayeeeeeee" at bounding box center [988, 550] width 241 height 65
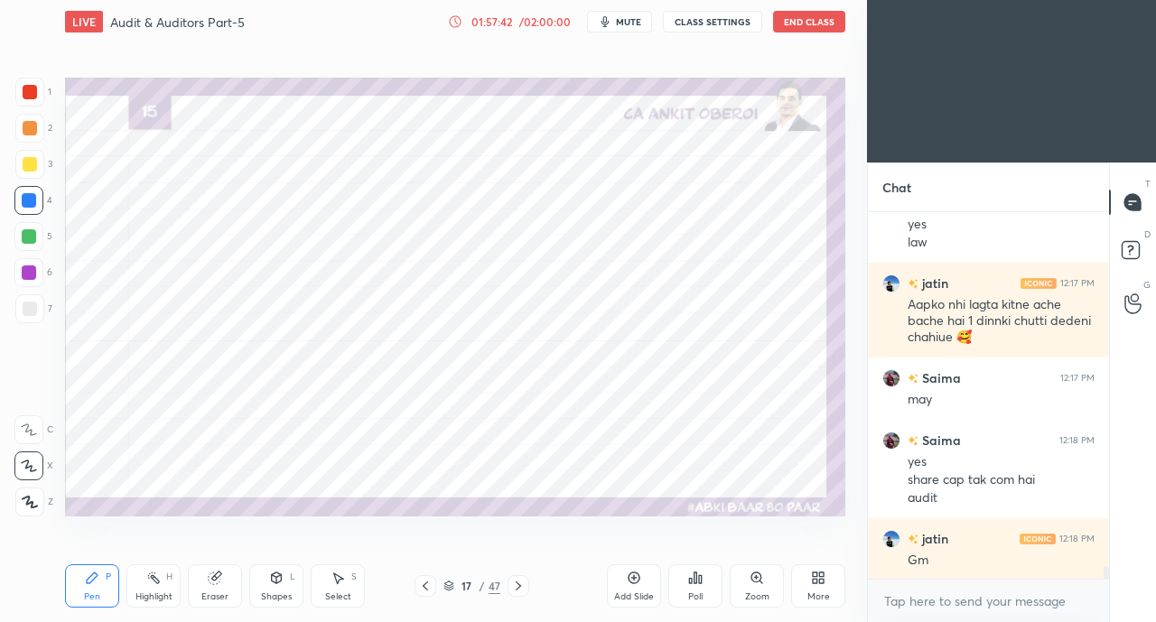
scroll to position [10183, 0]
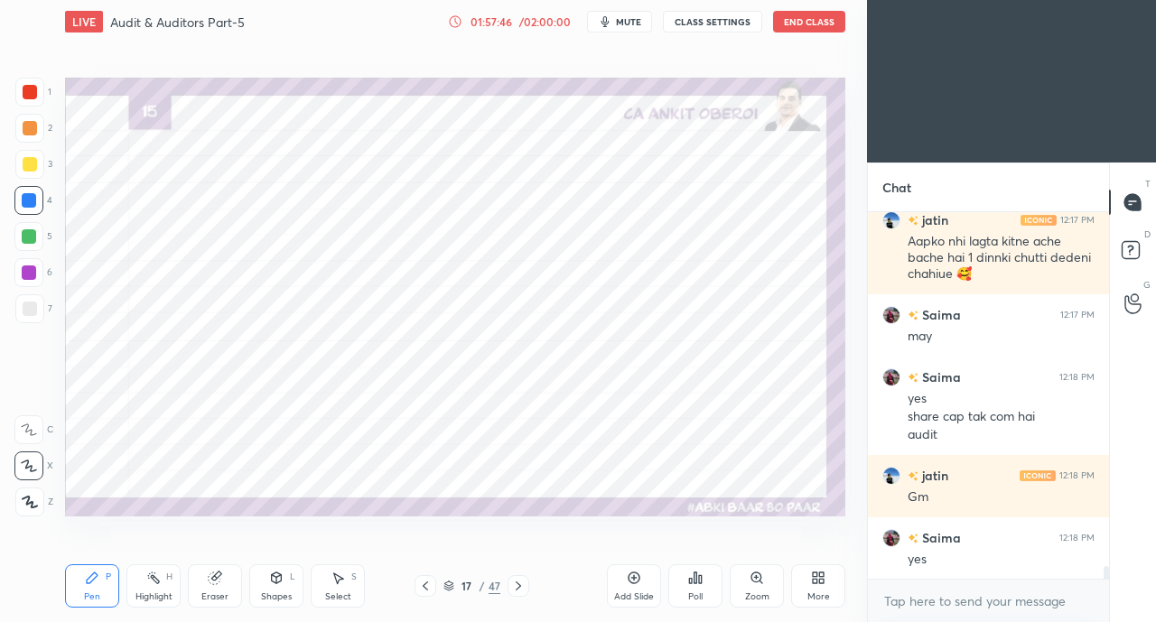
click at [421, 591] on icon at bounding box center [425, 586] width 14 height 14
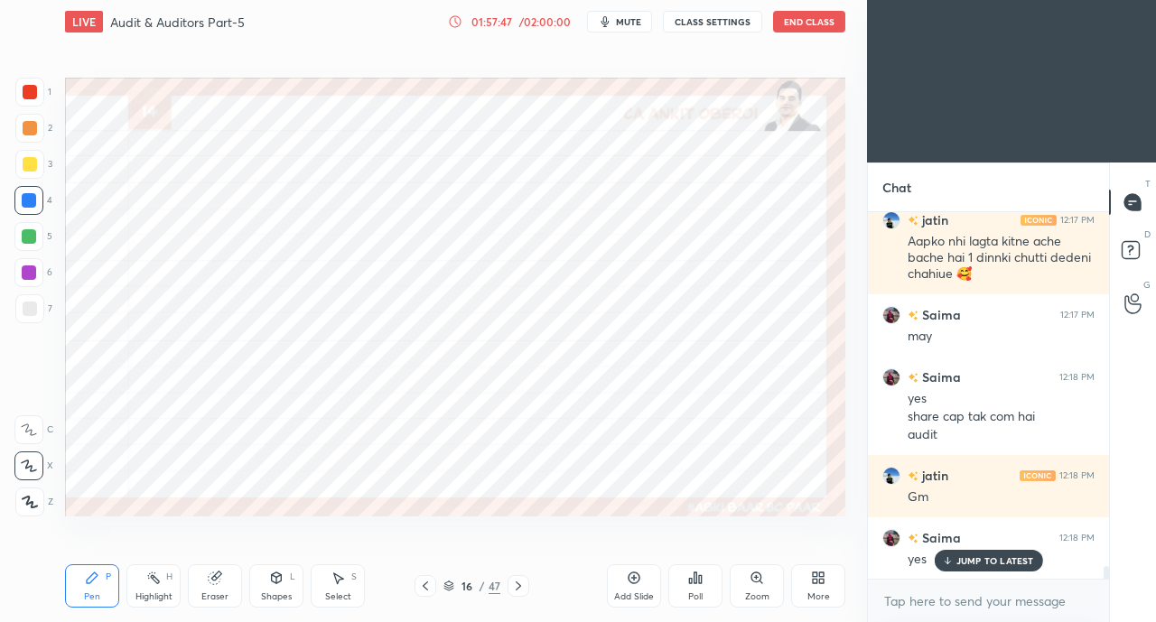
scroll to position [10245, 0]
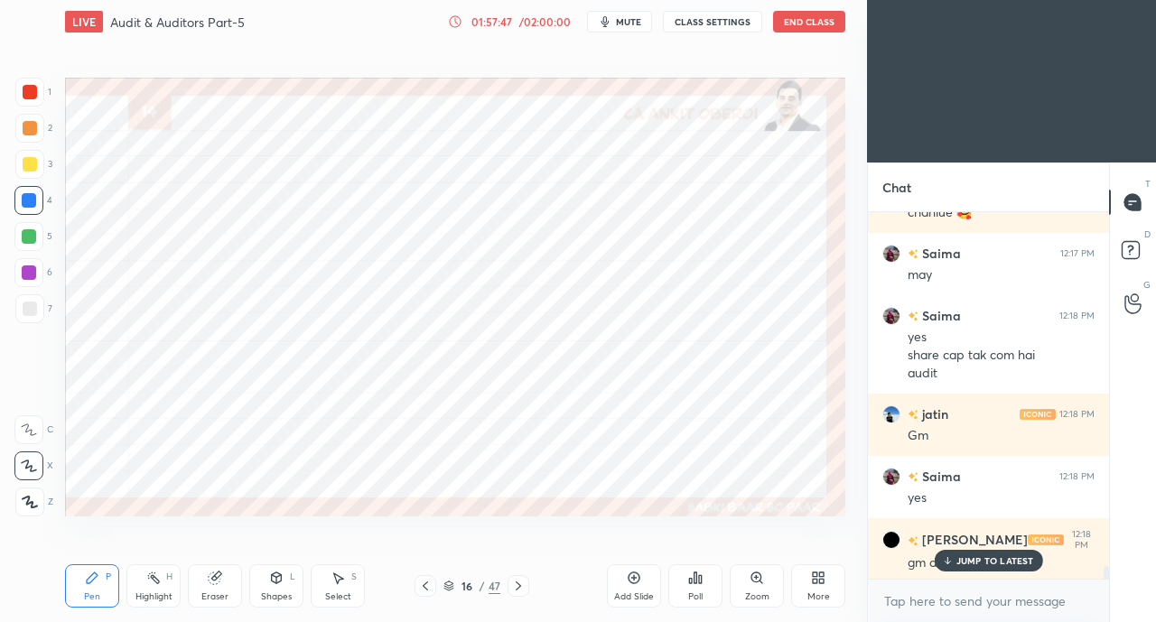
click at [421, 591] on icon at bounding box center [425, 586] width 14 height 14
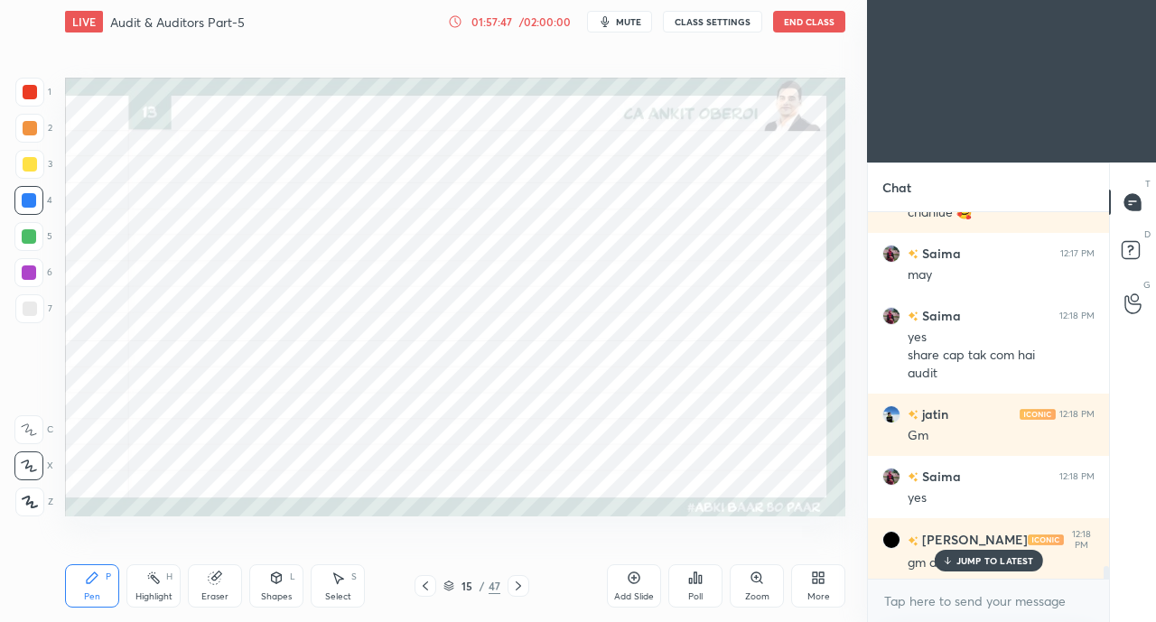
click at [421, 591] on icon at bounding box center [425, 586] width 14 height 14
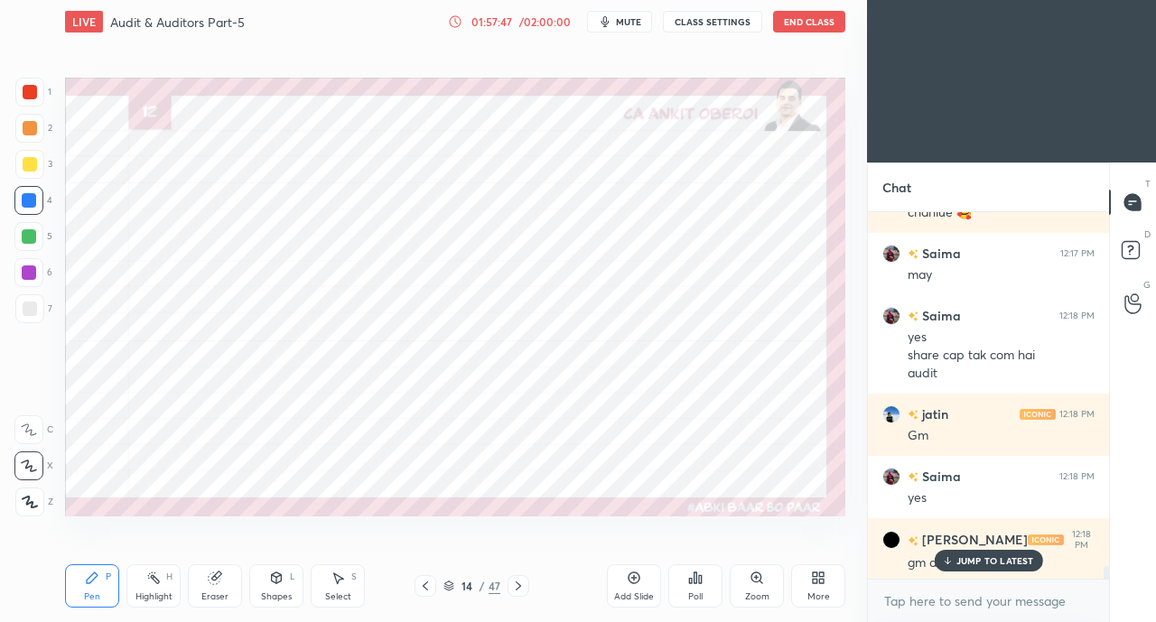
click at [421, 591] on icon at bounding box center [425, 586] width 14 height 14
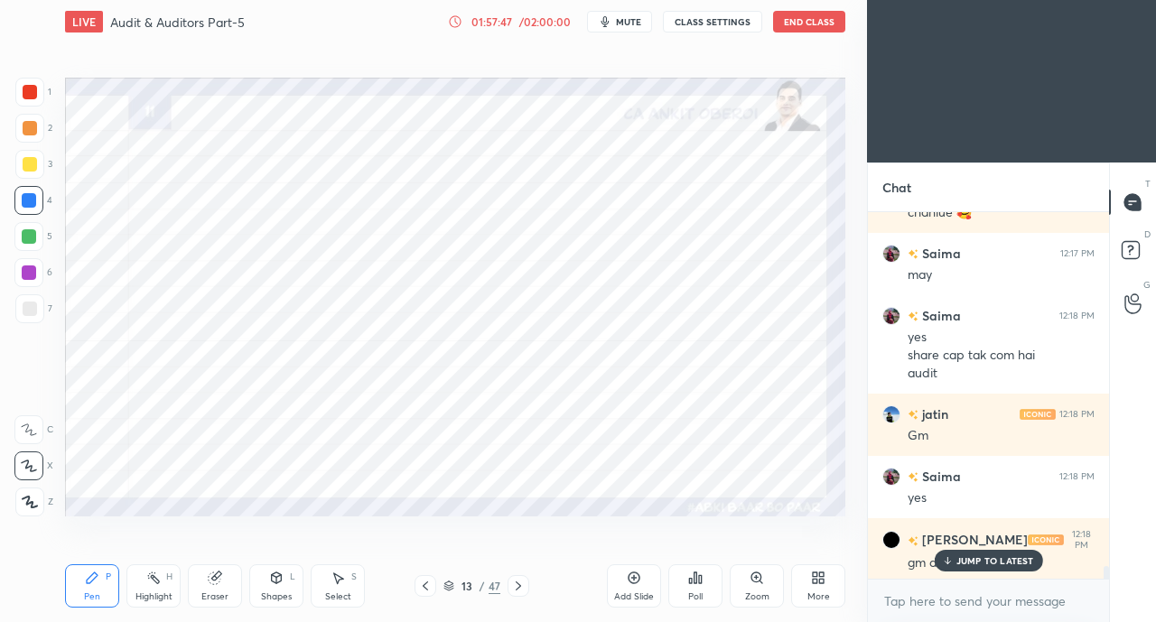
click at [421, 591] on icon at bounding box center [425, 586] width 14 height 14
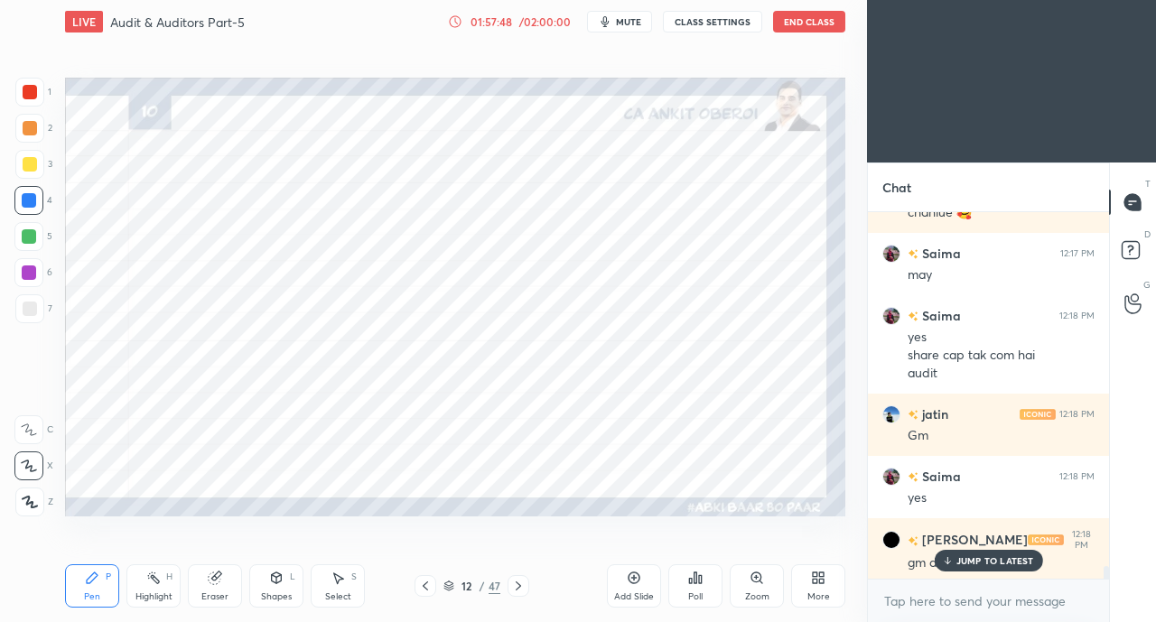
click at [421, 591] on icon at bounding box center [425, 586] width 14 height 14
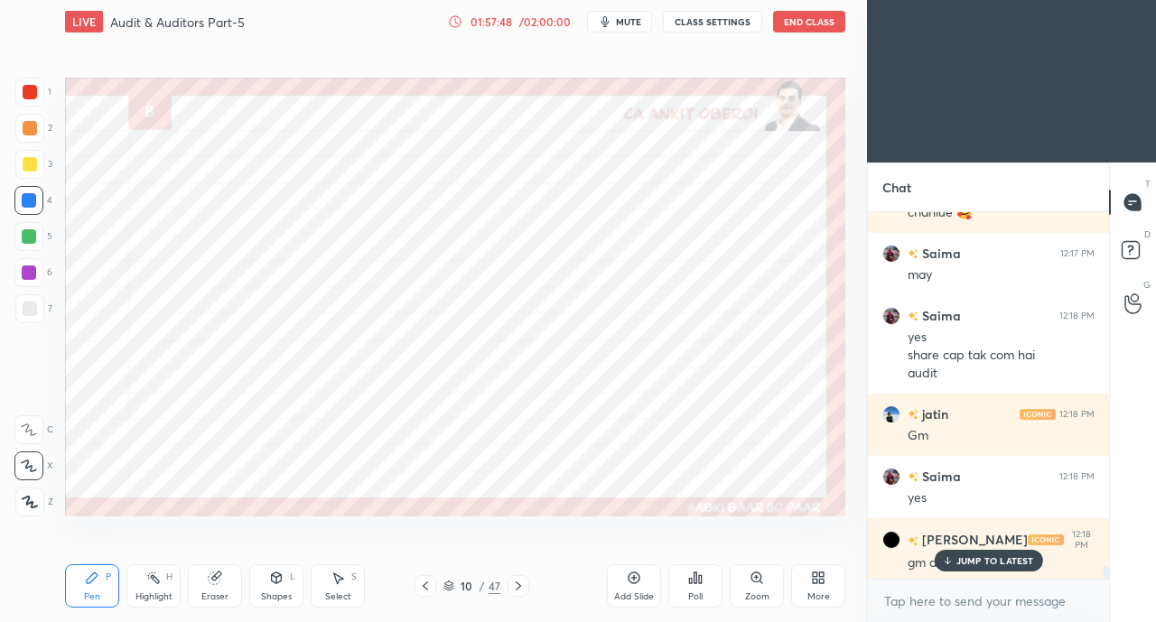
click at [421, 591] on icon at bounding box center [425, 586] width 14 height 14
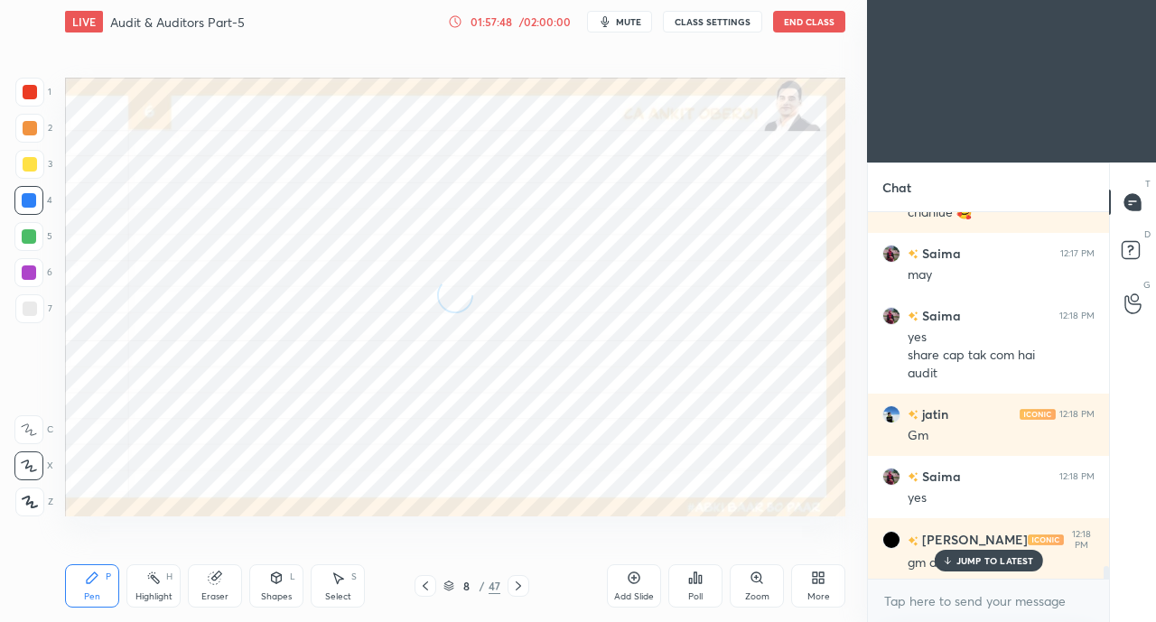
click at [421, 591] on icon at bounding box center [425, 586] width 14 height 14
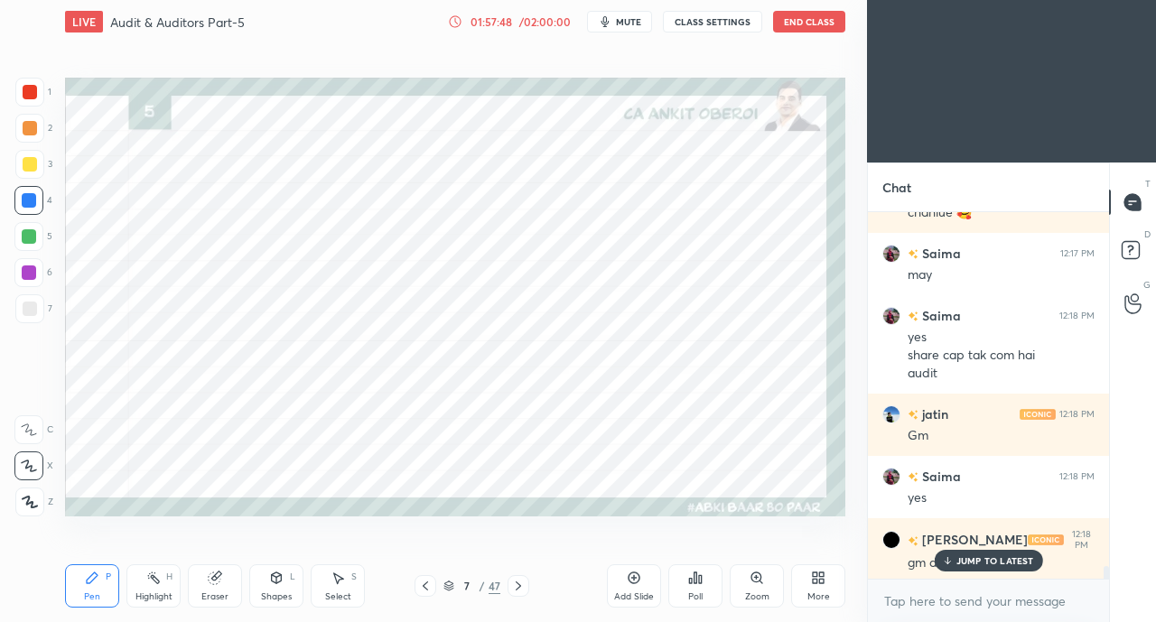
click at [421, 591] on icon at bounding box center [425, 586] width 14 height 14
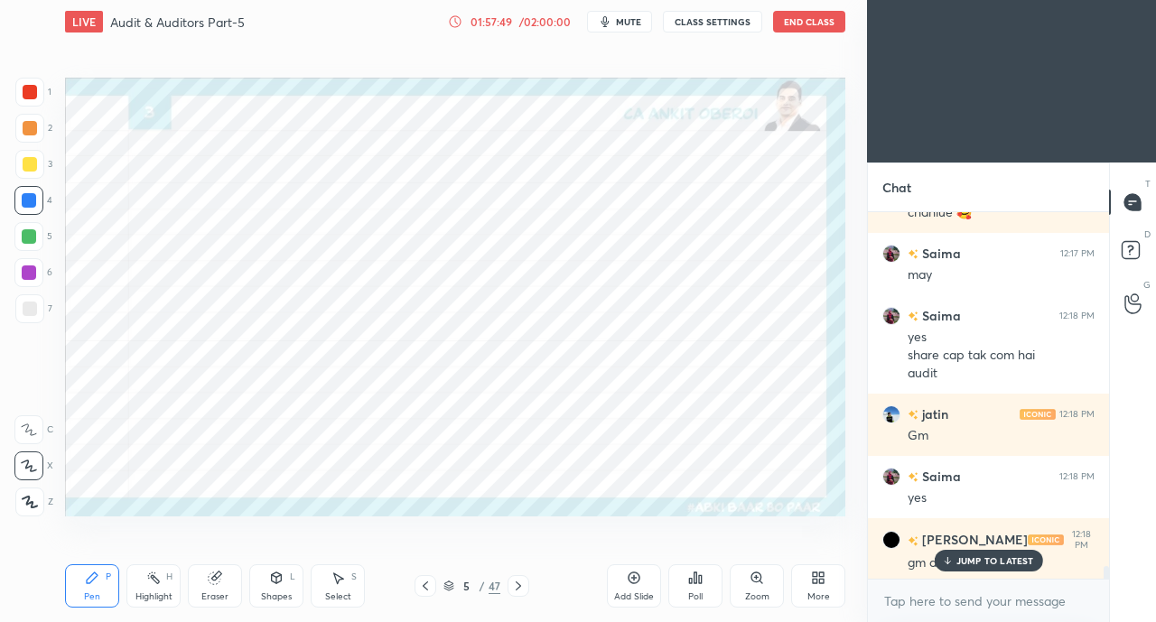
click at [421, 591] on icon at bounding box center [425, 586] width 14 height 14
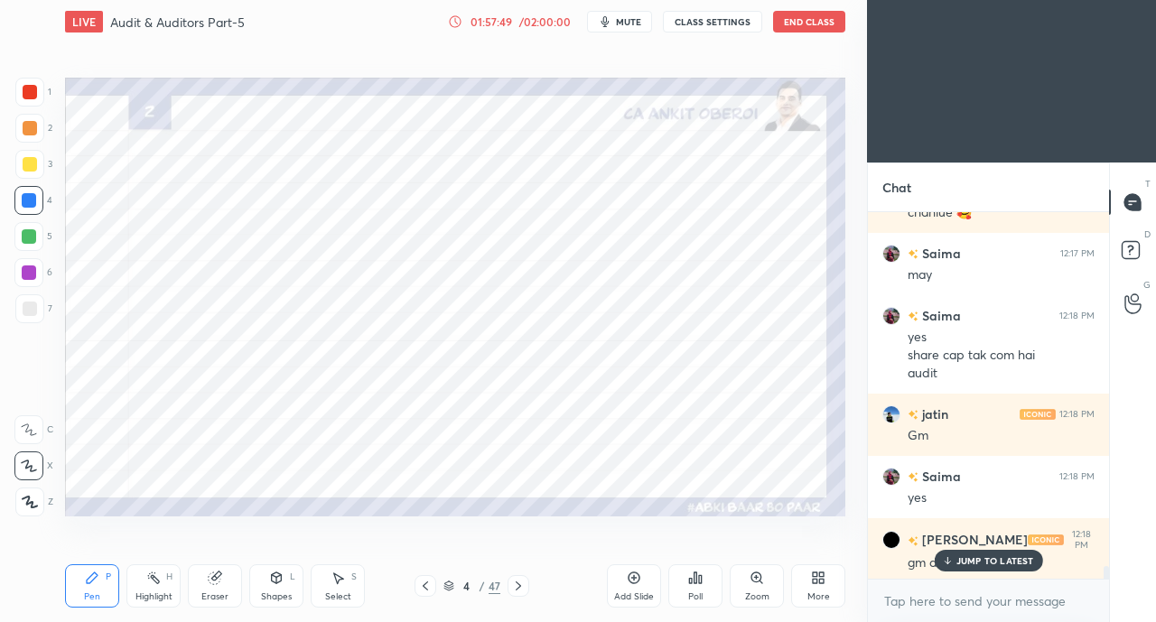
click at [421, 591] on icon at bounding box center [425, 586] width 14 height 14
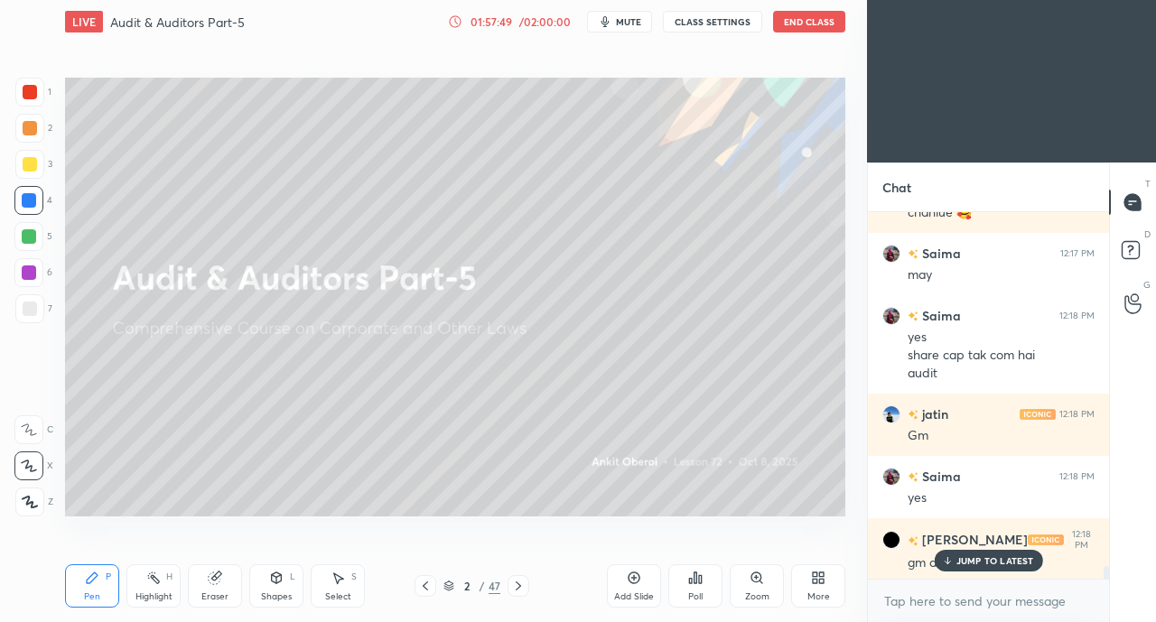
click at [421, 591] on icon at bounding box center [425, 586] width 14 height 14
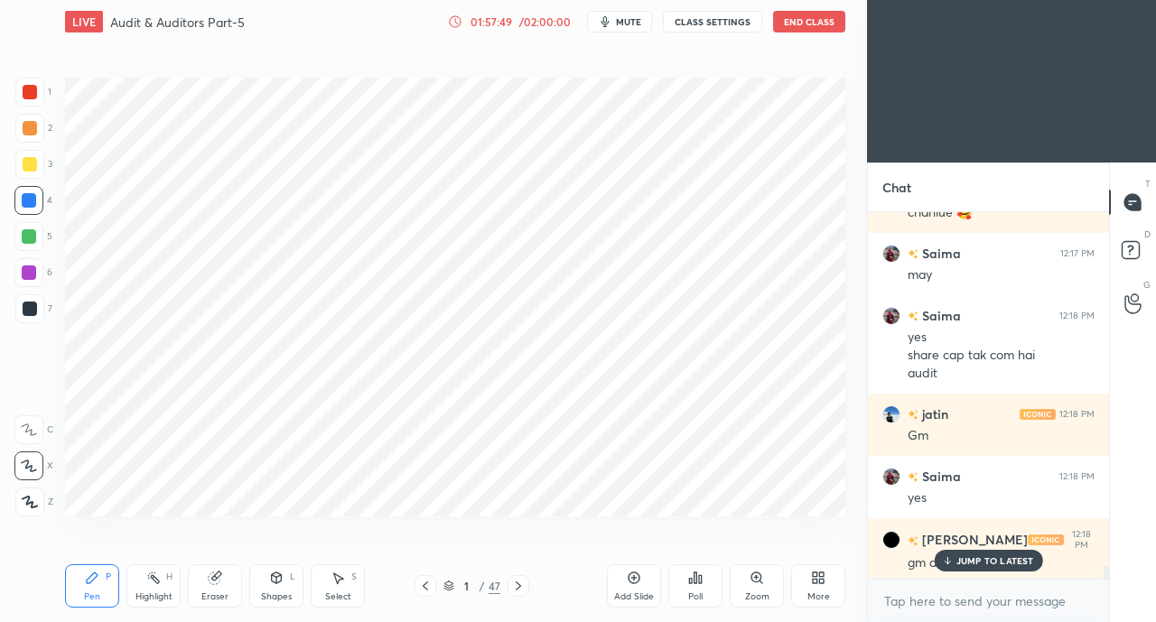
click at [421, 591] on icon at bounding box center [425, 586] width 14 height 14
click at [520, 588] on icon at bounding box center [518, 586] width 14 height 14
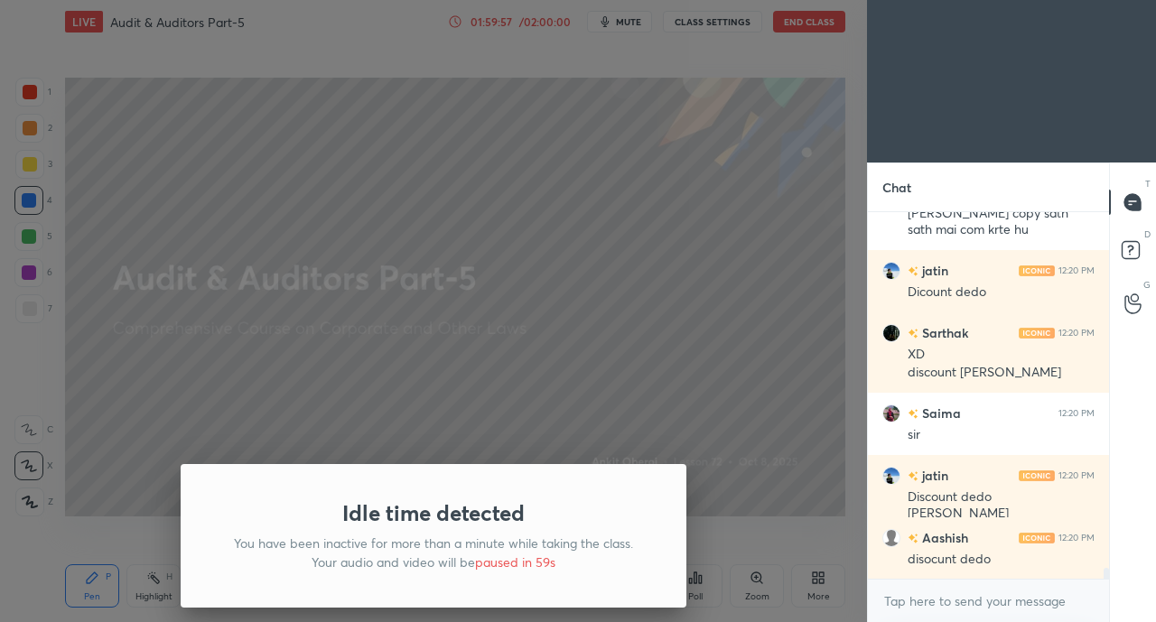
scroll to position [11823, 0]
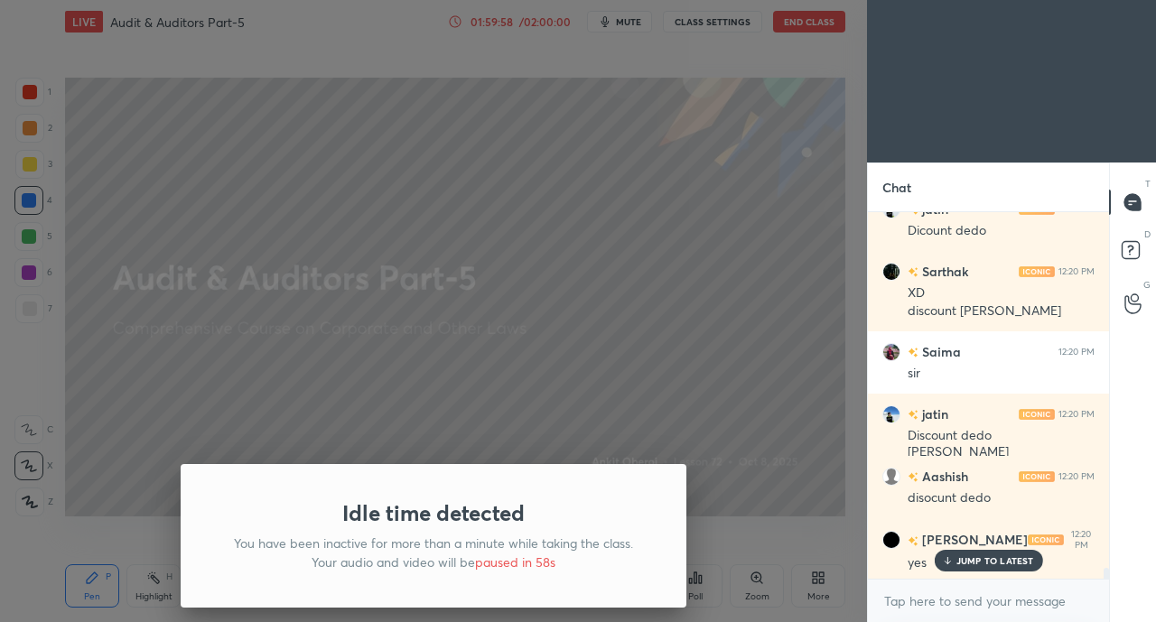
click at [408, 390] on div "Idle time detected You have been inactive for more than a minute while taking t…" at bounding box center [433, 311] width 867 height 622
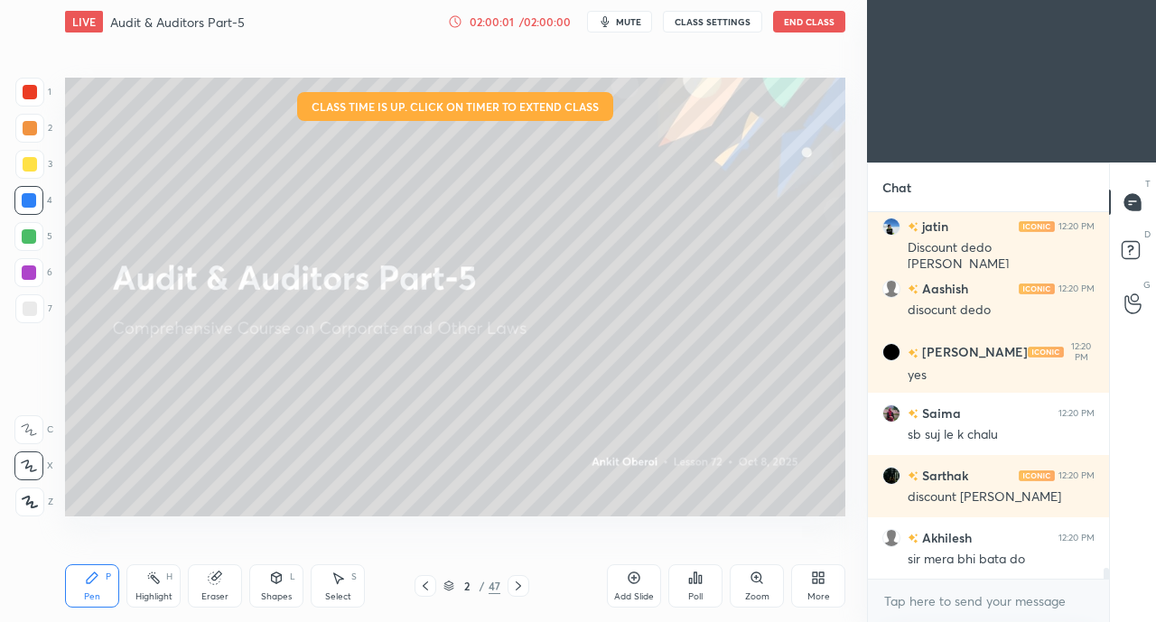
scroll to position [12072, 0]
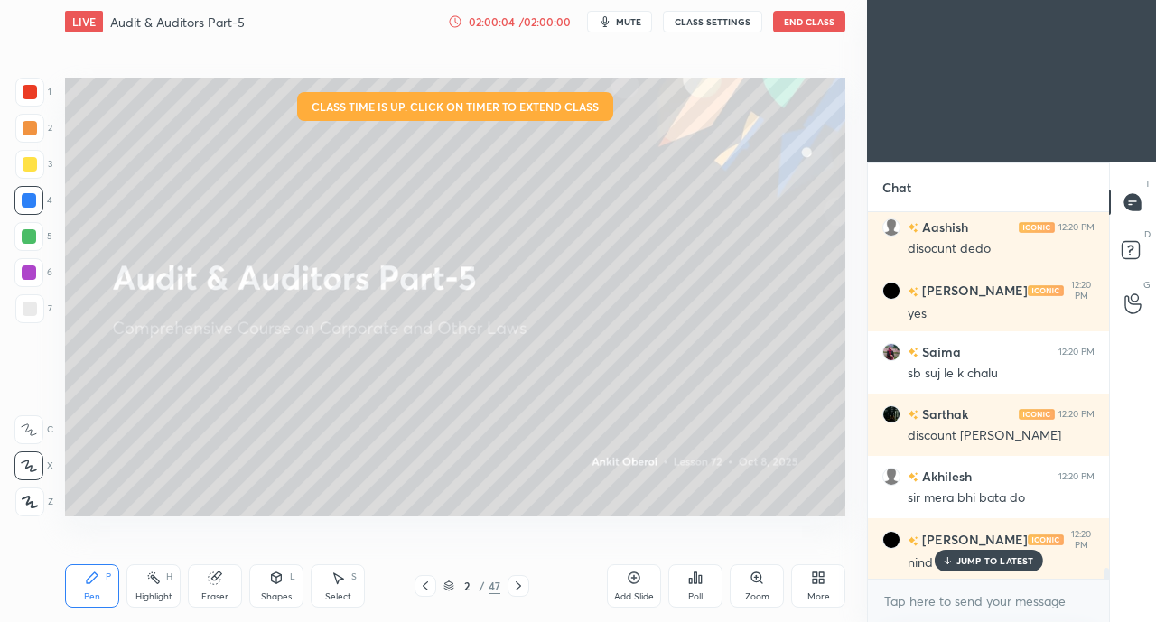
click at [961, 557] on p "JUMP TO LATEST" at bounding box center [995, 560] width 78 height 11
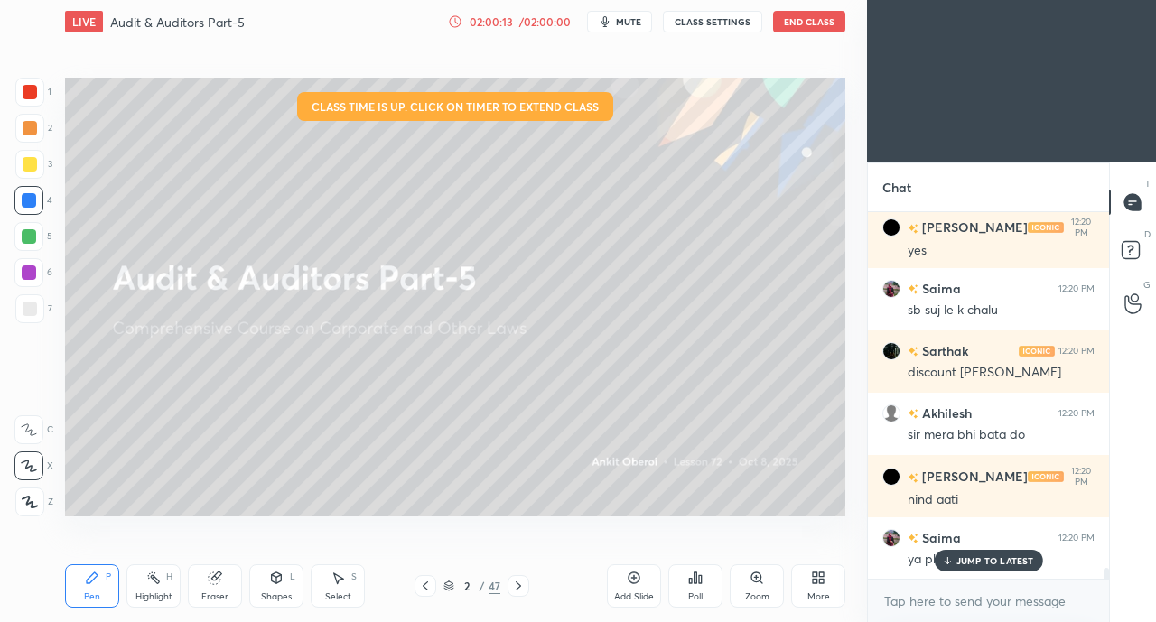
scroll to position [12213, 0]
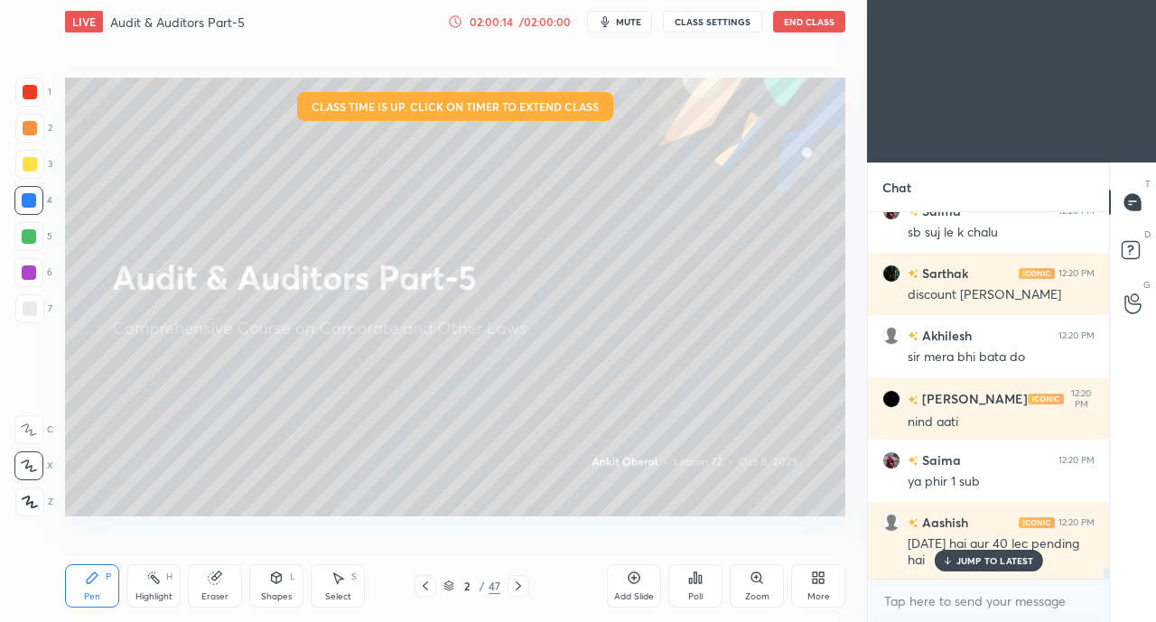
click at [977, 560] on p "JUMP TO LATEST" at bounding box center [995, 560] width 78 height 11
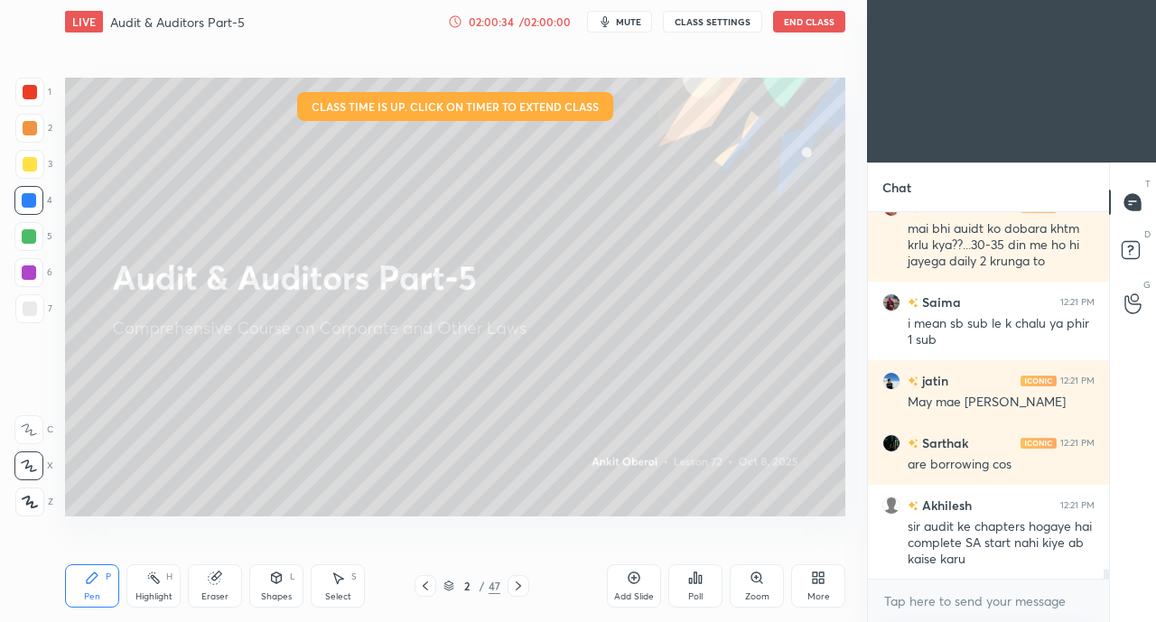
scroll to position [12917, 0]
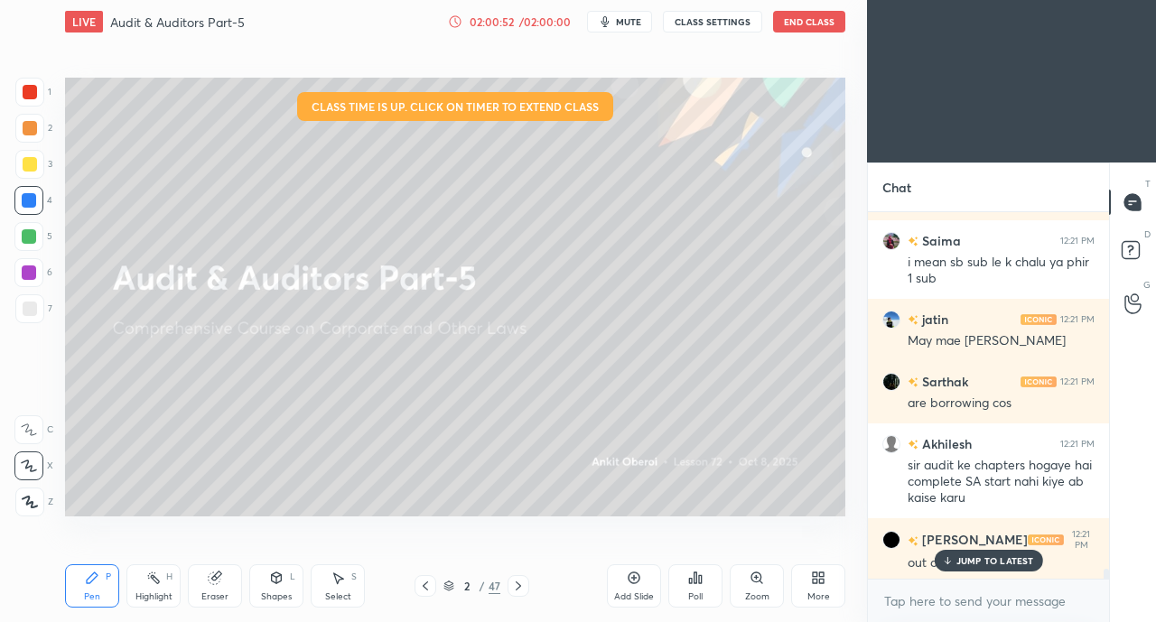
click at [1128, 315] on div at bounding box center [1133, 303] width 36 height 33
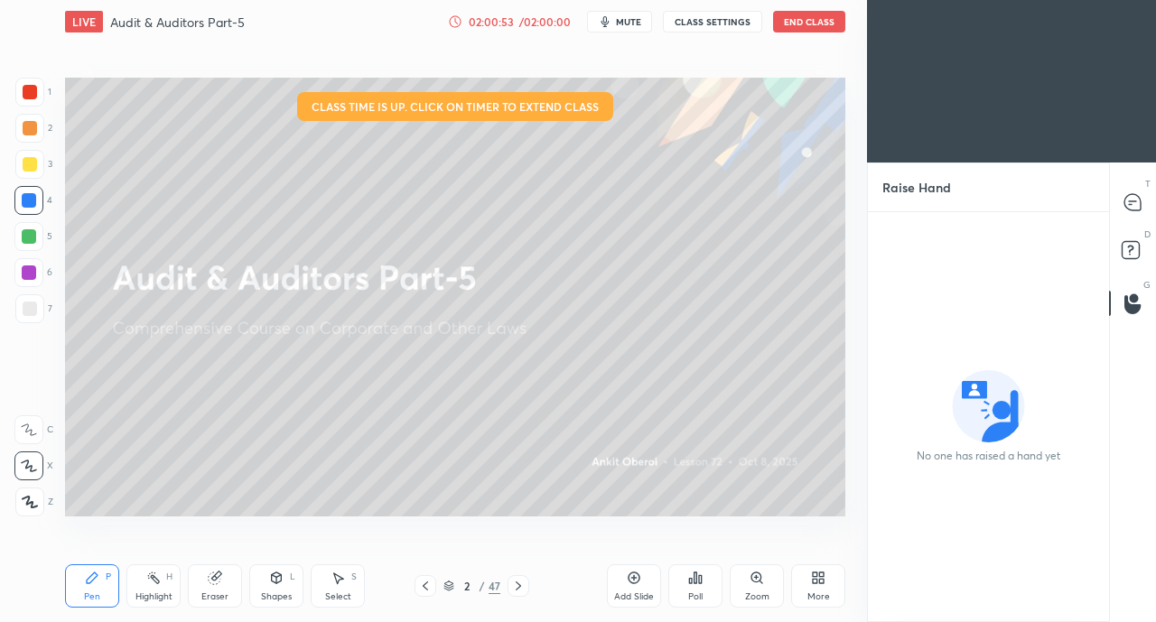
click at [1115, 201] on div at bounding box center [1133, 202] width 36 height 33
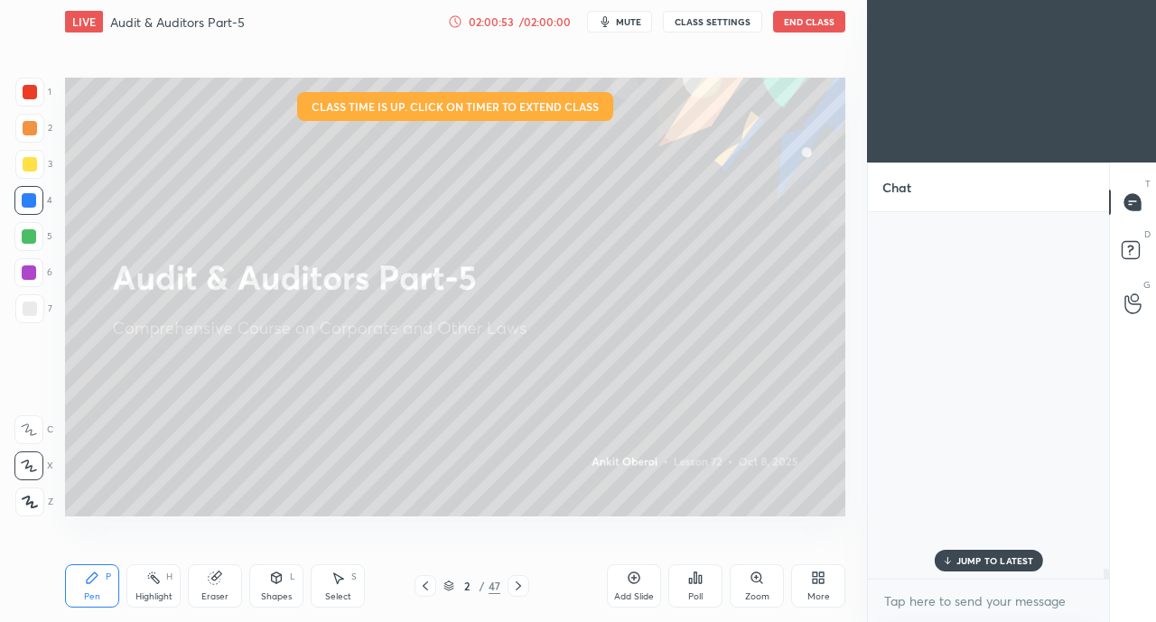
scroll to position [361, 236]
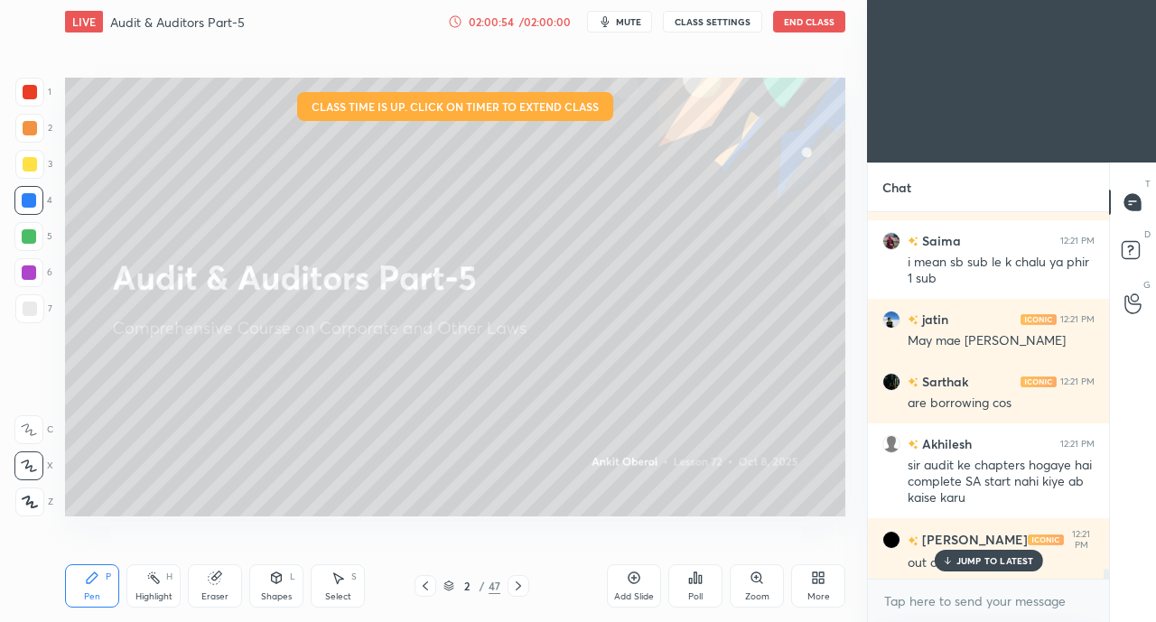
click at [970, 561] on p "JUMP TO LATEST" at bounding box center [995, 560] width 78 height 11
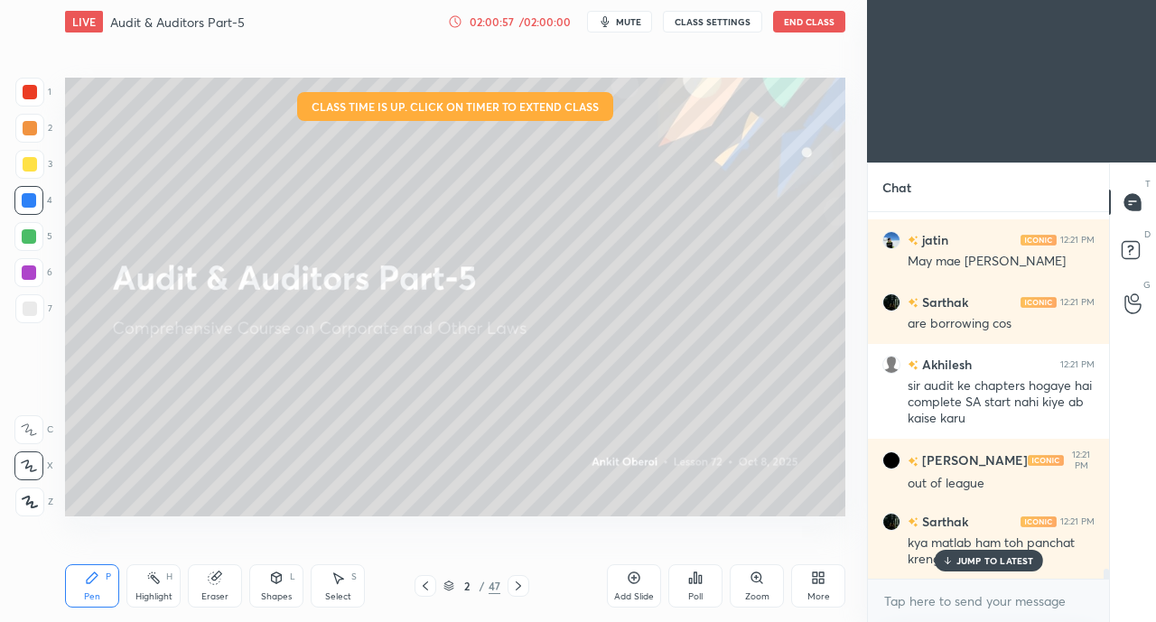
scroll to position [13058, 0]
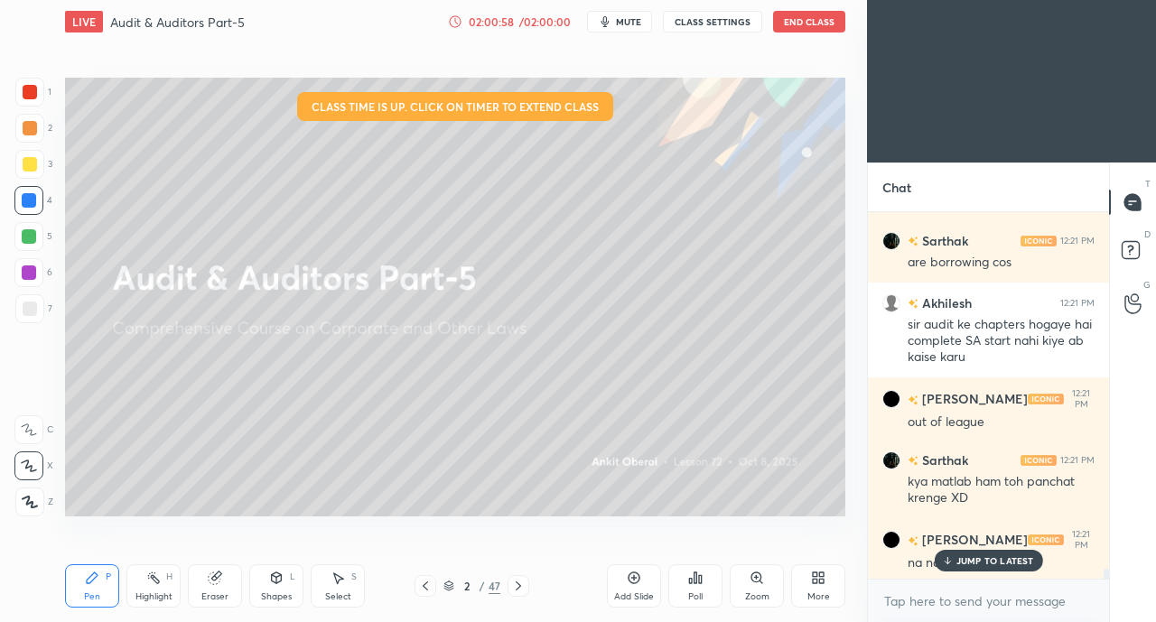
click at [988, 558] on p "JUMP TO LATEST" at bounding box center [995, 560] width 78 height 11
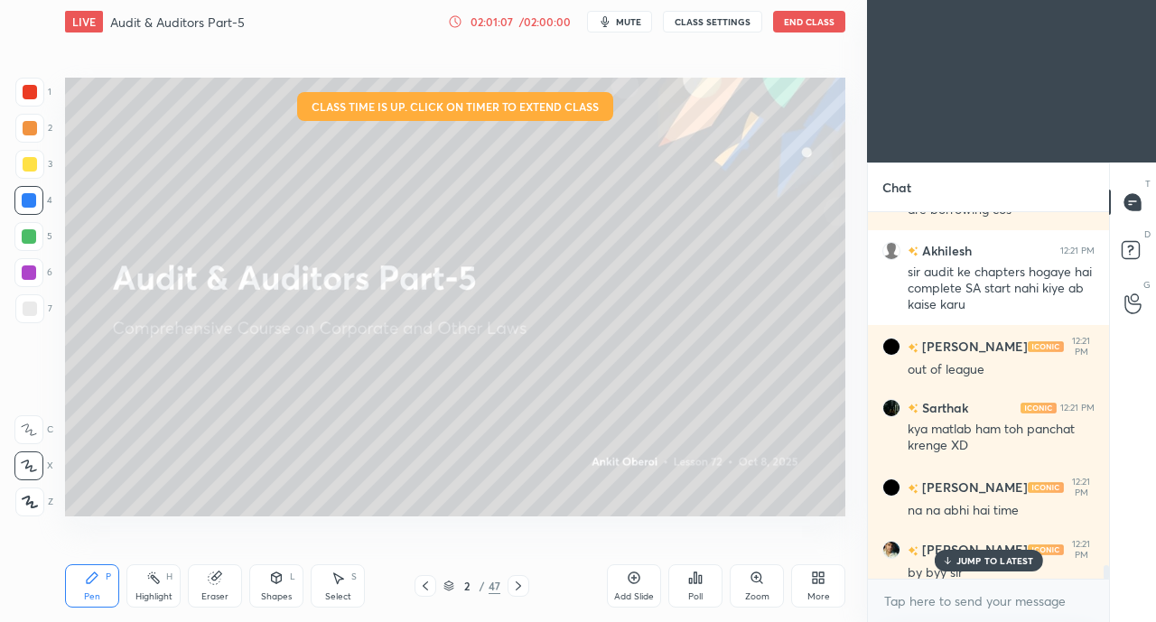
scroll to position [13199, 0]
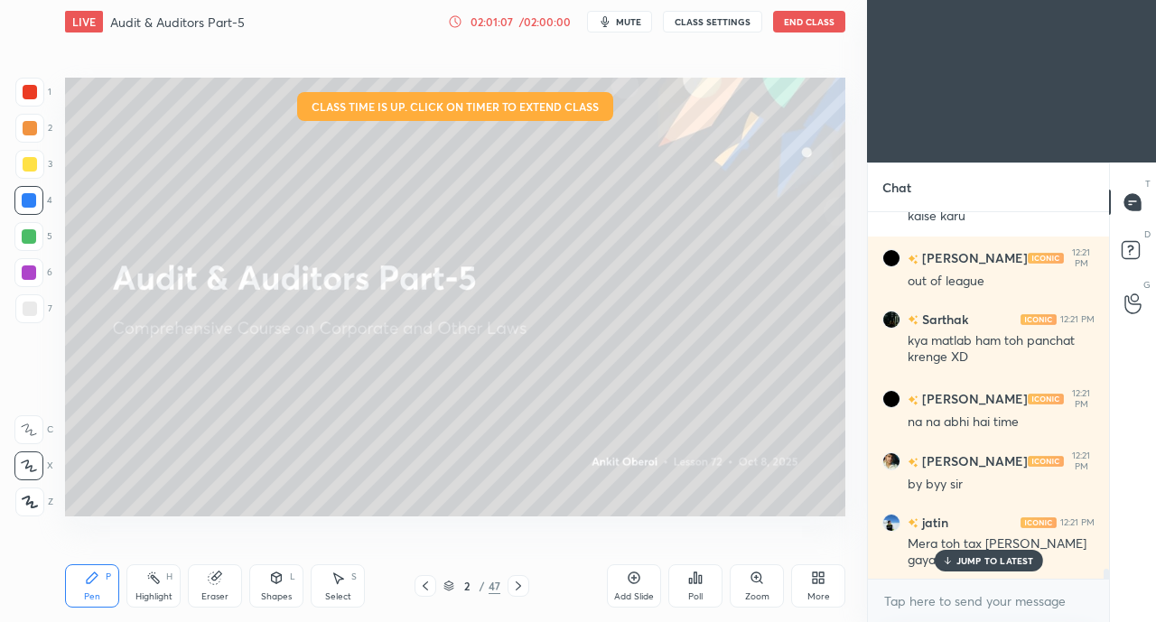
click at [985, 561] on p "JUMP TO LATEST" at bounding box center [995, 560] width 78 height 11
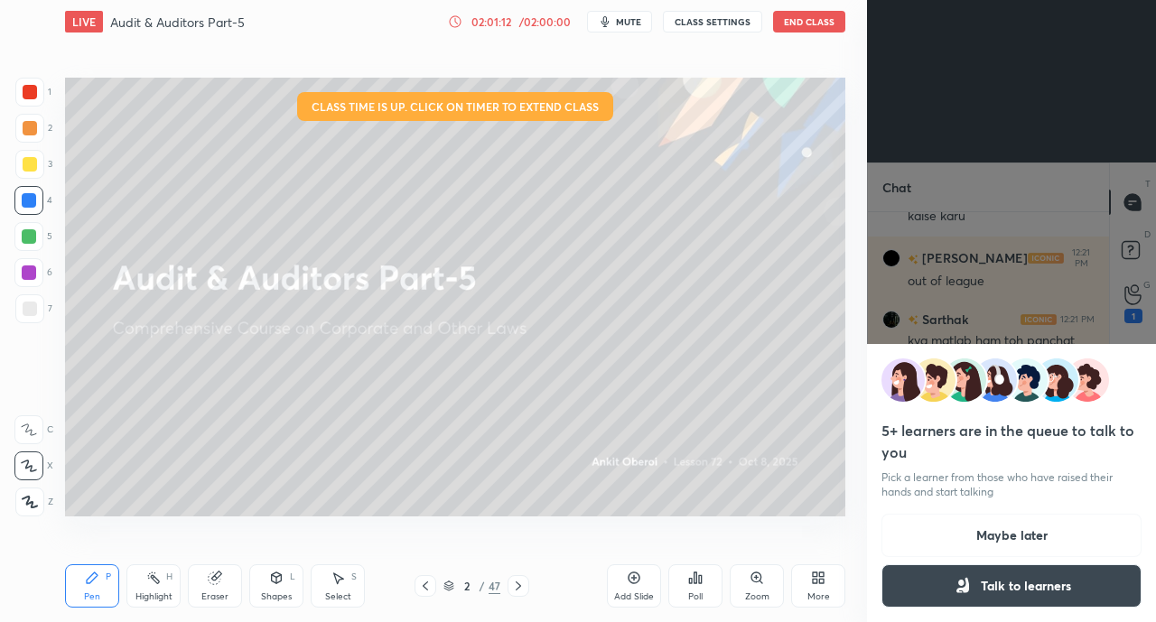
click at [1033, 551] on button "Maybe later" at bounding box center [1011, 535] width 260 height 43
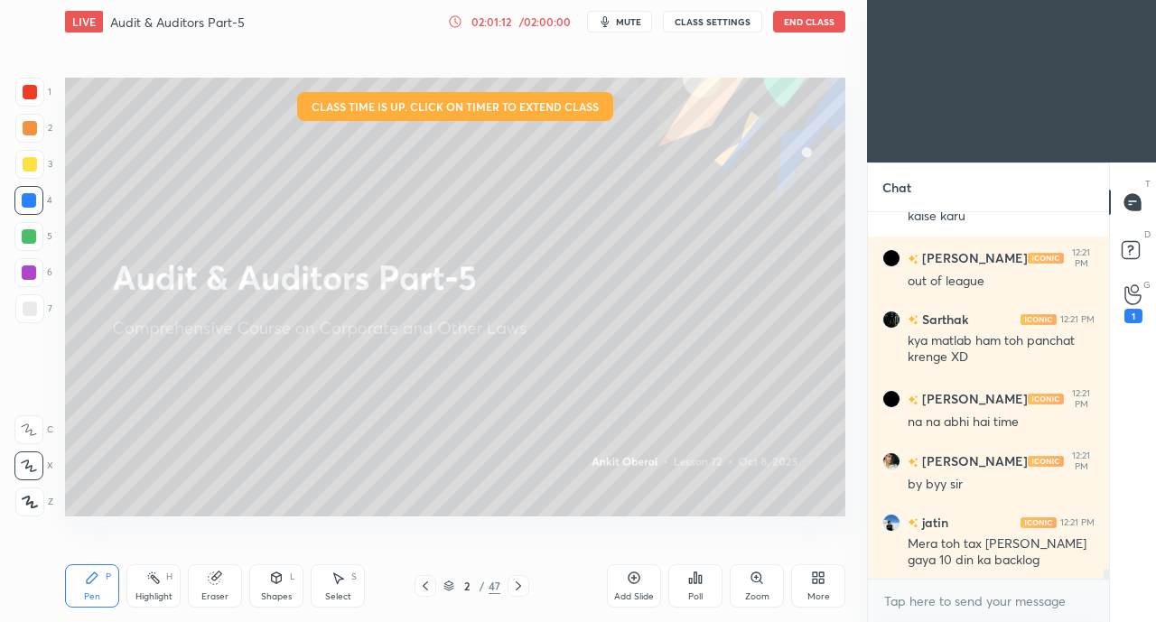
click at [1131, 300] on icon at bounding box center [1132, 294] width 17 height 21
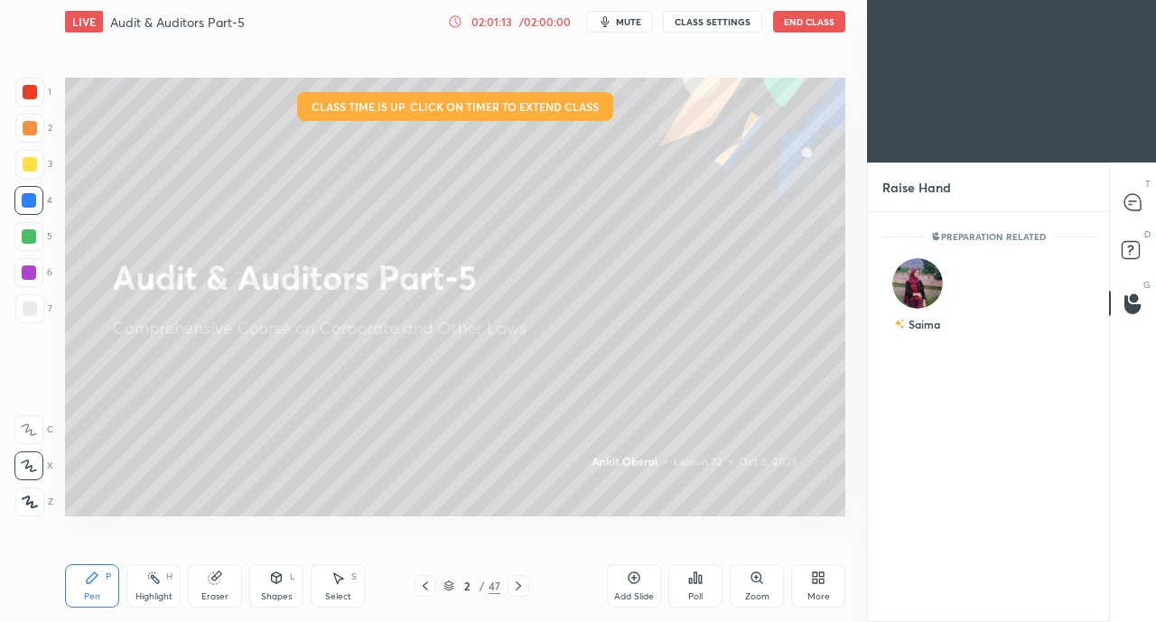
scroll to position [6, 5]
click at [1131, 201] on icon at bounding box center [1131, 201] width 7 height 0
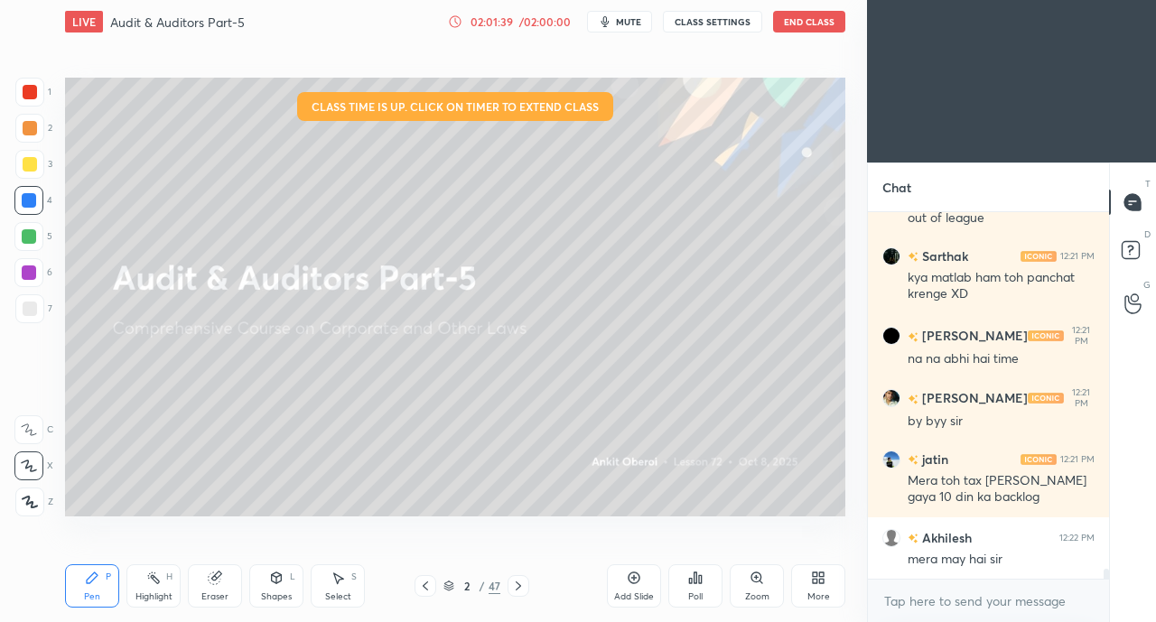
scroll to position [13323, 0]
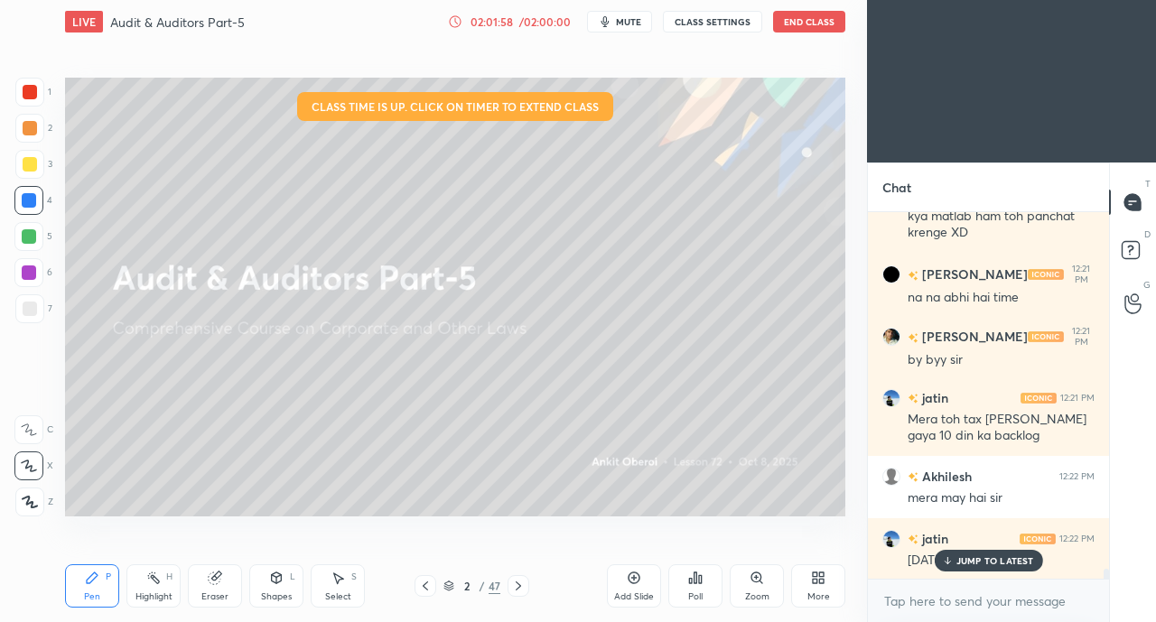
click at [984, 561] on p "JUMP TO LATEST" at bounding box center [995, 560] width 78 height 11
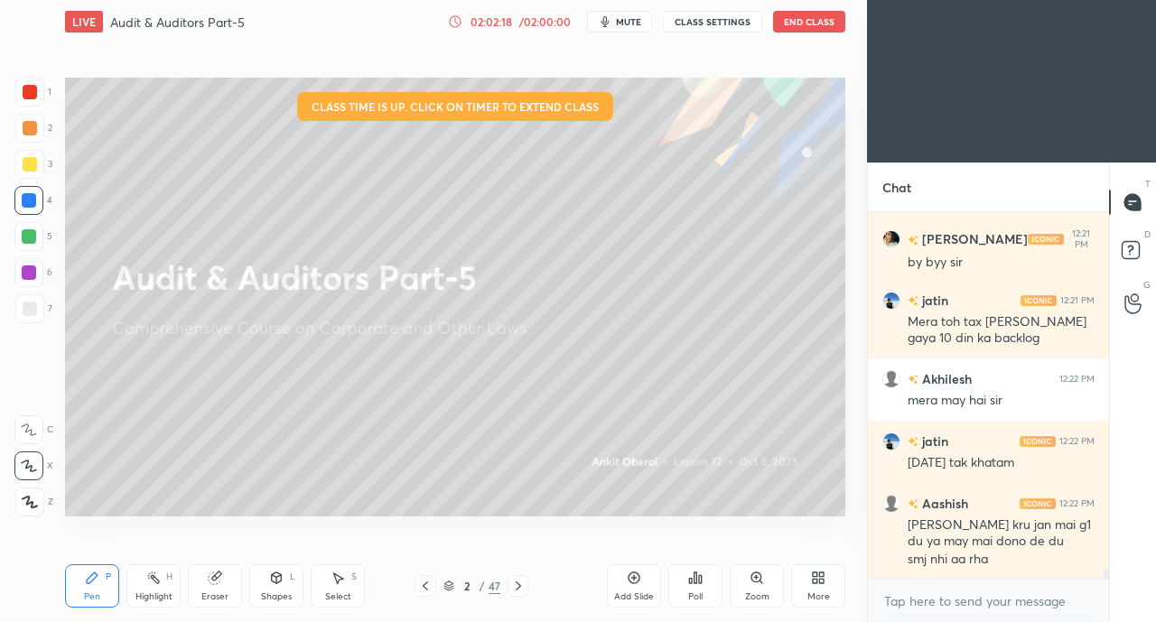
scroll to position [13482, 0]
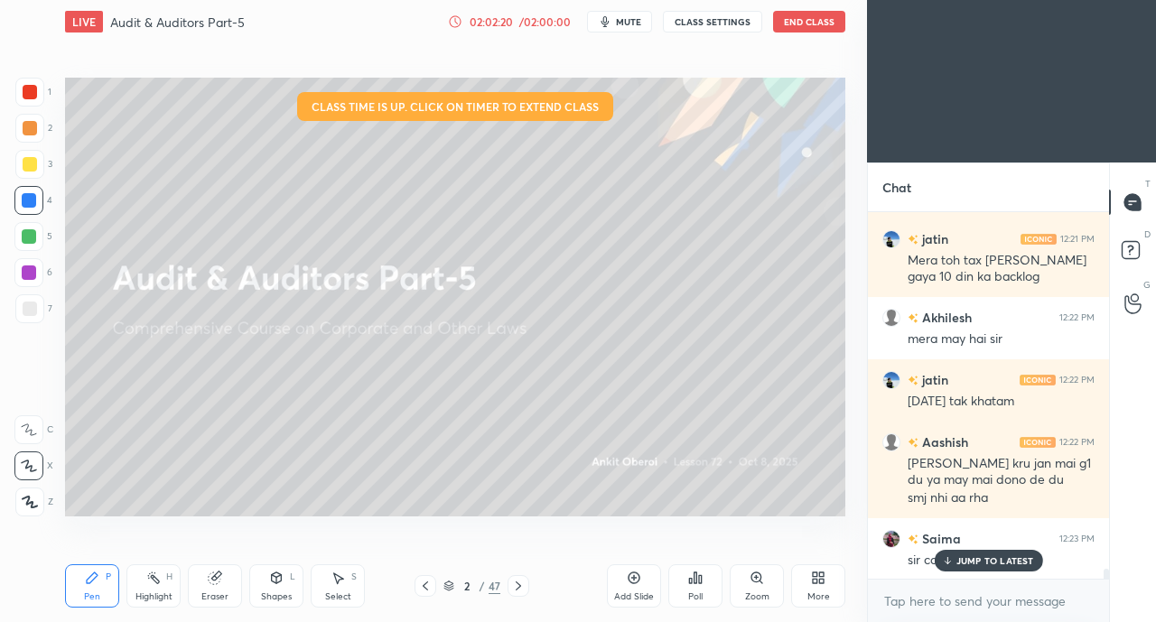
click at [962, 570] on div "JUMP TO LATEST" at bounding box center [987, 561] width 108 height 22
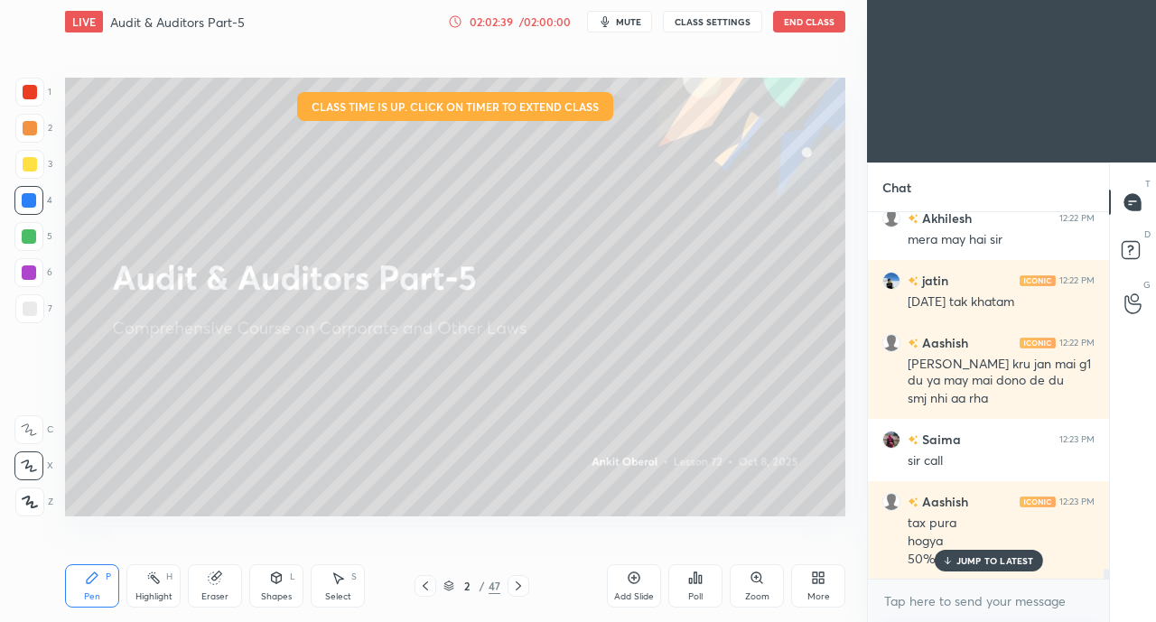
scroll to position [13643, 0]
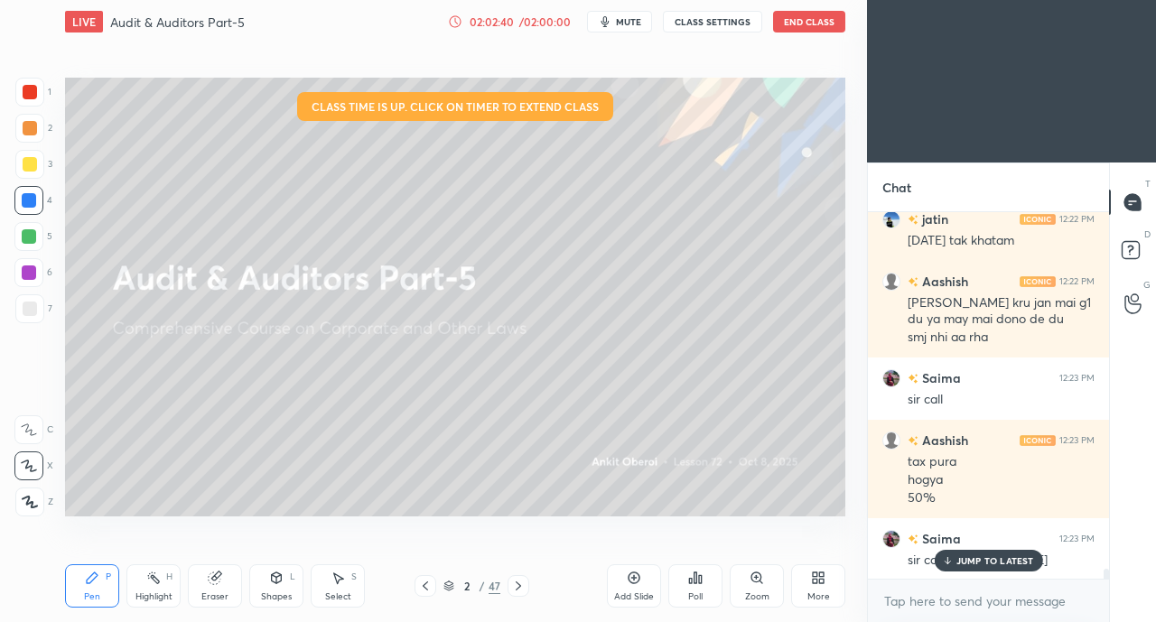
click at [982, 562] on p "JUMP TO LATEST" at bounding box center [995, 560] width 78 height 11
click at [1127, 302] on icon at bounding box center [1132, 303] width 17 height 21
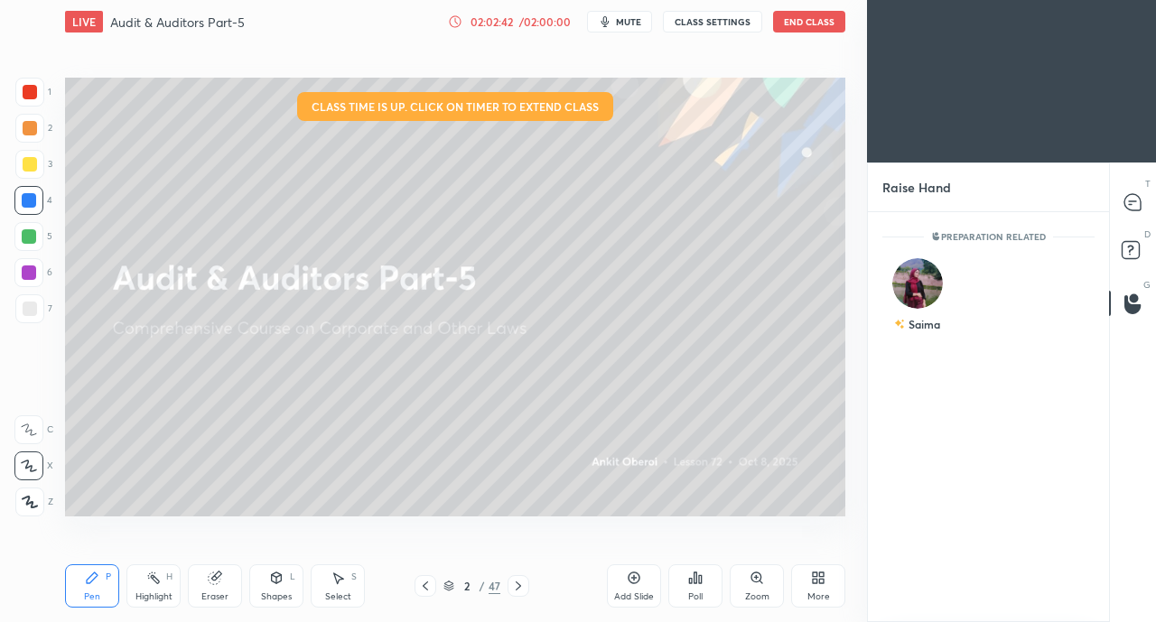
click at [905, 290] on img "grid" at bounding box center [917, 283] width 51 height 51
click at [924, 343] on button "INVITE" at bounding box center [917, 336] width 54 height 23
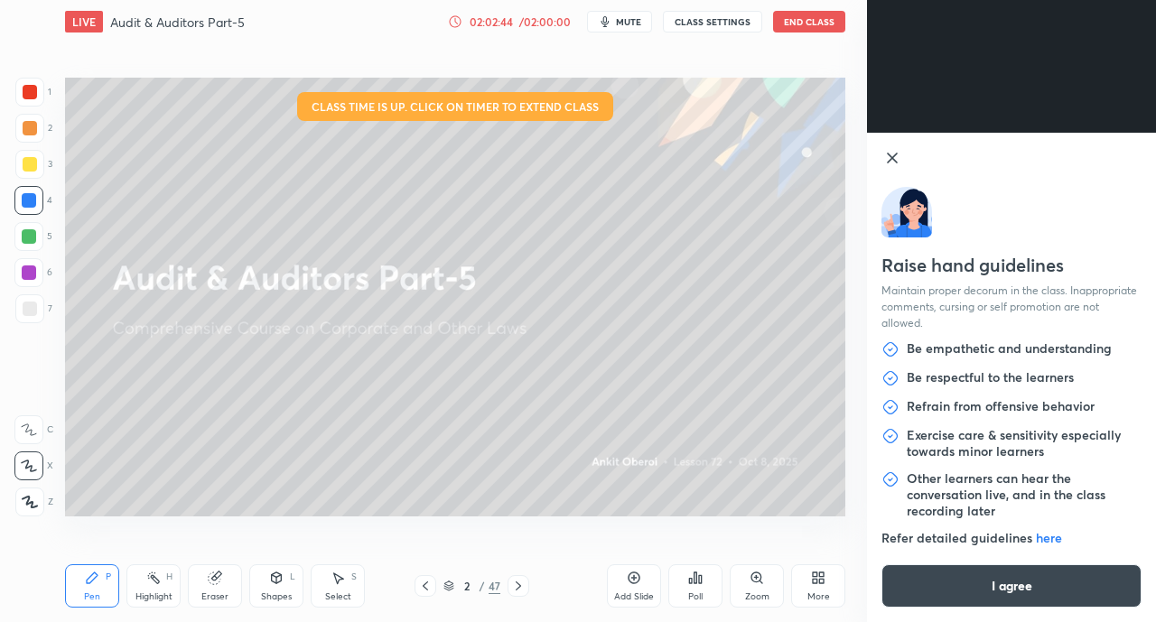
click at [989, 587] on button "I agree" at bounding box center [1011, 585] width 260 height 43
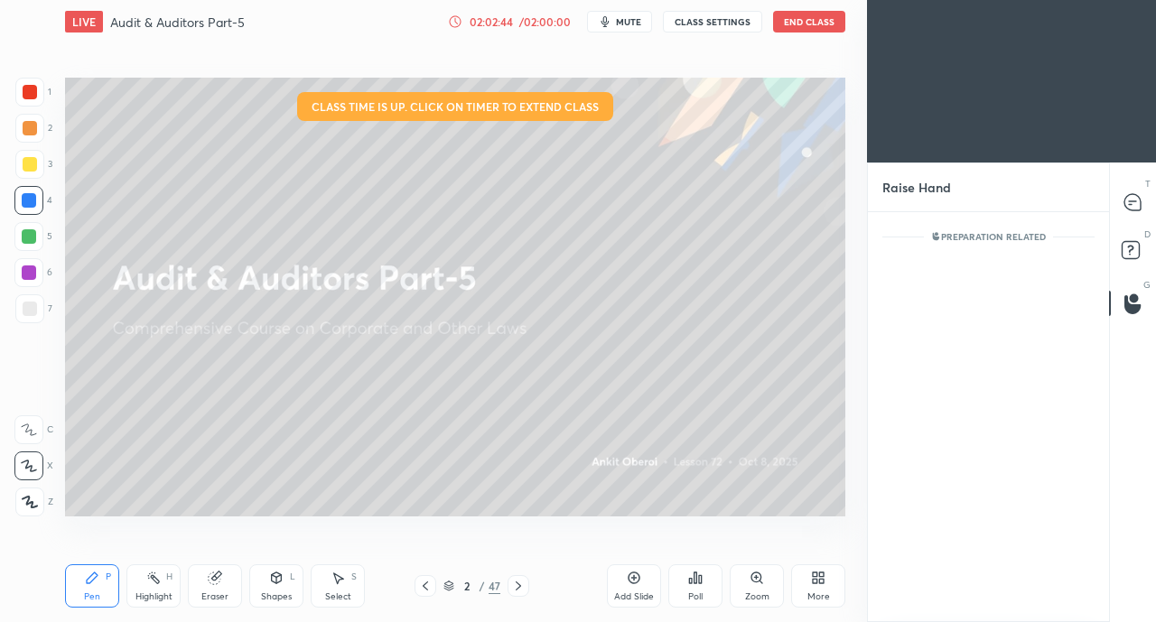
scroll to position [331, 236]
click at [1129, 204] on icon at bounding box center [1129, 204] width 3 height 0
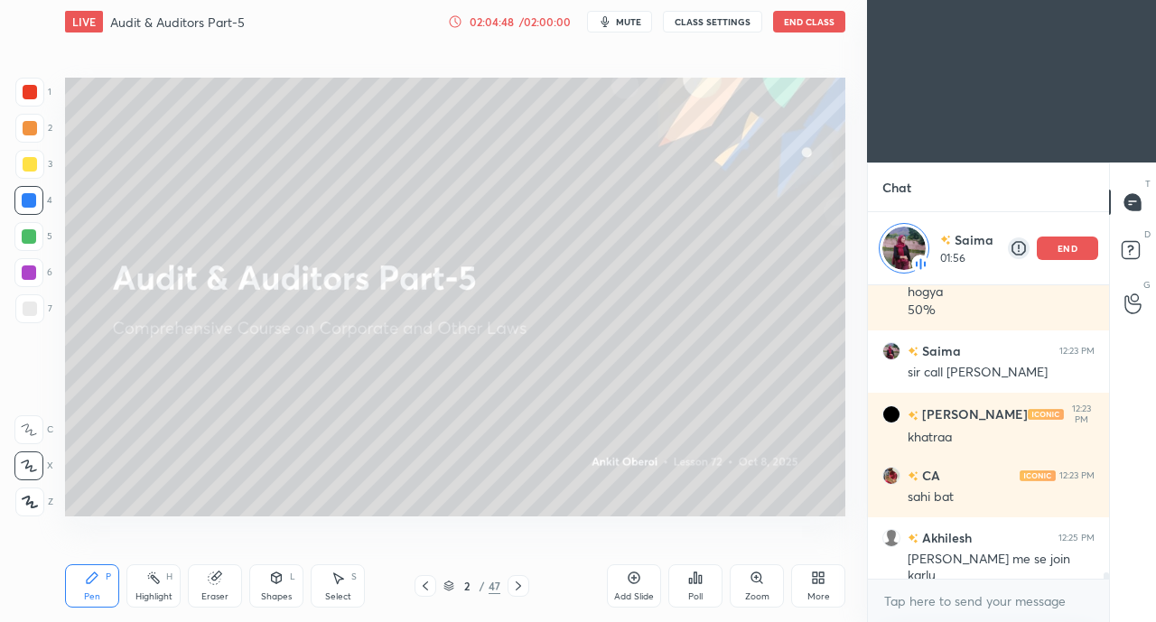
scroll to position [13922, 0]
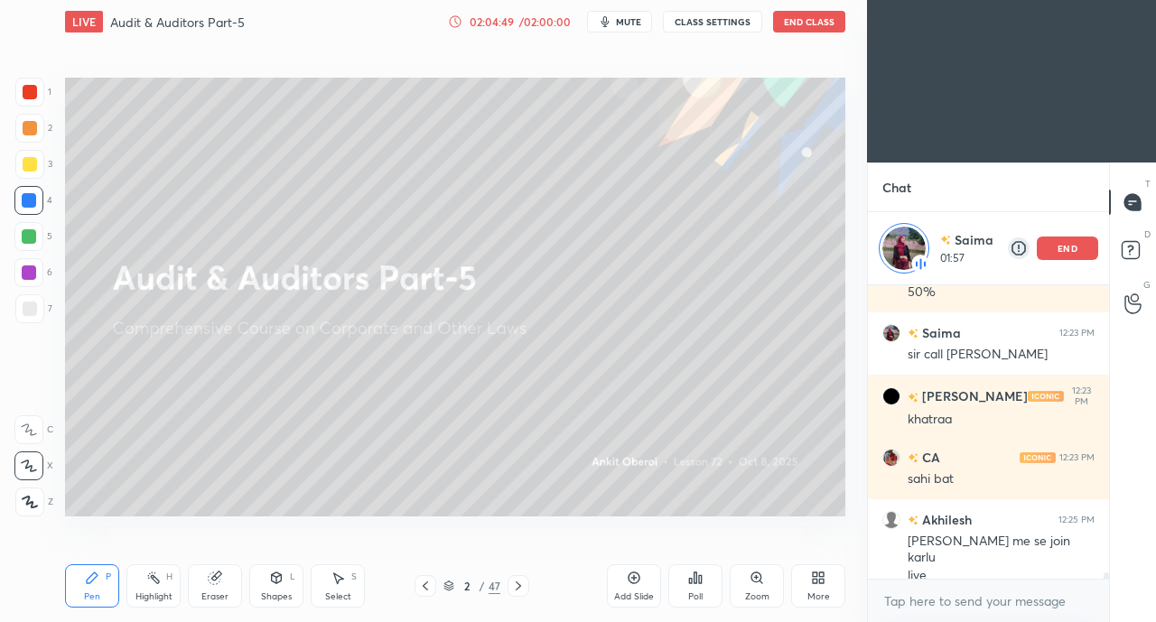
click at [1075, 254] on div "end" at bounding box center [1066, 248] width 61 height 23
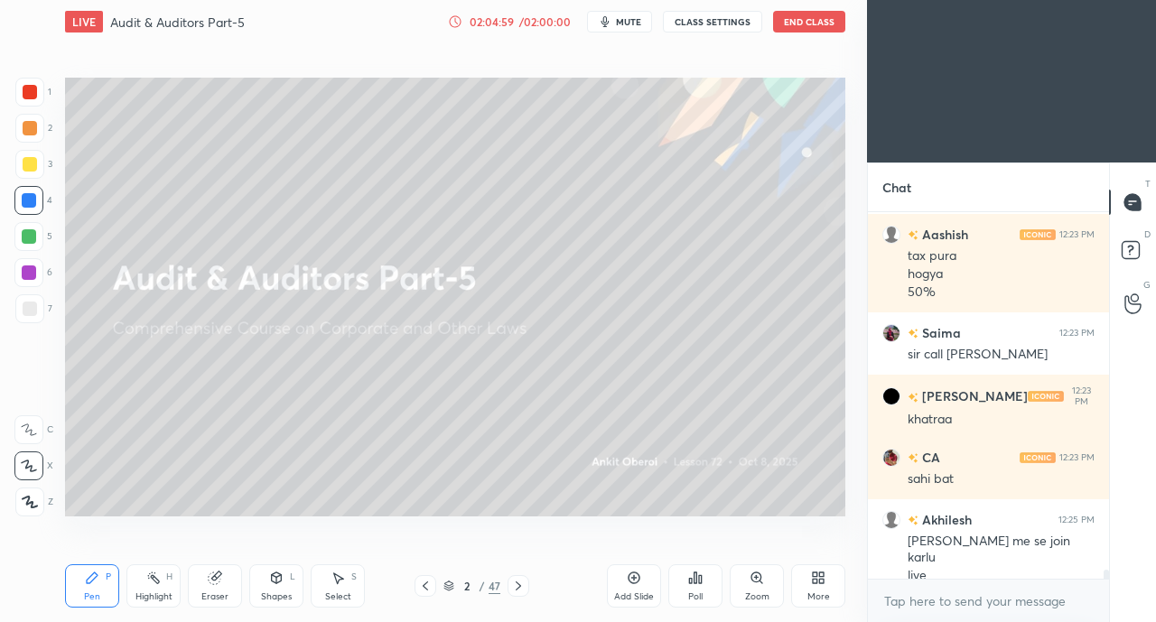
scroll to position [13867, 0]
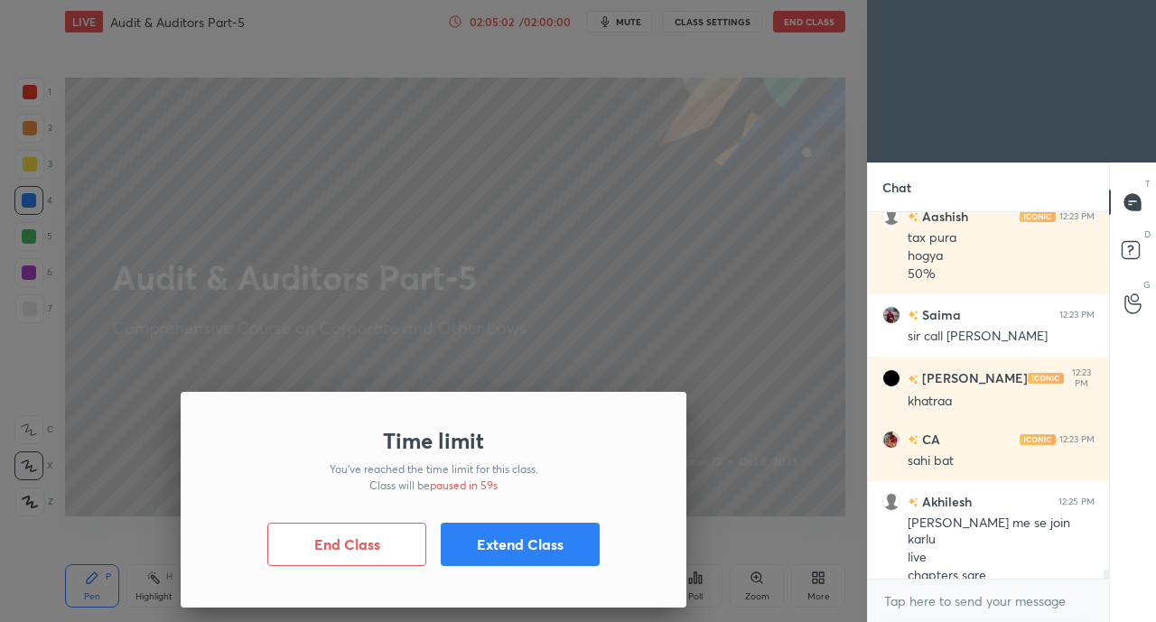
click at [553, 556] on button "Extend Class" at bounding box center [520, 544] width 159 height 43
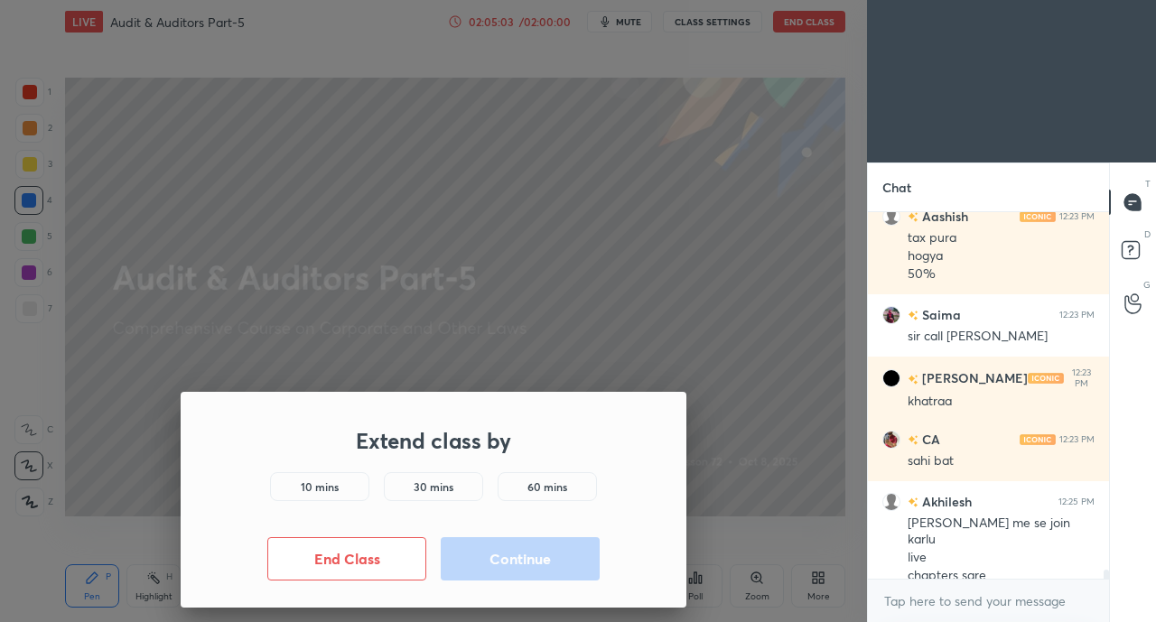
click at [309, 486] on h5 "10 mins" at bounding box center [320, 486] width 38 height 16
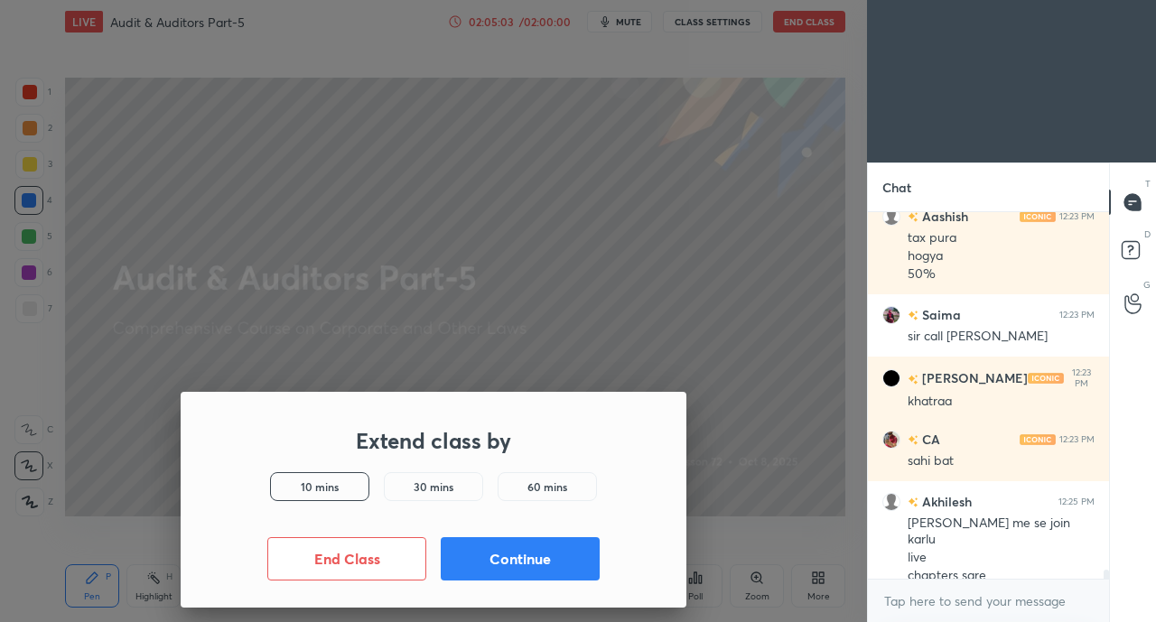
click at [520, 571] on button "Continue" at bounding box center [520, 558] width 159 height 43
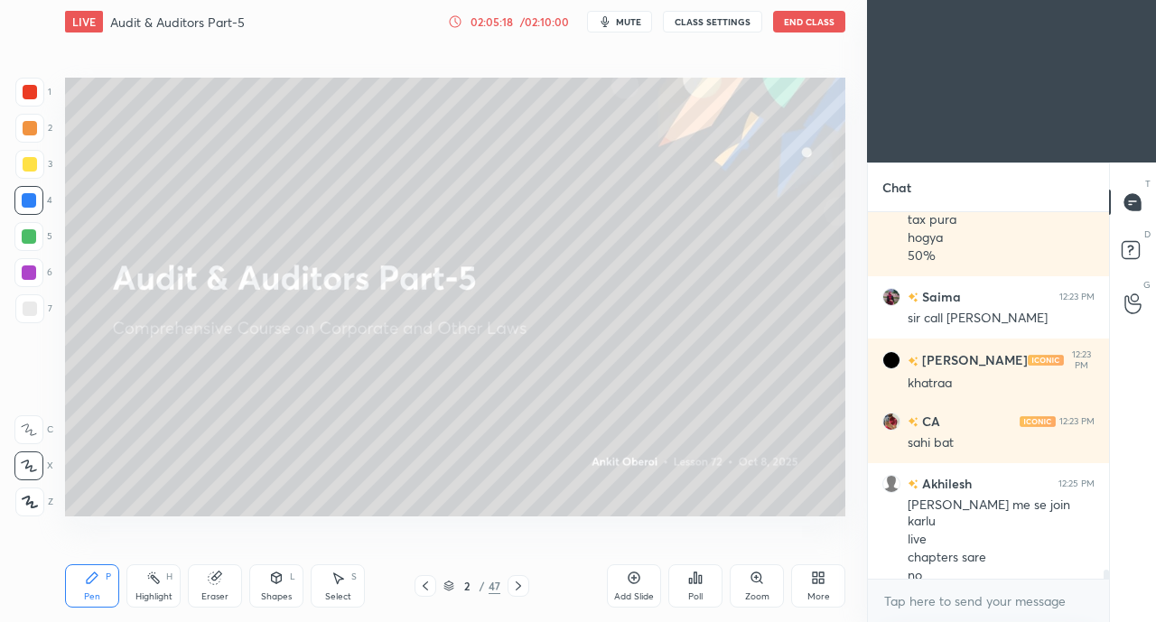
scroll to position [13946, 0]
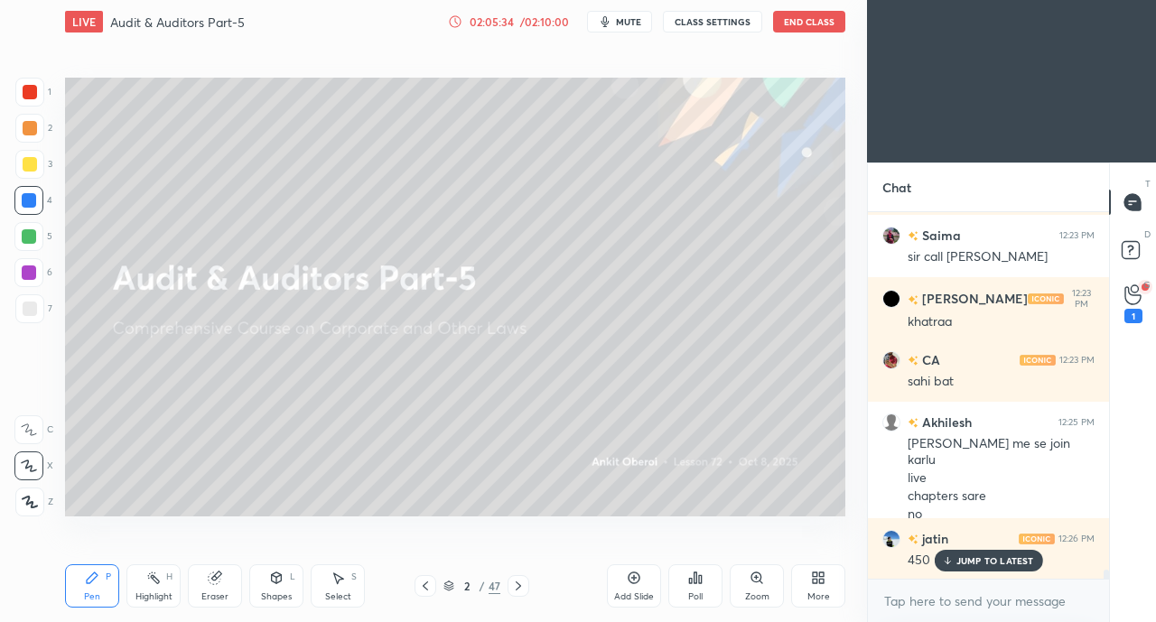
click at [1132, 315] on div "1" at bounding box center [1133, 316] width 18 height 14
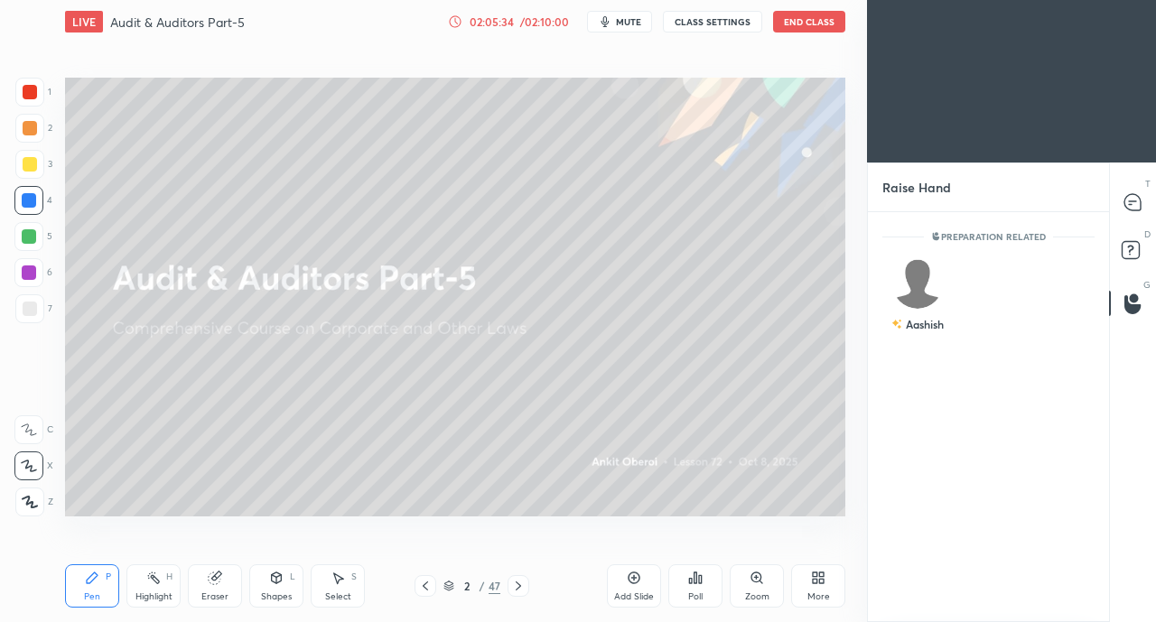
scroll to position [6, 5]
click at [928, 278] on img "grid" at bounding box center [917, 283] width 51 height 51
click at [926, 334] on button "INVITE" at bounding box center [917, 336] width 54 height 23
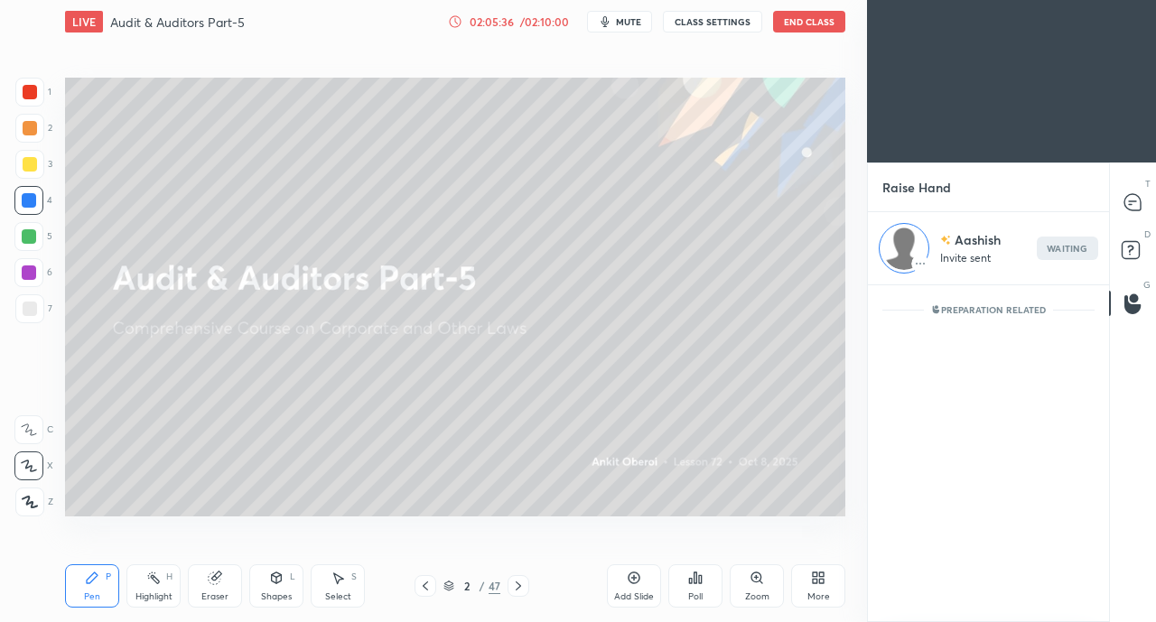
scroll to position [331, 236]
click at [1129, 204] on icon at bounding box center [1129, 204] width 3 height 0
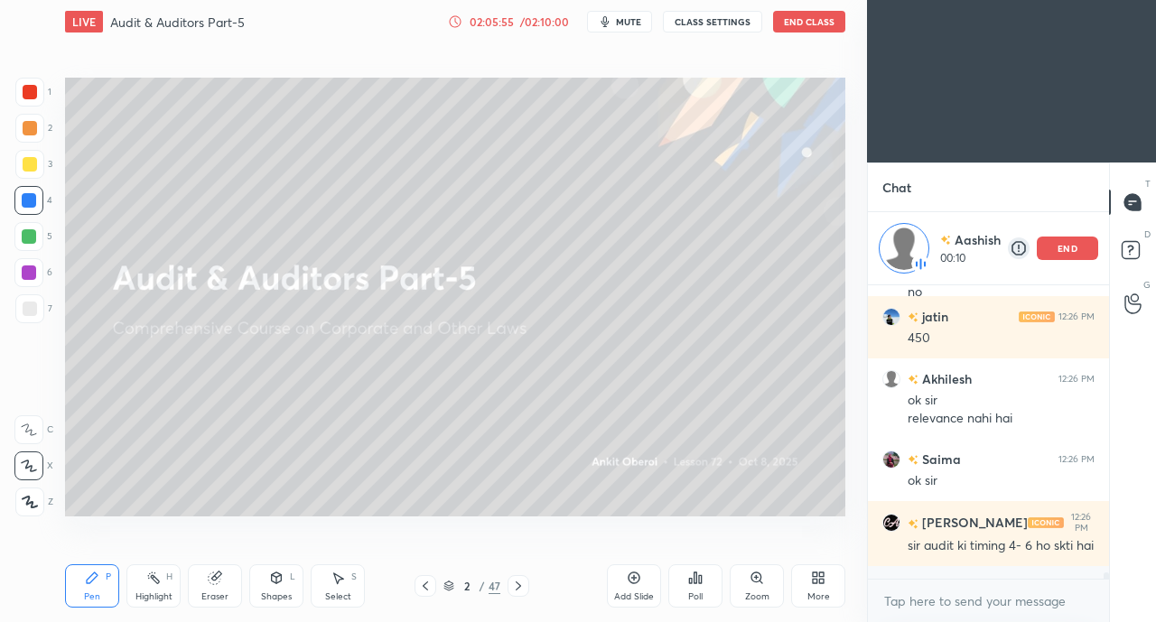
scroll to position [14320, 0]
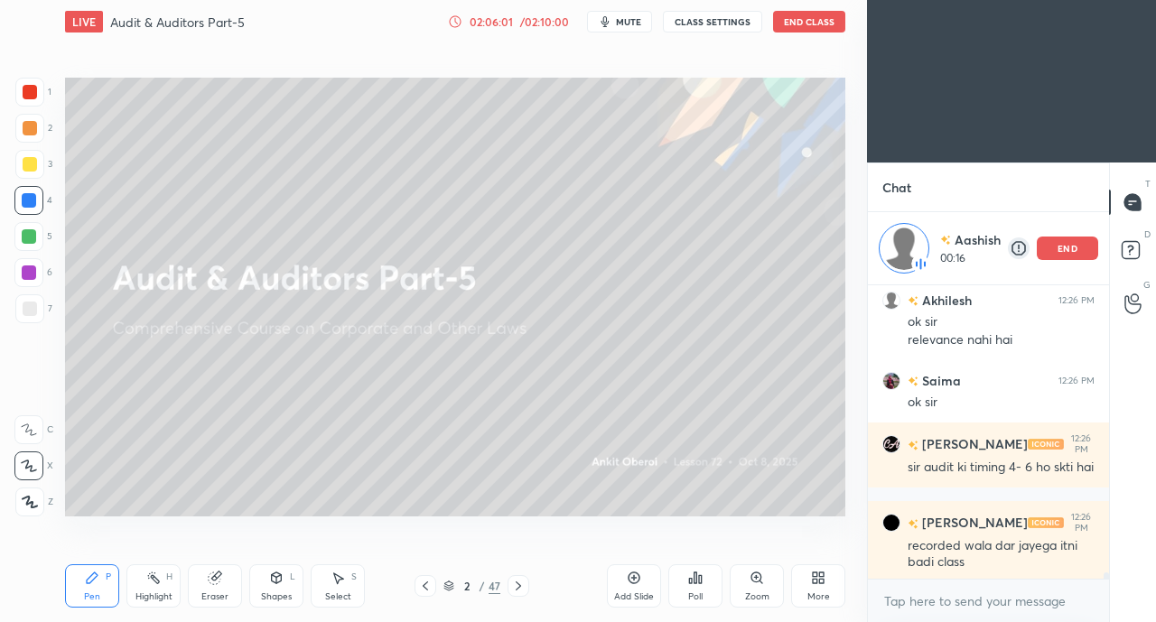
click at [1078, 244] on div "end" at bounding box center [1066, 248] width 61 height 23
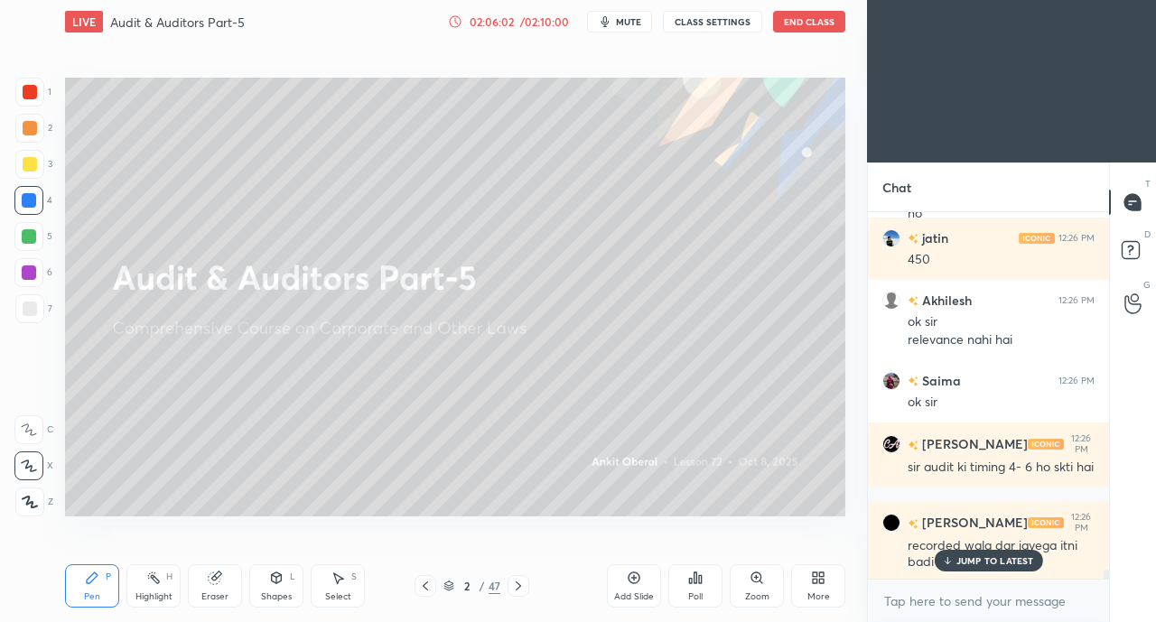
scroll to position [14246, 0]
click at [1134, 297] on icon at bounding box center [1132, 303] width 17 height 21
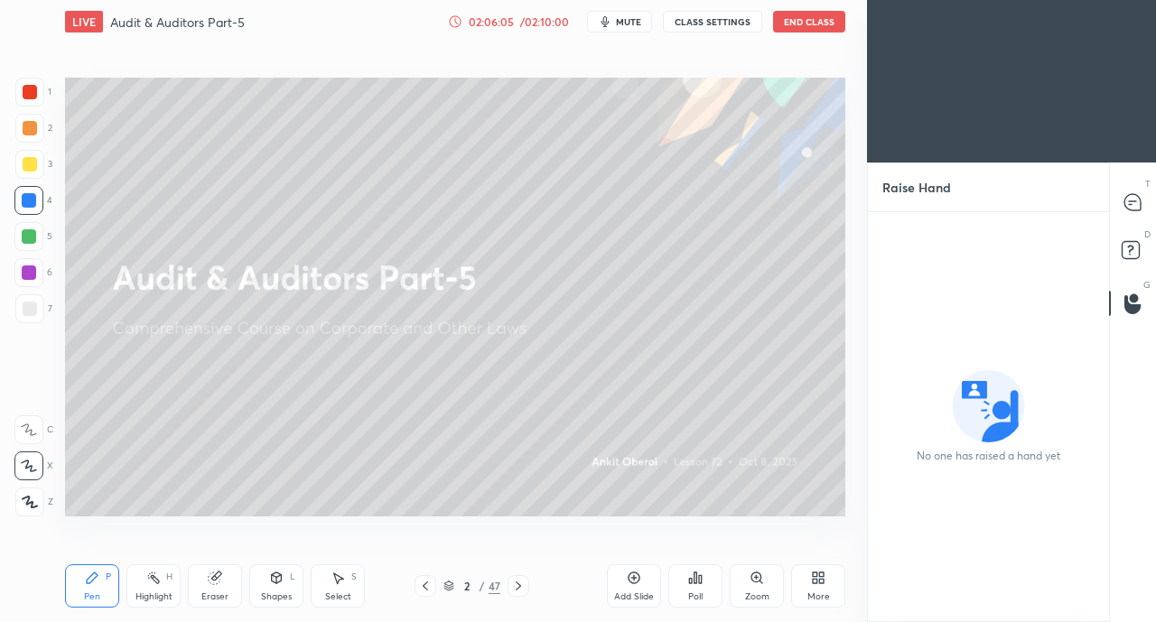
click at [1129, 204] on icon at bounding box center [1129, 204] width 3 height 0
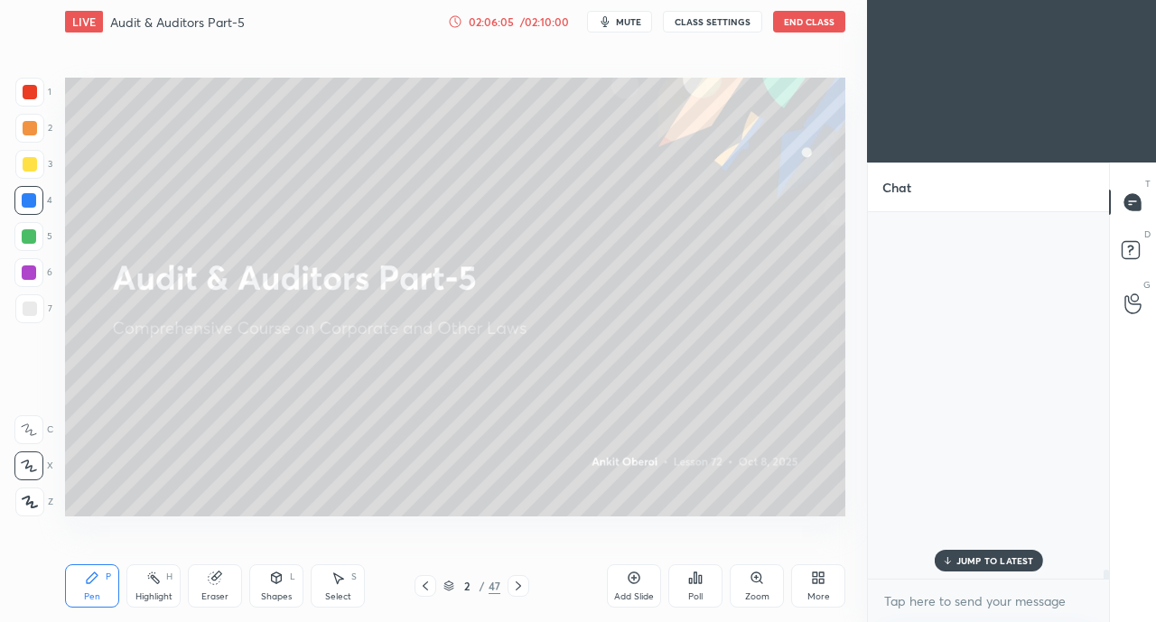
scroll to position [361, 236]
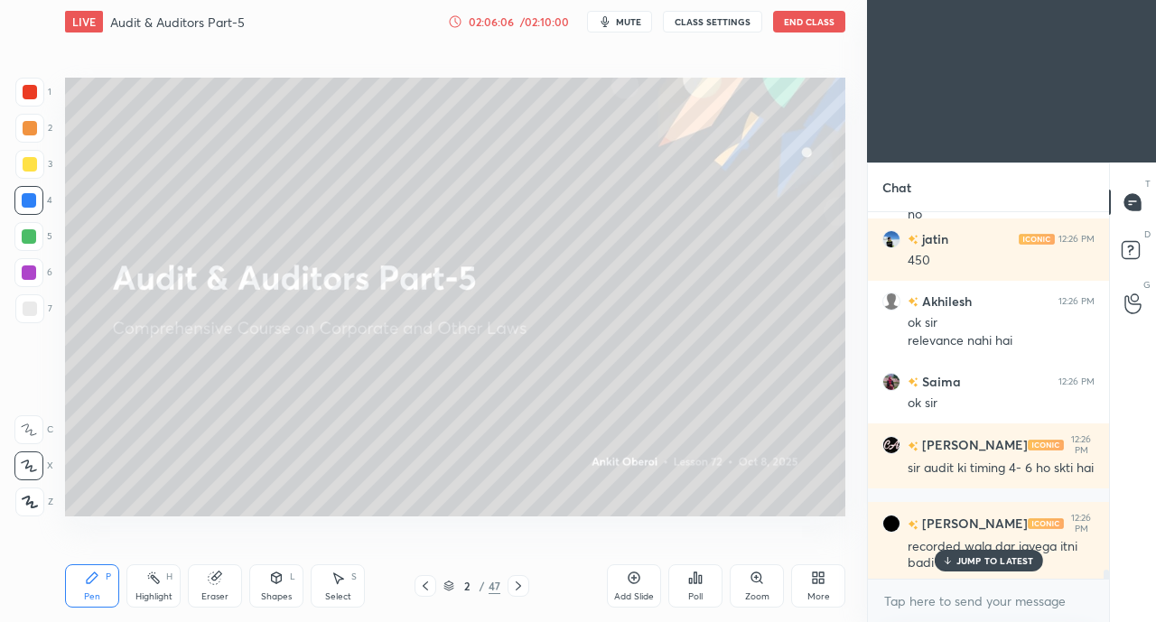
click at [991, 561] on p "JUMP TO LATEST" at bounding box center [995, 560] width 78 height 11
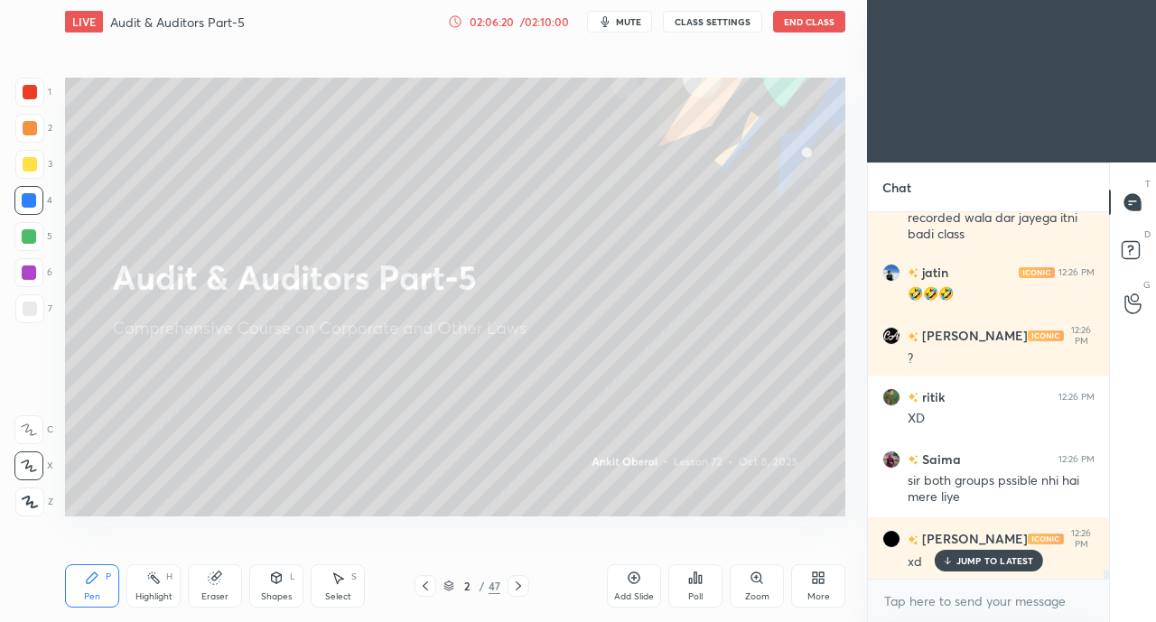
scroll to position [14636, 0]
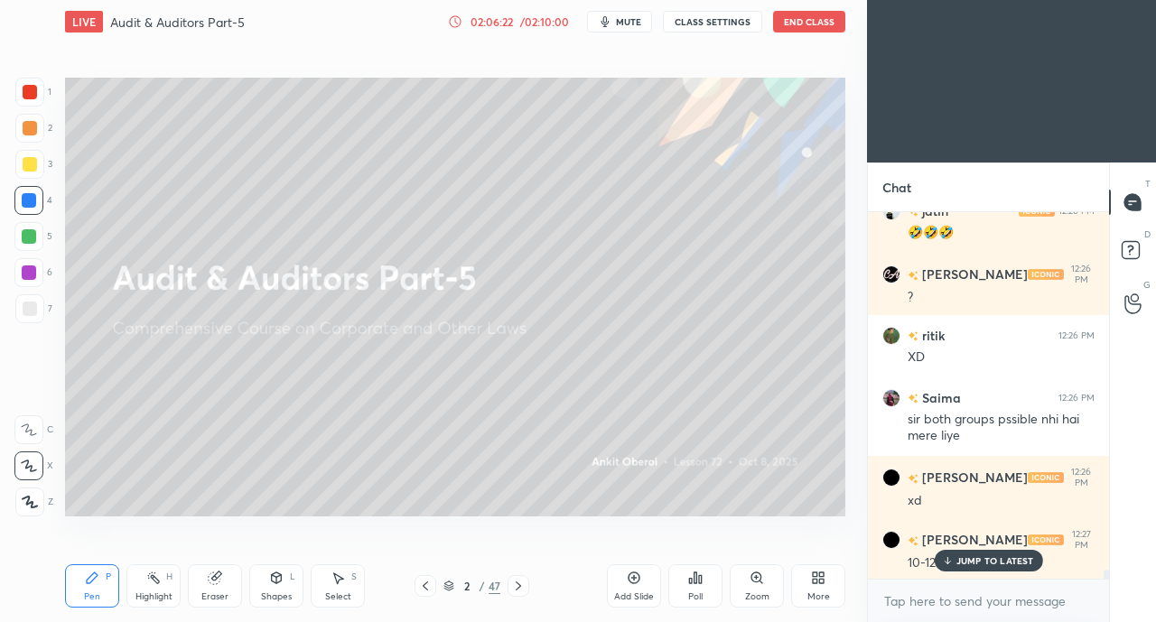
click at [980, 572] on div "[PERSON_NAME] 12:27 PM 10-12" at bounding box center [988, 550] width 241 height 65
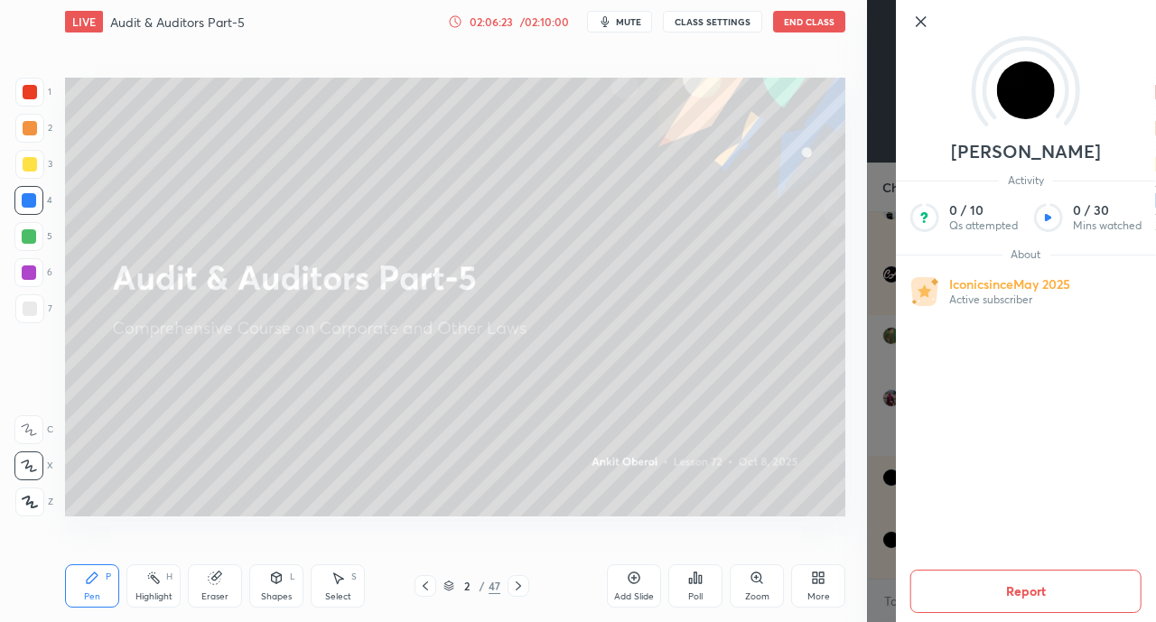
click at [748, 532] on div "Setting up your live class Poll for secs No correct answer Start poll" at bounding box center [455, 296] width 794 height 506
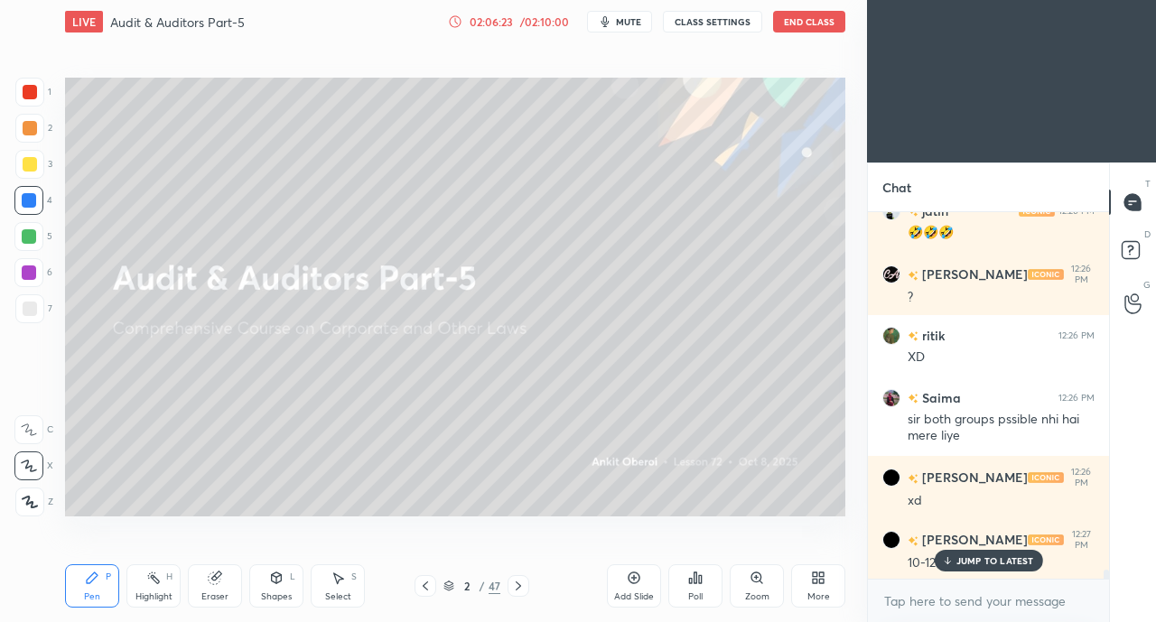
click at [966, 563] on p "JUMP TO LATEST" at bounding box center [995, 560] width 78 height 11
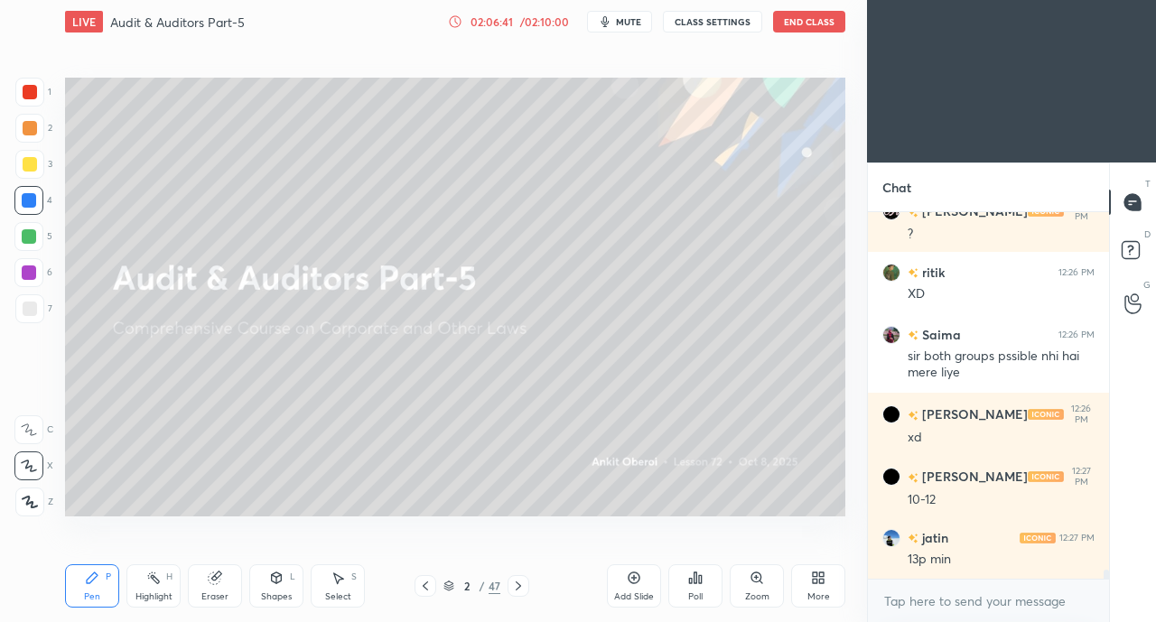
scroll to position [14761, 0]
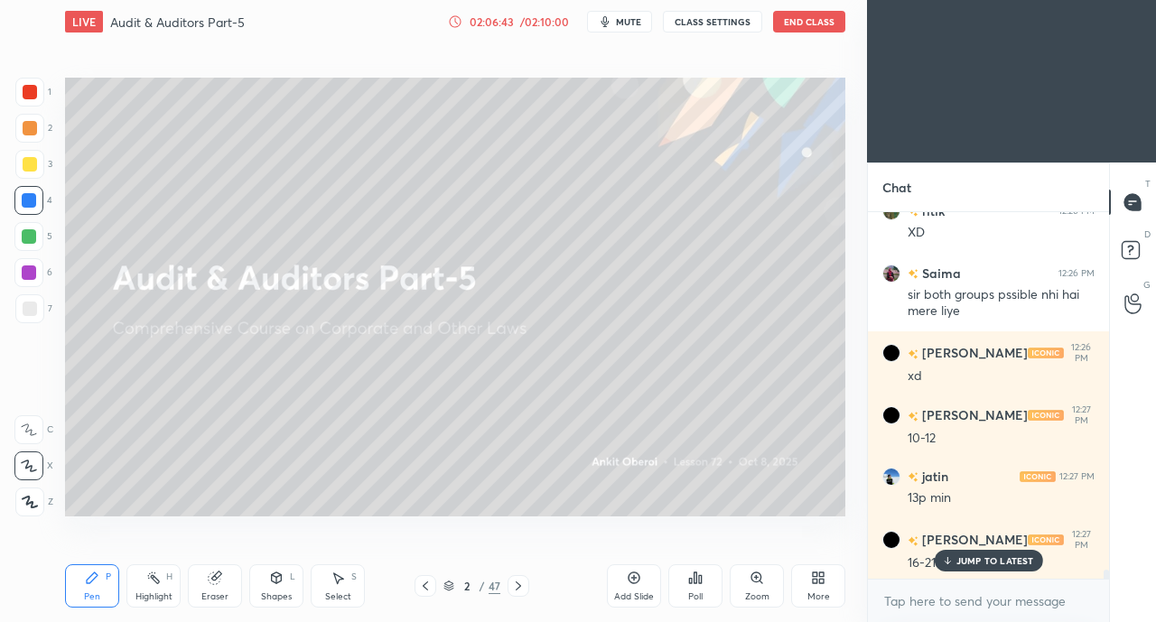
click at [970, 561] on p "JUMP TO LATEST" at bounding box center [995, 560] width 78 height 11
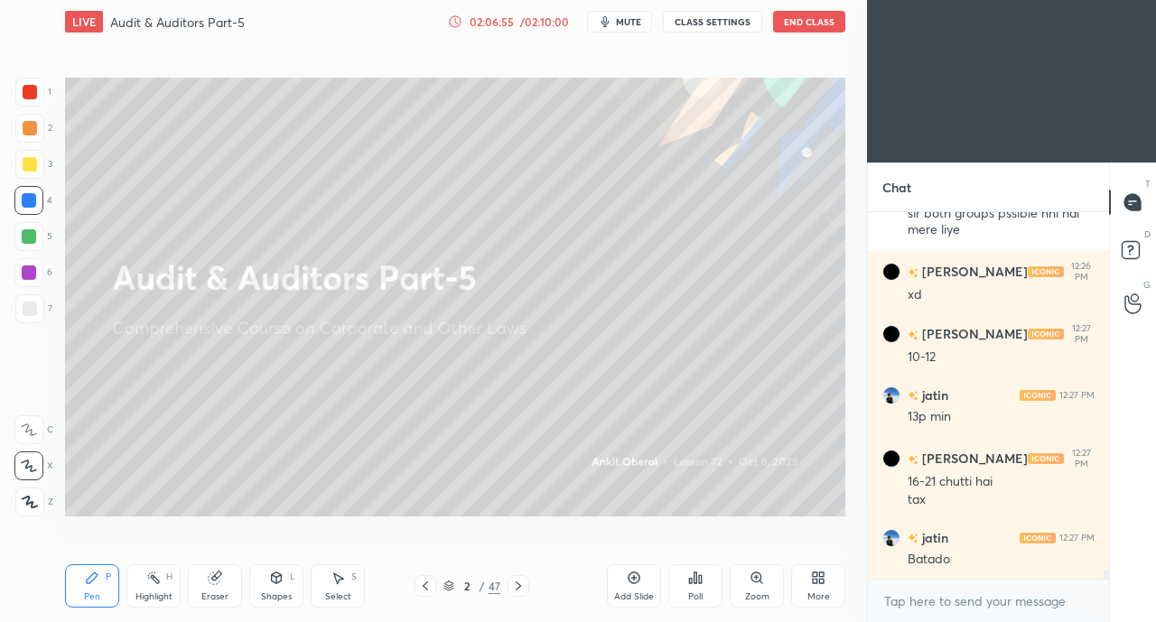
scroll to position [14903, 0]
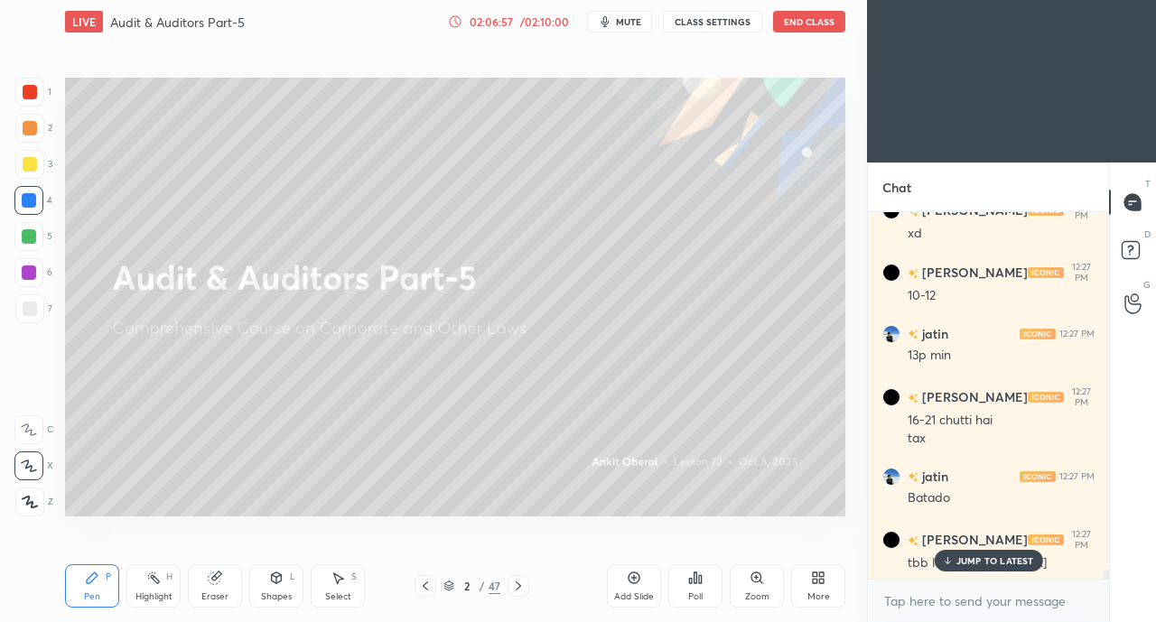
click at [970, 559] on p "JUMP TO LATEST" at bounding box center [995, 560] width 78 height 11
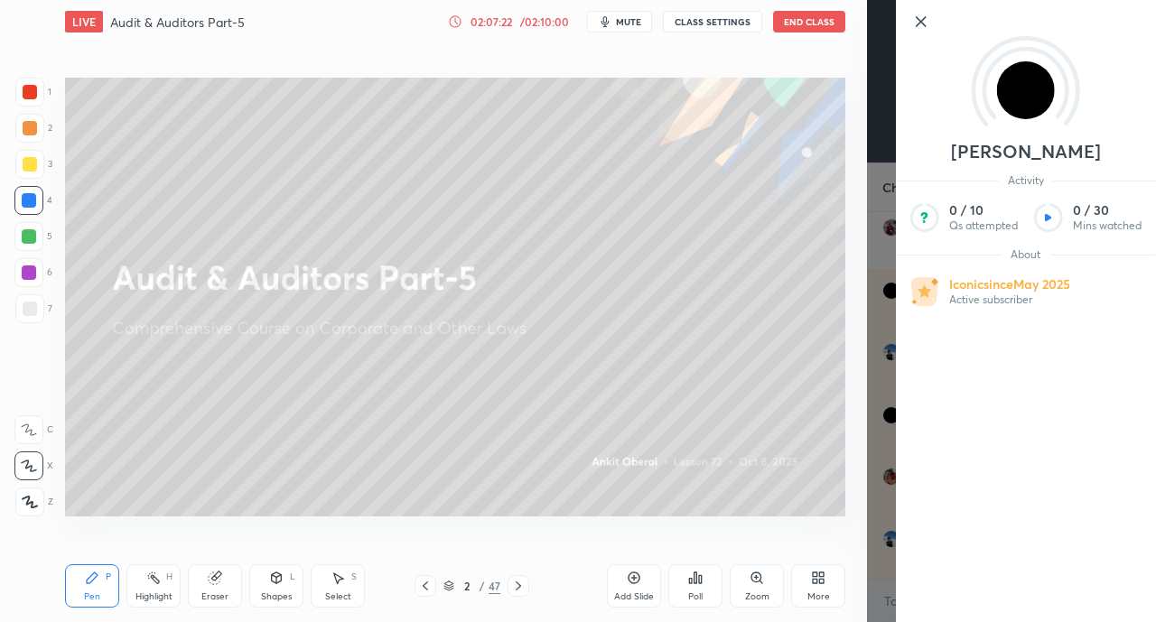
scroll to position [15465, 0]
click at [617, 516] on div "Setting up your live class Poll for secs No correct answer Start poll" at bounding box center [455, 296] width 794 height 506
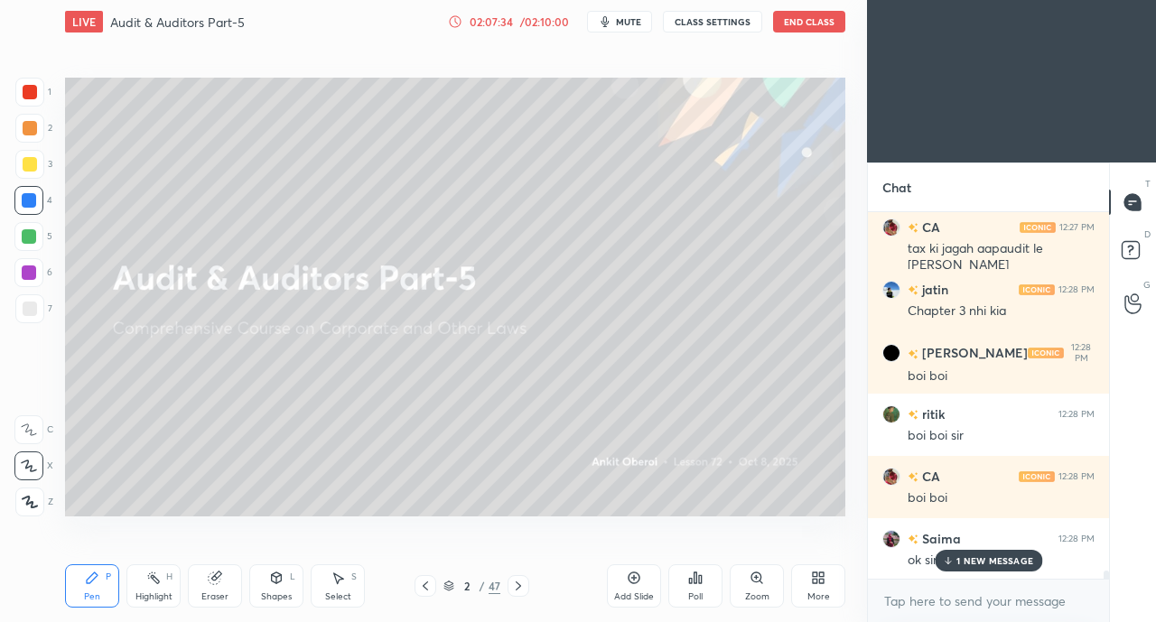
scroll to position [15714, 0]
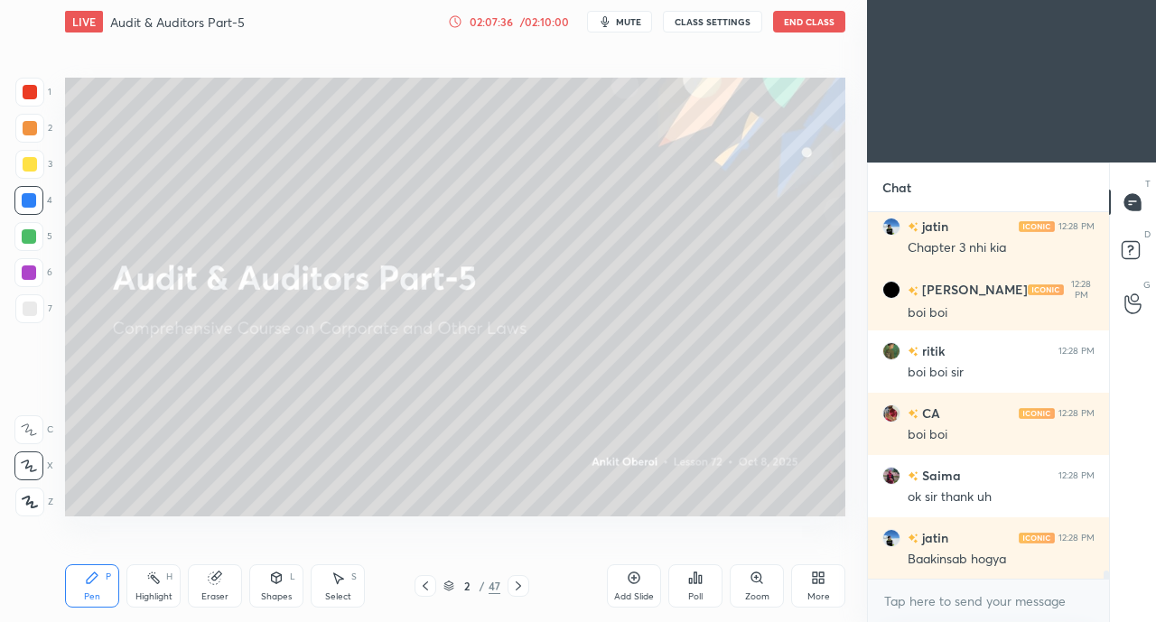
click at [820, 23] on button "End Class" at bounding box center [809, 22] width 72 height 22
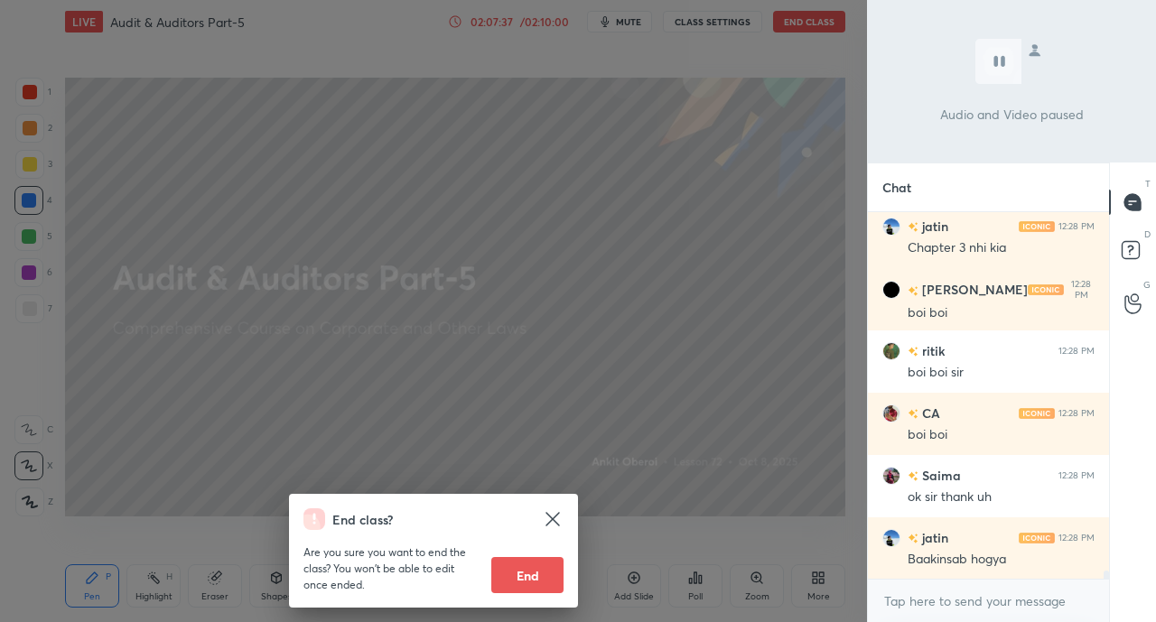
click at [536, 587] on button "End" at bounding box center [527, 575] width 72 height 36
type textarea "x"
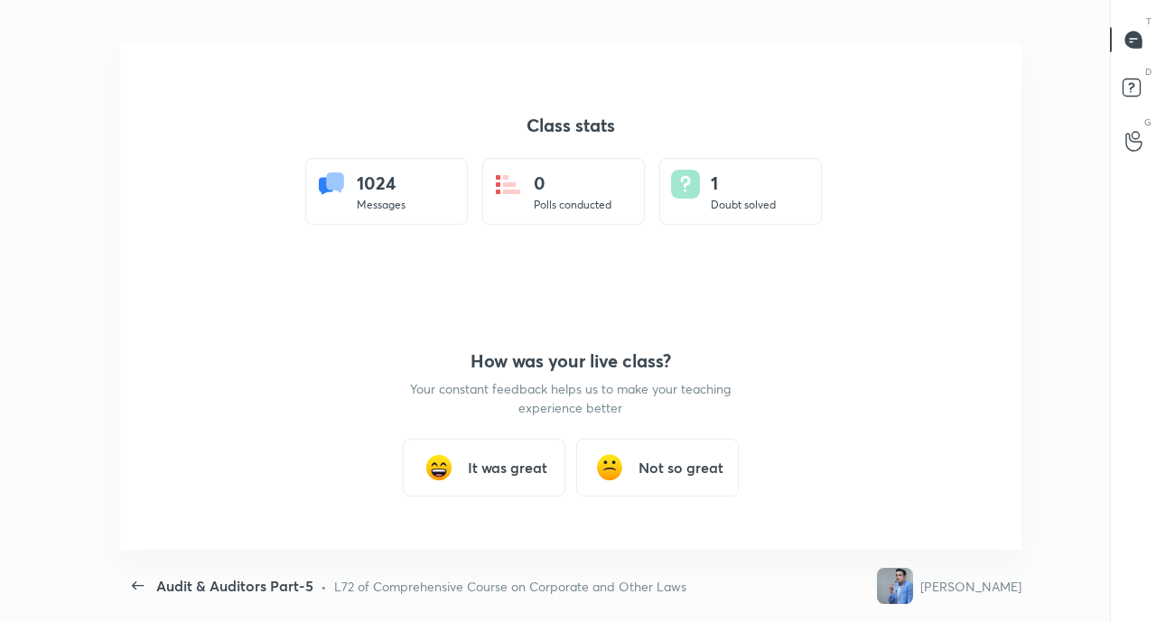
scroll to position [506, 1141]
click at [320, 415] on div "Class stats 1024 Messages 0 Polls conducted 1 Doubt solved How was your live cl…" at bounding box center [570, 296] width 901 height 506
